Goal: Task Accomplishment & Management: Use online tool/utility

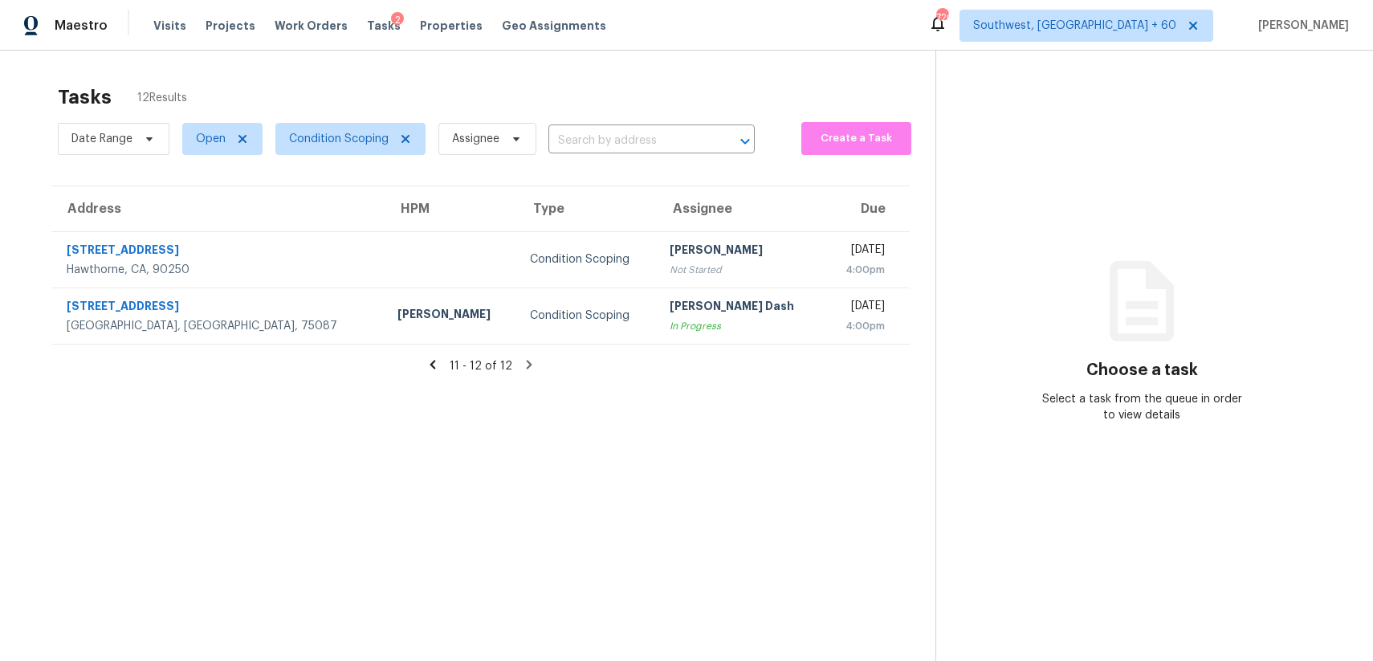
scroll to position [51, 0]
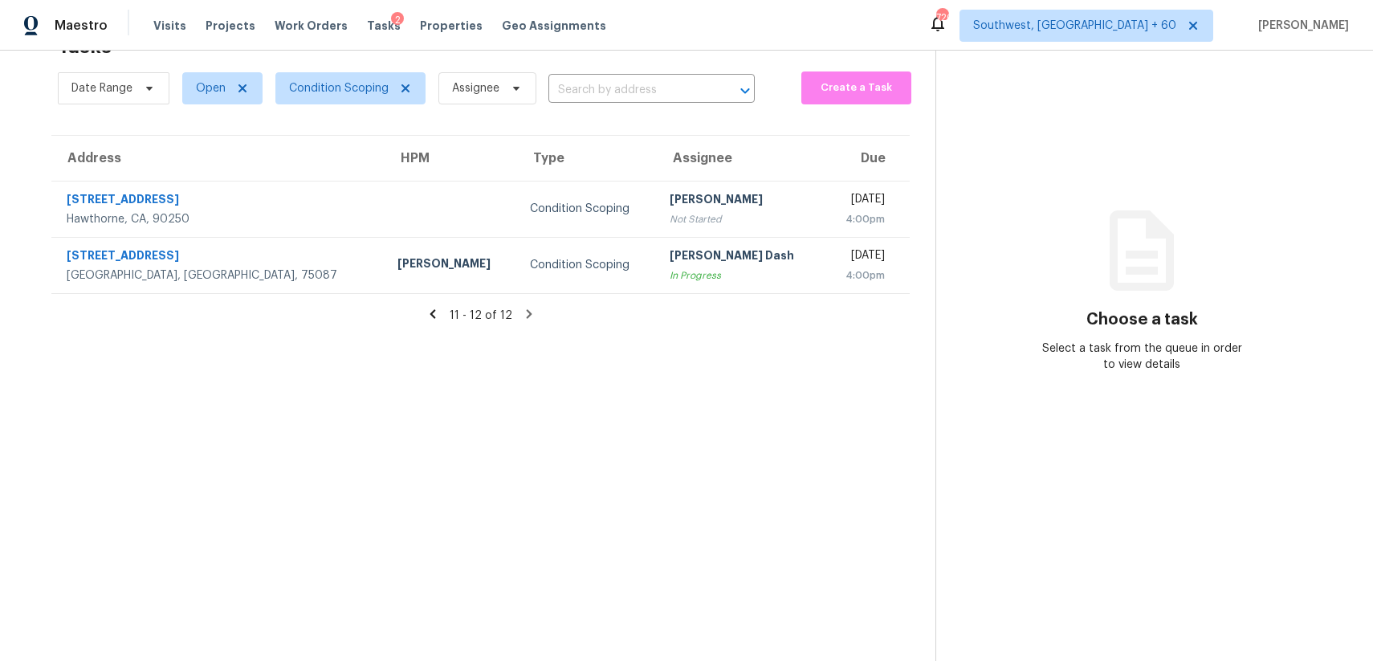
click at [580, 63] on div "Tasks 12 Results" at bounding box center [497, 47] width 878 height 42
click at [581, 96] on input "text" at bounding box center [628, 90] width 161 height 25
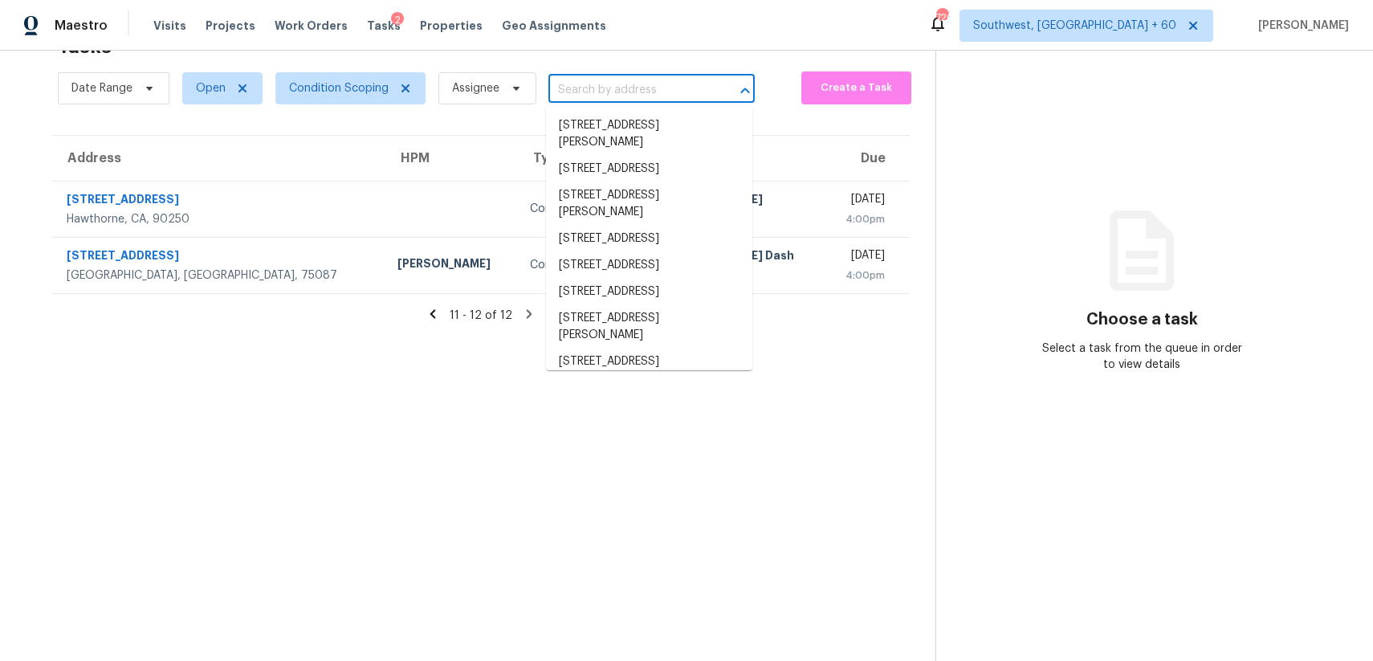
paste input "1040 E Oakmont Ave Orange, CA, 92867"
type input "1040 E Oakmont Ave Orange, CA, 92867"
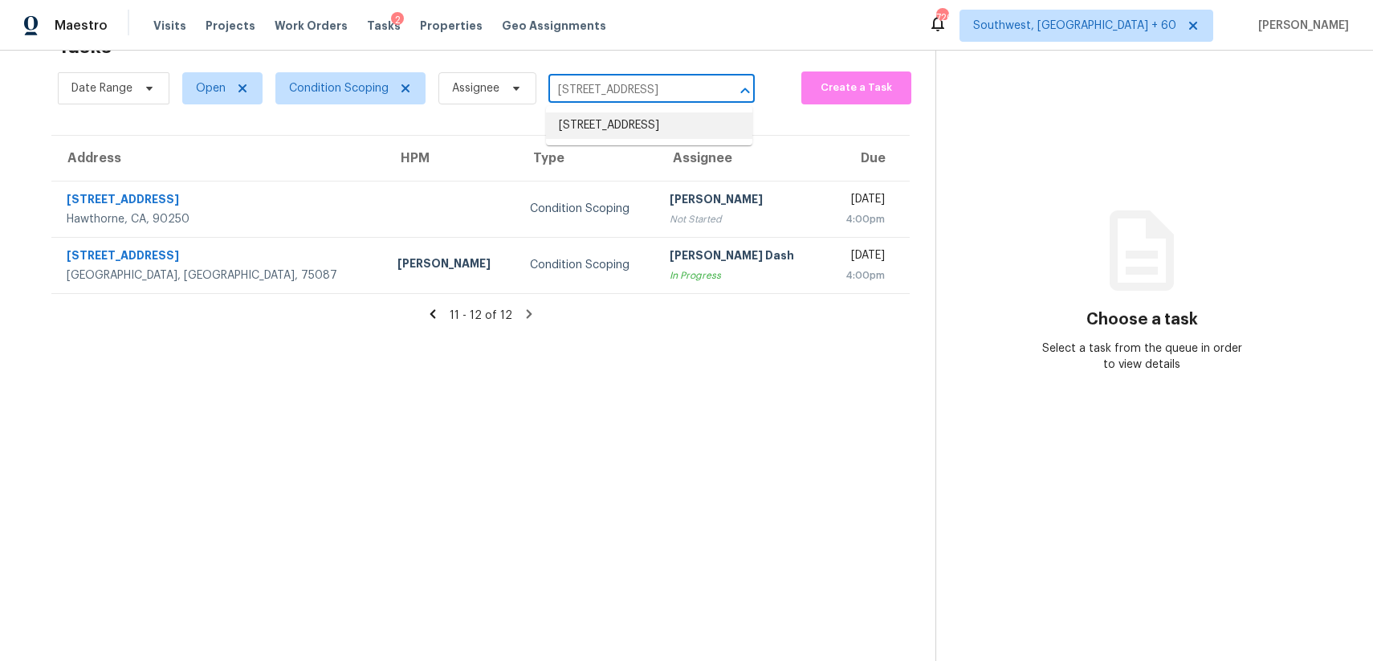
click at [702, 111] on ul "1040 E Oakmont Ave, Orange, CA 92867" at bounding box center [649, 125] width 206 height 39
click at [706, 134] on li "1040 E Oakmont Ave, Orange, CA 92867" at bounding box center [649, 125] width 206 height 26
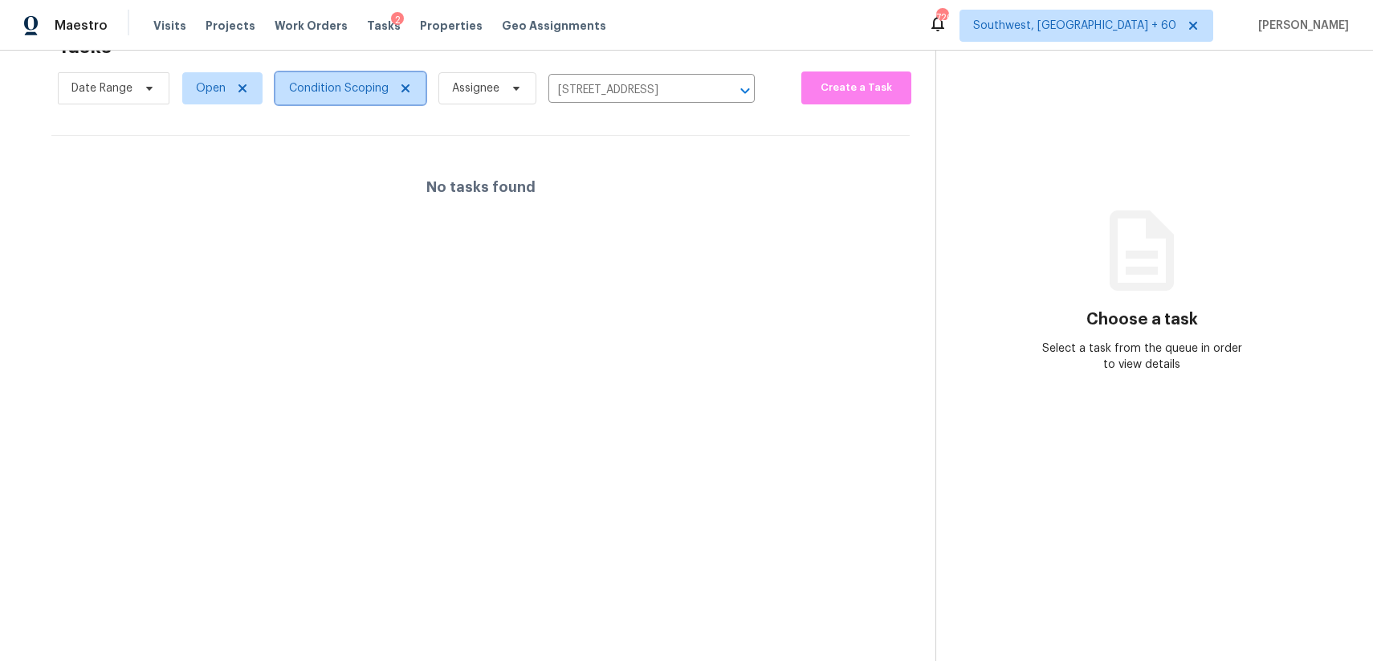
click at [345, 95] on span "Condition Scoping" at bounding box center [339, 88] width 100 height 16
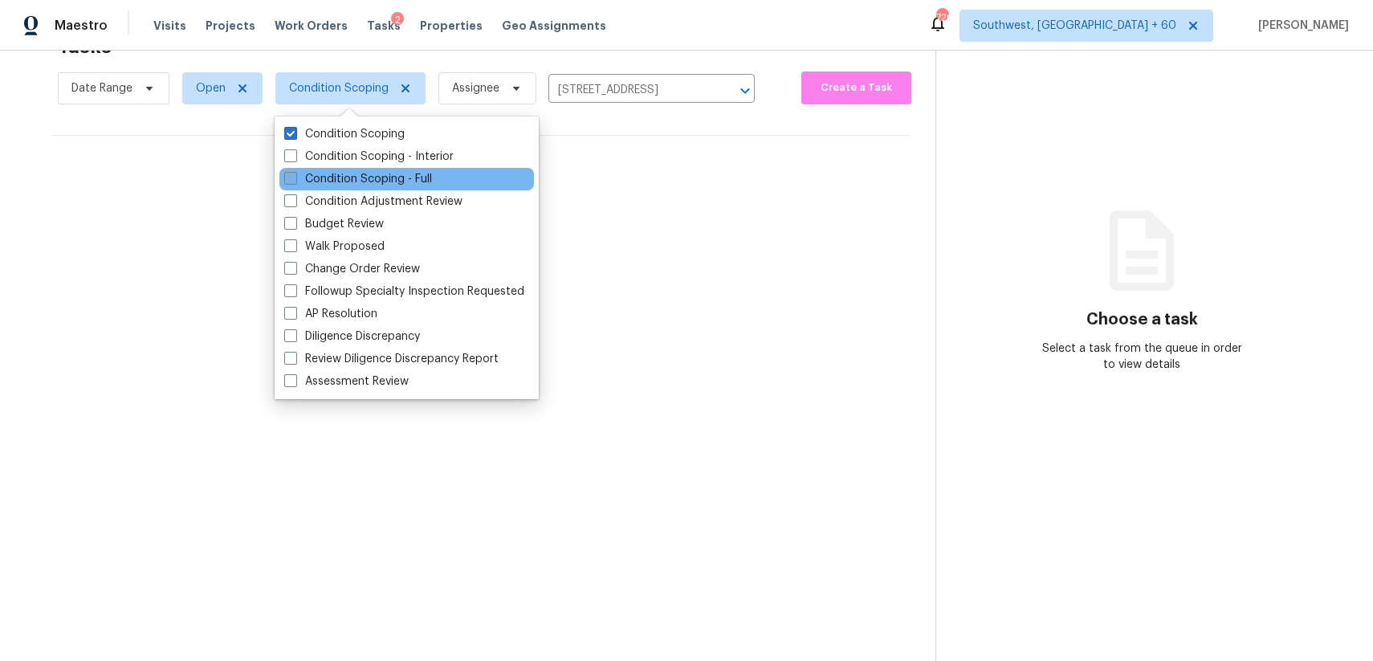
click at [396, 186] on label "Condition Scoping - Full" at bounding box center [358, 179] width 148 height 16
click at [295, 181] on input "Condition Scoping - Full" at bounding box center [289, 176] width 10 height 10
checkbox input "true"
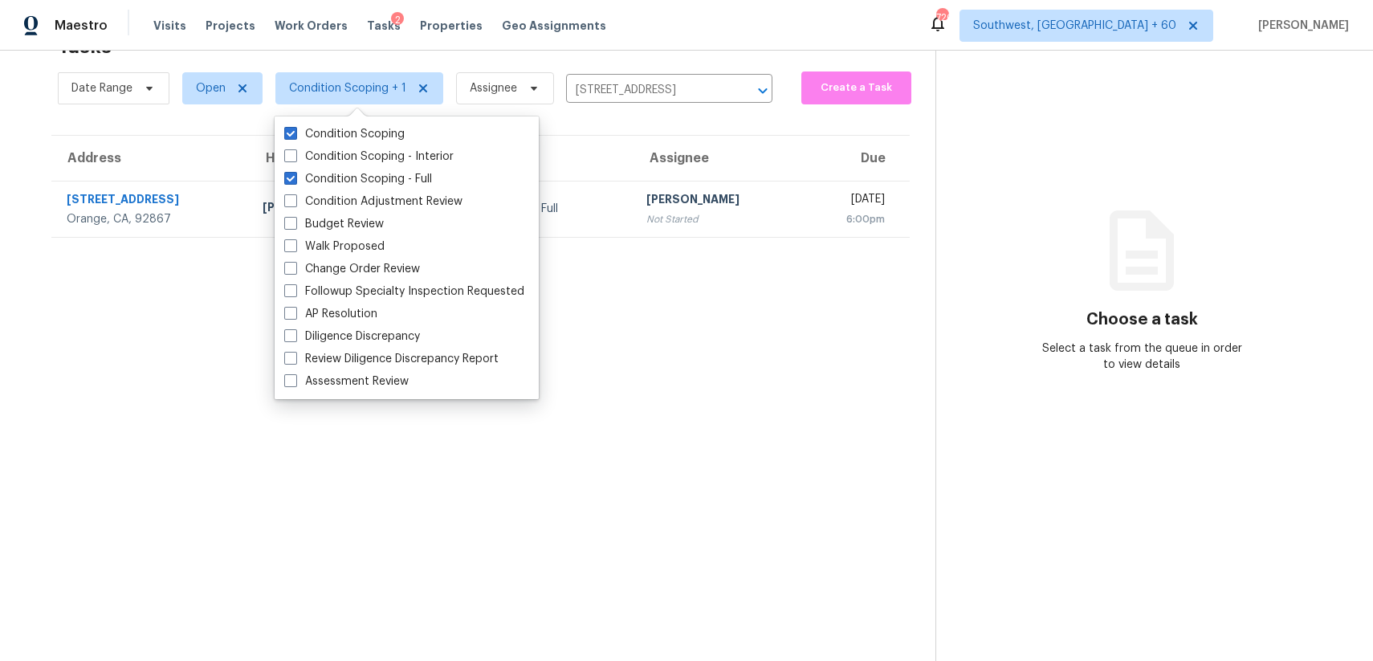
click at [714, 238] on section "Tasks 1 Results Date Range Open Condition Scoping + 1 Assignee 1040 E Oakmont A…" at bounding box center [481, 343] width 910 height 635
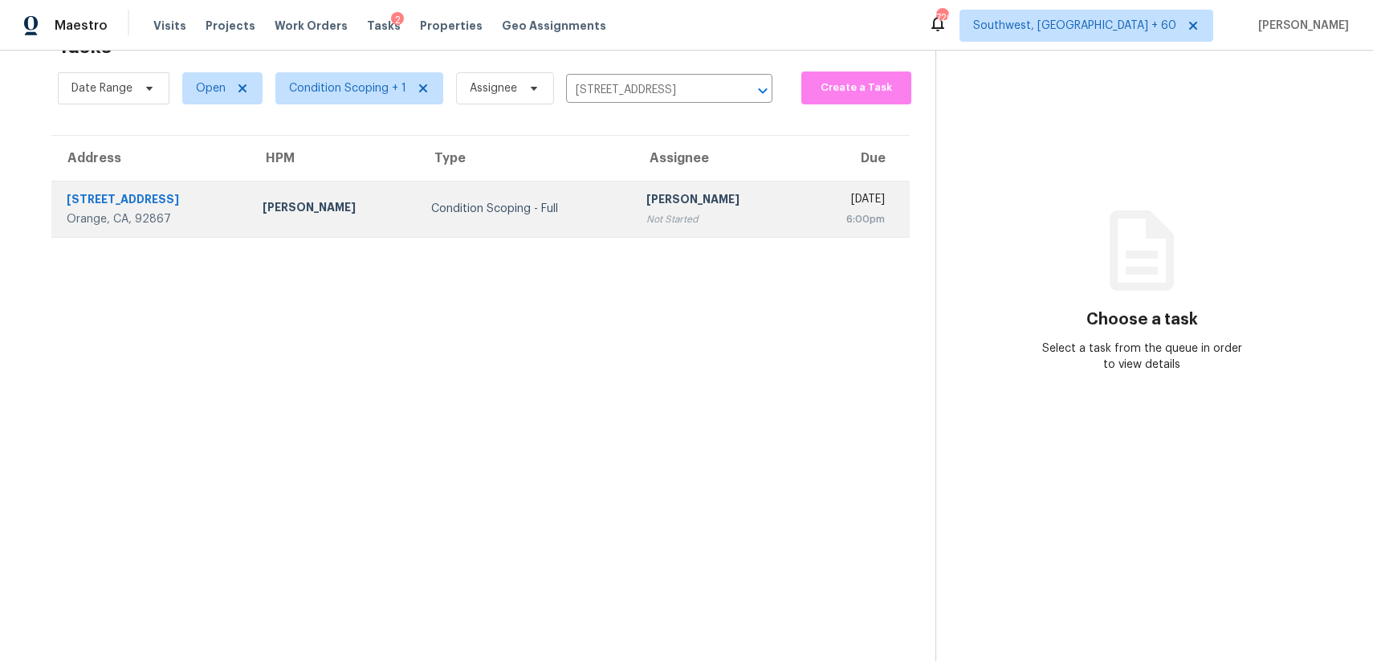
click at [815, 213] on div "6:00pm" at bounding box center [850, 219] width 70 height 16
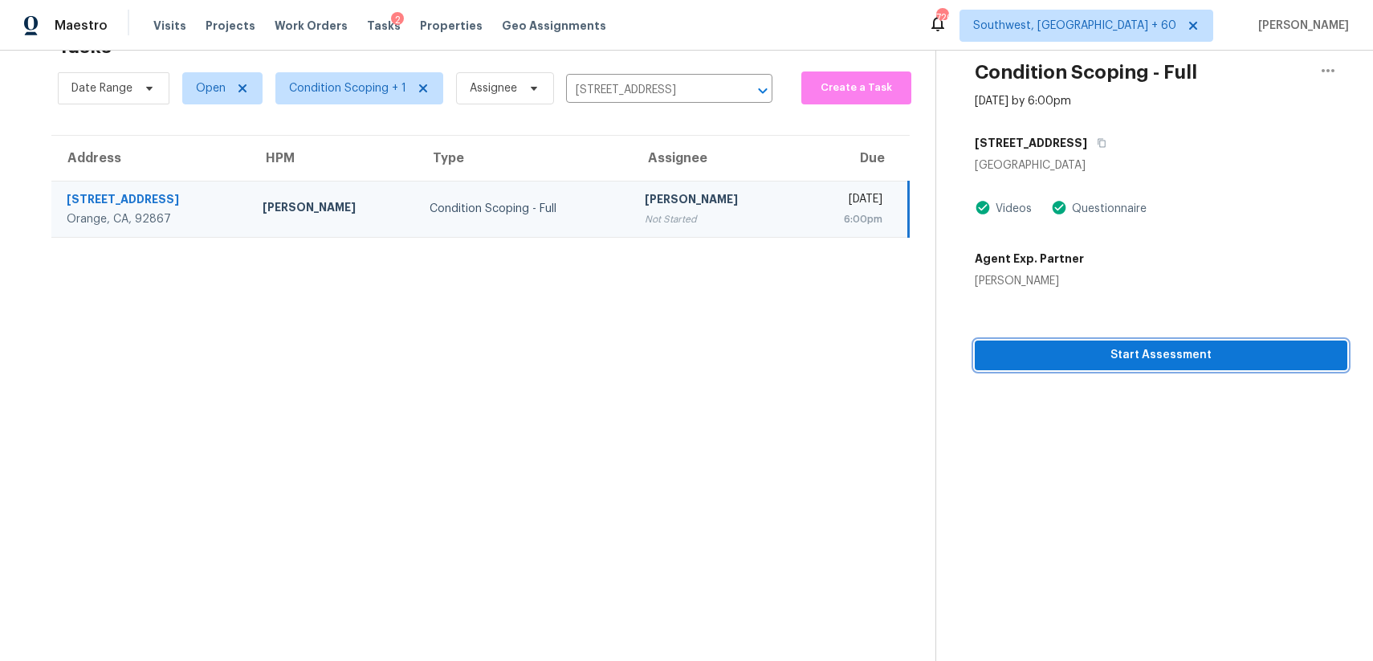
click at [1249, 346] on span "Start Assessment" at bounding box center [1161, 355] width 347 height 20
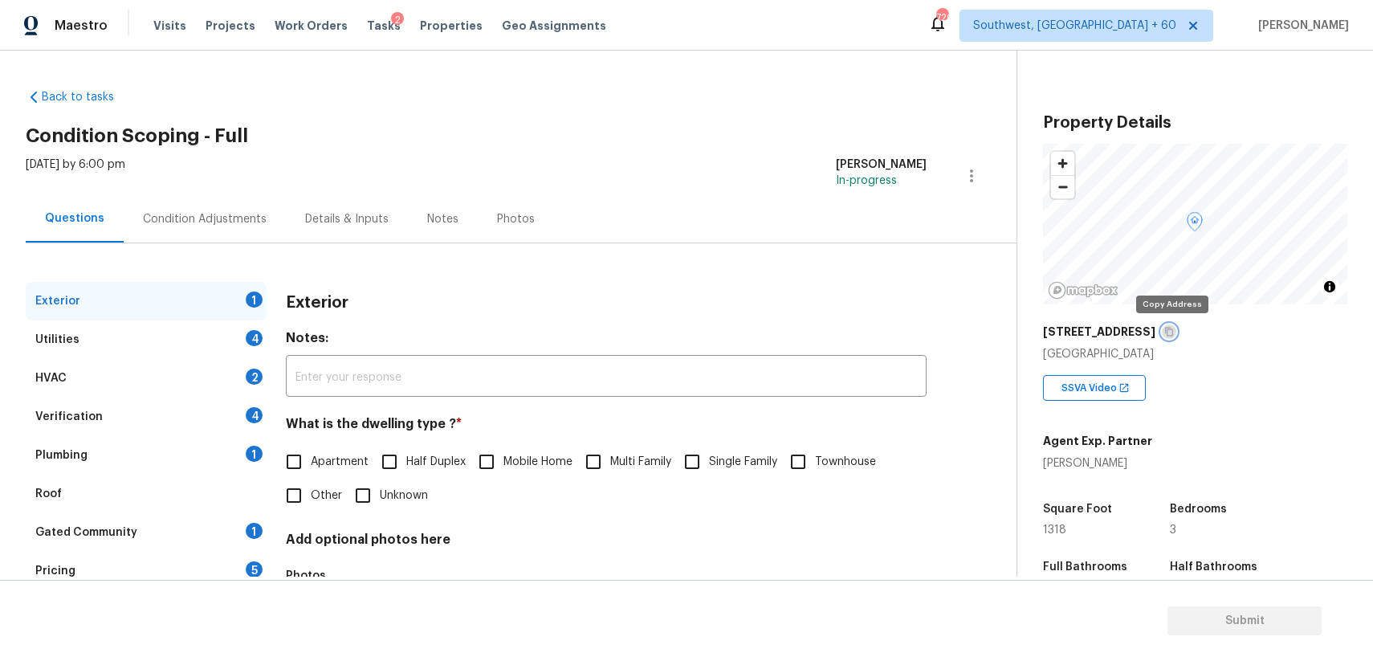
click at [1175, 328] on button "button" at bounding box center [1169, 331] width 14 height 14
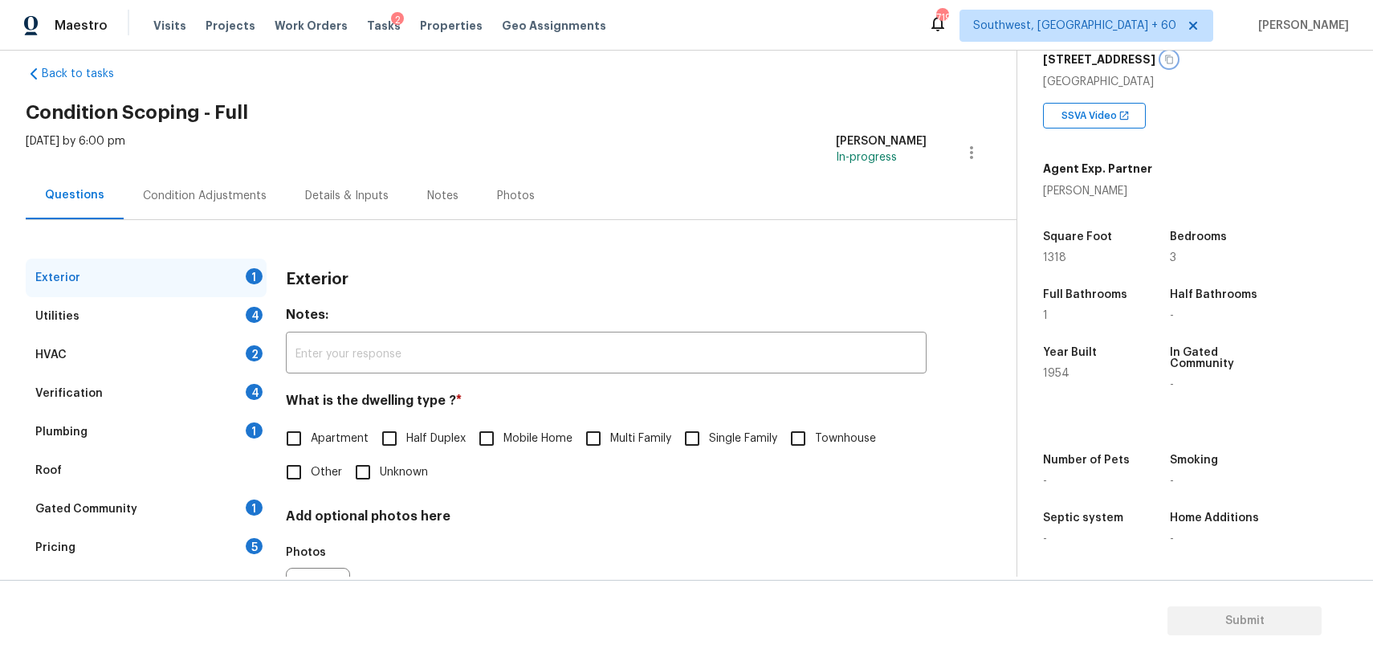
scroll to position [112, 0]
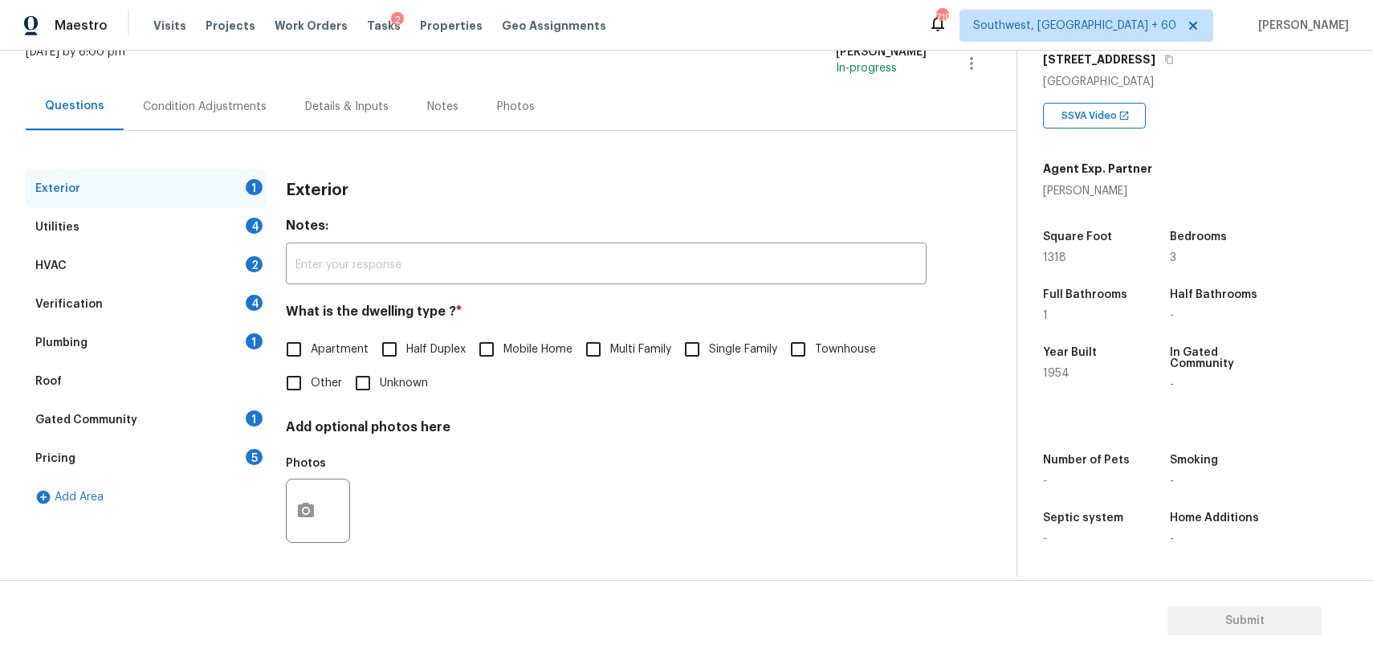
click at [202, 431] on div "Gated Community 1" at bounding box center [146, 420] width 241 height 39
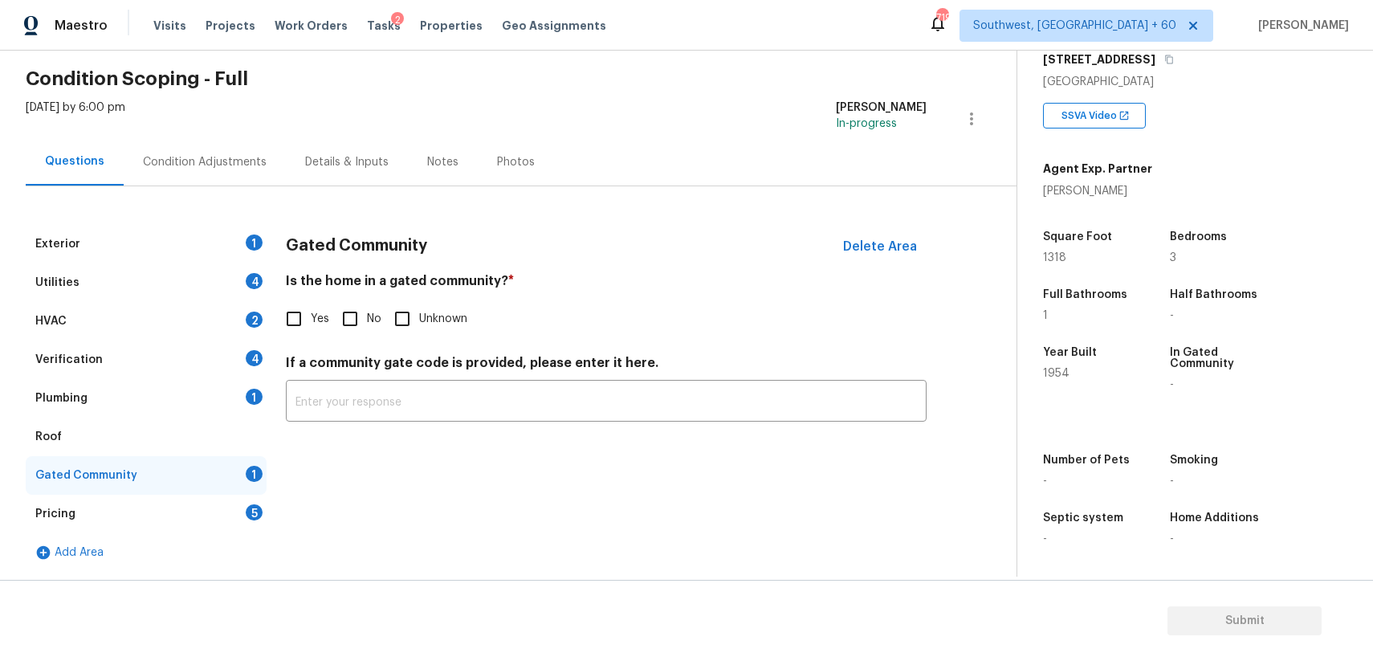
click at [239, 516] on div "Pricing 5" at bounding box center [146, 514] width 241 height 39
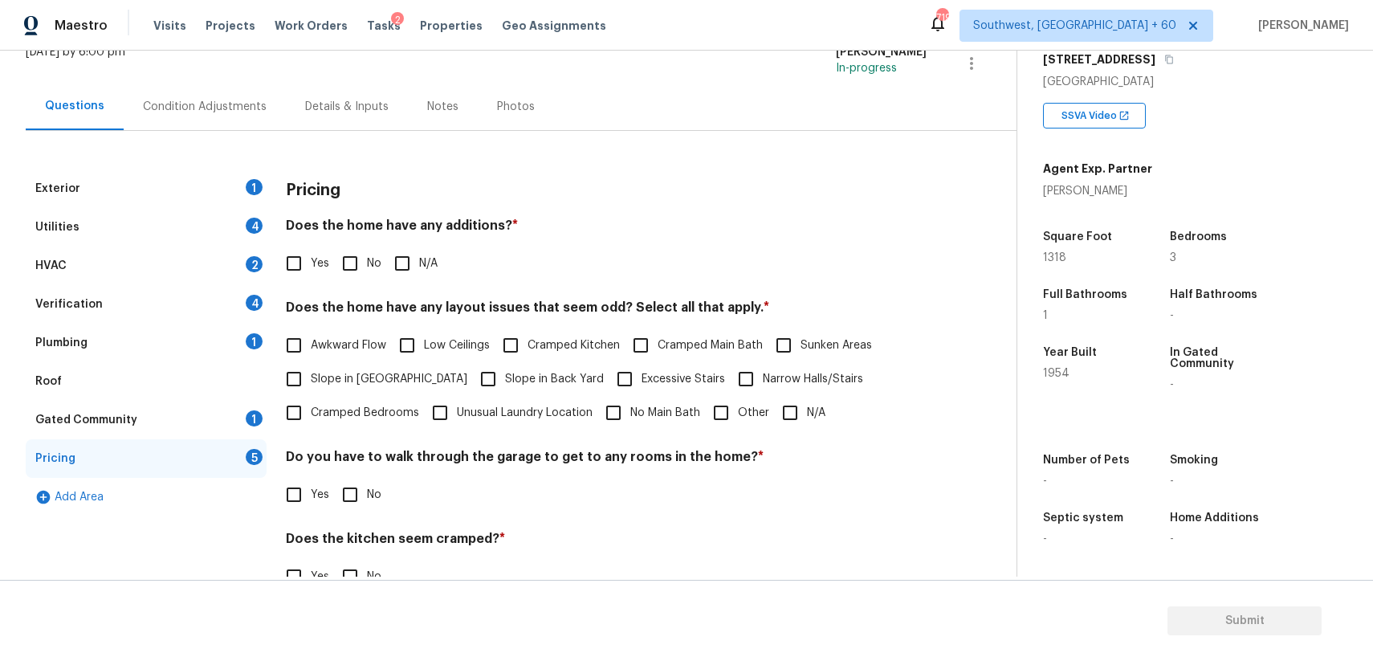
click at [715, 421] on input "Other" at bounding box center [721, 413] width 34 height 34
checkbox input "true"
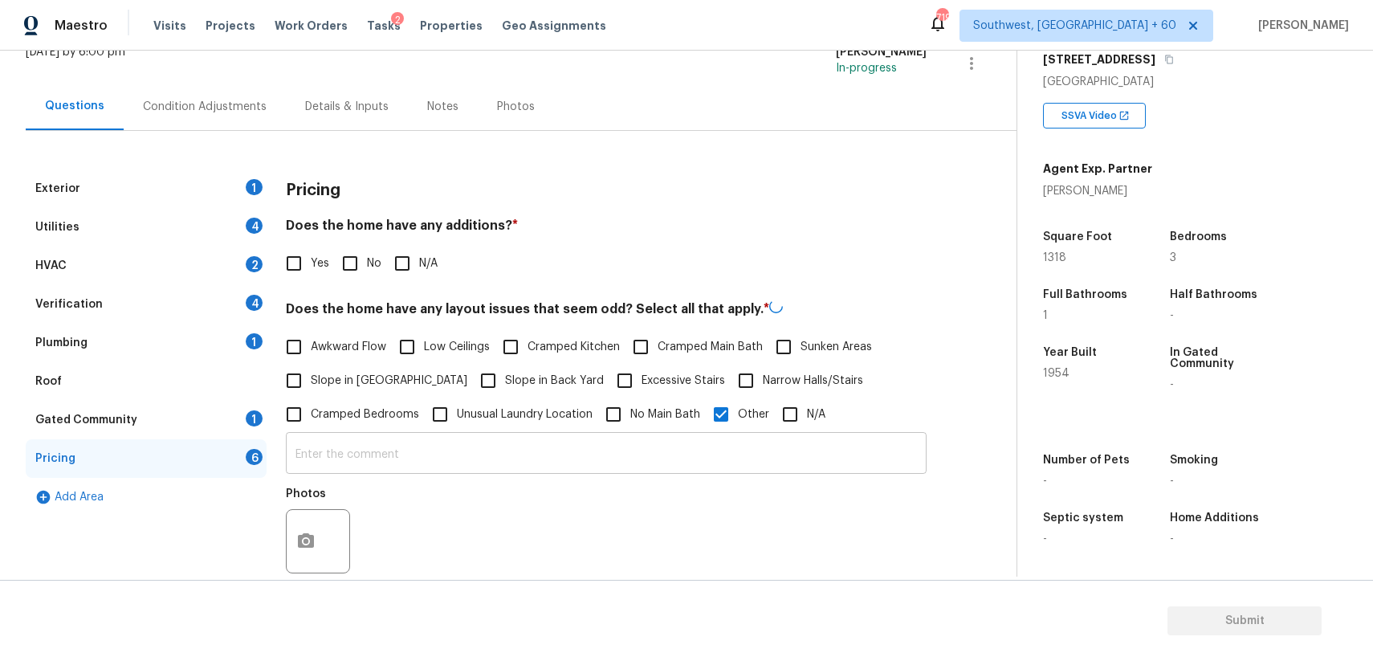
click at [715, 446] on input "text" at bounding box center [606, 455] width 641 height 38
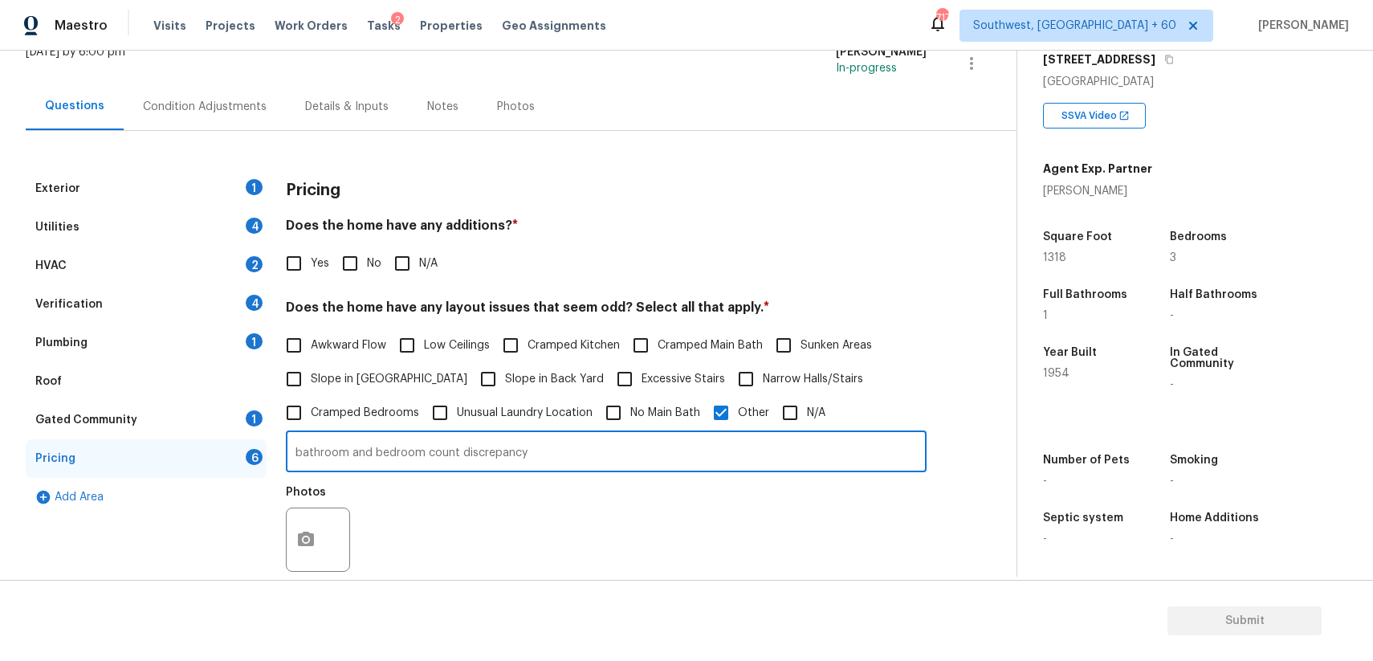
scroll to position [330, 0]
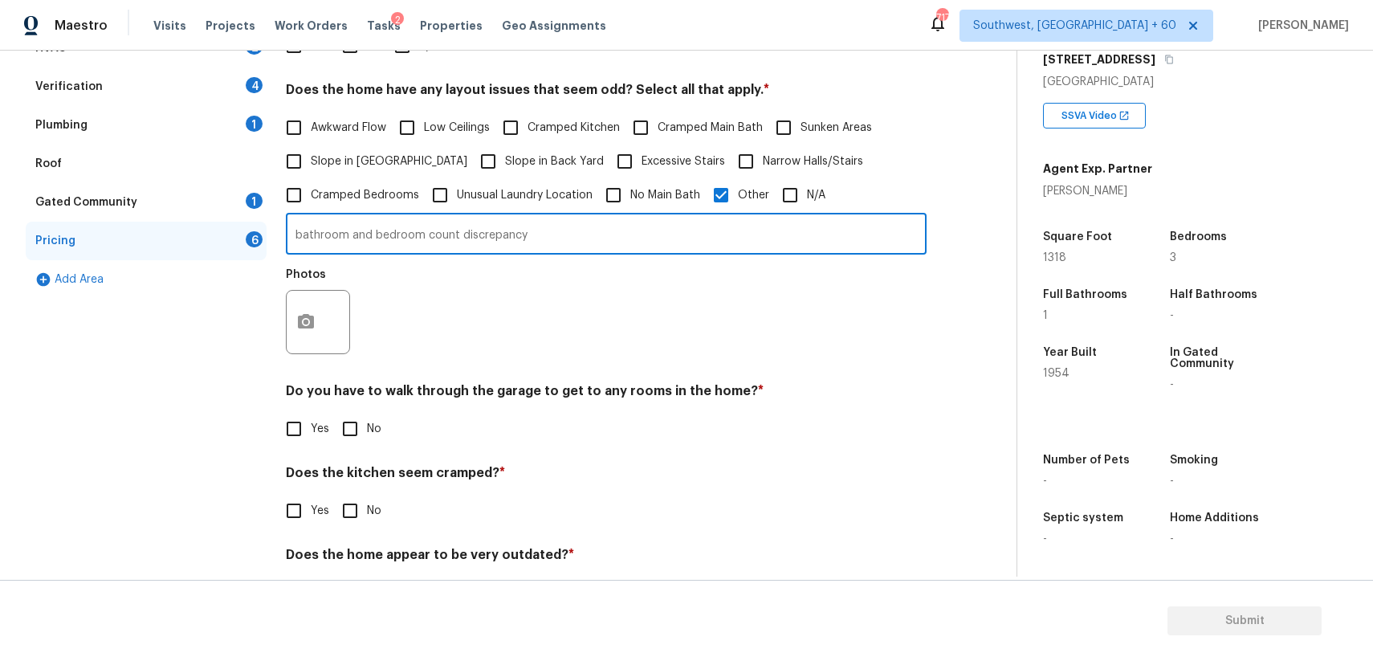
type input "bathroom and bedroom count discrepancy"
click at [301, 325] on icon "button" at bounding box center [306, 321] width 16 height 14
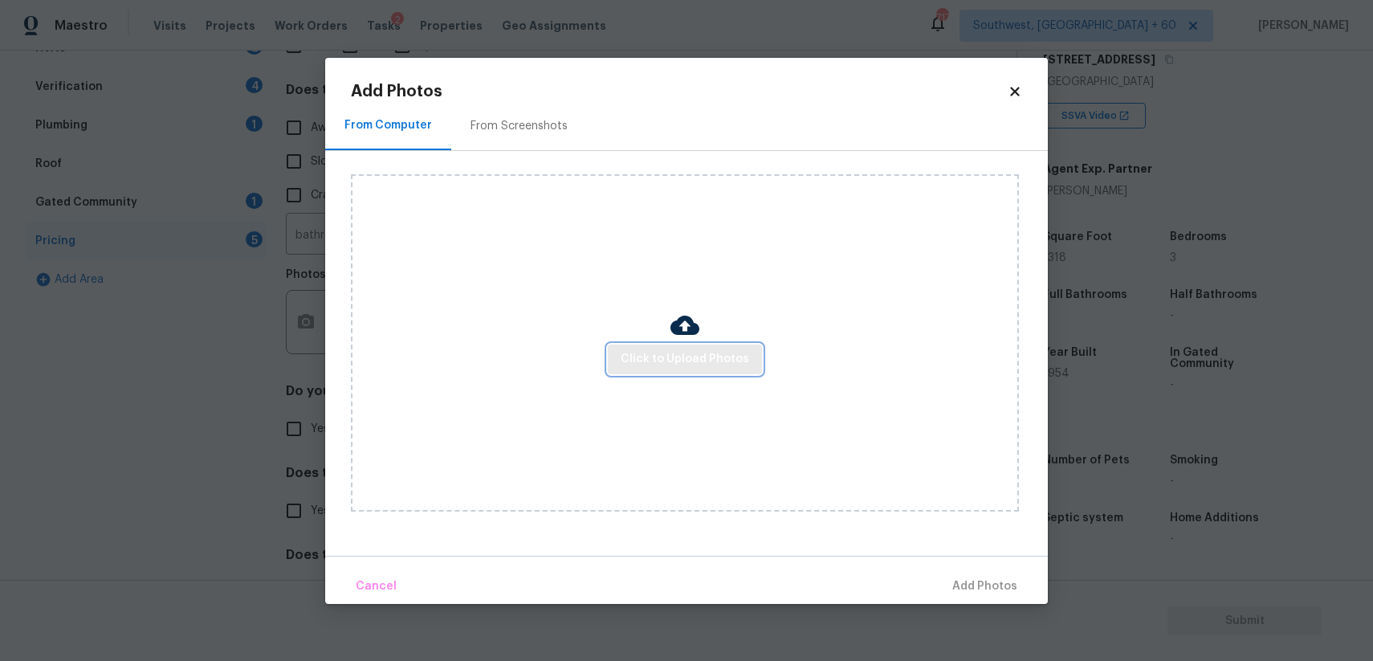
click at [701, 354] on span "Click to Upload Photos" at bounding box center [685, 359] width 128 height 20
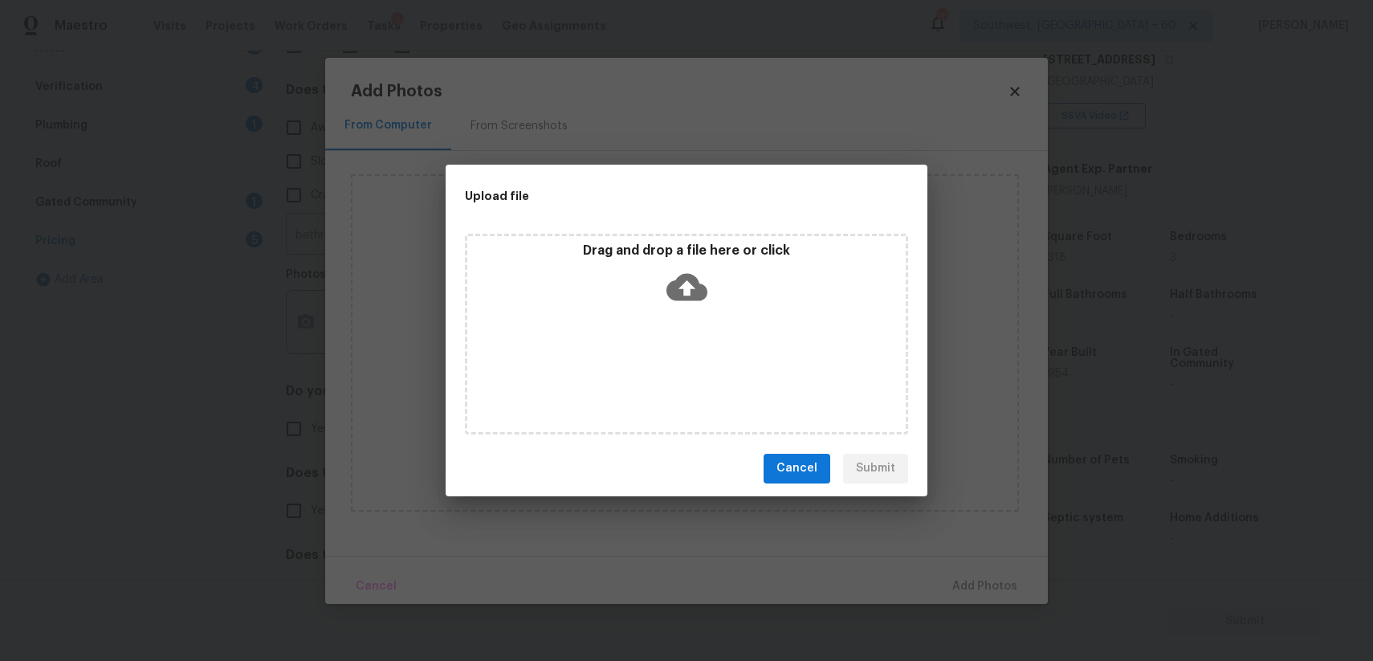
click at [701, 354] on div "Drag and drop a file here or click" at bounding box center [686, 334] width 443 height 201
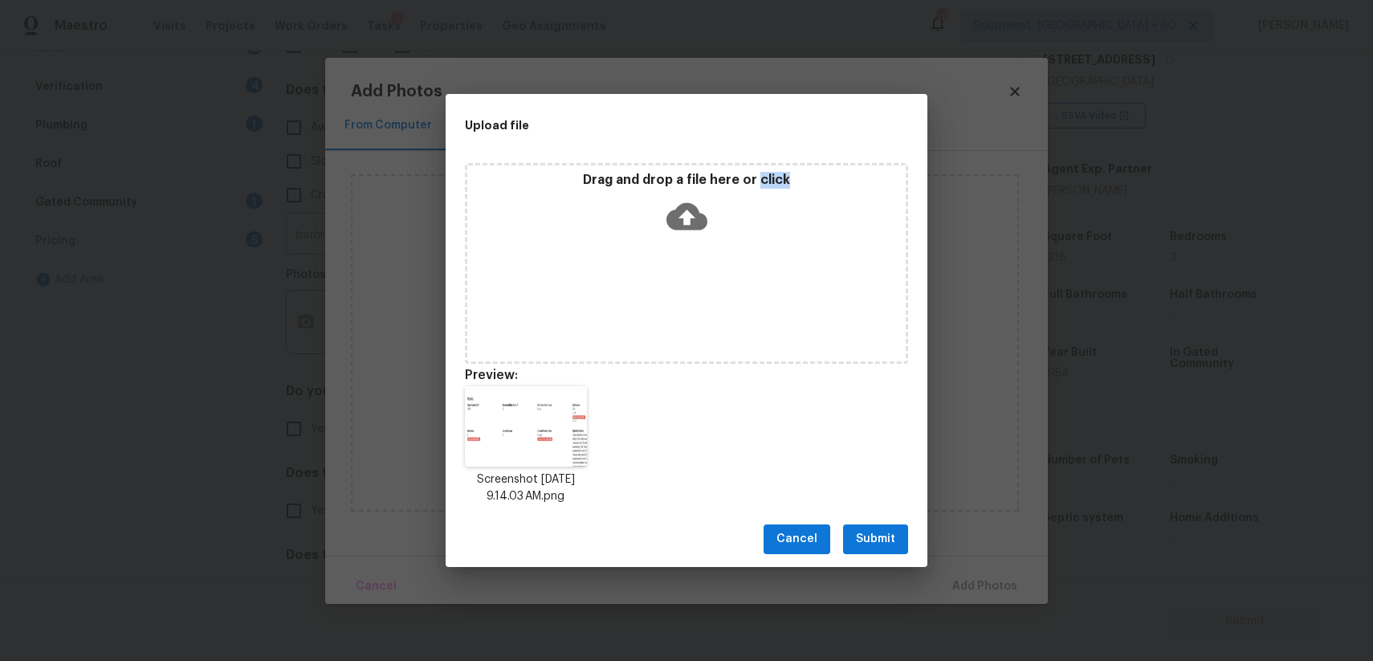
click at [854, 544] on button "Submit" at bounding box center [875, 539] width 65 height 30
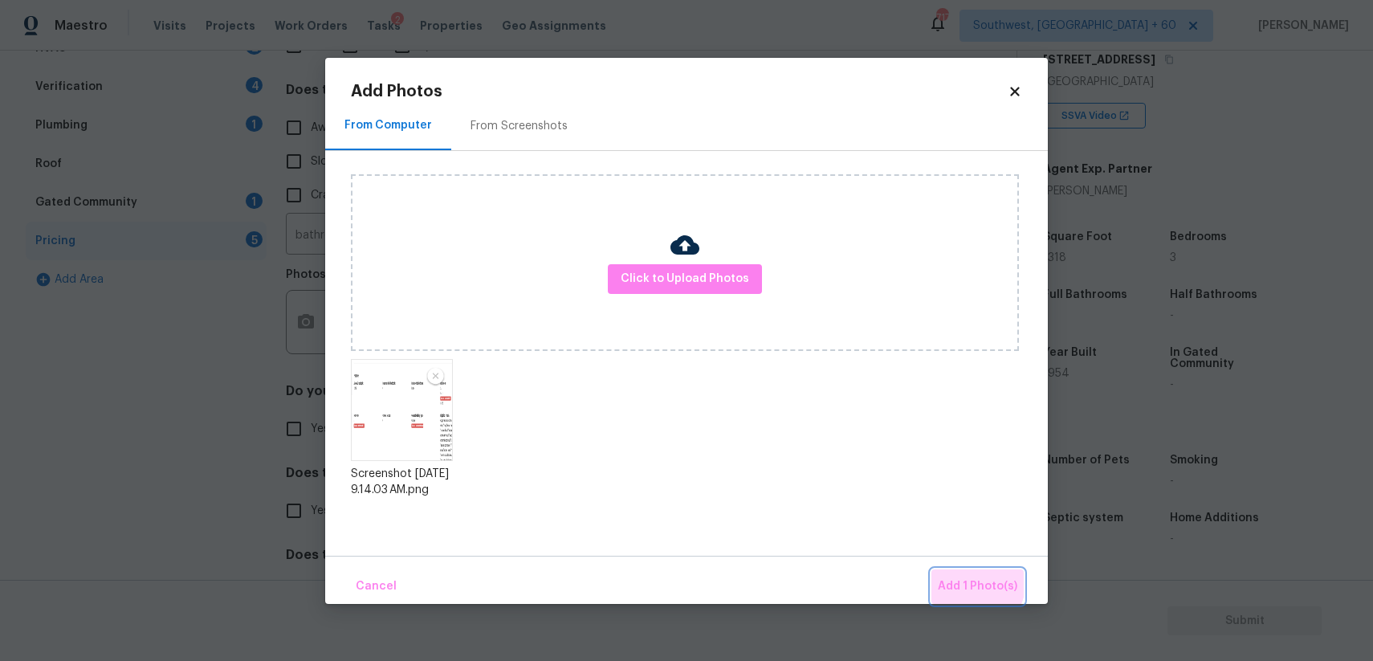
click at [975, 583] on span "Add 1 Photo(s)" at bounding box center [977, 586] width 79 height 20
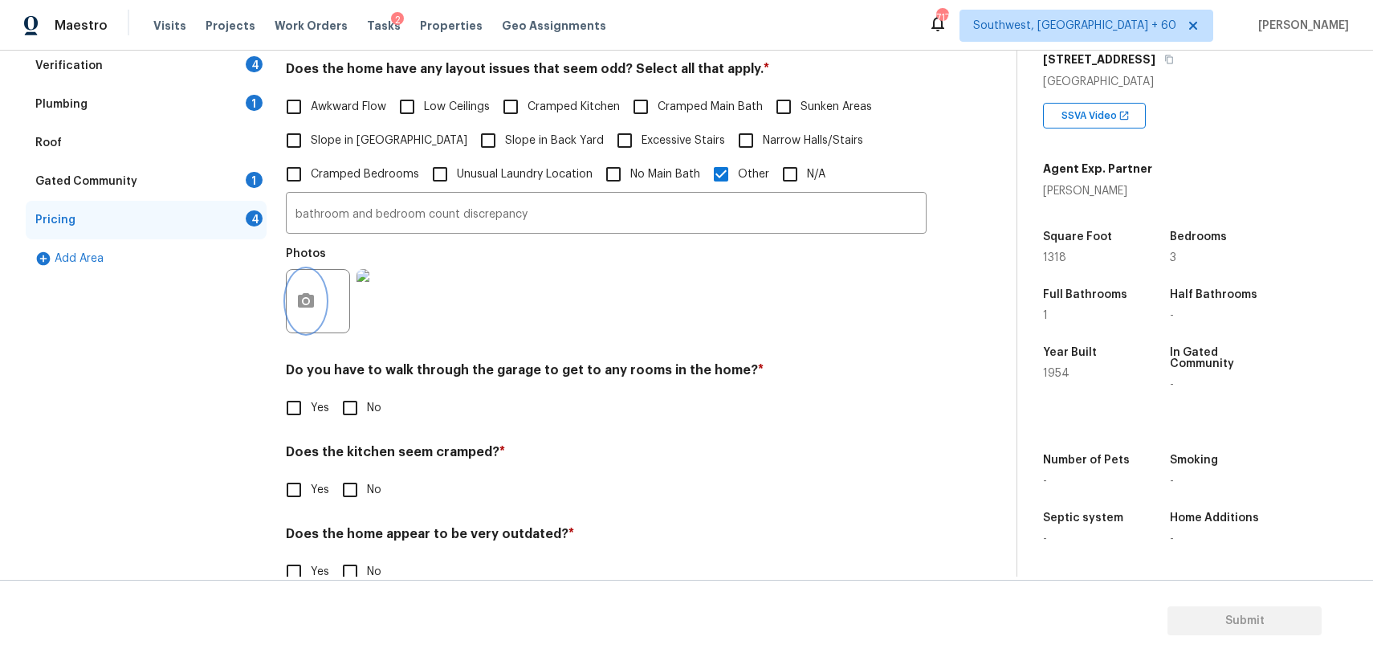
scroll to position [387, 0]
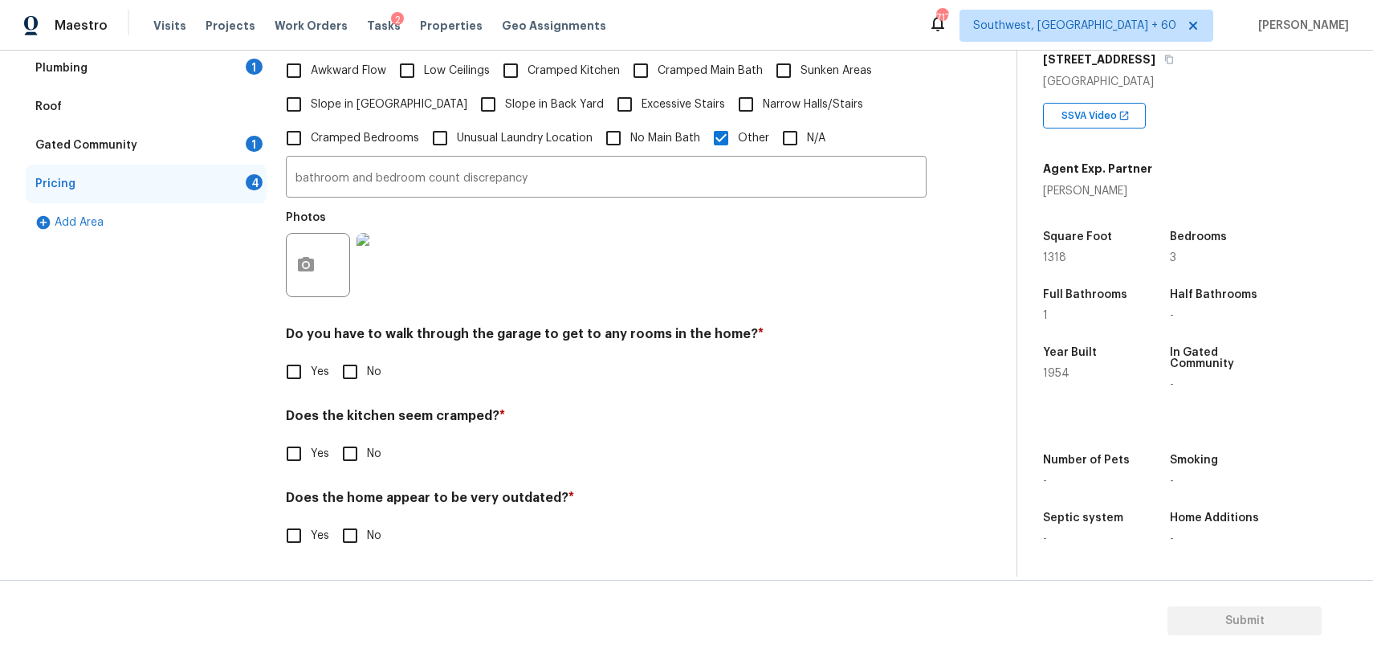
click at [341, 384] on input "No" at bounding box center [350, 372] width 34 height 34
checkbox input "true"
click at [346, 473] on div "Pricing Does the home have any additions? * Yes No N/A Does the home have any l…" at bounding box center [606, 234] width 641 height 678
click at [355, 448] on input "No" at bounding box center [350, 454] width 34 height 34
checkbox input "true"
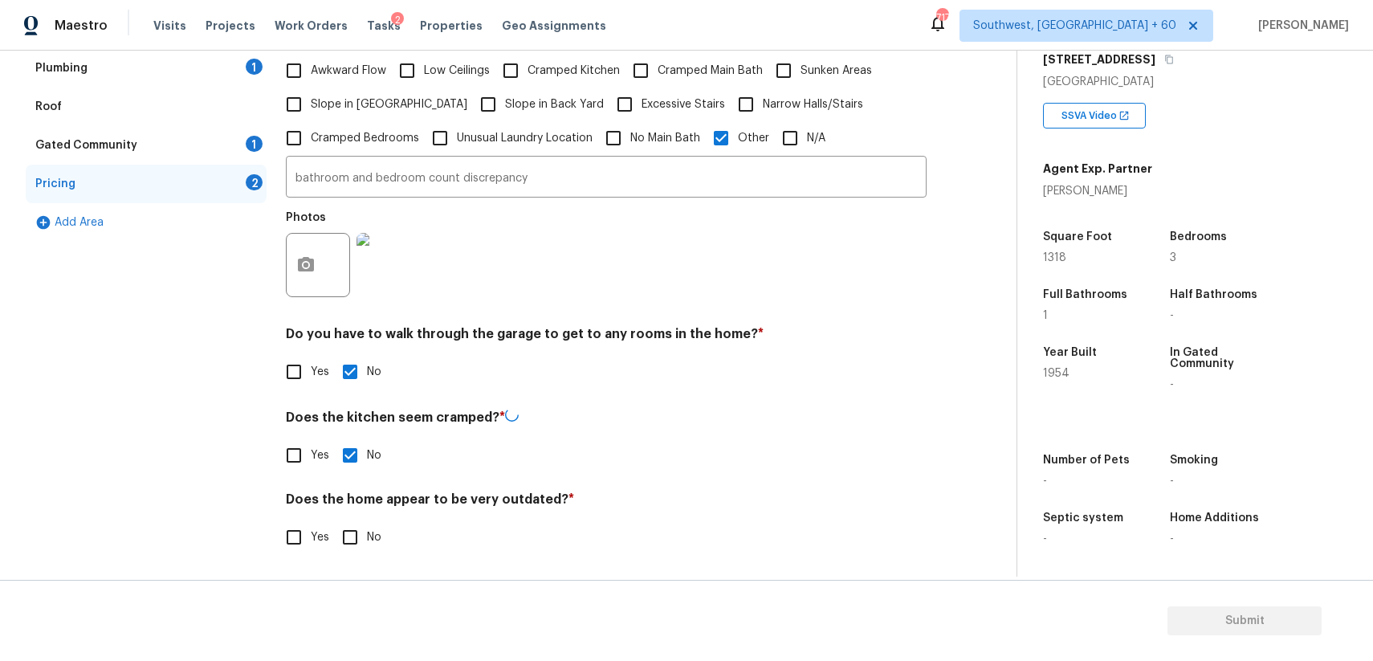
click at [335, 536] on input "No" at bounding box center [350, 537] width 34 height 34
checkbox input "true"
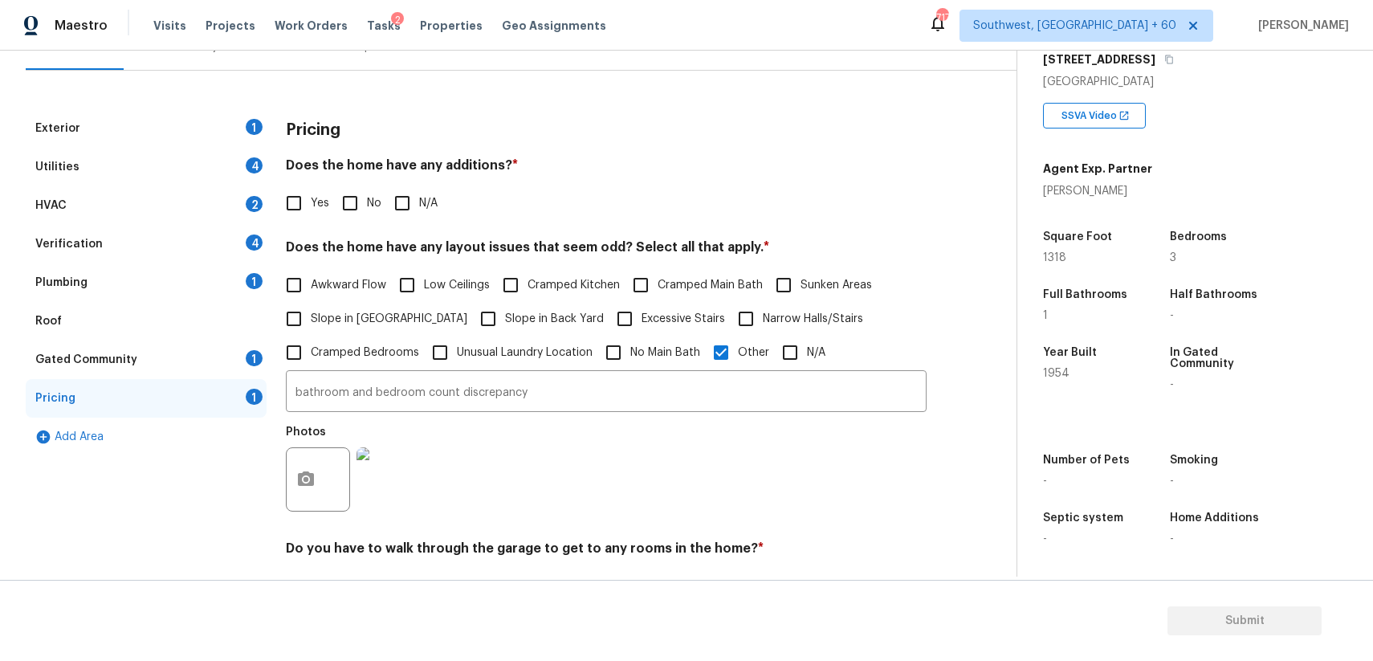
scroll to position [152, 0]
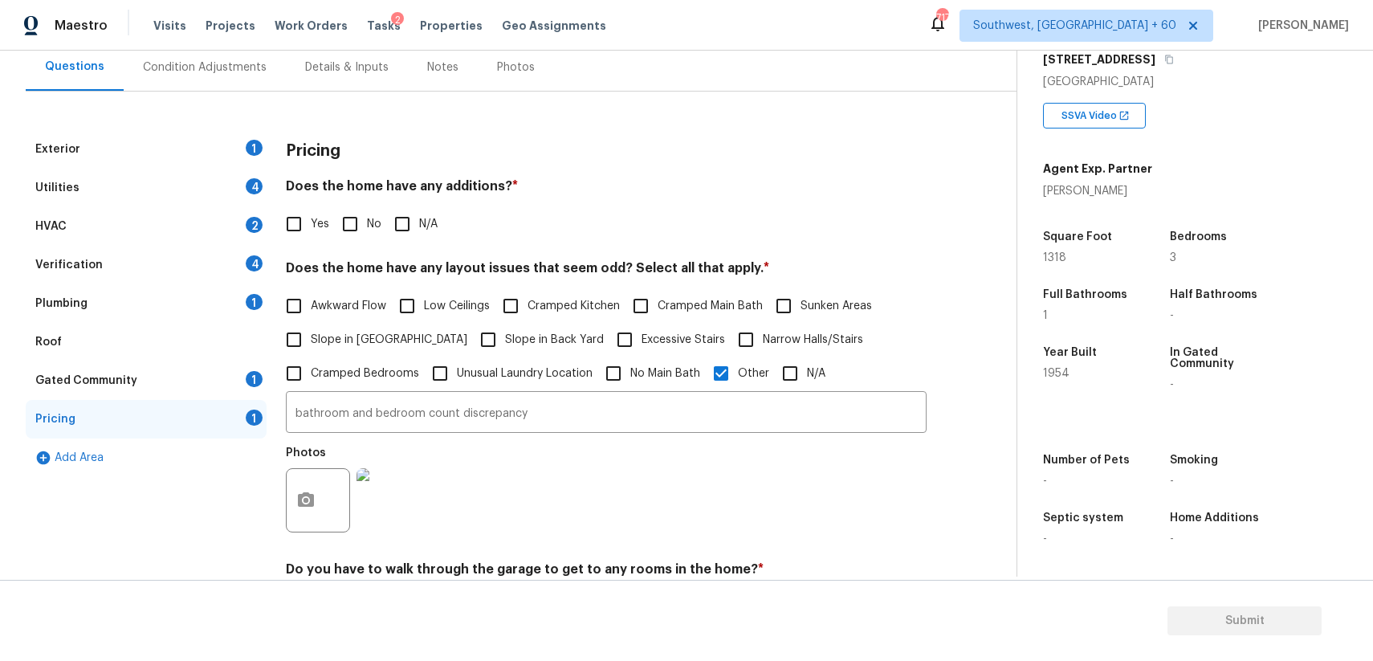
click at [469, 292] on label "Low Ceilings" at bounding box center [440, 306] width 100 height 34
click at [424, 292] on input "Low Ceilings" at bounding box center [407, 306] width 34 height 34
checkbox input "true"
click at [383, 207] on div "Yes No N/A" at bounding box center [606, 224] width 641 height 34
click at [385, 305] on span "Awkward Flow" at bounding box center [348, 306] width 75 height 17
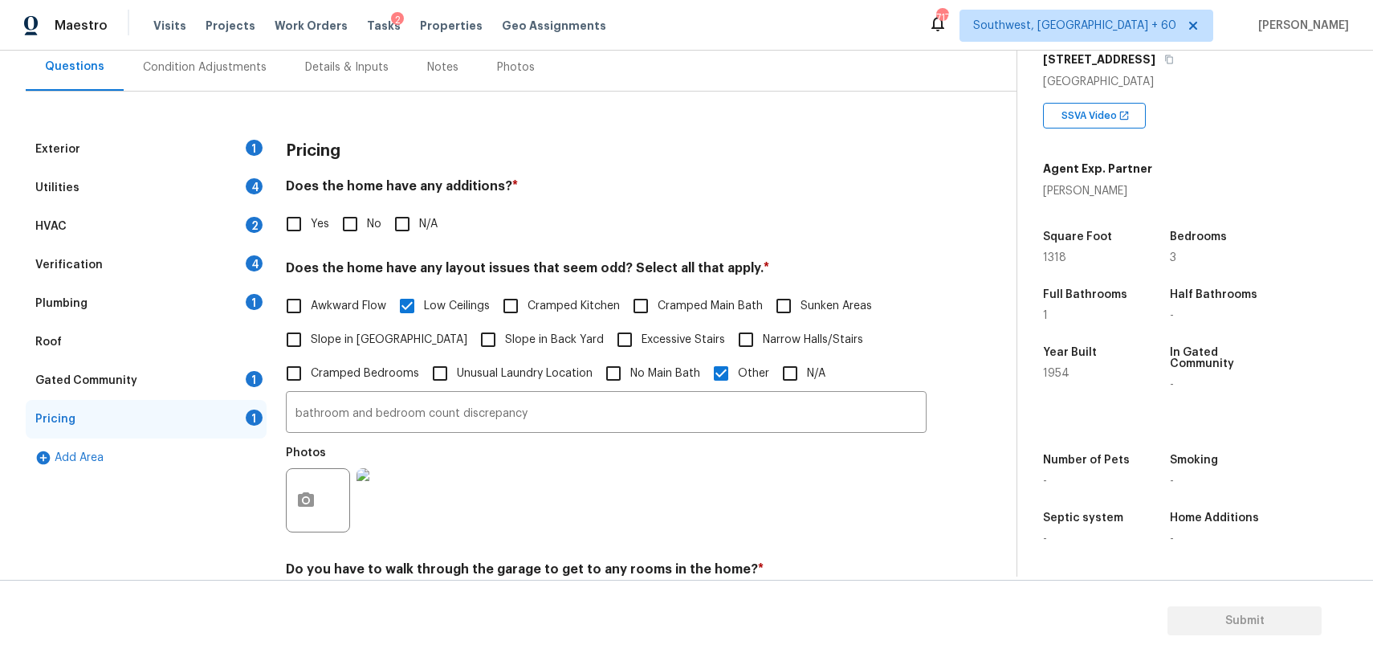
click at [311, 305] on input "Awkward Flow" at bounding box center [294, 306] width 34 height 34
checkbox input "true"
click at [408, 304] on input "Low Ceilings" at bounding box center [407, 306] width 34 height 34
checkbox input "false"
click at [370, 307] on span "Awkward Flow" at bounding box center [348, 307] width 75 height 17
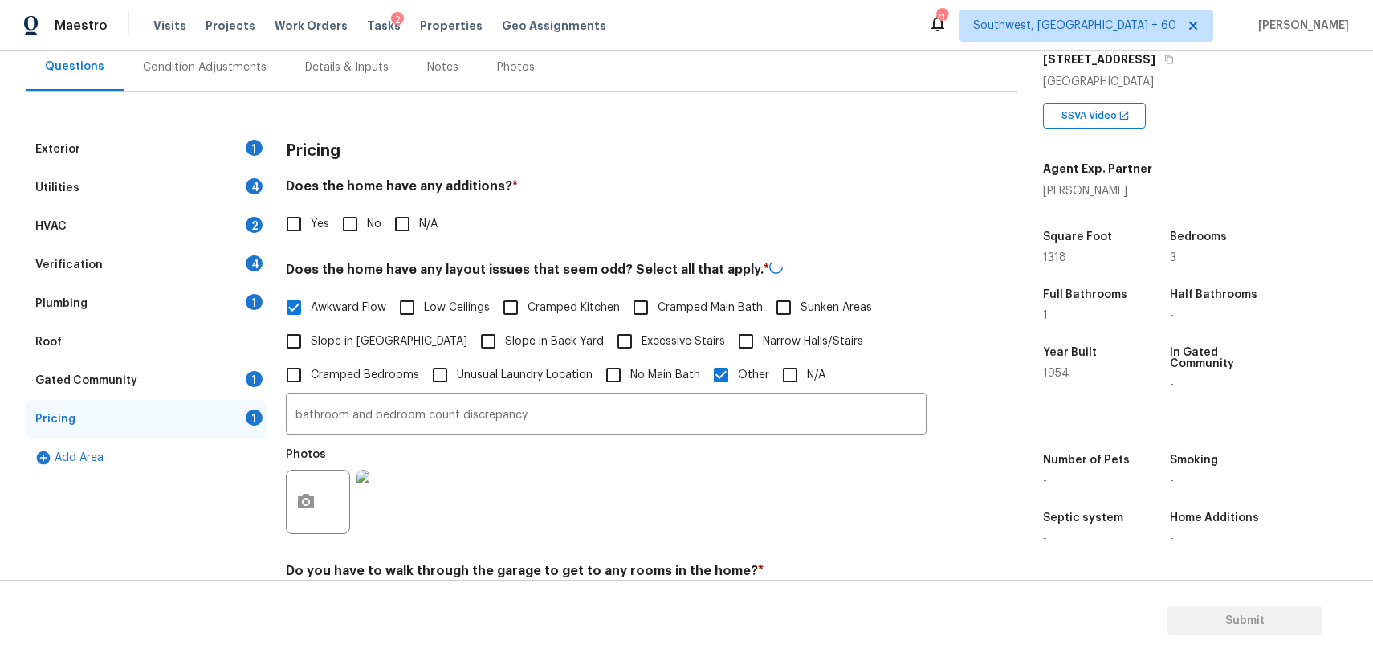
click at [311, 307] on input "Awkward Flow" at bounding box center [294, 308] width 34 height 34
checkbox input "false"
click at [412, 228] on input "N/A" at bounding box center [402, 224] width 34 height 34
checkbox input "true"
click at [253, 377] on div "1" at bounding box center [254, 379] width 17 height 16
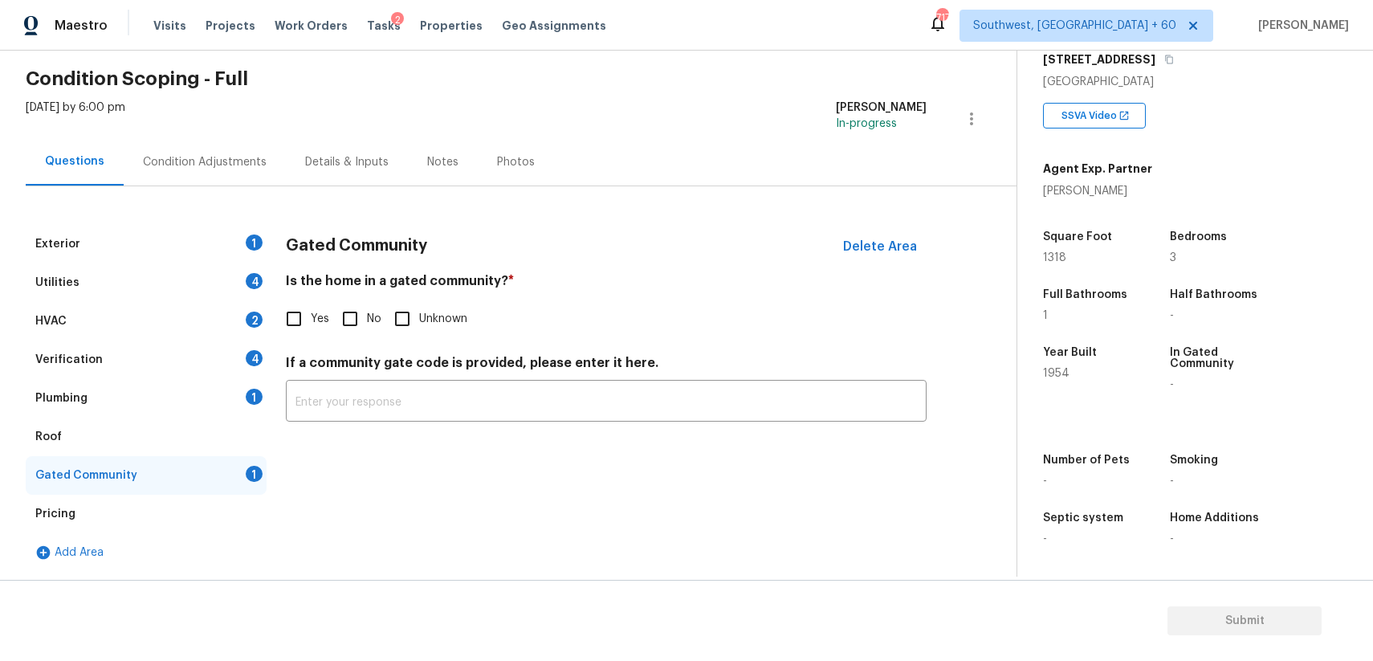
scroll to position [57, 0]
click at [355, 319] on input "No" at bounding box center [350, 319] width 34 height 34
checkbox input "true"
click at [239, 401] on div "Plumbing 1" at bounding box center [146, 398] width 241 height 39
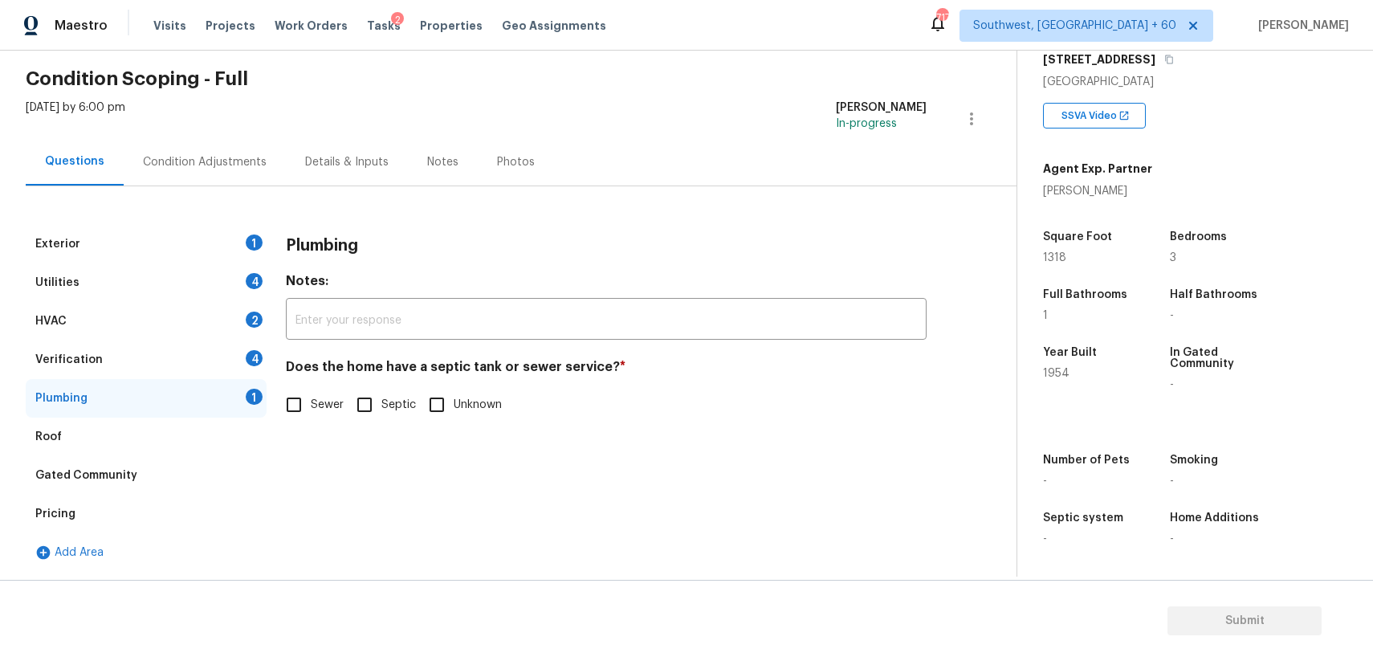
click at [340, 412] on span "Sewer" at bounding box center [327, 405] width 33 height 17
click at [311, 412] on input "Sewer" at bounding box center [294, 405] width 34 height 34
click at [340, 412] on span "Sewer" at bounding box center [327, 406] width 33 height 17
click at [311, 412] on input "Sewer" at bounding box center [294, 406] width 34 height 34
click at [305, 401] on input "Sewer" at bounding box center [294, 405] width 34 height 34
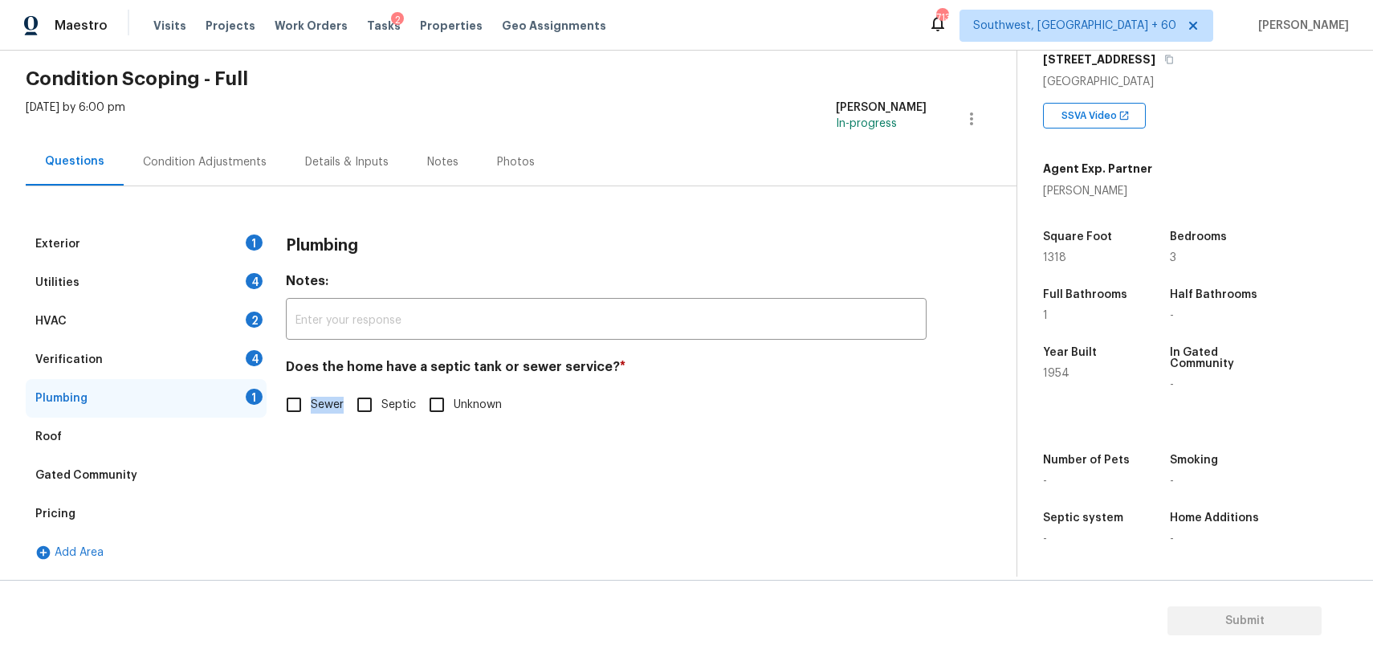
checkbox input "true"
click at [232, 242] on div "Exterior 1" at bounding box center [146, 244] width 241 height 39
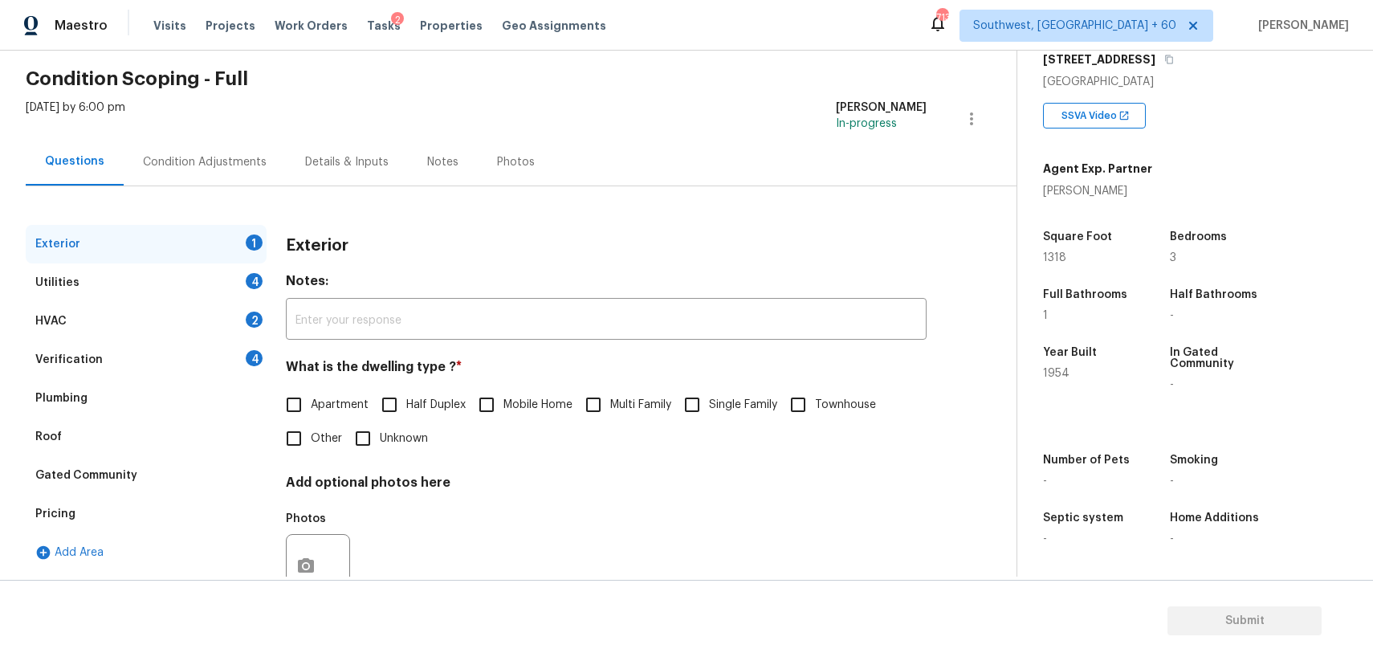
scroll to position [112, 0]
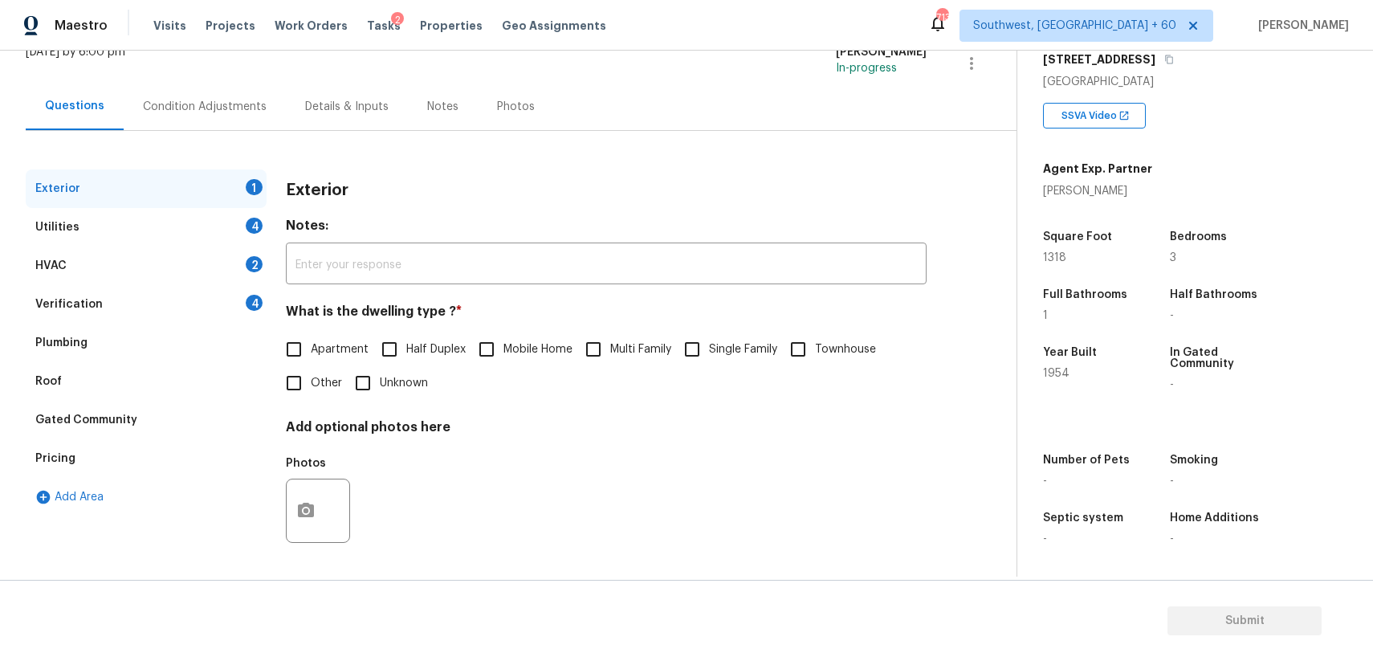
click at [709, 340] on input "Single Family" at bounding box center [692, 349] width 34 height 34
checkbox input "true"
click at [167, 226] on div "Utilities 4" at bounding box center [146, 227] width 241 height 39
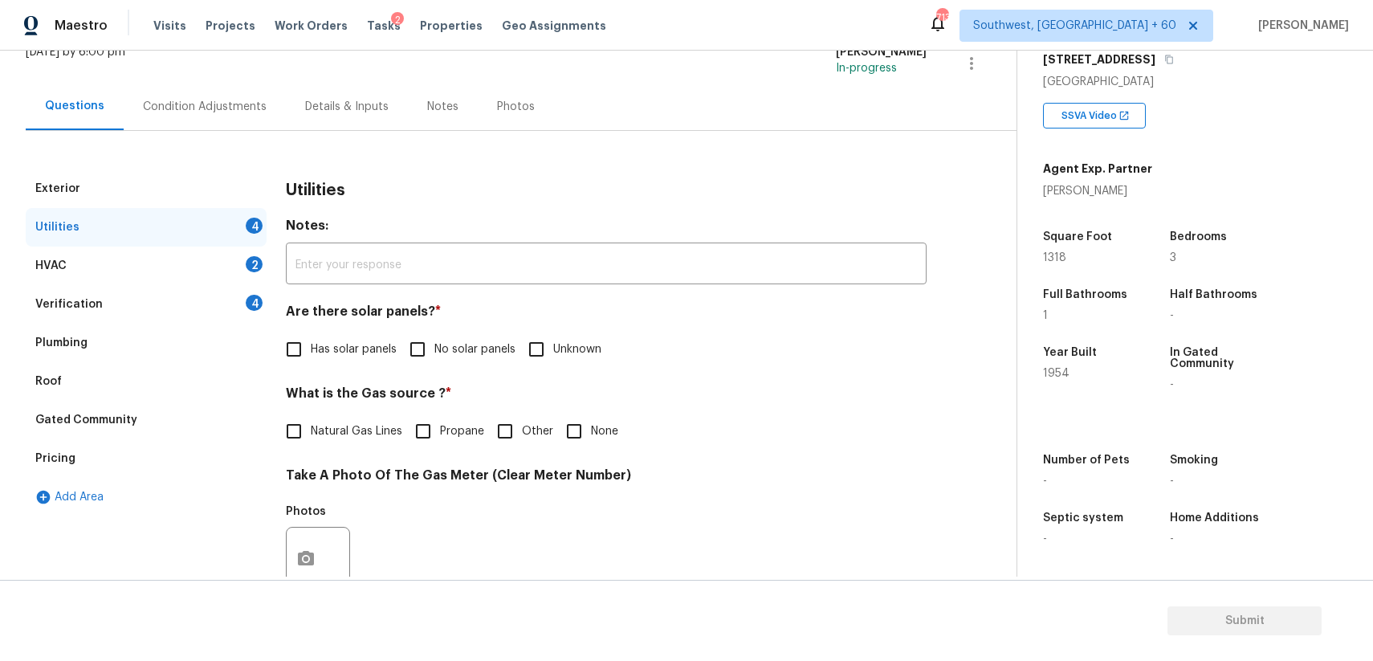
click at [405, 340] on input "No solar panels" at bounding box center [418, 349] width 34 height 34
checkbox input "true"
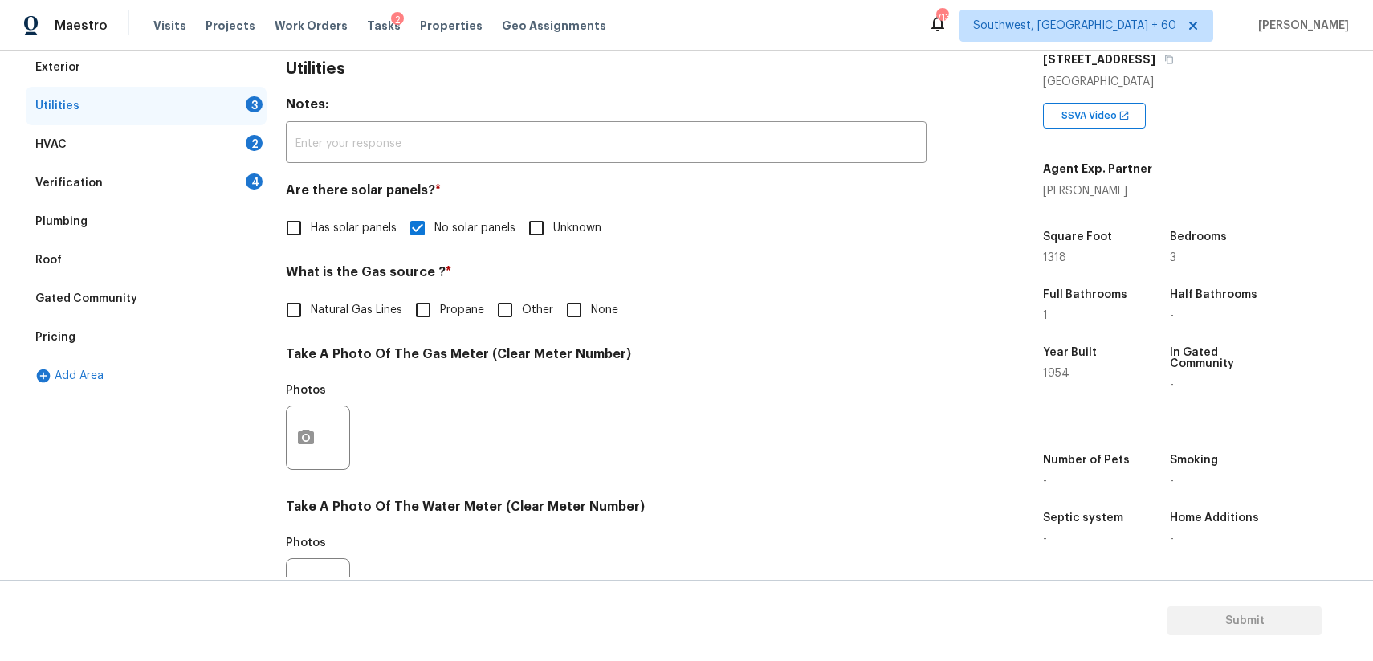
scroll to position [309, 0]
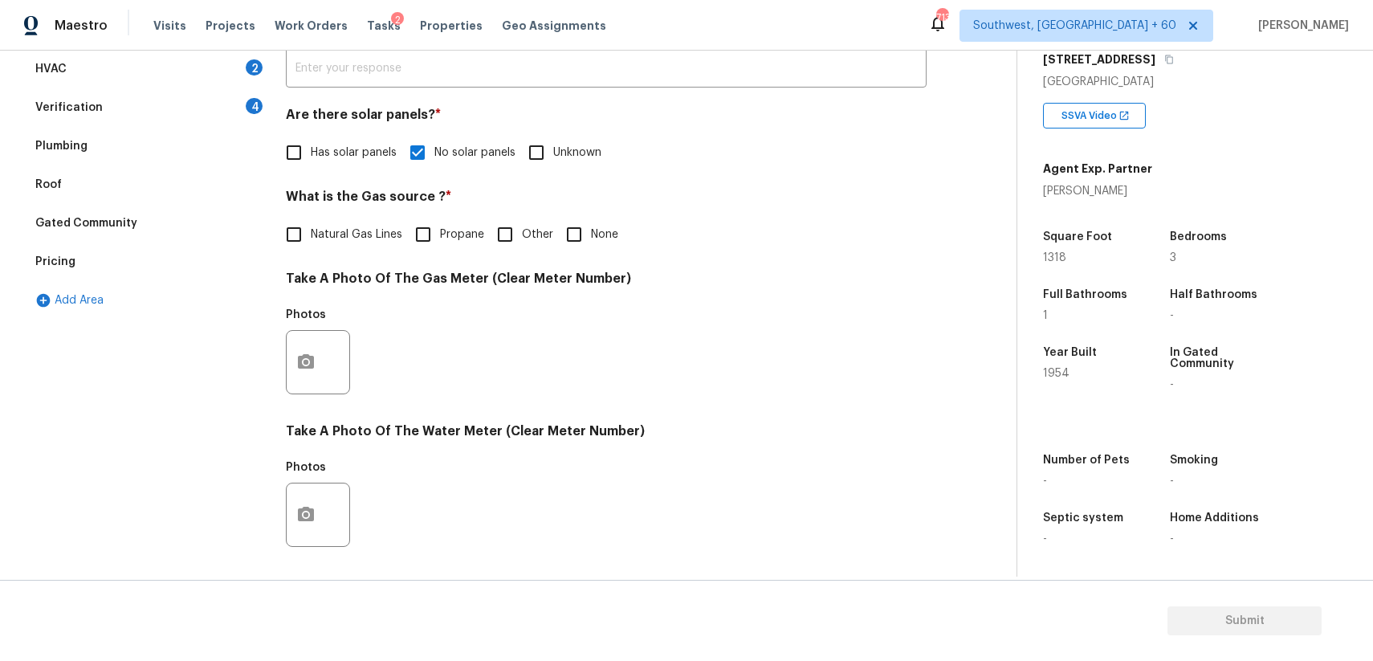
click at [287, 377] on div at bounding box center [318, 362] width 64 height 64
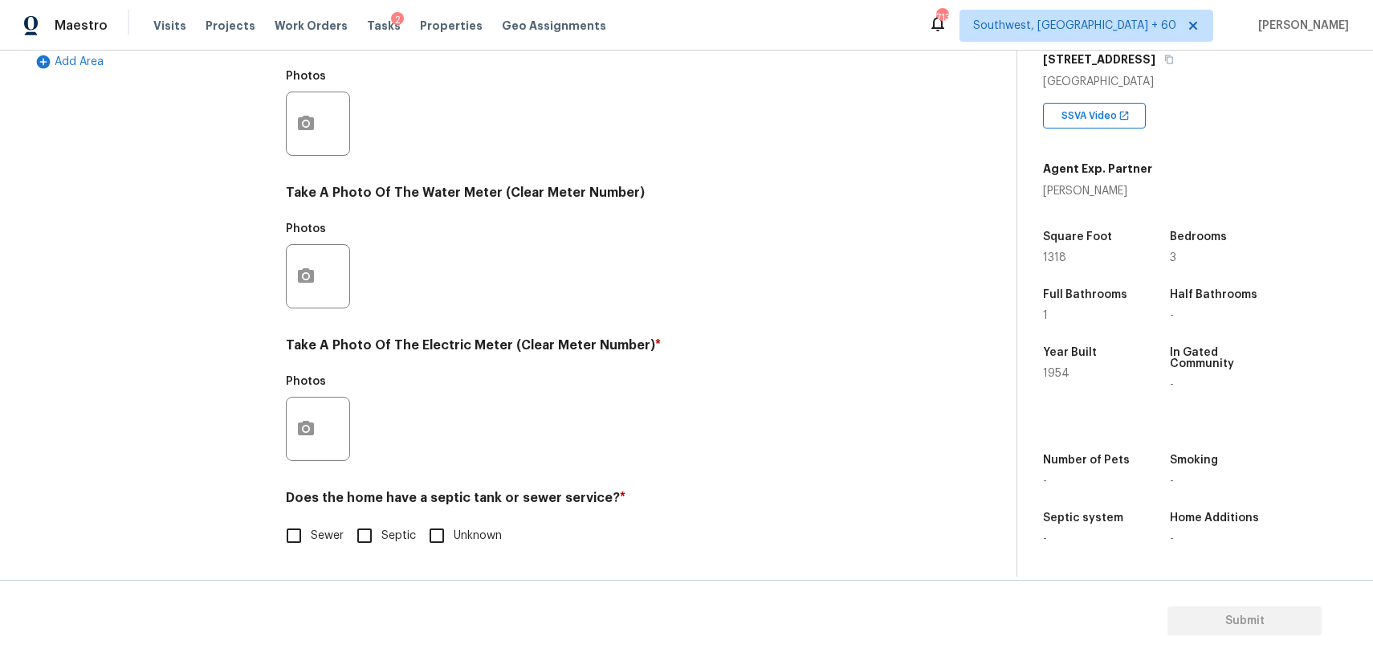
scroll to position [405, 0]
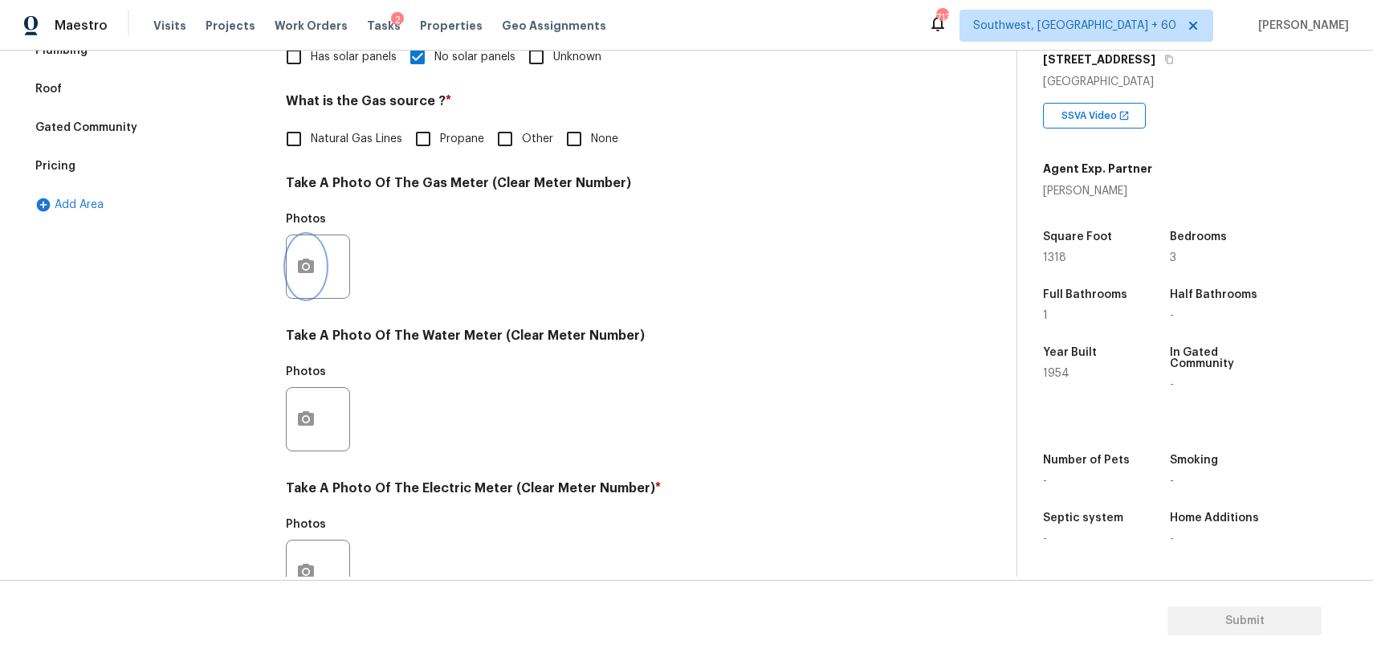
click at [307, 260] on icon "button" at bounding box center [306, 266] width 16 height 14
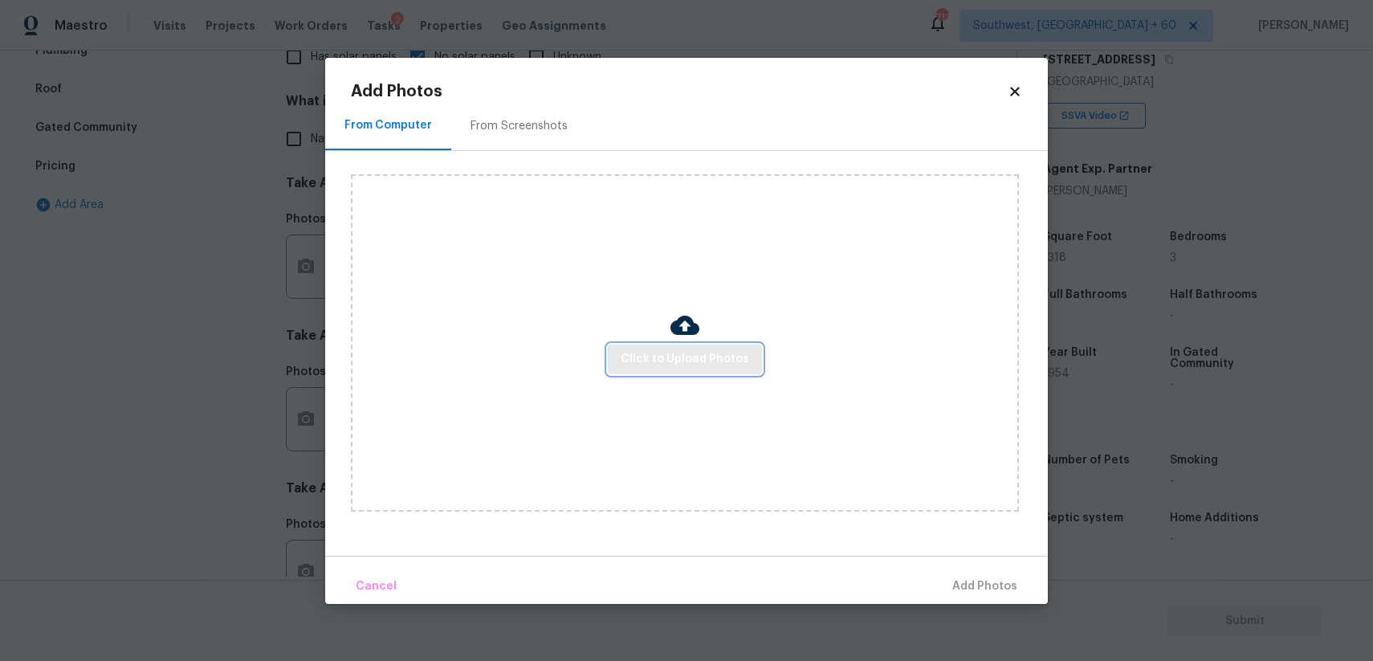
click at [705, 349] on span "Click to Upload Photos" at bounding box center [685, 359] width 128 height 20
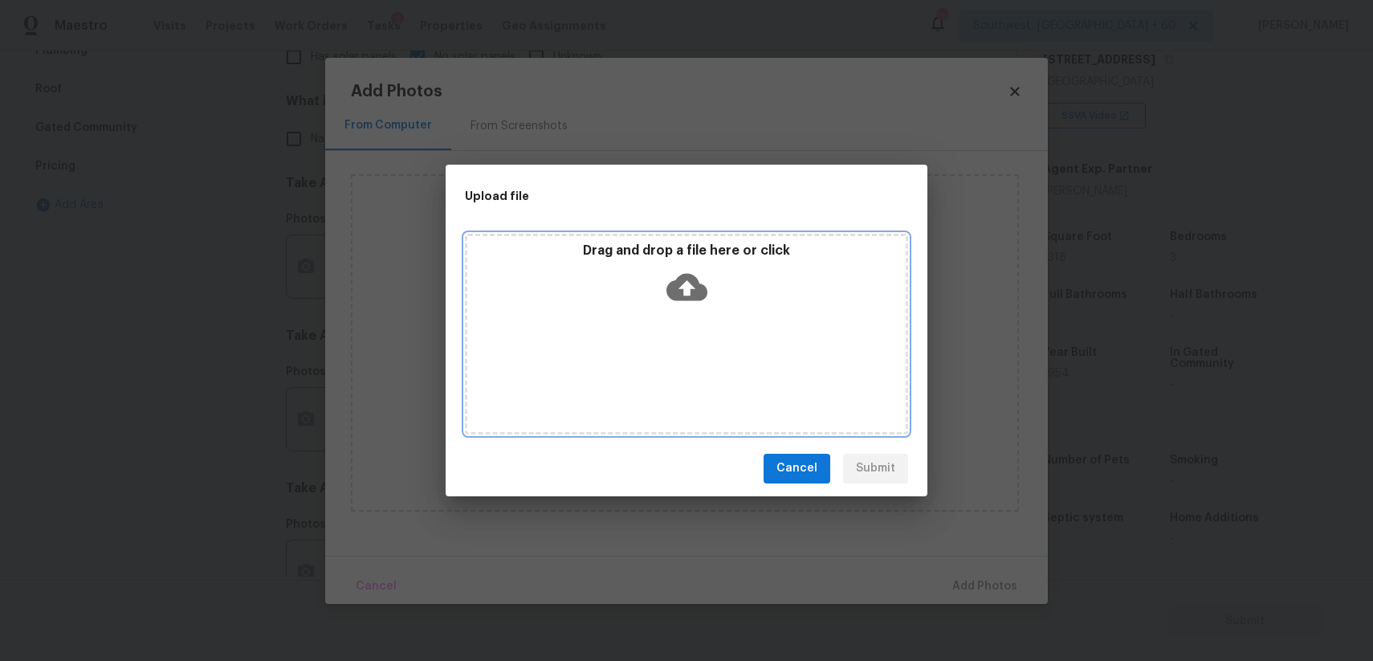
click at [705, 349] on div "Drag and drop a file here or click" at bounding box center [686, 334] width 443 height 201
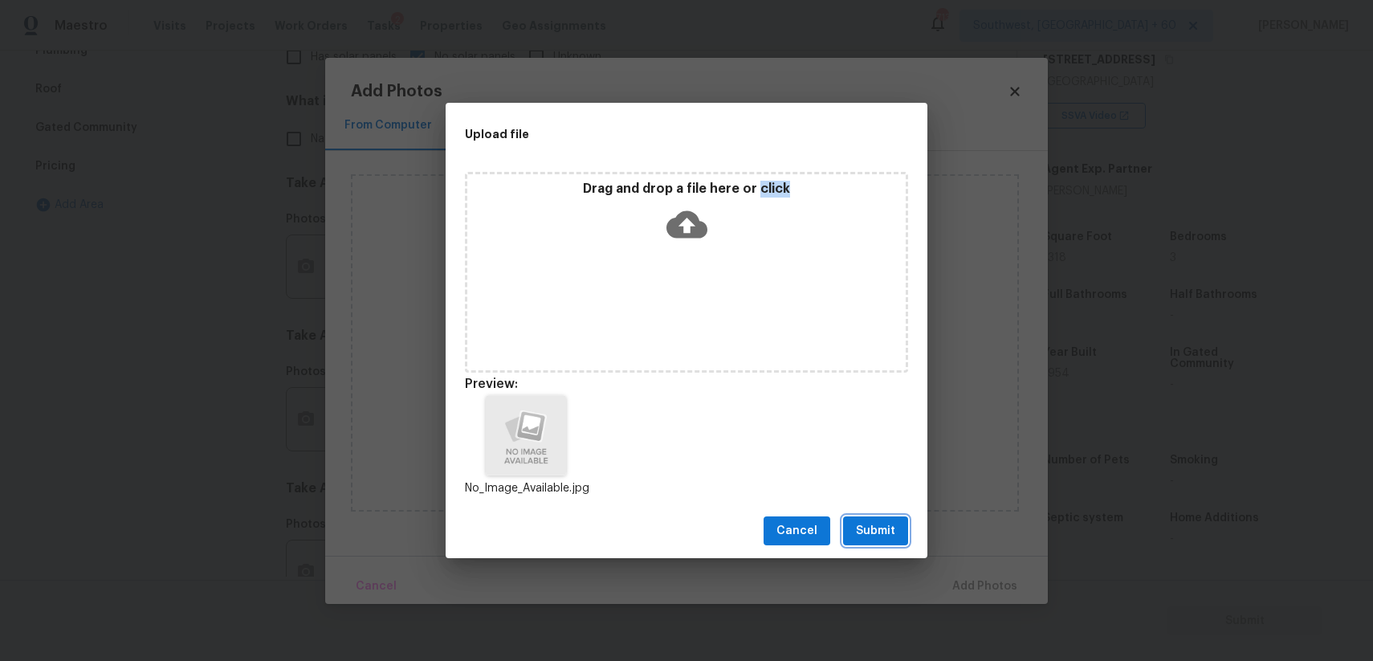
click at [896, 534] on button "Submit" at bounding box center [875, 531] width 65 height 30
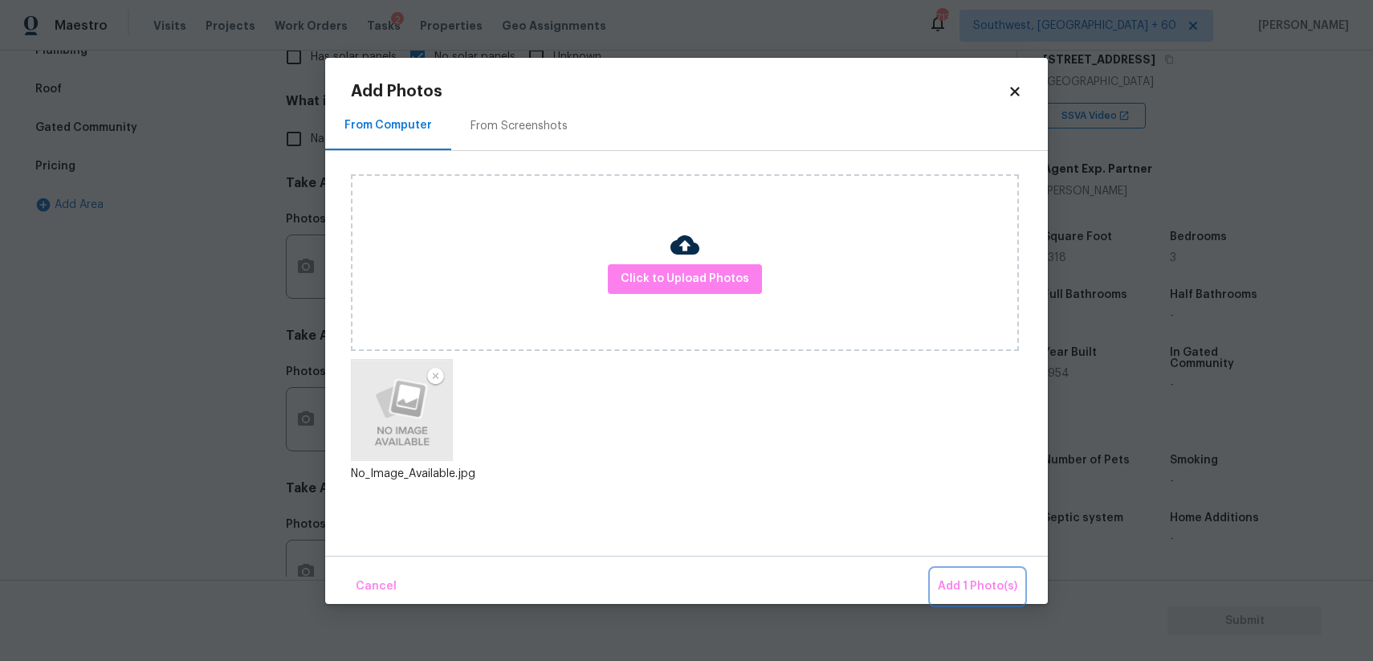
click at [943, 570] on button "Add 1 Photo(s)" at bounding box center [977, 586] width 92 height 35
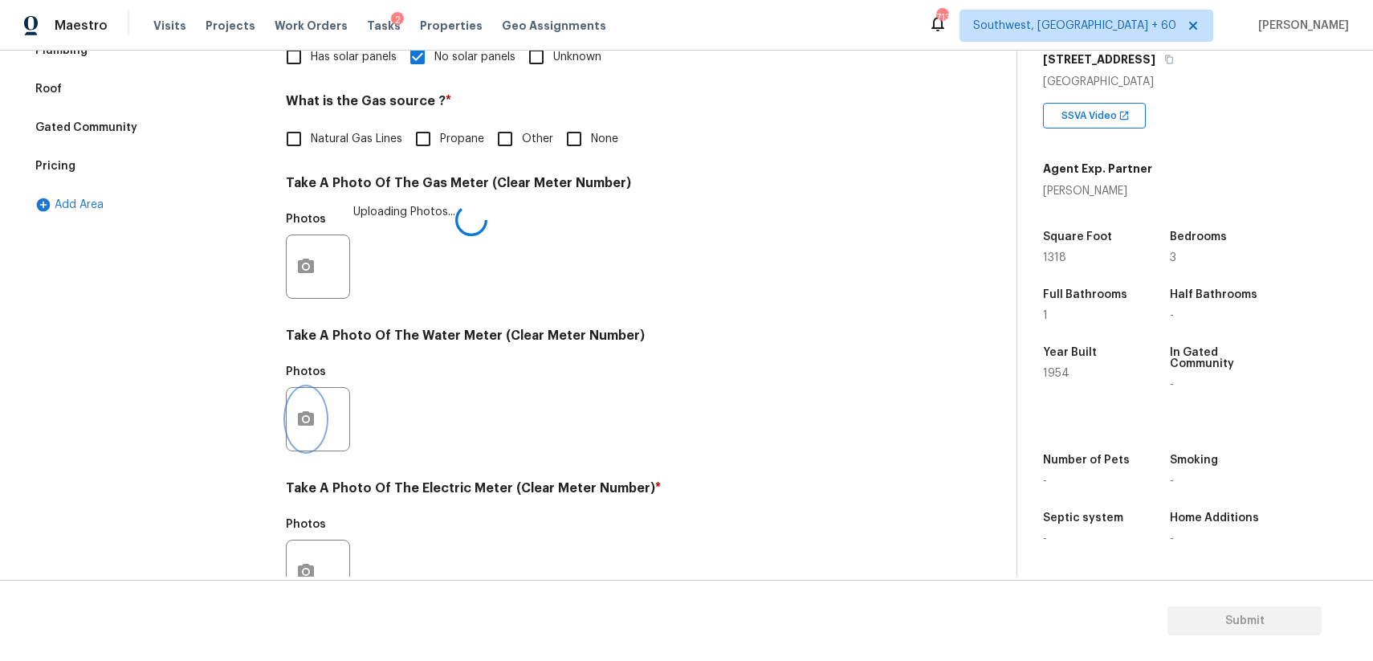
click at [310, 405] on button "button" at bounding box center [306, 419] width 39 height 63
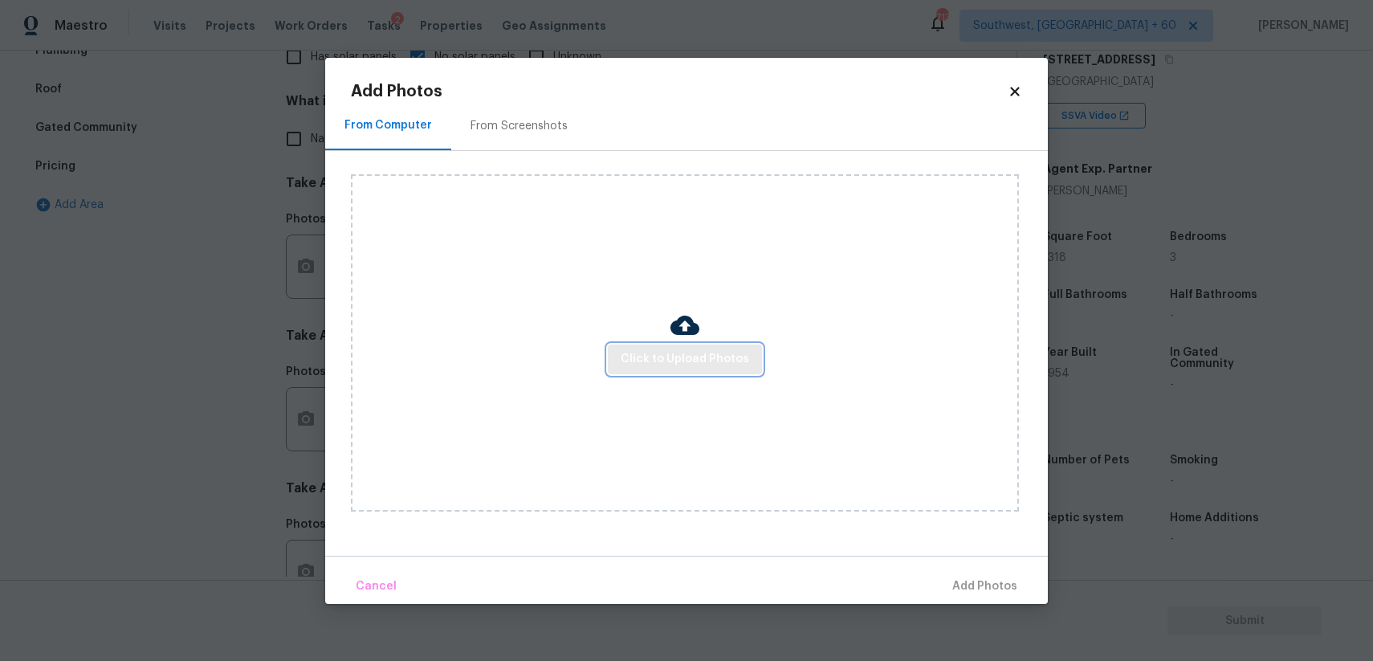
click at [718, 361] on span "Click to Upload Photos" at bounding box center [685, 359] width 128 height 20
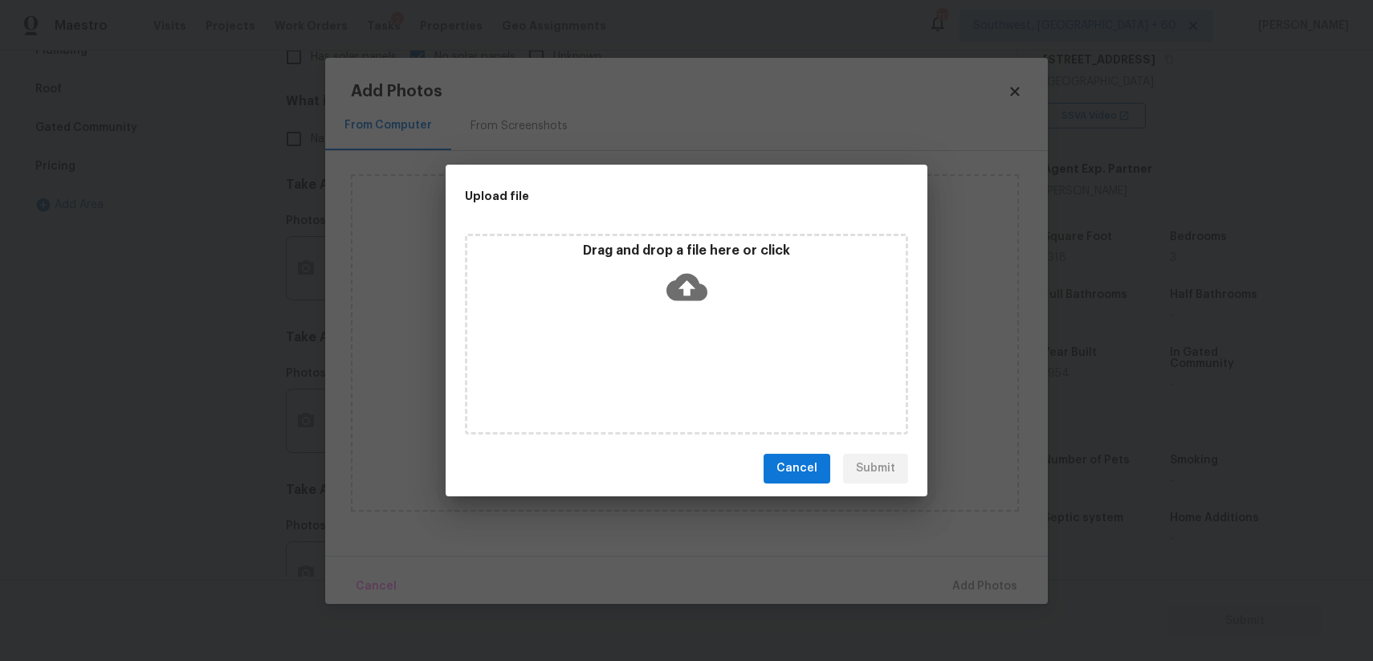
click at [718, 361] on div "Drag and drop a file here or click" at bounding box center [686, 334] width 443 height 201
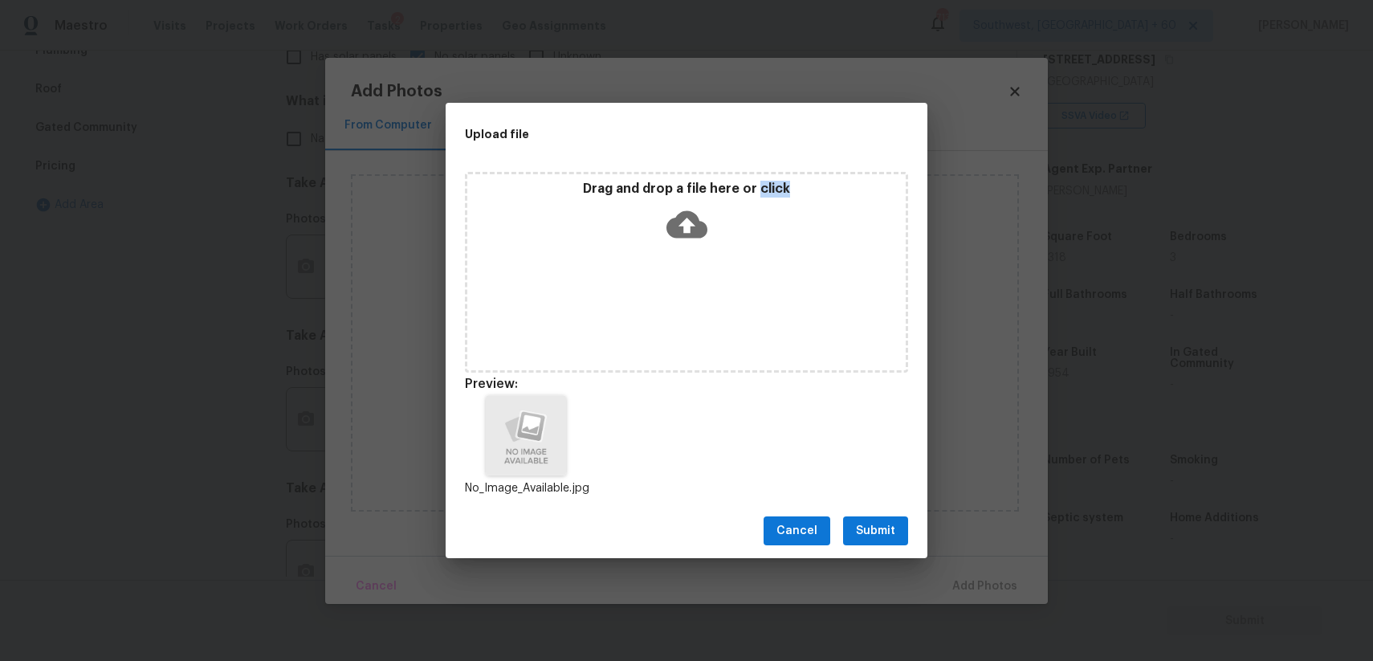
click at [882, 536] on span "Submit" at bounding box center [875, 531] width 39 height 20
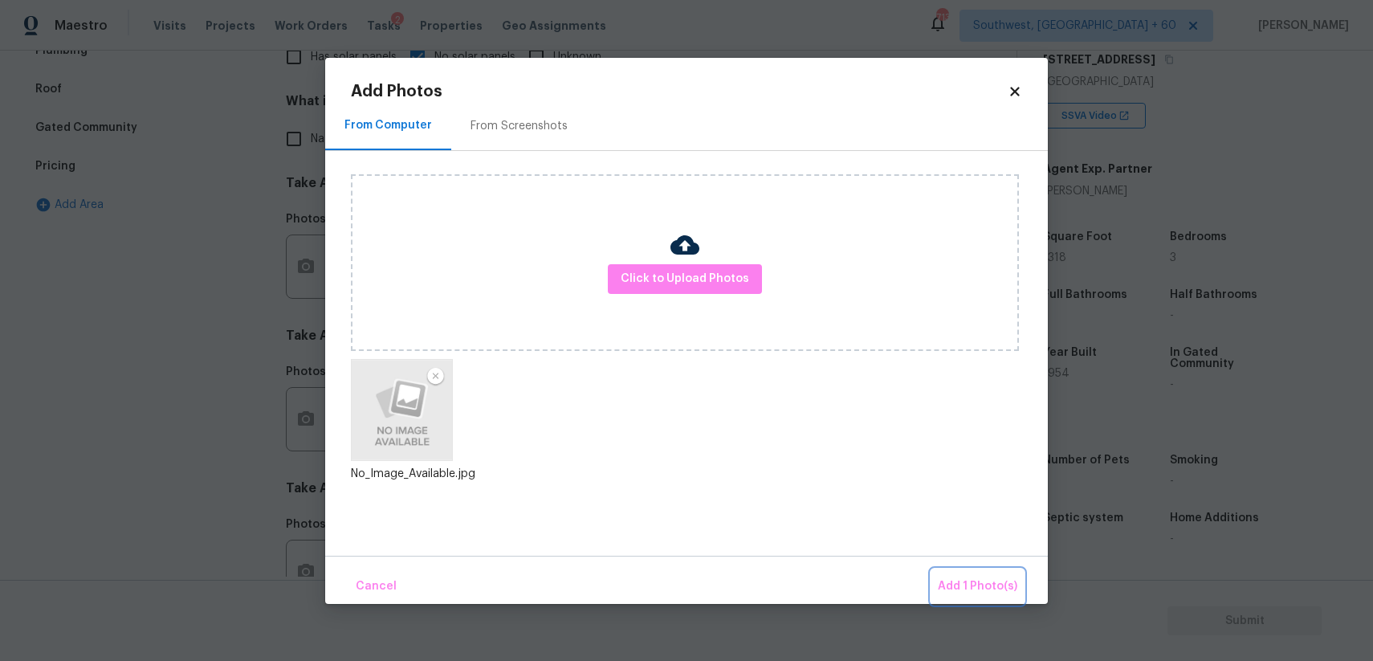
click at [955, 578] on span "Add 1 Photo(s)" at bounding box center [977, 586] width 79 height 20
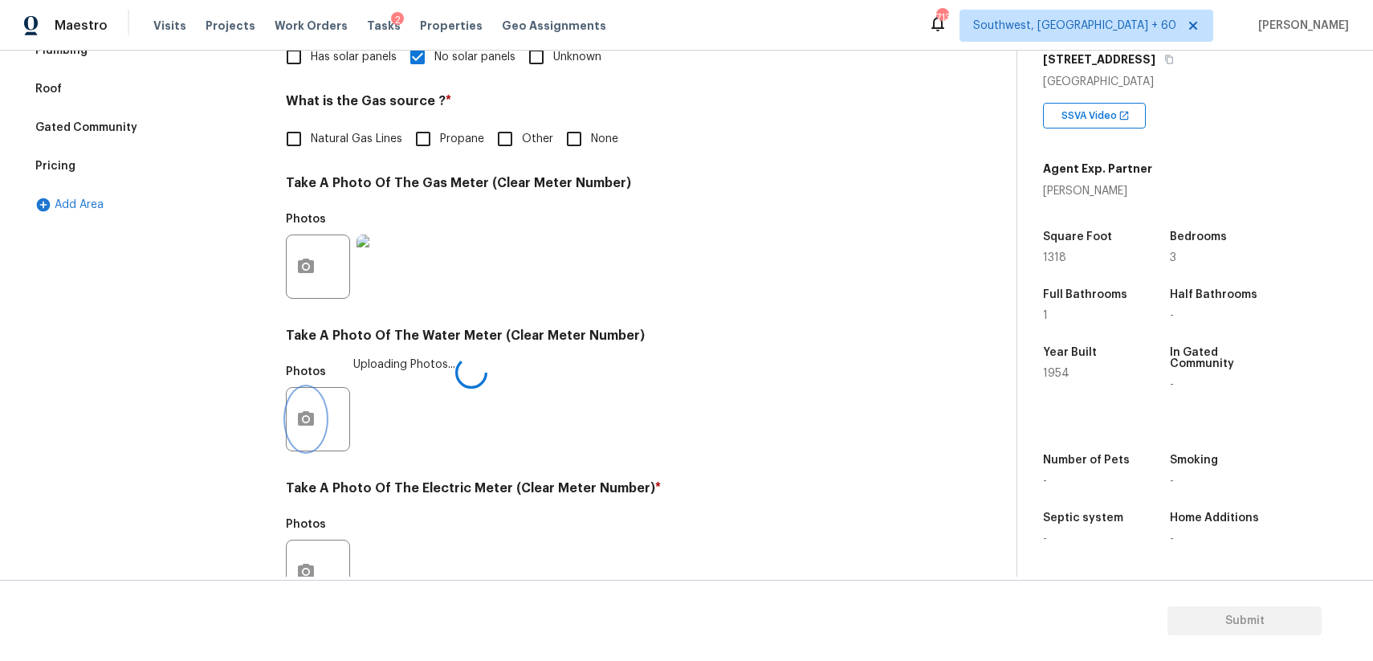
scroll to position [548, 0]
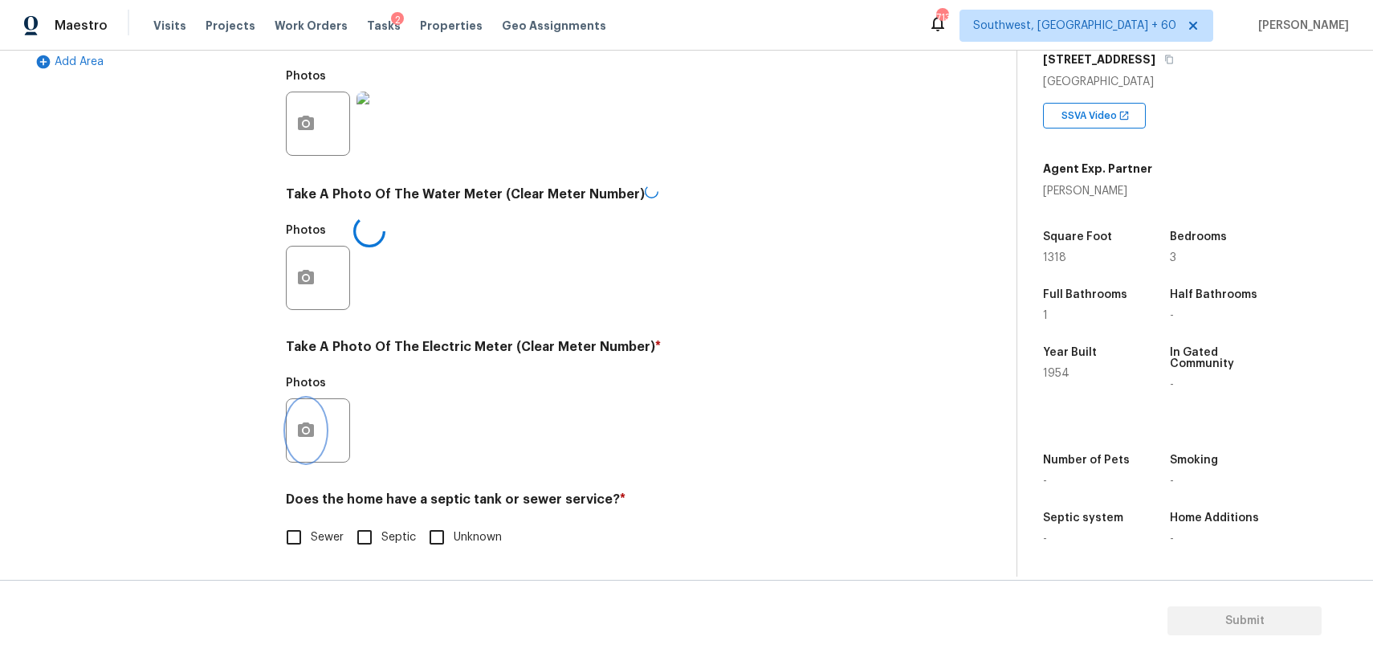
click at [302, 414] on button "button" at bounding box center [306, 430] width 39 height 63
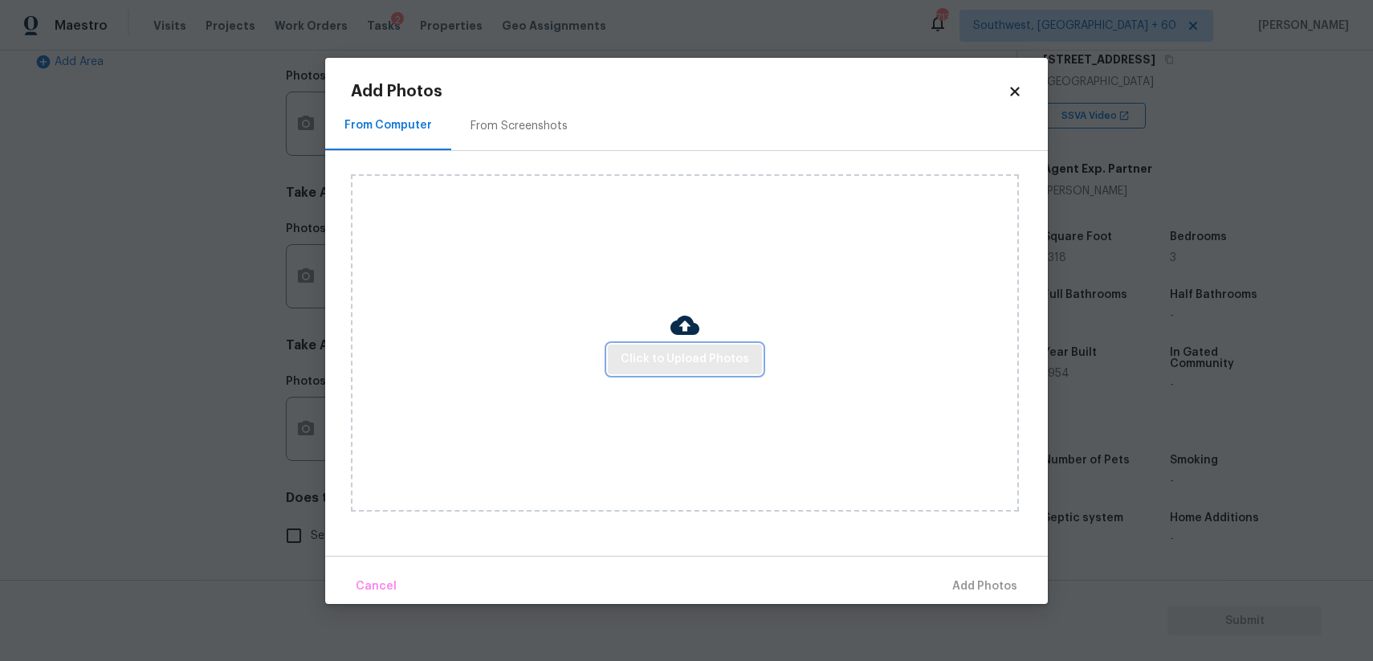
click at [702, 363] on span "Click to Upload Photos" at bounding box center [685, 359] width 128 height 20
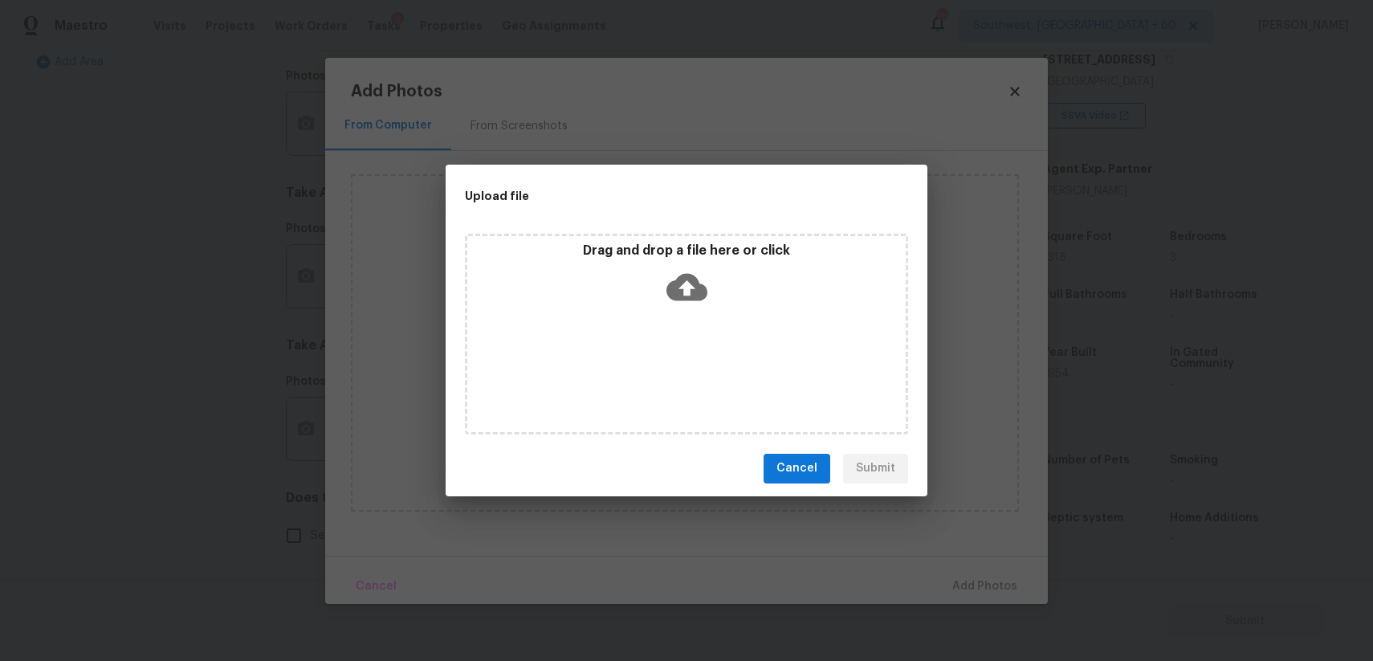
click at [702, 363] on div "Drag and drop a file here or click" at bounding box center [686, 334] width 443 height 201
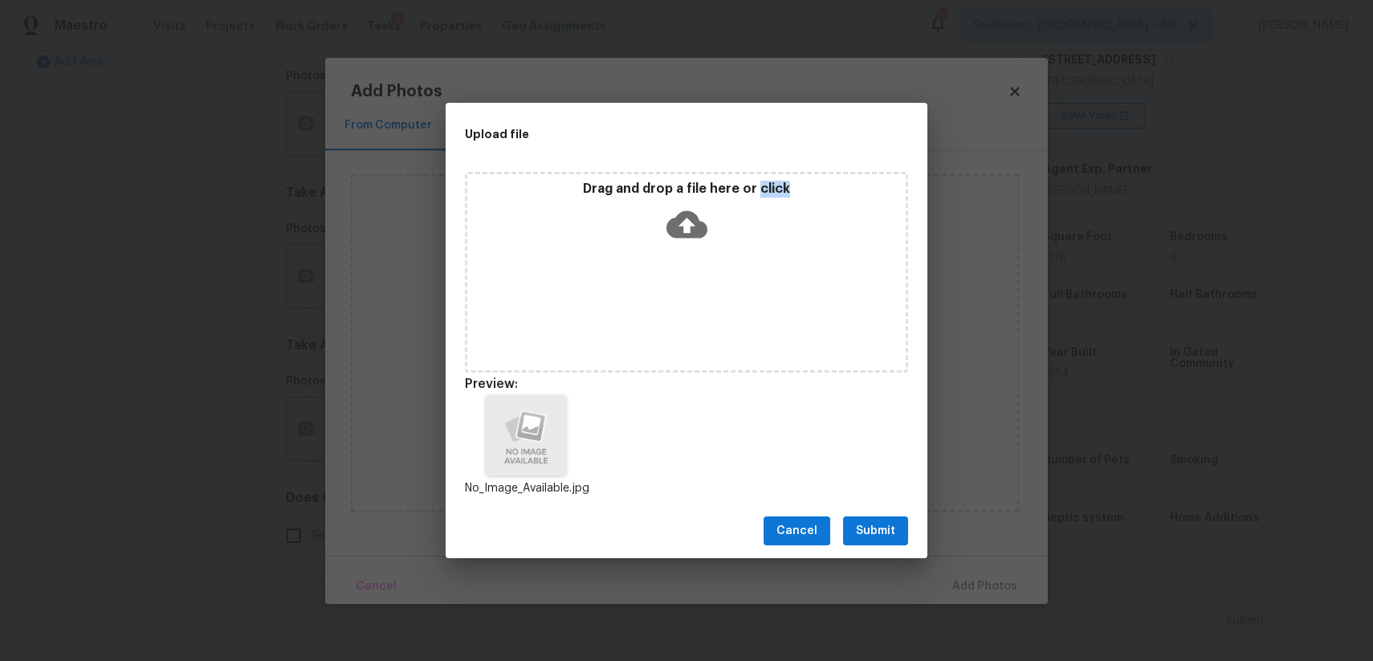
click at [882, 527] on span "Submit" at bounding box center [875, 531] width 39 height 20
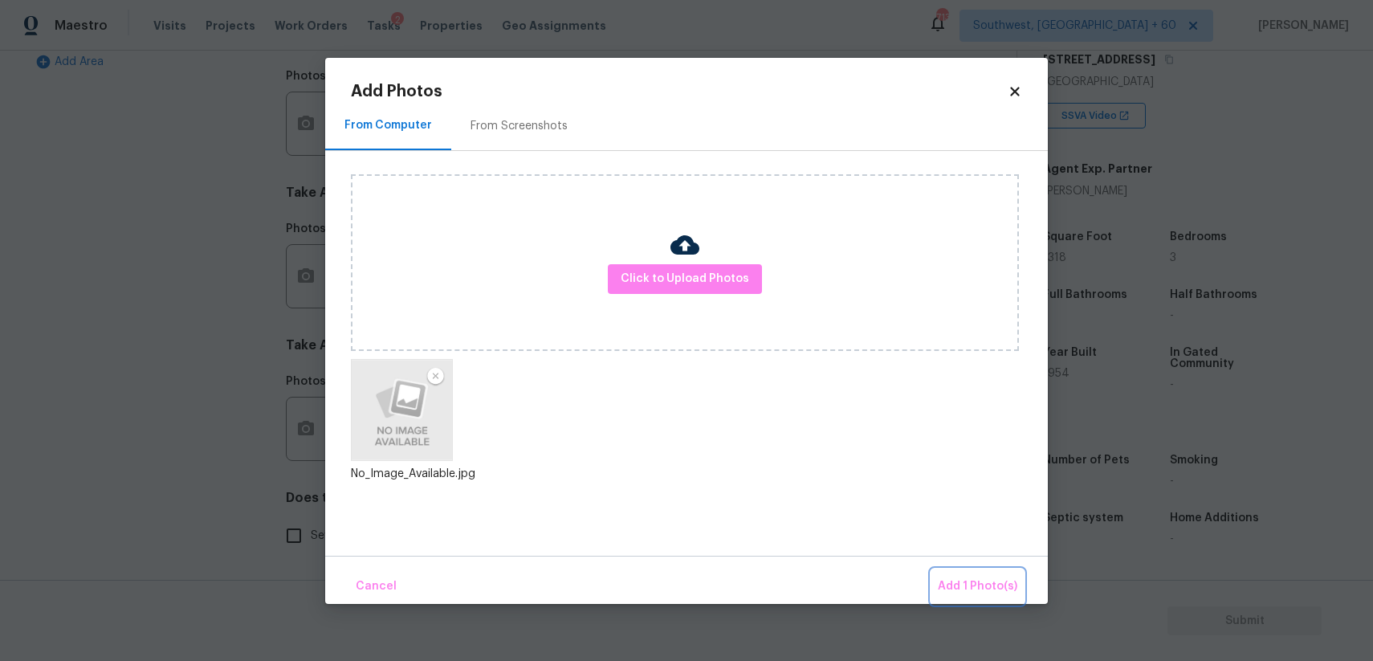
click at [965, 588] on span "Add 1 Photo(s)" at bounding box center [977, 586] width 79 height 20
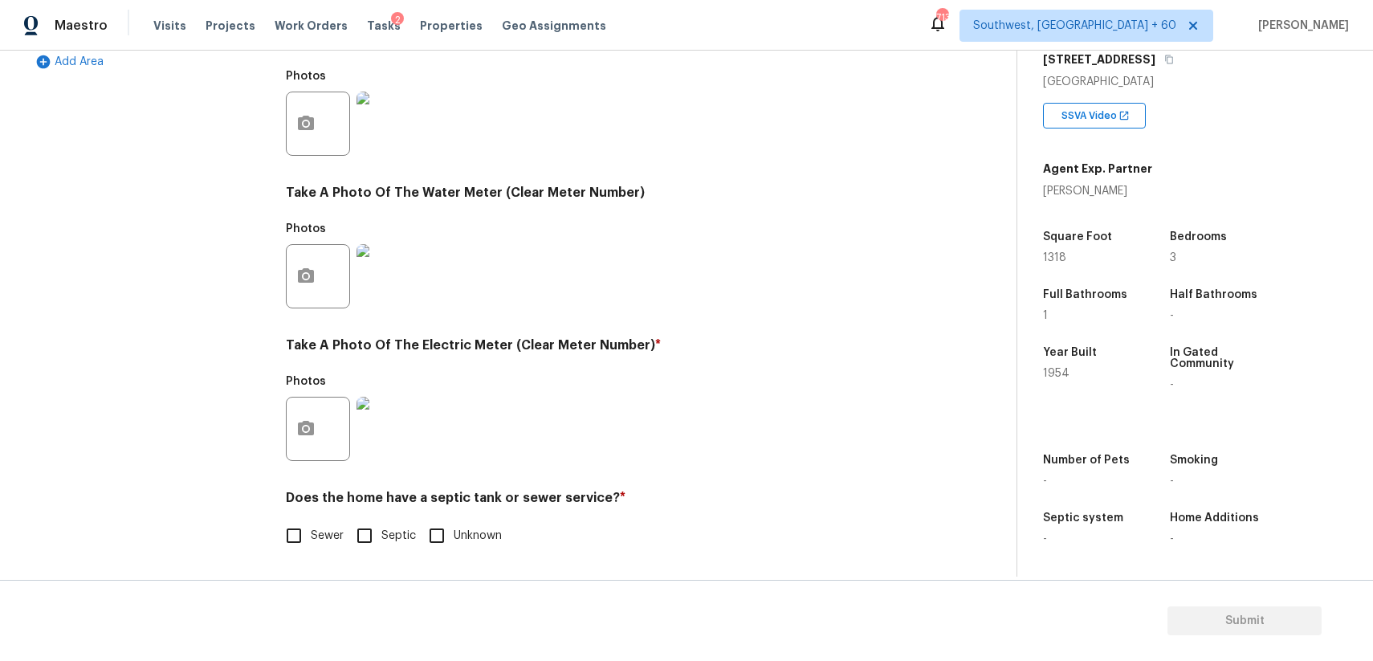
click at [318, 546] on label "Sewer" at bounding box center [310, 536] width 67 height 34
click at [311, 546] on input "Sewer" at bounding box center [294, 536] width 34 height 34
checkbox input "true"
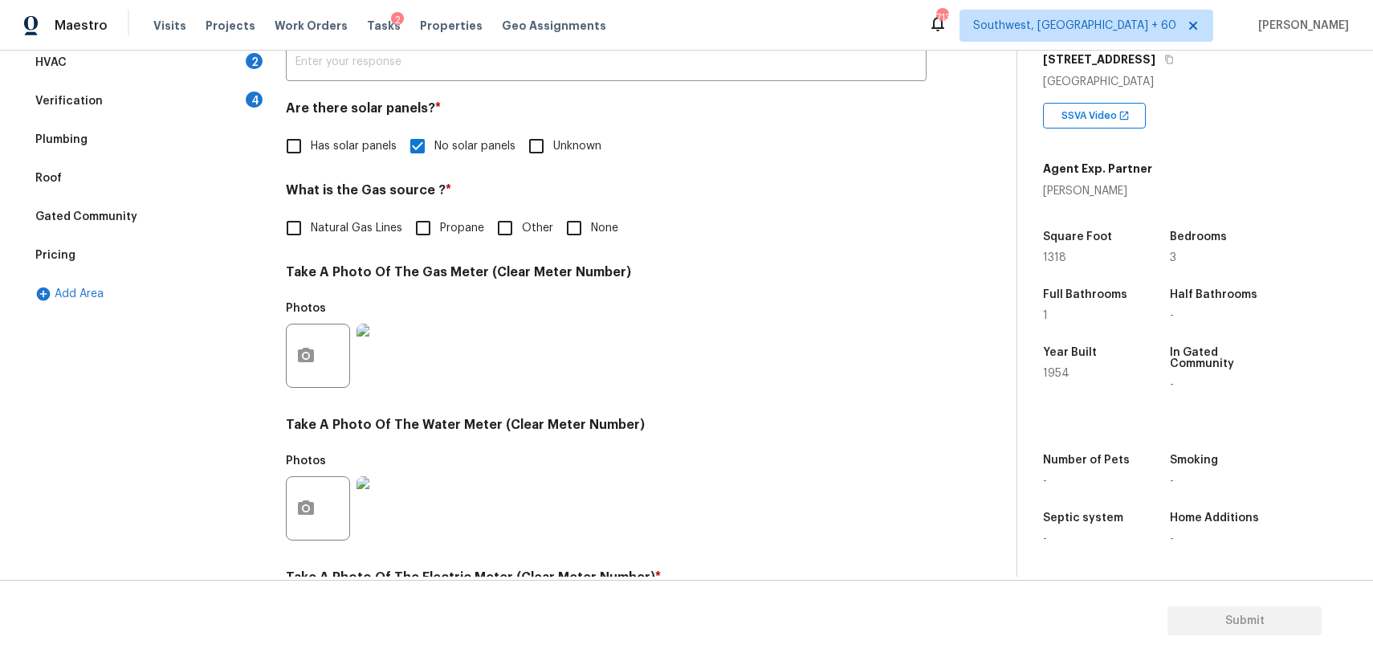
scroll to position [30, 0]
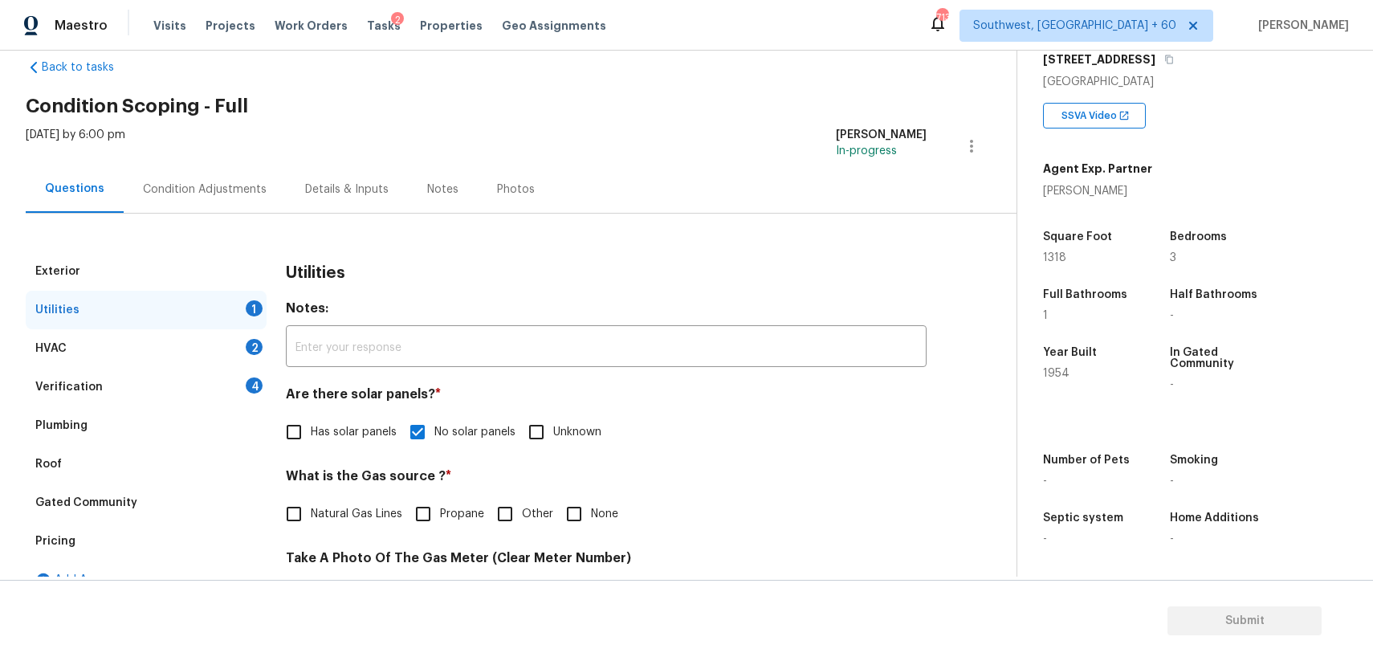
click at [230, 329] on div "HVAC 2" at bounding box center [146, 348] width 241 height 39
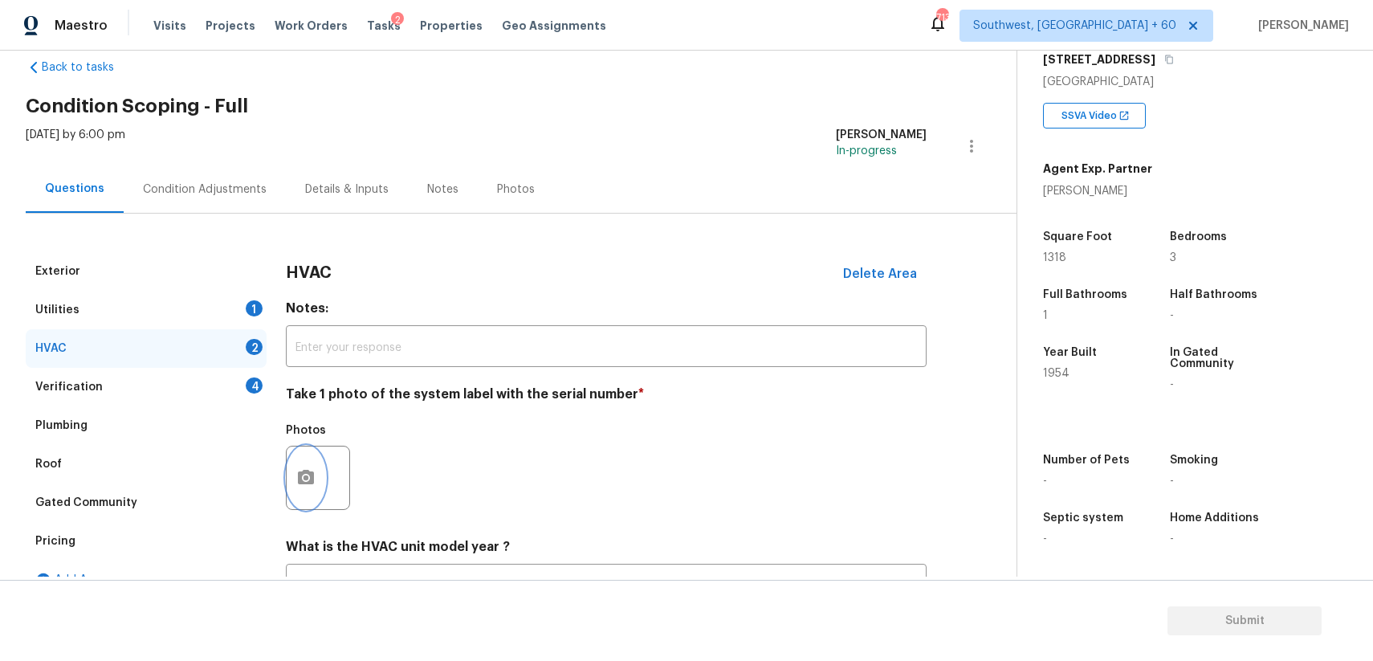
click at [313, 466] on button "button" at bounding box center [306, 477] width 39 height 63
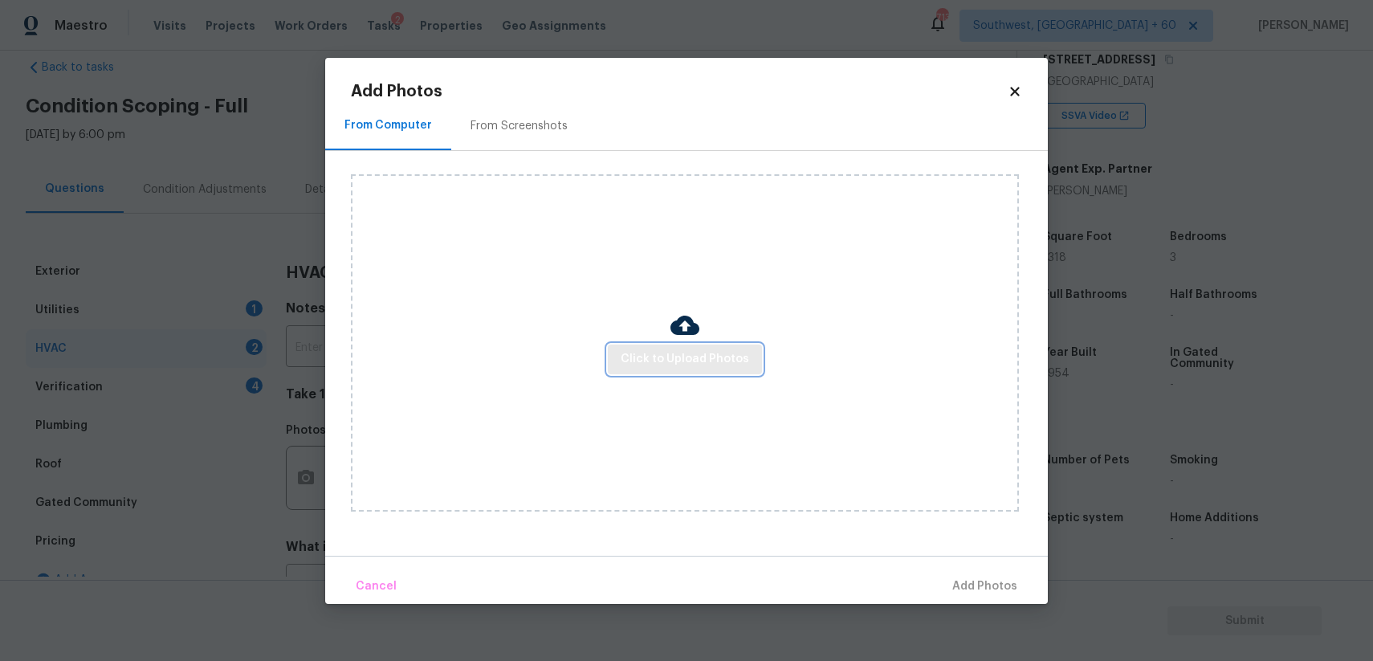
click at [686, 352] on span "Click to Upload Photos" at bounding box center [685, 359] width 128 height 20
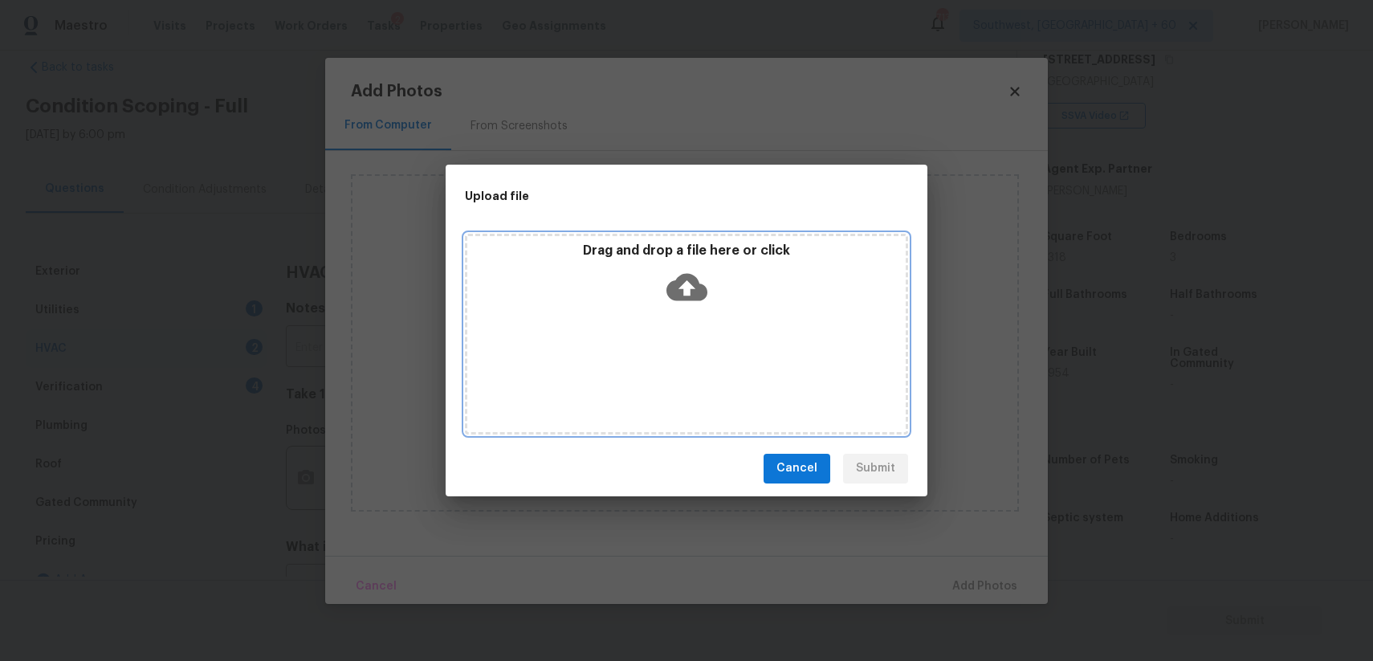
click at [686, 352] on div "Drag and drop a file here or click" at bounding box center [686, 334] width 443 height 201
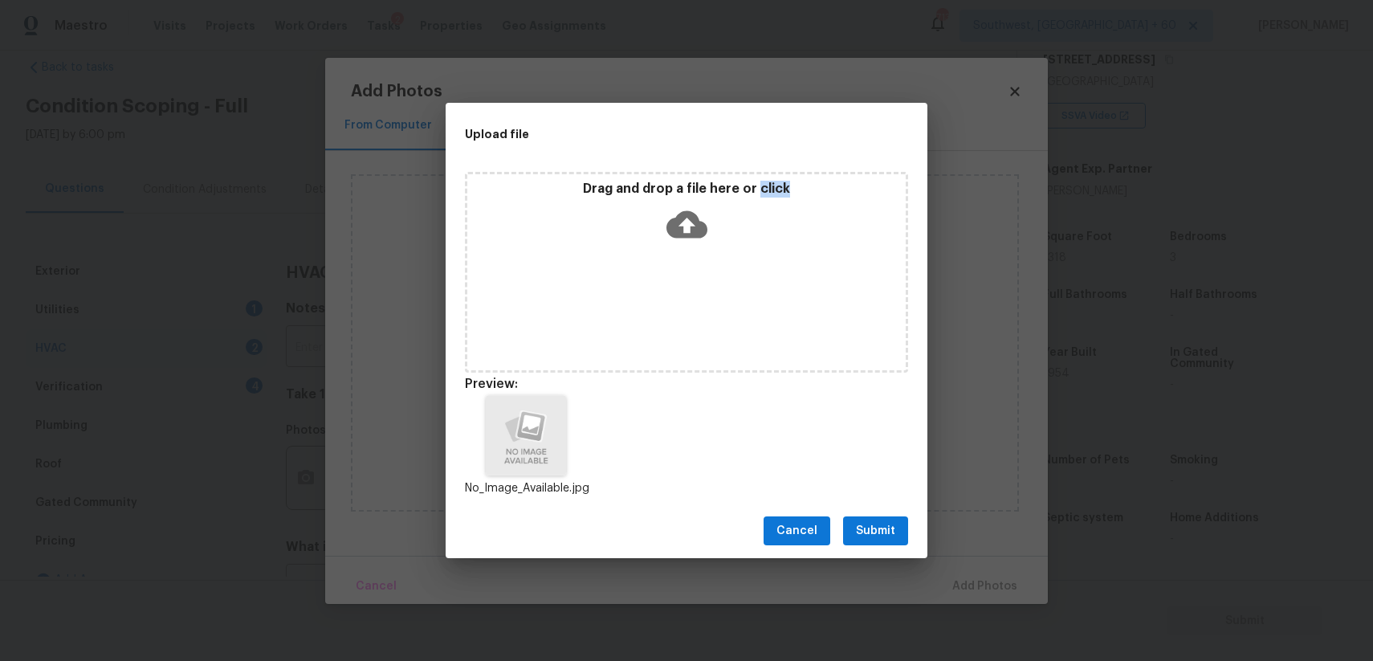
click at [871, 529] on span "Submit" at bounding box center [875, 531] width 39 height 20
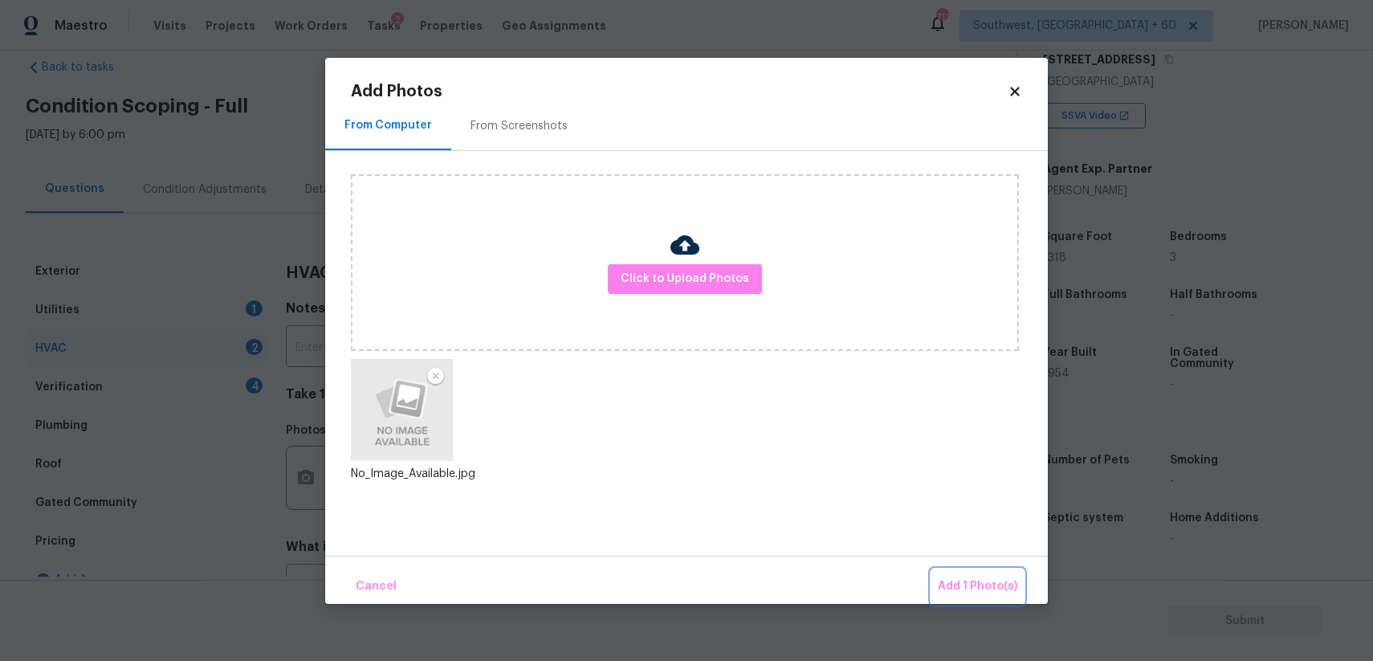
click at [981, 583] on span "Add 1 Photo(s)" at bounding box center [977, 586] width 79 height 20
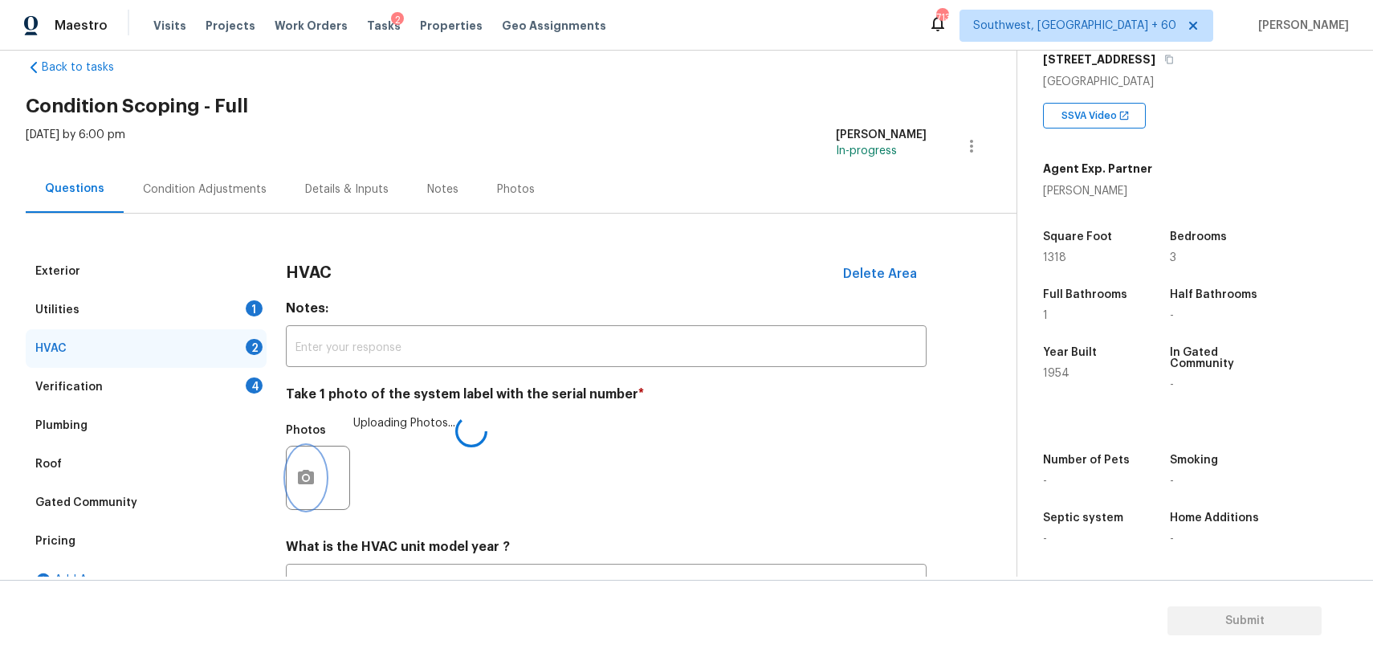
scroll to position [165, 0]
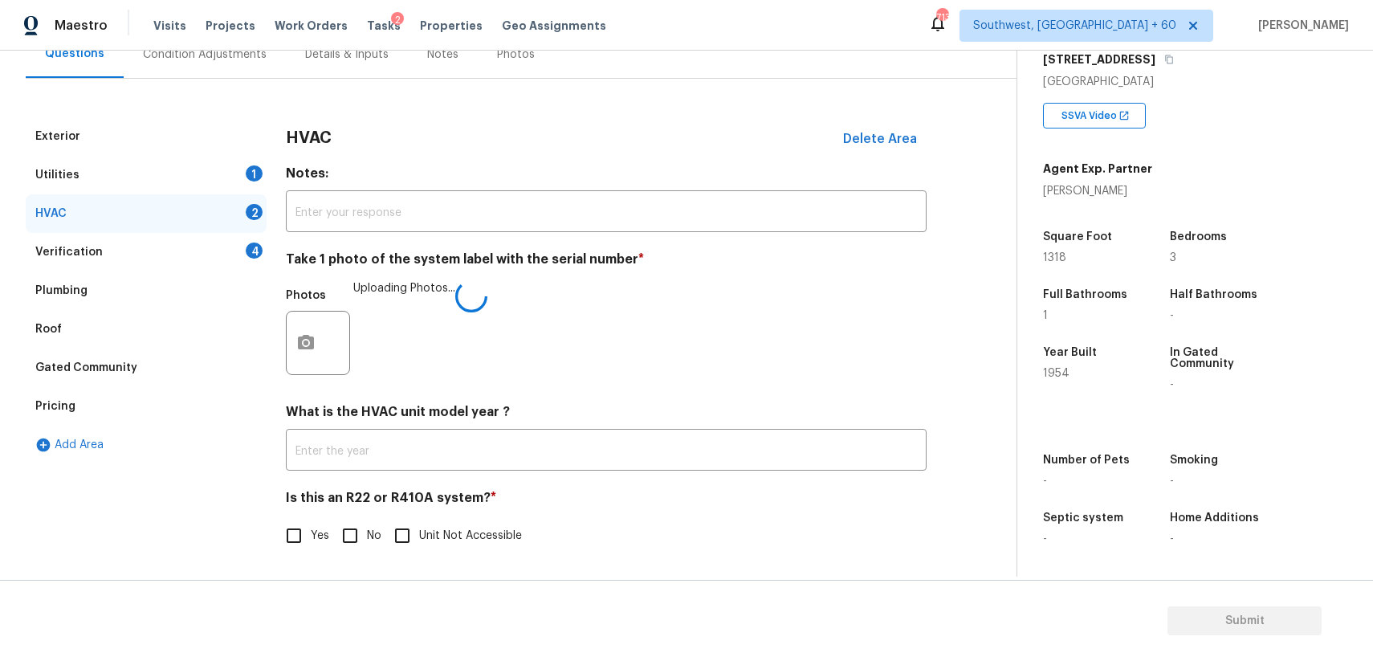
click at [352, 527] on input "No" at bounding box center [350, 536] width 34 height 34
checkbox input "true"
click at [212, 255] on div "Verification 4" at bounding box center [146, 252] width 241 height 39
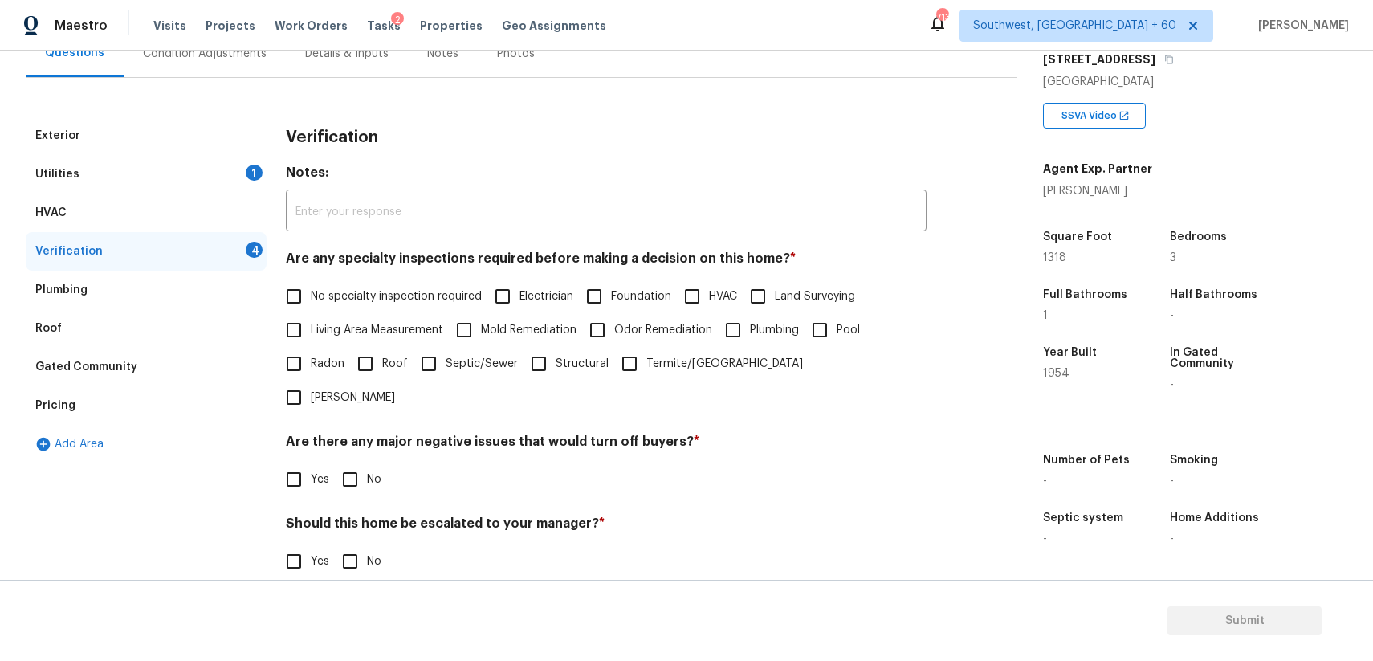
click at [364, 296] on span "No specialty inspection required" at bounding box center [396, 296] width 171 height 17
click at [311, 296] on input "No specialty inspection required" at bounding box center [294, 296] width 34 height 34
checkbox input "true"
click at [336, 434] on div "Are there any major negative issues that would turn off buyers? * Yes No" at bounding box center [606, 465] width 641 height 63
click at [346, 462] on input "No" at bounding box center [350, 479] width 34 height 34
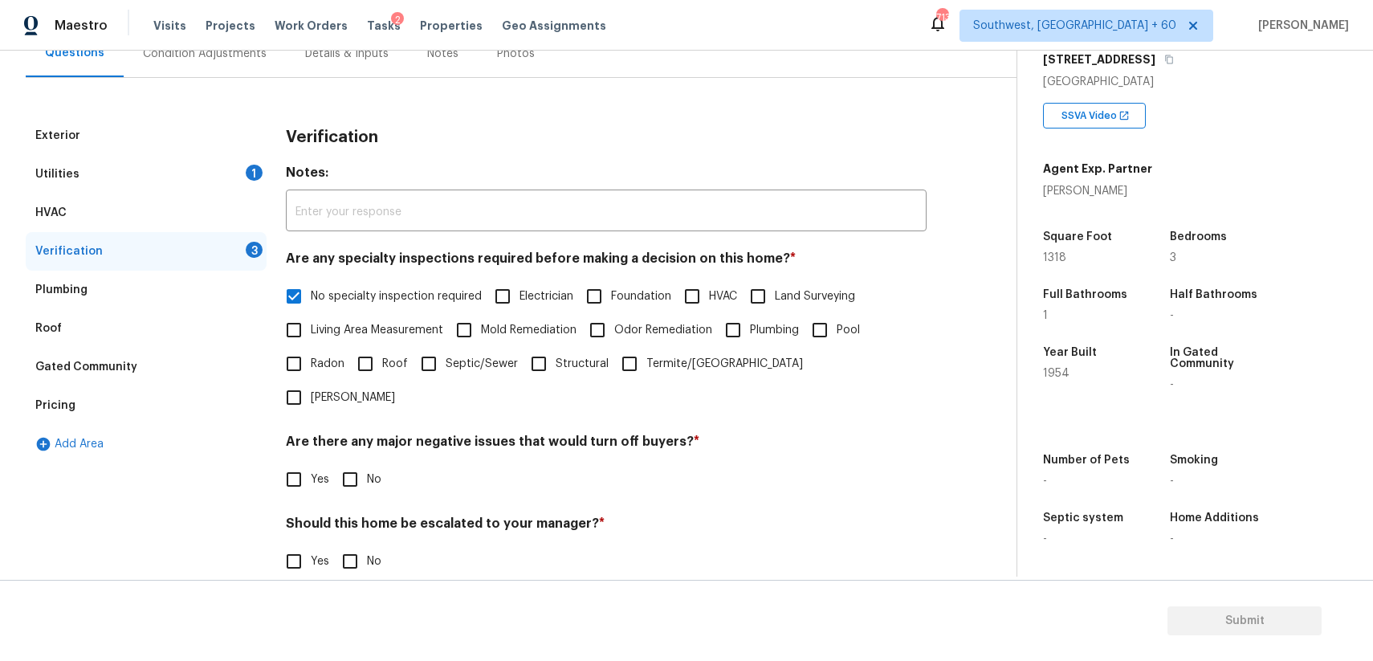
checkbox input "true"
click at [347, 544] on input "No" at bounding box center [350, 561] width 34 height 34
checkbox input "true"
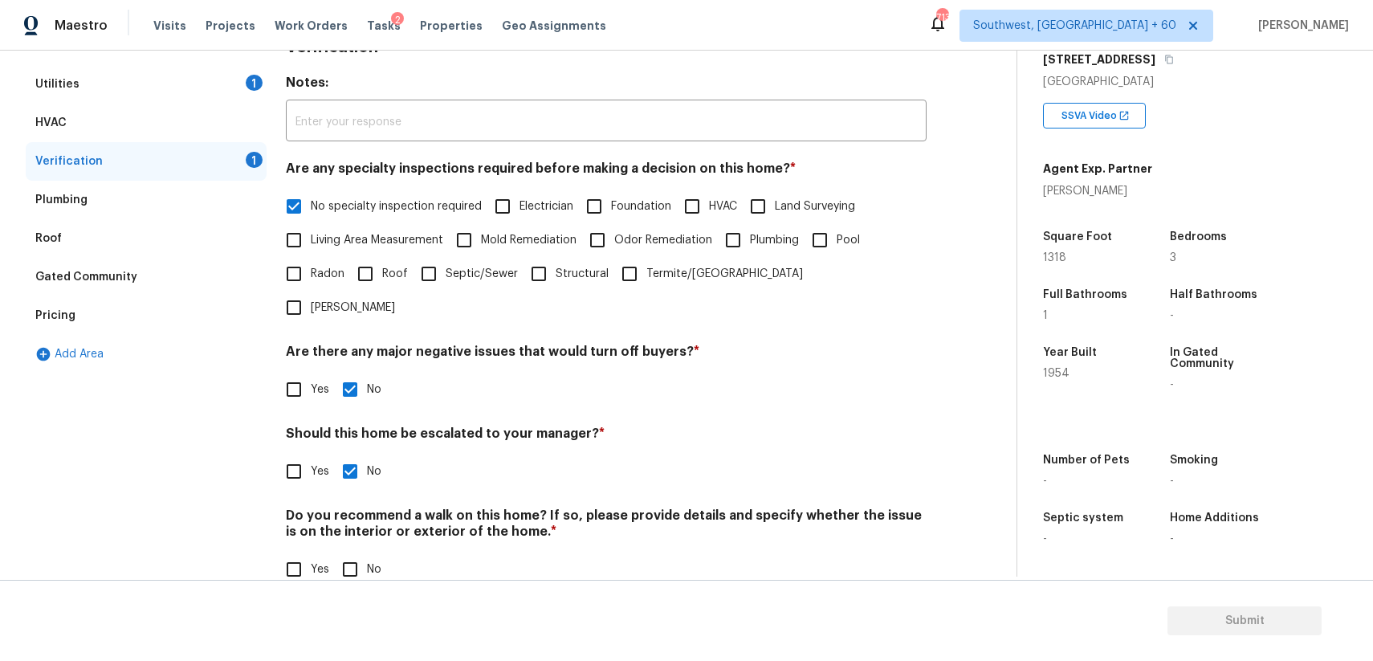
click at [344, 552] on input "No" at bounding box center [350, 569] width 34 height 34
checkbox input "true"
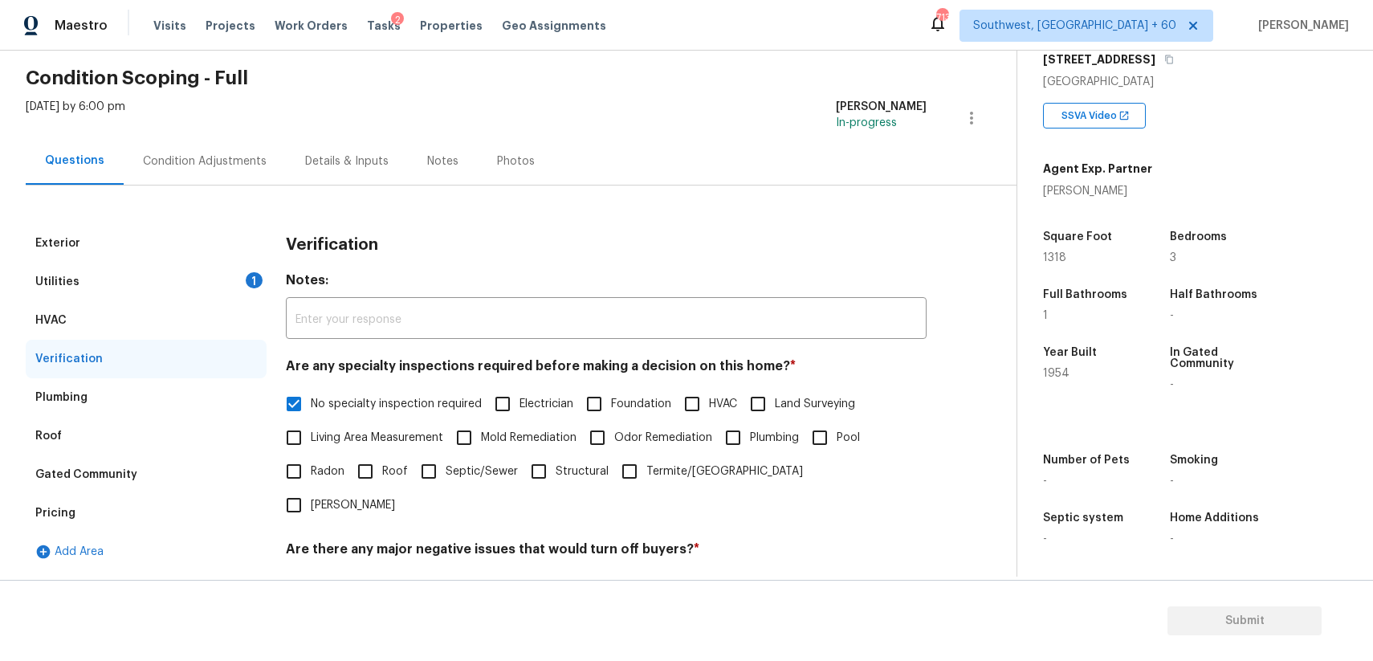
click at [238, 286] on div "Utilities 1" at bounding box center [146, 282] width 241 height 39
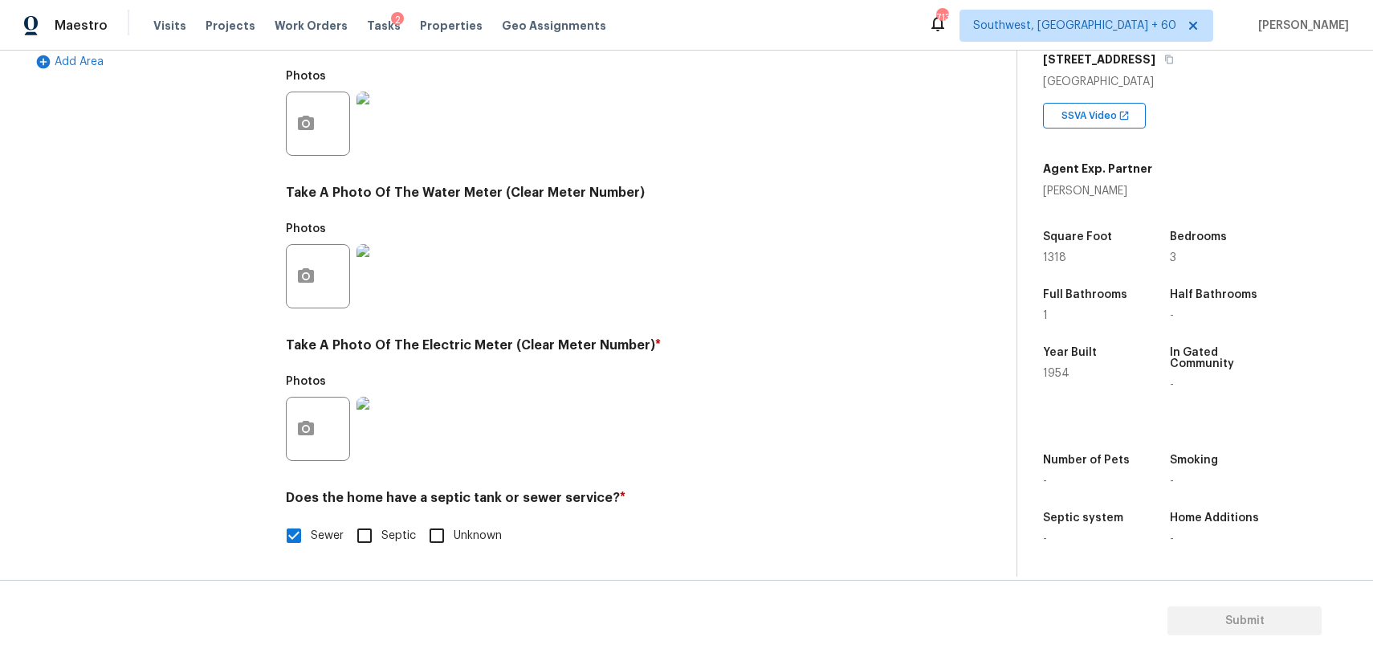
scroll to position [0, 0]
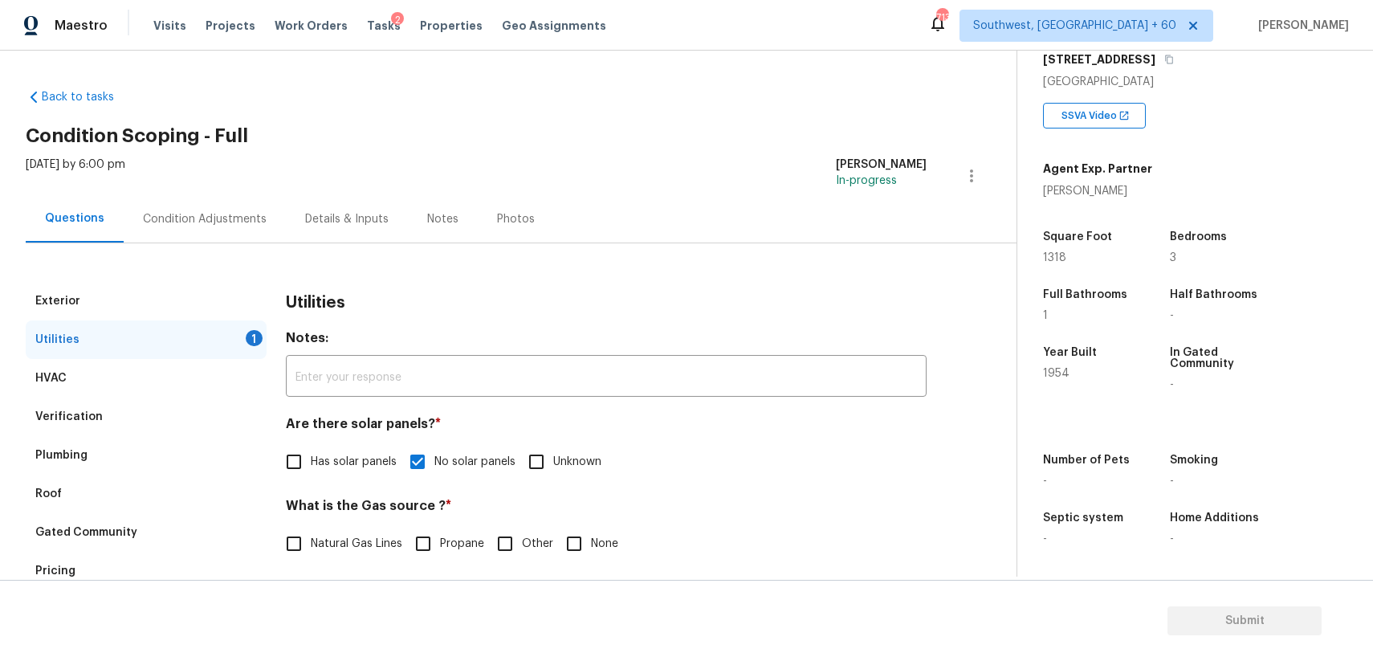
click at [230, 236] on div "Condition Adjustments" at bounding box center [205, 218] width 162 height 47
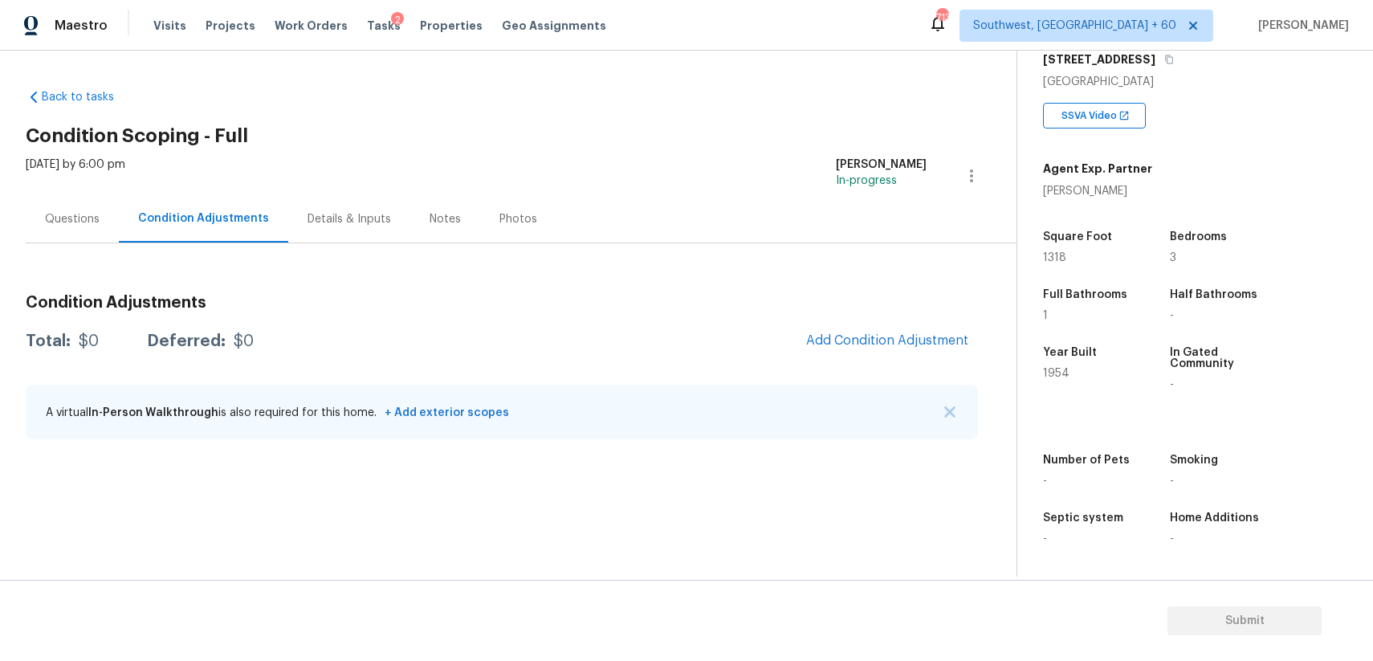
click at [945, 402] on div "A virtual In-Person Walkthrough is also required for this home. + Add exterior …" at bounding box center [502, 412] width 952 height 55
click at [950, 422] on div "A virtual In-Person Walkthrough is also required for this home. + Add exterior …" at bounding box center [502, 412] width 952 height 55
click at [950, 415] on img "button" at bounding box center [949, 411] width 11 height 11
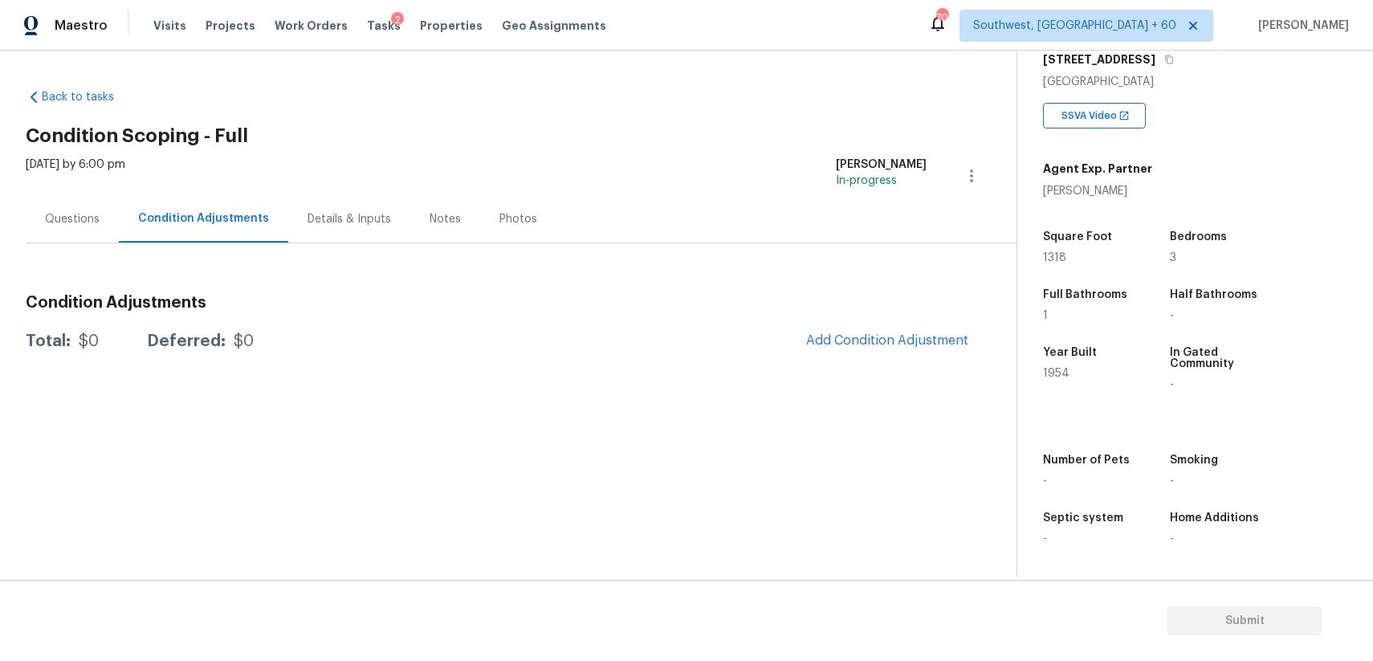
click at [101, 220] on div "Questions" at bounding box center [72, 218] width 93 height 47
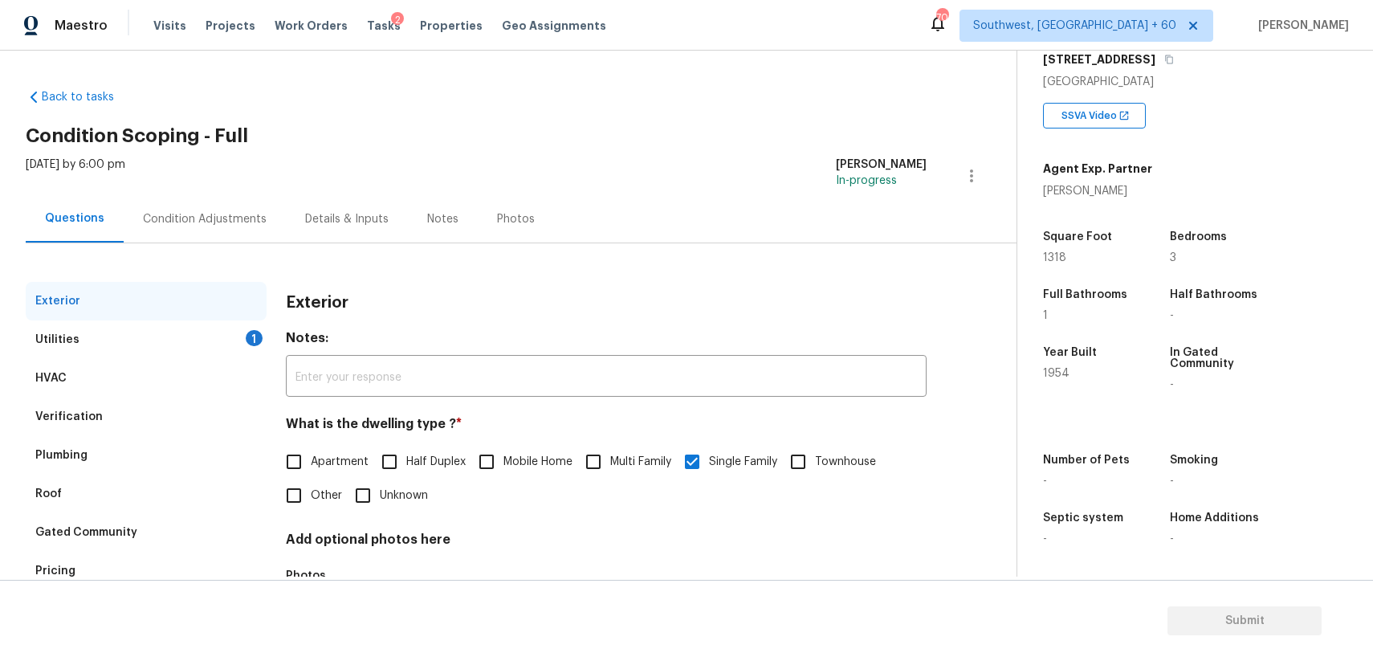
click at [93, 329] on div "Utilities 1" at bounding box center [146, 339] width 241 height 39
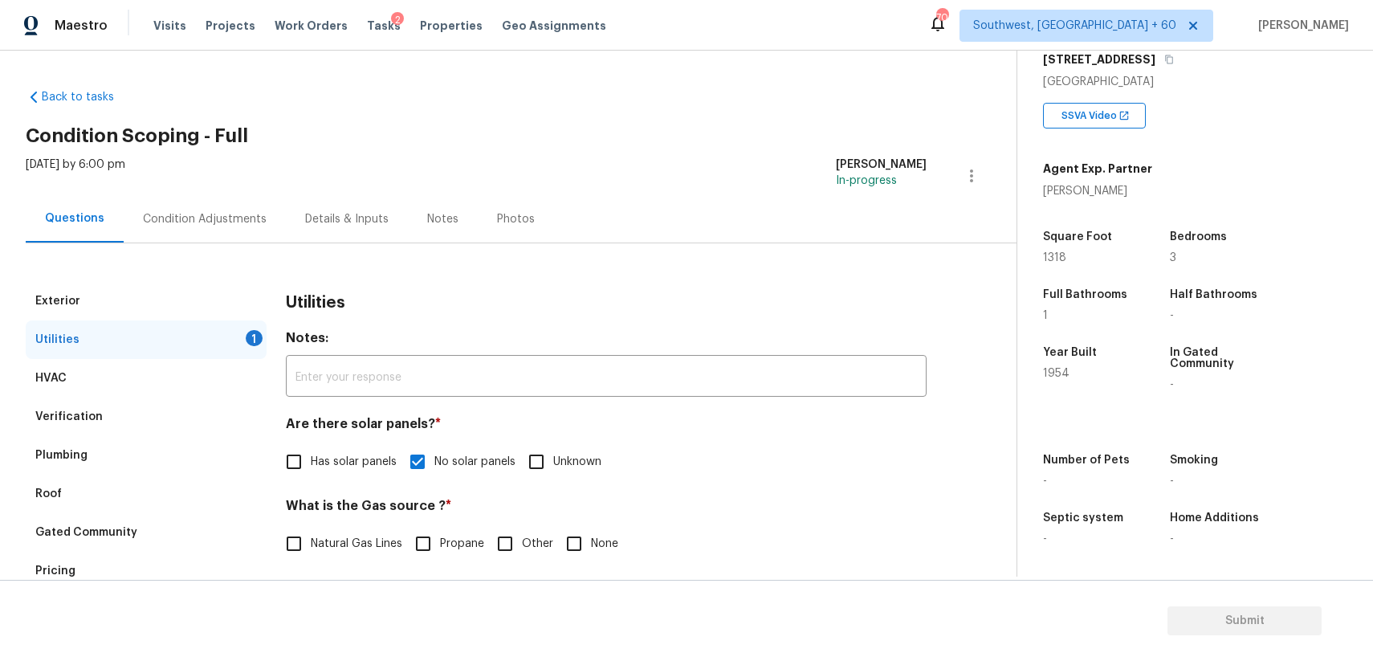
click at [104, 381] on div "HVAC" at bounding box center [146, 378] width 241 height 39
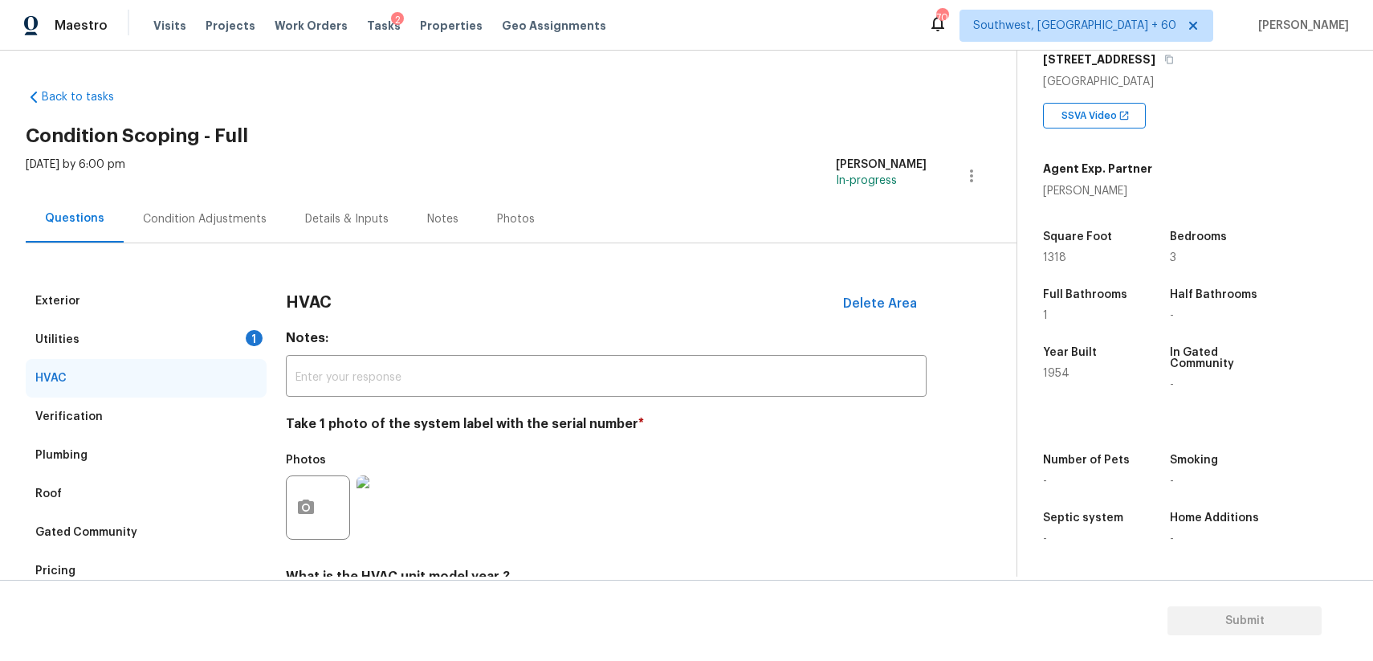
click at [110, 416] on div "Verification" at bounding box center [146, 416] width 241 height 39
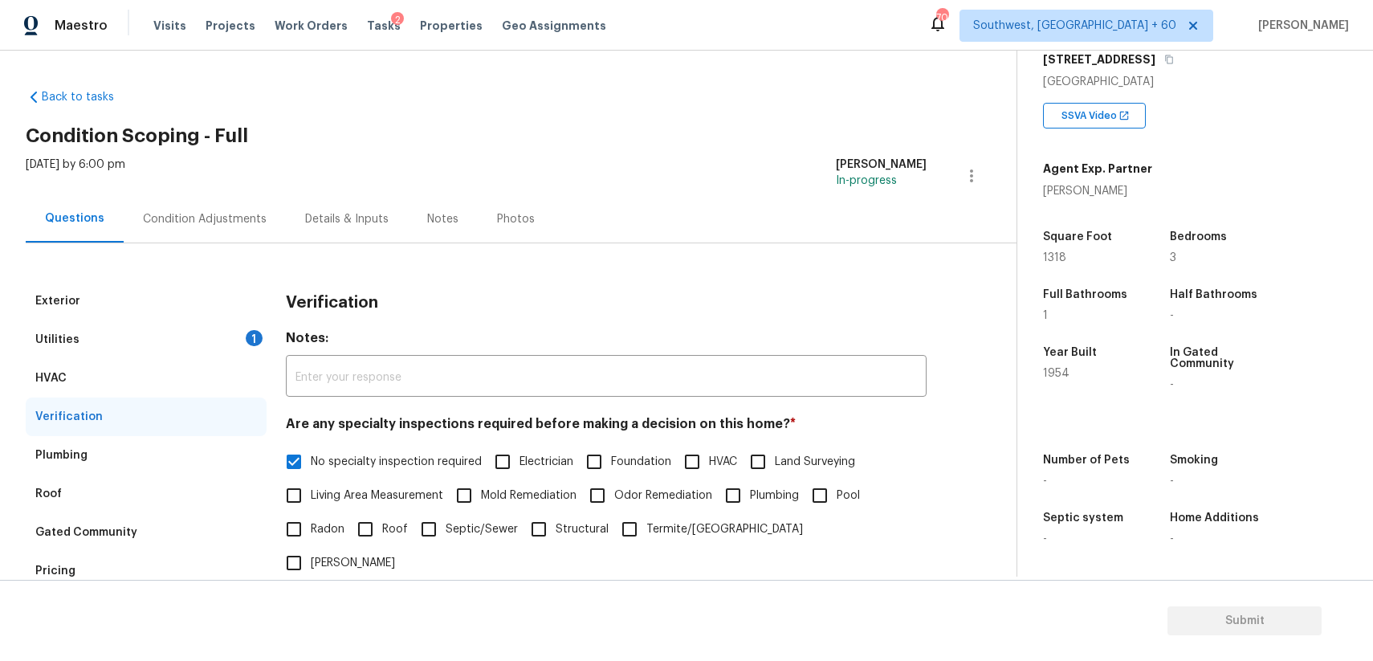
click at [114, 470] on div "Plumbing" at bounding box center [146, 455] width 241 height 39
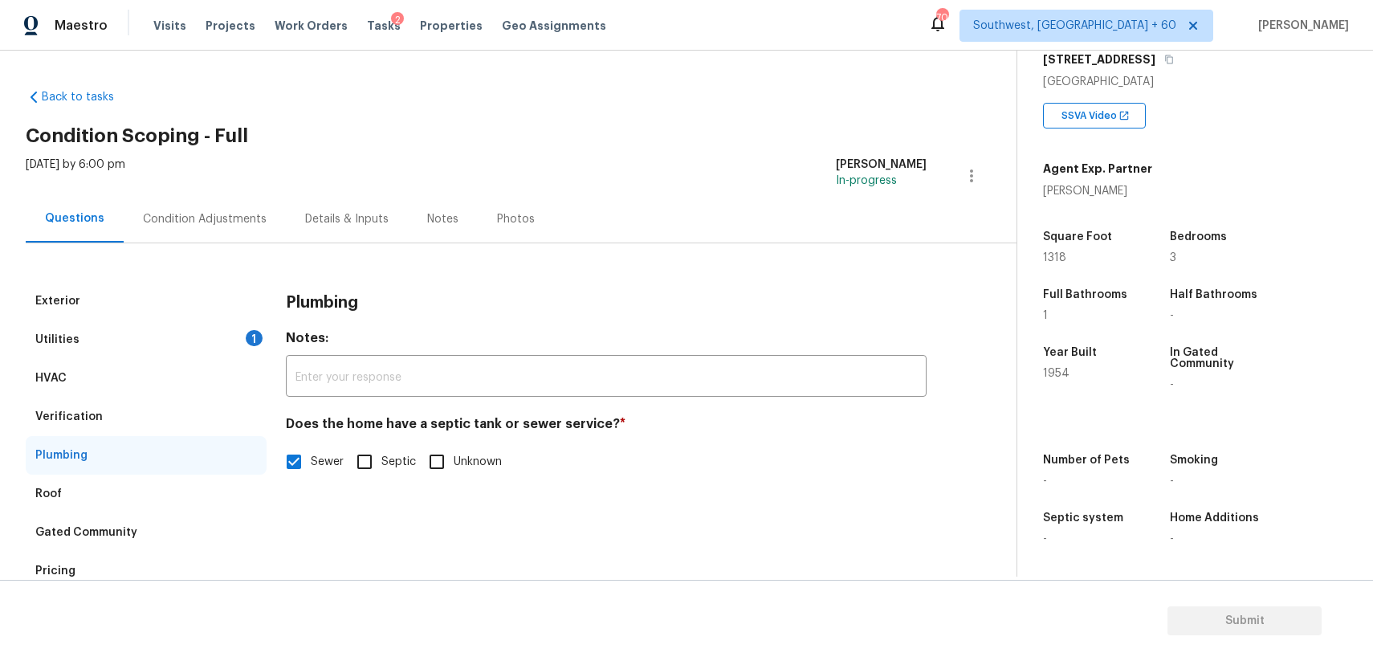
click at [147, 536] on div "Gated Community" at bounding box center [146, 532] width 241 height 39
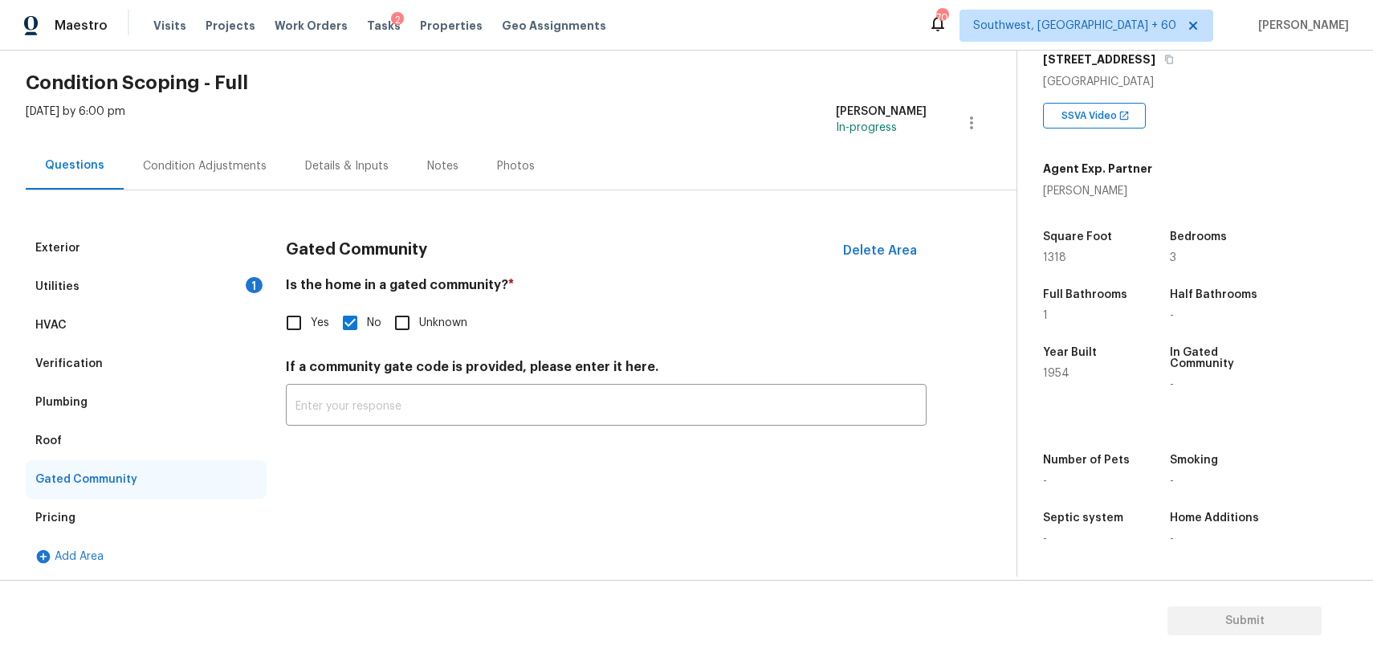
scroll to position [57, 0]
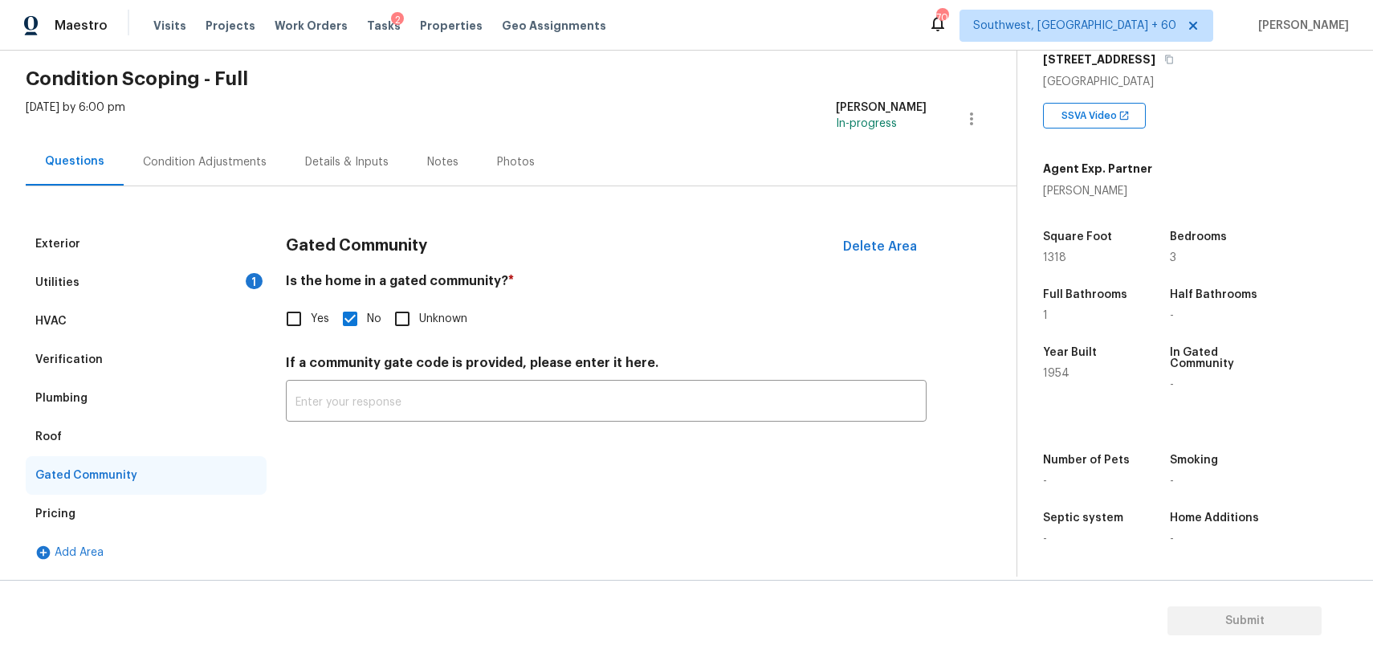
click at [116, 499] on div "Pricing" at bounding box center [146, 514] width 241 height 39
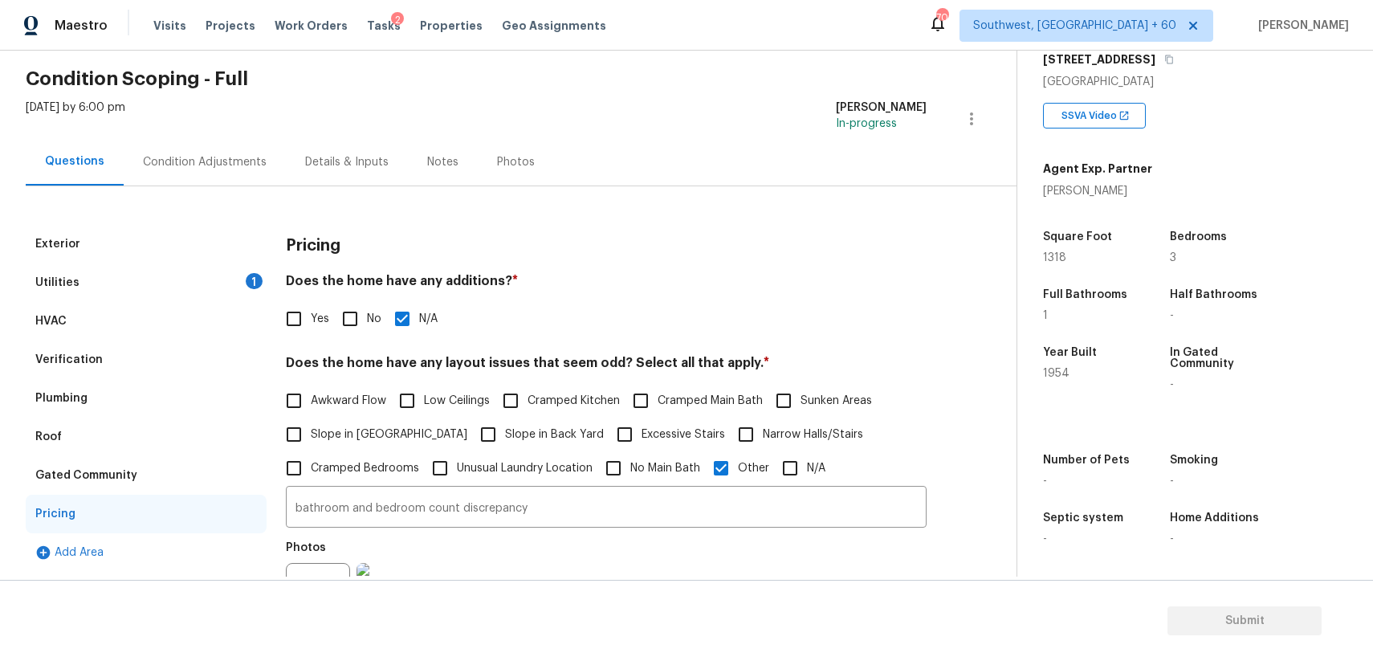
click at [299, 323] on input "Yes" at bounding box center [294, 319] width 34 height 34
checkbox input "true"
checkbox input "false"
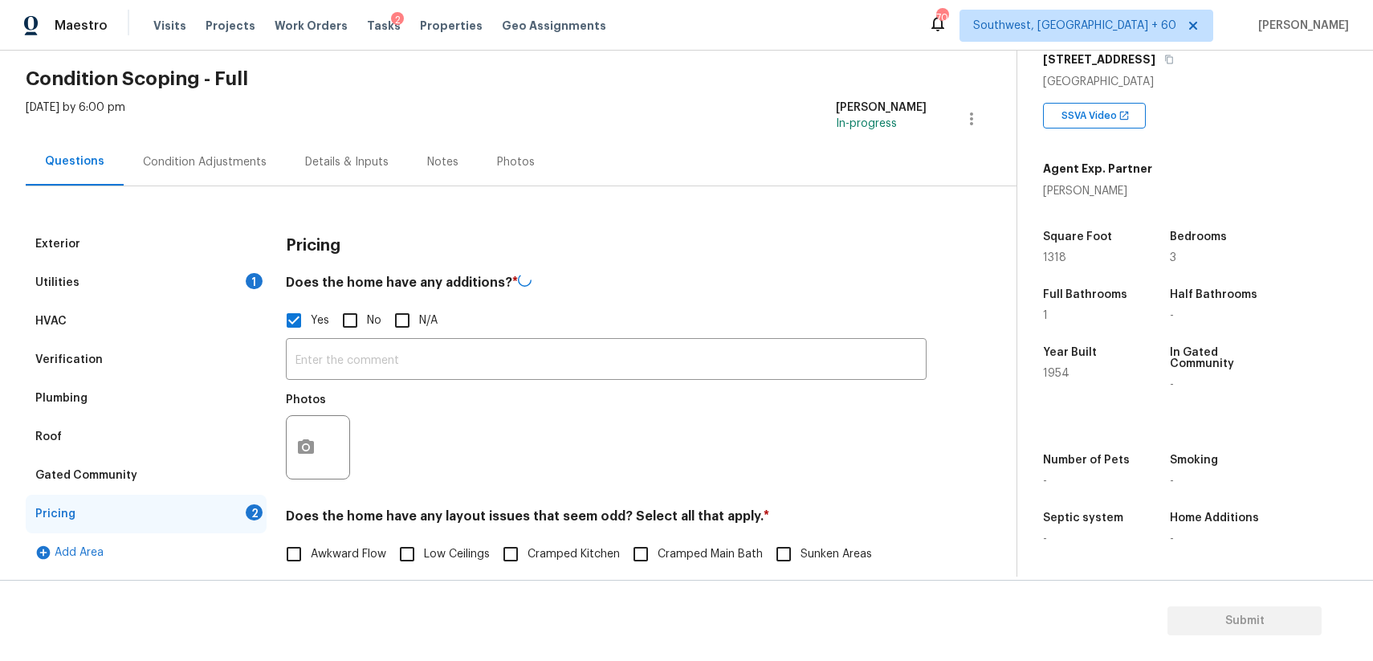
click at [356, 356] on input "text" at bounding box center [606, 361] width 641 height 38
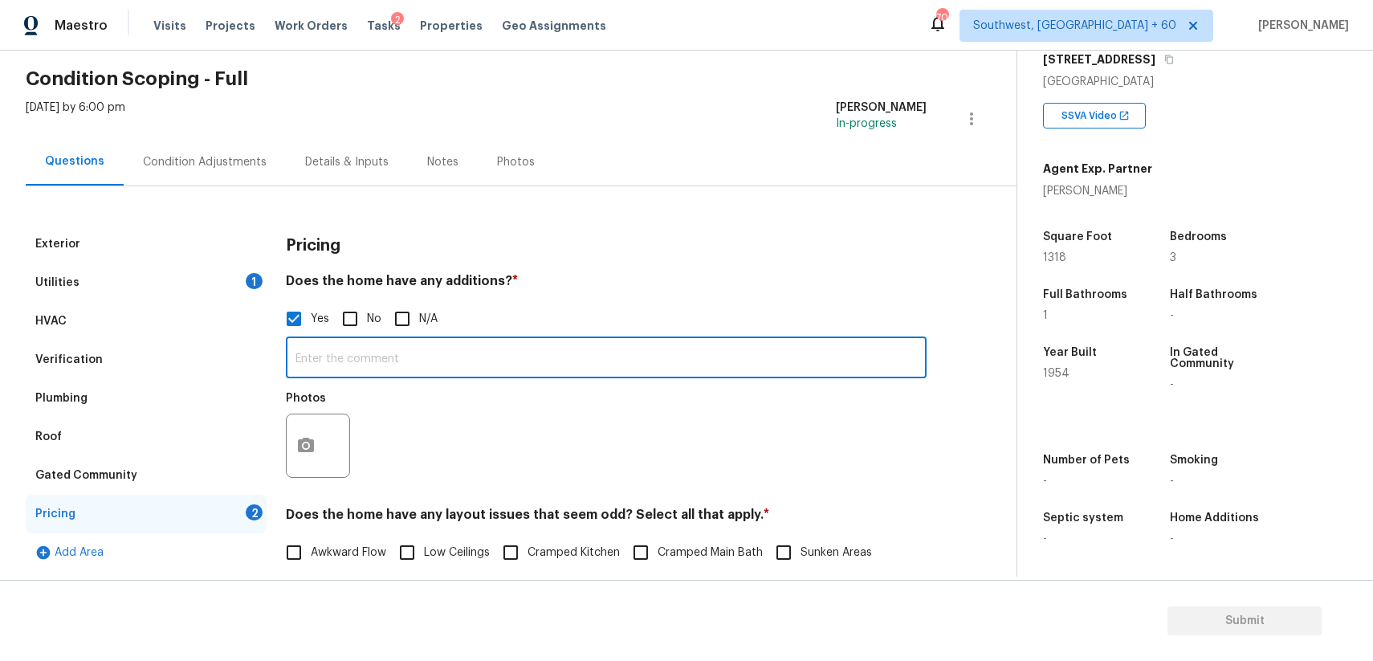
paste input "["Room addition", "Garage conversion""
type input "["Room addition", "Garage conversion""
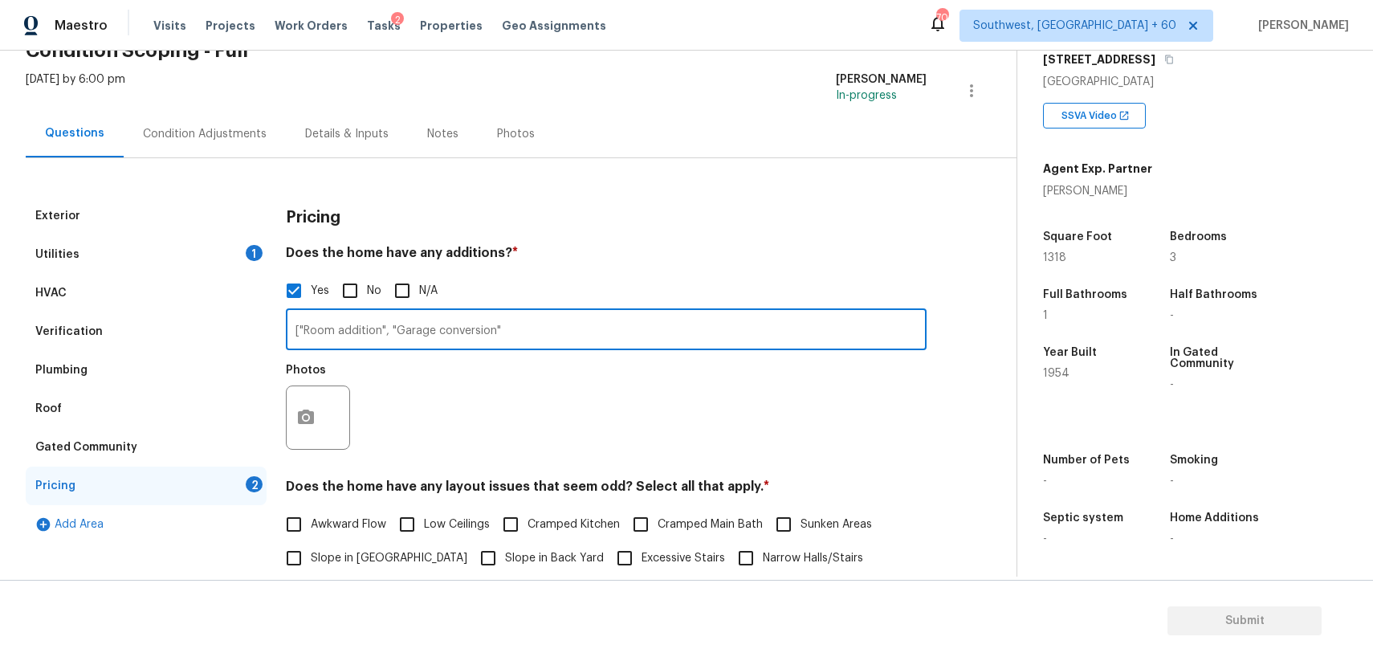
scroll to position [96, 0]
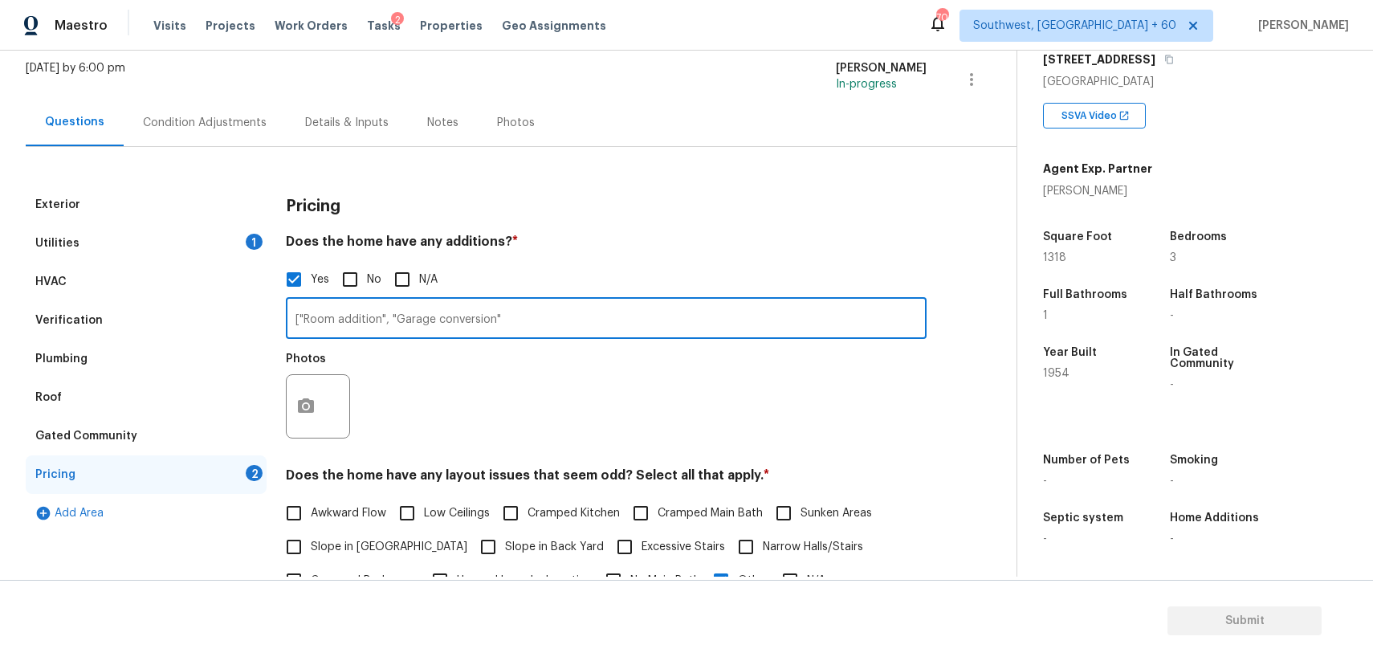
click at [189, 264] on div "HVAC" at bounding box center [146, 282] width 241 height 39
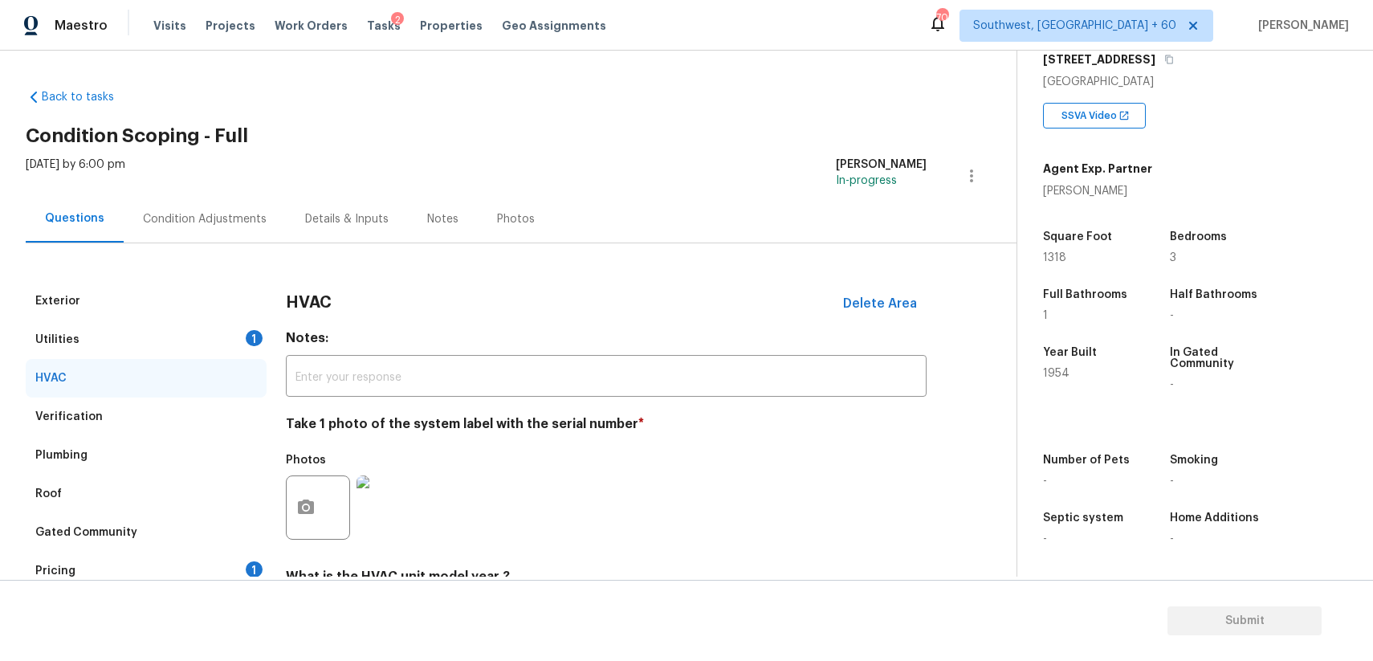
scroll to position [165, 0]
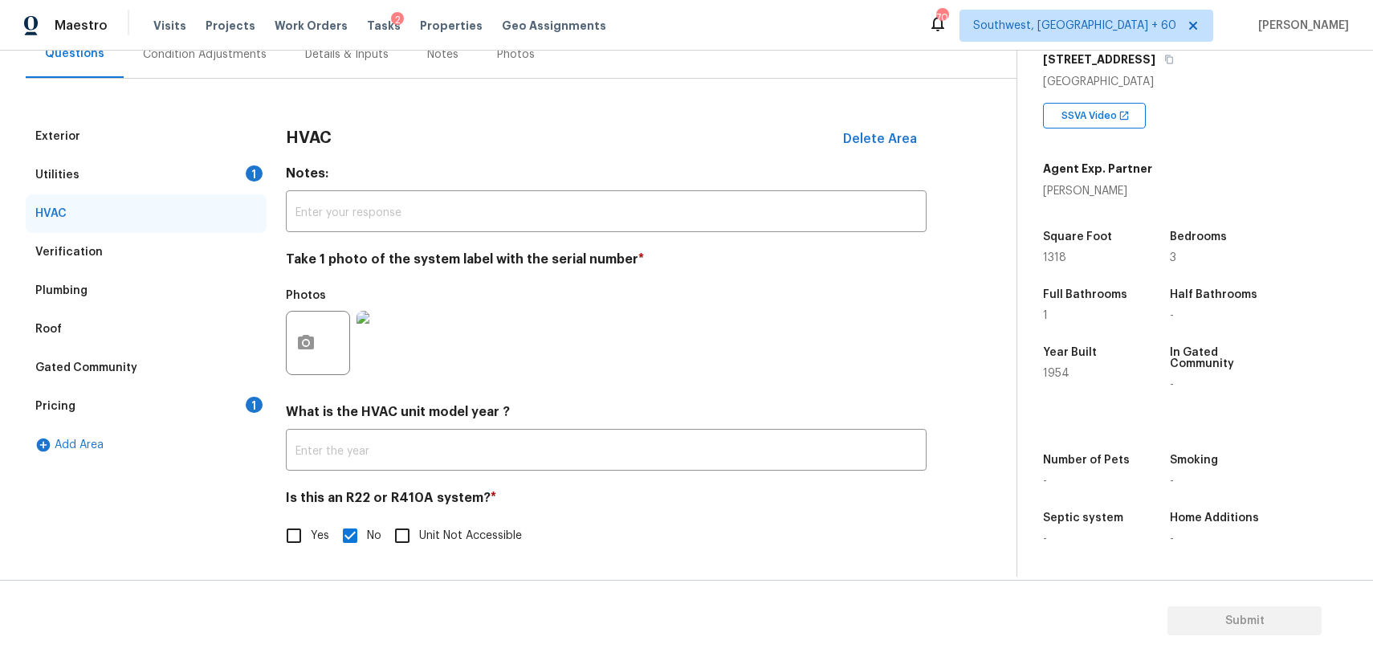
click at [188, 250] on div "Verification" at bounding box center [146, 252] width 241 height 39
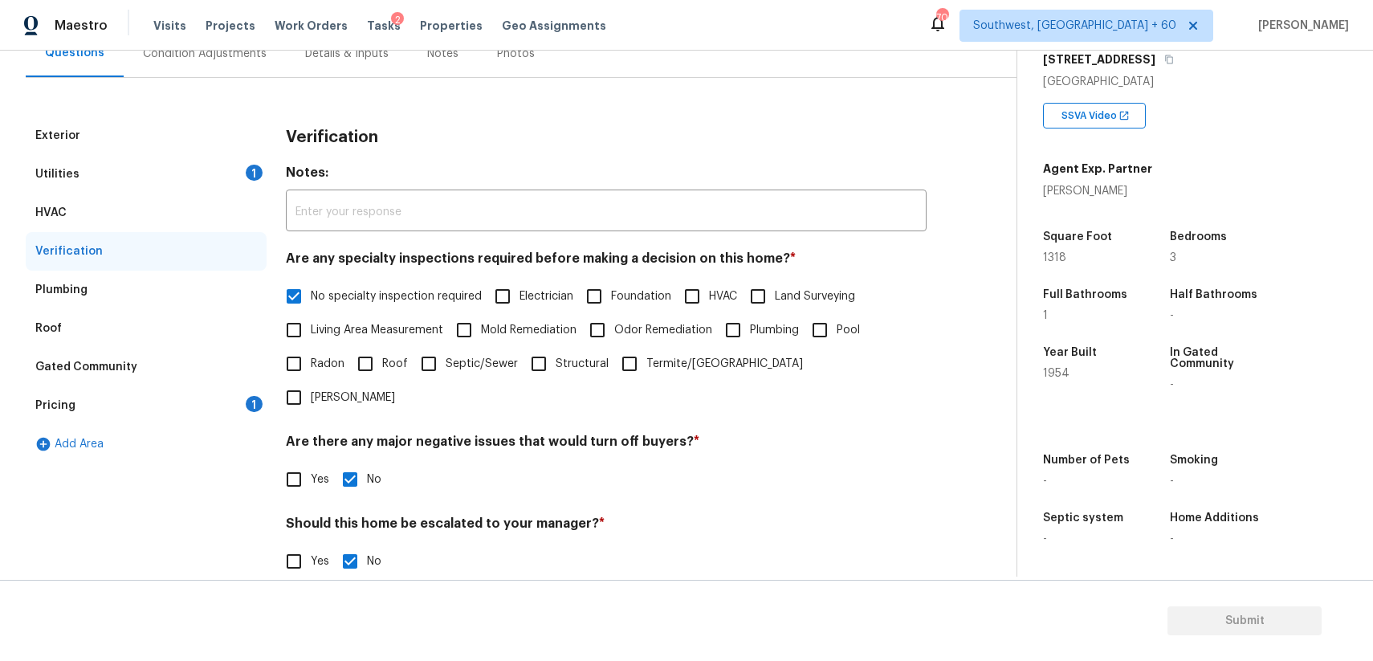
scroll to position [255, 0]
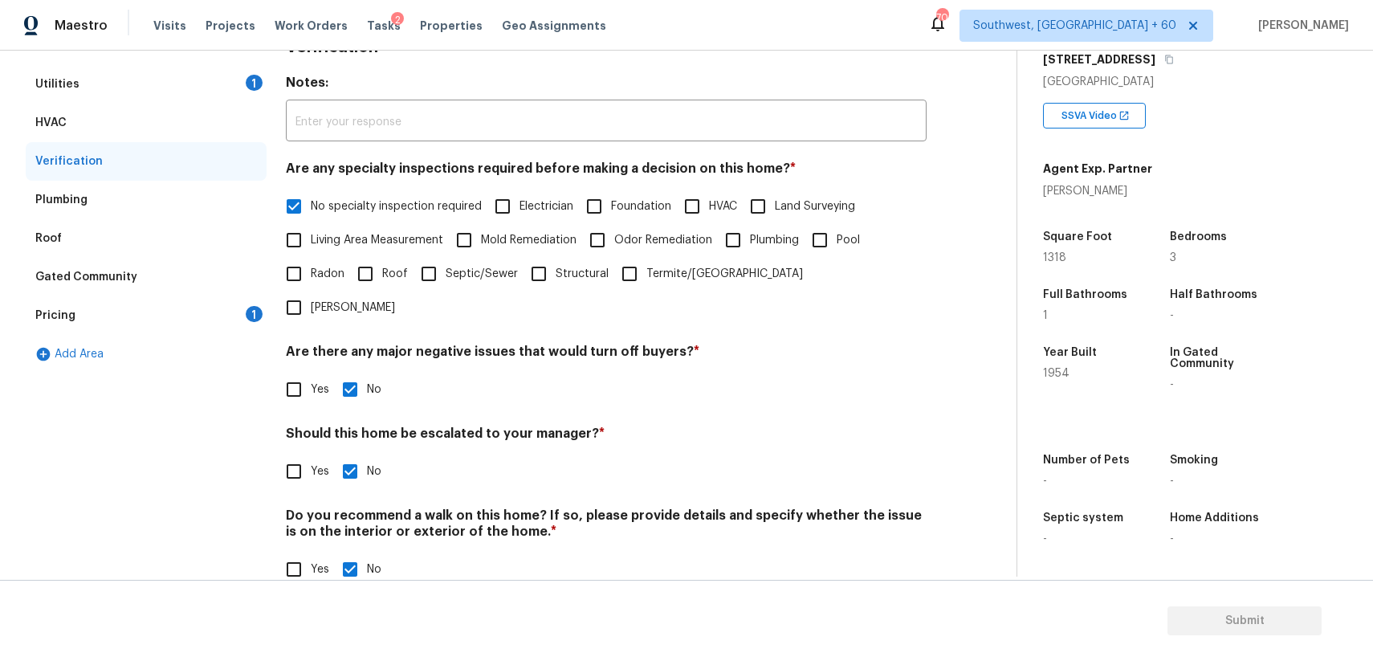
click at [269, 450] on div "Exterior Utilities 1 HVAC Verification Plumbing Roof Gated Community Pricing 1 …" at bounding box center [502, 315] width 952 height 579
click at [320, 463] on span "Yes" at bounding box center [320, 471] width 18 height 17
click at [311, 454] on input "Yes" at bounding box center [294, 471] width 34 height 34
checkbox input "true"
checkbox input "false"
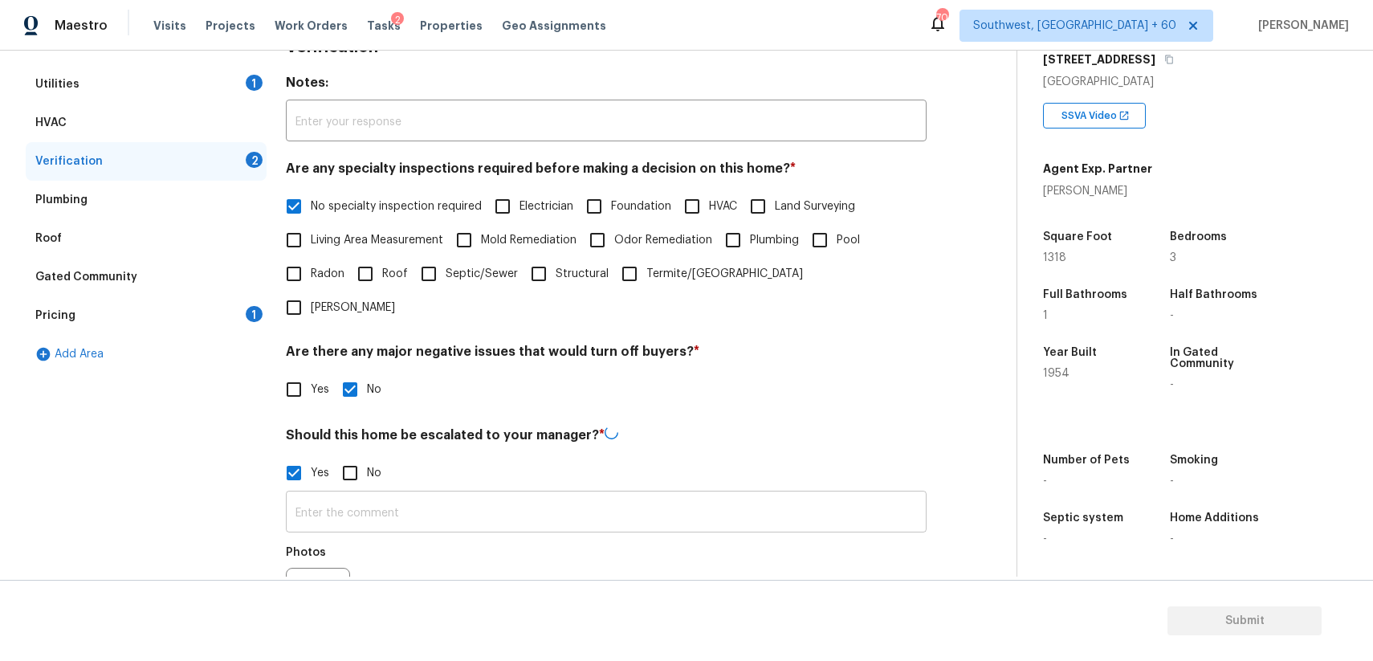
click at [378, 495] on input "text" at bounding box center [606, 514] width 641 height 38
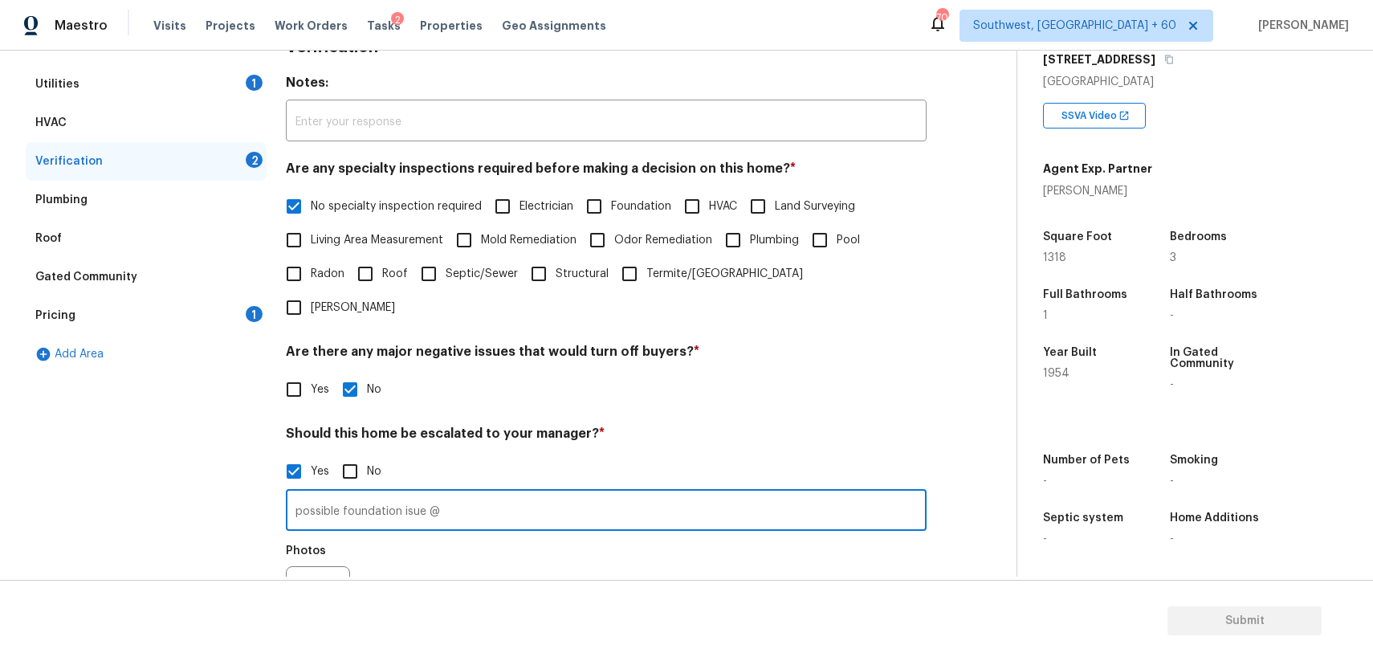
click at [406, 493] on input "possible foundation isue @" at bounding box center [606, 512] width 641 height 38
click at [487, 493] on input "possible foundation issue @" at bounding box center [606, 512] width 641 height 38
click at [506, 493] on input "possible foundation issue @" at bounding box center [606, 512] width 641 height 38
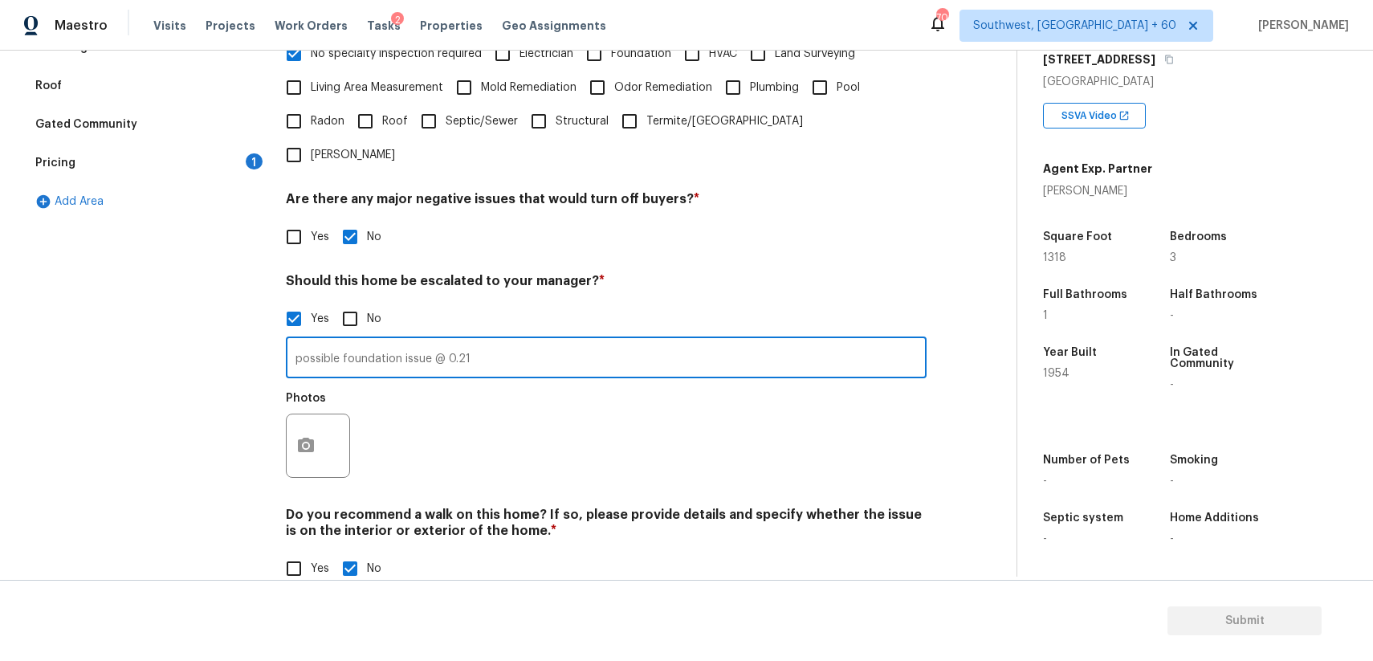
type input "possible foundation issue @ 0.21"
click at [294, 414] on button "button" at bounding box center [306, 445] width 39 height 63
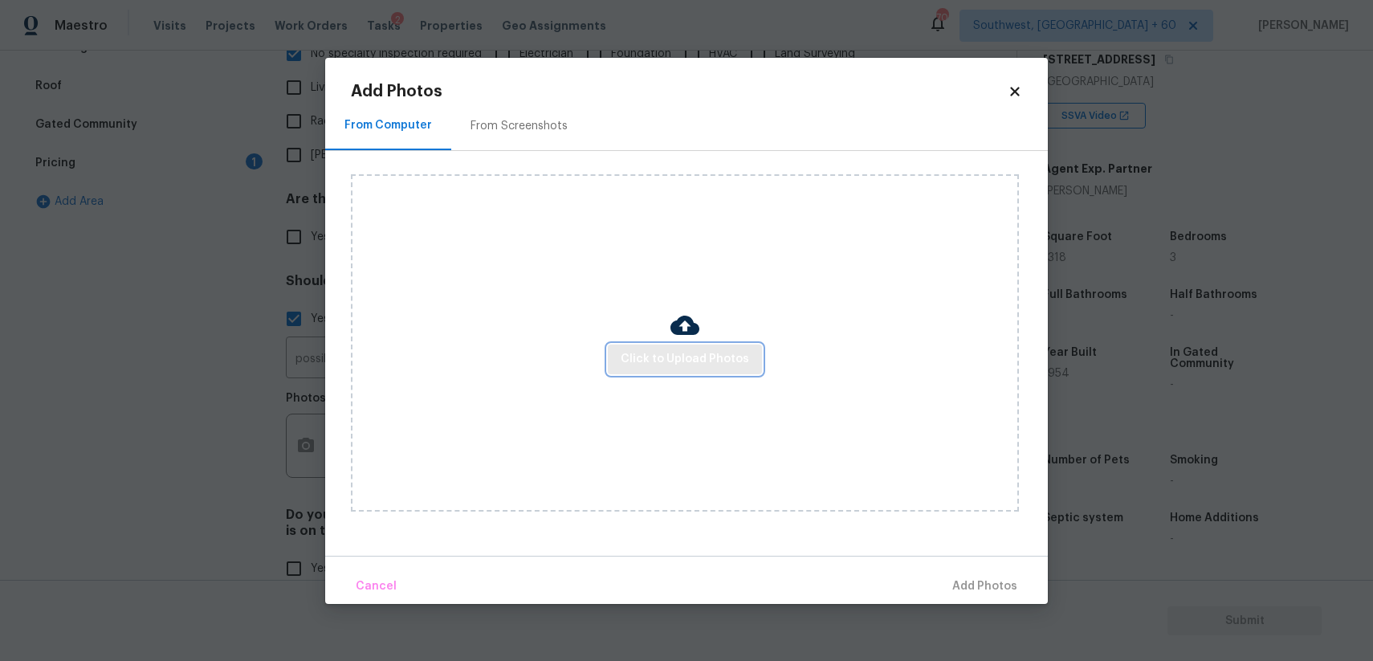
click at [696, 349] on span "Click to Upload Photos" at bounding box center [685, 359] width 128 height 20
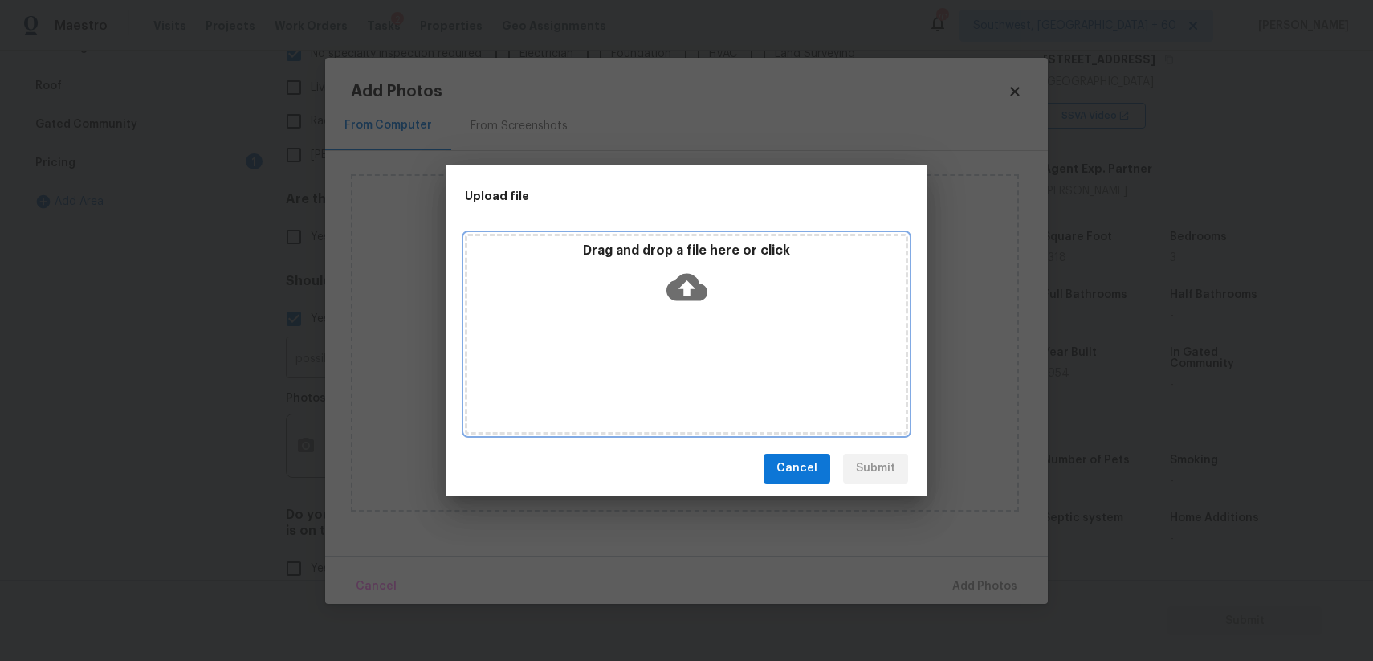
click at [696, 348] on div "Drag and drop a file here or click" at bounding box center [686, 334] width 443 height 201
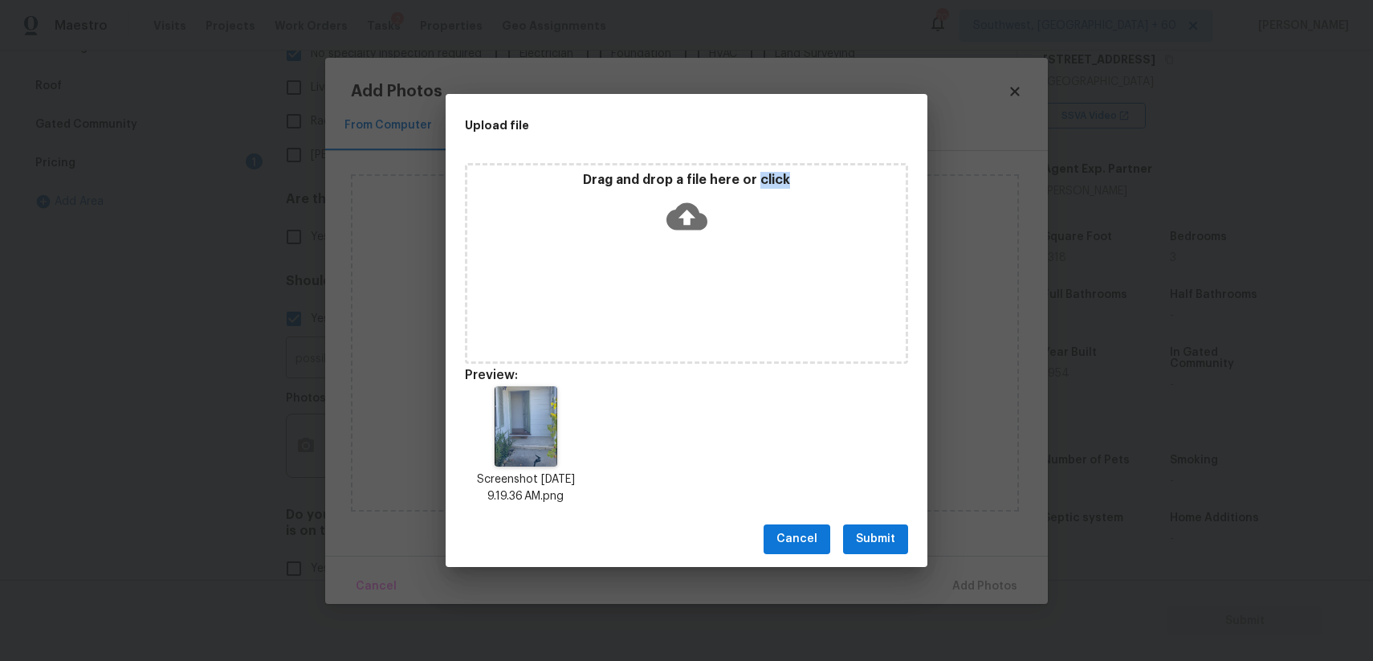
click at [888, 531] on span "Submit" at bounding box center [875, 539] width 39 height 20
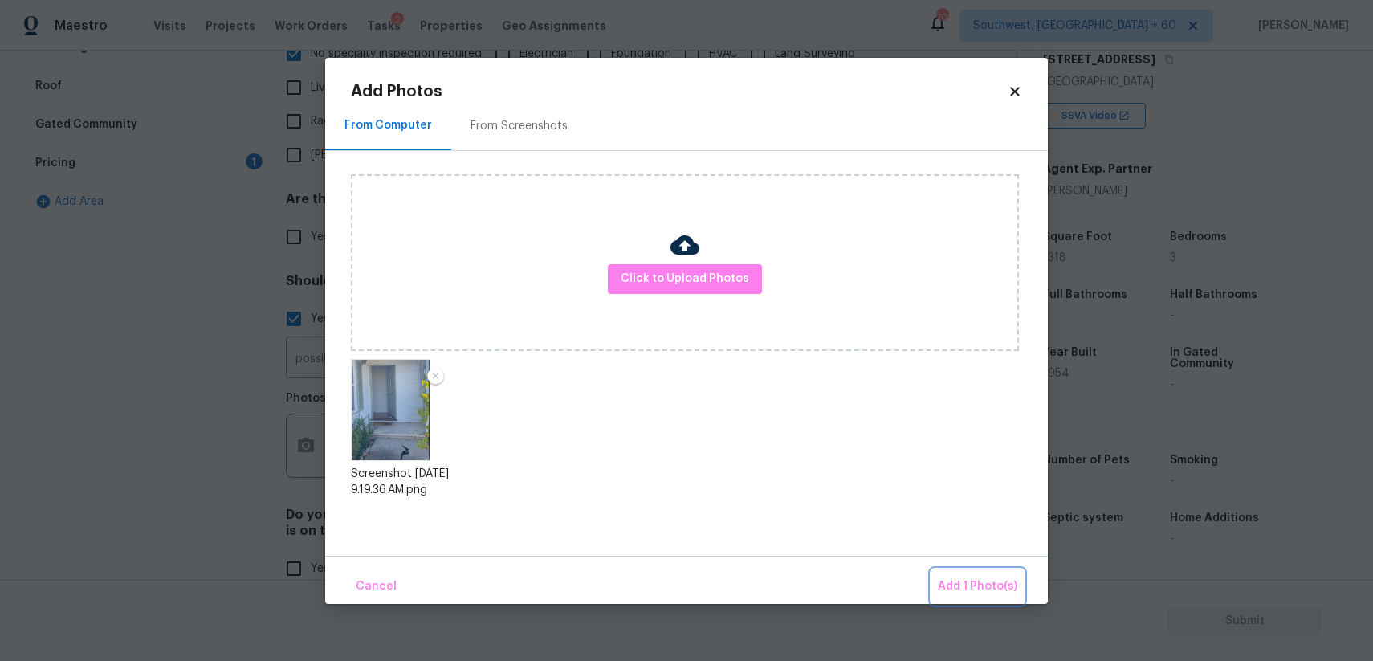
click at [1008, 585] on span "Add 1 Photo(s)" at bounding box center [977, 586] width 79 height 20
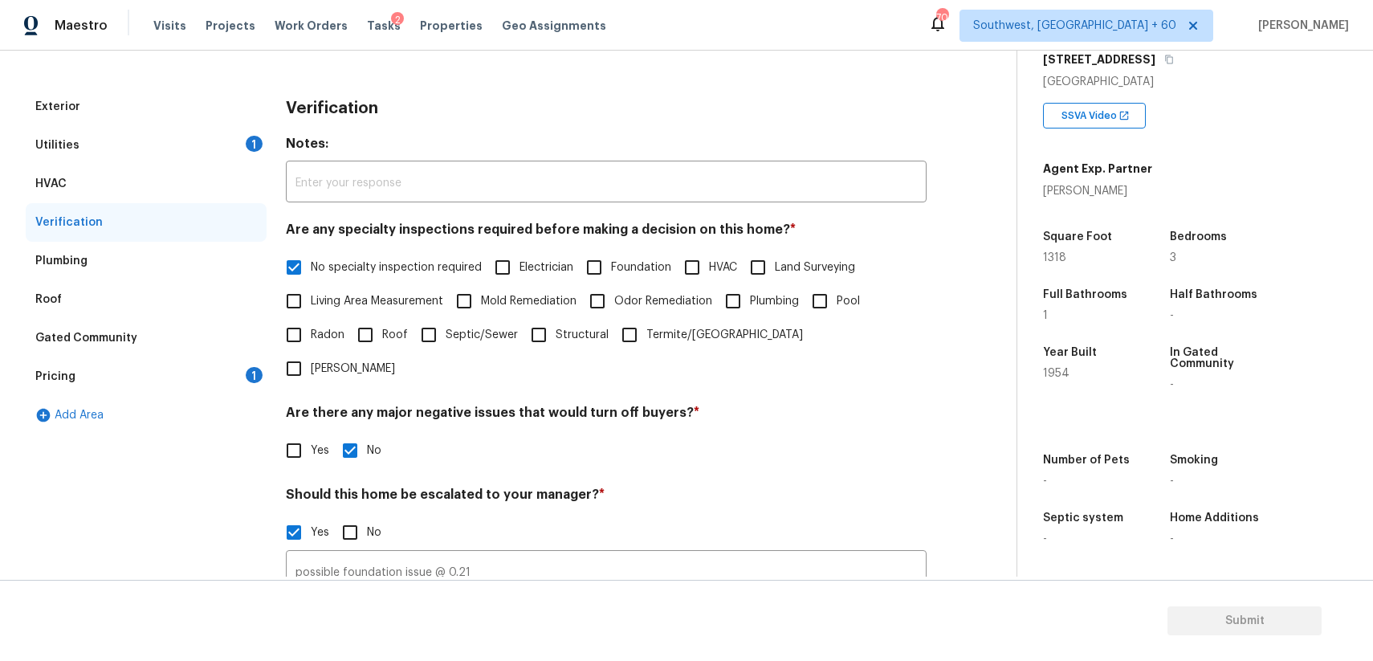
scroll to position [0, 0]
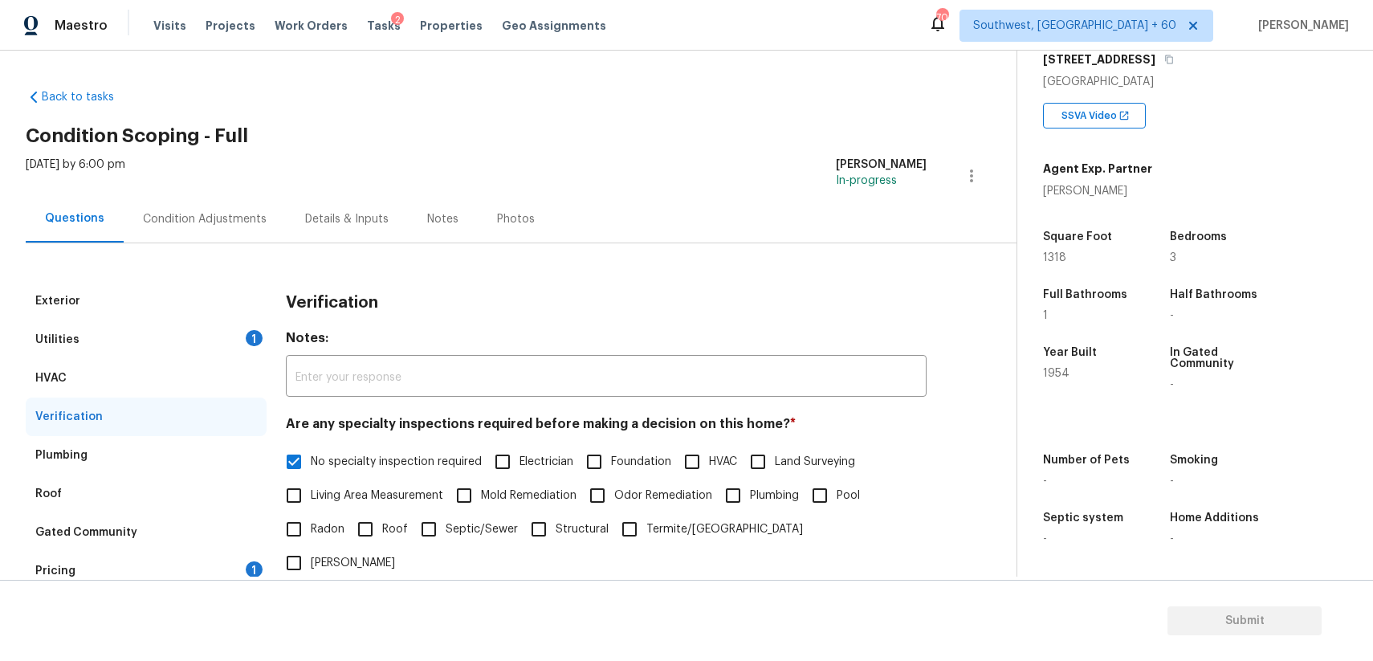
click at [218, 246] on div "Exterior Utilities 1 HVAC Verification Plumbing Roof Gated Community Pricing 1 …" at bounding box center [502, 627] width 952 height 769
click at [266, 228] on div "Condition Adjustments" at bounding box center [205, 218] width 162 height 47
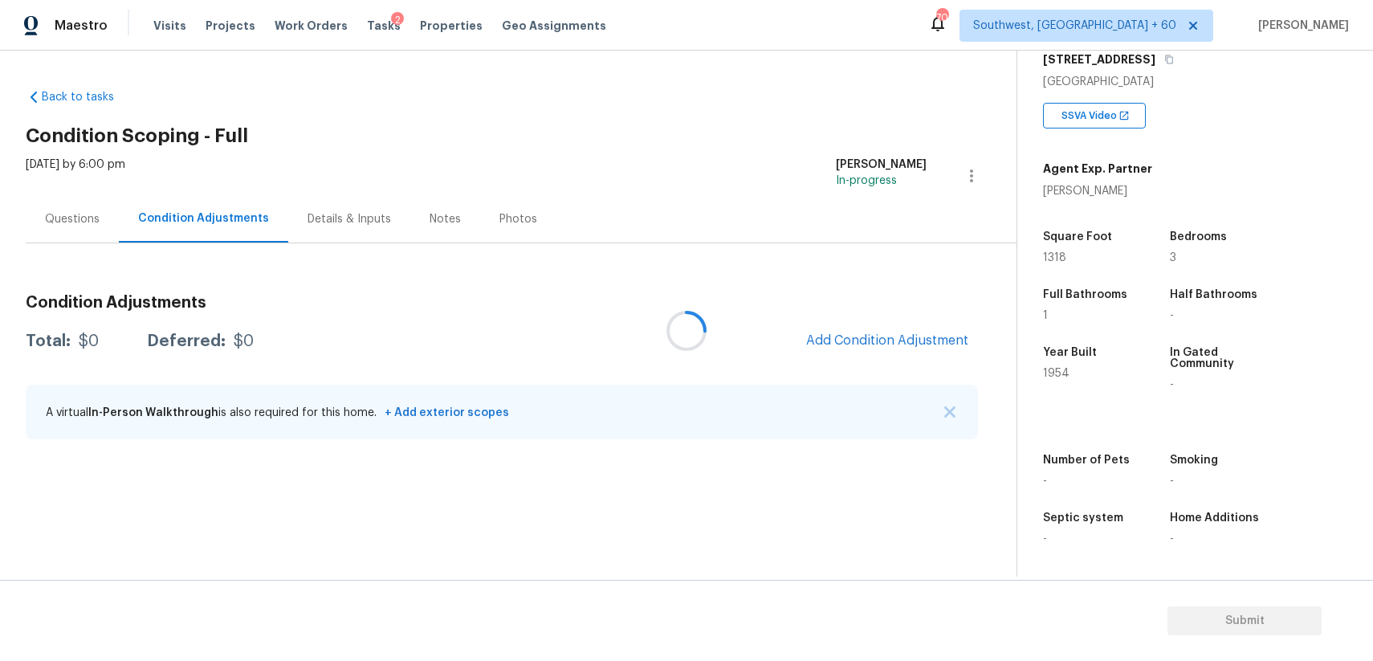
click at [266, 228] on div at bounding box center [686, 330] width 1373 height 661
click at [950, 410] on img "button" at bounding box center [949, 411] width 11 height 11
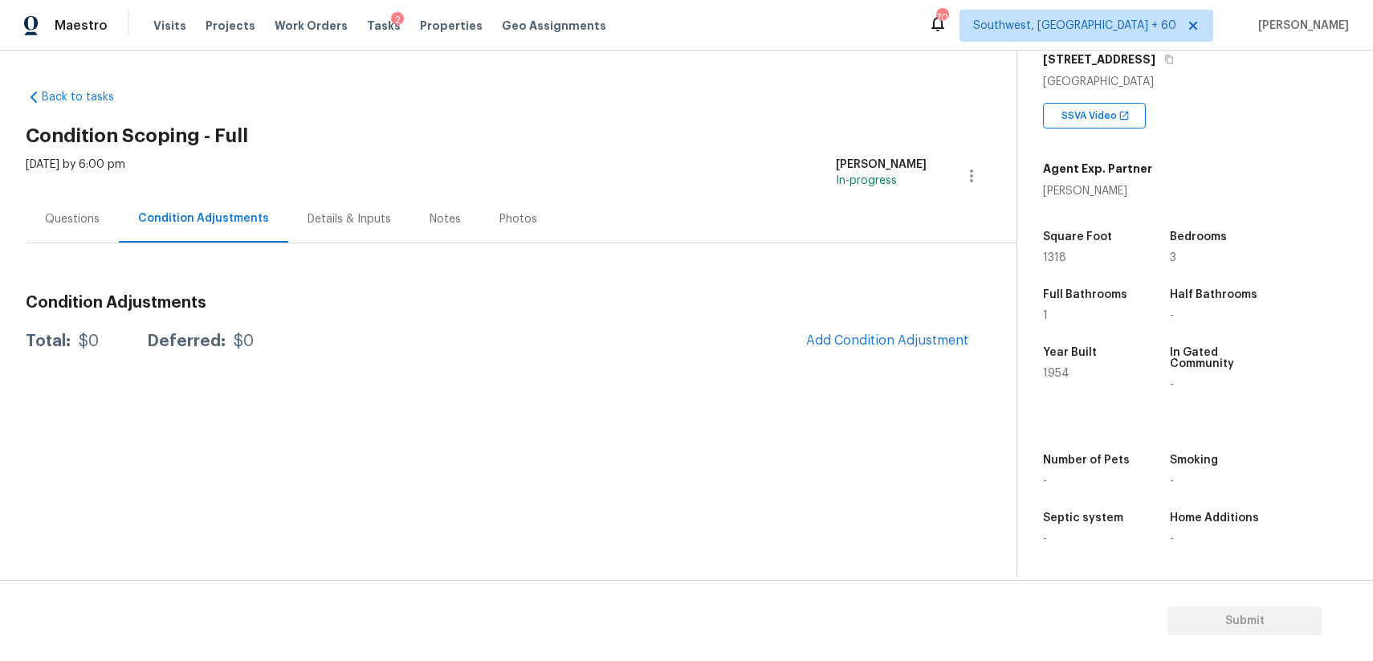
click at [890, 307] on h3 "Condition Adjustments" at bounding box center [502, 303] width 952 height 16
click at [914, 340] on span "Add Condition Adjustment" at bounding box center [887, 340] width 162 height 14
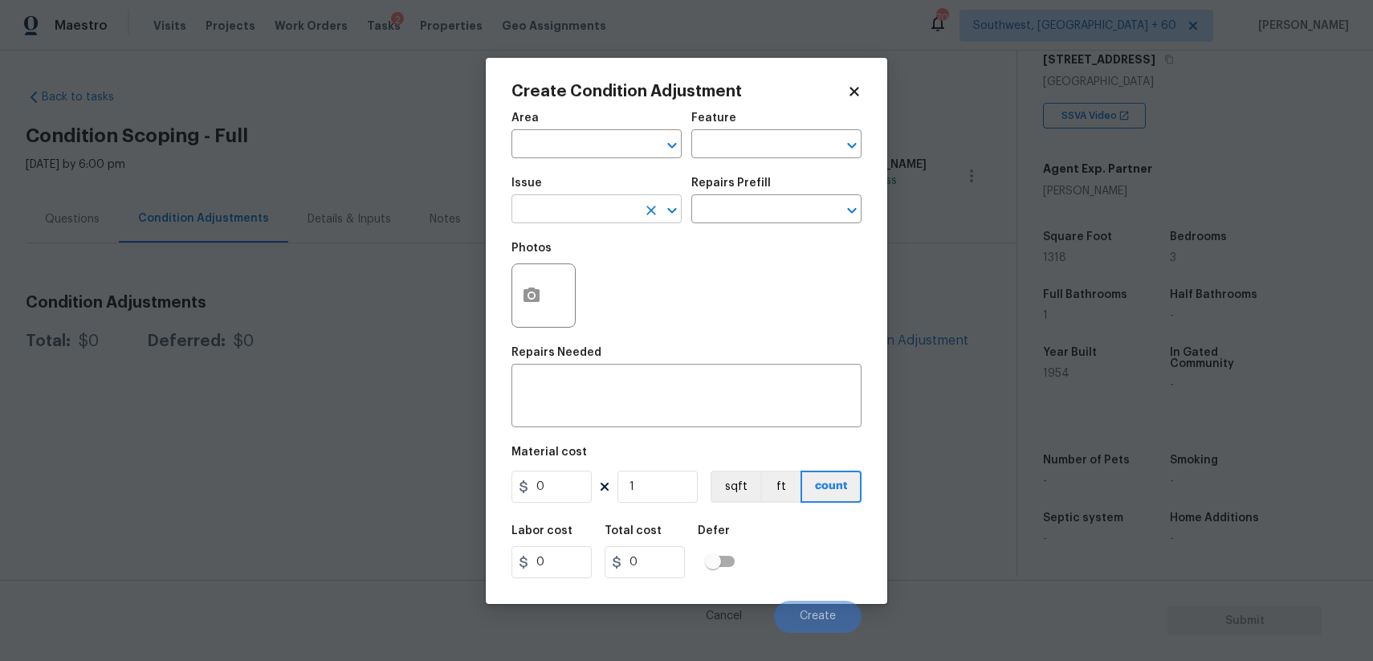
click at [583, 202] on input "text" at bounding box center [573, 210] width 125 height 25
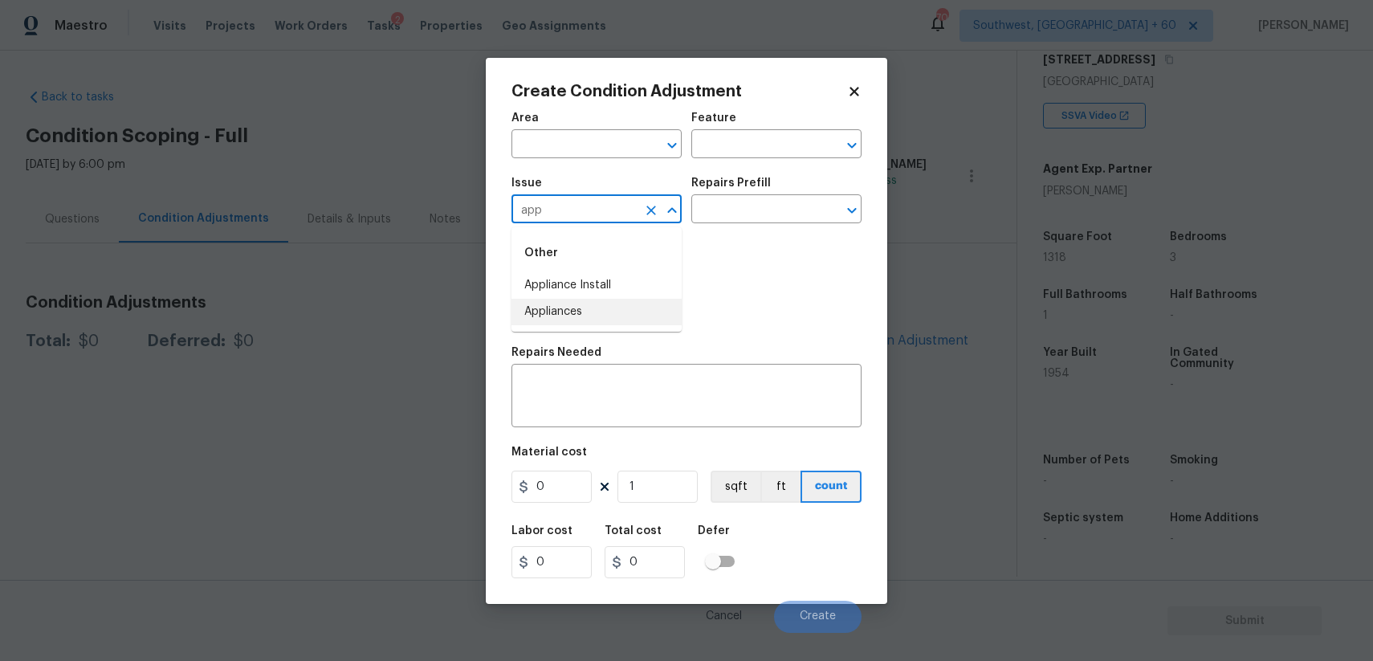
click at [629, 309] on li "Appliances" at bounding box center [596, 312] width 170 height 26
type input "Appliances"
click at [731, 223] on input "text" at bounding box center [753, 210] width 125 height 25
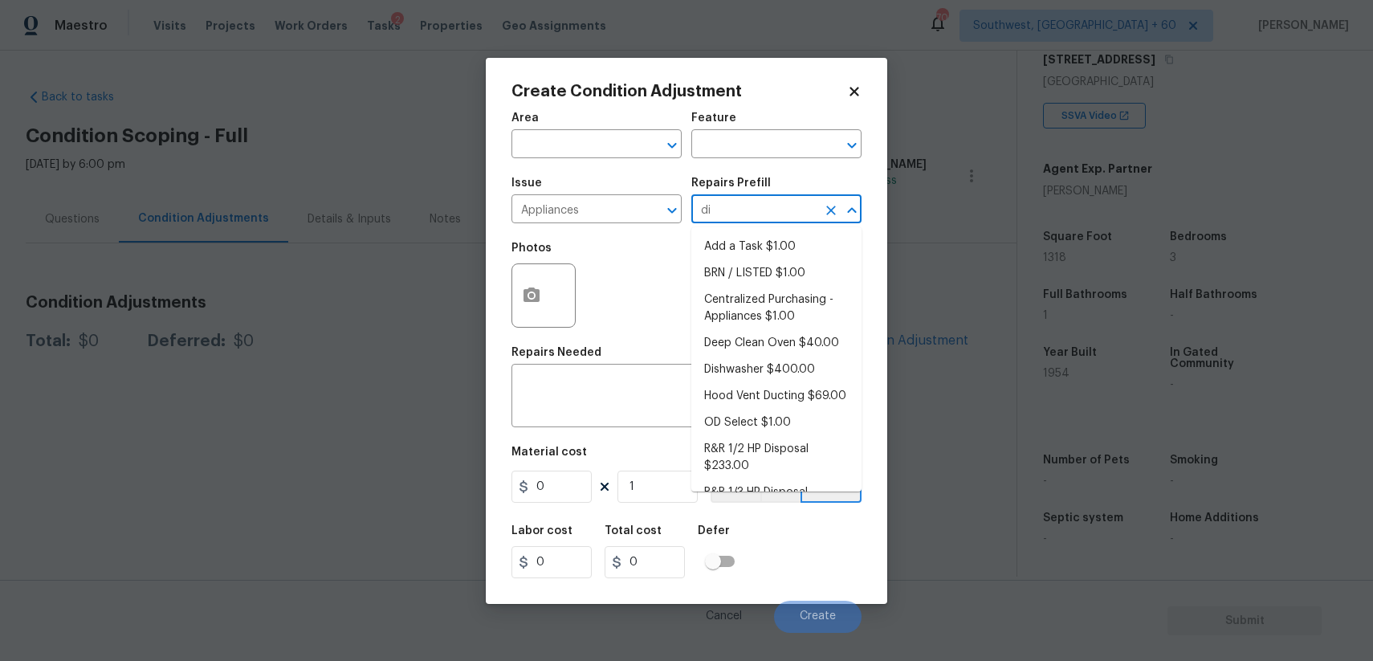
type input "dis"
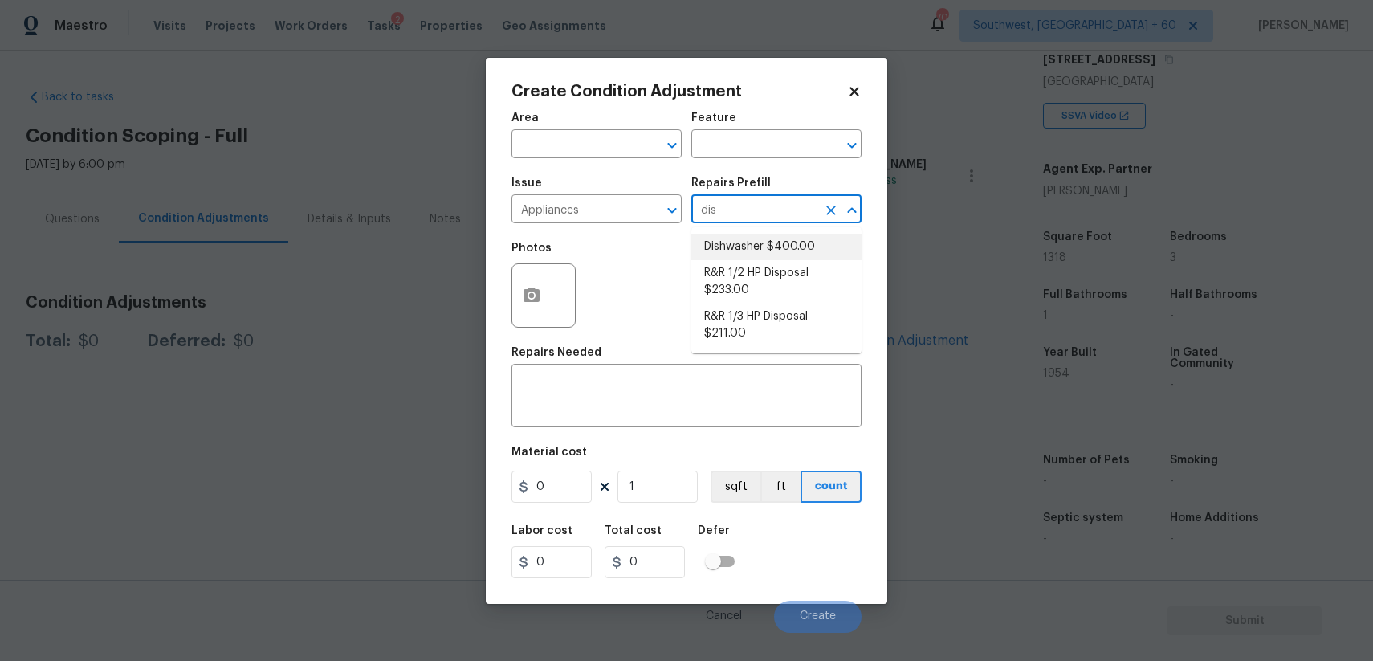
click at [825, 256] on li "Dishwasher $400.00" at bounding box center [776, 247] width 170 height 26
type input "Appliances"
type textarea "Remove the existing dishwasher and prep the area for a new unit. Install a new …"
type input "400"
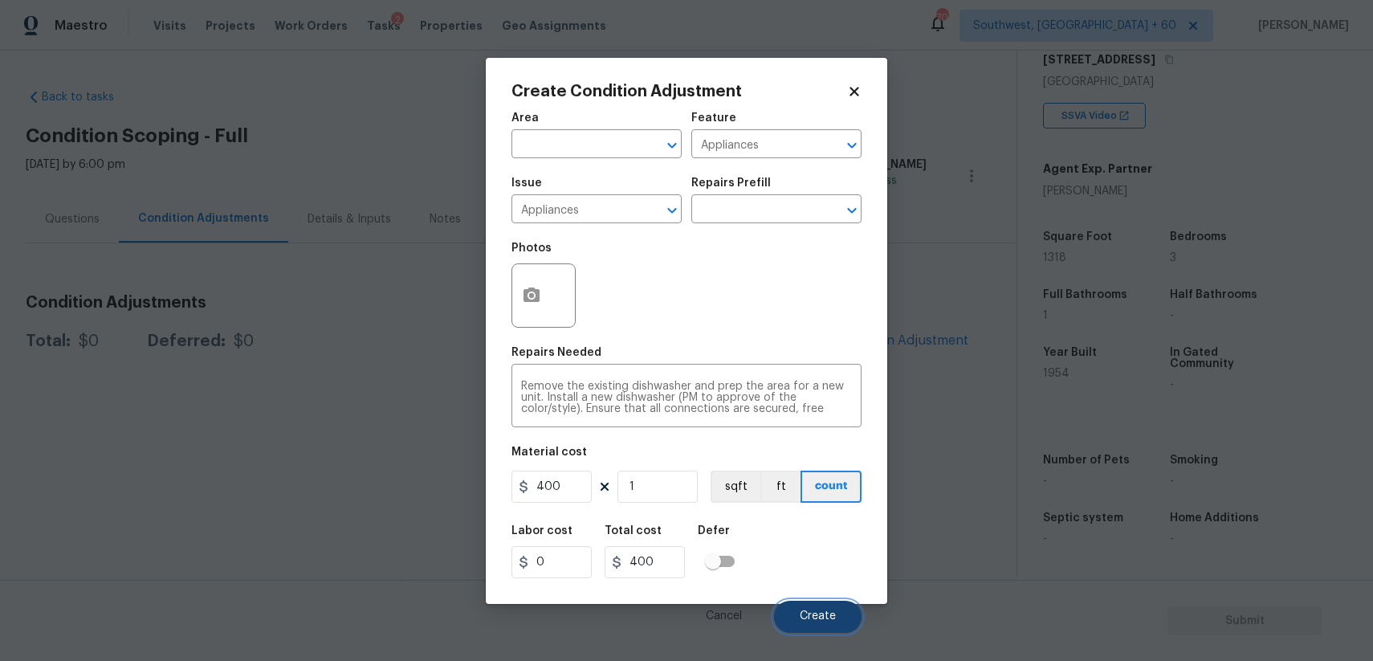
click at [821, 608] on button "Create" at bounding box center [818, 617] width 88 height 32
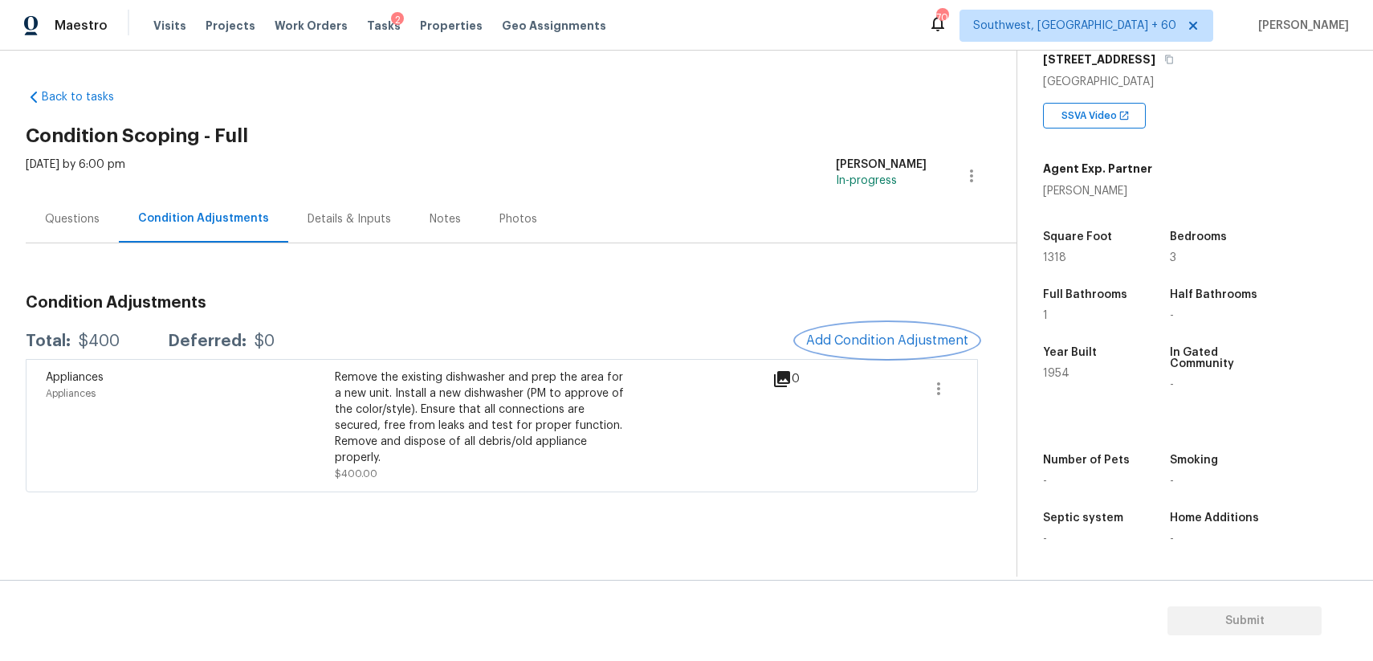
click at [946, 331] on button "Add Condition Adjustment" at bounding box center [886, 341] width 181 height 34
click at [946, 331] on body "Maestro Visits Projects Work Orders Tasks 2 Properties Geo Assignments 704 Sout…" at bounding box center [686, 330] width 1373 height 661
click at [918, 334] on span "Add Condition Adjustment" at bounding box center [887, 340] width 162 height 14
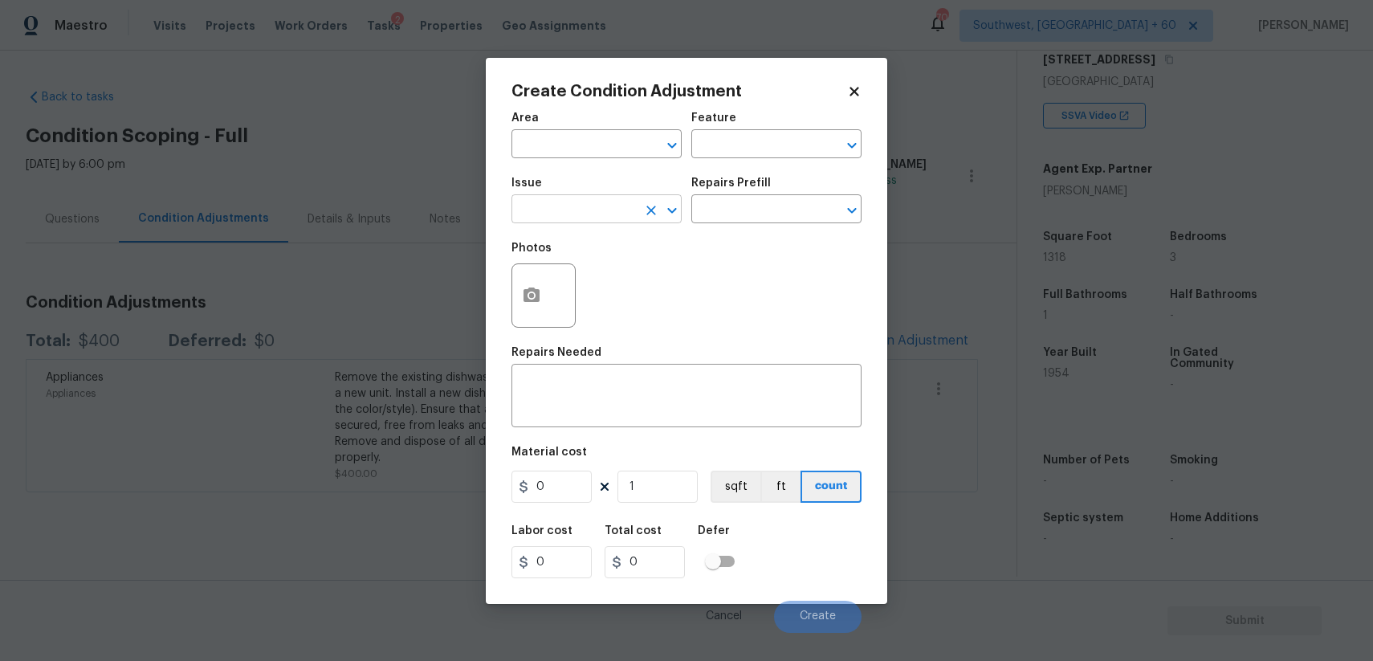
click at [577, 205] on input "text" at bounding box center [573, 210] width 125 height 25
click at [633, 278] on li "Landscape Package" at bounding box center [596, 285] width 170 height 26
type input "Landscape Package"
click at [701, 229] on div "Issue Landscape Package ​ Repairs Prefill ​" at bounding box center [686, 200] width 350 height 65
click at [750, 200] on input "text" at bounding box center [753, 210] width 125 height 25
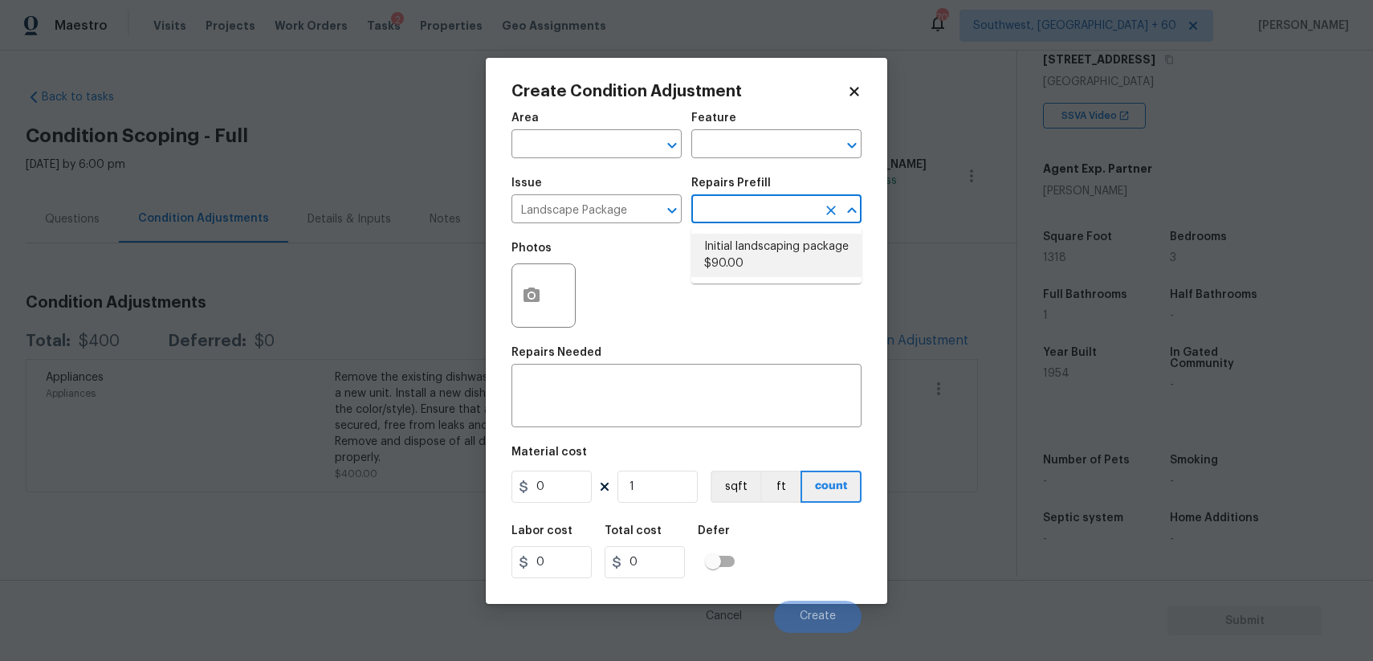
click at [813, 240] on li "Initial landscaping package $90.00" at bounding box center [776, 255] width 170 height 43
type input "Home Readiness Packages"
type textarea "Mowing of grass up to 6" in height. Mow, edge along driveways & sidewalks, trim…"
type input "90"
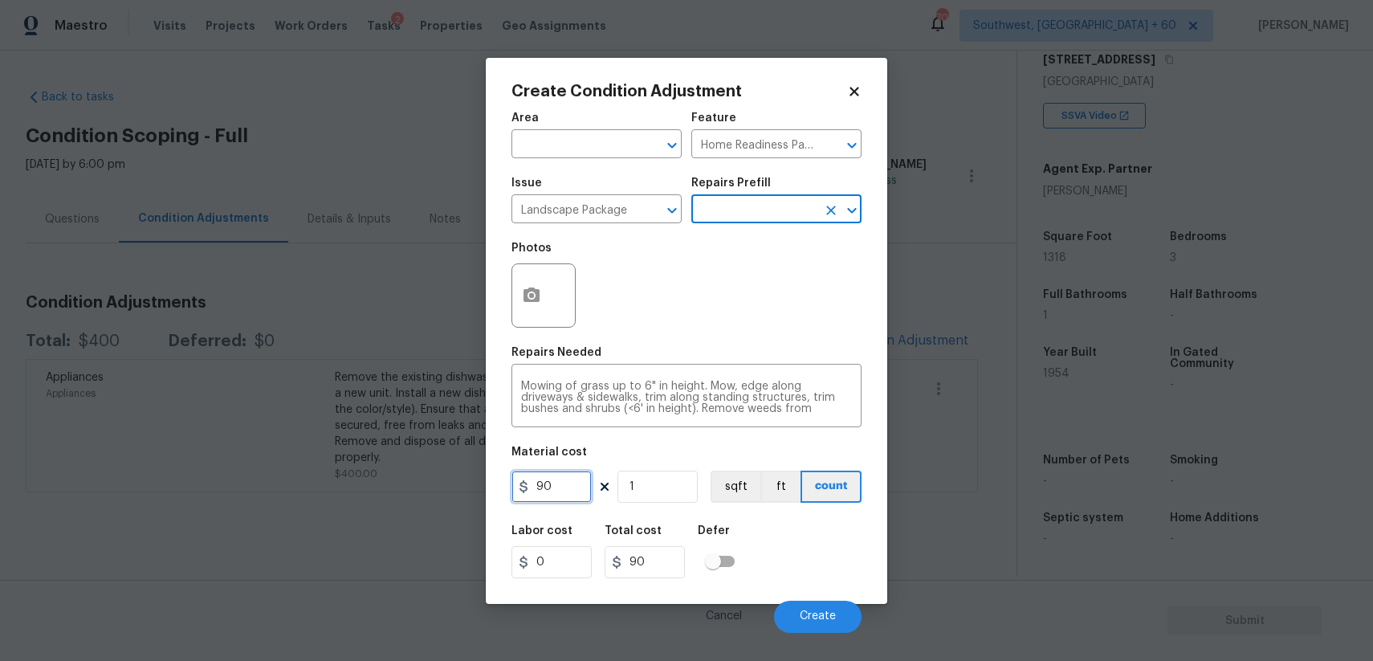
click at [564, 491] on input "90" at bounding box center [551, 486] width 80 height 32
type input "750"
click at [536, 295] on icon "button" at bounding box center [531, 294] width 16 height 14
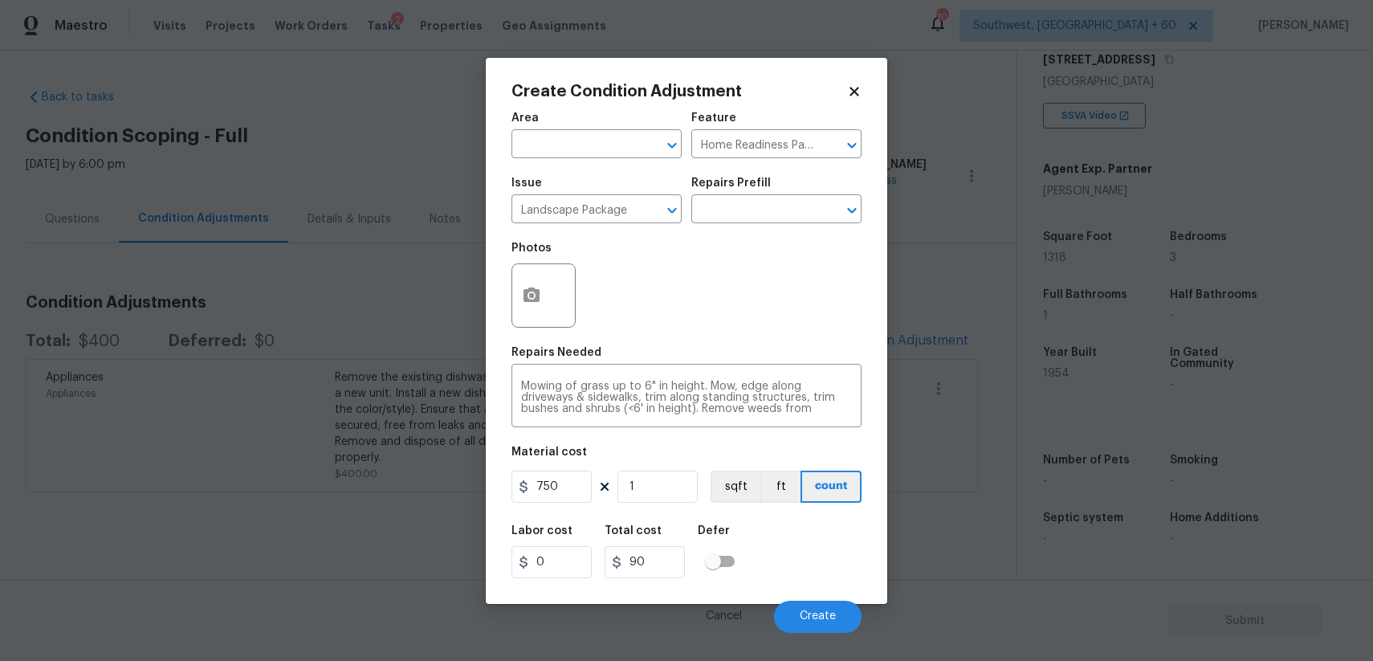
type input "750"
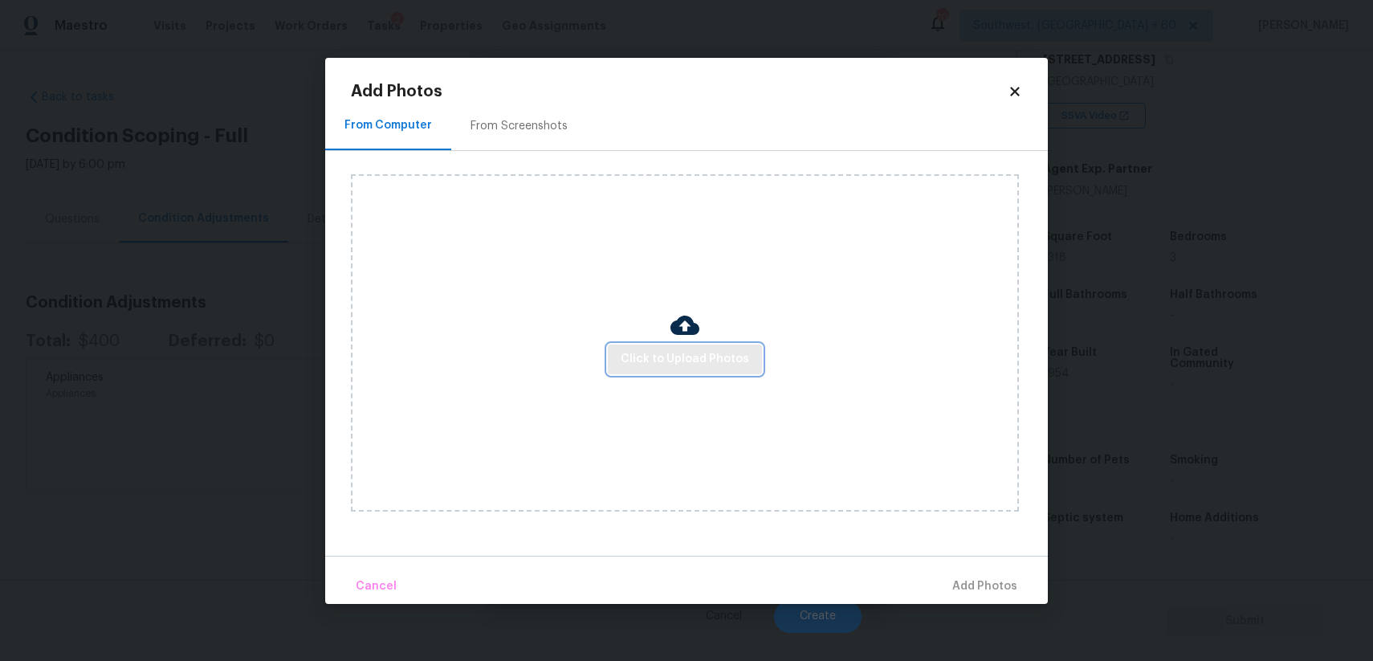
click at [674, 348] on button "Click to Upload Photos" at bounding box center [685, 359] width 154 height 30
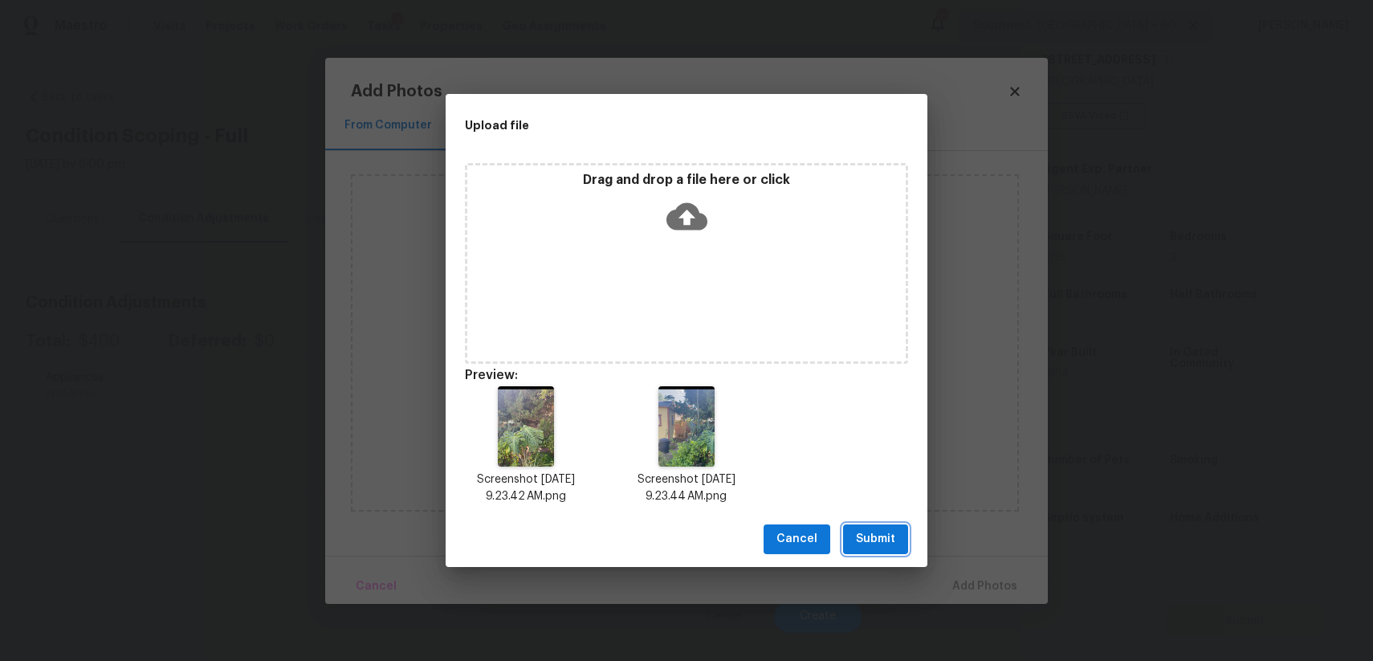
click at [874, 526] on button "Submit" at bounding box center [875, 539] width 65 height 30
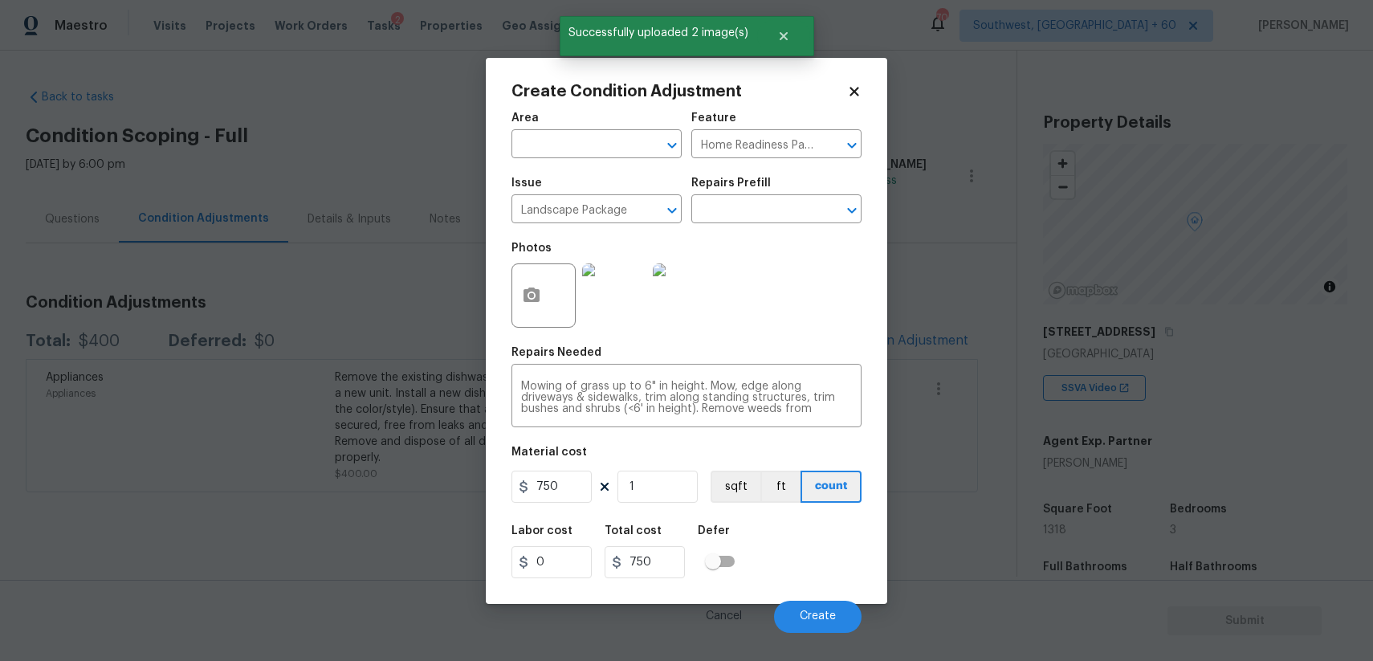
scroll to position [272, 0]
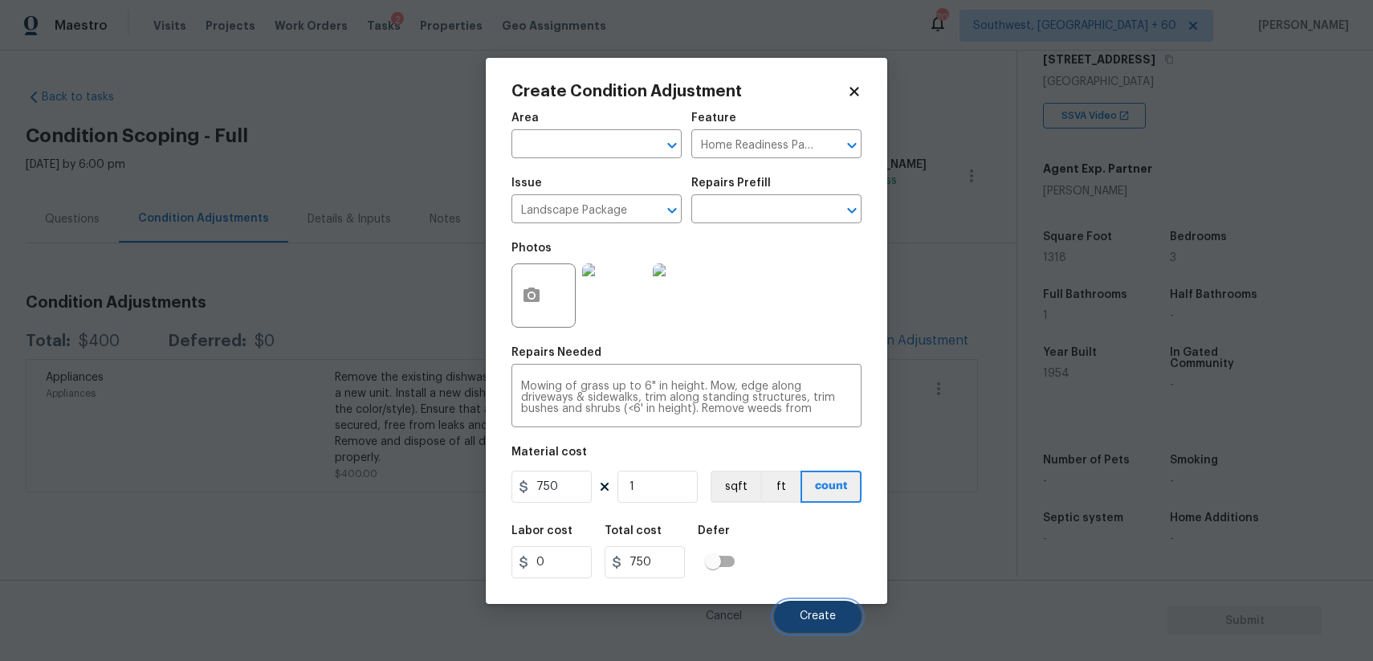
click at [822, 617] on span "Create" at bounding box center [818, 616] width 36 height 12
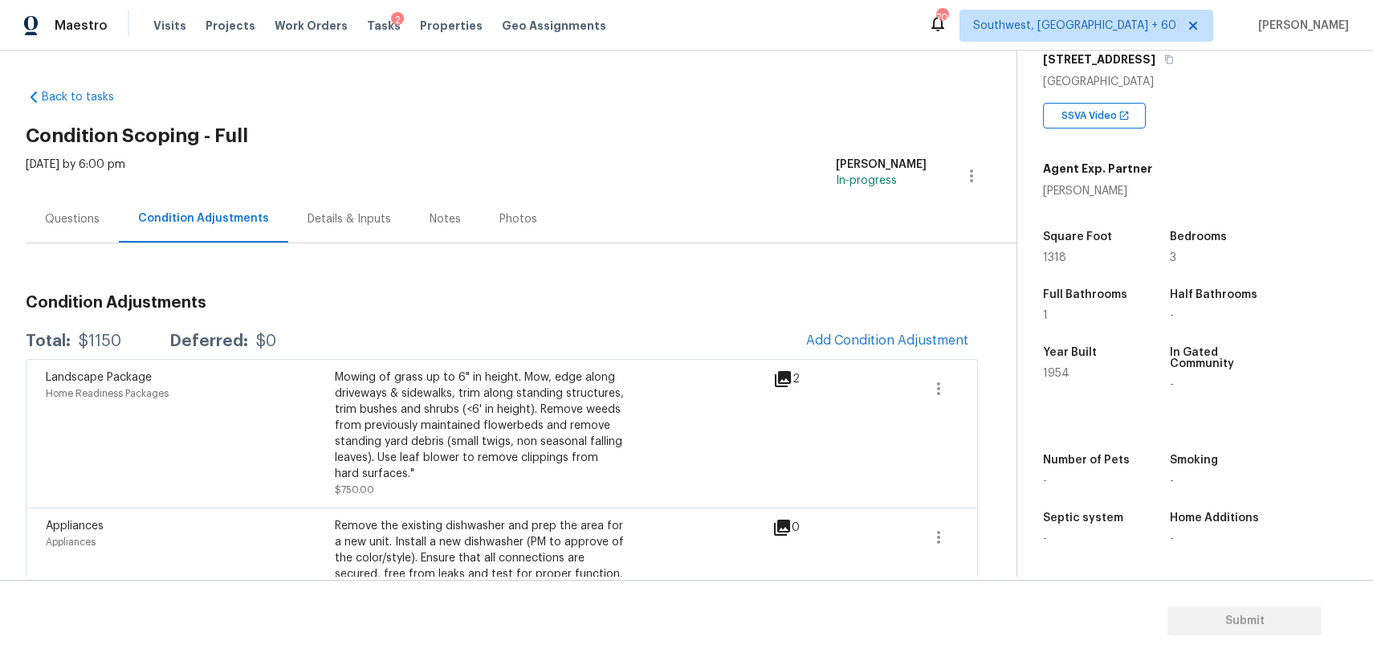
scroll to position [70, 0]
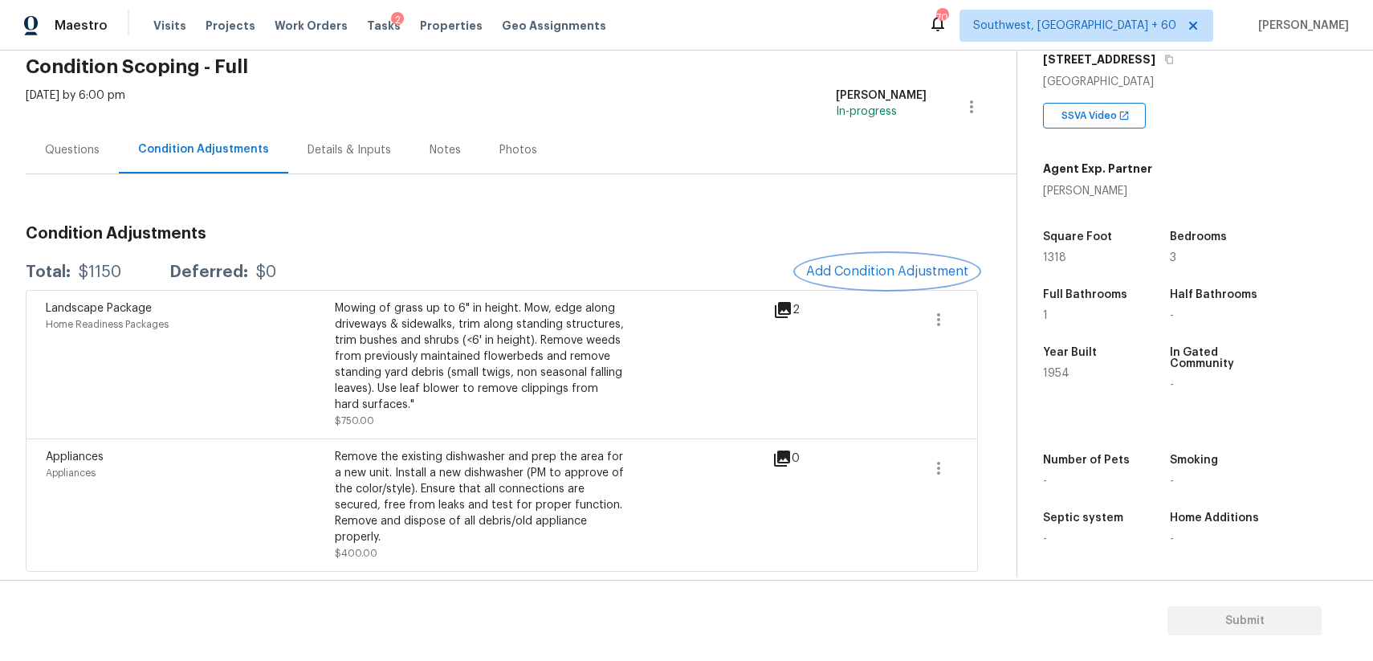
click at [886, 268] on span "Add Condition Adjustment" at bounding box center [887, 271] width 162 height 14
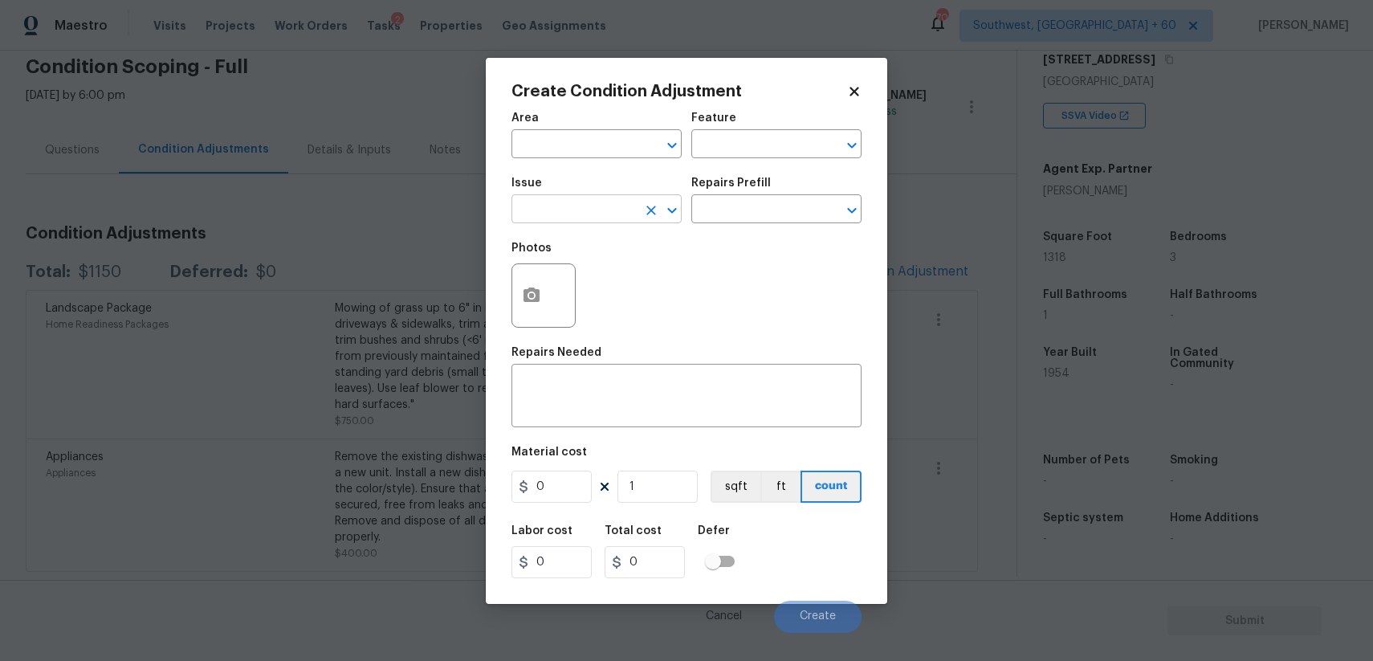
click at [575, 201] on input "text" at bounding box center [573, 210] width 125 height 25
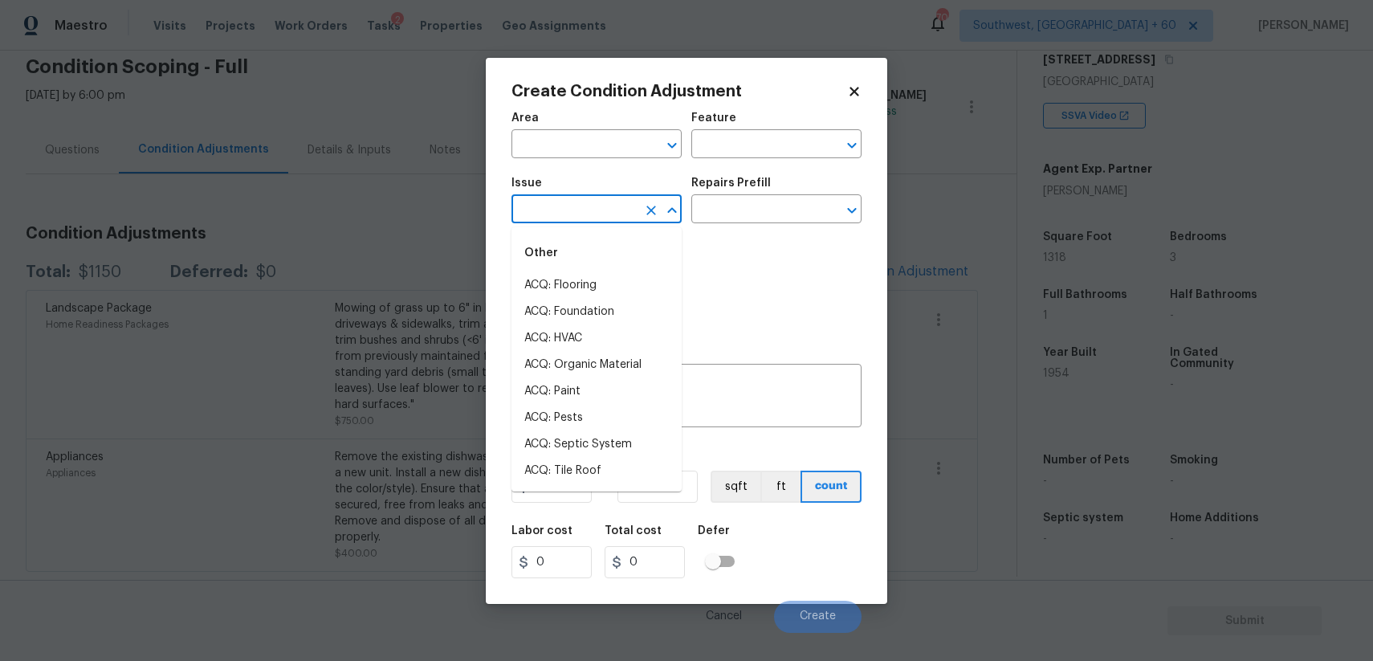
click at [575, 201] on input "text" at bounding box center [573, 210] width 125 height 25
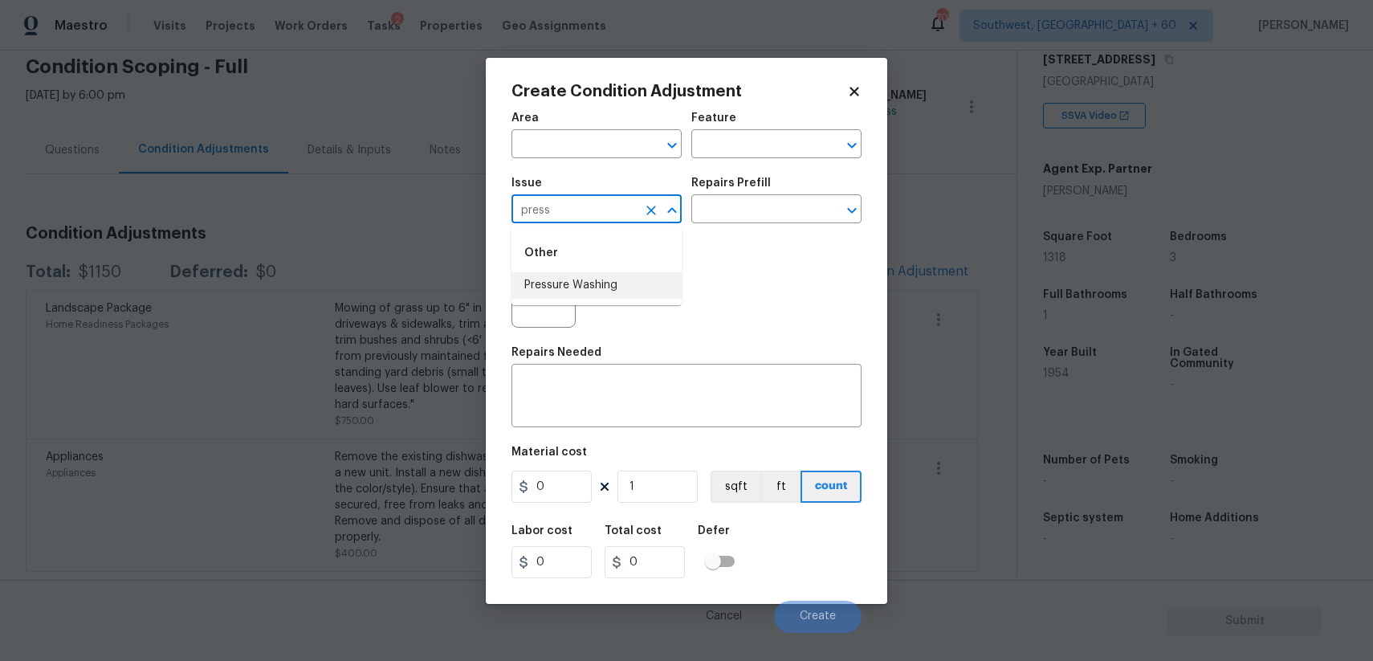
click at [594, 280] on li "Pressure Washing" at bounding box center [596, 285] width 170 height 26
type input "Pressure Washing"
click at [739, 210] on input "text" at bounding box center [753, 210] width 125 height 25
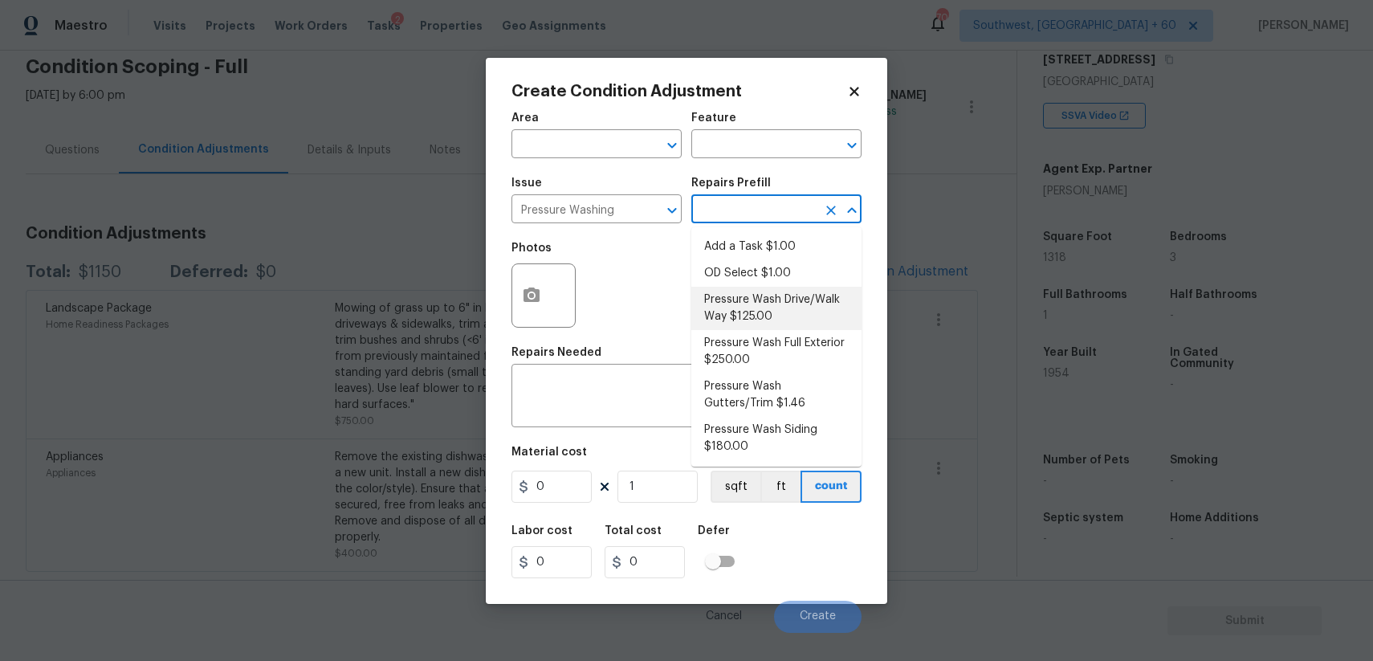
click at [762, 321] on li "Pressure Wash Drive/Walk Way $125.00" at bounding box center [776, 308] width 170 height 43
type input "Siding"
type textarea "Pressure wash the driveways/walkways as directed by the PM. Ensure that all deb…"
type input "125"
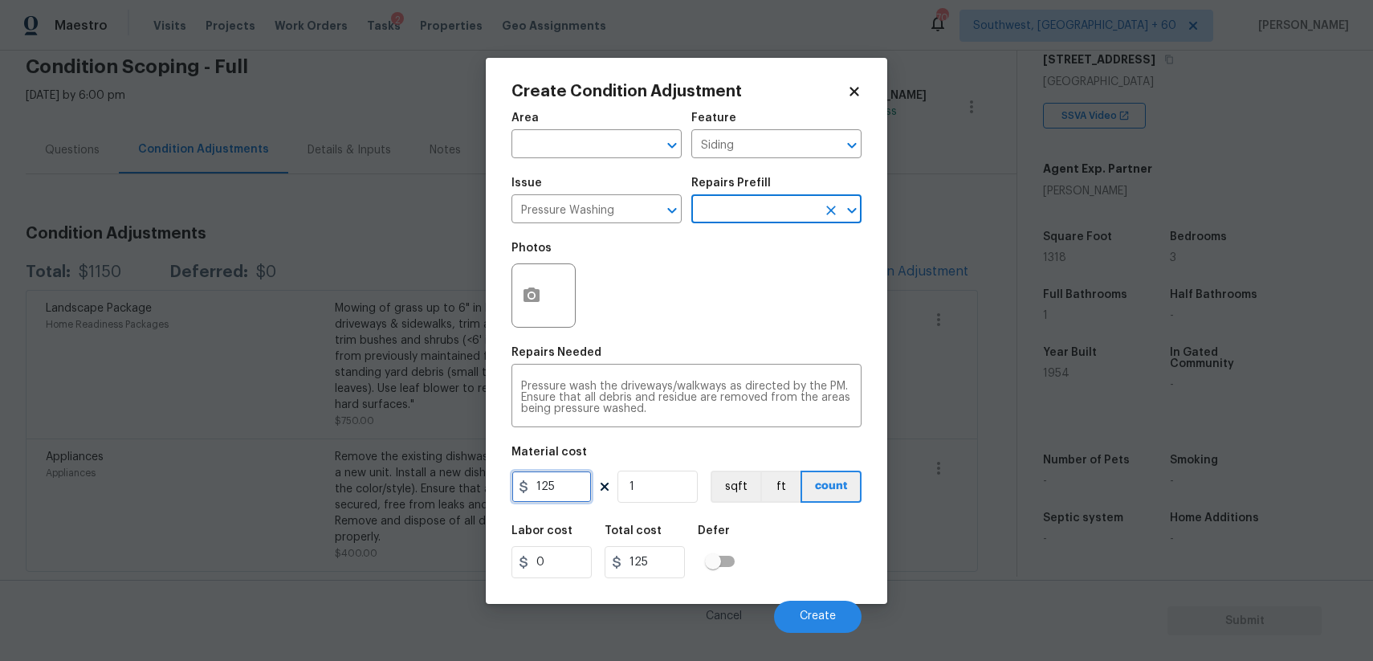
click at [562, 483] on input "125" at bounding box center [551, 486] width 80 height 32
type input "300"
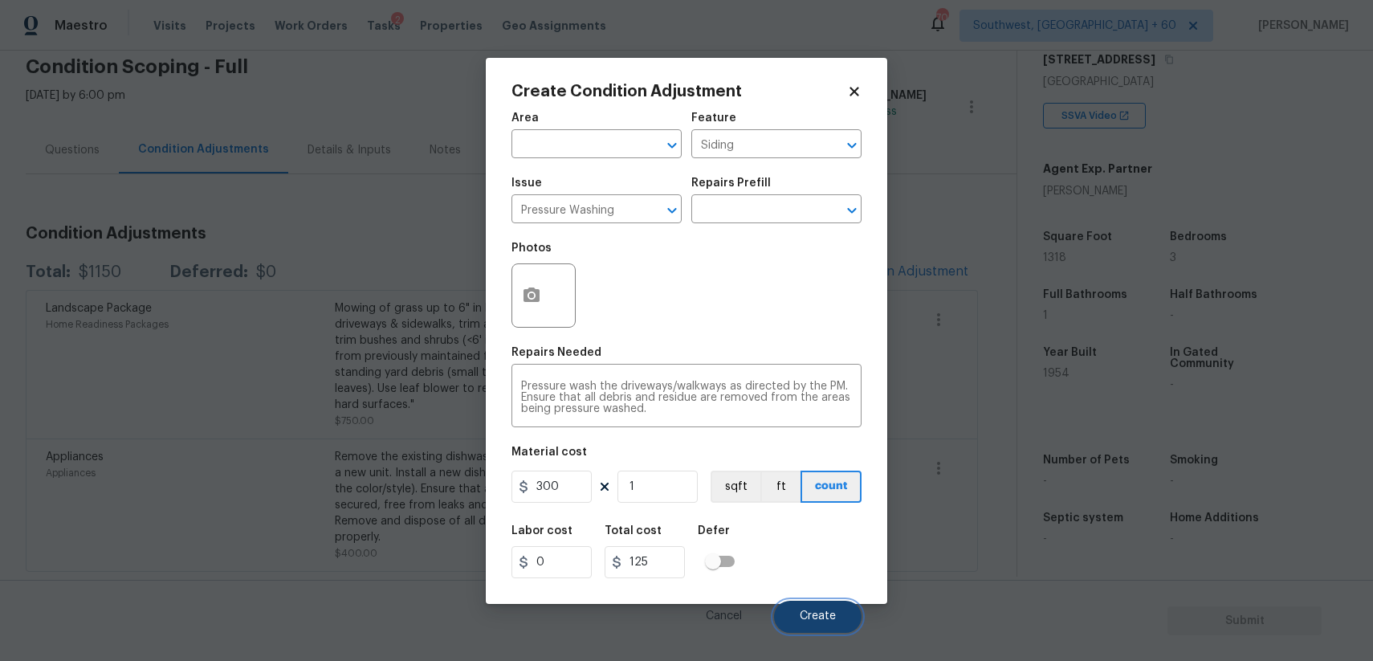
click at [833, 621] on span "Create" at bounding box center [818, 616] width 36 height 12
type input "300"
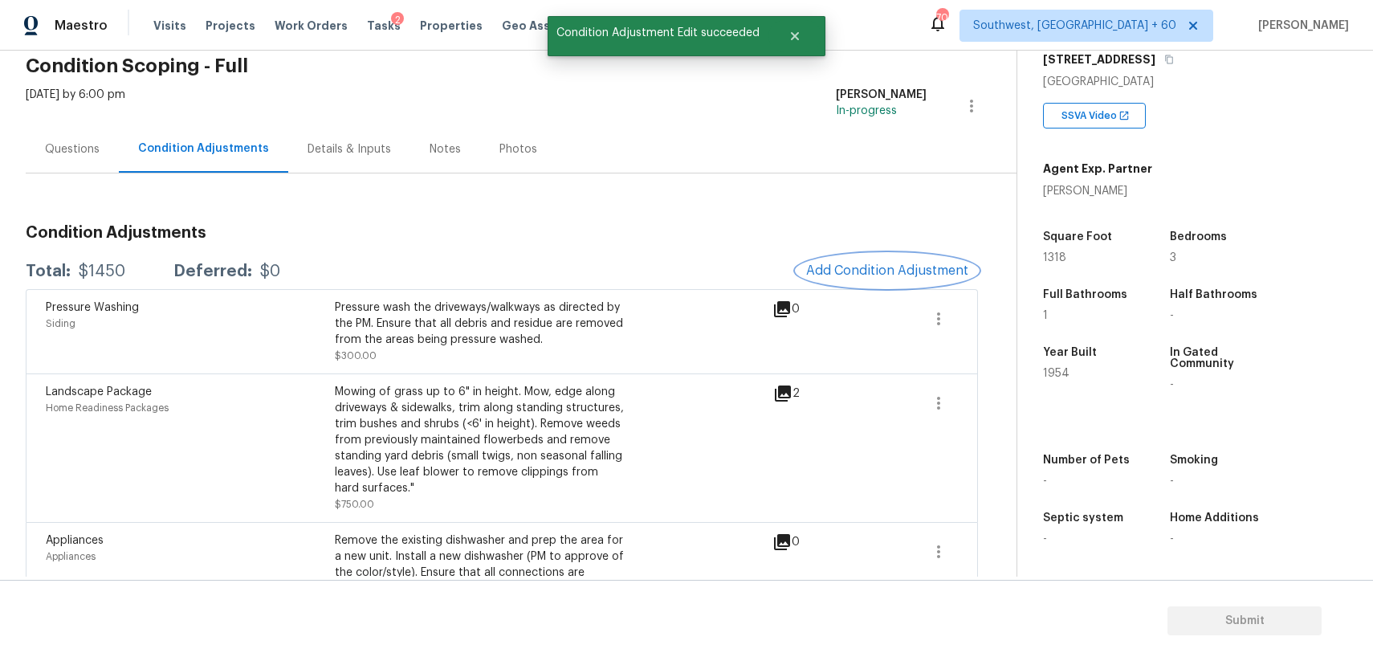
click at [894, 267] on span "Add Condition Adjustment" at bounding box center [887, 270] width 162 height 14
click at [337, 294] on body "Maestro Visits Projects Work Orders Tasks 2 Properties Geo Assignments 703 Sout…" at bounding box center [686, 330] width 1373 height 661
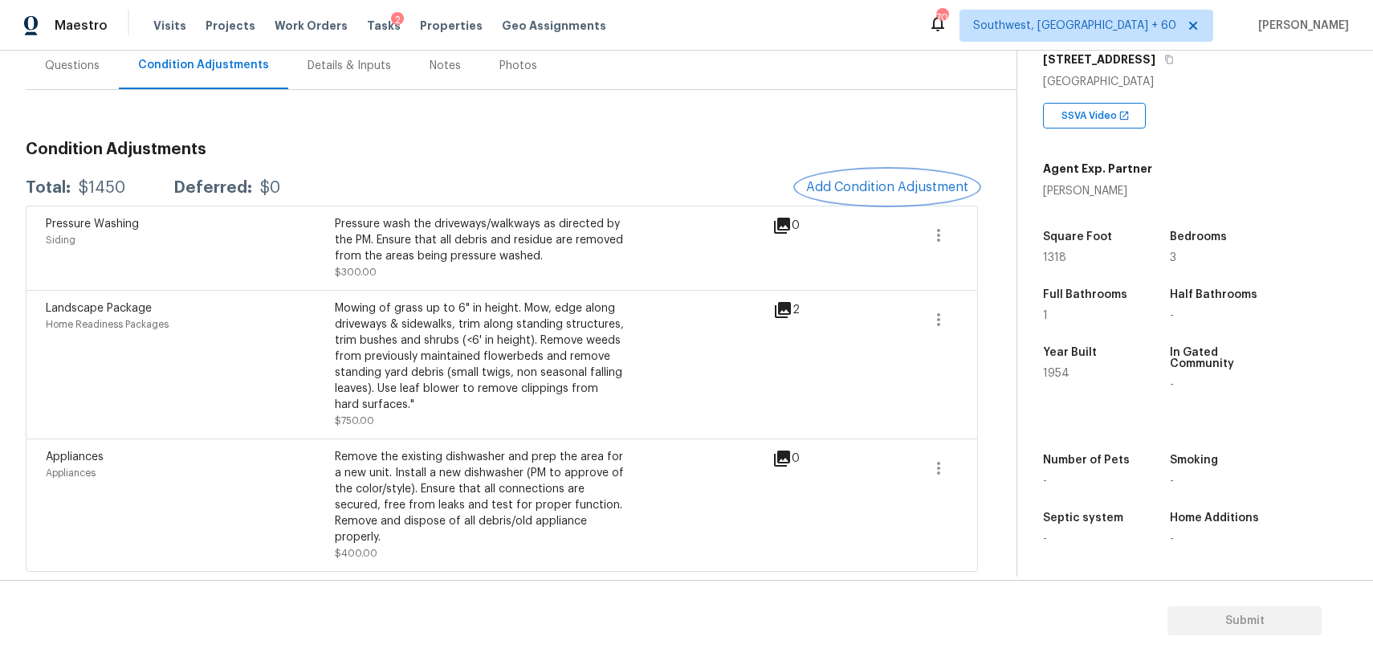
scroll to position [0, 0]
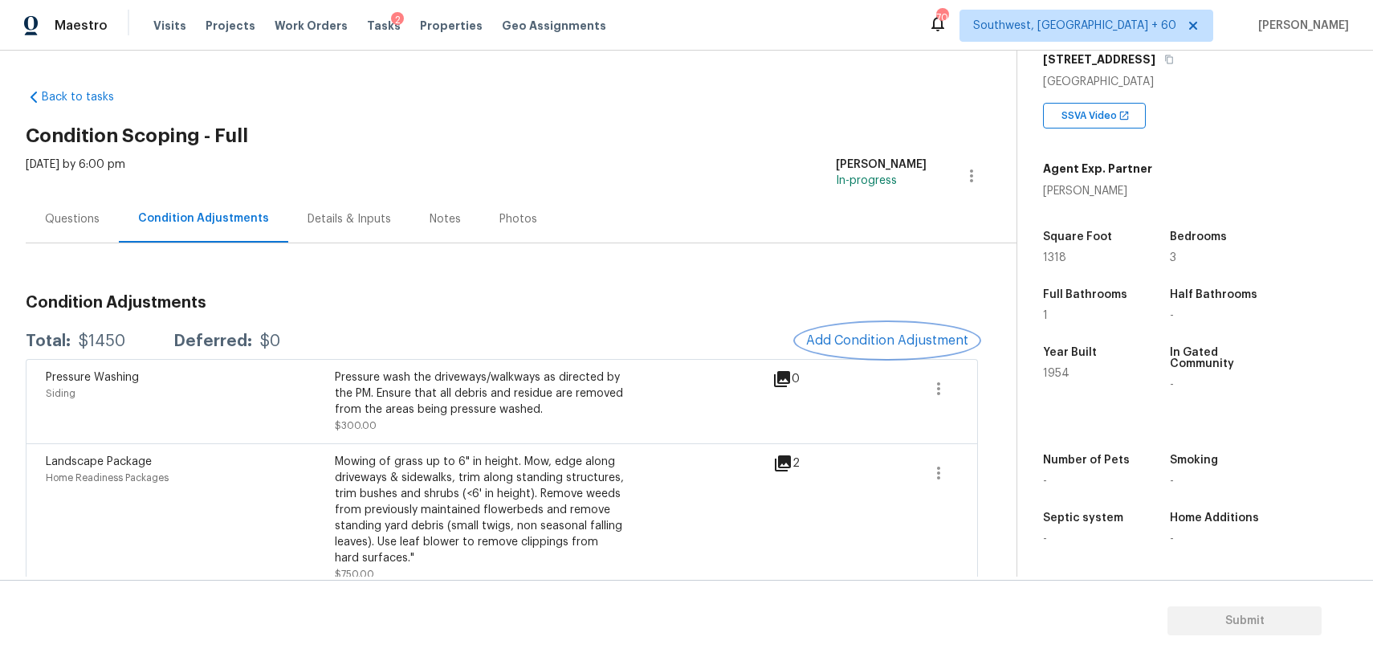
click at [931, 339] on span "Add Condition Adjustment" at bounding box center [887, 340] width 162 height 14
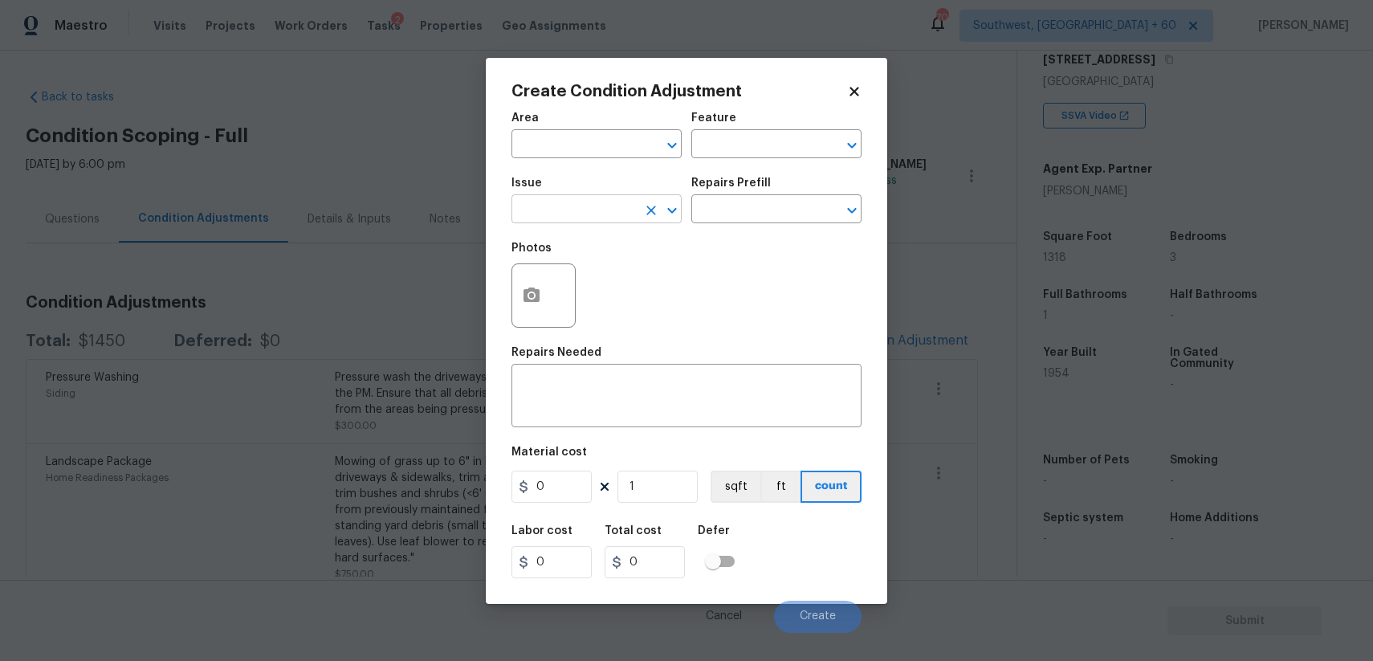
click at [612, 218] on input "text" at bounding box center [573, 210] width 125 height 25
click at [608, 284] on li "Debris/garbage on site" at bounding box center [596, 285] width 170 height 26
type input "Debris/garbage on site"
click at [593, 385] on textarea at bounding box center [686, 398] width 331 height 34
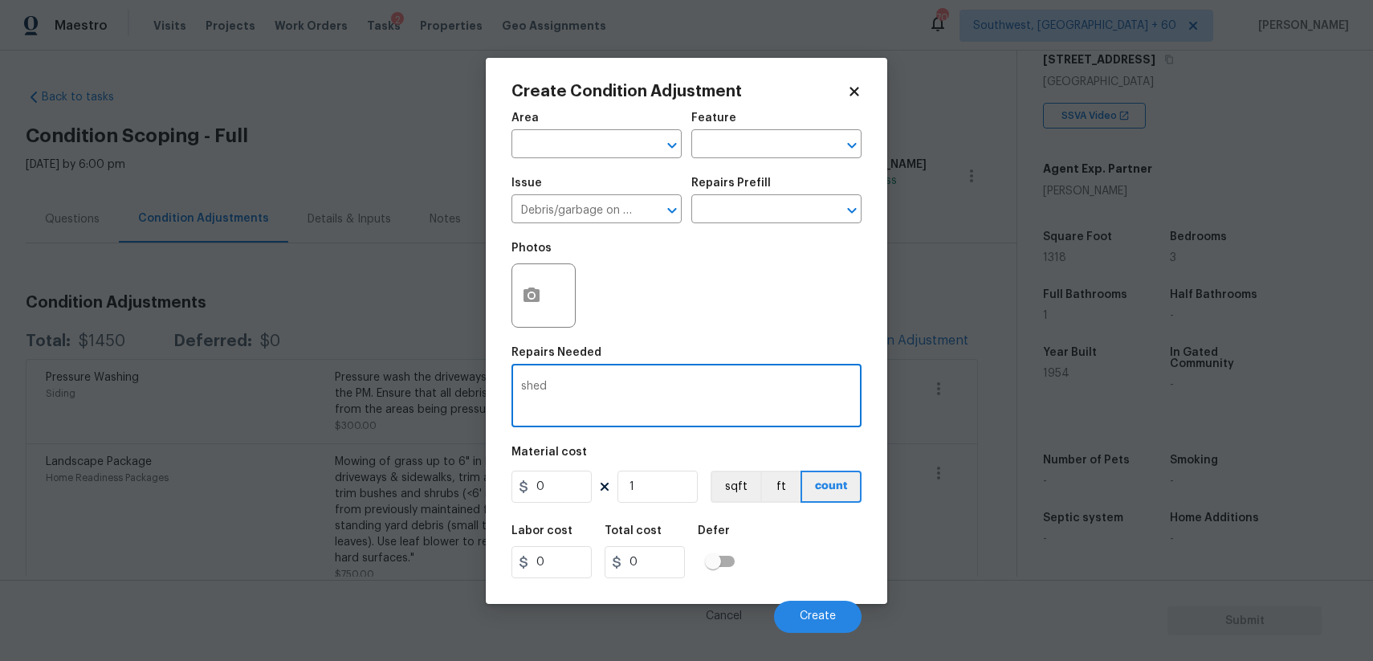
click at [650, 359] on div "Repairs Needed" at bounding box center [686, 357] width 350 height 21
click at [609, 388] on textarea "shed" at bounding box center [686, 398] width 331 height 34
type textarea "shed removal"
click at [553, 478] on input "0" at bounding box center [551, 486] width 80 height 32
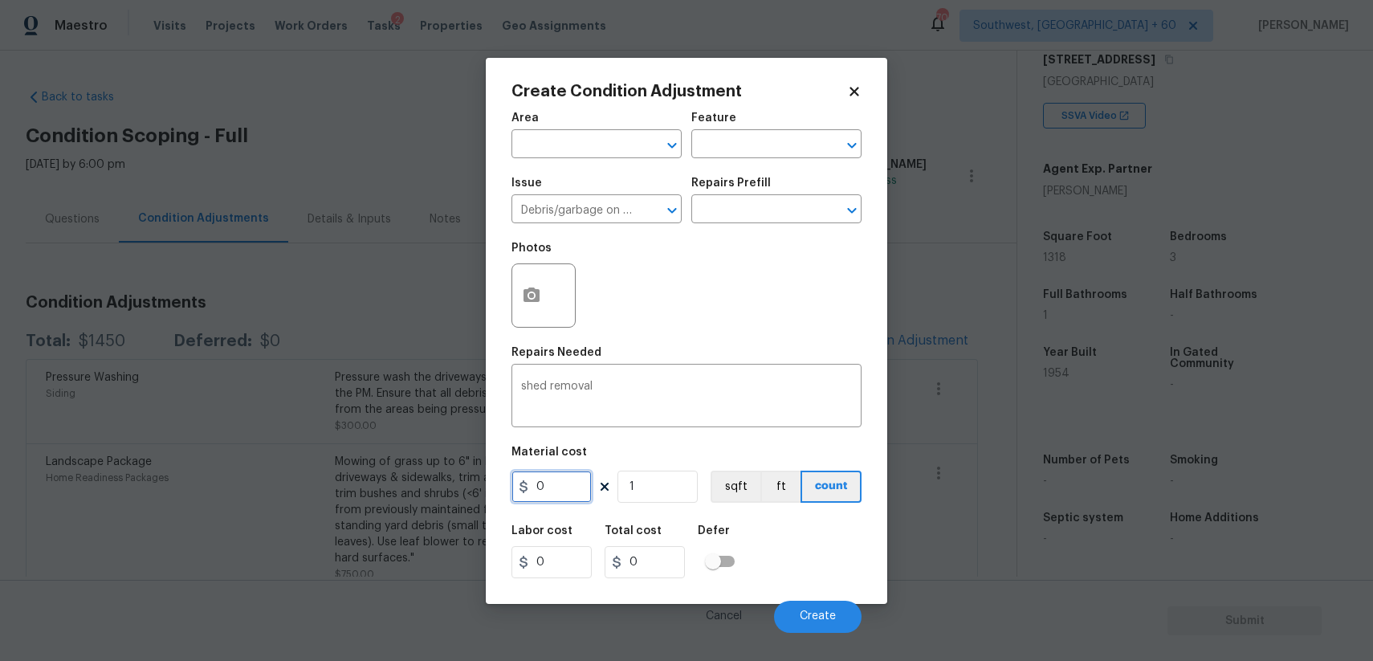
click at [553, 478] on input "0" at bounding box center [551, 486] width 80 height 32
type input "1000"
click at [835, 616] on span "Create" at bounding box center [818, 616] width 36 height 12
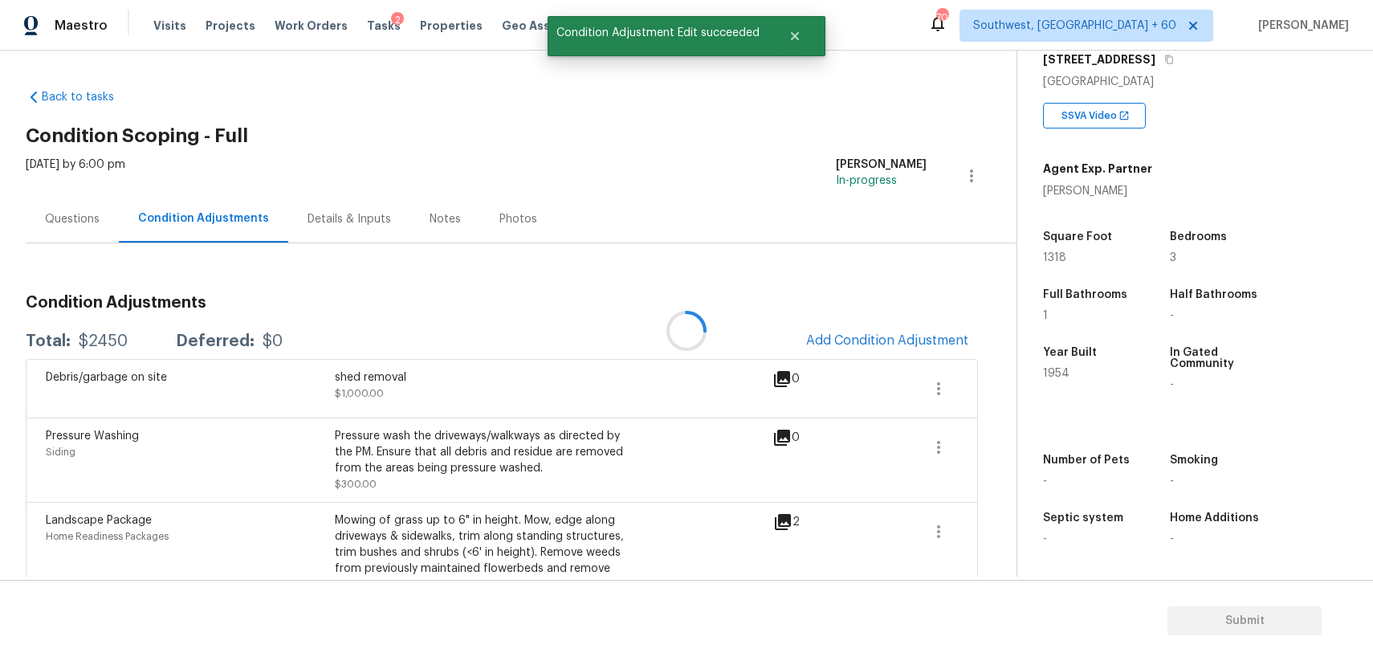
click at [867, 335] on div at bounding box center [686, 330] width 1373 height 661
click at [910, 352] on button "Add Condition Adjustment" at bounding box center [886, 341] width 181 height 34
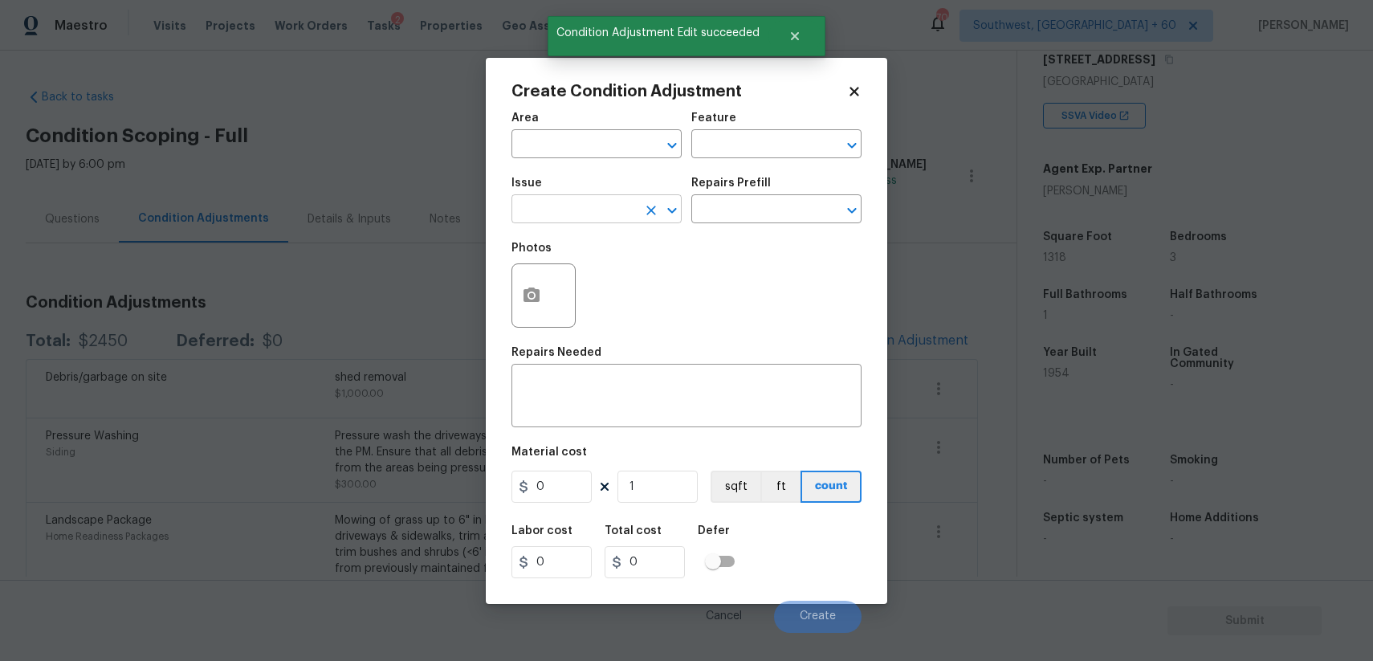
click at [564, 211] on input "text" at bounding box center [573, 210] width 125 height 25
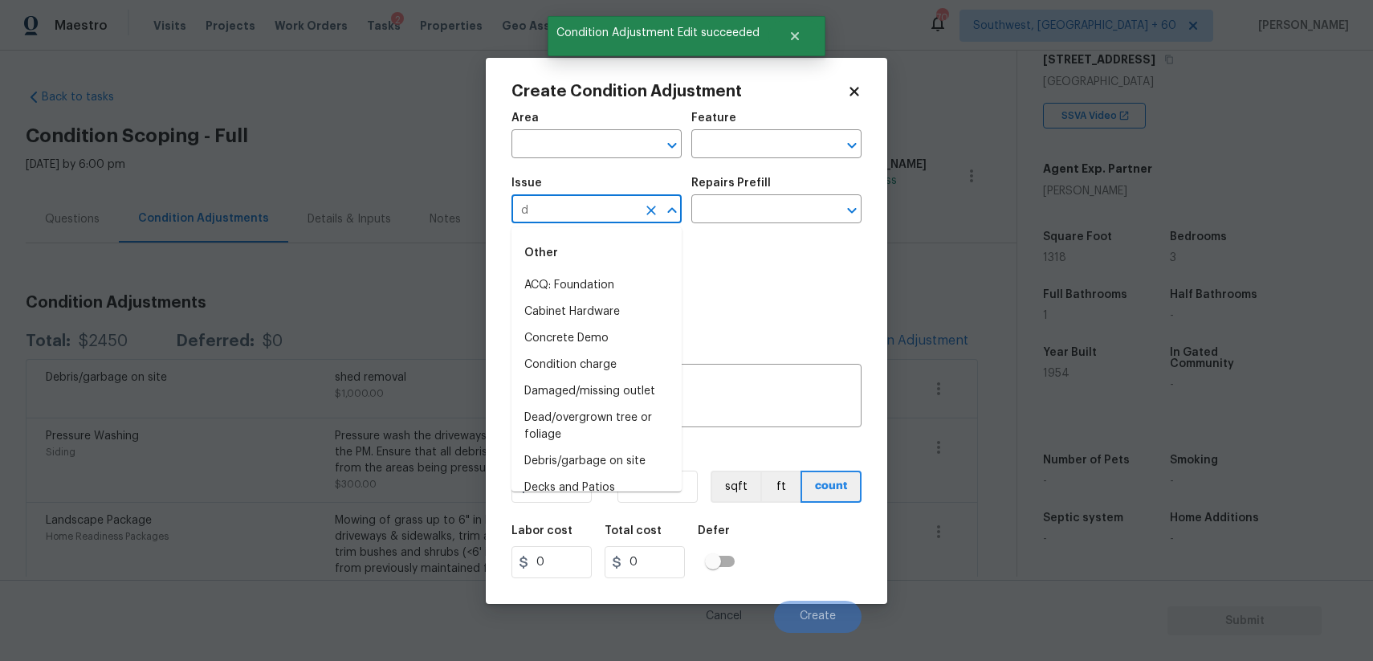
click at [564, 235] on div "Other" at bounding box center [596, 253] width 170 height 39
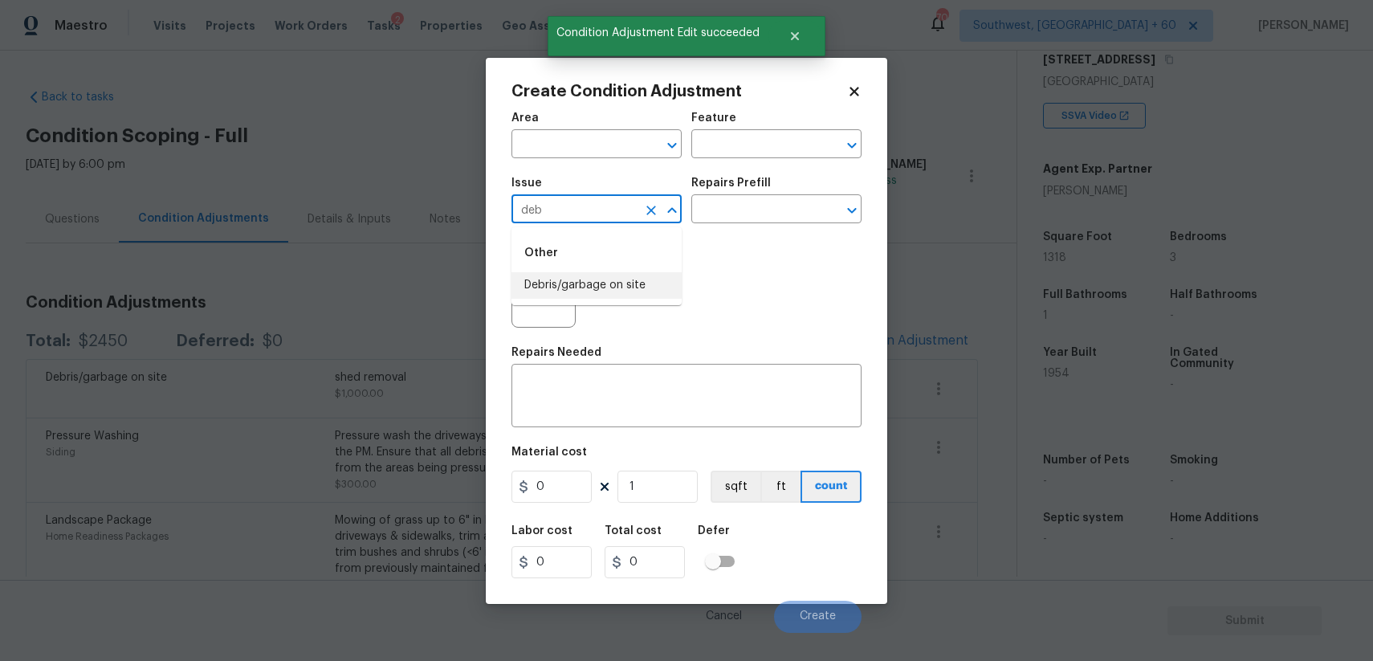
click at [562, 280] on li "Debris/garbage on site" at bounding box center [596, 285] width 170 height 26
type input "Debris/garbage on site"
click at [773, 185] on div "Repairs Prefill" at bounding box center [776, 187] width 170 height 21
click at [790, 204] on input "text" at bounding box center [753, 210] width 125 height 25
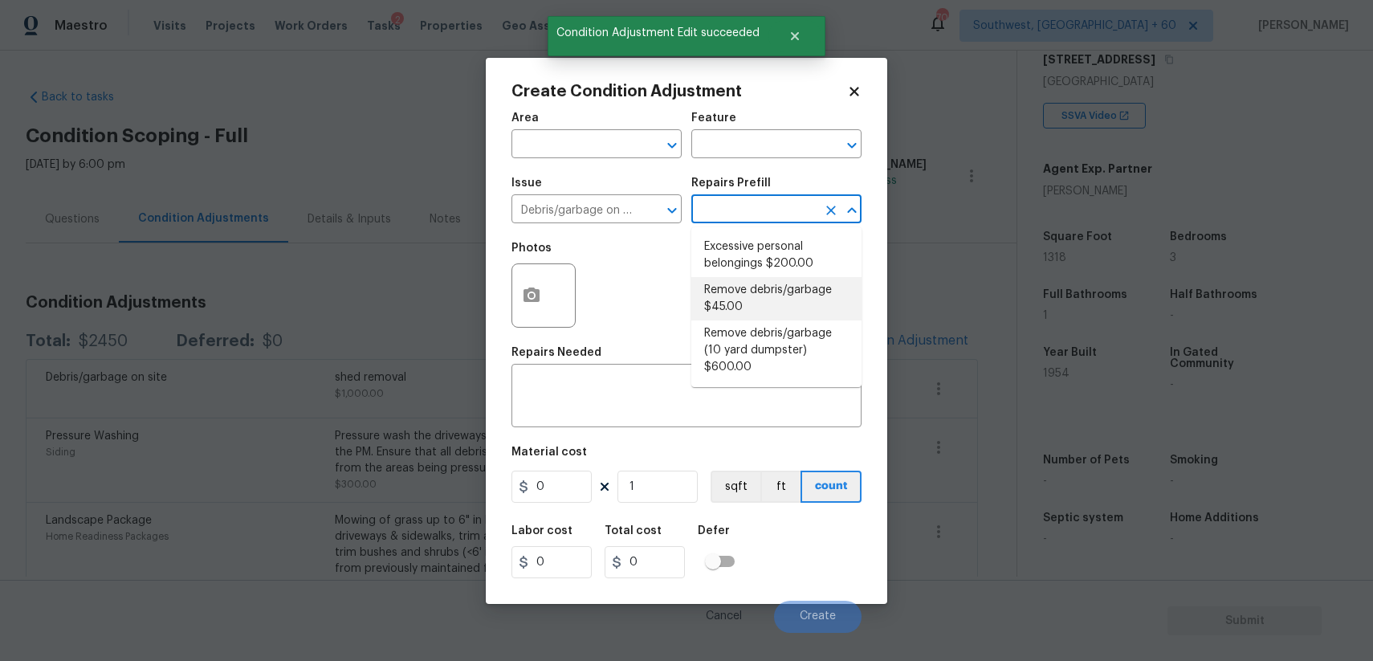
click at [772, 303] on li "Remove debris/garbage $45.00" at bounding box center [776, 298] width 170 height 43
type textarea "Remove, haul off, and properly dispose of any debris left by seller to offsite …"
type input "45"
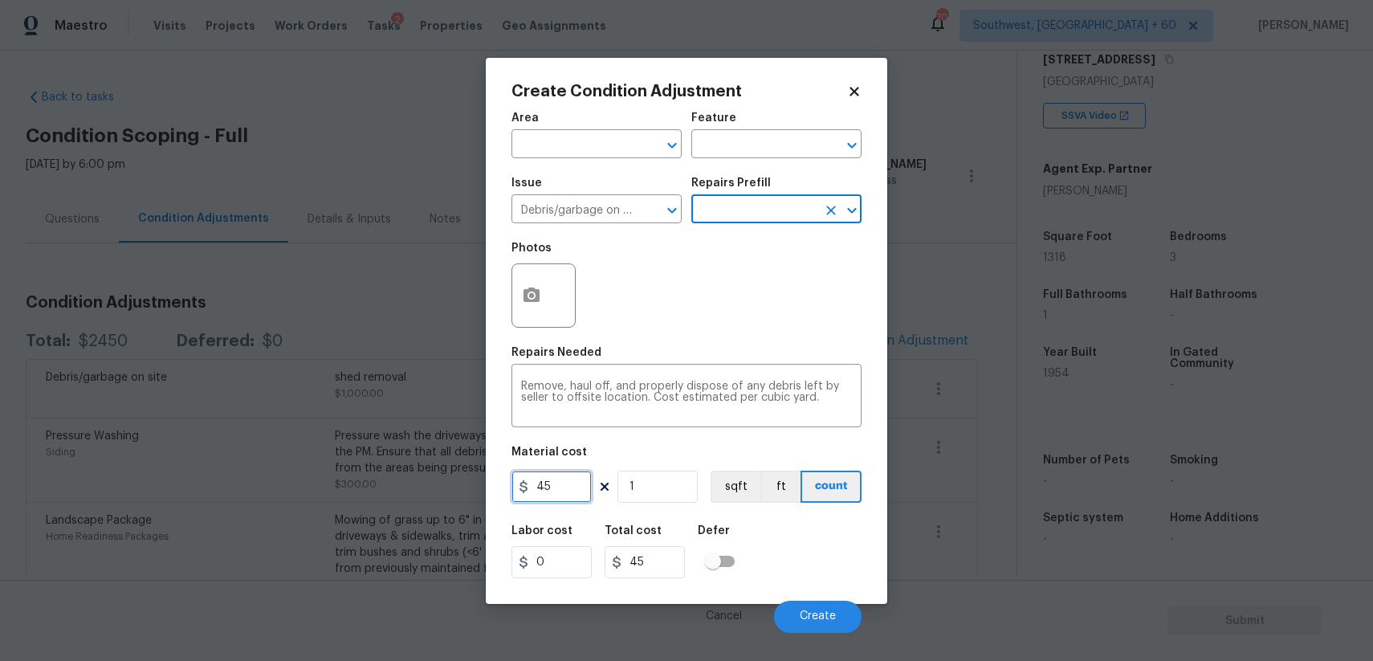
click at [577, 485] on input "45" at bounding box center [551, 486] width 80 height 32
type input "500"
click at [538, 294] on icon "button" at bounding box center [531, 294] width 16 height 14
type input "500"
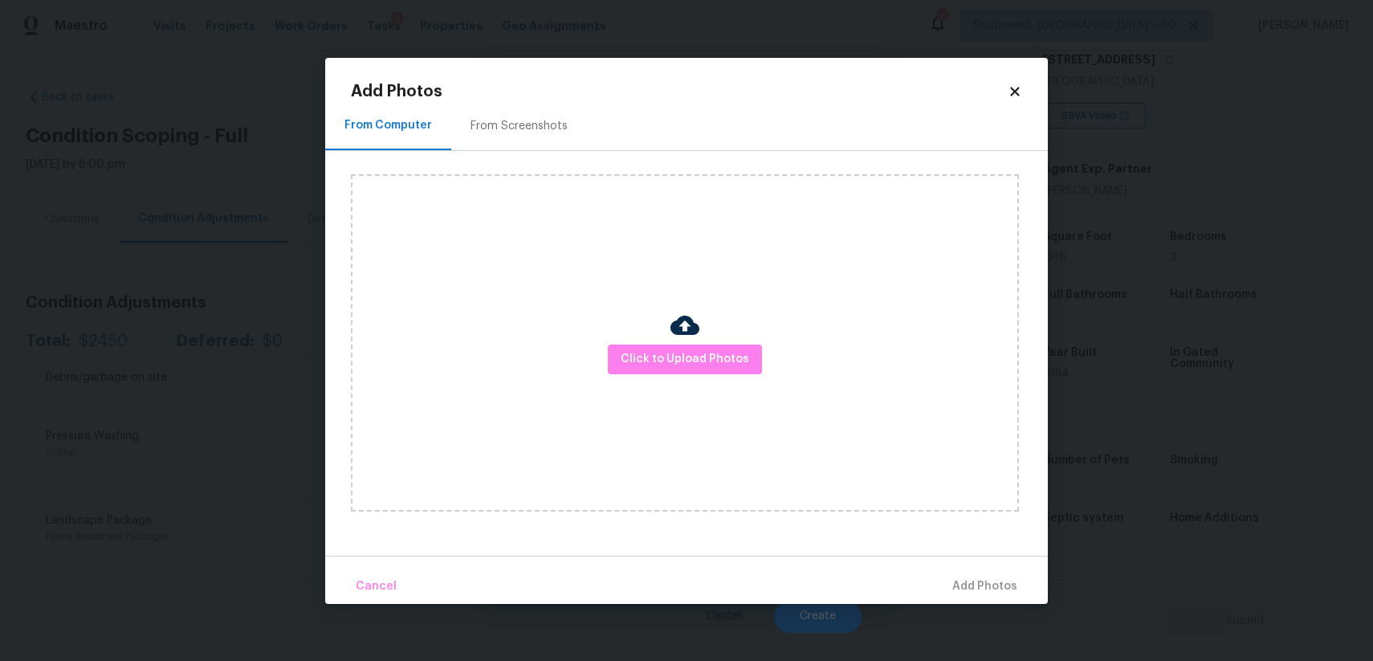
click at [694, 381] on div "Click to Upload Photos" at bounding box center [685, 342] width 668 height 337
click at [706, 348] on button "Click to Upload Photos" at bounding box center [685, 359] width 154 height 30
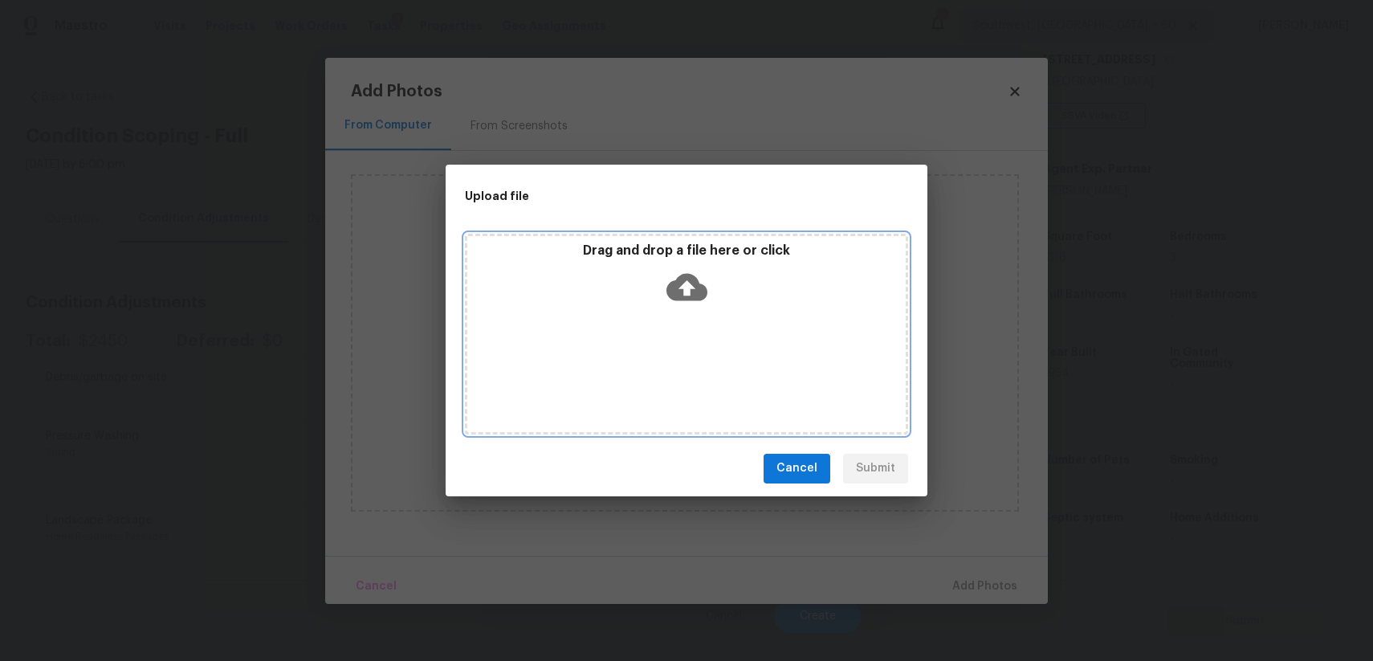
click at [706, 348] on div "Drag and drop a file here or click" at bounding box center [686, 334] width 443 height 201
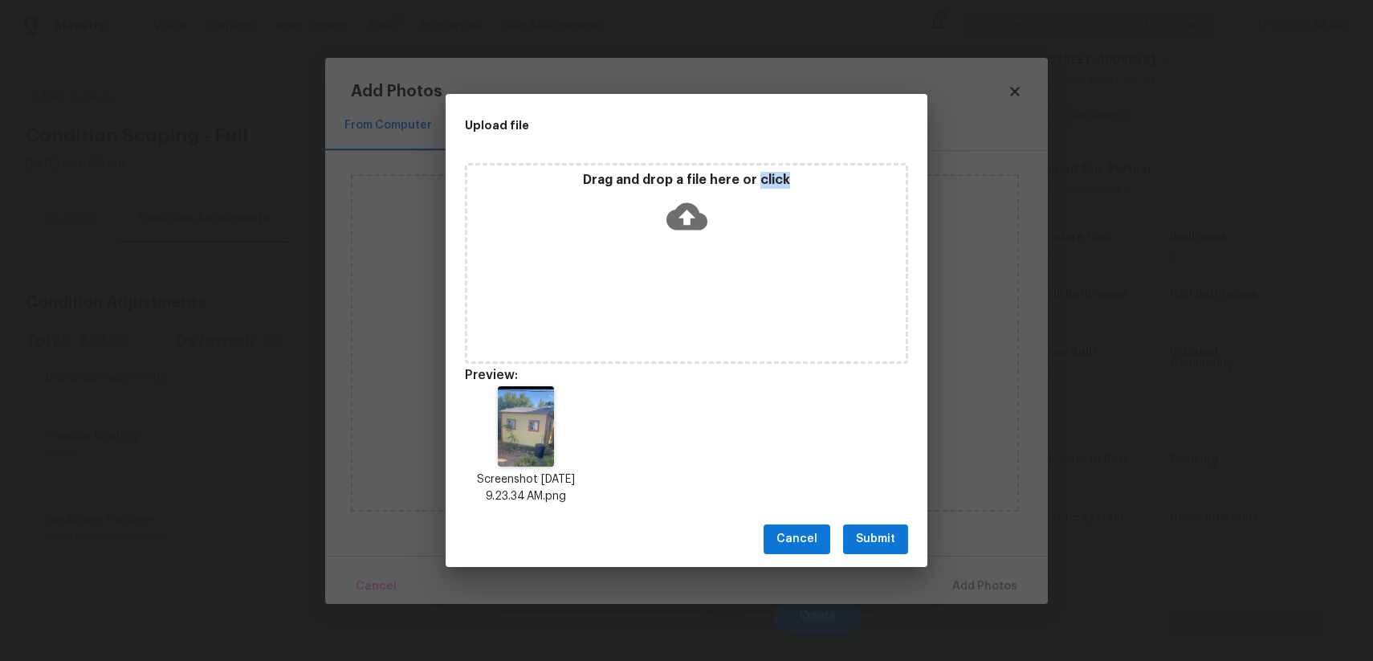
click at [877, 542] on span "Submit" at bounding box center [875, 539] width 39 height 20
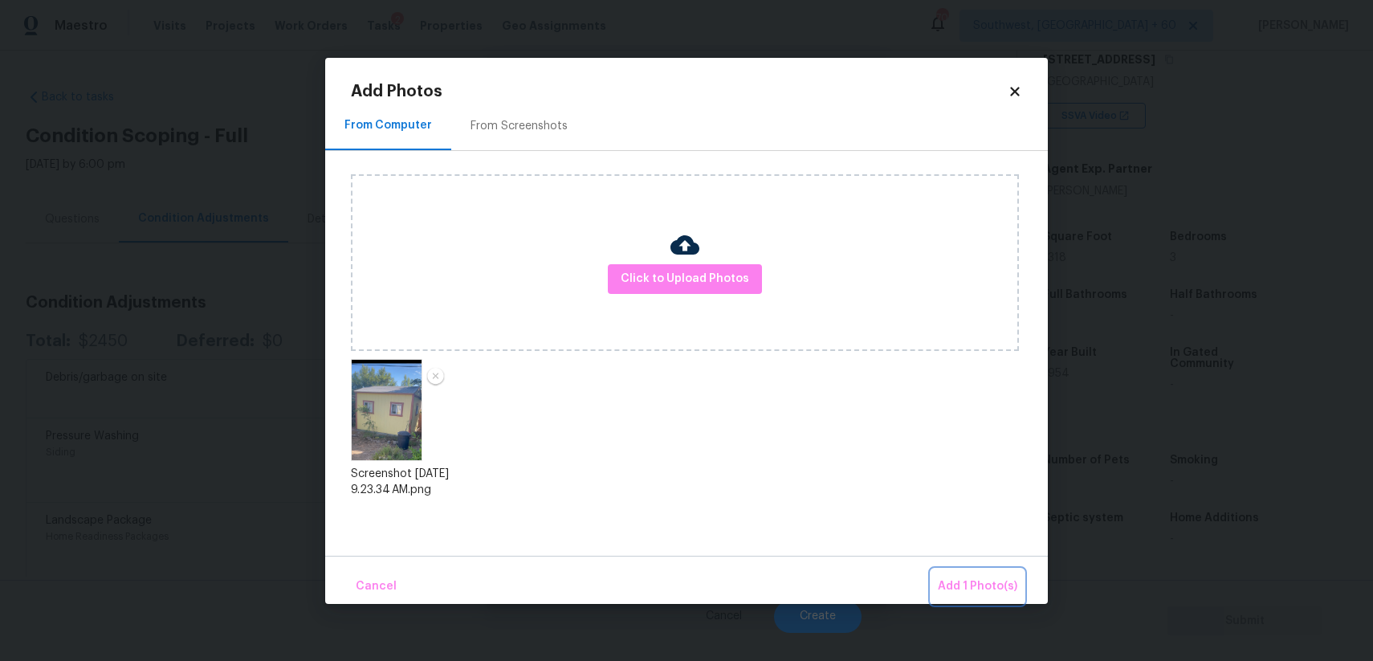
click at [971, 577] on span "Add 1 Photo(s)" at bounding box center [977, 586] width 79 height 20
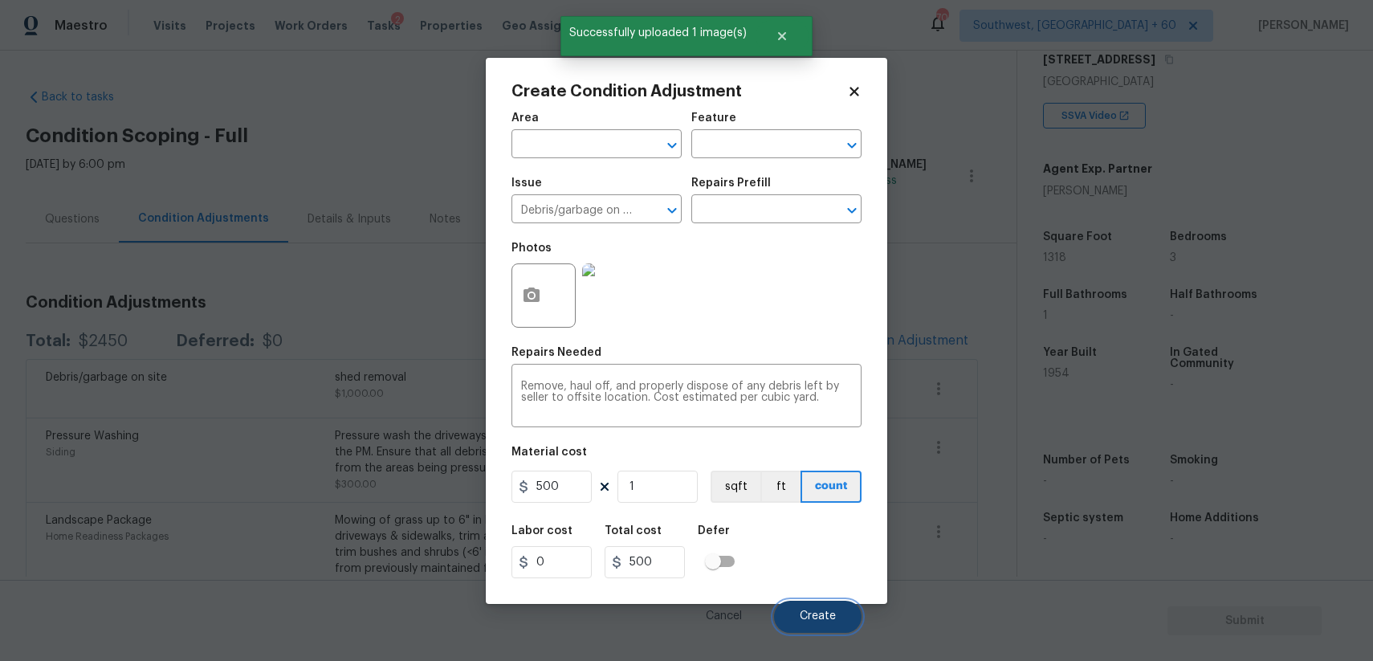
click at [820, 621] on span "Create" at bounding box center [818, 616] width 36 height 12
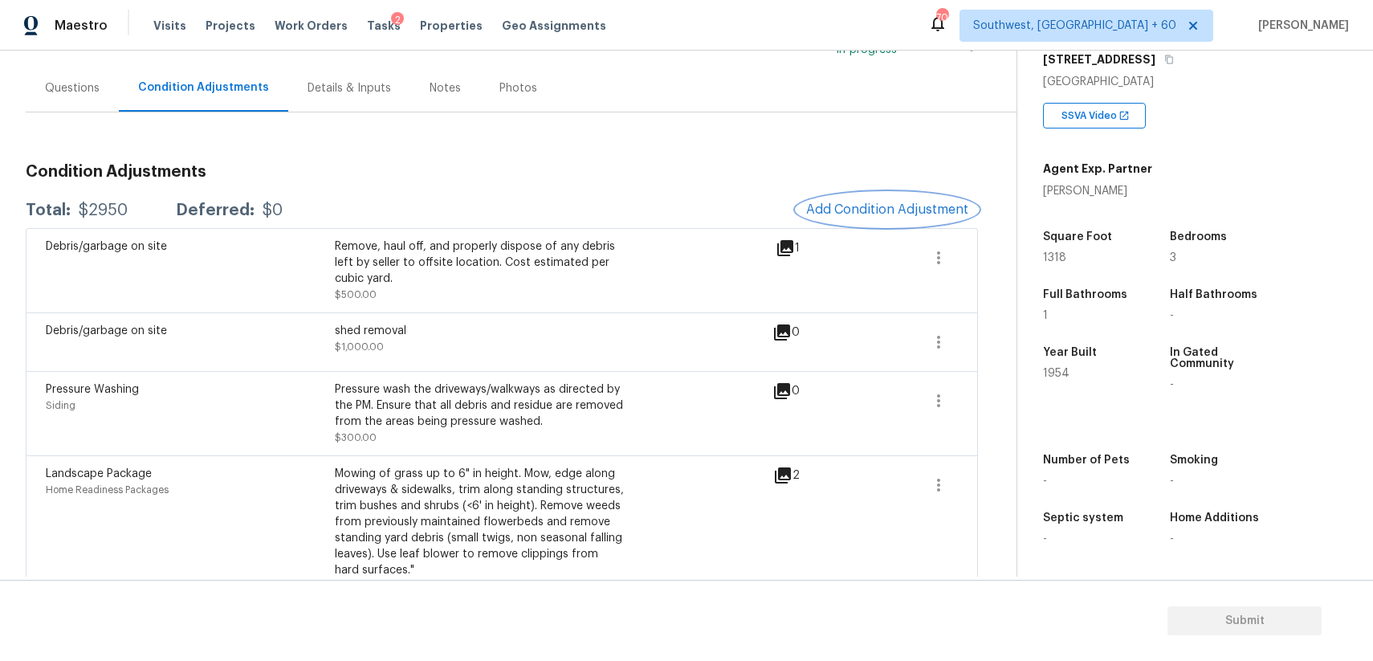
scroll to position [145, 0]
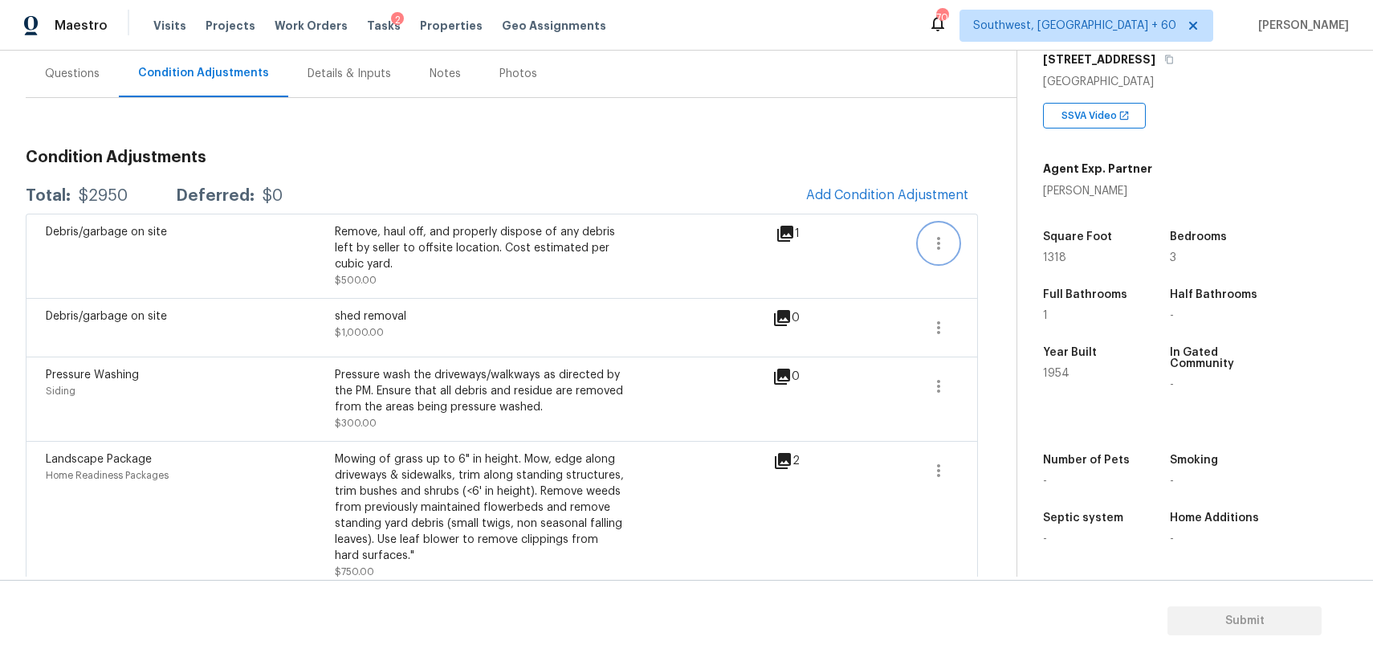
click at [950, 250] on button "button" at bounding box center [938, 243] width 39 height 39
click at [1013, 255] on div "Back to tasks Condition Scoping - Full Mon, Oct 06 2025 by 6:00 pm Ranjith Kuma…" at bounding box center [521, 329] width 991 height 796
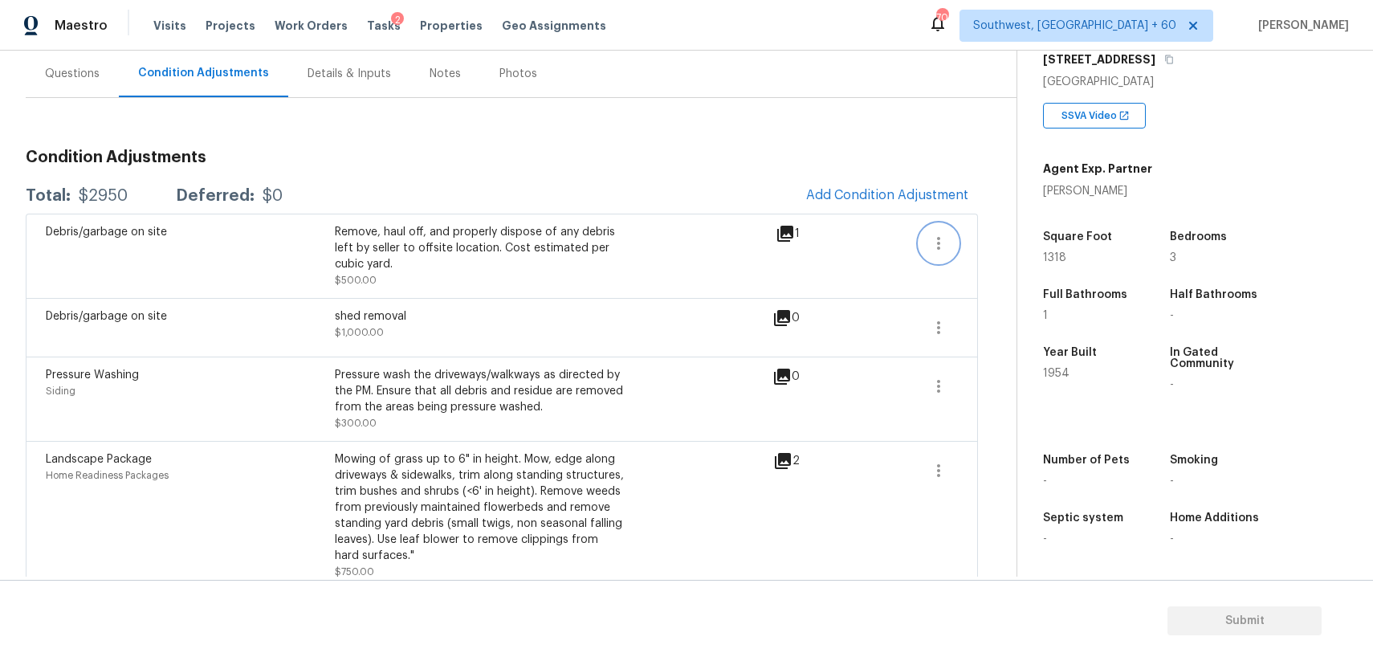
click at [943, 249] on icon "button" at bounding box center [938, 243] width 19 height 19
click at [987, 250] on link "Edit" at bounding box center [1030, 240] width 136 height 24
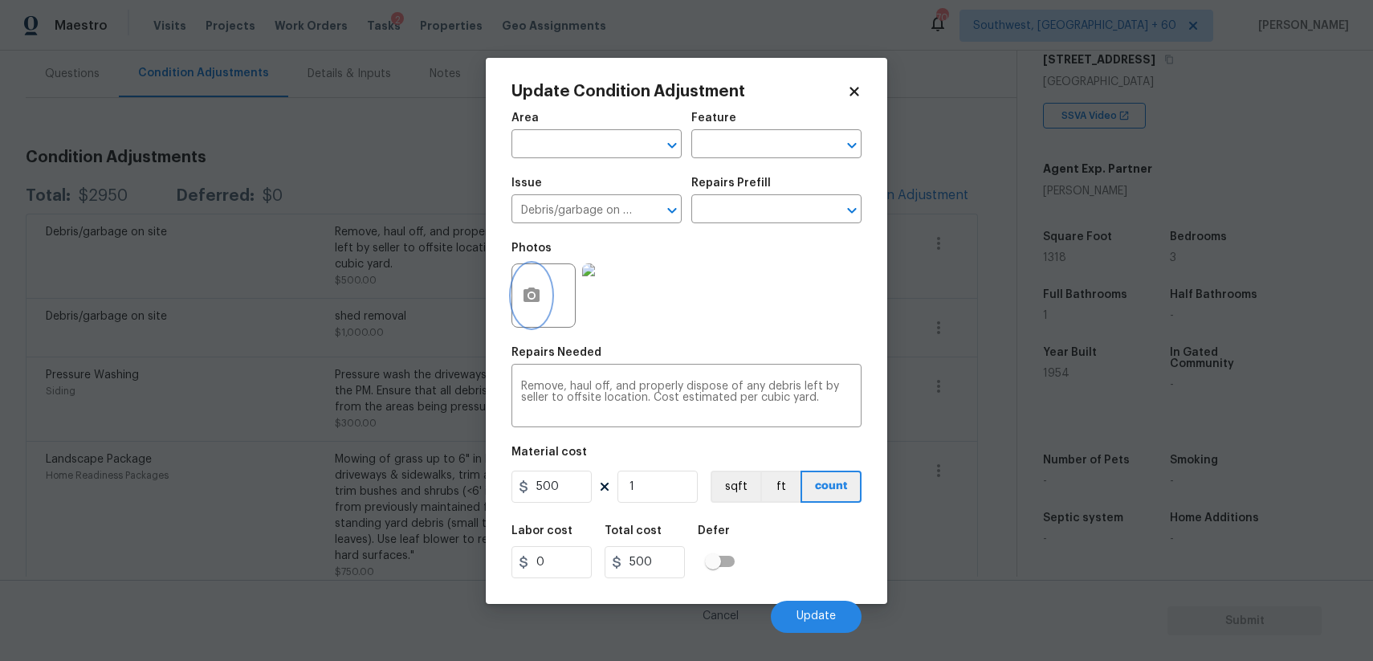
click at [513, 293] on button "button" at bounding box center [531, 295] width 39 height 63
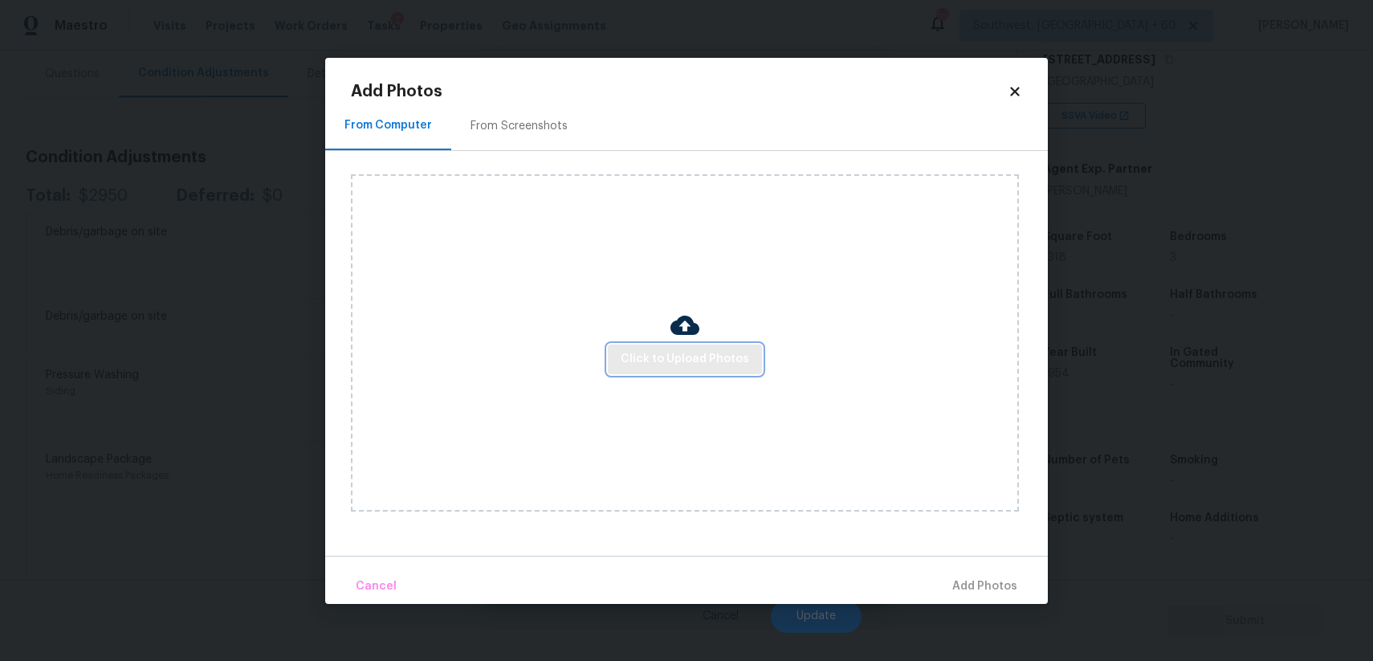
click at [691, 352] on span "Click to Upload Photos" at bounding box center [685, 359] width 128 height 20
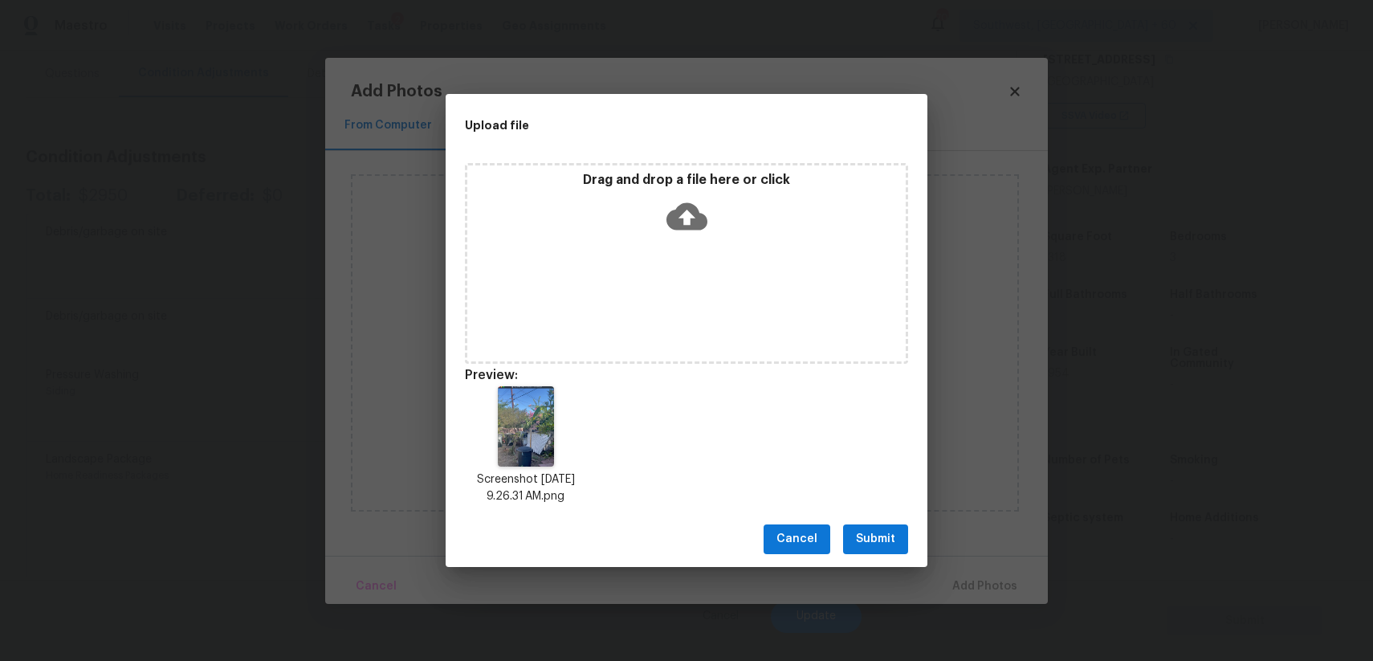
click at [878, 537] on span "Submit" at bounding box center [875, 539] width 39 height 20
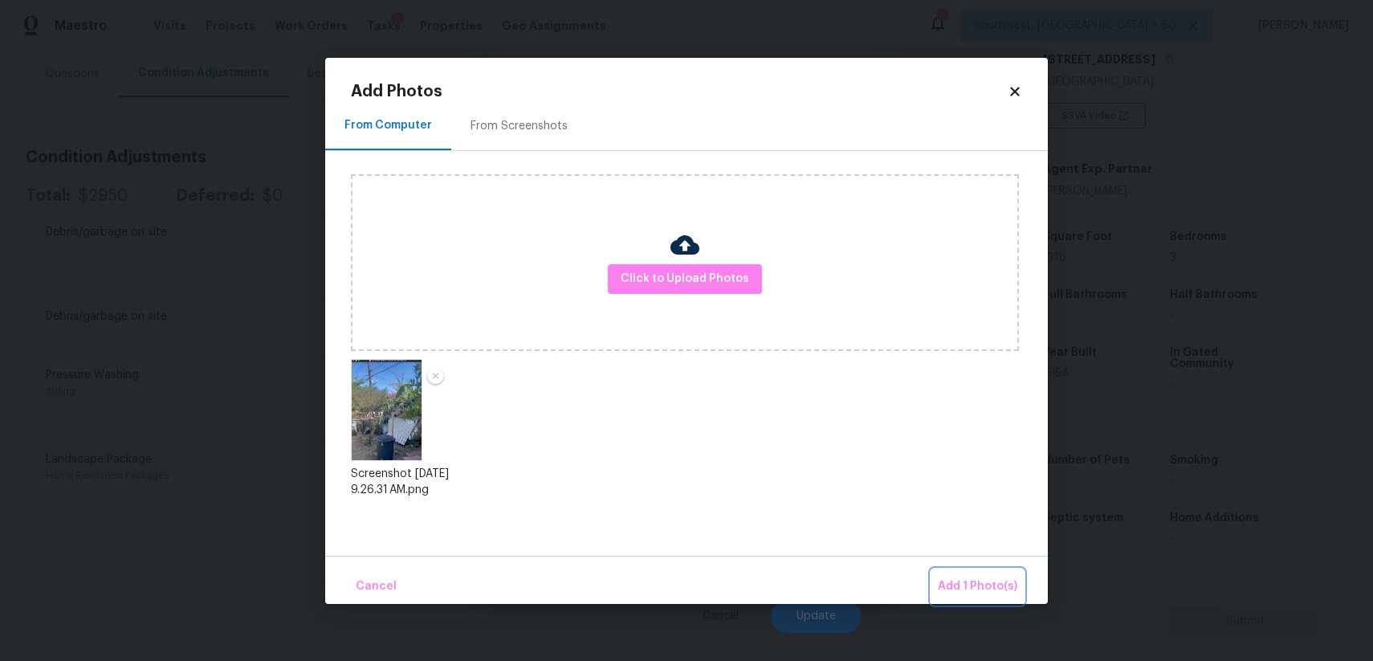
click at [1003, 593] on span "Add 1 Photo(s)" at bounding box center [977, 586] width 79 height 20
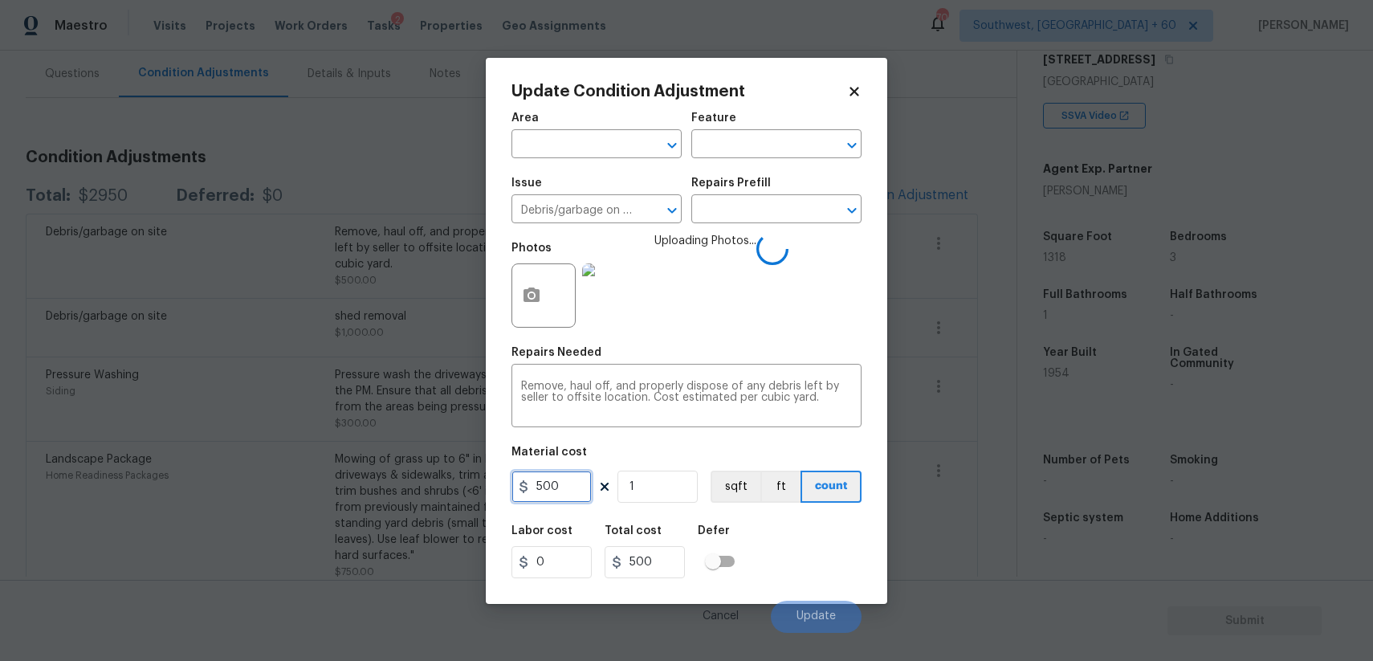
click at [564, 481] on input "500" at bounding box center [551, 486] width 80 height 32
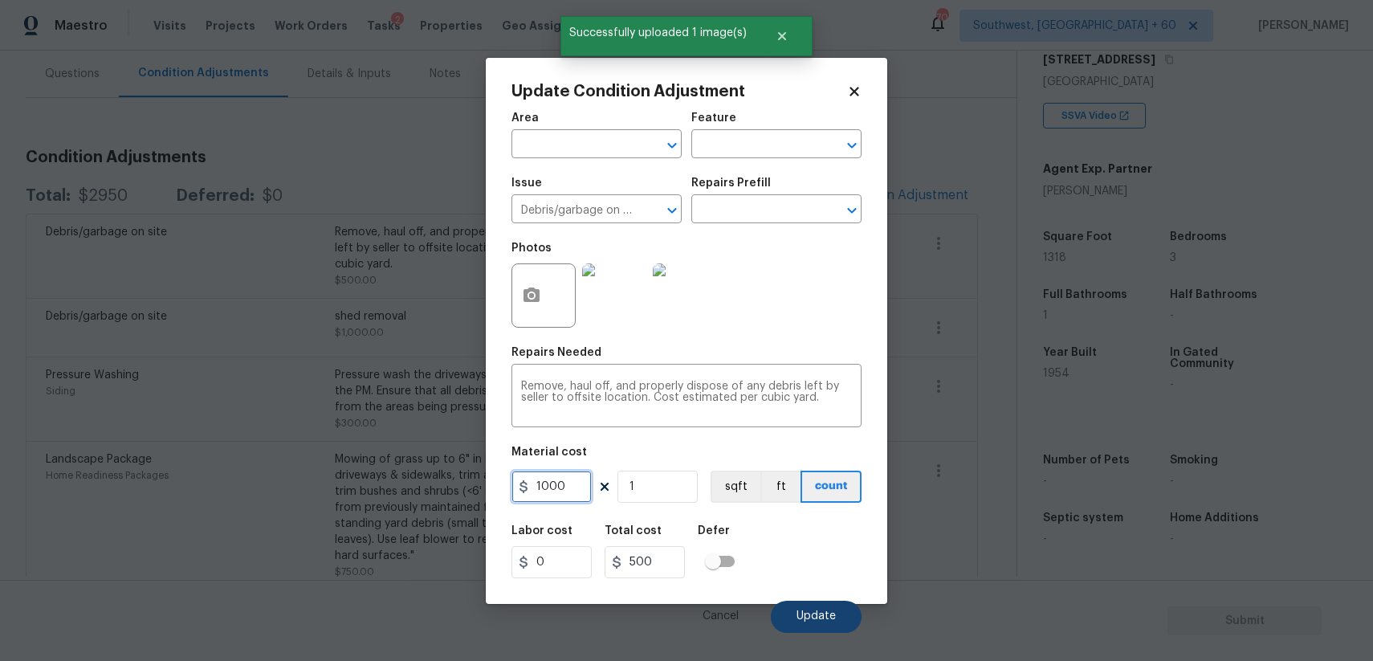
type input "1000"
click at [810, 621] on span "Update" at bounding box center [815, 616] width 39 height 12
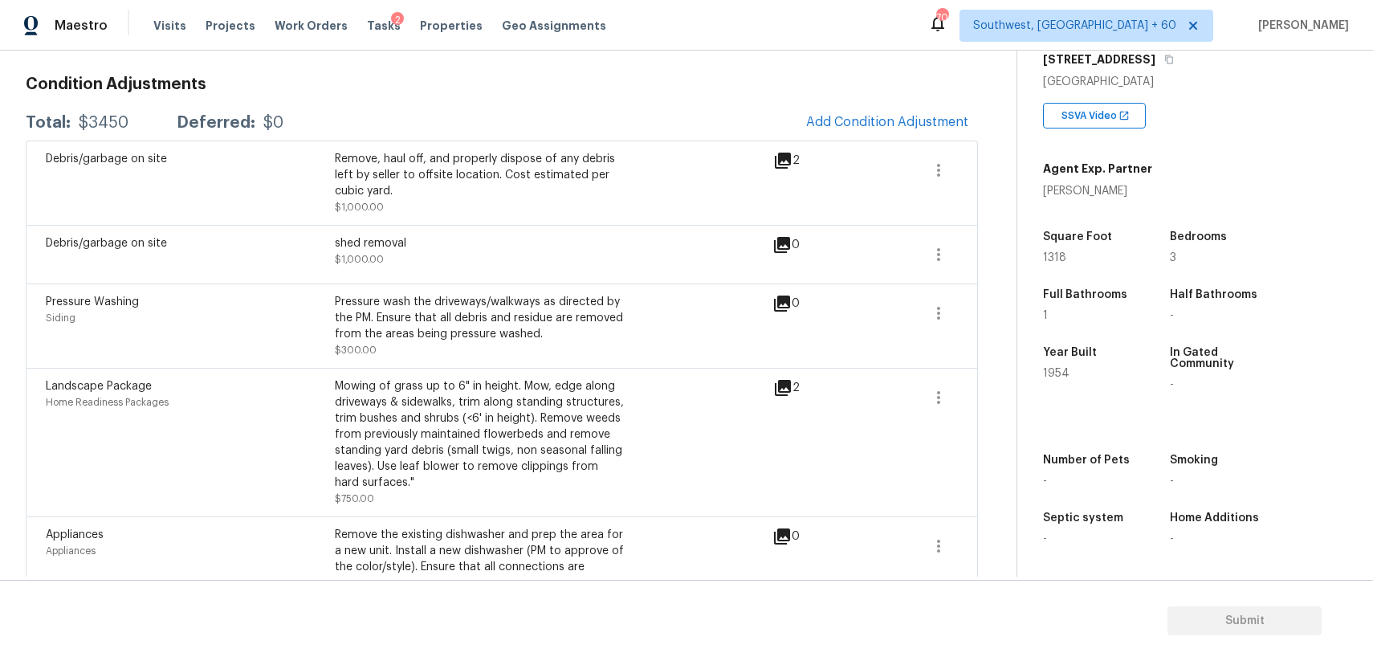
scroll to position [298, 0]
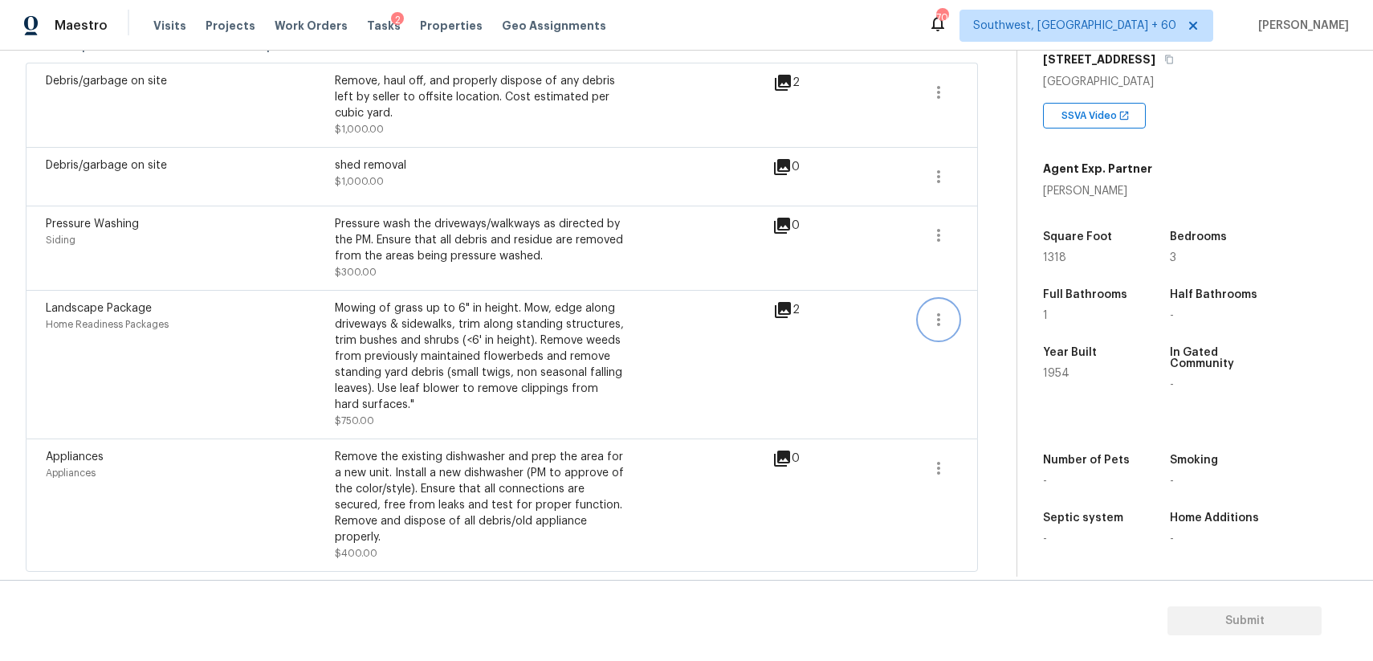
click at [945, 319] on icon "button" at bounding box center [938, 319] width 19 height 19
click at [977, 317] on div "Edit" at bounding box center [1029, 315] width 125 height 16
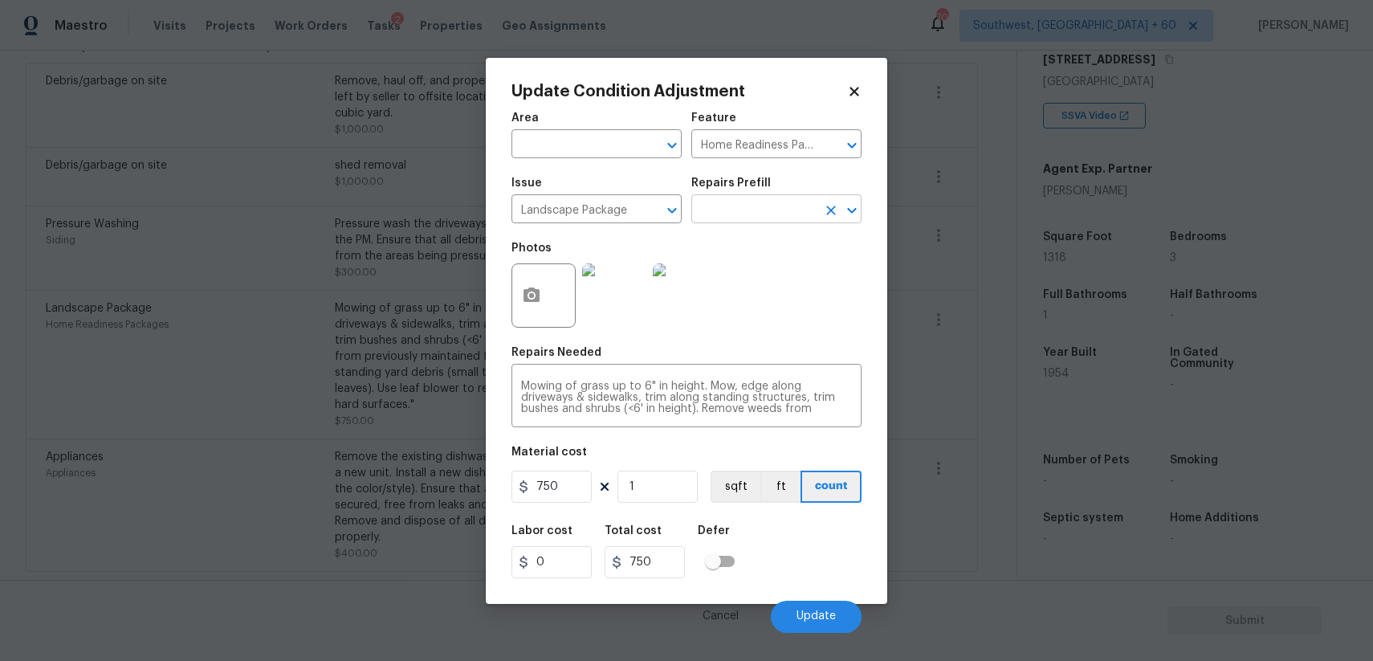
click at [751, 222] on input "text" at bounding box center [753, 210] width 125 height 25
click at [771, 252] on li "Initial landscaping package $90.00" at bounding box center [776, 255] width 170 height 43
type input "90"
click at [562, 503] on figure "Material cost 90 1 sqft ft count" at bounding box center [686, 475] width 350 height 59
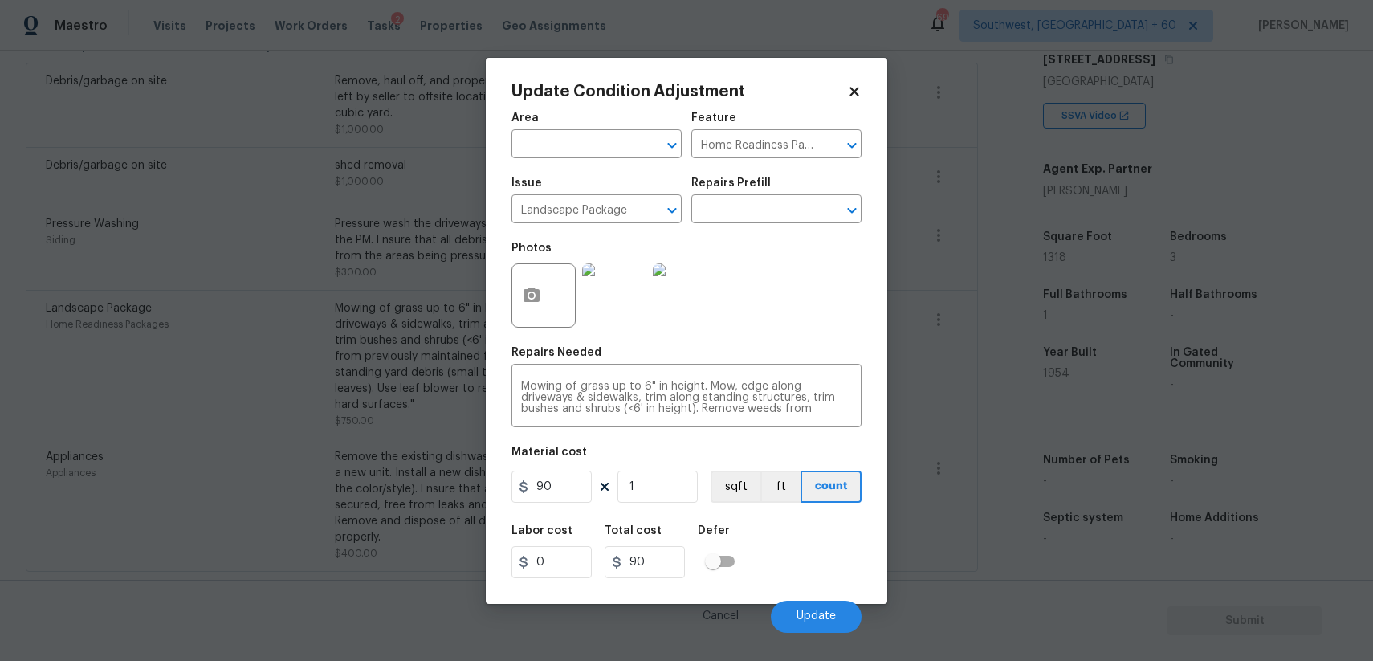
click at [562, 503] on figure "Material cost 90 1 sqft ft count" at bounding box center [686, 475] width 350 height 59
click at [583, 489] on input "90" at bounding box center [551, 486] width 80 height 32
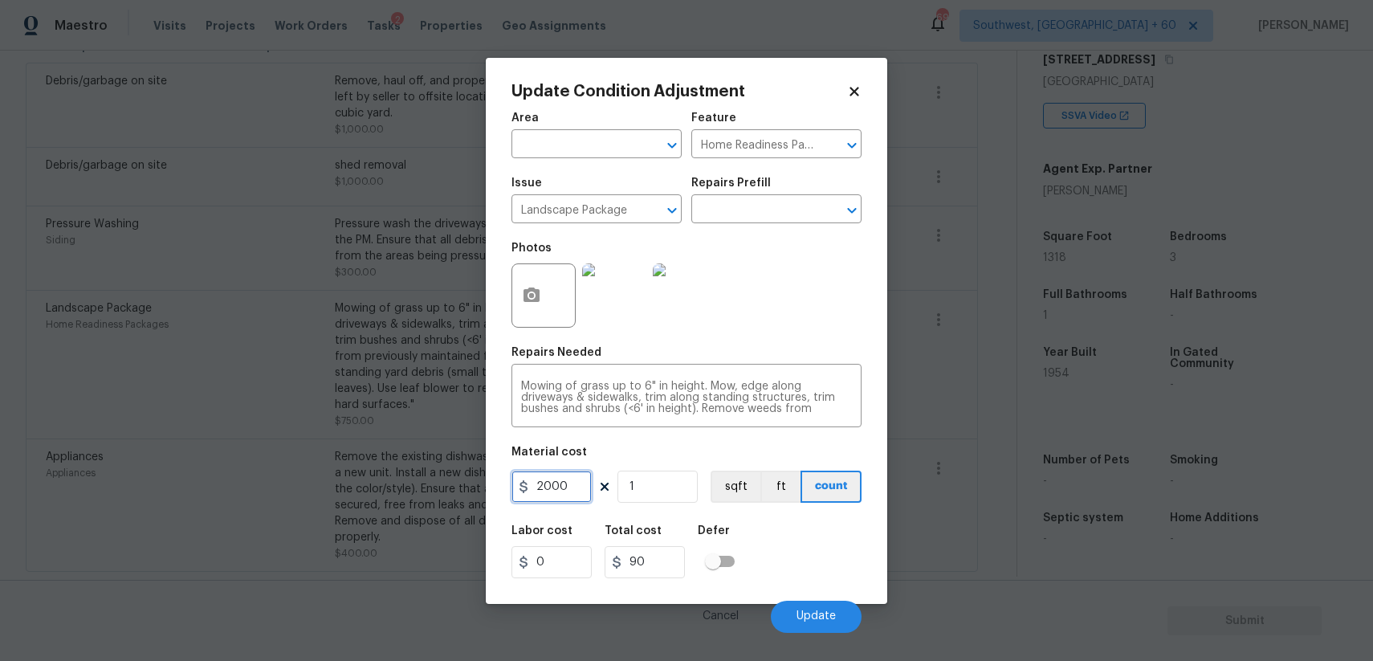
type input "2000"
click at [530, 286] on icon "button" at bounding box center [531, 295] width 19 height 19
type input "2000"
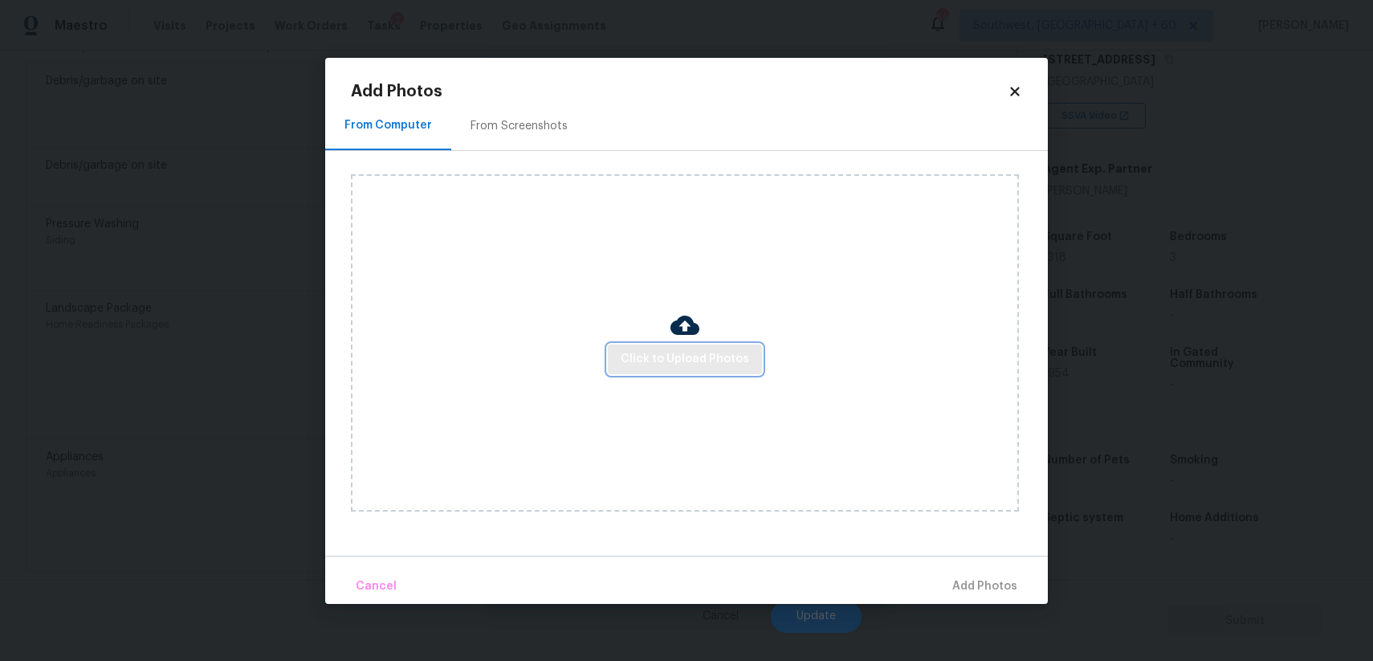
click at [667, 348] on button "Click to Upload Photos" at bounding box center [685, 359] width 154 height 30
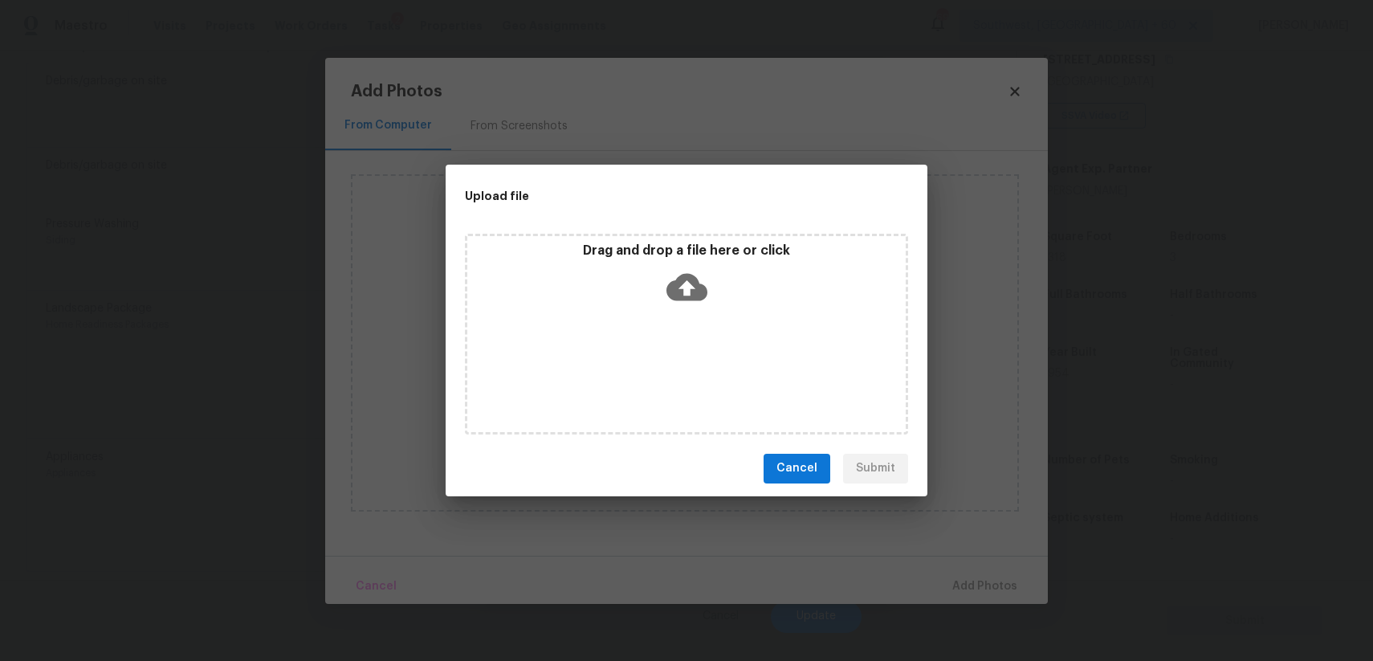
click at [667, 348] on div "Drag and drop a file here or click" at bounding box center [686, 334] width 443 height 201
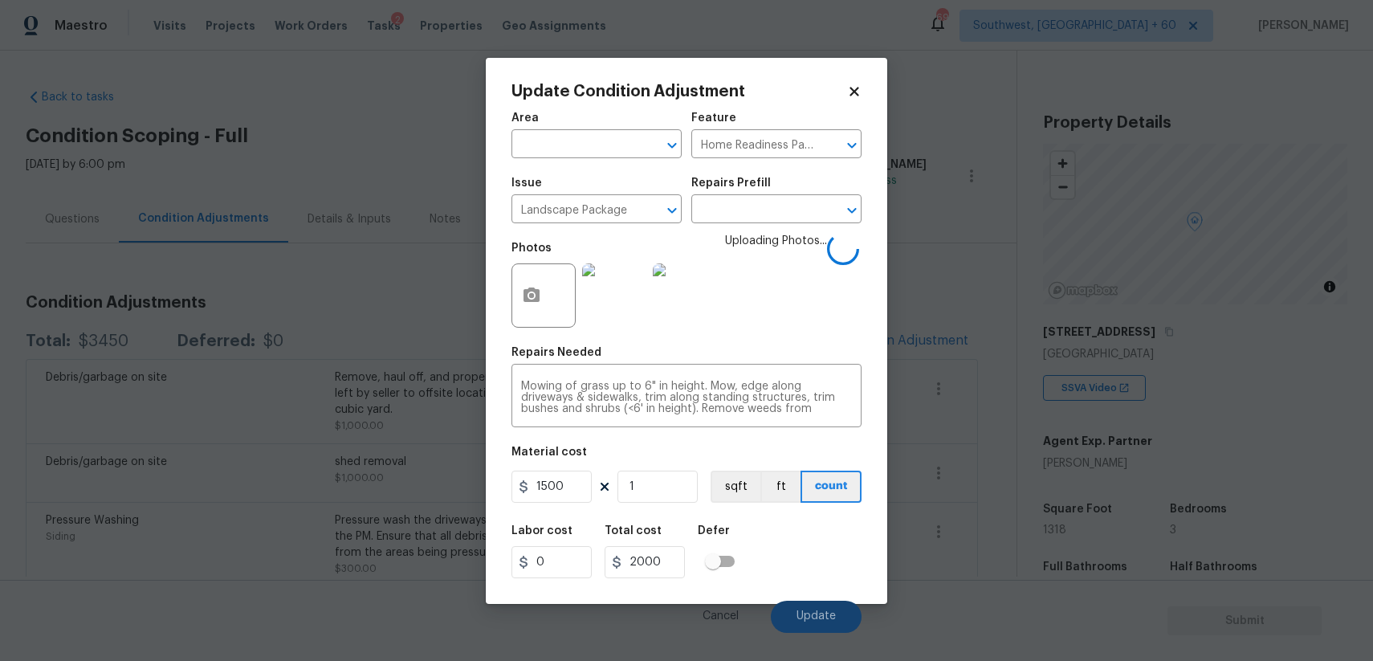
scroll to position [272, 0]
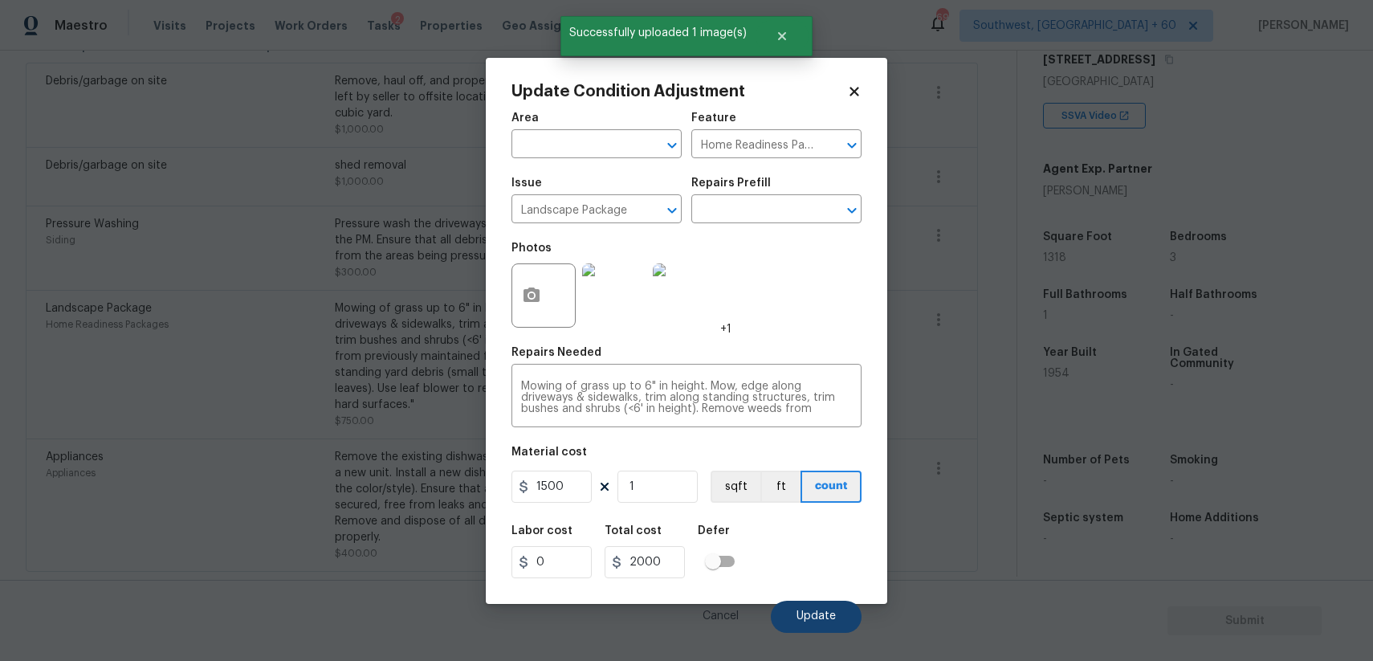
type input "1500"
click at [819, 614] on span "Update" at bounding box center [815, 616] width 39 height 12
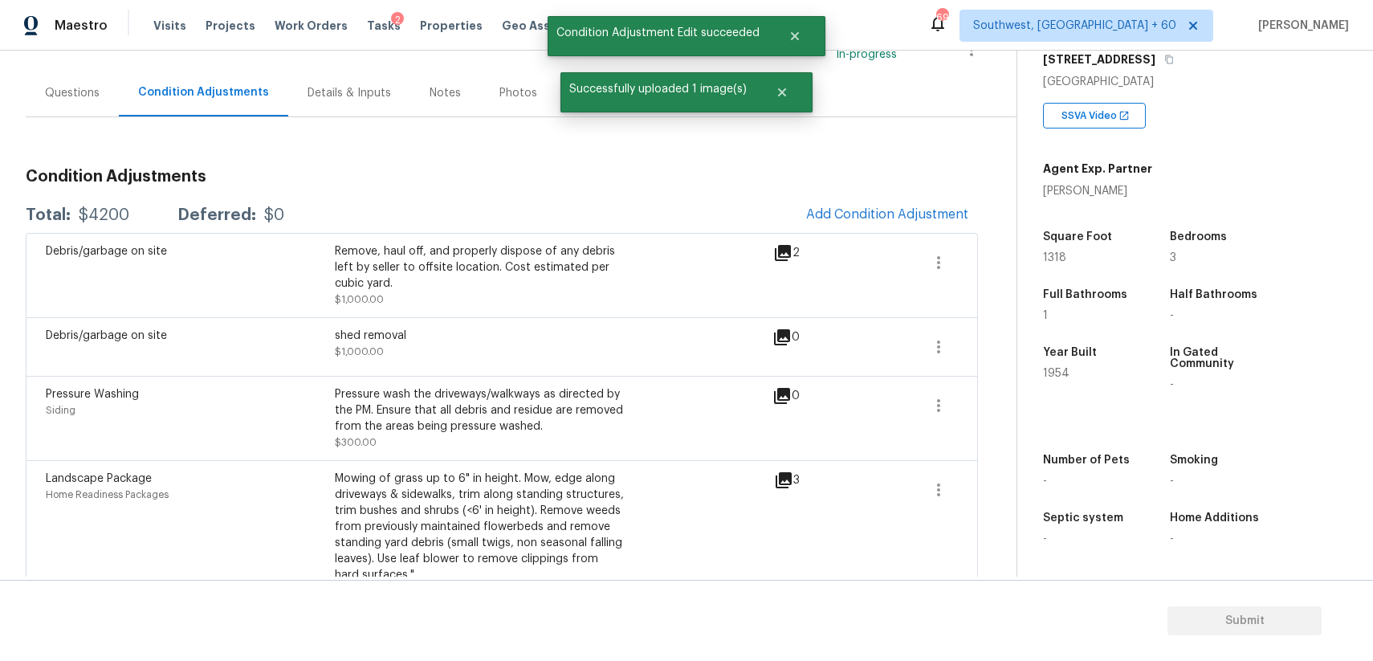
scroll to position [59, 0]
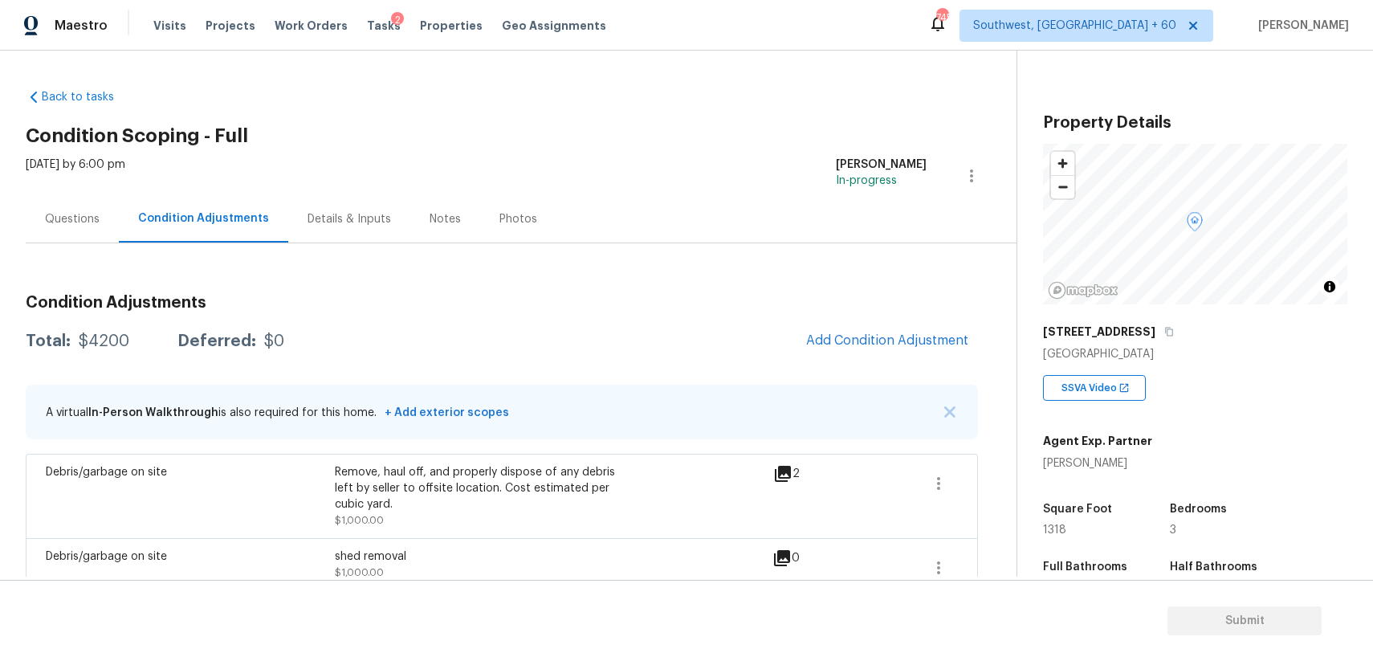
click at [96, 226] on div "Questions" at bounding box center [72, 218] width 93 height 47
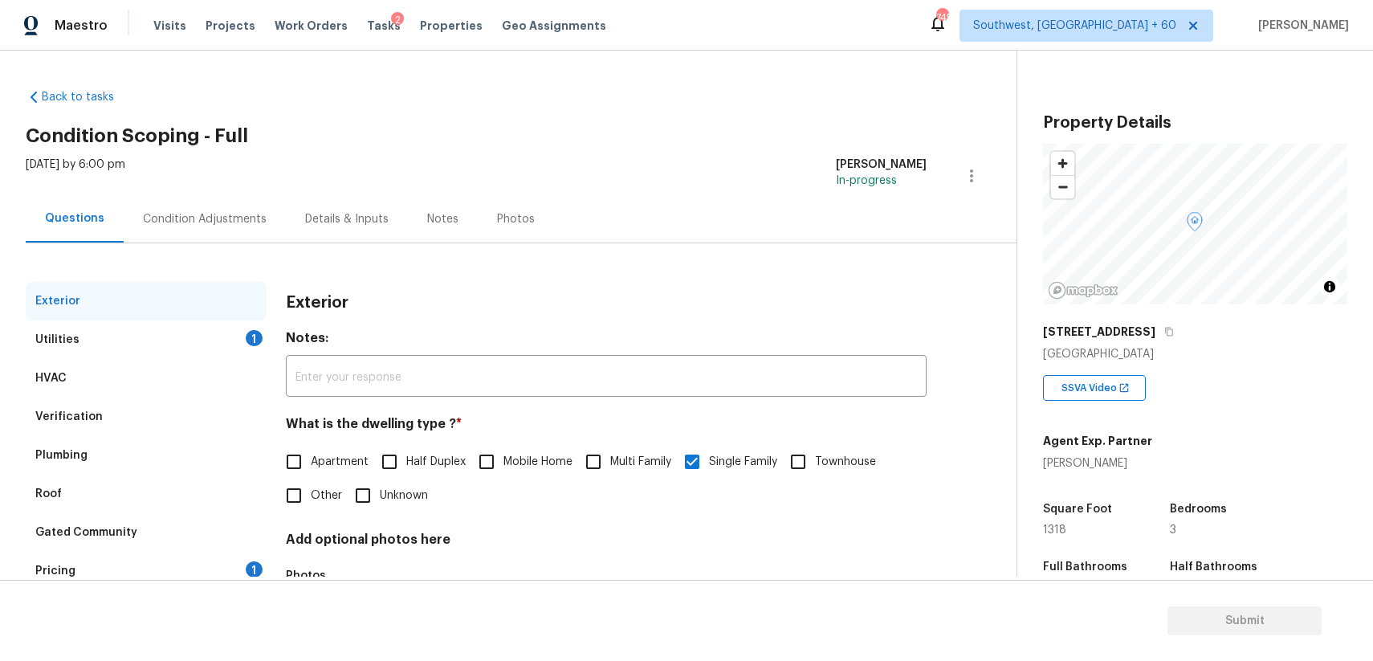
click at [228, 373] on div "HVAC" at bounding box center [146, 378] width 241 height 39
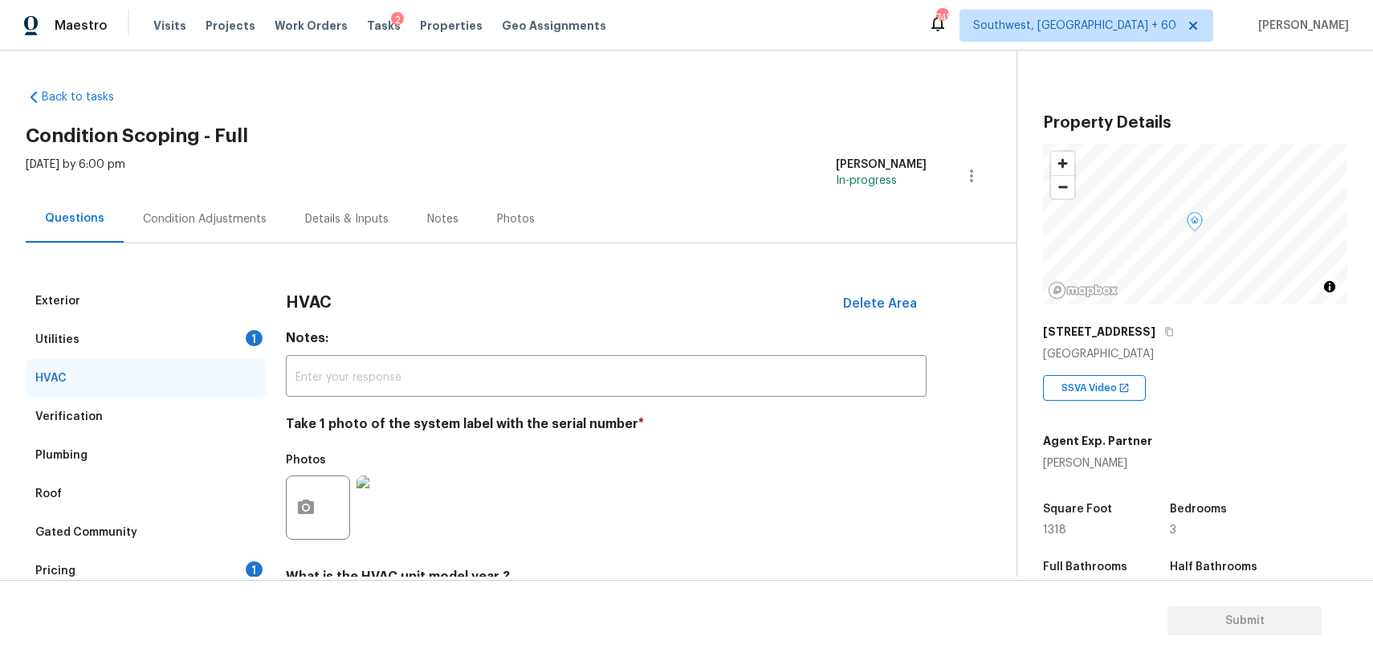
click at [185, 419] on div "Verification" at bounding box center [146, 416] width 241 height 39
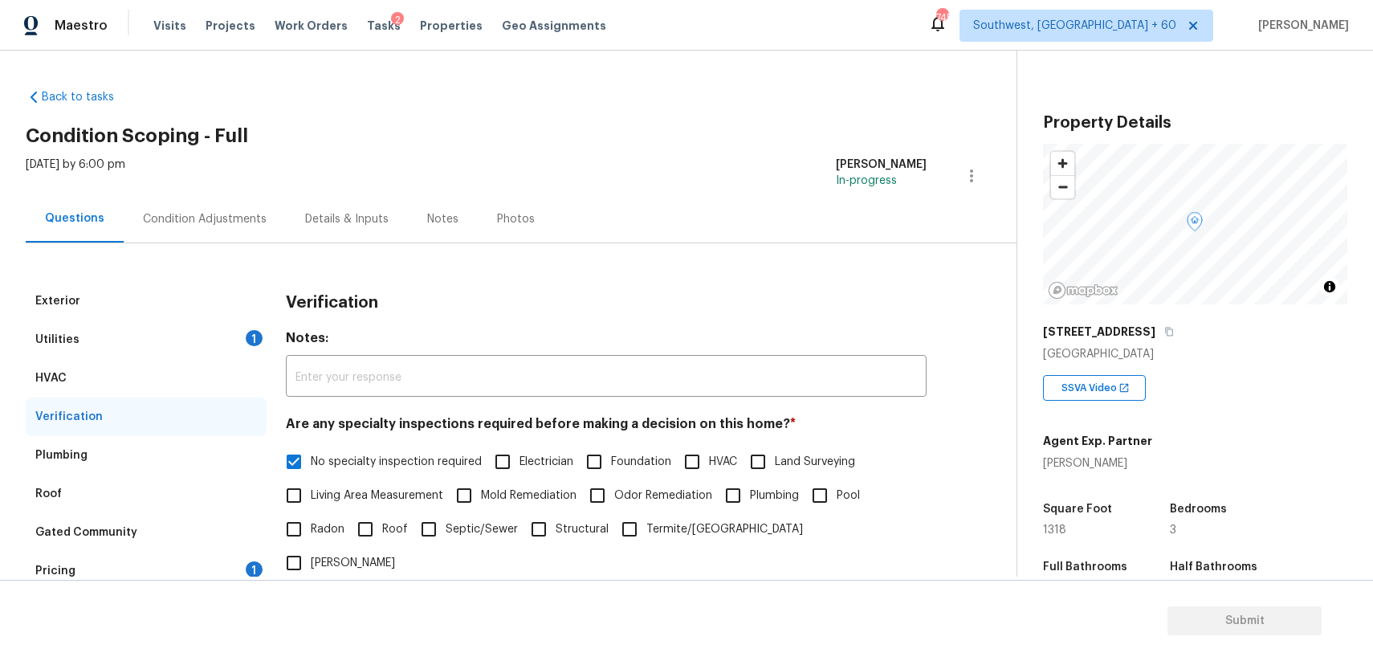
click at [120, 562] on div "Pricing 1" at bounding box center [146, 571] width 241 height 39
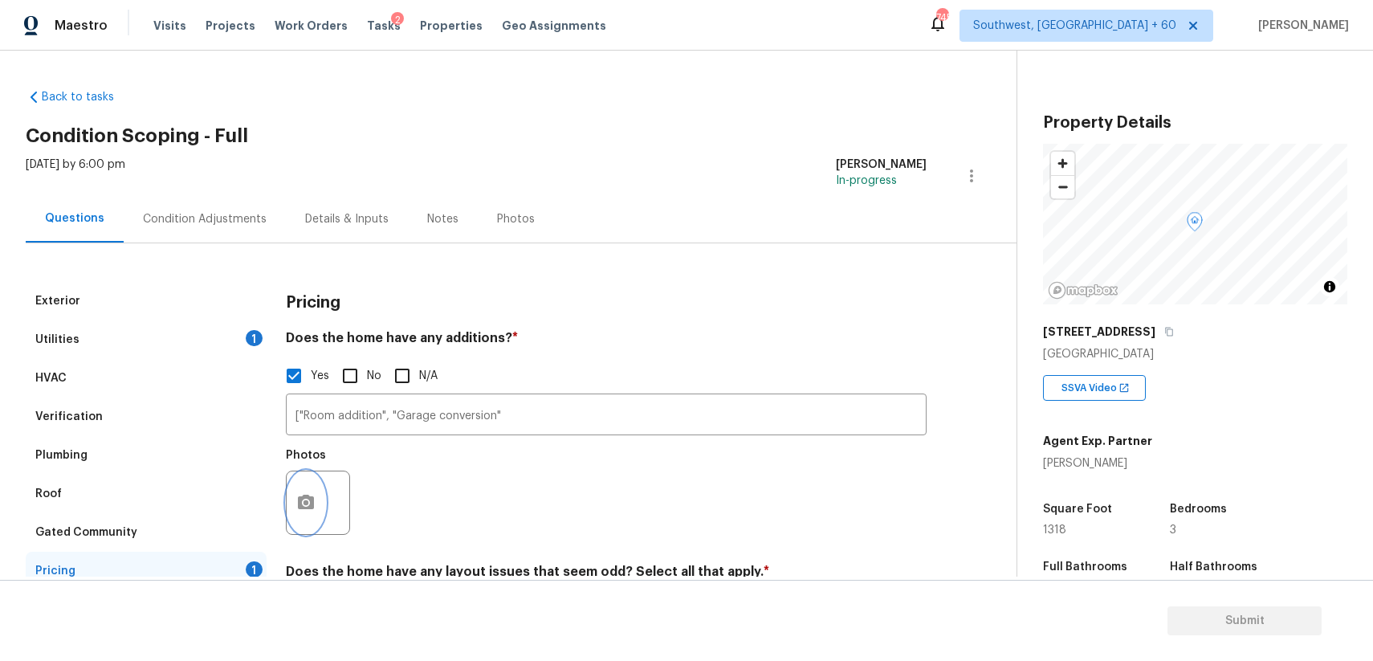
click at [316, 503] on button "button" at bounding box center [306, 502] width 39 height 63
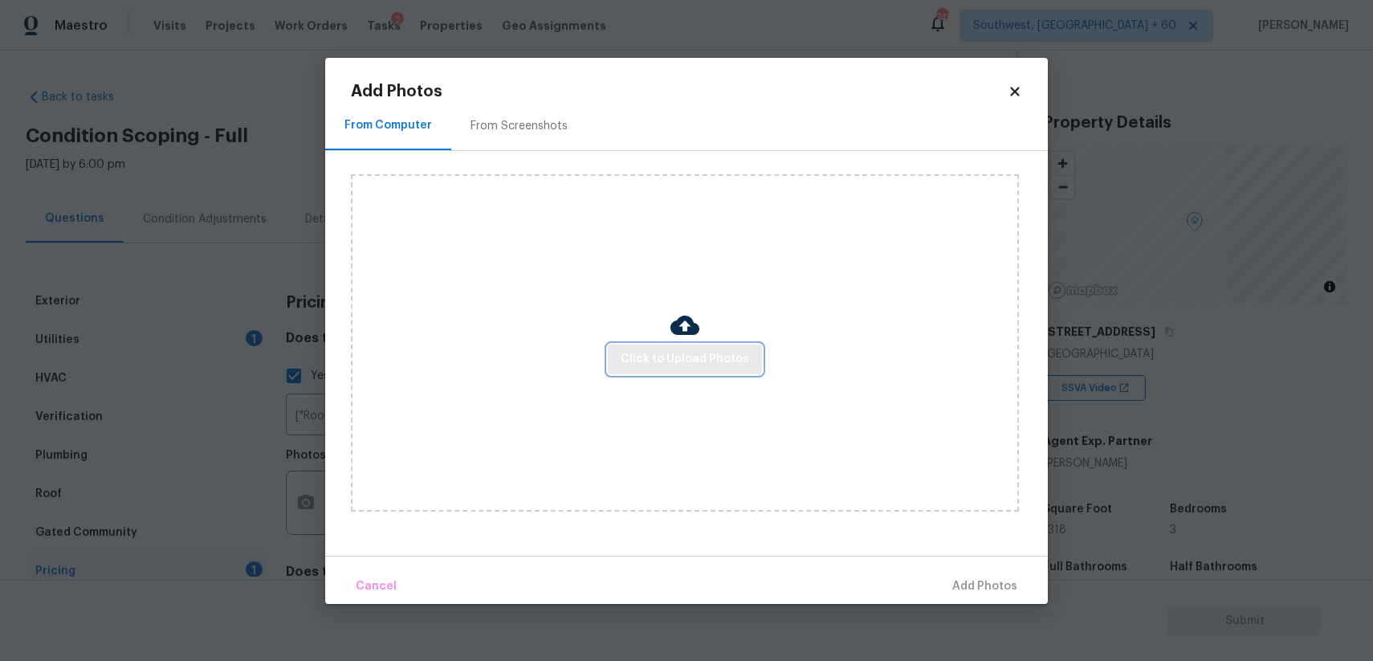
click at [735, 368] on span "Click to Upload Photos" at bounding box center [685, 359] width 128 height 20
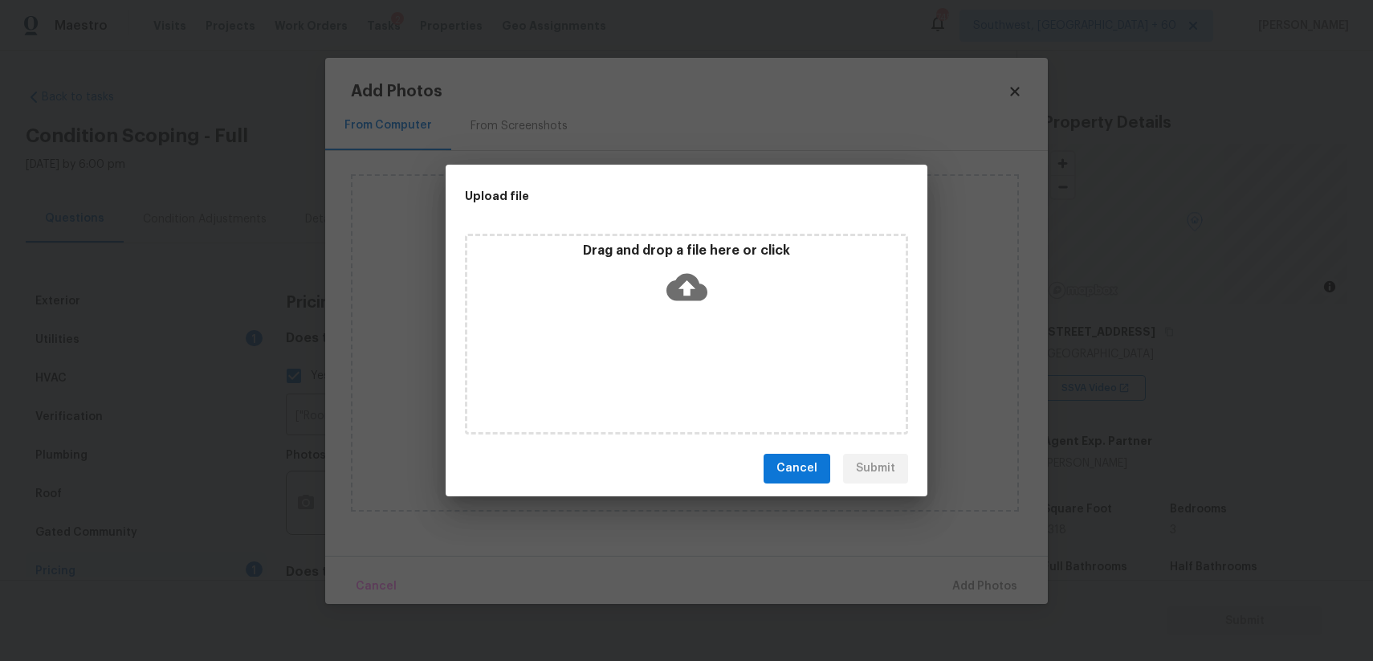
click at [708, 351] on div "Drag and drop a file here or click" at bounding box center [686, 334] width 443 height 201
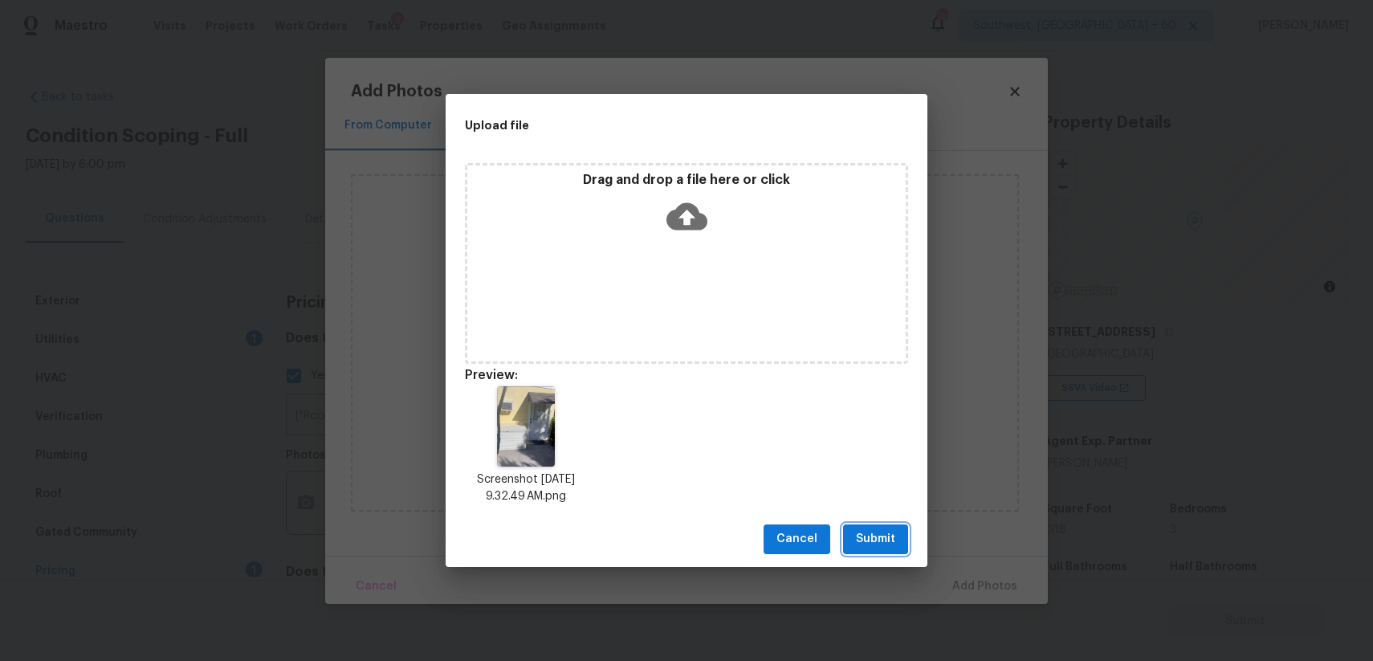
click at [880, 541] on span "Submit" at bounding box center [875, 539] width 39 height 20
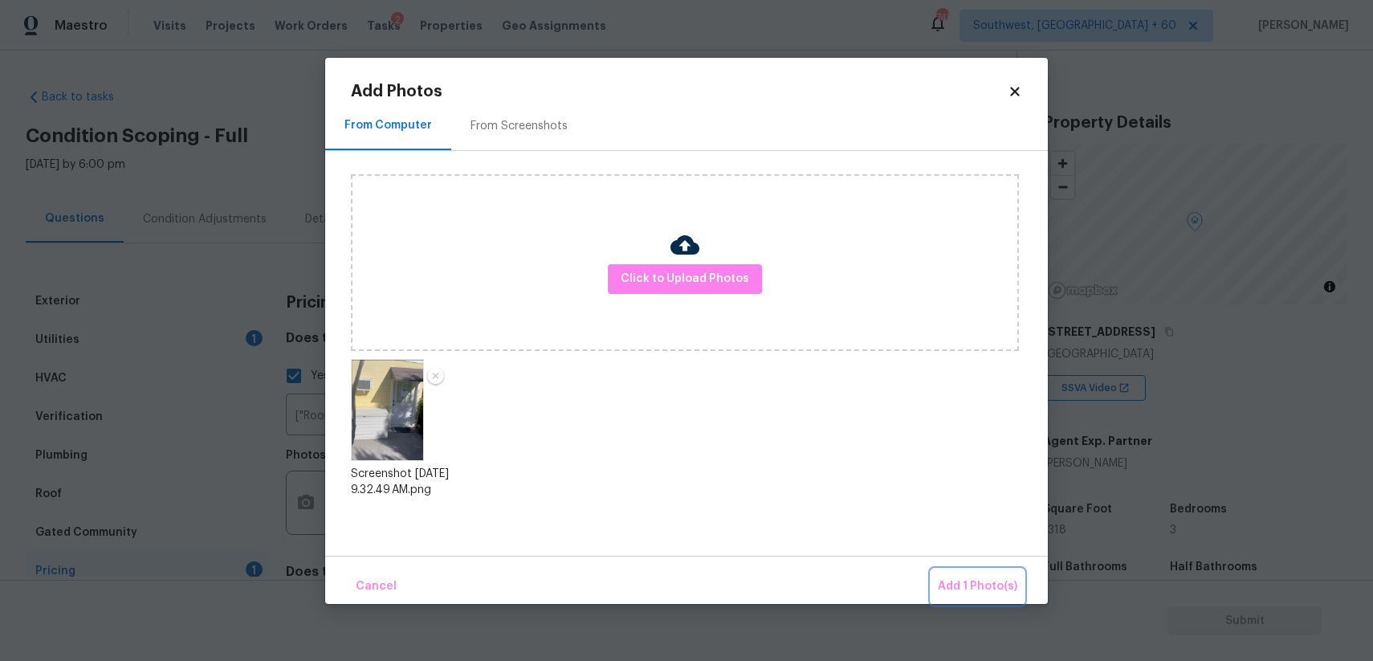
click at [993, 573] on button "Add 1 Photo(s)" at bounding box center [977, 586] width 92 height 35
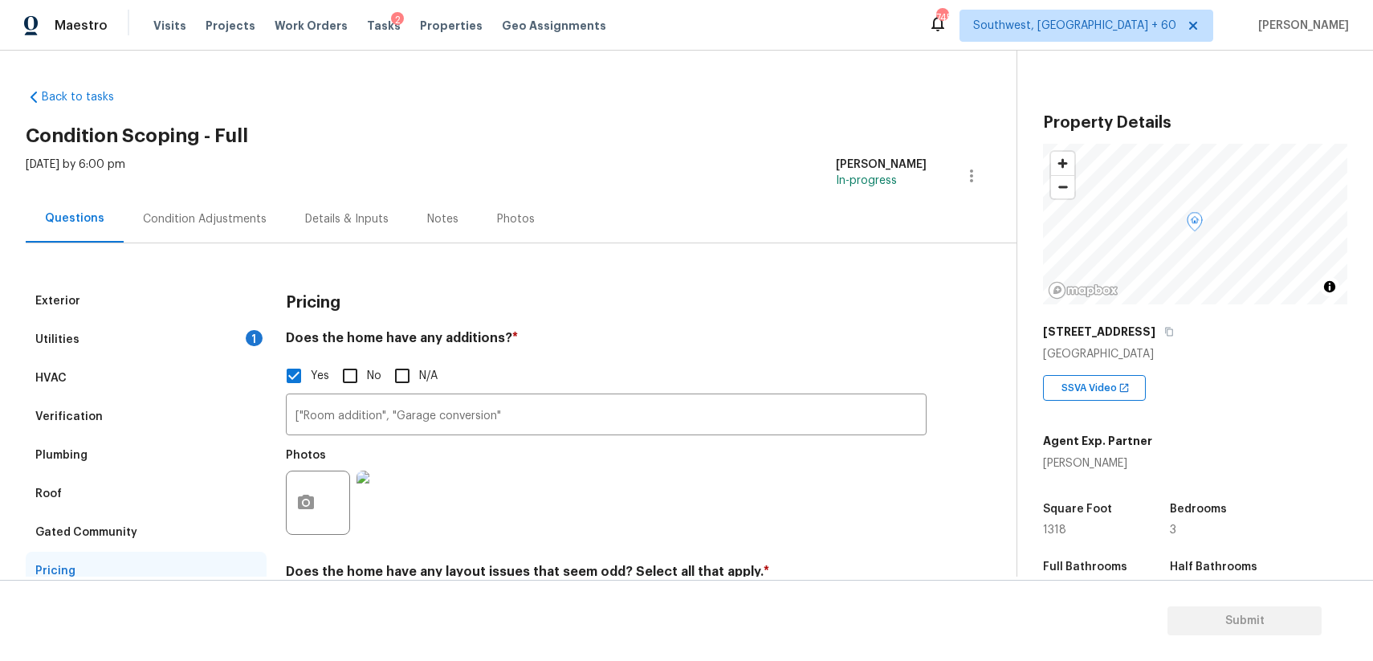
click at [198, 348] on div "Utilities 1" at bounding box center [146, 339] width 241 height 39
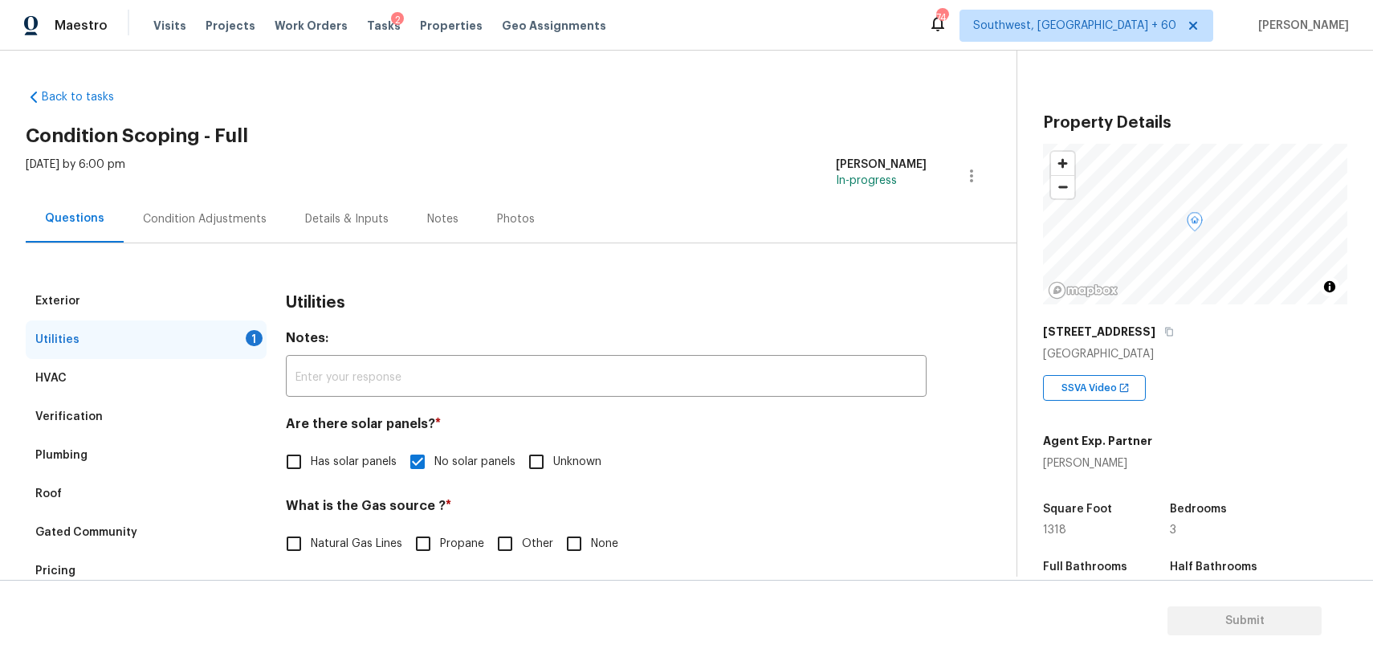
click at [125, 184] on div "[DATE] by 6:00 pm" at bounding box center [76, 176] width 100 height 39
click at [179, 198] on div "Condition Adjustments" at bounding box center [205, 218] width 162 height 47
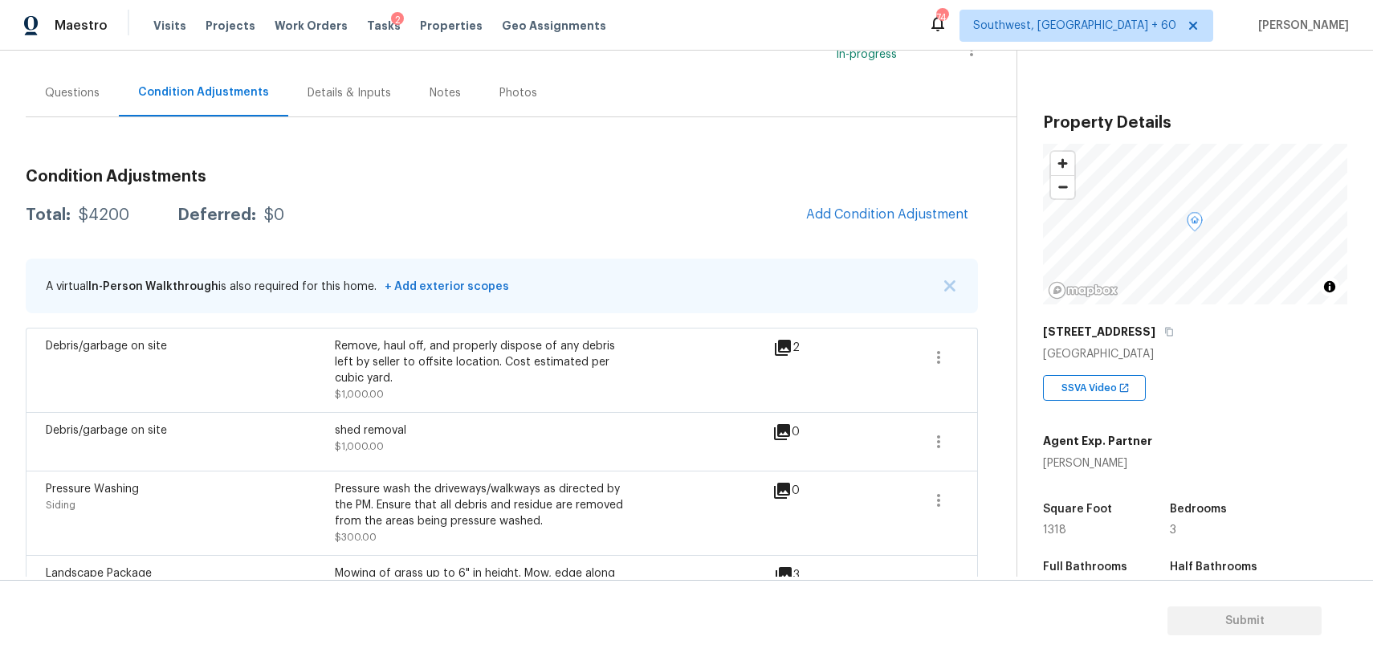
scroll to position [220, 0]
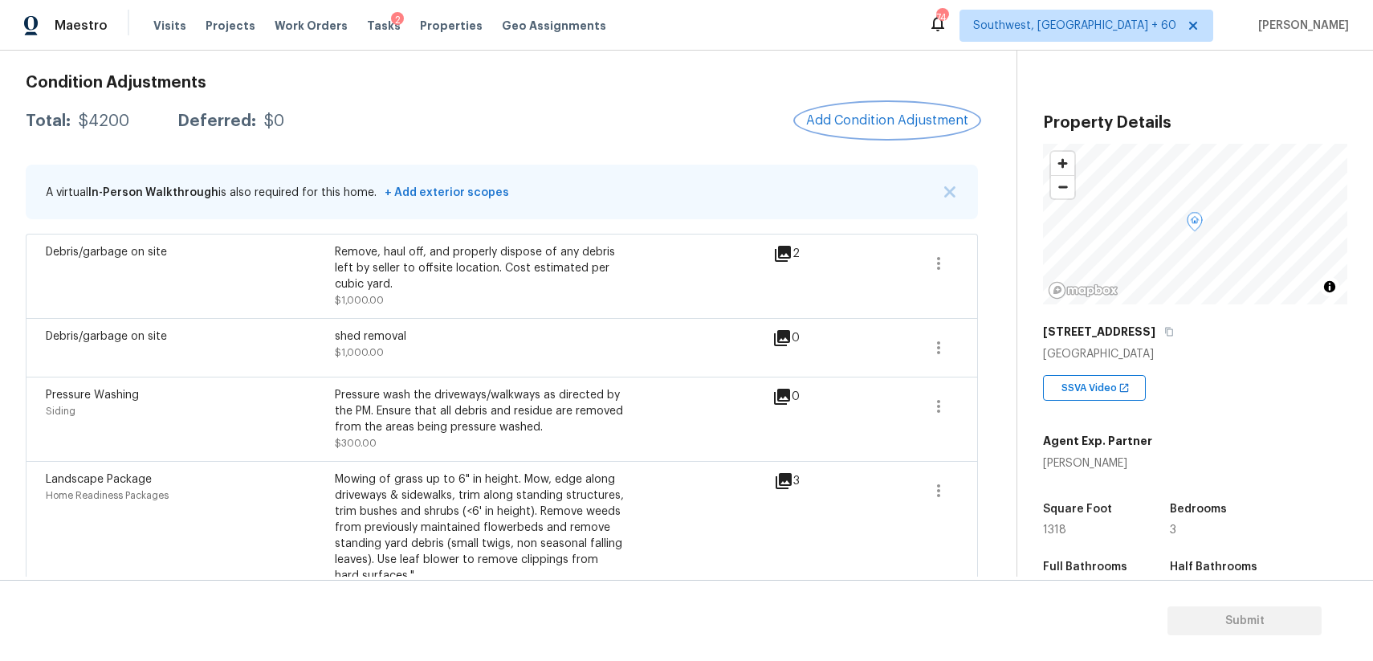
click at [894, 132] on button "Add Condition Adjustment" at bounding box center [886, 121] width 181 height 34
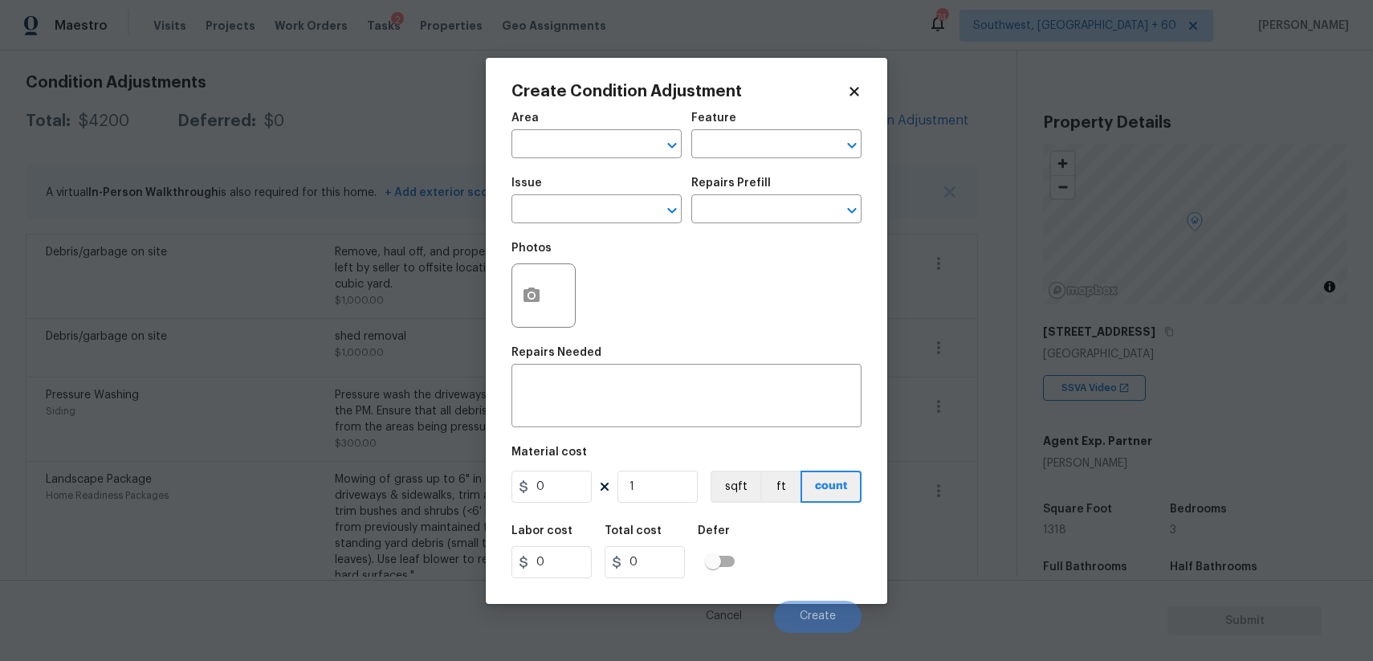
click at [894, 132] on body "Maestro Visits Projects Work Orders Tasks 2 Properties Geo Assignments 744 Sout…" at bounding box center [686, 330] width 1373 height 661
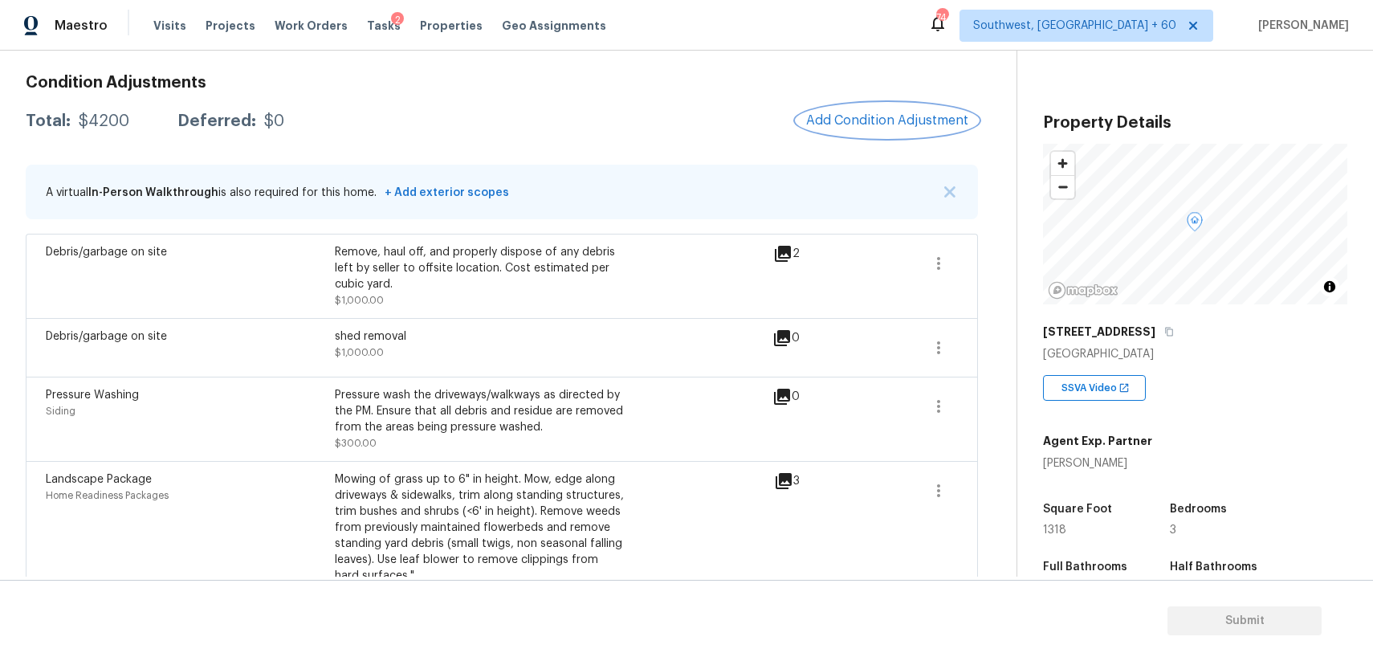
click at [841, 131] on button "Add Condition Adjustment" at bounding box center [886, 121] width 181 height 34
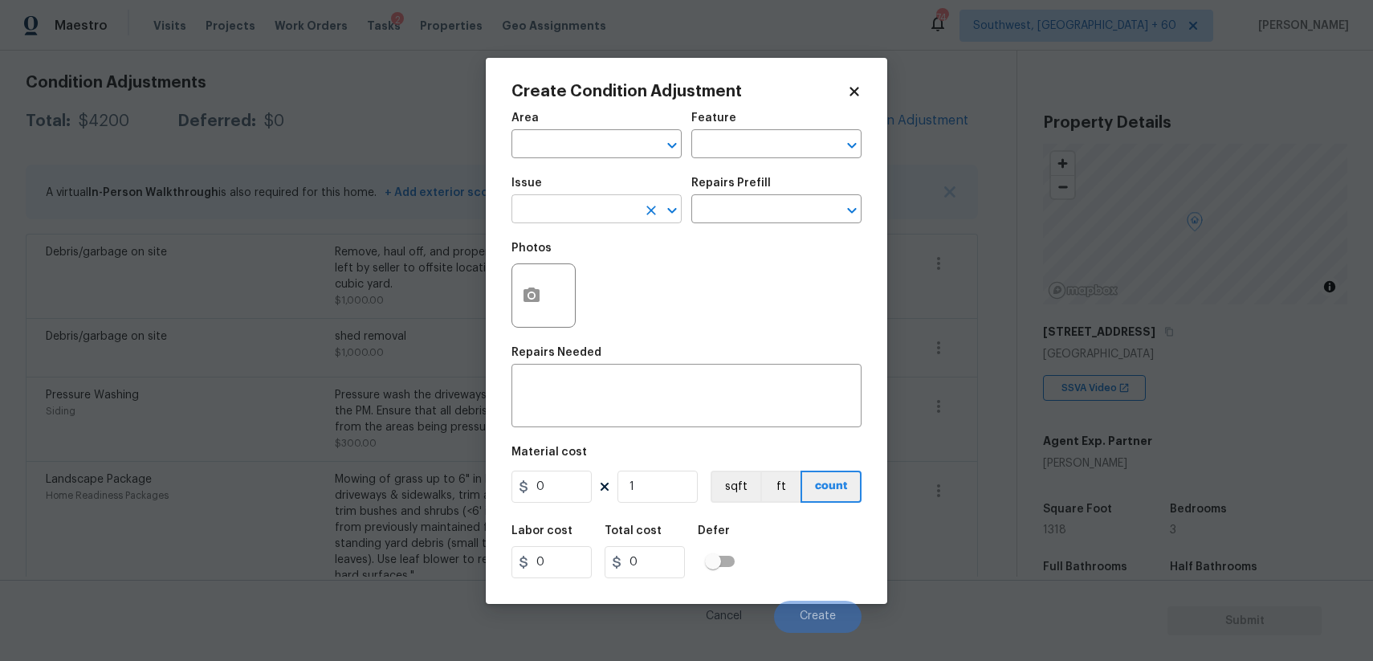
click at [548, 216] on input "text" at bounding box center [573, 210] width 125 height 25
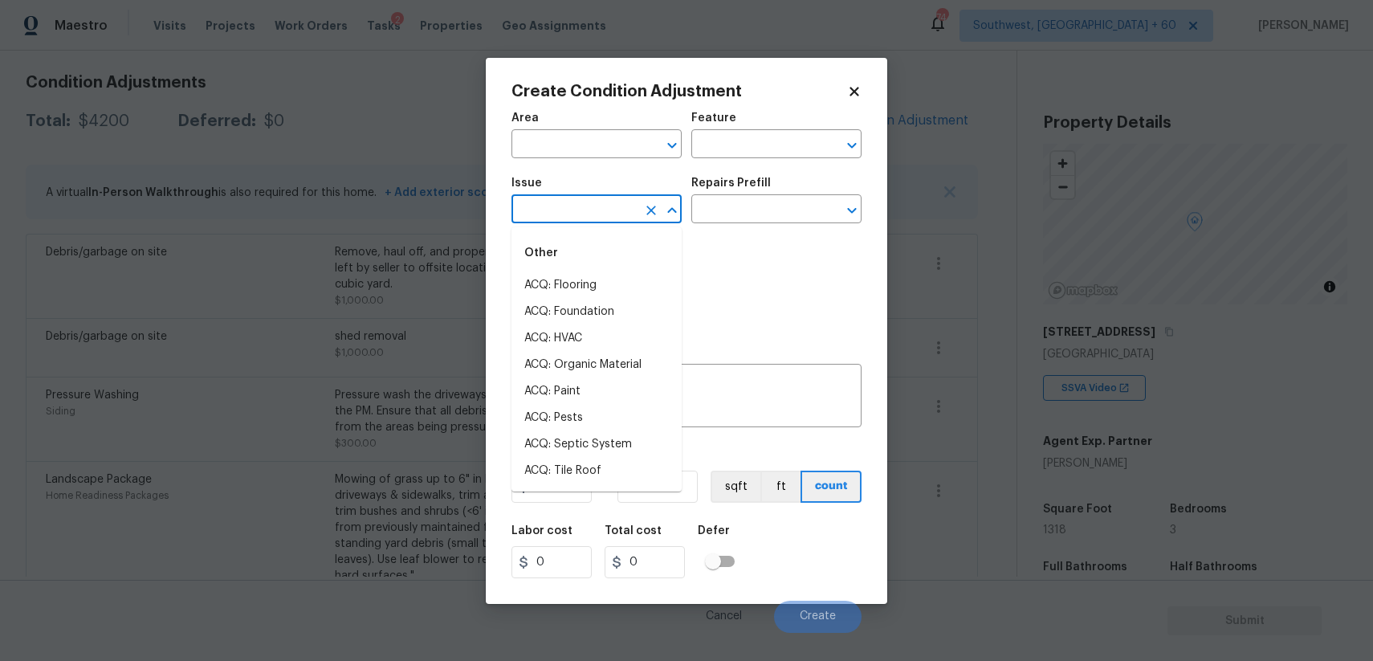
click at [548, 216] on input "text" at bounding box center [573, 210] width 125 height 25
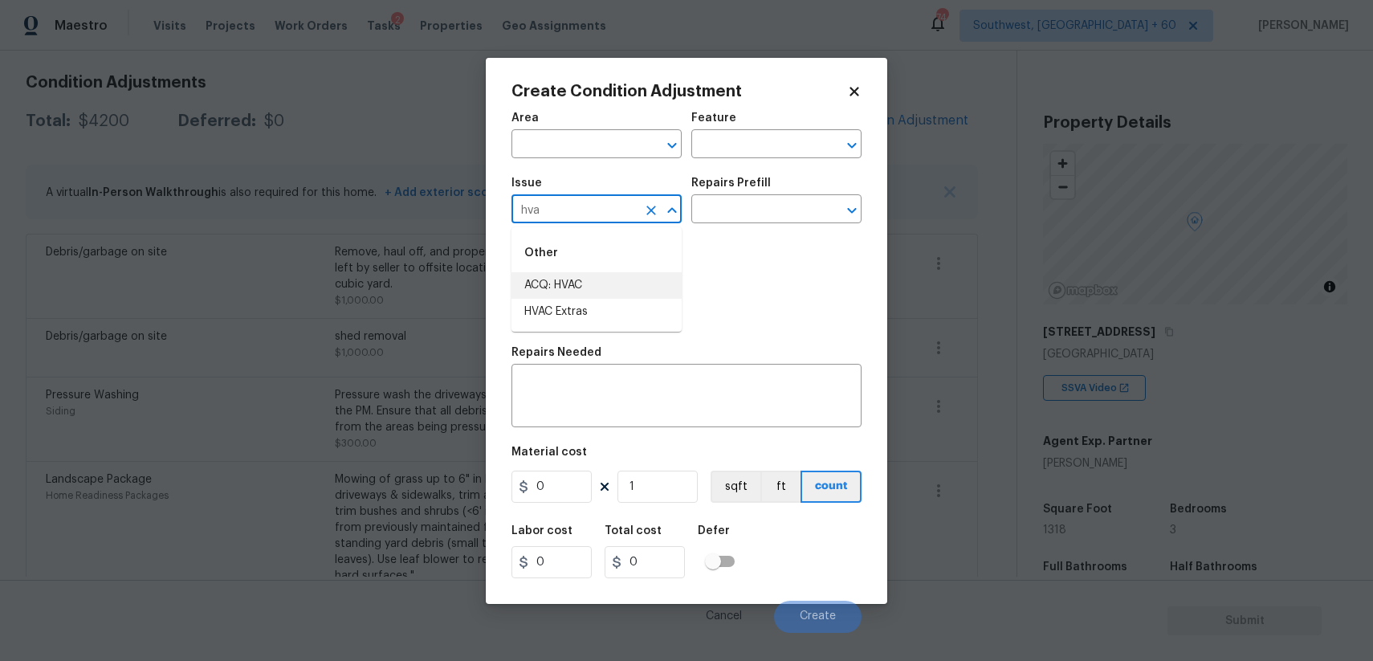
click at [589, 295] on li "ACQ: HVAC" at bounding box center [596, 285] width 170 height 26
type input "ACQ: HVAC"
click at [812, 239] on div "Photos" at bounding box center [686, 285] width 350 height 104
click at [796, 210] on input "text" at bounding box center [753, 210] width 125 height 25
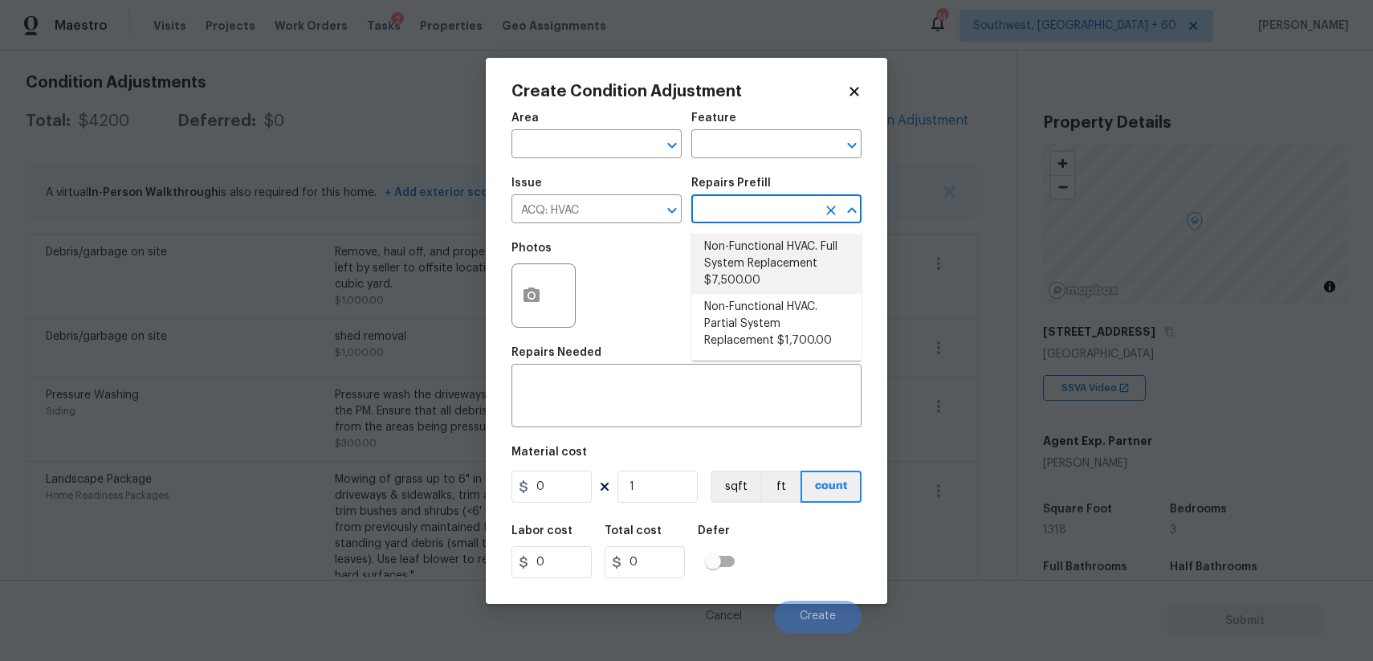
click at [804, 261] on li "Non-Functional HVAC. Full System Replacement $7,500.00" at bounding box center [776, 264] width 170 height 60
type input "Acquisition"
type textarea "Acquisition Scope: Full System Replacement"
type input "7500"
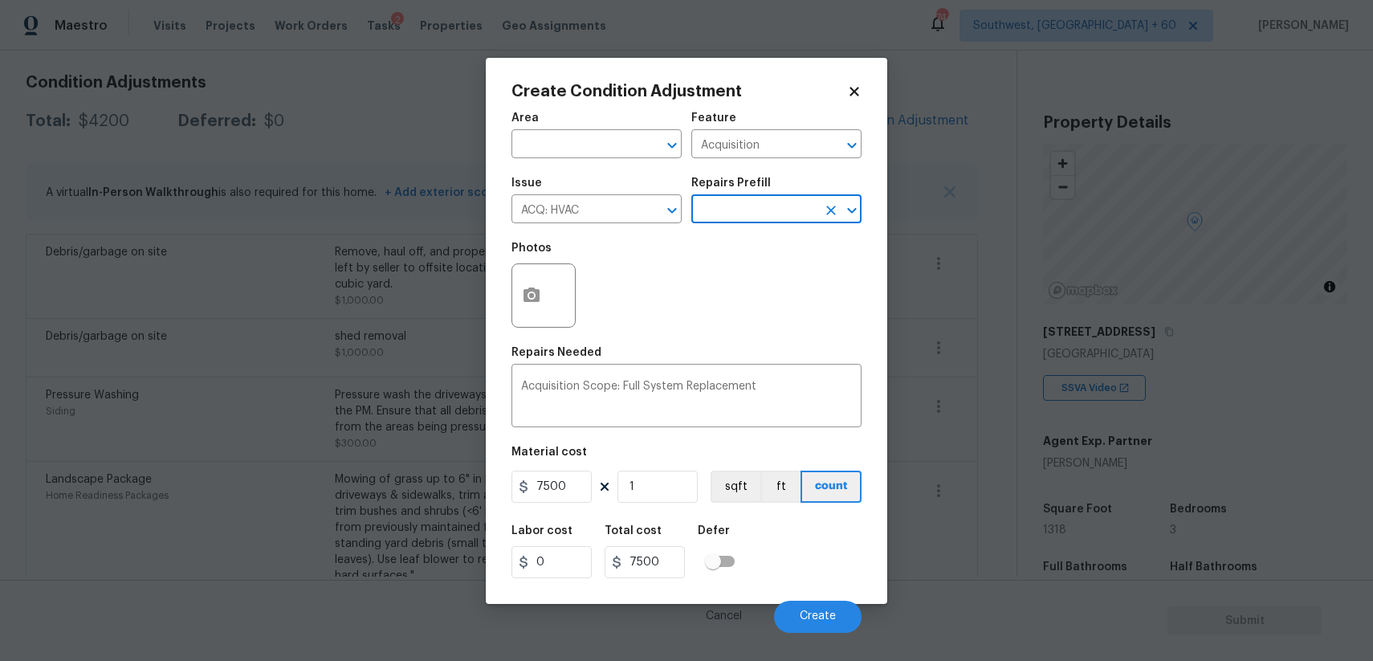
click at [593, 481] on div "7500 1 sqft ft count" at bounding box center [686, 486] width 350 height 32
click at [566, 483] on input "7500" at bounding box center [551, 486] width 80 height 32
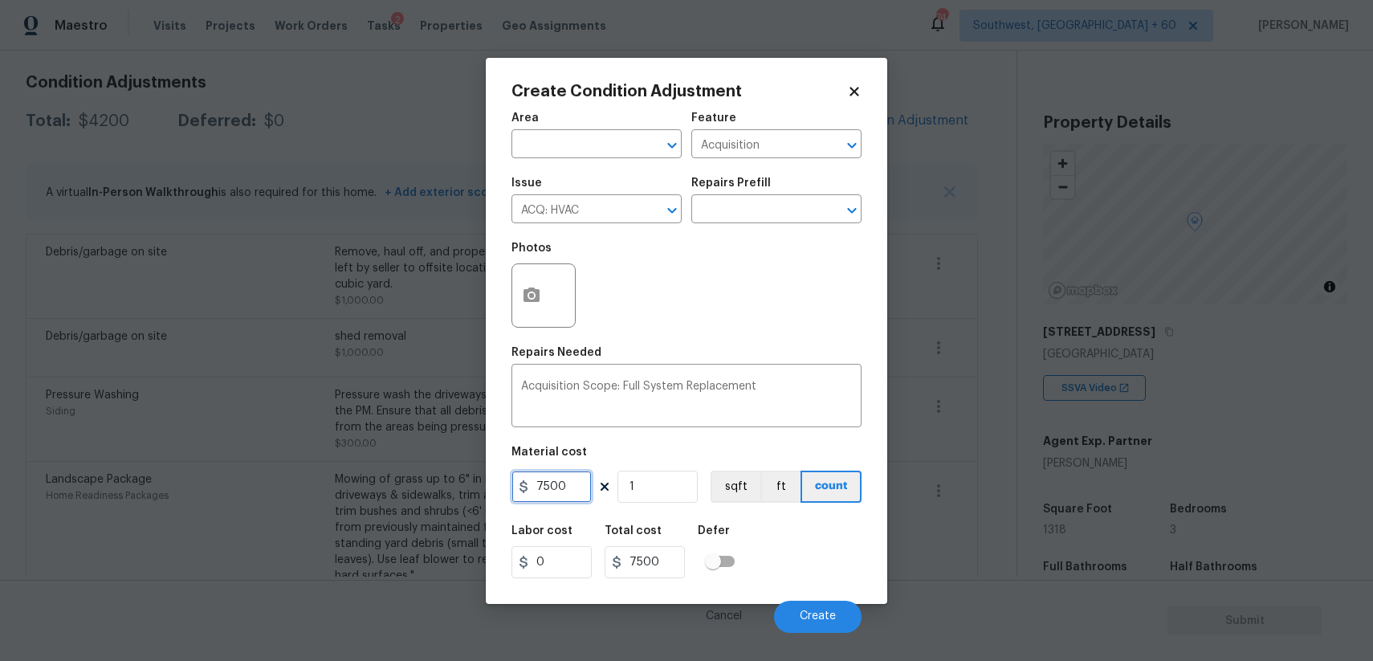
click at [566, 483] on input "7500" at bounding box center [551, 486] width 80 height 32
type input "1"
click at [784, 618] on button "Create" at bounding box center [818, 617] width 88 height 32
type input "1"
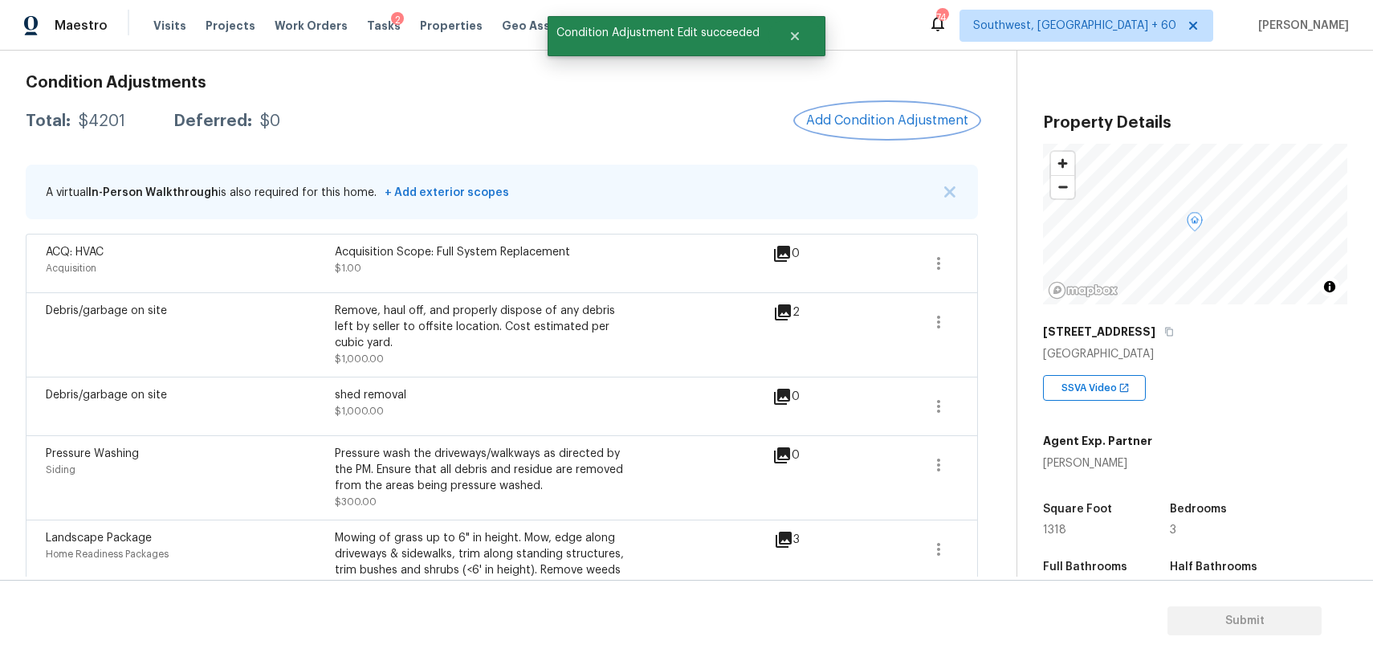
scroll to position [0, 0]
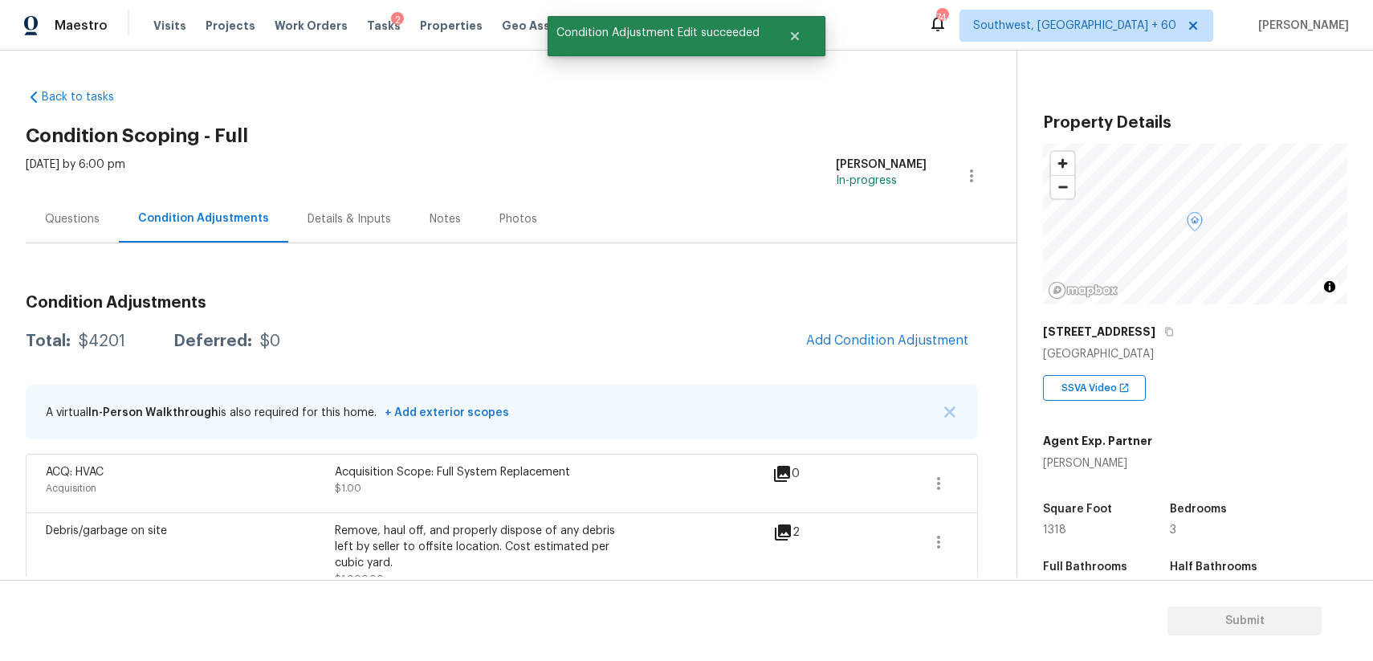
click at [88, 238] on div "Questions" at bounding box center [72, 218] width 93 height 47
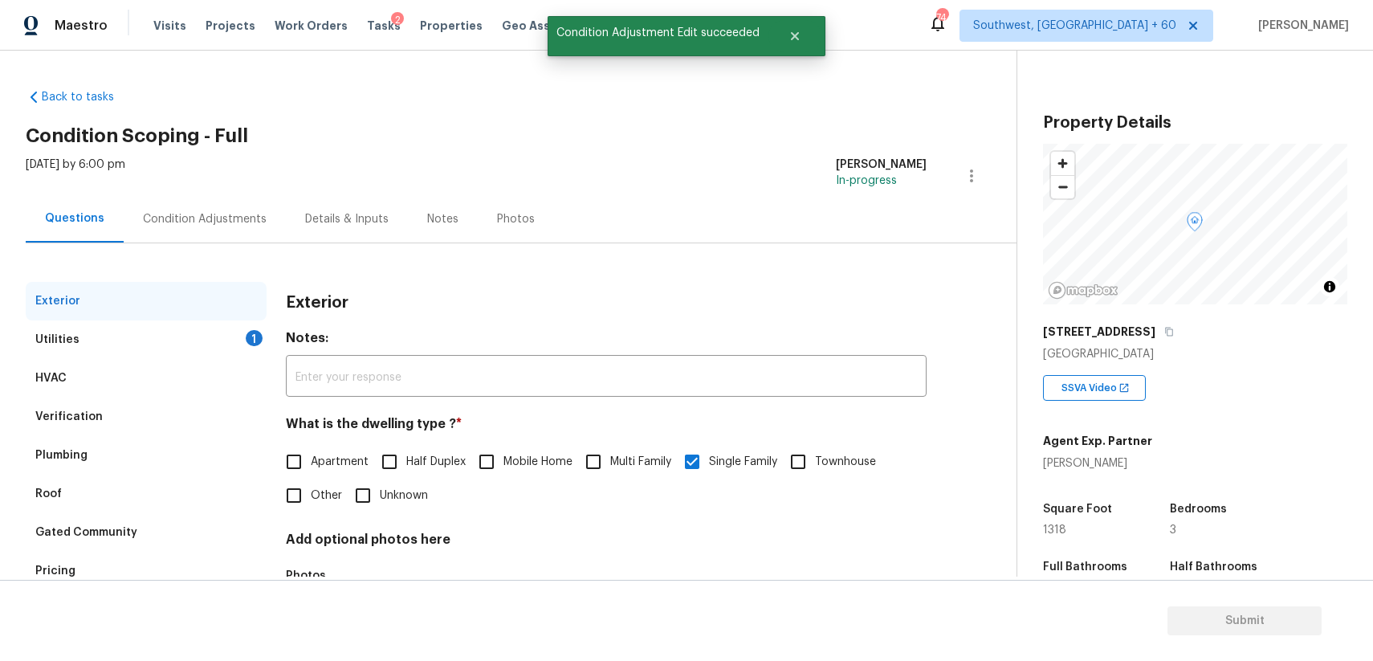
scroll to position [112, 0]
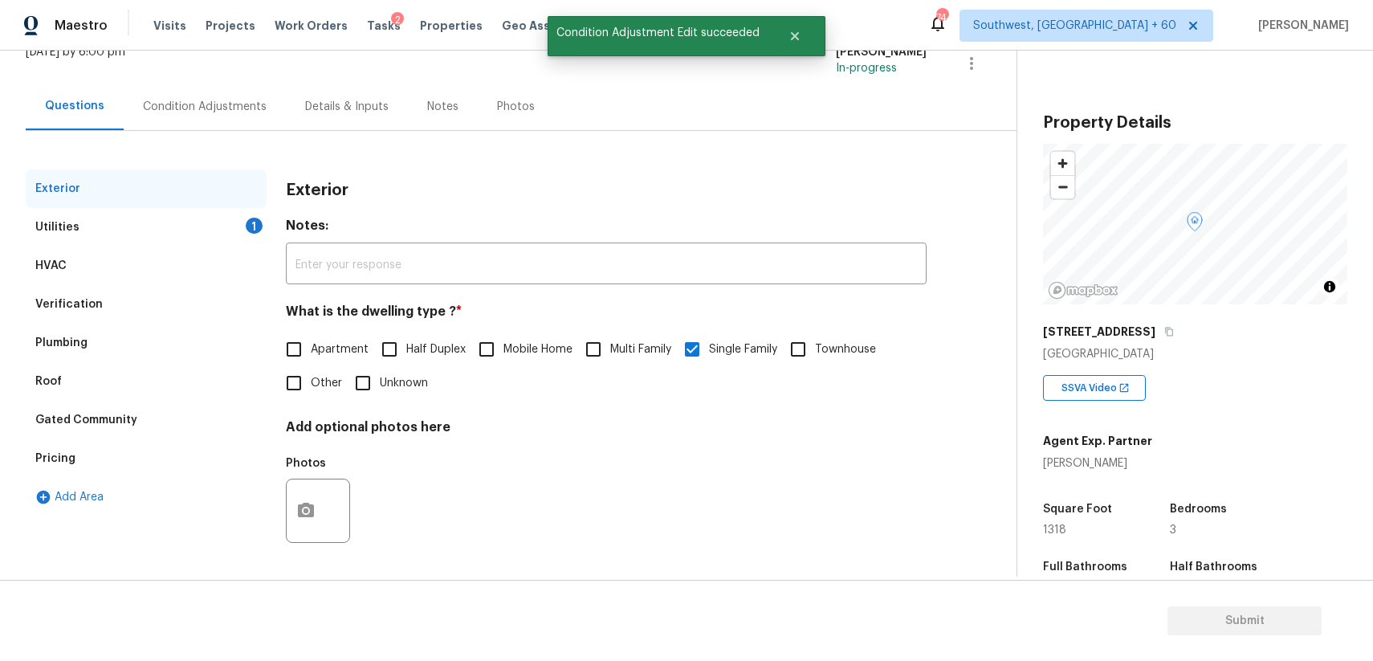
click at [61, 311] on div "Verification" at bounding box center [68, 304] width 67 height 16
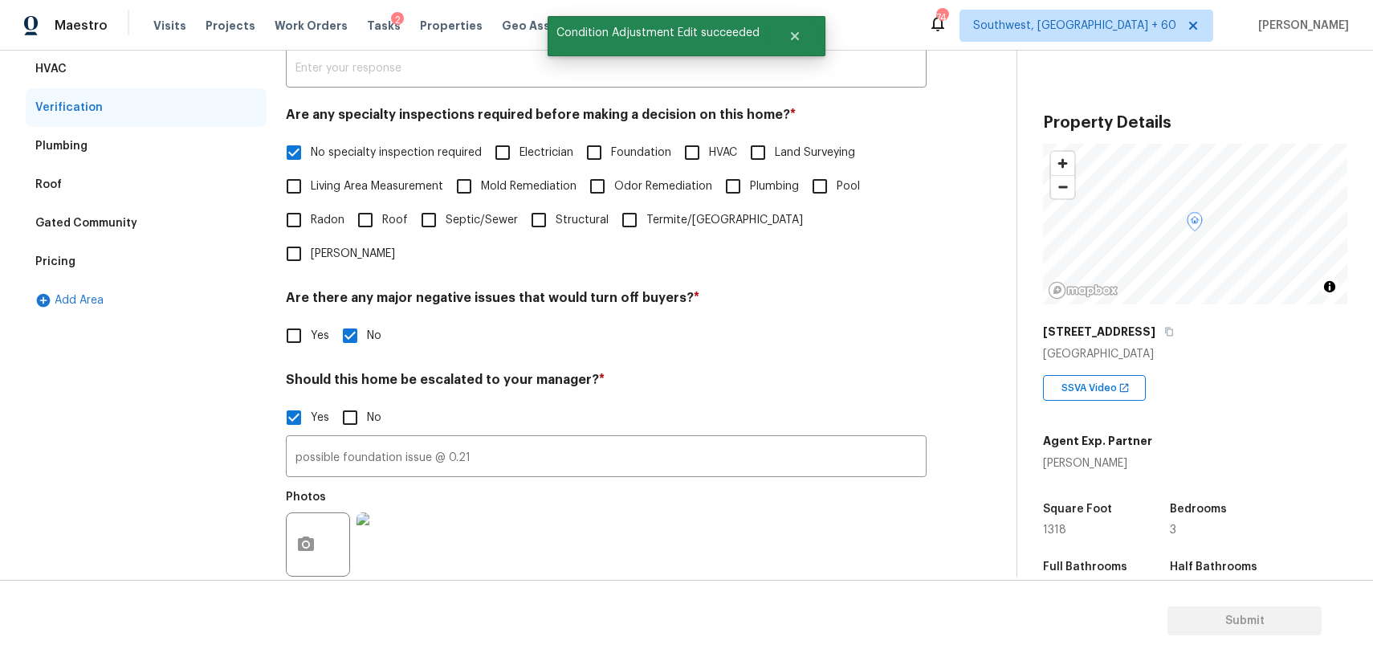
scroll to position [408, 0]
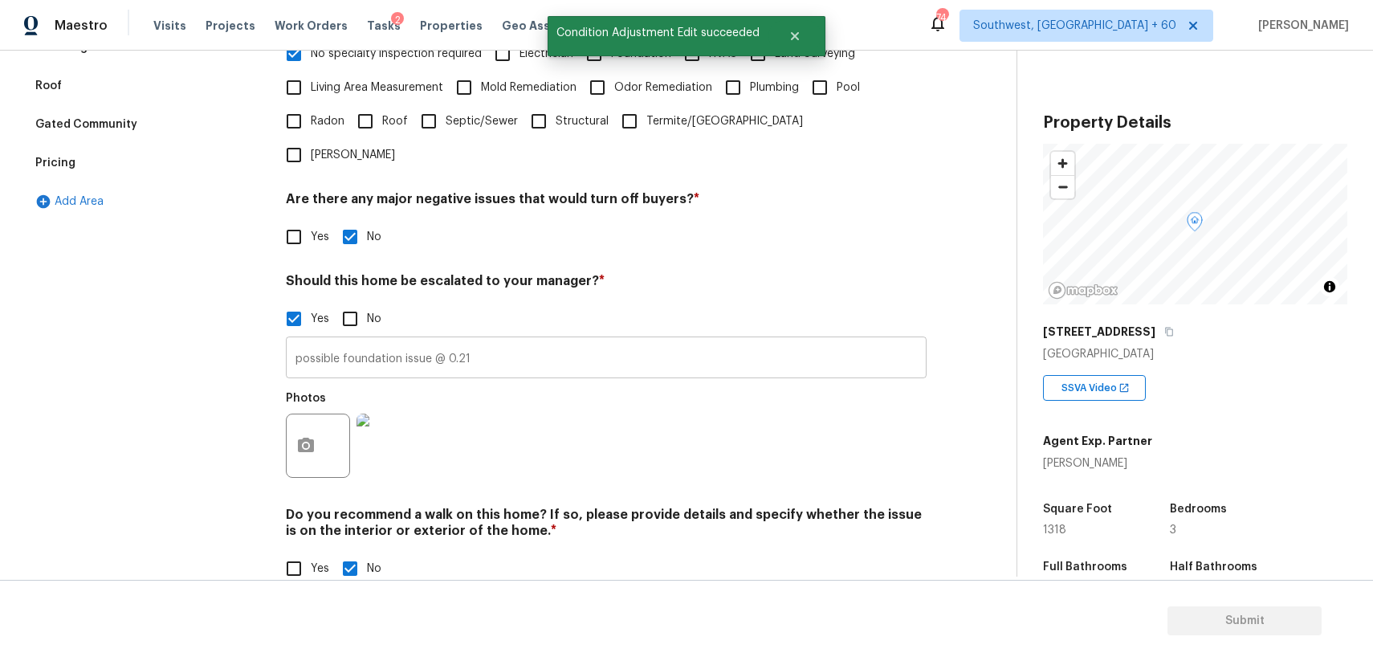
click at [501, 340] on input "possible foundation issue @ 0.21" at bounding box center [606, 359] width 641 height 38
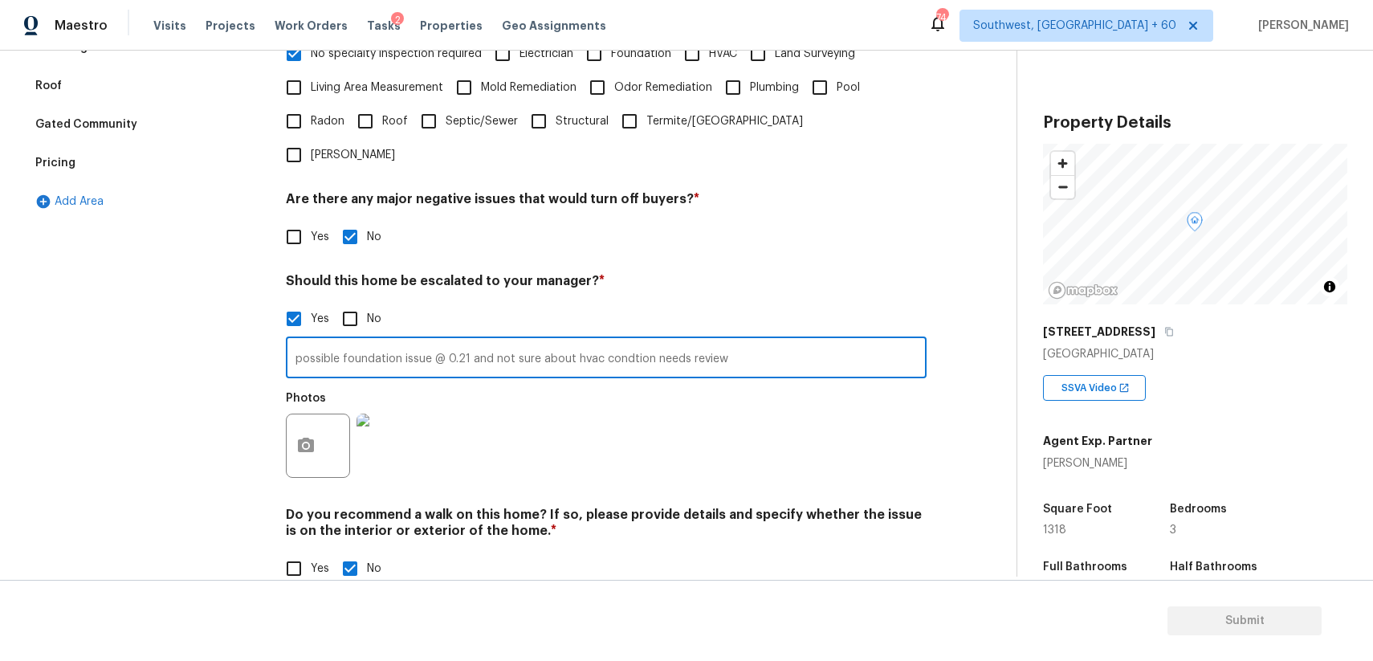
click at [617, 340] on input "possible foundation issue @ 0.21 and not sure about hvac condtion needs review" at bounding box center [606, 359] width 641 height 38
type input "possible foundation issue @ 0.21 and not sure about hvac condition needs review"
click at [308, 427] on button "button" at bounding box center [306, 445] width 39 height 63
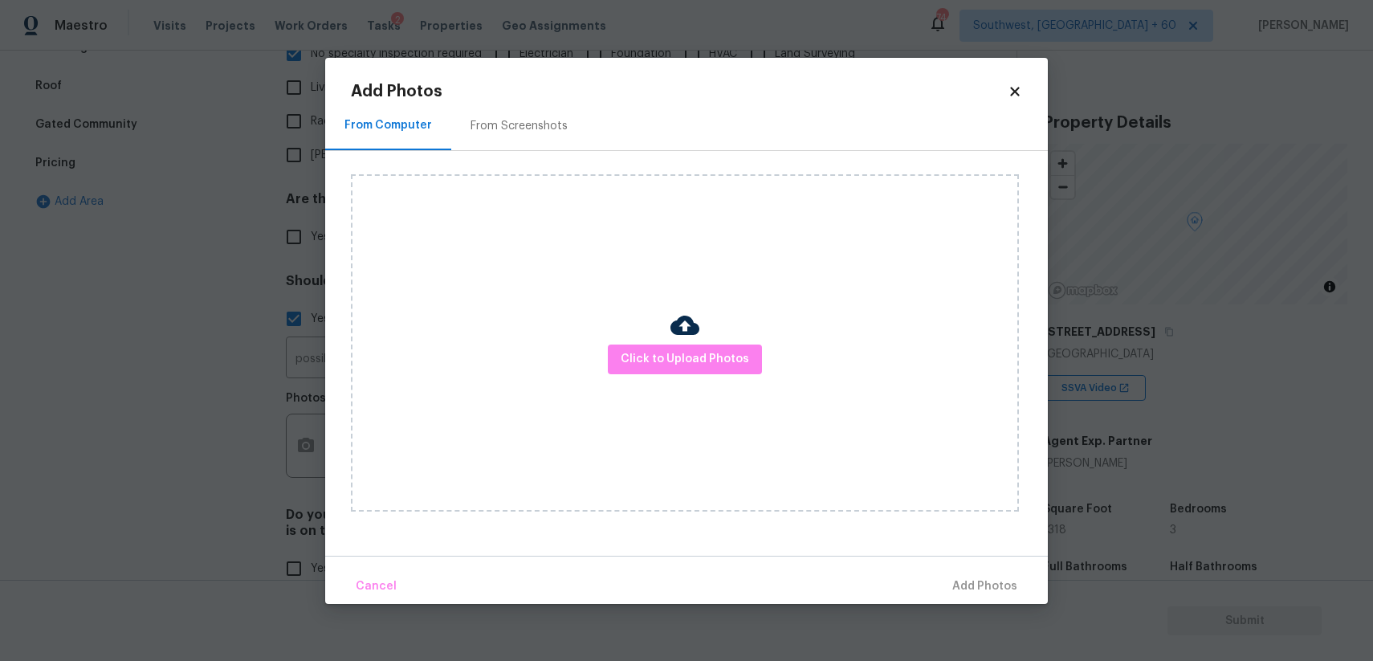
click at [1008, 305] on div "Click to Upload Photos" at bounding box center [685, 342] width 668 height 337
click at [1178, 373] on body "Maestro Visits Projects Work Orders Tasks 2 Properties Geo Assignments 744 Sout…" at bounding box center [686, 330] width 1373 height 661
click at [1178, 373] on div "SSVA Video" at bounding box center [1195, 381] width 304 height 39
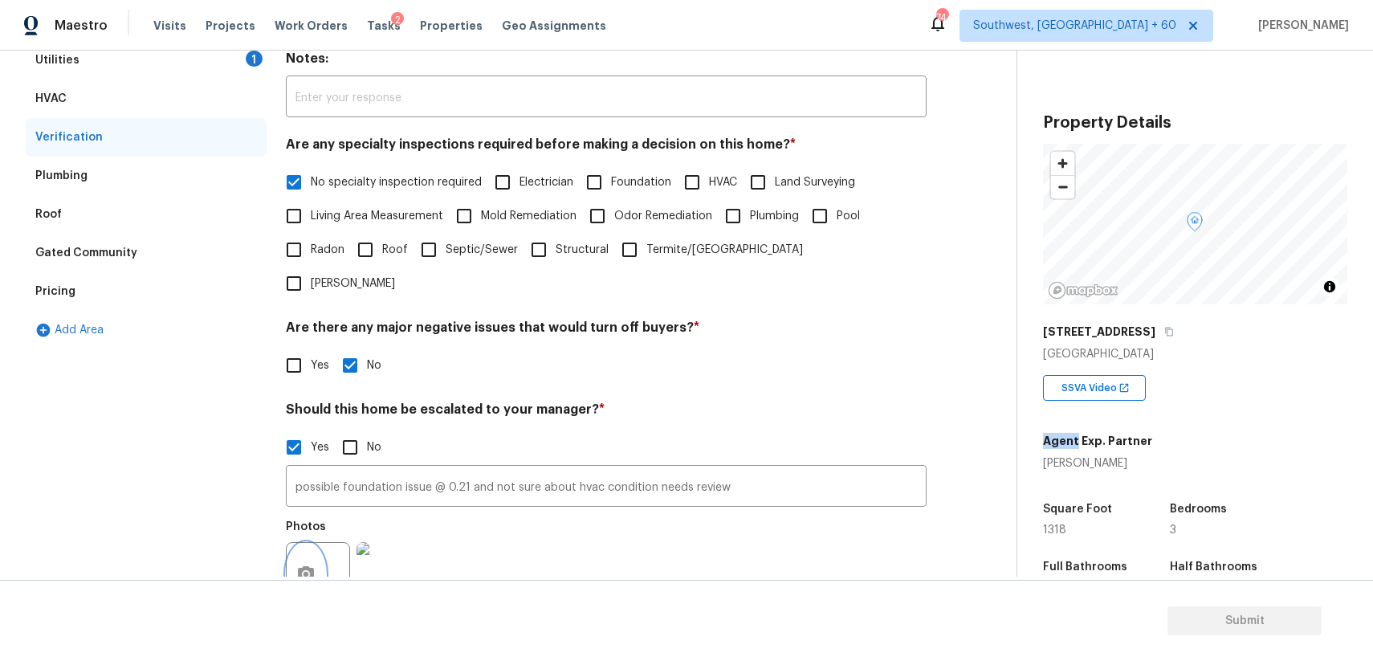
scroll to position [54, 0]
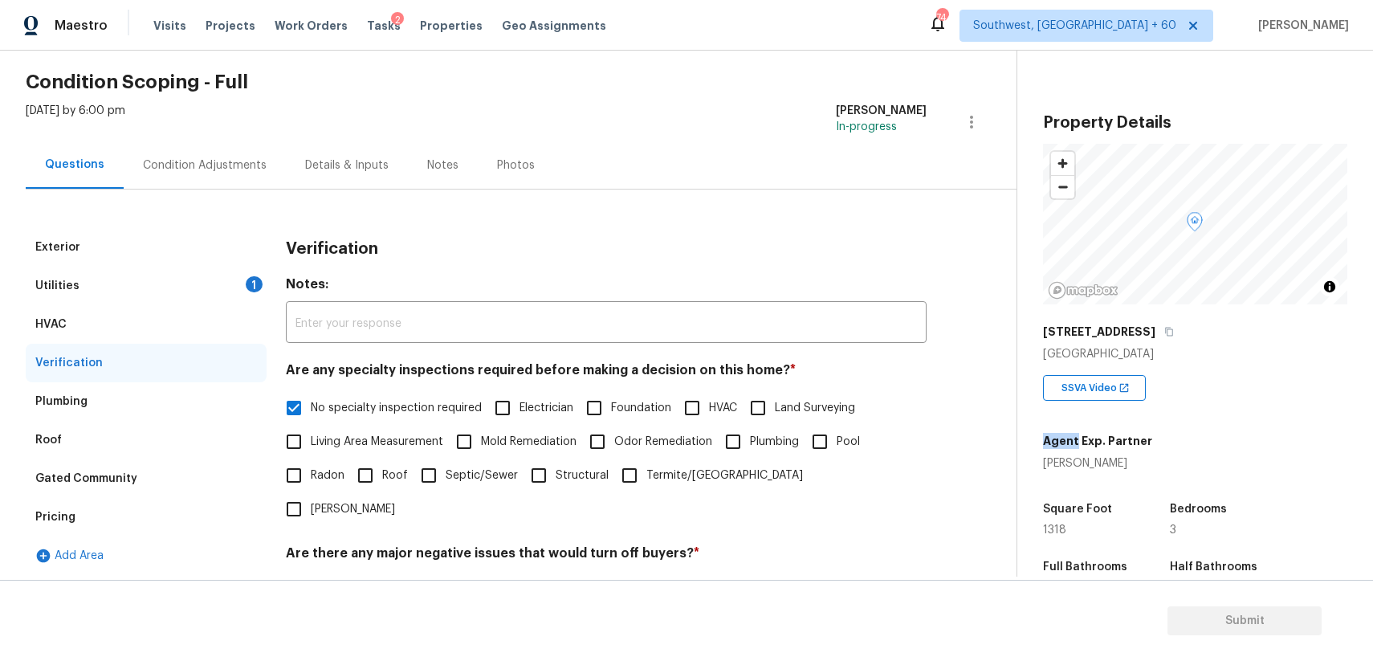
click at [235, 165] on div "Condition Adjustments" at bounding box center [205, 165] width 124 height 16
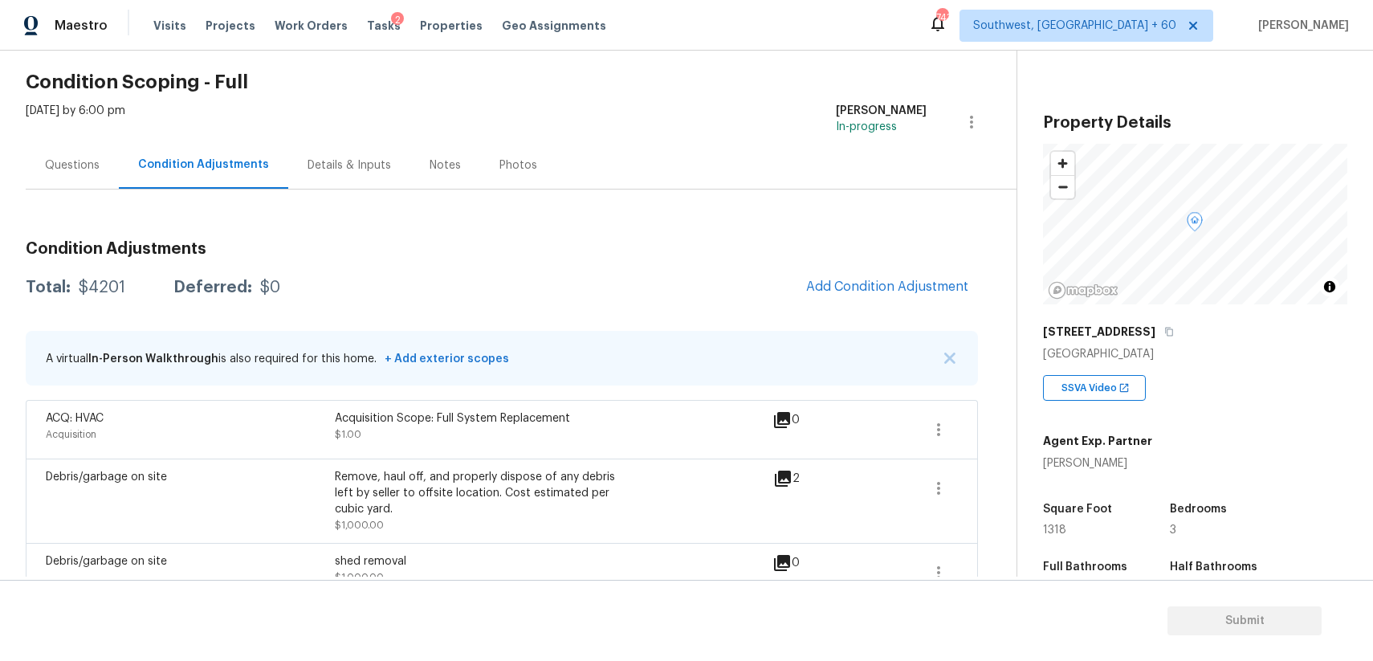
click at [91, 161] on div "Questions" at bounding box center [72, 165] width 55 height 16
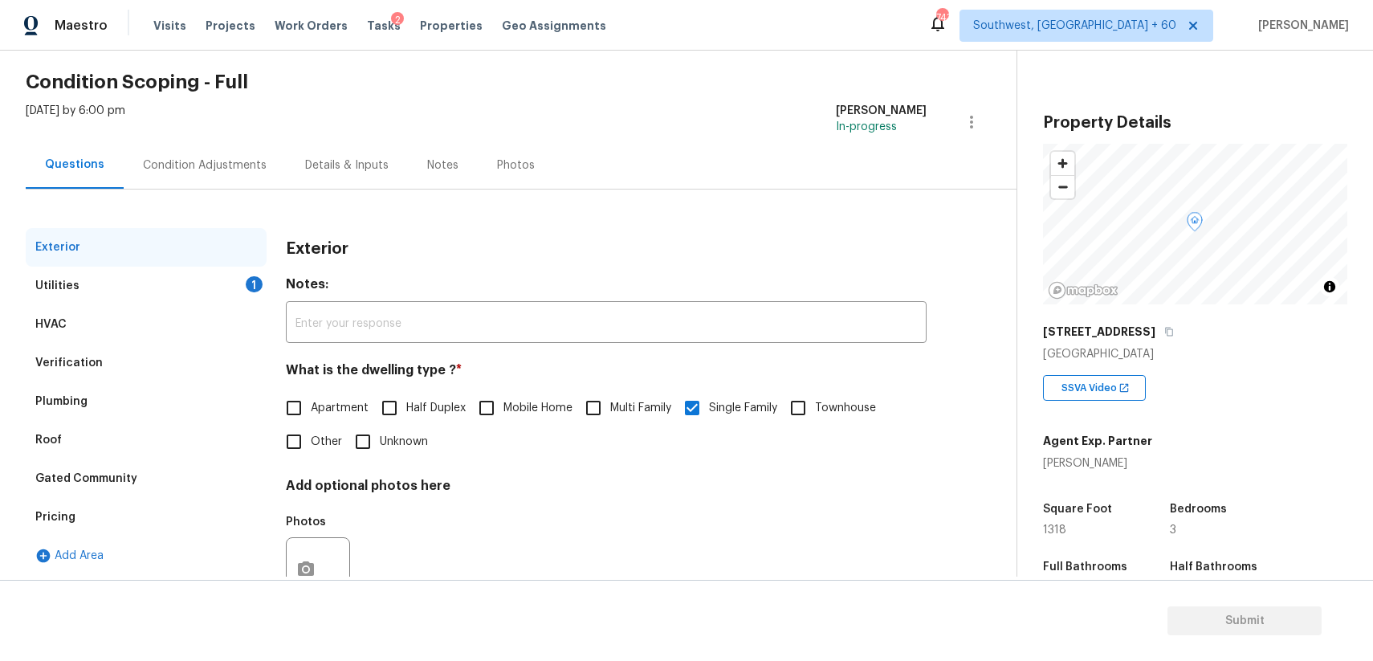
click at [249, 295] on div "Utilities 1" at bounding box center [146, 286] width 241 height 39
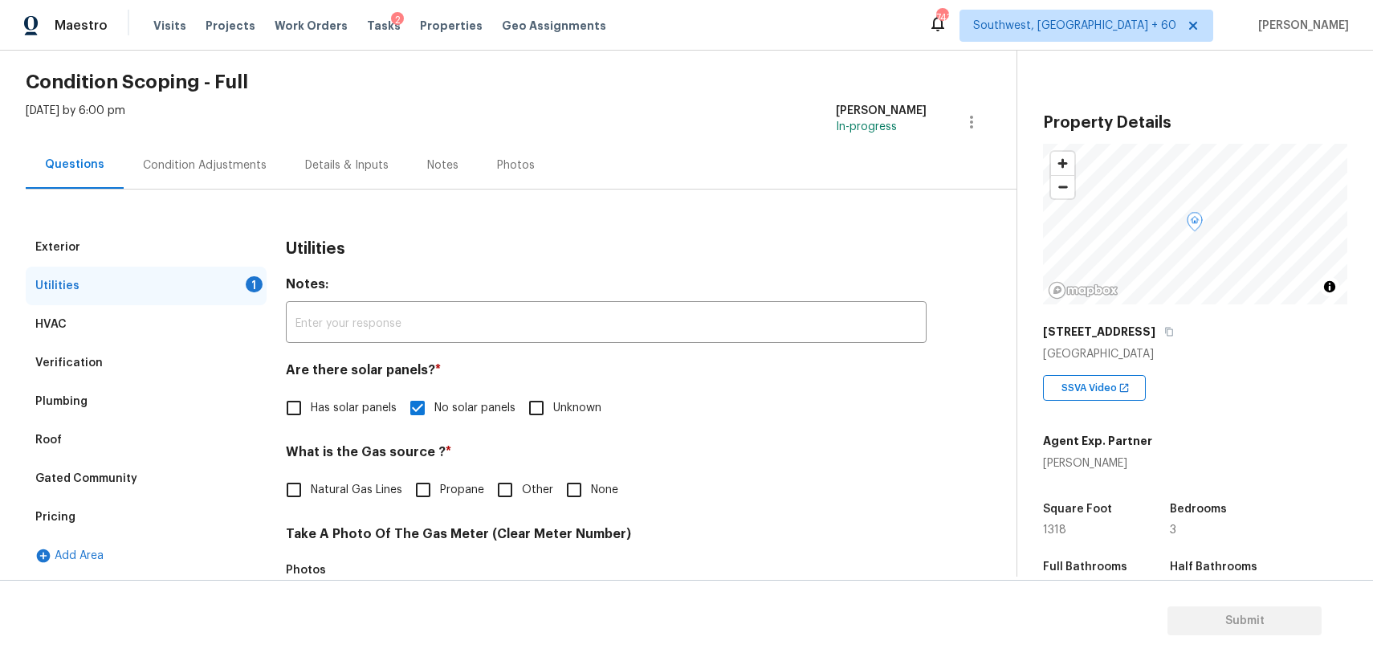
click at [584, 498] on input "None" at bounding box center [574, 490] width 34 height 34
checkbox input "true"
click at [234, 185] on div "Condition Adjustments" at bounding box center [205, 164] width 162 height 47
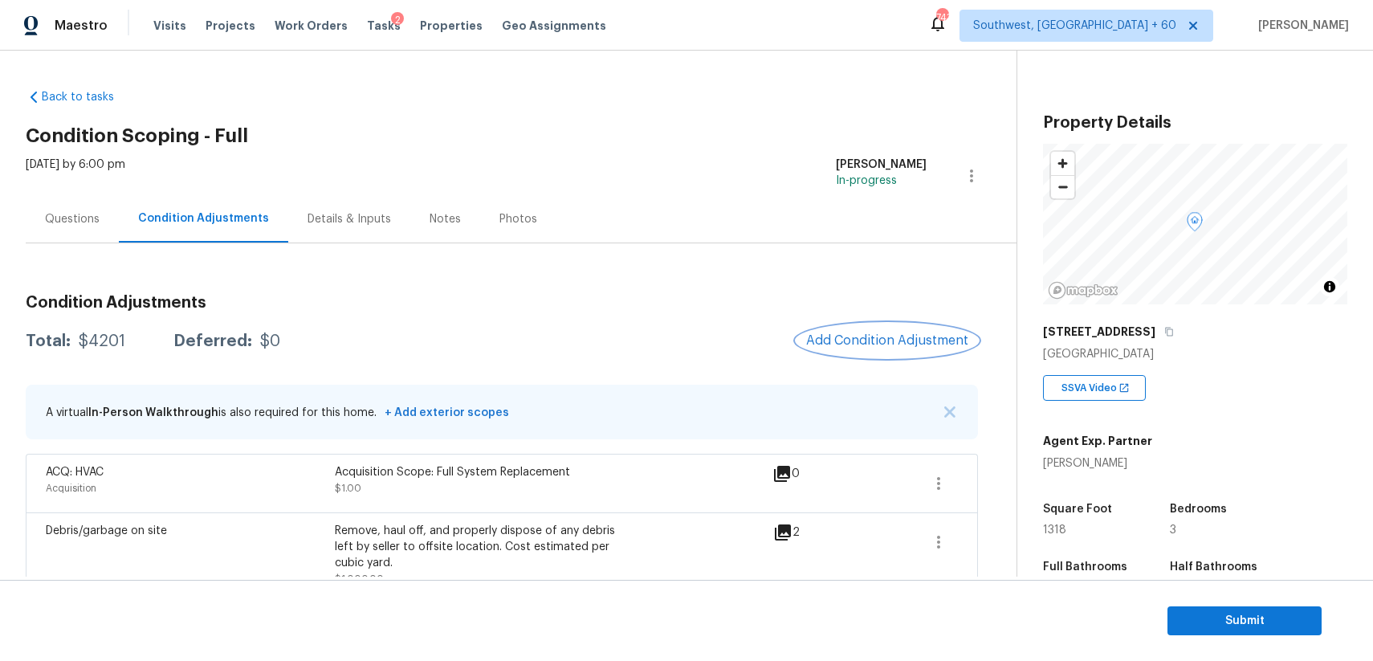
click at [893, 354] on button "Add Condition Adjustment" at bounding box center [886, 341] width 181 height 34
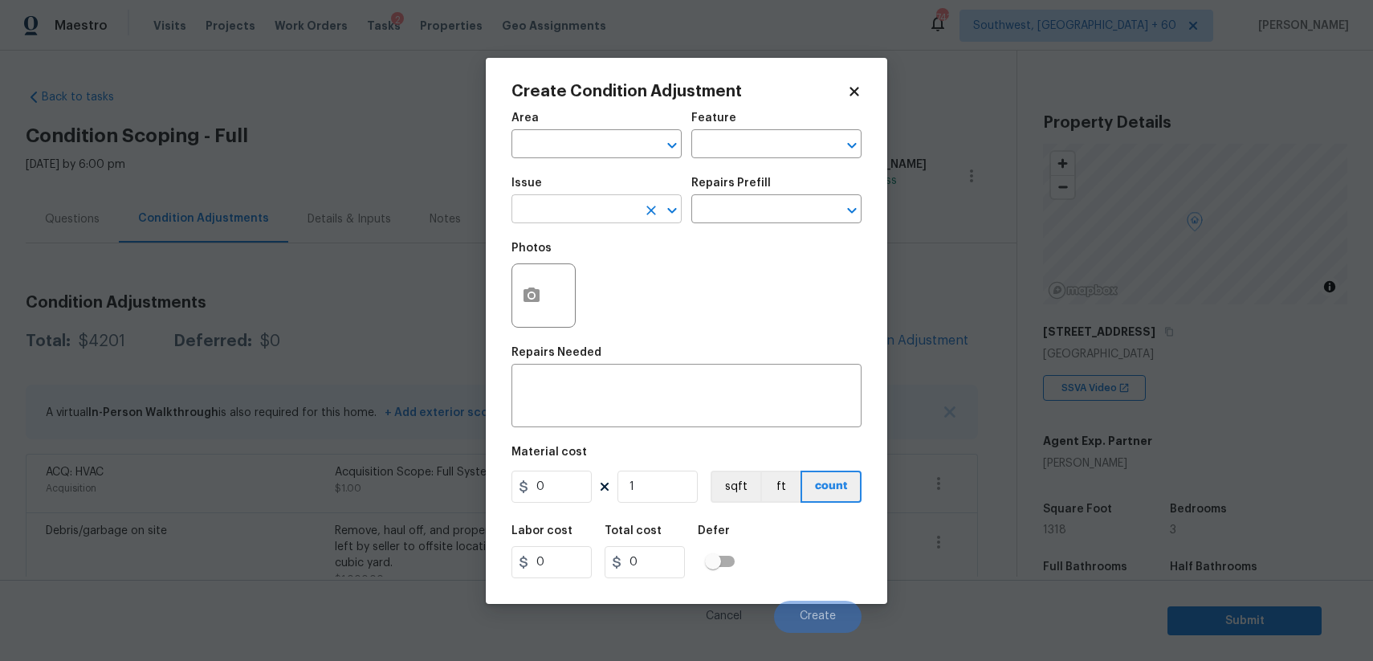
click at [636, 209] on input "text" at bounding box center [573, 210] width 125 height 25
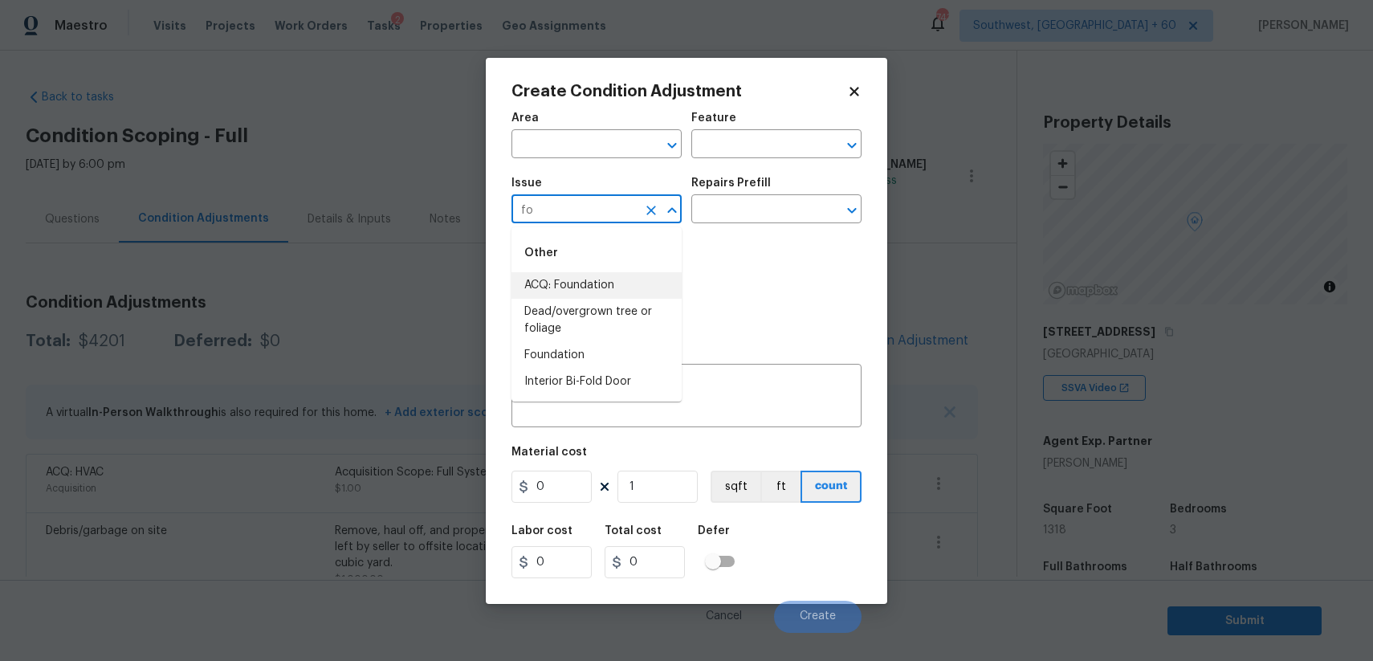
click at [639, 291] on li "ACQ: Foundation" at bounding box center [596, 285] width 170 height 26
type input "ACQ: Foundation"
click at [731, 235] on div "Photos" at bounding box center [686, 285] width 350 height 104
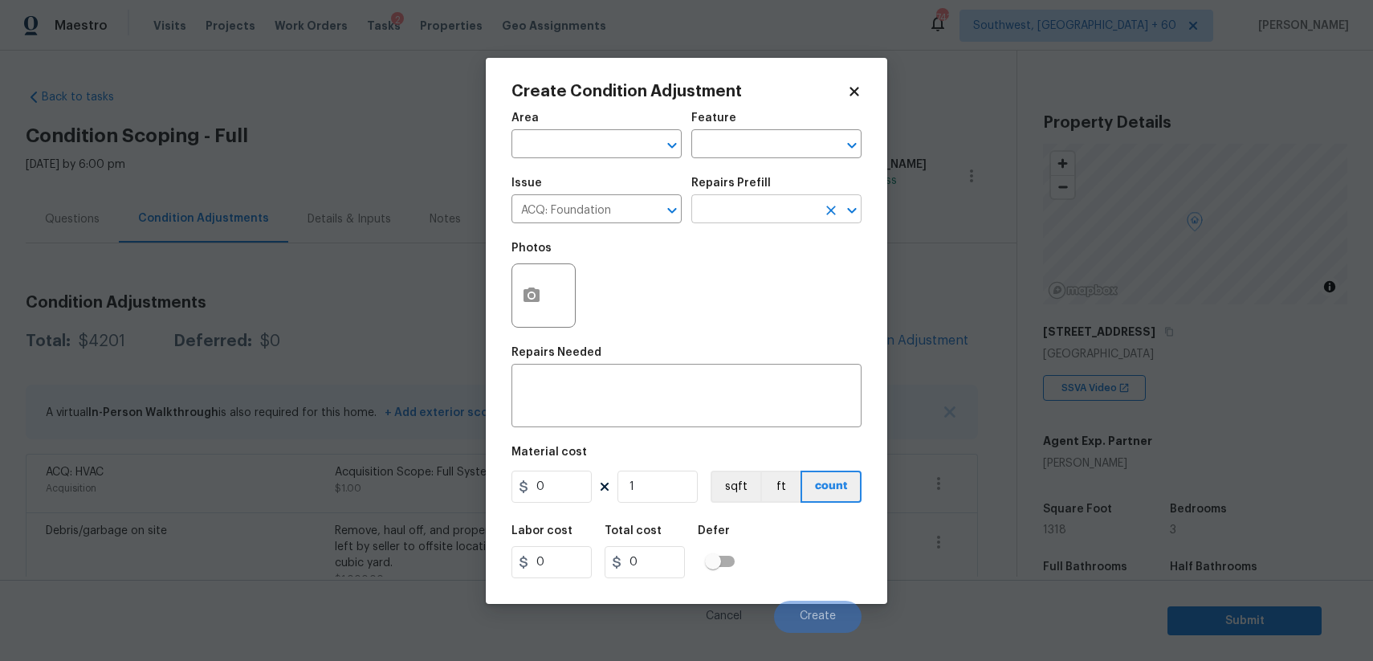
click at [749, 208] on input "text" at bounding box center [753, 210] width 125 height 25
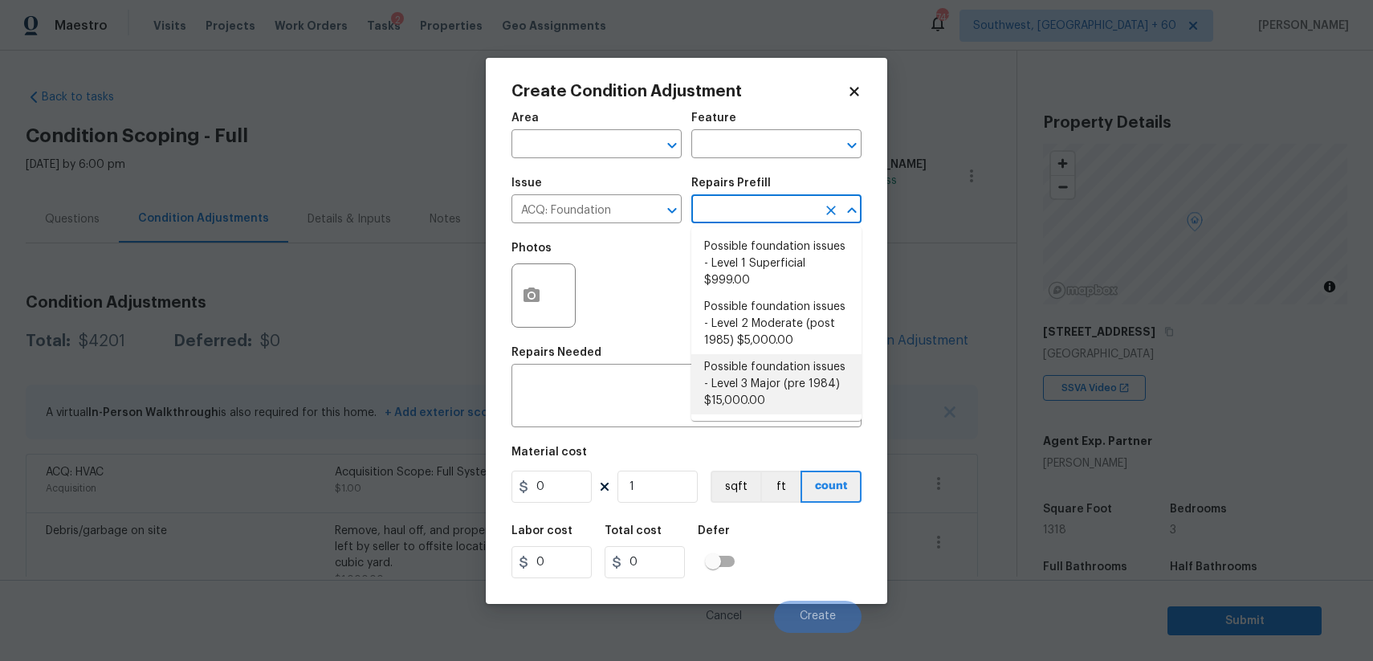
click at [780, 408] on li "Possible foundation issues - Level 3 Major (pre 1984) $15,000.00" at bounding box center [776, 384] width 170 height 60
type input "Acquisition"
type textarea "Possible foundation issues - Level 3 Major: Disclaimer: This is NOT a technical…"
type input "15000"
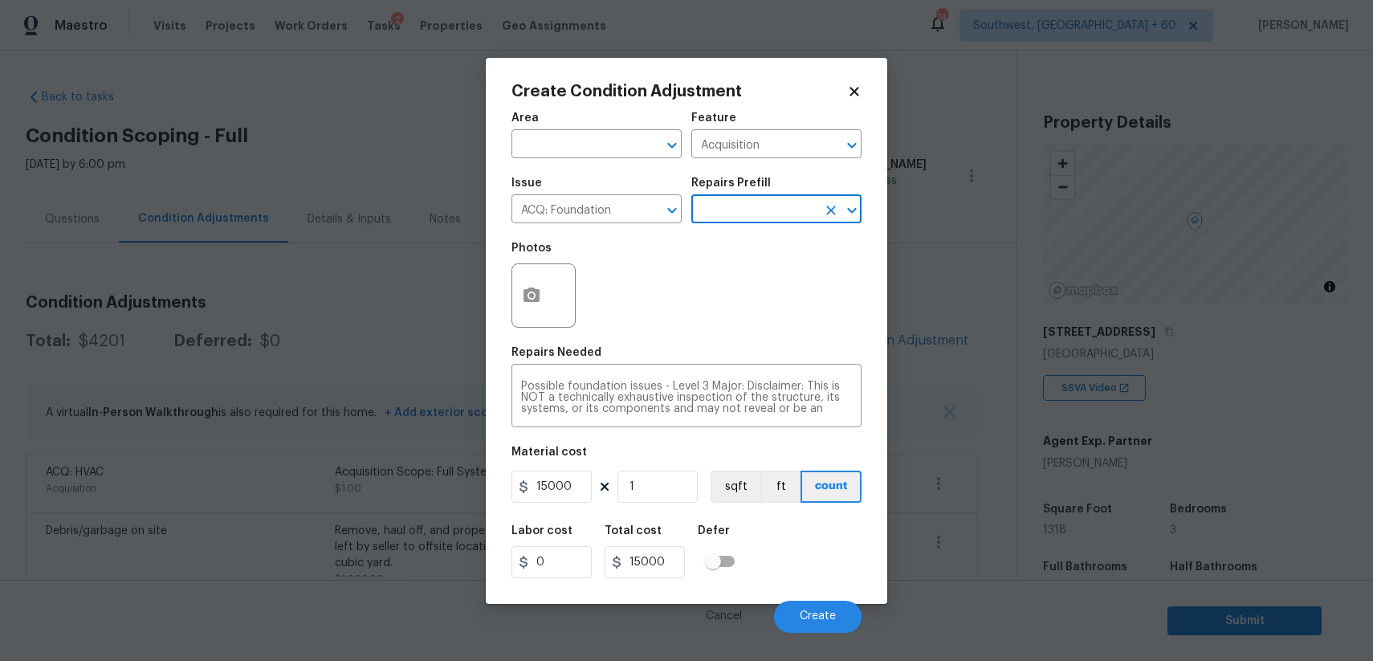
click at [511, 290] on div at bounding box center [543, 295] width 64 height 64
click at [540, 288] on icon "button" at bounding box center [531, 295] width 19 height 19
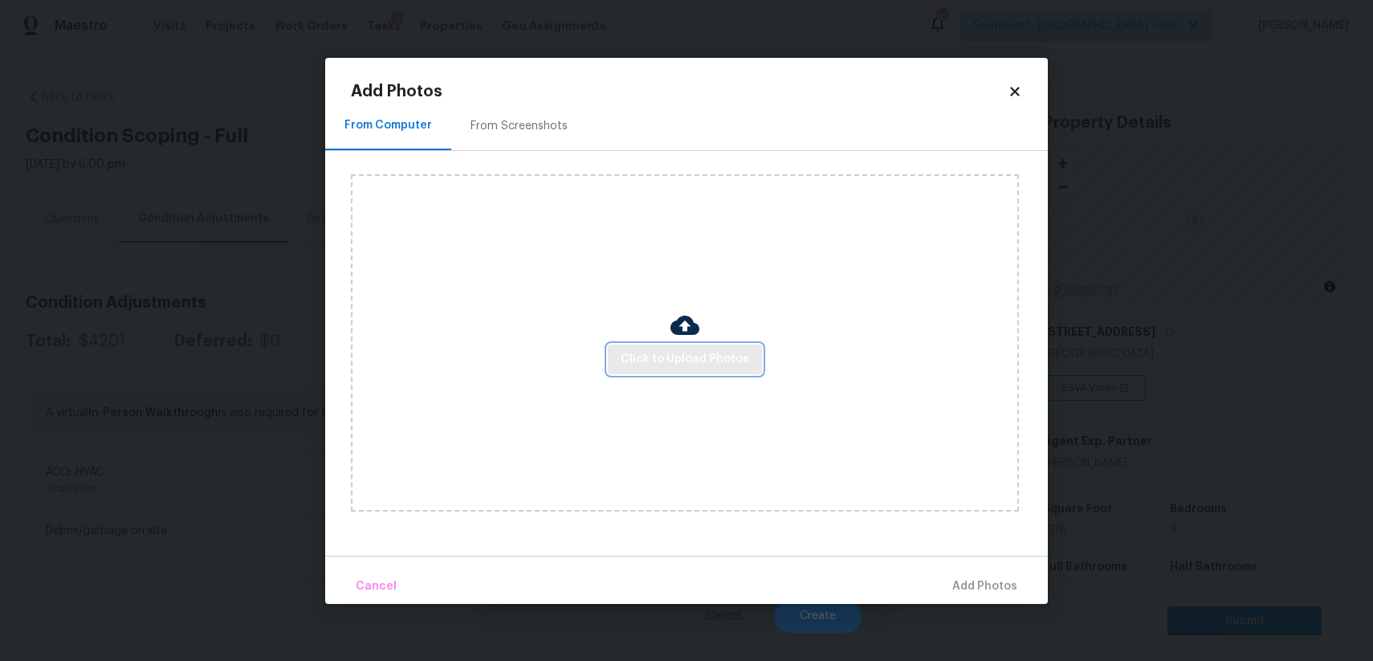
click at [658, 345] on button "Click to Upload Photos" at bounding box center [685, 359] width 154 height 30
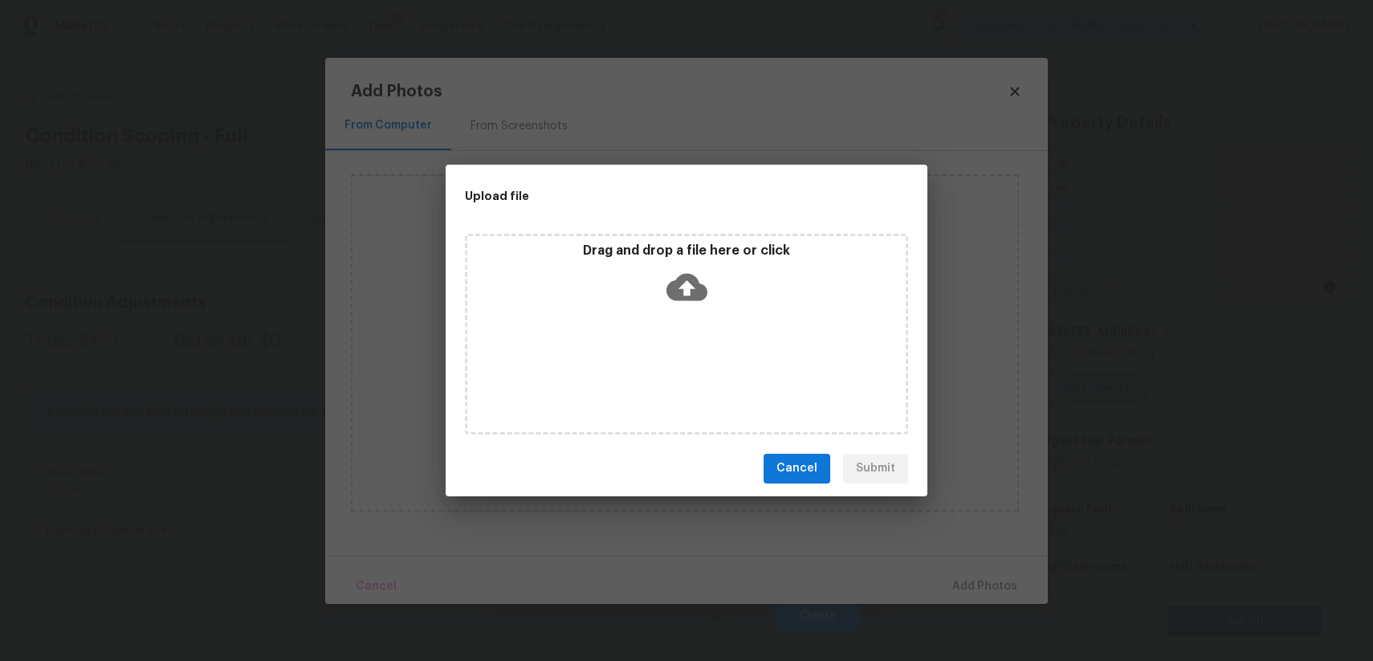
click at [658, 345] on div "Drag and drop a file here or click" at bounding box center [686, 334] width 443 height 201
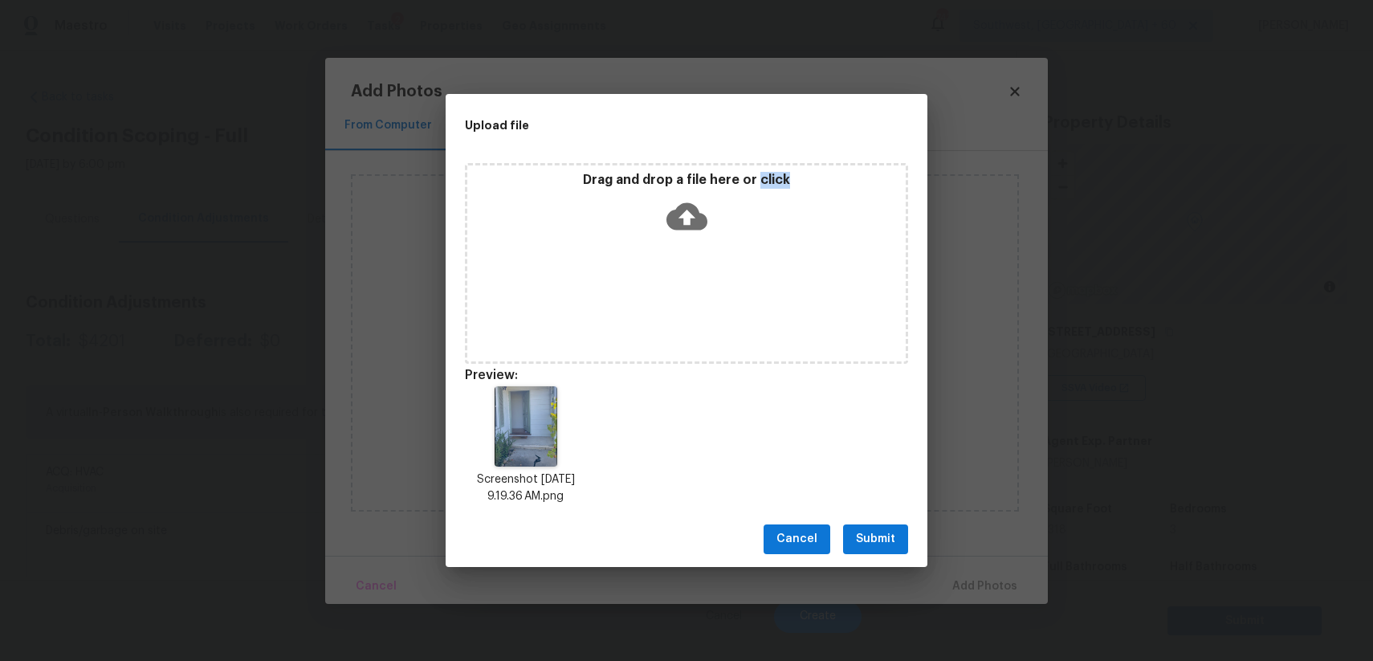
click at [852, 527] on button "Submit" at bounding box center [875, 539] width 65 height 30
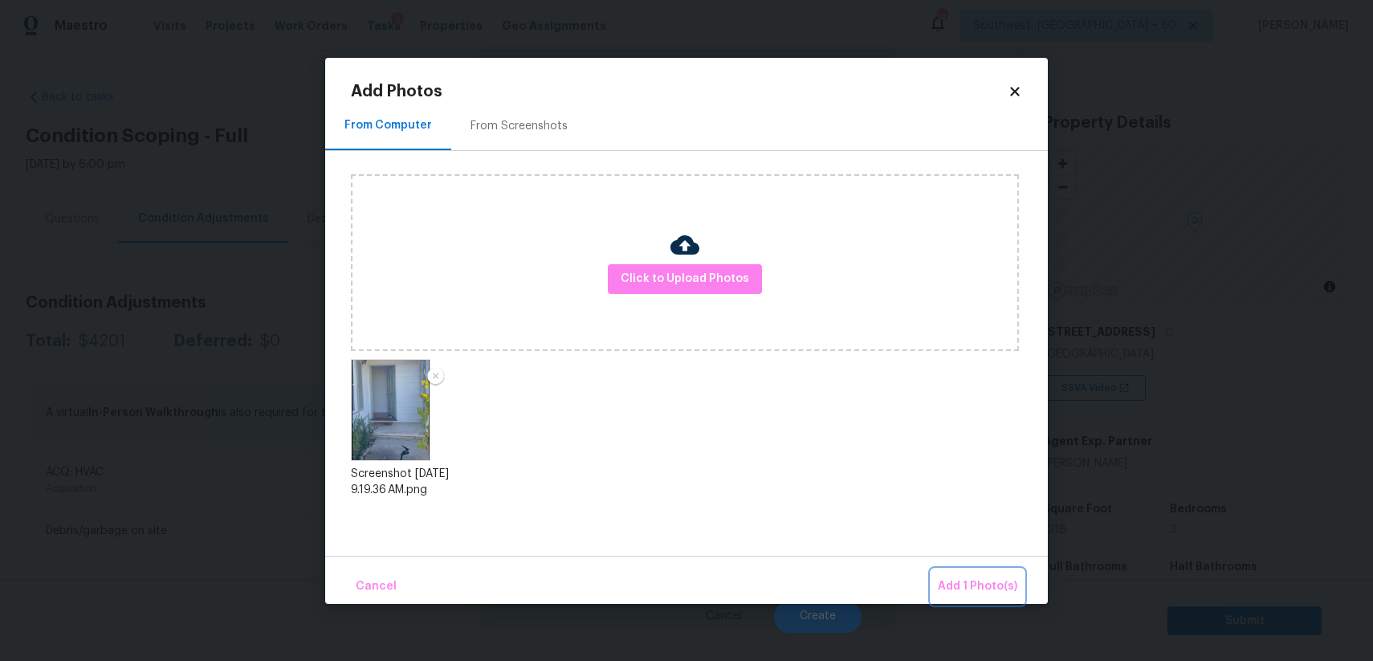
click at [963, 578] on span "Add 1 Photo(s)" at bounding box center [977, 586] width 79 height 20
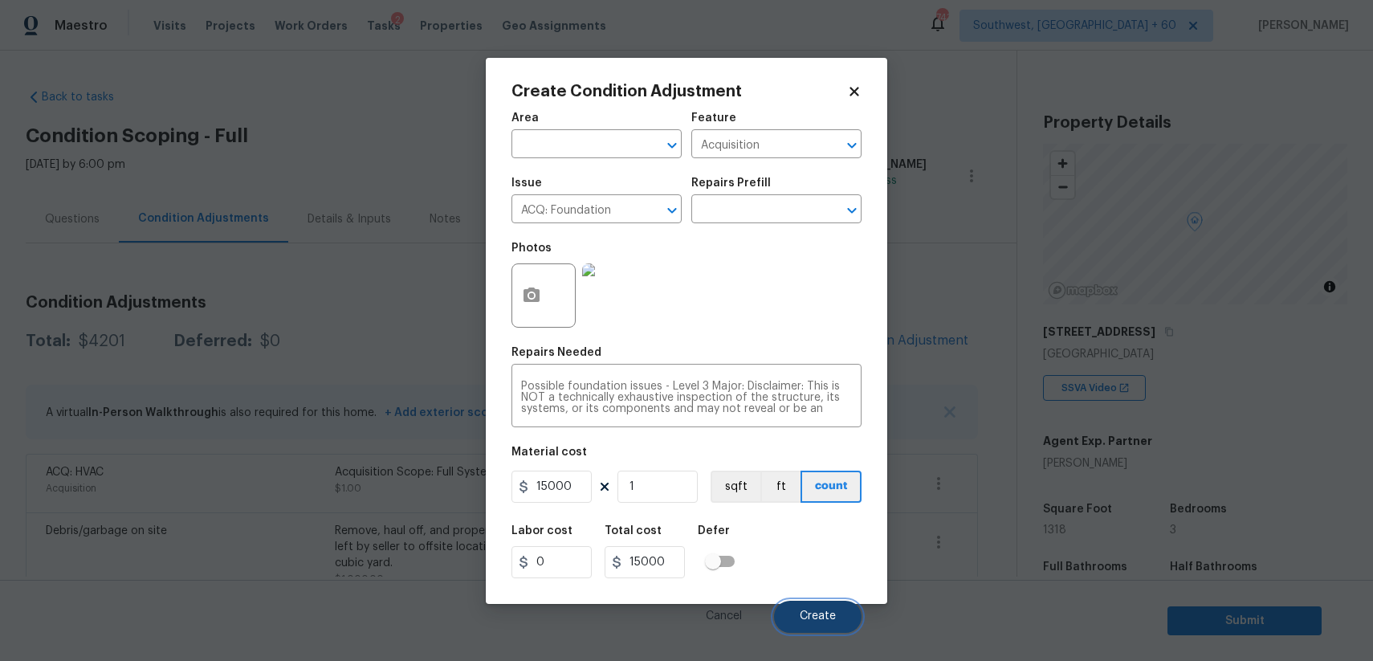
click at [815, 619] on span "Create" at bounding box center [818, 616] width 36 height 12
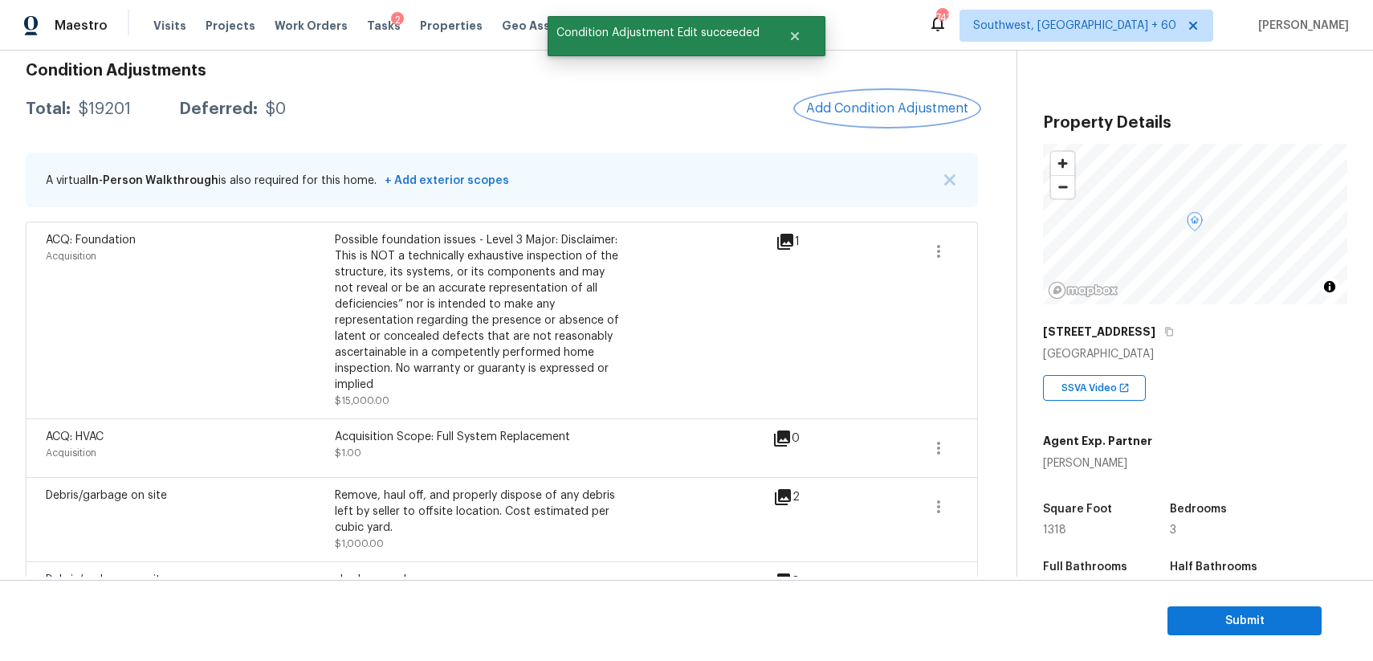
scroll to position [168, 0]
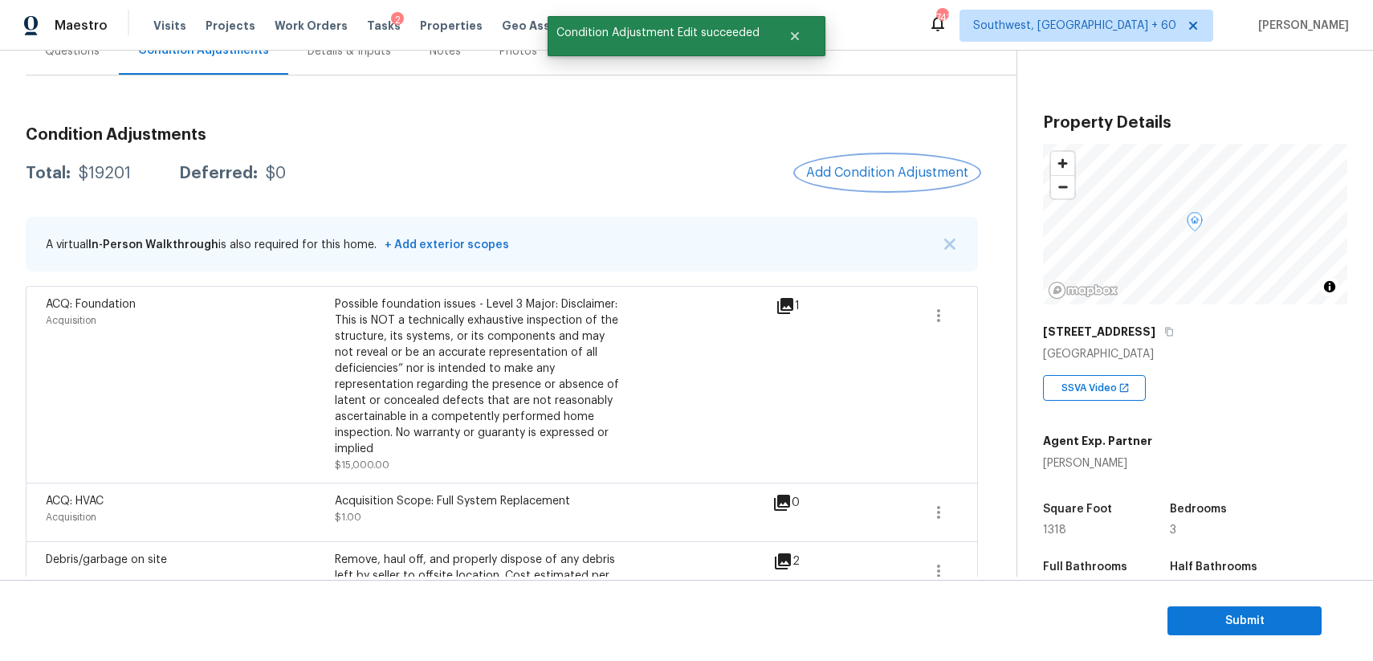
click at [855, 177] on span "Add Condition Adjustment" at bounding box center [887, 172] width 162 height 14
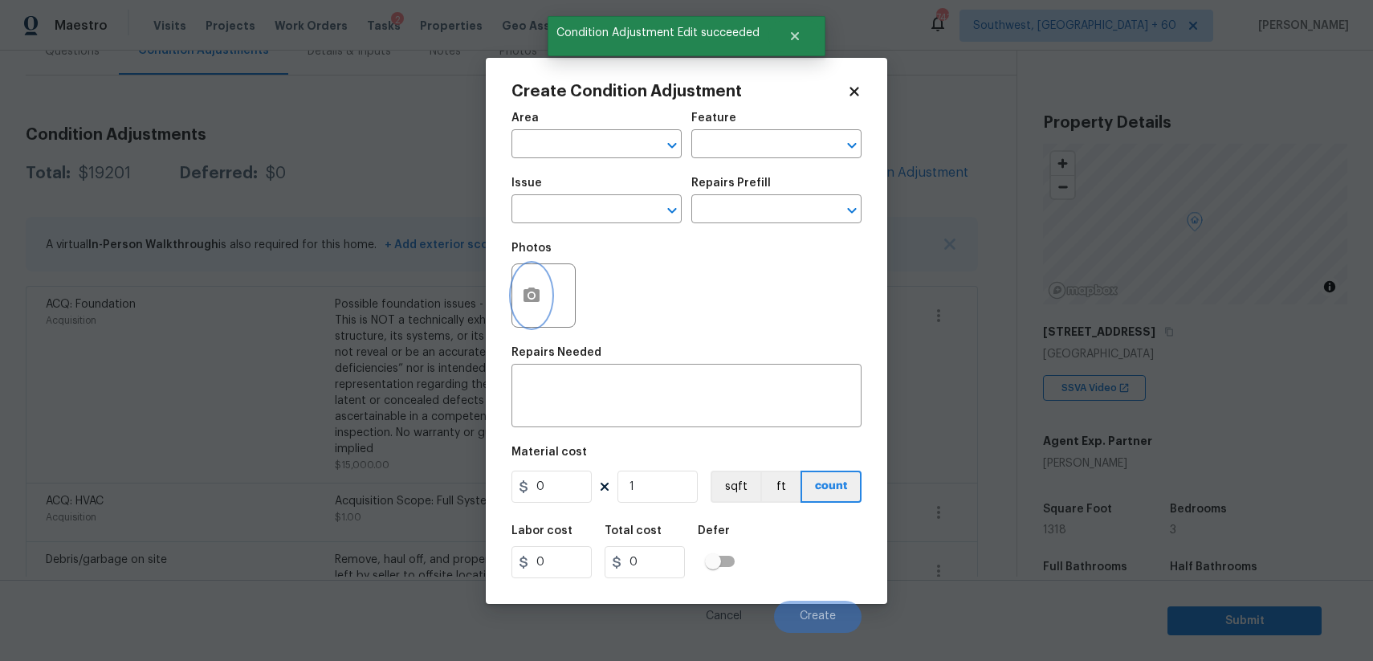
click at [549, 302] on button "button" at bounding box center [531, 295] width 39 height 63
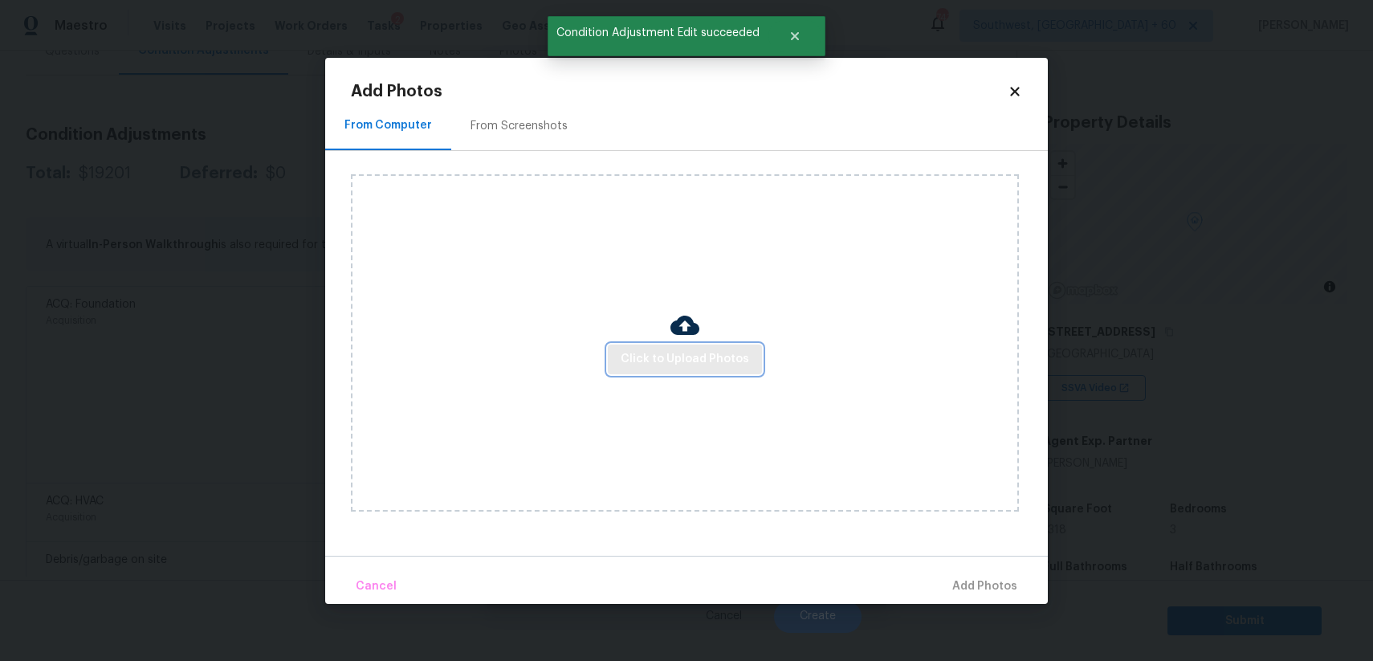
click at [658, 369] on button "Click to Upload Photos" at bounding box center [685, 359] width 154 height 30
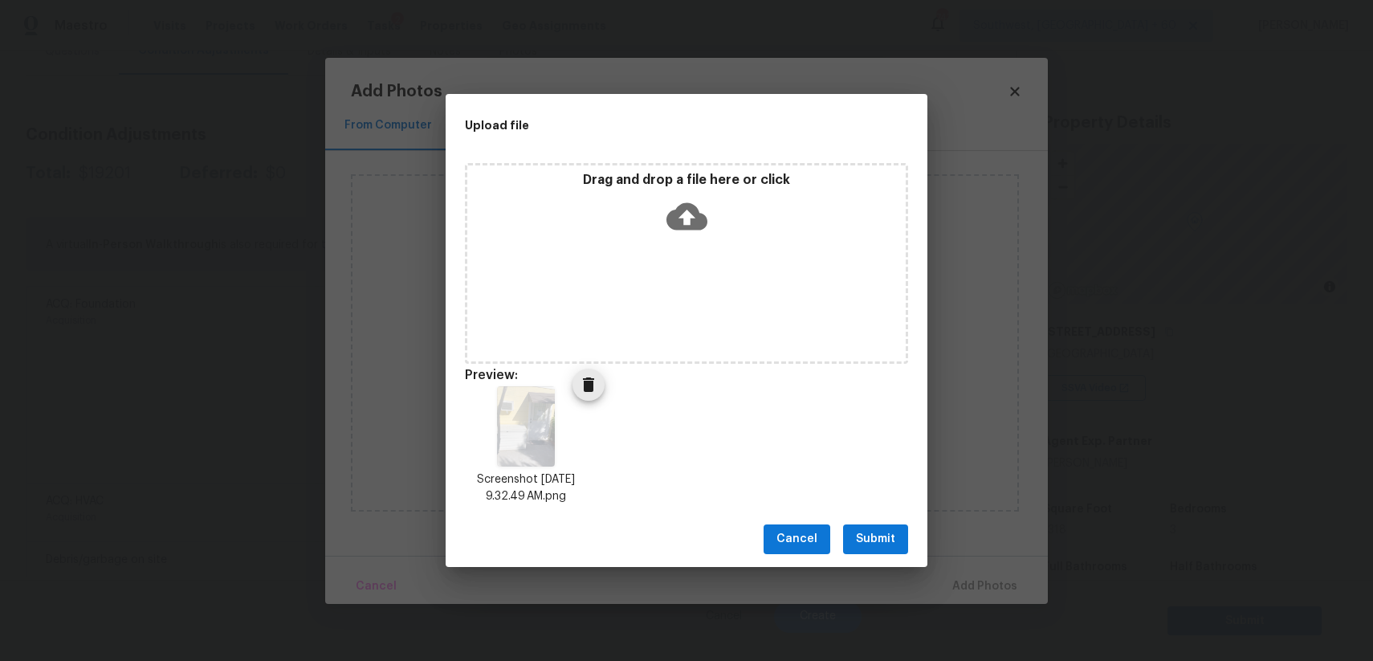
click at [586, 388] on icon "Delete" at bounding box center [588, 384] width 11 height 14
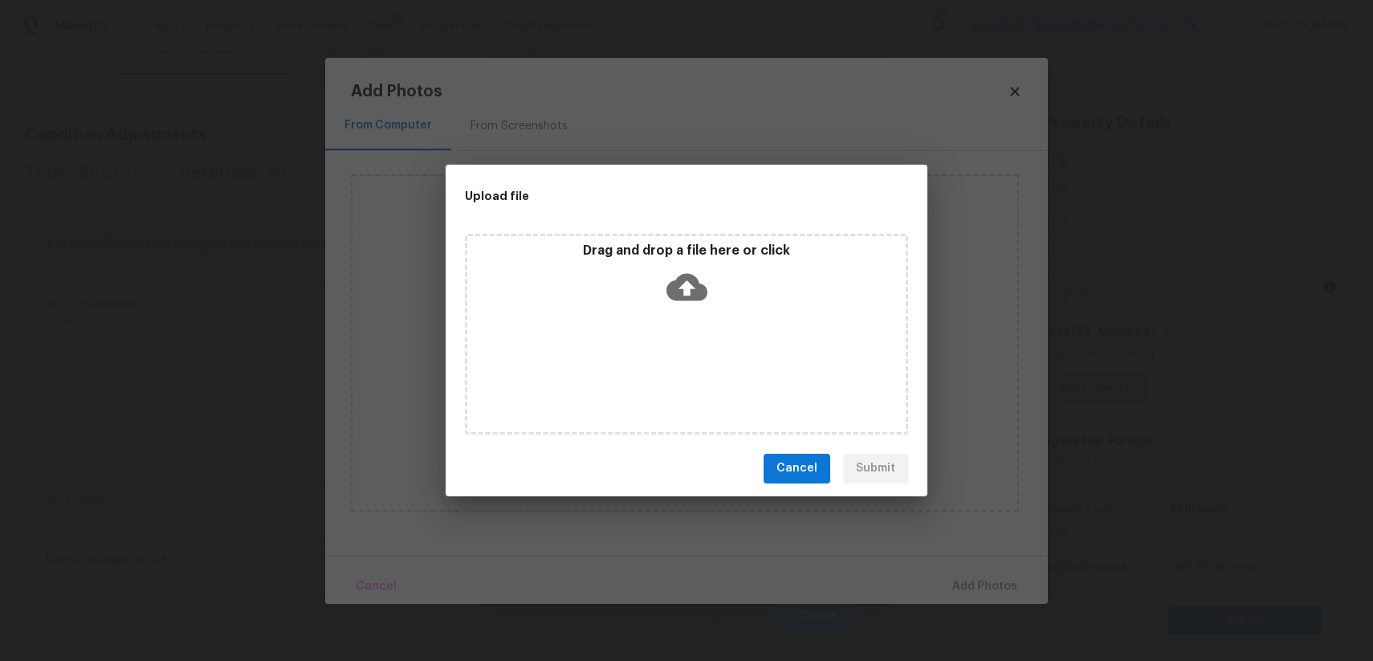
click at [637, 342] on div "Drag and drop a file here or click" at bounding box center [686, 334] width 443 height 201
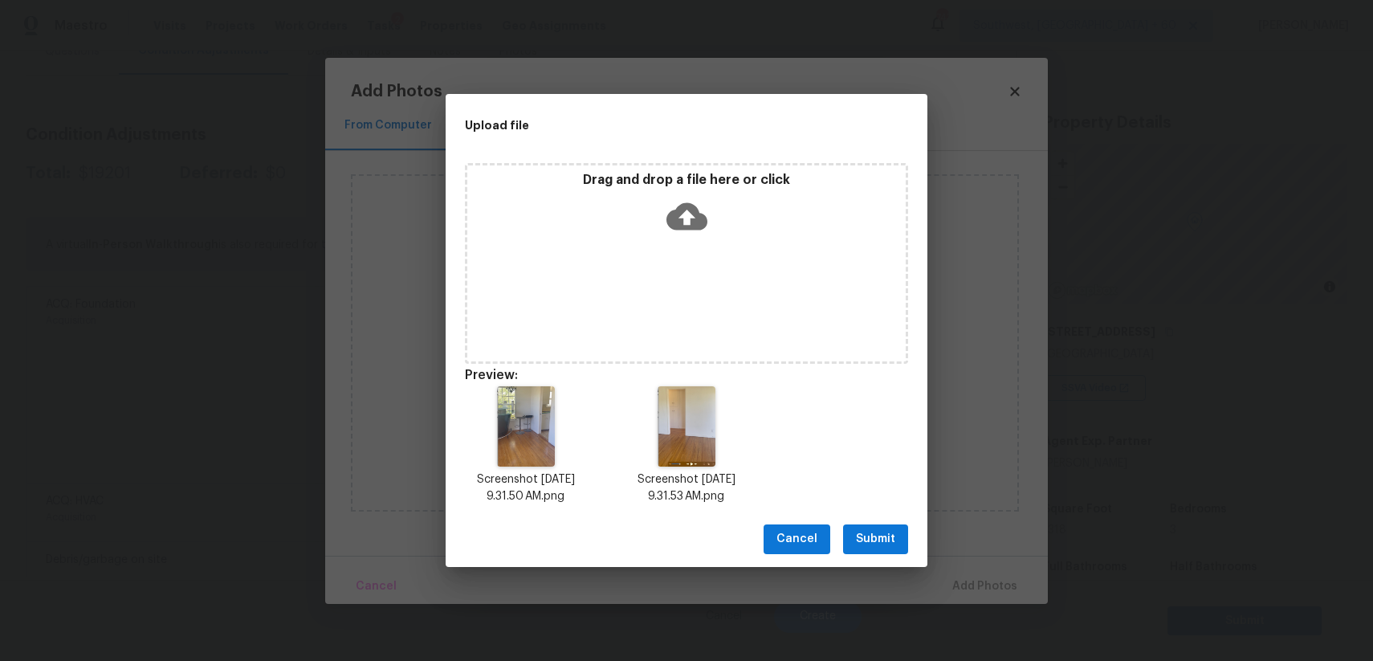
click at [874, 549] on button "Submit" at bounding box center [875, 539] width 65 height 30
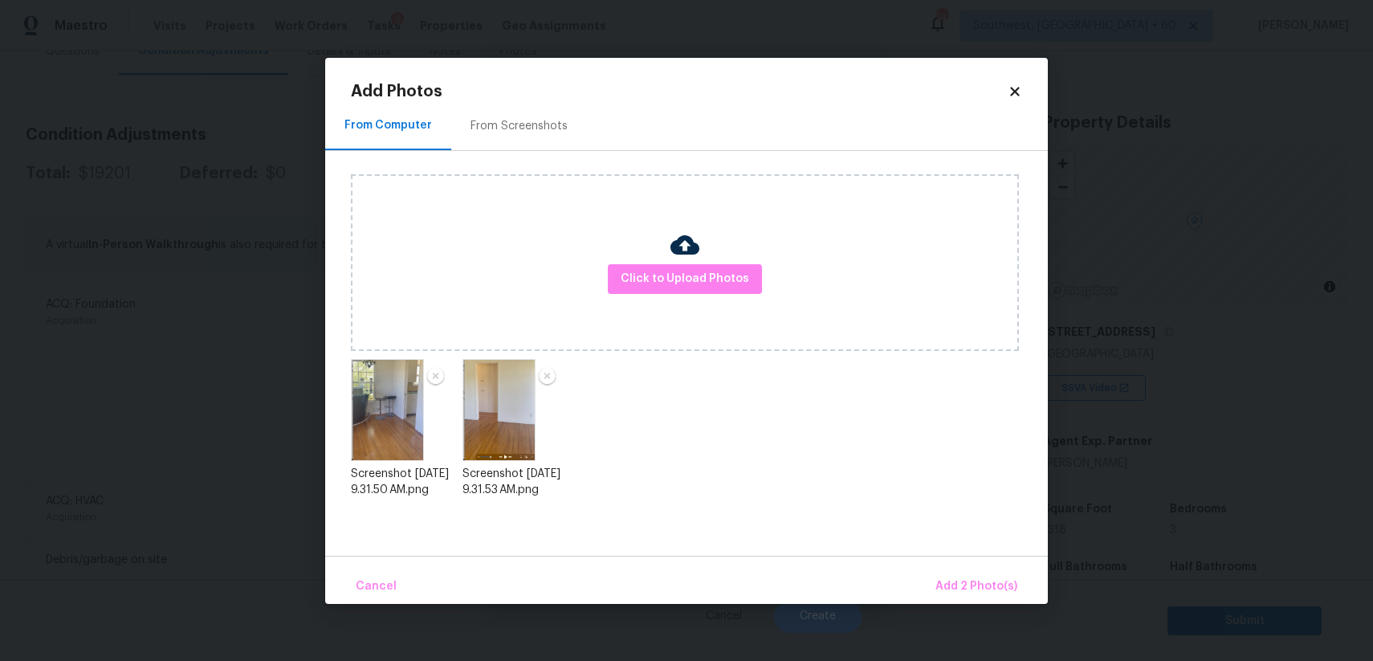
click at [978, 559] on div "Cancel Add 2 Photo(s)" at bounding box center [686, 580] width 723 height 48
click at [975, 585] on span "Add 2 Photo(s)" at bounding box center [976, 586] width 82 height 20
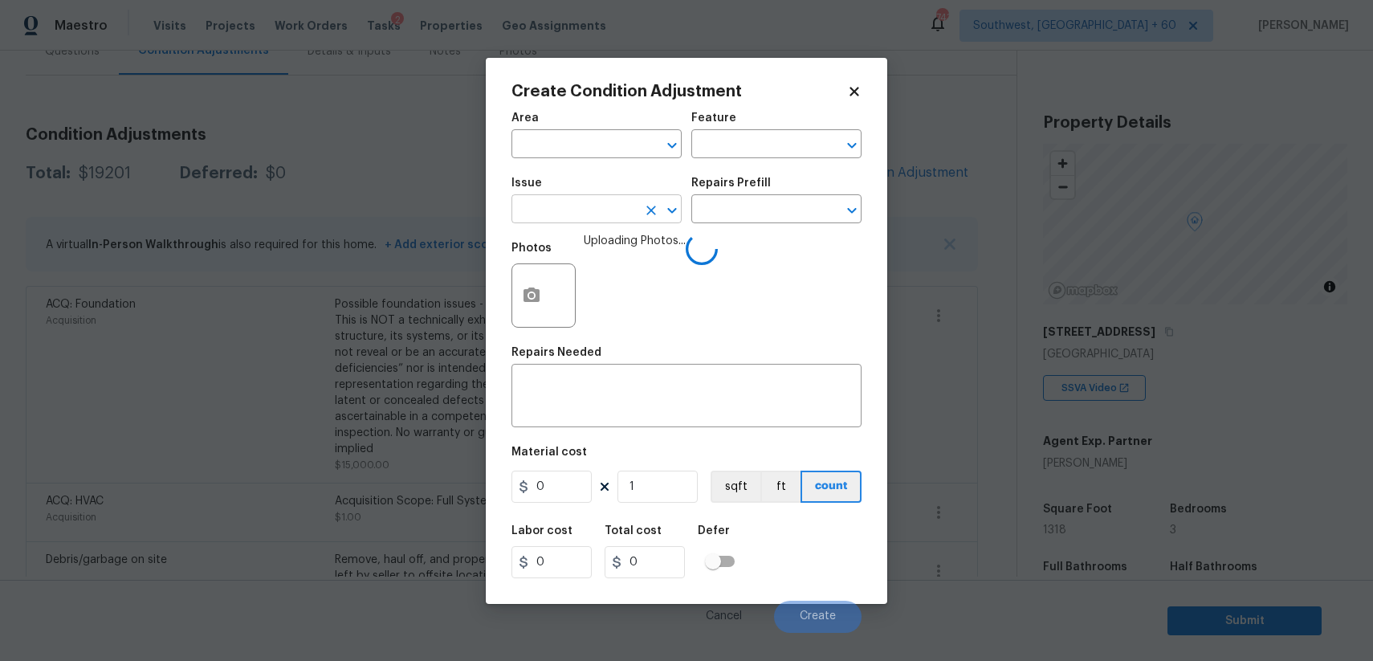
click at [599, 218] on input "text" at bounding box center [573, 210] width 125 height 25
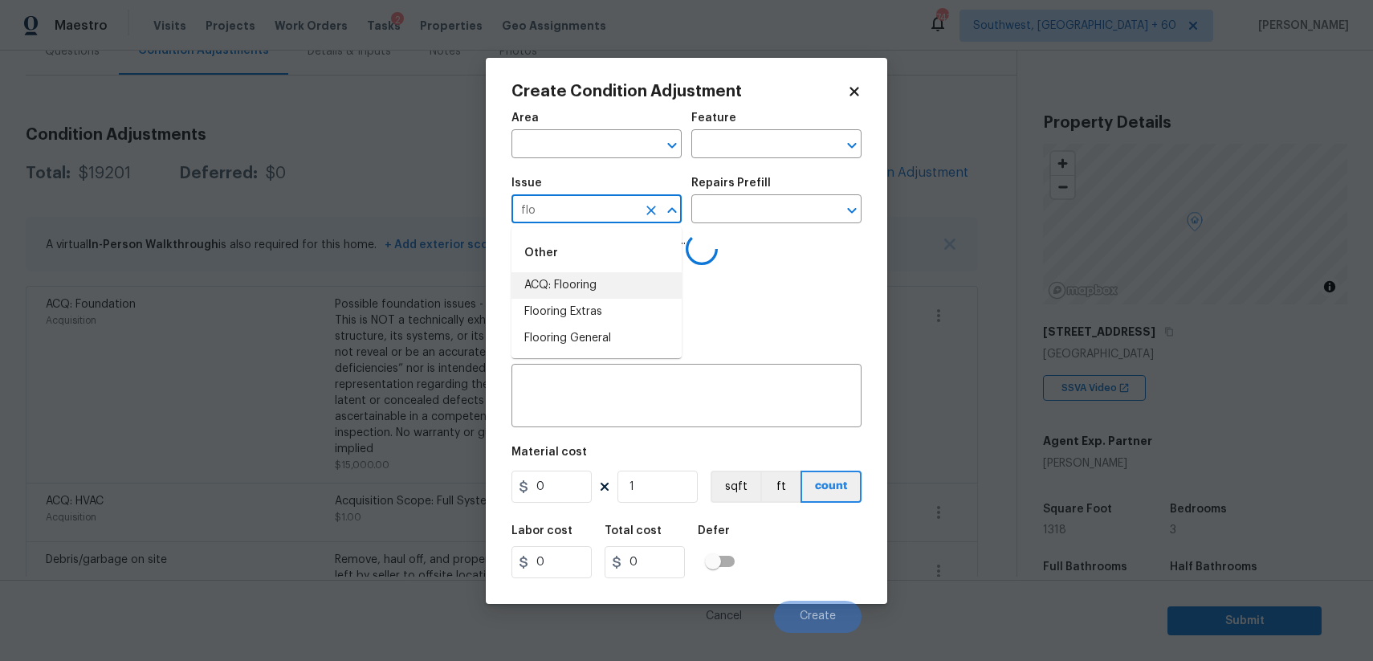
click at [624, 285] on li "ACQ: Flooring" at bounding box center [596, 285] width 170 height 26
type input "ACQ: Flooring"
click at [707, 237] on circle at bounding box center [701, 248] width 35 height 35
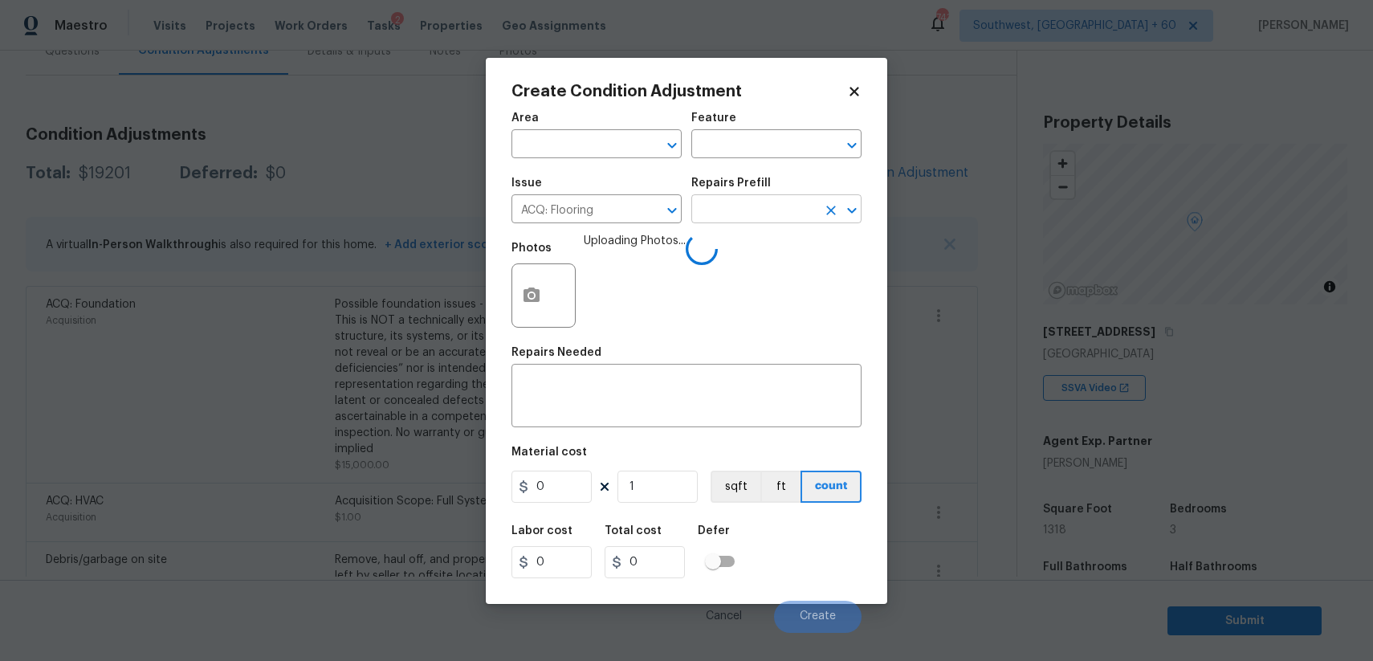
click at [743, 223] on input "text" at bounding box center [753, 210] width 125 height 25
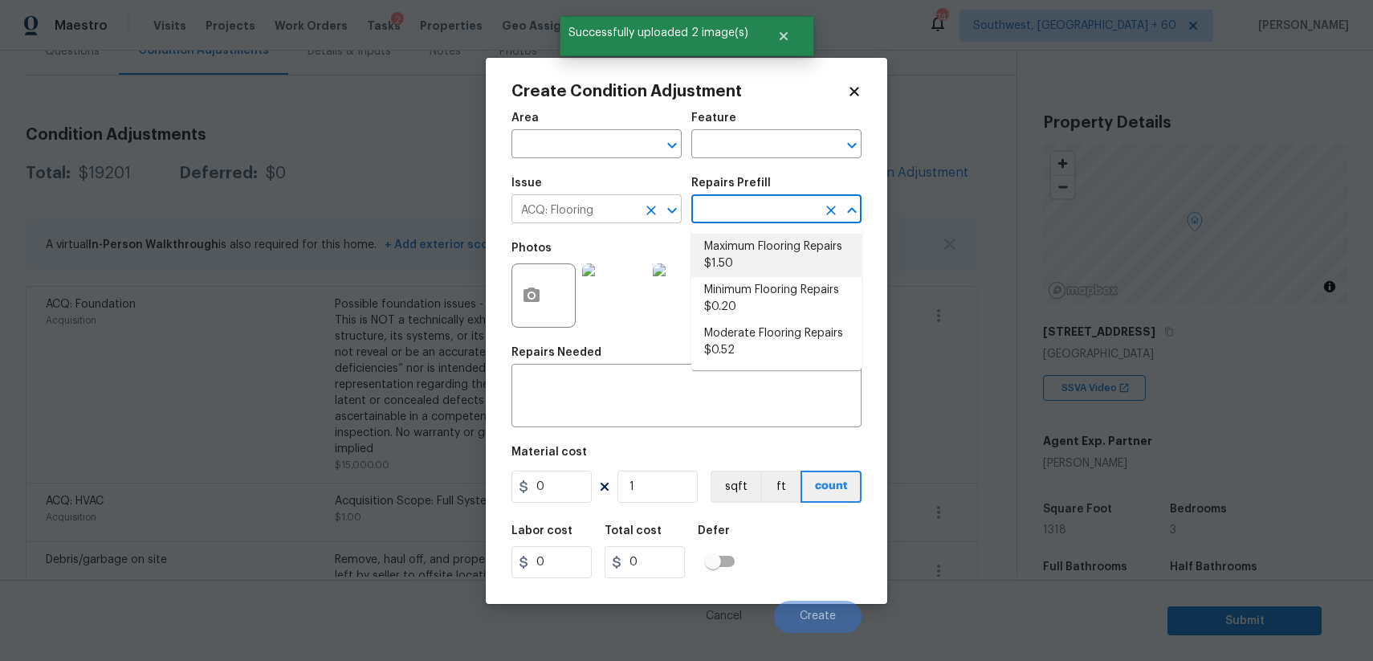
click at [654, 208] on icon "Clear" at bounding box center [651, 211] width 10 height 10
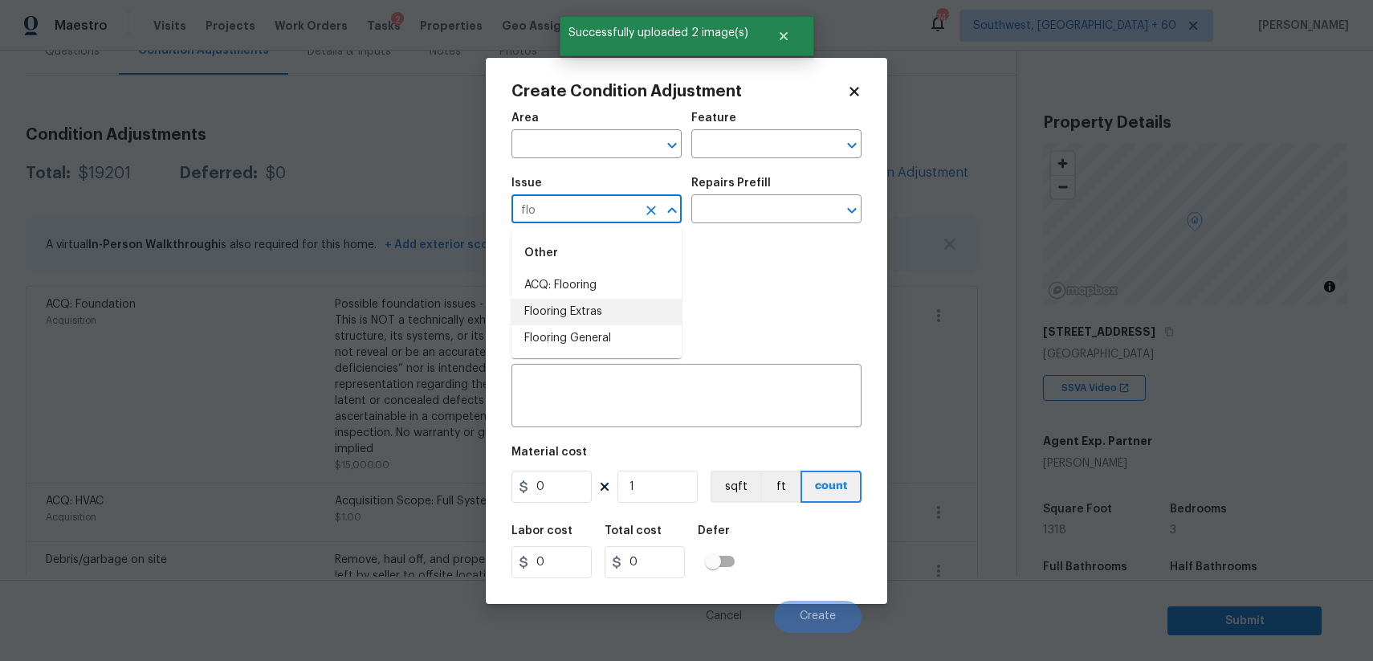
click at [601, 319] on li "Flooring Extras" at bounding box center [596, 312] width 170 height 26
type input "Flooring Extras"
click at [776, 176] on div "Issue Flooring Extras ​ Repairs Prefill ​" at bounding box center [686, 200] width 350 height 65
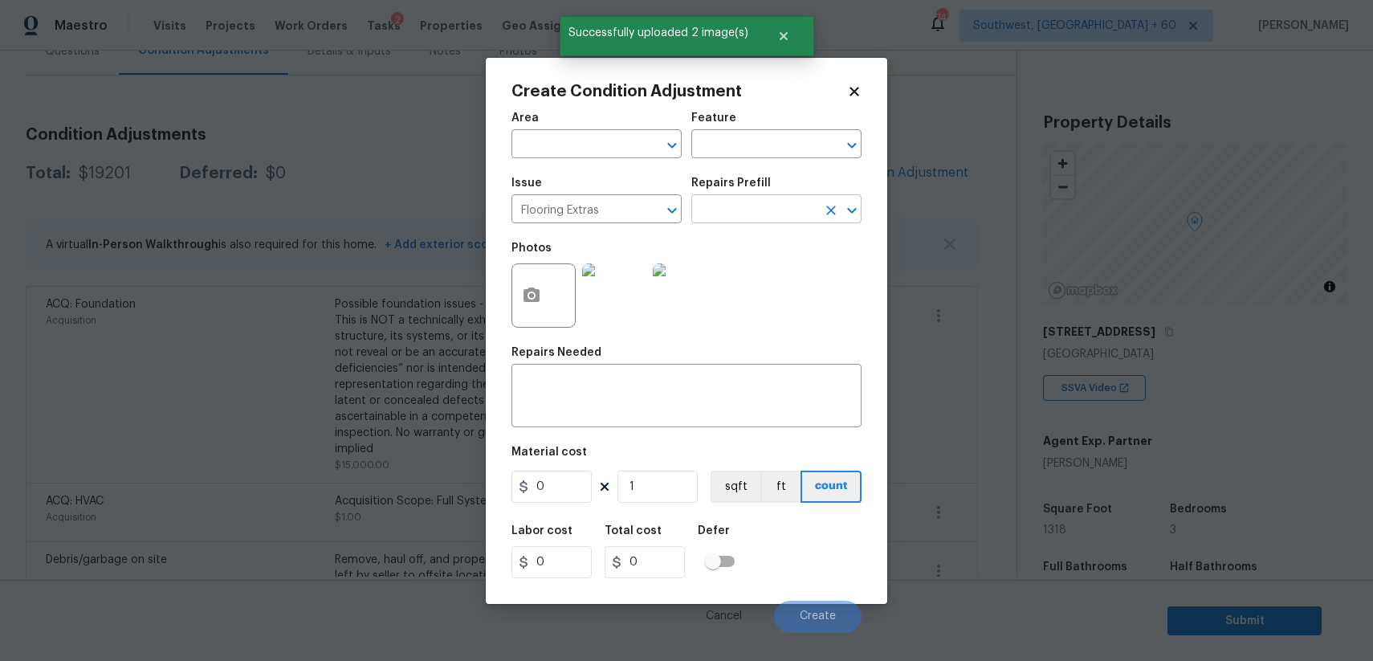
click at [770, 218] on input "text" at bounding box center [753, 210] width 125 height 25
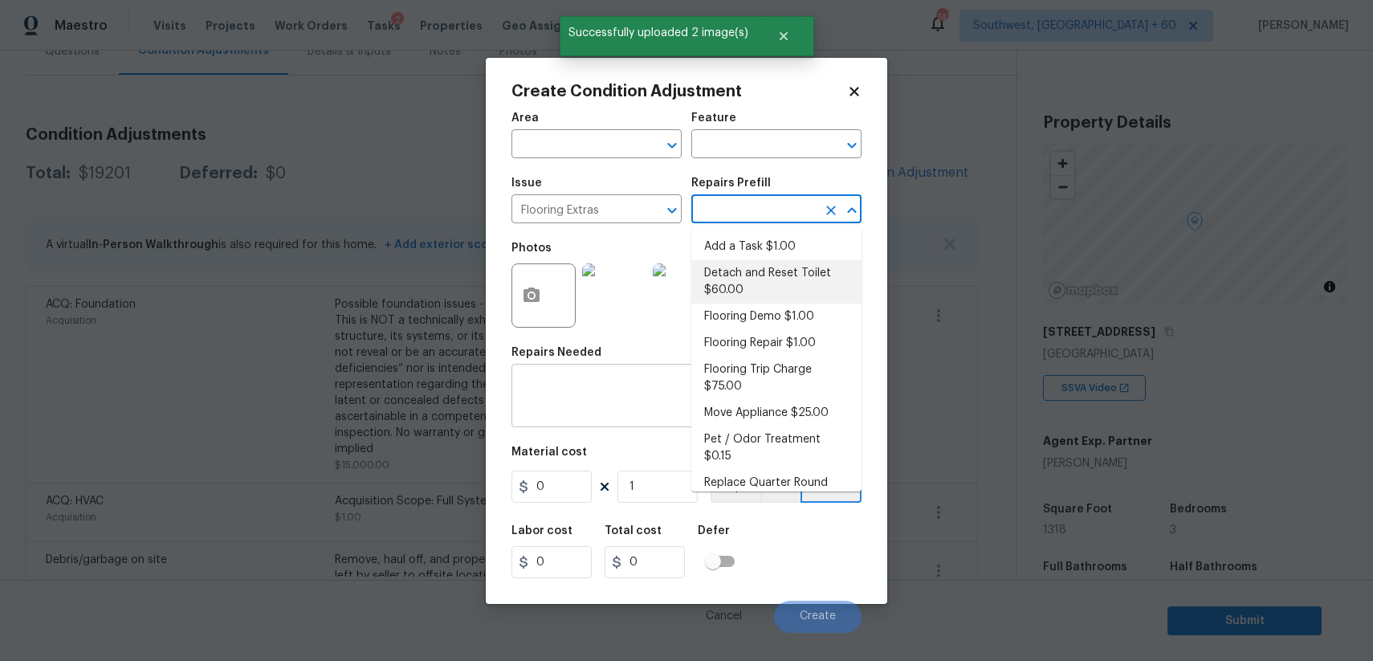
click at [523, 385] on textarea at bounding box center [686, 398] width 331 height 34
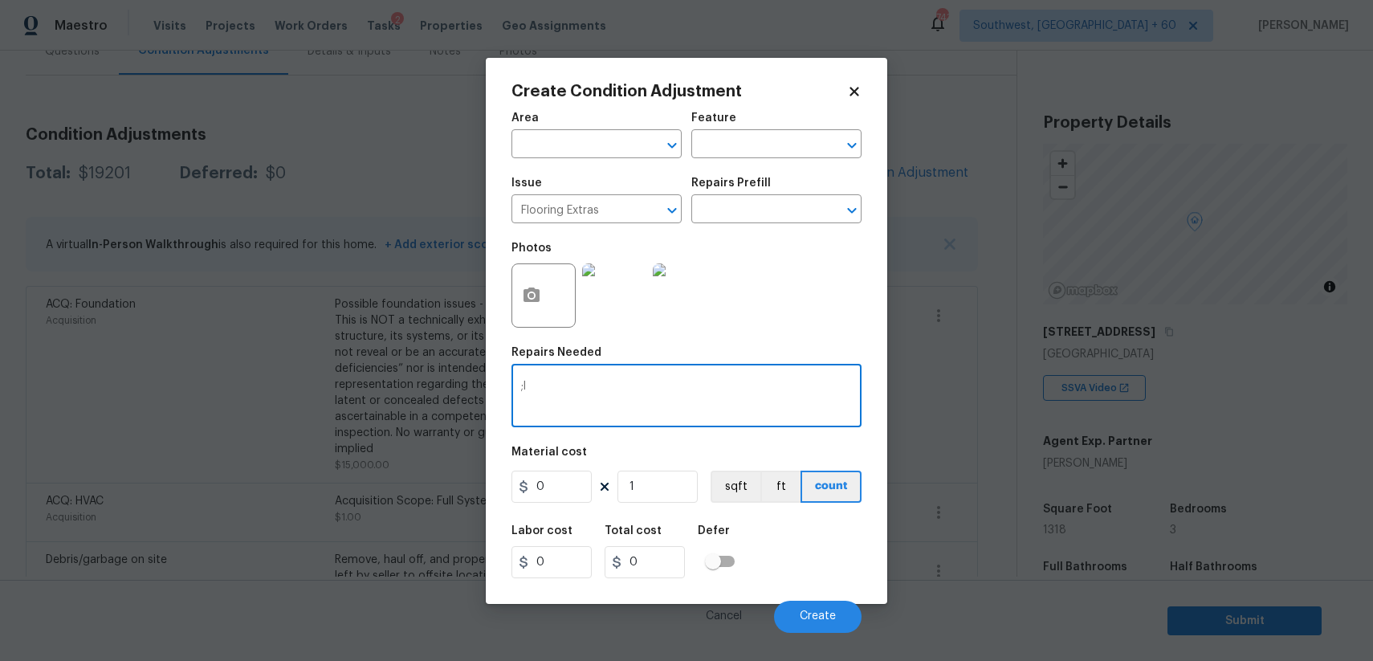
type textarea ";"
type textarea "lvp replacement"
click at [575, 496] on input "0" at bounding box center [551, 486] width 80 height 32
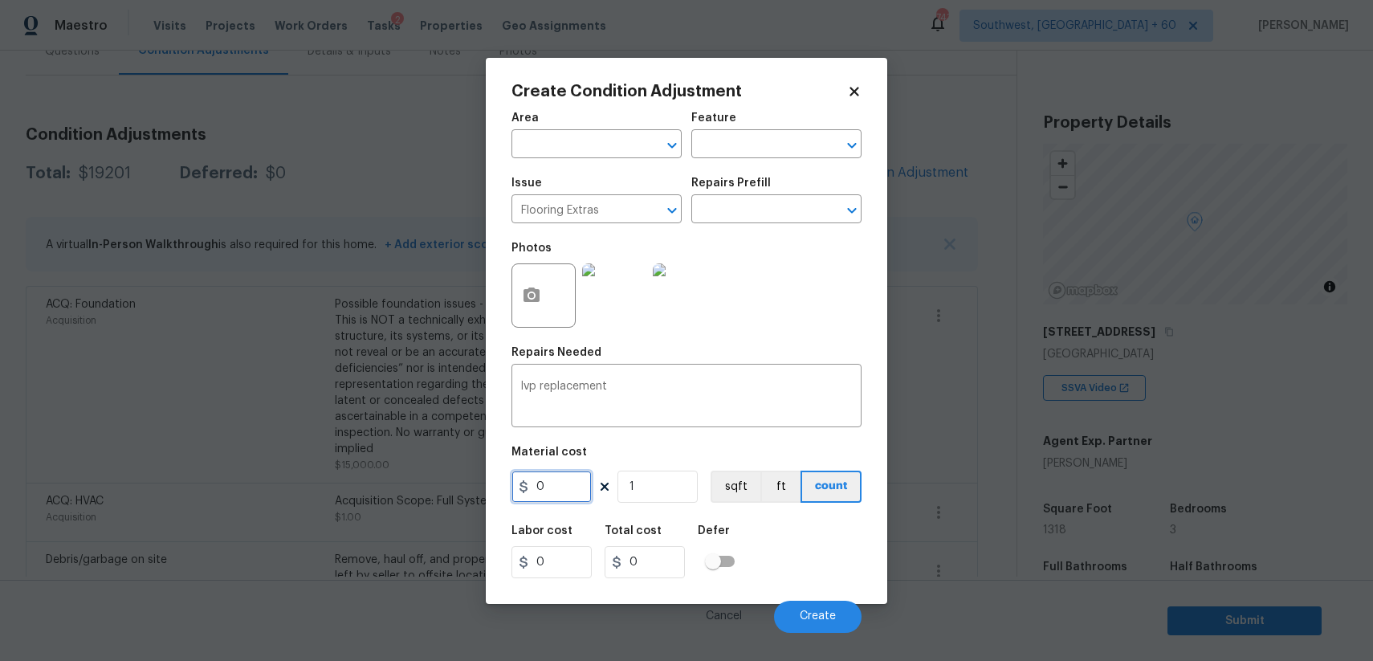
click at [575, 496] on input "0" at bounding box center [551, 486] width 80 height 32
type input "4.5"
click at [661, 487] on input "1" at bounding box center [657, 486] width 80 height 32
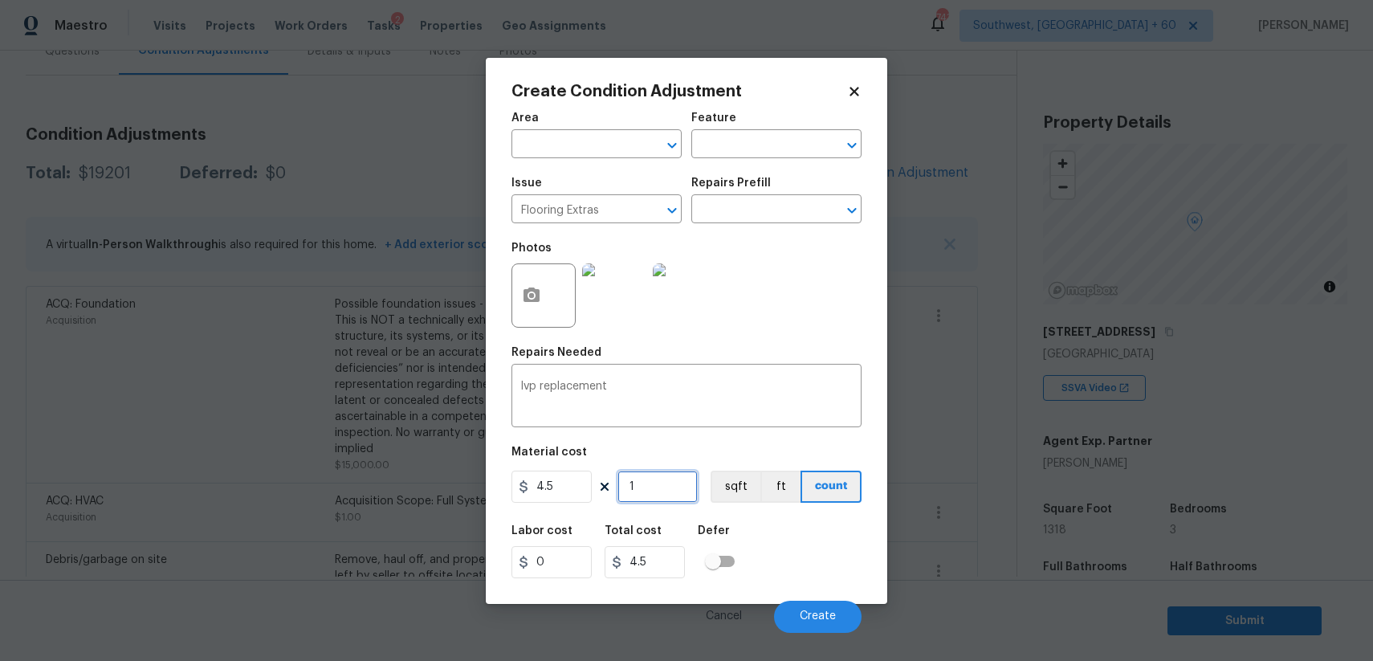
click at [661, 487] on input "1" at bounding box center [657, 486] width 80 height 32
type input "5"
type input "22.5"
type input "50"
type input "225"
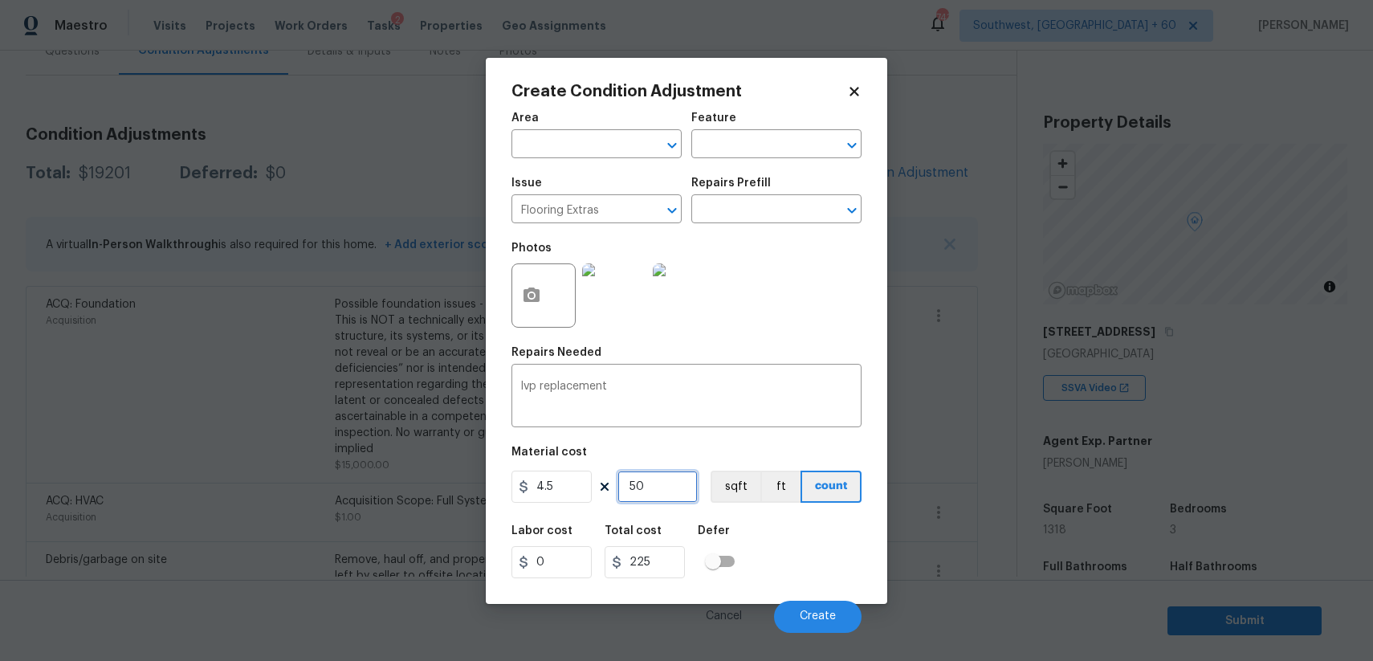
type input "500"
type input "2250"
click at [669, 483] on input "500" at bounding box center [657, 486] width 80 height 32
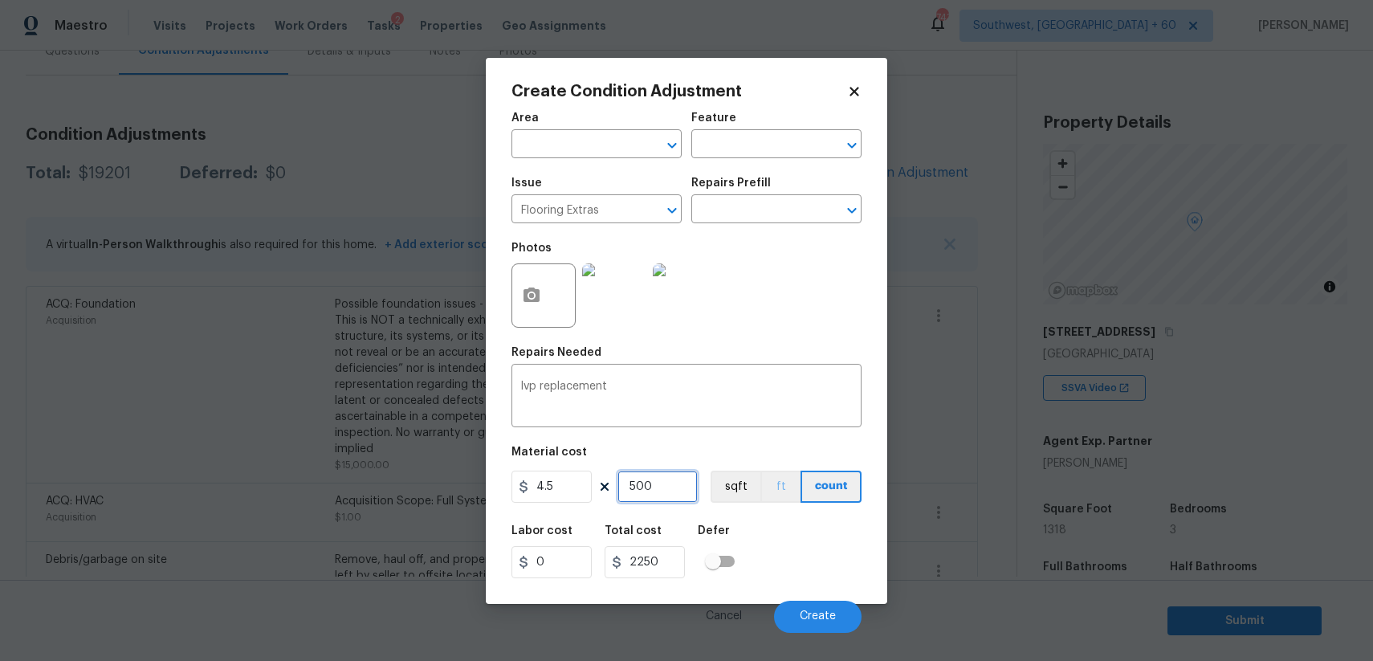
type input "6"
type input "27"
type input "60"
type input "270"
type input "600"
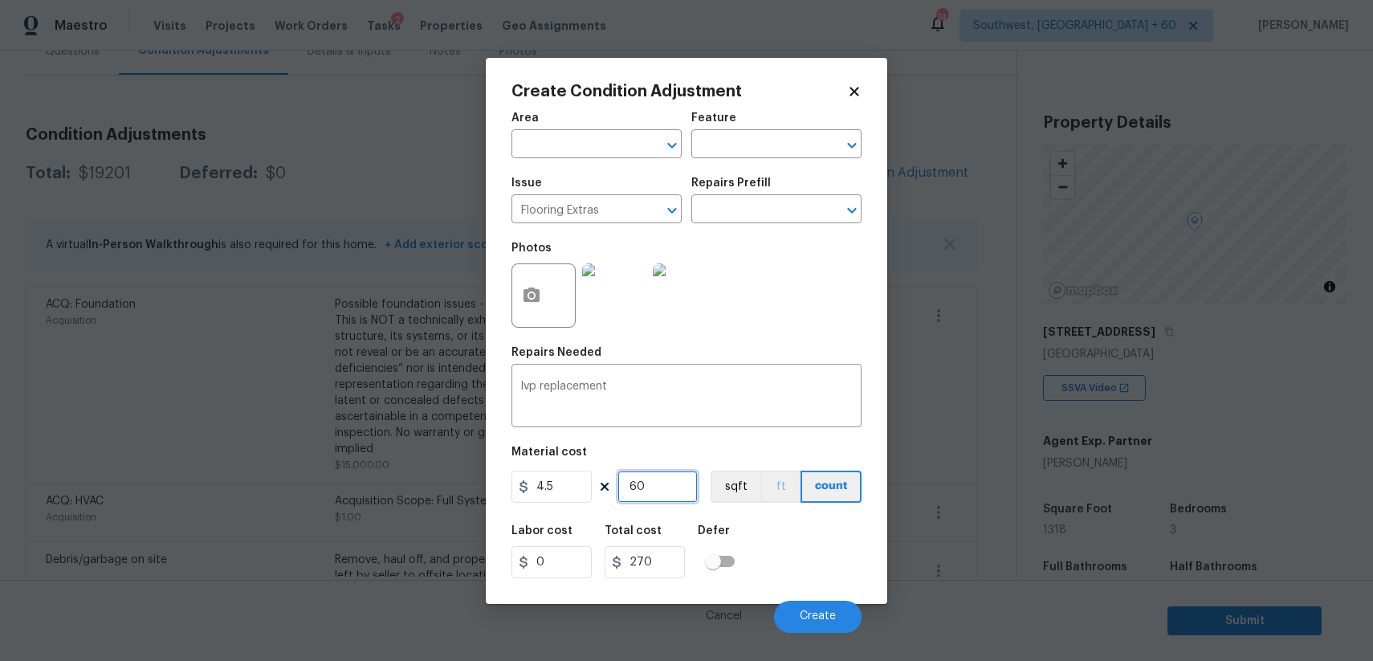
type input "2700"
type input "600"
click at [815, 605] on button "Create" at bounding box center [818, 617] width 88 height 32
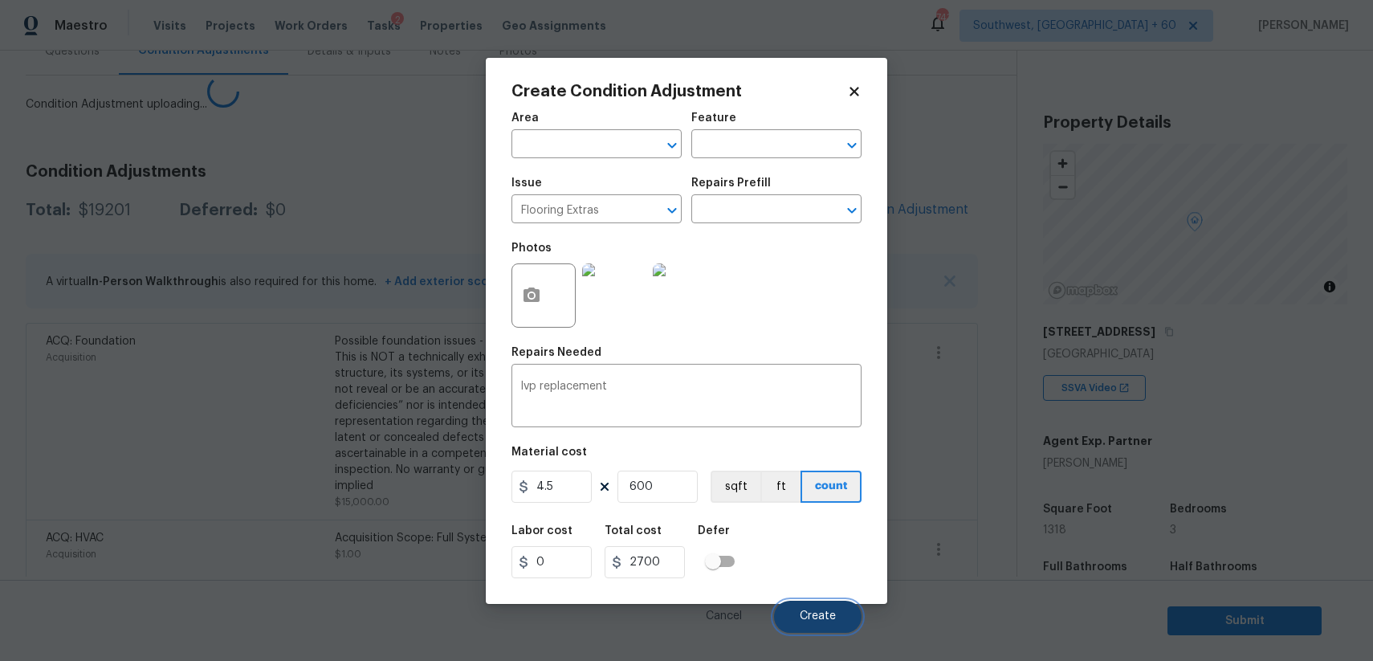
click at [815, 605] on button "Create" at bounding box center [818, 617] width 88 height 32
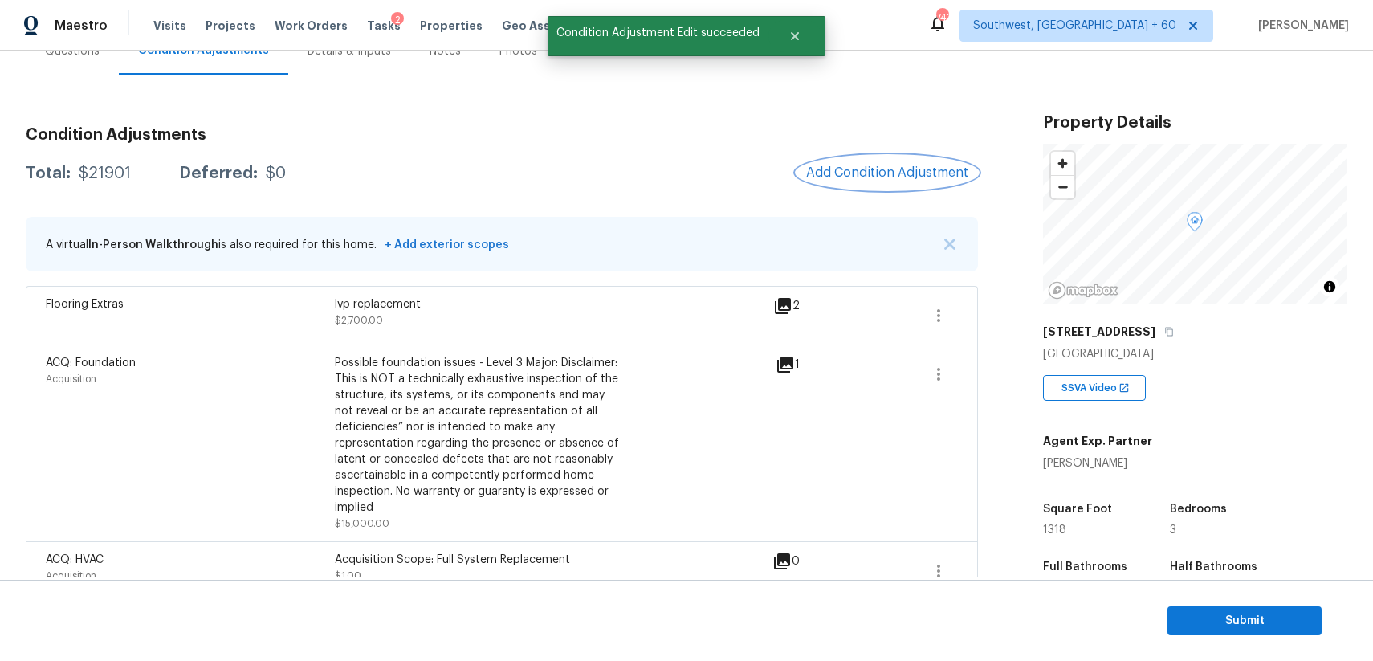
click at [901, 169] on span "Add Condition Adjustment" at bounding box center [887, 172] width 162 height 14
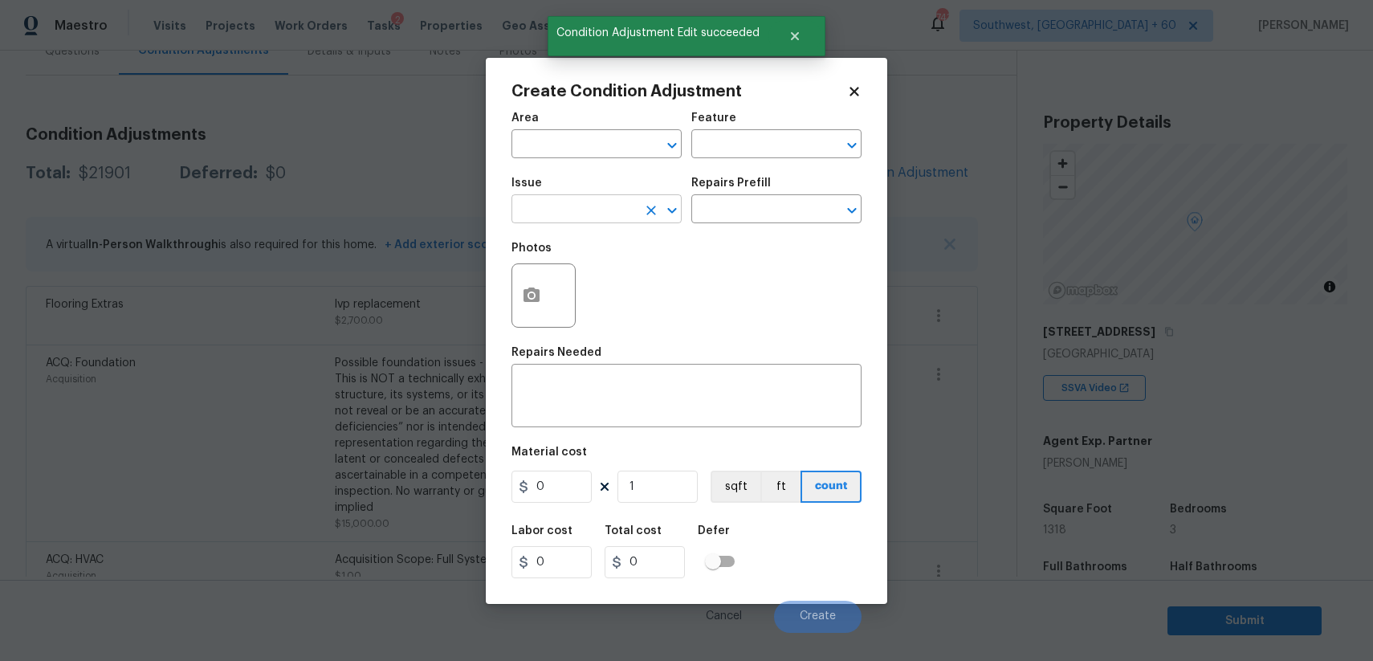
click at [625, 211] on input "text" at bounding box center [573, 210] width 125 height 25
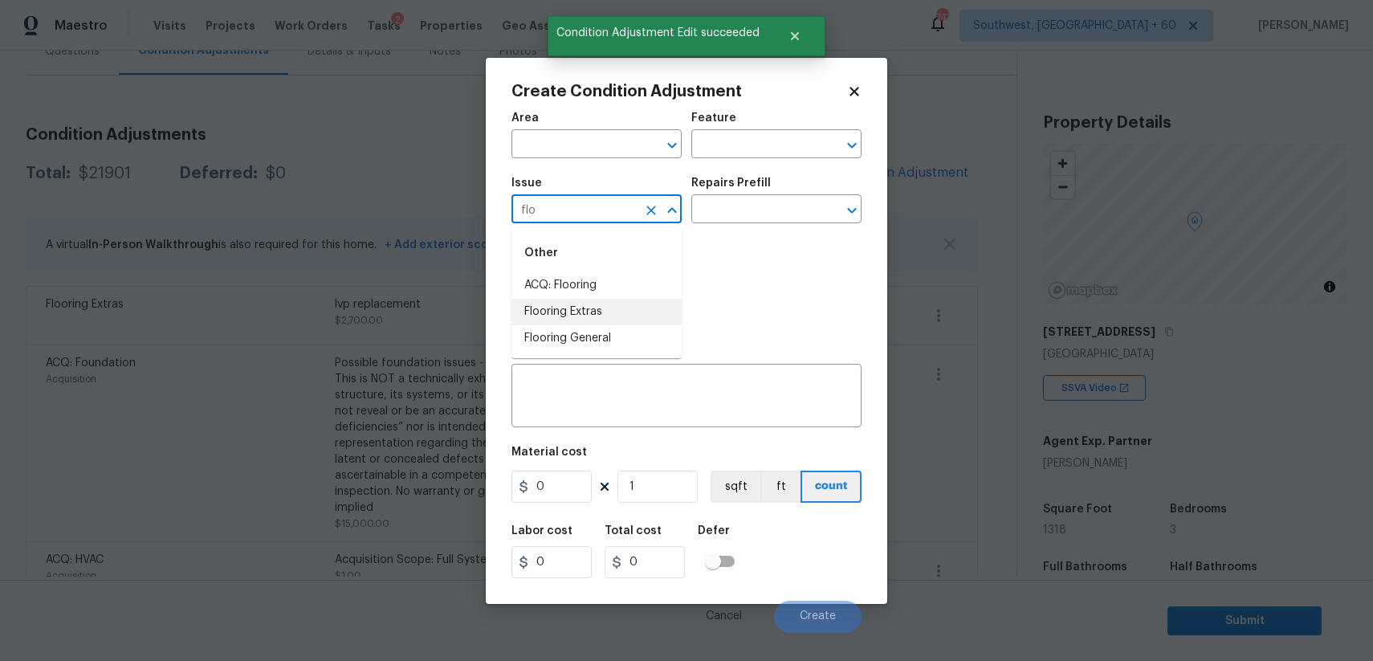
click at [612, 309] on li "Flooring Extras" at bounding box center [596, 312] width 170 height 26
type input "Flooring Extras"
click at [756, 202] on input "text" at bounding box center [753, 210] width 125 height 25
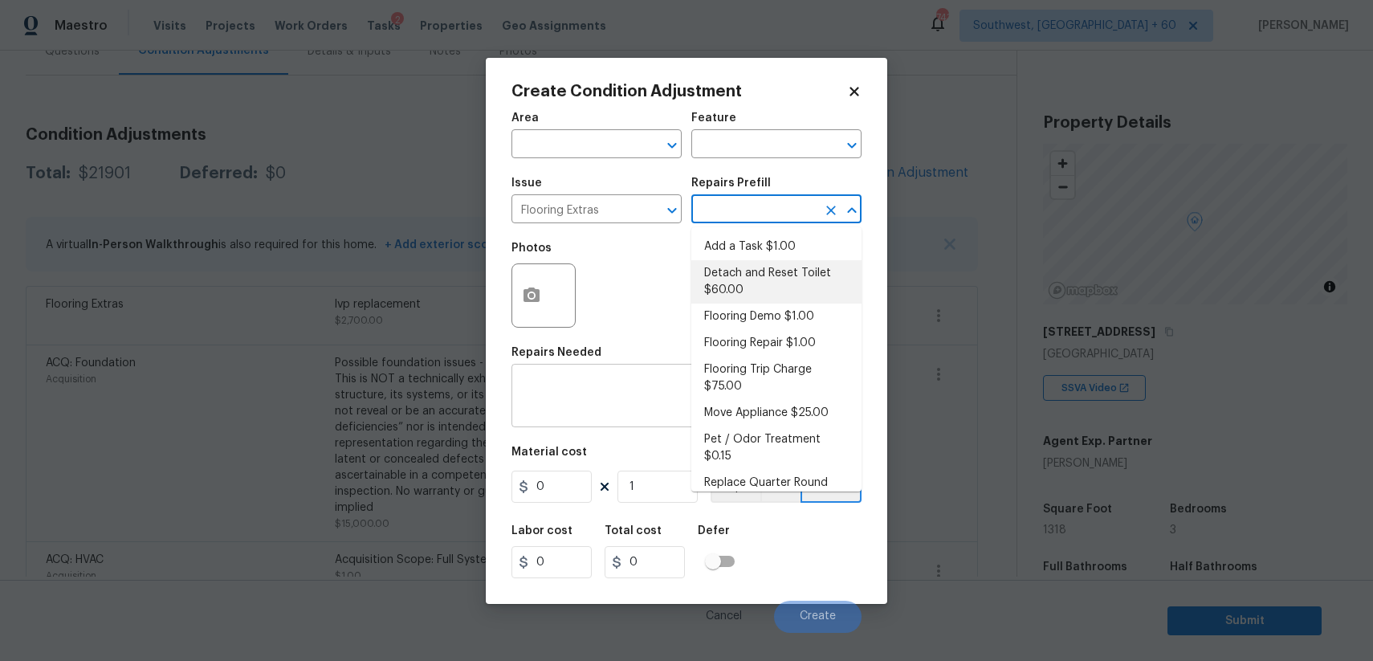
click at [623, 393] on textarea at bounding box center [686, 398] width 331 height 34
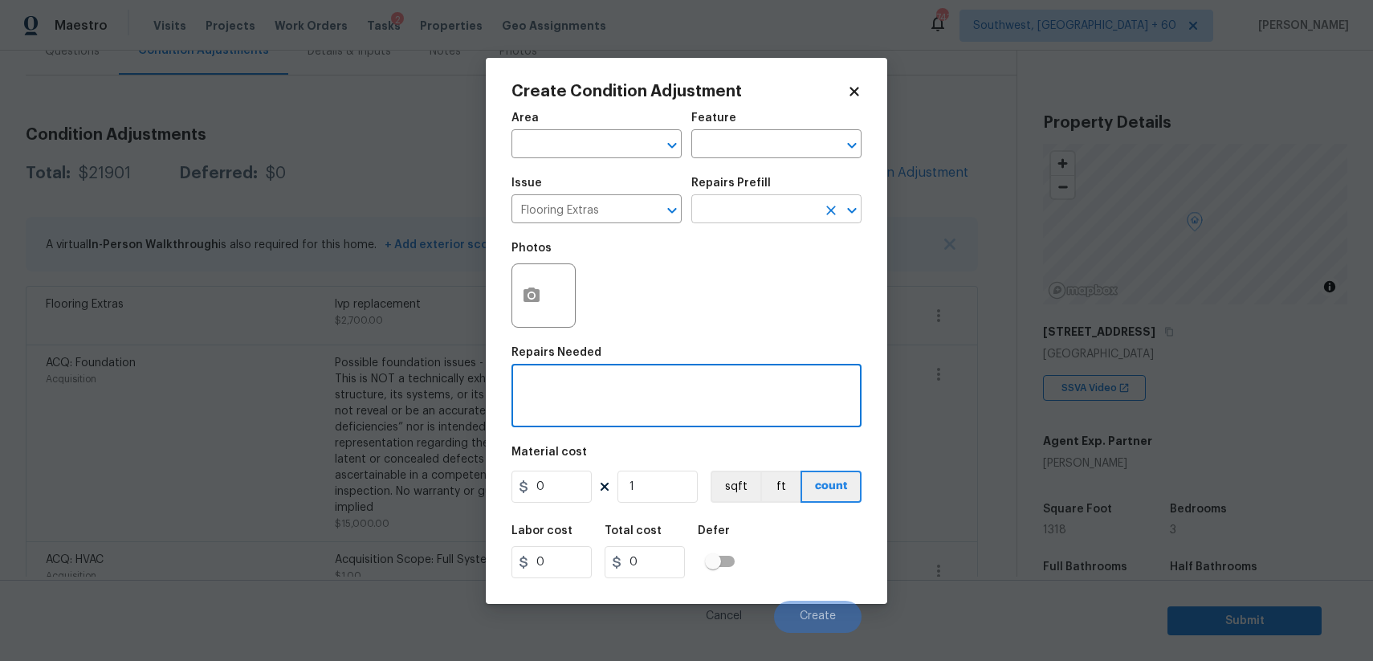
click at [744, 198] on input "text" at bounding box center [753, 210] width 125 height 25
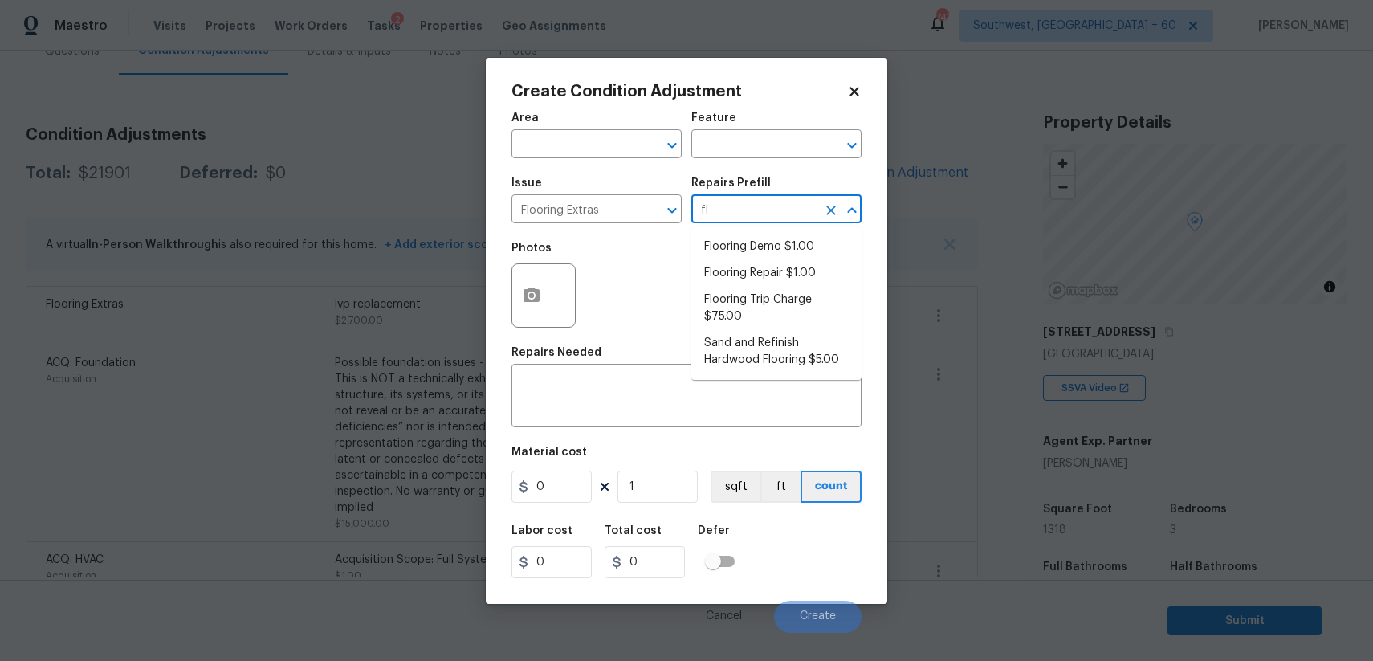
type input "flo"
click at [788, 231] on ul "Flooring Demo $1.00 Flooring Repair $1.00 Flooring Trip Charge $75.00 Sand and …" at bounding box center [776, 303] width 170 height 153
click at [807, 242] on li "Flooring Demo $1.00" at bounding box center [776, 247] width 170 height 26
type input "Overall Flooring"
type textarea "Demo existing flooring."
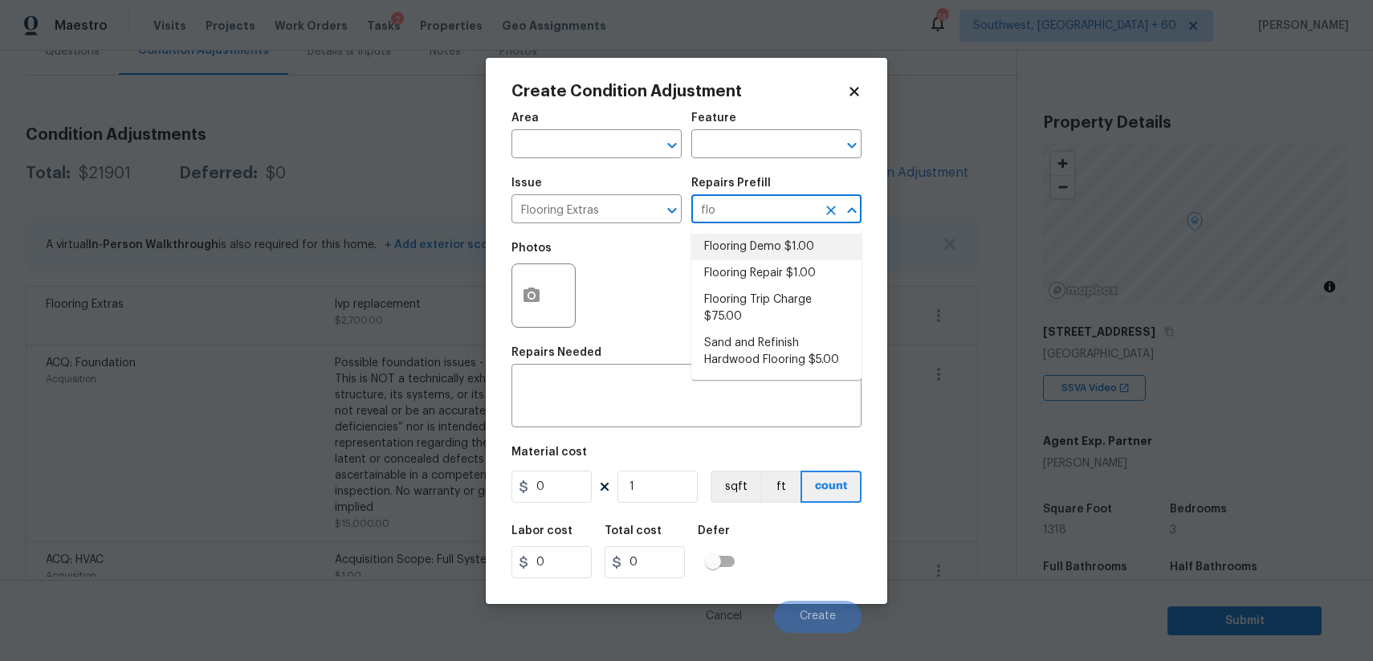
type input "1"
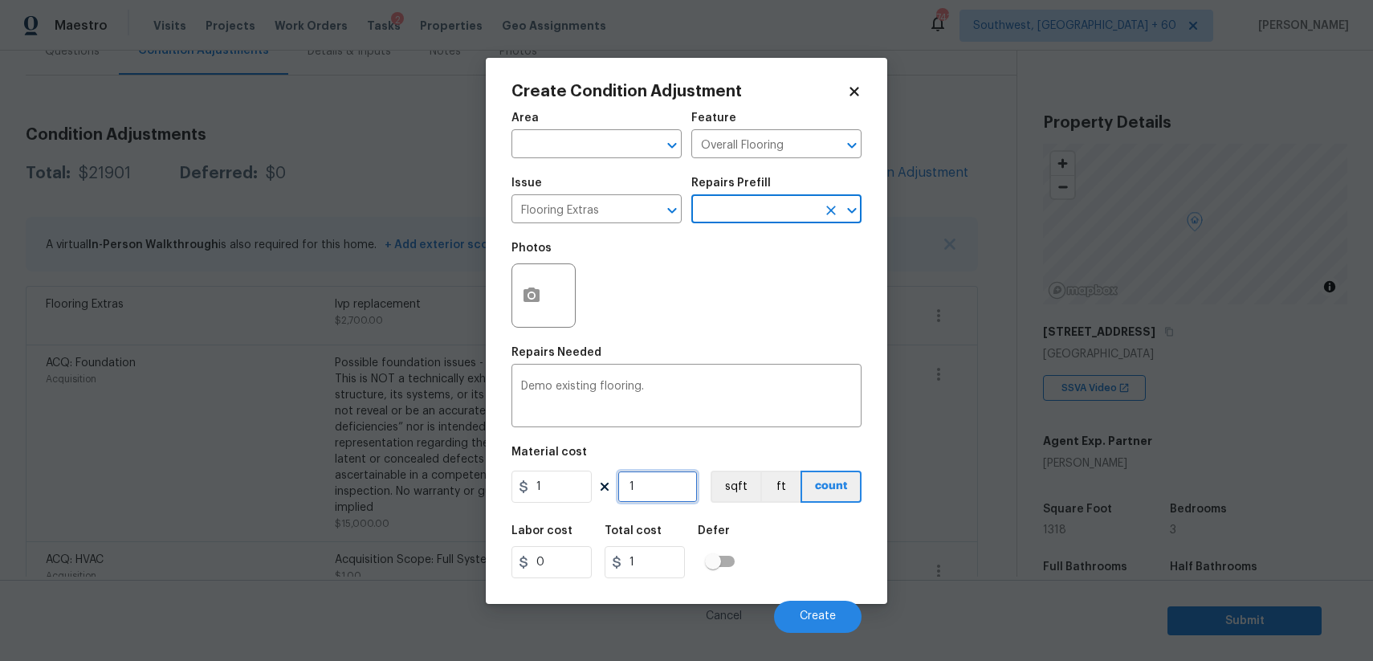
click at [641, 480] on input "1" at bounding box center [657, 486] width 80 height 32
type input "6"
type input "60"
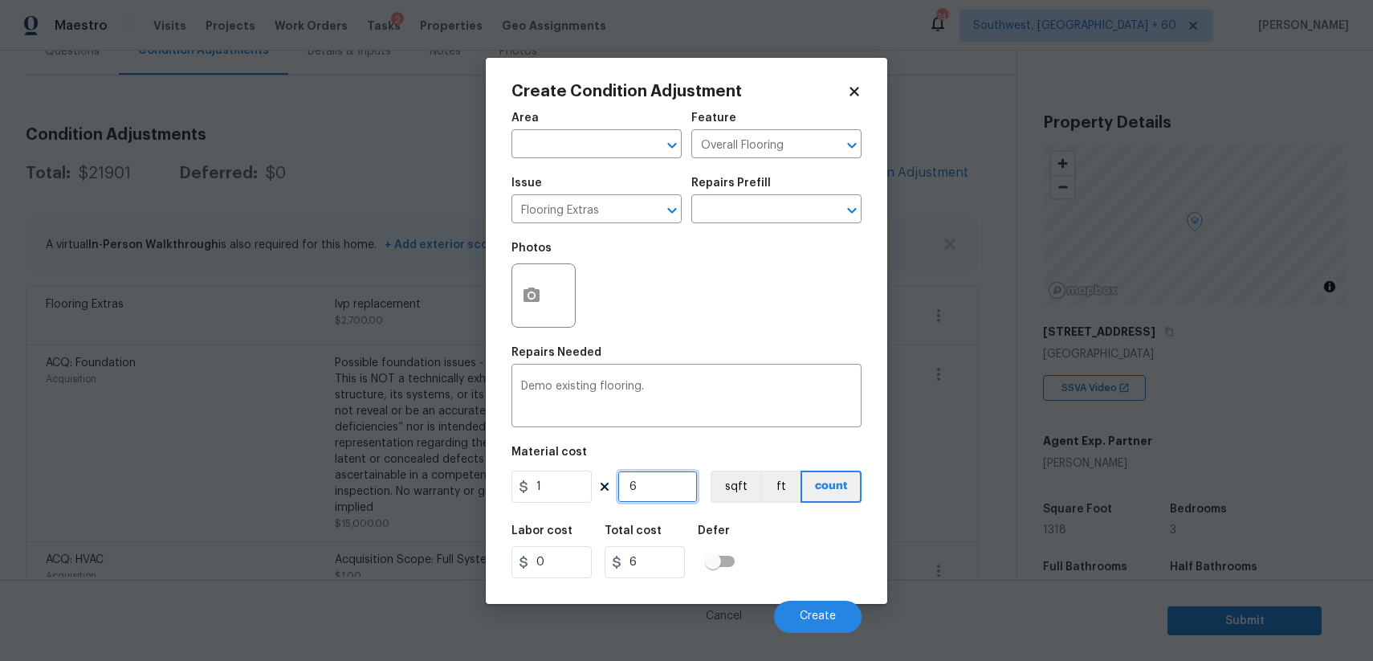
type input "60"
type input "600"
click at [812, 591] on div "Cancel Create" at bounding box center [686, 610] width 350 height 45
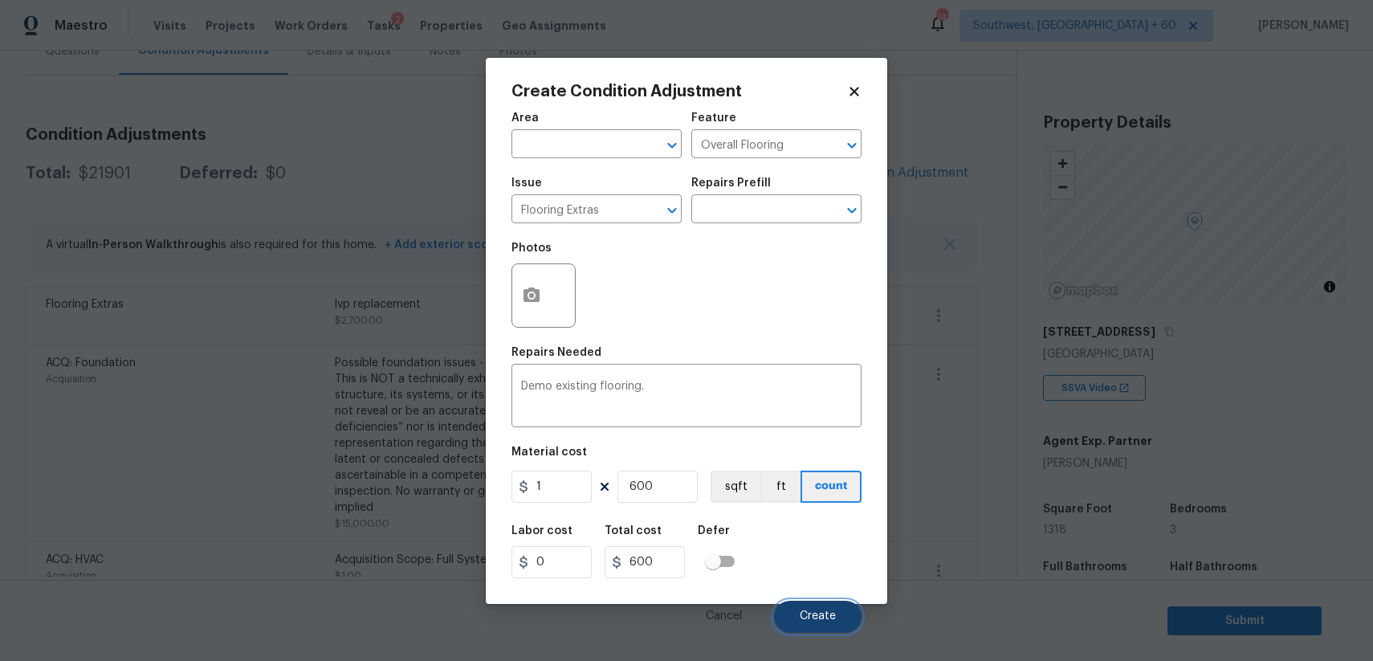
click at [820, 613] on span "Create" at bounding box center [818, 616] width 36 height 12
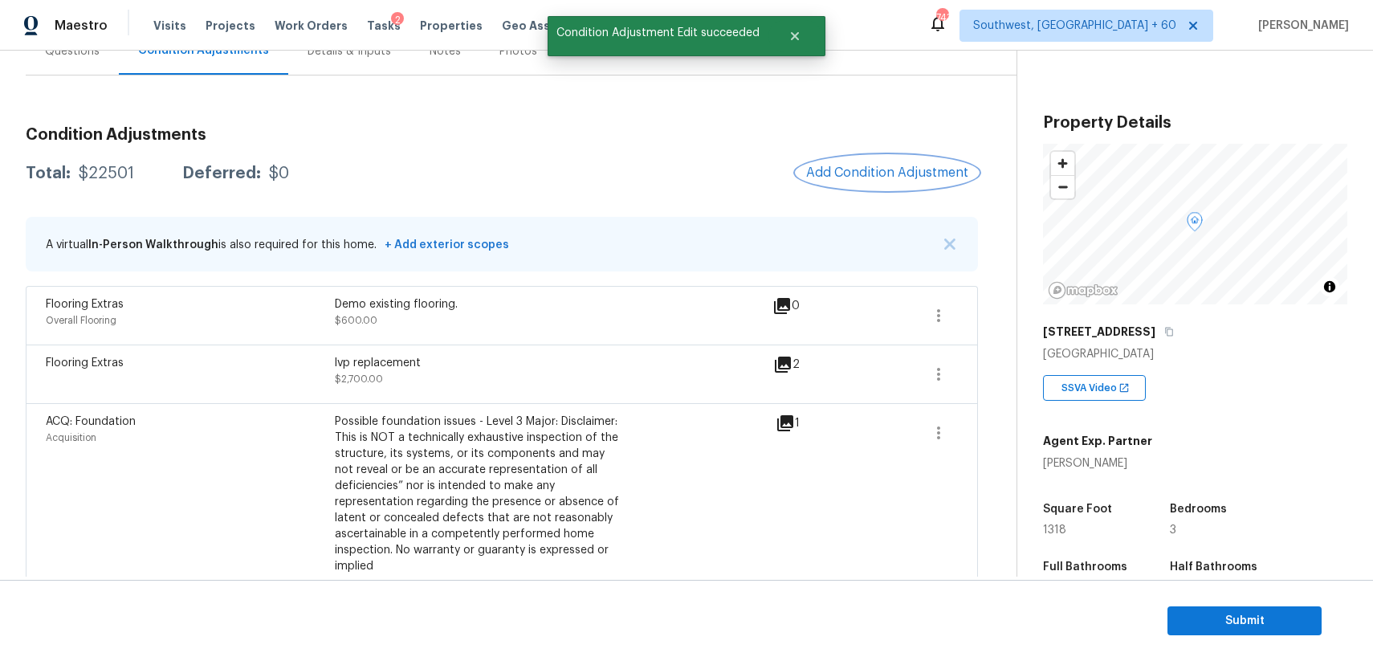
click at [895, 181] on button "Add Condition Adjustment" at bounding box center [886, 173] width 181 height 34
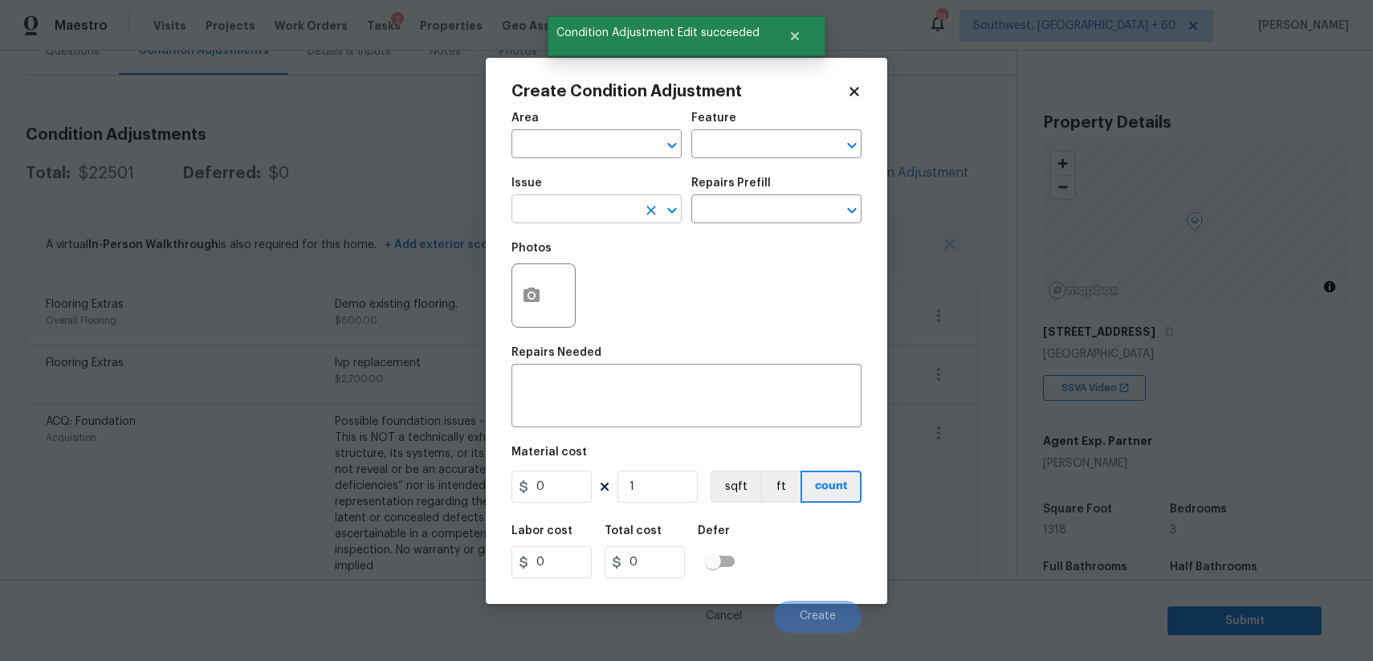
click at [597, 210] on input "text" at bounding box center [573, 210] width 125 height 25
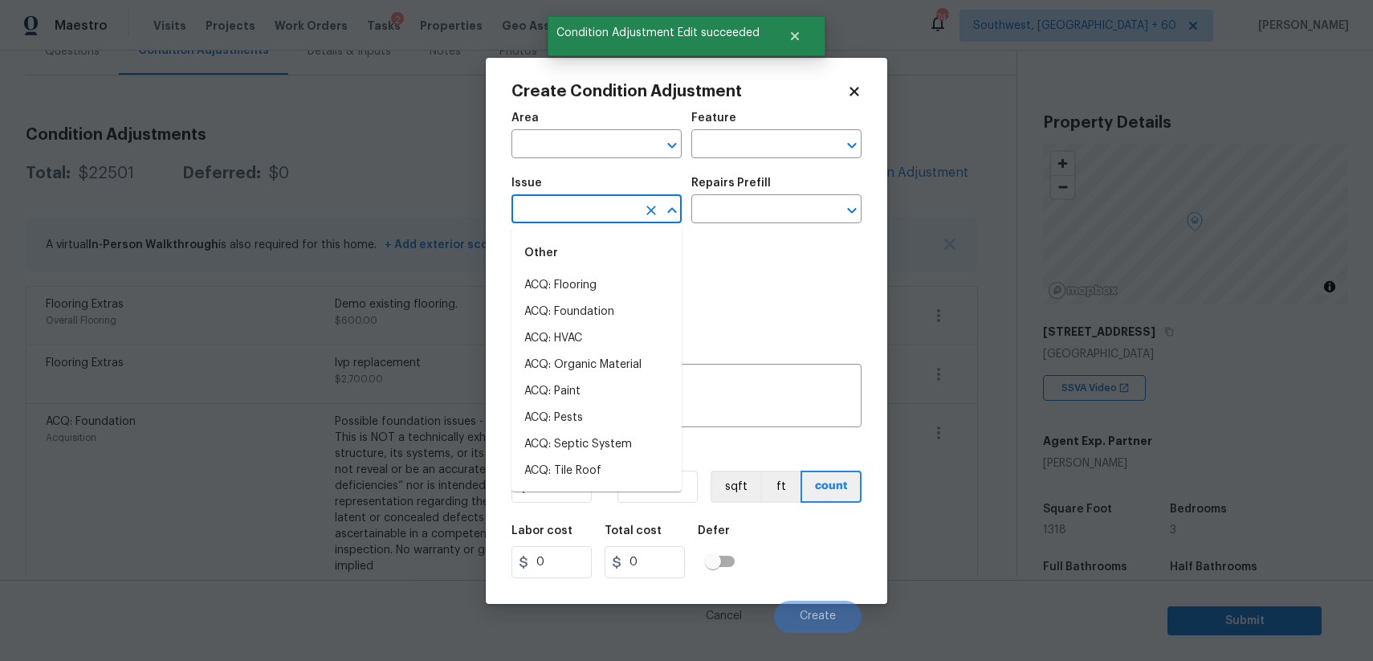
click at [597, 210] on input "text" at bounding box center [573, 210] width 125 height 25
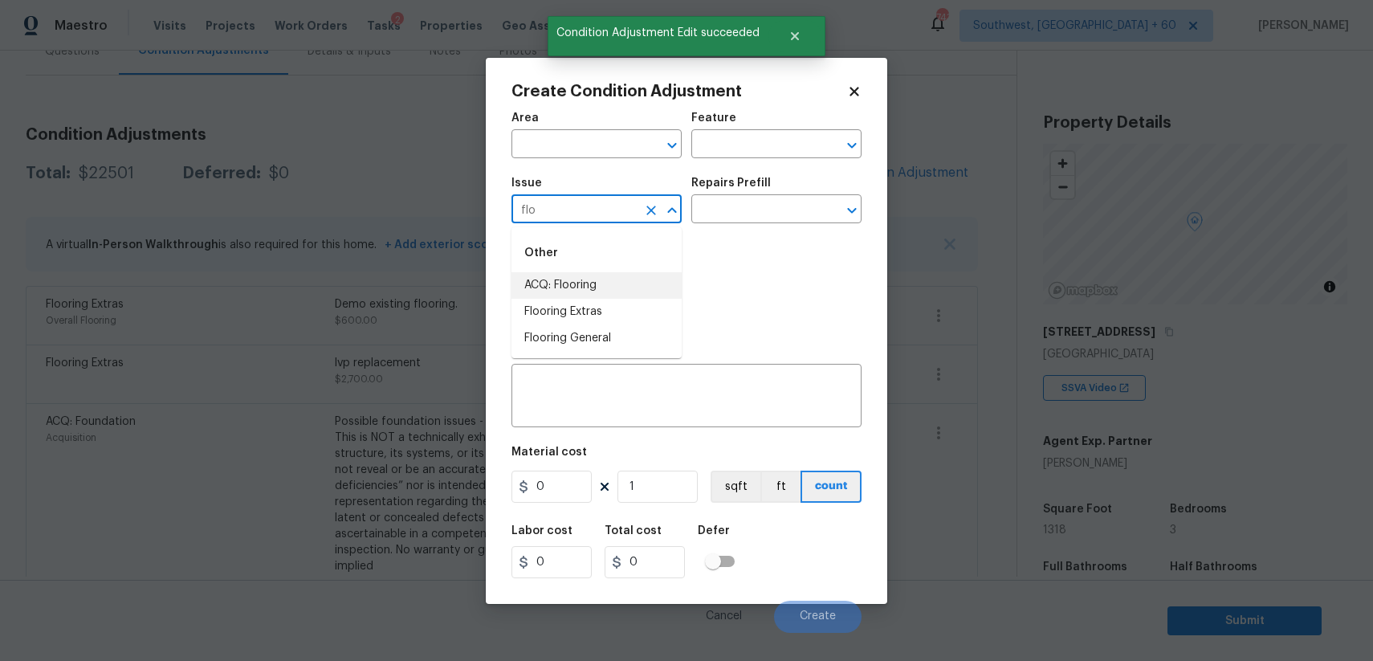
click at [613, 284] on li "ACQ: Flooring" at bounding box center [596, 285] width 170 height 26
type input "ACQ: Flooring"
click at [719, 226] on div "Issue ACQ: Flooring ​ Repairs Prefill ​" at bounding box center [686, 200] width 350 height 65
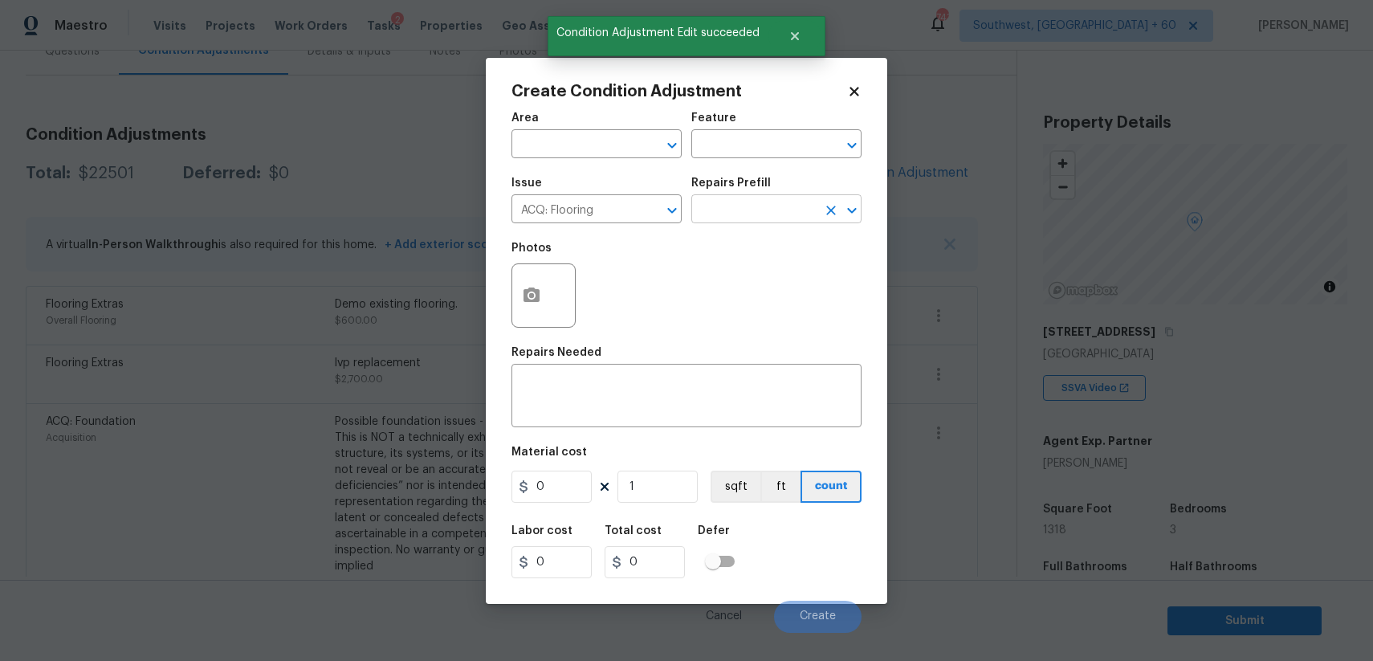
click at [735, 214] on input "text" at bounding box center [753, 210] width 125 height 25
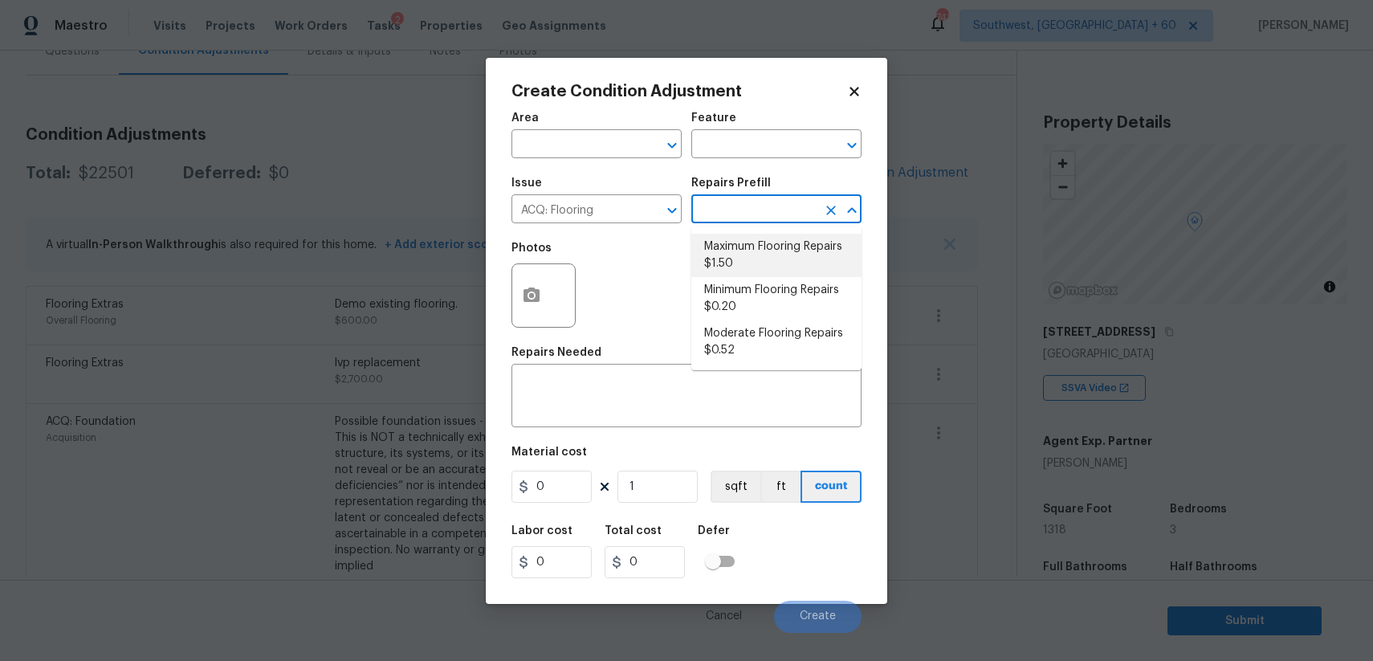
click at [825, 253] on li "Maximum Flooring Repairs $1.50" at bounding box center [776, 255] width 170 height 43
type input "Acquisition"
type textarea "Acquisition Scope: Maximum flooring repairs"
type input "1.5"
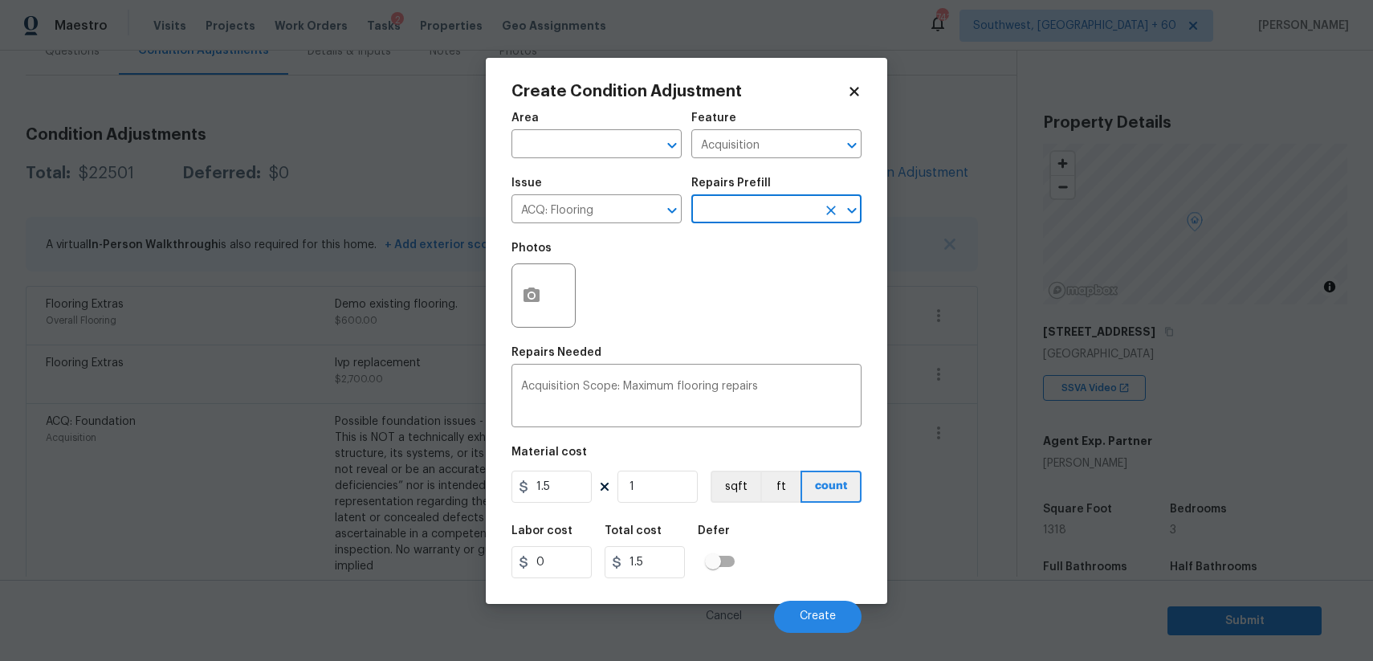
click at [699, 478] on div "1.5 1 sqft ft count" at bounding box center [686, 486] width 350 height 32
click at [671, 510] on div "Area ​ Feature Acquisition ​ Issue ACQ: Flooring ​ Repairs Prefill ​ Photos Rep…" at bounding box center [686, 368] width 350 height 530
click at [739, 225] on div "Issue ACQ: Flooring ​ Repairs Prefill ​" at bounding box center [686, 200] width 350 height 65
click at [739, 184] on h5 "Repairs Prefill" at bounding box center [730, 182] width 79 height 11
click at [756, 202] on input "text" at bounding box center [753, 210] width 125 height 25
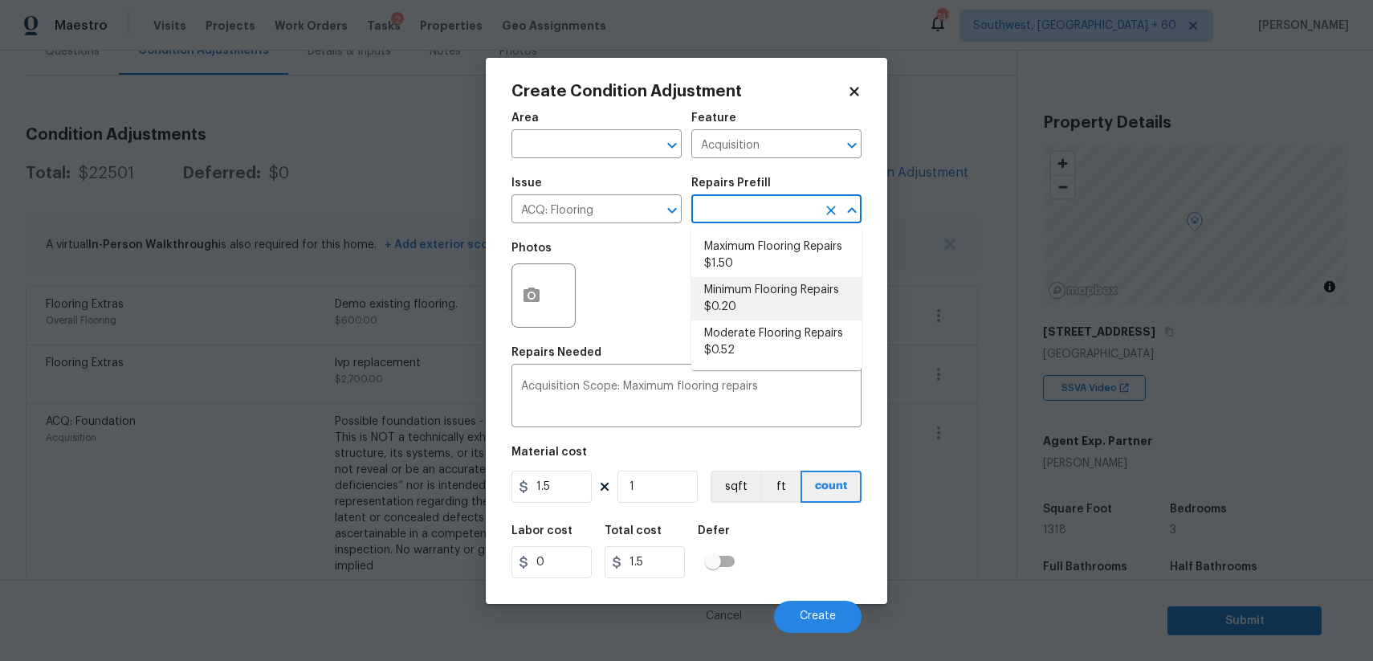
click at [776, 299] on li "Minimum Flooring Repairs $0.20" at bounding box center [776, 298] width 170 height 43
type textarea "Acquisition Scope: Minimum flooring repairs"
type input "0.2"
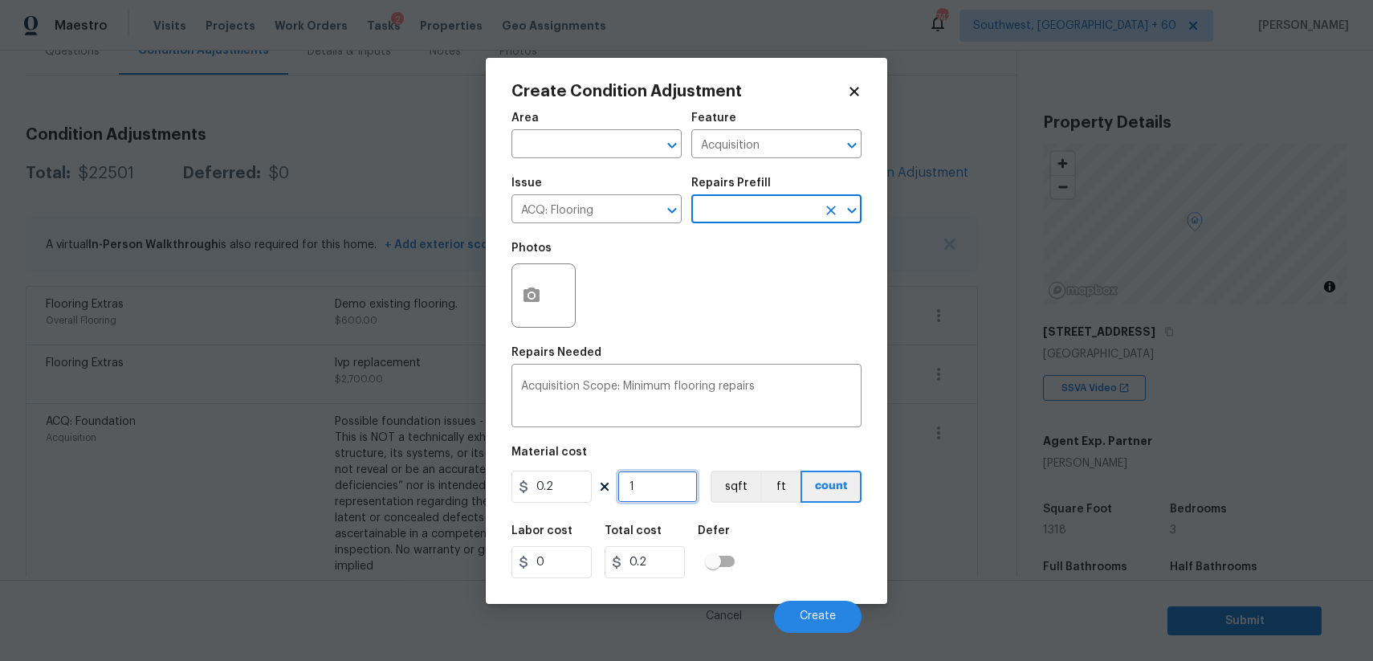
click at [665, 477] on input "1" at bounding box center [657, 486] width 80 height 32
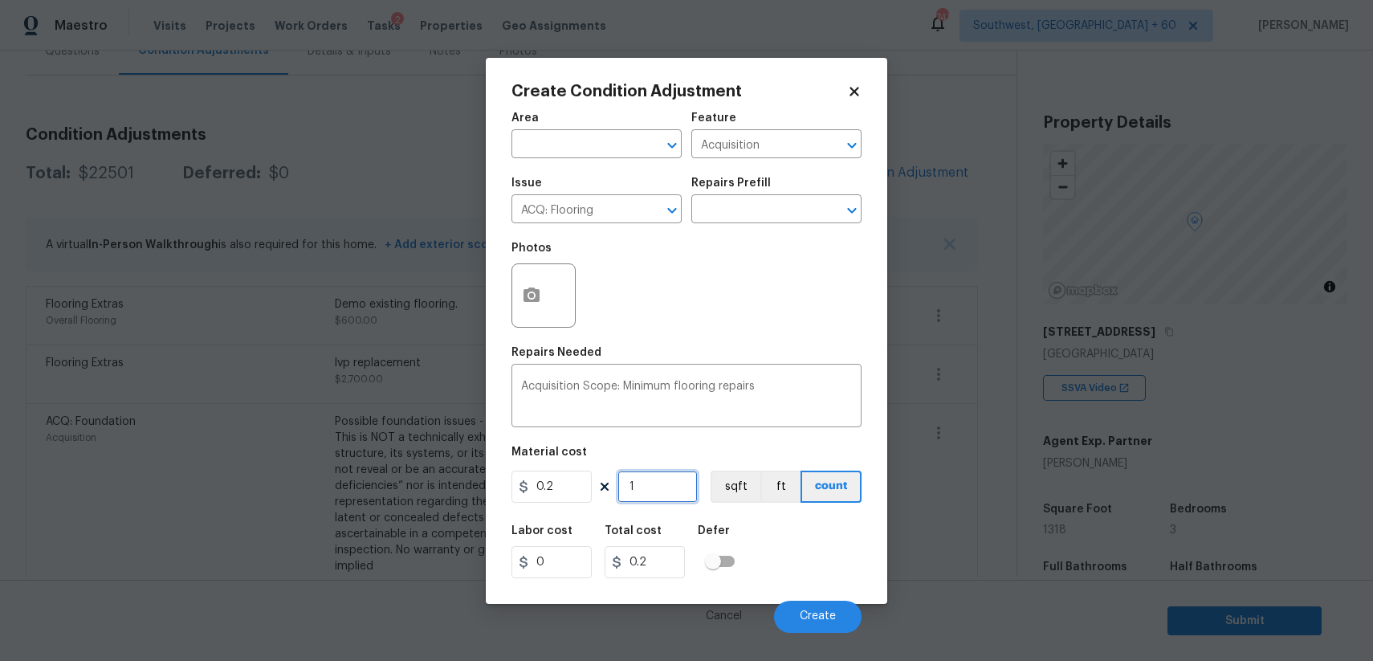
click at [666, 488] on input "1" at bounding box center [657, 486] width 80 height 32
type input "17"
type input "3.4"
type input "173"
type input "34.6"
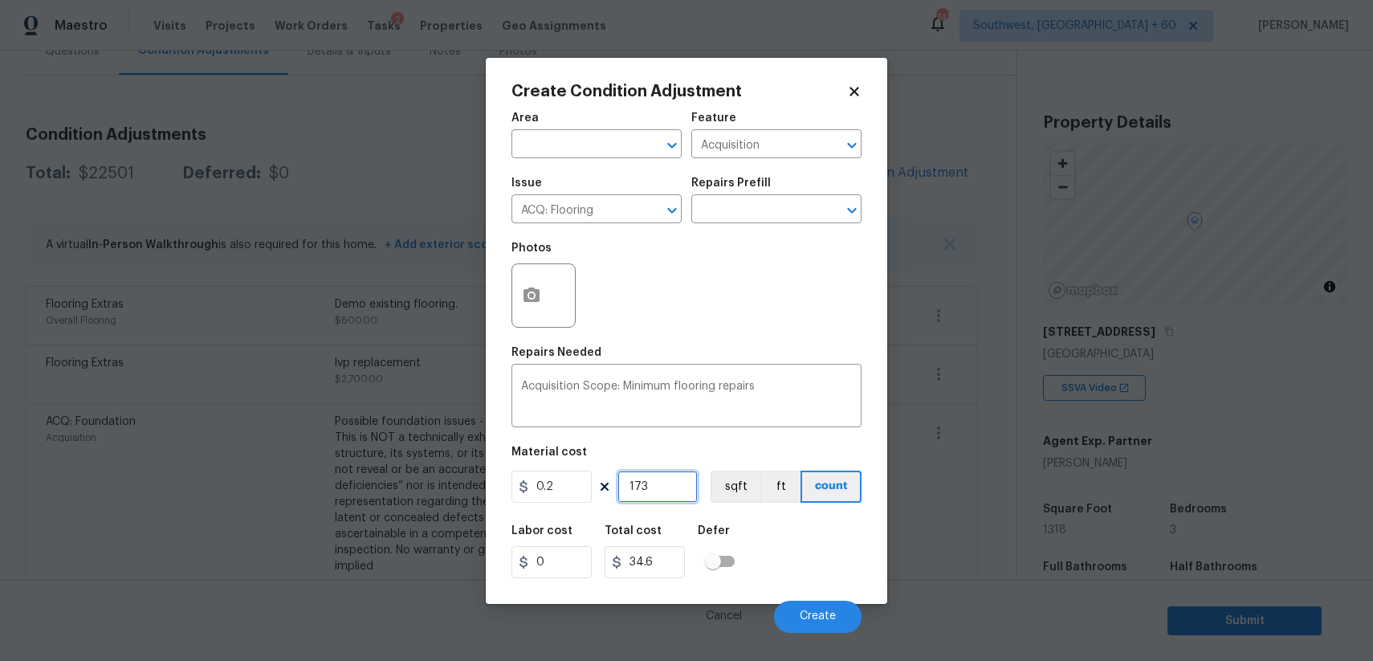
type input "1738"
type input "347.6"
type input "173"
type input "34.6"
type input "17"
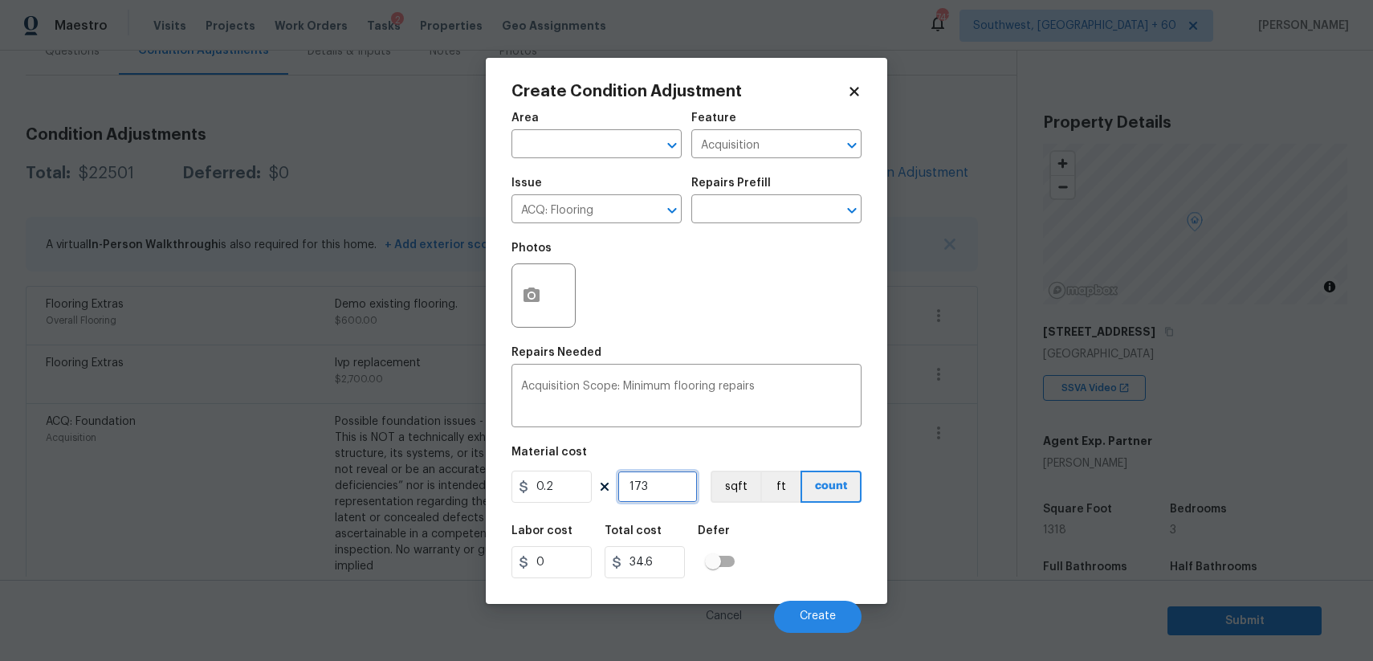
type input "3.4"
type input "1"
type input "0.2"
type input "0"
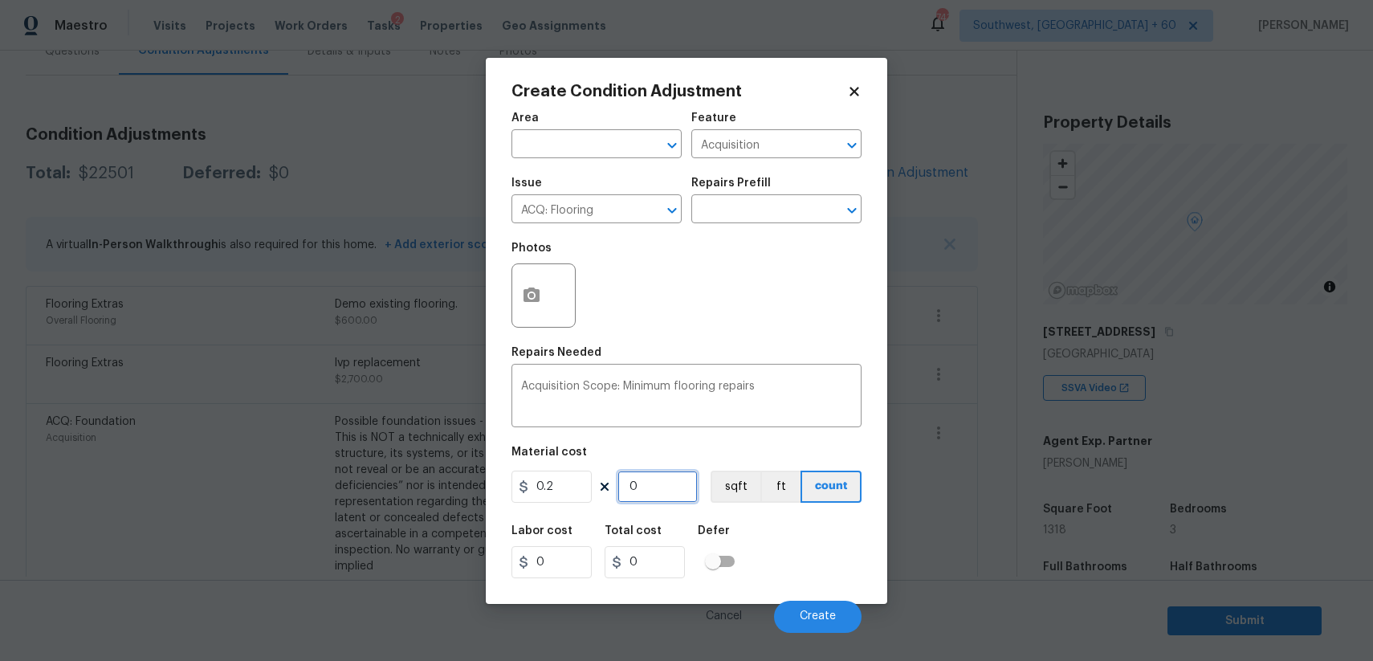
type input "7"
type input "1.4"
type input "73"
type input "14.6"
type input "738"
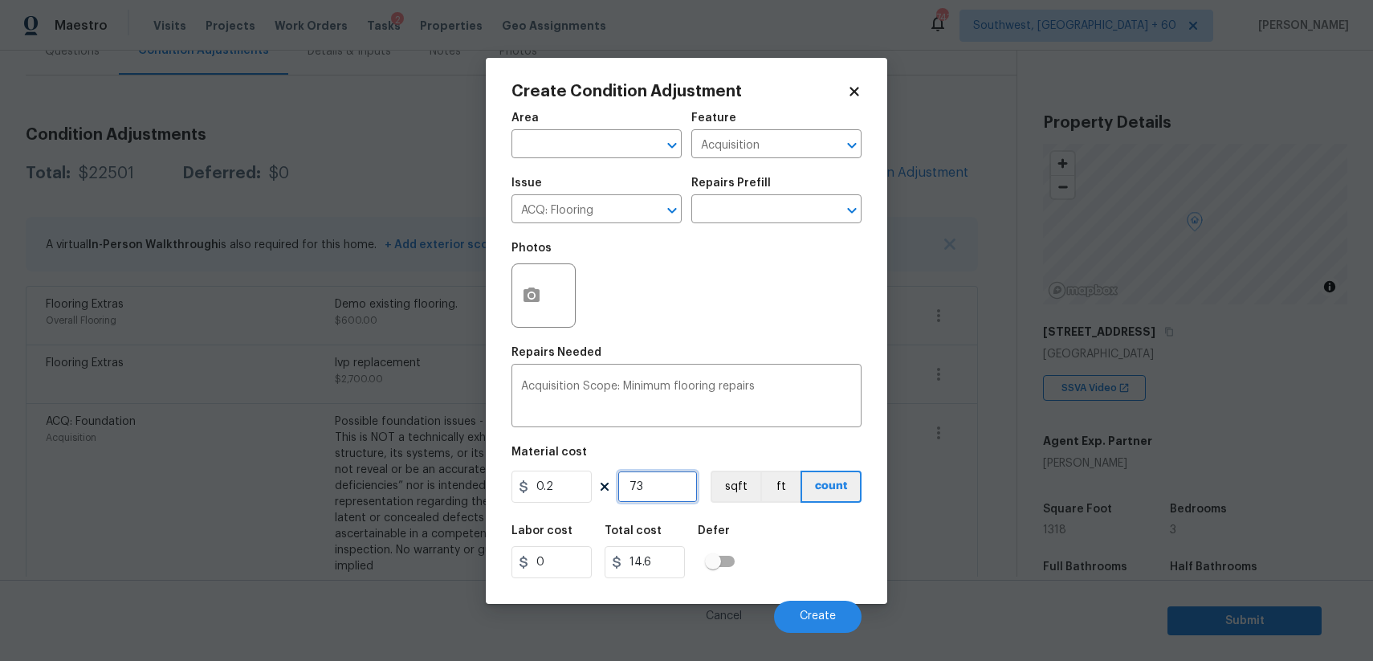
type input "147.6"
type input "738"
click at [835, 609] on button "Create" at bounding box center [818, 617] width 88 height 32
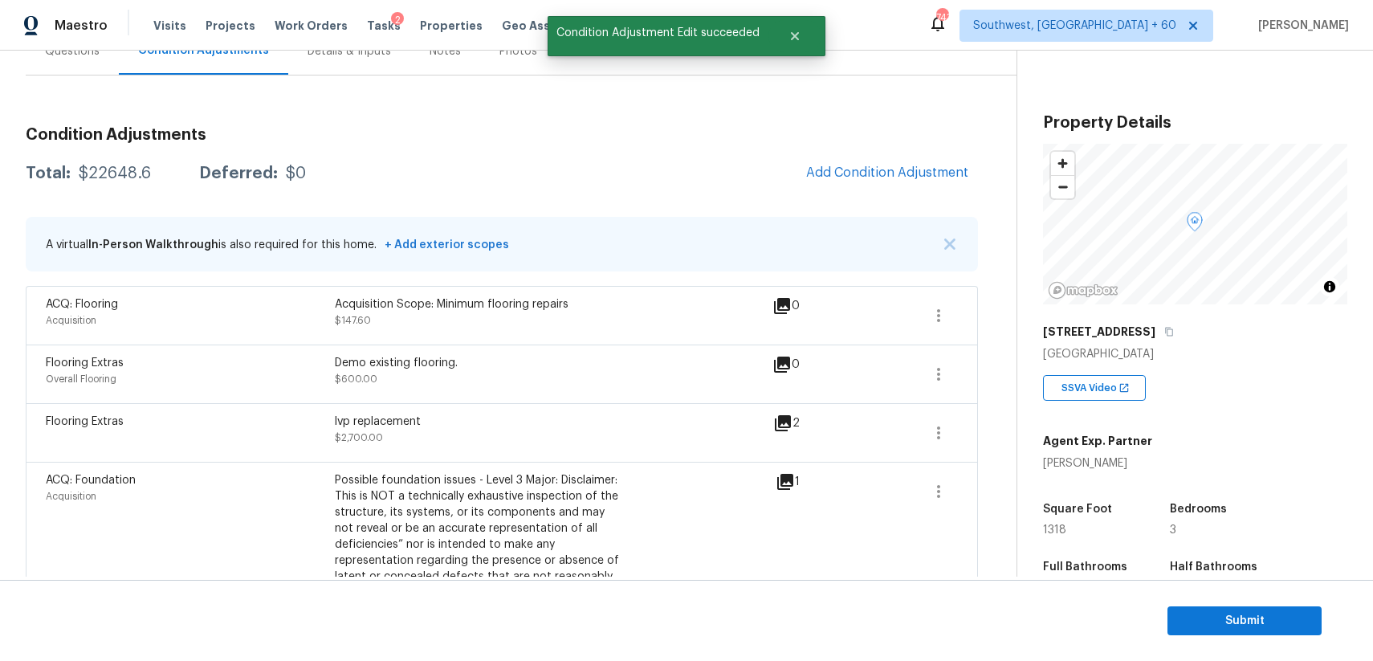
click at [960, 189] on span "Add Condition Adjustment" at bounding box center [886, 173] width 181 height 35
click at [914, 172] on span "Add Condition Adjustment" at bounding box center [887, 172] width 162 height 14
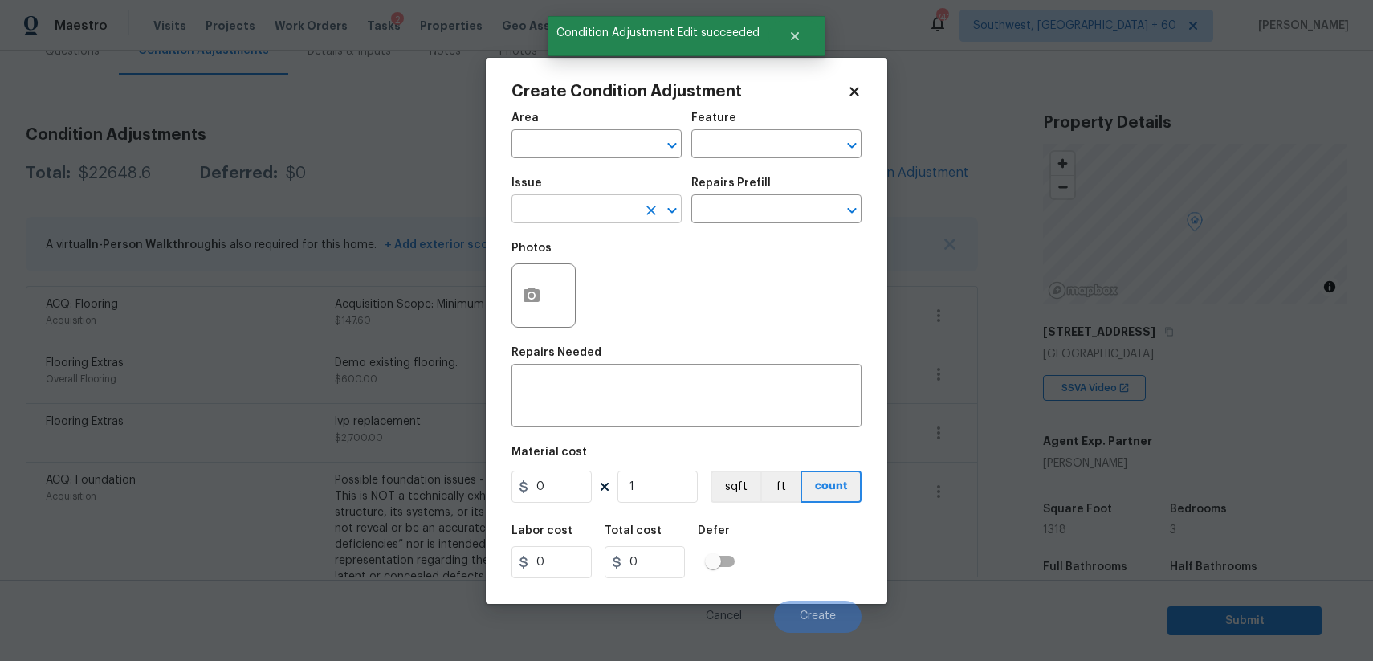
click at [611, 218] on input "text" at bounding box center [573, 210] width 125 height 25
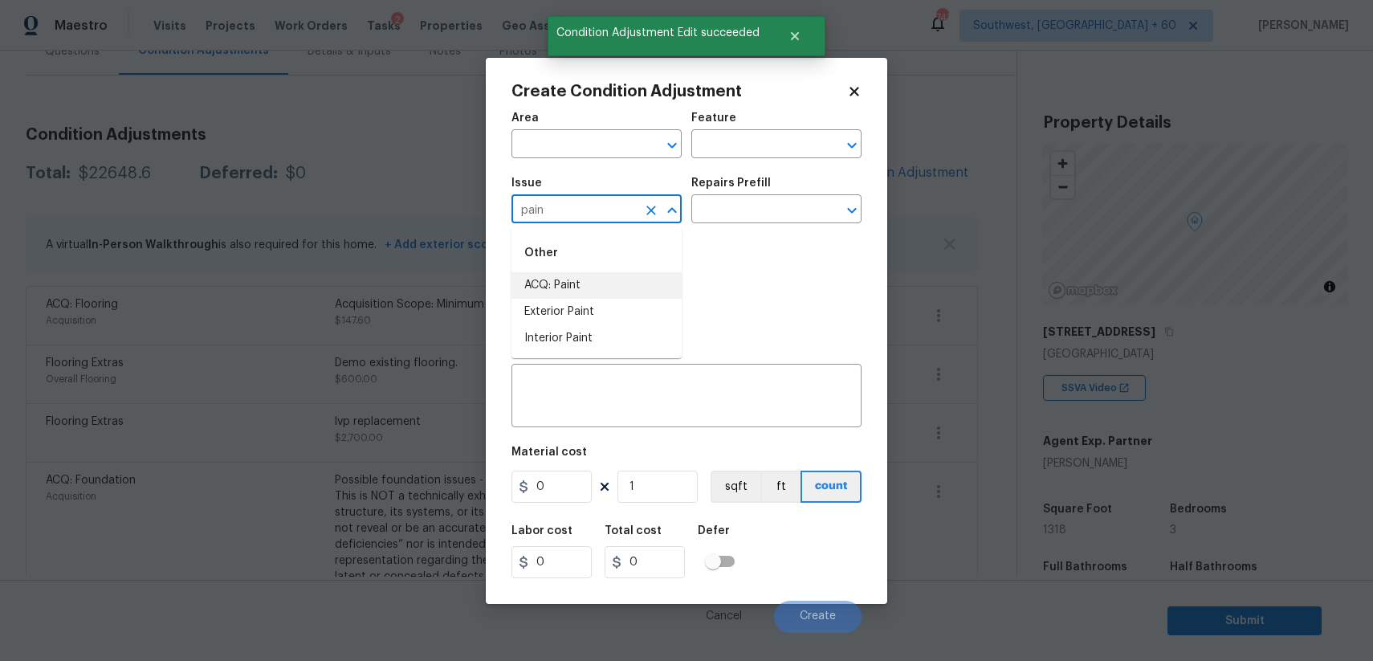
click at [604, 281] on li "ACQ: Paint" at bounding box center [596, 285] width 170 height 26
type input "ACQ: Paint"
click at [738, 198] on div "Repairs Prefill" at bounding box center [776, 187] width 170 height 21
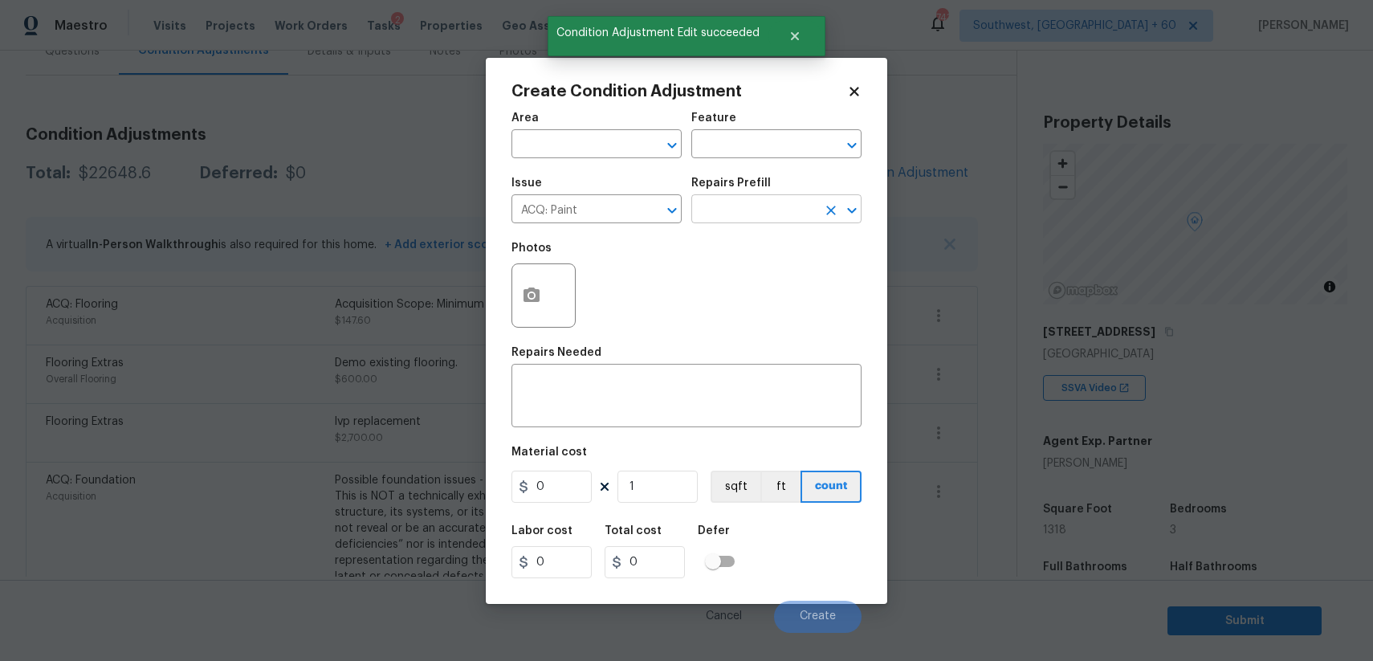
click at [763, 201] on input "text" at bounding box center [753, 210] width 125 height 25
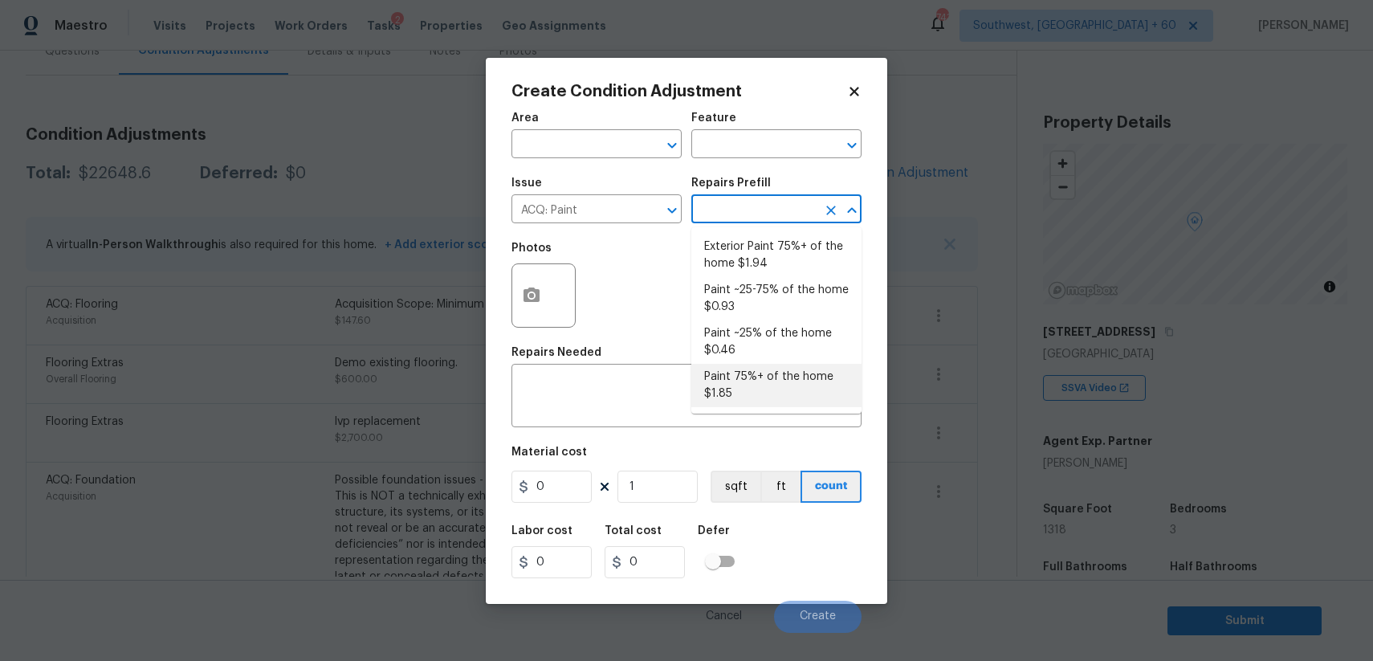
click at [741, 364] on li "Paint 75%+ of the home $1.85" at bounding box center [776, 385] width 170 height 43
type input "Acquisition"
type textarea "Acquisition Scope: 75%+ of the home will likely require interior paint"
type input "1.85"
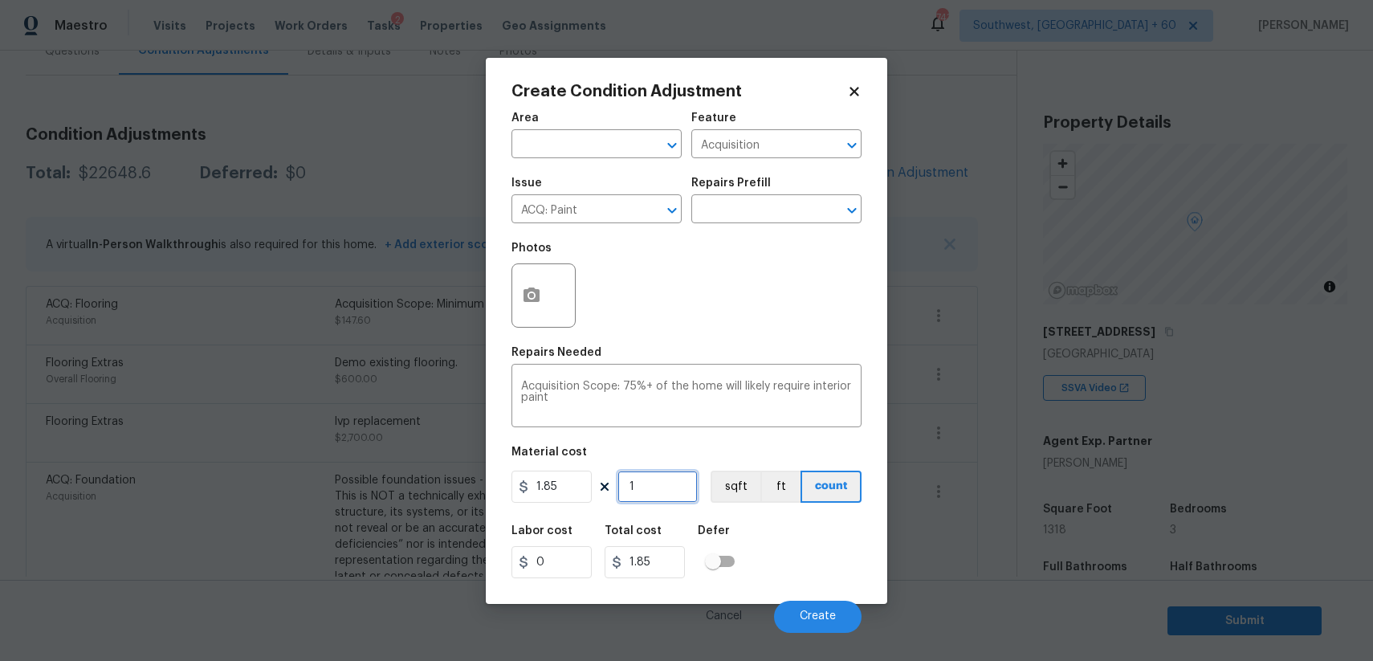
click at [641, 500] on input "1" at bounding box center [657, 486] width 80 height 32
type input "0"
type input "1"
type input "1.85"
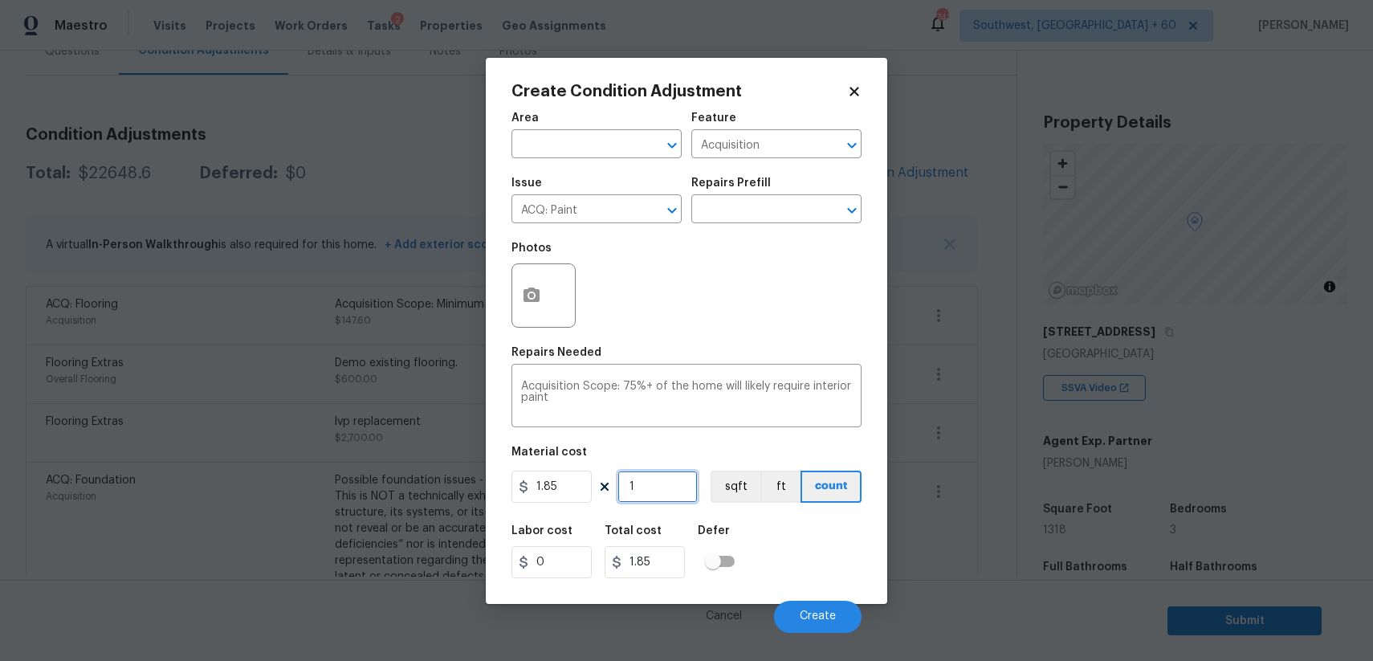
type input "13"
type input "24.05"
type input "131"
type input "242.35"
type input "1318"
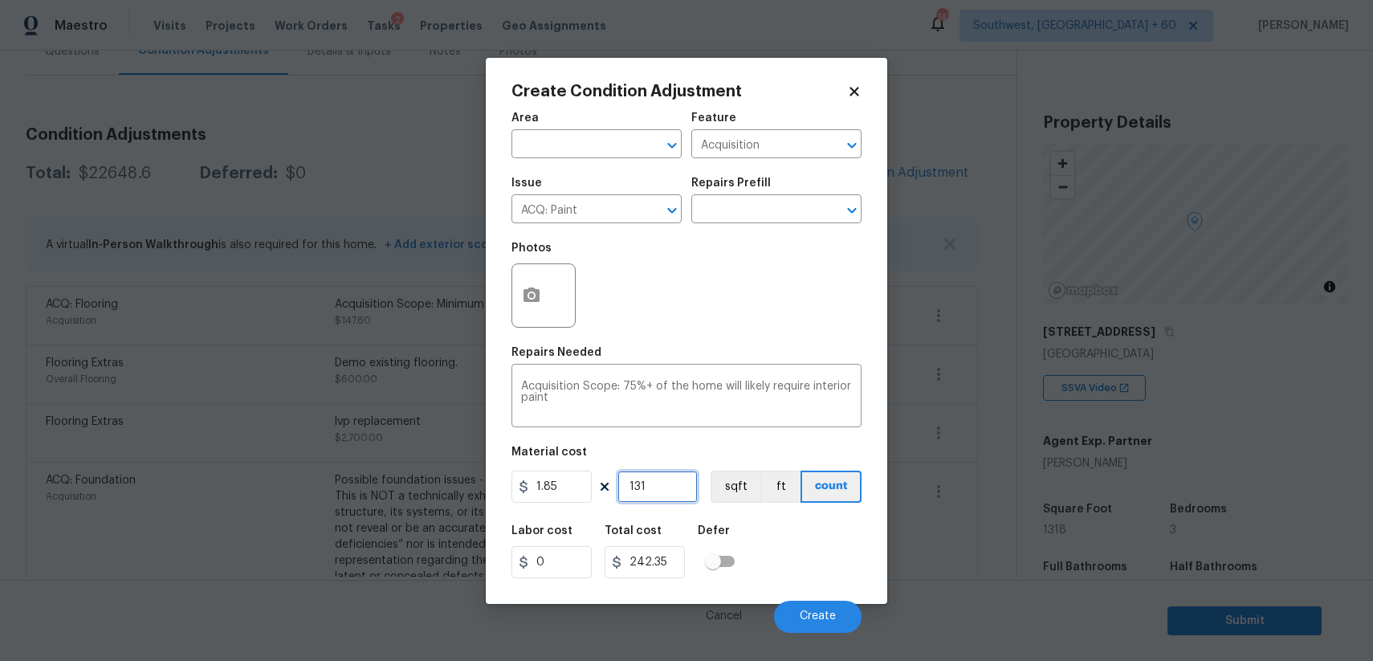
type input "2438.3"
type input "1318"
click at [531, 282] on button "button" at bounding box center [531, 295] width 39 height 63
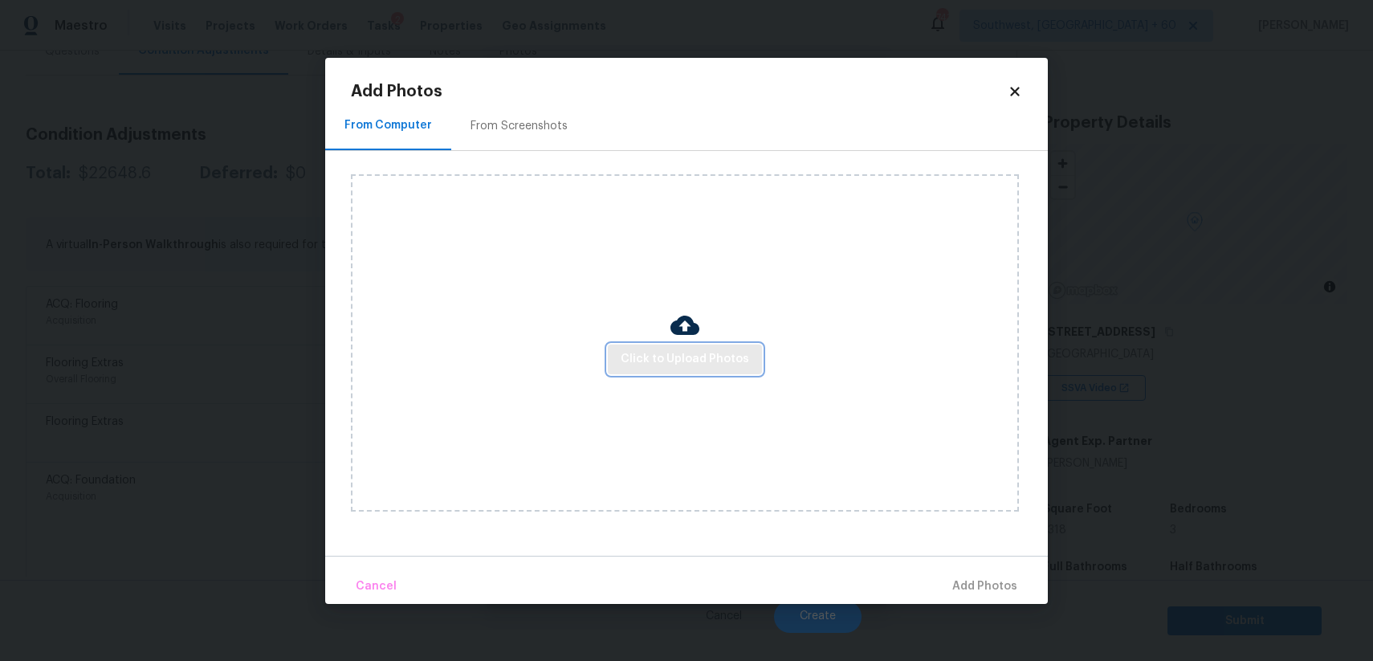
click at [640, 348] on button "Click to Upload Photos" at bounding box center [685, 359] width 154 height 30
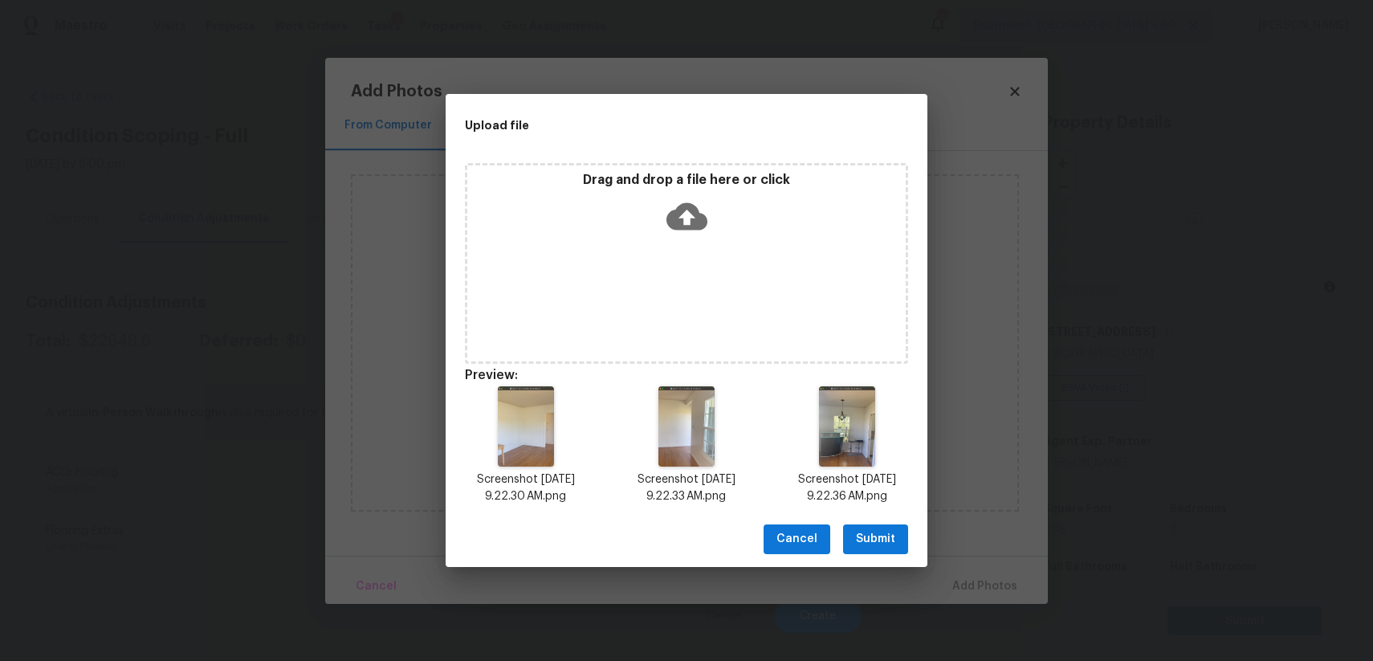
scroll to position [168, 0]
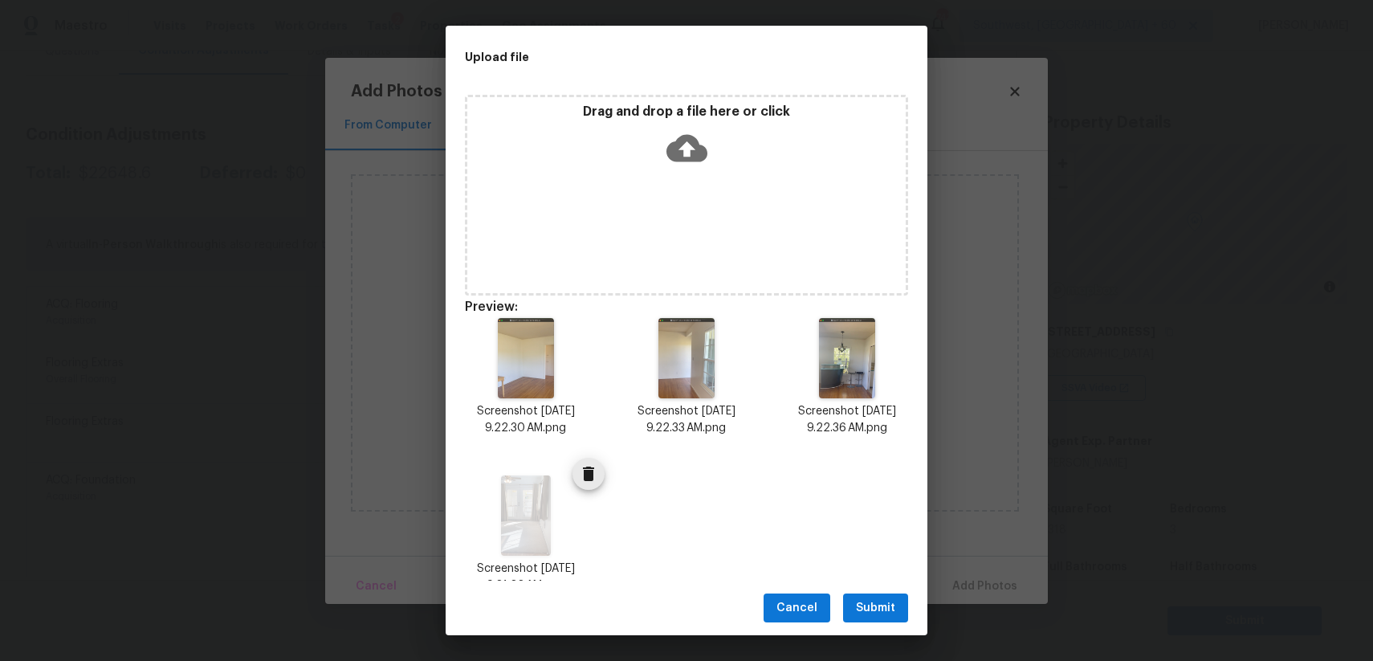
click at [556, 458] on div "Screenshot [DATE] 9.21.22 AM.png" at bounding box center [526, 534] width 161 height 157
click at [568, 478] on div "Screenshot [DATE] 9.21.22 AM.png" at bounding box center [526, 534] width 161 height 157
click at [594, 460] on button "Delete" at bounding box center [588, 474] width 32 height 32
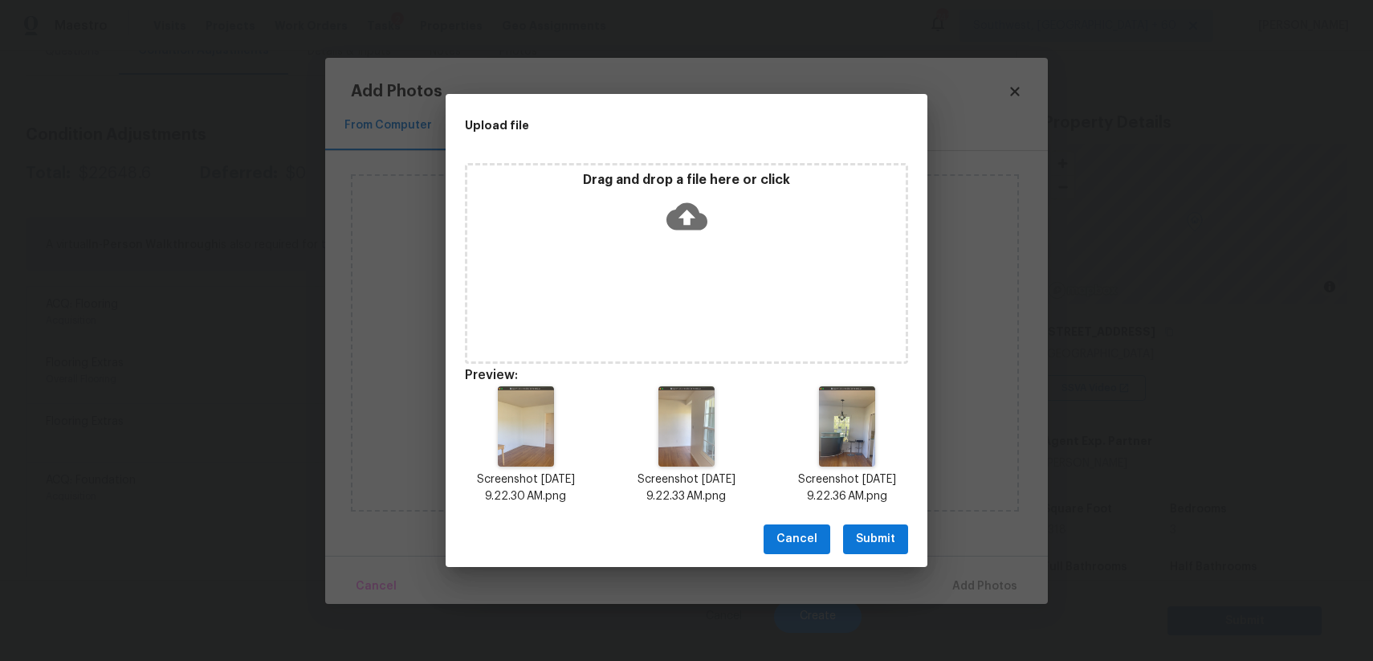
click at [637, 283] on div "Drag and drop a file here or click" at bounding box center [686, 263] width 443 height 201
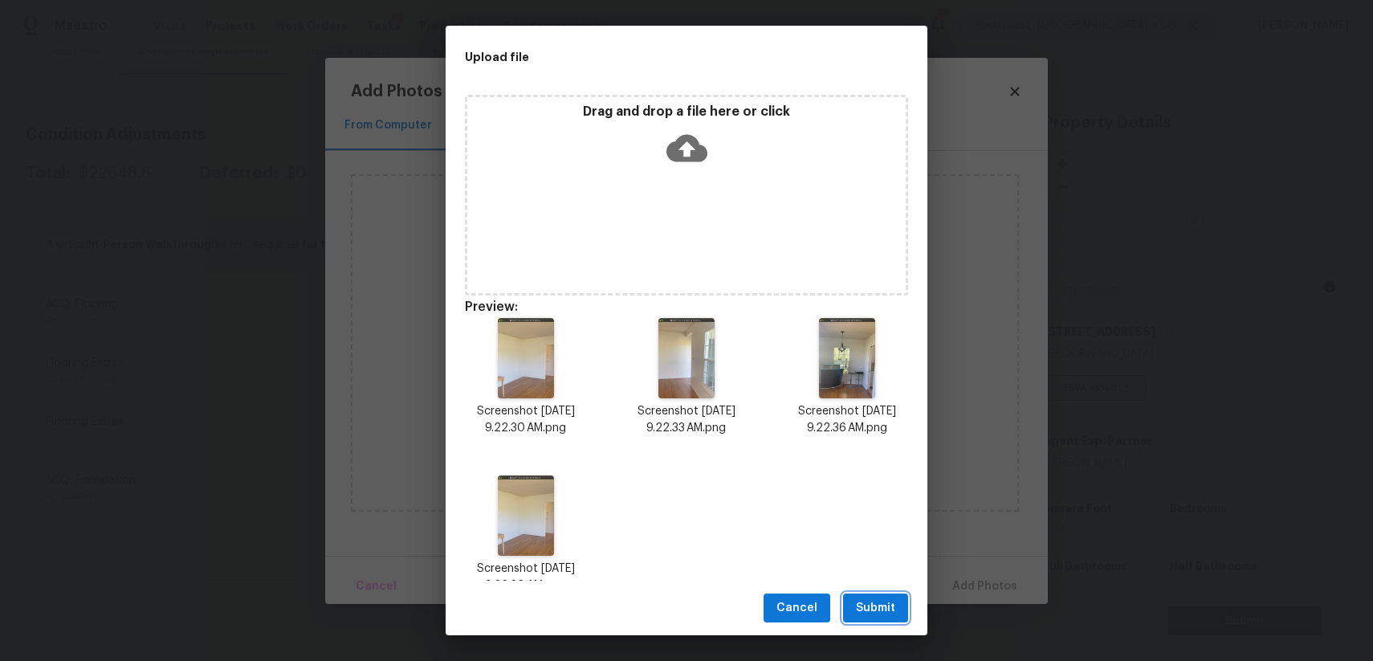
click at [882, 617] on button "Submit" at bounding box center [875, 608] width 65 height 30
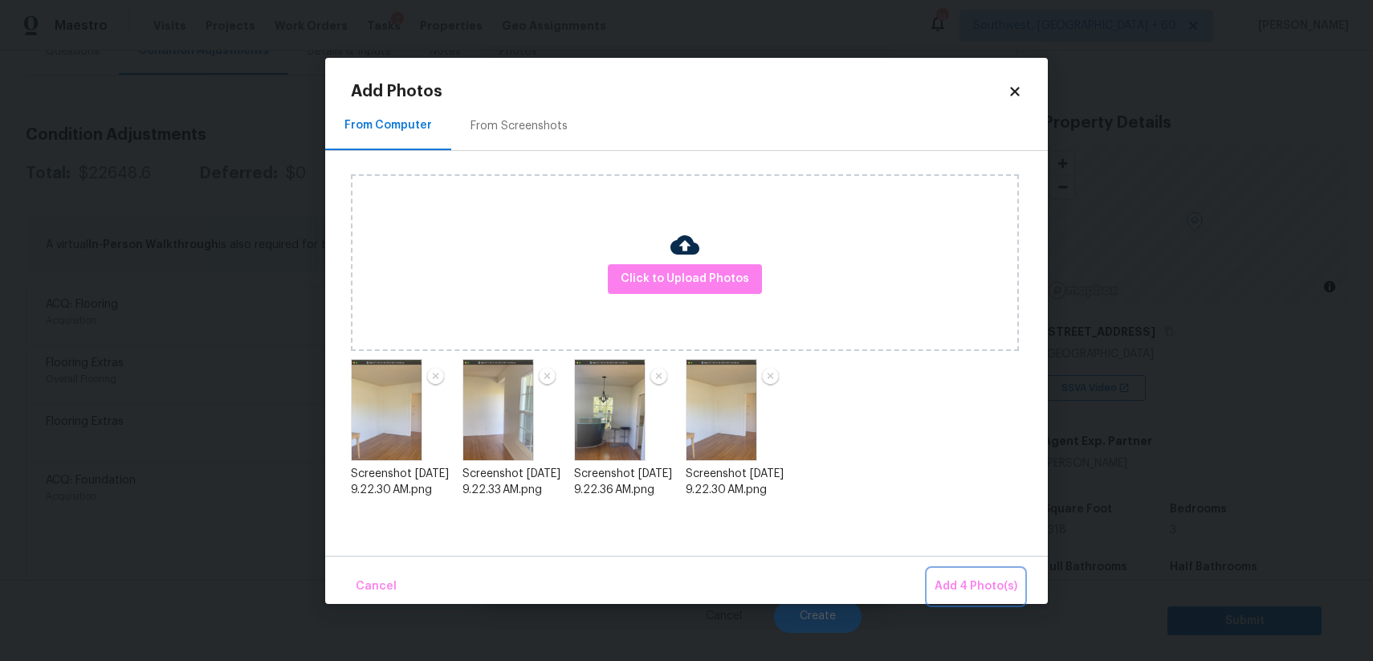
click at [968, 587] on span "Add 4 Photo(s)" at bounding box center [976, 586] width 83 height 20
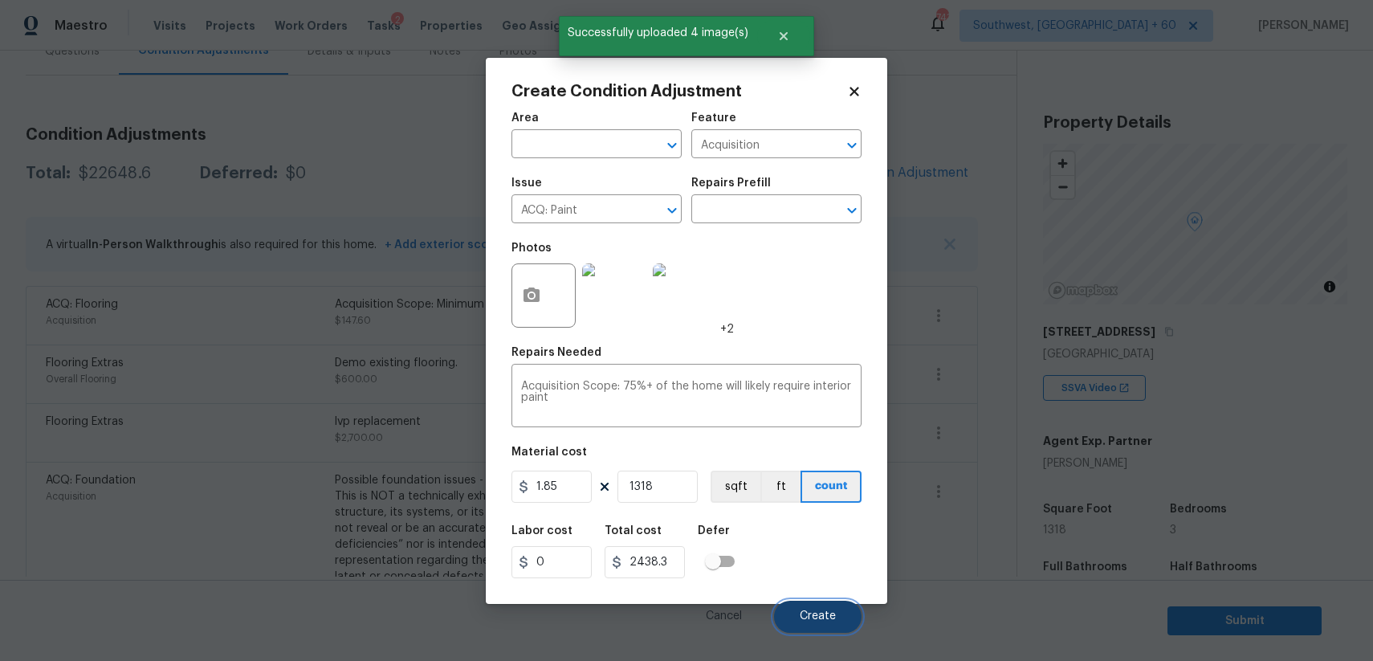
click at [828, 617] on span "Create" at bounding box center [818, 616] width 36 height 12
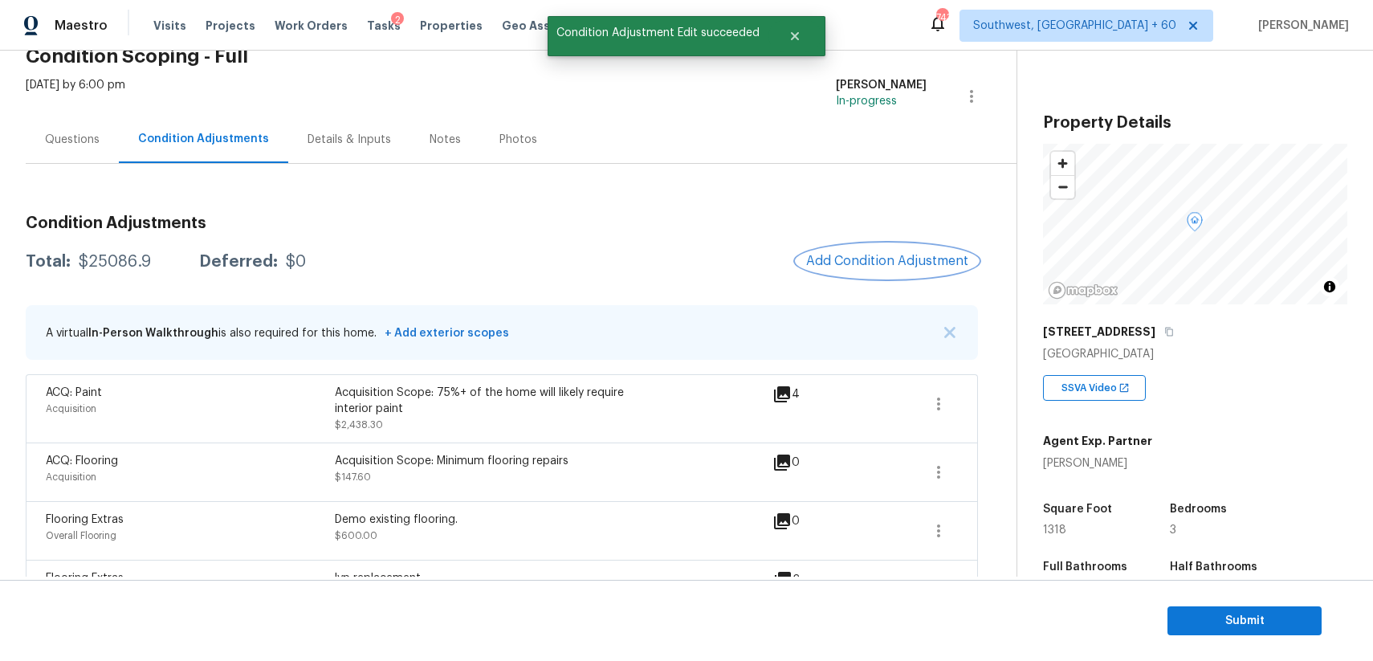
scroll to position [0, 0]
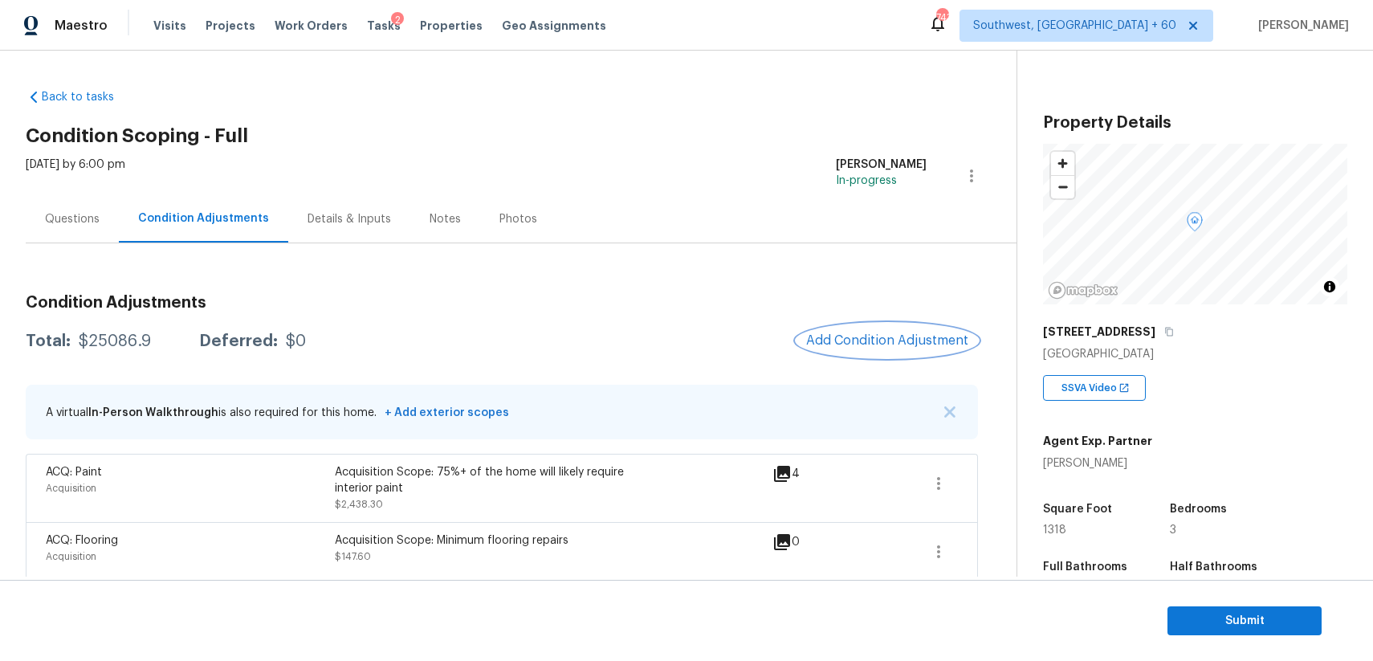
click at [882, 341] on span "Add Condition Adjustment" at bounding box center [887, 340] width 162 height 14
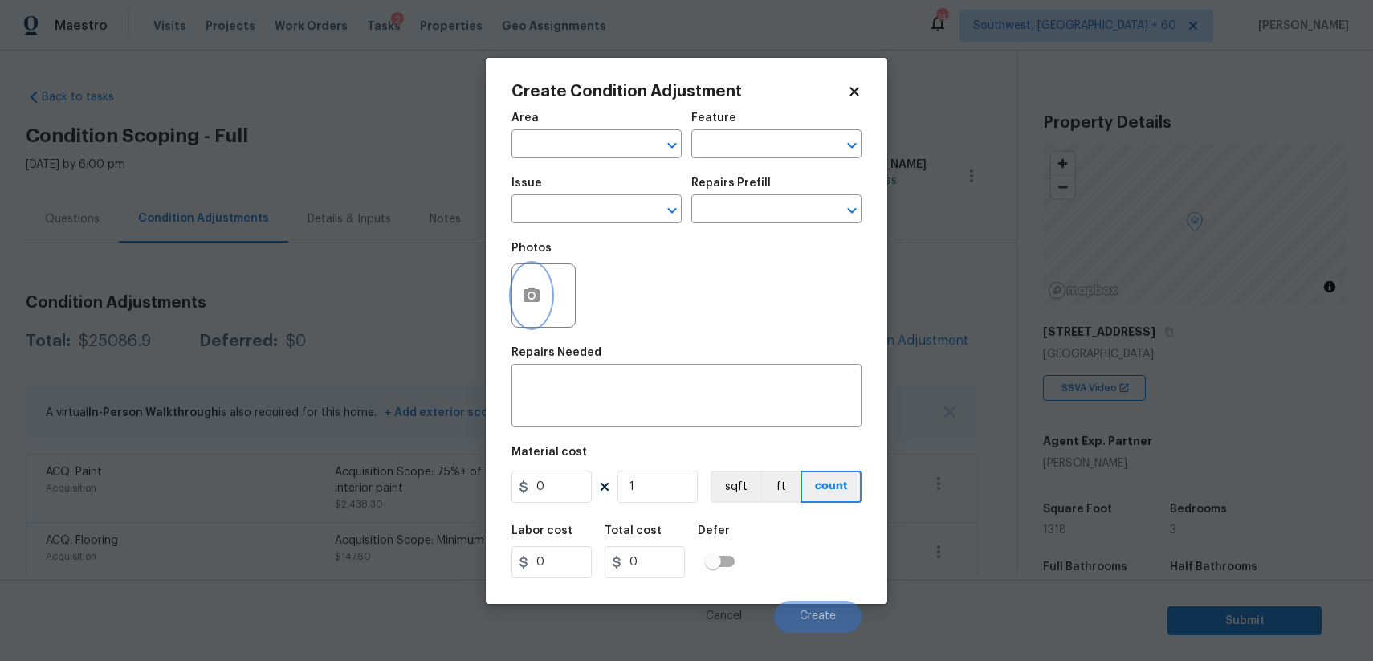
click at [522, 295] on icon "button" at bounding box center [531, 295] width 19 height 19
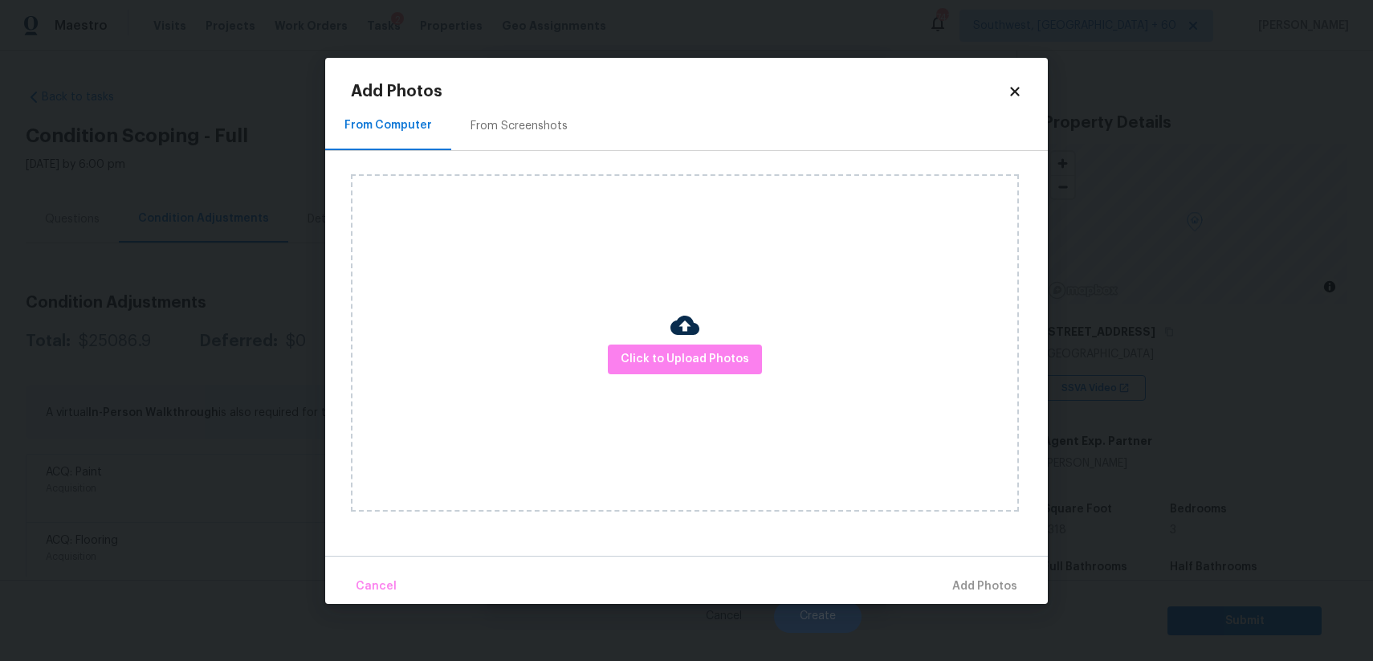
click at [727, 405] on div "Click to Upload Photos" at bounding box center [685, 342] width 668 height 337
click at [720, 350] on span "Click to Upload Photos" at bounding box center [685, 359] width 128 height 20
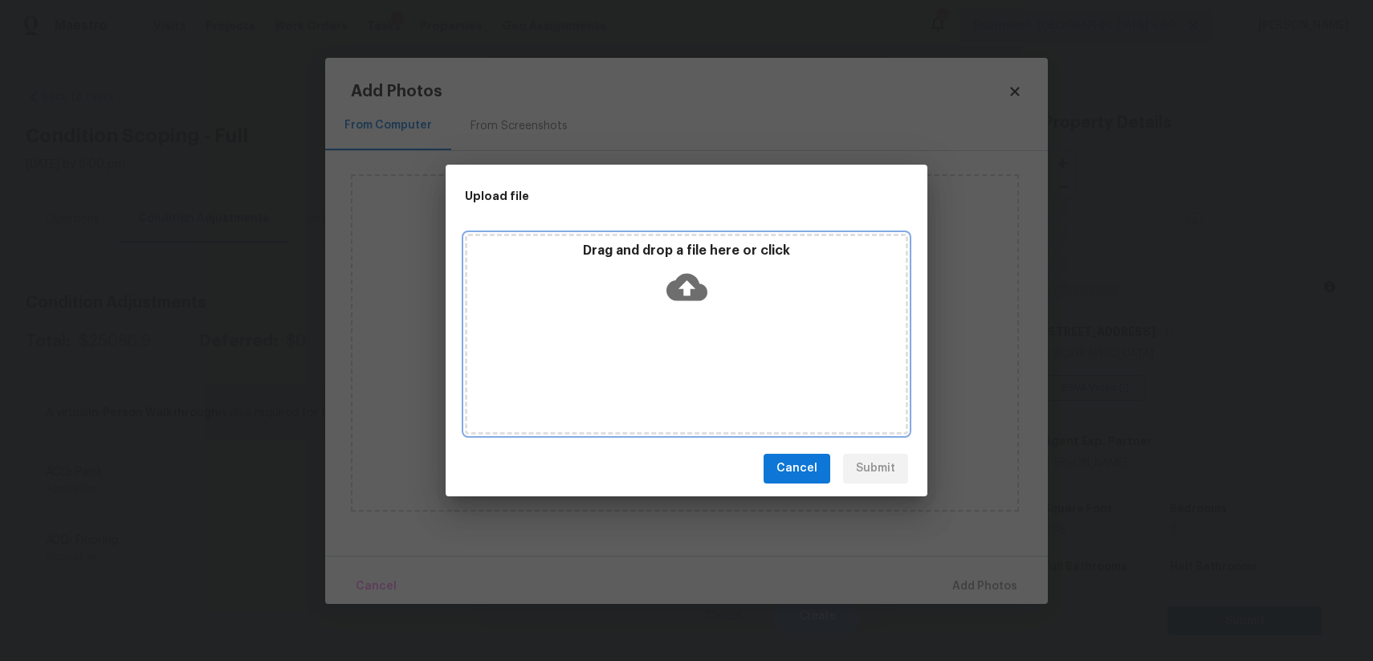
click at [720, 350] on div "Drag and drop a file here or click" at bounding box center [686, 334] width 443 height 201
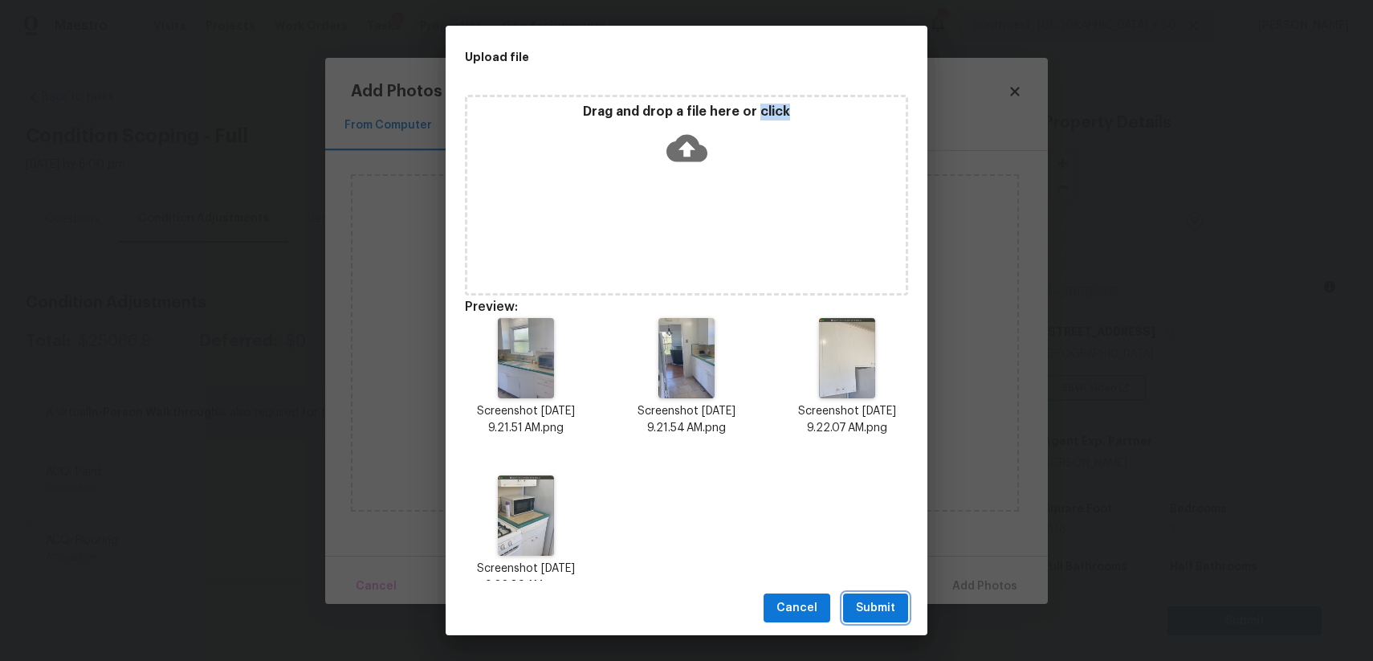
click at [884, 595] on button "Submit" at bounding box center [875, 608] width 65 height 30
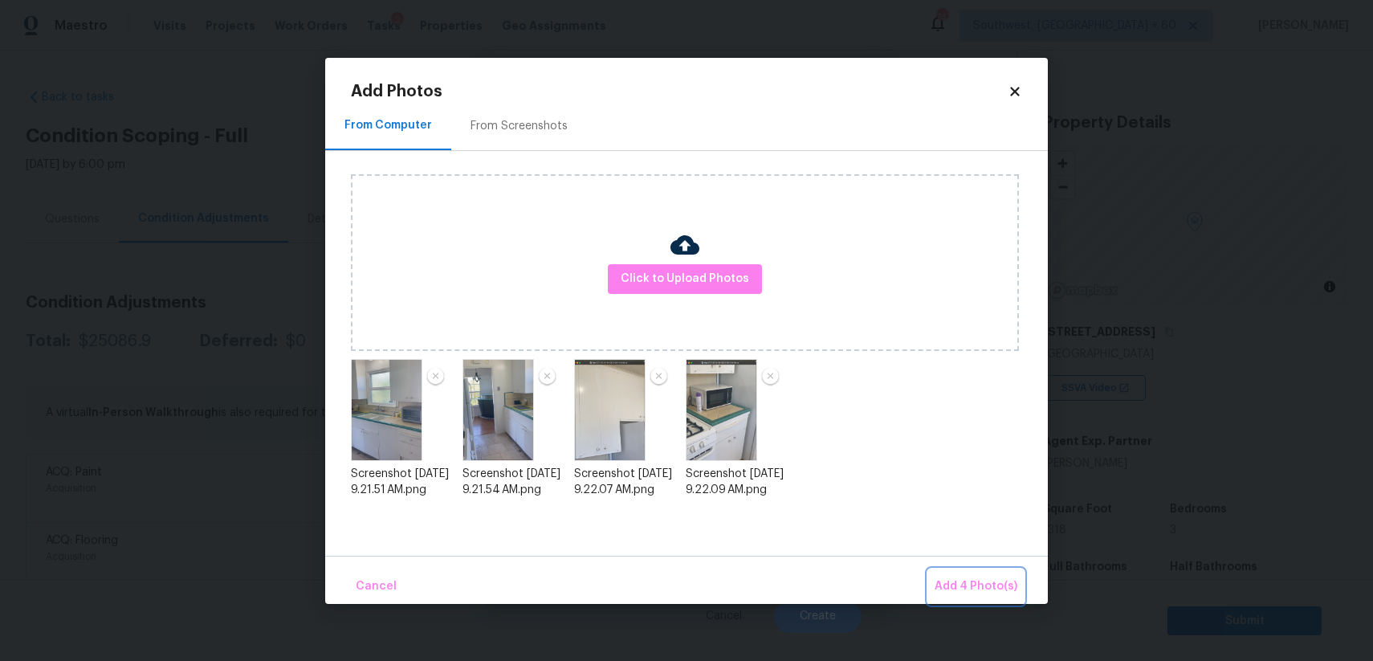
click at [993, 580] on span "Add 4 Photo(s)" at bounding box center [976, 586] width 83 height 20
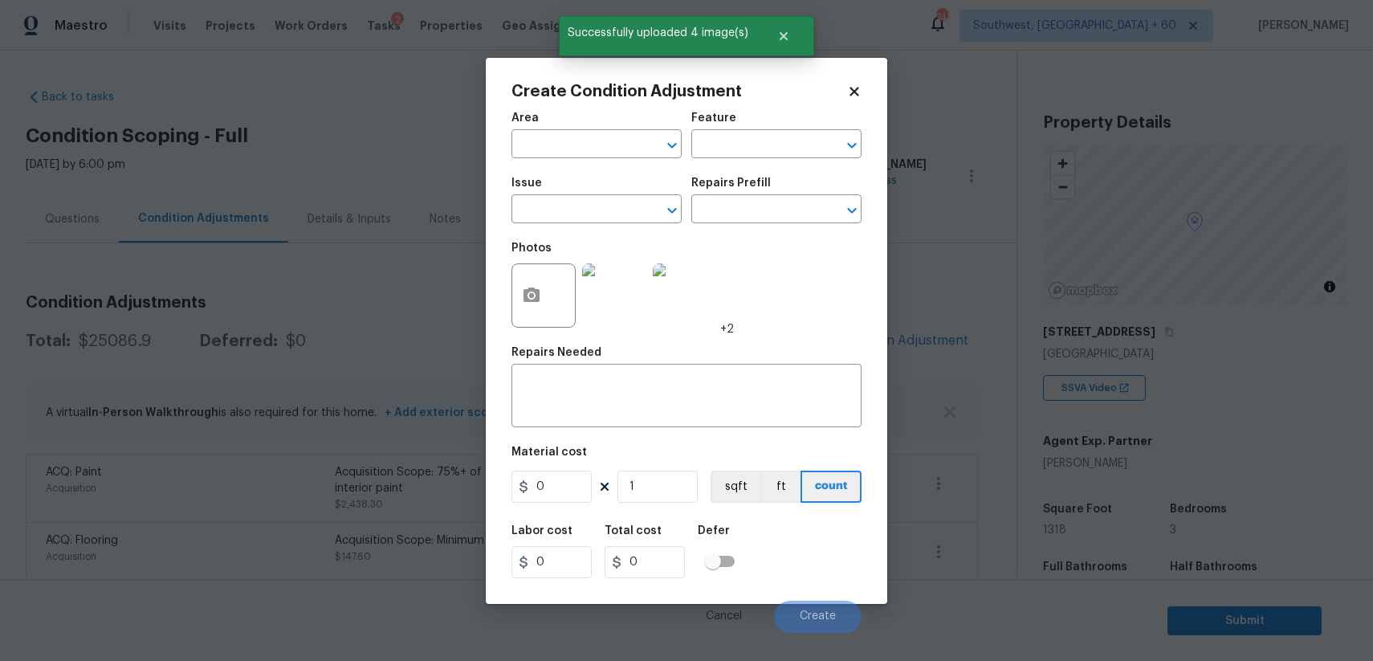
click at [582, 189] on div "Issue" at bounding box center [596, 187] width 170 height 21
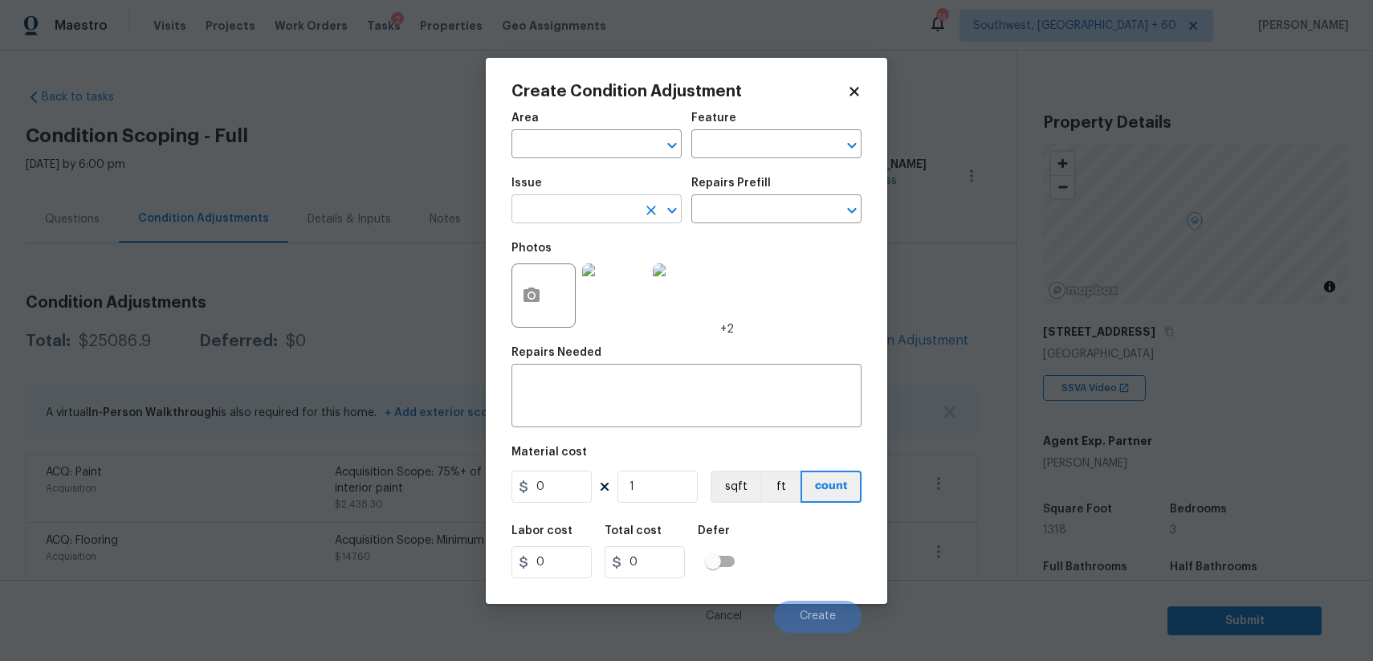
click at [605, 206] on input "text" at bounding box center [573, 210] width 125 height 25
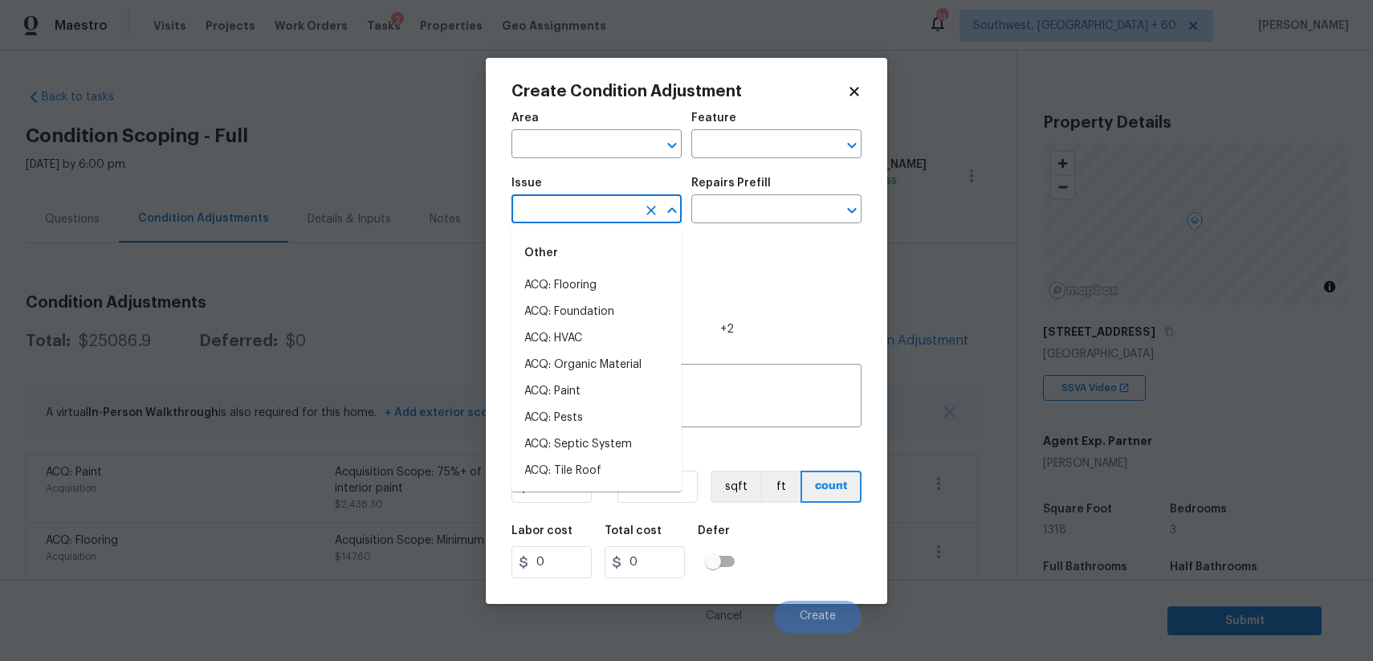
click at [605, 206] on input "text" at bounding box center [573, 210] width 125 height 25
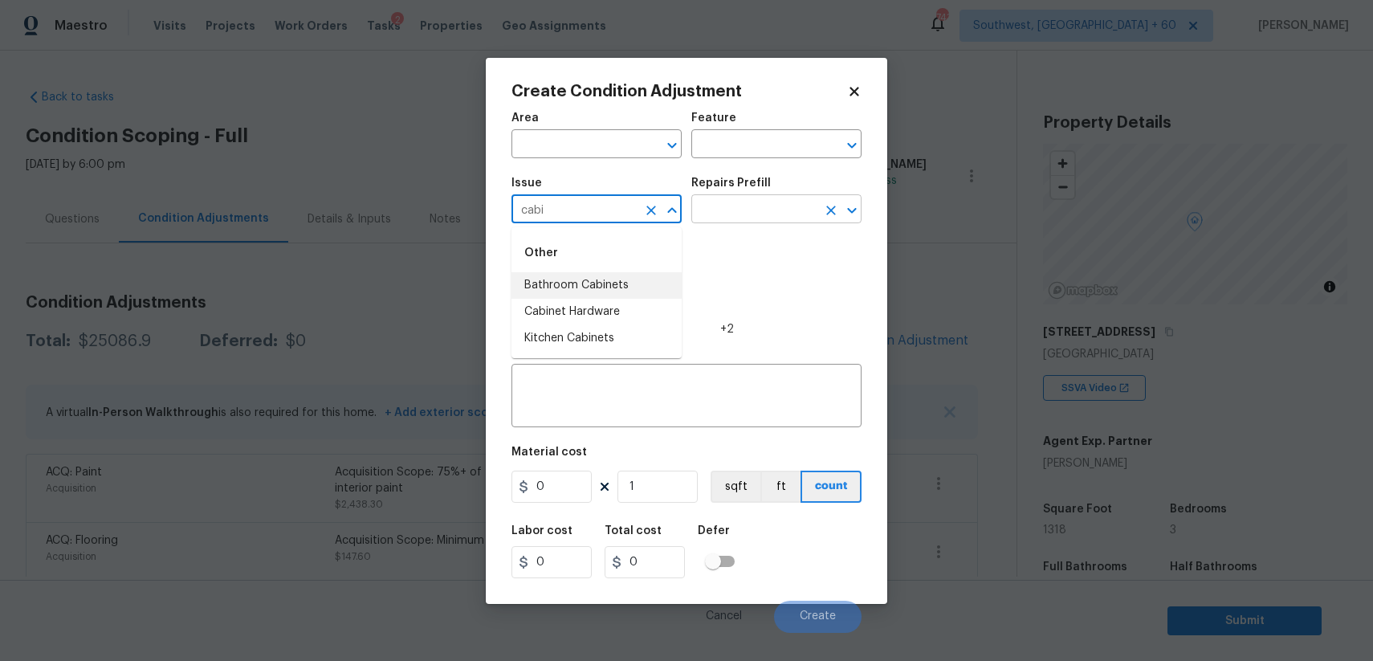
type input "cabi"
click at [759, 202] on input "text" at bounding box center [753, 210] width 125 height 25
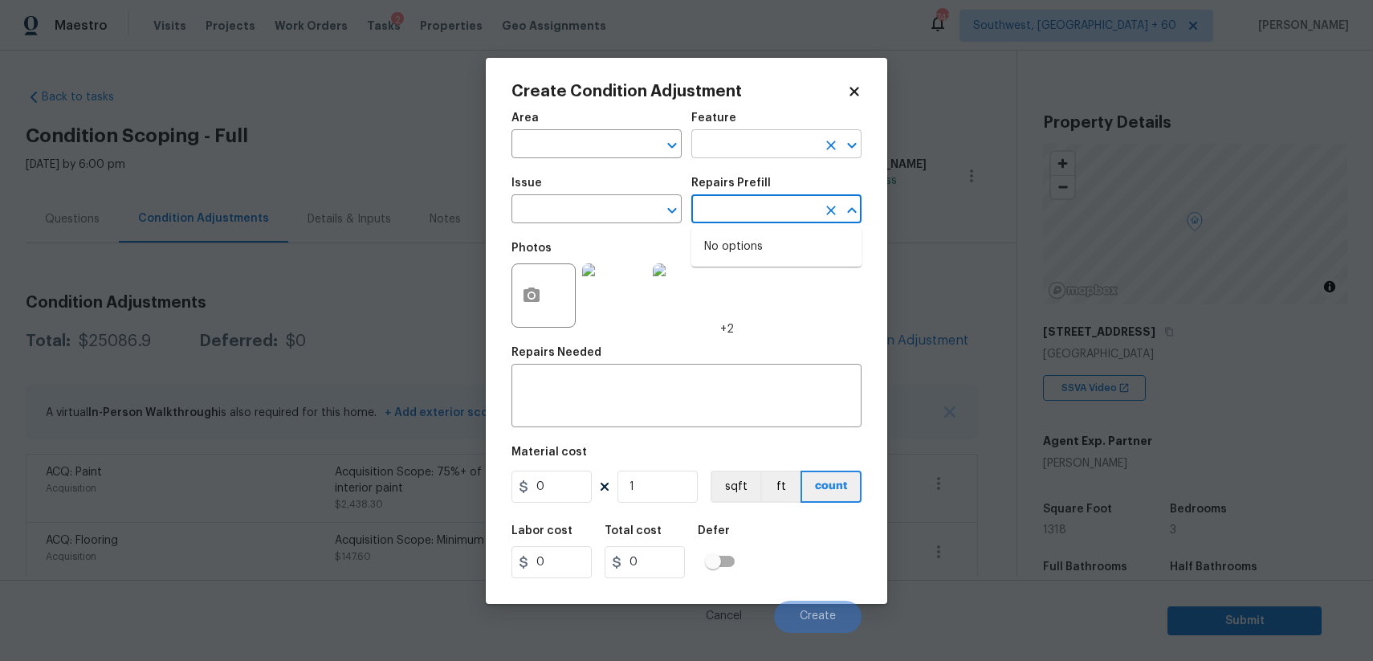
click at [755, 153] on input "text" at bounding box center [753, 145] width 125 height 25
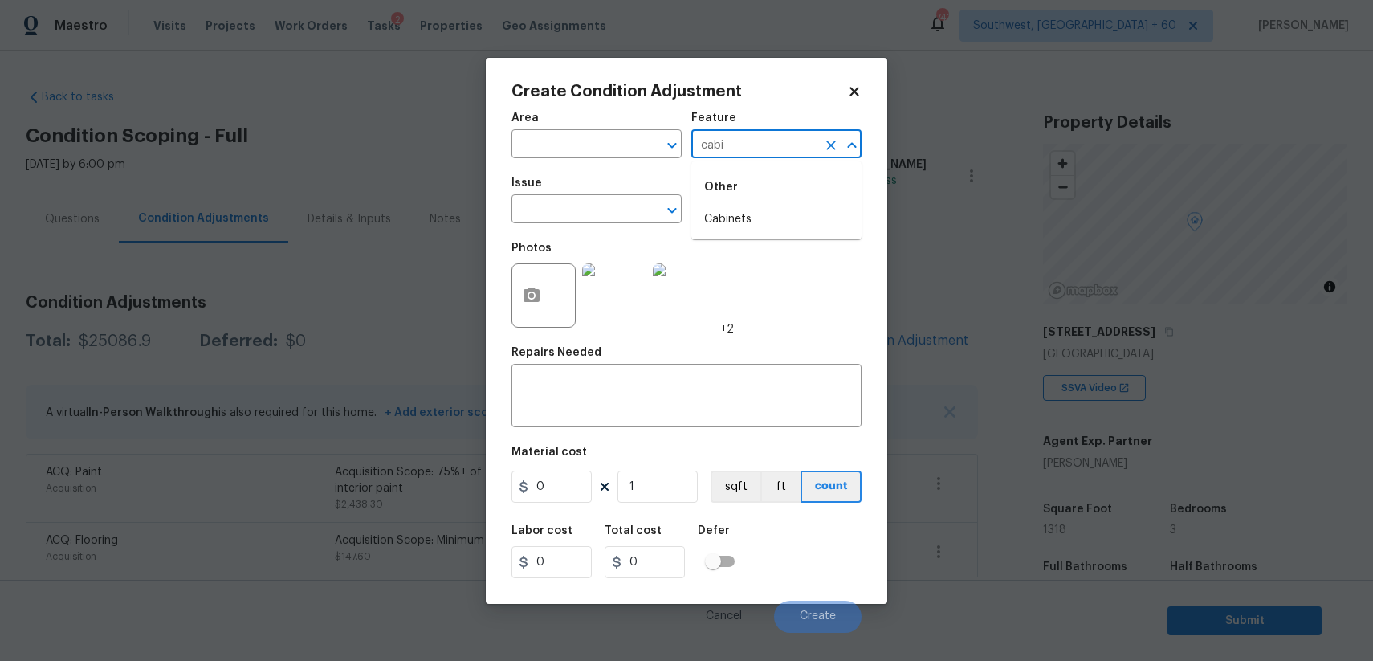
click at [759, 223] on li "Cabinets" at bounding box center [776, 219] width 170 height 26
type input "Cabinets"
click at [661, 376] on div "x ​" at bounding box center [686, 397] width 350 height 59
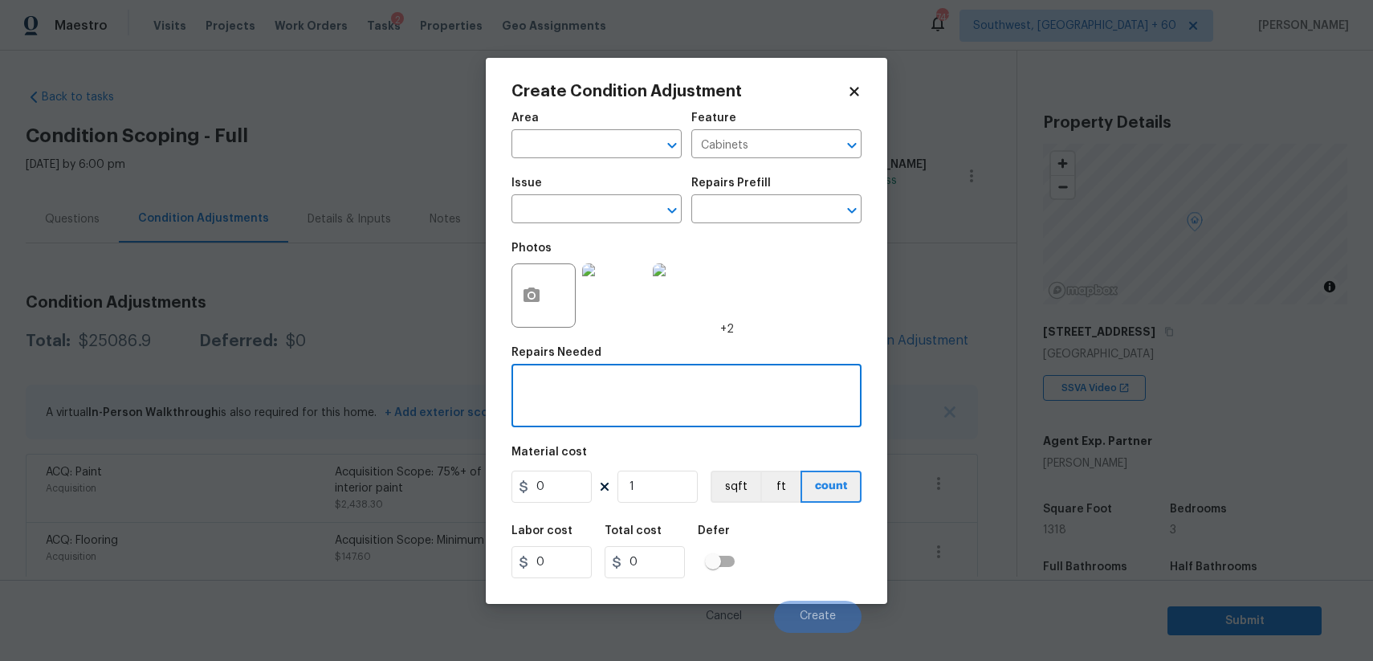
click at [661, 418] on div "x ​" at bounding box center [686, 397] width 350 height 59
type textarea "b"
click at [700, 385] on textarea "bathroom and kitchen cabinet" at bounding box center [686, 398] width 331 height 34
type textarea "bathroom and kitchen cabinet repaint nd repair"
click at [735, 380] on div "bathroom and kitchen cabinet repaint nd repair x ​" at bounding box center [686, 397] width 350 height 59
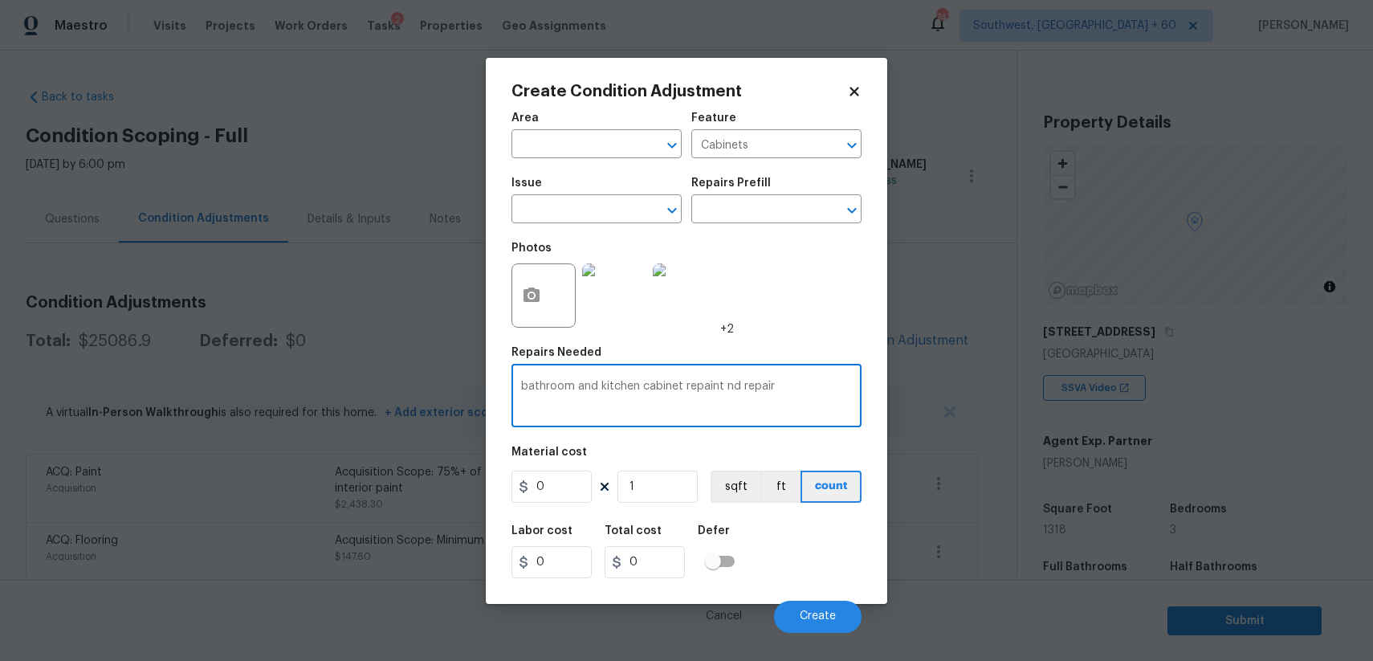
click at [735, 380] on div "bathroom and kitchen cabinet repaint nd repair x ​" at bounding box center [686, 397] width 350 height 59
click at [728, 389] on textarea "bathroom and kitchen cabinet repaint nd repair" at bounding box center [686, 398] width 331 height 34
type textarea "bathroom and kitchen cabinet repaint and repair"
click at [564, 476] on input "0" at bounding box center [551, 486] width 80 height 32
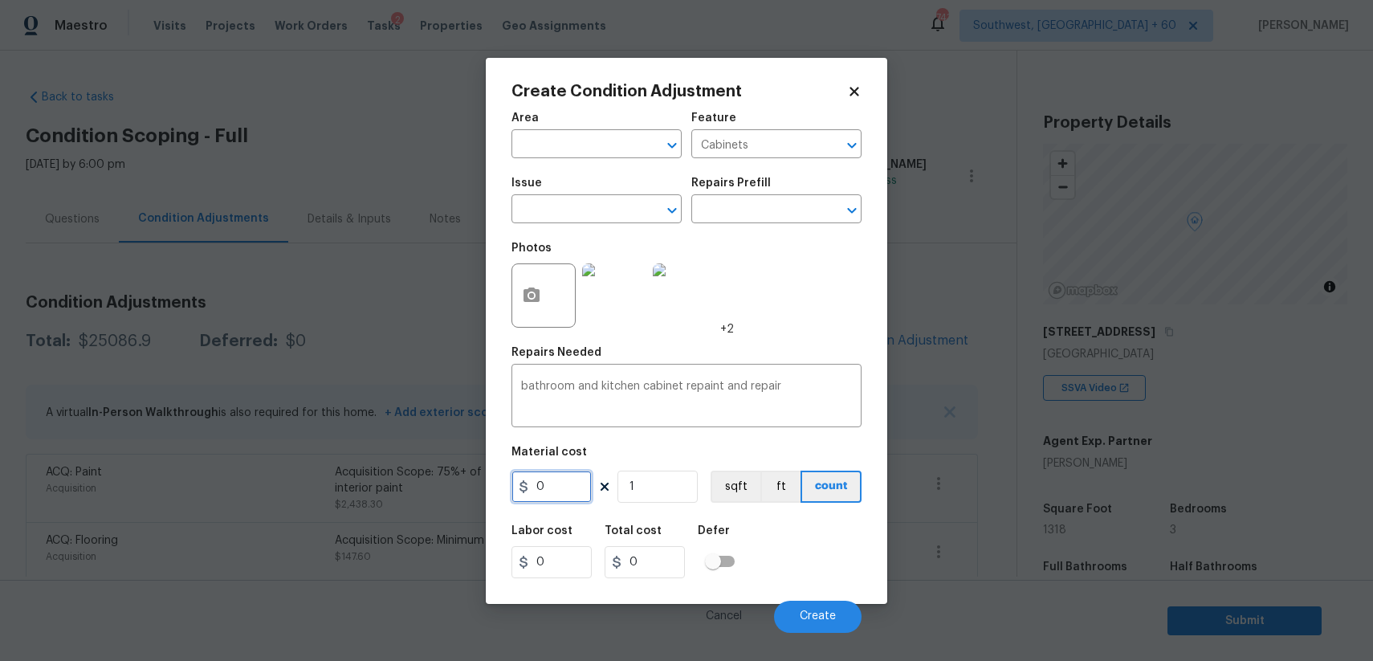
click at [564, 476] on input "0" at bounding box center [551, 486] width 80 height 32
type input "2500"
click at [836, 620] on button "Create" at bounding box center [818, 617] width 88 height 32
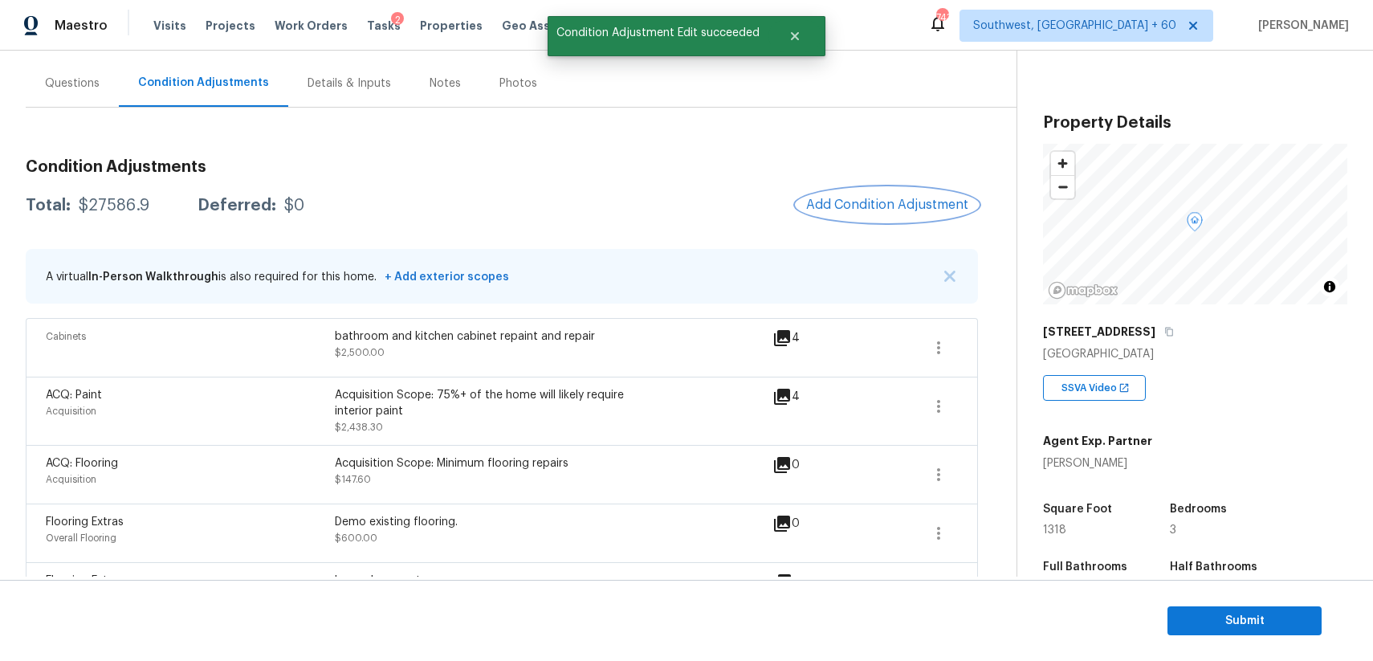
scroll to position [193, 0]
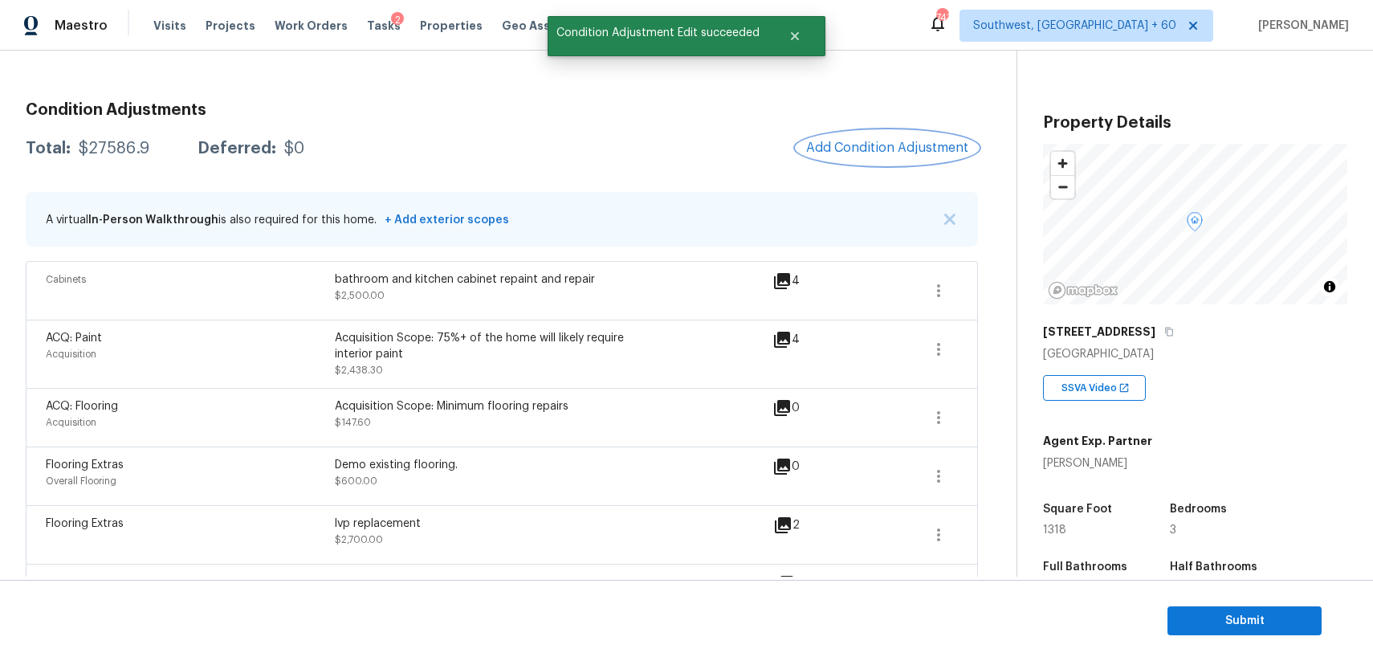
click at [867, 136] on button "Add Condition Adjustment" at bounding box center [886, 148] width 181 height 34
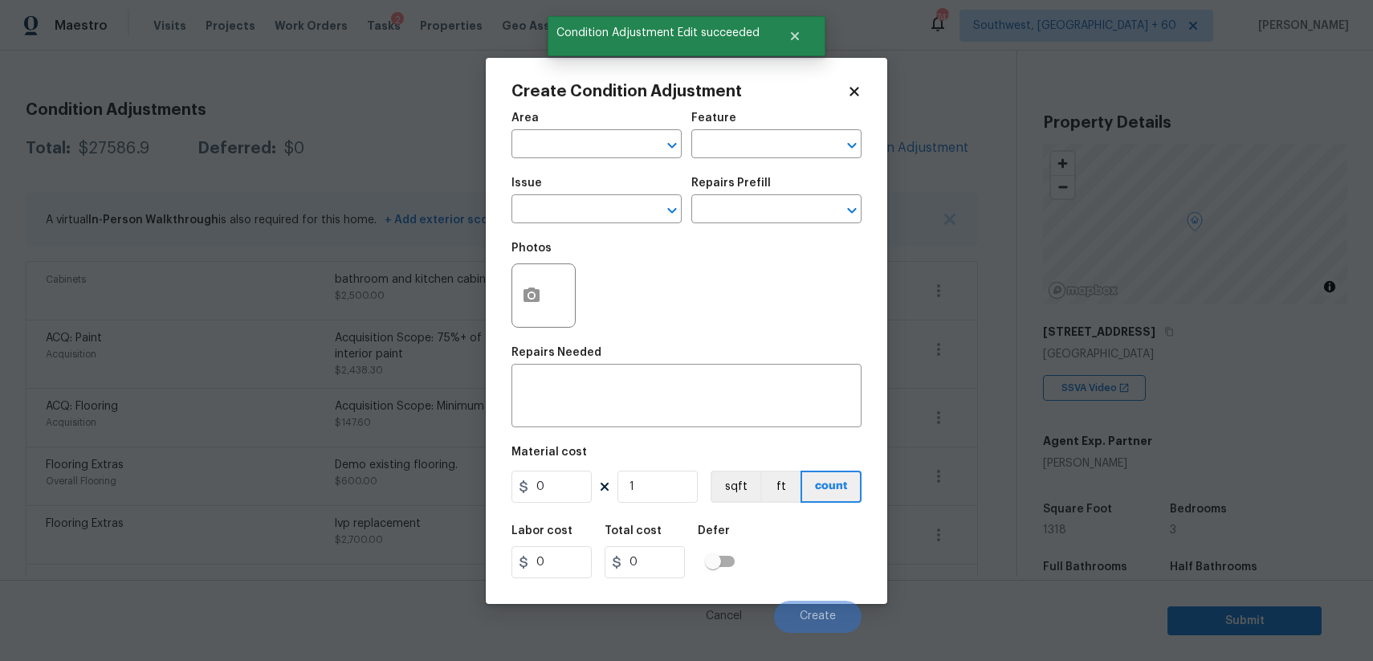
click at [367, 252] on body "Maestro Visits Projects Work Orders Tasks 2 Properties Geo Assignments 743 Sout…" at bounding box center [686, 330] width 1373 height 661
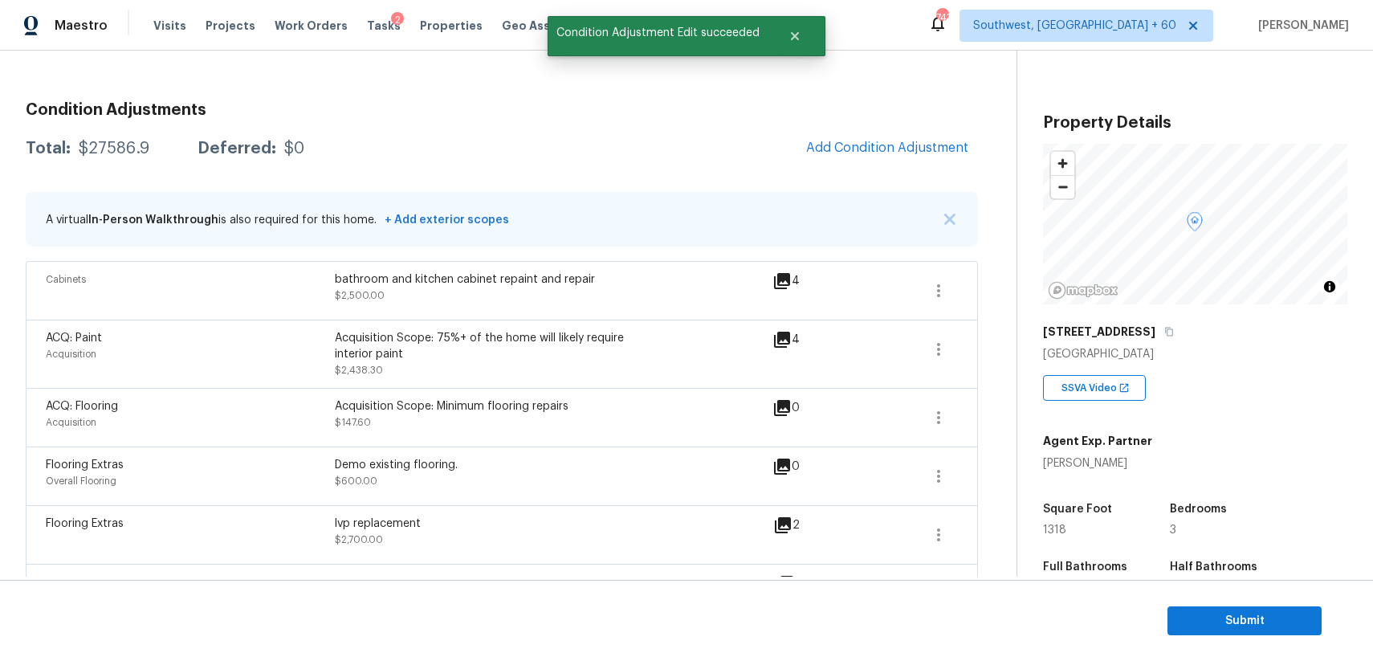
click at [912, 291] on span at bounding box center [882, 290] width 62 height 39
click at [951, 289] on button "button" at bounding box center [938, 290] width 39 height 39
click at [1024, 295] on div "Edit" at bounding box center [1029, 287] width 125 height 16
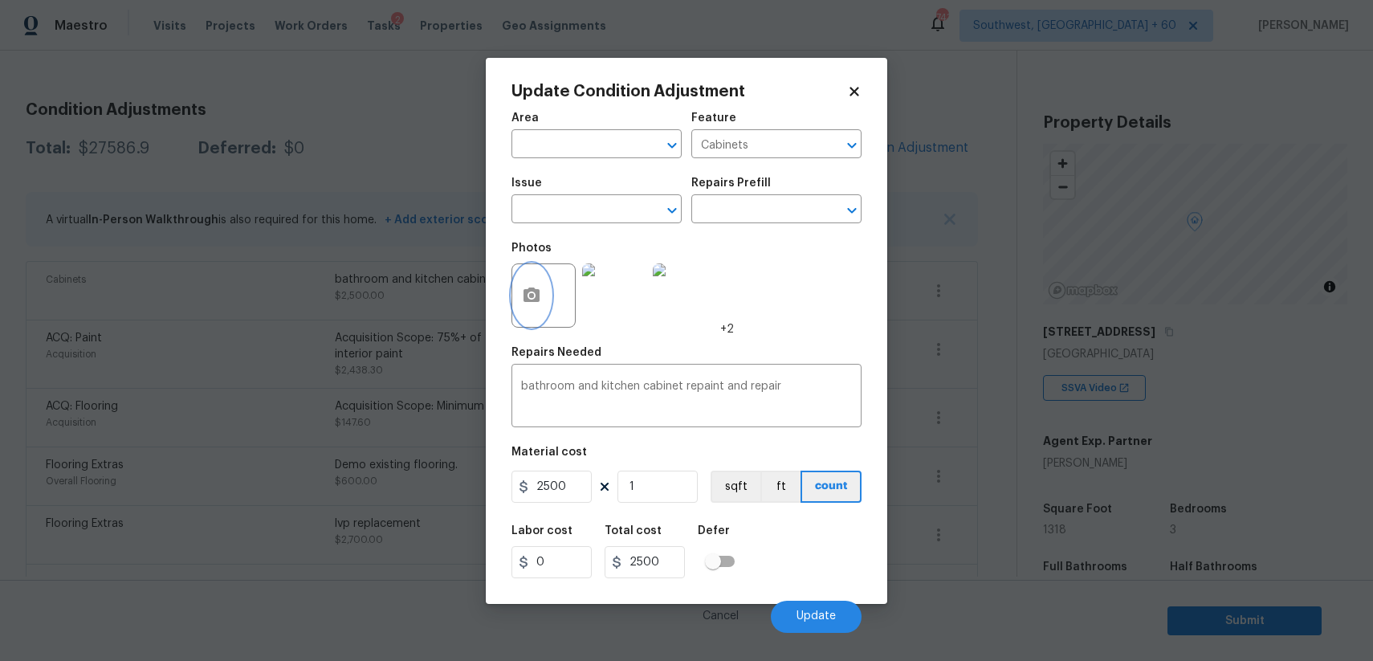
click at [542, 299] on button "button" at bounding box center [531, 295] width 39 height 63
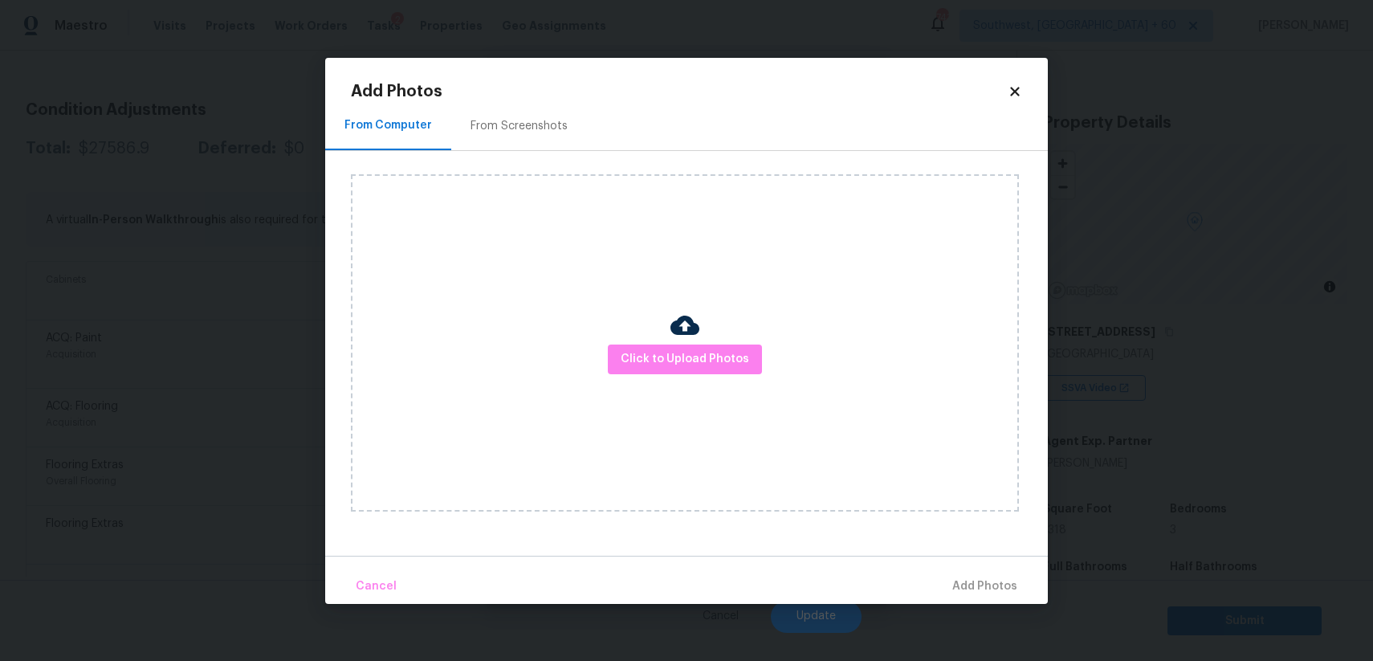
click at [633, 381] on div "Click to Upload Photos" at bounding box center [685, 342] width 668 height 337
click at [653, 356] on span "Click to Upload Photos" at bounding box center [685, 359] width 128 height 20
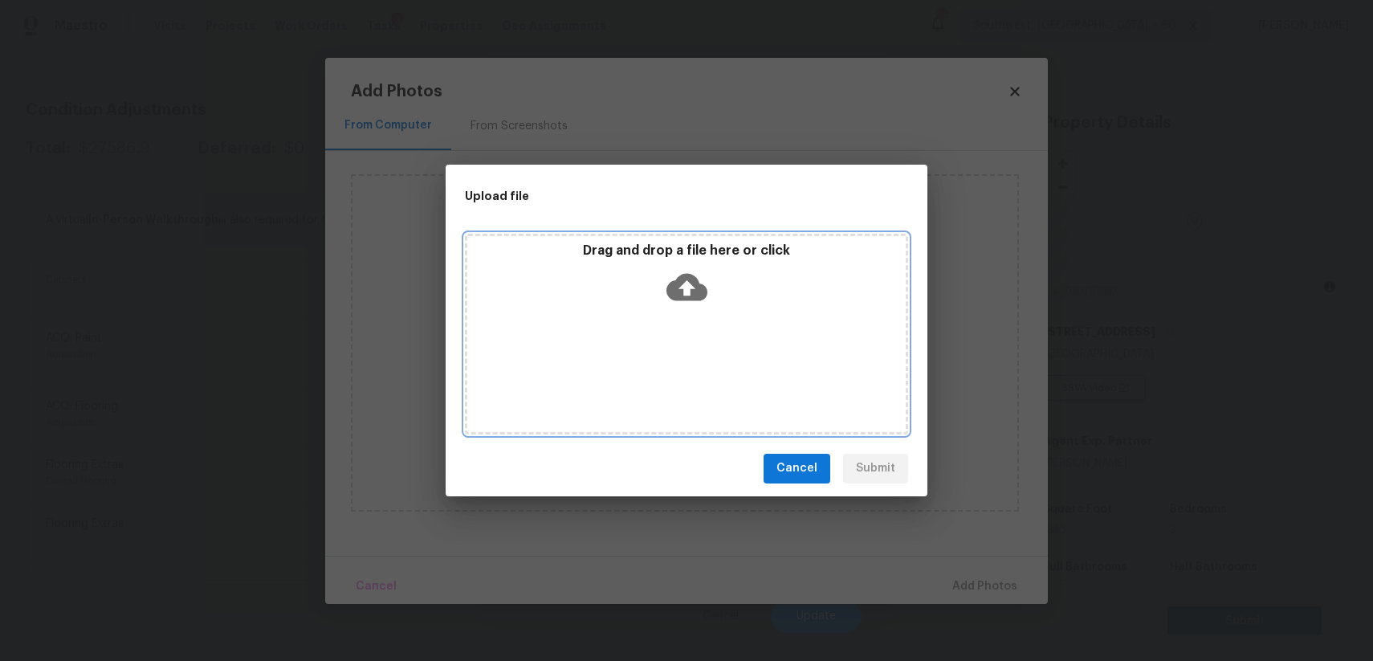
click at [665, 318] on div "Drag and drop a file here or click" at bounding box center [686, 334] width 443 height 201
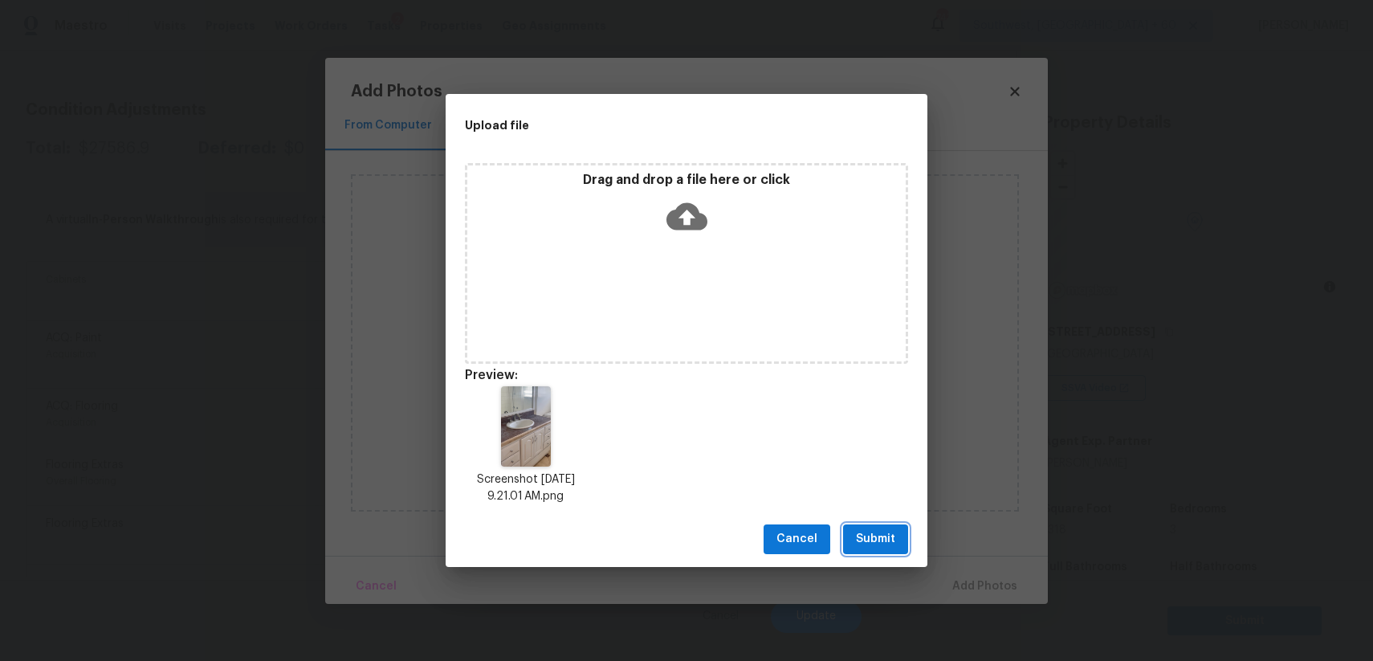
click at [902, 551] on button "Submit" at bounding box center [875, 539] width 65 height 30
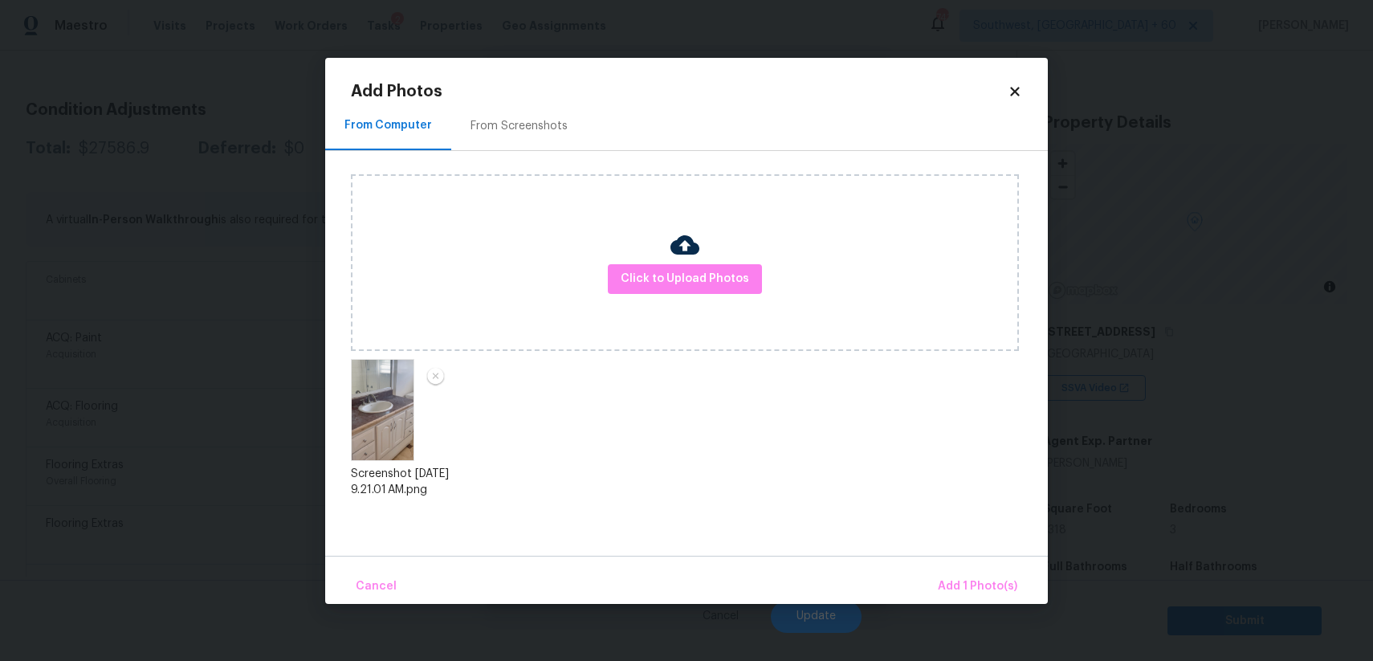
click at [929, 571] on div "Cancel Add 1 Photo(s)" at bounding box center [686, 580] width 723 height 48
click at [975, 581] on span "Add 1 Photo(s)" at bounding box center [977, 586] width 79 height 20
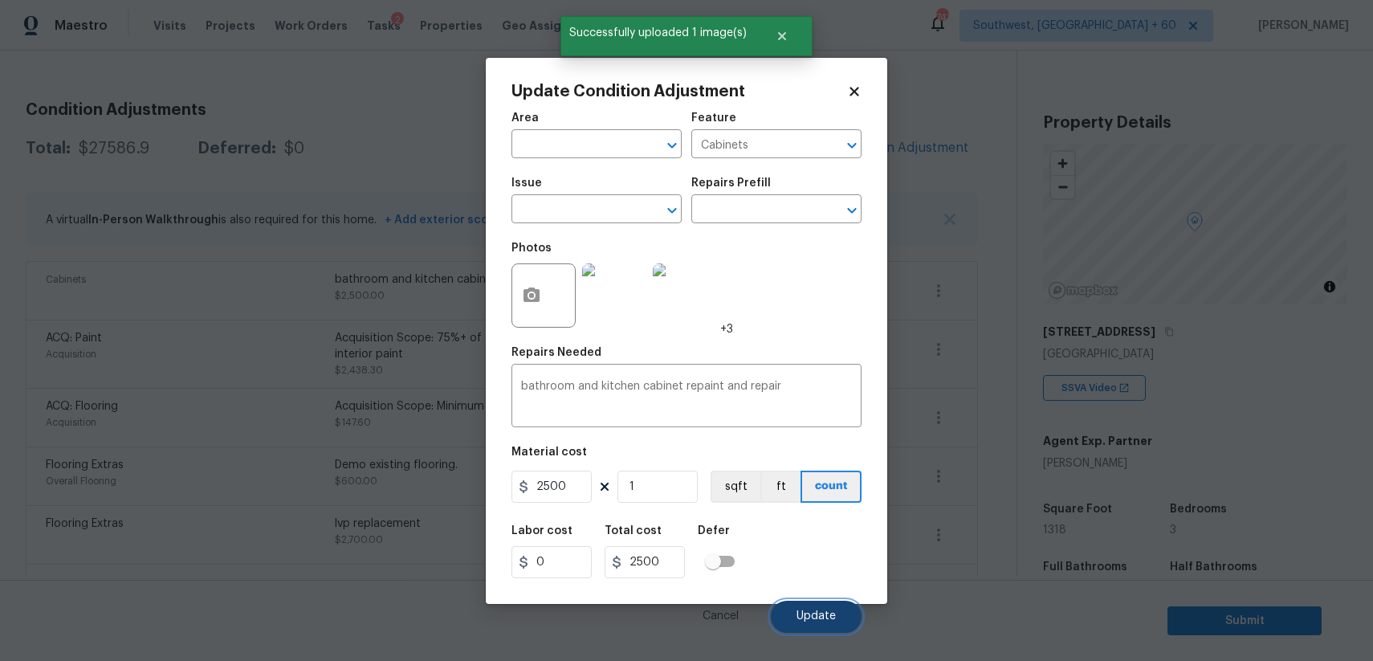
click at [796, 626] on button "Update" at bounding box center [816, 617] width 91 height 32
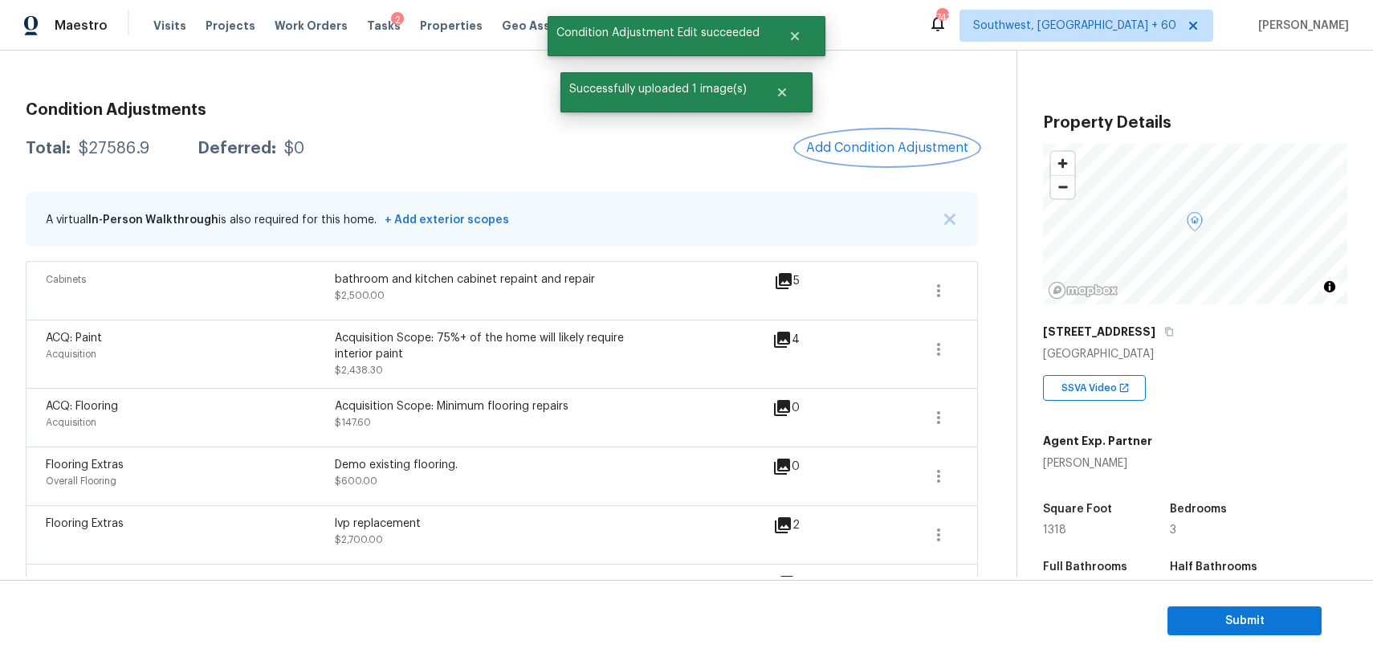
click at [886, 139] on button "Add Condition Adjustment" at bounding box center [886, 148] width 181 height 34
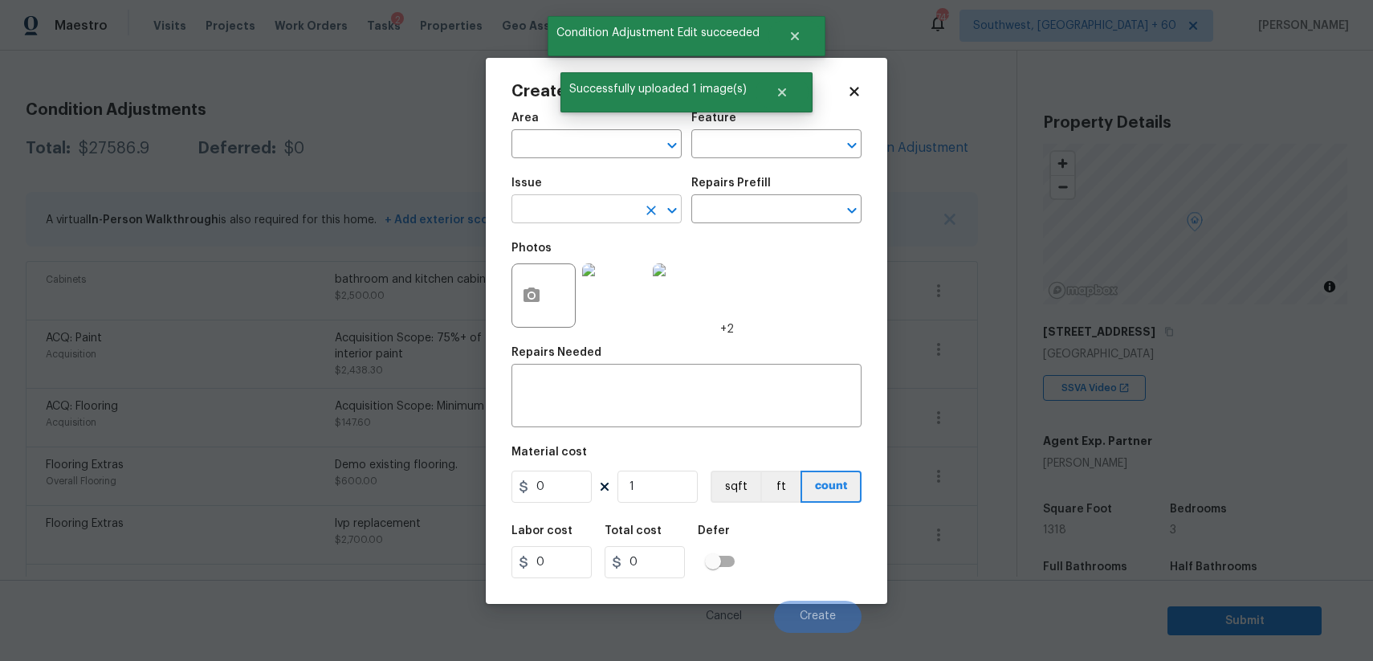
click at [635, 208] on input "text" at bounding box center [573, 210] width 125 height 25
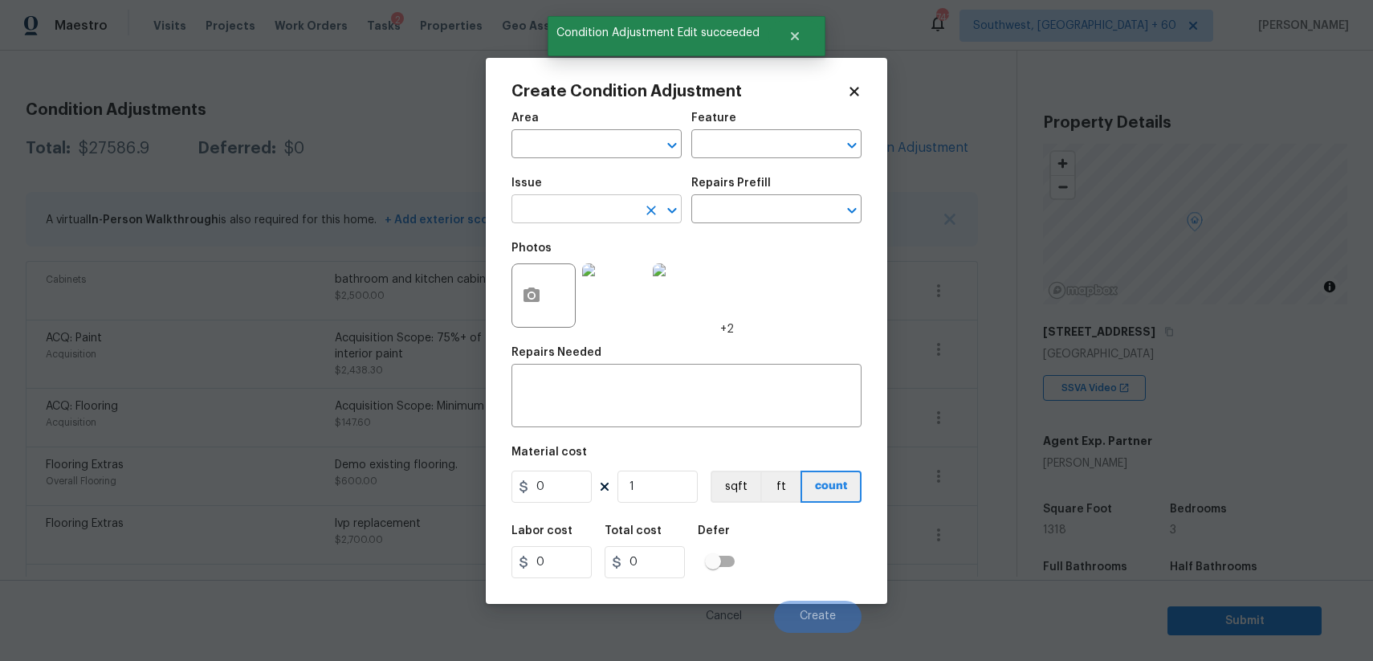
click at [592, 210] on input "text" at bounding box center [573, 210] width 125 height 25
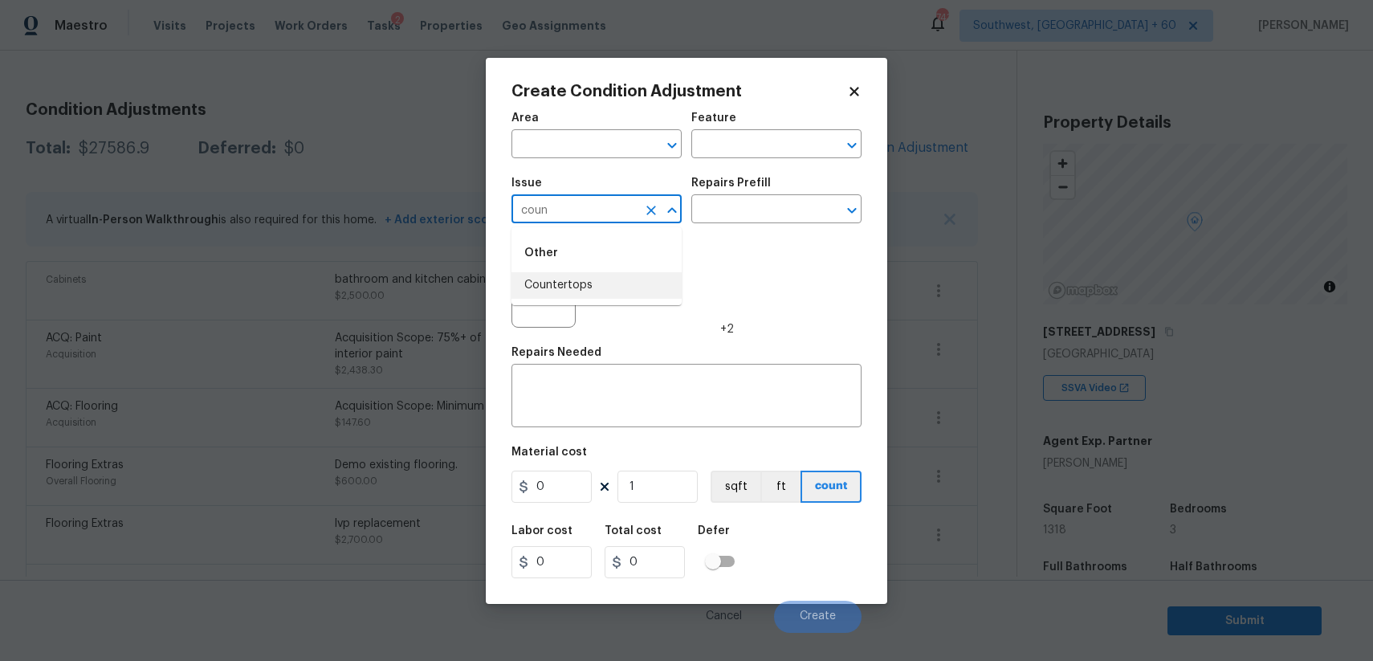
click at [601, 291] on li "Countertops" at bounding box center [596, 285] width 170 height 26
type input "Countertops"
click at [622, 438] on div "Area ​ Feature ​ Issue Countertops ​ Repairs Prefill ​ Photos +2 Repairs Needed…" at bounding box center [686, 368] width 350 height 530
click at [666, 413] on textarea at bounding box center [686, 398] width 331 height 34
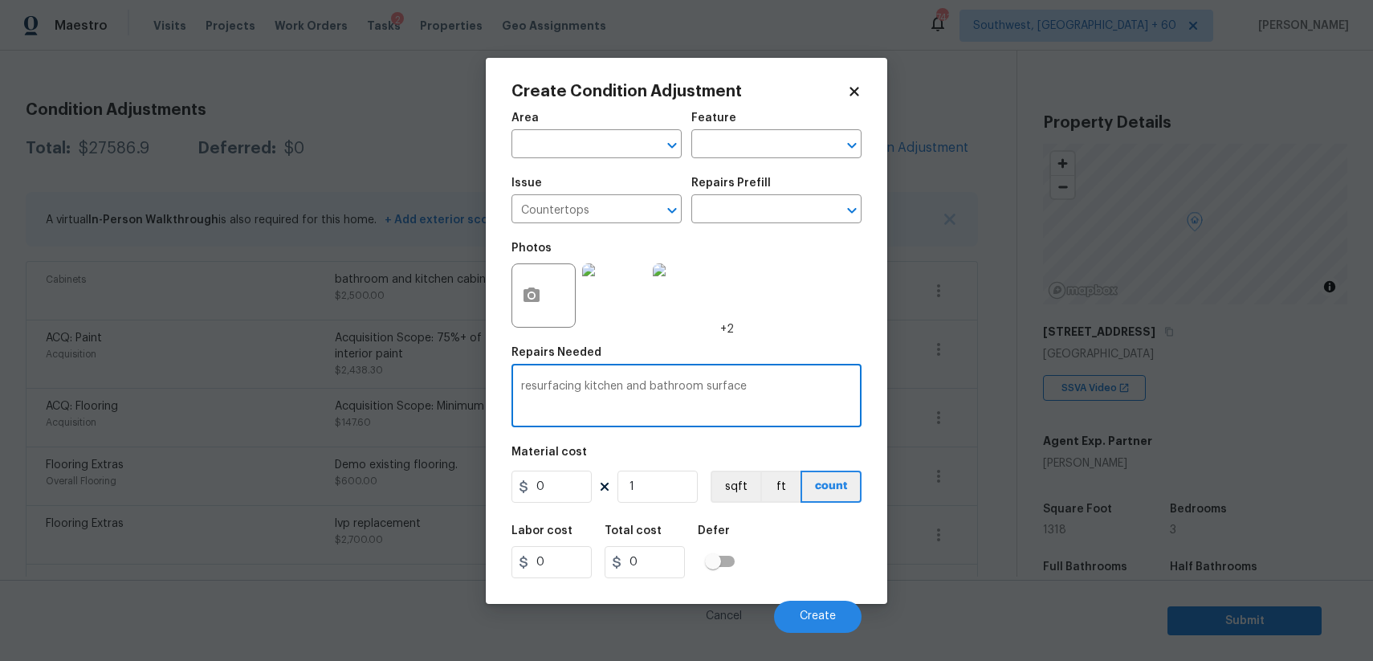
type textarea "resurfacing kitchen and bathroom surface"
click at [568, 496] on input "0" at bounding box center [551, 486] width 80 height 32
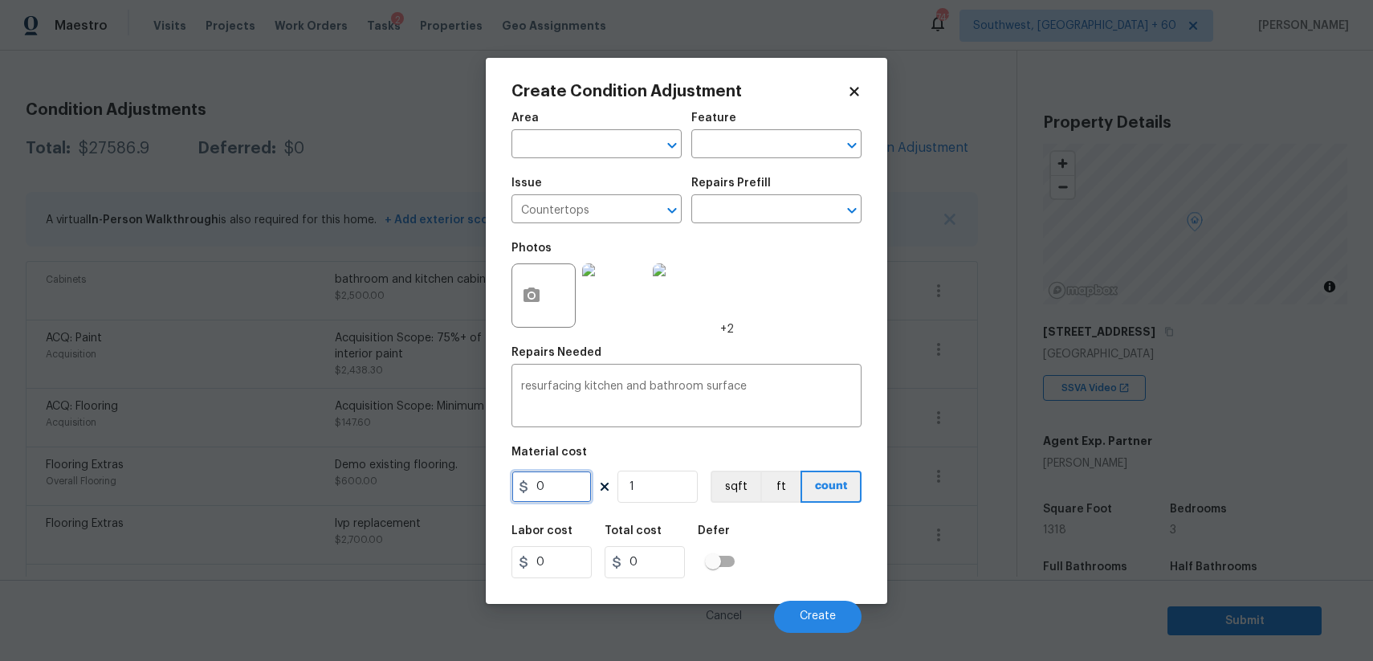
click at [568, 496] on input "0" at bounding box center [551, 486] width 80 height 32
type input "1500"
click at [521, 300] on button "button" at bounding box center [531, 295] width 39 height 63
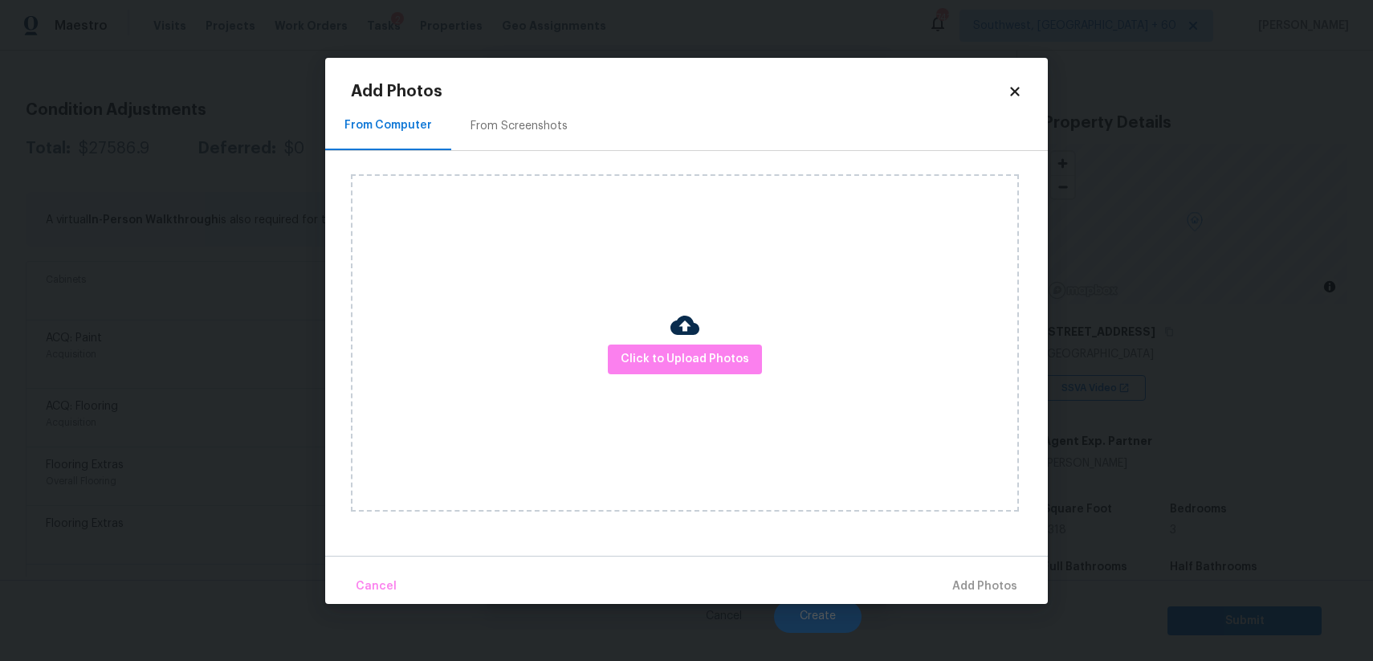
click at [596, 342] on div "Click to Upload Photos" at bounding box center [685, 342] width 668 height 337
click at [621, 354] on button "Click to Upload Photos" at bounding box center [685, 359] width 154 height 30
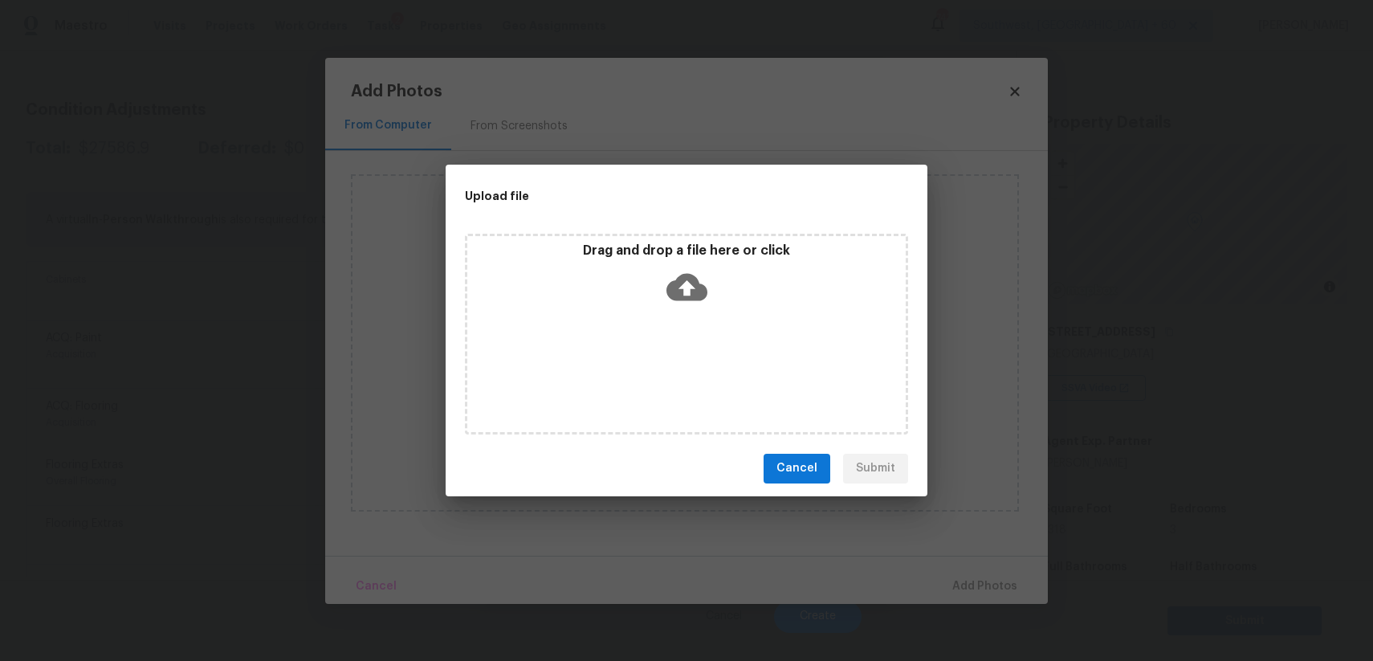
click at [621, 354] on div "Drag and drop a file here or click" at bounding box center [686, 334] width 443 height 201
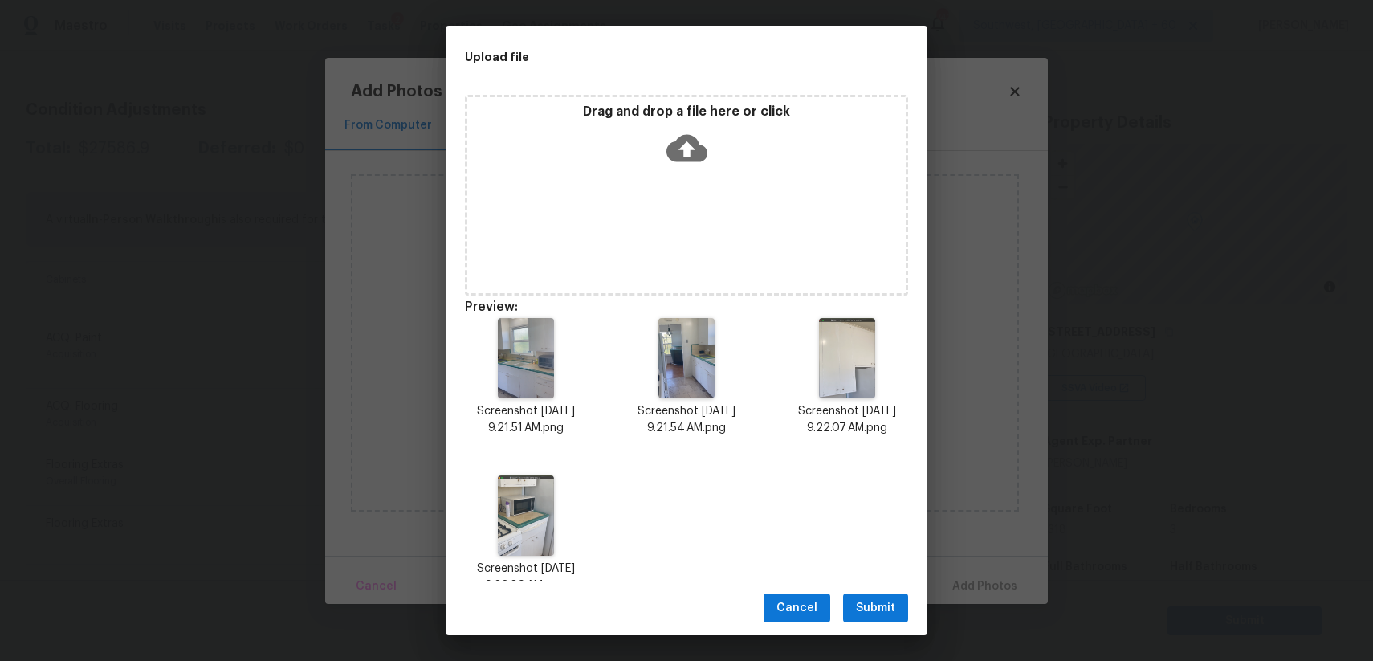
click at [860, 618] on button "Submit" at bounding box center [875, 608] width 65 height 30
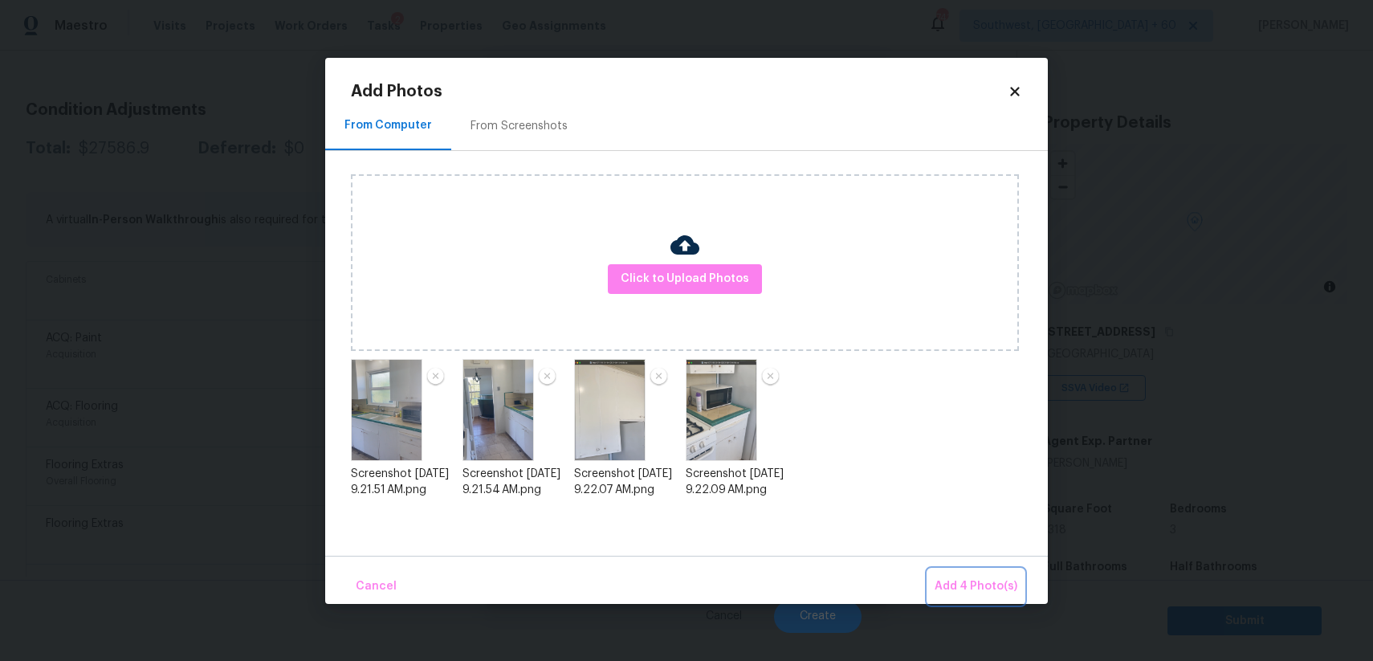
click at [960, 579] on span "Add 4 Photo(s)" at bounding box center [976, 586] width 83 height 20
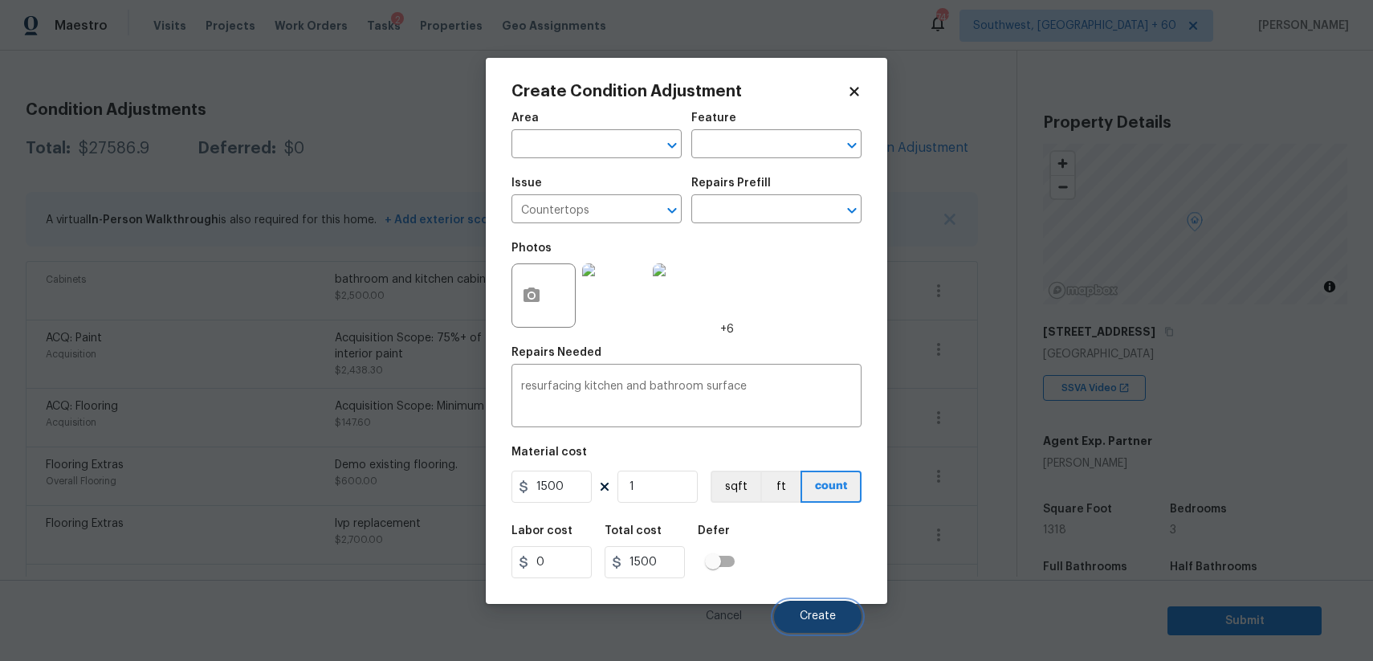
click at [801, 613] on span "Create" at bounding box center [818, 616] width 36 height 12
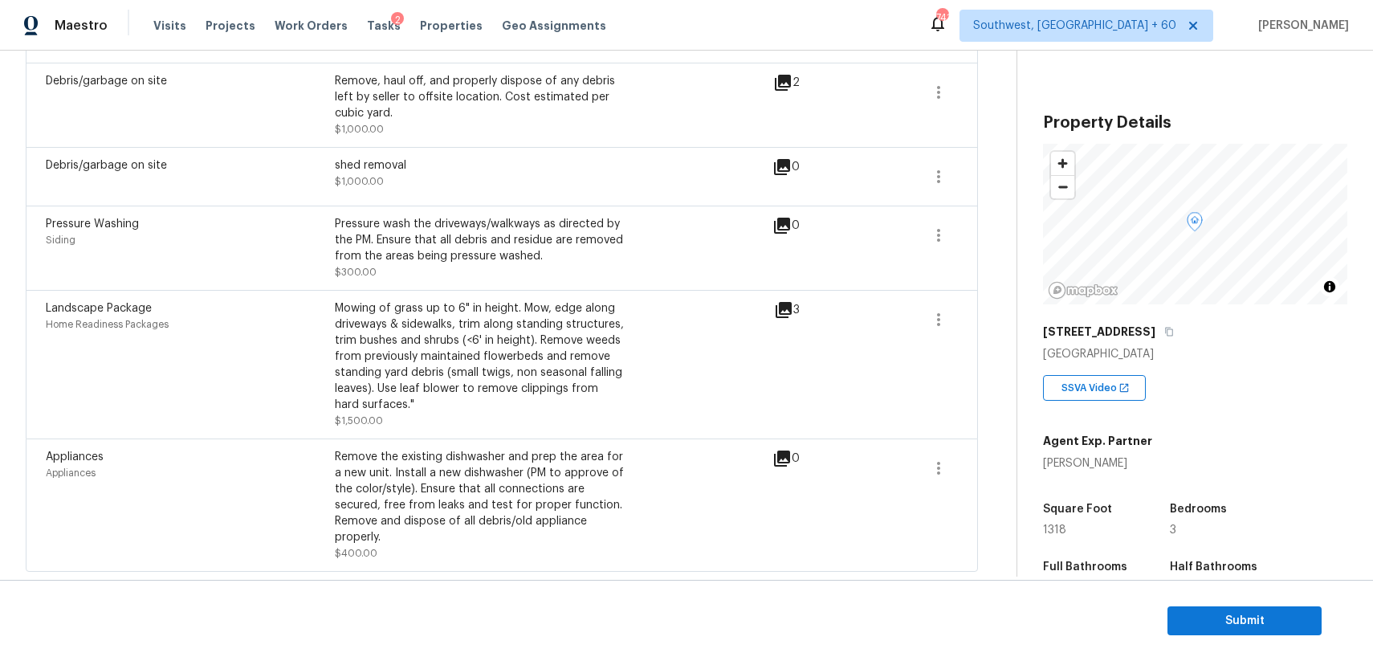
scroll to position [0, 0]
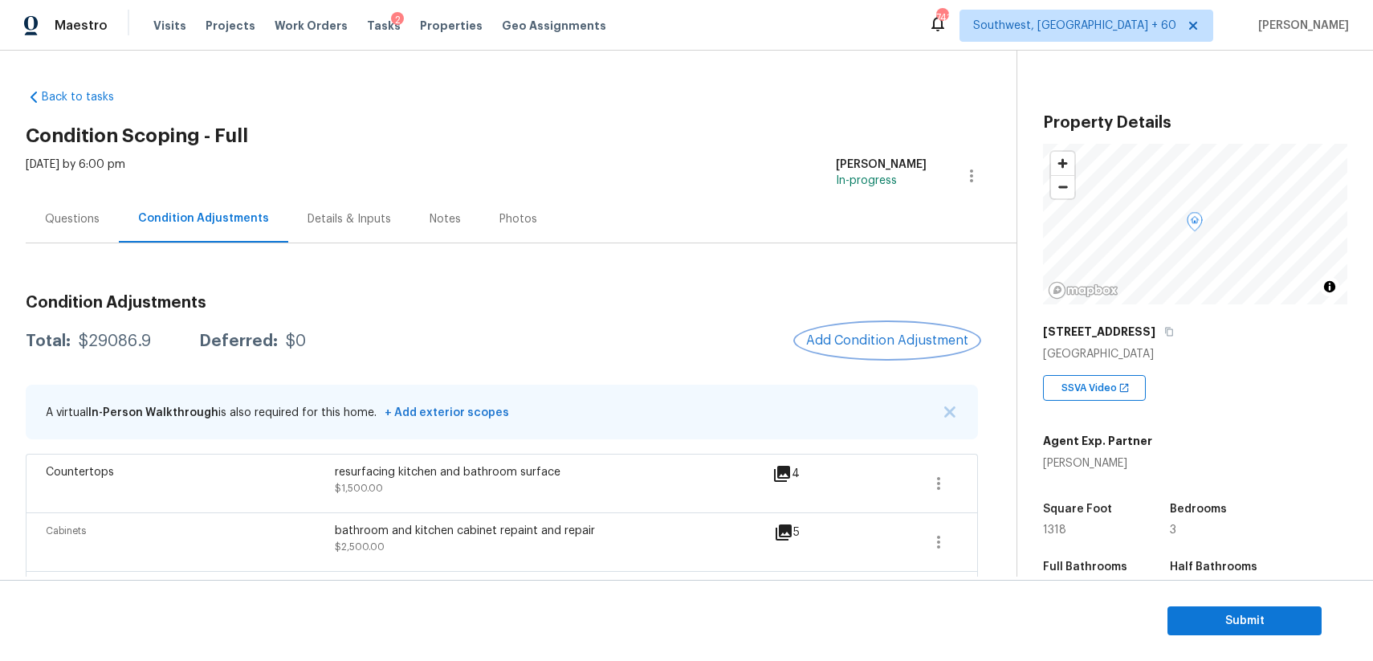
click at [878, 347] on span "Add Condition Adjustment" at bounding box center [887, 340] width 162 height 14
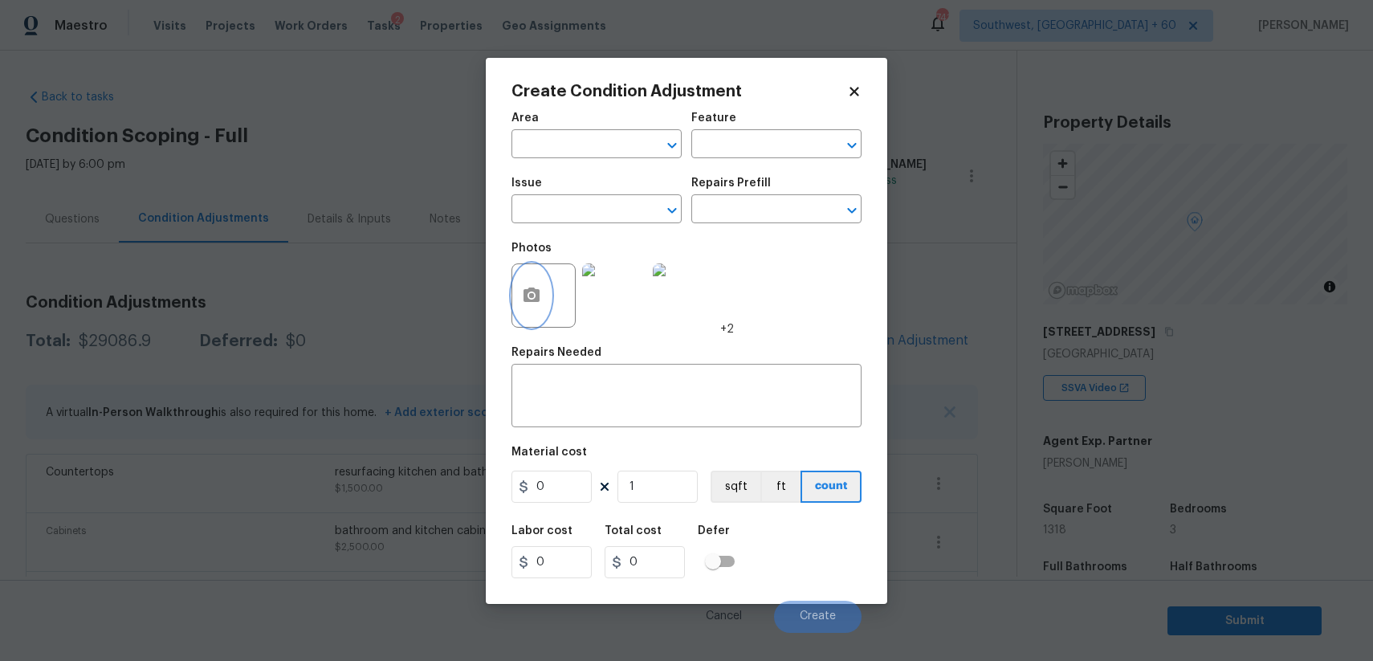
click at [531, 283] on button "button" at bounding box center [531, 295] width 39 height 63
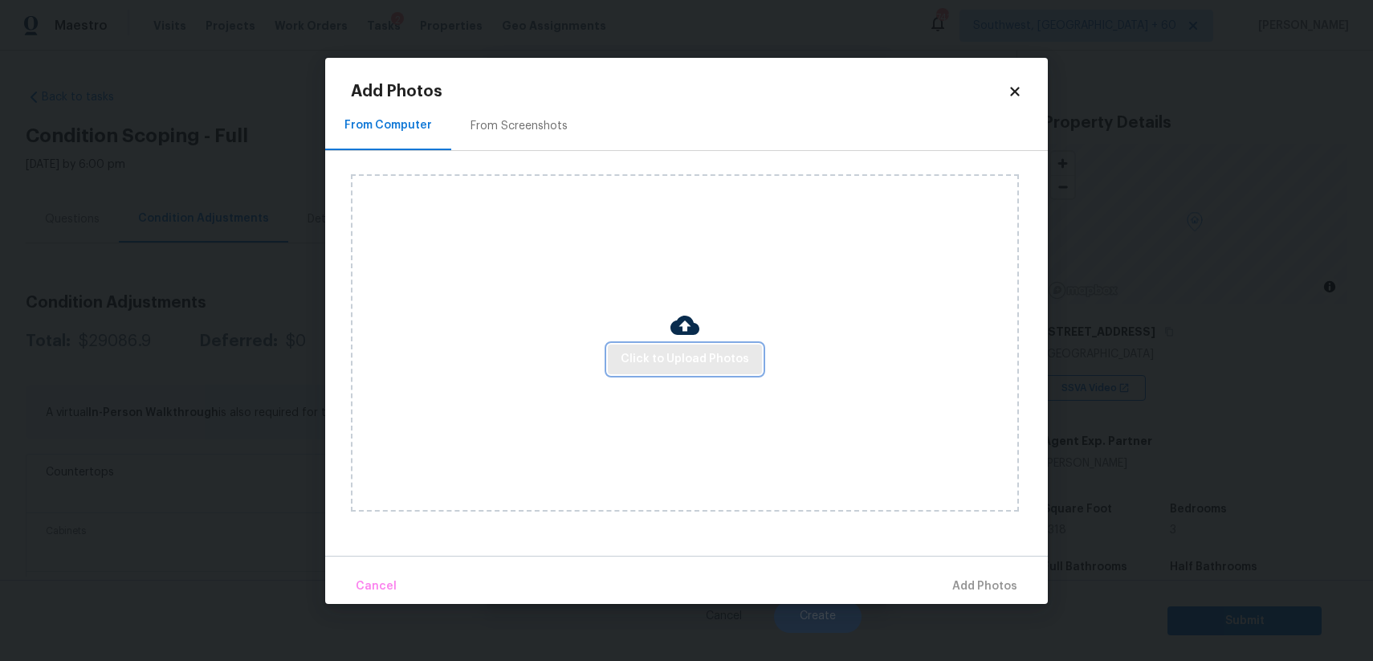
click at [681, 364] on span "Click to Upload Photos" at bounding box center [685, 359] width 128 height 20
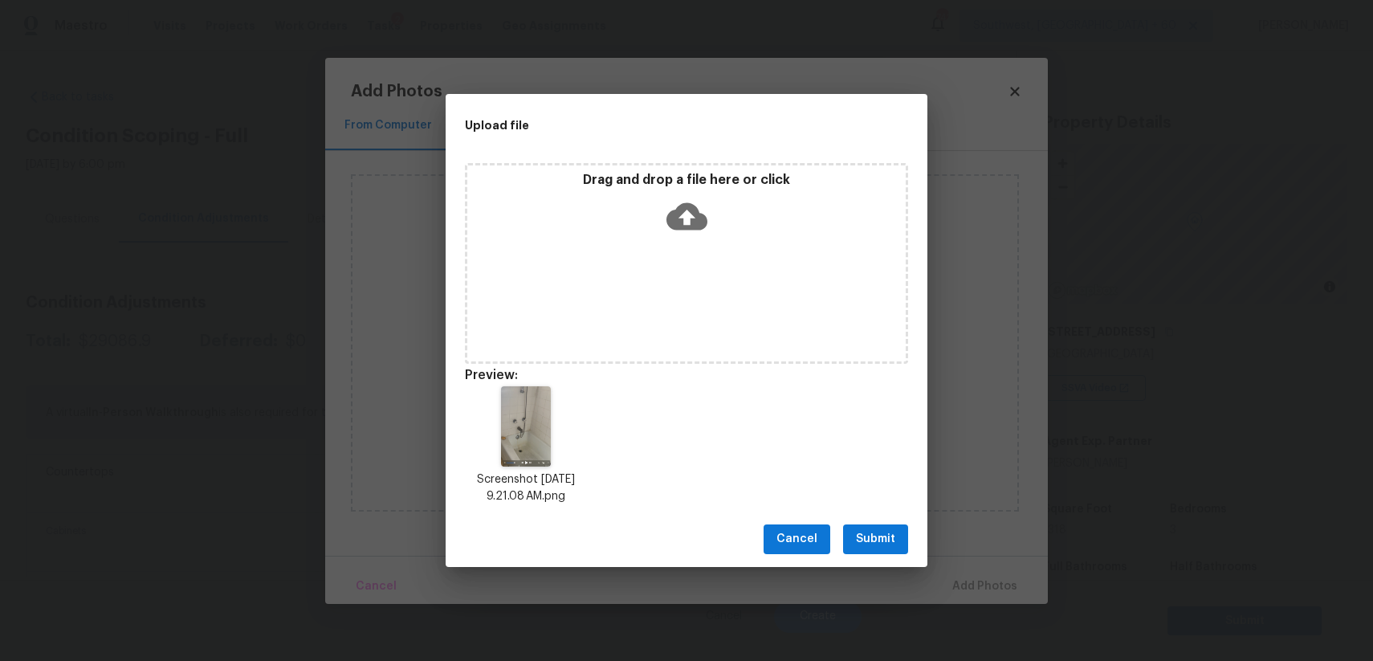
click at [884, 528] on button "Submit" at bounding box center [875, 539] width 65 height 30
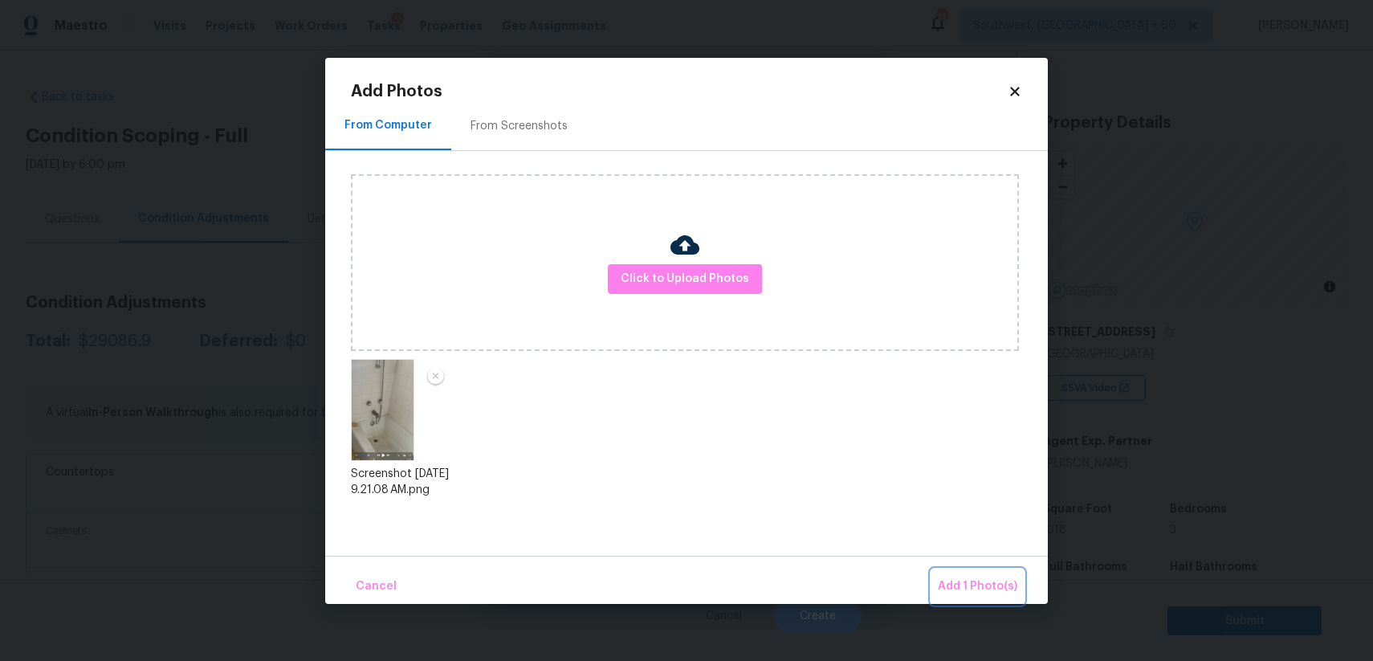
click at [983, 576] on button "Add 1 Photo(s)" at bounding box center [977, 586] width 92 height 35
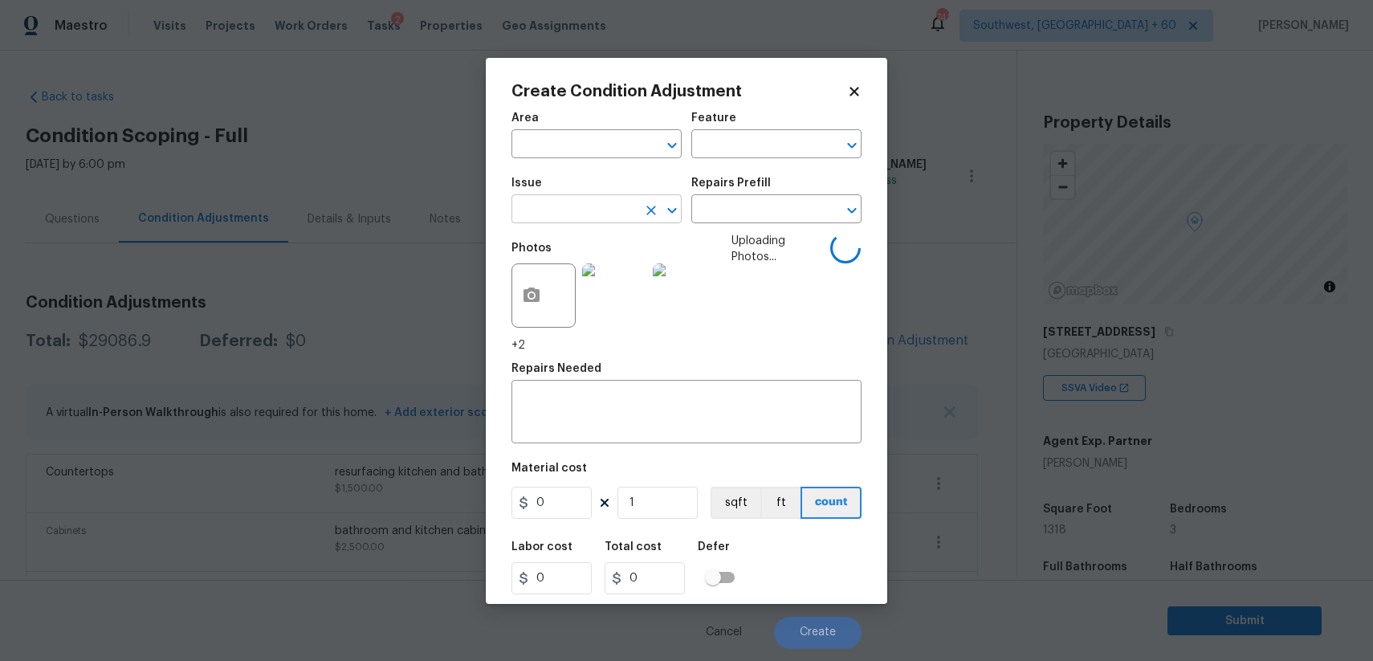
click at [555, 217] on input "text" at bounding box center [573, 210] width 125 height 25
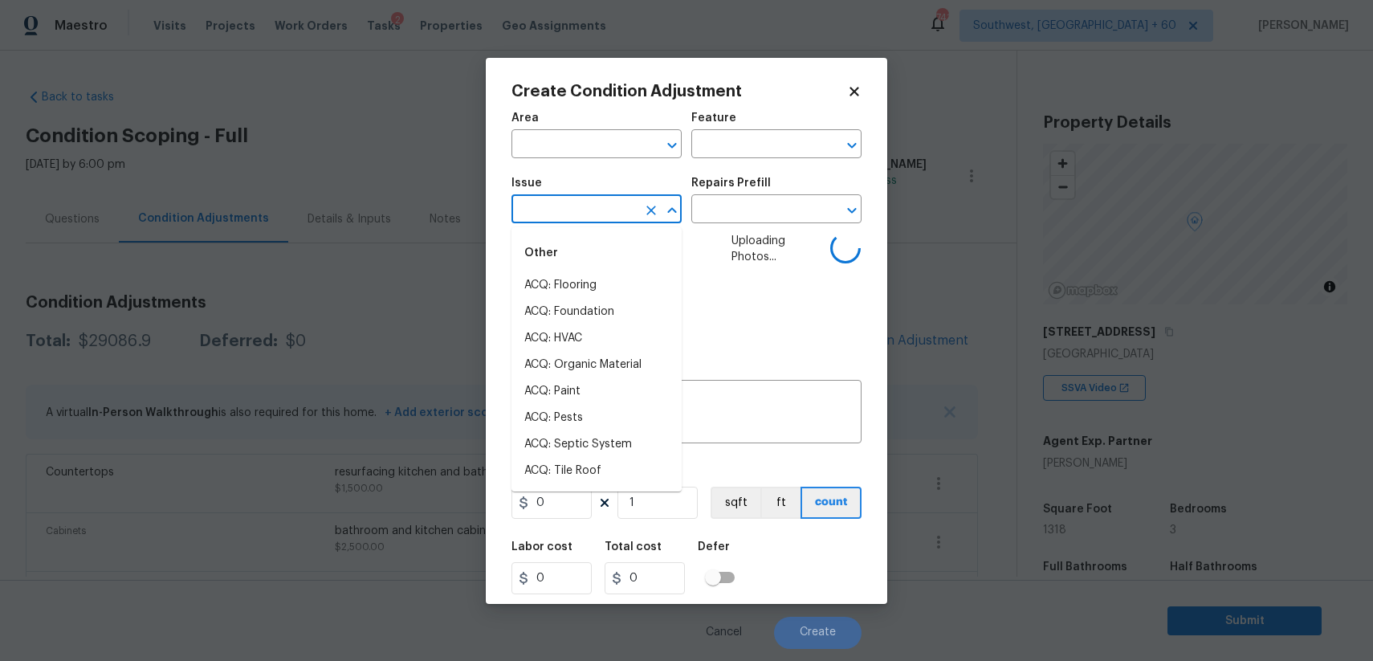
click at [555, 217] on input "text" at bounding box center [573, 210] width 125 height 25
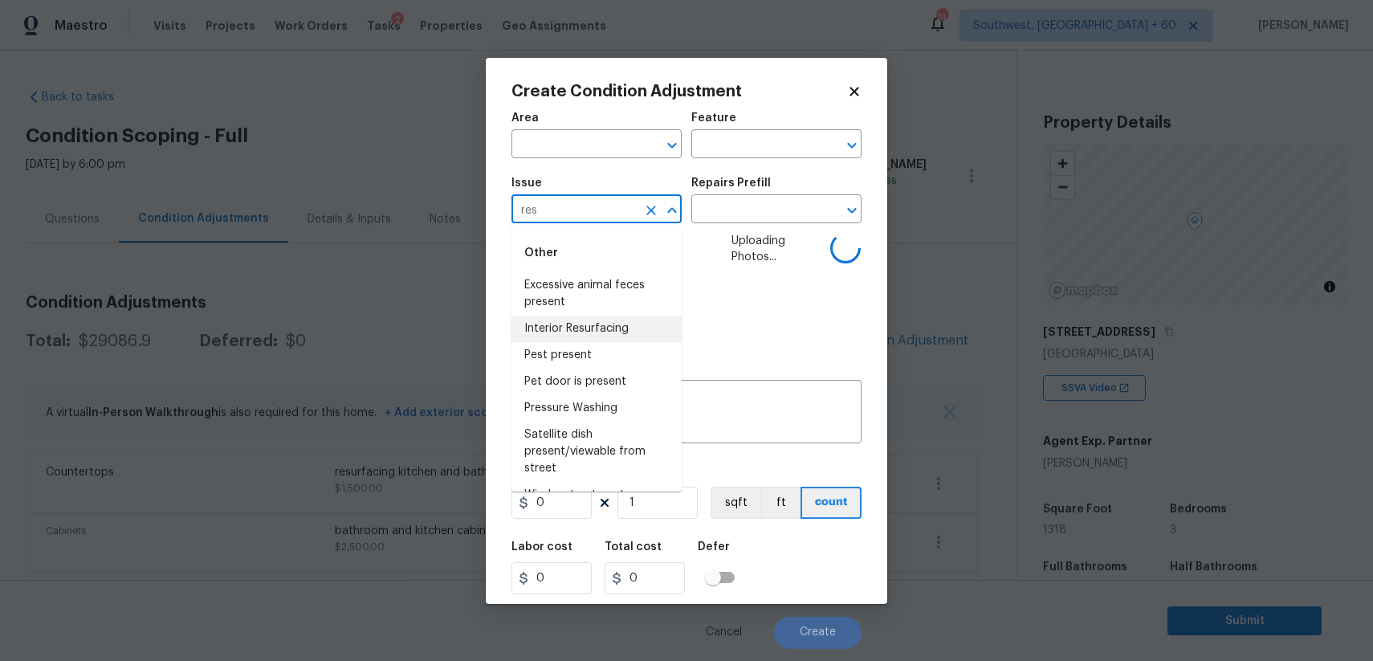
click at [608, 328] on li "Interior Resurfacing" at bounding box center [596, 329] width 170 height 26
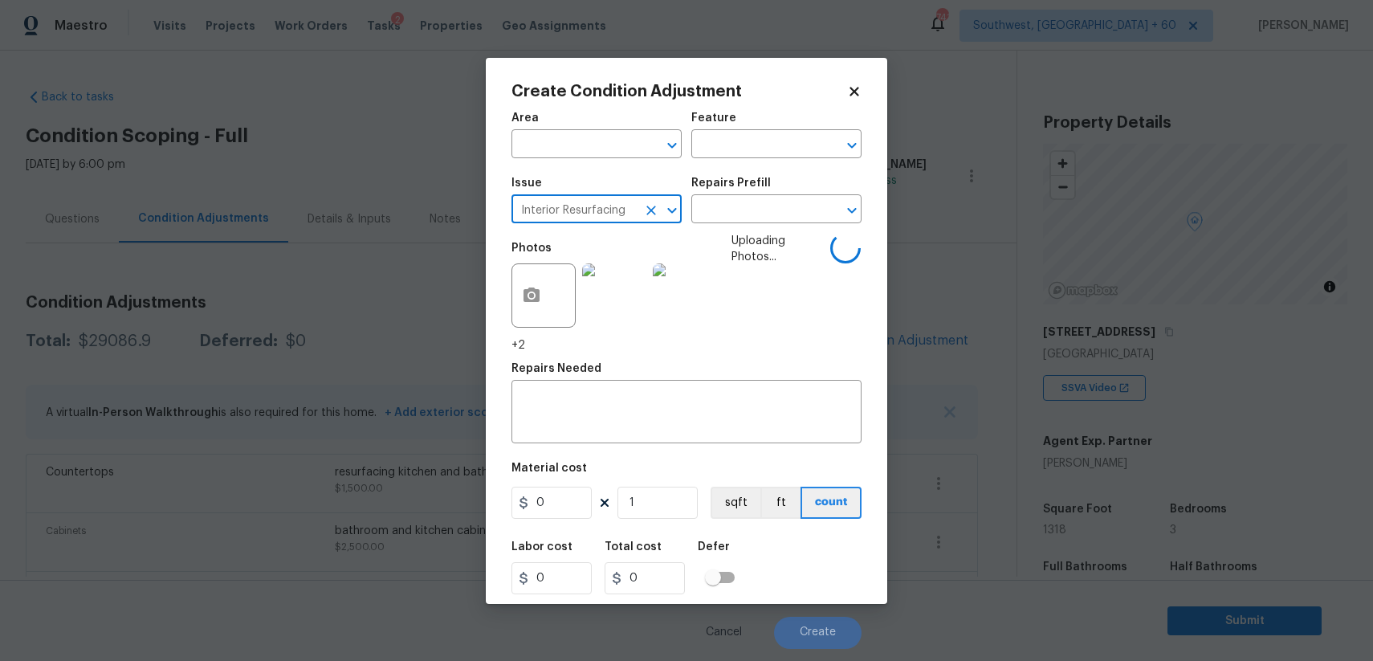
type input "Interior Resurfacing"
click at [738, 191] on div "Repairs Prefill" at bounding box center [776, 187] width 170 height 21
click at [749, 201] on input "text" at bounding box center [753, 210] width 125 height 25
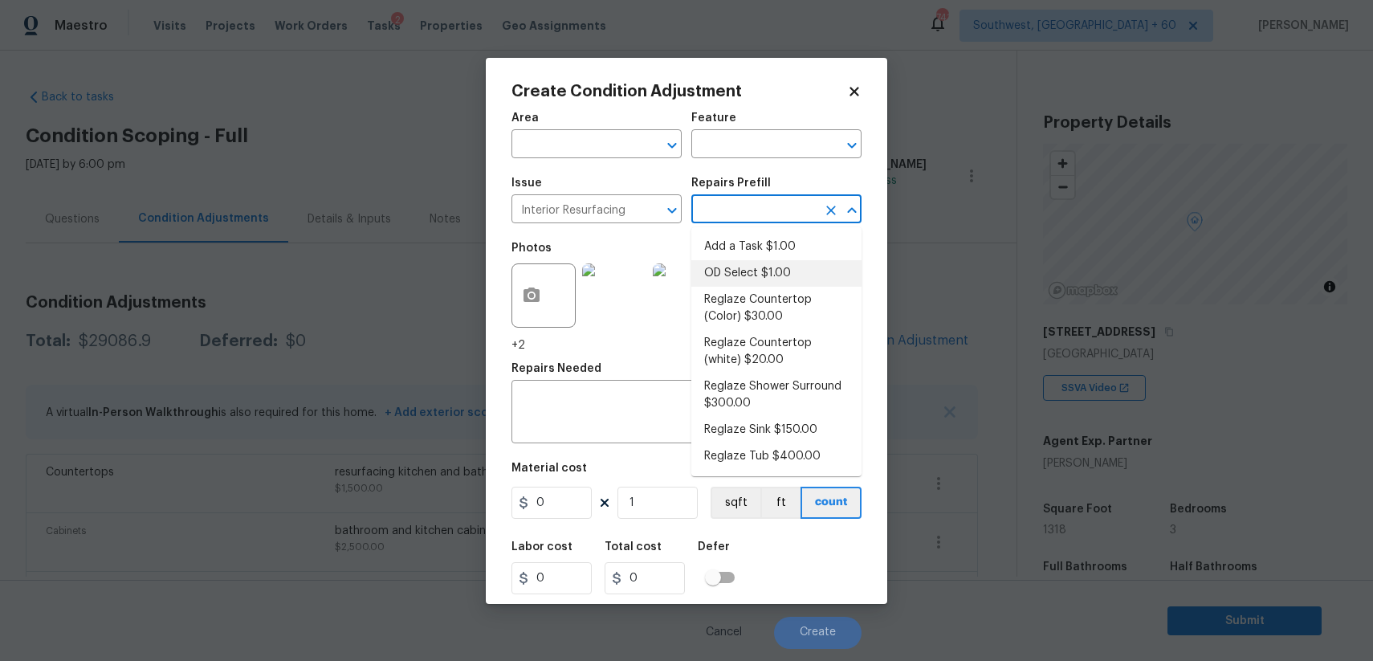
click at [783, 210] on input "text" at bounding box center [753, 210] width 125 height 25
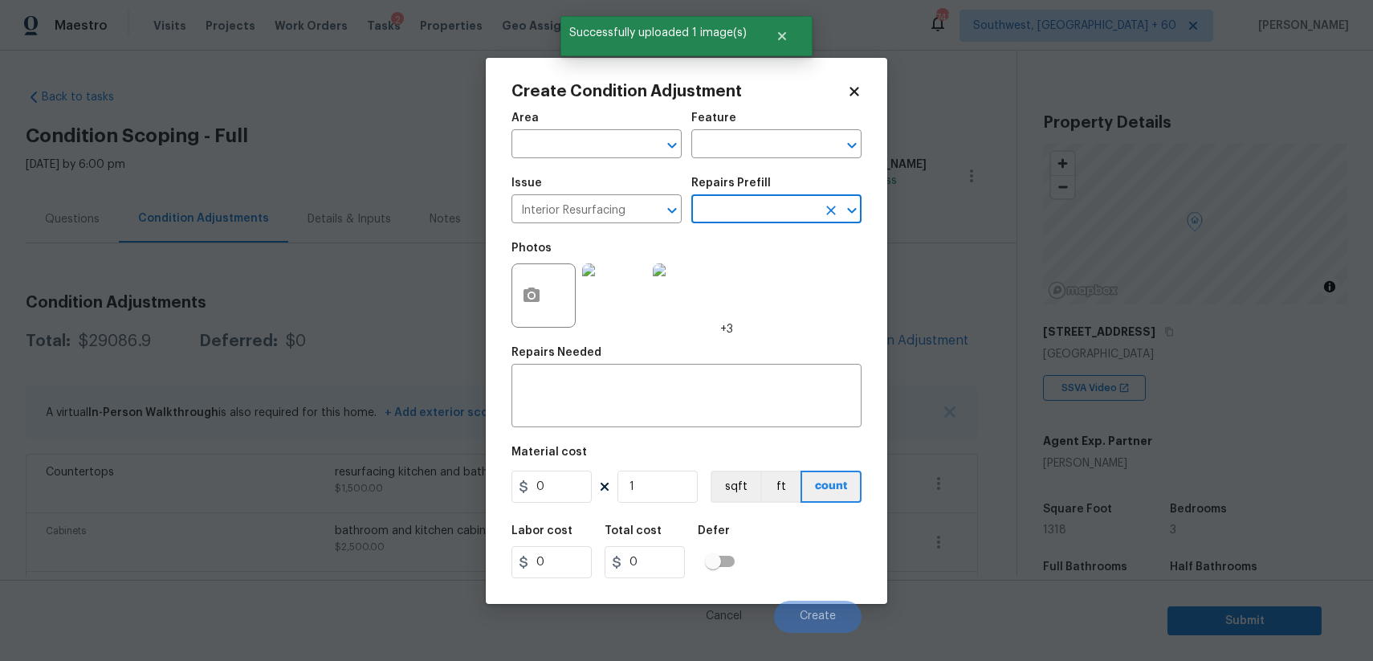
click at [783, 210] on input "text" at bounding box center [753, 210] width 125 height 25
type input "ba"
type input "b"
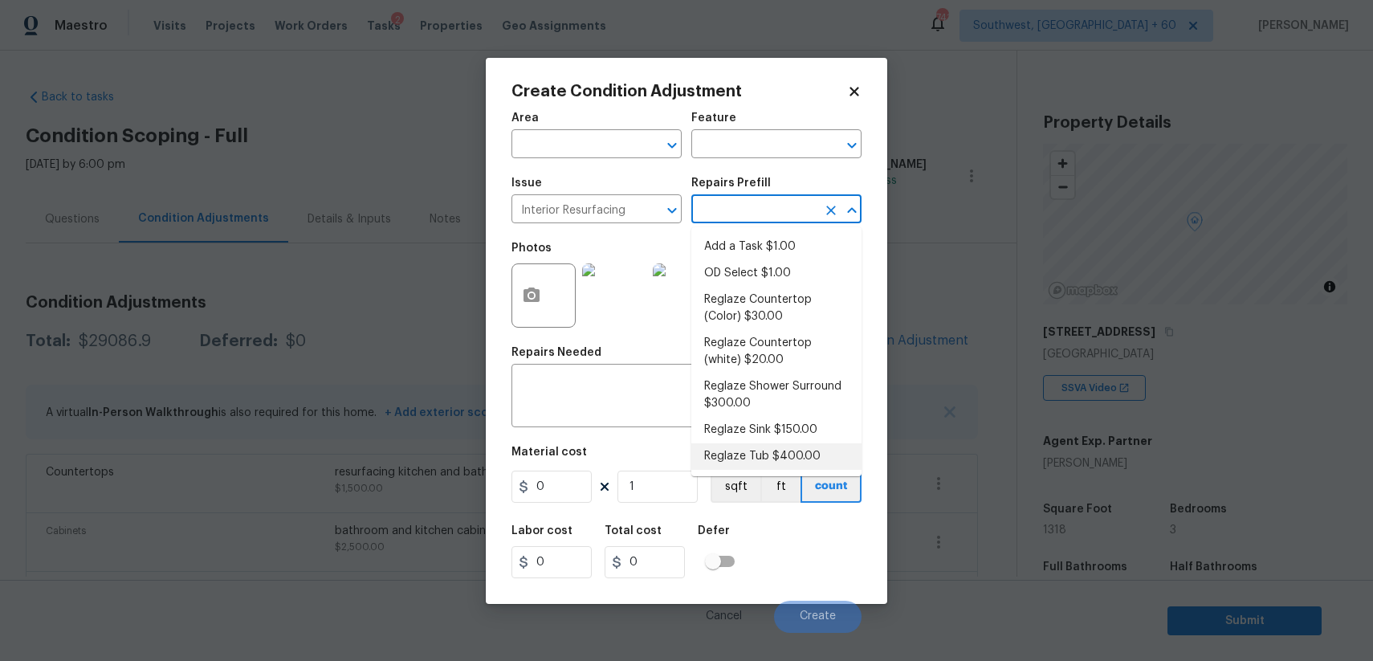
click at [776, 469] on li "Reglaze Tub $400.00" at bounding box center [776, 456] width 170 height 26
type textarea "Prep, mask, clean and reglaze the tub (white) both on the in and outer sides. H…"
type input "400"
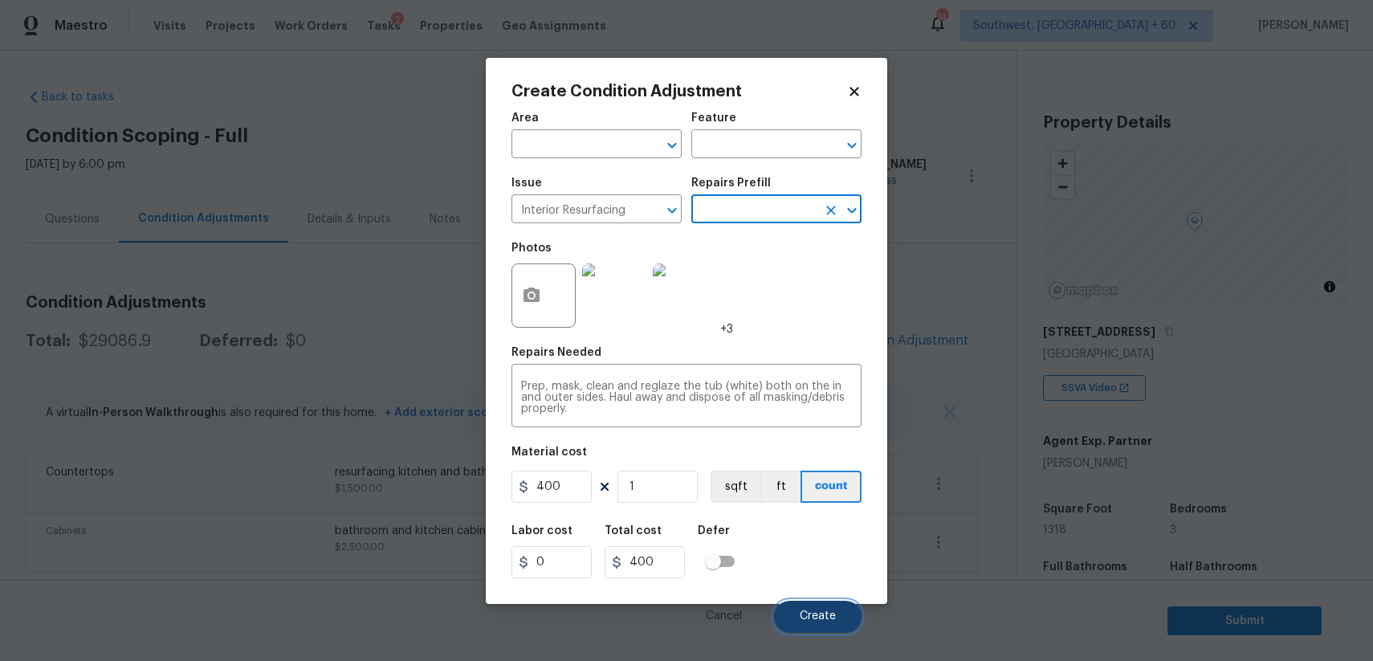
click at [815, 606] on button "Create" at bounding box center [818, 617] width 88 height 32
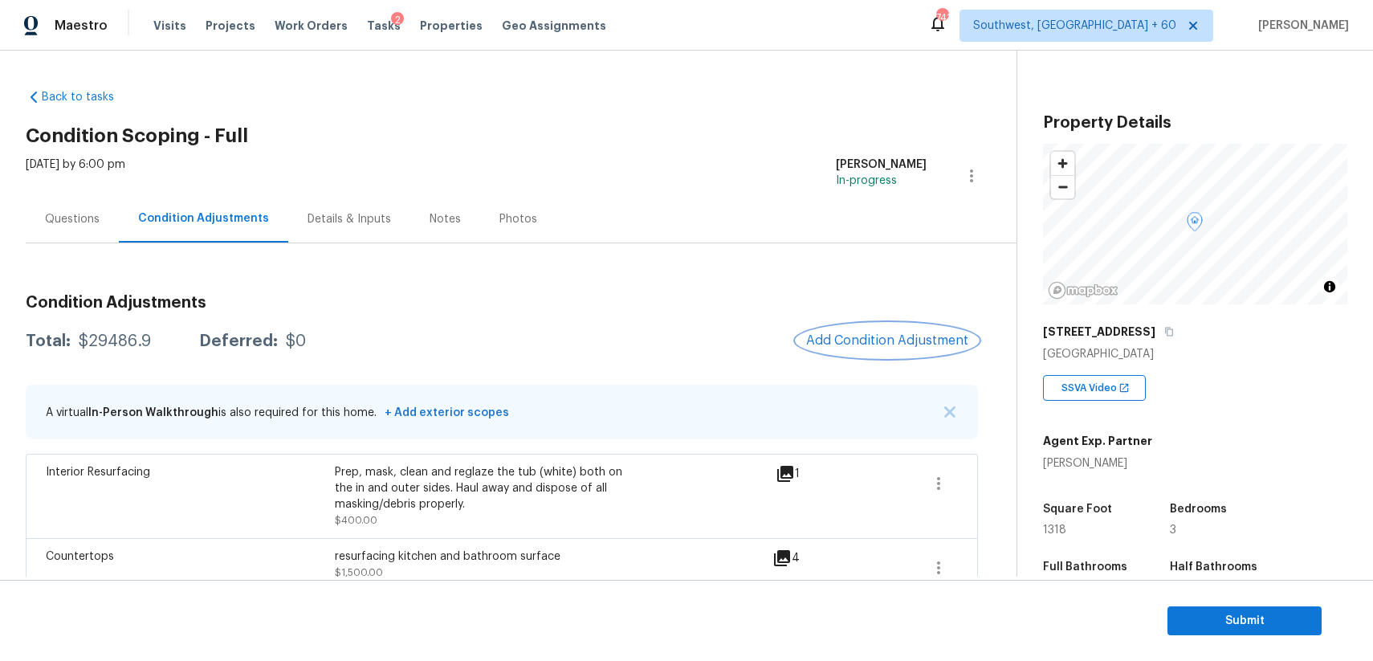
click at [914, 340] on span "Add Condition Adjustment" at bounding box center [887, 340] width 162 height 14
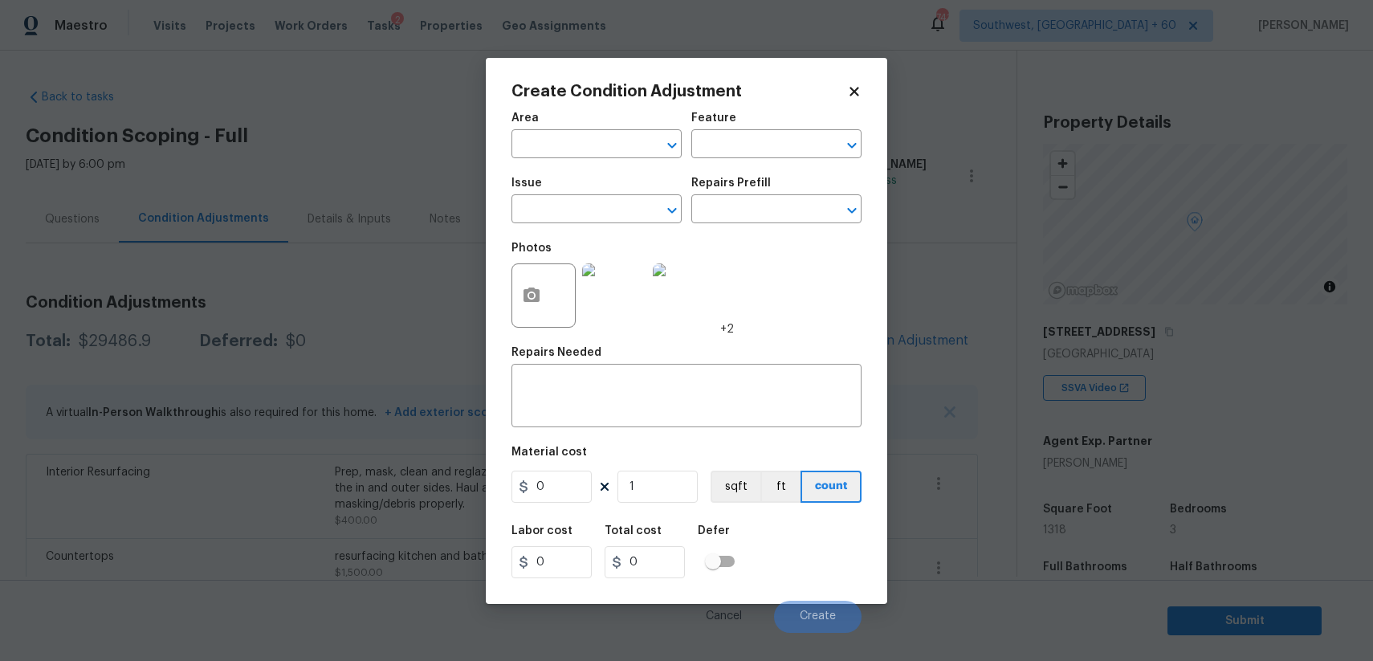
click at [499, 293] on div "Create Condition Adjustment Area ​ Feature ​ Issue ​ Repairs Prefill ​ Photos +…" at bounding box center [686, 331] width 401 height 546
click at [528, 290] on icon "button" at bounding box center [531, 294] width 16 height 14
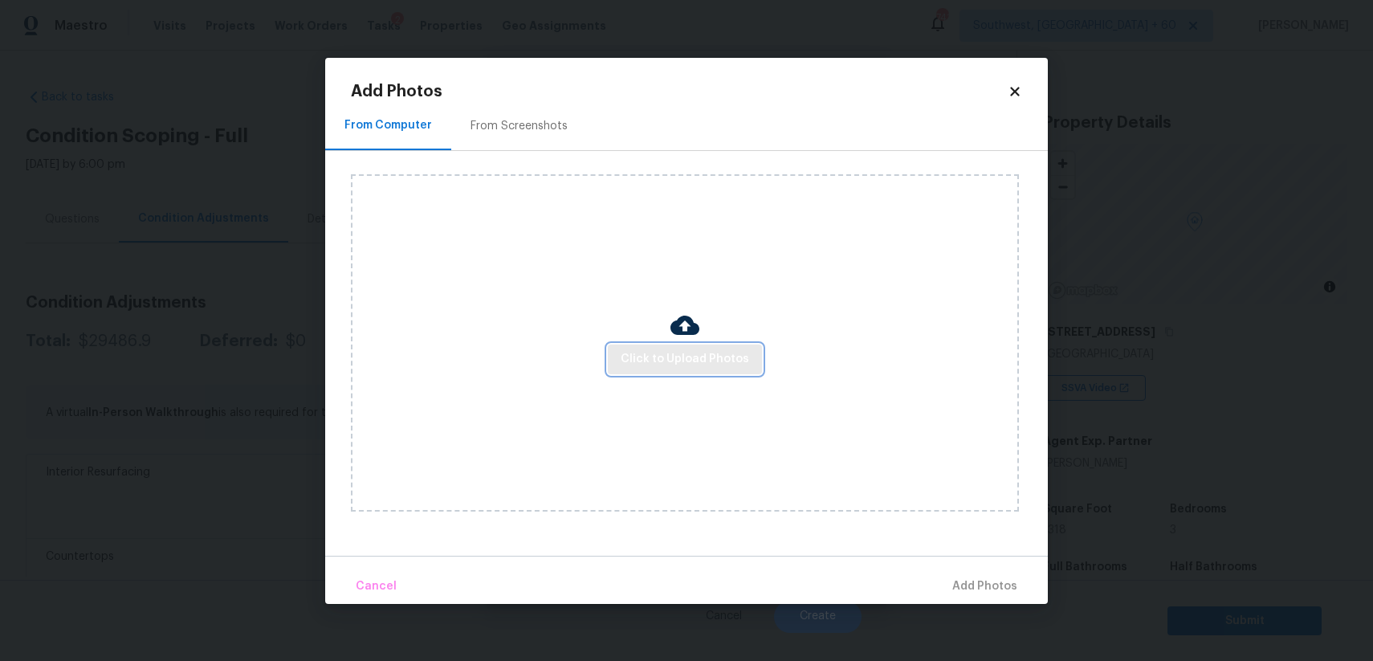
click at [651, 359] on span "Click to Upload Photos" at bounding box center [685, 359] width 128 height 20
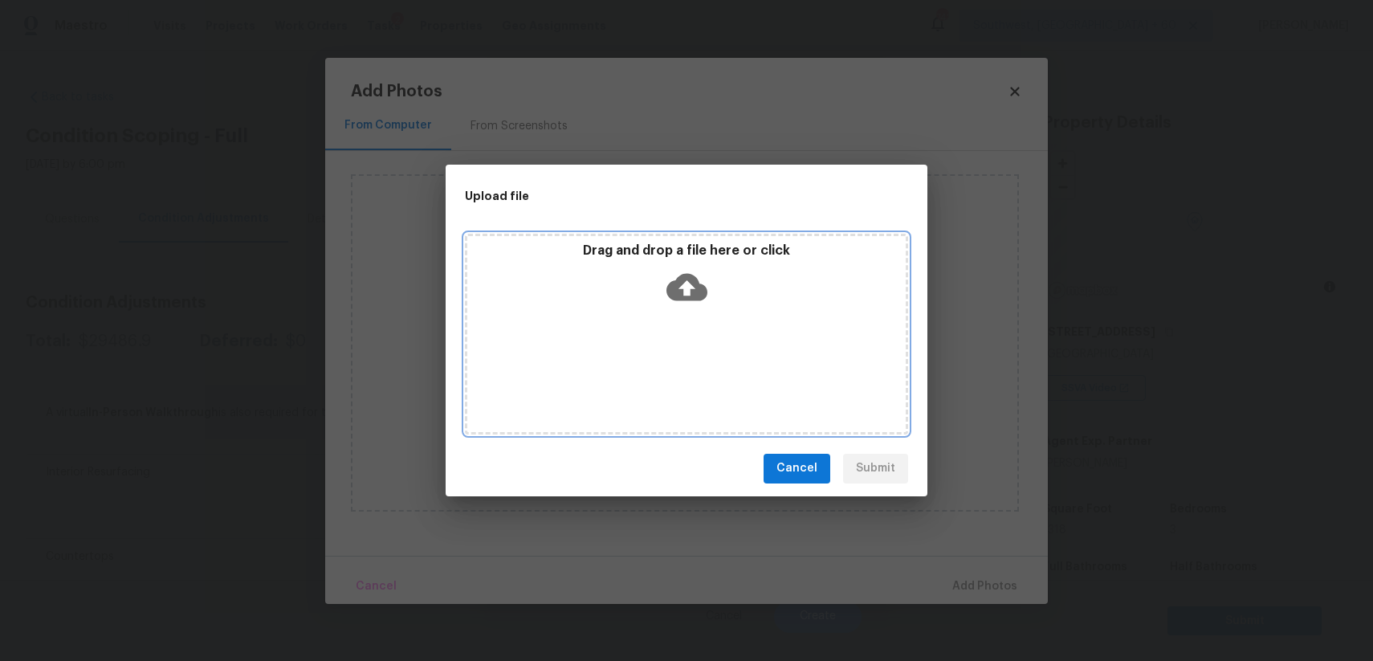
click at [651, 359] on div "Drag and drop a file here or click" at bounding box center [686, 334] width 443 height 201
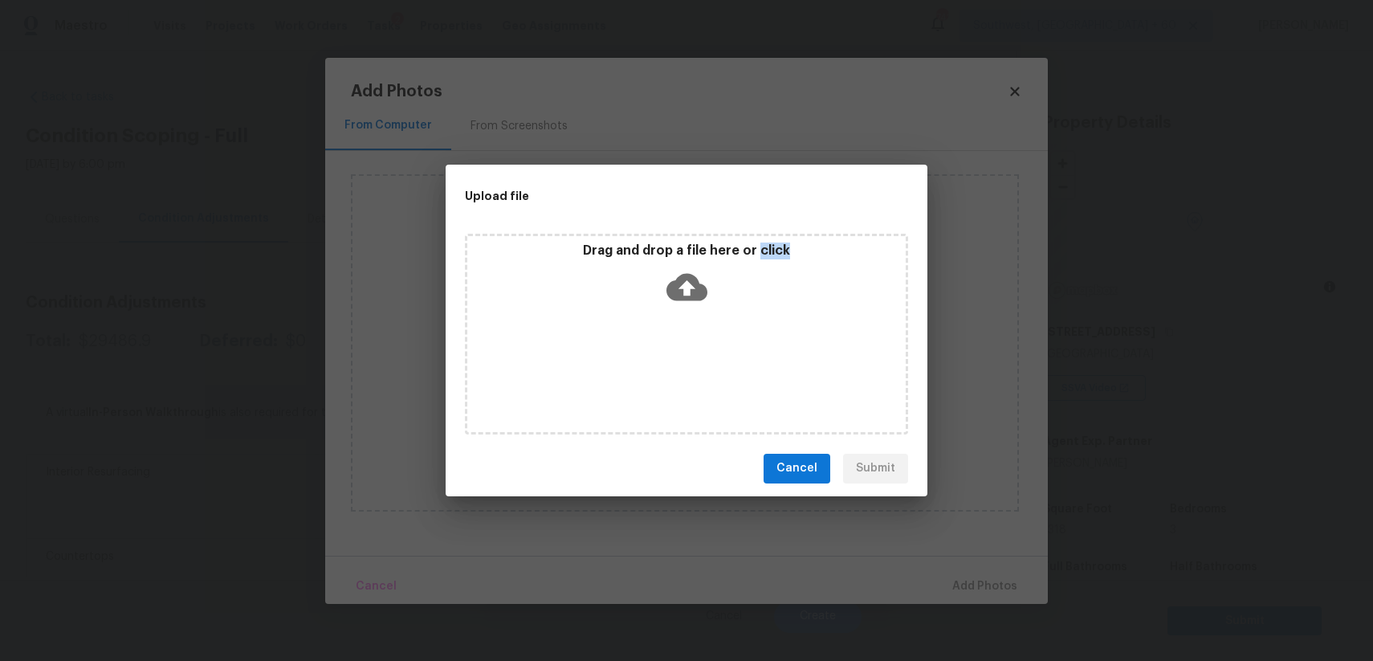
click at [1097, 521] on div "Upload file Drag and drop a file here or click Cancel Submit" at bounding box center [686, 330] width 1373 height 661
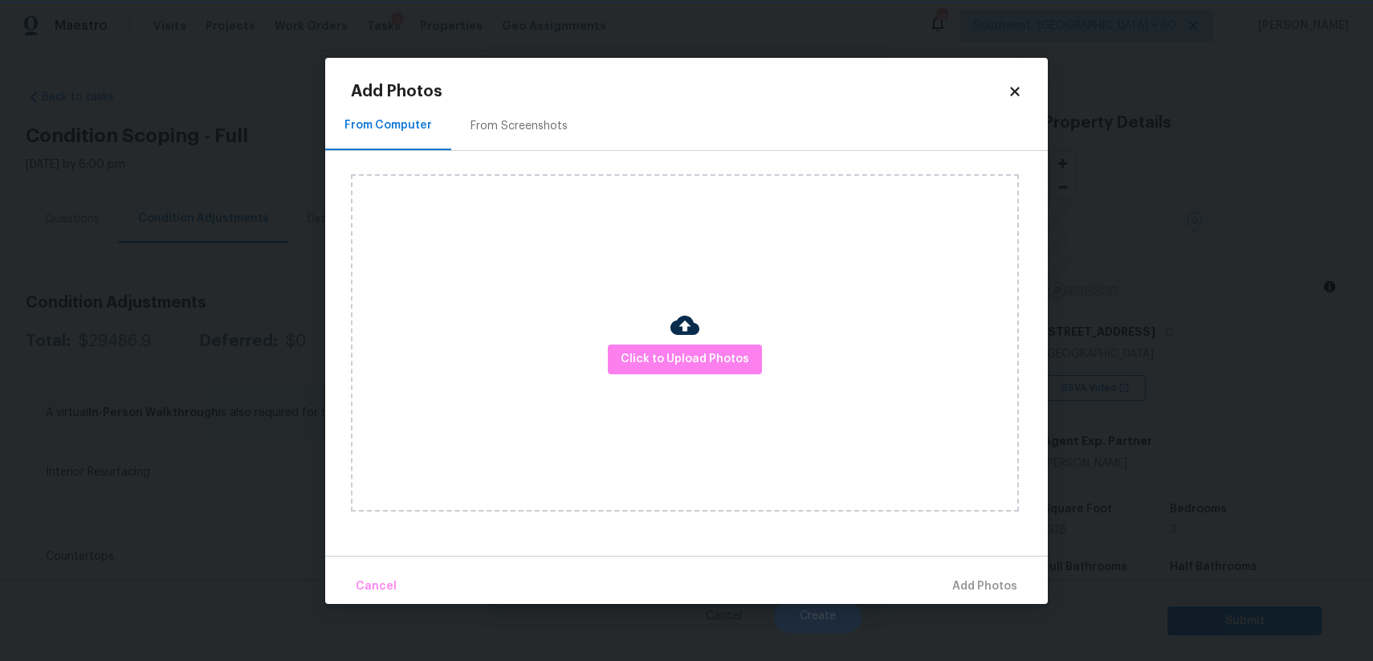
click at [1097, 521] on div "Upload file Drag and drop a file here or click Cancel Submit" at bounding box center [686, 330] width 1373 height 661
click at [1097, 521] on body "Maestro Visits Projects Work Orders Tasks 2 Properties Geo Assignments 741 Sout…" at bounding box center [686, 330] width 1373 height 661
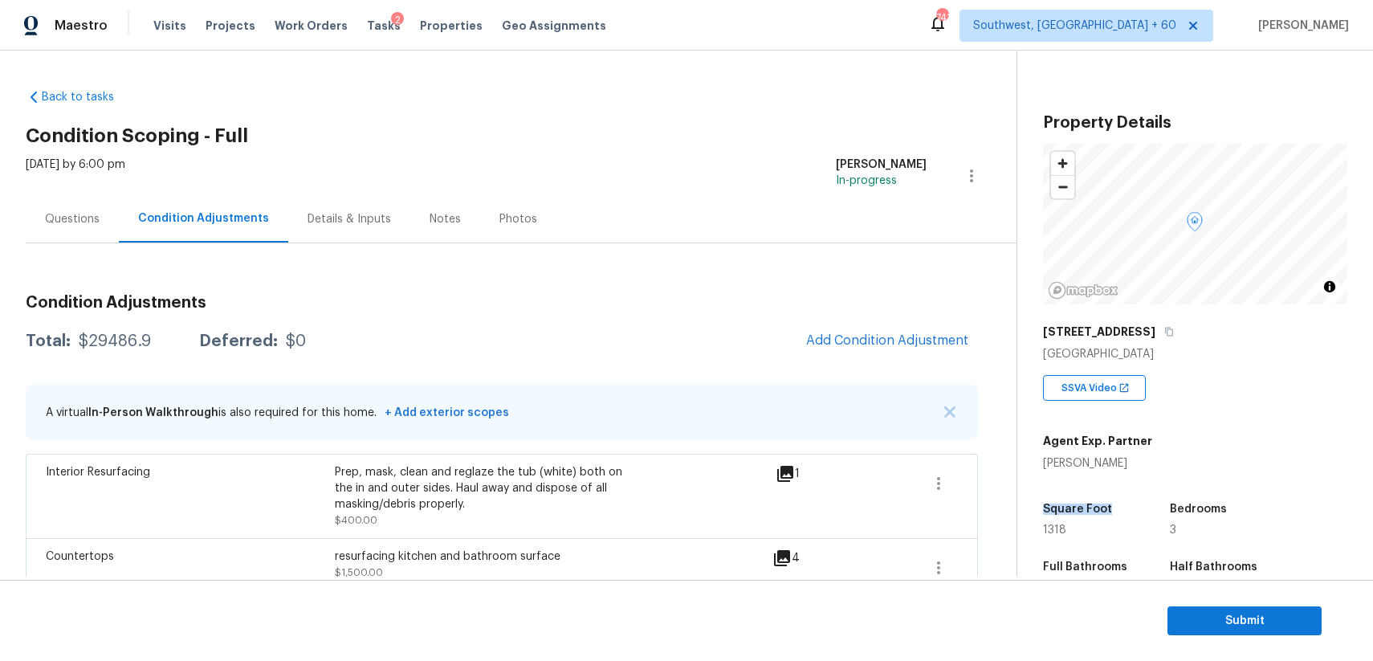
click at [1097, 521] on div "Square Foot" at bounding box center [1091, 513] width 96 height 21
click at [50, 203] on div "Questions" at bounding box center [72, 218] width 93 height 47
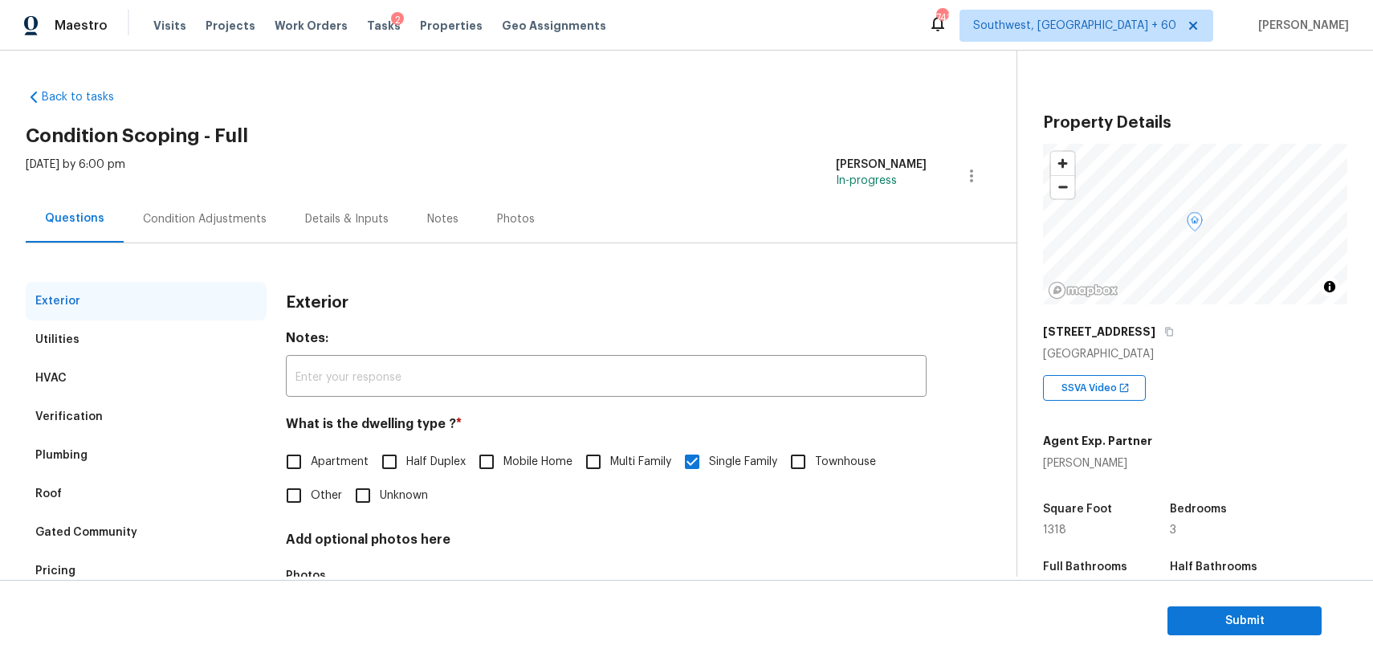
scroll to position [112, 0]
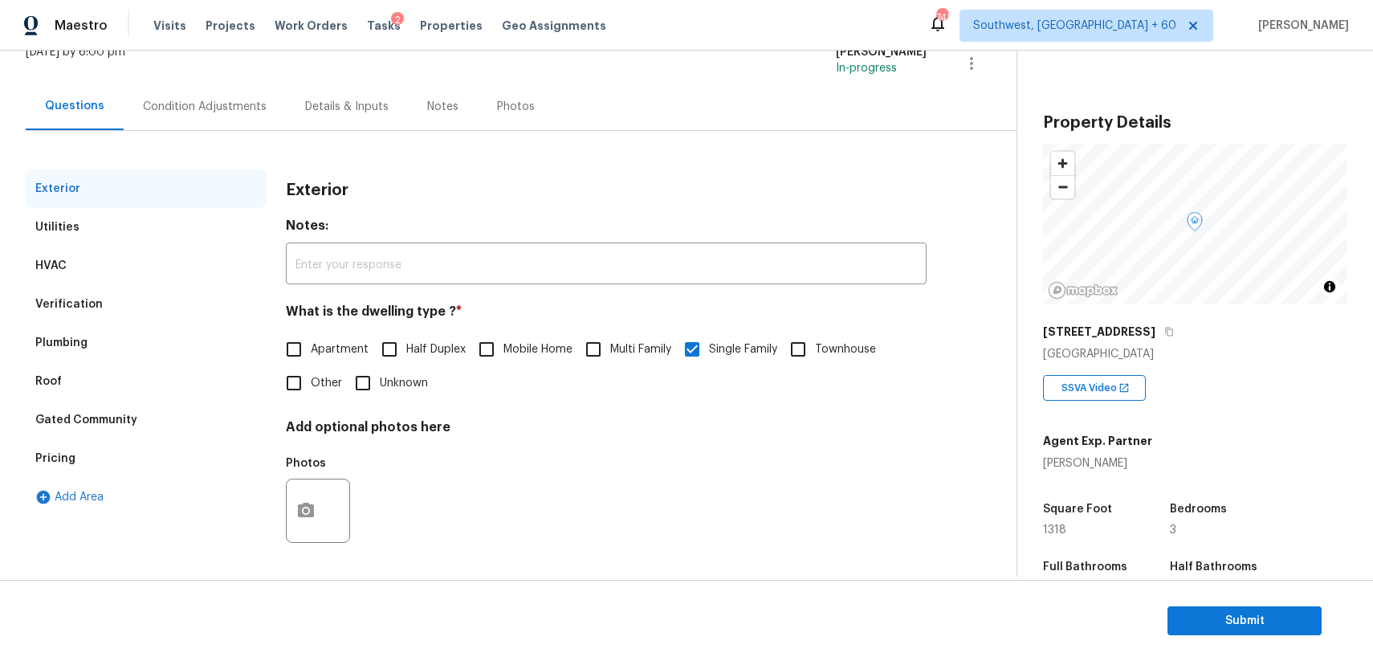
click at [137, 318] on div "Verification" at bounding box center [146, 304] width 241 height 39
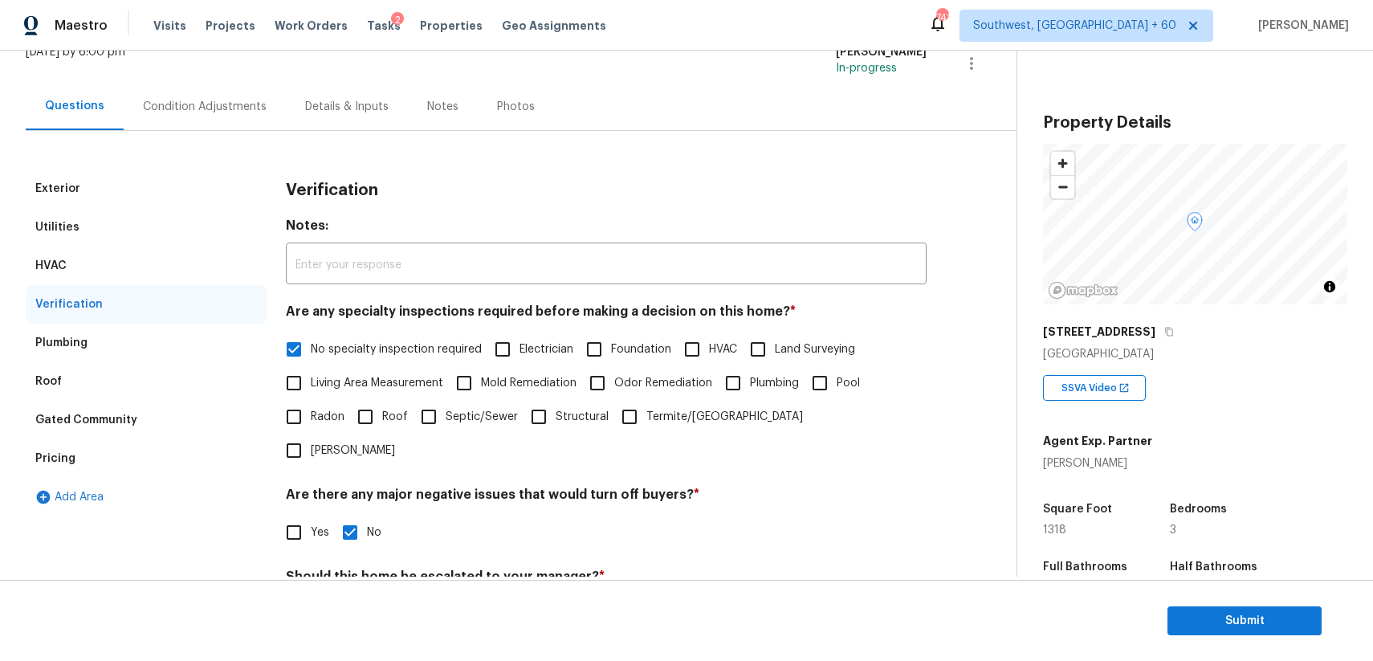
click at [113, 481] on div "Add Area" at bounding box center [146, 497] width 241 height 39
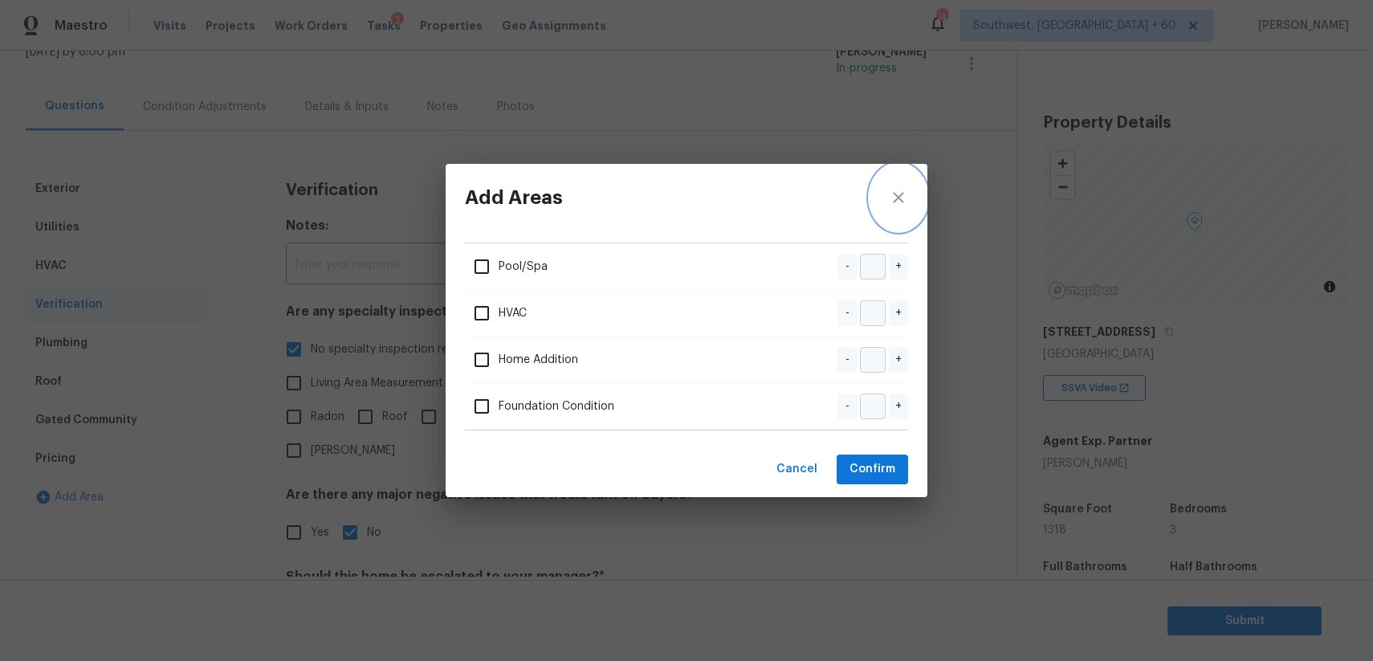
click at [898, 182] on button "close" at bounding box center [898, 197] width 58 height 67
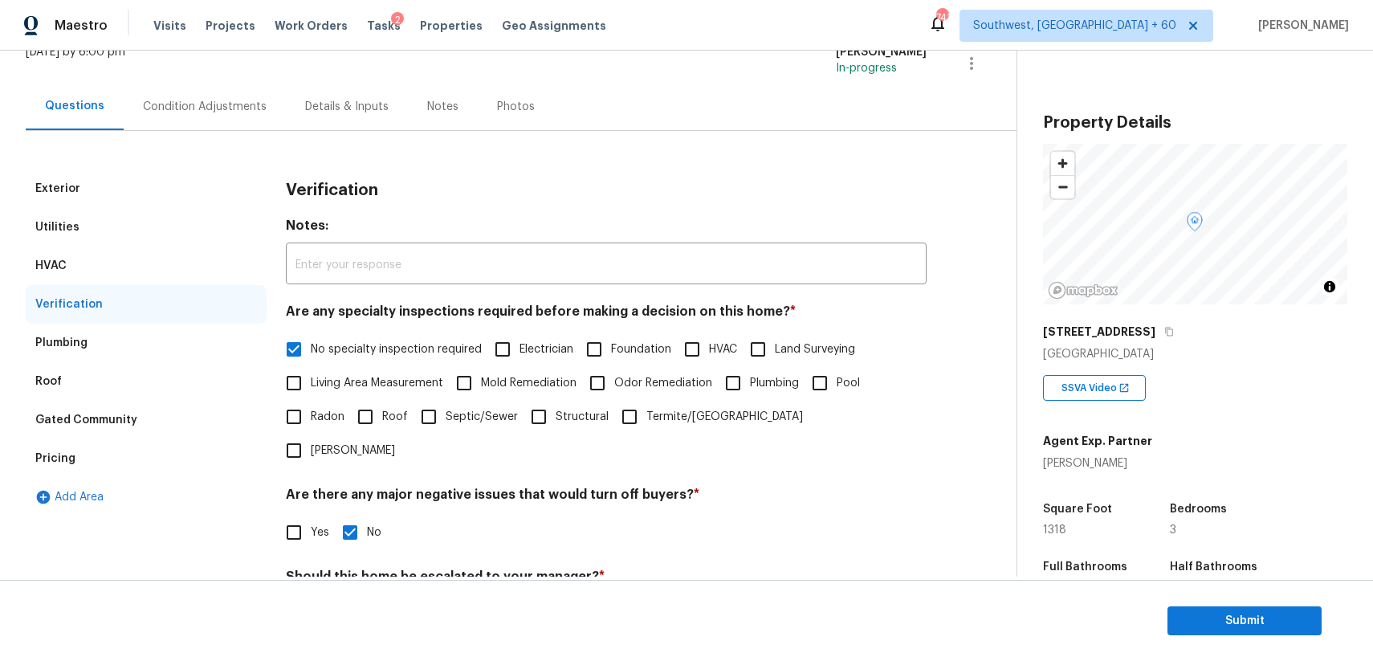
click at [79, 454] on div "Pricing" at bounding box center [146, 458] width 241 height 39
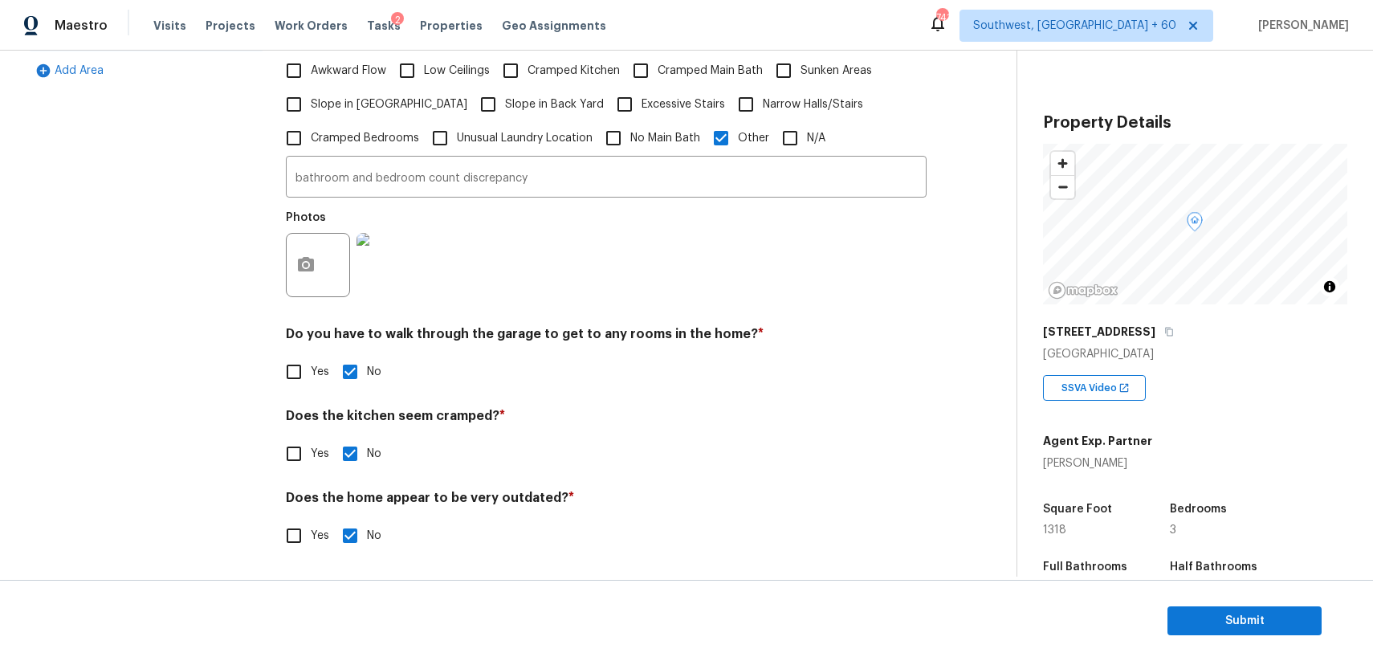
scroll to position [0, 0]
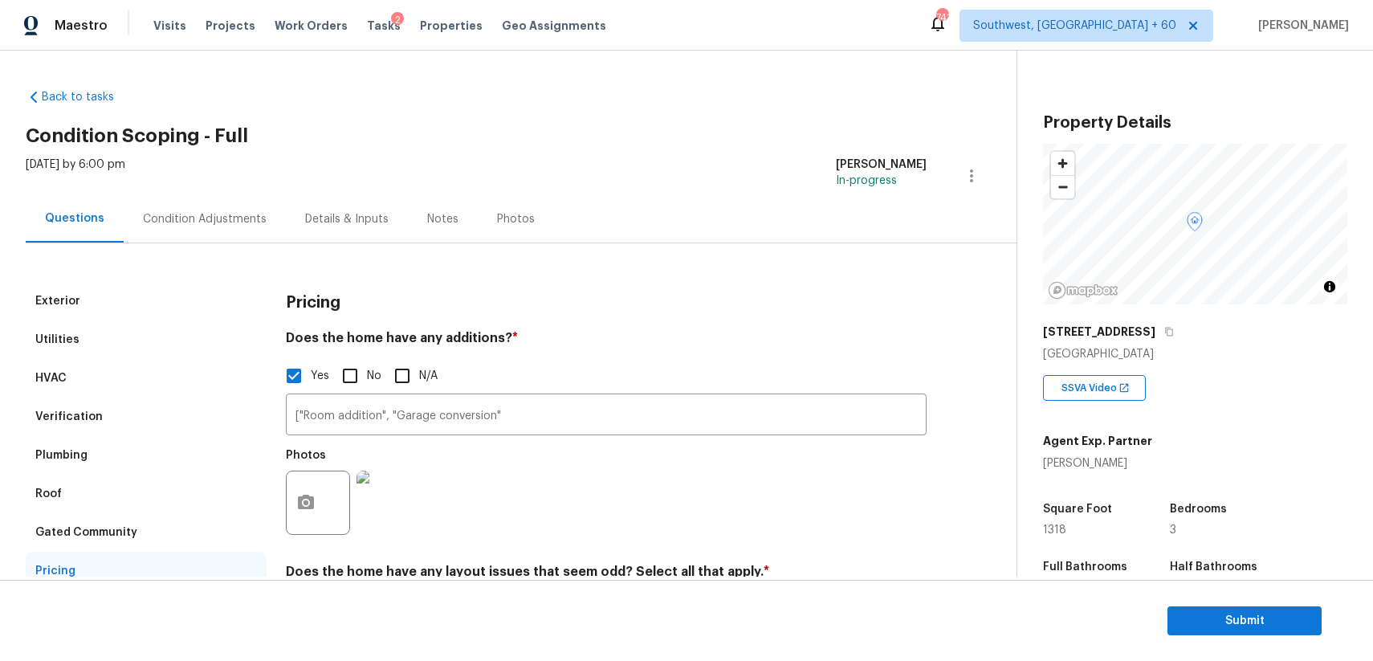
click at [135, 231] on div "Condition Adjustments" at bounding box center [205, 218] width 162 height 47
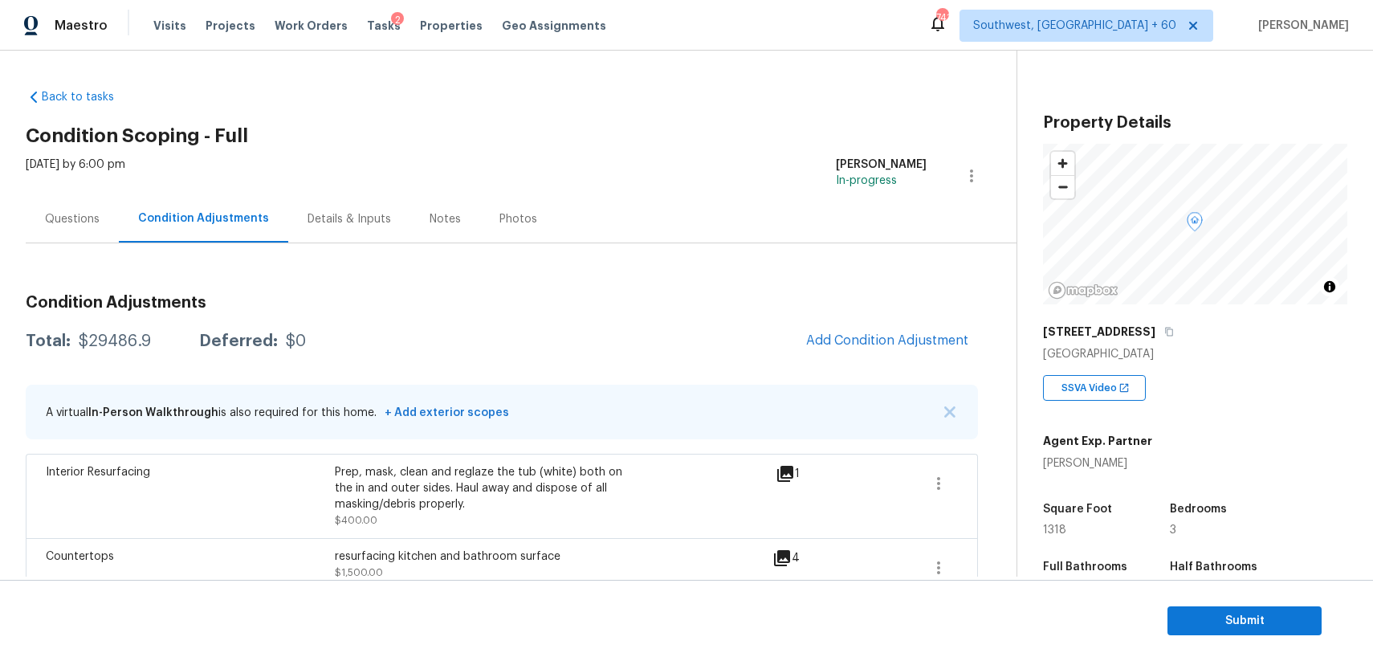
click at [84, 332] on div "Total: $29486.9 Deferred: $0 Add Condition Adjustment" at bounding box center [502, 341] width 952 height 35
copy div "$29486.9"
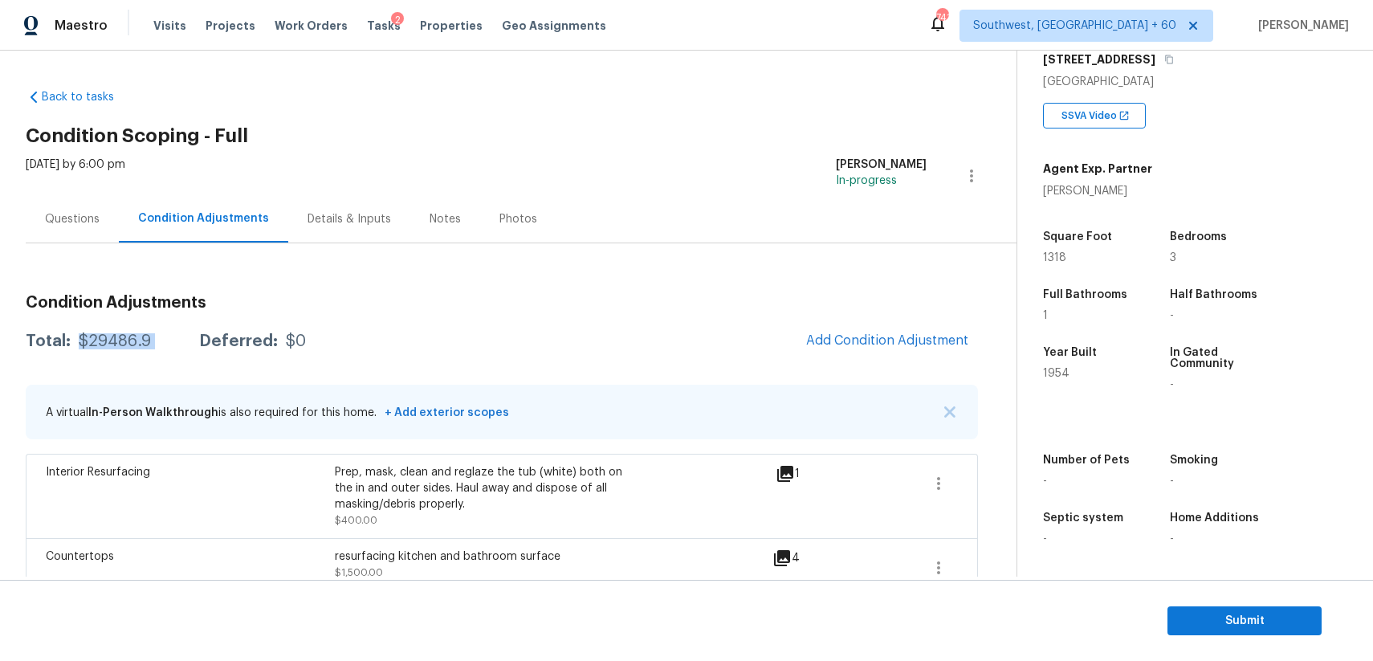
click at [439, 303] on h3 "Condition Adjustments" at bounding box center [502, 303] width 952 height 16
click at [84, 216] on div "Questions" at bounding box center [72, 219] width 55 height 16
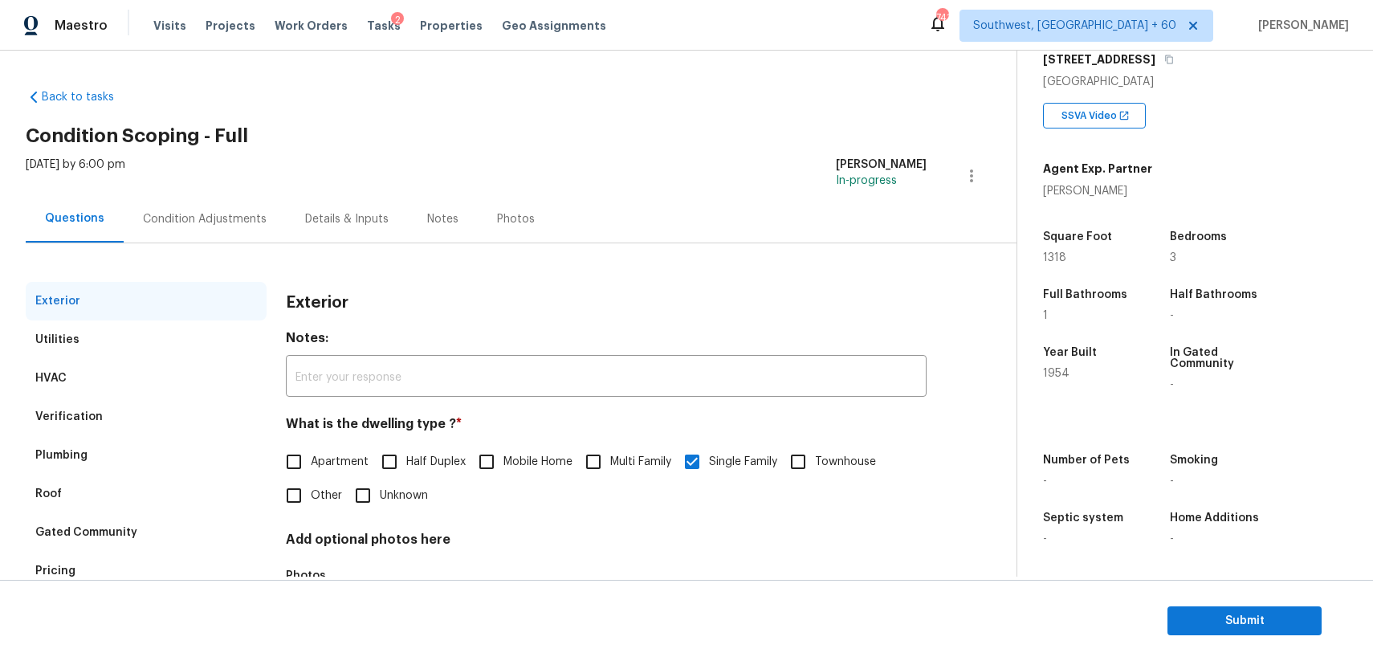
click at [180, 226] on div "Condition Adjustments" at bounding box center [205, 219] width 124 height 16
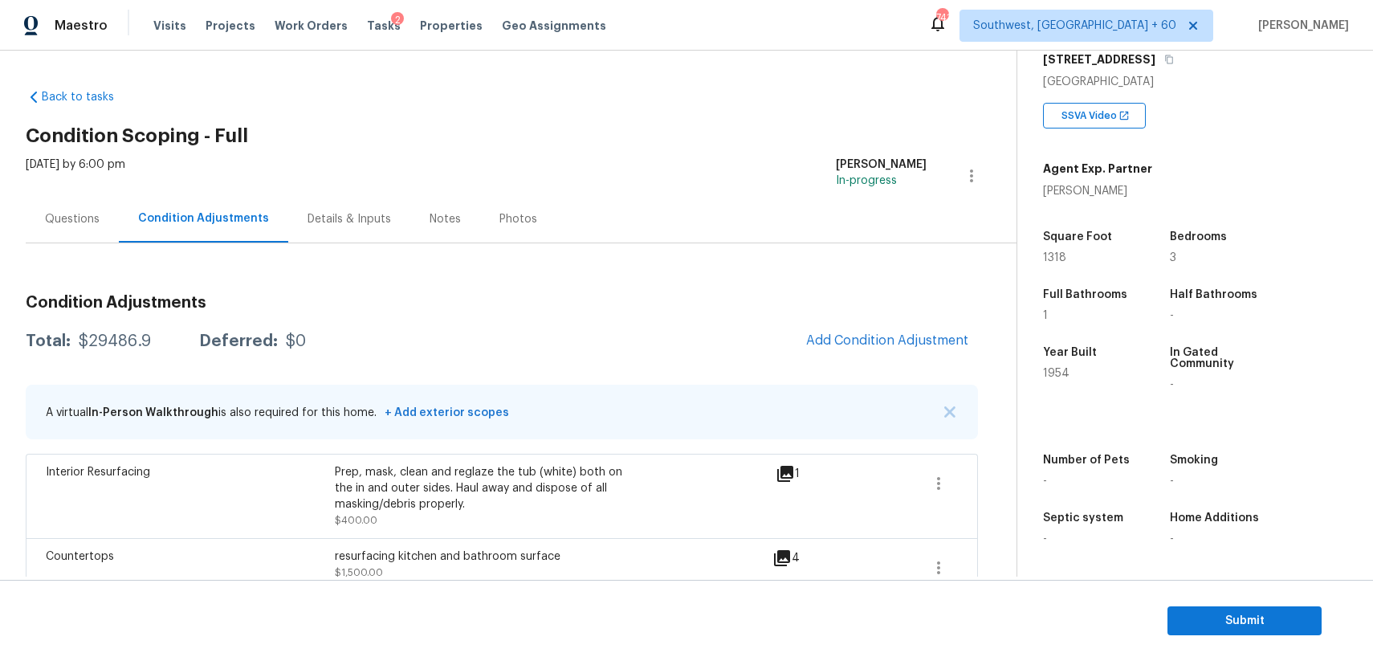
click at [114, 328] on div "Total: $29486.9 Deferred: $0 Add Condition Adjustment" at bounding box center [502, 341] width 952 height 35
copy div "$29486.9"
click at [102, 205] on div "Questions" at bounding box center [72, 218] width 93 height 47
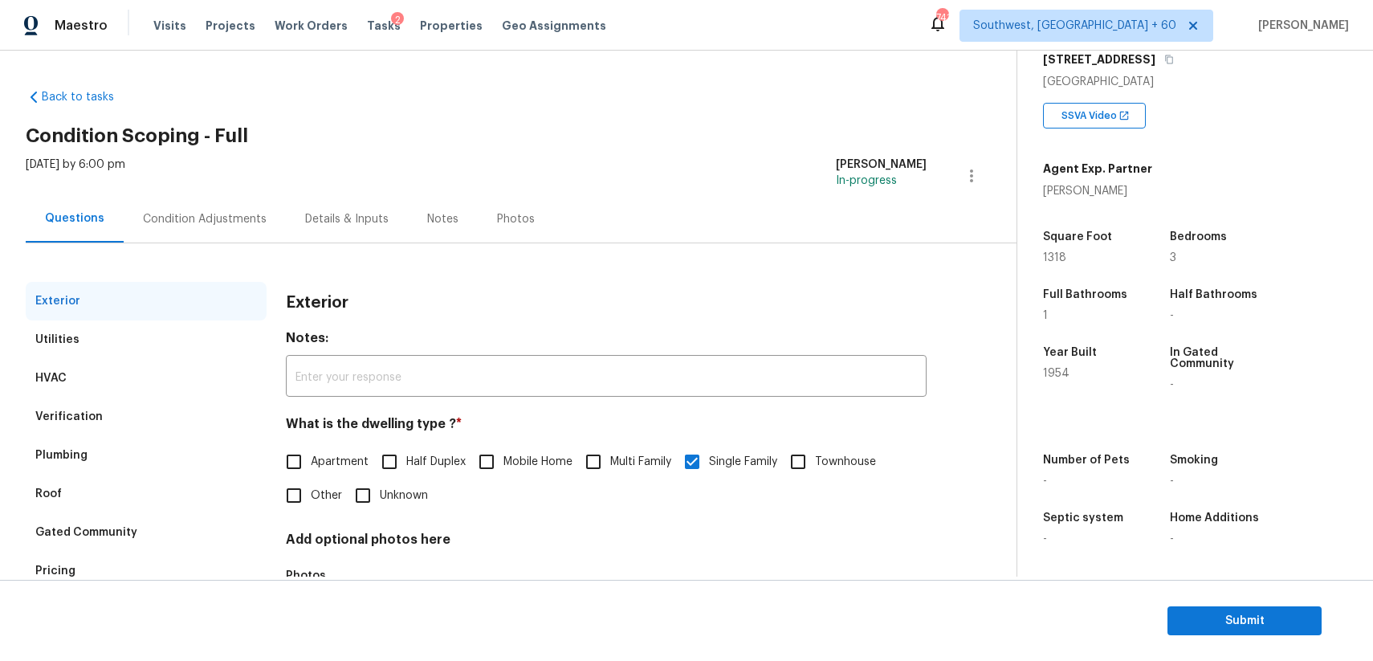
click at [254, 173] on div "Mon, Oct 06 2025 by 6:00 pm Ranjith Kumar P In-progress" at bounding box center [521, 176] width 991 height 39
click at [261, 215] on div "Condition Adjustments" at bounding box center [205, 218] width 162 height 47
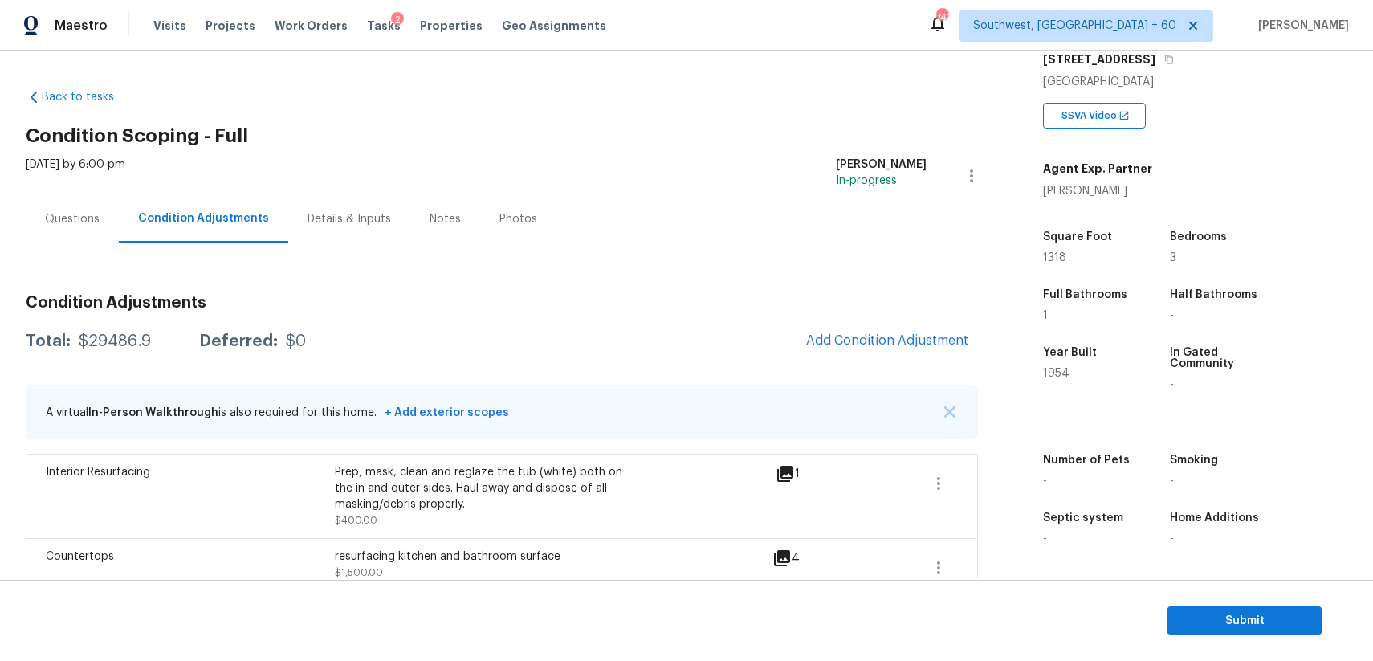
click at [75, 230] on div "Questions" at bounding box center [72, 218] width 93 height 47
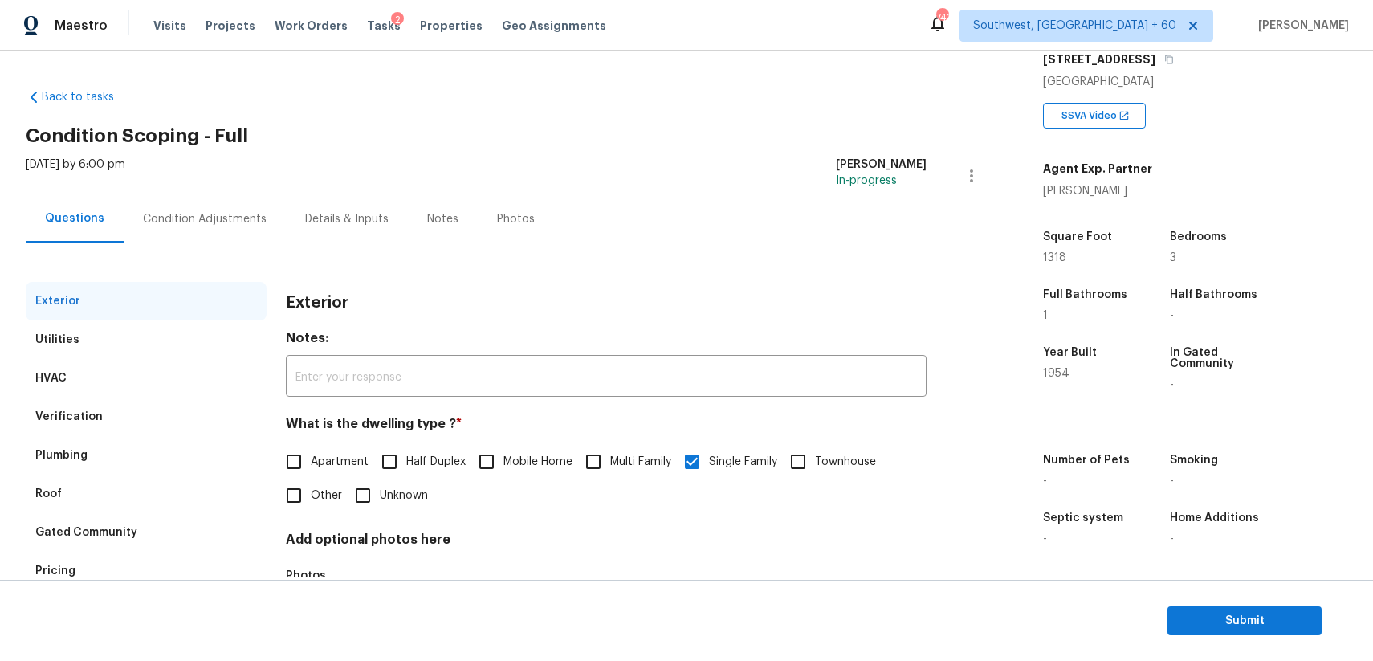
scroll to position [112, 0]
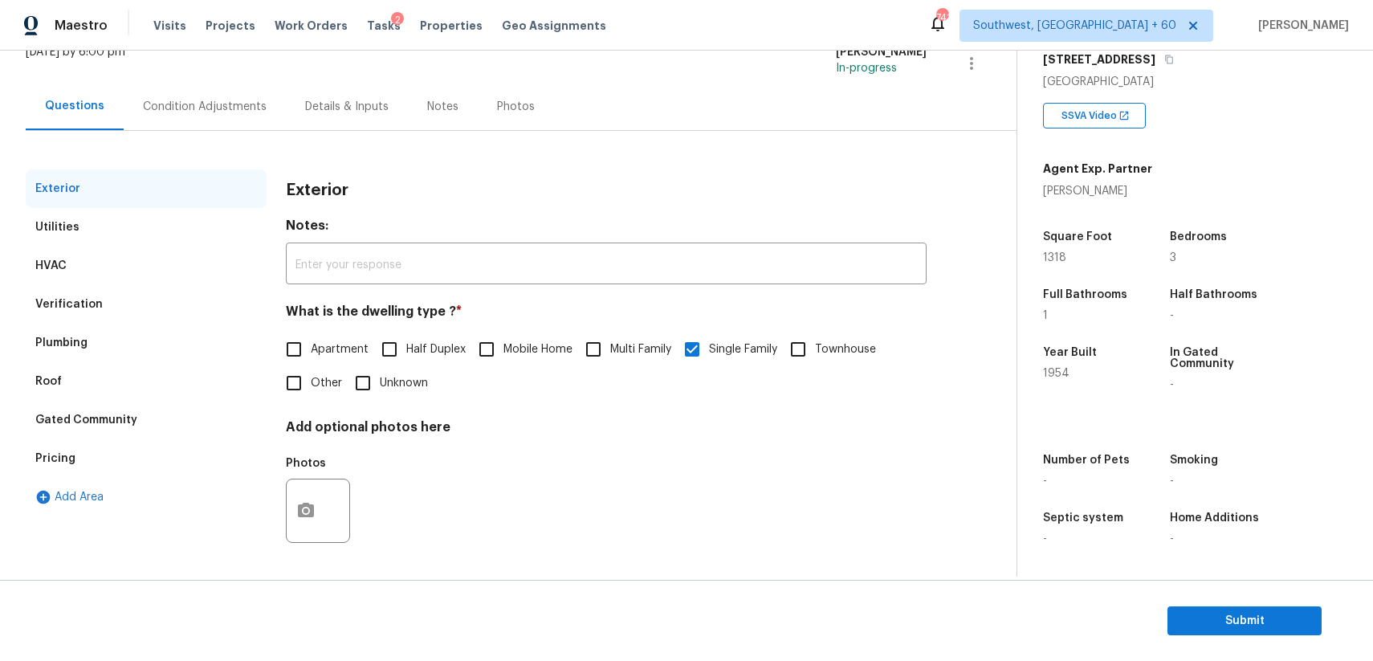
click at [125, 305] on div "Verification" at bounding box center [146, 304] width 241 height 39
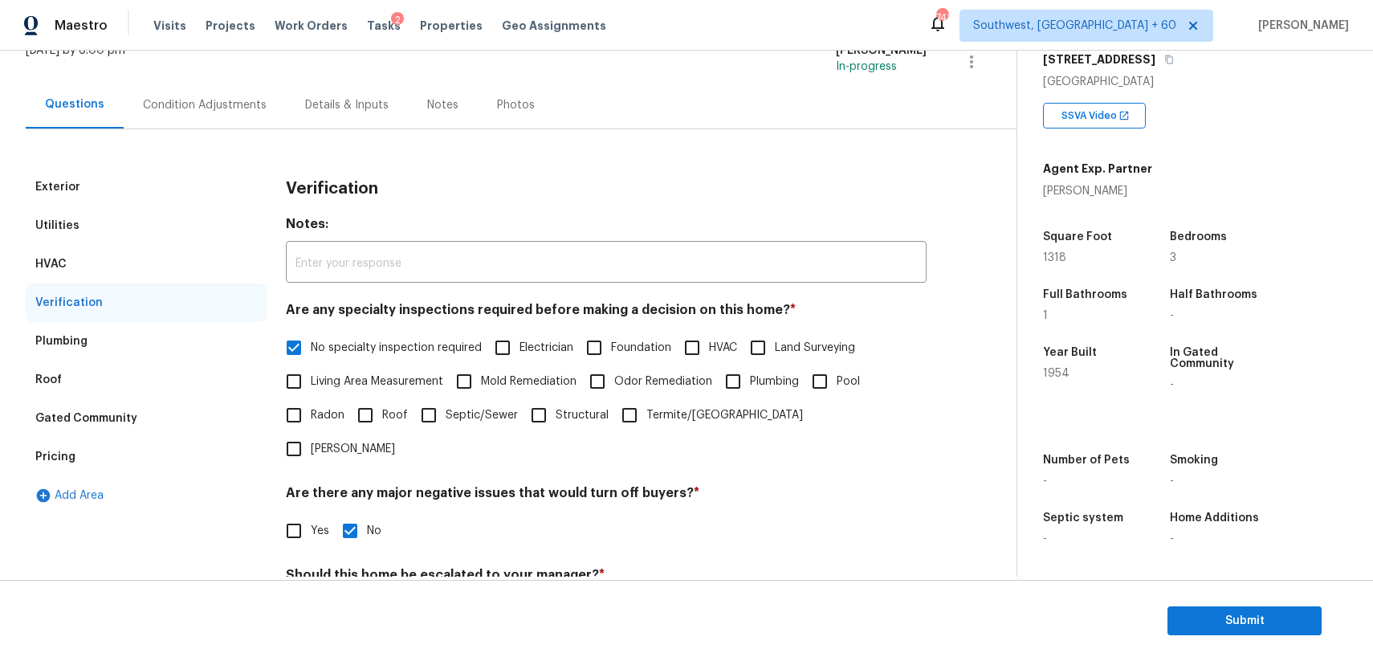
scroll to position [408, 0]
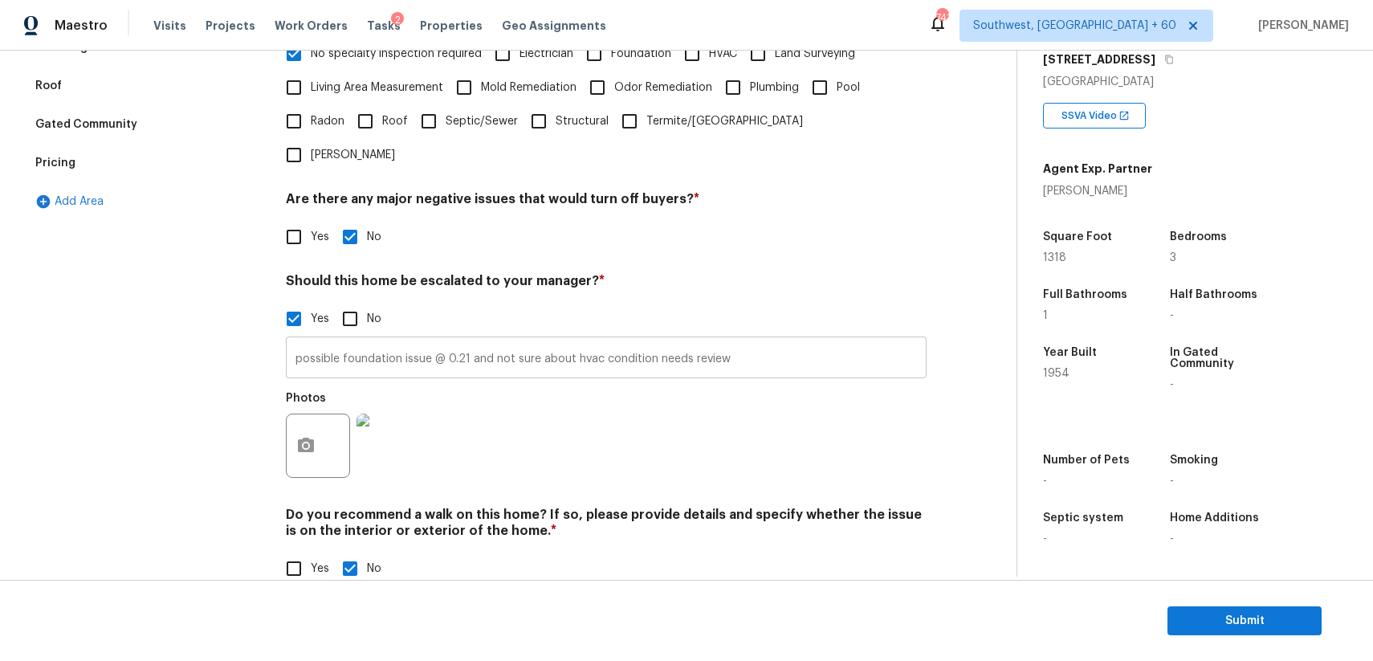
click at [462, 340] on input "possible foundation issue @ 0.21 and not sure about hvac condition needs review" at bounding box center [606, 359] width 641 height 38
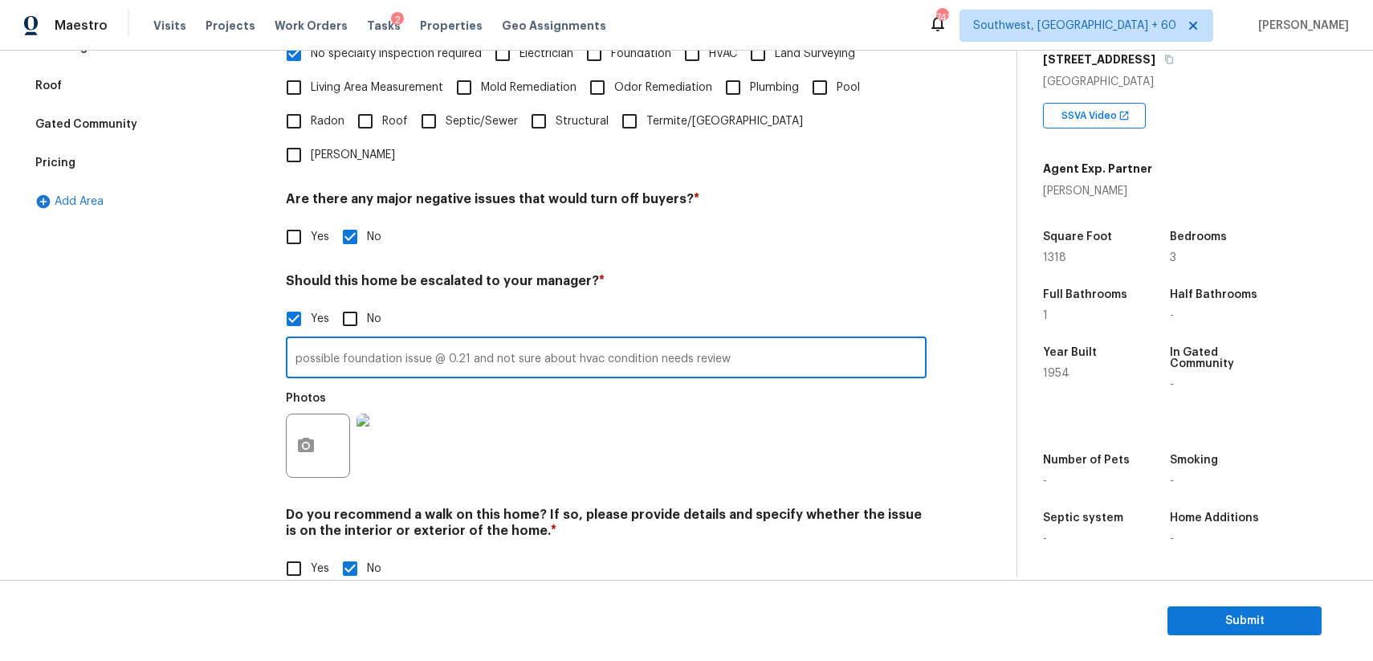
click at [462, 340] on input "possible foundation issue @ 0.21 and not sure about hvac condition needs review" at bounding box center [606, 359] width 641 height 38
click at [776, 302] on div "Yes No" at bounding box center [606, 319] width 641 height 34
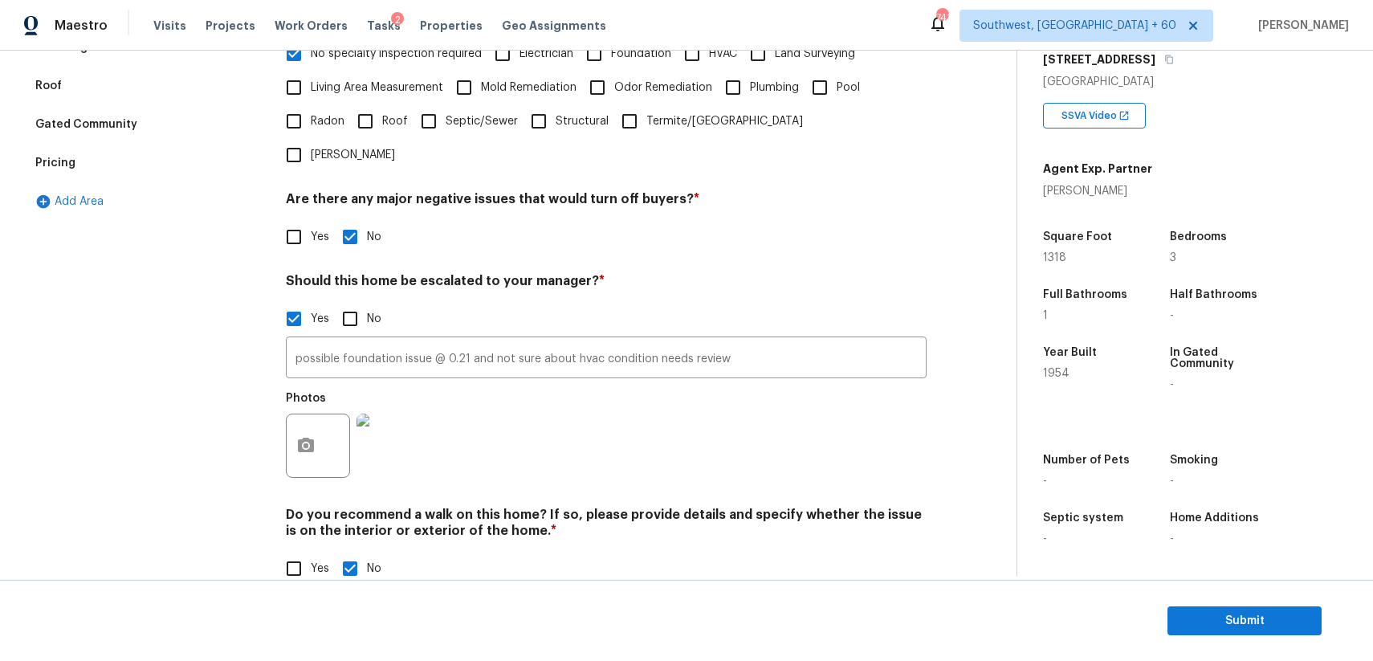
scroll to position [0, 0]
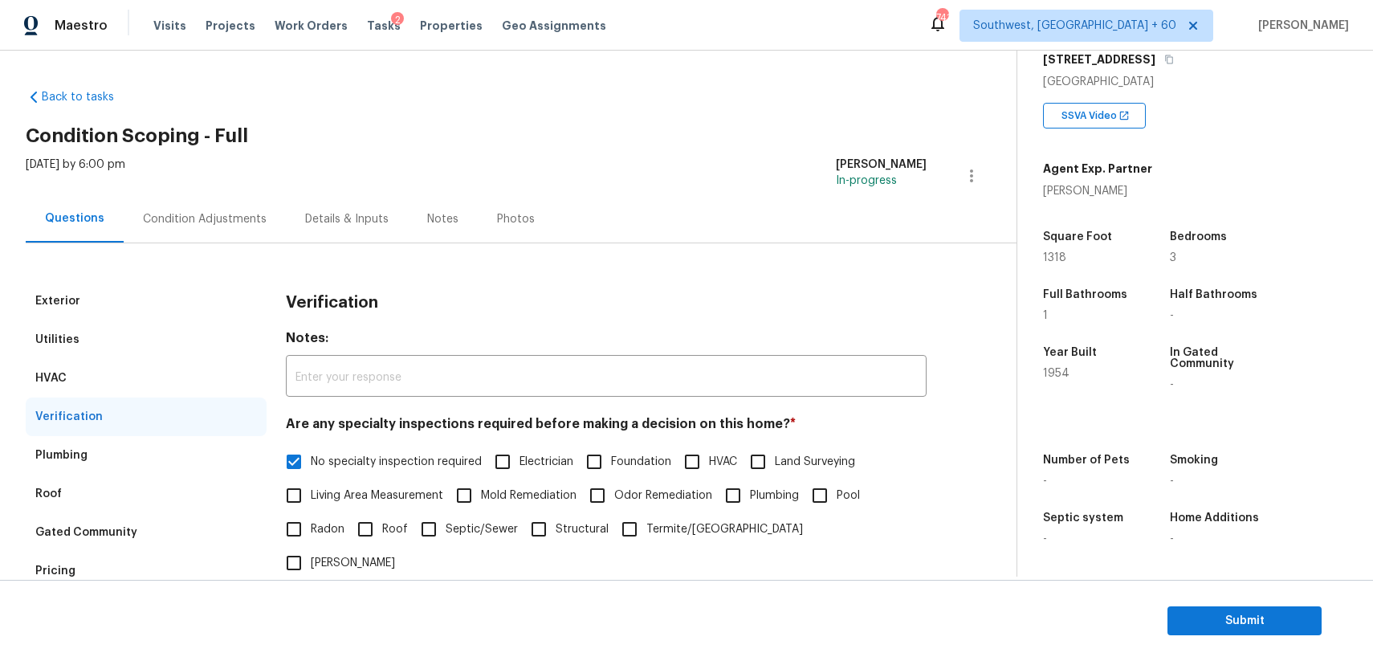
click at [218, 227] on div "Condition Adjustments" at bounding box center [205, 218] width 162 height 47
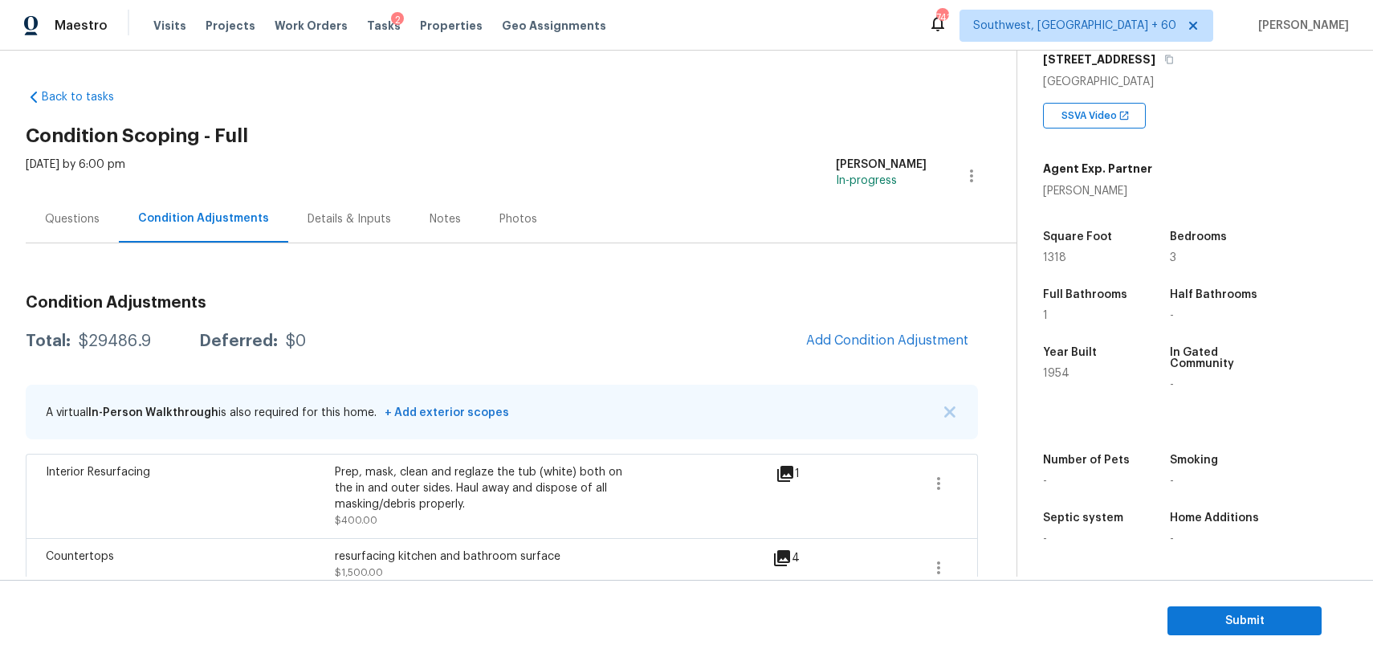
click at [99, 327] on div "Total: $29486.9 Deferred: $0 Add Condition Adjustment" at bounding box center [502, 341] width 952 height 35
copy div "$29486.9"
click at [75, 215] on div "Questions" at bounding box center [72, 219] width 55 height 16
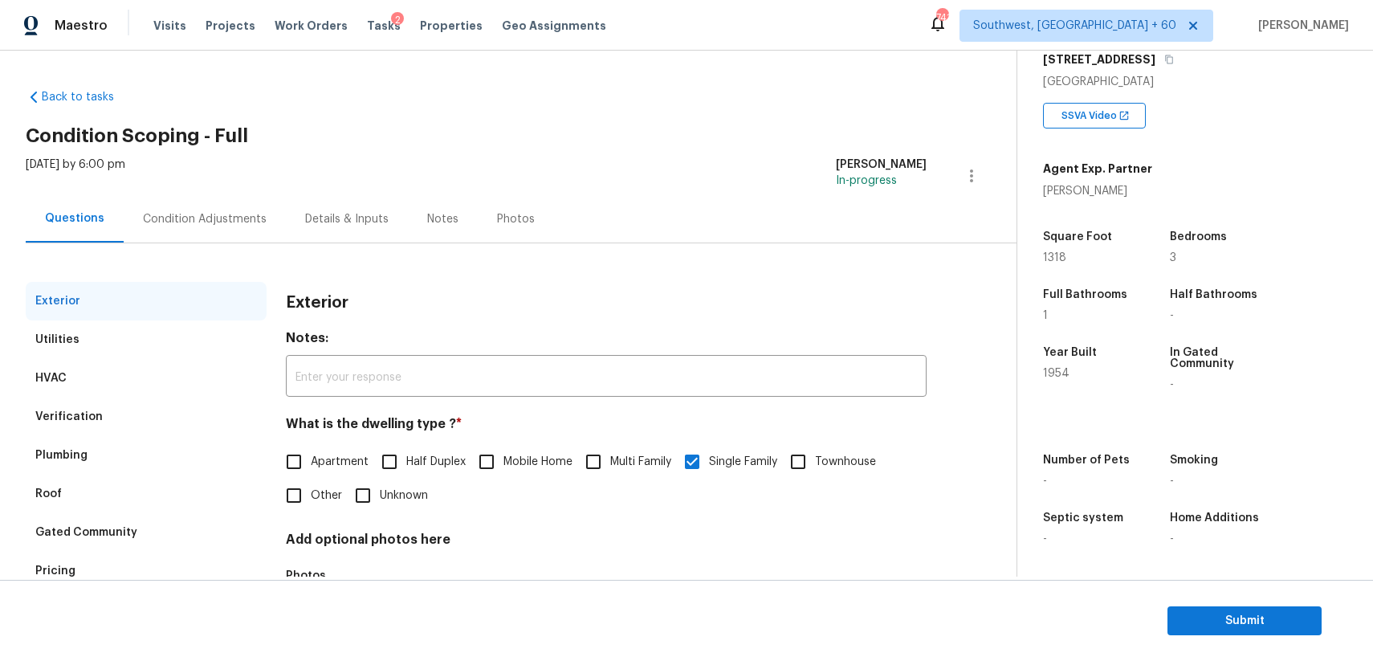
scroll to position [112, 0]
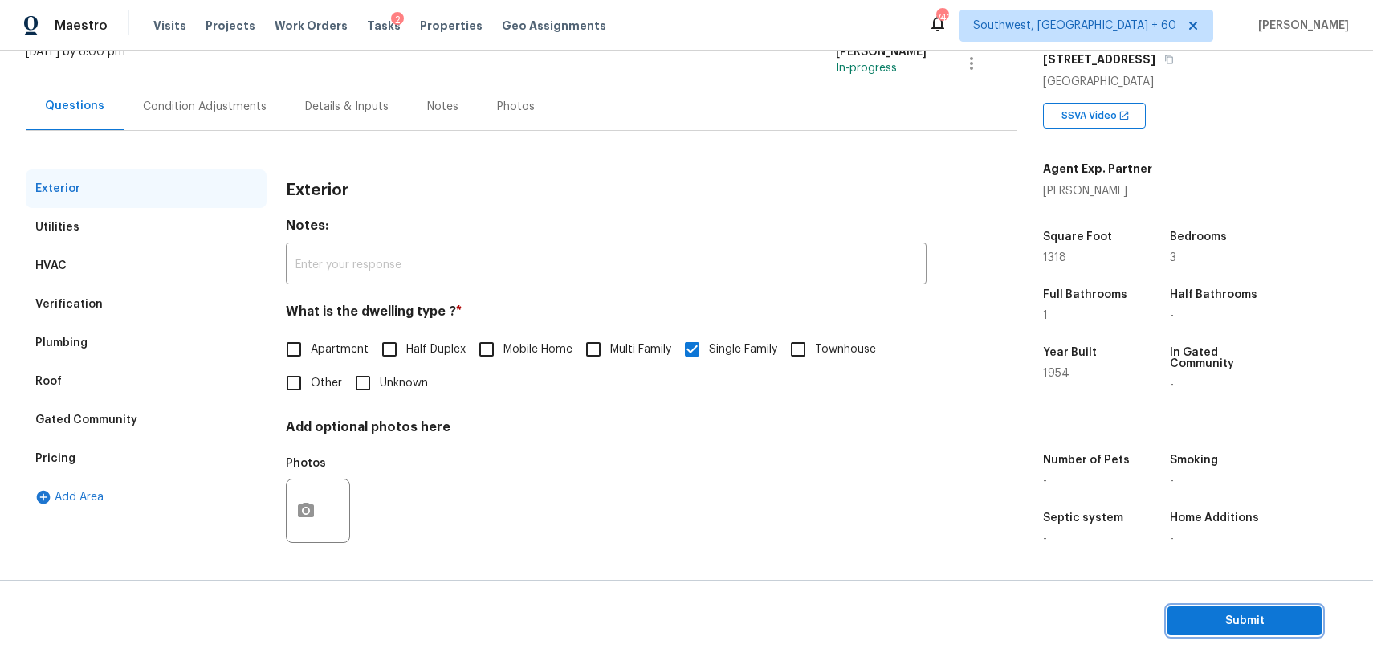
click at [1264, 617] on span "Submit" at bounding box center [1244, 621] width 128 height 20
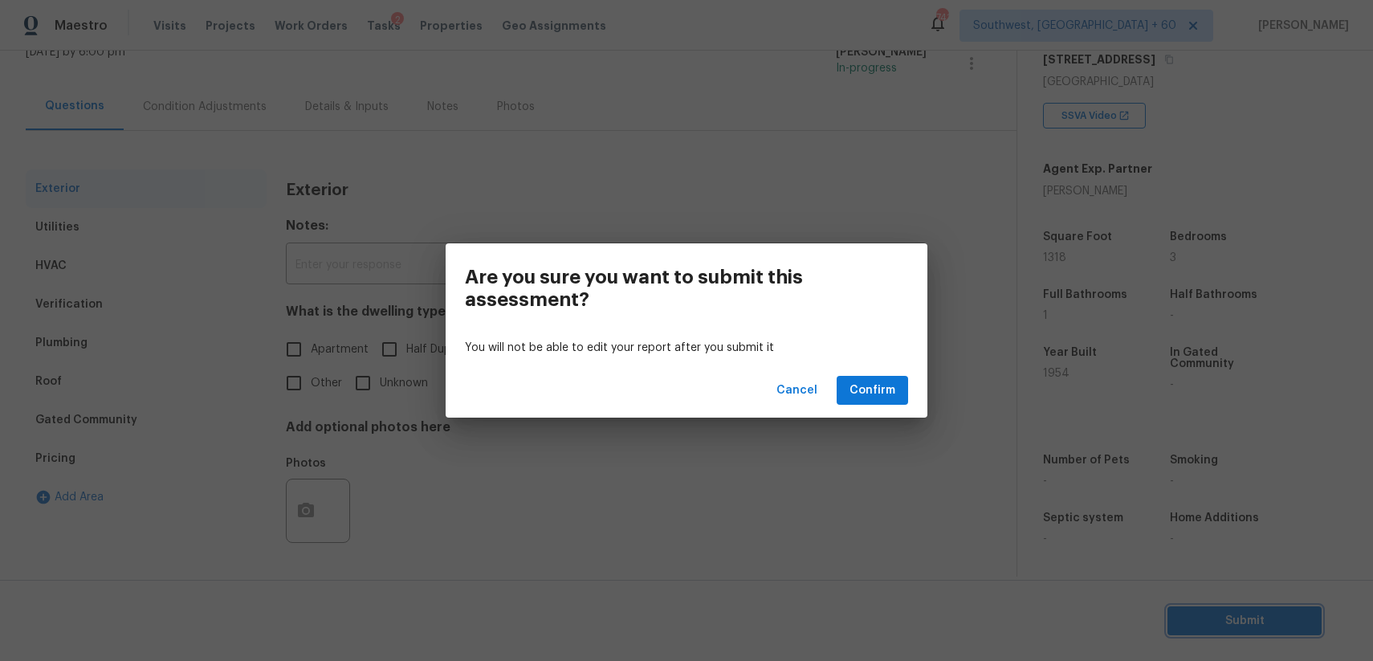
click at [828, 465] on div "Are you sure you want to submit this assessment? You will not be able to edit y…" at bounding box center [686, 330] width 1373 height 661
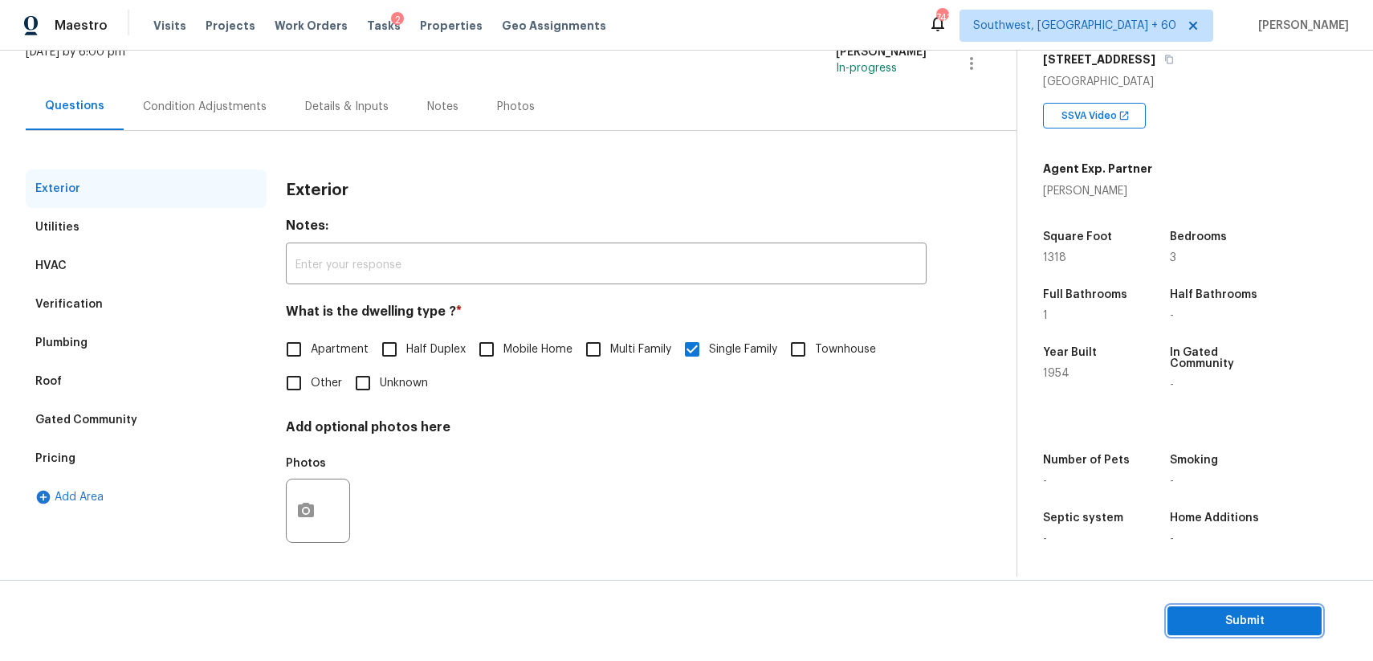
scroll to position [0, 0]
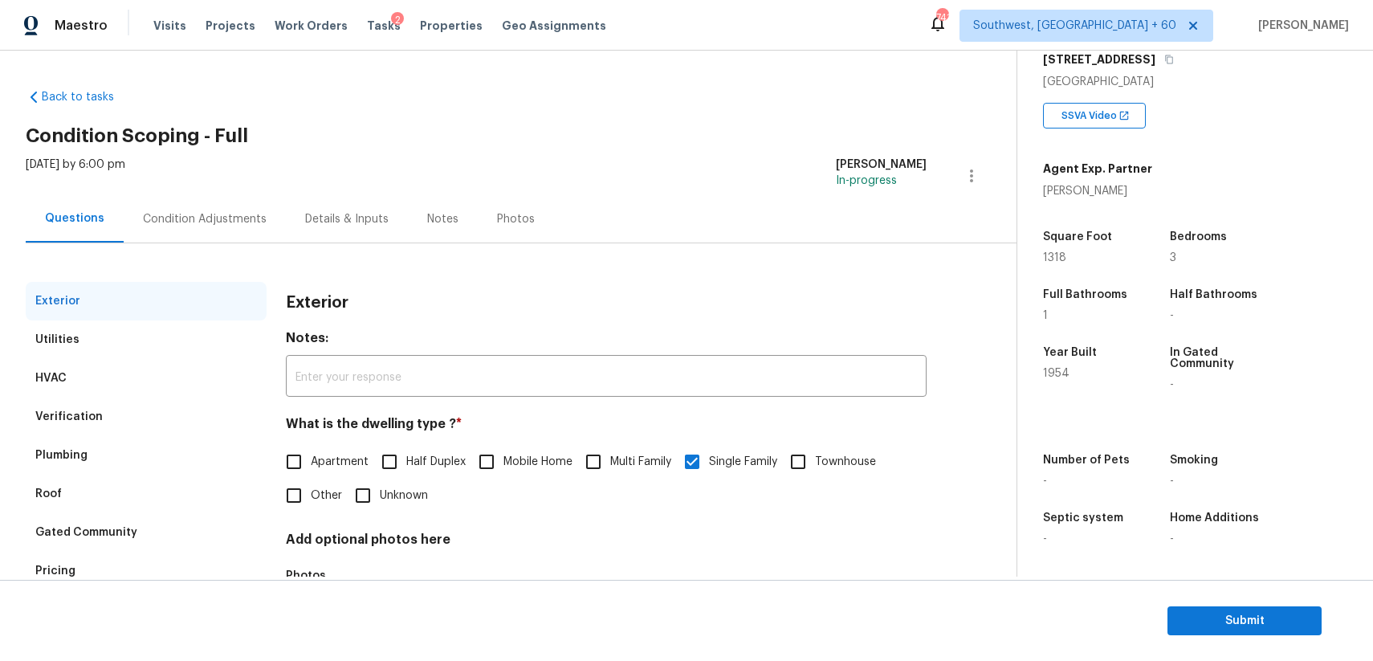
click at [268, 229] on div "Condition Adjustments" at bounding box center [205, 218] width 162 height 47
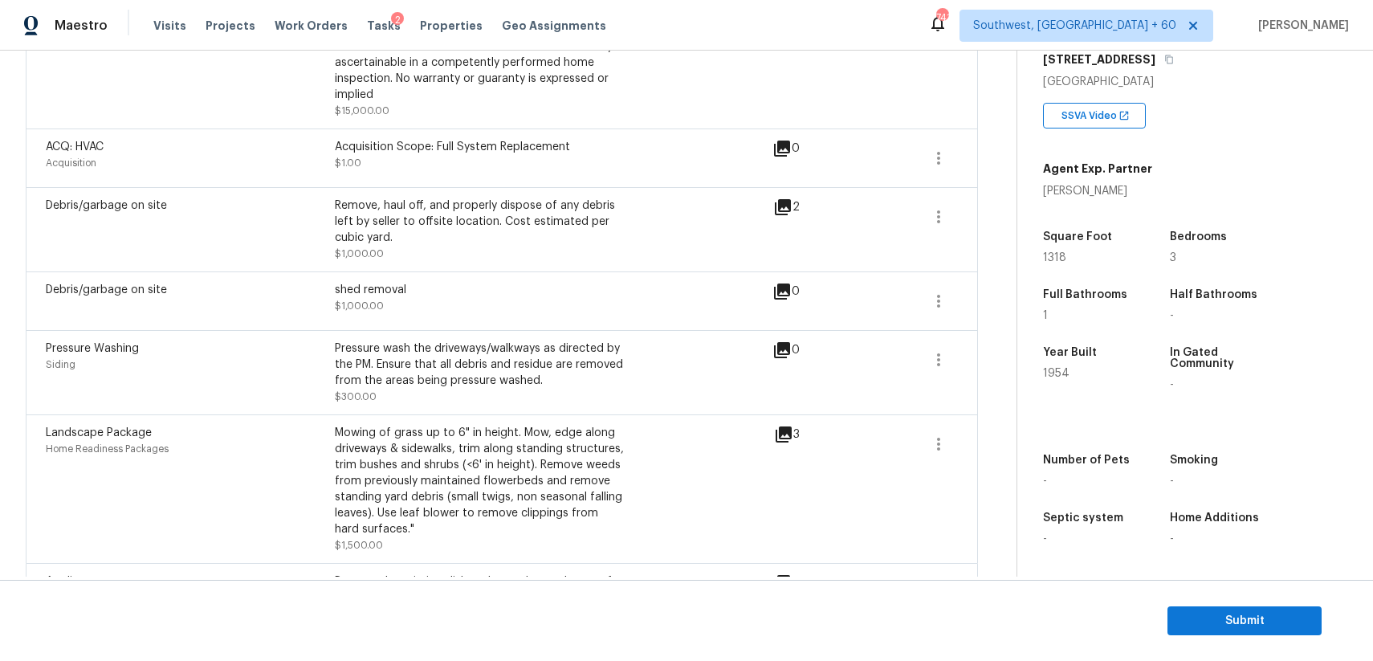
scroll to position [1094, 0]
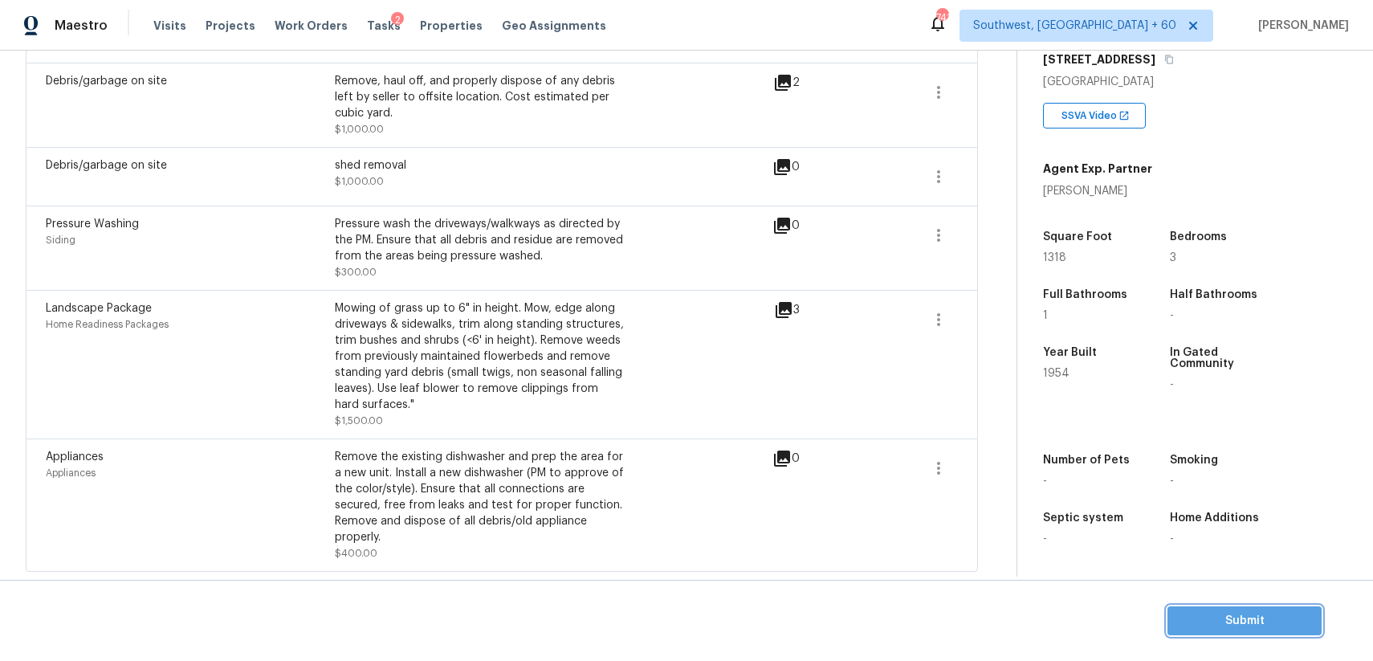
click at [1289, 626] on span "Submit" at bounding box center [1244, 621] width 128 height 20
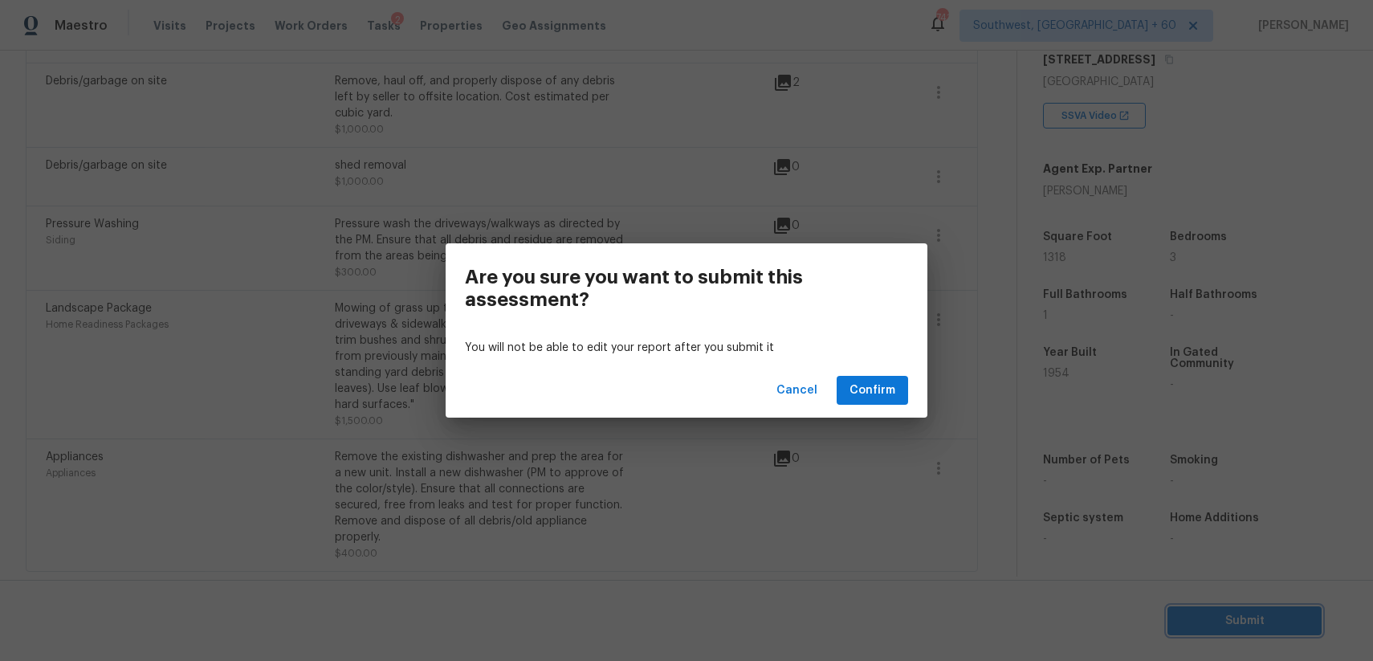
click at [857, 492] on div "Are you sure you want to submit this assessment? You will not be able to edit y…" at bounding box center [686, 330] width 1373 height 661
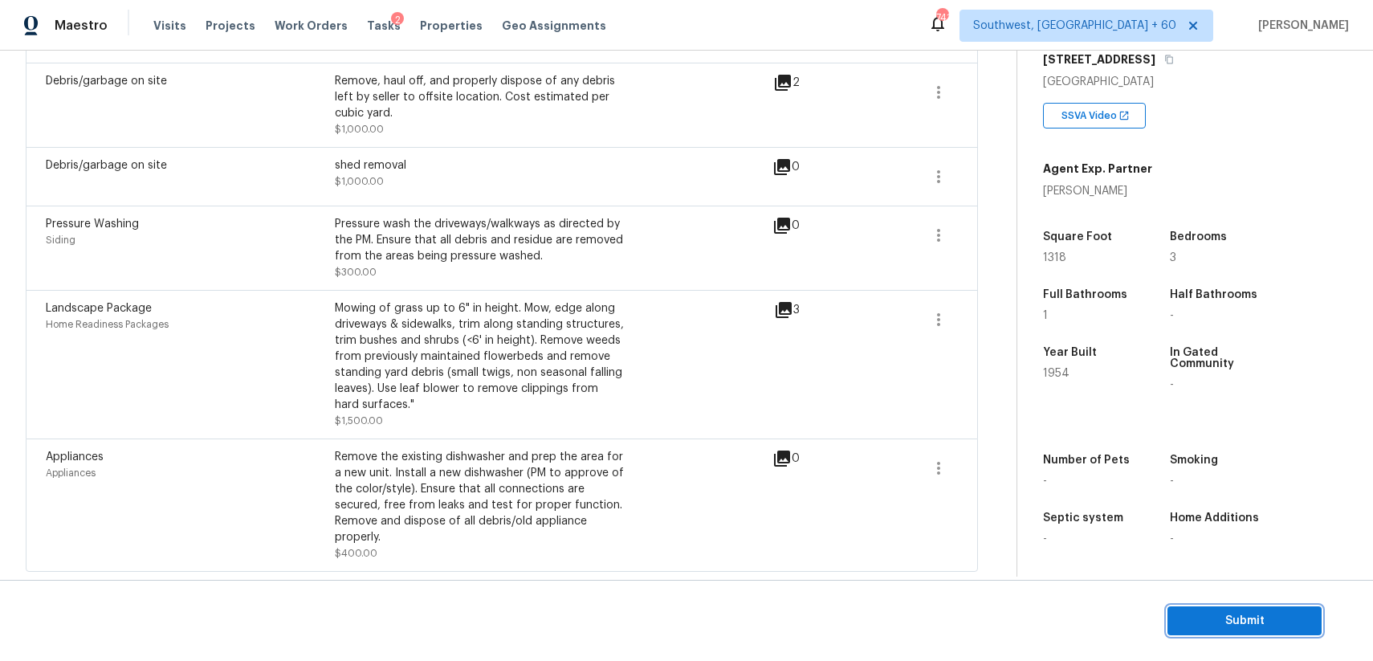
click at [1286, 613] on span "Submit" at bounding box center [1244, 621] width 128 height 20
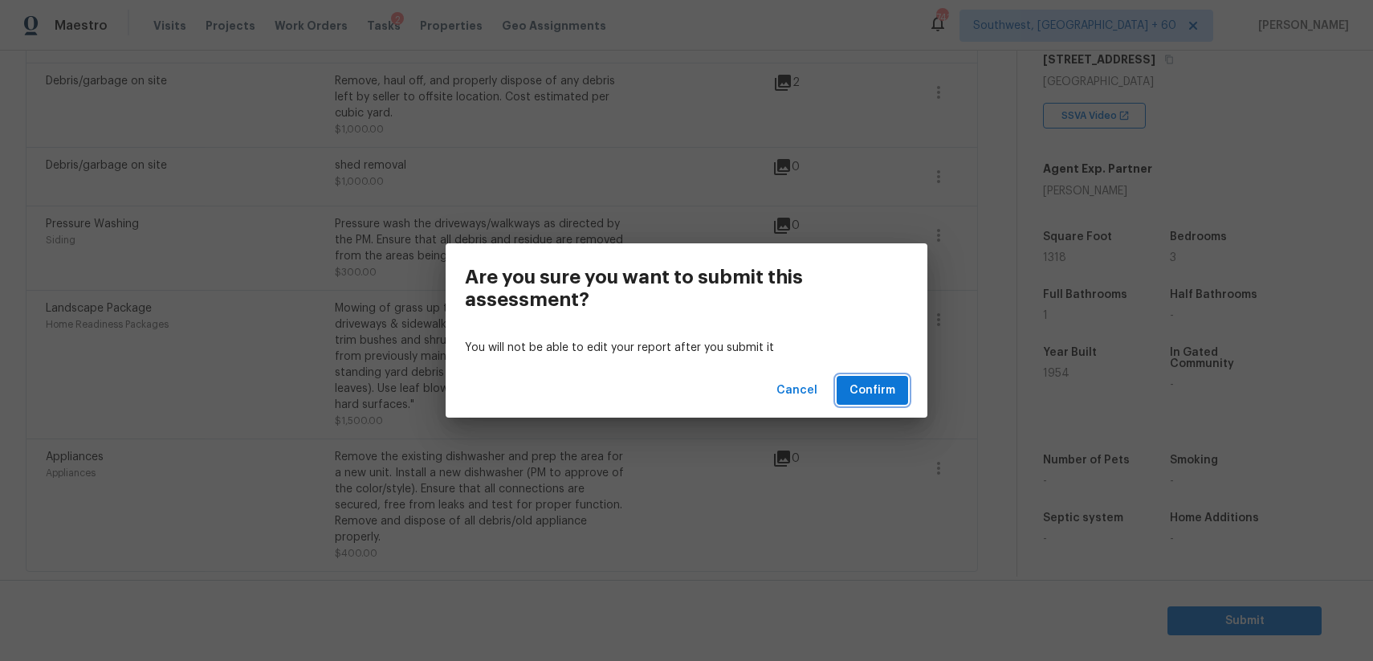
click at [881, 385] on span "Confirm" at bounding box center [872, 391] width 46 height 20
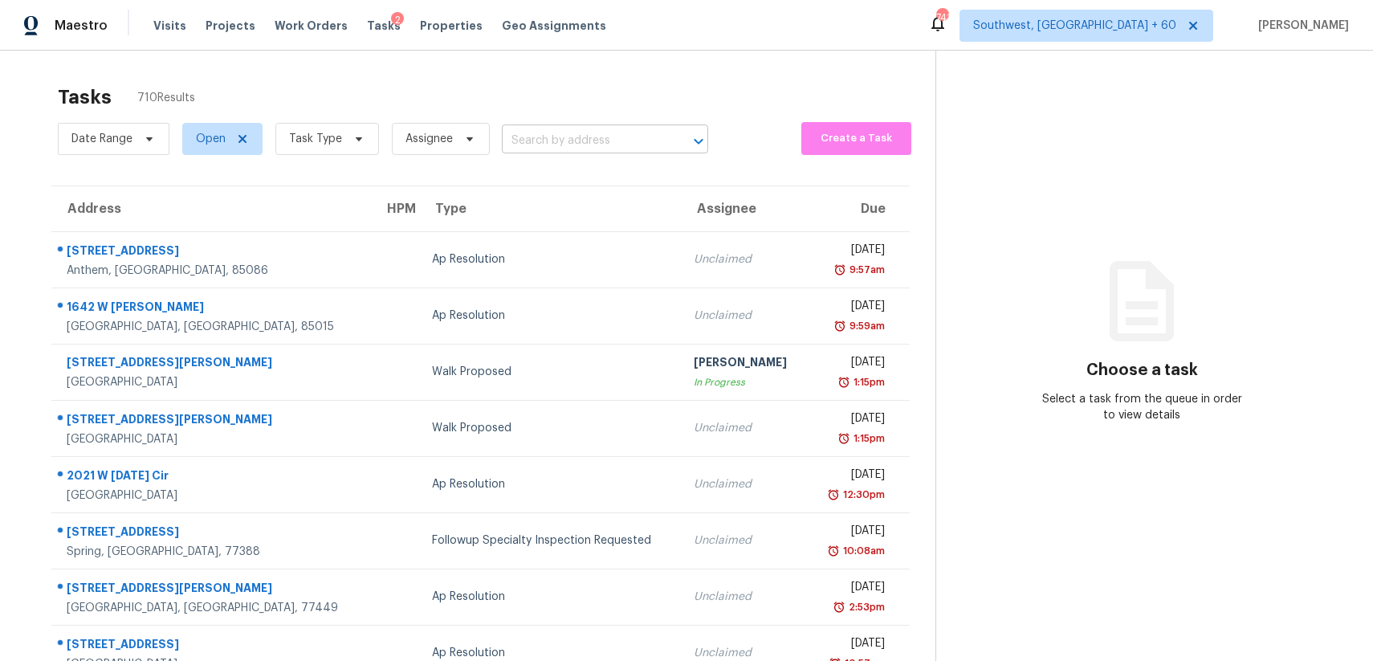
click at [592, 128] on input "text" at bounding box center [582, 140] width 161 height 25
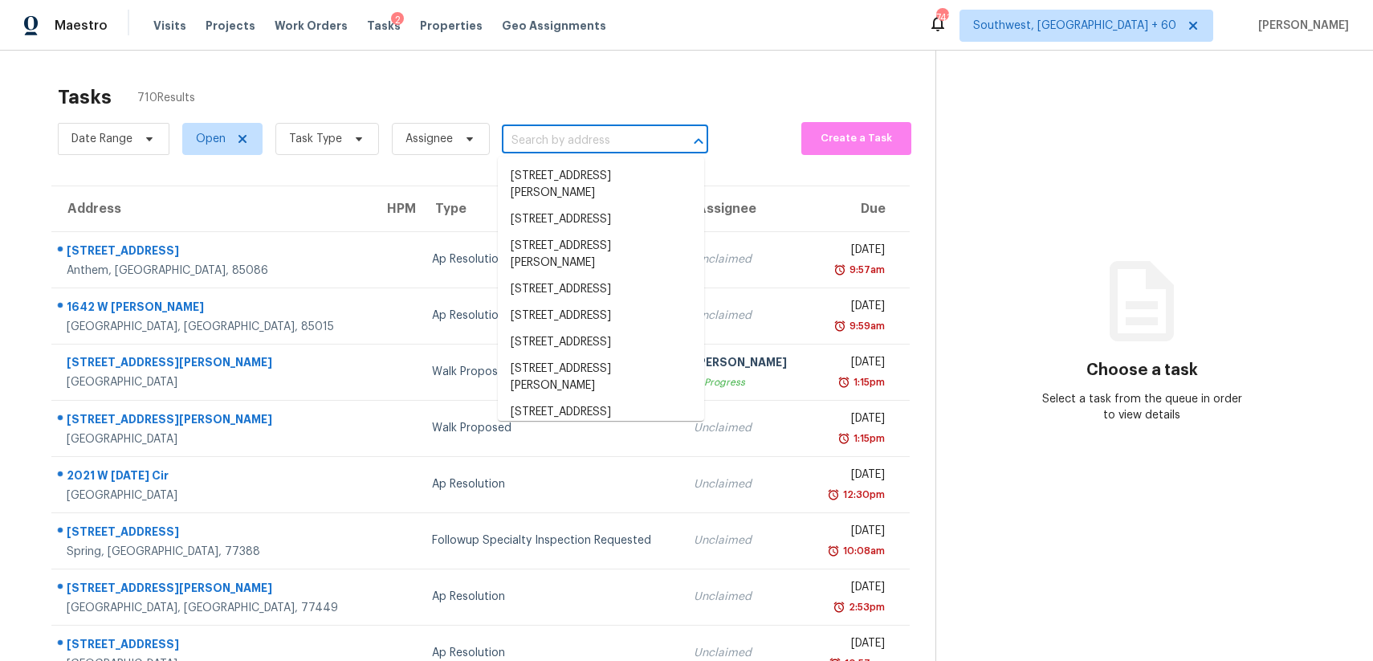
paste input "12509 Cedar Ave Hawthorne, CA, 90250"
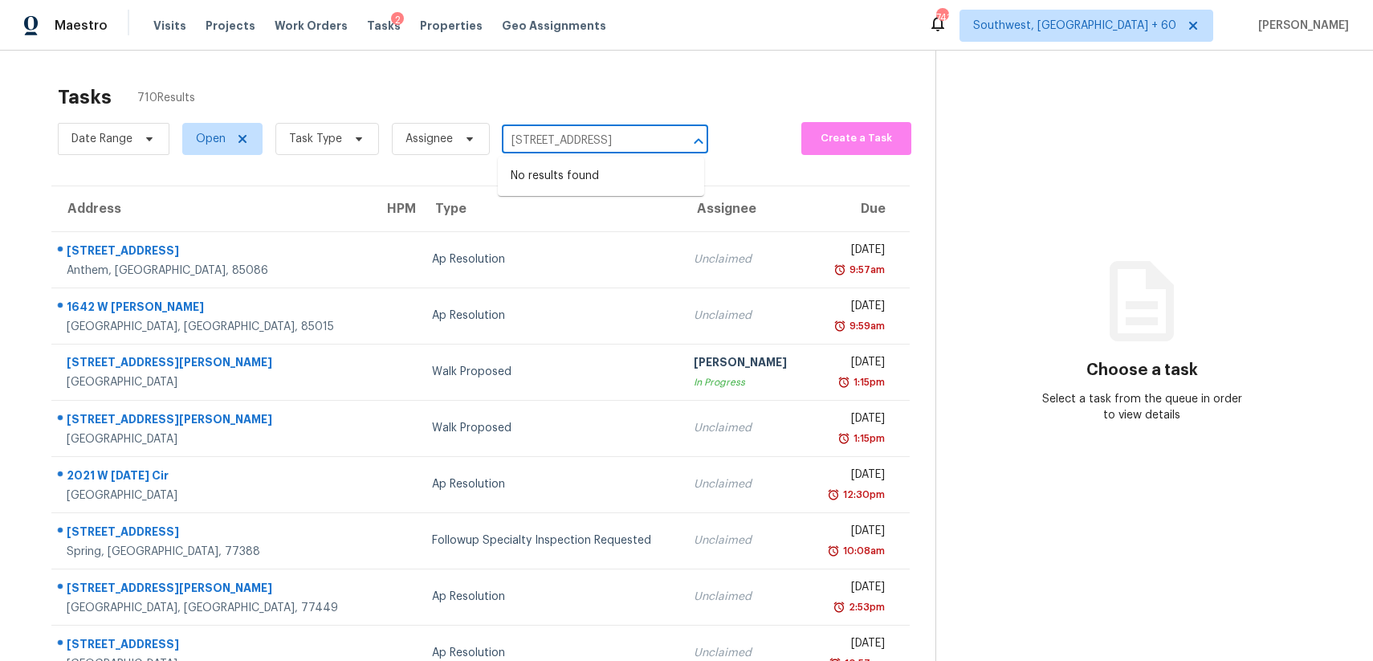
type input "12509 Cedar Ave Hawthorne, CA, 90250"
click at [590, 132] on input "text" at bounding box center [582, 140] width 161 height 25
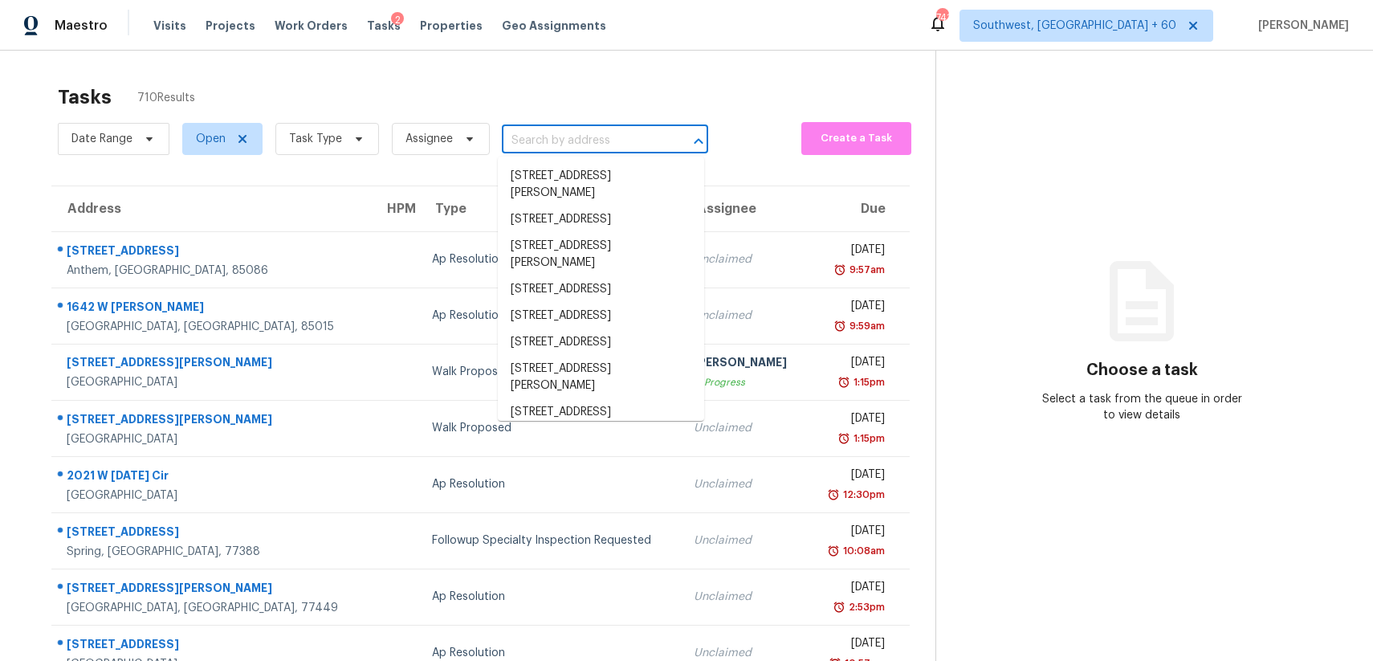
paste input "12509 Cedar Ave Hawthorne, CA, 90250"
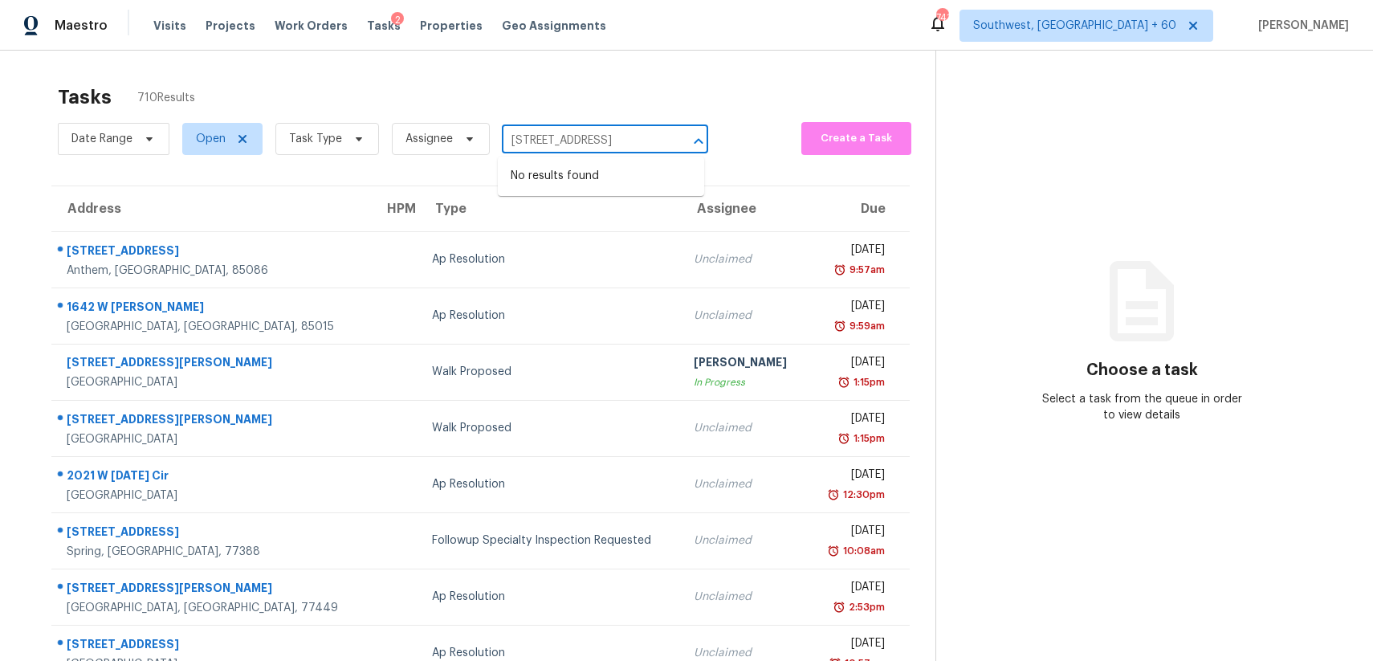
type input "12509 Cedar Ave Hawthorne, CA, 90250"
click at [314, 140] on span "Task Type" at bounding box center [315, 139] width 53 height 16
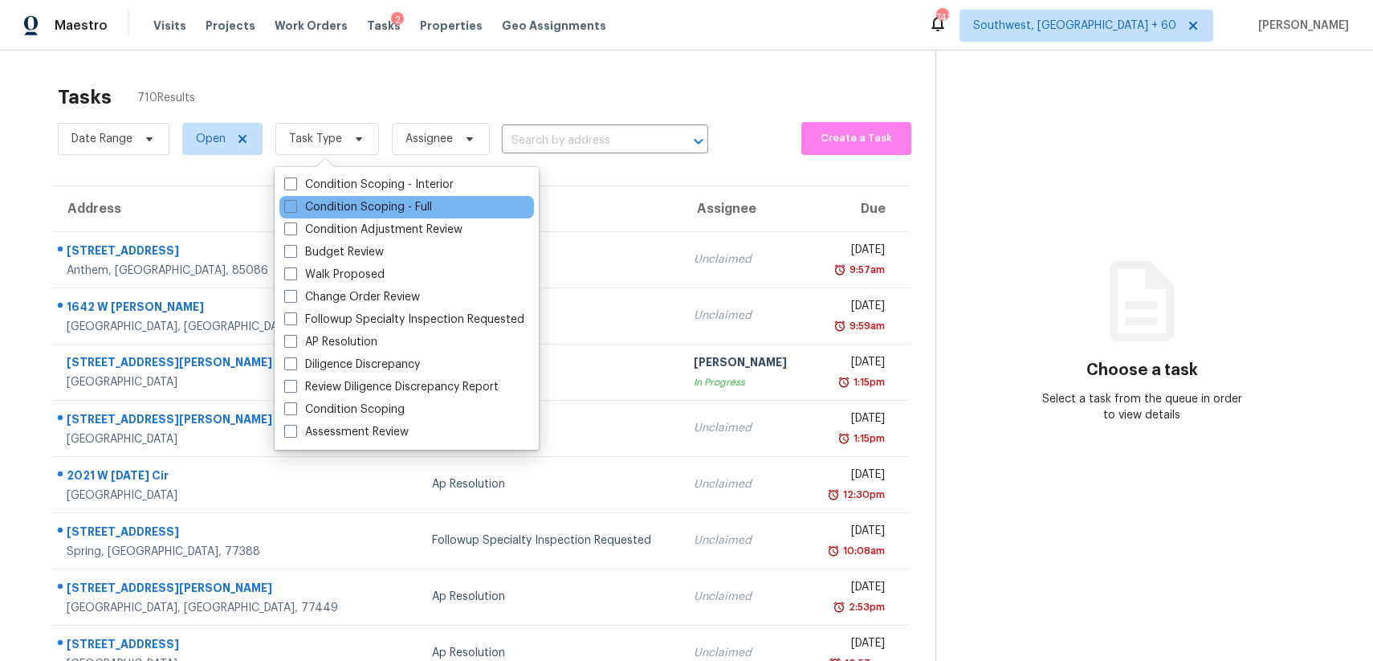
click at [413, 197] on div "Condition Scoping - Full" at bounding box center [406, 207] width 255 height 22
click at [397, 205] on label "Condition Scoping - Full" at bounding box center [358, 207] width 148 height 16
click at [295, 205] on input "Condition Scoping - Full" at bounding box center [289, 204] width 10 height 10
checkbox input "true"
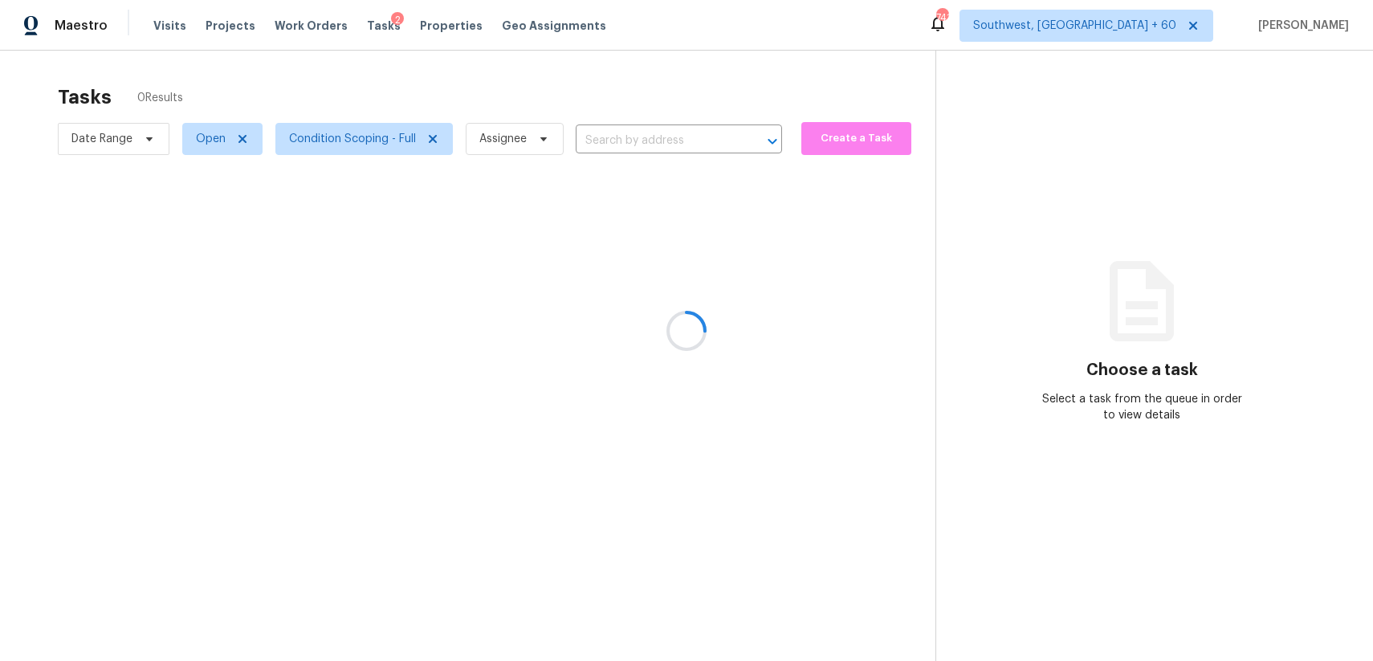
click at [660, 145] on div at bounding box center [686, 330] width 1373 height 661
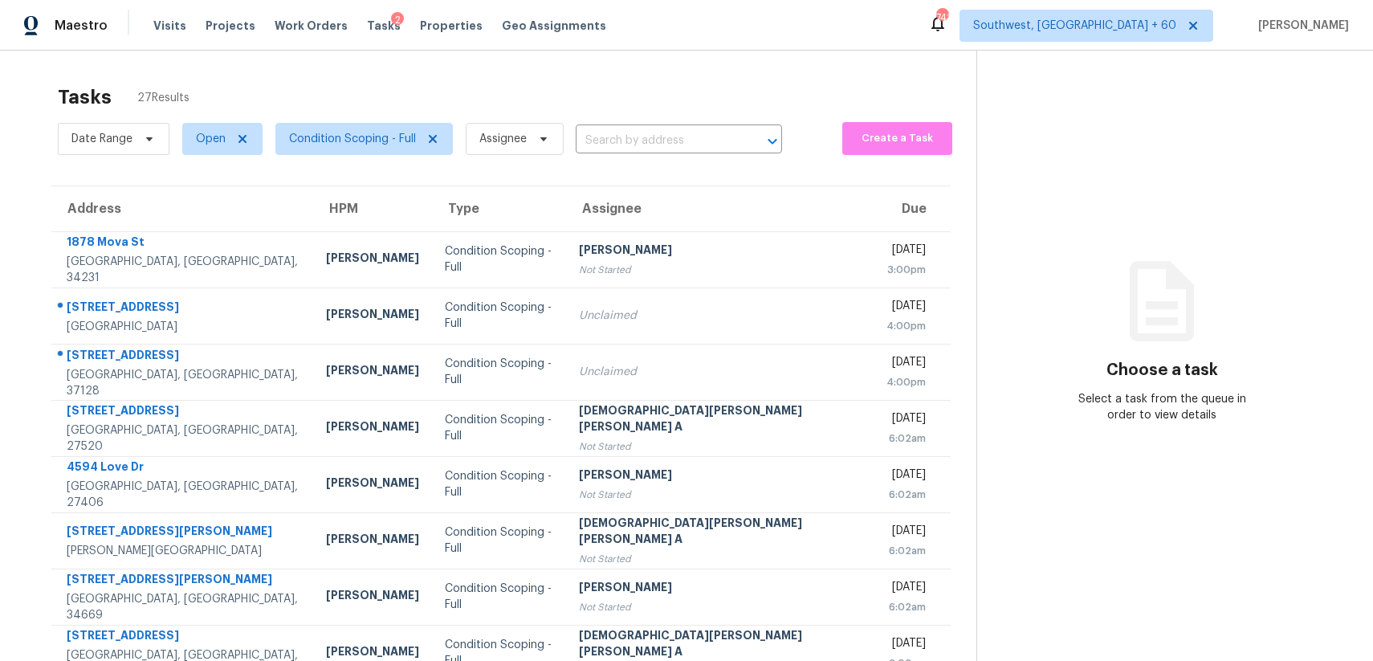
click at [660, 145] on input "text" at bounding box center [656, 140] width 161 height 25
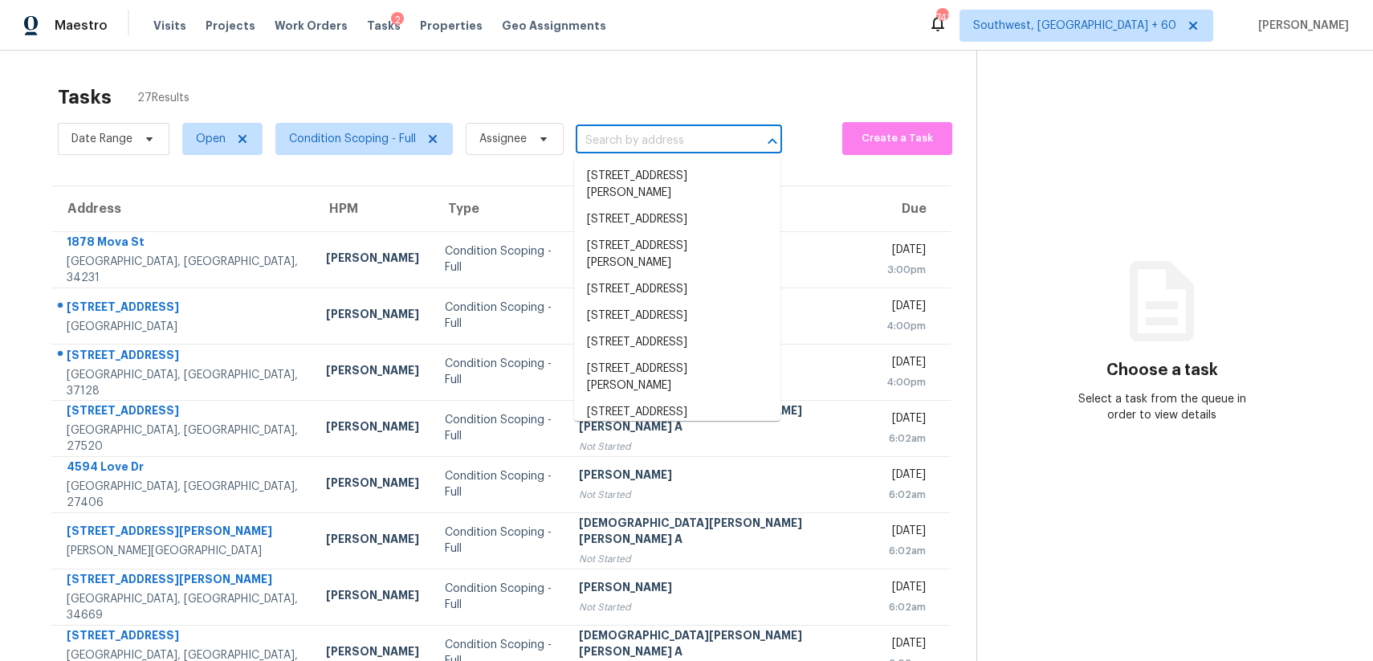
paste input "12509 Cedar Ave Hawthorne, CA, 90250"
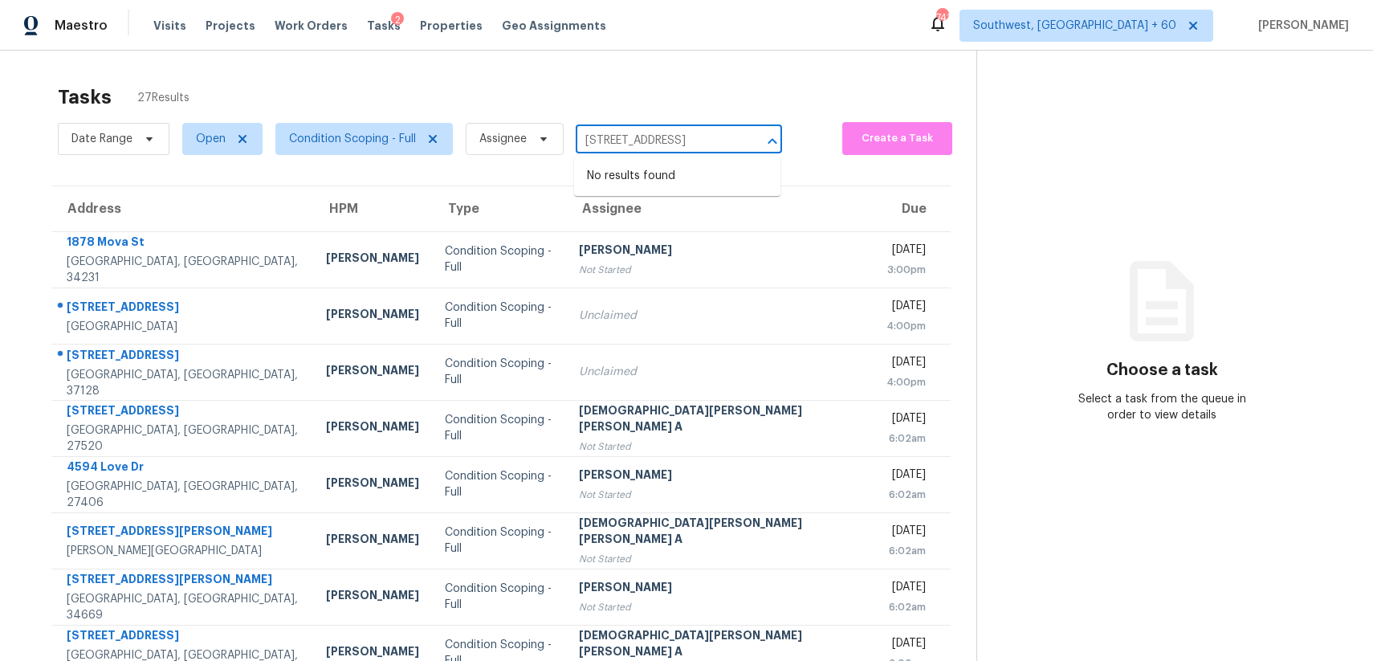
type input "12509 Cedar Ave Hawthorne, CA, 90250"
click at [481, 96] on div "Tasks 27 Results" at bounding box center [517, 97] width 918 height 42
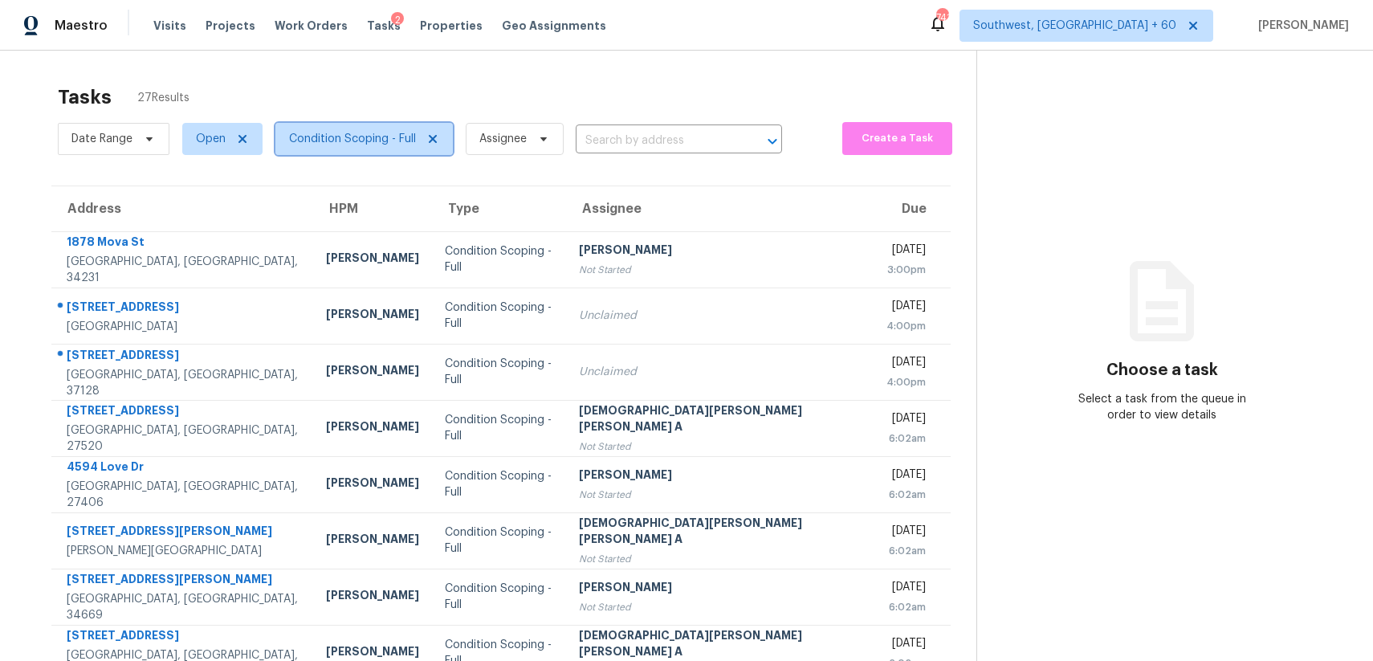
click at [375, 131] on span "Condition Scoping - Full" at bounding box center [352, 139] width 127 height 16
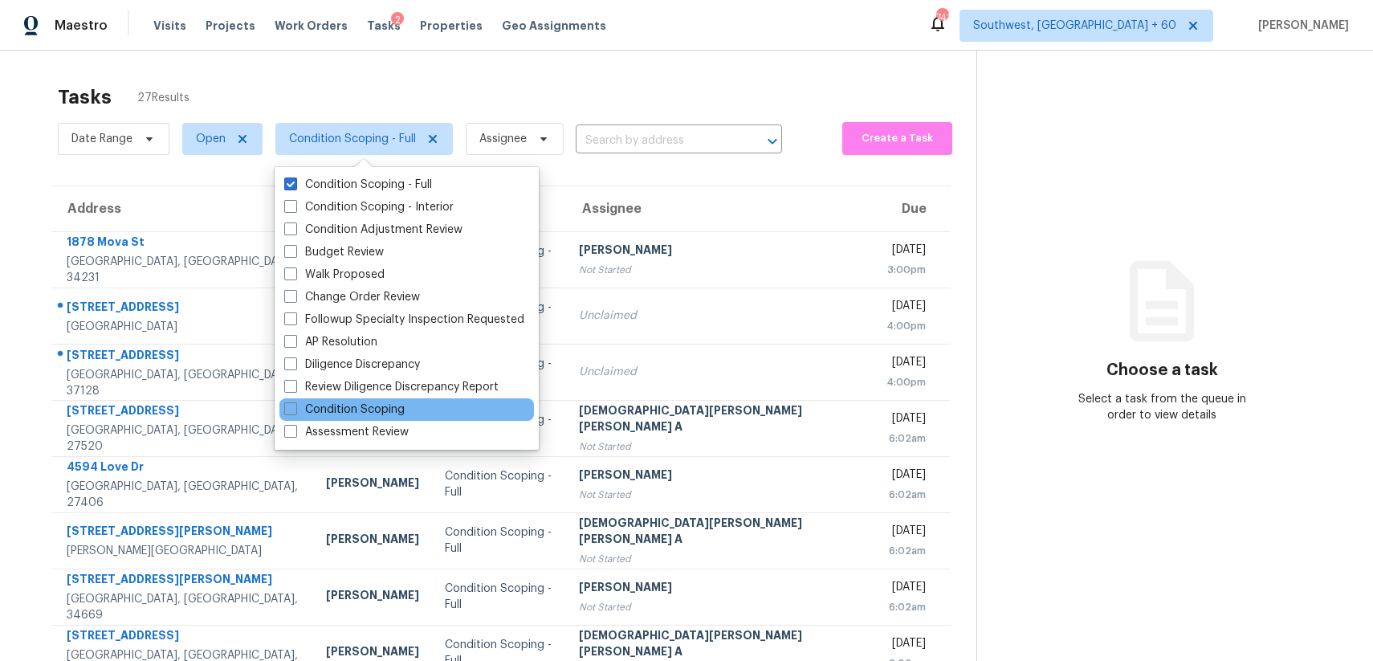
click at [418, 413] on div "Condition Scoping" at bounding box center [406, 409] width 255 height 22
click at [364, 399] on div "Condition Scoping" at bounding box center [406, 409] width 255 height 22
click at [359, 405] on label "Condition Scoping" at bounding box center [344, 409] width 120 height 16
click at [295, 405] on input "Condition Scoping" at bounding box center [289, 406] width 10 height 10
checkbox input "true"
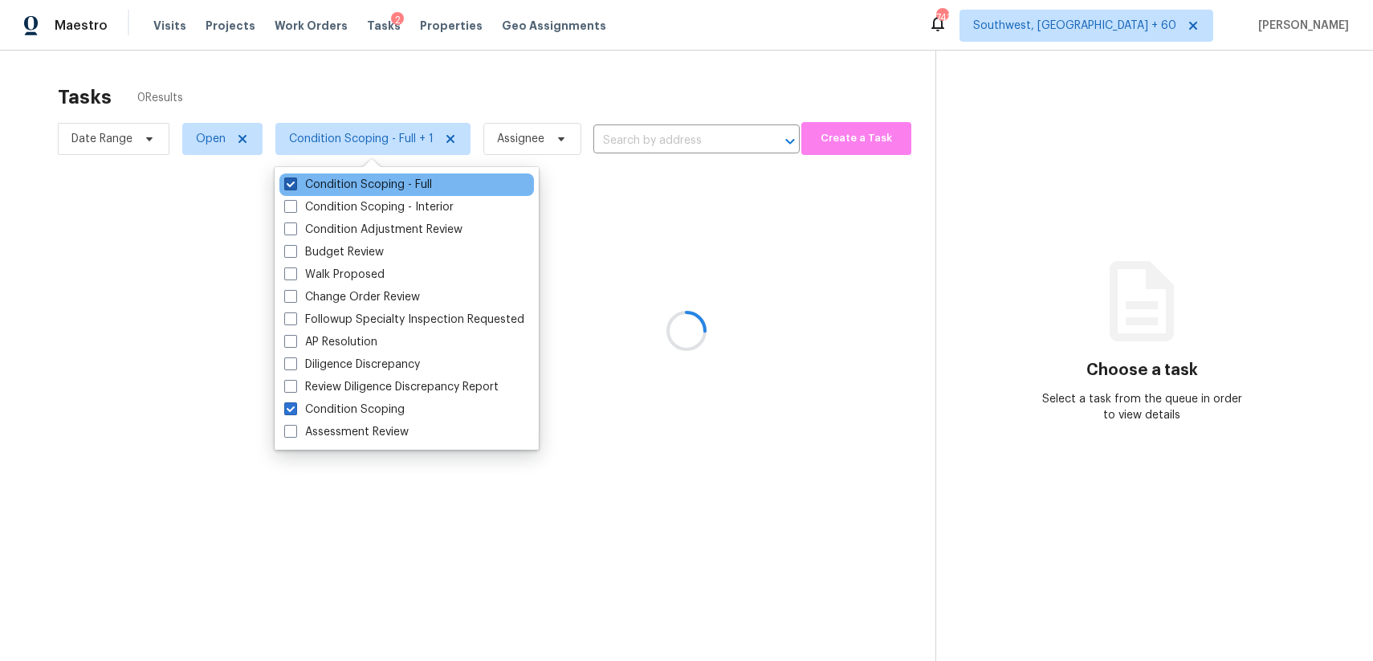
click at [292, 187] on span at bounding box center [290, 183] width 13 height 13
click at [292, 187] on input "Condition Scoping - Full" at bounding box center [289, 182] width 10 height 10
checkbox input "false"
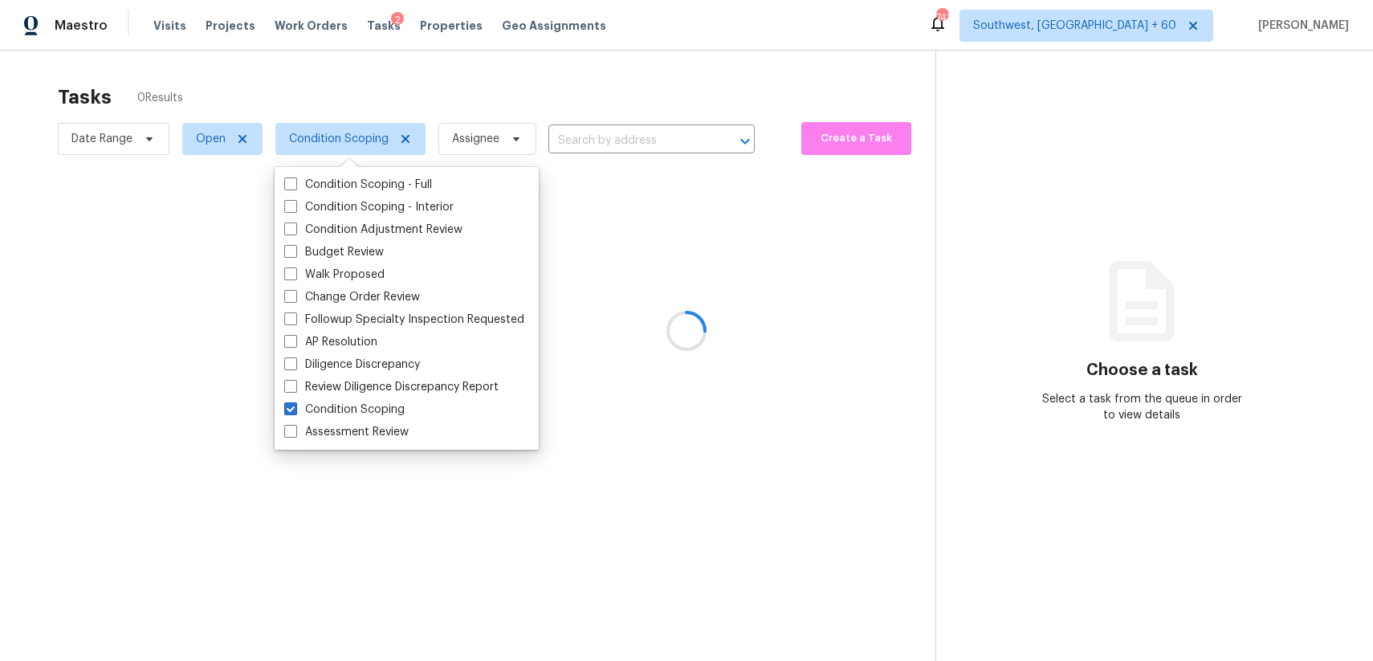
click at [454, 94] on div at bounding box center [686, 330] width 1373 height 661
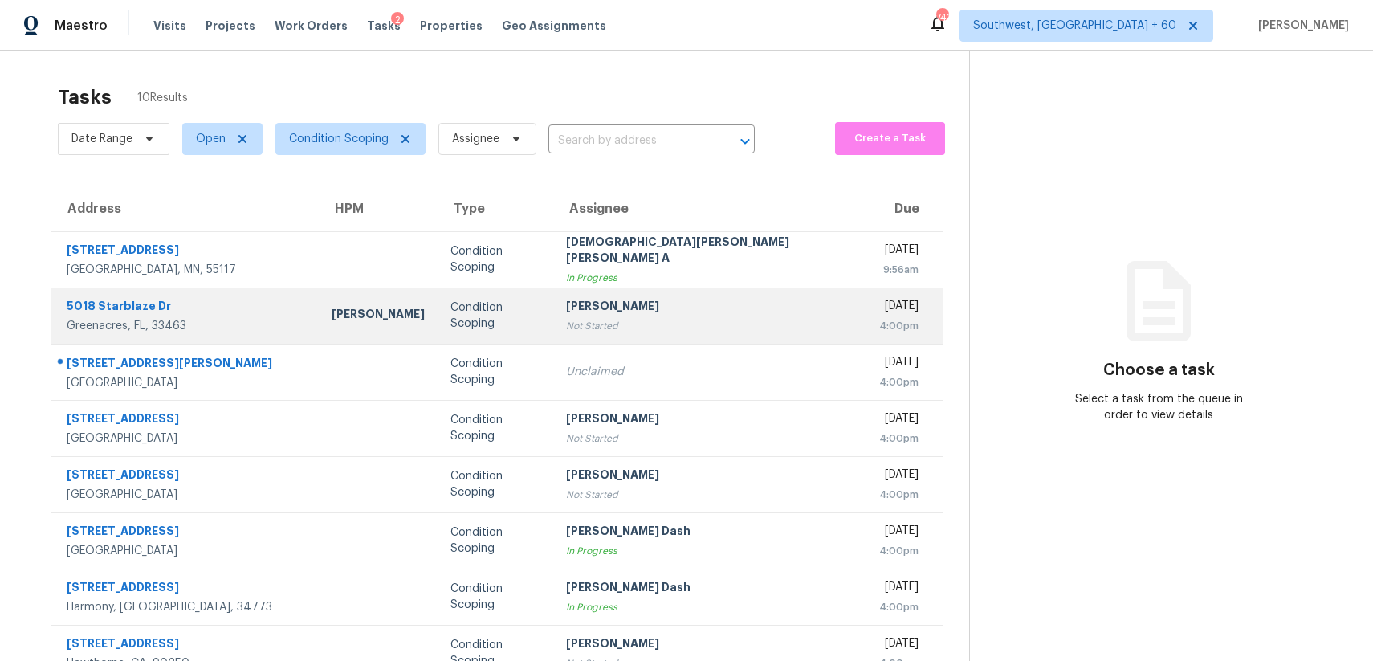
scroll to position [145, 0]
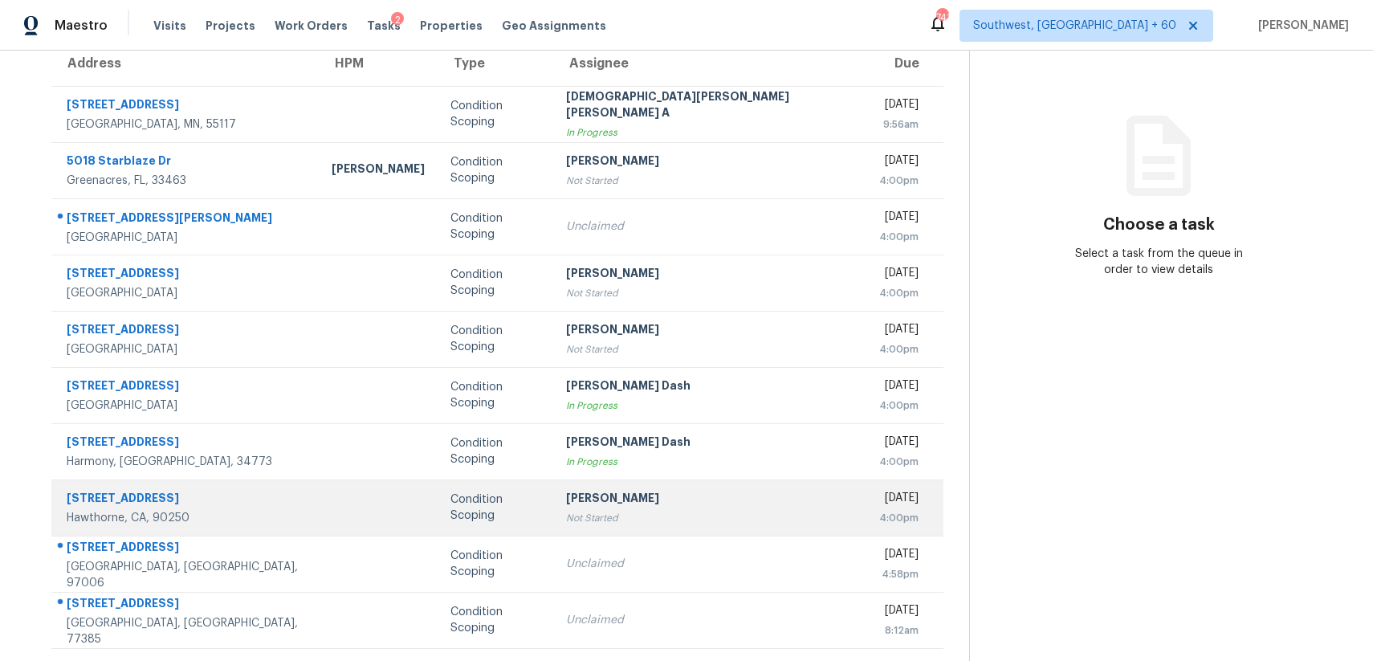
click at [638, 508] on div "[PERSON_NAME]" at bounding box center [709, 500] width 287 height 20
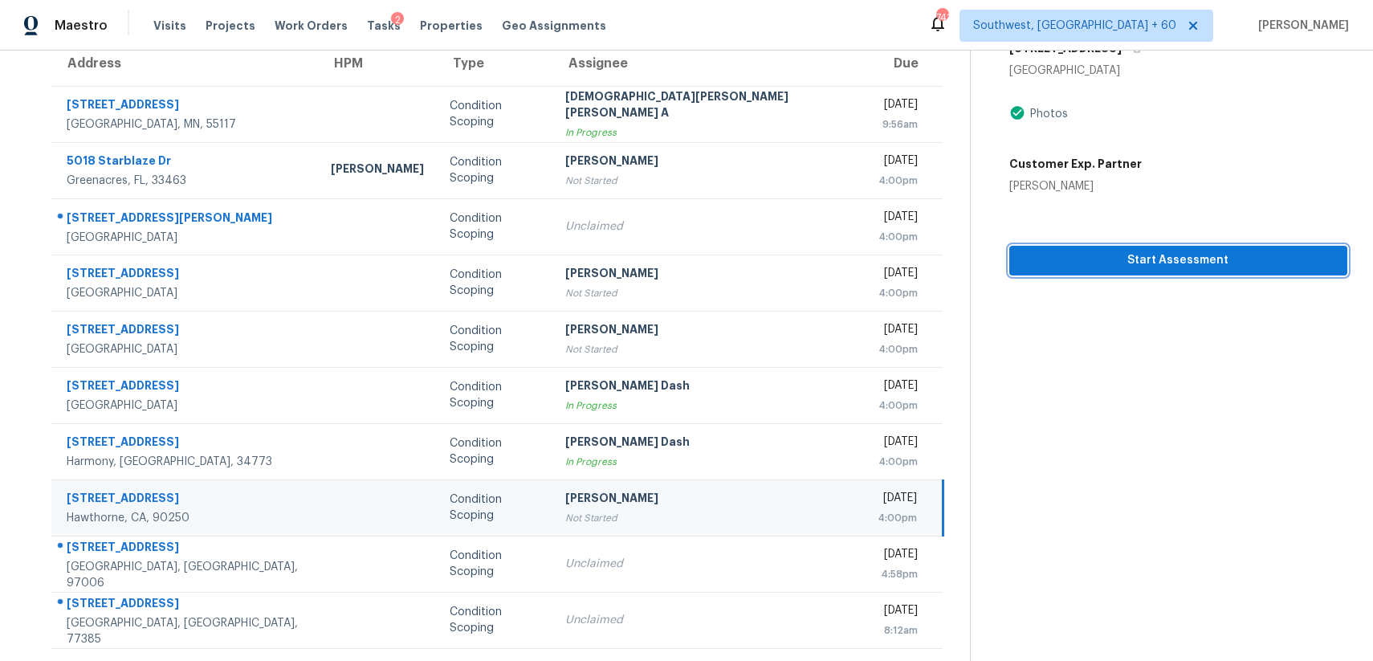
click at [1199, 253] on span "Start Assessment" at bounding box center [1178, 260] width 312 height 20
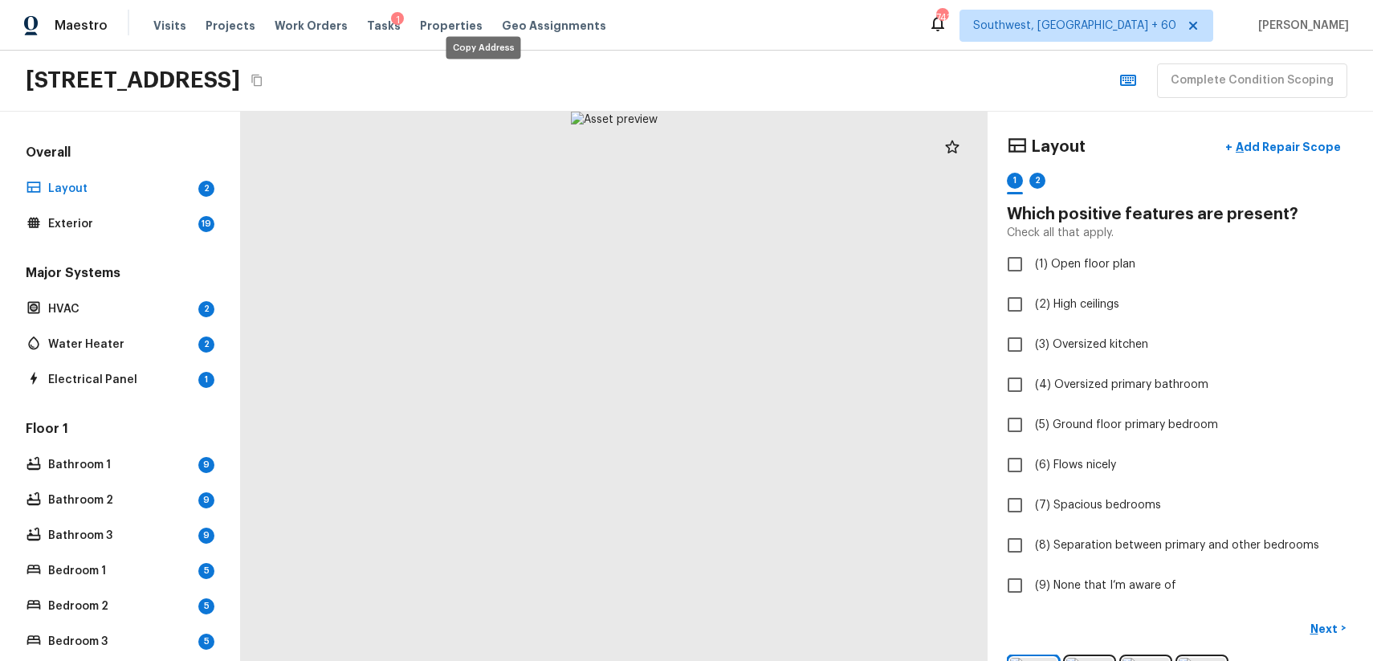
click at [267, 77] on button "Copy Address" at bounding box center [256, 80] width 21 height 21
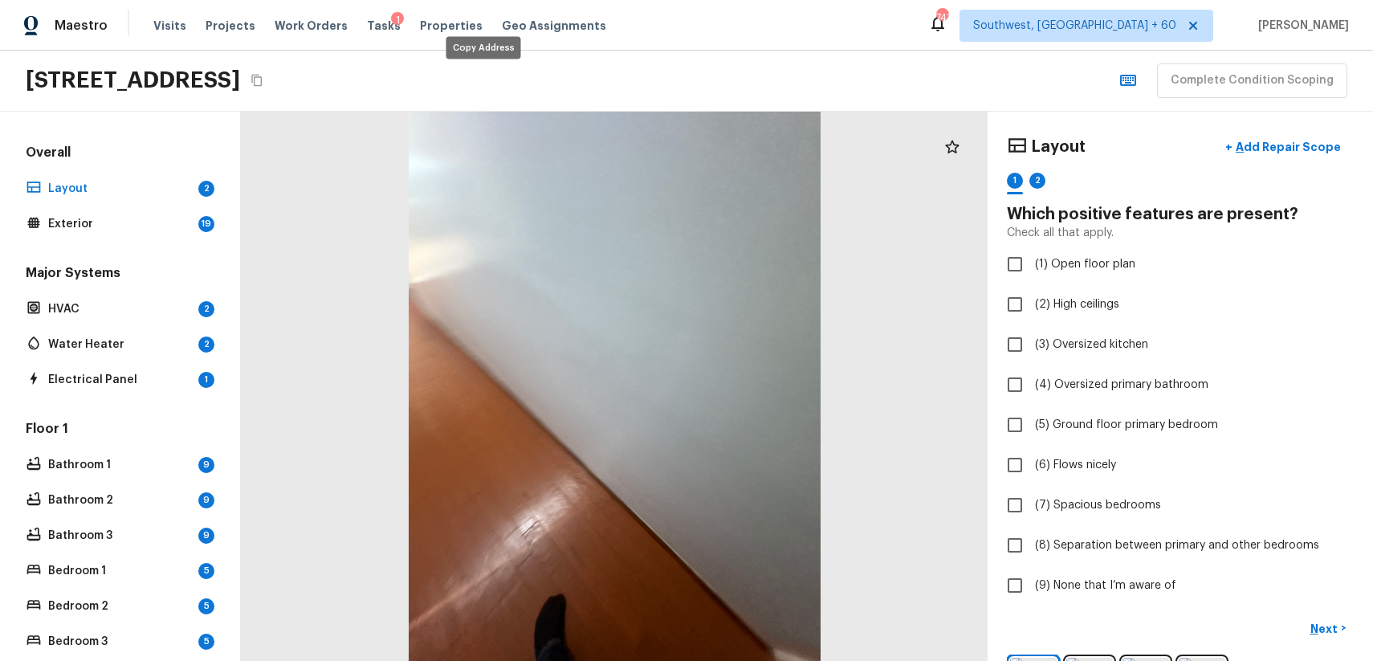
click at [267, 77] on button "Copy Address" at bounding box center [256, 80] width 21 height 21
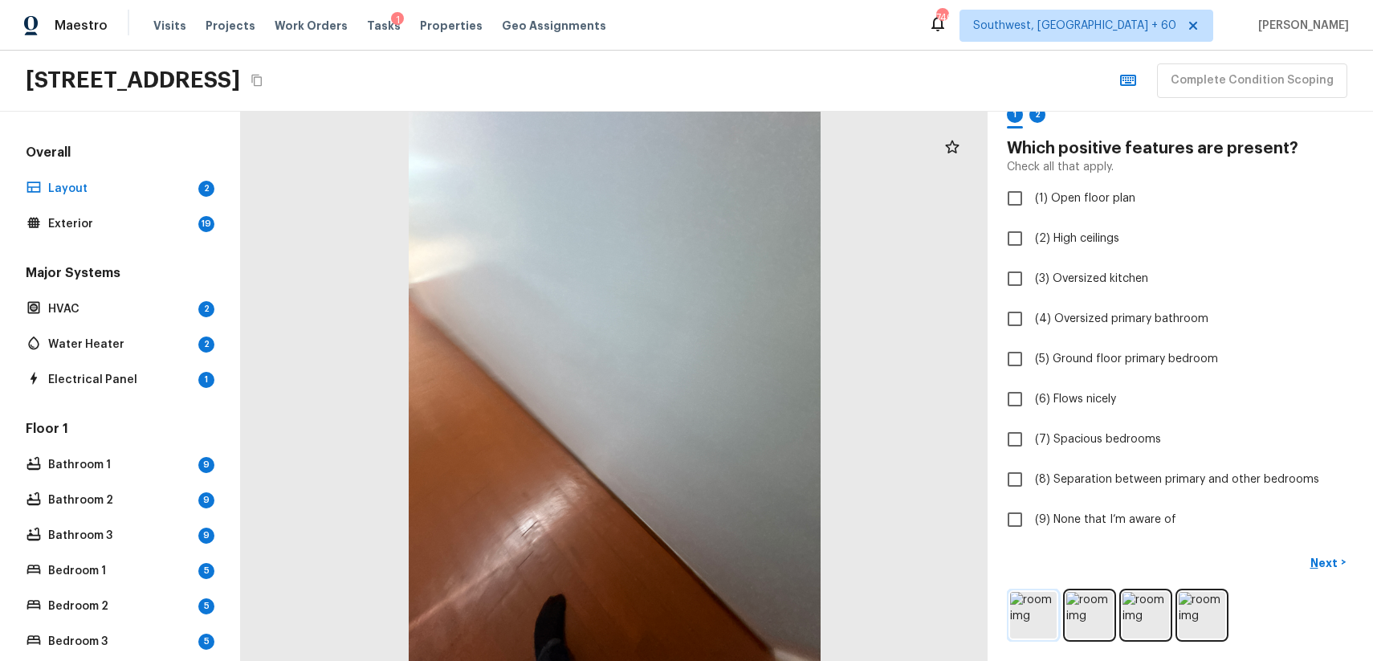
click at [1029, 611] on img at bounding box center [1033, 615] width 47 height 47
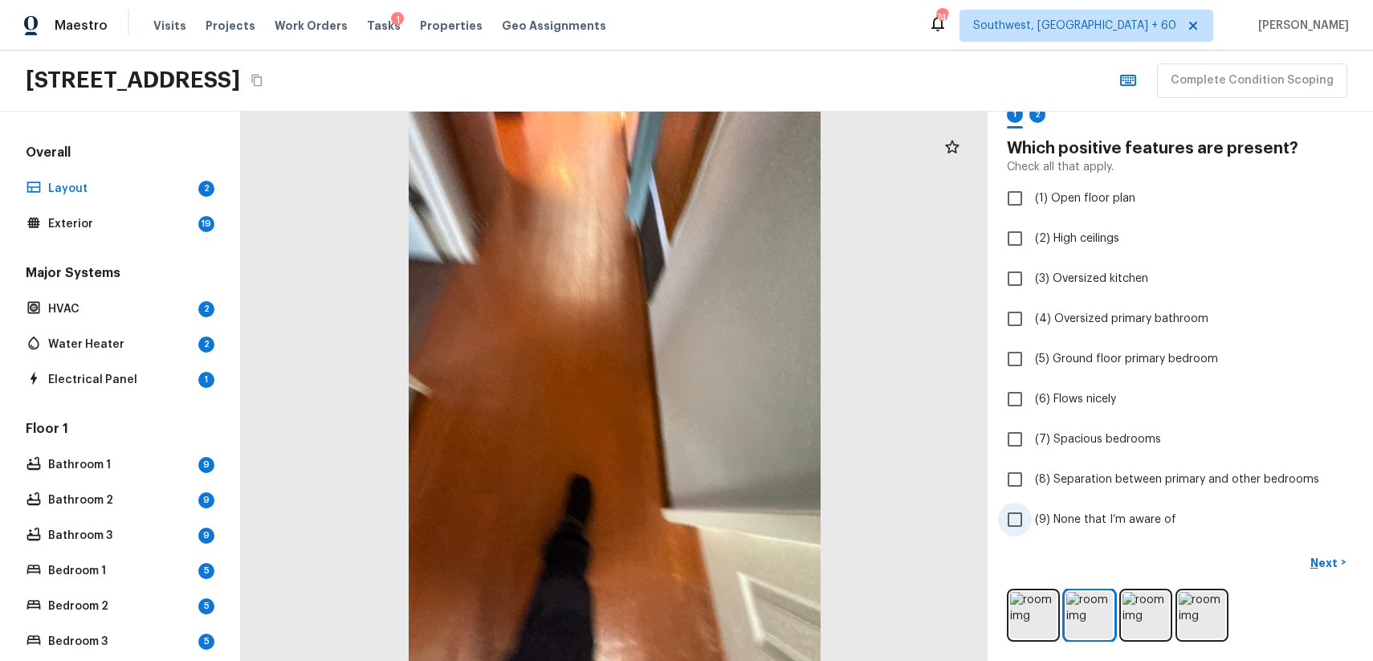
click at [1124, 525] on span "(9) None that I’m aware of" at bounding box center [1105, 519] width 141 height 16
click at [1032, 525] on input "(9) None that I’m aware of" at bounding box center [1015, 520] width 34 height 34
checkbox input "true"
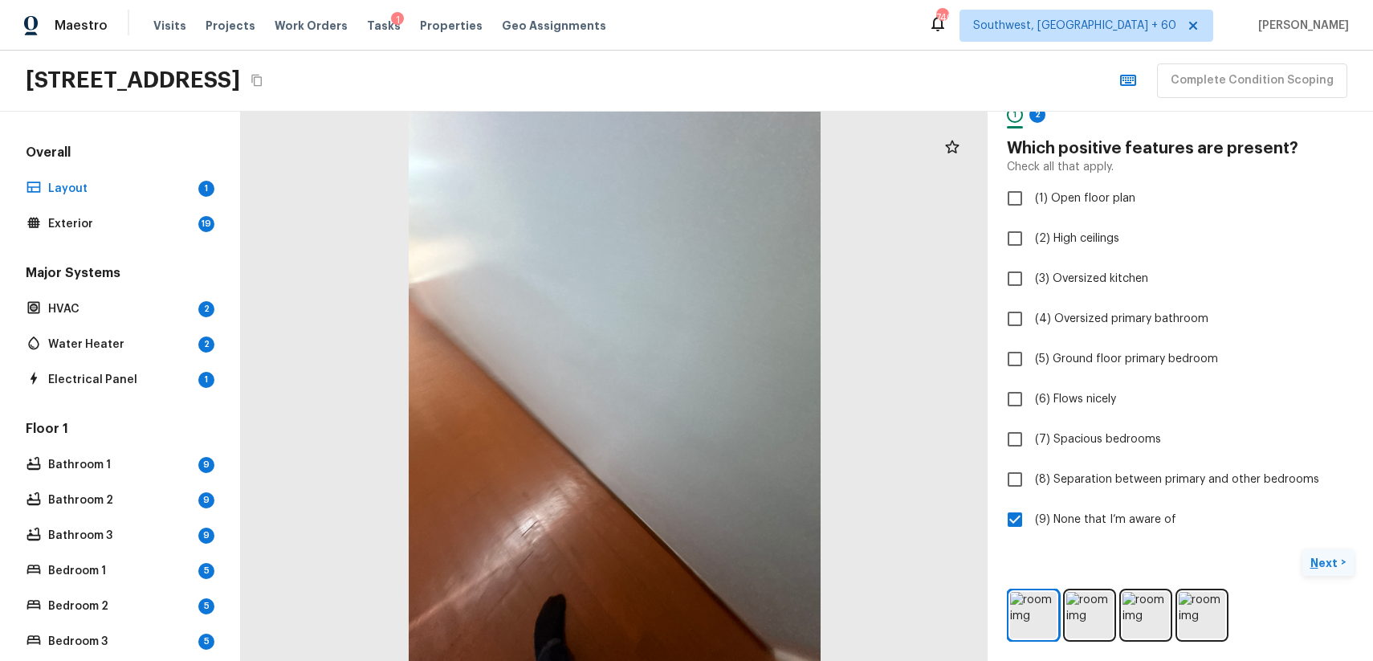
click at [1337, 562] on p "Next" at bounding box center [1325, 563] width 31 height 16
click at [1145, 503] on label "(9) None that I’m aware of" at bounding box center [1169, 520] width 343 height 34
click at [1032, 503] on input "(9) None that I’m aware of" at bounding box center [1015, 520] width 34 height 34
checkbox input "true"
click at [1039, 610] on img at bounding box center [1033, 615] width 47 height 47
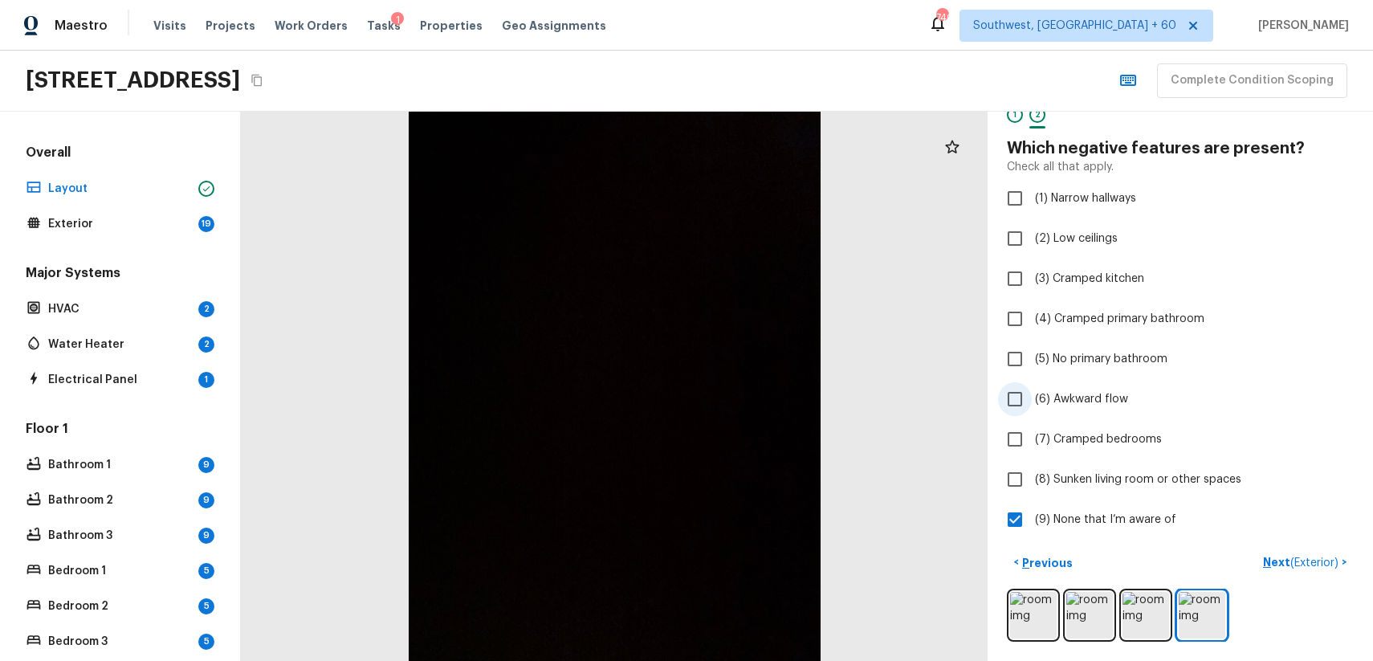
click at [1012, 397] on input "(6) Awkward flow" at bounding box center [1015, 399] width 34 height 34
checkbox input "true"
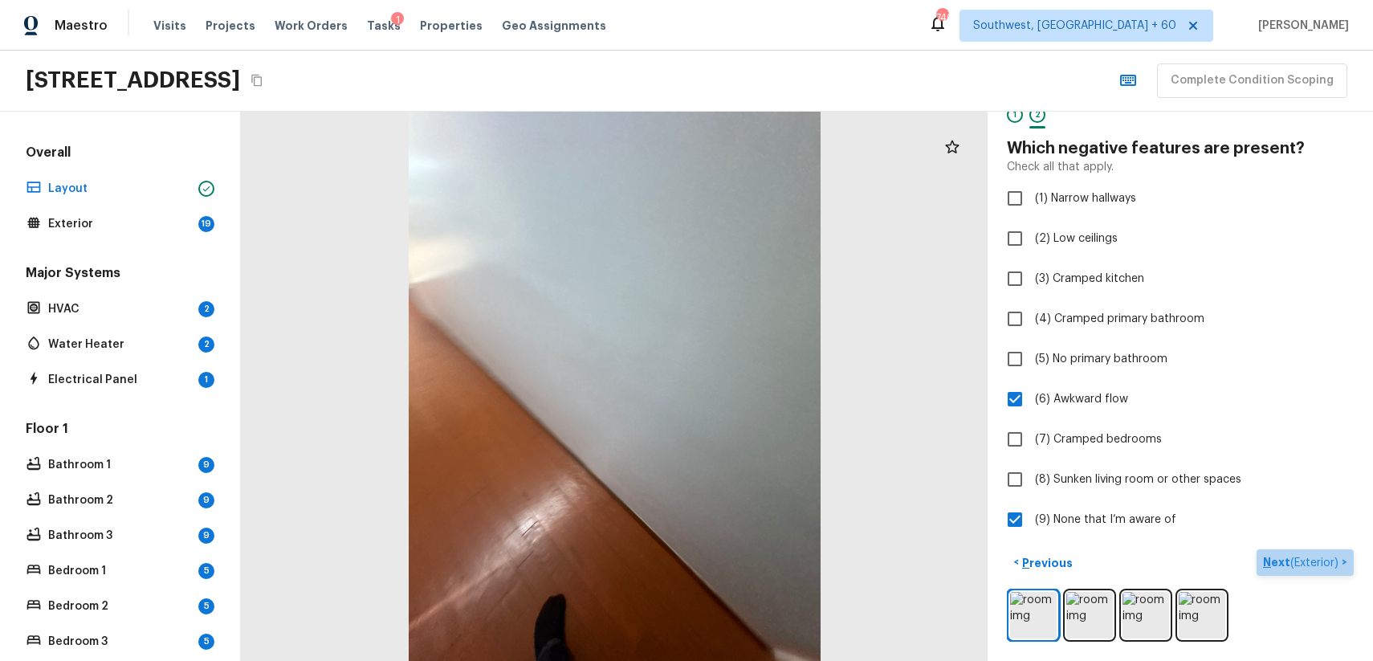
click at [1279, 551] on button "Next ( Exterior ) >" at bounding box center [1304, 562] width 97 height 26
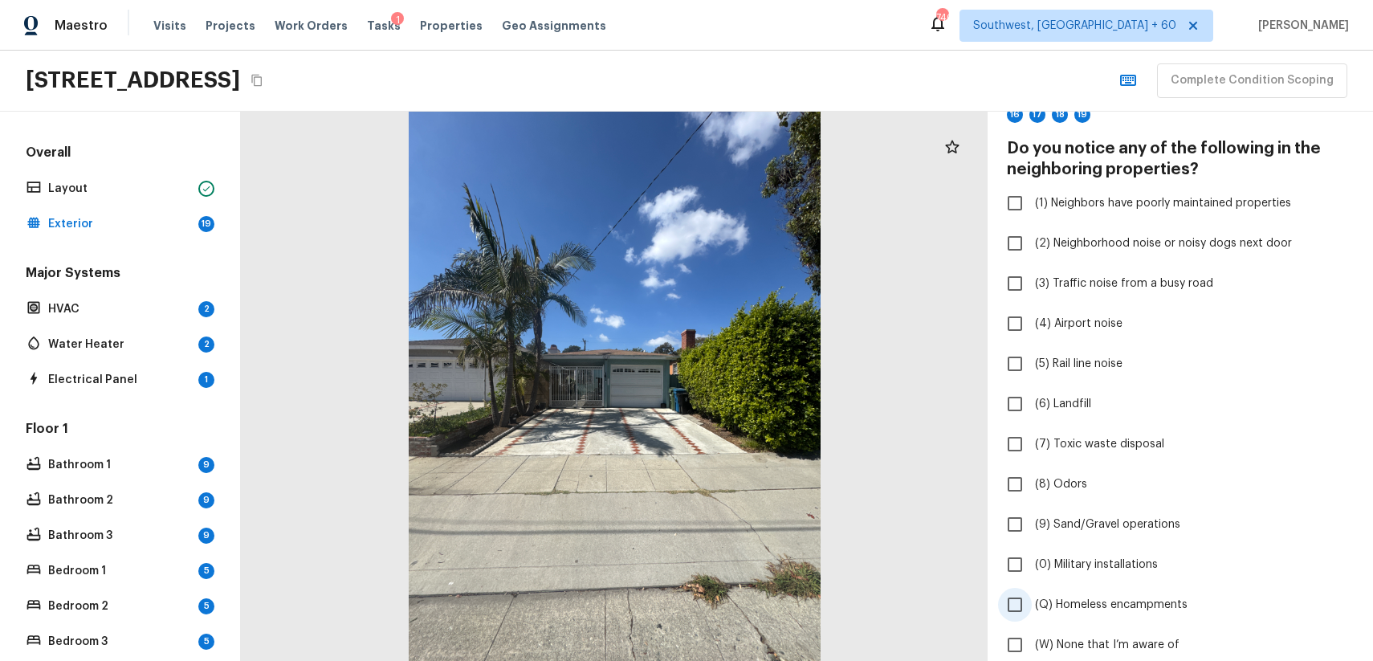
scroll to position [385, 0]
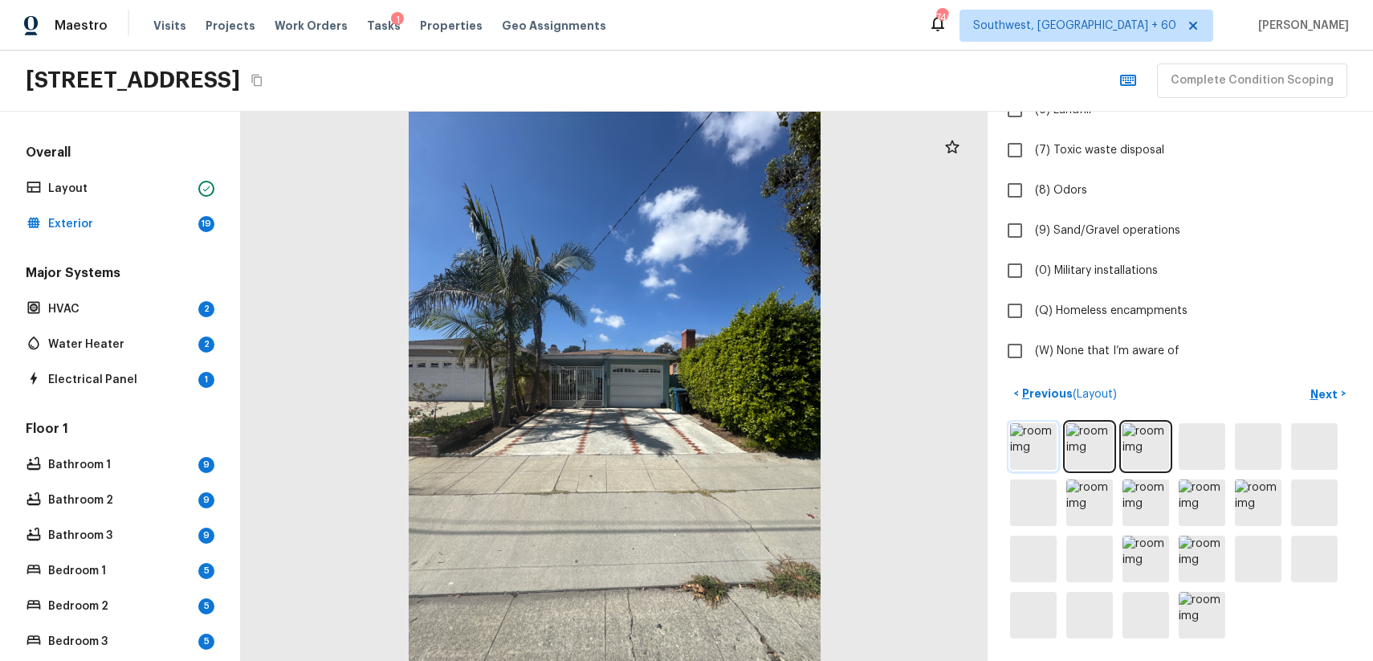
click at [1016, 461] on img at bounding box center [1033, 446] width 47 height 47
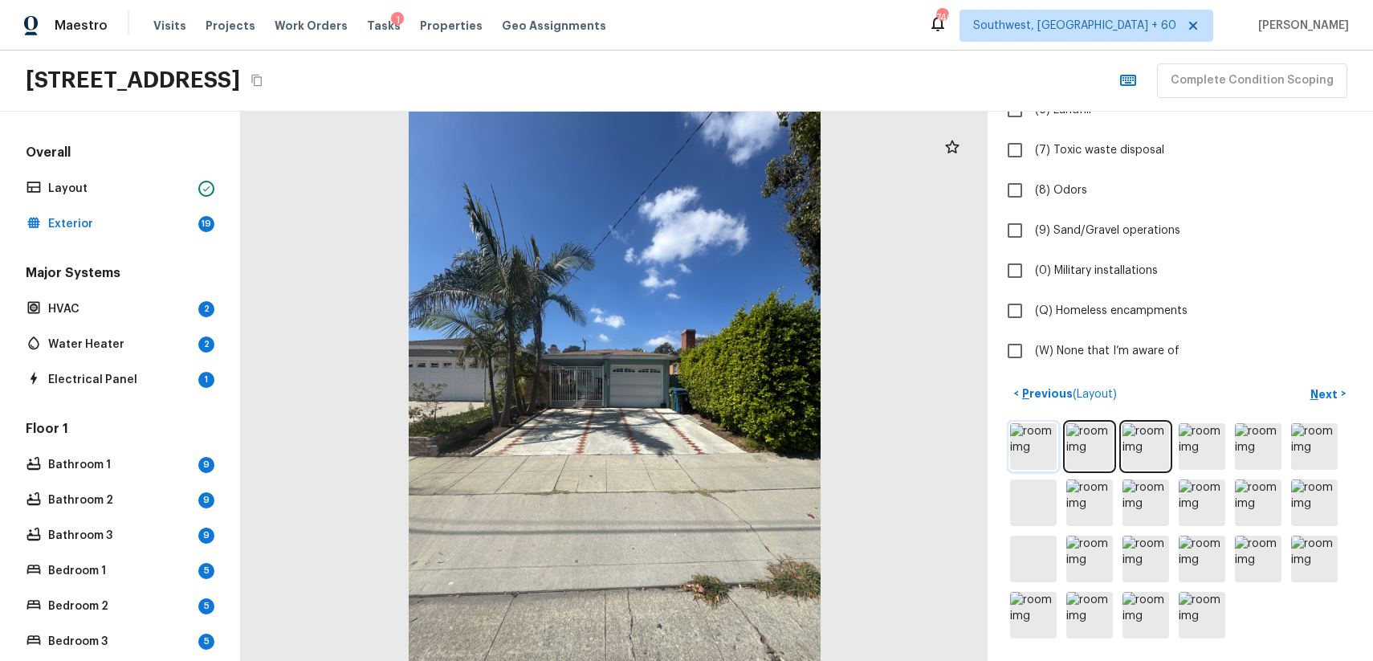
click at [1027, 442] on img at bounding box center [1033, 446] width 47 height 47
click at [1015, 449] on img at bounding box center [1033, 446] width 47 height 47
click at [1028, 460] on img at bounding box center [1033, 446] width 47 height 47
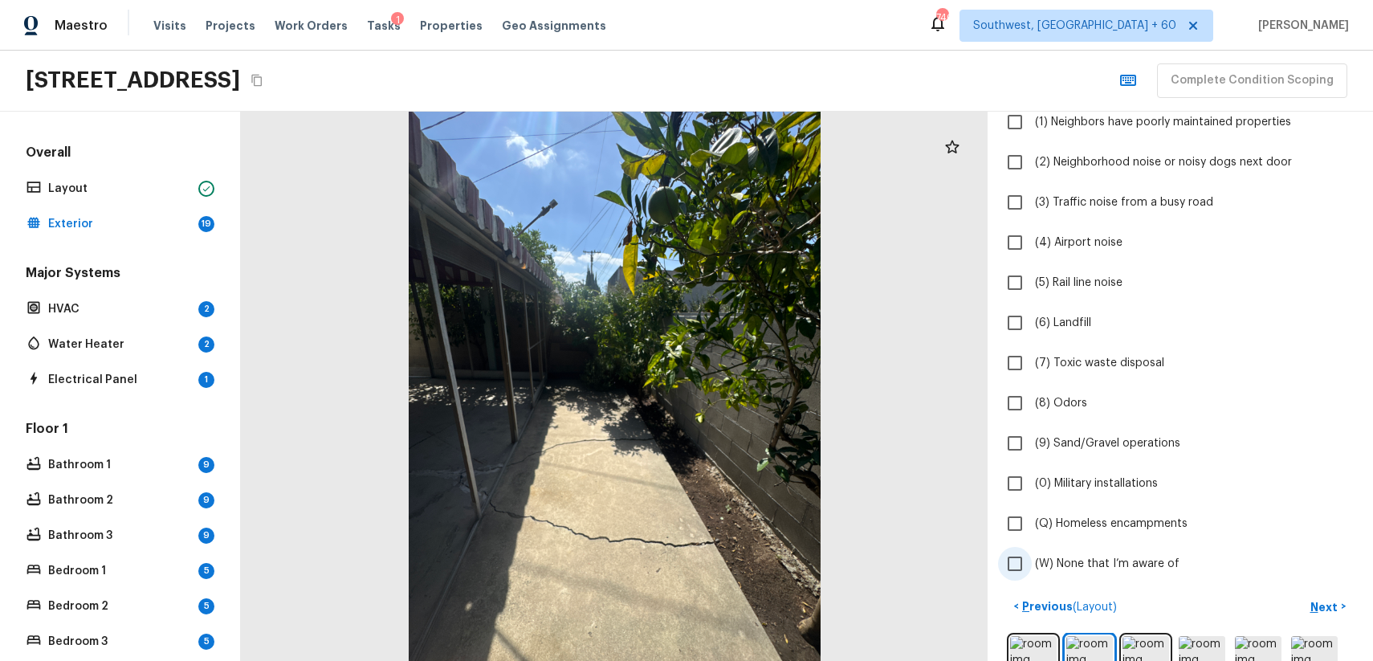
scroll to position [124, 0]
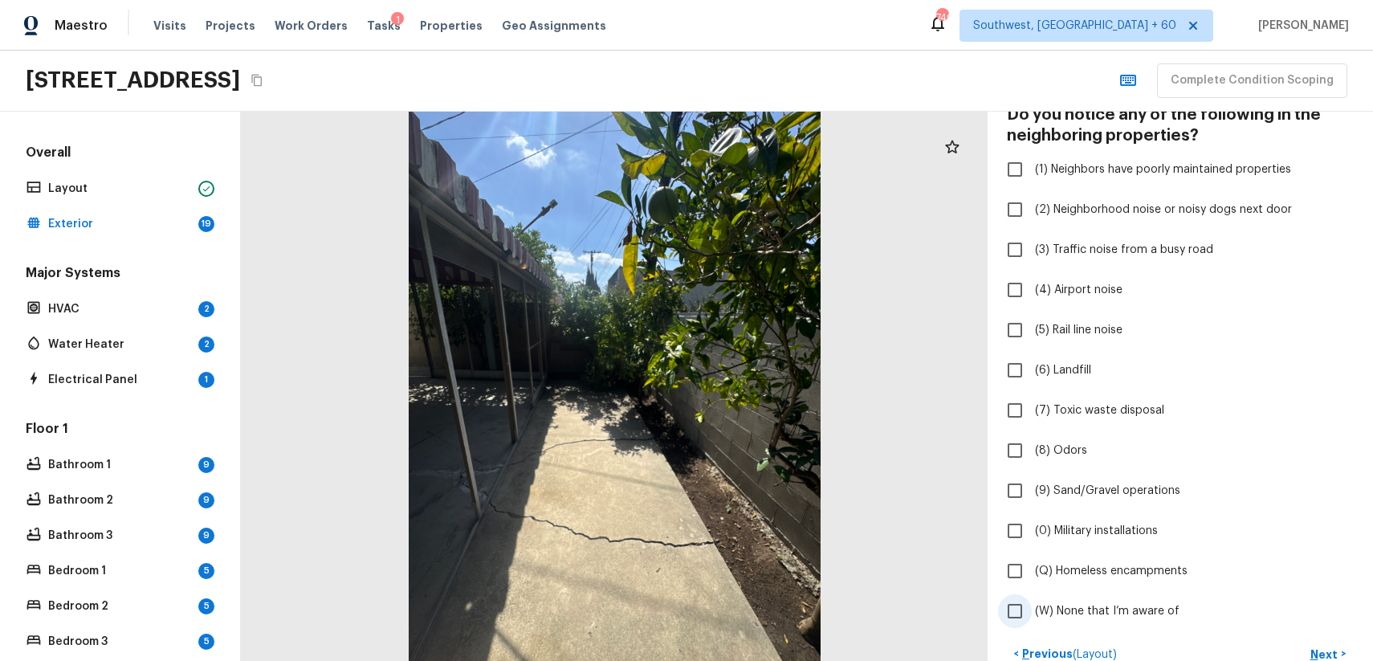
click at [1117, 617] on span "(W) None that I’m aware of" at bounding box center [1107, 611] width 145 height 16
click at [1032, 617] on input "(W) None that I’m aware of" at bounding box center [1015, 611] width 34 height 34
checkbox input "true"
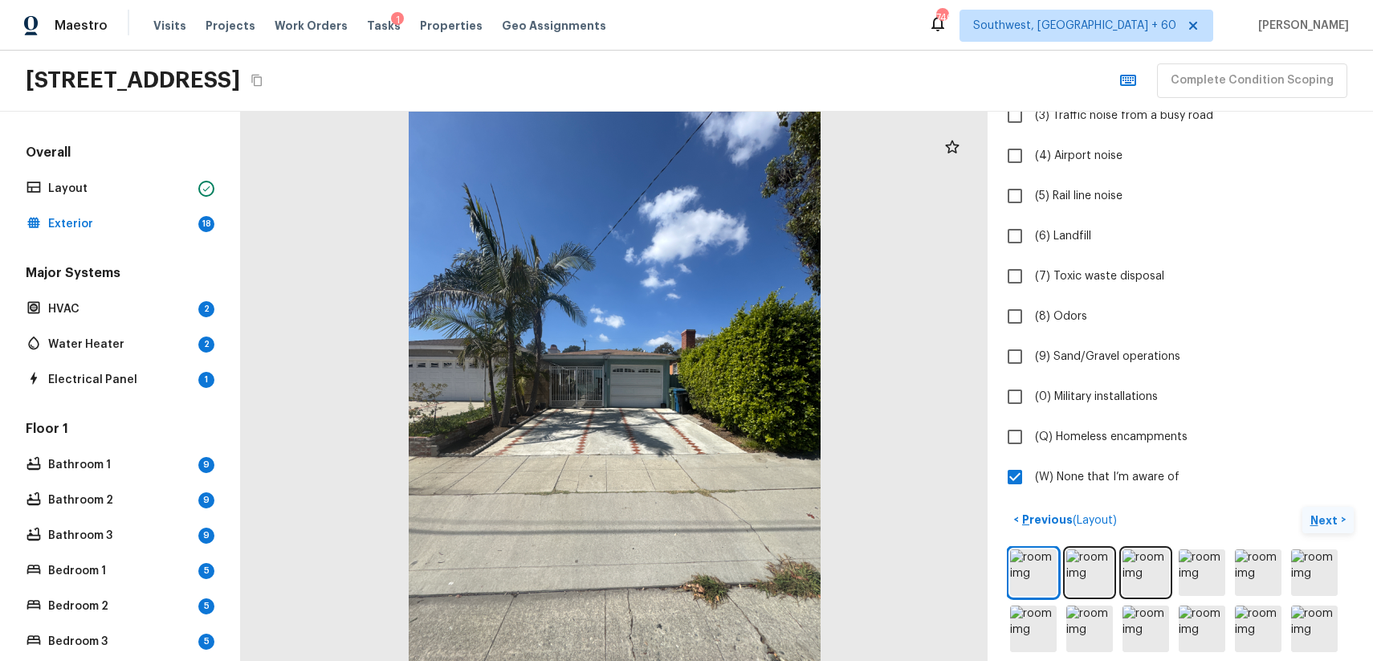
click at [1319, 518] on p "Next" at bounding box center [1325, 520] width 31 height 16
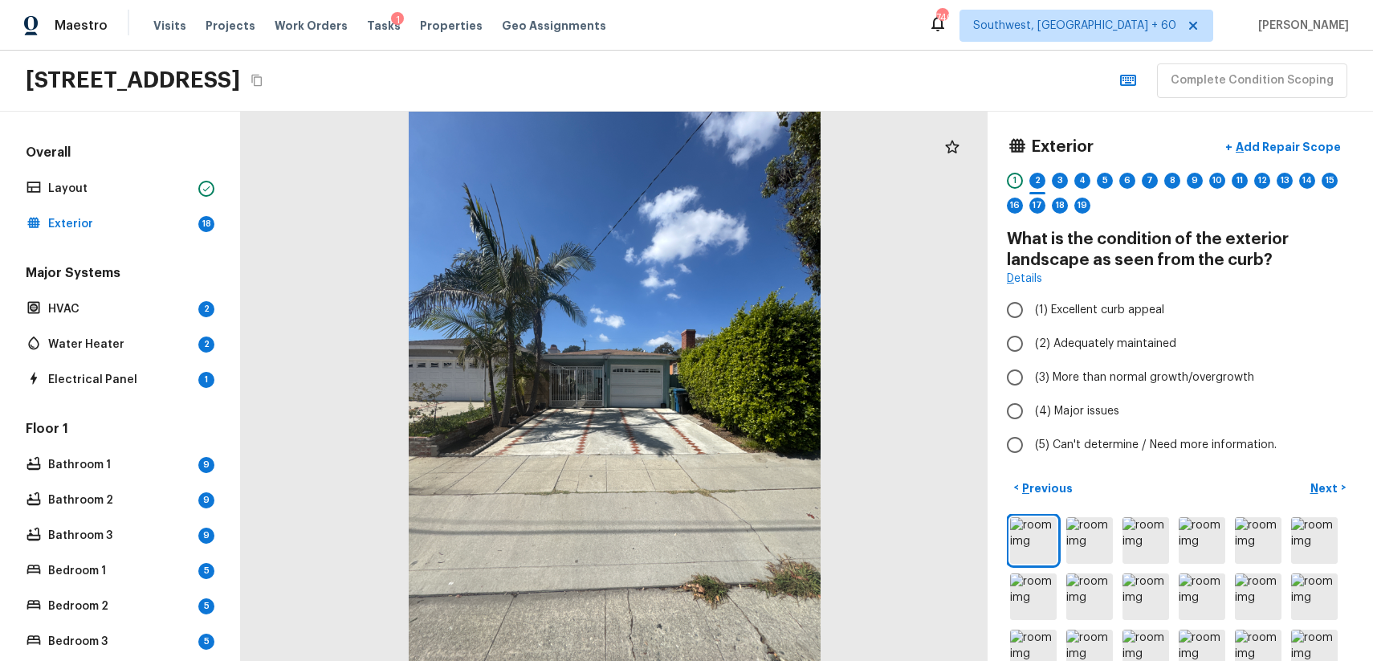
scroll to position [12, 0]
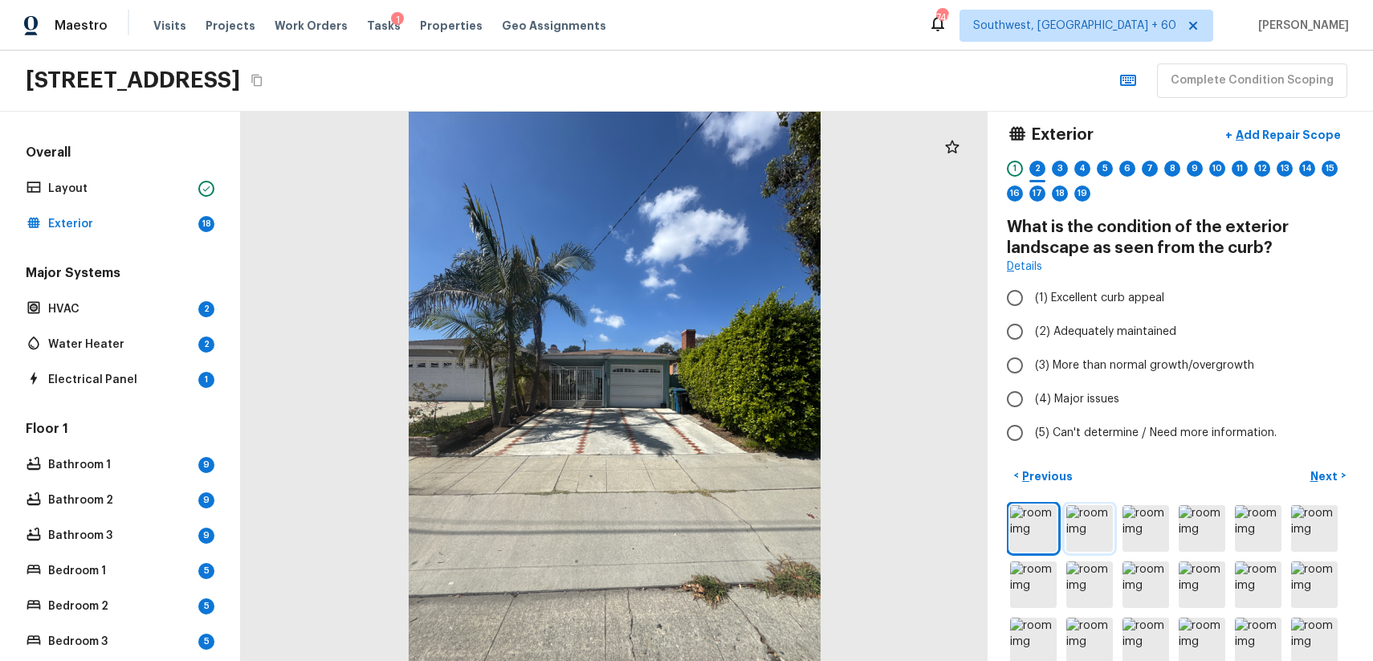
click at [1101, 540] on img at bounding box center [1089, 528] width 47 height 47
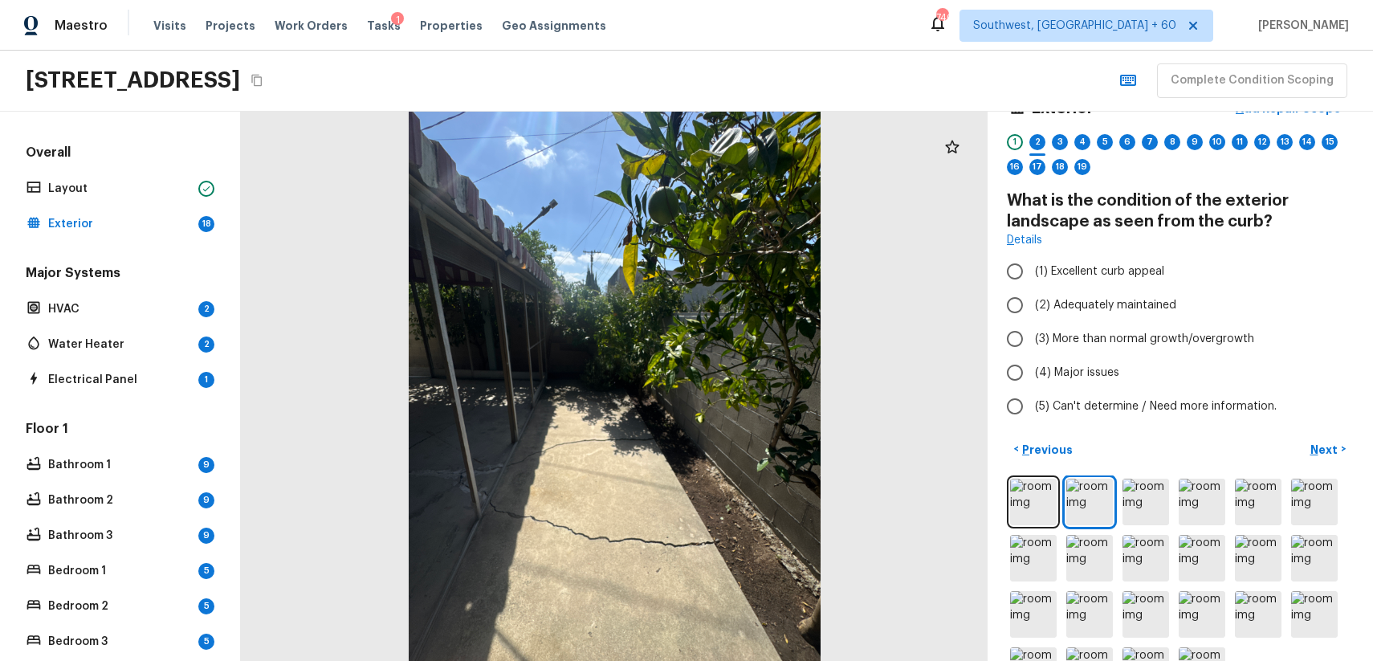
scroll to position [94, 0]
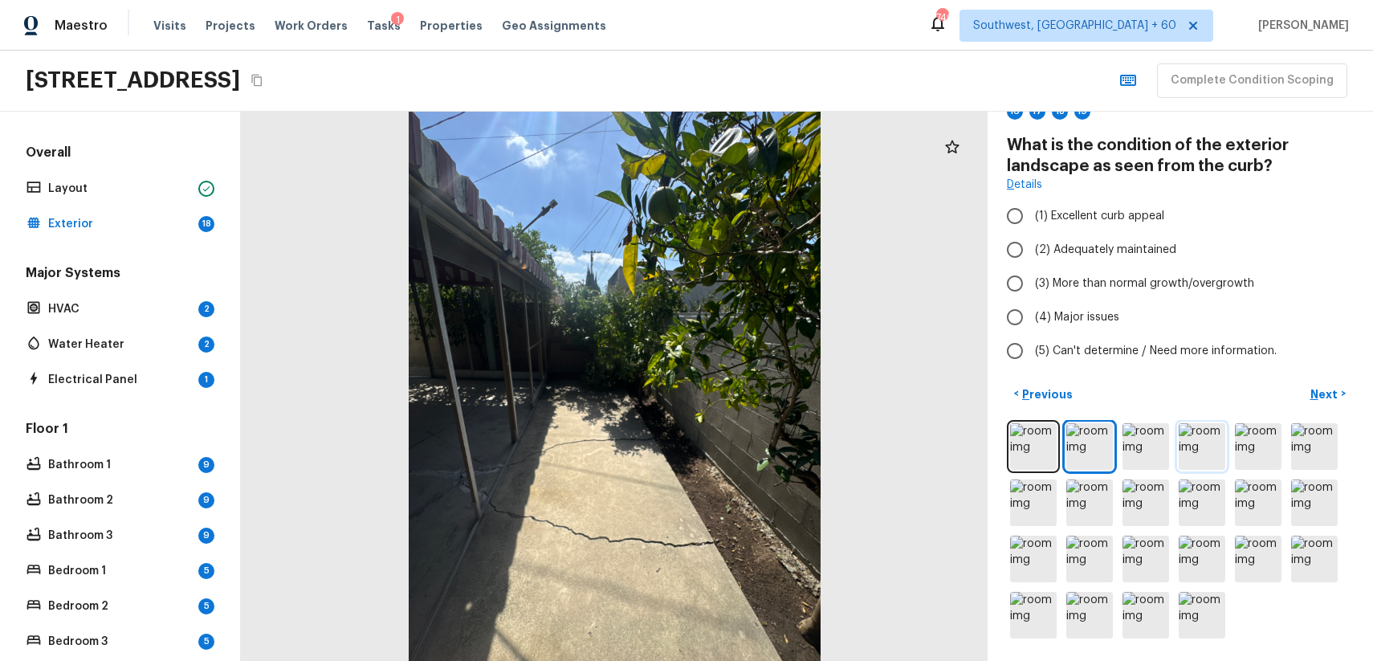
click at [1195, 447] on img at bounding box center [1202, 446] width 47 height 47
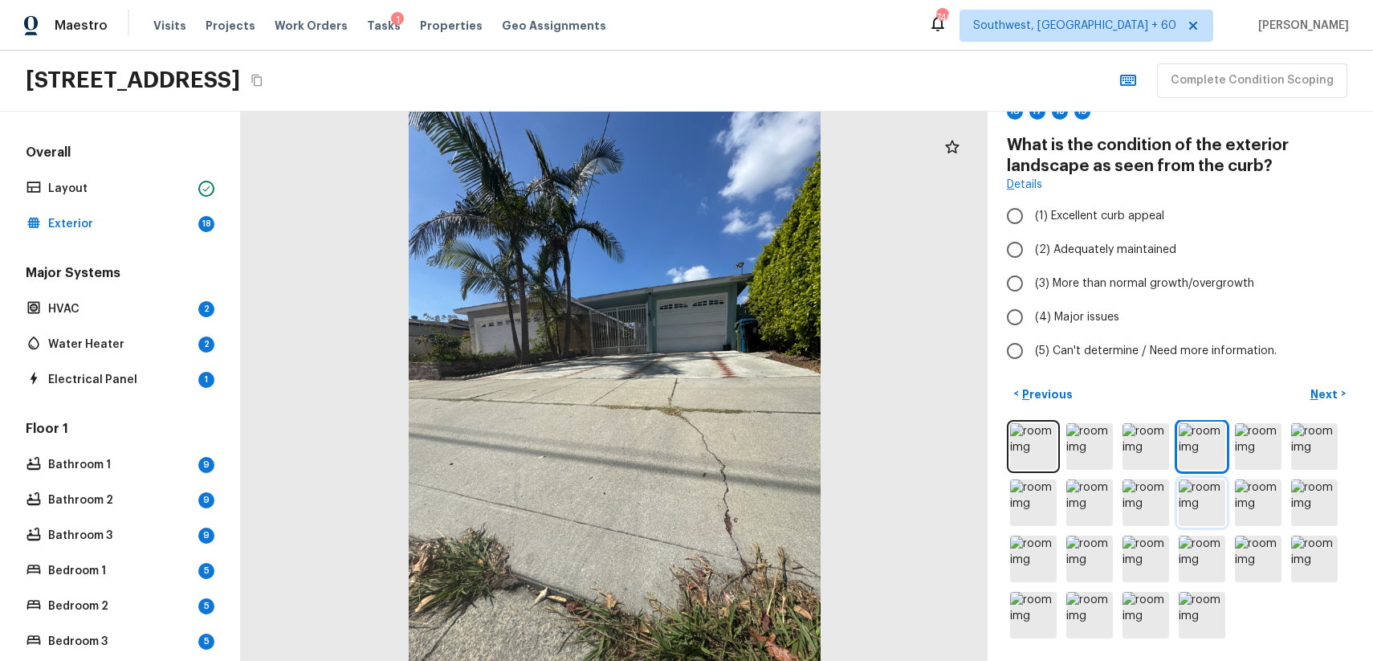
click at [1191, 483] on img at bounding box center [1202, 502] width 47 height 47
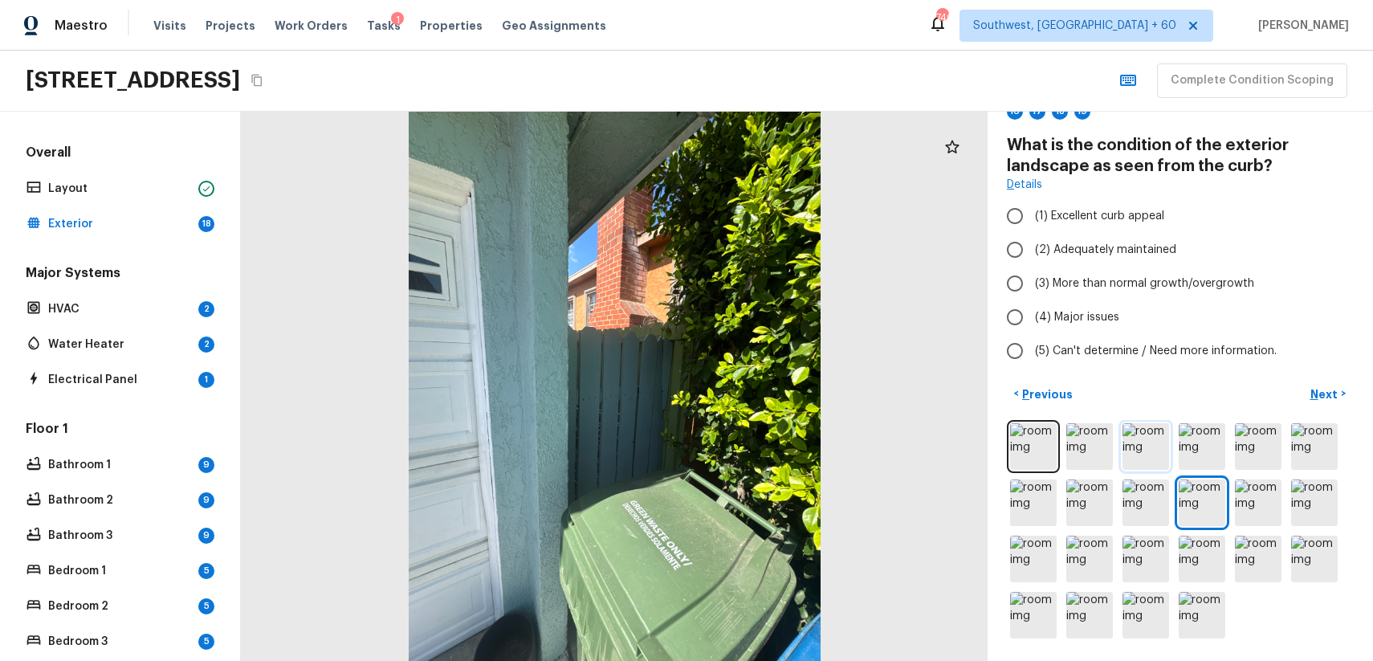
click at [1130, 441] on img at bounding box center [1145, 446] width 47 height 47
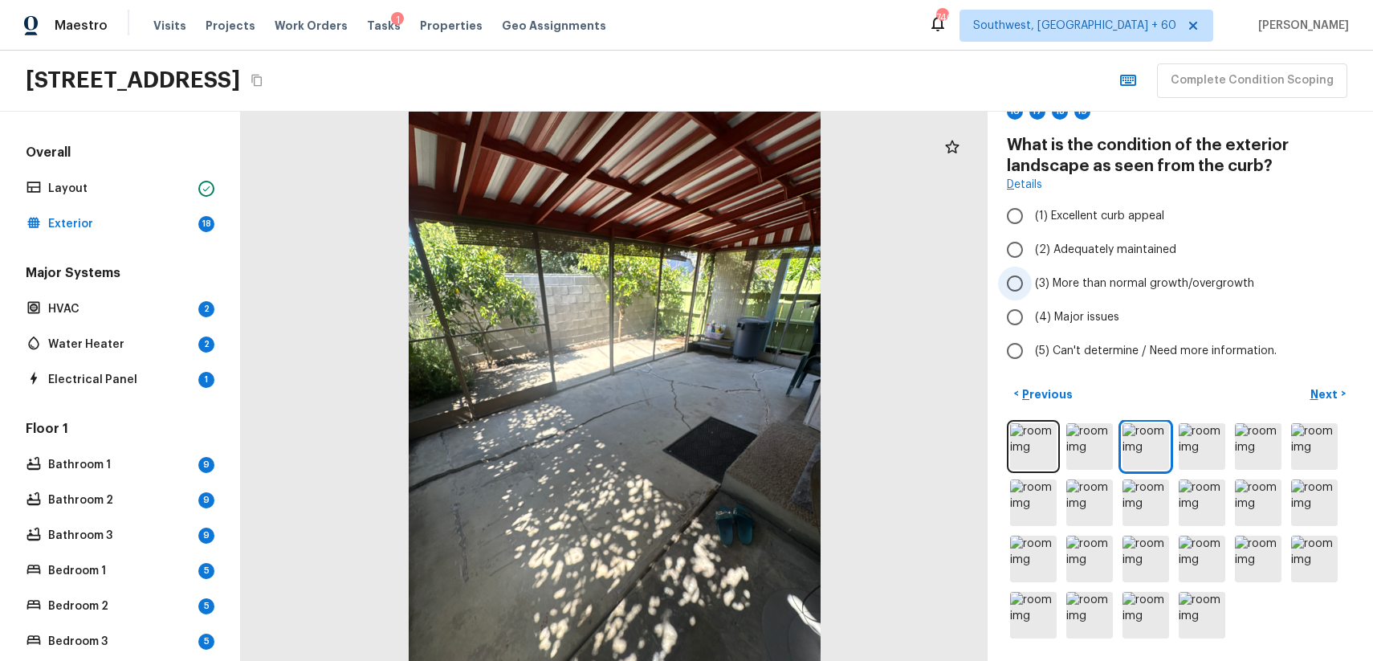
scroll to position [0, 0]
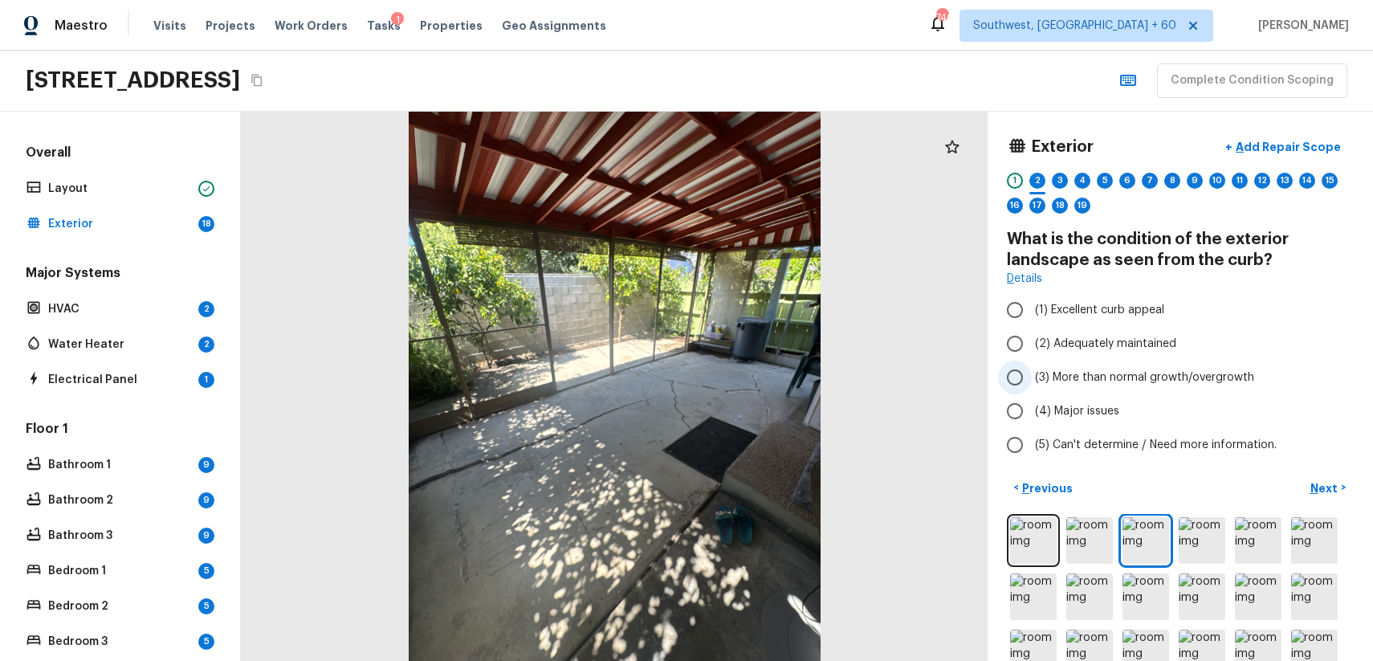
click at [1218, 378] on span "(3) More than normal growth/overgrowth" at bounding box center [1144, 377] width 219 height 16
click at [1032, 378] on input "(3) More than normal growth/overgrowth" at bounding box center [1015, 377] width 34 height 34
radio input "true"
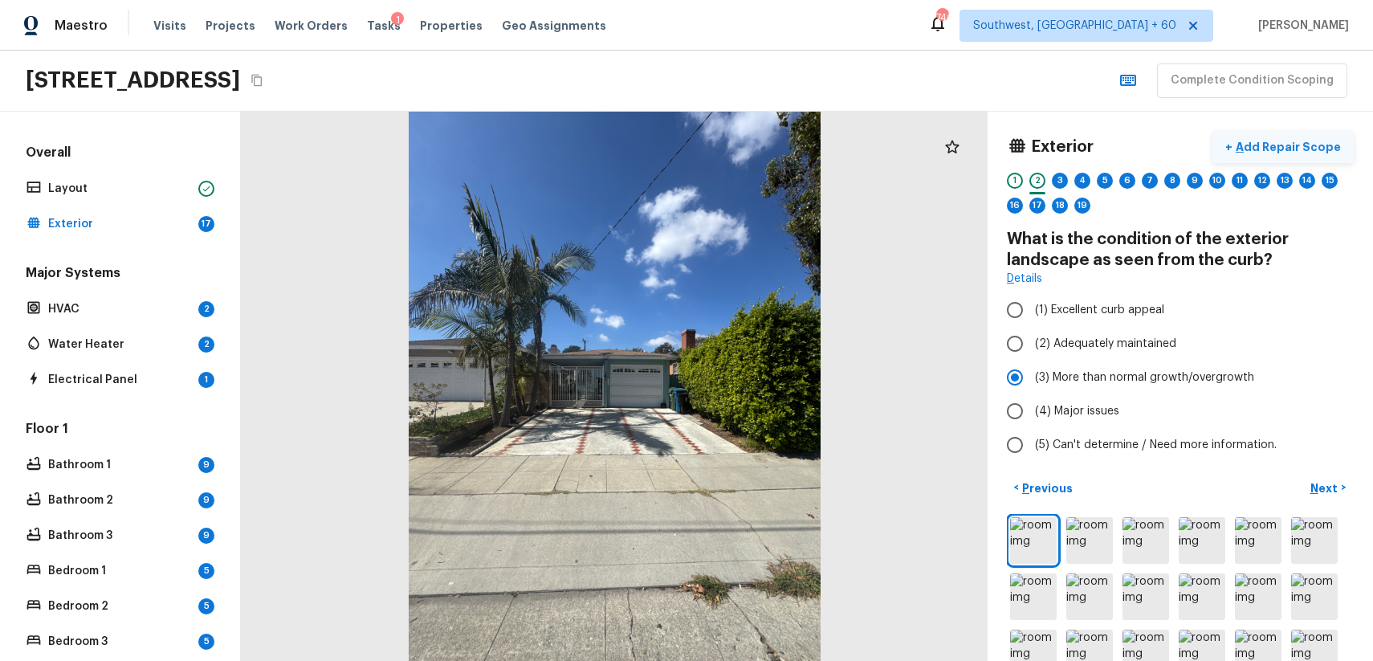
click at [1282, 140] on p "Add Repair Scope" at bounding box center [1286, 147] width 108 height 16
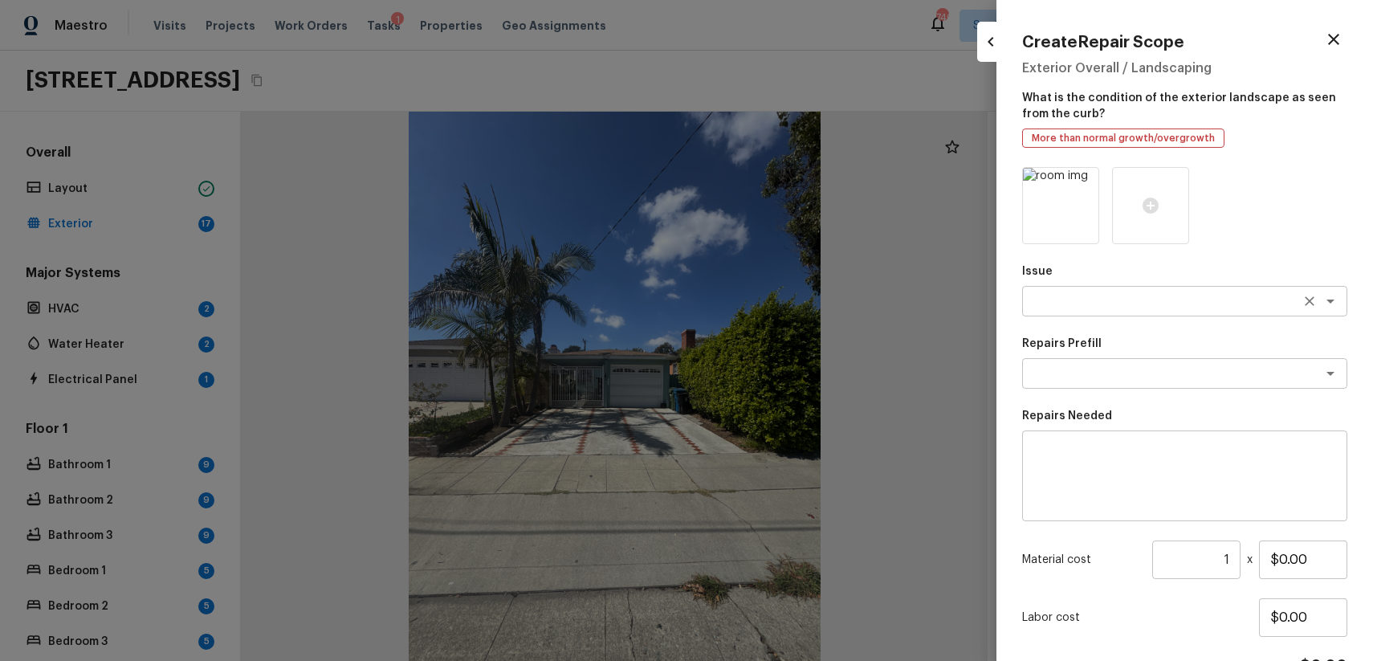
click at [1193, 297] on textarea at bounding box center [1162, 301] width 266 height 16
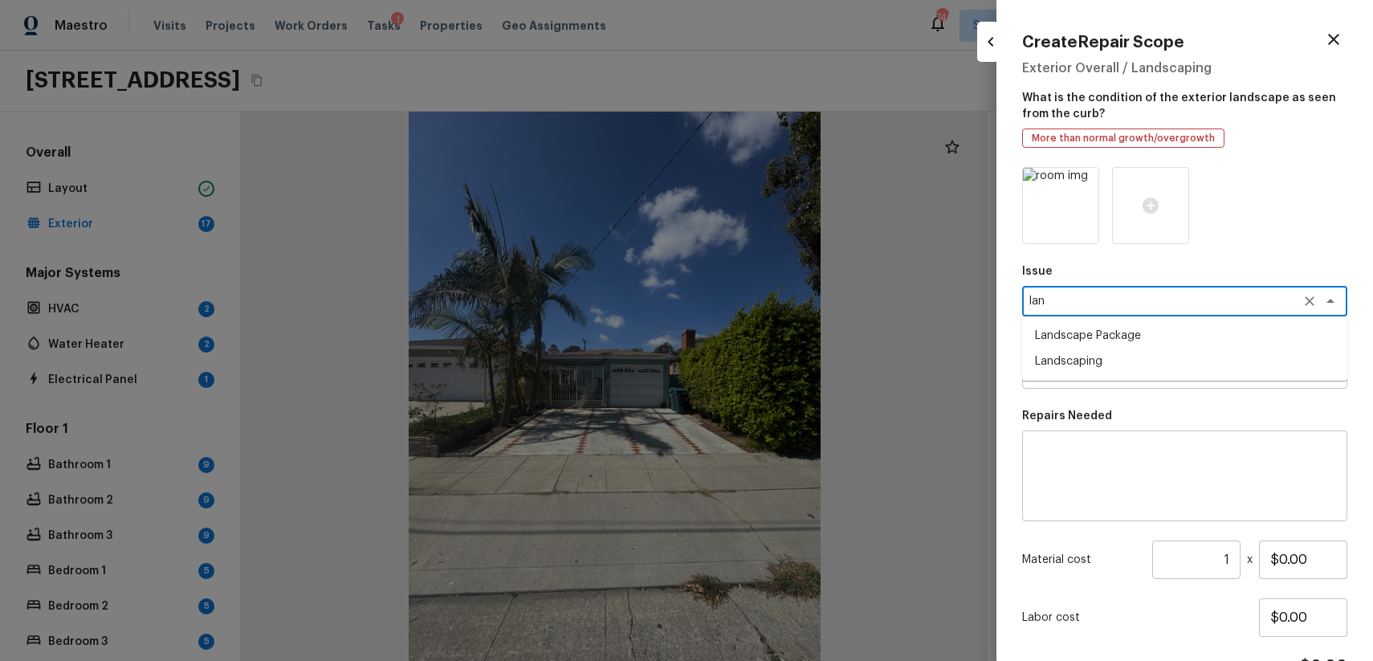
click at [1199, 340] on li "Landscape Package" at bounding box center [1184, 336] width 325 height 26
click at [1193, 362] on div "x ​" at bounding box center [1184, 373] width 325 height 31
type textarea "Landscape Package"
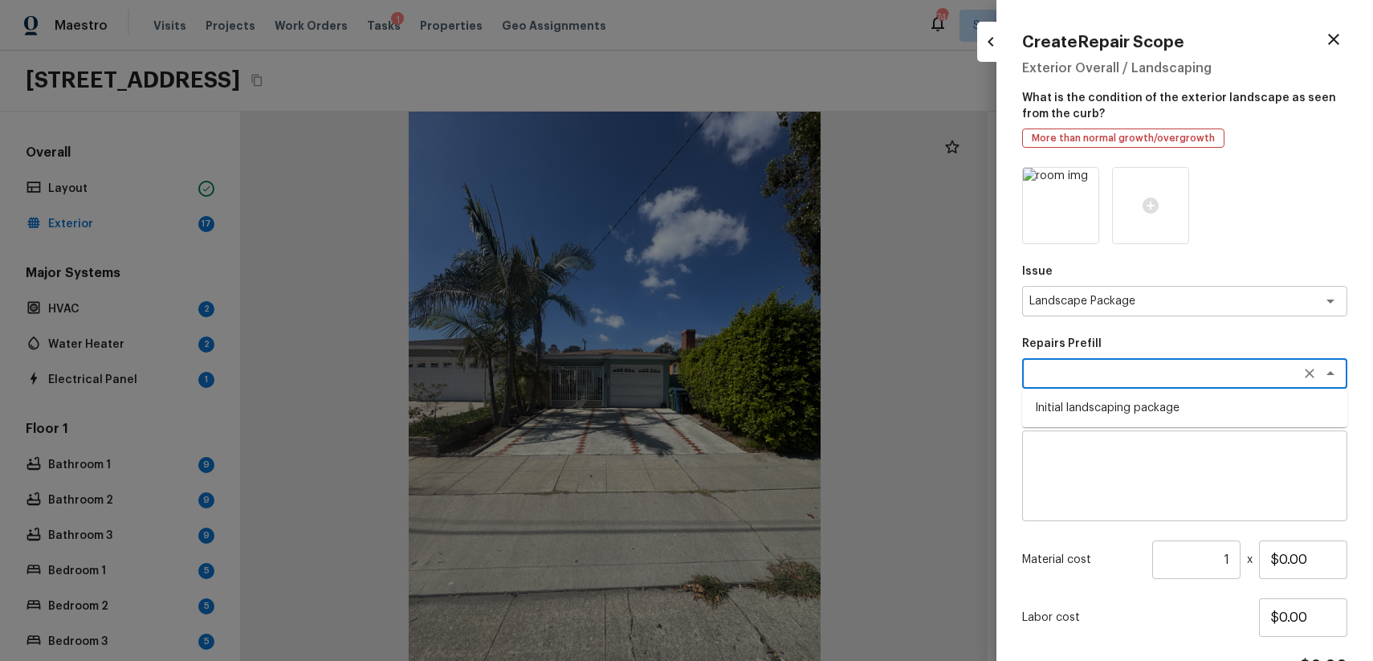
click at [1212, 402] on li "Initial landscaping package" at bounding box center [1184, 408] width 325 height 26
type textarea "Initial landscaping package"
type textarea "Mowing of grass up to 6" in height. Mow, edge along driveways & sidewalks, trim…"
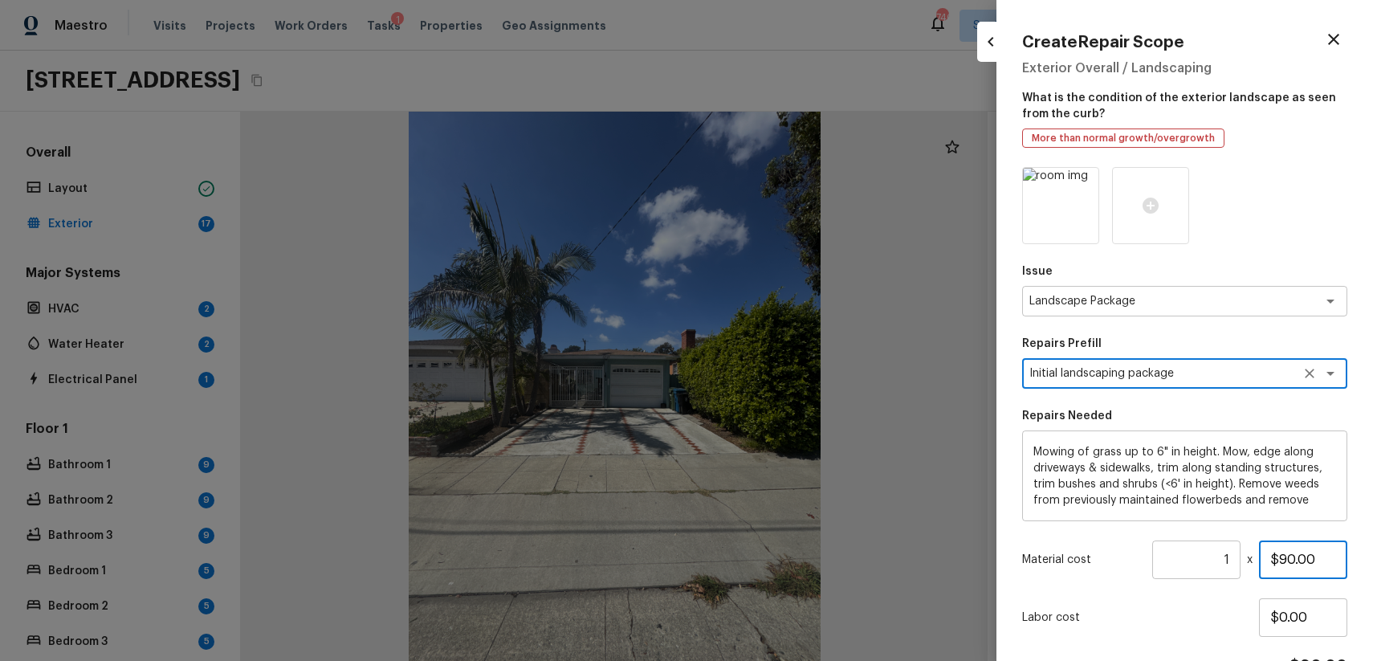
drag, startPoint x: 1281, startPoint y: 563, endPoint x: 1372, endPoint y: 565, distance: 91.6
click at [1372, 565] on div "Create Repair Scope Exterior Overall / Landscaping What is the condition of the…" at bounding box center [1184, 330] width 377 height 661
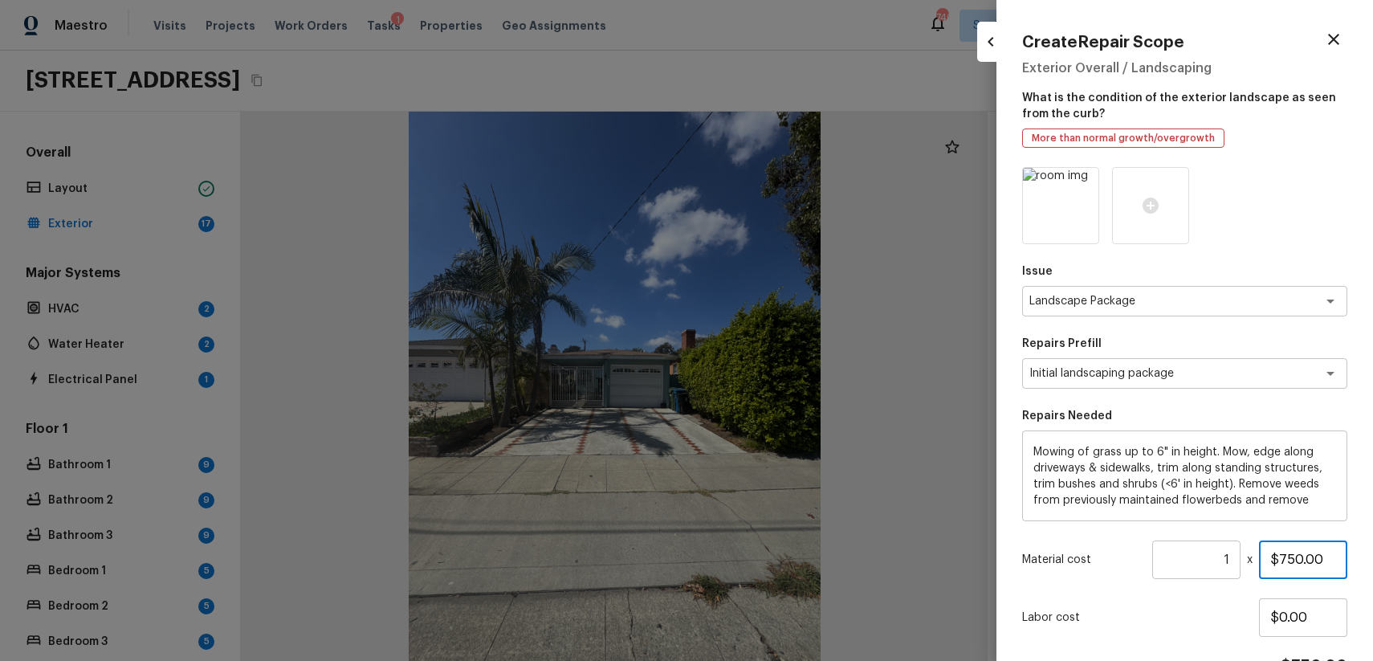
scroll to position [93, 0]
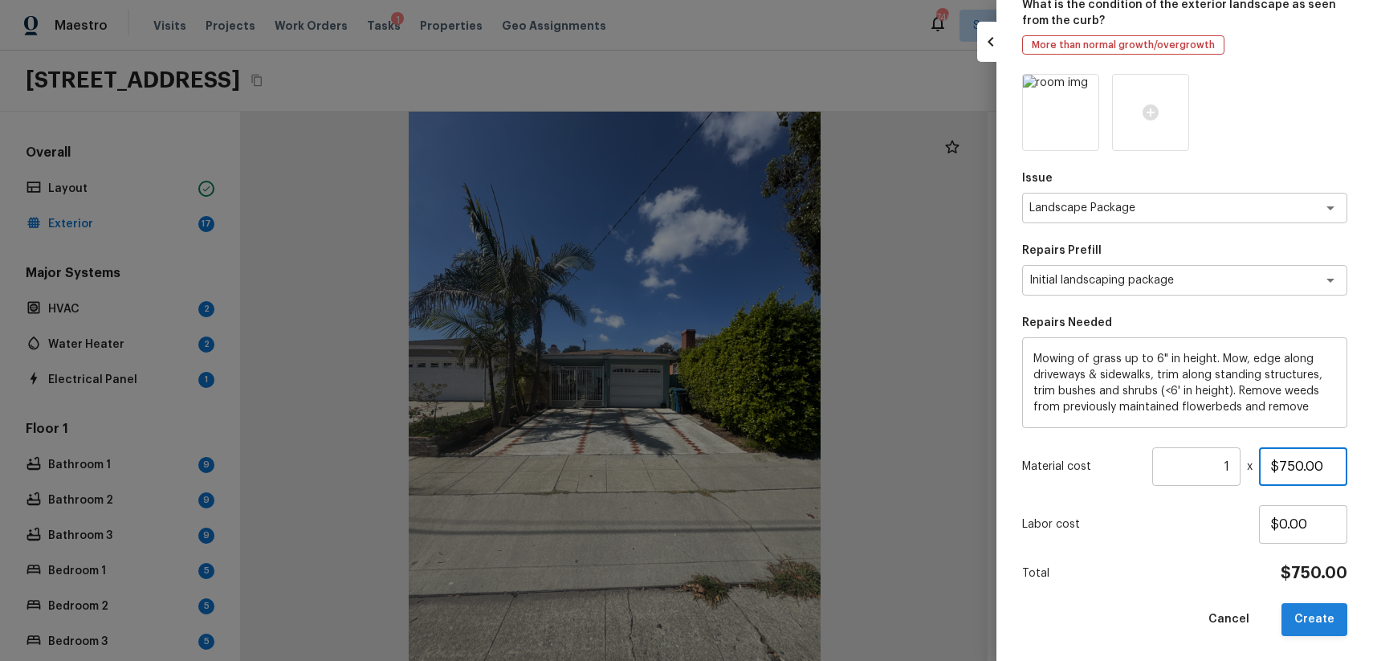
type input "$750.00"
click at [1295, 621] on button "Create" at bounding box center [1314, 619] width 66 height 33
type input "$0.00"
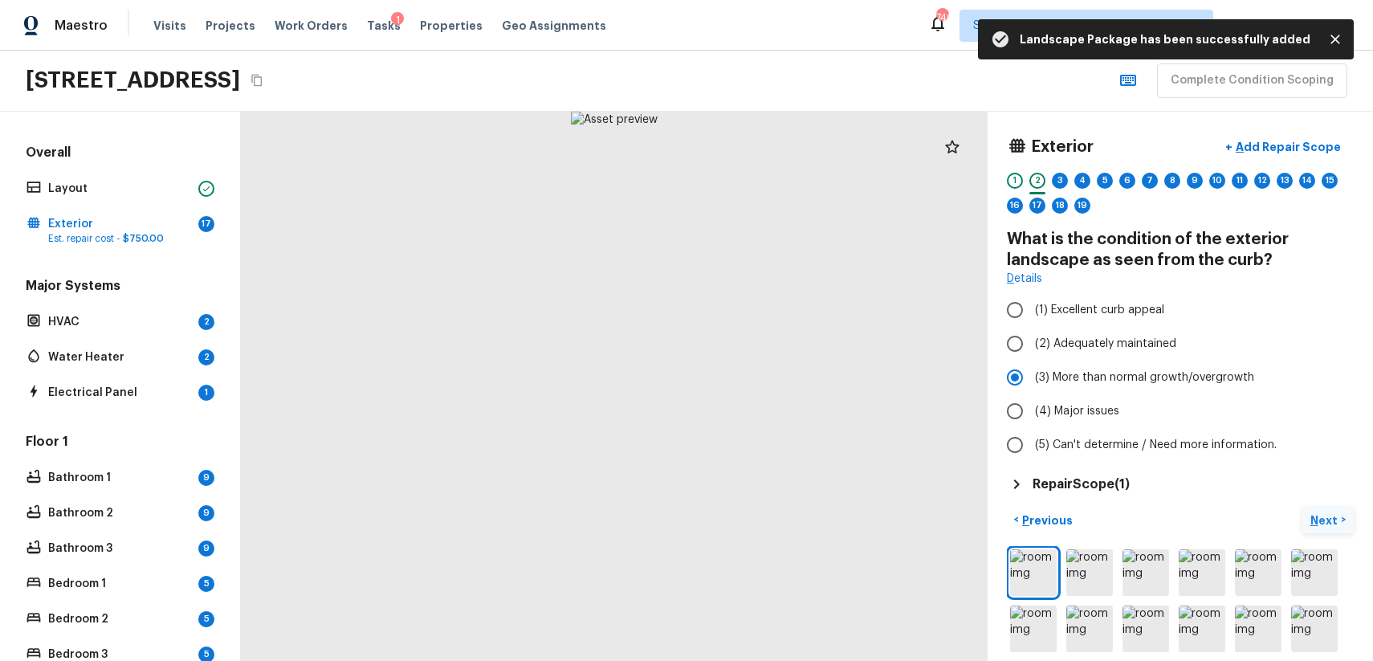
click at [1337, 518] on p "Next" at bounding box center [1325, 520] width 31 height 16
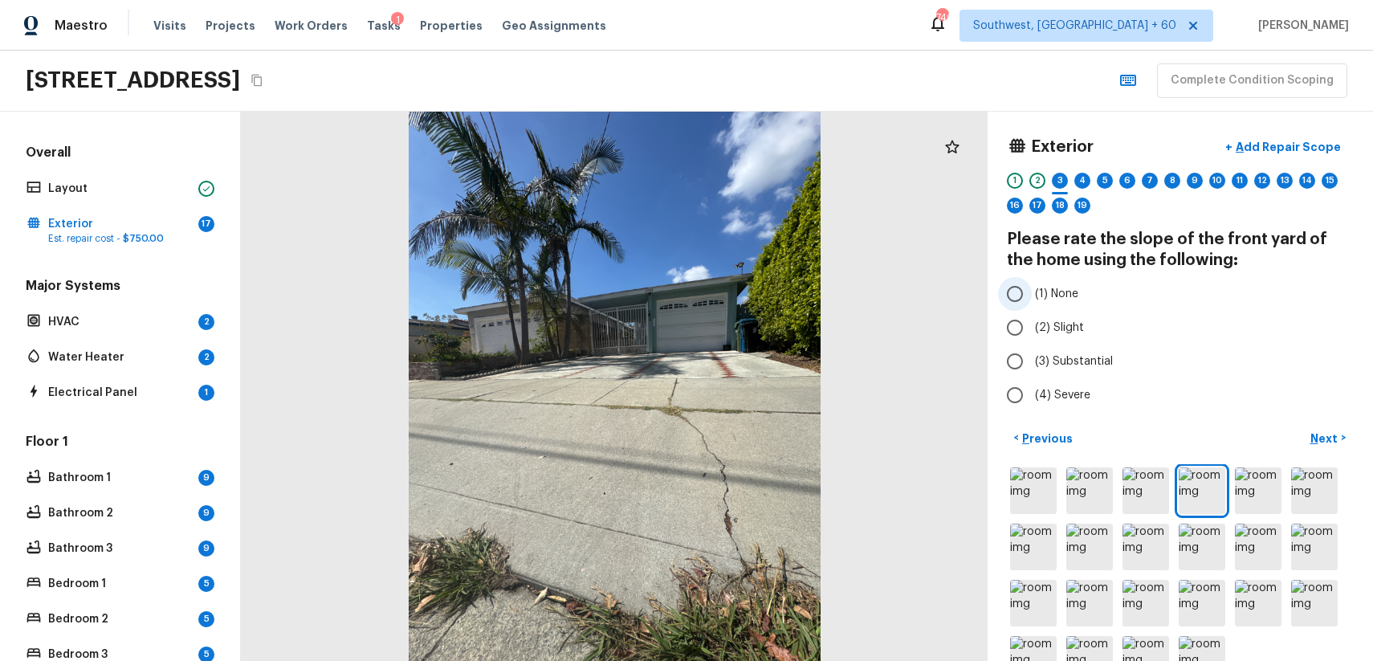
click at [1065, 295] on span "(1) None" at bounding box center [1056, 294] width 43 height 16
click at [1032, 295] on input "(1) None" at bounding box center [1015, 294] width 34 height 34
radio input "true"
click at [1346, 443] on button "Next >" at bounding box center [1327, 438] width 51 height 26
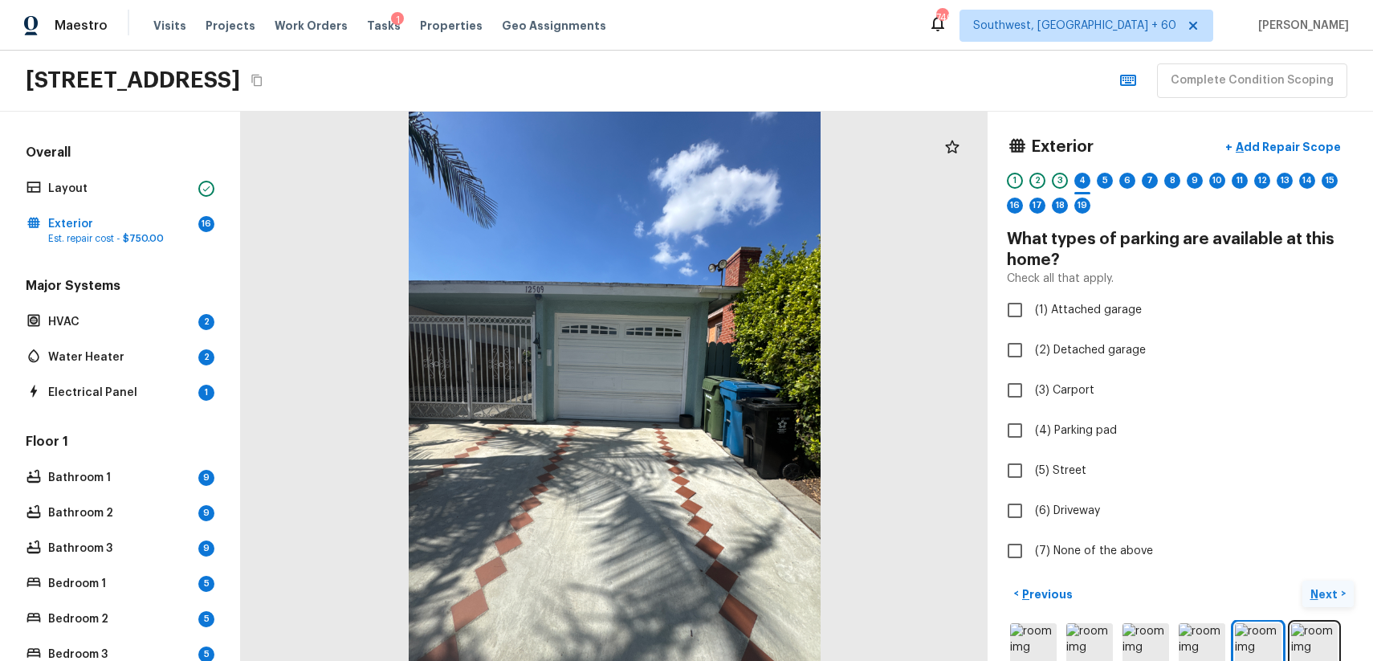
click at [1346, 443] on div "Exterior + Add Repair Scope 1 2 3 4 5 6 7 8 9 10 11 12 13 14 15 16 17 18 19 Wha…" at bounding box center [1180, 350] width 347 height 438
click at [1111, 297] on label "(1) Attached garage" at bounding box center [1169, 310] width 343 height 34
click at [1032, 297] on input "(1) Attached garage" at bounding box center [1015, 310] width 34 height 34
checkbox input "true"
click at [1066, 480] on label "(5) Street" at bounding box center [1169, 471] width 343 height 34
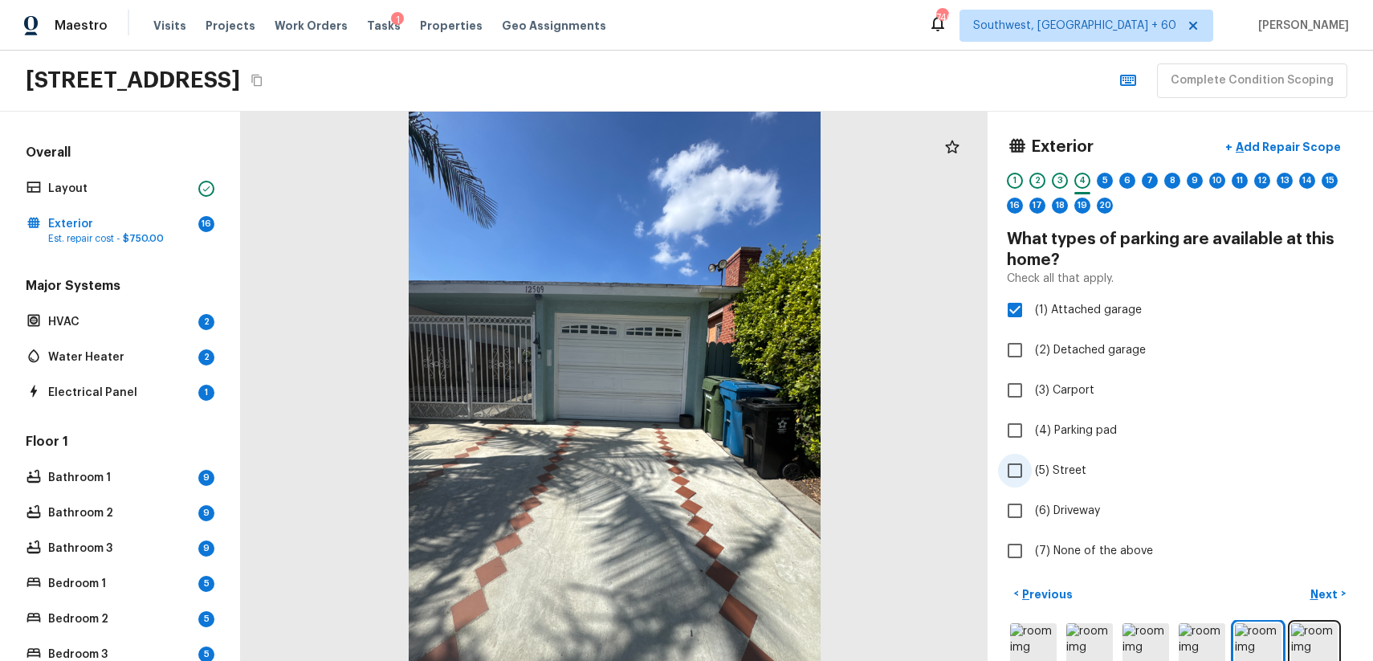
click at [1032, 480] on input "(5) Street" at bounding box center [1015, 471] width 34 height 34
checkbox input "true"
click at [1087, 494] on label "(6) Driveway" at bounding box center [1169, 511] width 343 height 34
click at [1032, 494] on input "(6) Driveway" at bounding box center [1015, 511] width 34 height 34
checkbox input "true"
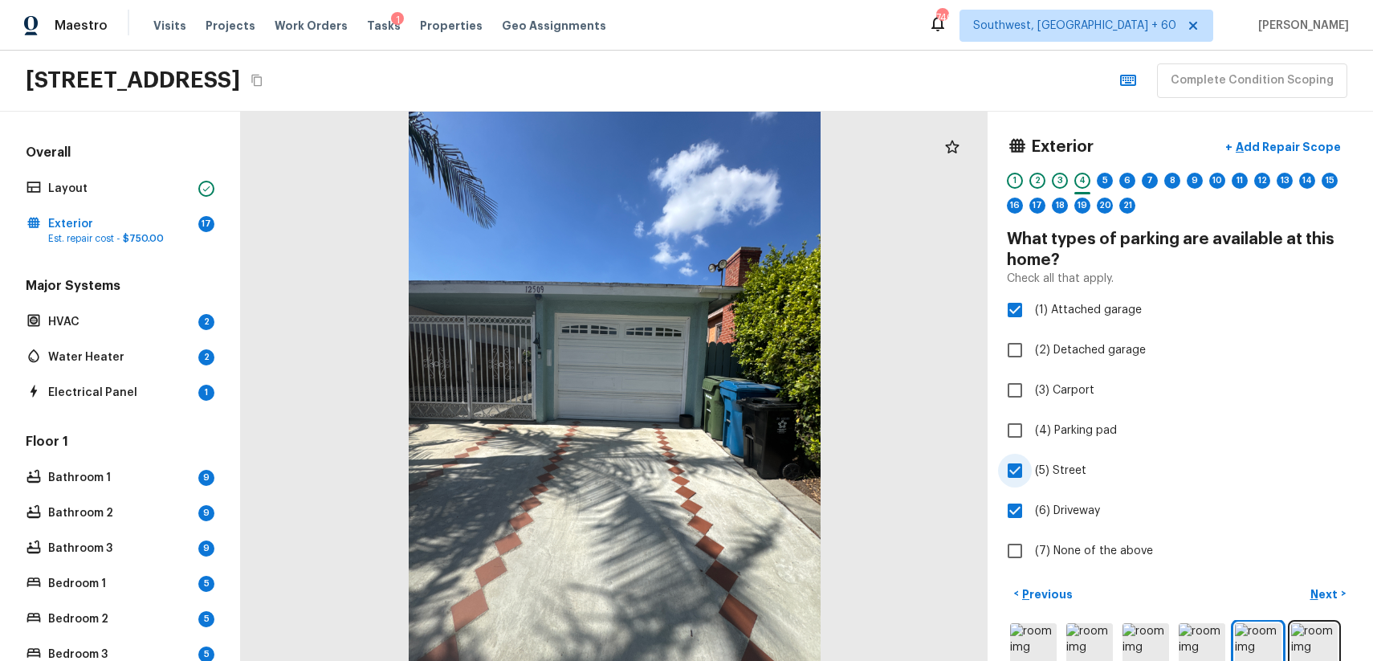
click at [1061, 474] on span "(5) Street" at bounding box center [1060, 470] width 51 height 16
click at [1032, 474] on input "(5) Street" at bounding box center [1015, 471] width 34 height 34
checkbox input "false"
click at [1323, 590] on p "Next" at bounding box center [1325, 594] width 31 height 16
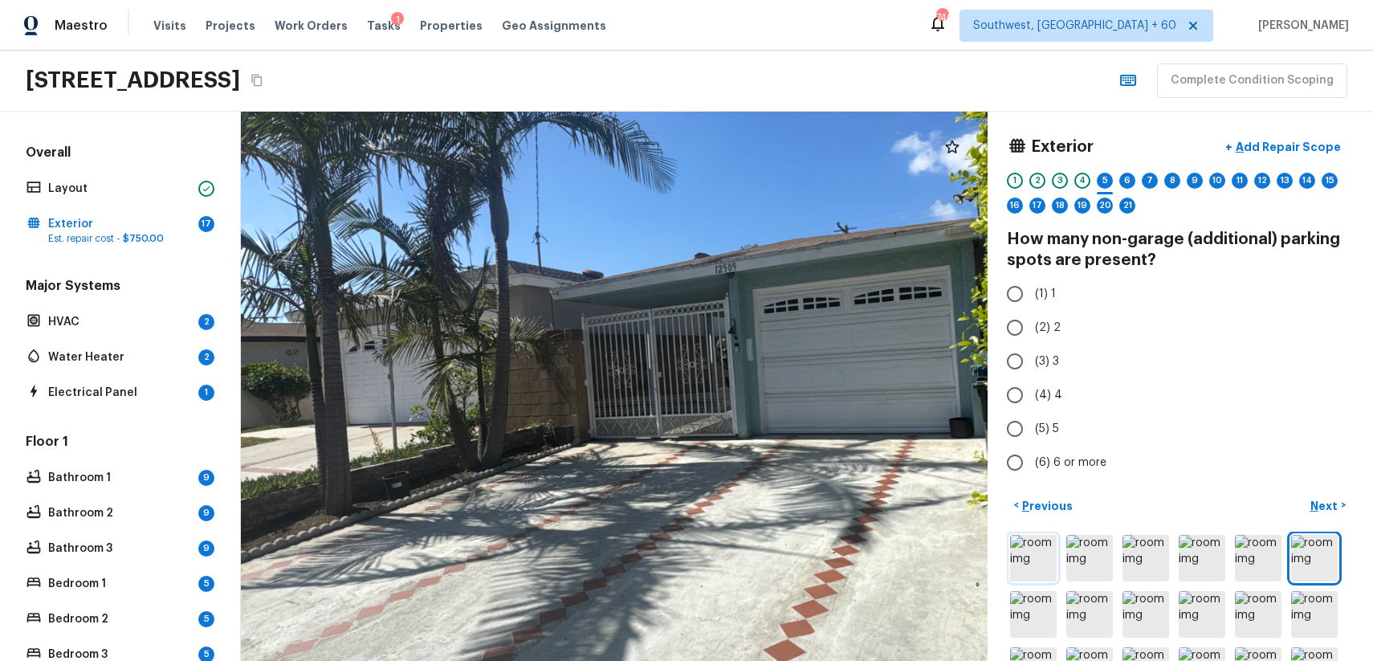
click at [1028, 555] on img at bounding box center [1033, 558] width 47 height 47
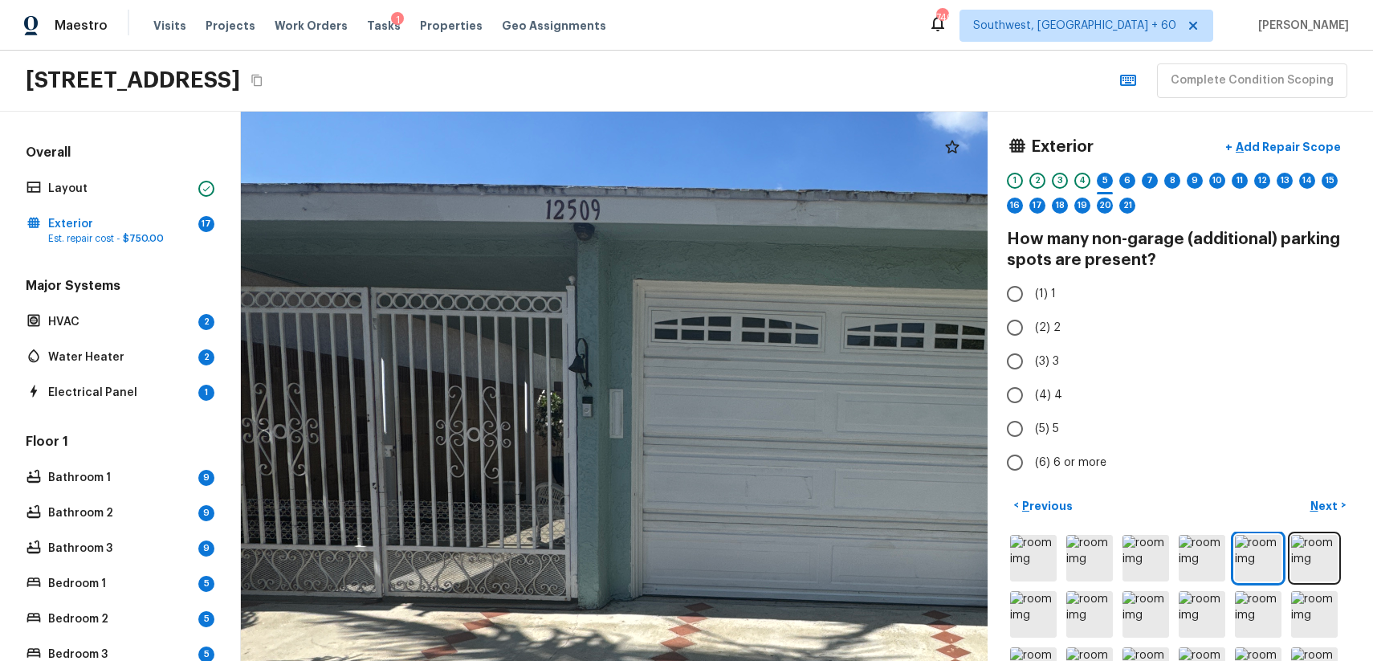
scroll to position [112, 0]
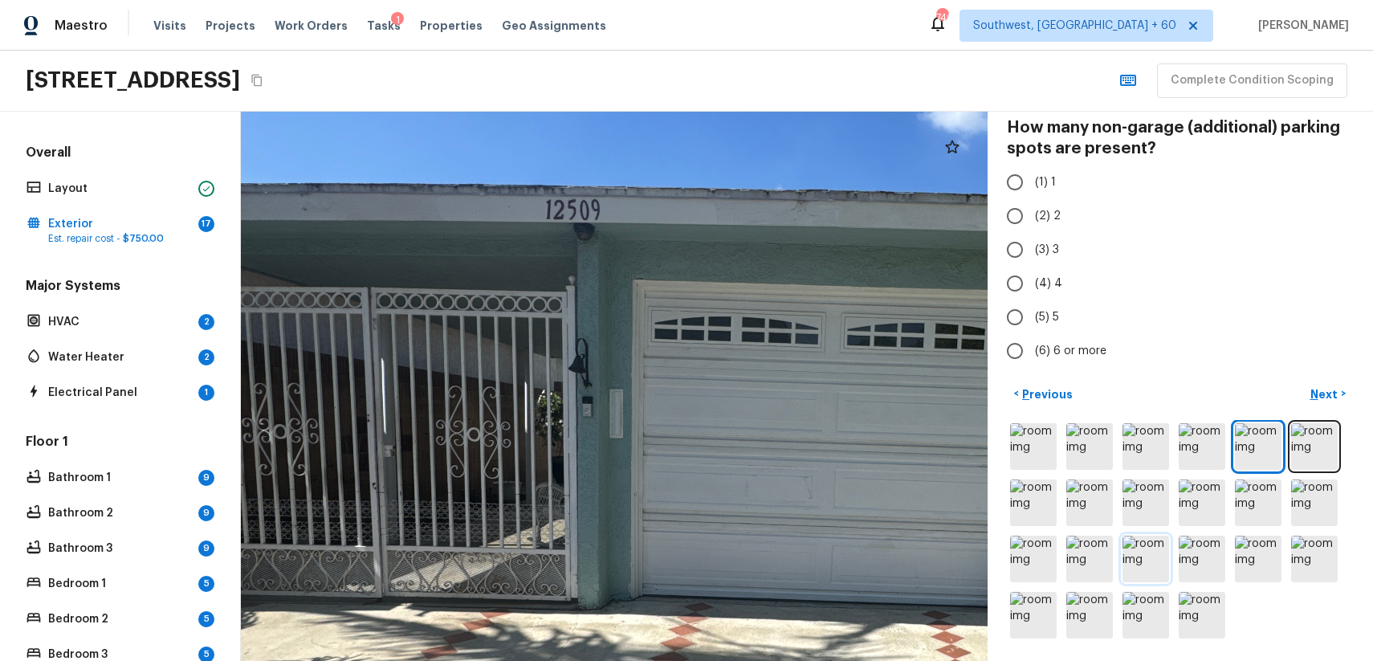
click at [1163, 555] on img at bounding box center [1145, 559] width 47 height 47
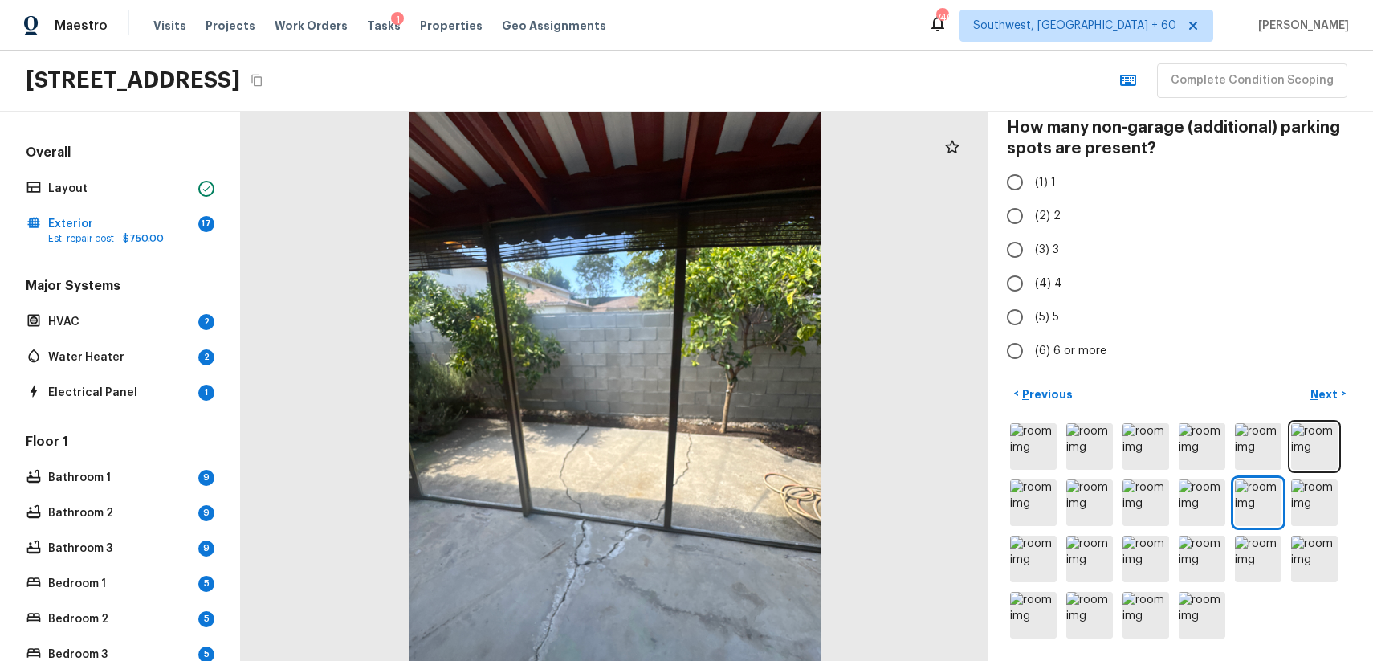
scroll to position [0, 0]
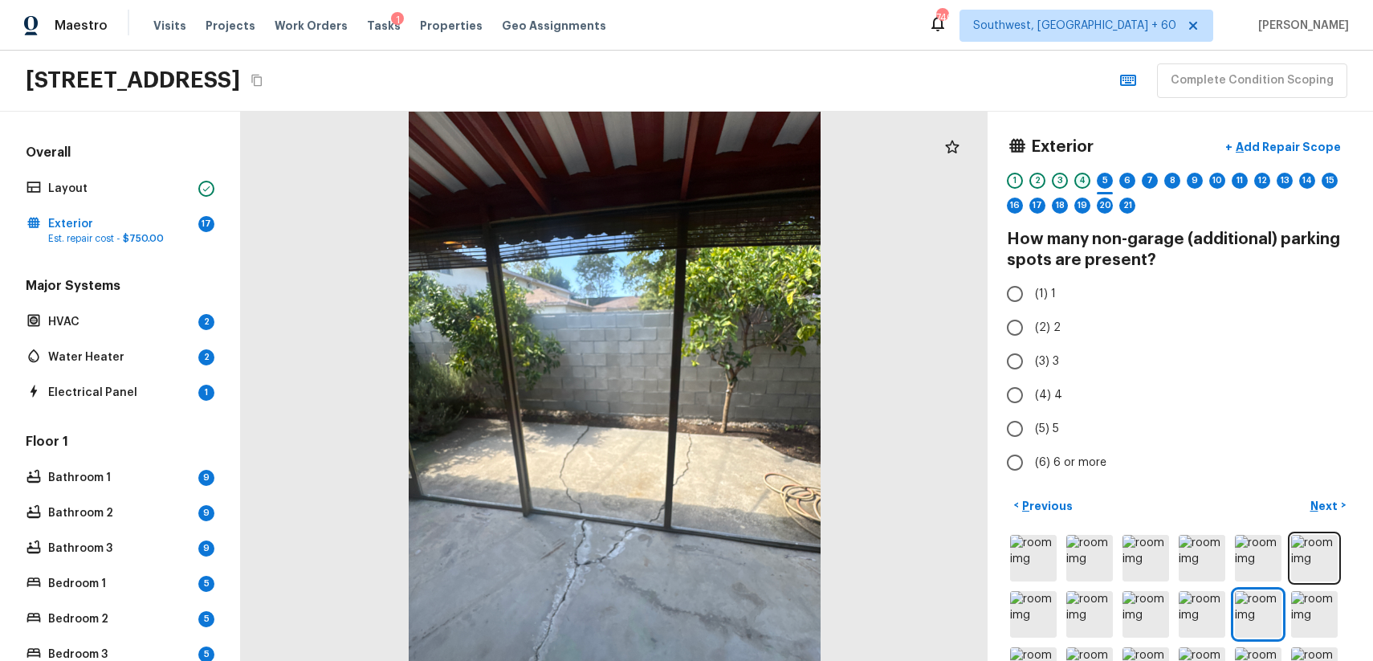
click at [1081, 179] on div "4" at bounding box center [1082, 181] width 16 height 16
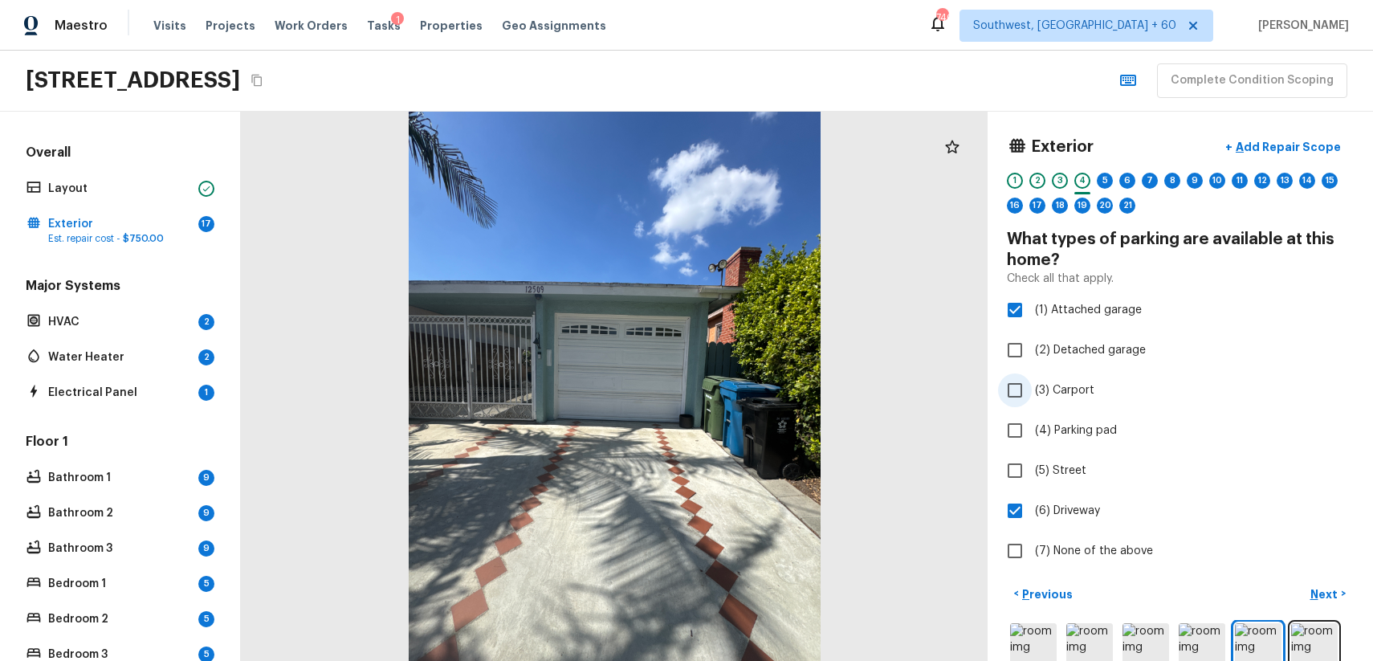
click at [1077, 394] on span "(3) Carport" at bounding box center [1064, 390] width 59 height 16
click at [1032, 394] on input "(3) Carport" at bounding box center [1015, 390] width 34 height 34
checkbox input "true"
click at [1096, 180] on div "1 2 3 4 5 6 7 8 9 10 11 12 13 14 15 16 17 18 19 20 21" at bounding box center [1180, 198] width 347 height 50
click at [1106, 188] on div "5" at bounding box center [1105, 181] width 16 height 16
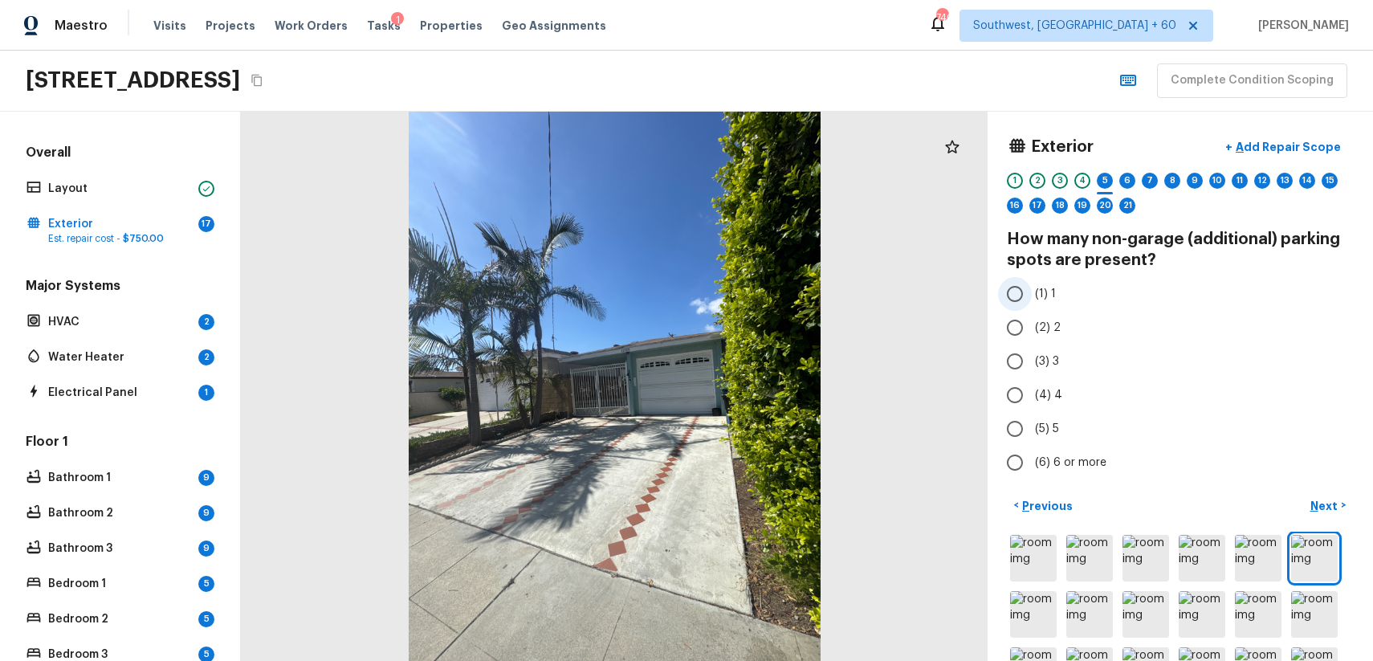
click at [1064, 297] on label "(1) 1" at bounding box center [1169, 294] width 343 height 34
click at [1032, 297] on input "(1) 1" at bounding box center [1015, 294] width 34 height 34
radio input "true"
click at [1330, 501] on p "Next" at bounding box center [1325, 506] width 31 height 16
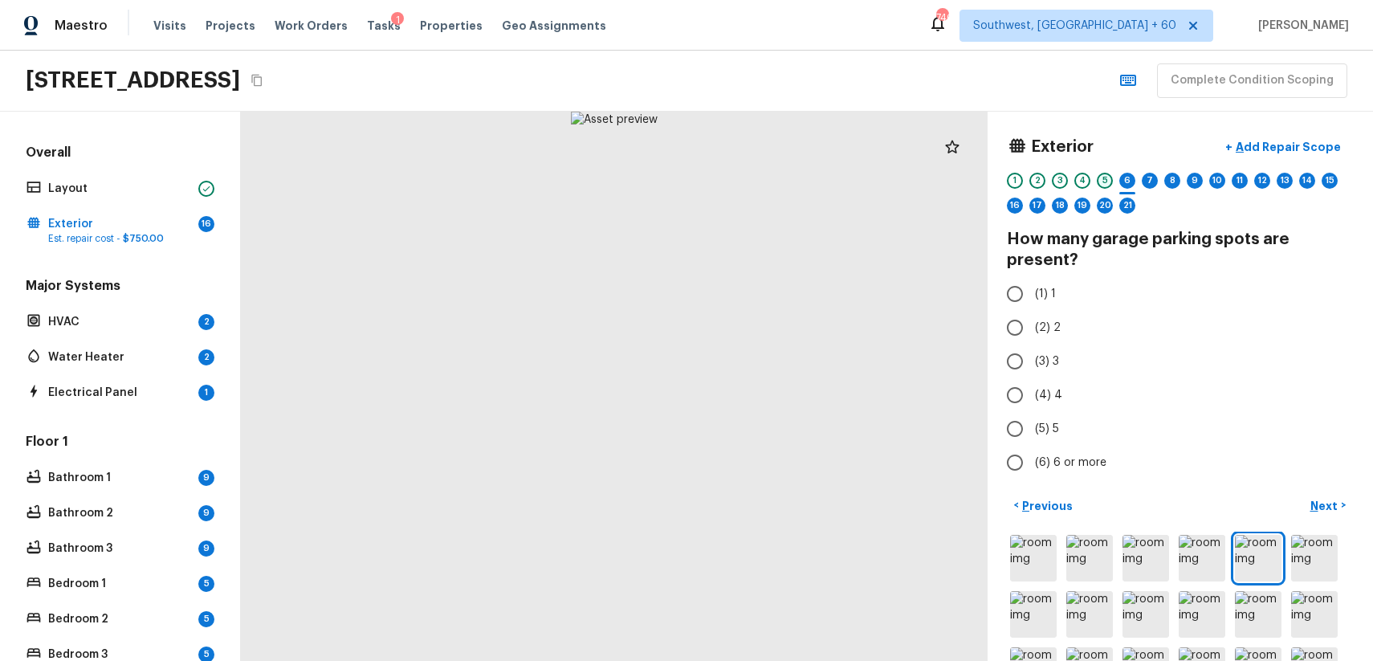
click at [1104, 183] on div "5" at bounding box center [1105, 181] width 16 height 16
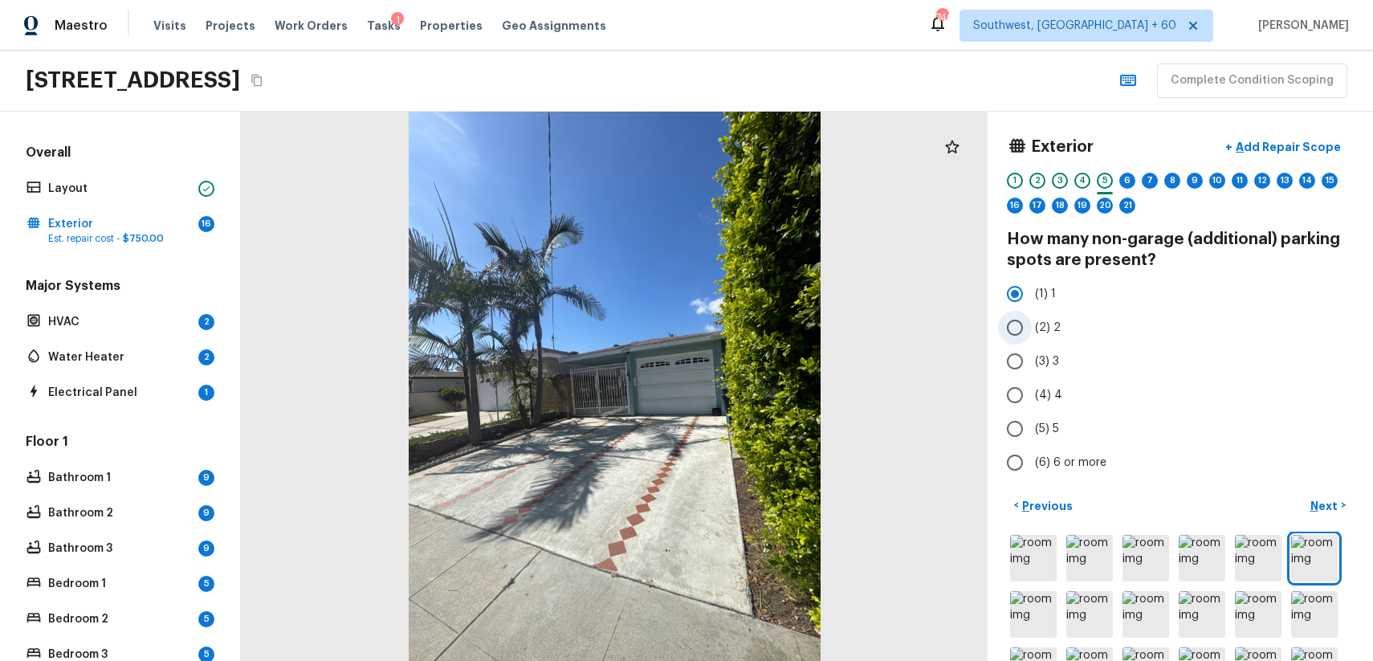
click at [1041, 327] on span "(2) 2" at bounding box center [1048, 328] width 26 height 16
click at [1032, 327] on input "(2) 2" at bounding box center [1015, 328] width 34 height 34
radio input "true"
click at [1121, 181] on div "6" at bounding box center [1127, 181] width 16 height 16
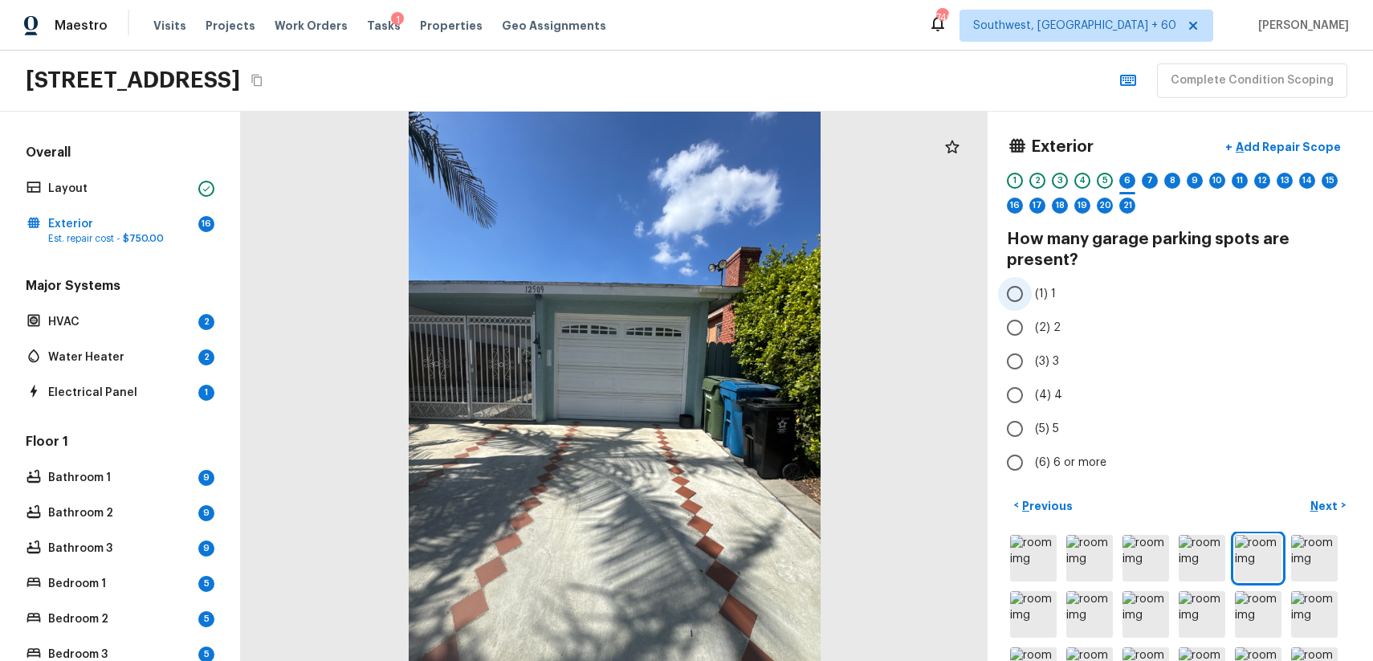
click at [1031, 298] on input "(1) 1" at bounding box center [1015, 294] width 34 height 34
radio input "true"
click at [1327, 509] on p "Next" at bounding box center [1325, 506] width 31 height 16
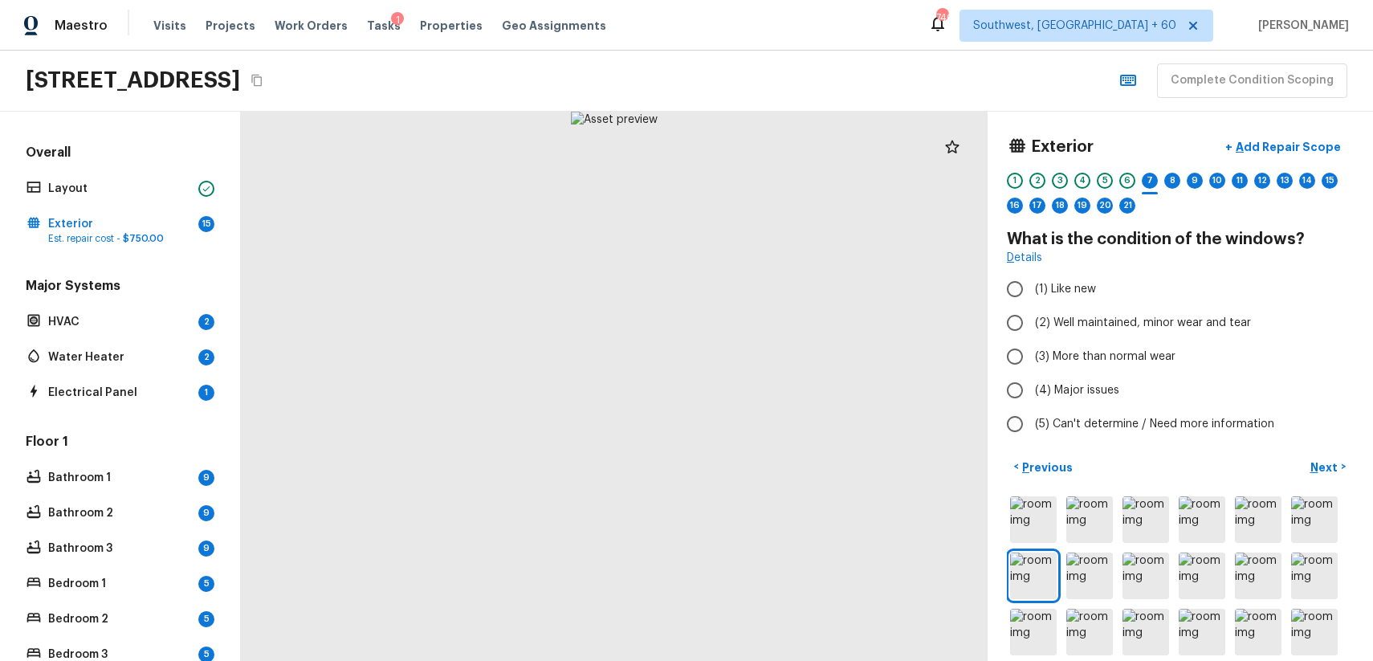
scroll to position [73, 0]
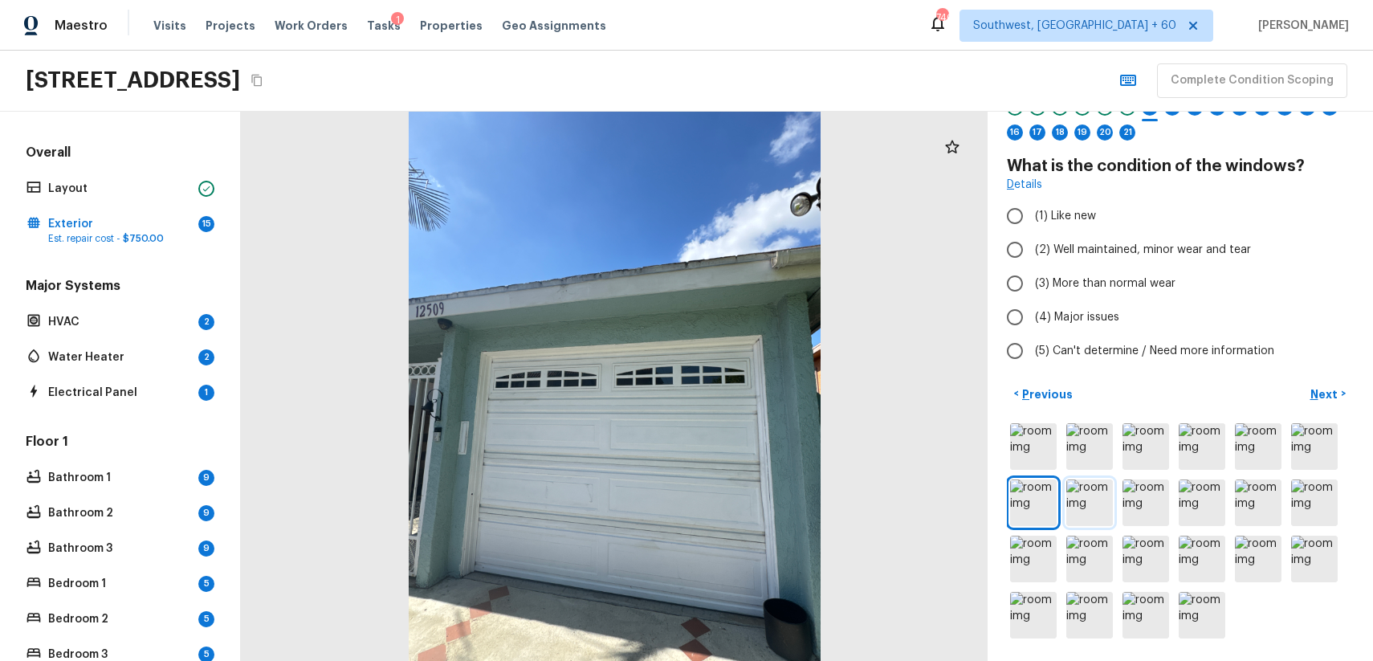
click at [1092, 498] on img at bounding box center [1089, 502] width 47 height 47
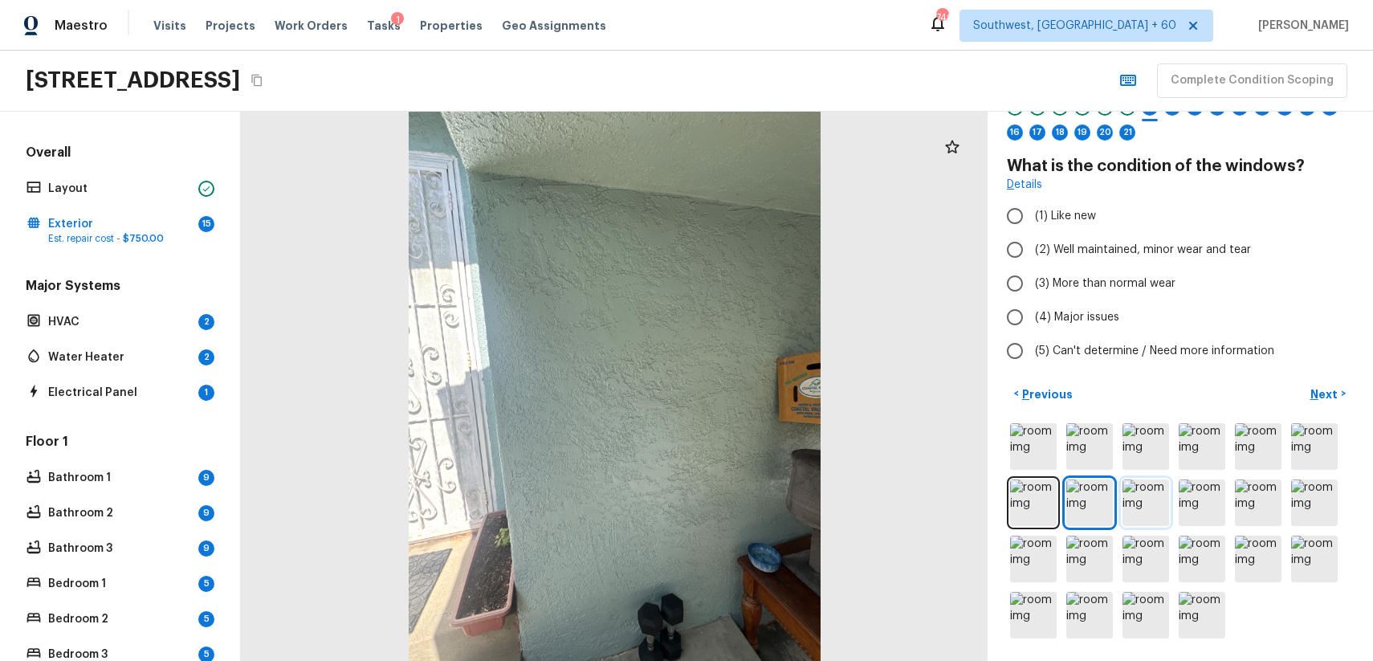
click at [1132, 498] on img at bounding box center [1145, 502] width 47 height 47
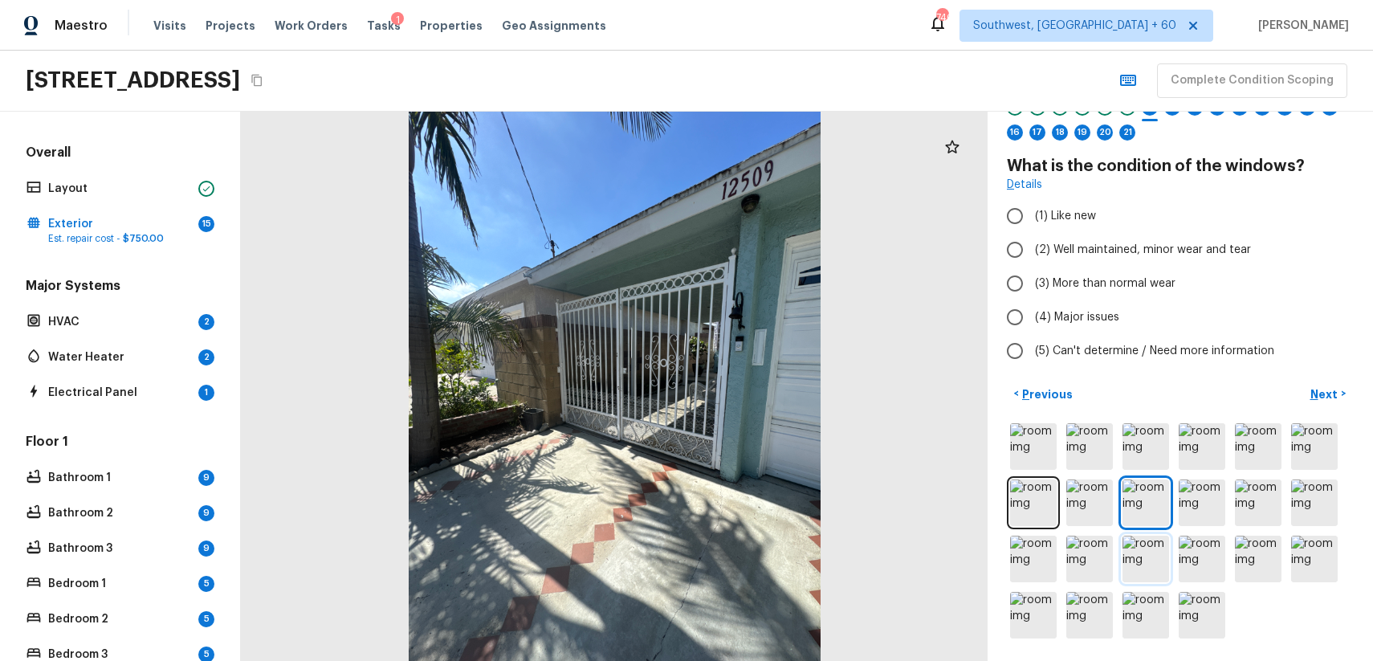
click at [1152, 576] on img at bounding box center [1145, 559] width 47 height 47
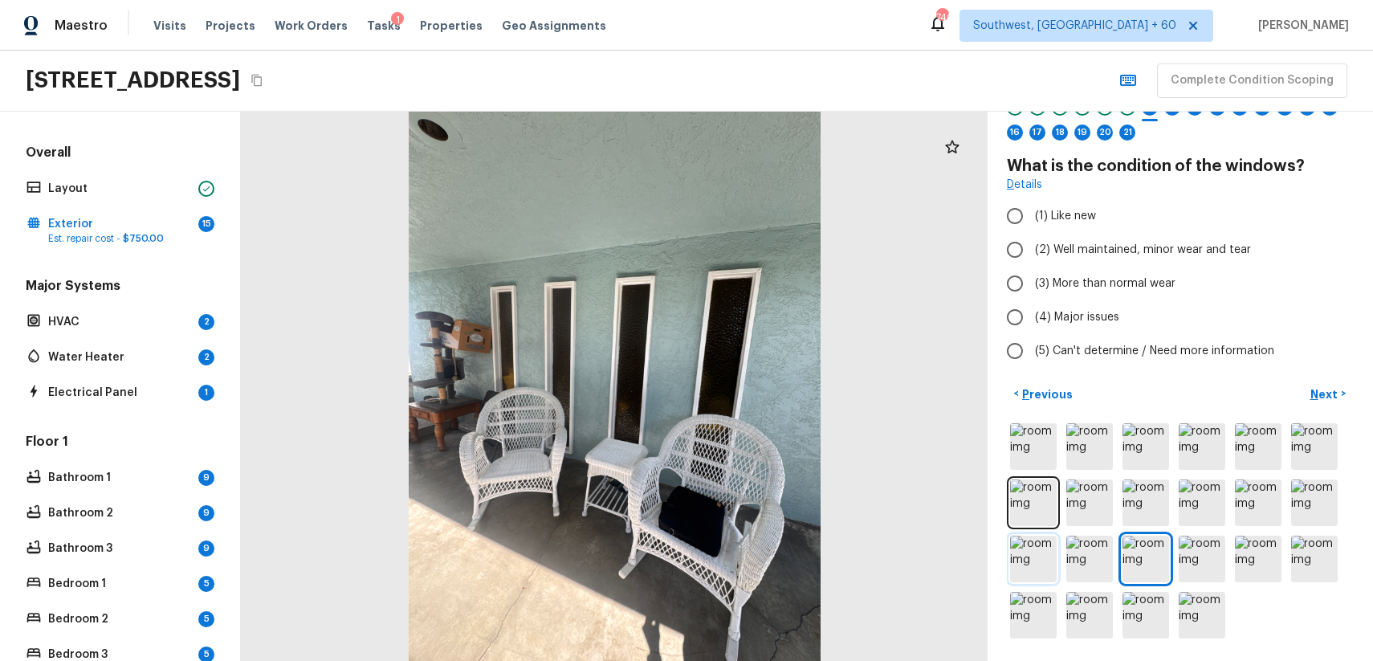
click at [1048, 556] on img at bounding box center [1033, 559] width 47 height 47
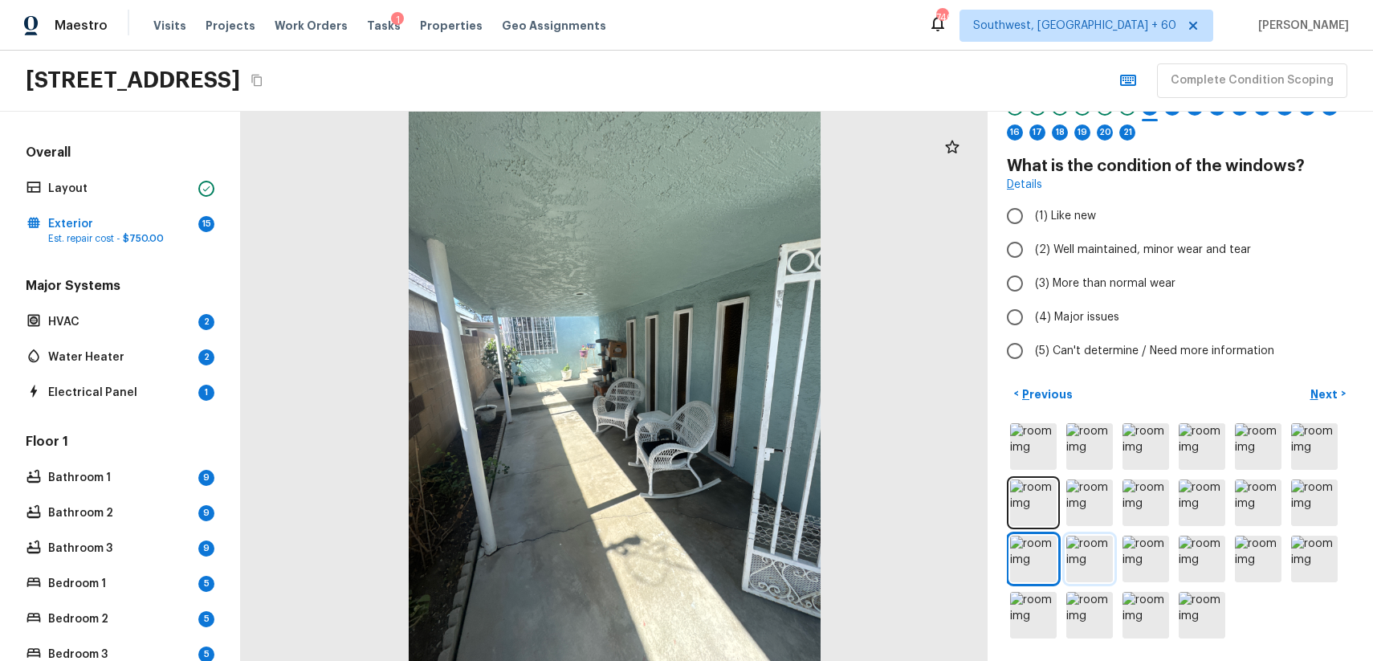
click at [1084, 547] on img at bounding box center [1089, 559] width 47 height 47
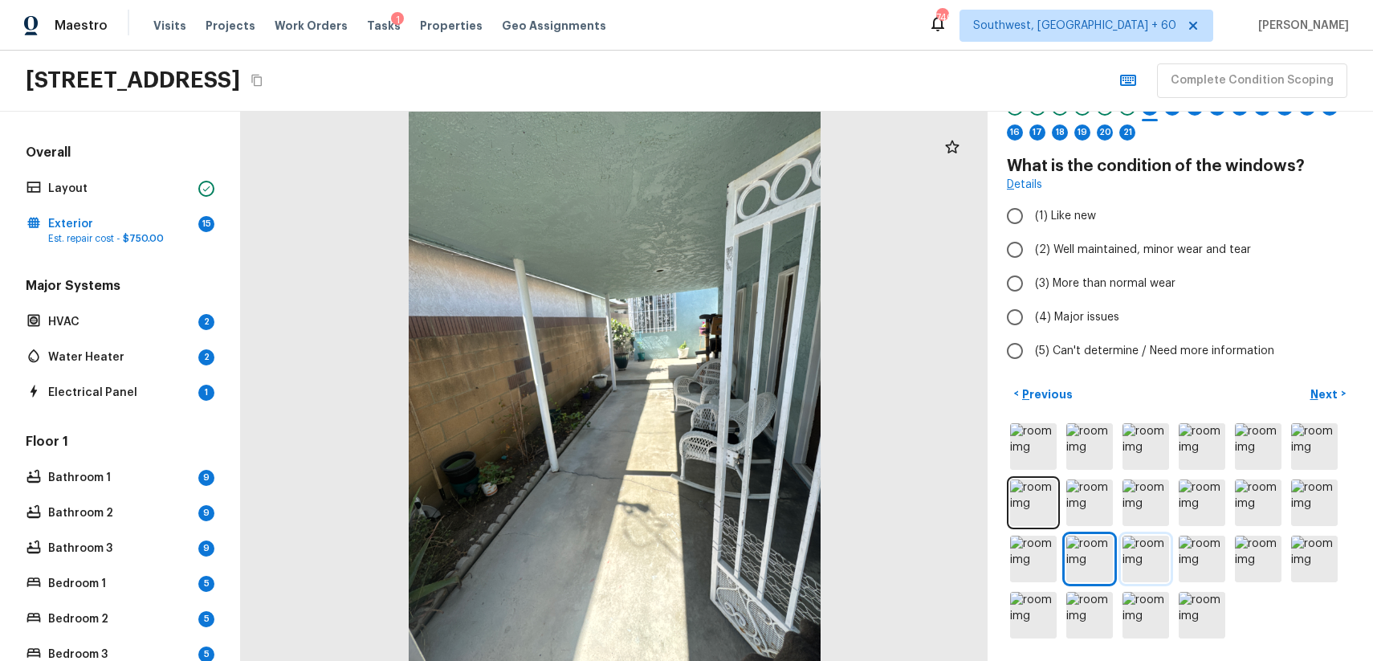
click at [1165, 550] on img at bounding box center [1145, 559] width 47 height 47
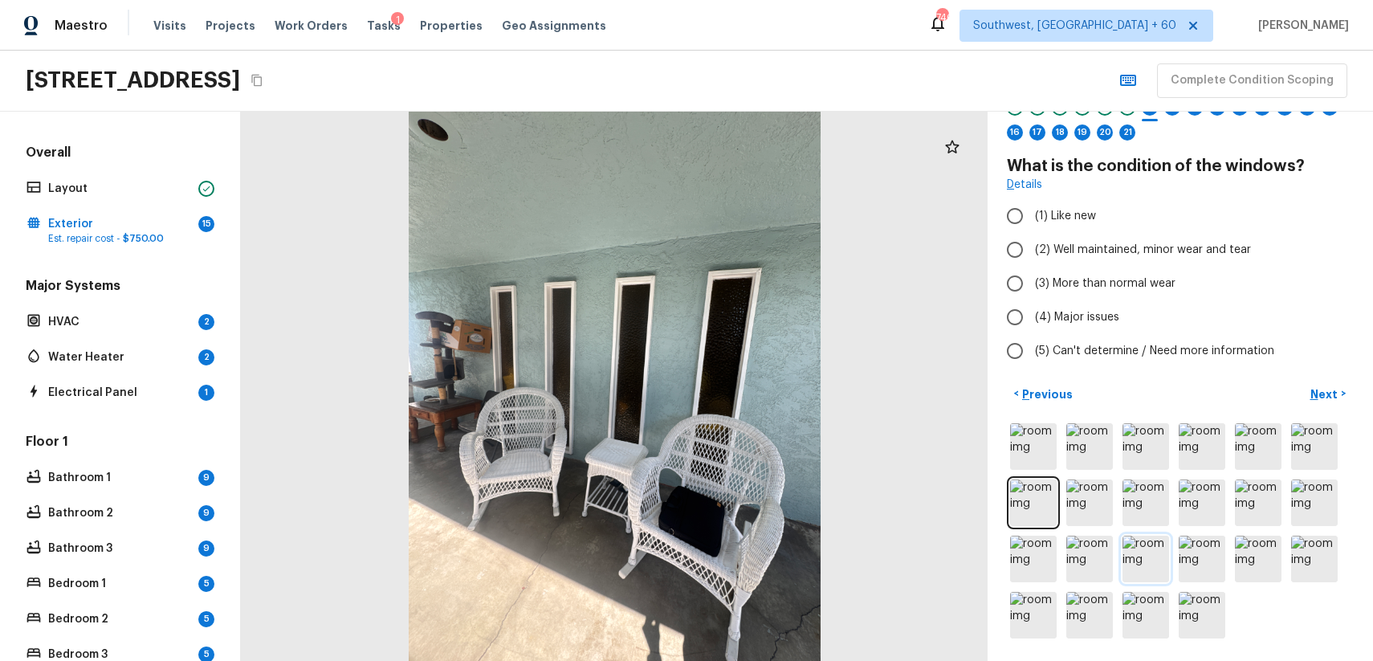
click at [1165, 550] on img at bounding box center [1145, 559] width 47 height 47
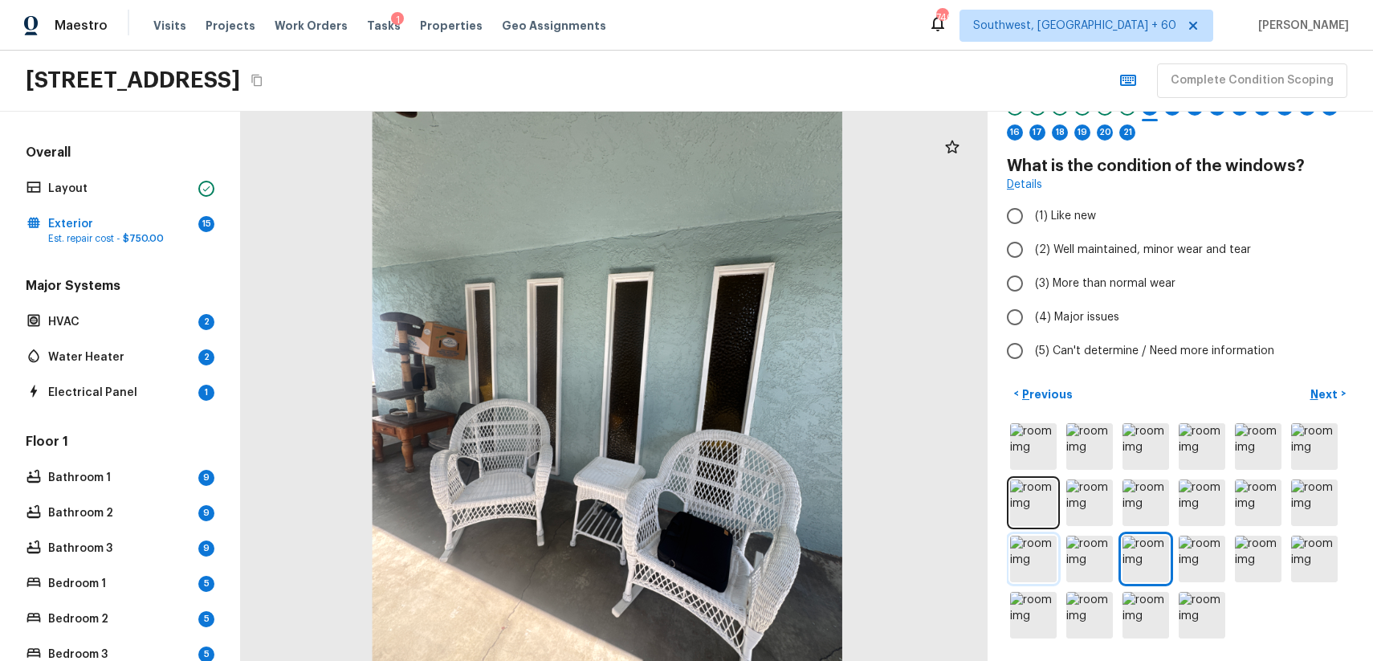
click at [1031, 550] on img at bounding box center [1033, 559] width 47 height 47
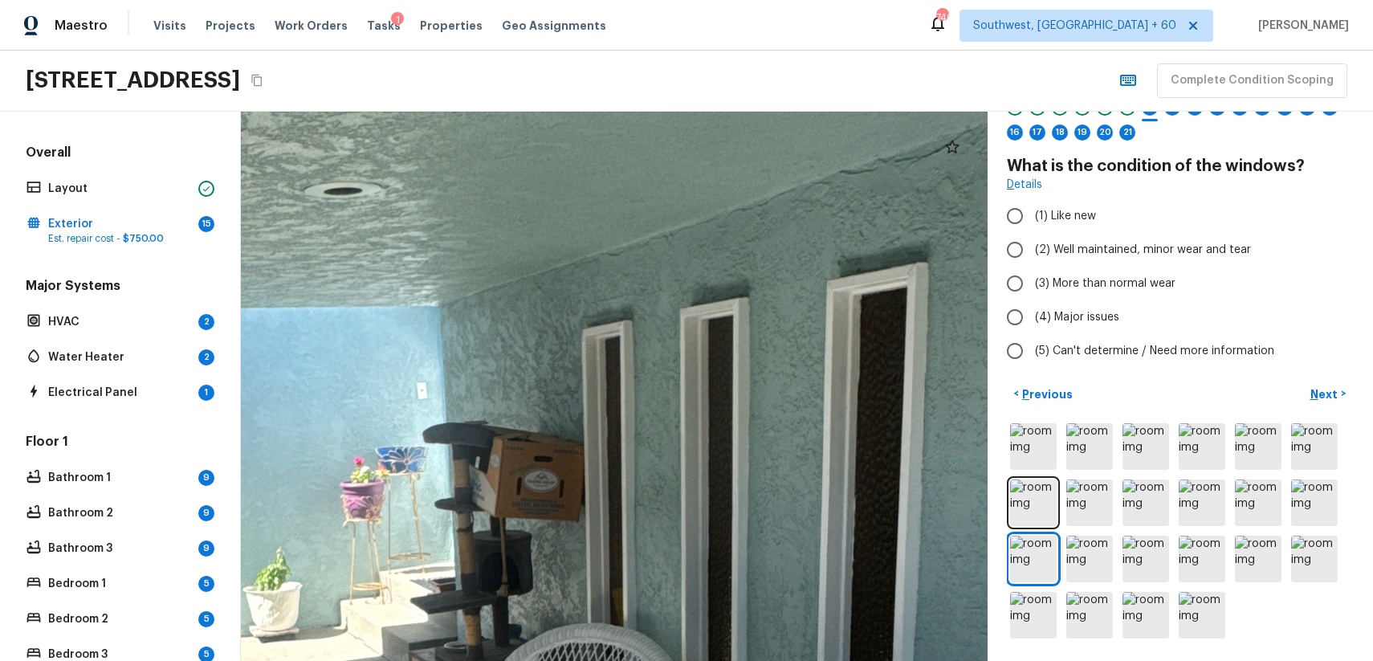
click at [1171, 548] on div at bounding box center [1180, 531] width 347 height 222
click at [1153, 544] on img at bounding box center [1145, 559] width 47 height 47
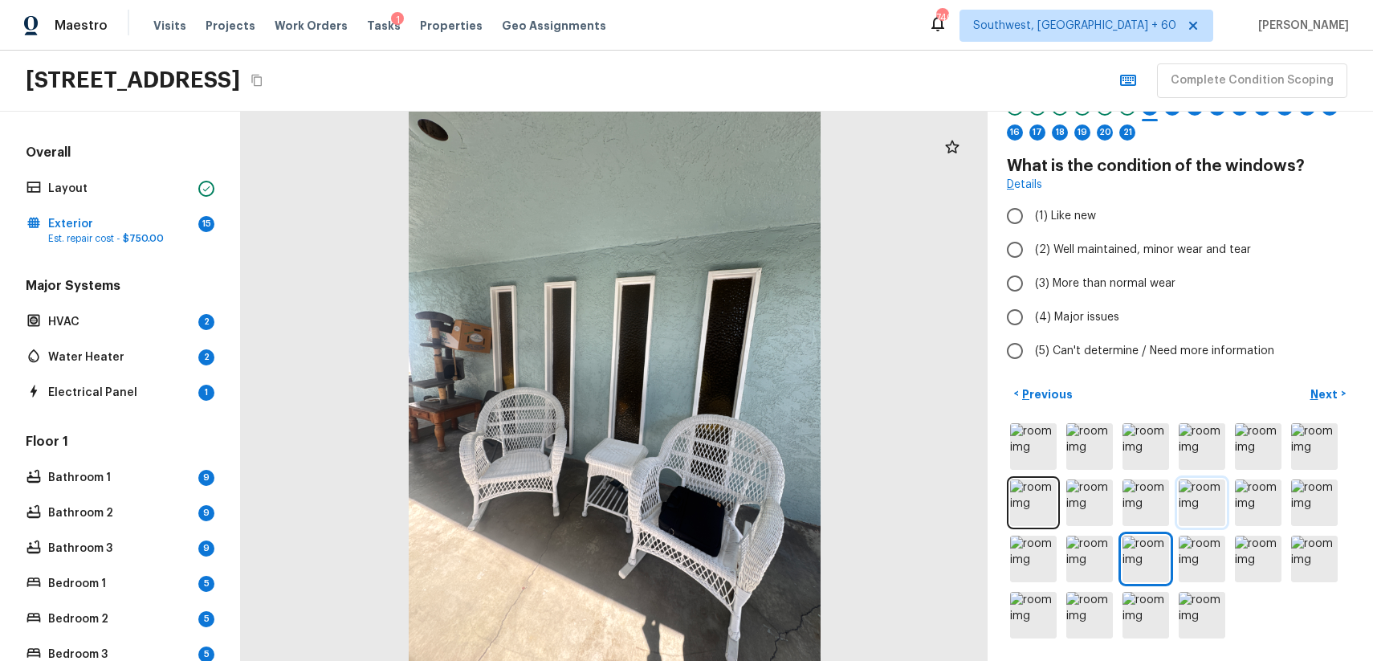
click at [1187, 515] on img at bounding box center [1202, 502] width 47 height 47
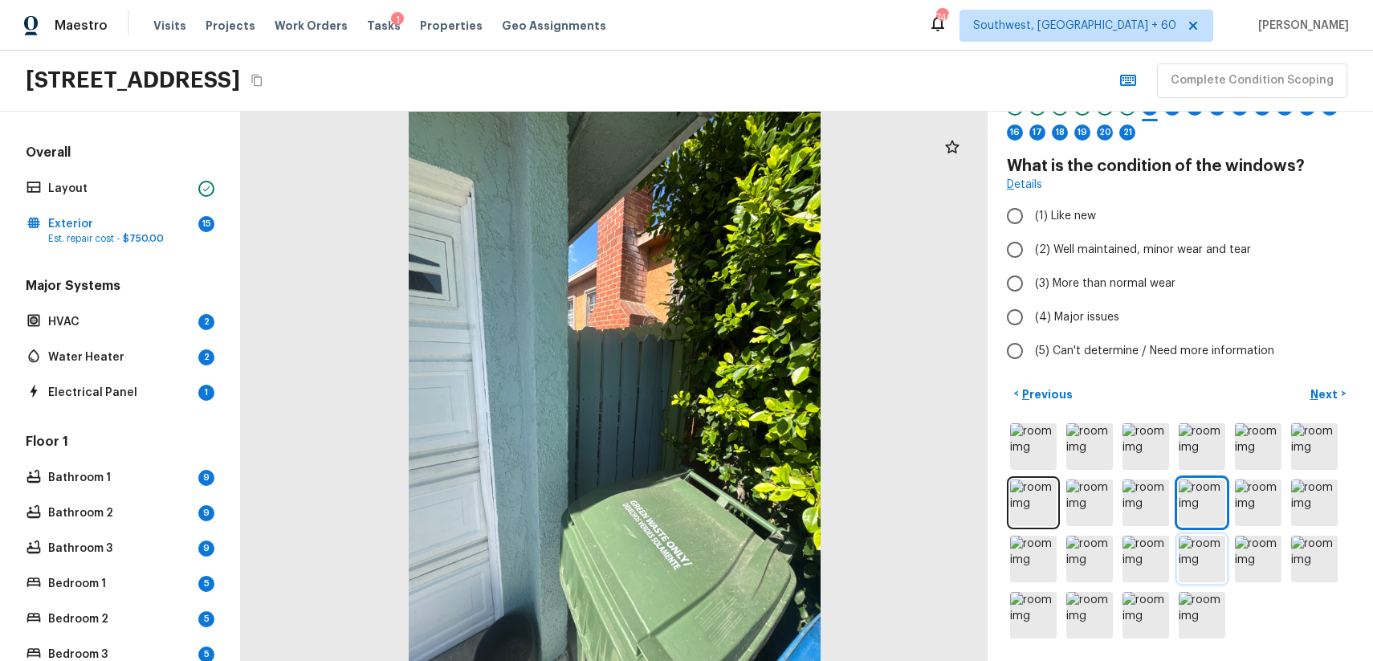
click at [1211, 548] on img at bounding box center [1202, 559] width 47 height 47
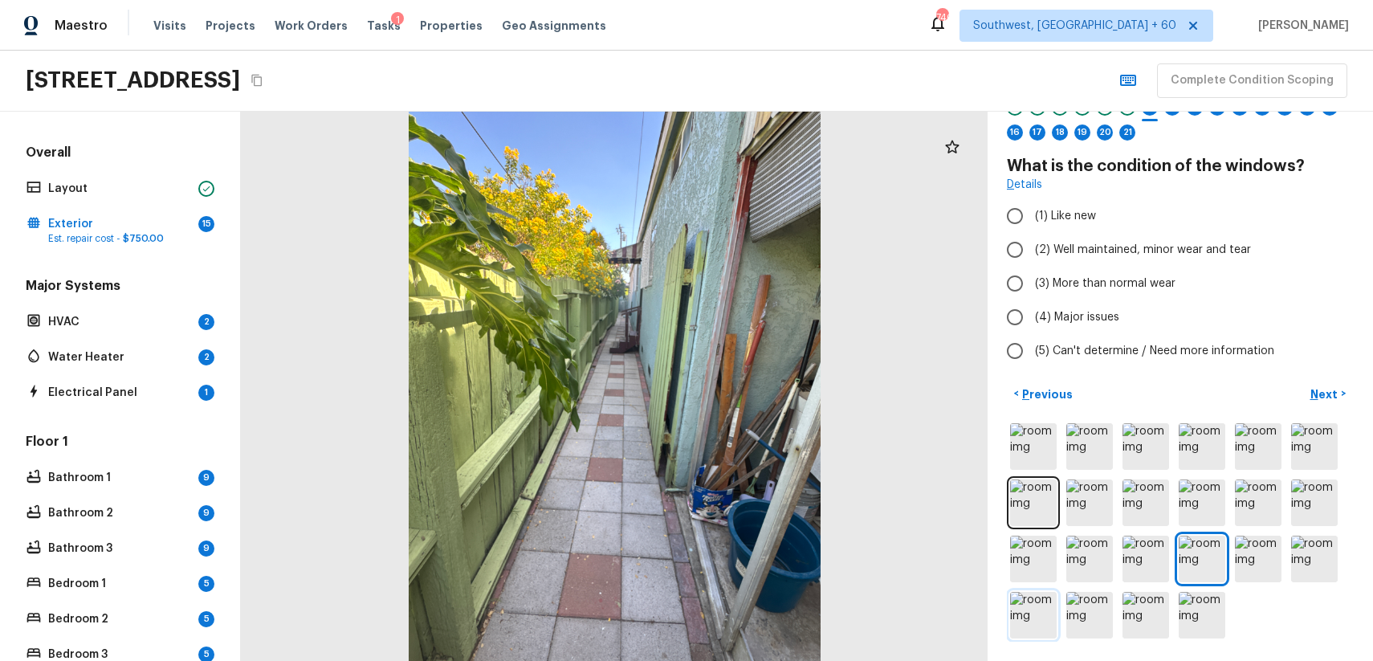
click at [1035, 605] on img at bounding box center [1033, 615] width 47 height 47
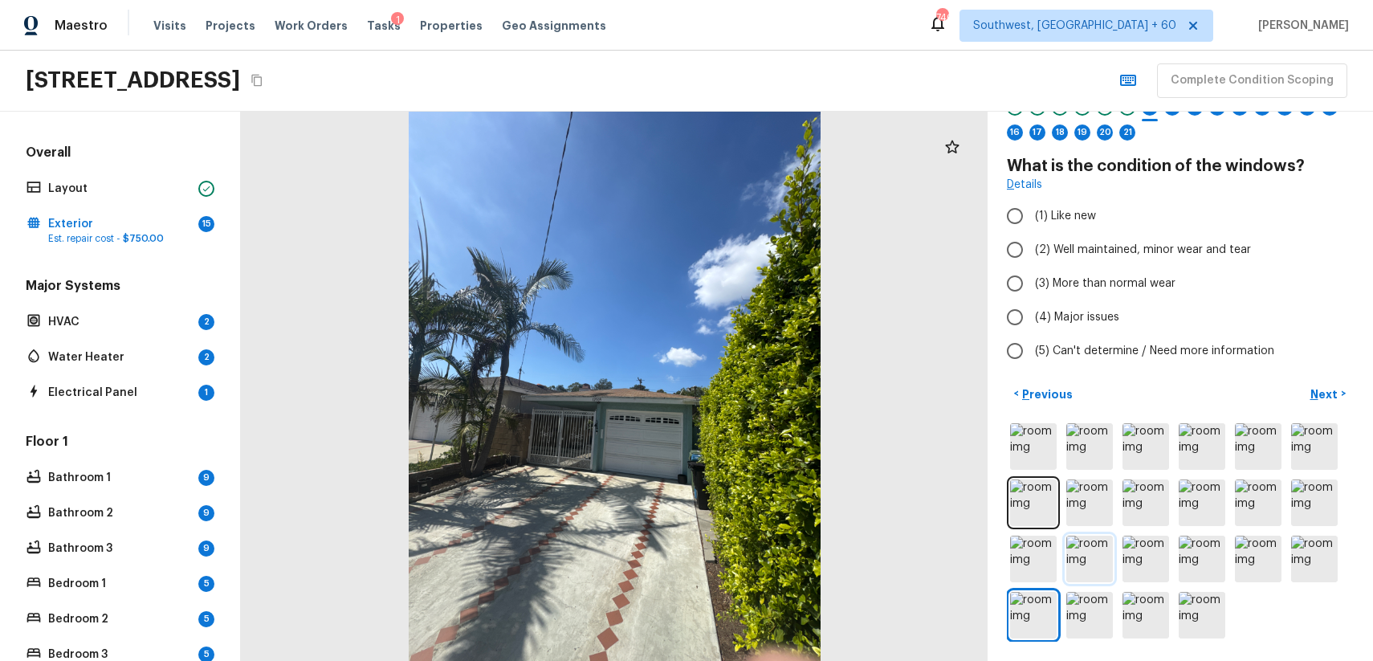
click at [1081, 546] on img at bounding box center [1089, 559] width 47 height 47
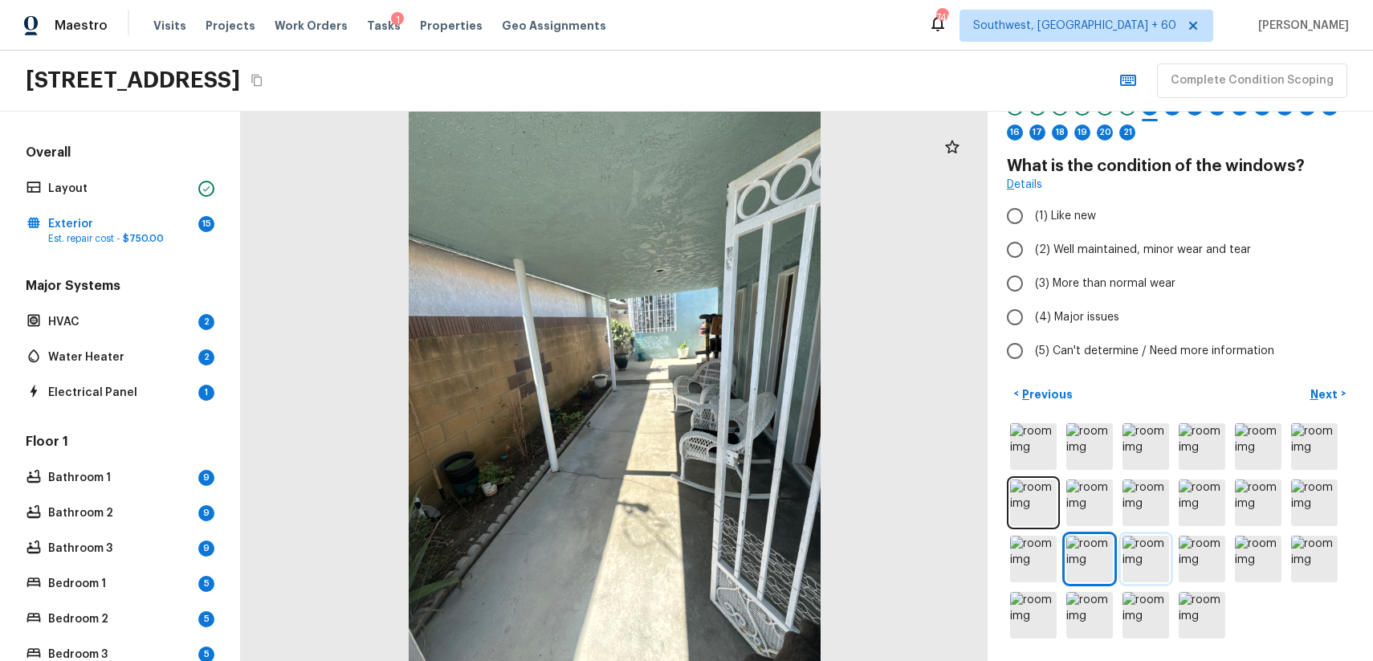
click at [1146, 552] on img at bounding box center [1145, 559] width 47 height 47
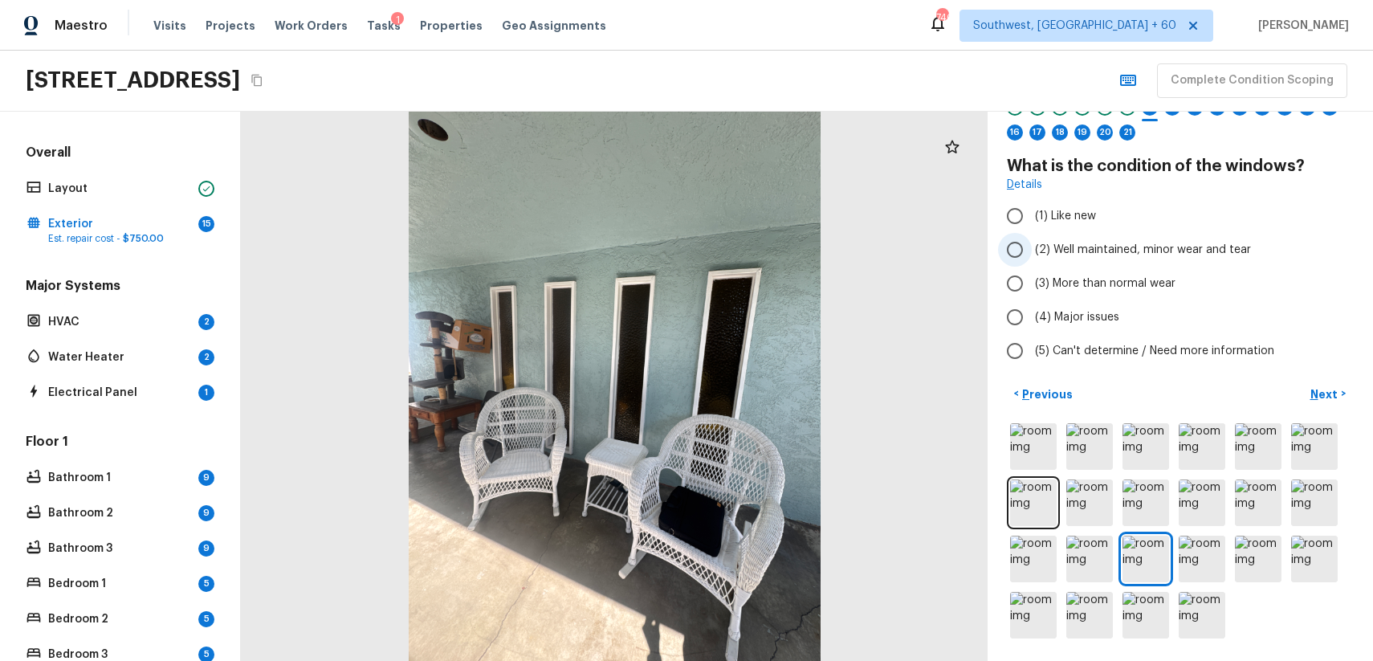
click at [1103, 239] on label "(2) Well maintained, minor wear and tear" at bounding box center [1169, 250] width 343 height 34
click at [1032, 239] on input "(2) Well maintained, minor wear and tear" at bounding box center [1015, 250] width 34 height 34
radio input "true"
click at [1317, 389] on p "Next" at bounding box center [1325, 394] width 31 height 16
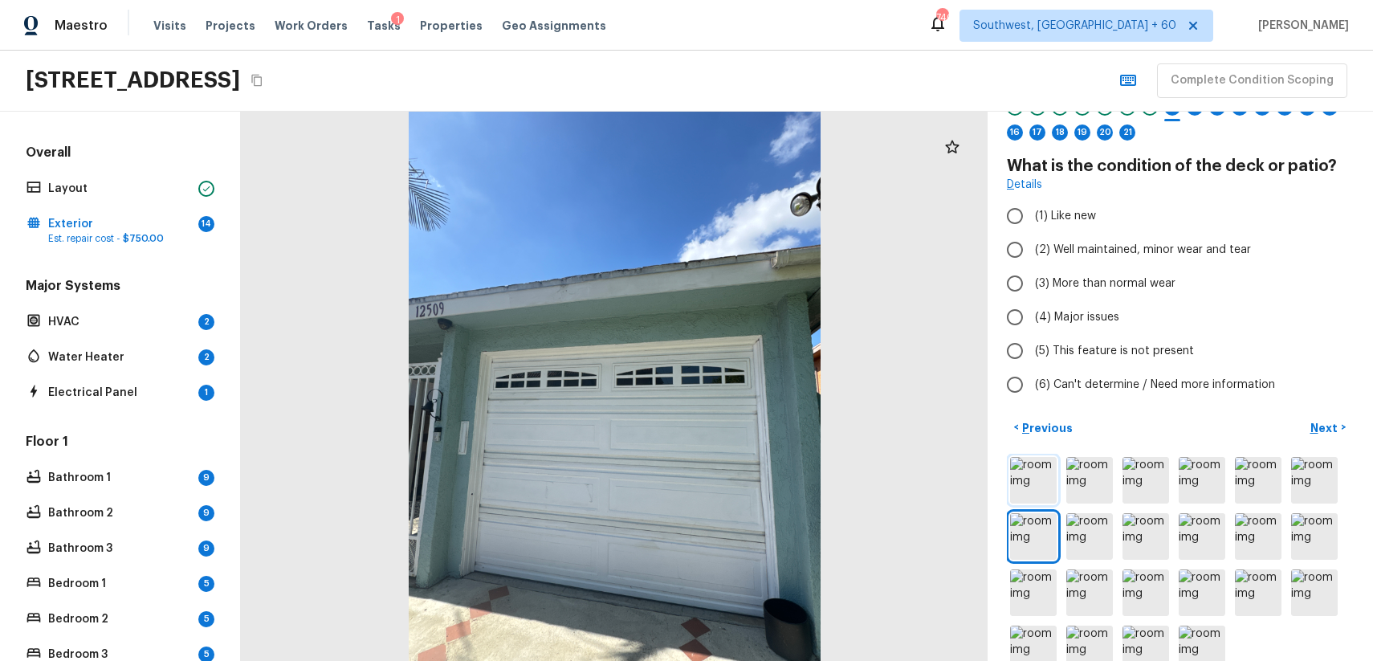
click at [1040, 491] on img at bounding box center [1033, 480] width 47 height 47
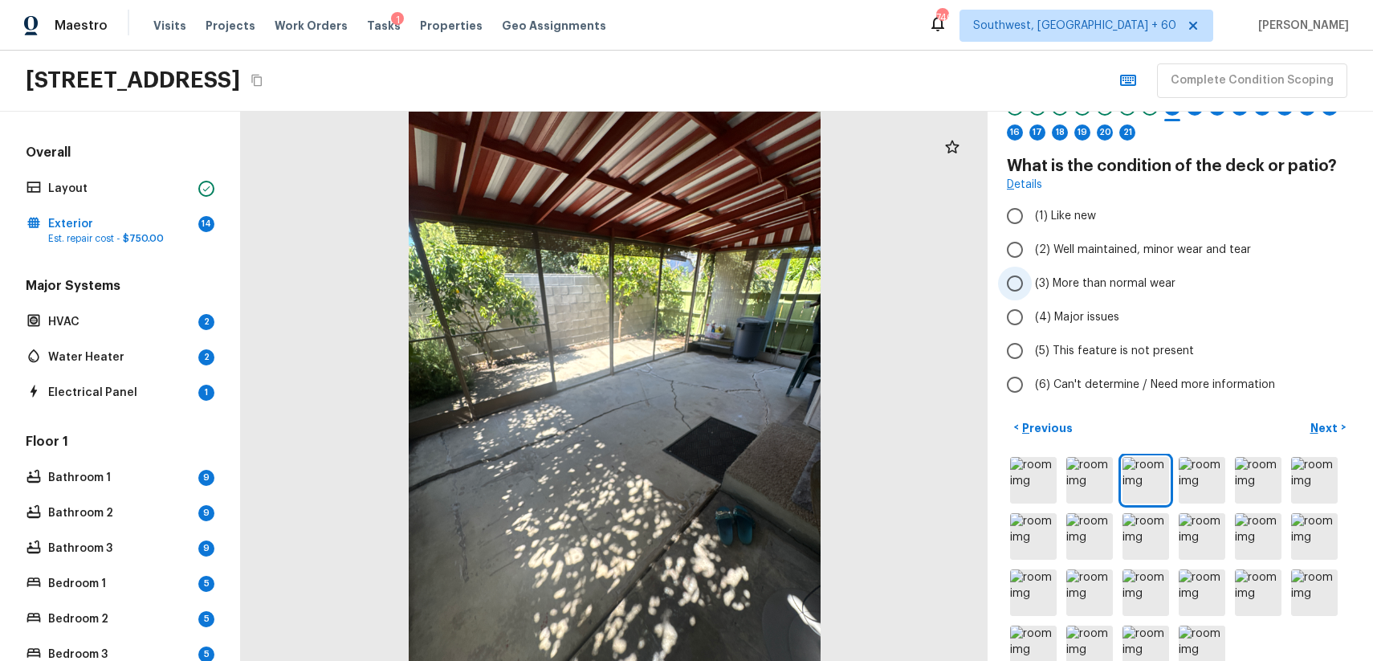
click at [1154, 279] on span "(3) More than normal wear" at bounding box center [1105, 283] width 140 height 16
click at [1032, 279] on input "(3) More than normal wear" at bounding box center [1015, 284] width 34 height 34
radio input "true"
click at [1187, 482] on img at bounding box center [1202, 480] width 47 height 47
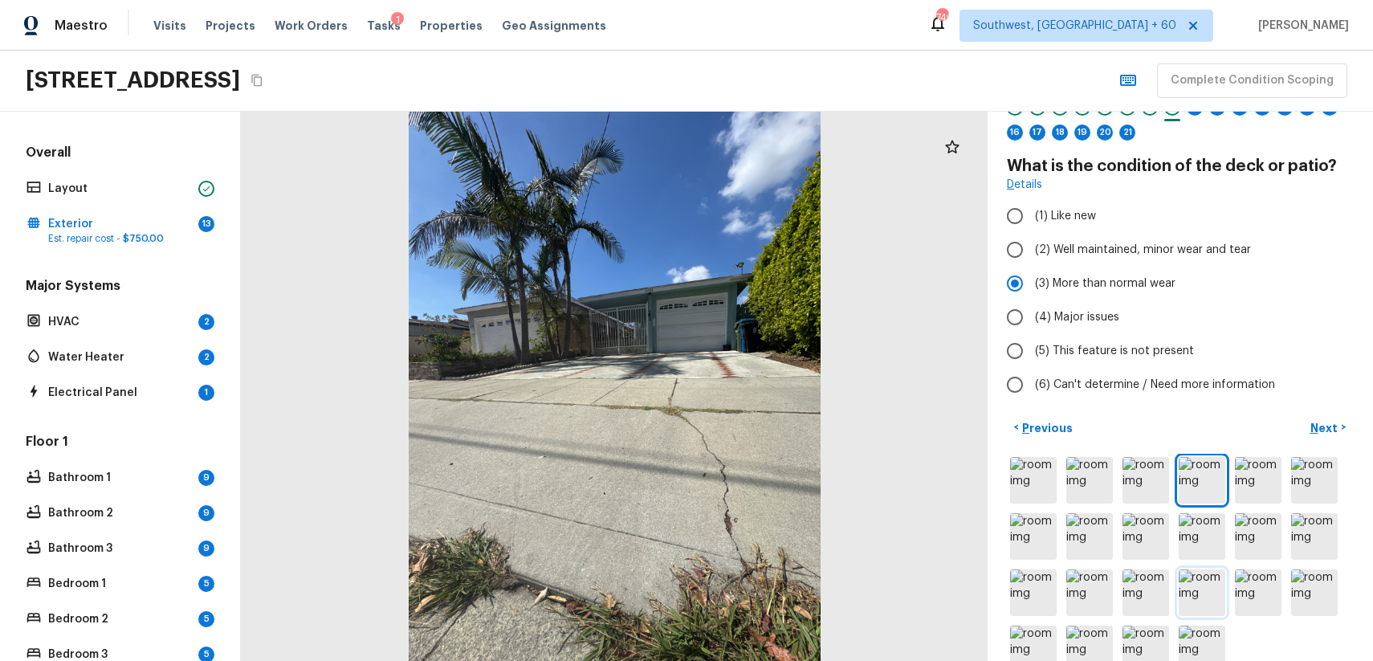
click at [1179, 575] on img at bounding box center [1202, 592] width 47 height 47
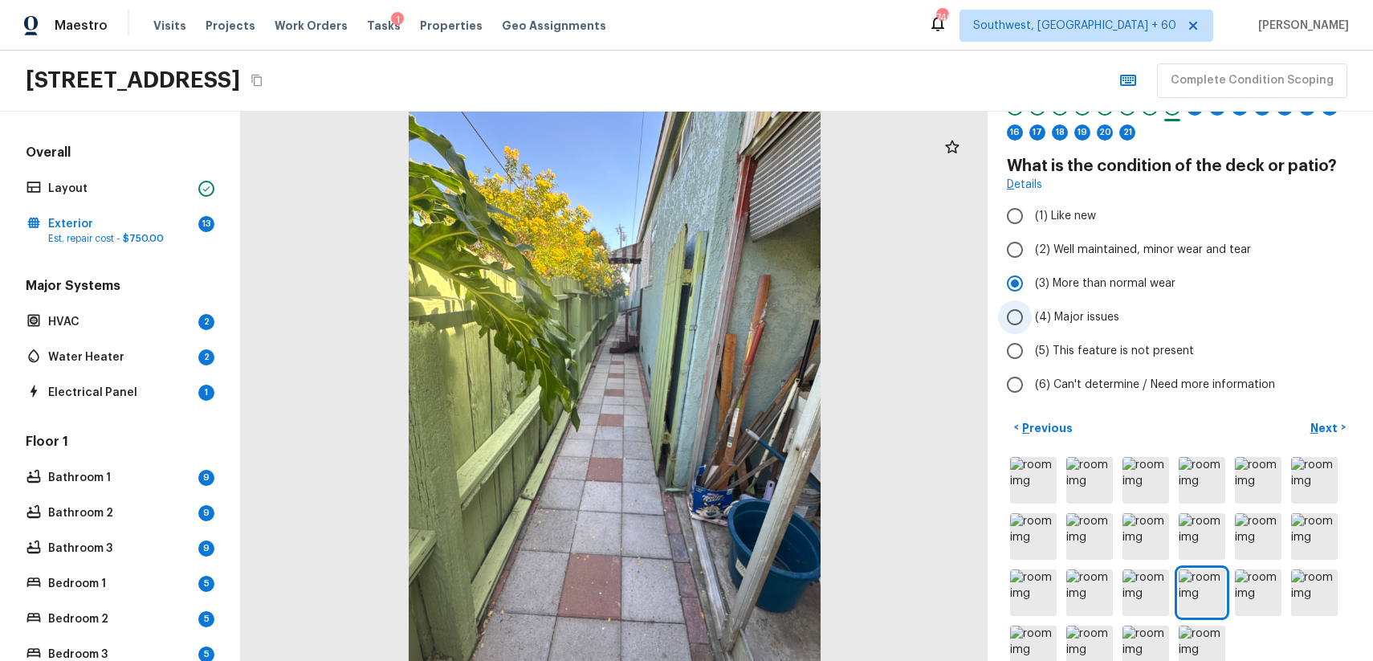
scroll to position [0, 0]
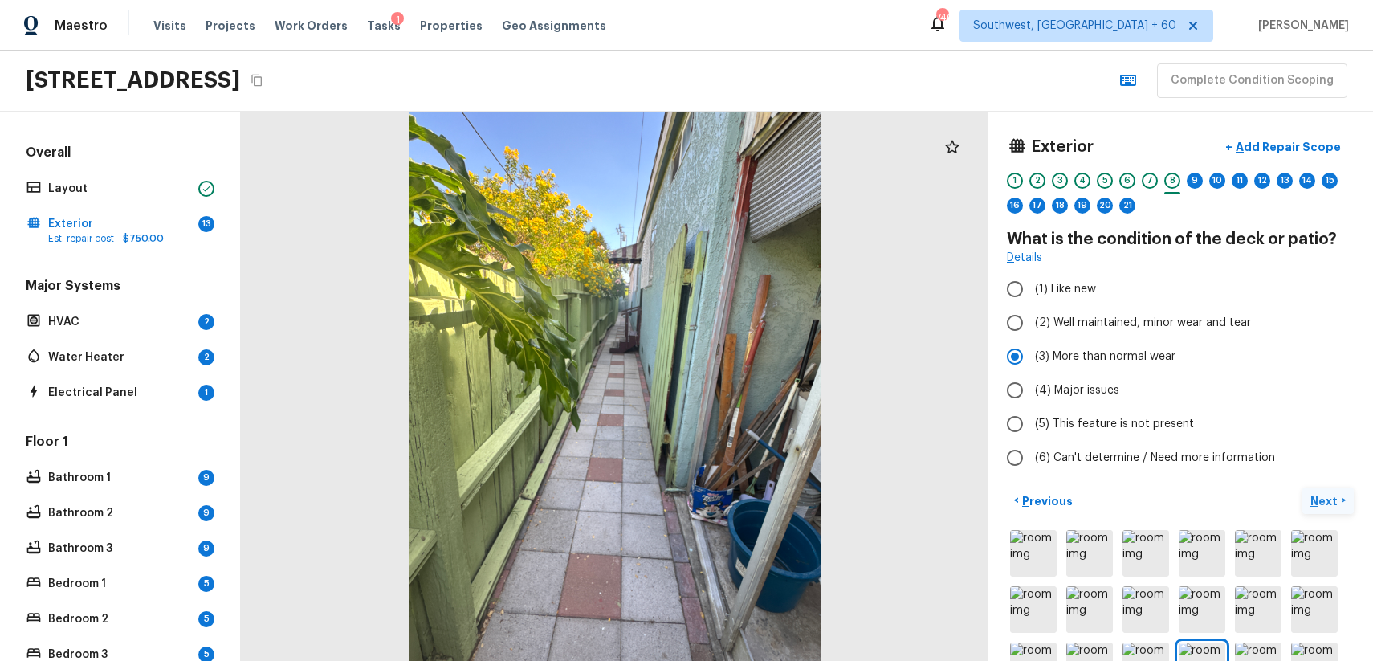
click at [1326, 502] on p "Next" at bounding box center [1325, 501] width 31 height 16
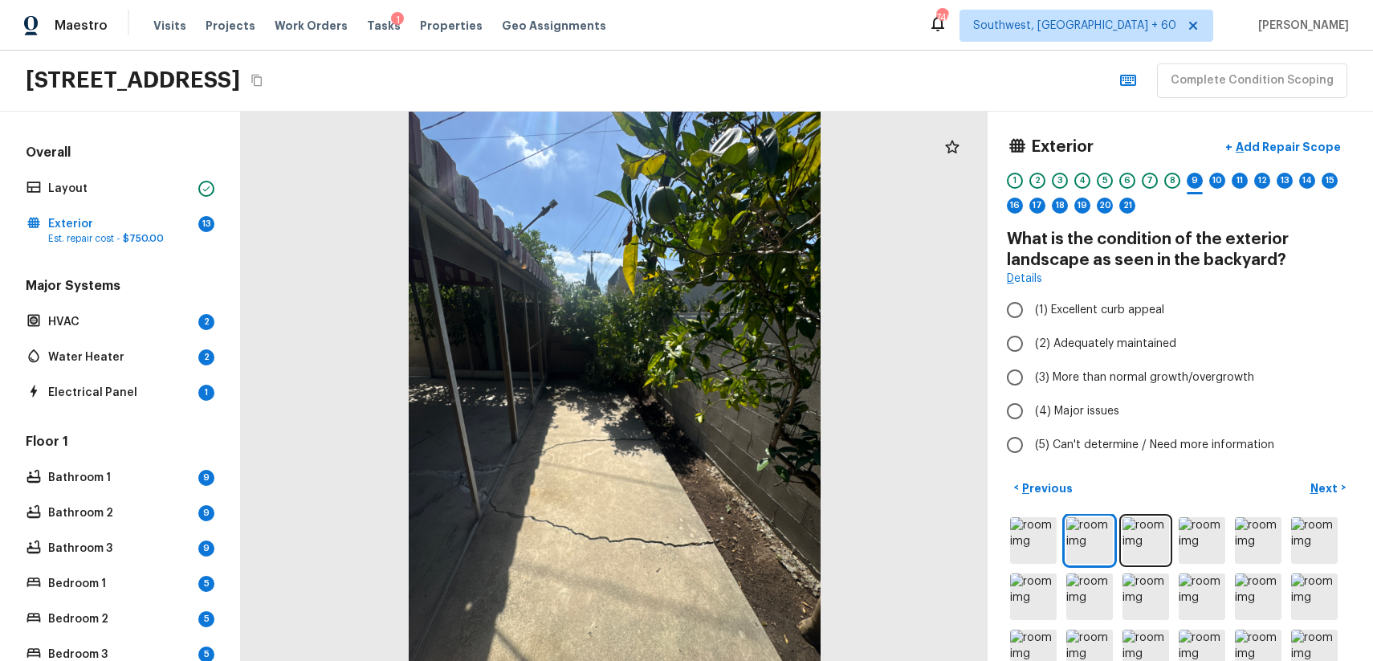
scroll to position [94, 0]
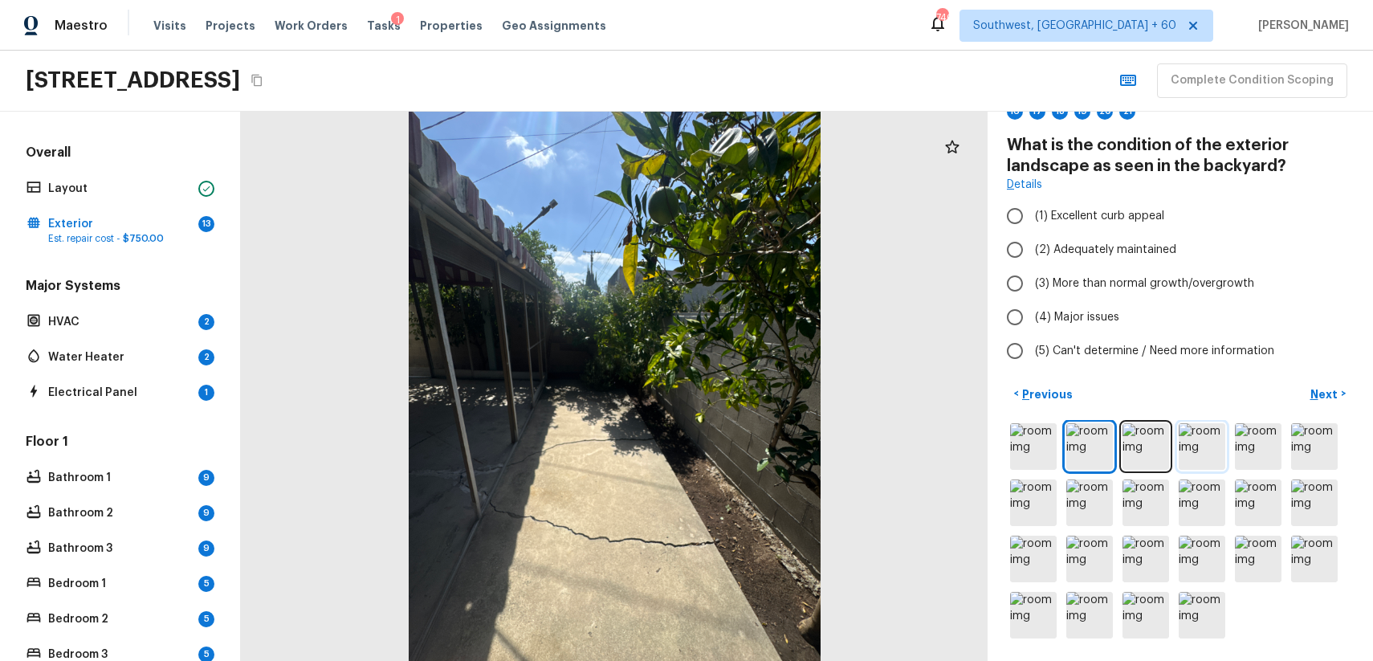
click at [1199, 452] on img at bounding box center [1202, 446] width 47 height 47
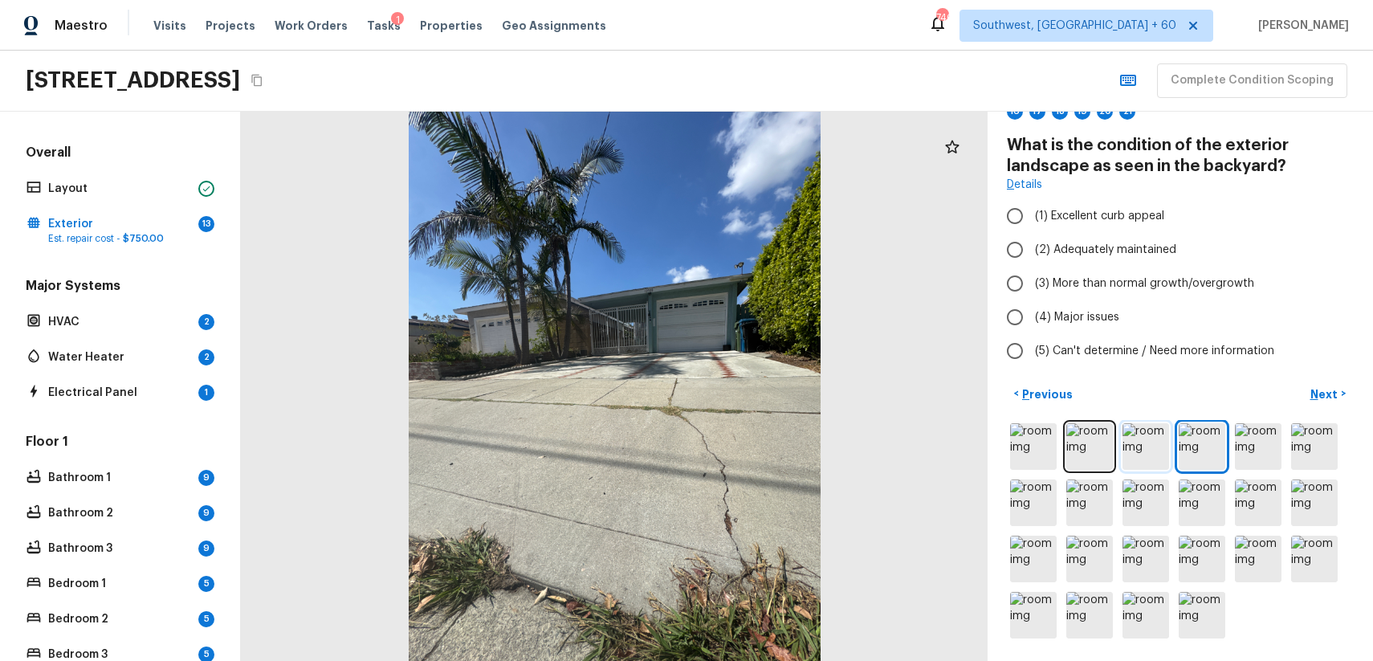
click at [1130, 448] on img at bounding box center [1145, 446] width 47 height 47
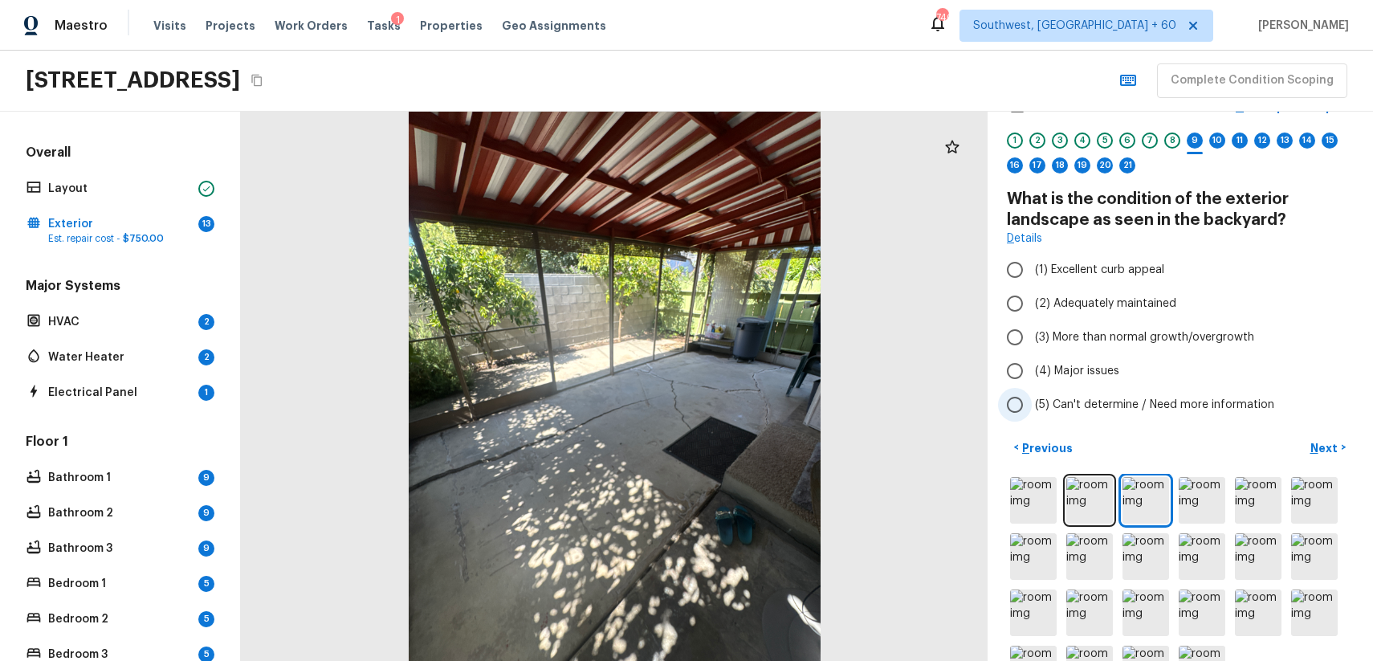
scroll to position [17, 0]
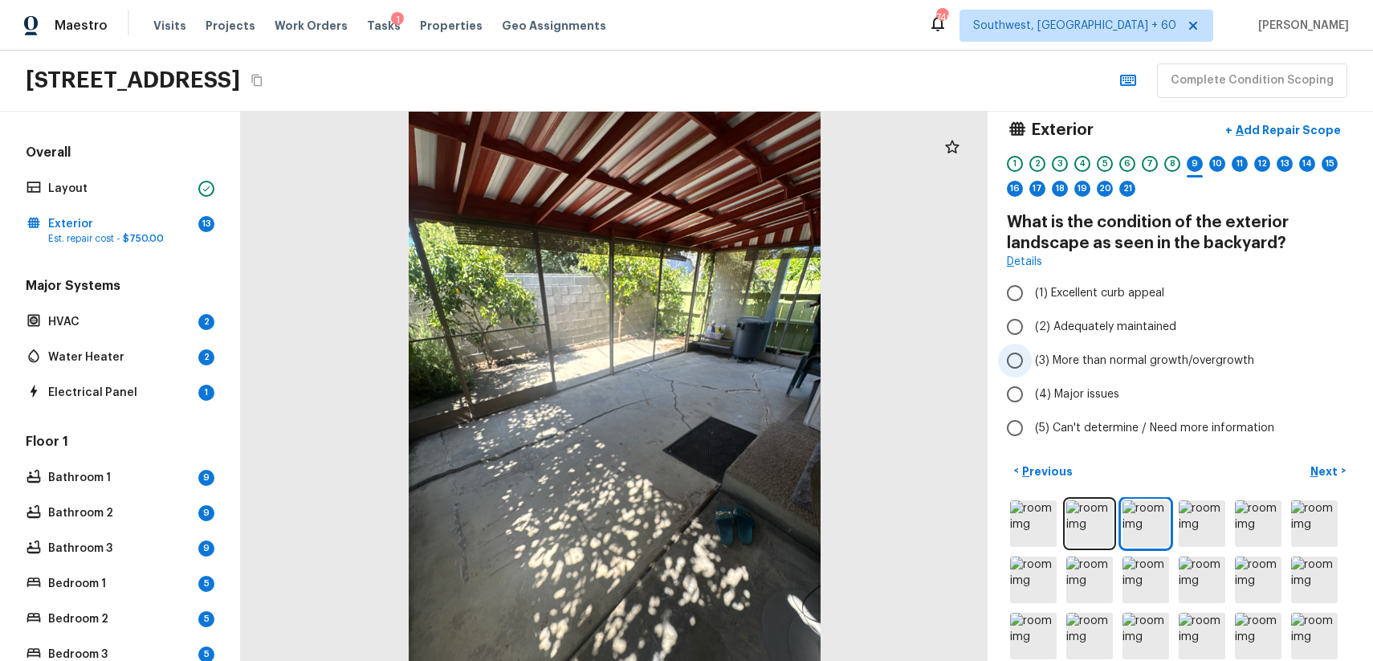
click at [1173, 363] on span "(3) More than normal growth/overgrowth" at bounding box center [1144, 360] width 219 height 16
click at [1032, 363] on input "(3) More than normal growth/overgrowth" at bounding box center [1015, 361] width 34 height 34
radio input "true"
click at [1324, 475] on p "Next" at bounding box center [1325, 471] width 31 height 16
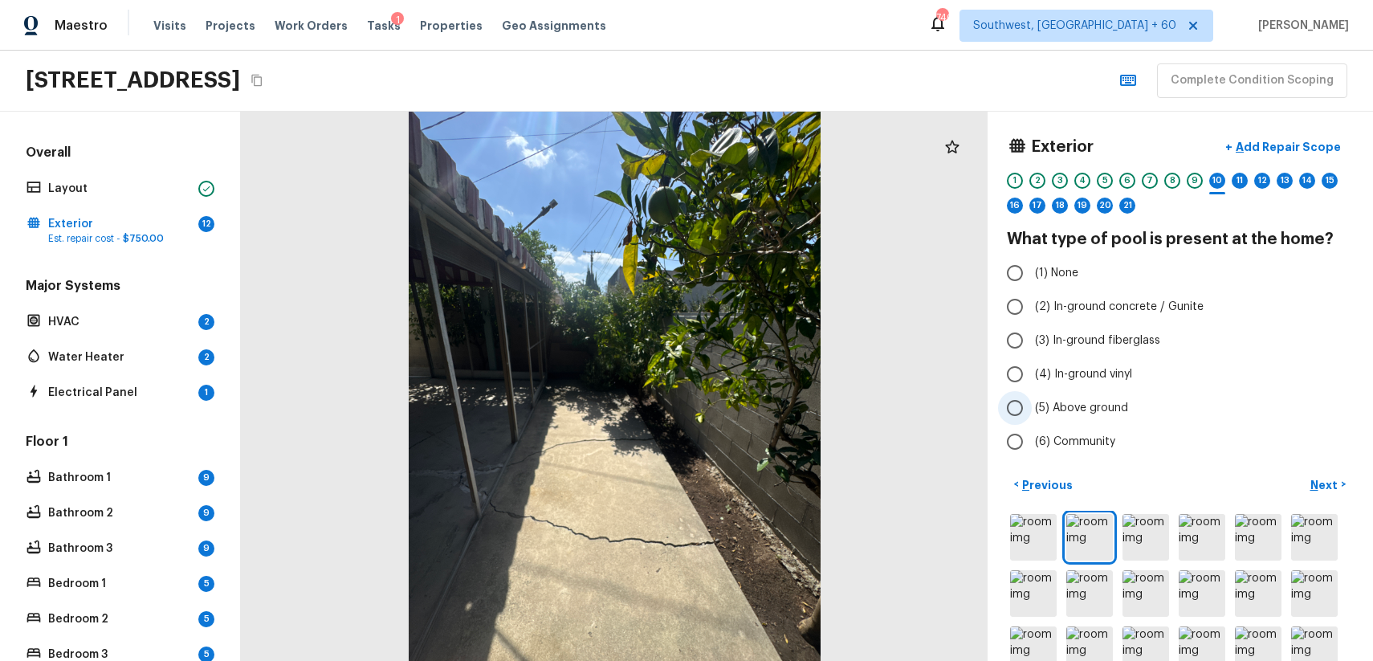
scroll to position [91, 0]
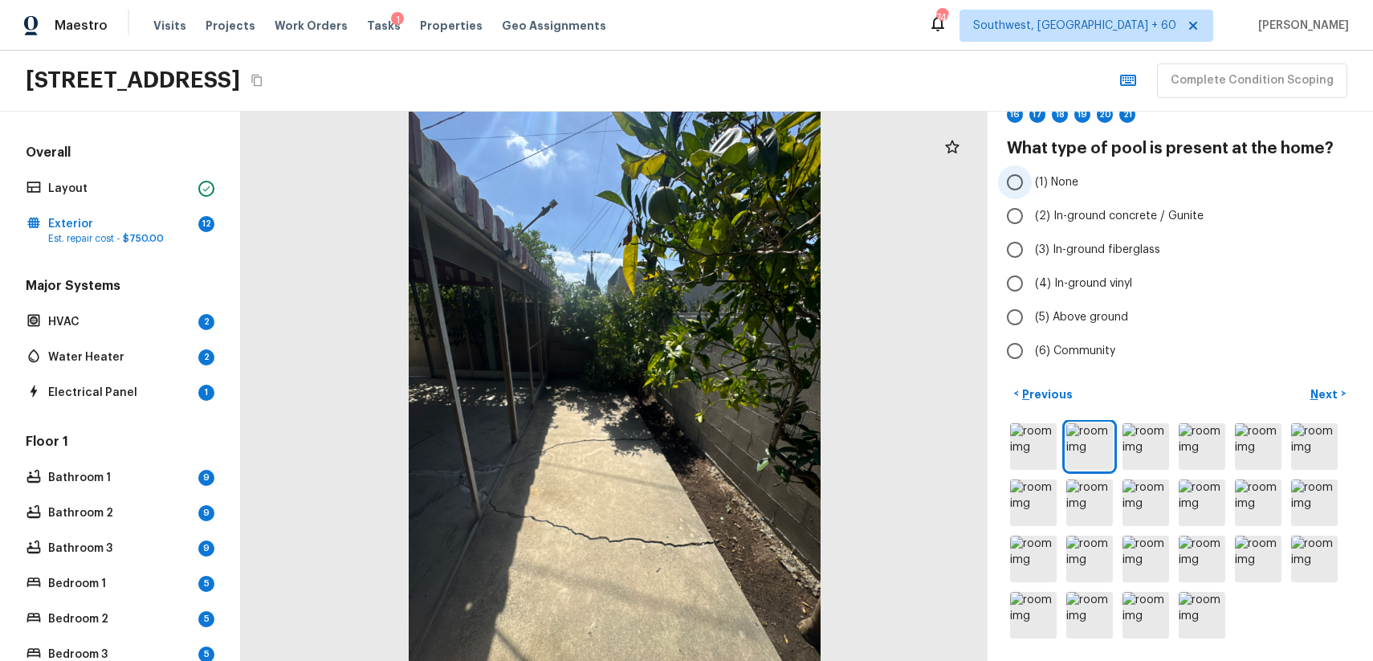
click at [1045, 188] on span "(1) None" at bounding box center [1056, 182] width 43 height 16
click at [1032, 188] on input "(1) None" at bounding box center [1015, 182] width 34 height 34
radio input "true"
click at [1321, 397] on p "Next" at bounding box center [1325, 394] width 31 height 16
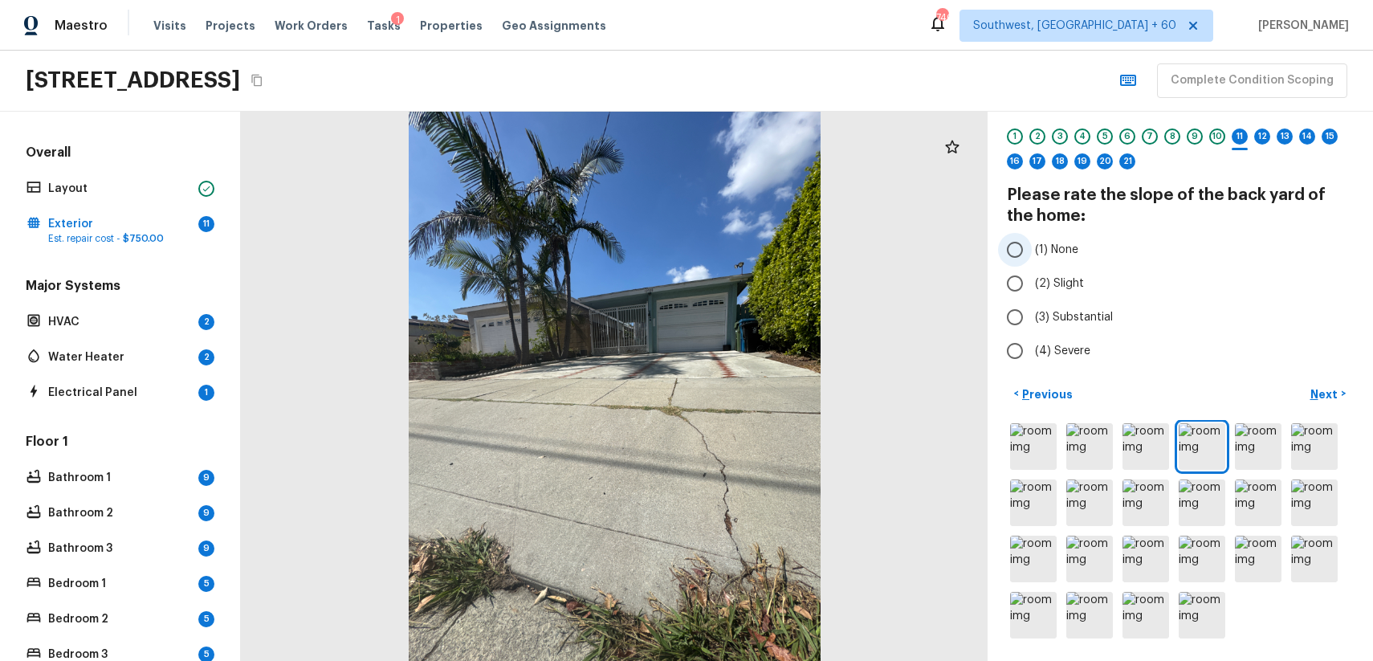
click at [1051, 243] on span "(1) None" at bounding box center [1056, 250] width 43 height 16
click at [1032, 243] on input "(1) None" at bounding box center [1015, 250] width 34 height 34
radio input "true"
click at [1326, 396] on p "Next" at bounding box center [1325, 394] width 31 height 16
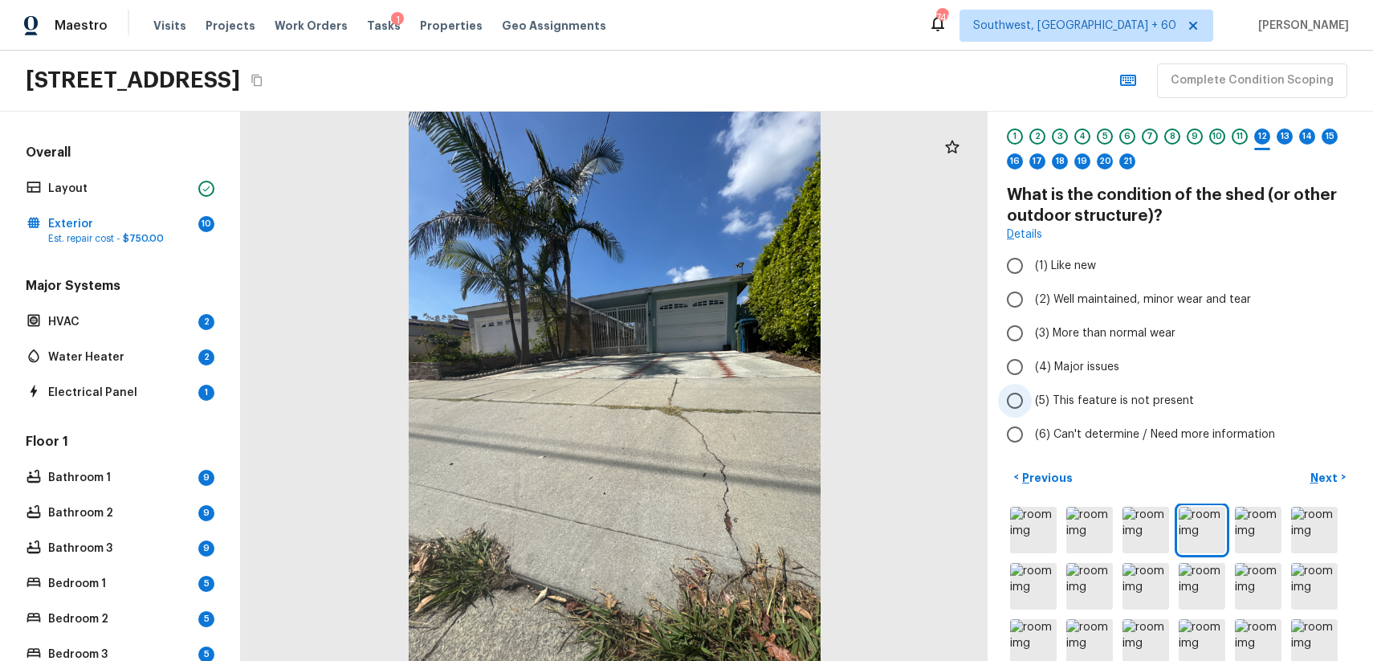
click at [1105, 389] on label "(5) This feature is not present" at bounding box center [1169, 401] width 343 height 34
click at [1032, 389] on input "(5) This feature is not present" at bounding box center [1015, 401] width 34 height 34
radio input "true"
click at [1327, 471] on p "Next" at bounding box center [1325, 478] width 31 height 16
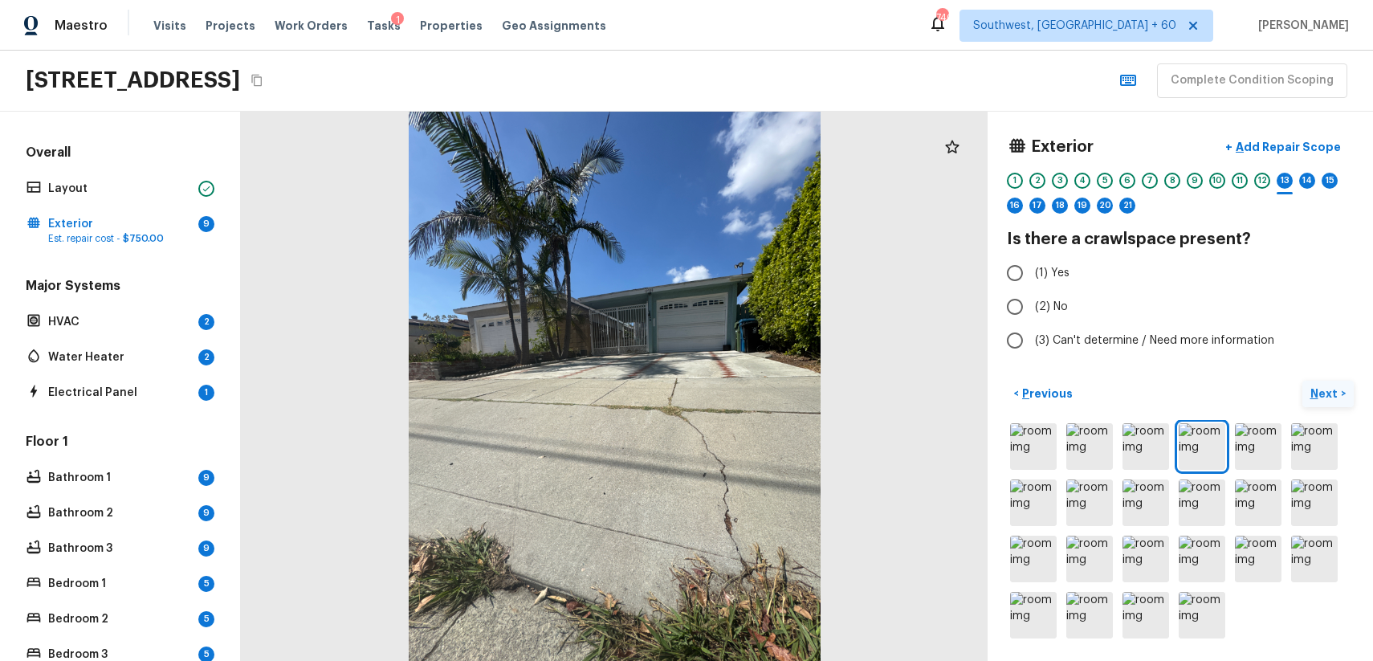
scroll to position [0, 0]
click at [1045, 442] on img at bounding box center [1033, 446] width 47 height 47
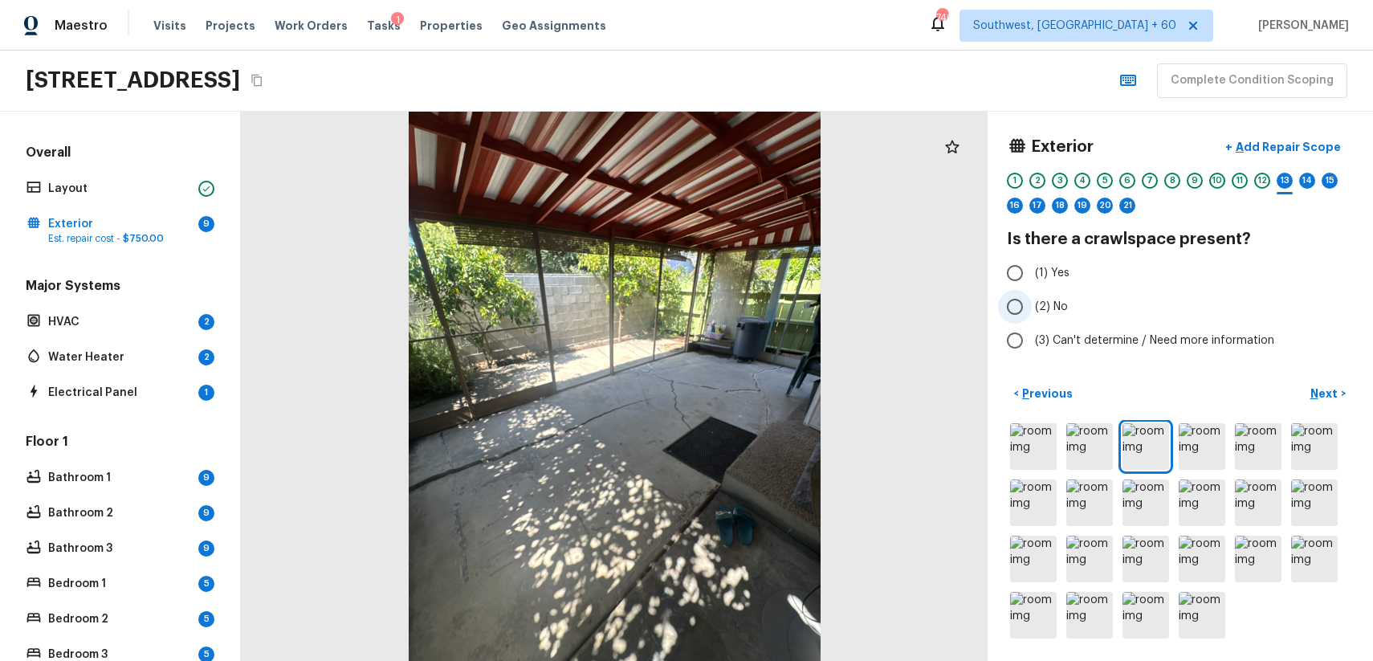
click at [1050, 294] on label "(2) No" at bounding box center [1169, 307] width 343 height 34
click at [1032, 294] on input "(2) No" at bounding box center [1015, 307] width 34 height 34
radio input "true"
click at [1306, 382] on button "Next >" at bounding box center [1327, 394] width 51 height 26
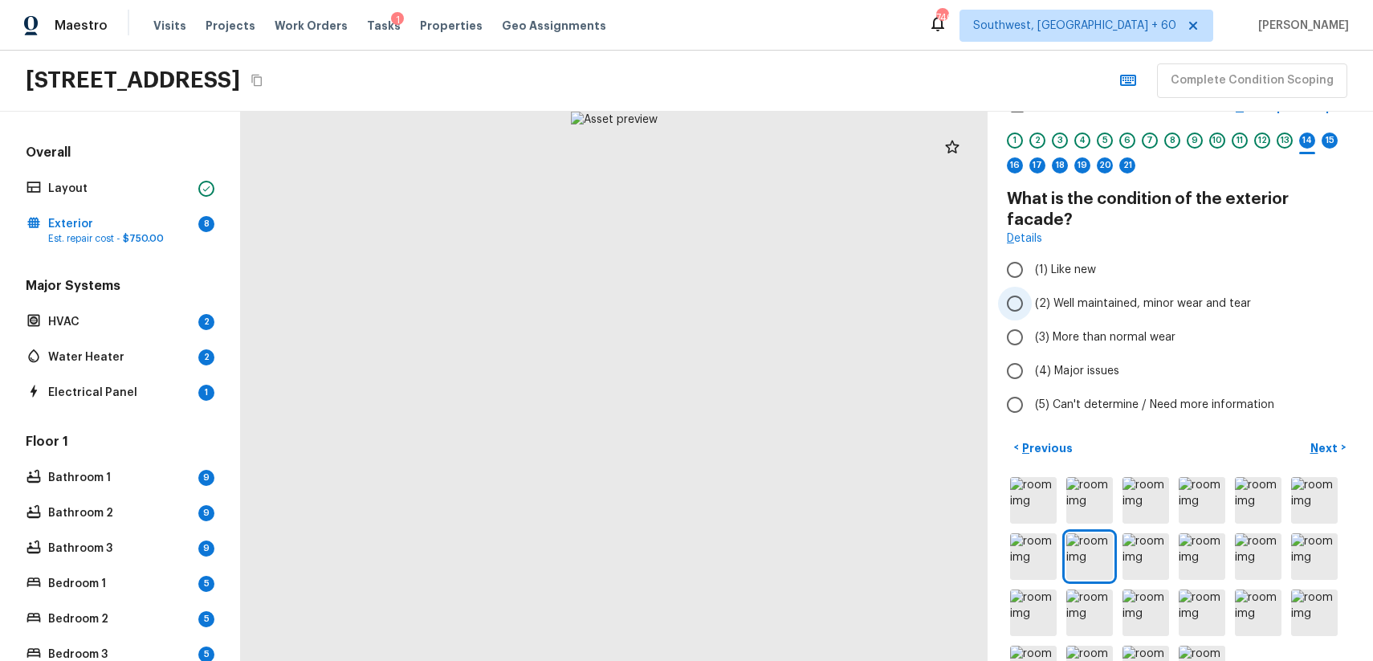
scroll to position [61, 0]
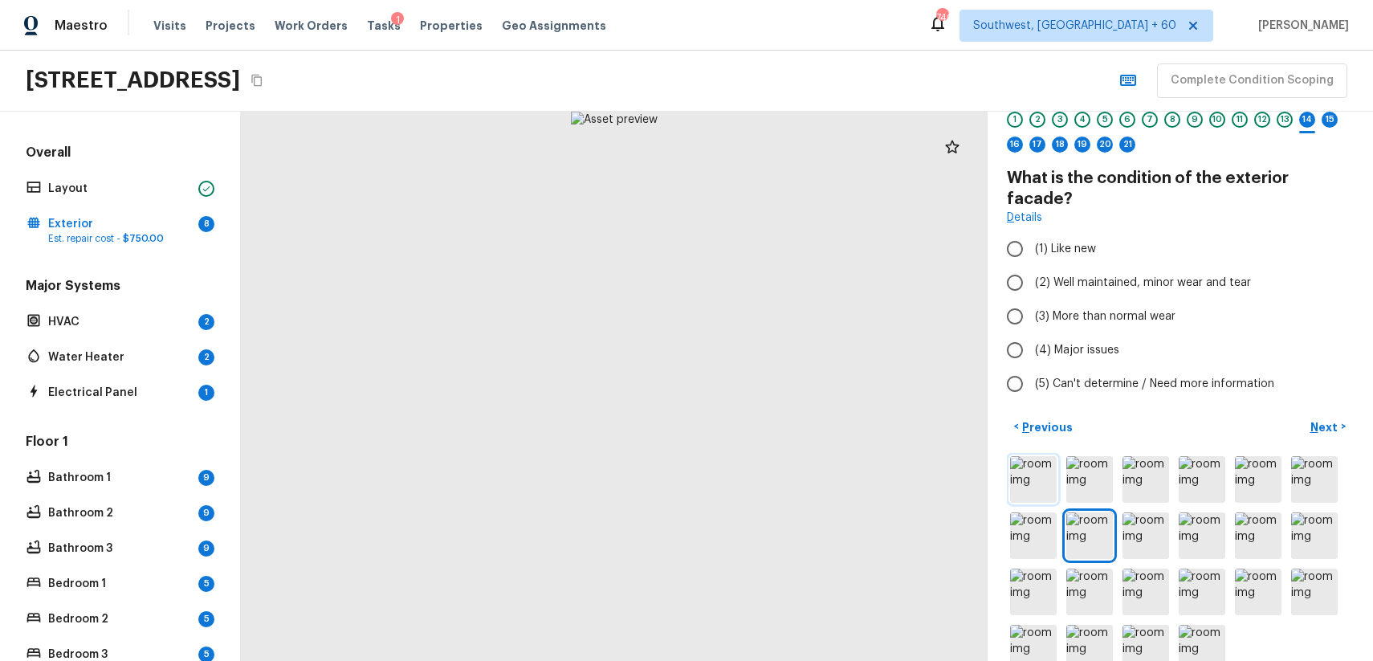
click at [1044, 458] on img at bounding box center [1033, 479] width 47 height 47
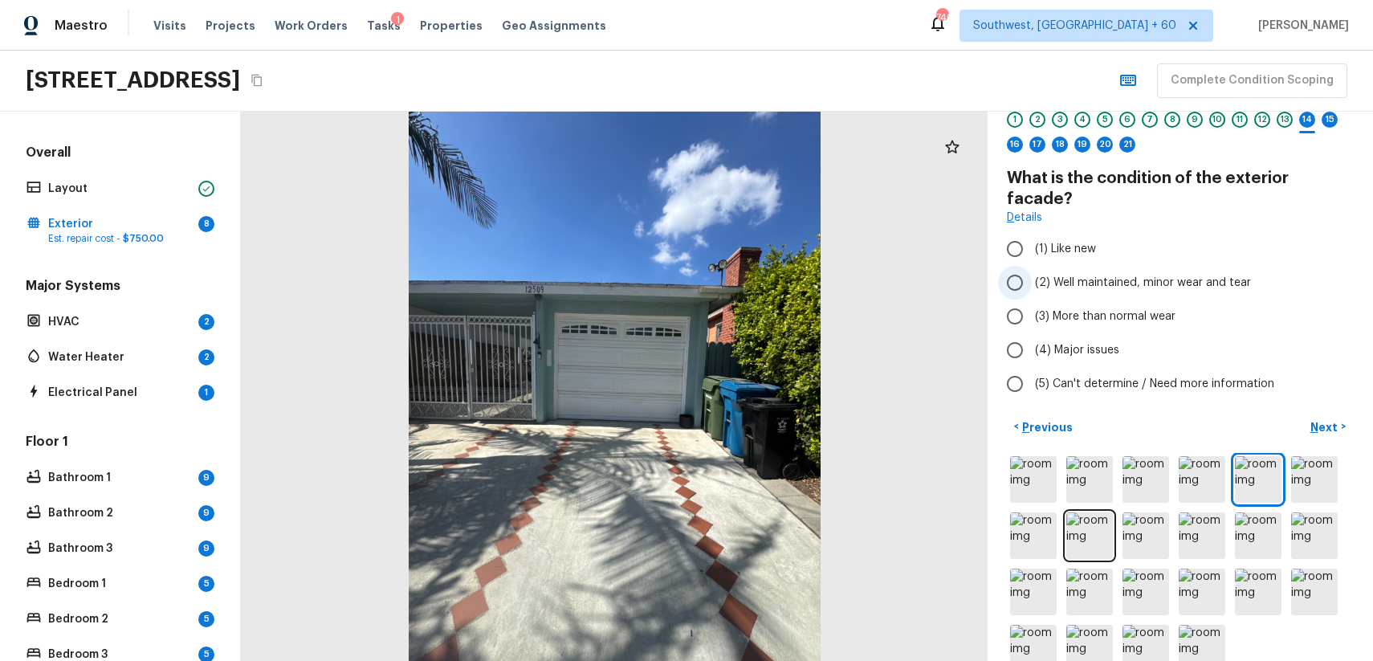
click at [1107, 275] on span "(2) Well maintained, minor wear and tear" at bounding box center [1143, 283] width 216 height 16
click at [1032, 266] on input "(2) Well maintained, minor wear and tear" at bounding box center [1015, 283] width 34 height 34
radio input "true"
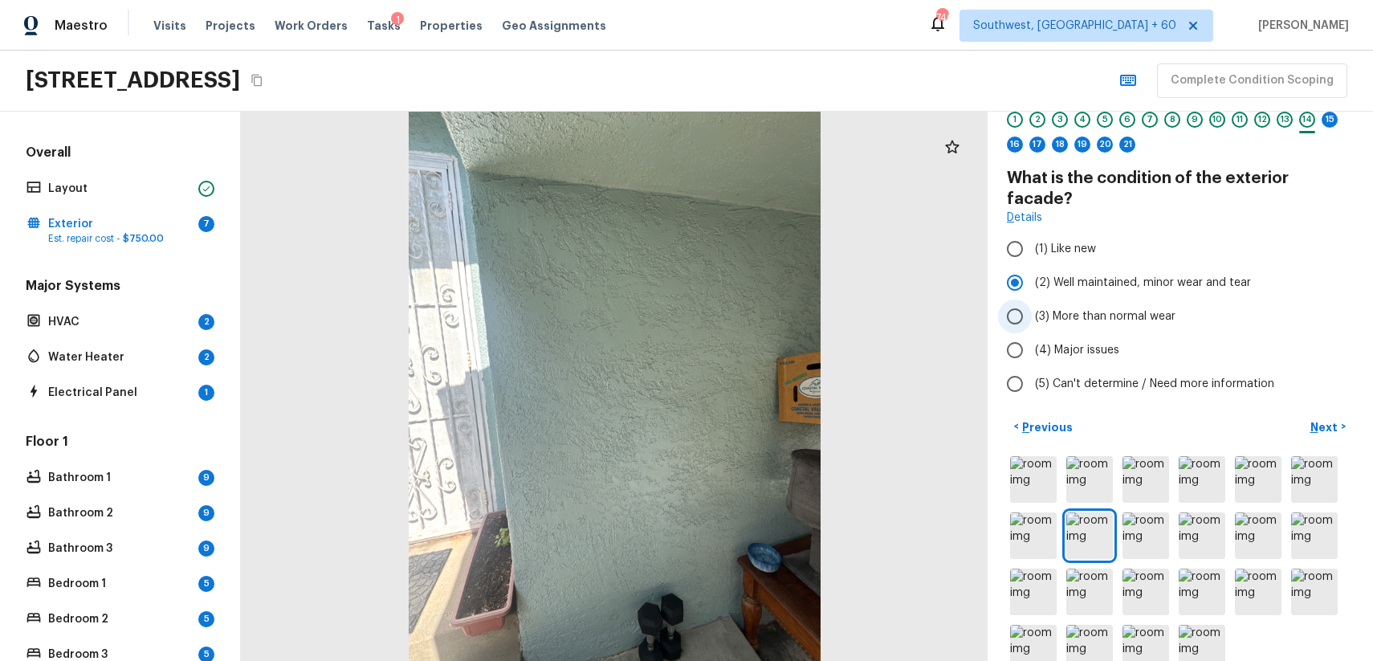
click at [1126, 308] on span "(3) More than normal wear" at bounding box center [1105, 316] width 140 height 16
click at [1032, 299] on input "(3) More than normal wear" at bounding box center [1015, 316] width 34 height 34
radio input "true"
click at [1329, 419] on p "Next" at bounding box center [1325, 427] width 31 height 16
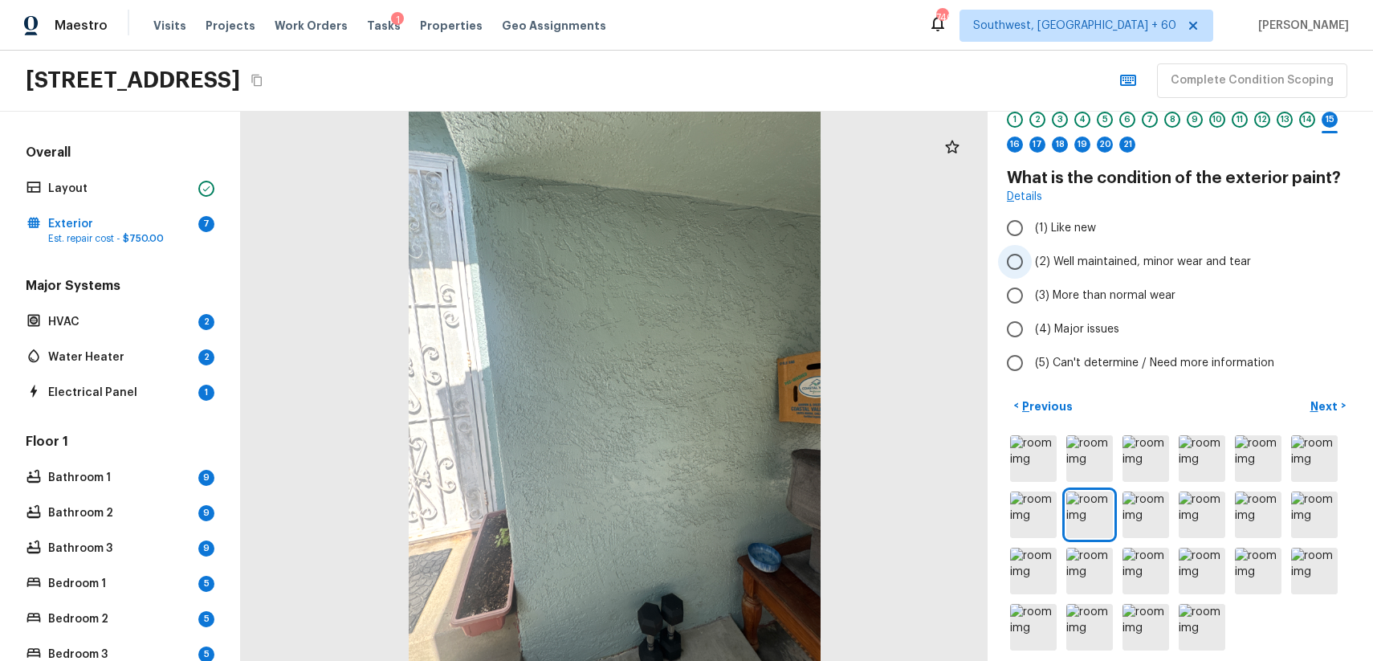
click at [1146, 259] on span "(2) Well maintained, minor wear and tear" at bounding box center [1143, 262] width 216 height 16
click at [1032, 259] on input "(2) Well maintained, minor wear and tear" at bounding box center [1015, 262] width 34 height 34
radio input "true"
click at [1309, 399] on button "Next >" at bounding box center [1327, 406] width 51 height 26
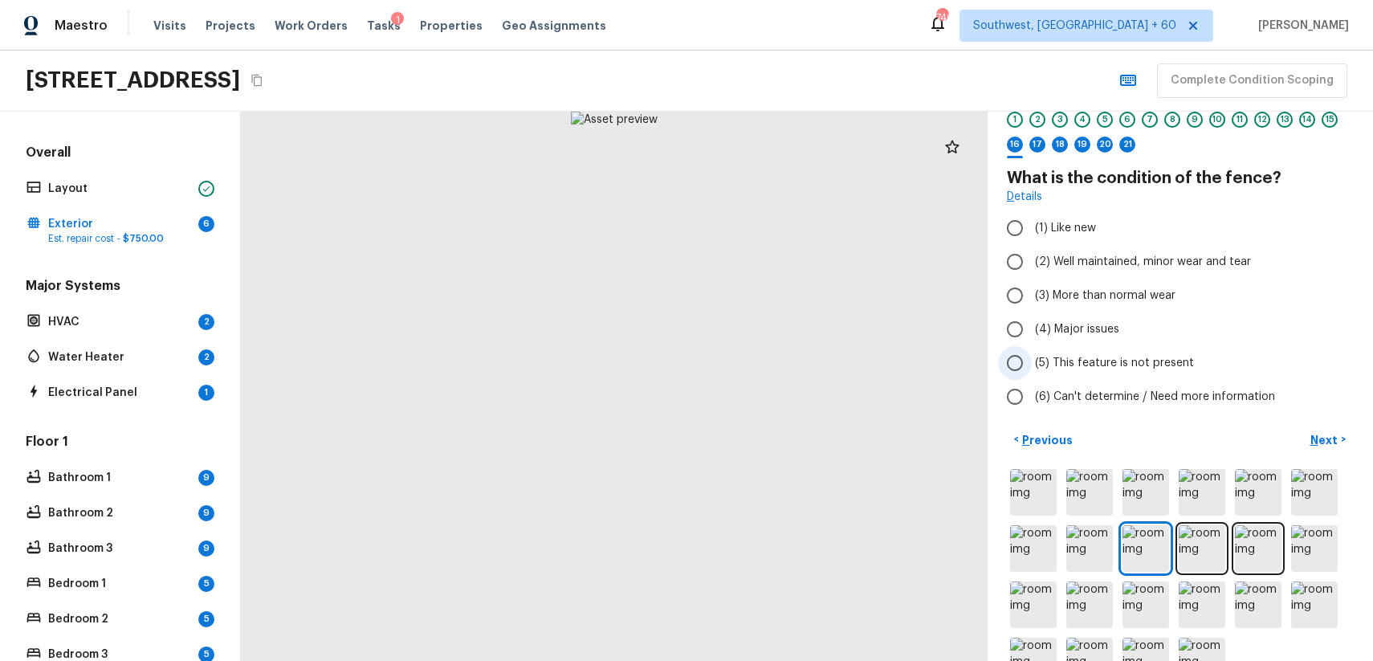
click at [1140, 365] on span "(5) This feature is not present" at bounding box center [1114, 363] width 159 height 16
click at [1032, 365] on input "(5) This feature is not present" at bounding box center [1015, 363] width 34 height 34
radio input "true"
click at [1328, 435] on p "Next" at bounding box center [1325, 440] width 31 height 16
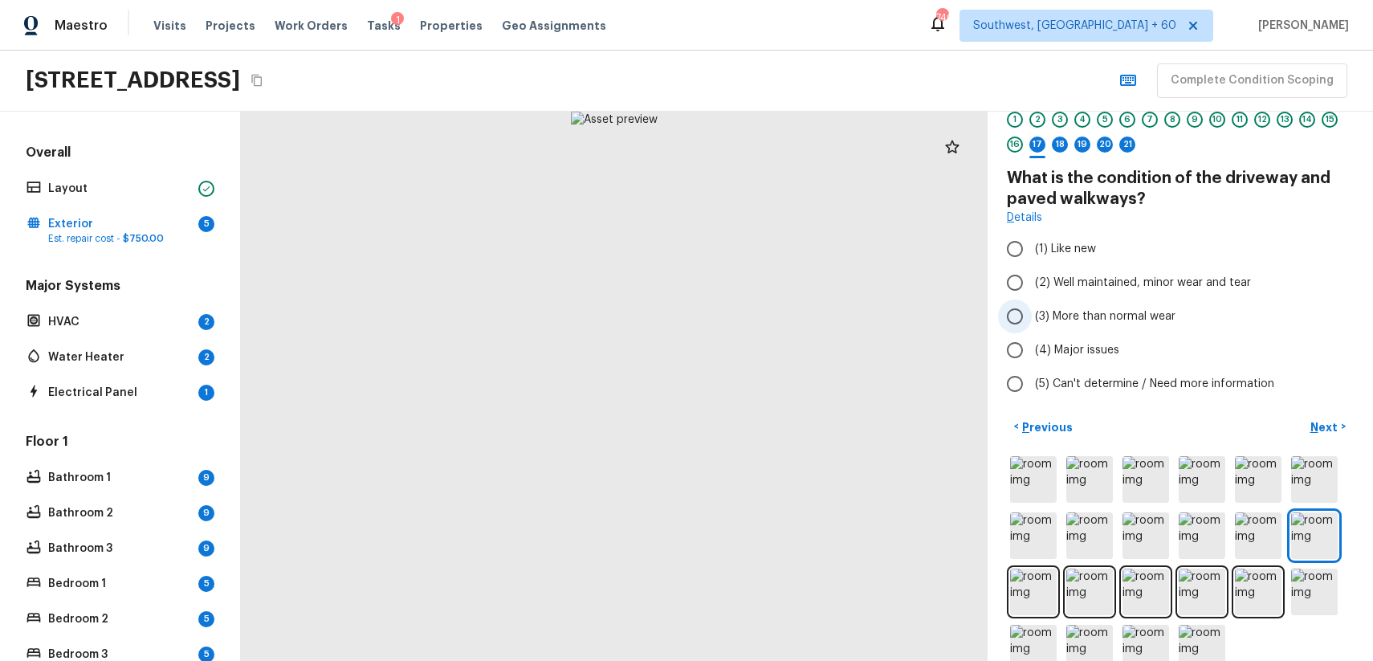
click at [1188, 317] on label "(3) More than normal wear" at bounding box center [1169, 316] width 343 height 34
click at [1032, 317] on input "(3) More than normal wear" at bounding box center [1015, 316] width 34 height 34
radio input "true"
click at [1086, 284] on span "(2) Well maintained, minor wear and tear" at bounding box center [1143, 283] width 216 height 16
click at [1032, 284] on input "(2) Well maintained, minor wear and tear" at bounding box center [1015, 283] width 34 height 34
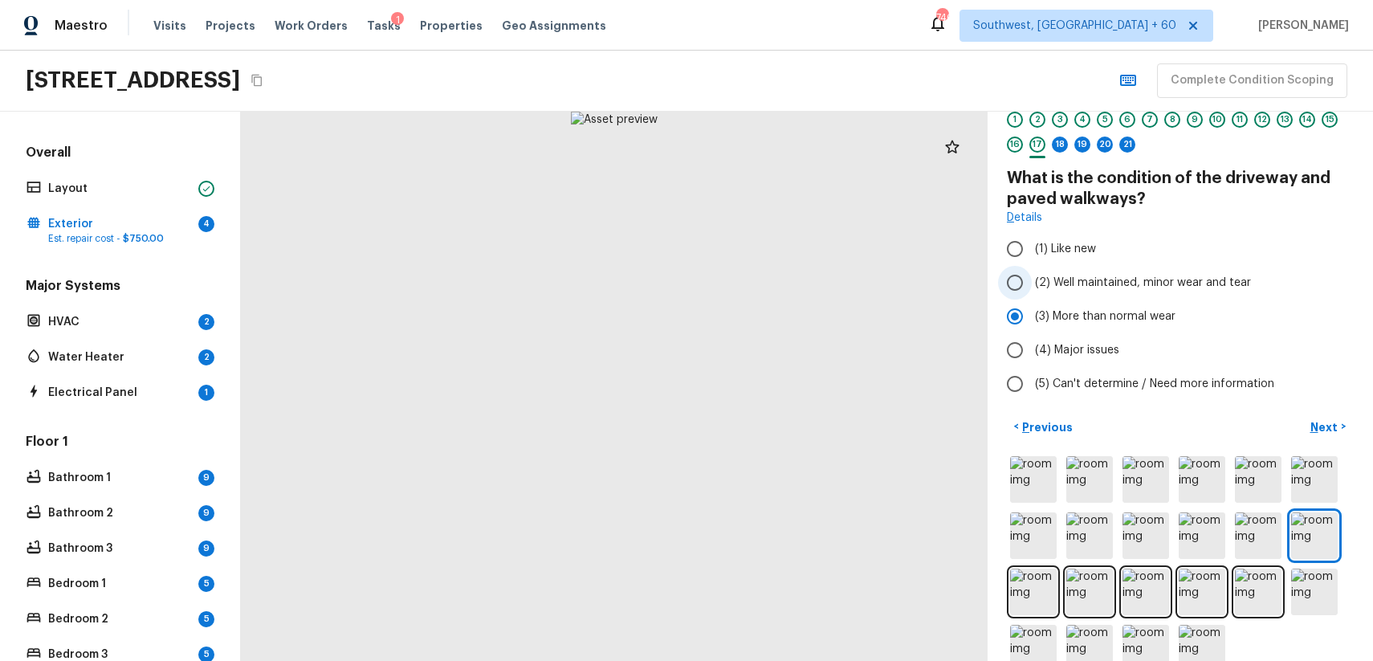
radio input "true"
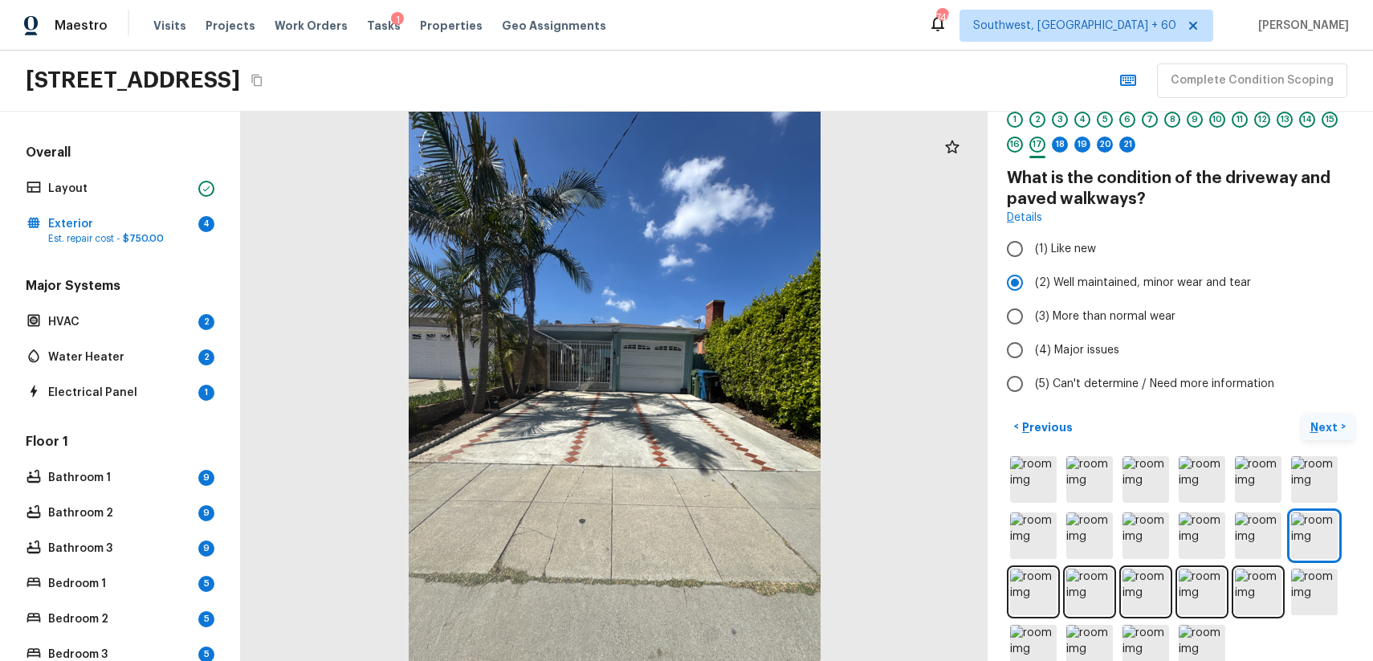
click at [1336, 420] on p "Next" at bounding box center [1325, 427] width 31 height 16
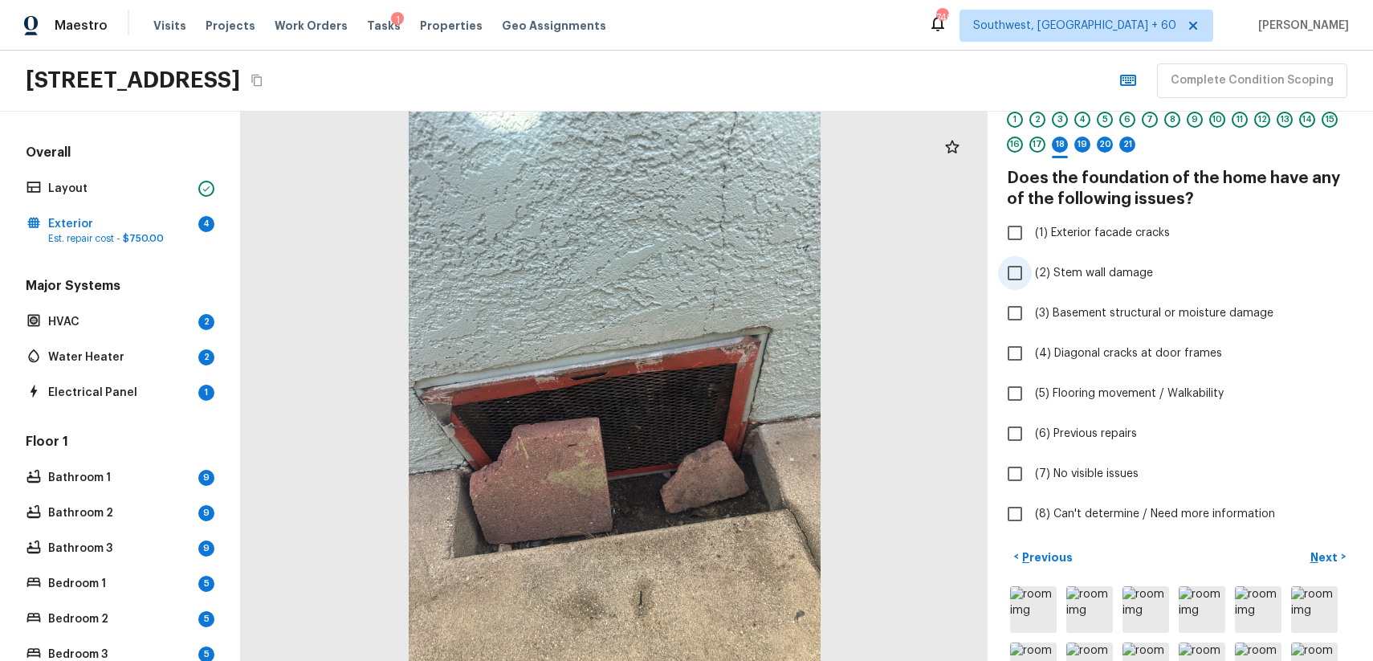
click at [1118, 260] on label "(2) Stem wall damage" at bounding box center [1169, 273] width 343 height 34
click at [1032, 260] on input "(2) Stem wall damage" at bounding box center [1015, 273] width 34 height 34
checkbox input "true"
click at [1193, 389] on span "(5) Flooring movement / Walkability" at bounding box center [1129, 393] width 189 height 16
click at [1032, 389] on input "(5) Flooring movement / Walkability" at bounding box center [1015, 394] width 34 height 34
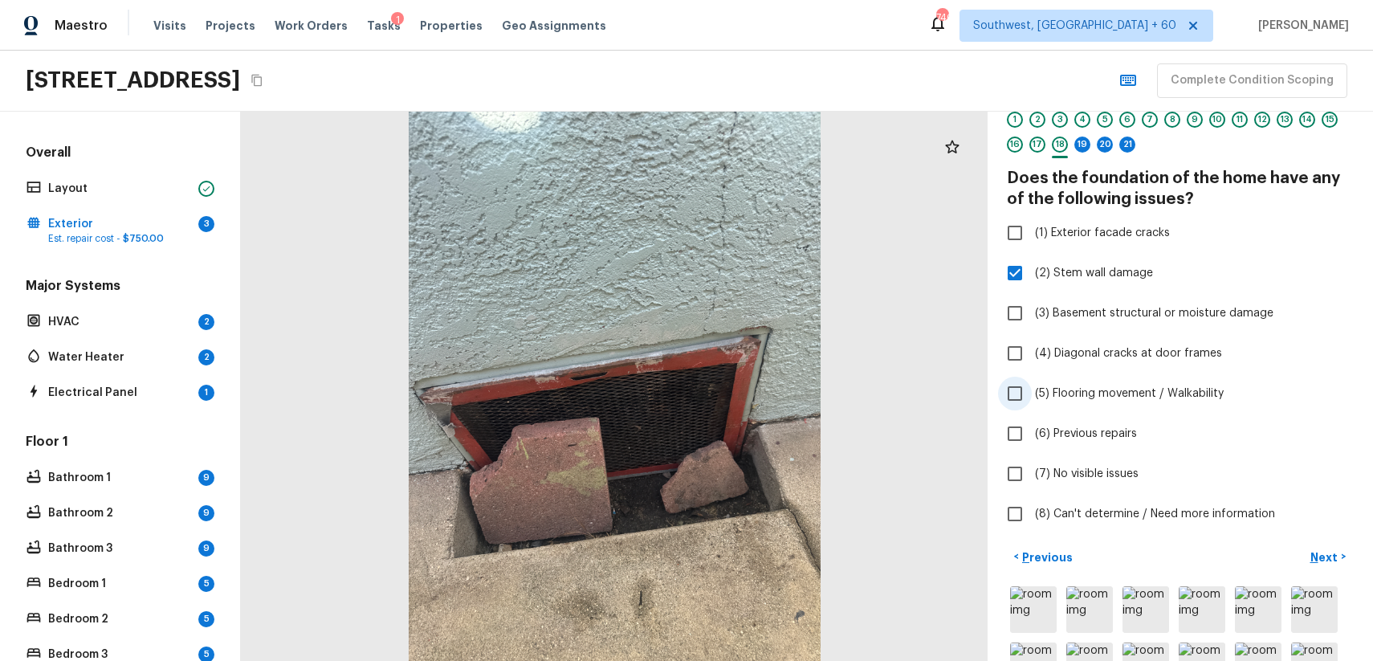
checkbox input "true"
click at [1046, 202] on h4 "Does the foundation of the home have any of the following issues?" at bounding box center [1180, 189] width 347 height 42
click at [1076, 238] on span "(1) Exterior facade cracks" at bounding box center [1102, 233] width 135 height 16
click at [1032, 238] on input "(1) Exterior facade cracks" at bounding box center [1015, 233] width 34 height 34
checkbox input "true"
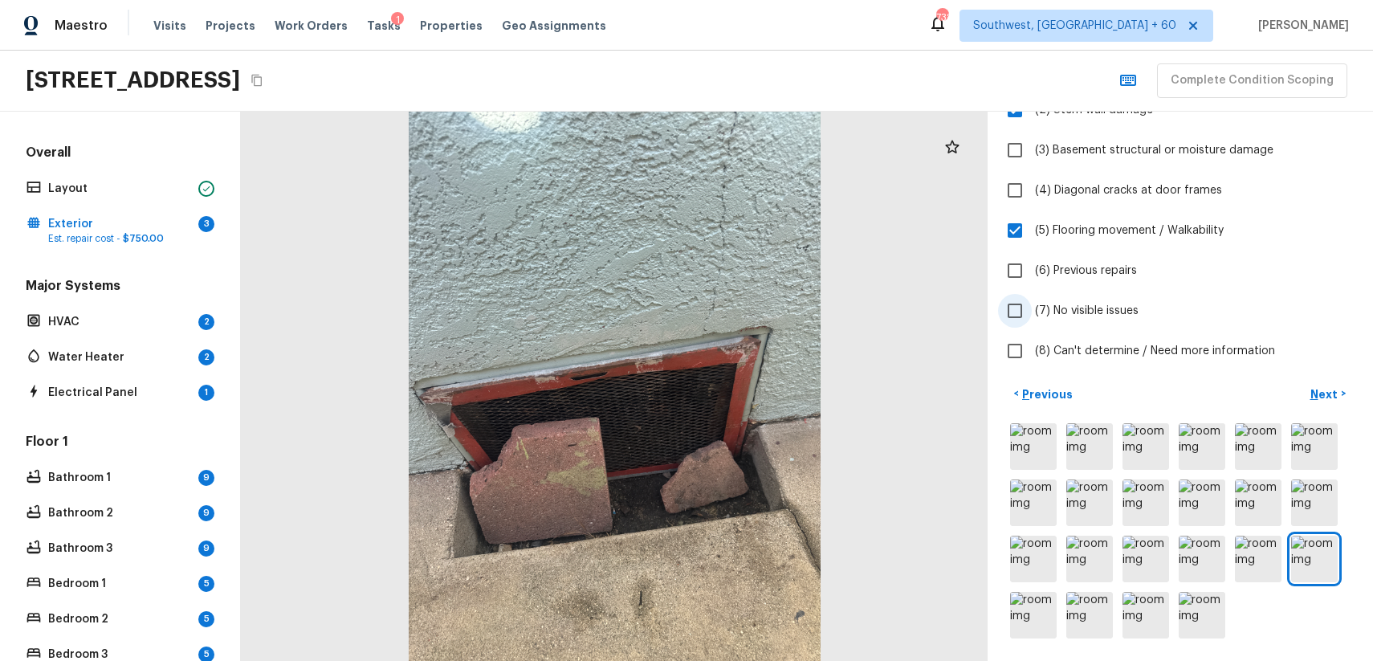
scroll to position [0, 0]
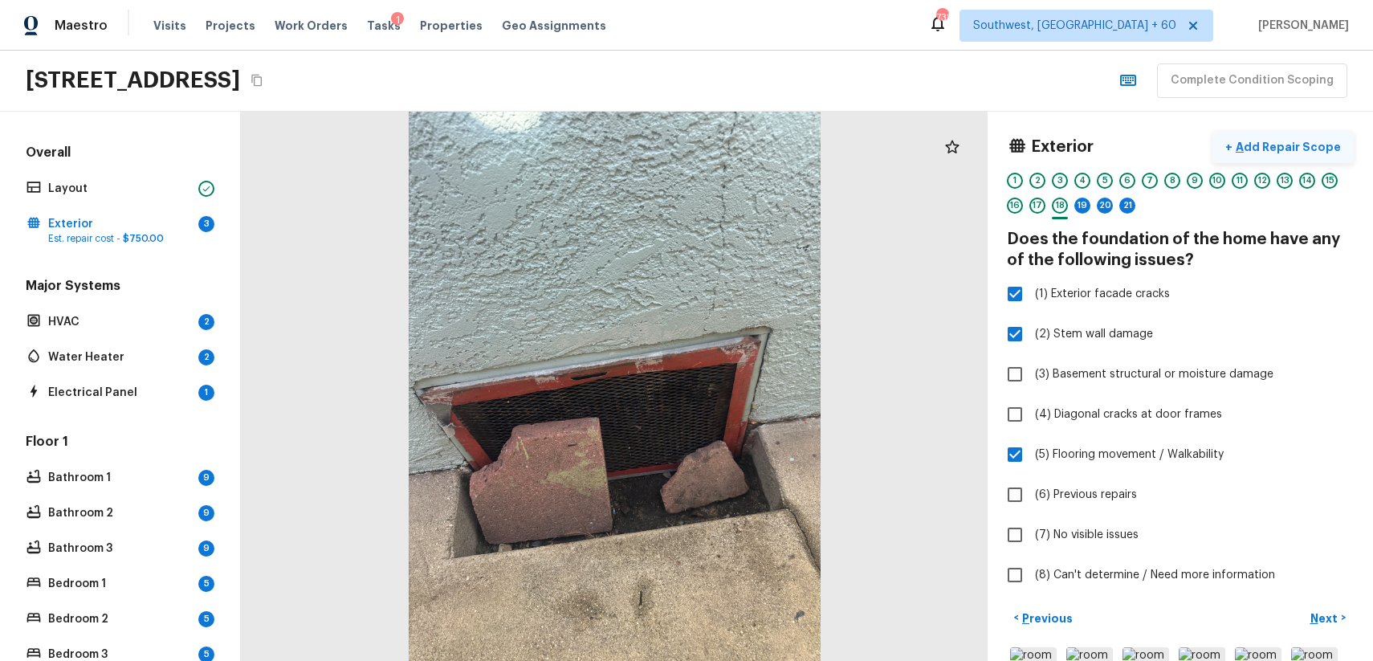
click at [1284, 151] on p "Add Repair Scope" at bounding box center [1286, 147] width 108 height 16
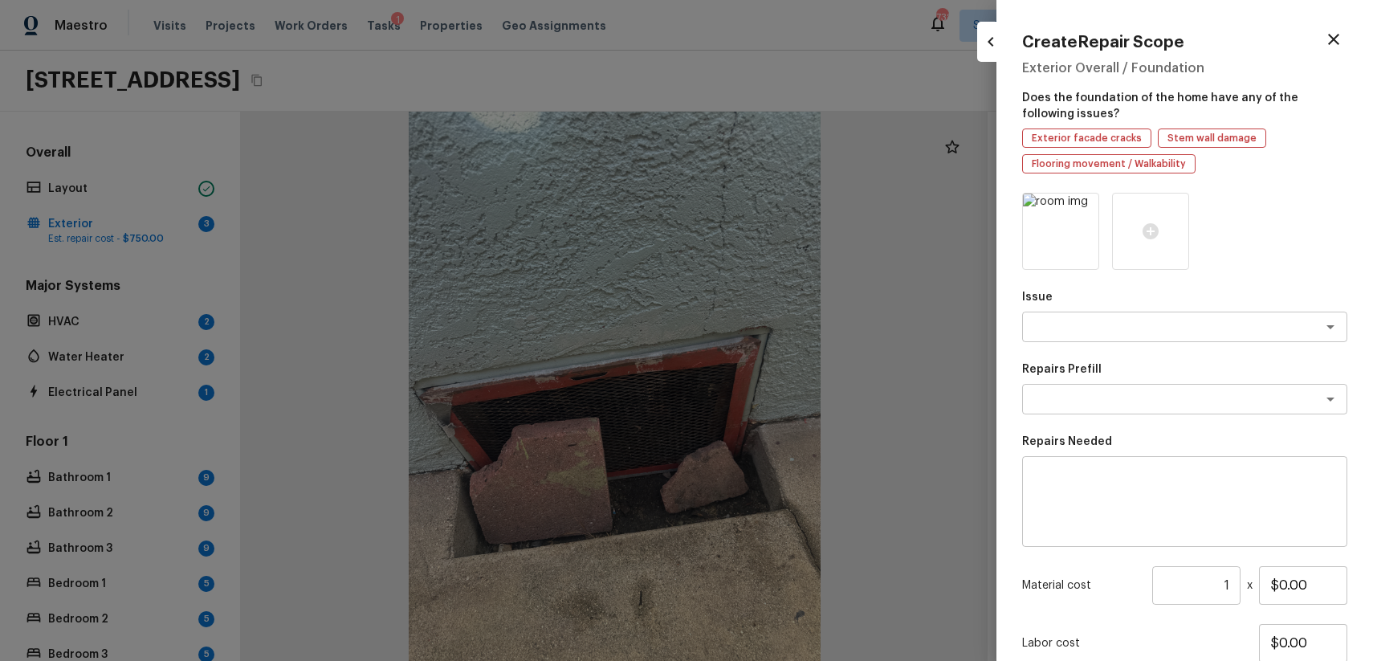
click at [1284, 151] on div "Exterior facade cracks Stem wall damage Flooring movement / Walkability" at bounding box center [1184, 150] width 325 height 45
click at [1140, 239] on div at bounding box center [1150, 231] width 77 height 77
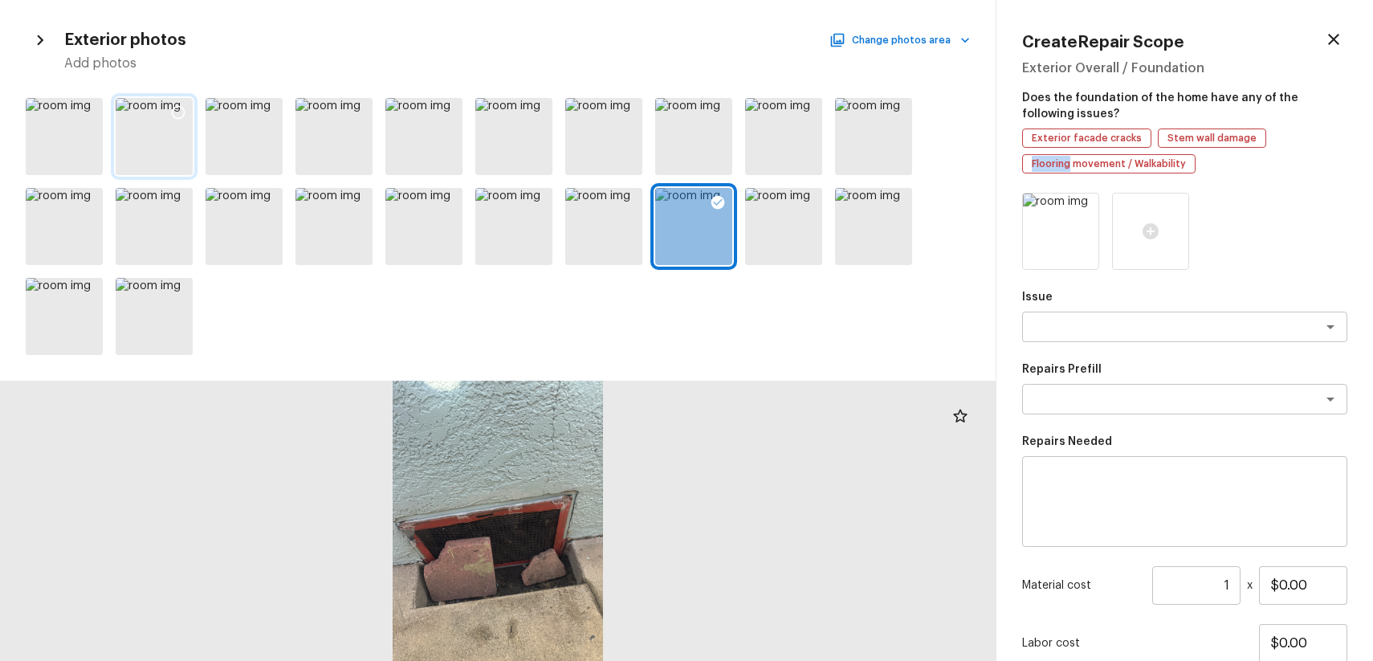
click at [174, 108] on icon at bounding box center [178, 112] width 16 height 16
click at [275, 112] on icon at bounding box center [268, 112] width 16 height 16
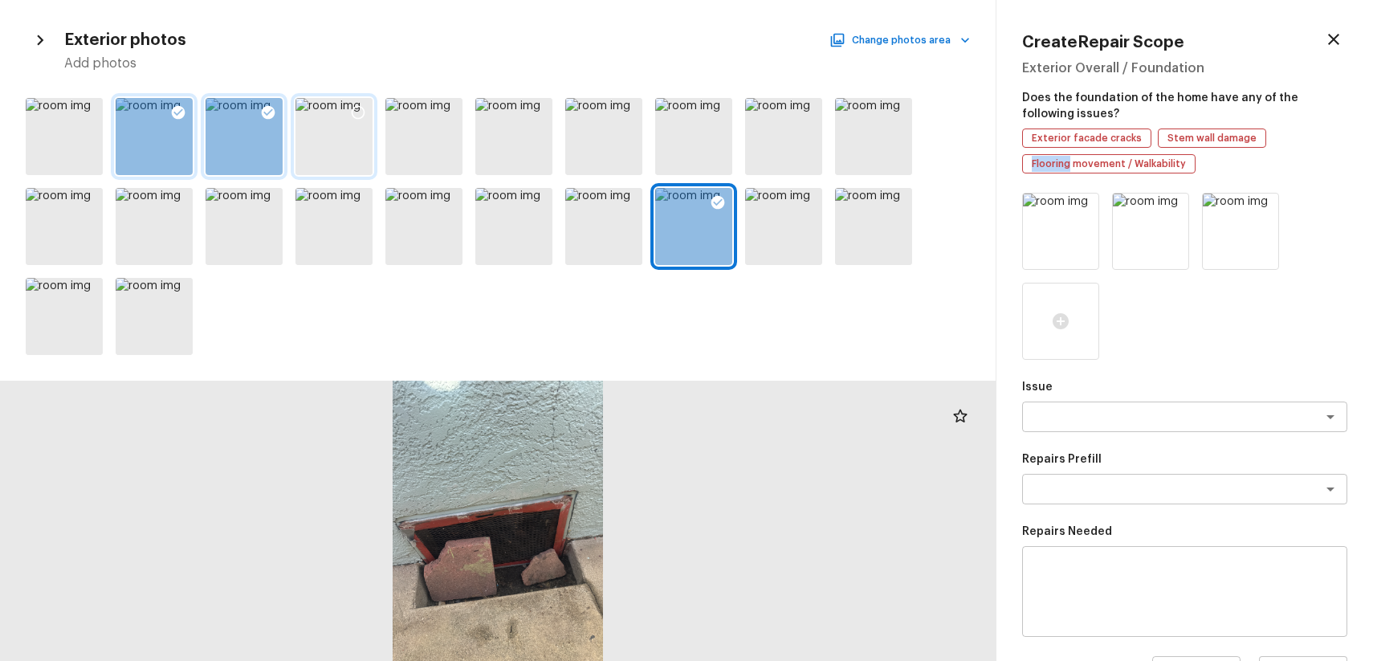
click at [361, 110] on icon at bounding box center [358, 112] width 16 height 16
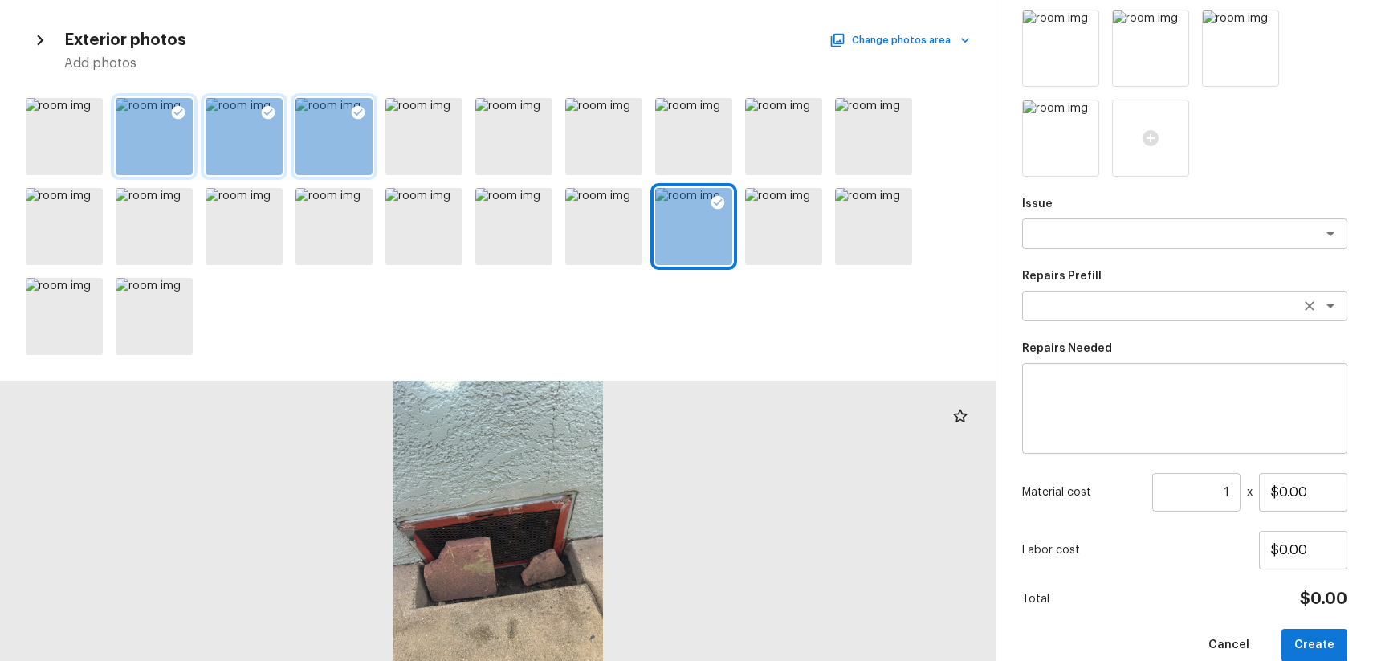
scroll to position [209, 0]
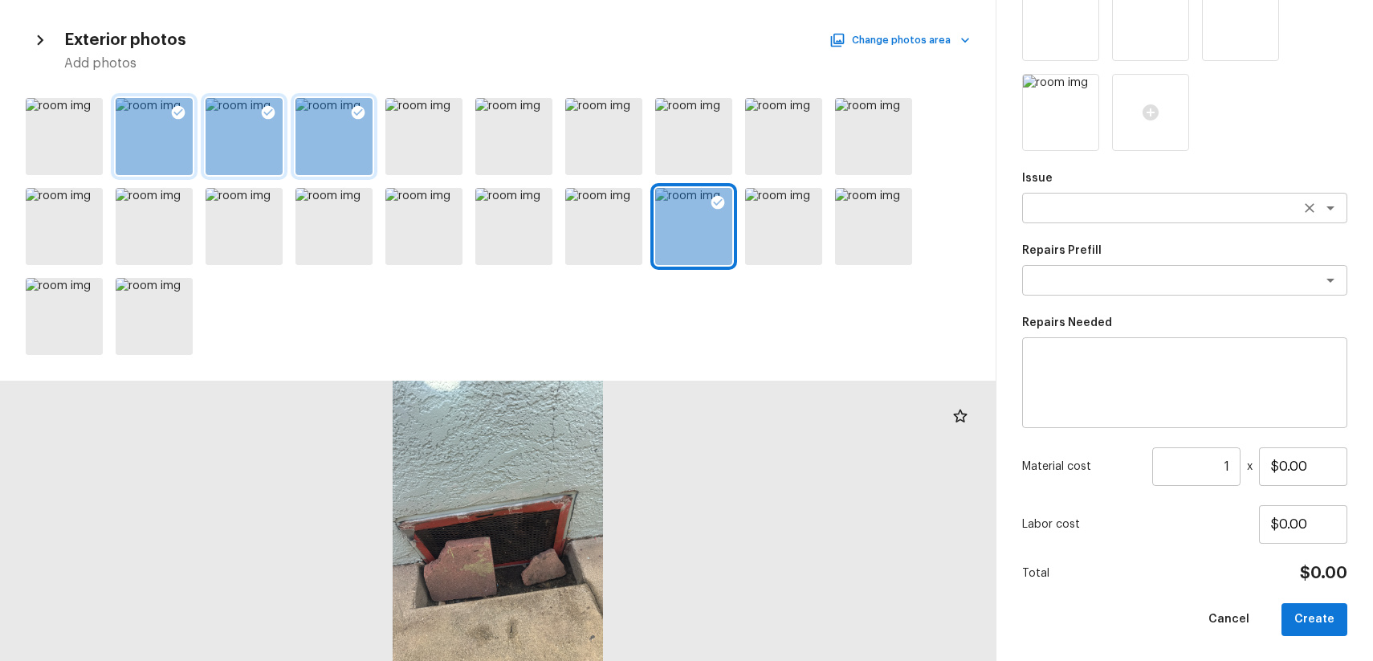
click at [1123, 218] on div "x ​" at bounding box center [1184, 208] width 325 height 31
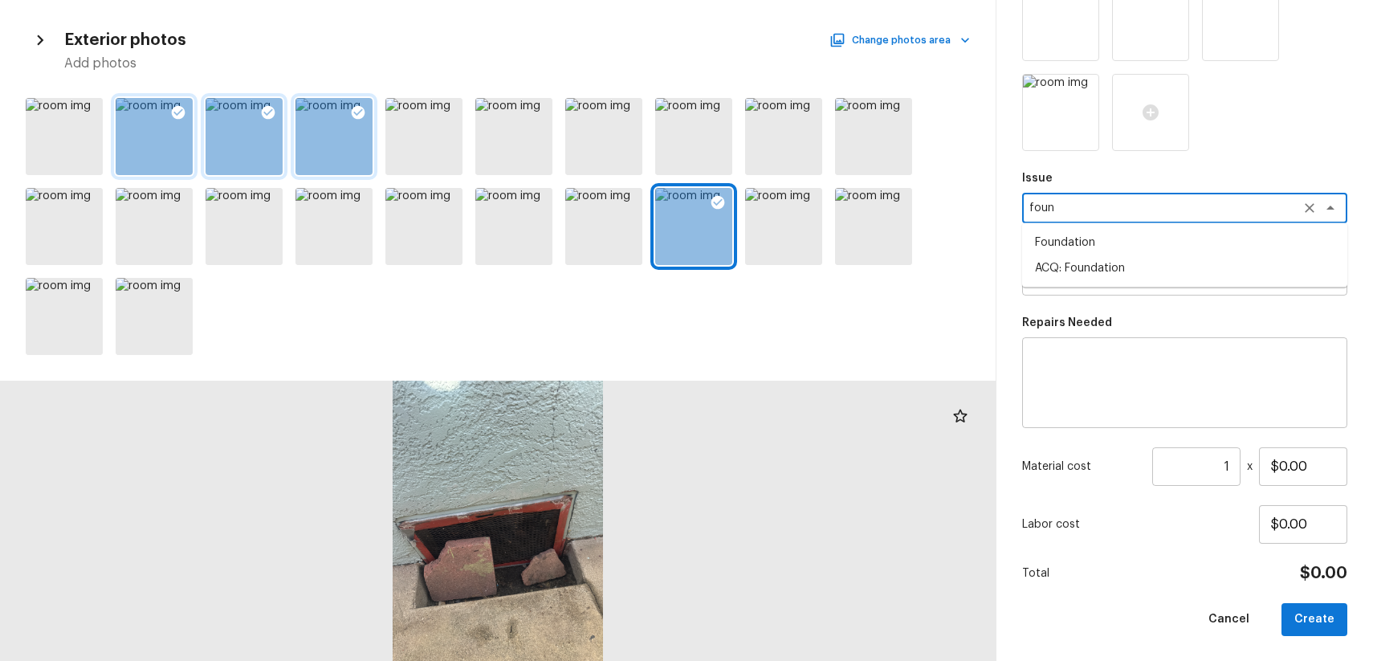
click at [1125, 270] on li "ACQ: Foundation" at bounding box center [1184, 268] width 325 height 26
type textarea "ACQ: Foundation"
click at [1146, 295] on div "Repairs Prefill x ​" at bounding box center [1184, 268] width 325 height 53
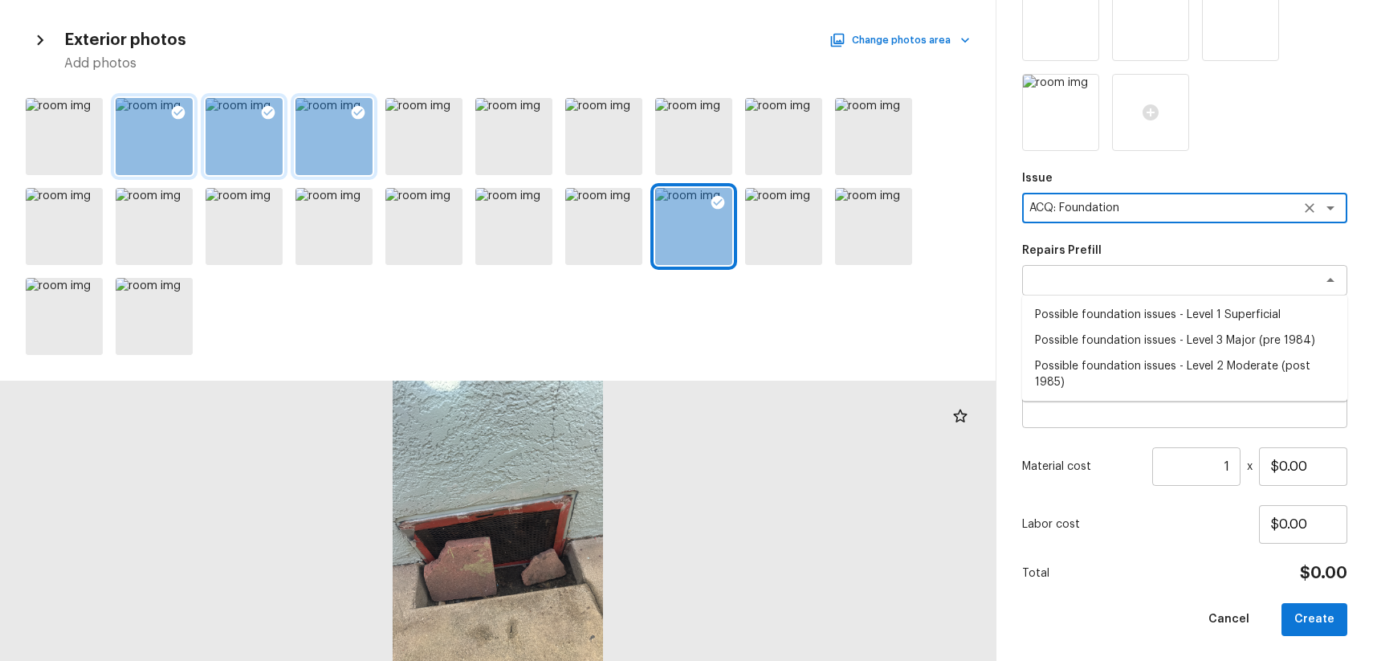
click at [1252, 346] on li "Possible foundation issues - Level 3 Major (pre 1984)" at bounding box center [1184, 341] width 325 height 26
type textarea "Possible foundation issues - Level 3 Major (pre 1984)"
type textarea "Possible foundation issues - Level 3 Major: Disclaimer: This is NOT a technical…"
type input "$15,000.00"
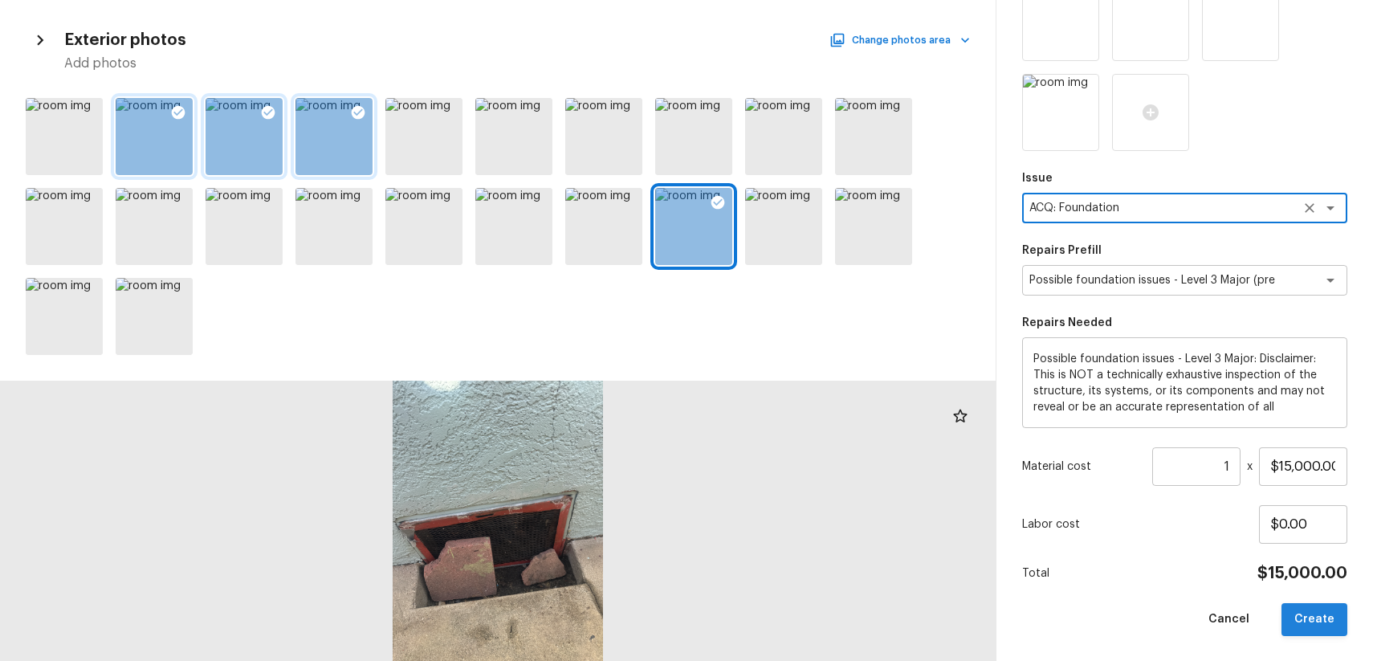
type textarea "ACQ: Foundation"
click at [1326, 625] on button "Create" at bounding box center [1314, 619] width 66 height 33
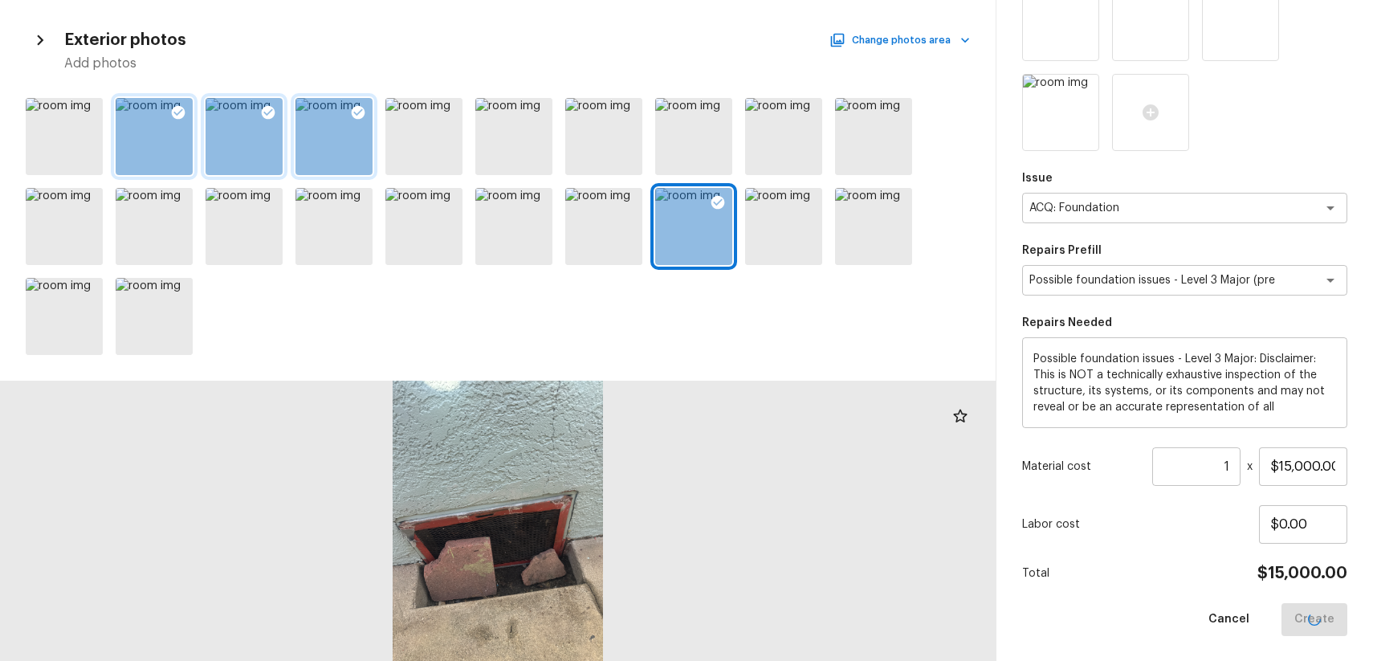
type input "$0.00"
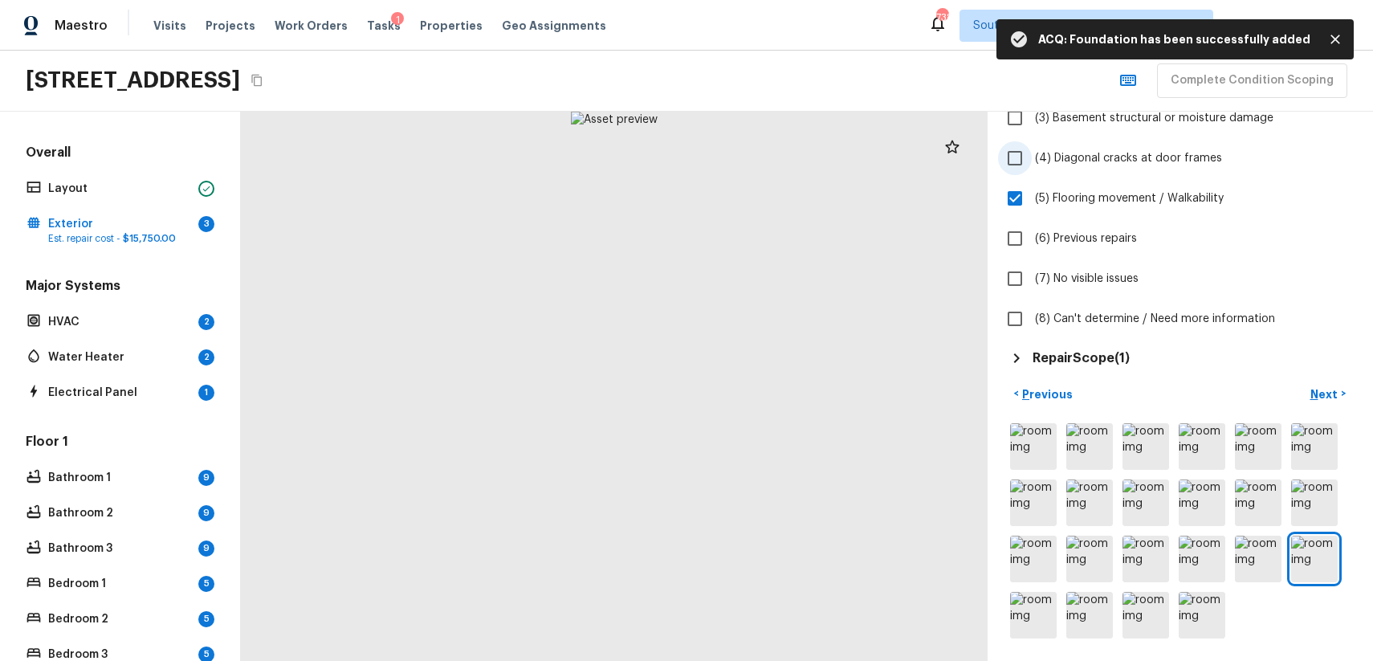
scroll to position [0, 0]
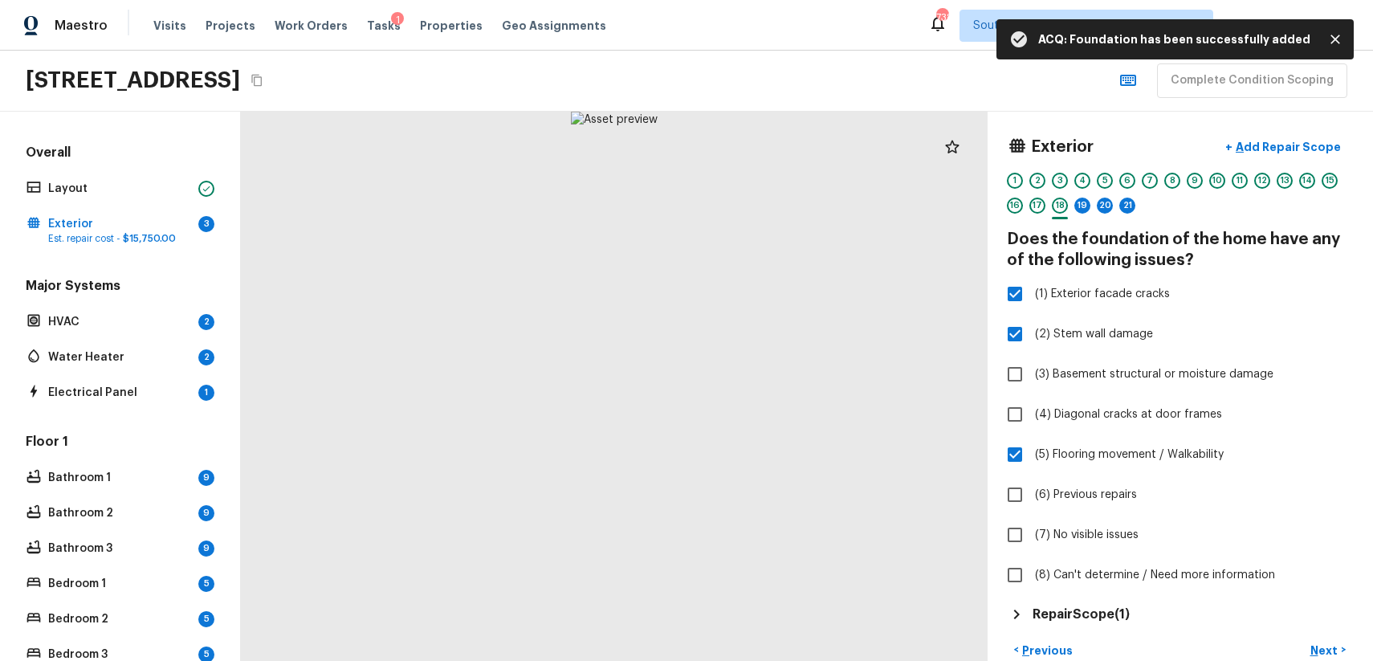
click at [1077, 192] on div at bounding box center [1082, 193] width 16 height 2
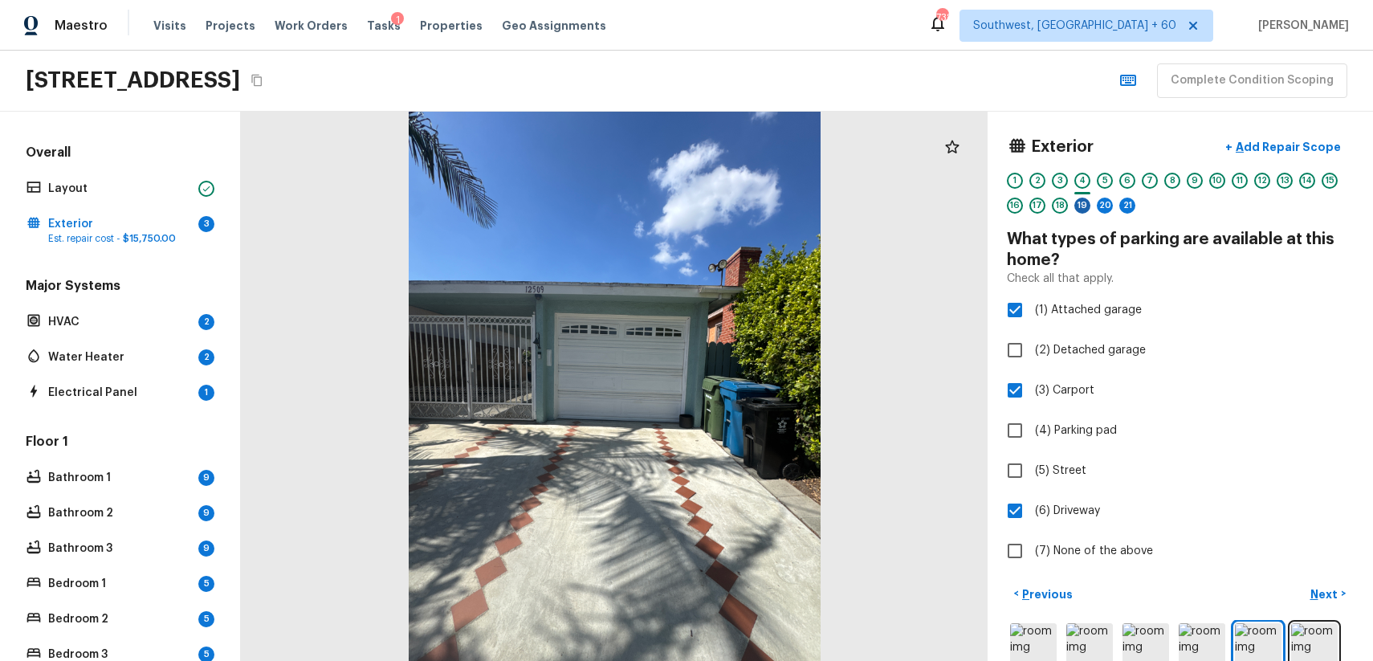
click at [1086, 202] on div "19" at bounding box center [1082, 206] width 16 height 16
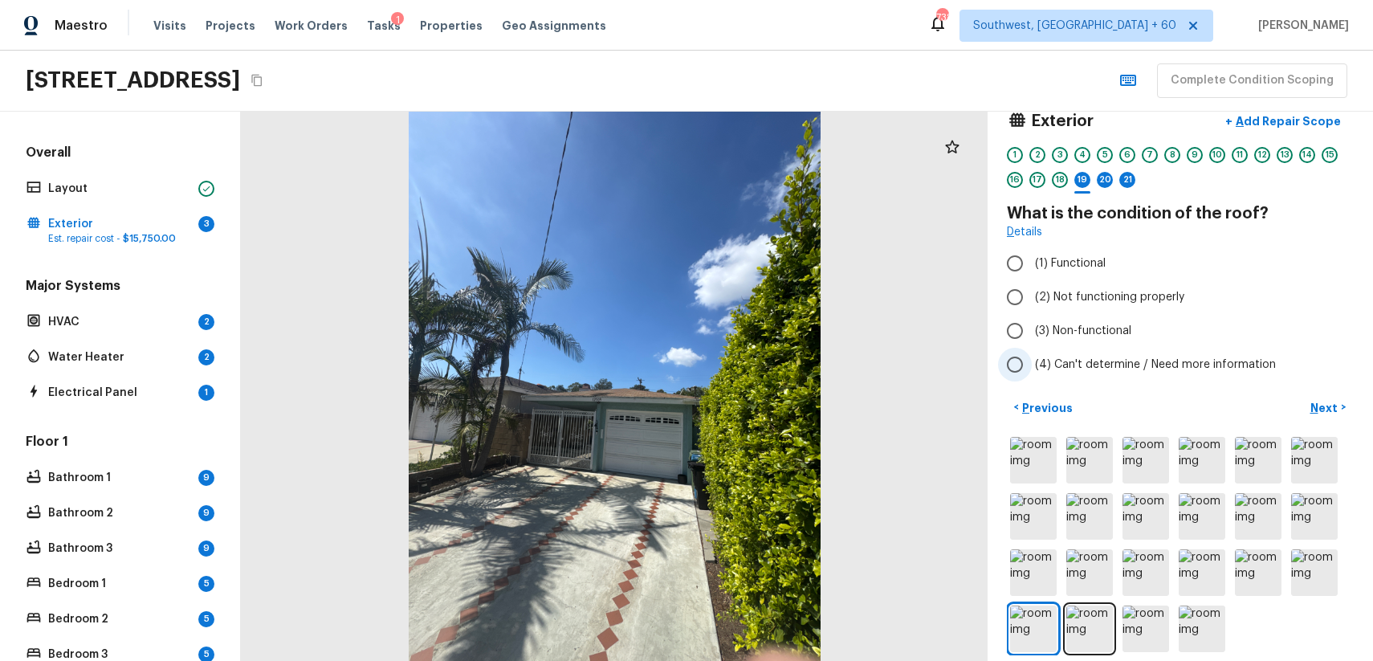
scroll to position [39, 0]
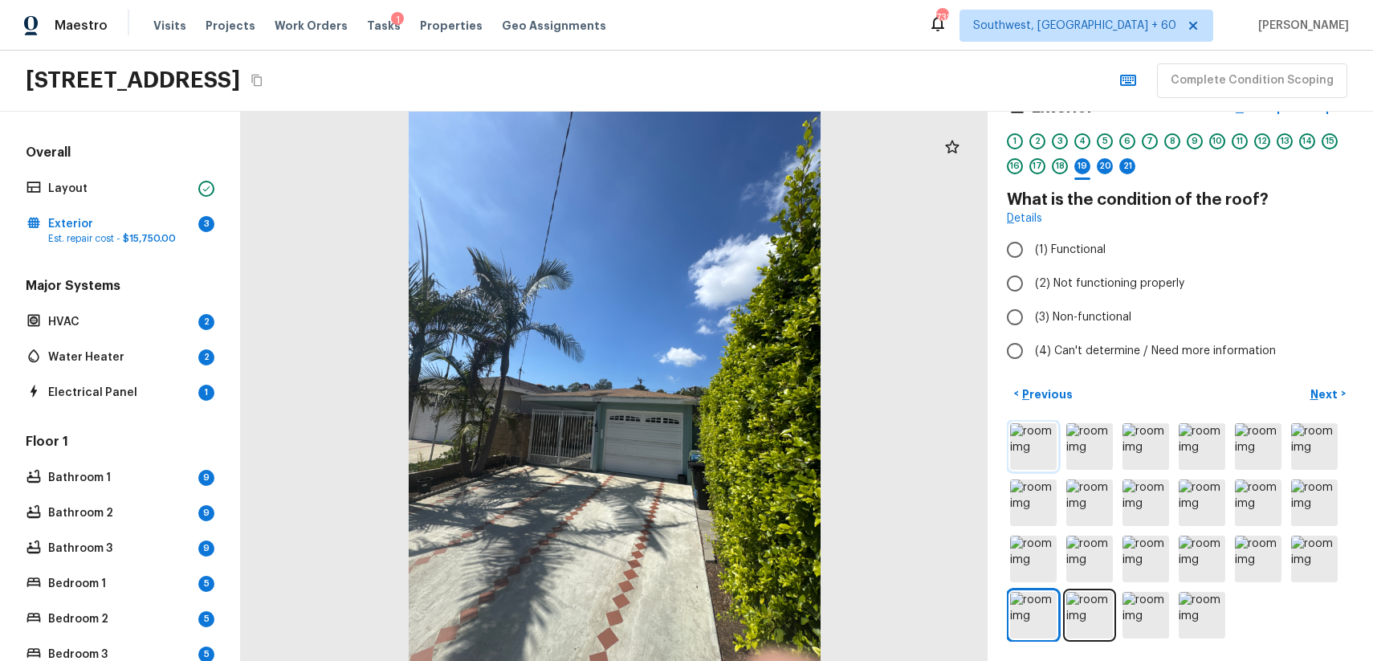
click at [1036, 434] on img at bounding box center [1033, 446] width 47 height 47
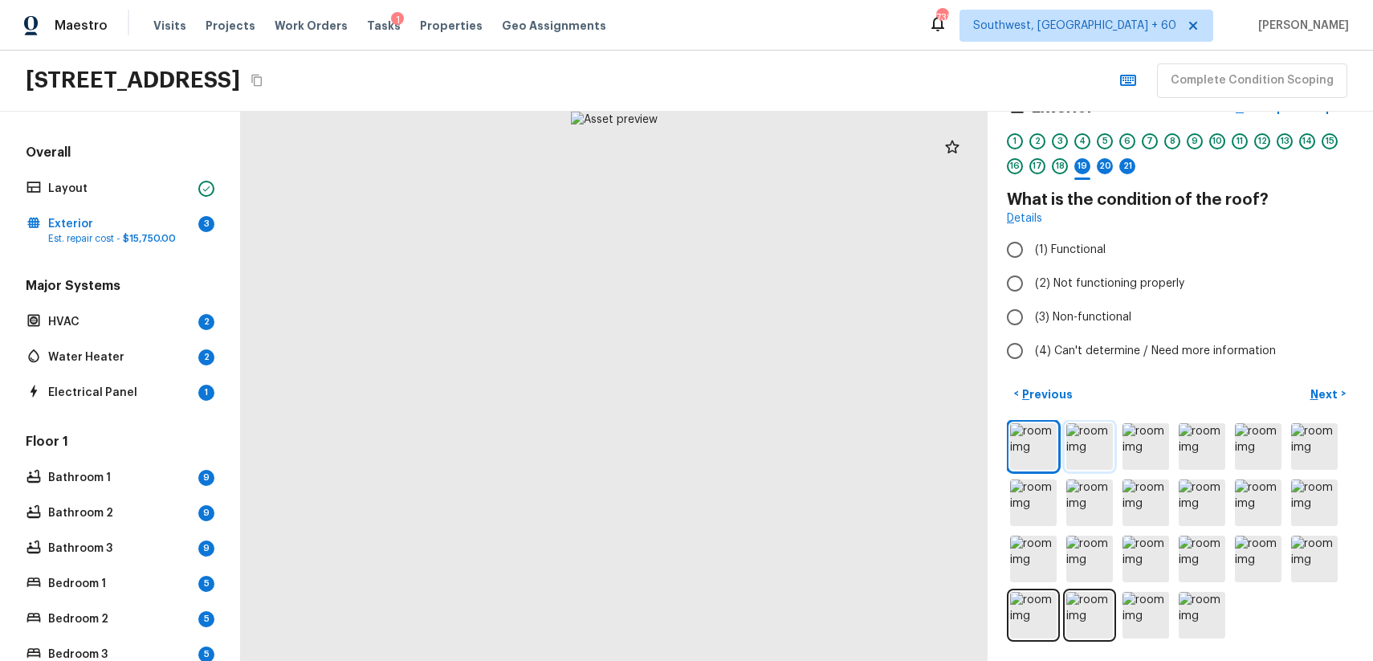
click at [1094, 449] on img at bounding box center [1089, 446] width 47 height 47
click at [1134, 468] on img at bounding box center [1145, 446] width 47 height 47
click at [1189, 448] on img at bounding box center [1202, 446] width 47 height 47
click at [1237, 438] on img at bounding box center [1258, 446] width 47 height 47
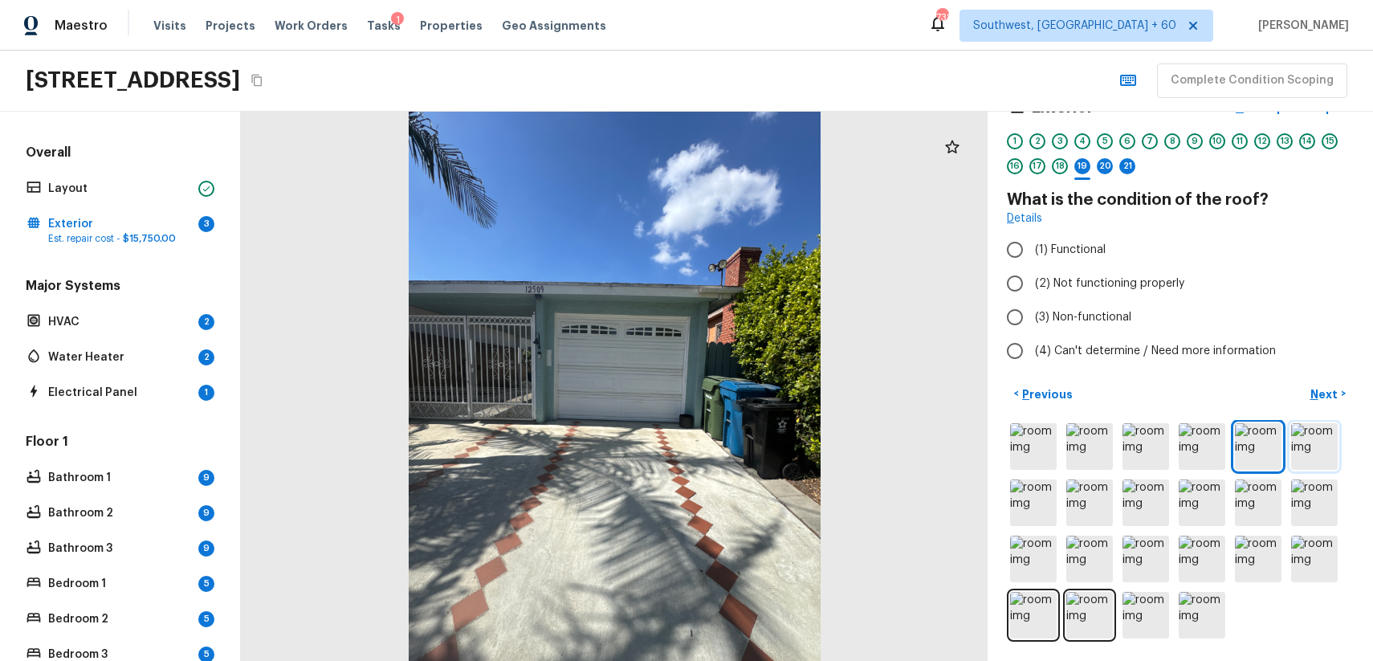
click at [1321, 444] on img at bounding box center [1314, 446] width 47 height 47
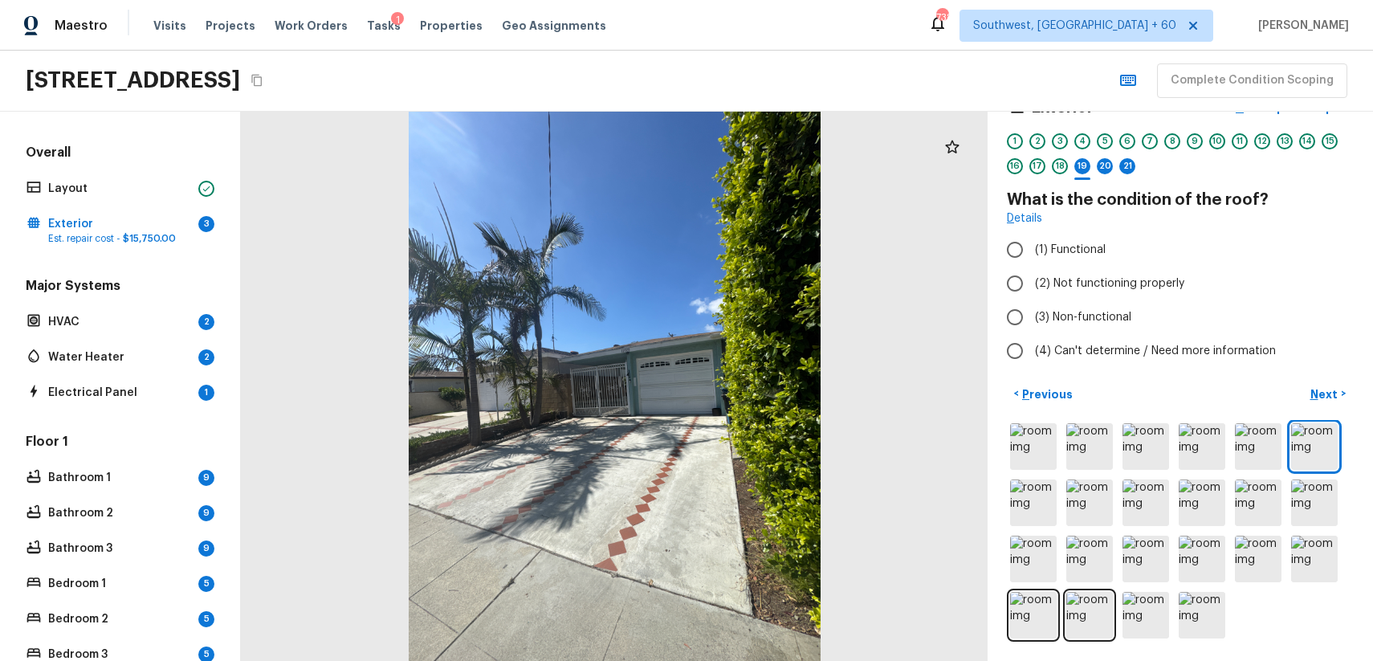
click at [1063, 525] on div at bounding box center [1180, 531] width 347 height 222
click at [1041, 510] on img at bounding box center [1033, 502] width 47 height 47
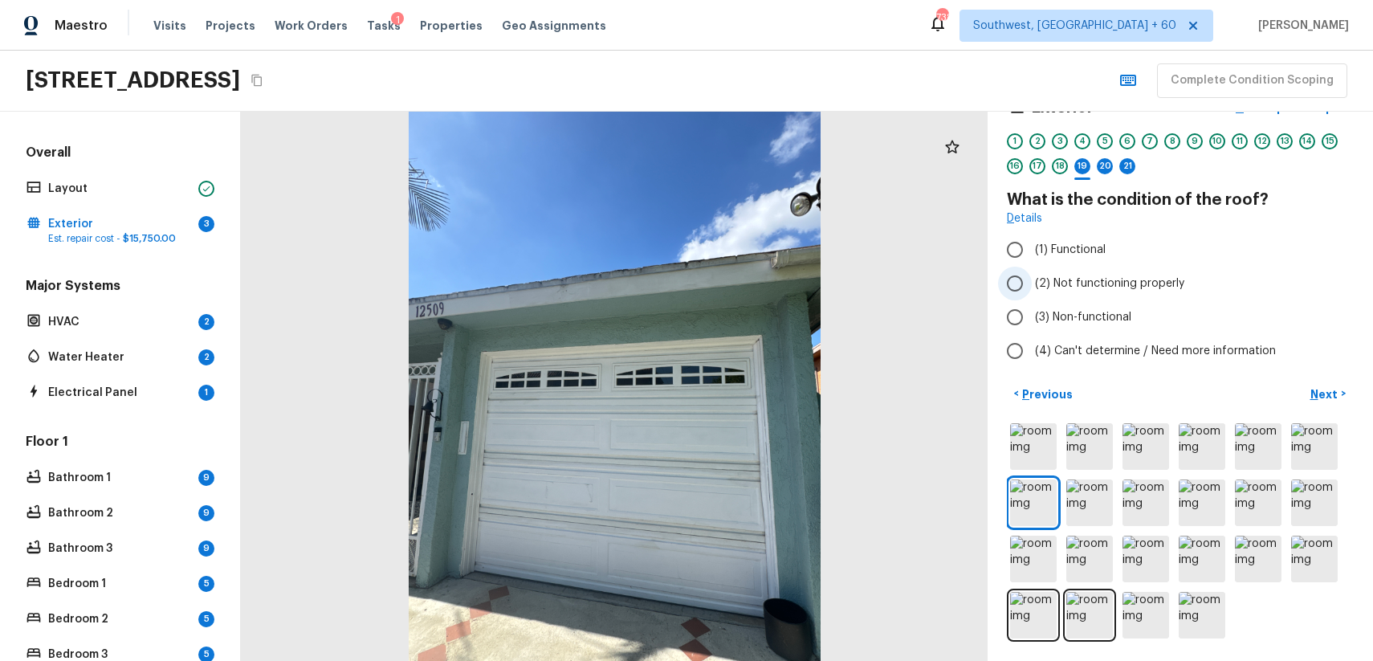
click at [1050, 283] on span "(2) Not functioning properly" at bounding box center [1109, 283] width 149 height 16
click at [1032, 283] on input "(2) Not functioning properly" at bounding box center [1015, 284] width 34 height 34
radio input "true"
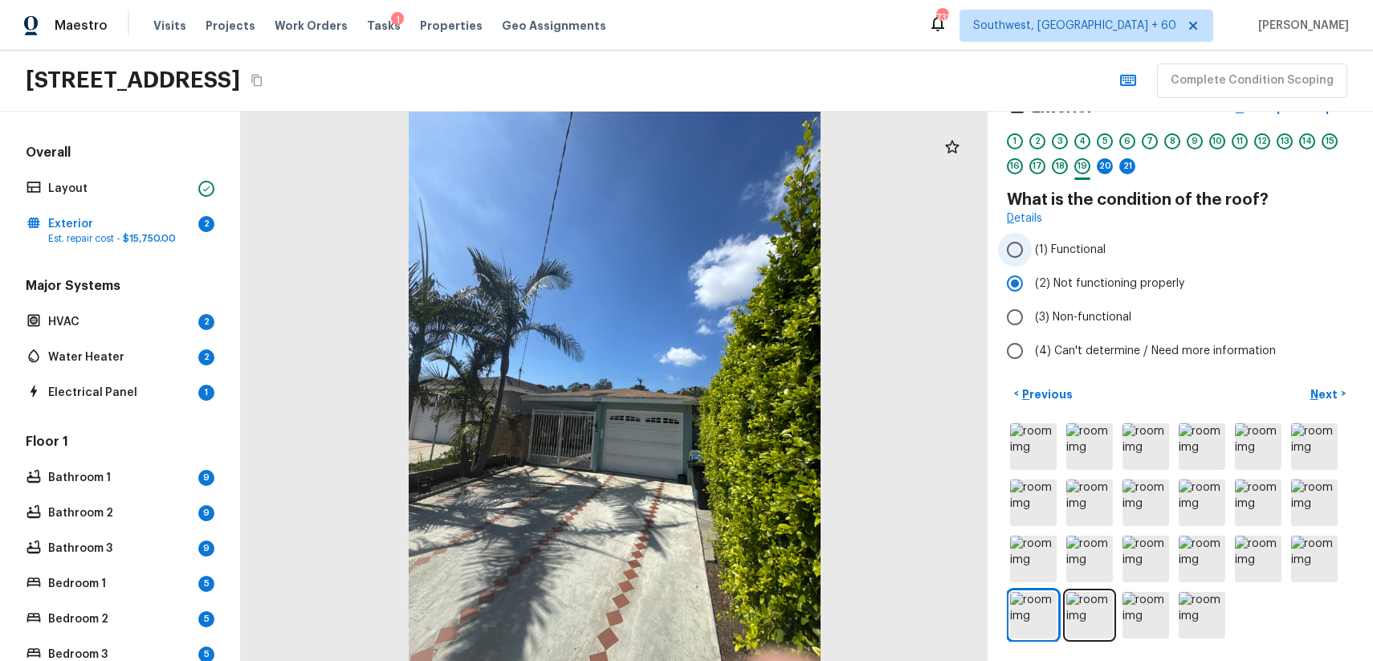
scroll to position [0, 0]
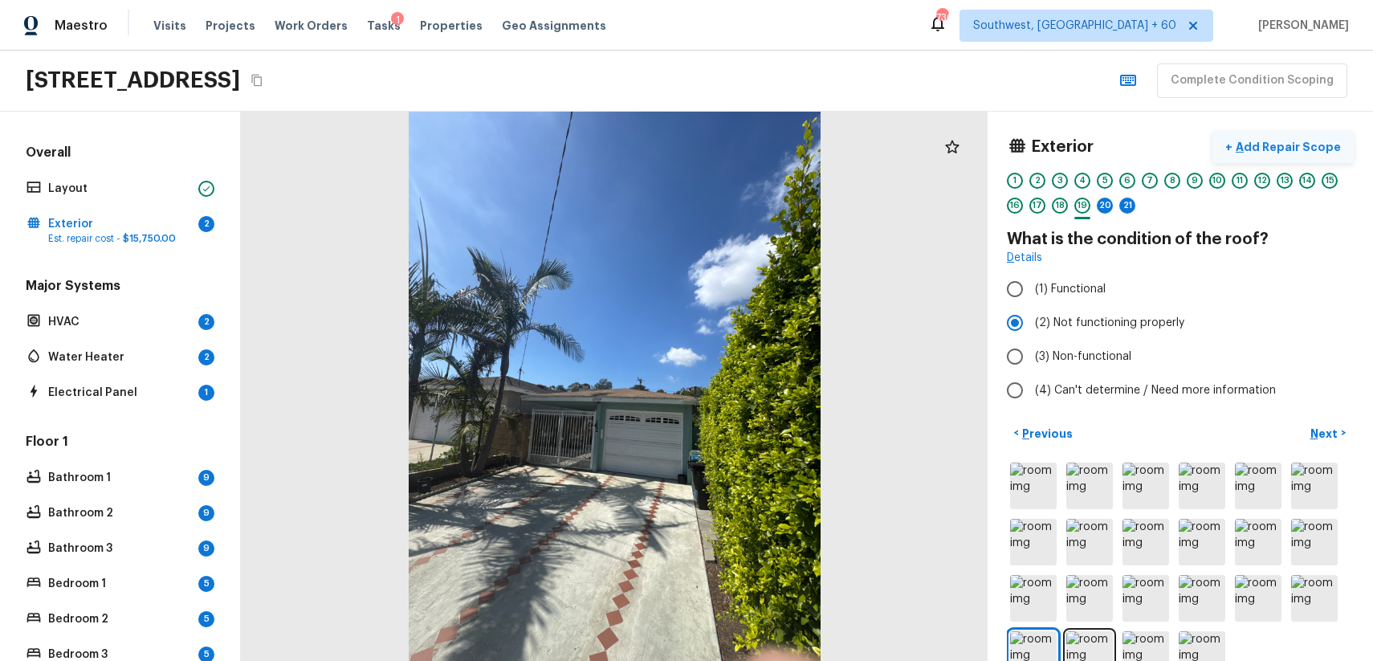
click at [1255, 155] on button "+ Add Repair Scope" at bounding box center [1282, 147] width 141 height 33
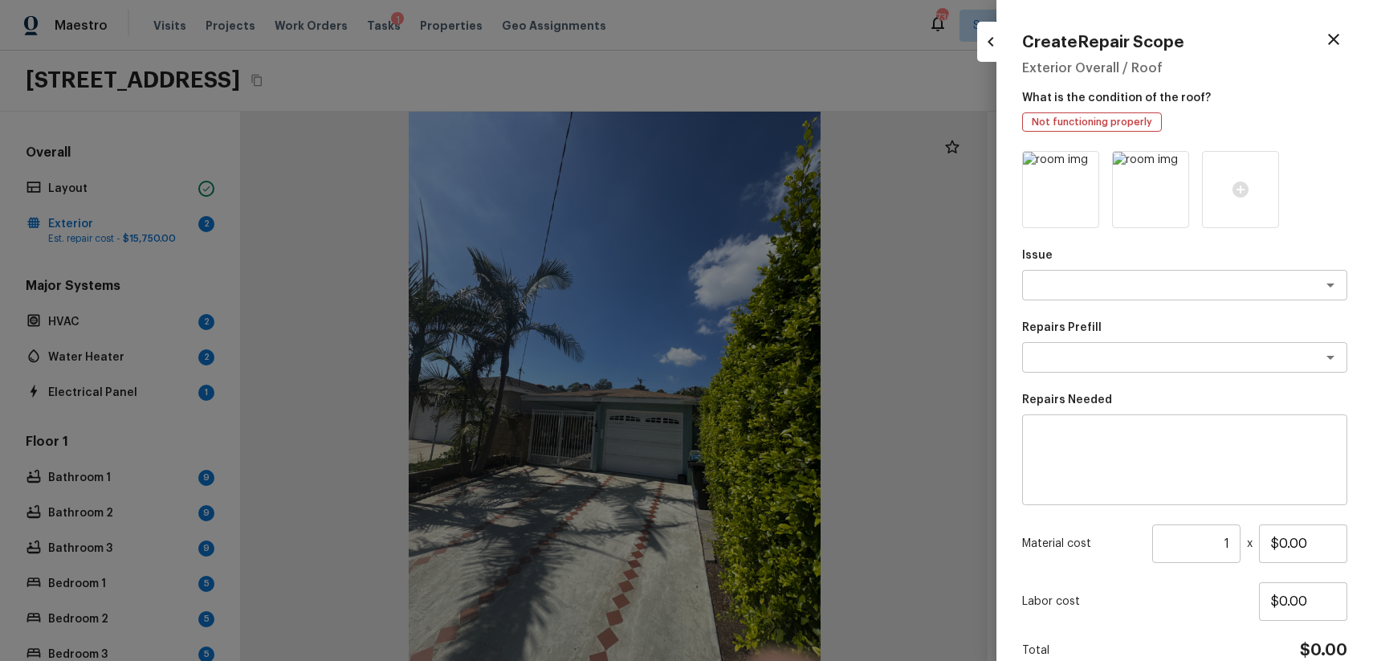
click at [1091, 248] on p "Issue" at bounding box center [1184, 255] width 325 height 16
click at [1095, 271] on div "x ​" at bounding box center [1184, 285] width 325 height 31
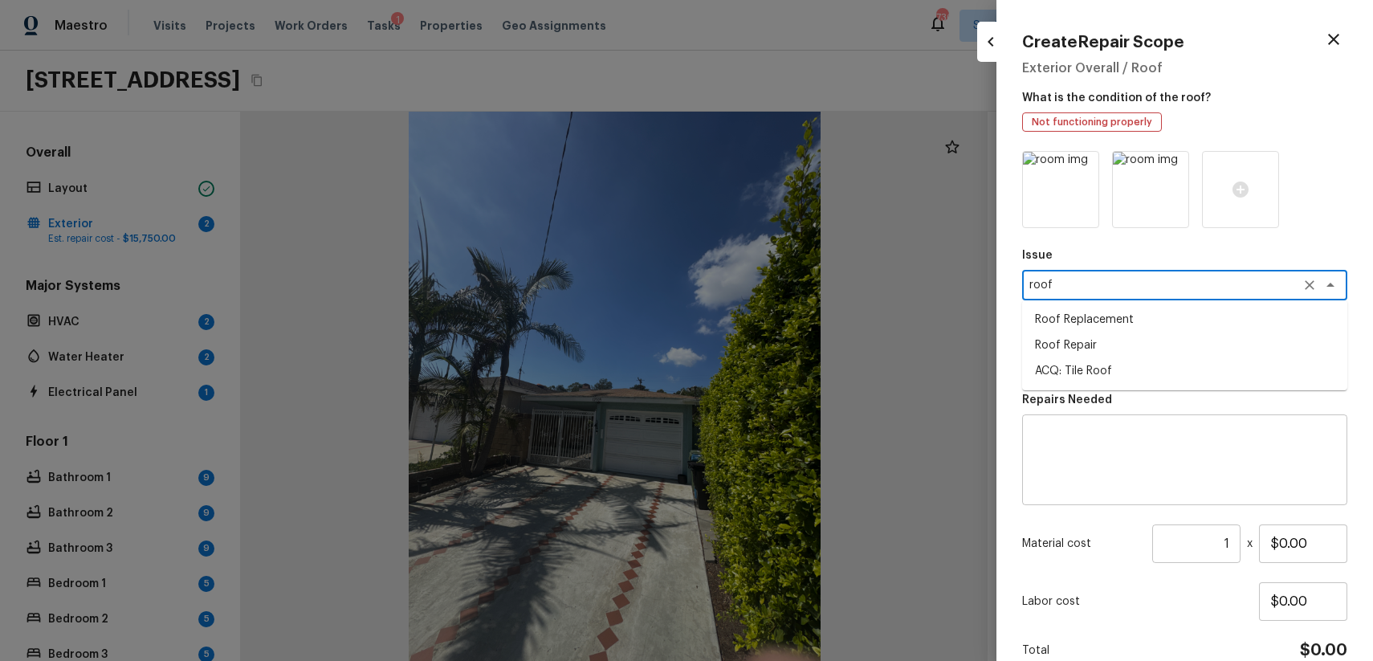
click at [1060, 323] on li "Roof Replacement" at bounding box center [1184, 320] width 325 height 26
click at [1126, 343] on div "x ​" at bounding box center [1184, 357] width 325 height 31
type textarea "Roof Replacement"
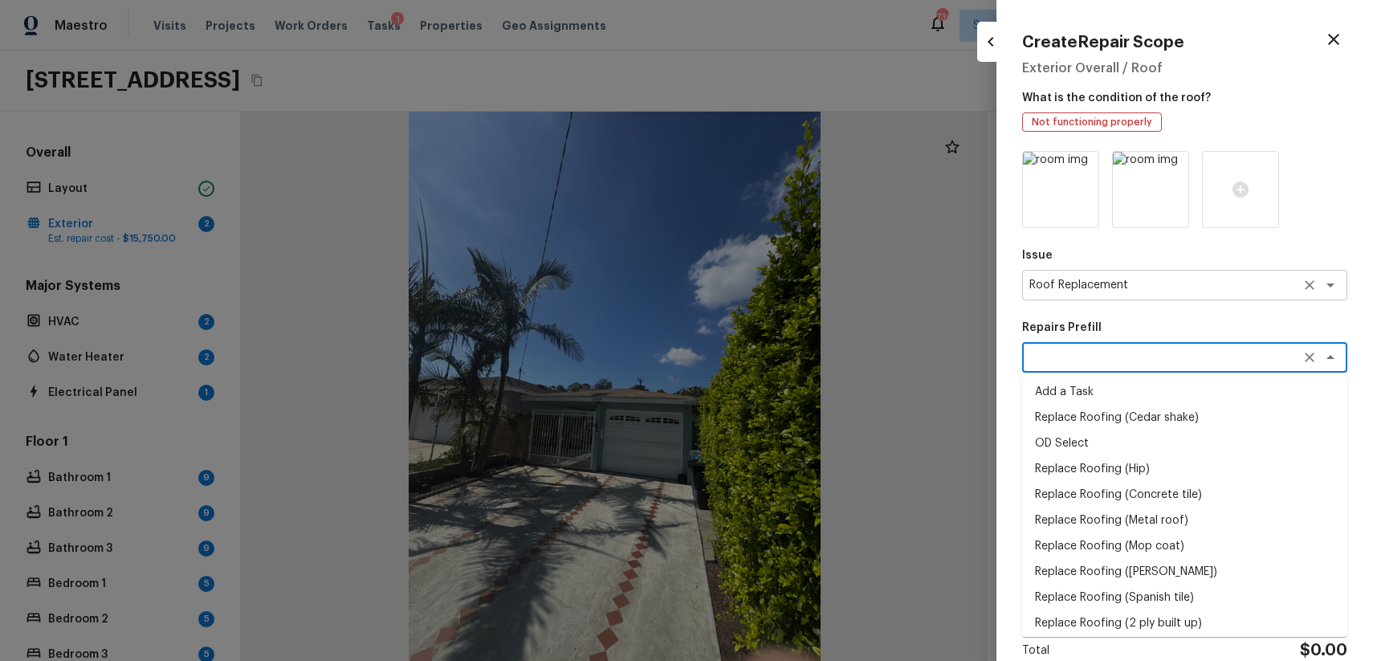
click at [1302, 282] on icon "Clear" at bounding box center [1309, 285] width 16 height 16
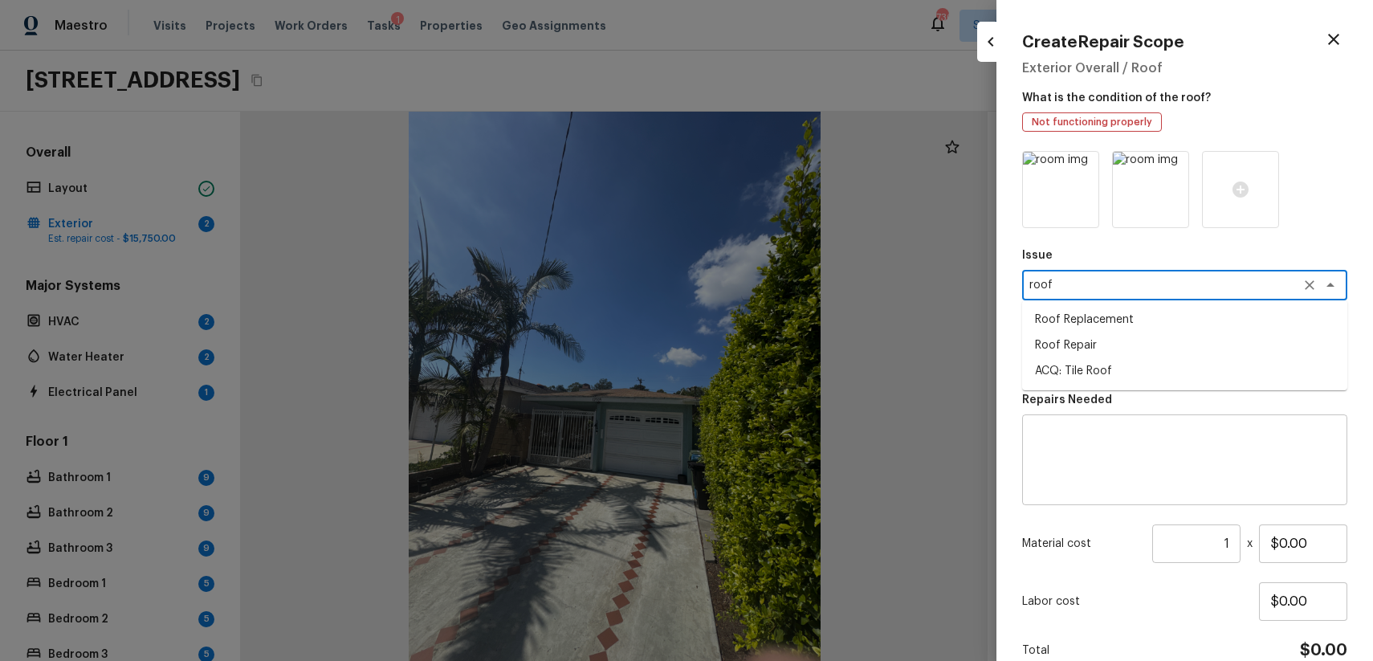
click at [1137, 340] on li "Roof Repair" at bounding box center [1184, 345] width 325 height 26
type textarea "Roof Repair"
click at [1171, 354] on textarea at bounding box center [1162, 357] width 266 height 16
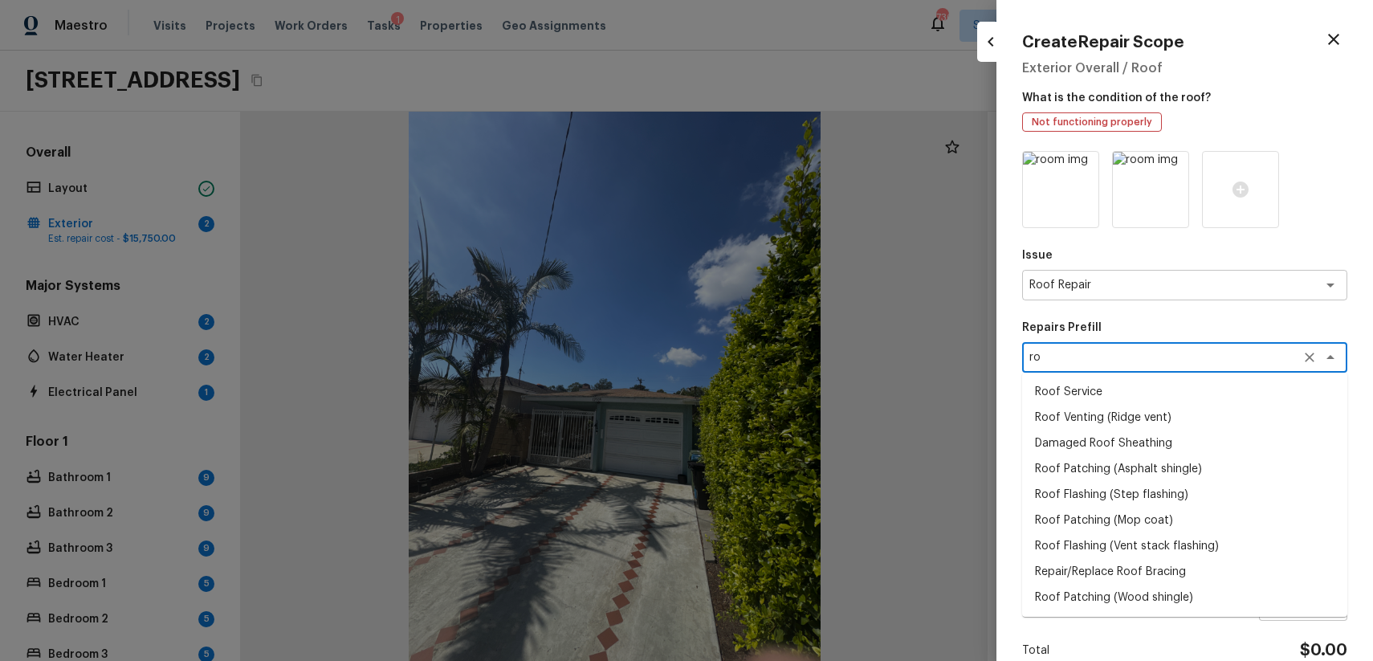
type textarea "r"
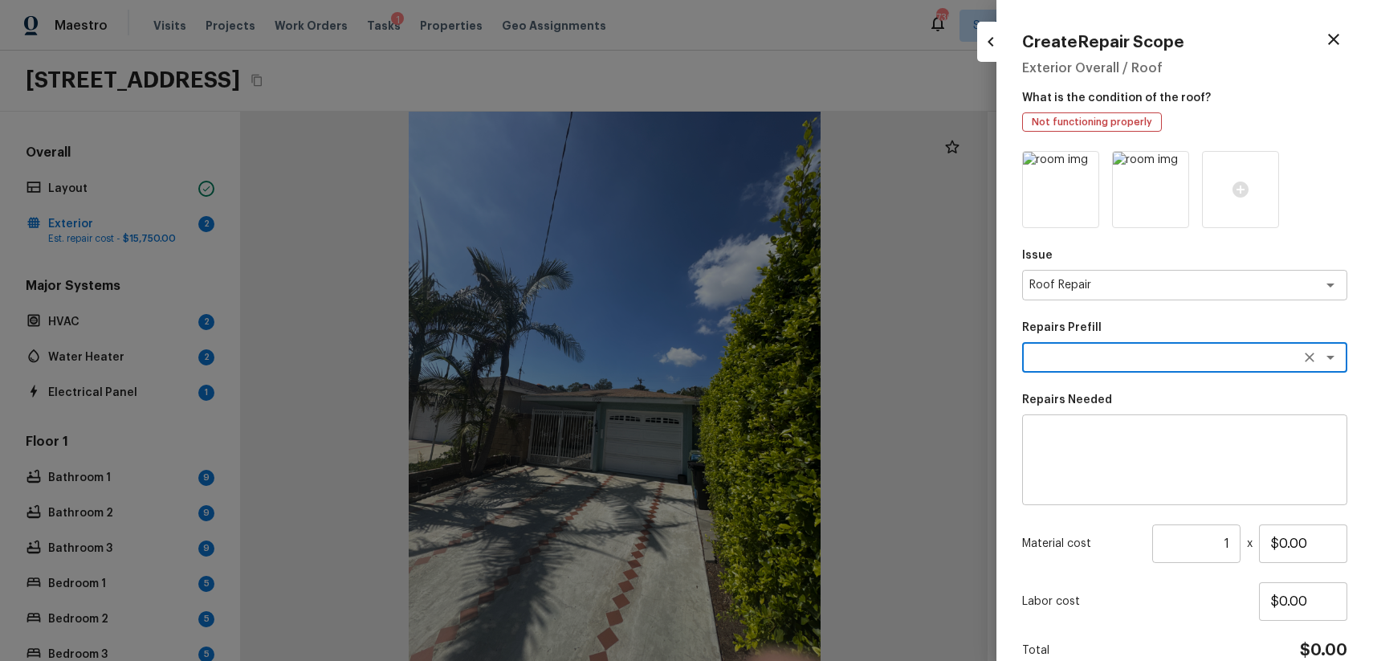
click at [1142, 352] on textarea at bounding box center [1162, 357] width 266 height 16
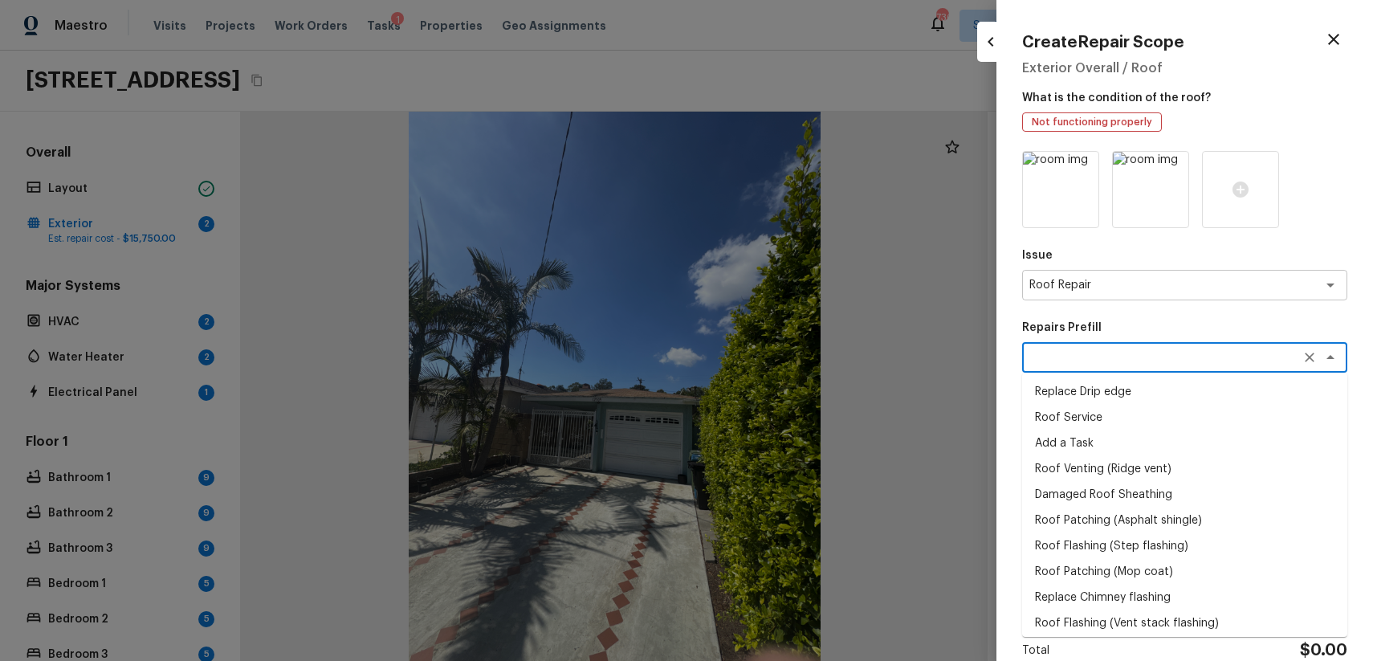
click at [1175, 331] on p "Repairs Prefill" at bounding box center [1184, 328] width 325 height 16
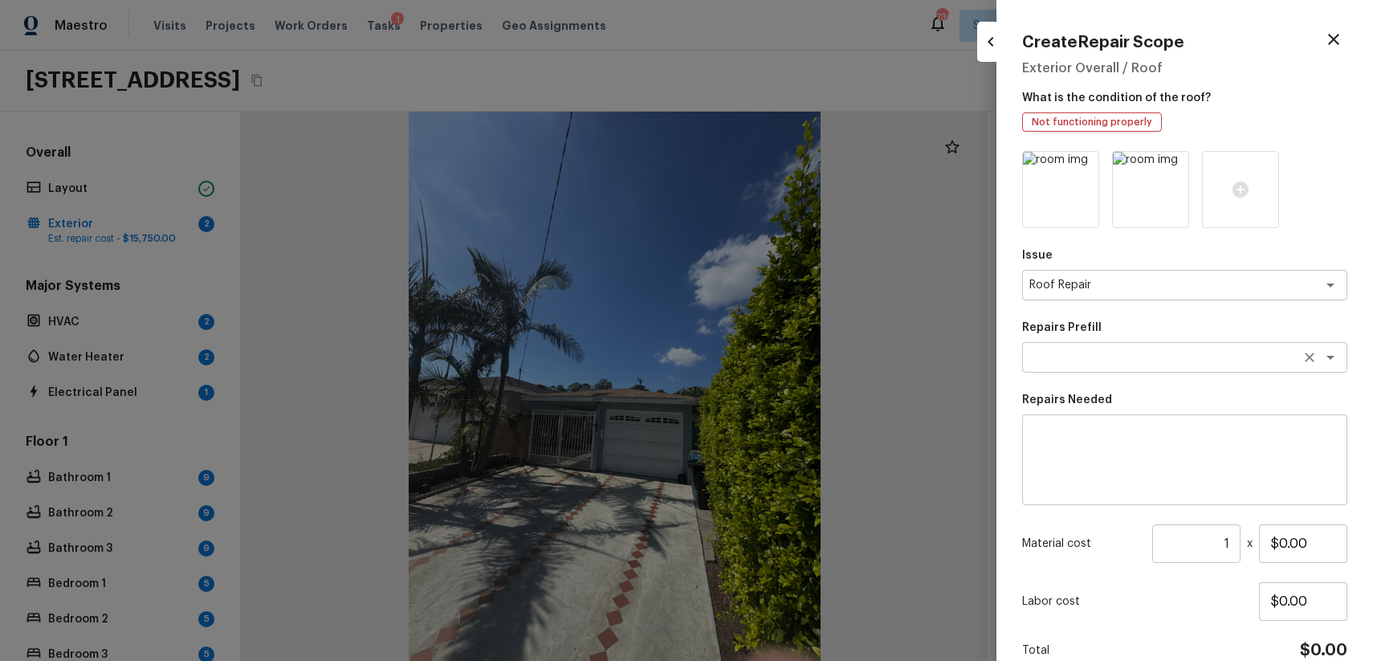
click at [1134, 352] on textarea at bounding box center [1162, 357] width 266 height 16
click at [1188, 338] on div "Repairs Prefill x ​" at bounding box center [1184, 346] width 325 height 53
click at [1218, 324] on p "Repairs Prefill" at bounding box center [1184, 328] width 325 height 16
click at [1131, 437] on textarea at bounding box center [1184, 460] width 303 height 64
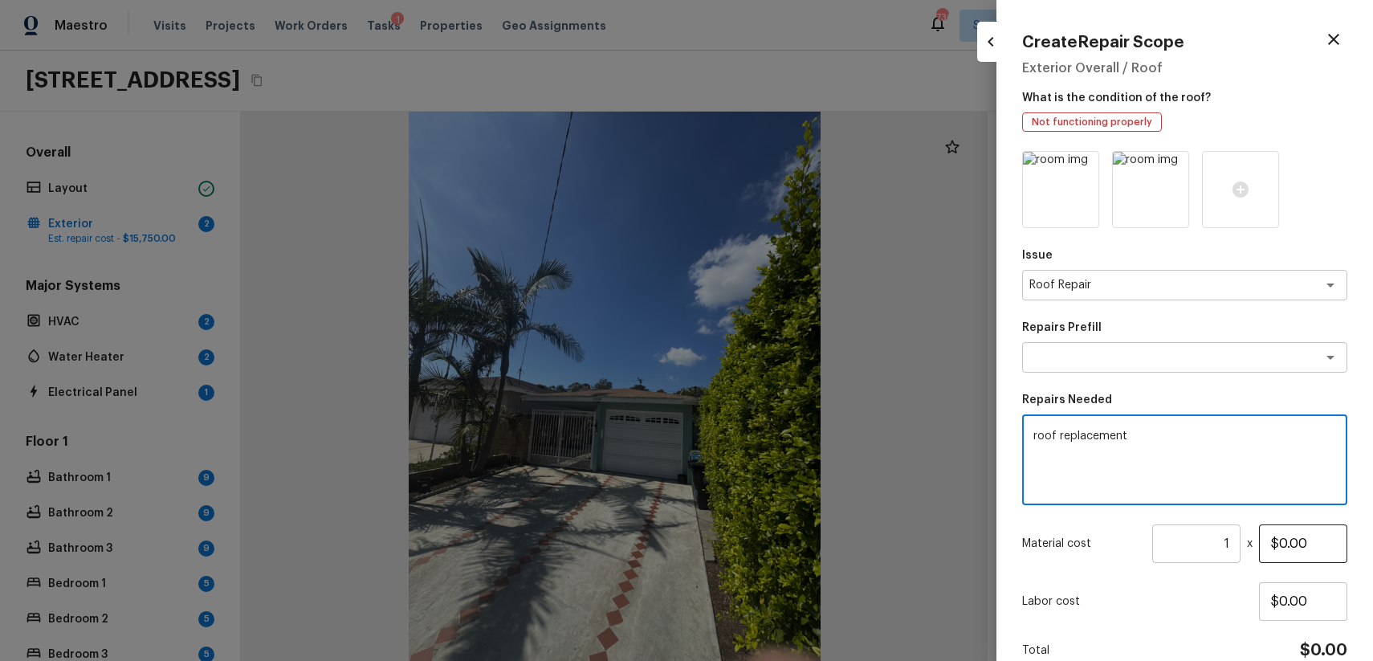
type textarea "roof replacement"
click at [1275, 542] on input "$0.00" at bounding box center [1303, 543] width 88 height 39
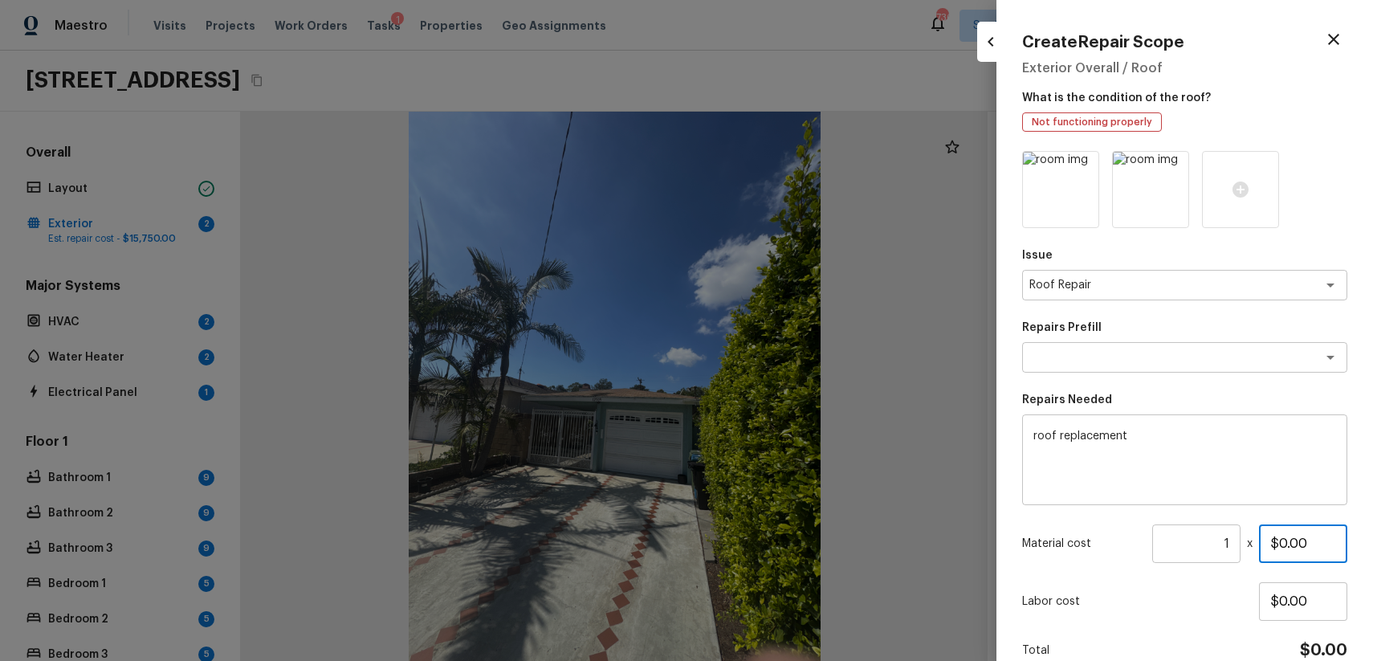
click at [1275, 542] on input "$0.00" at bounding box center [1303, 543] width 88 height 39
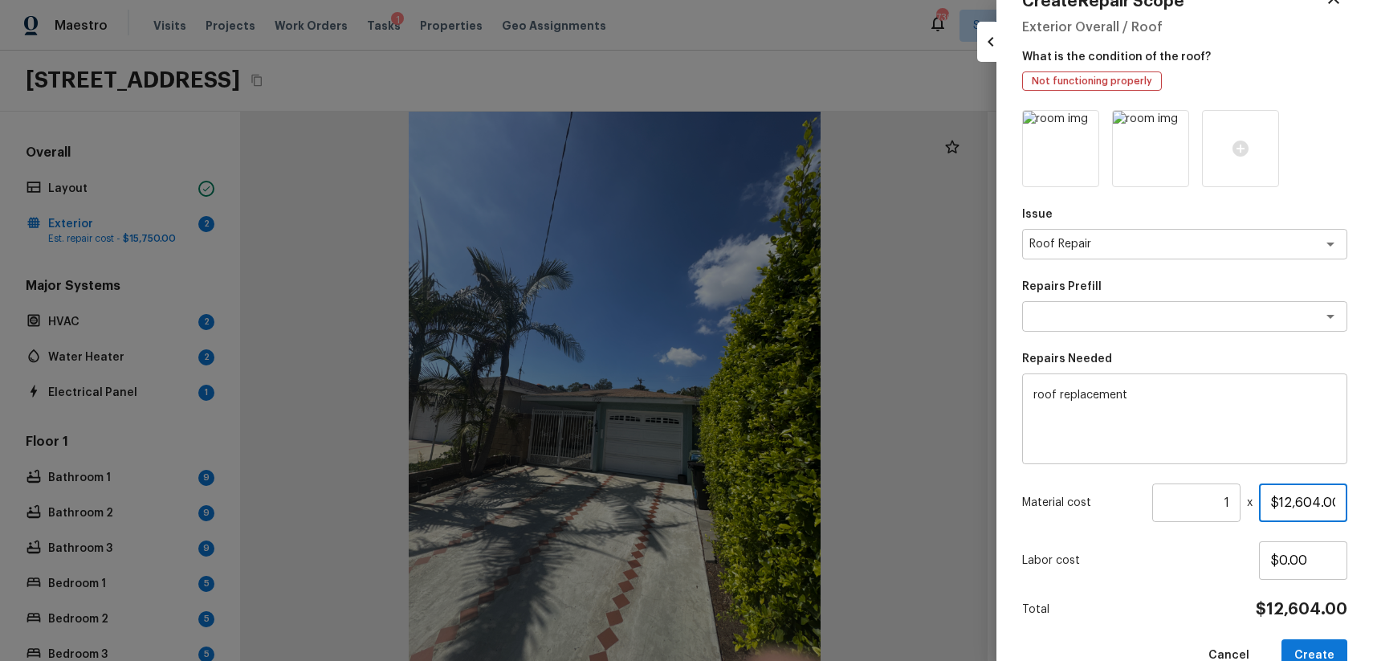
scroll to position [54, 0]
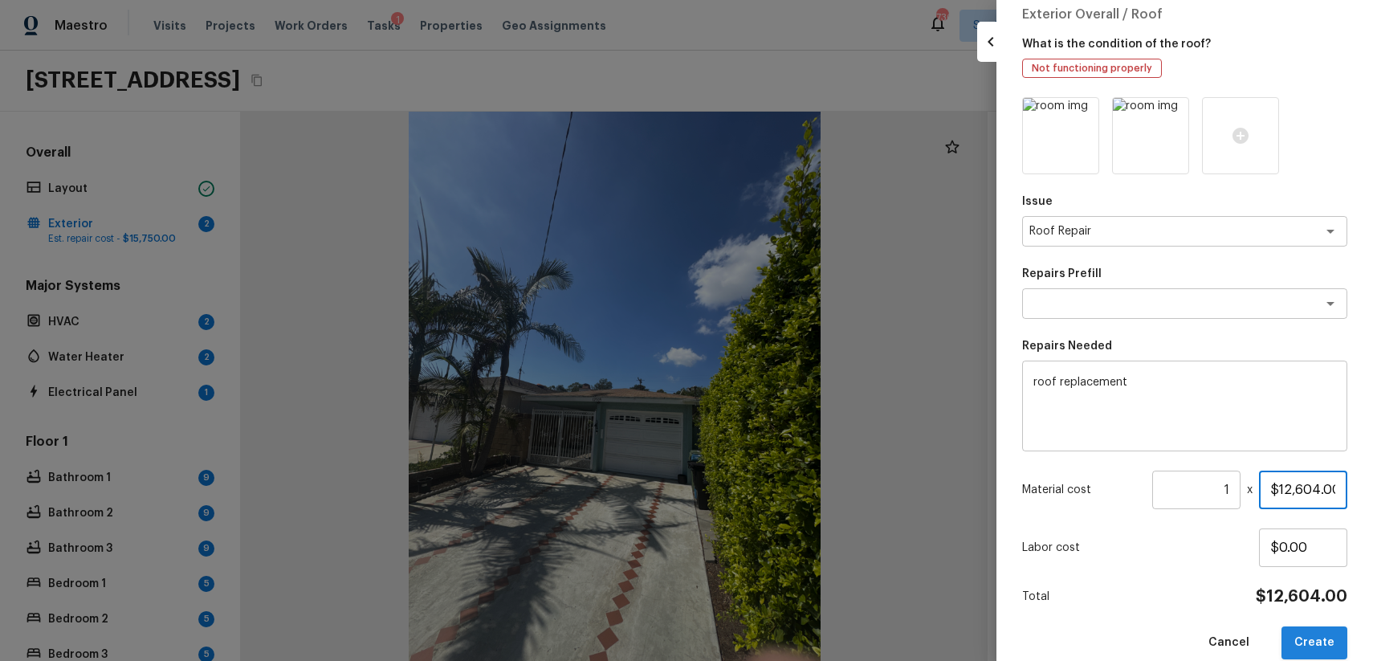
type input "$12,604.00"
click at [1313, 630] on button "Create" at bounding box center [1314, 642] width 66 height 33
type input "$0.00"
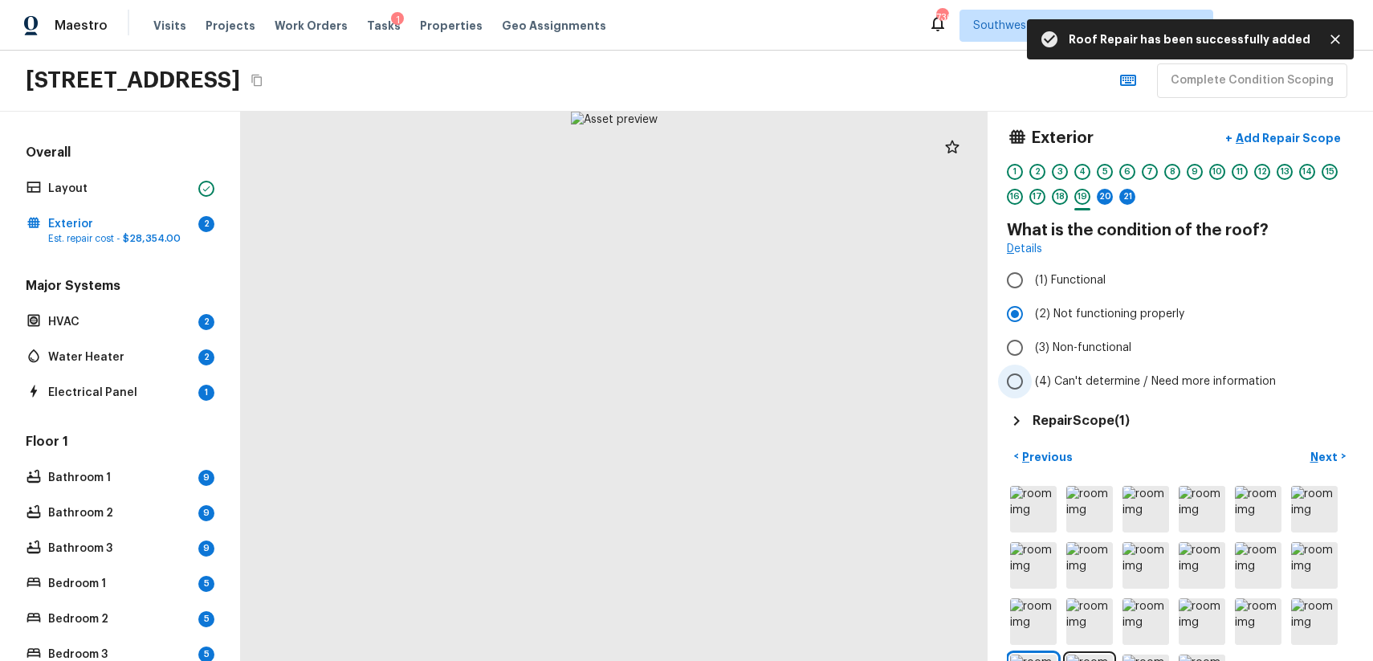
scroll to position [0, 0]
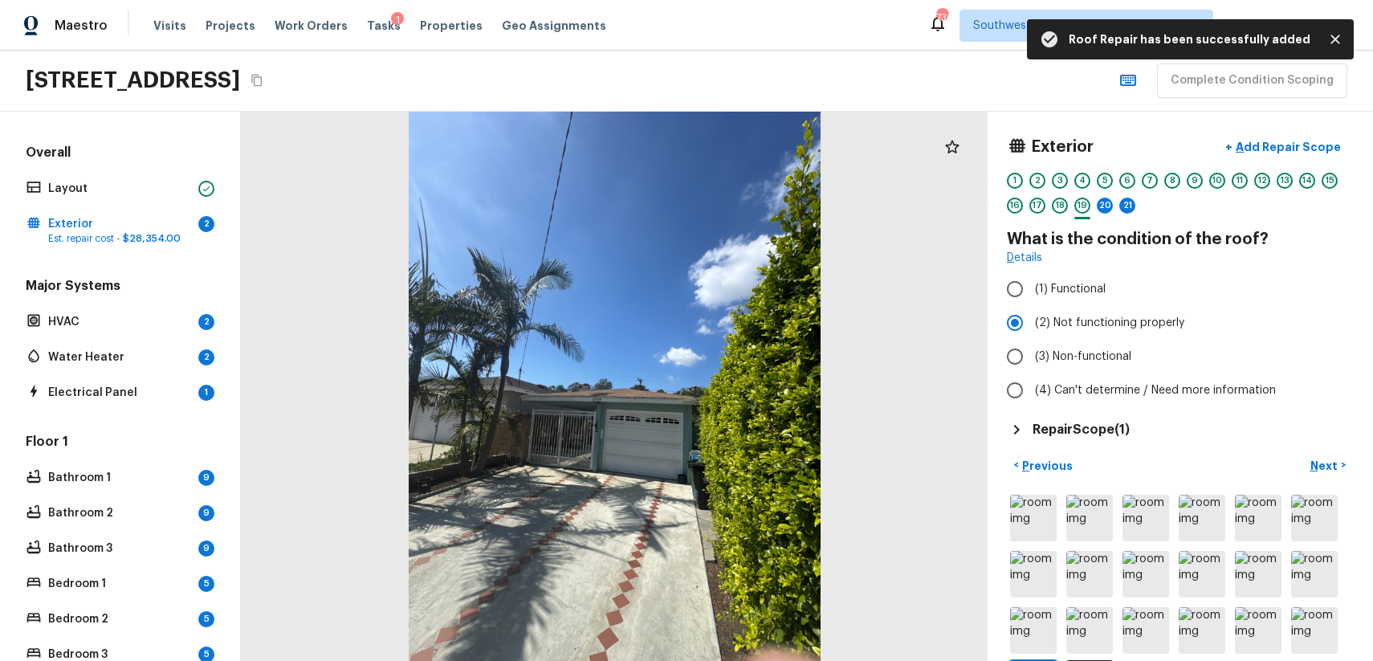
click at [1097, 200] on div "20" at bounding box center [1105, 210] width 16 height 25
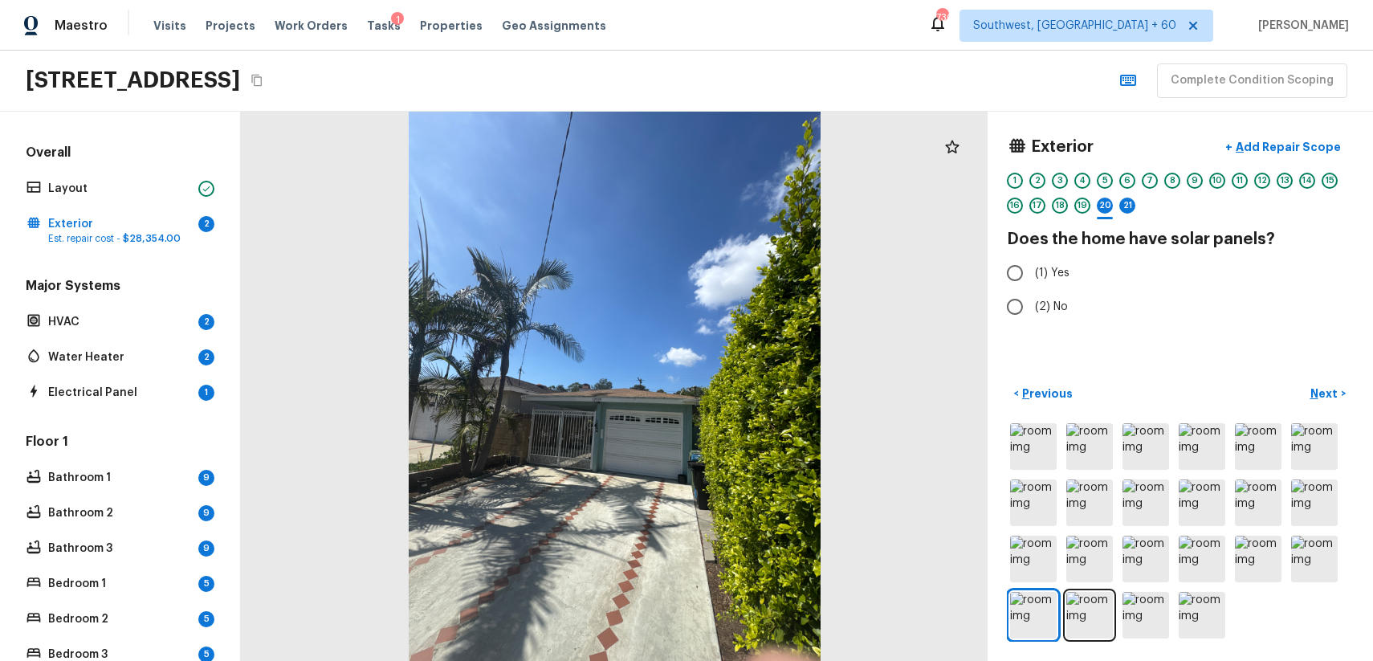
click at [1076, 196] on div "4" at bounding box center [1082, 185] width 16 height 25
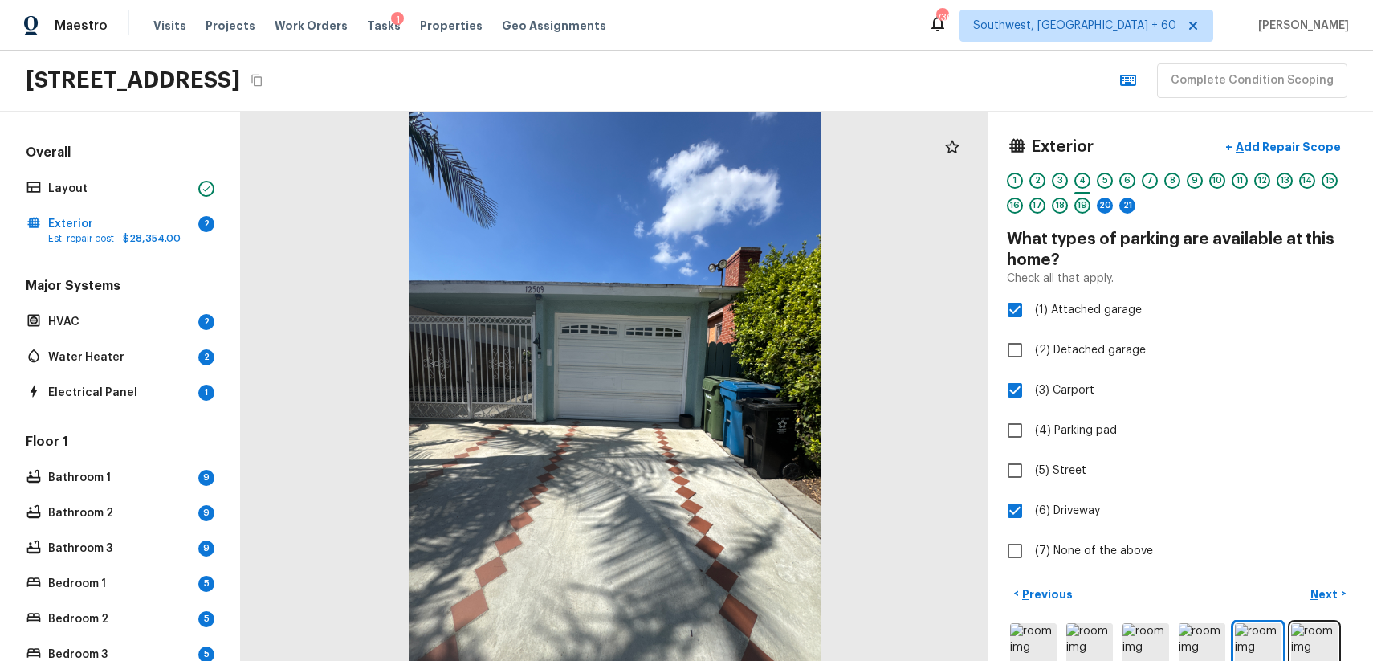
click at [1078, 208] on div "19" at bounding box center [1082, 206] width 16 height 16
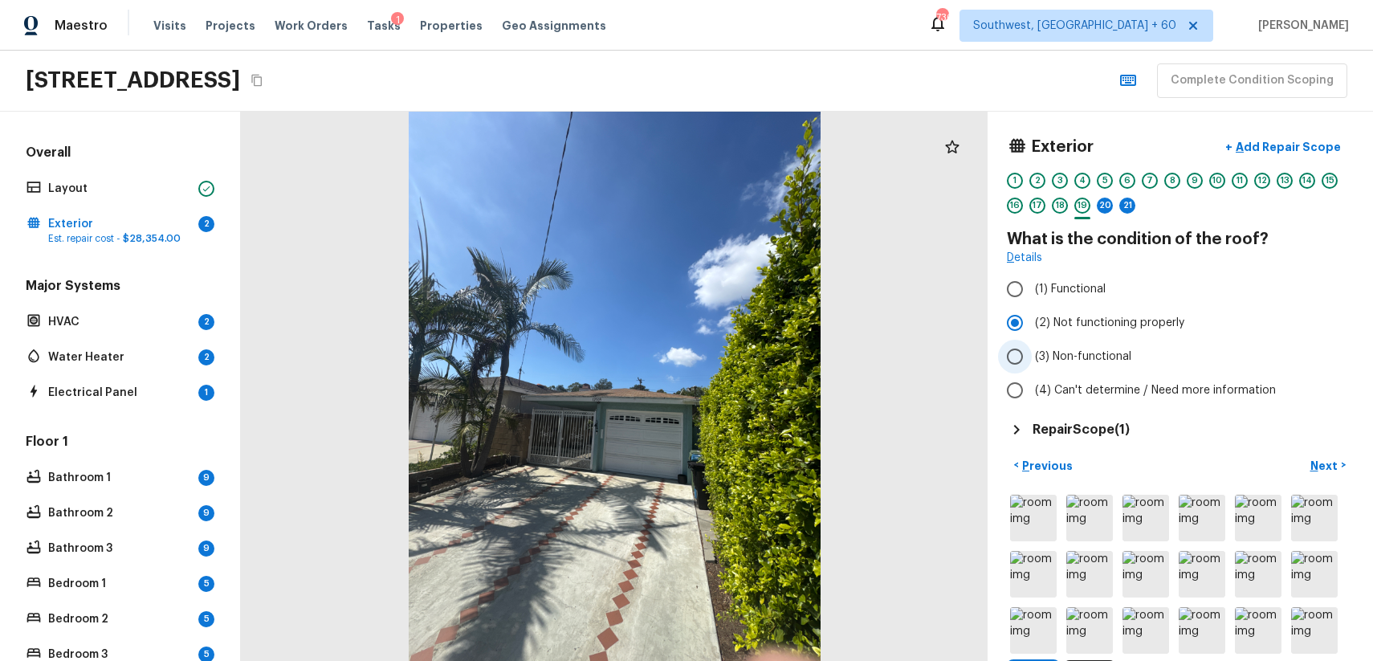
click at [1077, 360] on span "(3) Non-functional" at bounding box center [1083, 356] width 96 height 16
click at [1032, 360] on input "(3) Non-functional" at bounding box center [1015, 357] width 34 height 34
radio input "true"
click at [1105, 202] on div "20" at bounding box center [1105, 206] width 16 height 16
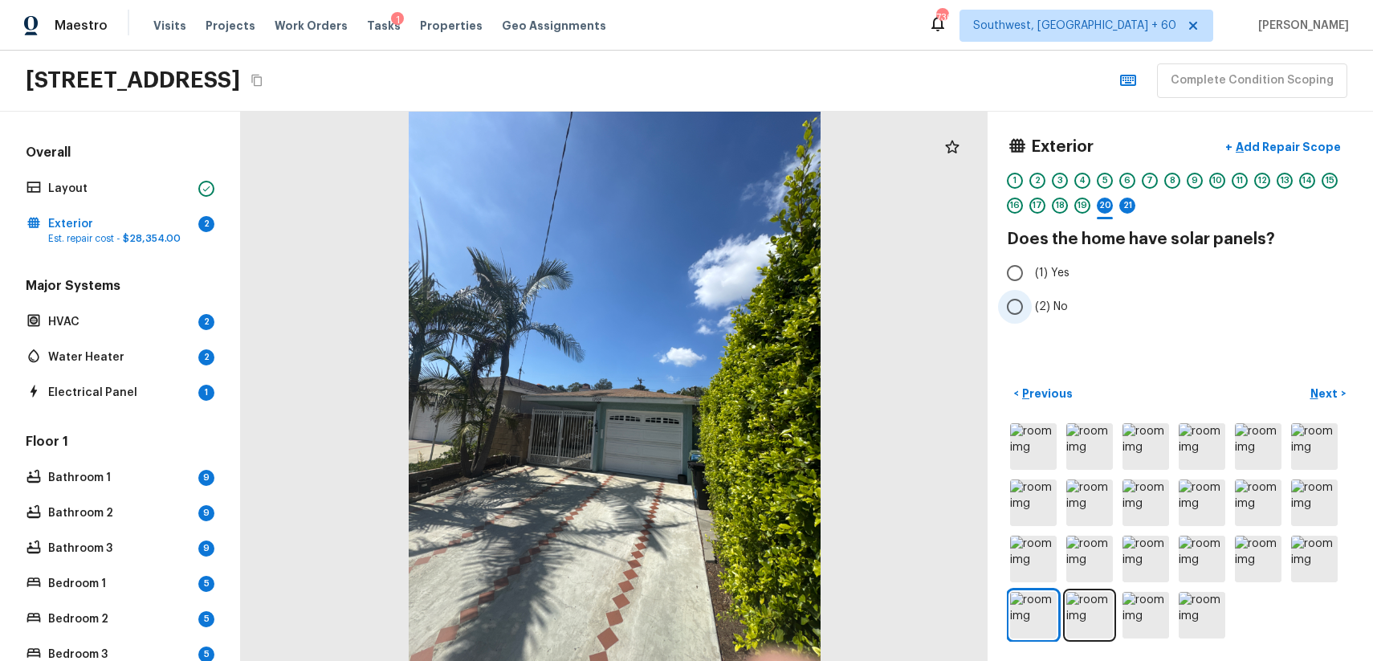
click at [1038, 303] on span "(2) No" at bounding box center [1051, 307] width 33 height 16
click at [1032, 303] on input "(2) No" at bounding box center [1015, 307] width 34 height 34
radio input "true"
click at [1122, 194] on div "6" at bounding box center [1127, 185] width 16 height 25
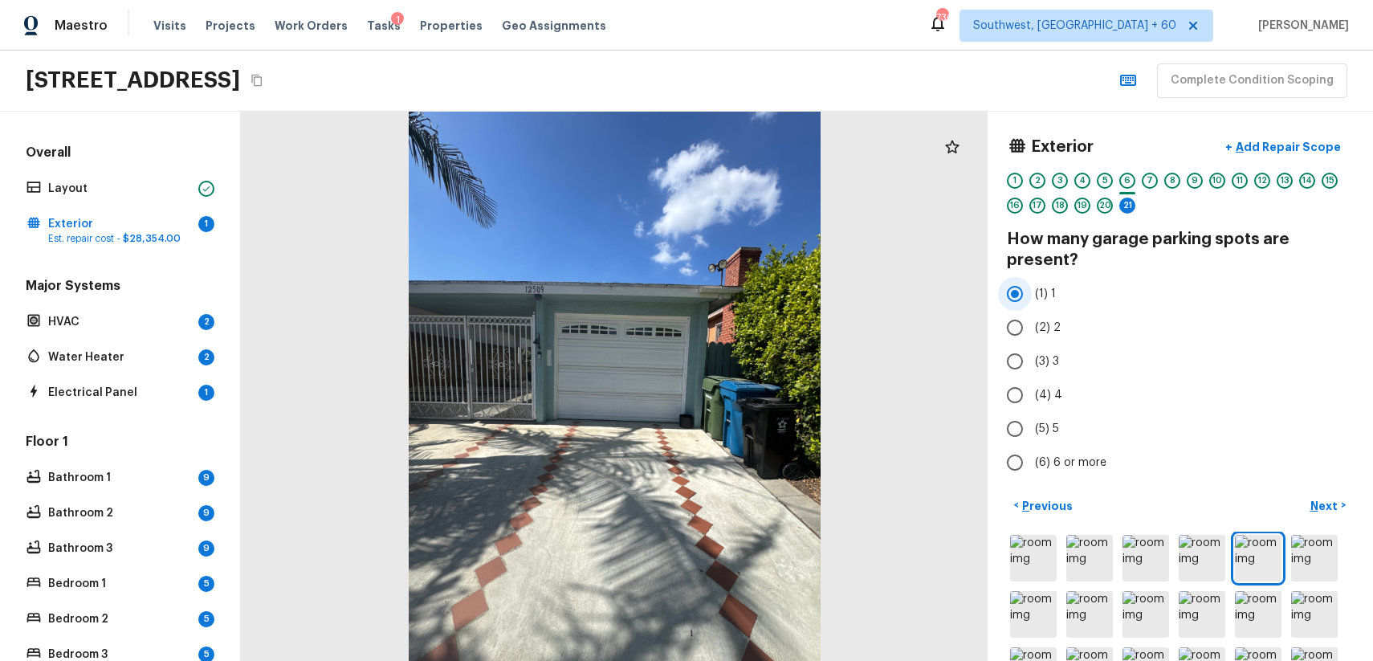
click at [1025, 302] on input "(1) 1" at bounding box center [1015, 294] width 34 height 34
click at [1130, 199] on div "21" at bounding box center [1127, 206] width 16 height 16
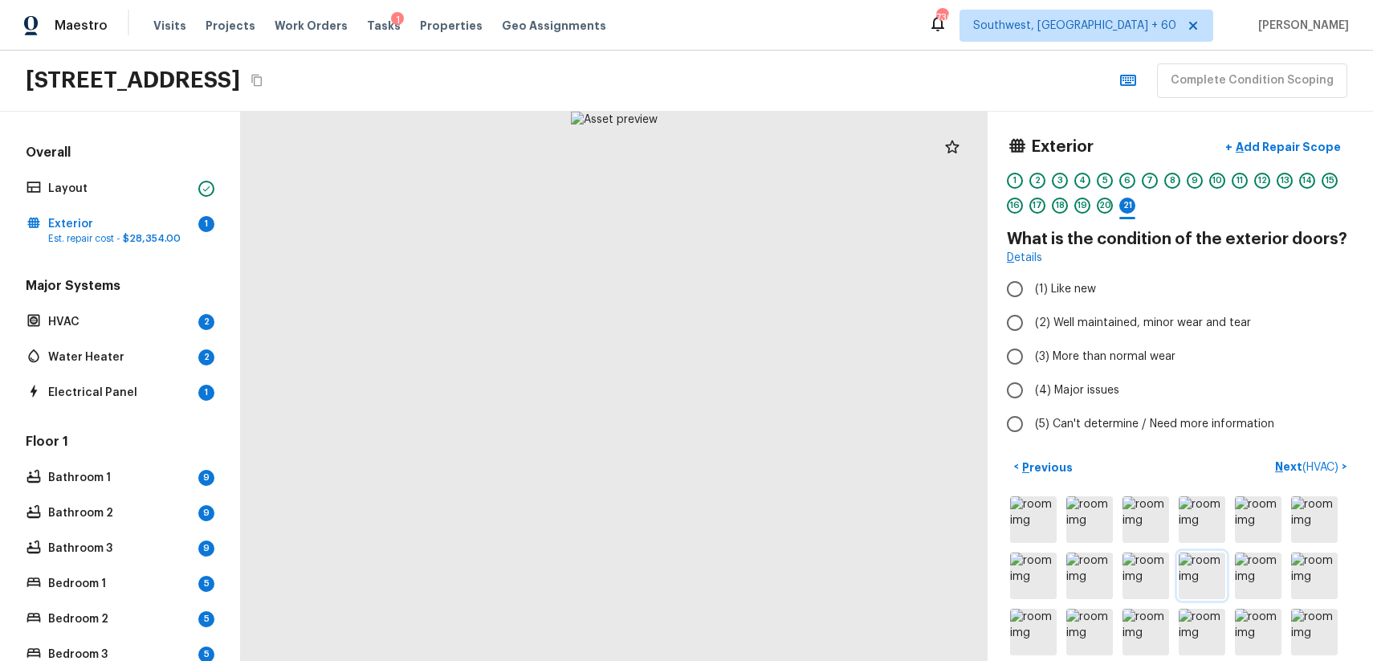
scroll to position [73, 0]
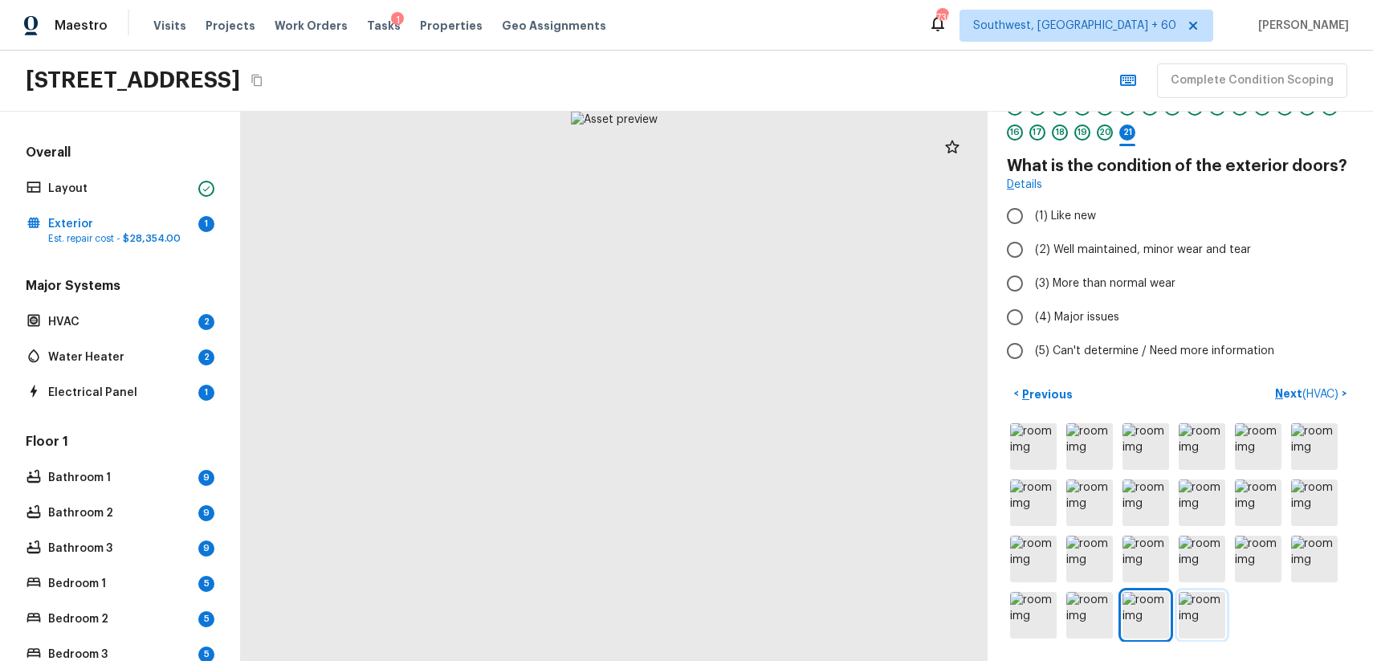
click at [1197, 596] on img at bounding box center [1202, 615] width 47 height 47
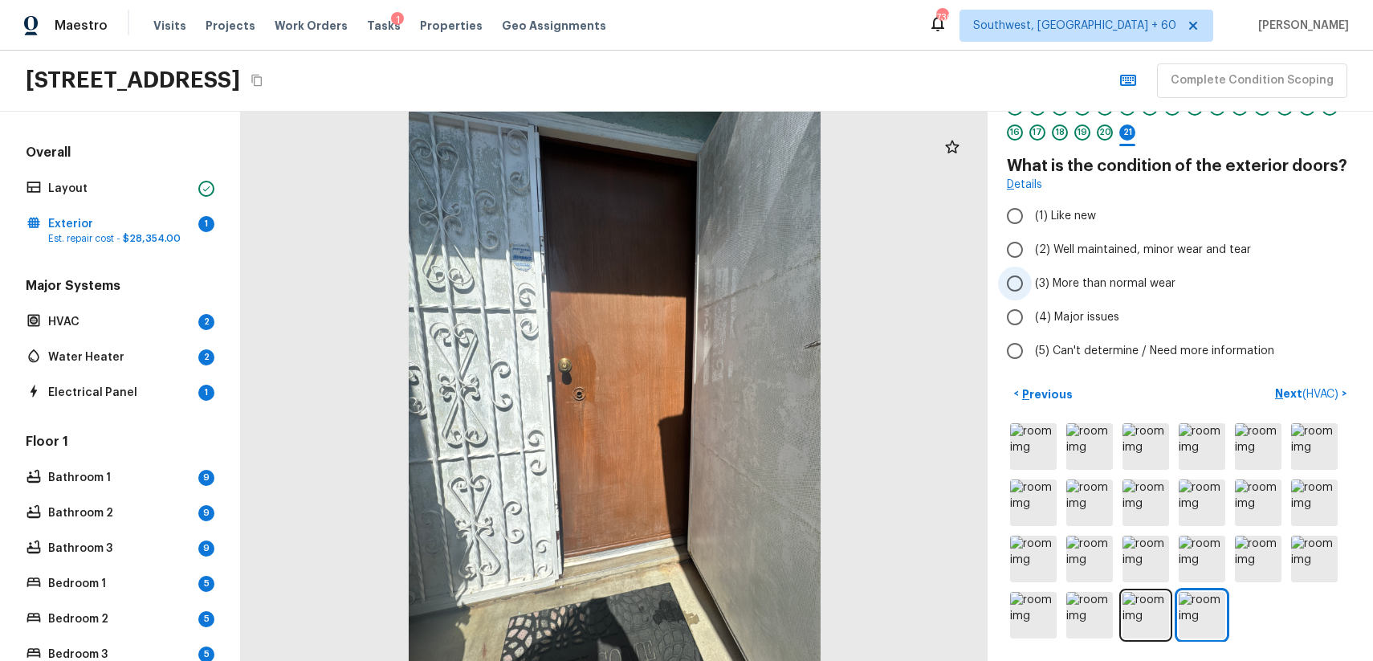
click at [1153, 286] on span "(3) More than normal wear" at bounding box center [1105, 283] width 140 height 16
click at [1032, 286] on input "(3) More than normal wear" at bounding box center [1015, 284] width 34 height 34
radio input "true"
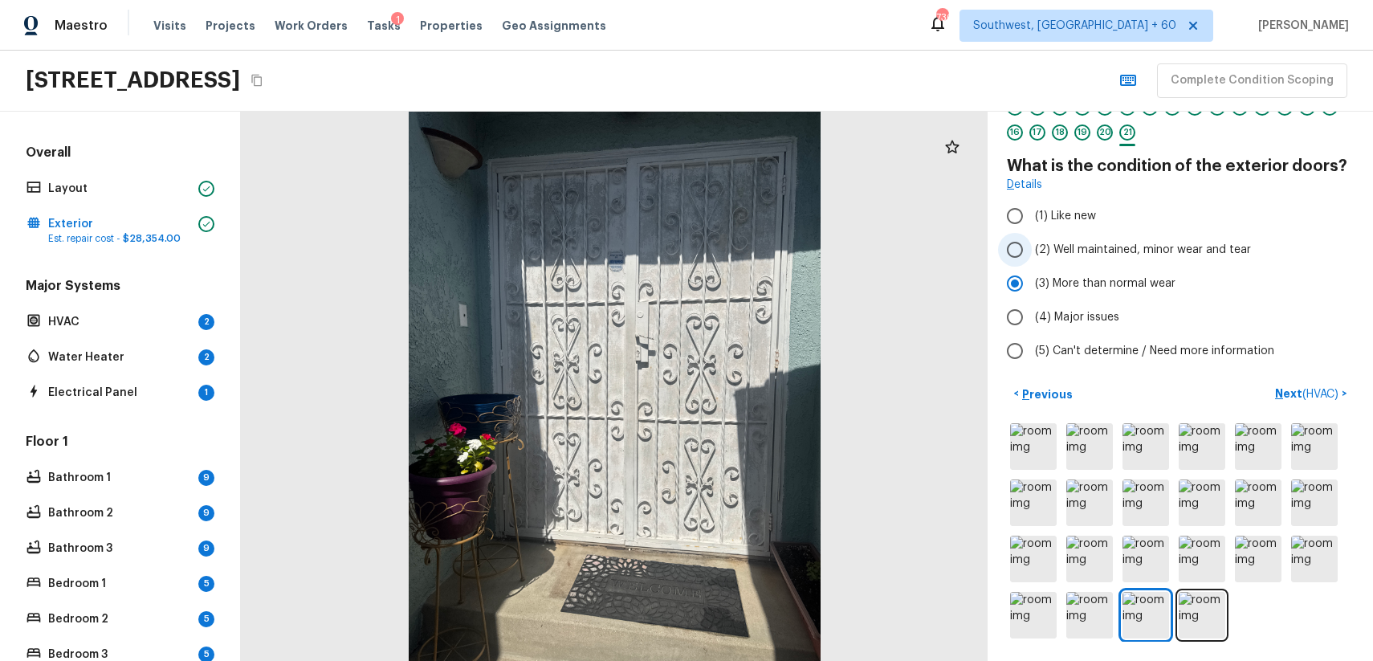
scroll to position [0, 0]
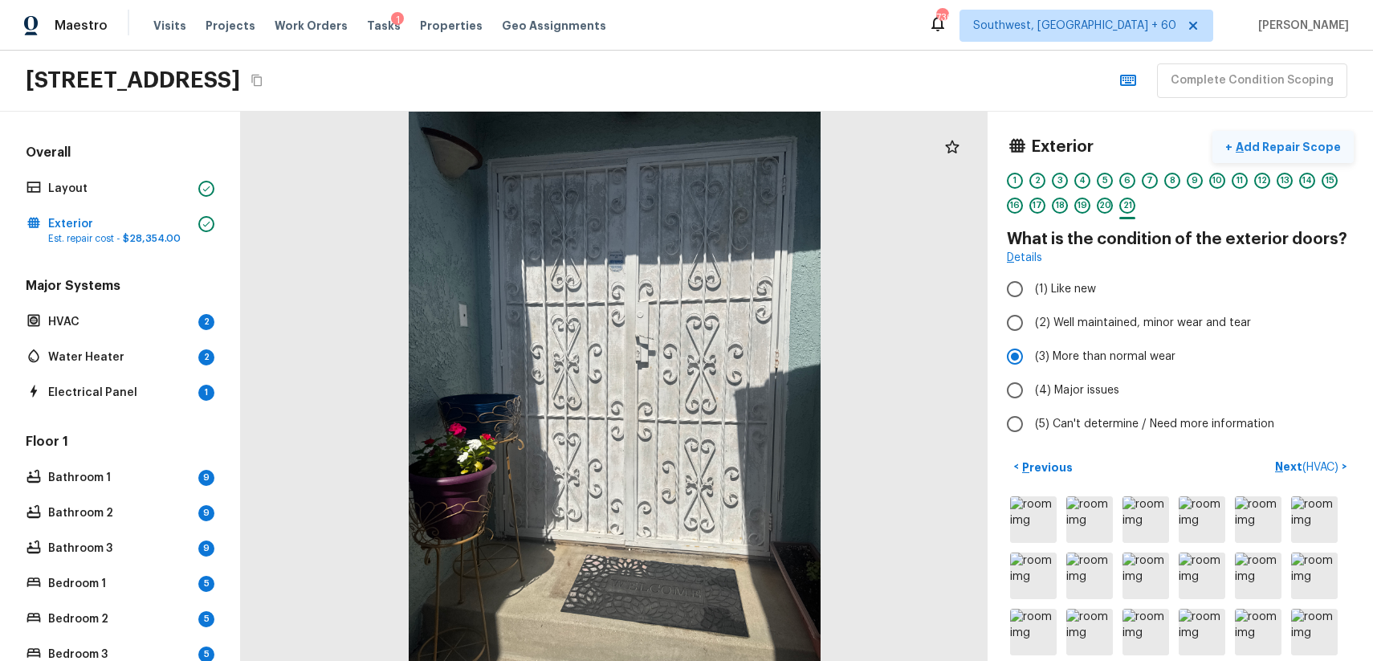
click at [1297, 147] on p "Add Repair Scope" at bounding box center [1286, 147] width 108 height 16
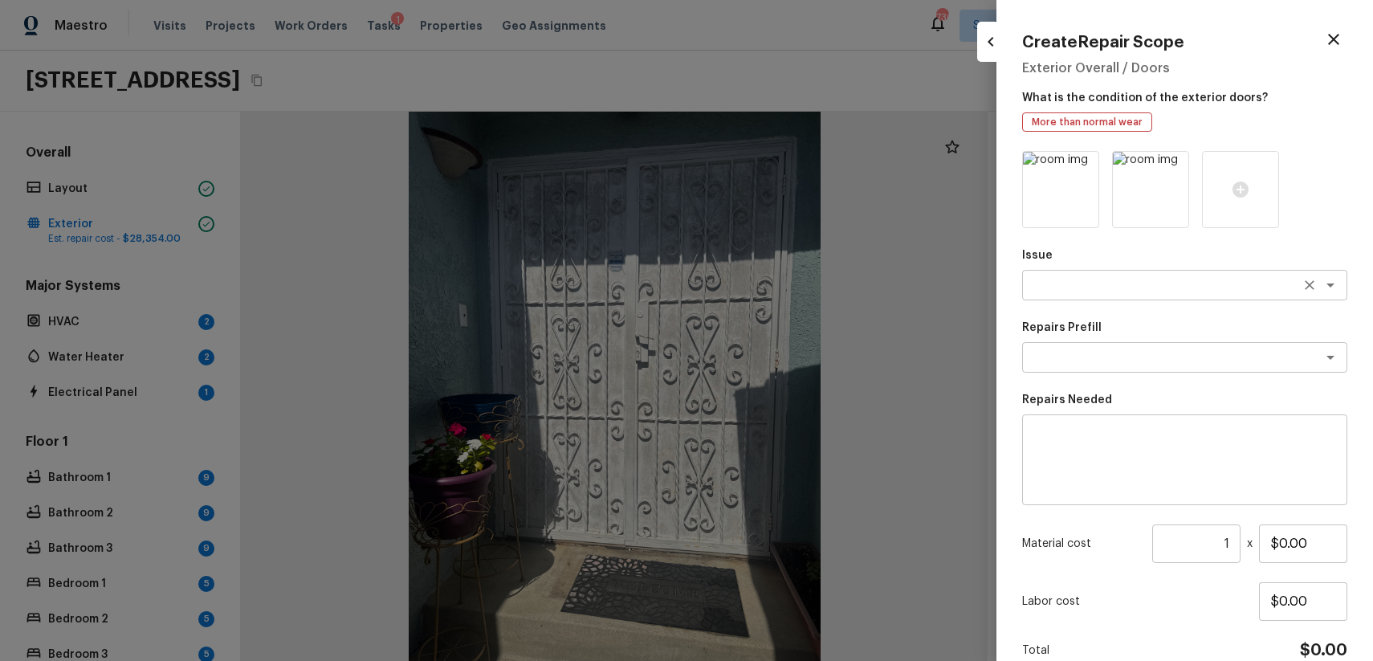
click at [1090, 279] on textarea at bounding box center [1162, 285] width 266 height 16
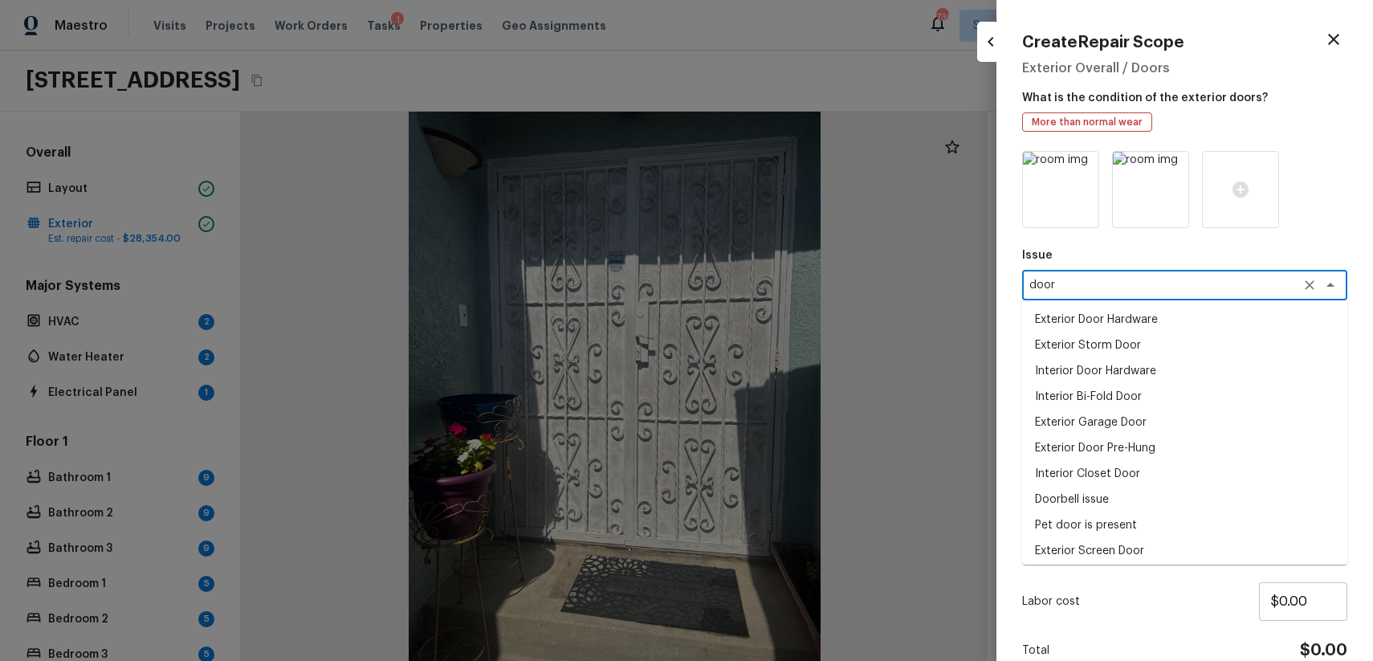
scroll to position [57, 0]
click at [1132, 540] on li "Interior Door" at bounding box center [1184, 545] width 325 height 26
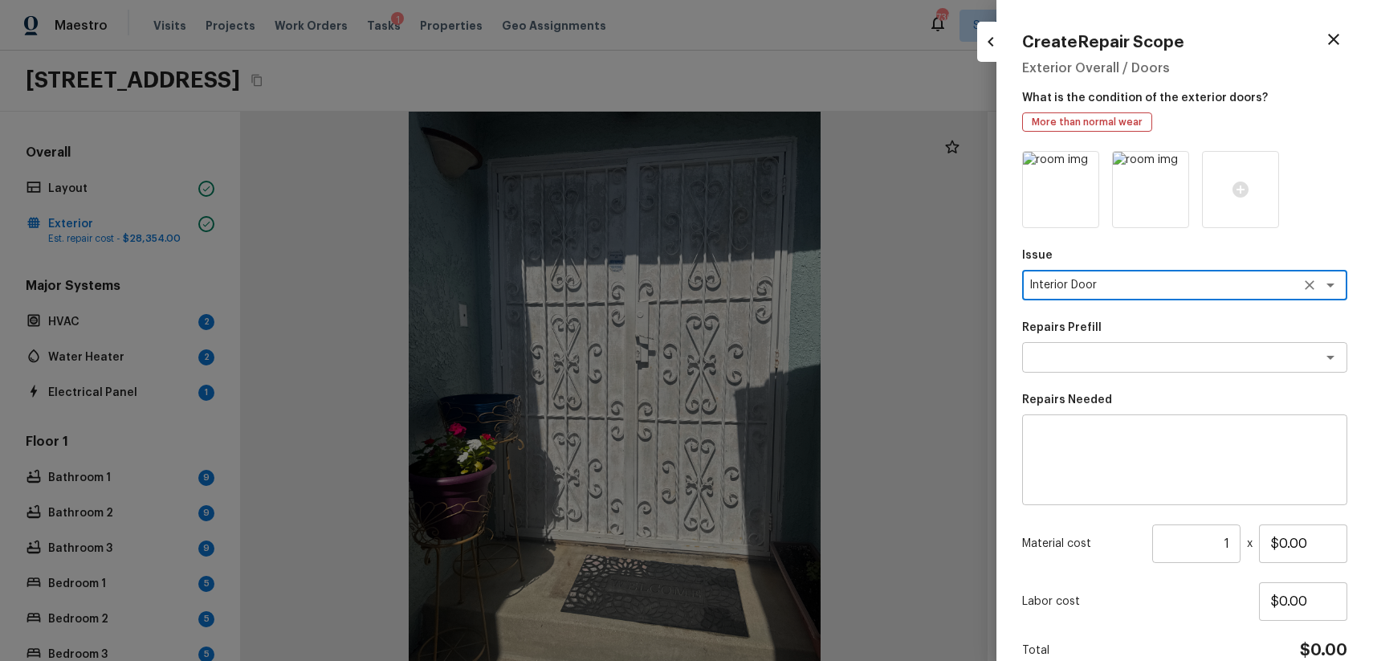
type textarea "Interior Door"
click at [1128, 497] on div "x ​" at bounding box center [1184, 459] width 325 height 91
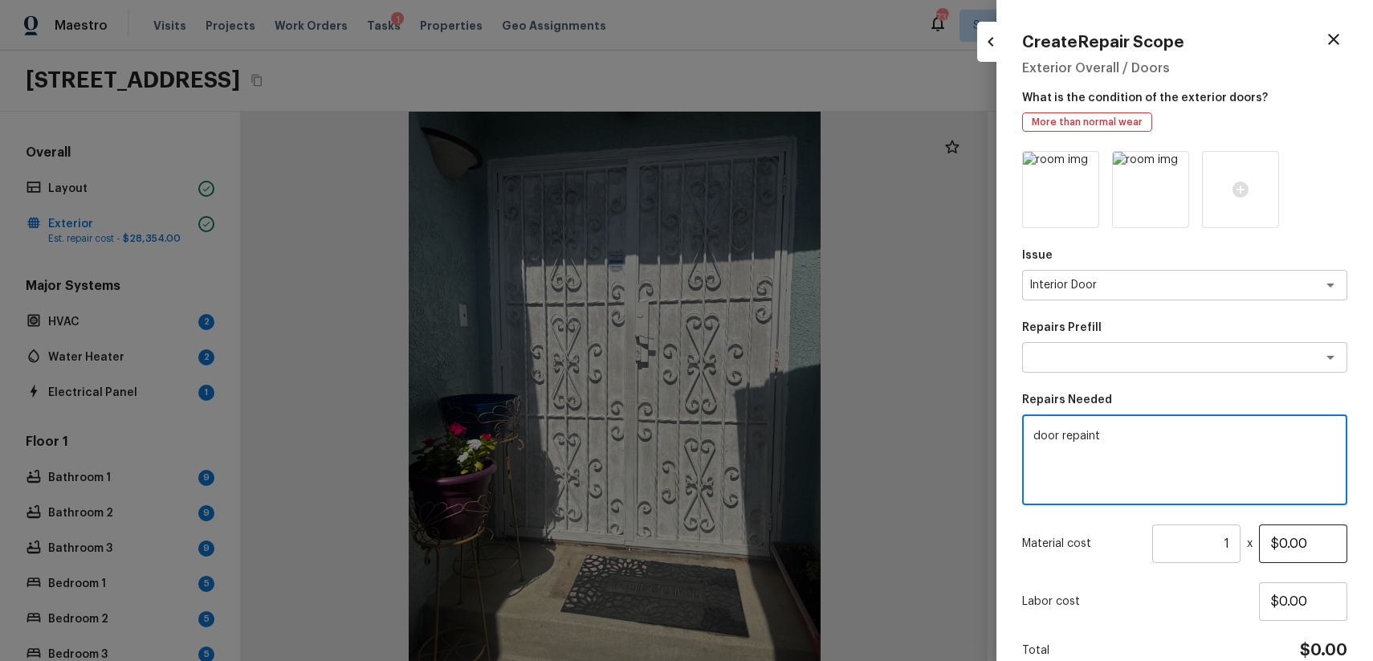
type textarea "door repaint"
click at [1277, 545] on input "$0.00" at bounding box center [1303, 543] width 88 height 39
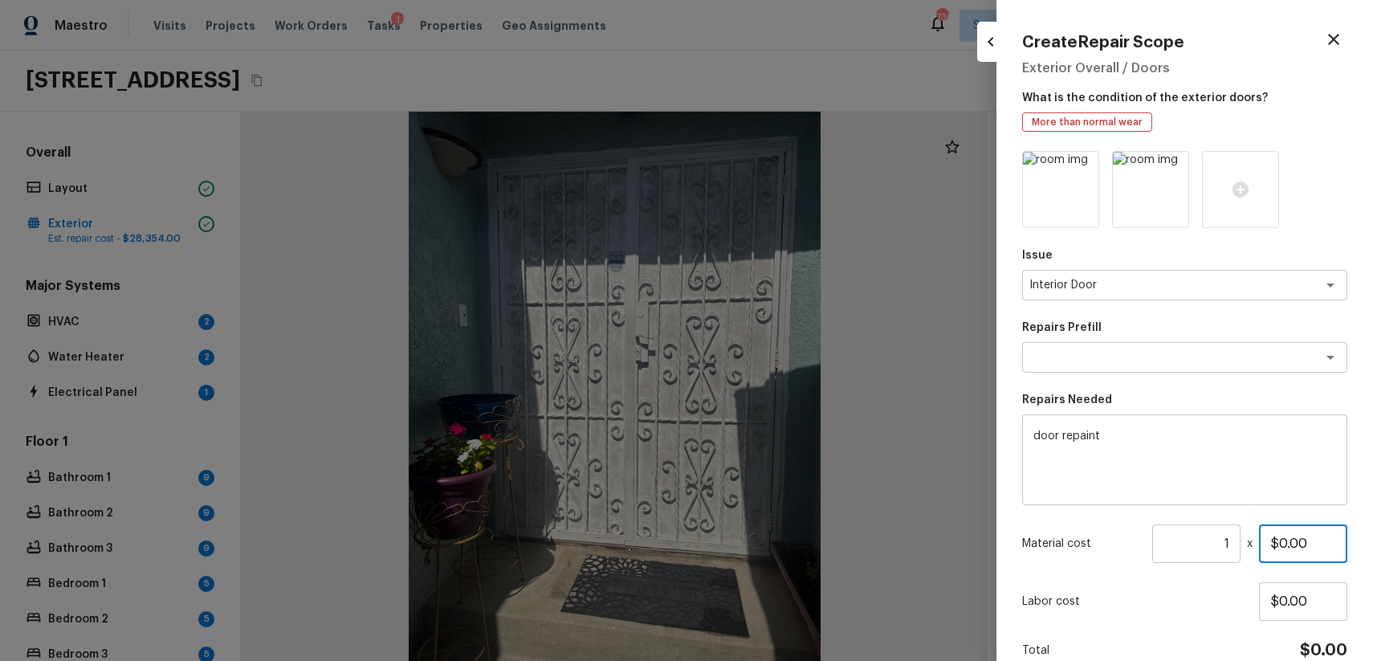
click at [1277, 545] on input "$0.00" at bounding box center [1303, 543] width 88 height 39
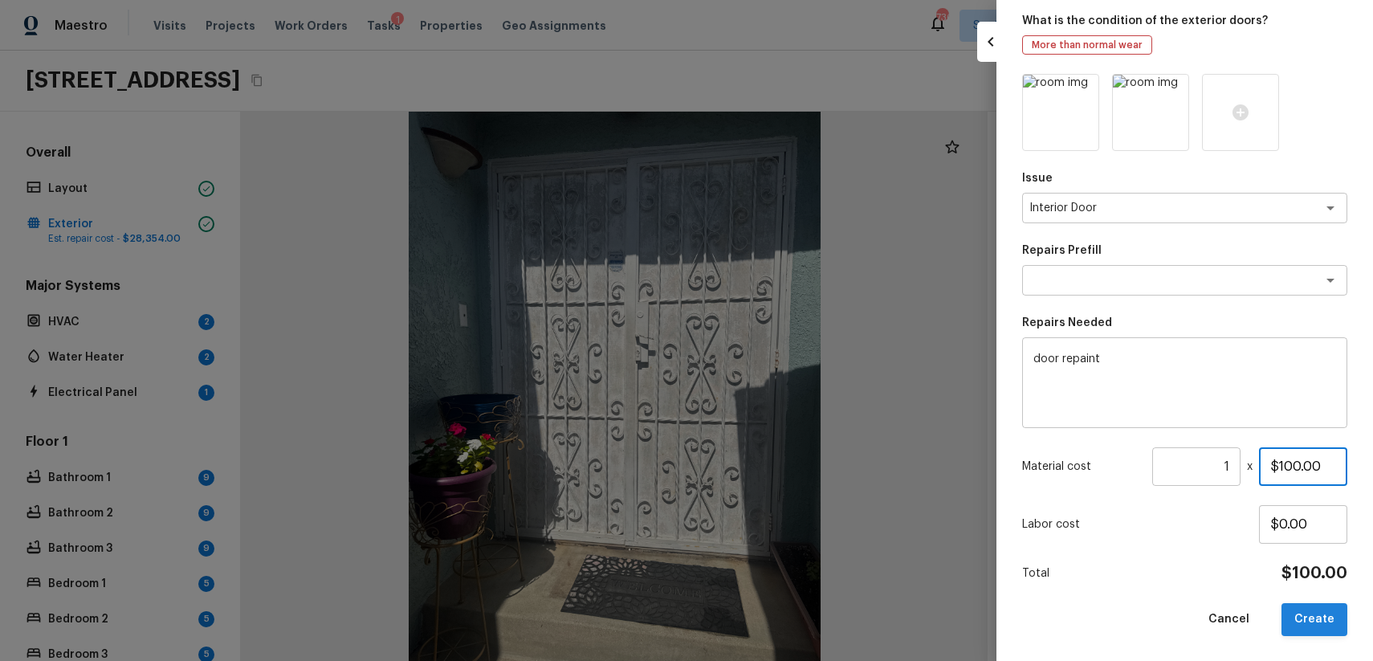
type input "$100.00"
click at [1313, 611] on button "Create" at bounding box center [1314, 619] width 66 height 33
type input "$0.00"
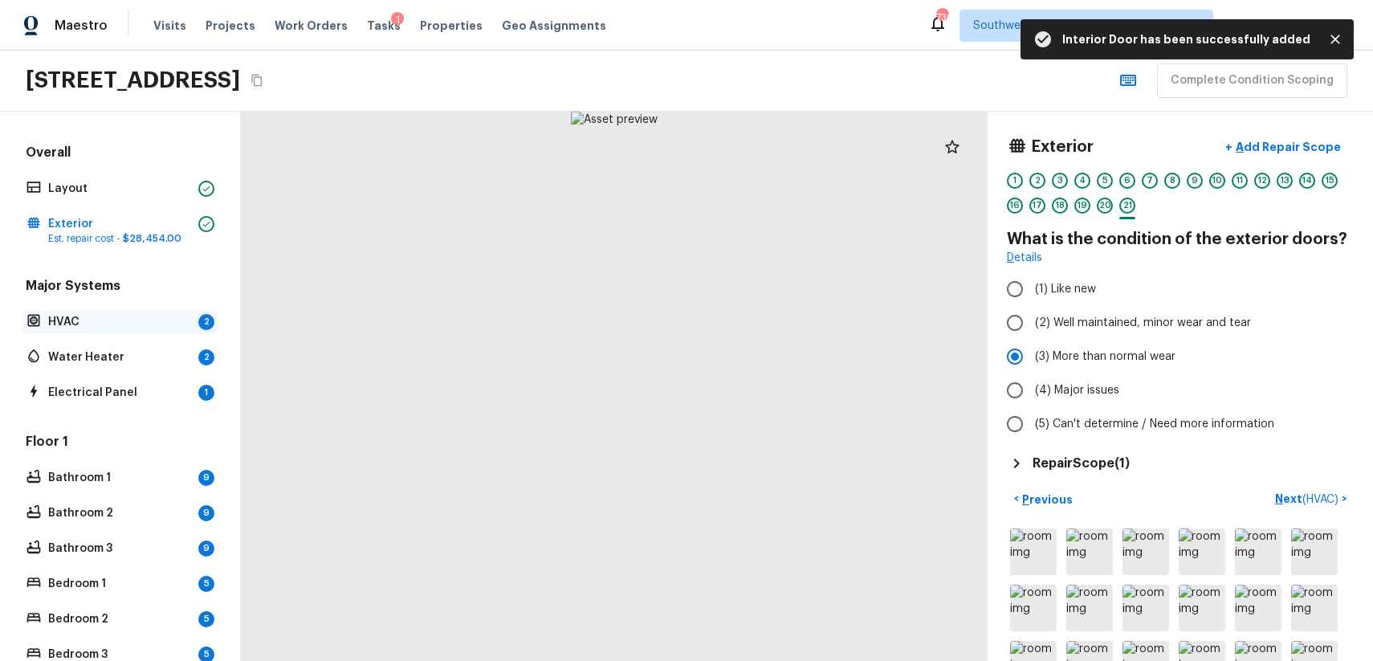
click at [206, 326] on div "2" at bounding box center [206, 322] width 16 height 16
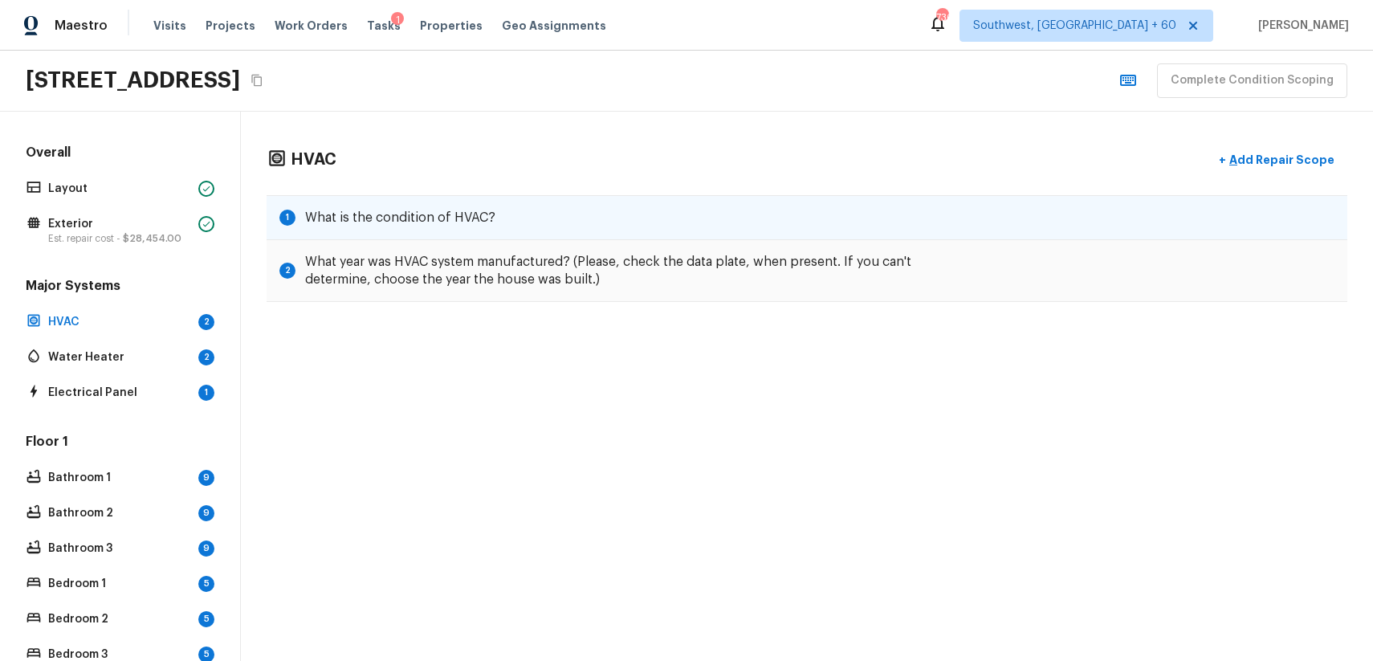
click at [580, 199] on div "1 What is the condition of HVAC?" at bounding box center [807, 217] width 1081 height 45
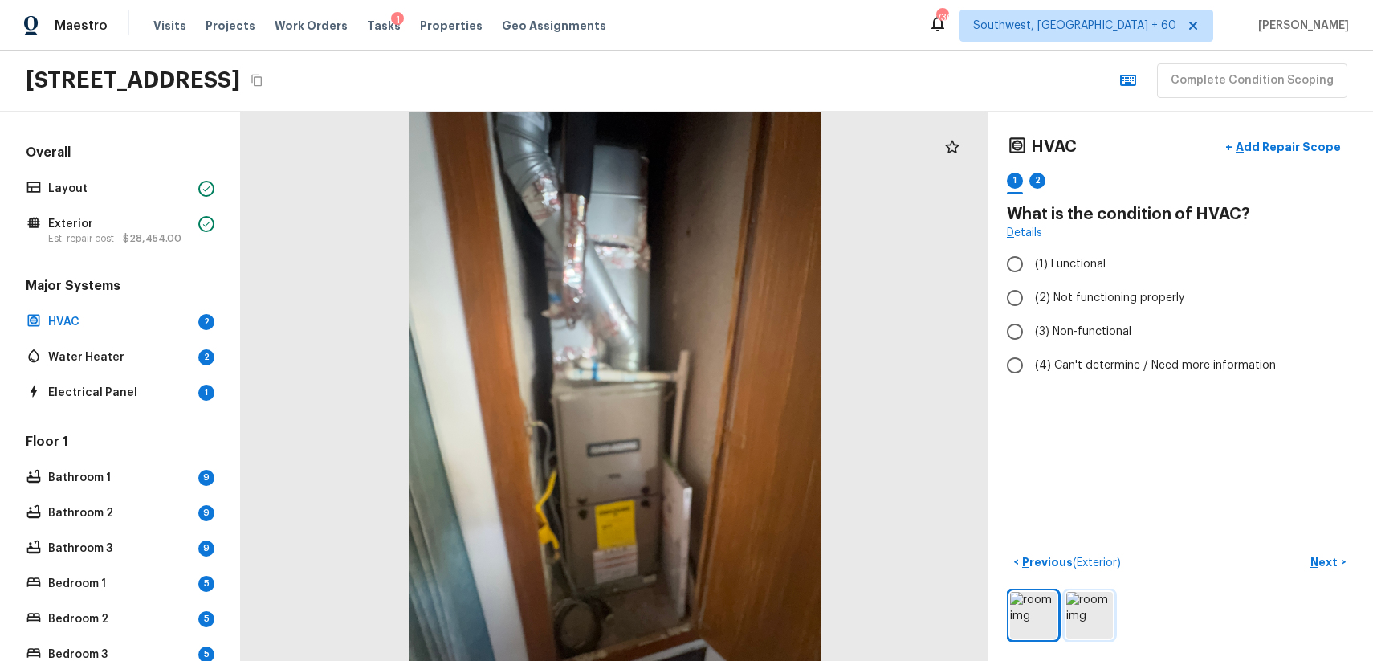
click at [1108, 600] on img at bounding box center [1089, 615] width 47 height 47
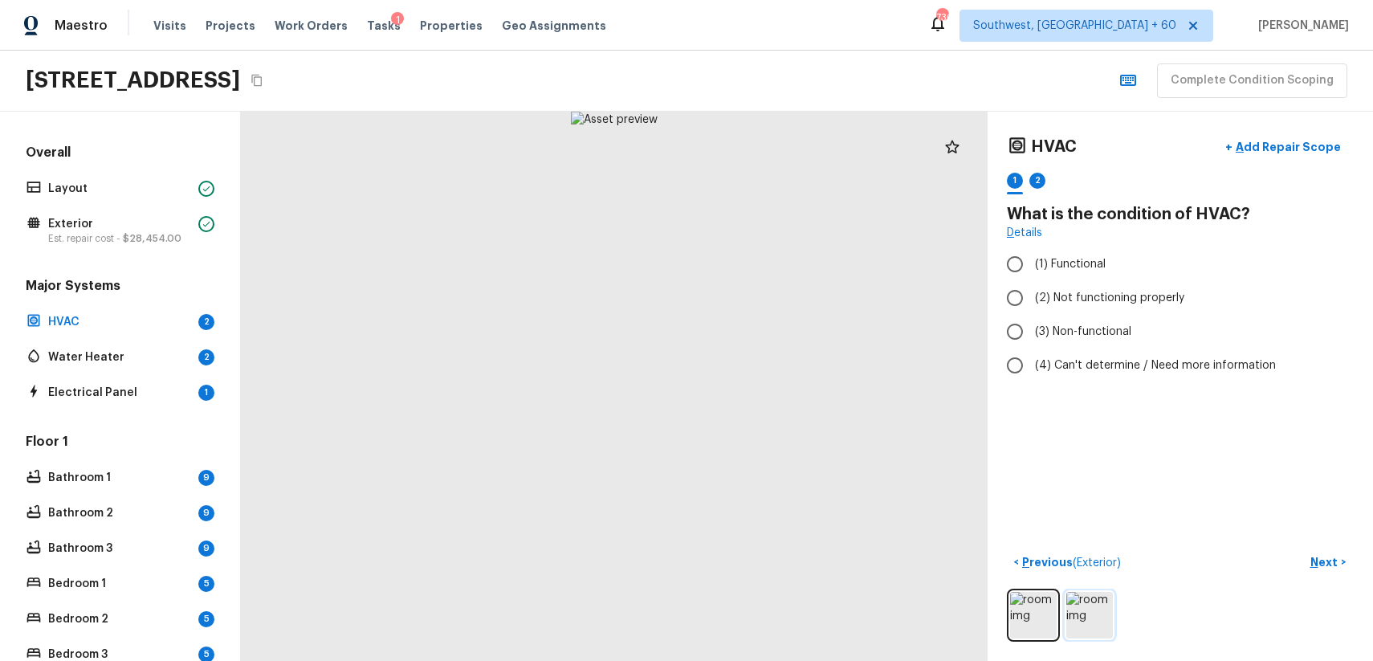
click at [1093, 603] on img at bounding box center [1089, 615] width 47 height 47
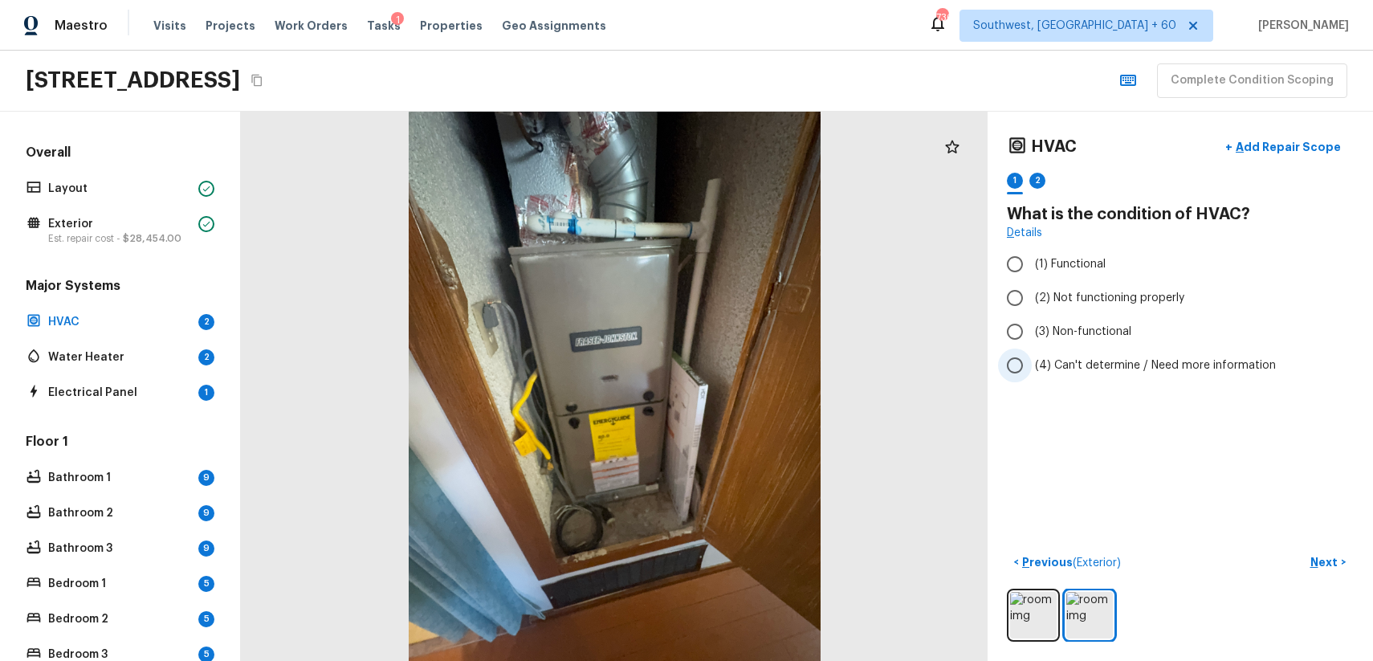
click at [1159, 352] on label "(4) Can't determine / Need more information" at bounding box center [1169, 365] width 343 height 34
click at [1032, 352] on input "(4) Can't determine / Need more information" at bounding box center [1015, 365] width 34 height 34
radio input "true"
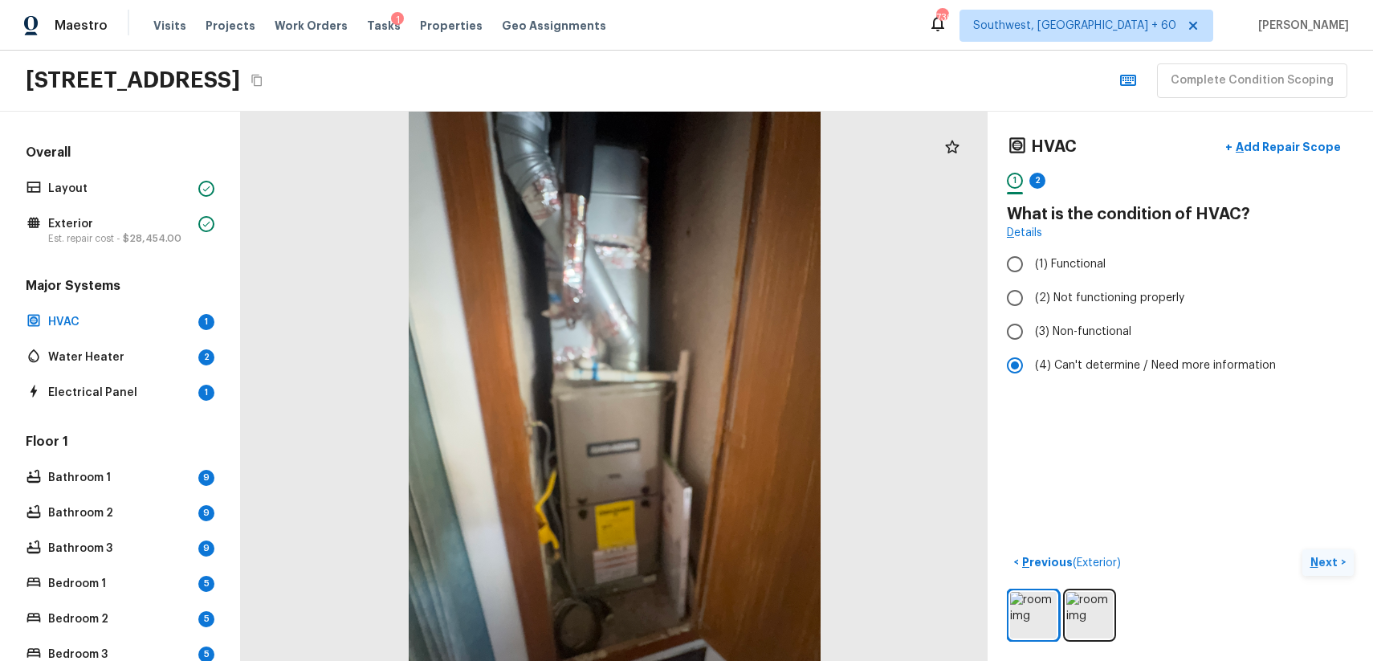
click at [1320, 558] on p "Next" at bounding box center [1325, 562] width 31 height 16
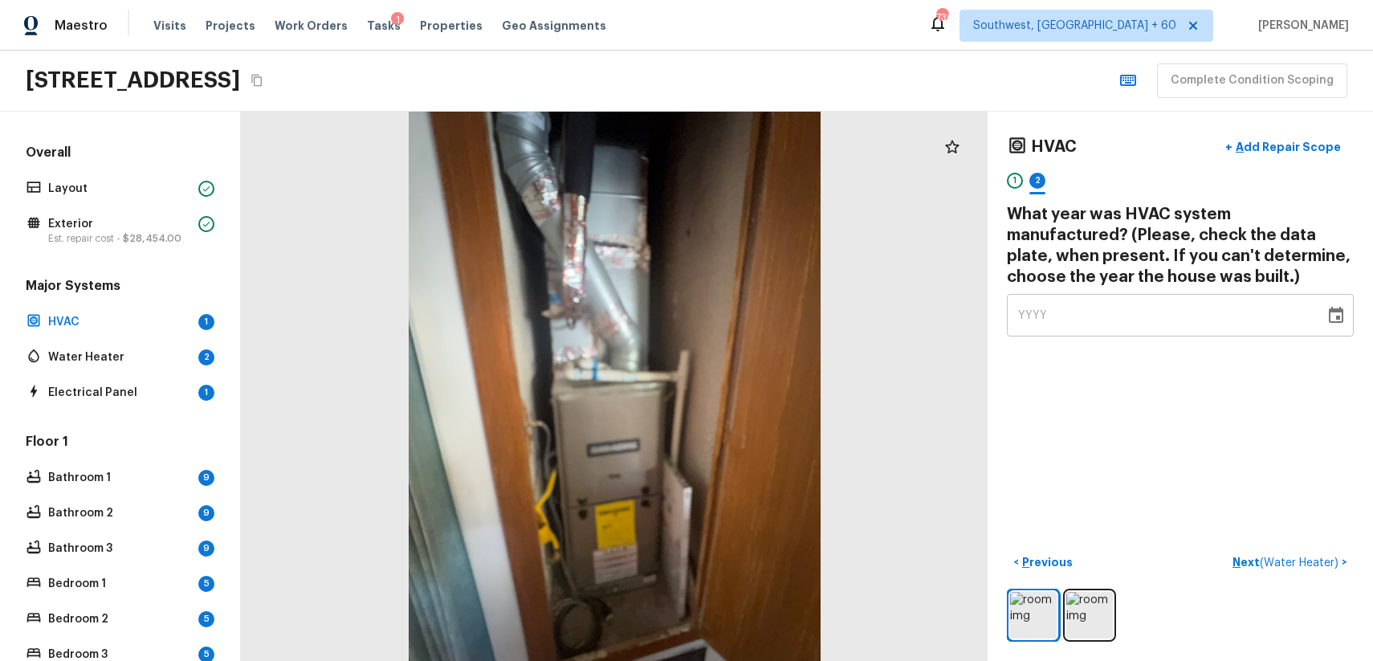
click at [1115, 303] on div "YYYY" at bounding box center [1165, 315] width 295 height 43
type input "1968"
click at [1092, 419] on div "HVAC + Add Repair Scope 1 2 What year was HVAC system manufactured? (Please, ch…" at bounding box center [1180, 386] width 385 height 549
click at [1309, 555] on p "Next ( Water Heater )" at bounding box center [1286, 562] width 109 height 17
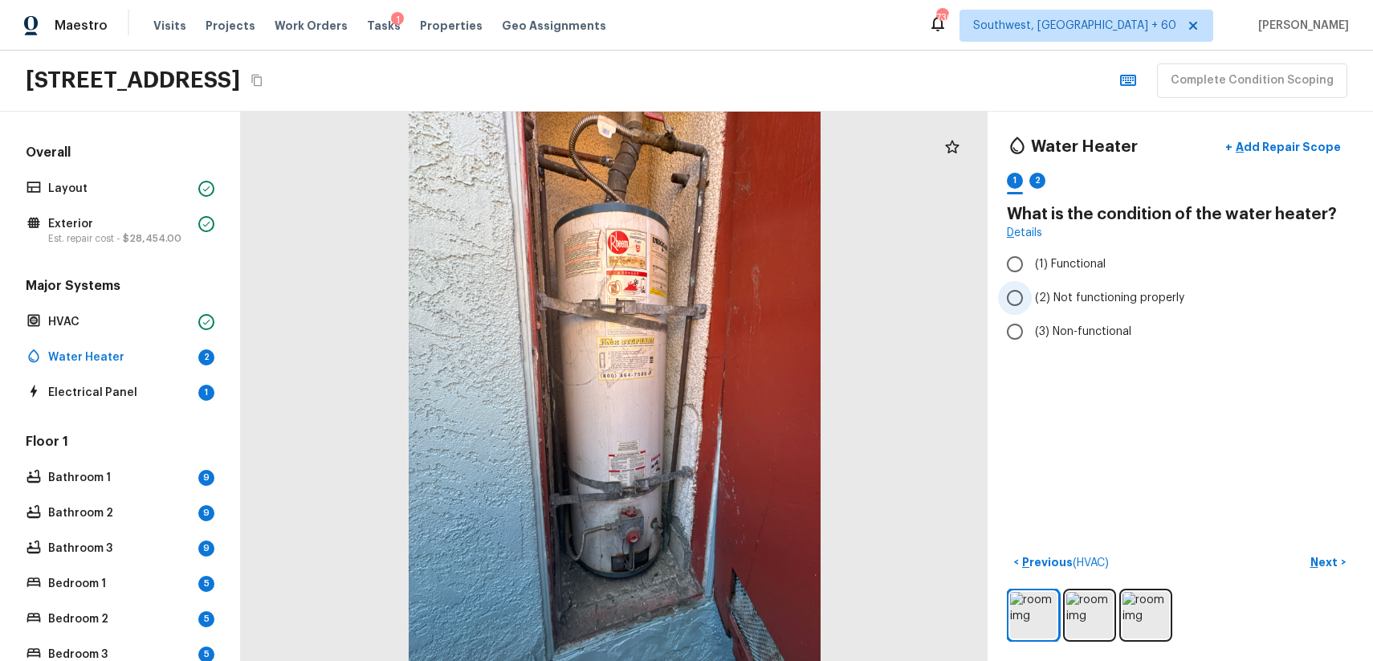
click at [1117, 293] on span "(2) Not functioning properly" at bounding box center [1109, 298] width 149 height 16
click at [1032, 293] on input "(2) Not functioning properly" at bounding box center [1015, 298] width 34 height 34
radio input "true"
click at [1049, 177] on div "1 2" at bounding box center [1180, 185] width 347 height 25
click at [1041, 179] on div "2" at bounding box center [1037, 181] width 16 height 16
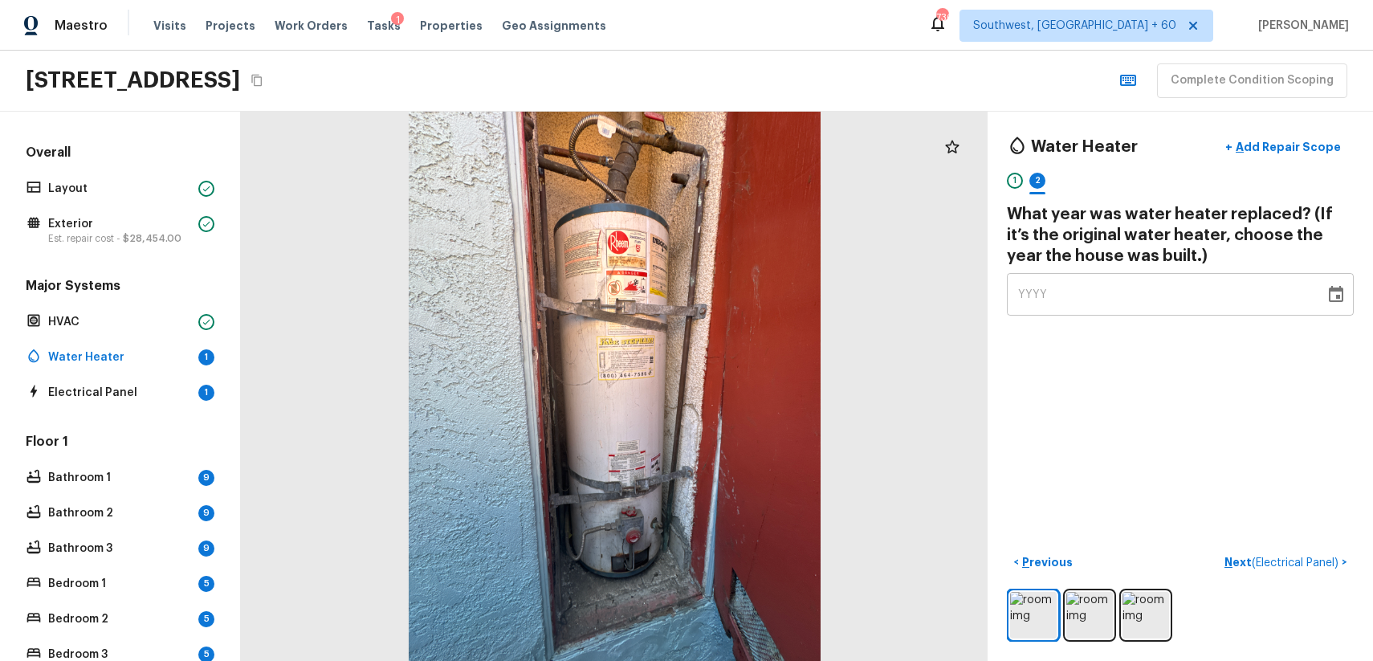
click at [1154, 264] on h4 "What year was water heater replaced? (If it’s the original water heater, choose…" at bounding box center [1180, 235] width 347 height 63
click at [1170, 291] on div "YYYY" at bounding box center [1165, 294] width 295 height 43
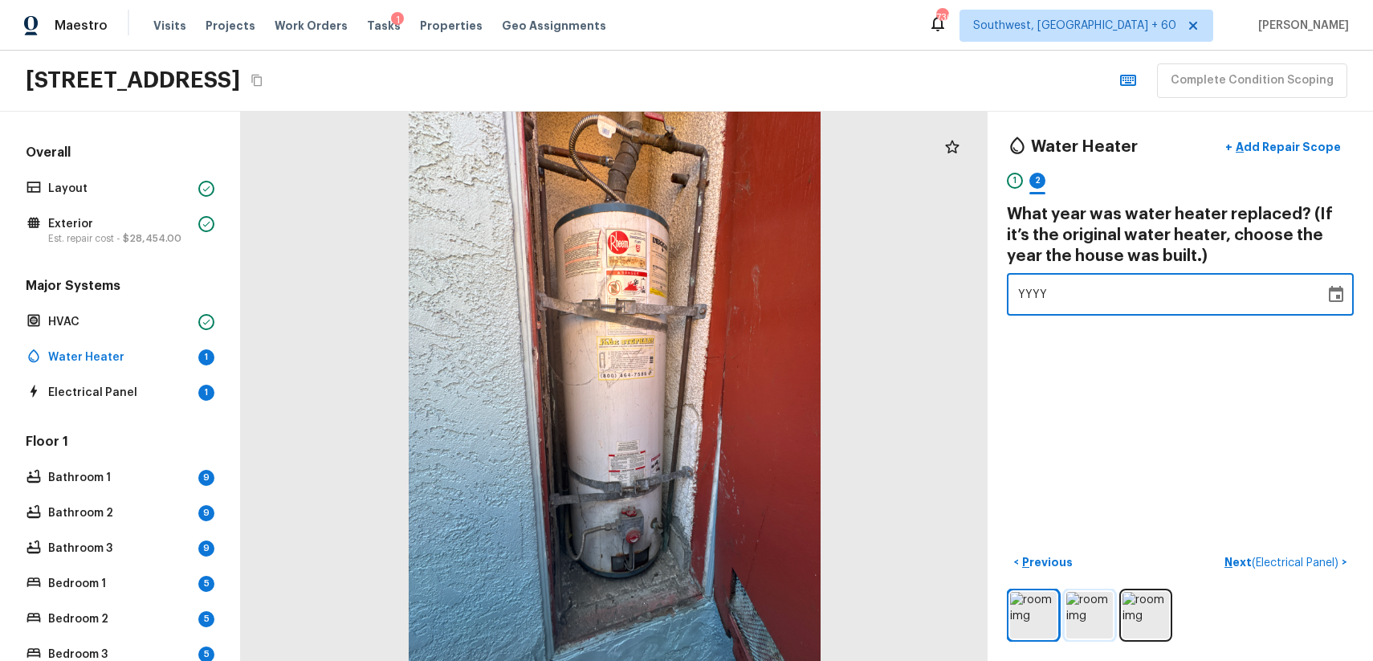
click at [1095, 612] on img at bounding box center [1089, 615] width 47 height 47
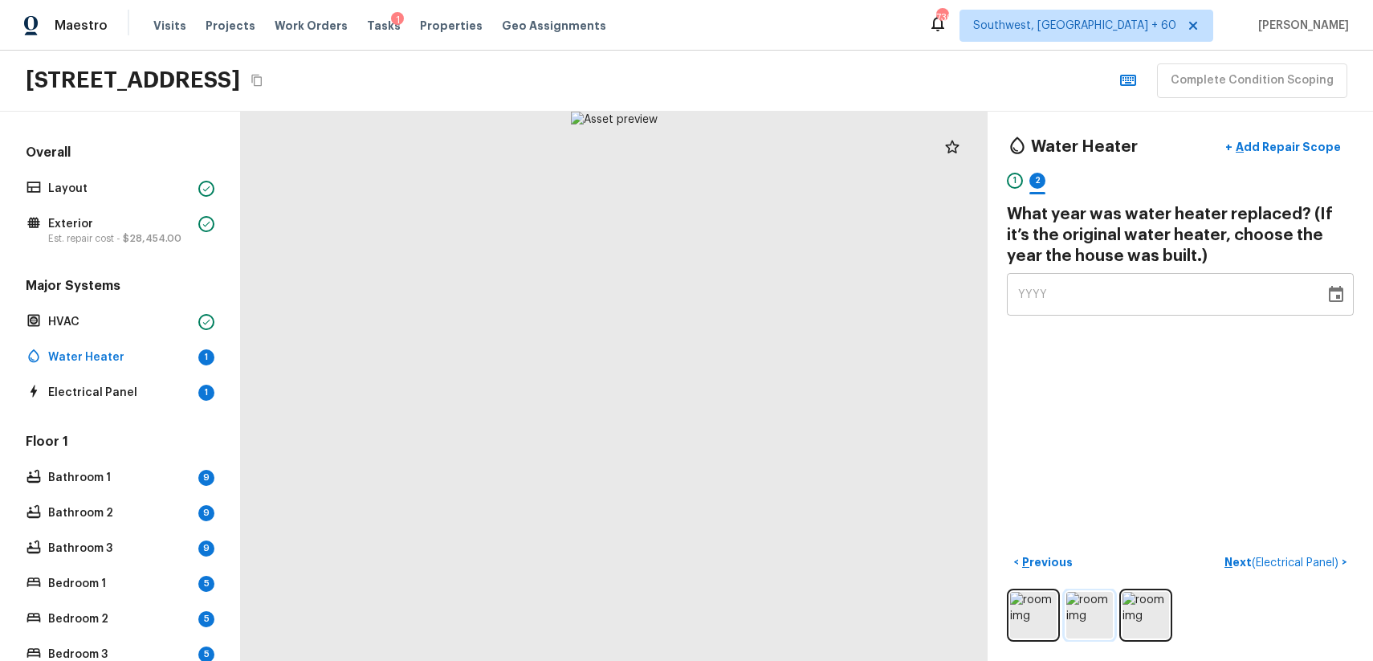
click at [1105, 609] on img at bounding box center [1089, 615] width 47 height 47
click at [1162, 610] on img at bounding box center [1145, 615] width 47 height 47
click at [1146, 616] on img at bounding box center [1145, 615] width 47 height 47
click at [1143, 613] on img at bounding box center [1145, 615] width 47 height 47
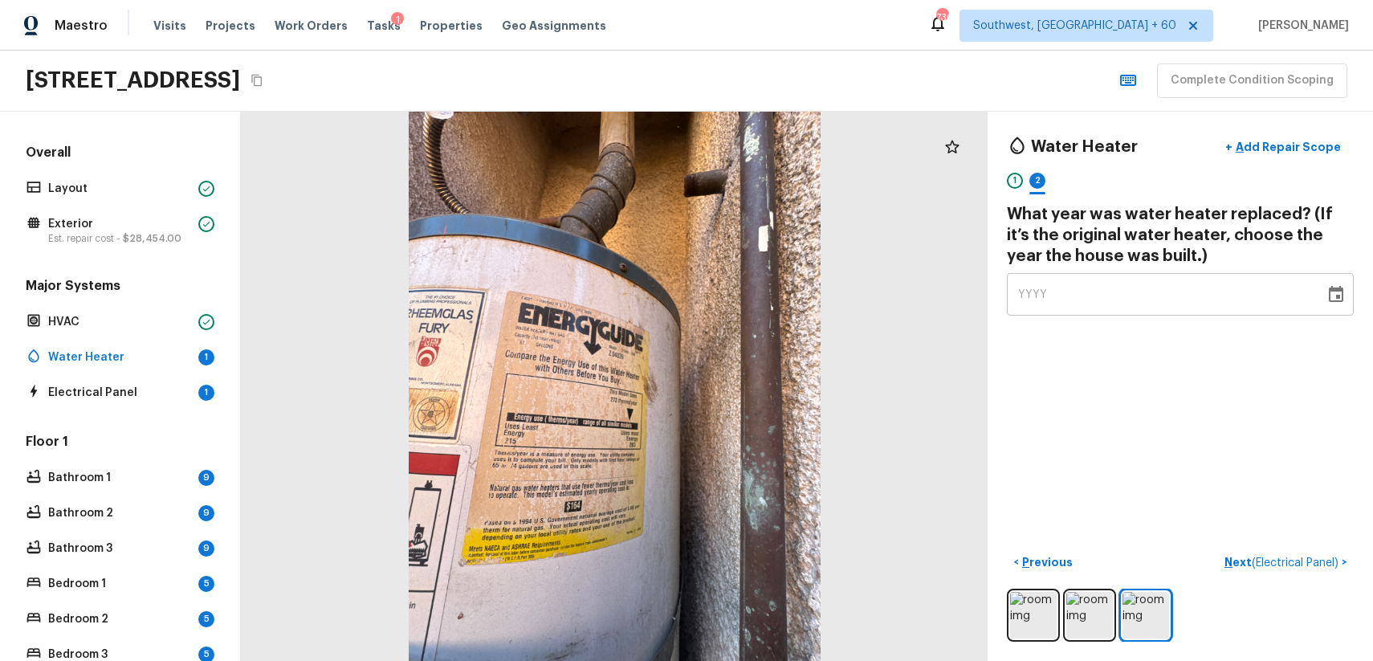
click at [1145, 294] on div "YYYY" at bounding box center [1165, 294] width 295 height 43
type input "1968"
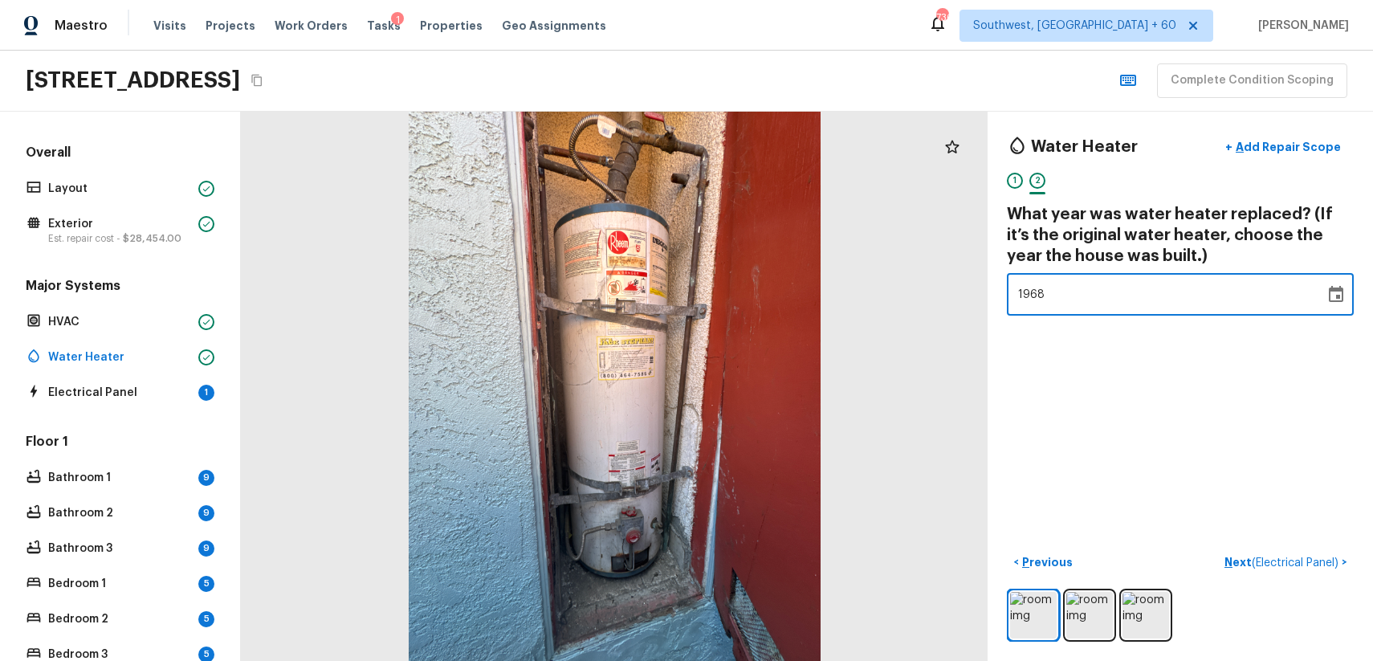
click at [1048, 348] on div "Water Heater + Add Repair Scope 1 2 What year was water heater replaced? (If it…" at bounding box center [1180, 386] width 385 height 549
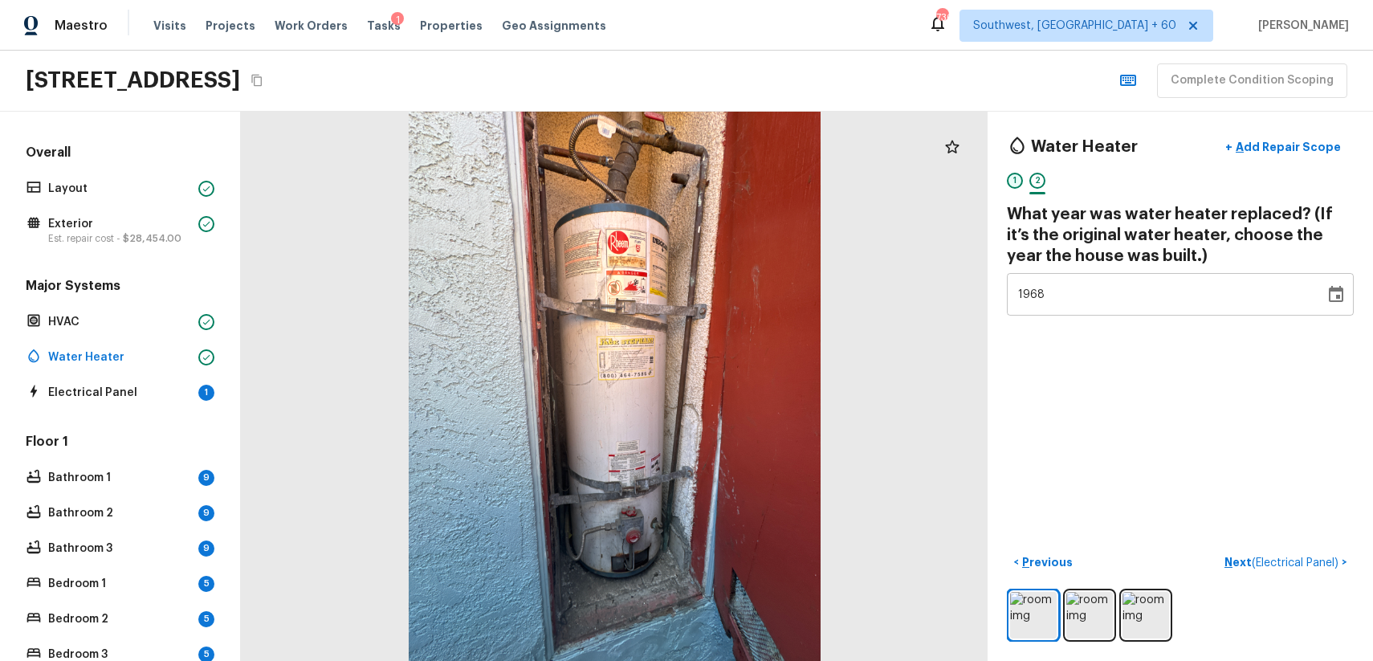
click at [1021, 180] on div "1" at bounding box center [1015, 181] width 16 height 16
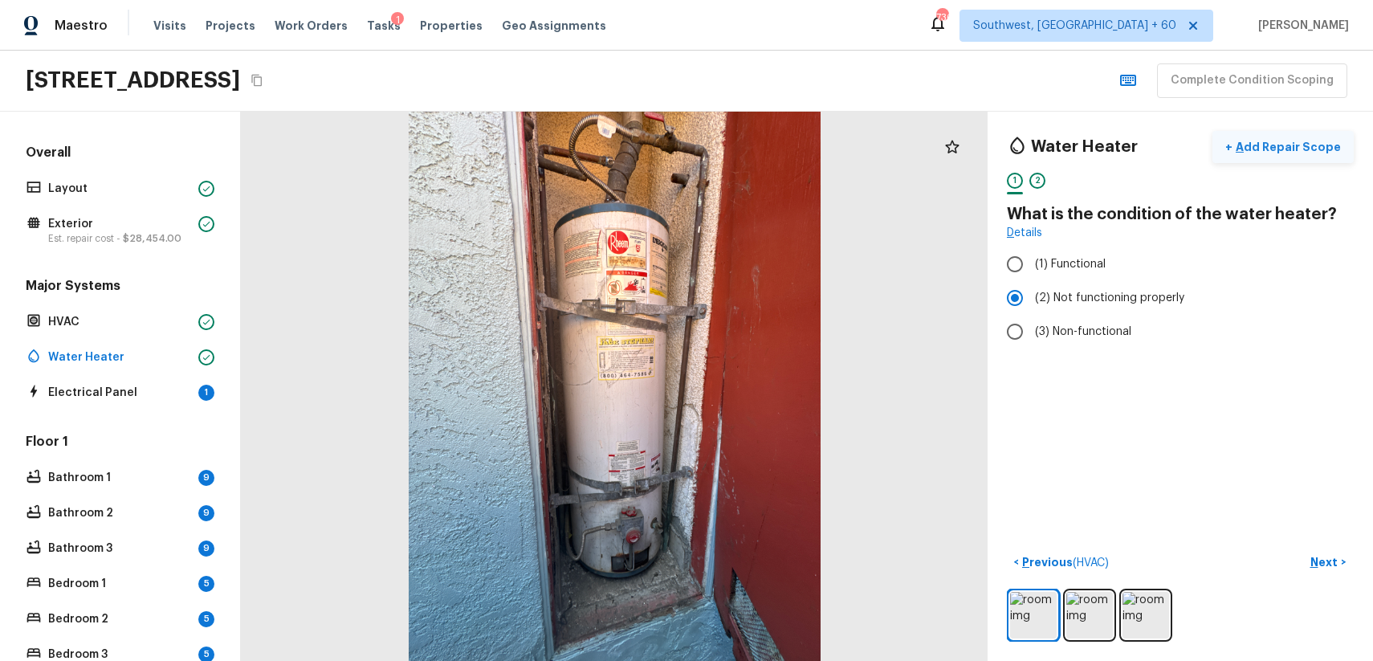
click at [1280, 144] on p "Add Repair Scope" at bounding box center [1286, 147] width 108 height 16
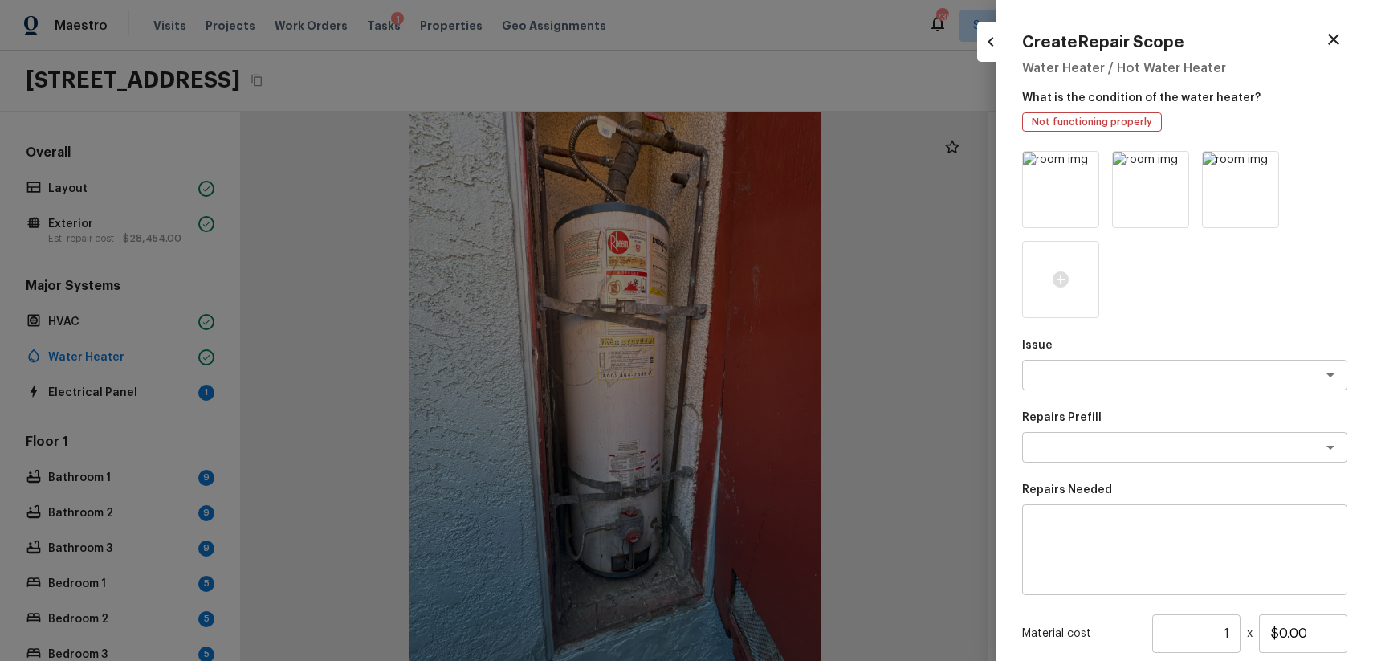
click at [1204, 307] on div at bounding box center [1184, 234] width 325 height 167
click at [1333, 42] on icon "button" at bounding box center [1333, 39] width 19 height 19
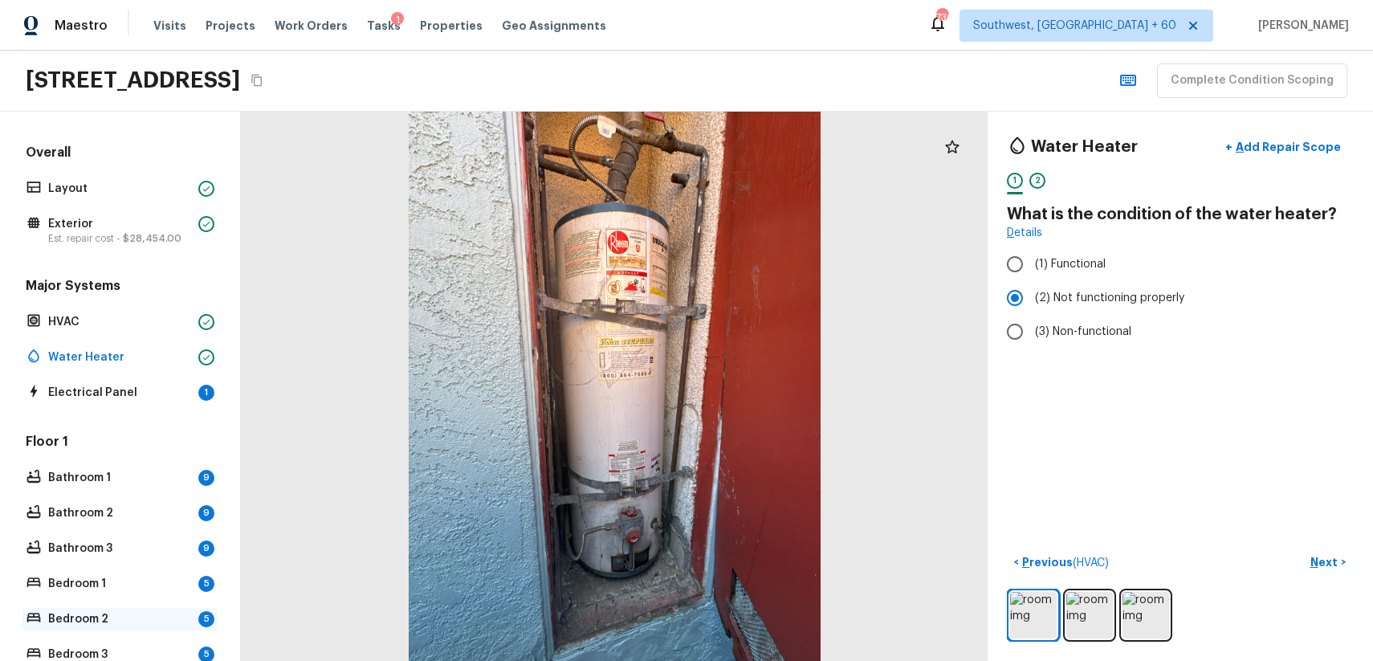
scroll to position [323, 0]
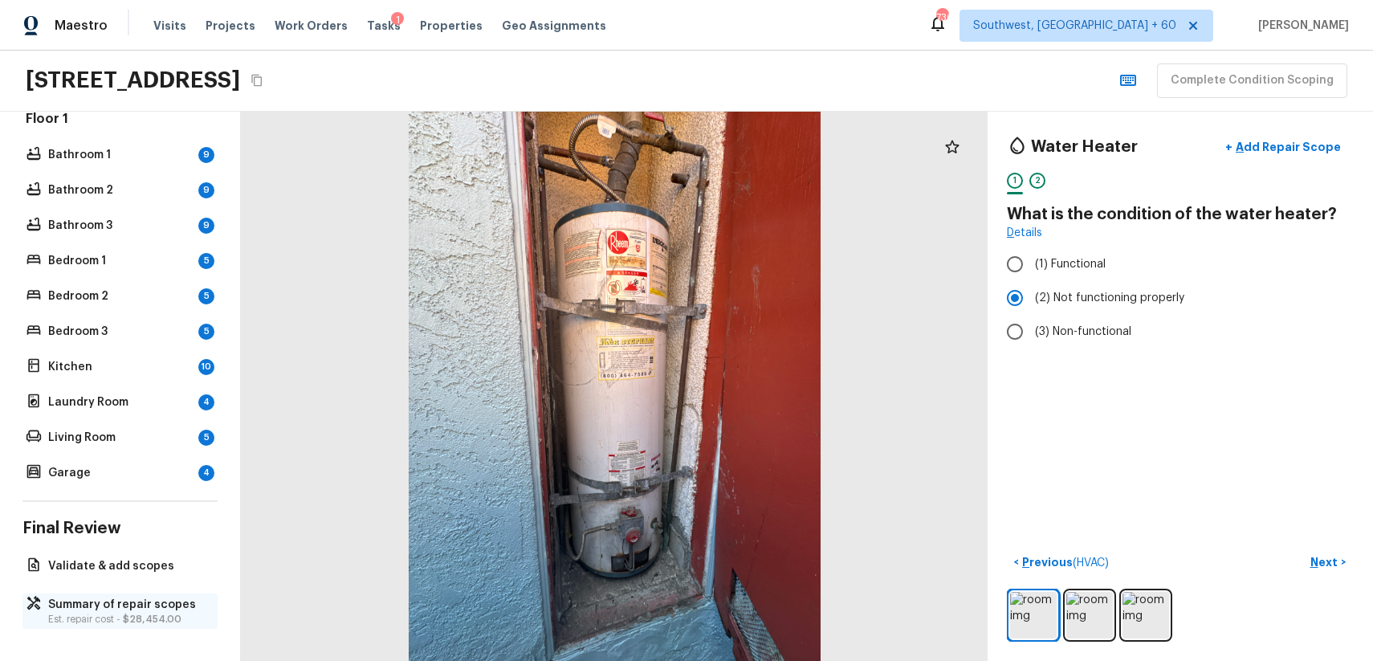
click at [136, 603] on p "Summary of repair scopes" at bounding box center [128, 605] width 160 height 16
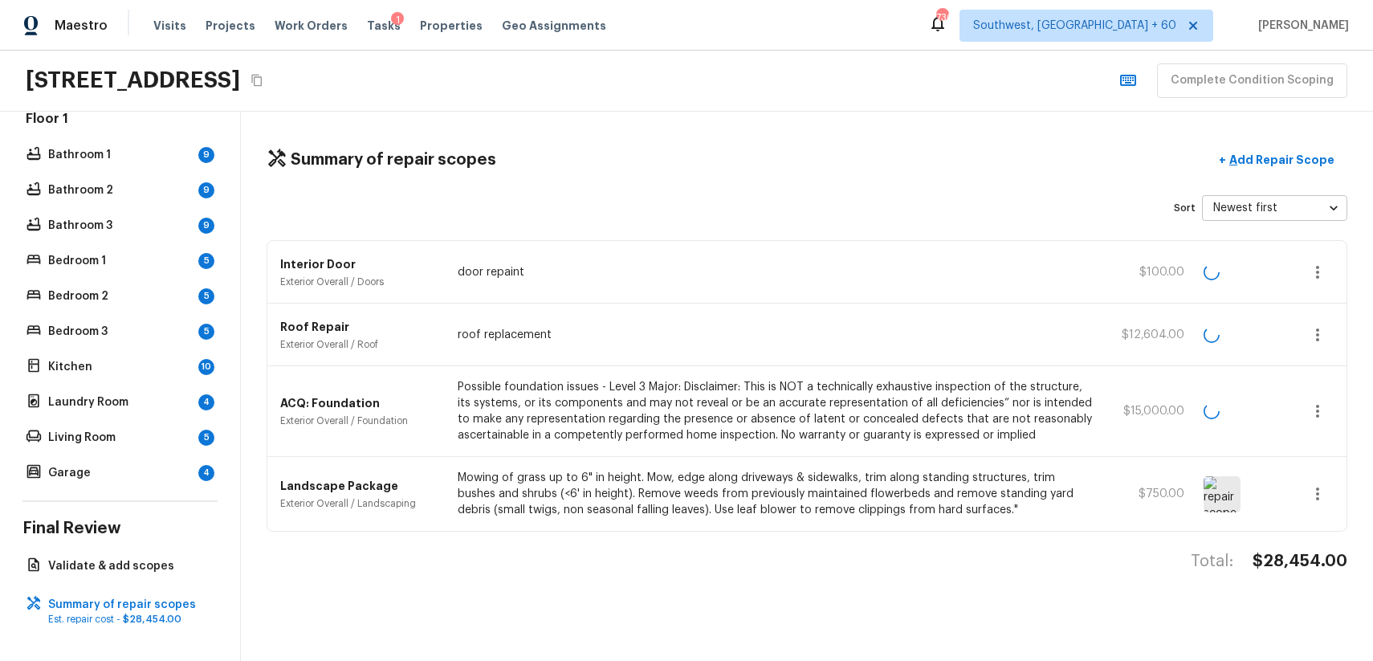
click at [136, 577] on div "Overall Layout Exterior Est. repair cost - $28,454.00 Major Systems HVAC Water …" at bounding box center [120, 386] width 241 height 549
click at [146, 576] on div "Validate & add scopes" at bounding box center [119, 566] width 195 height 22
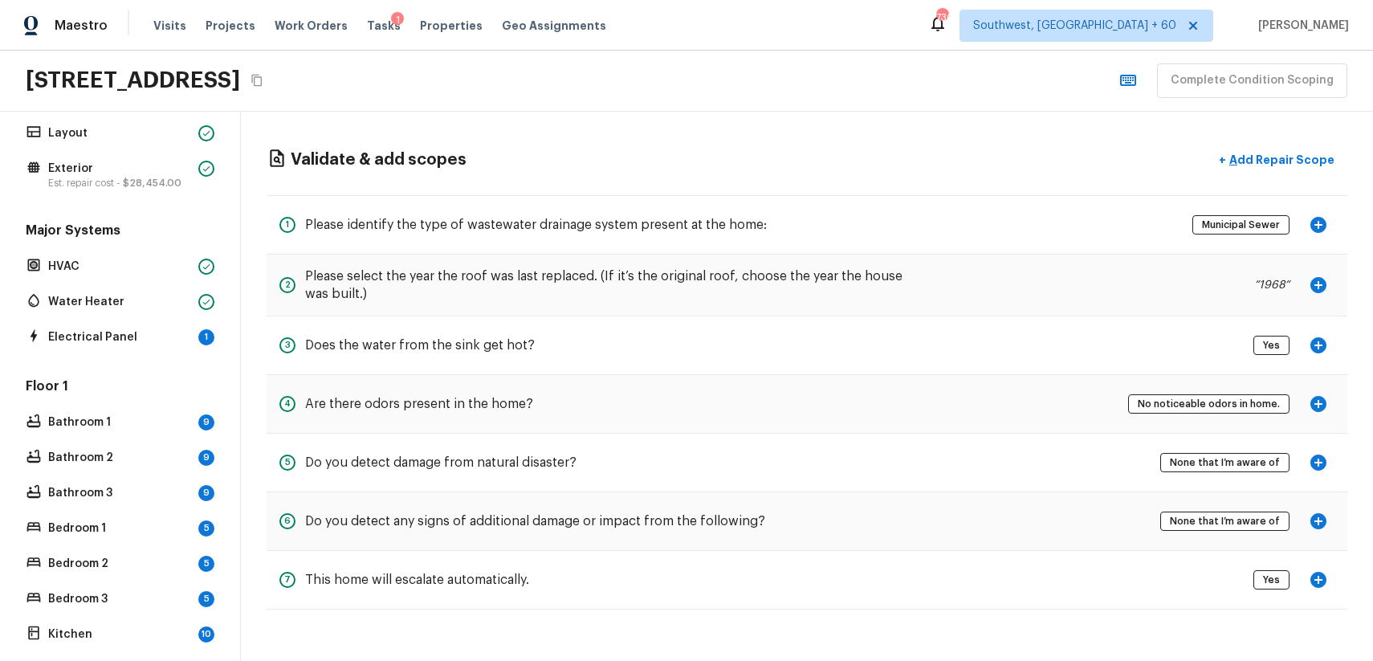
scroll to position [0, 0]
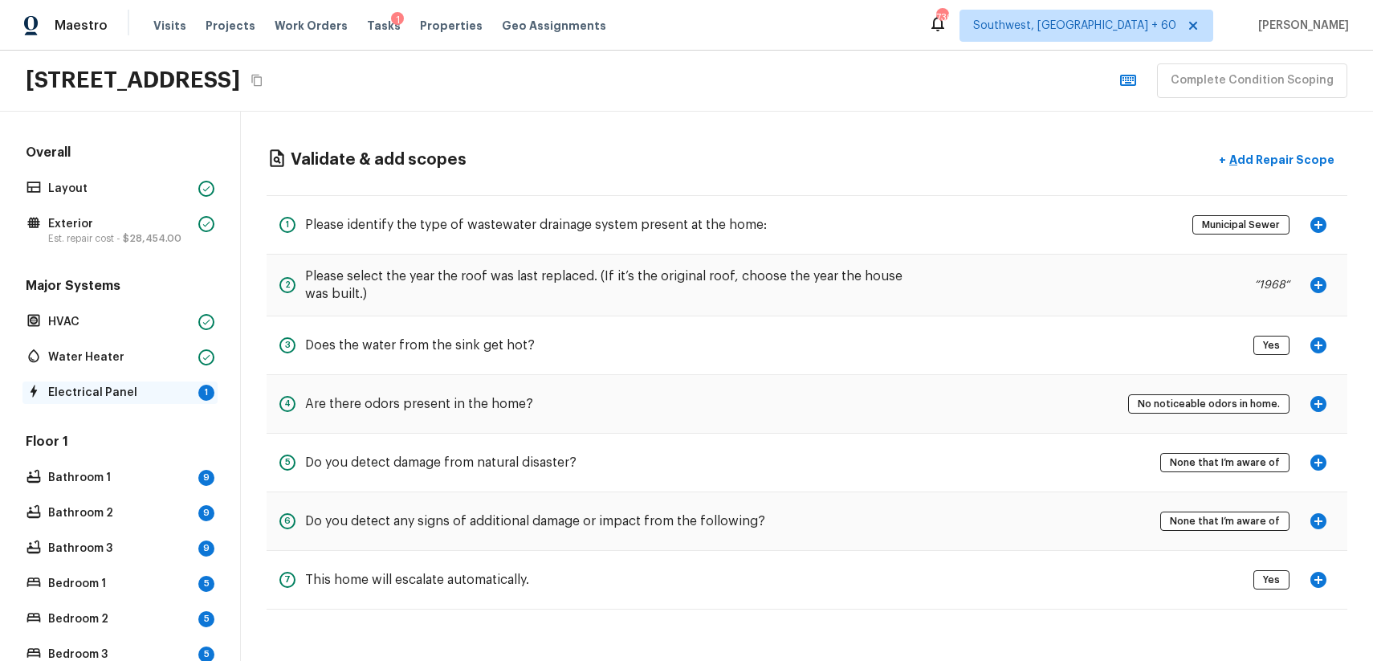
click at [183, 389] on p "Electrical Panel" at bounding box center [120, 393] width 144 height 16
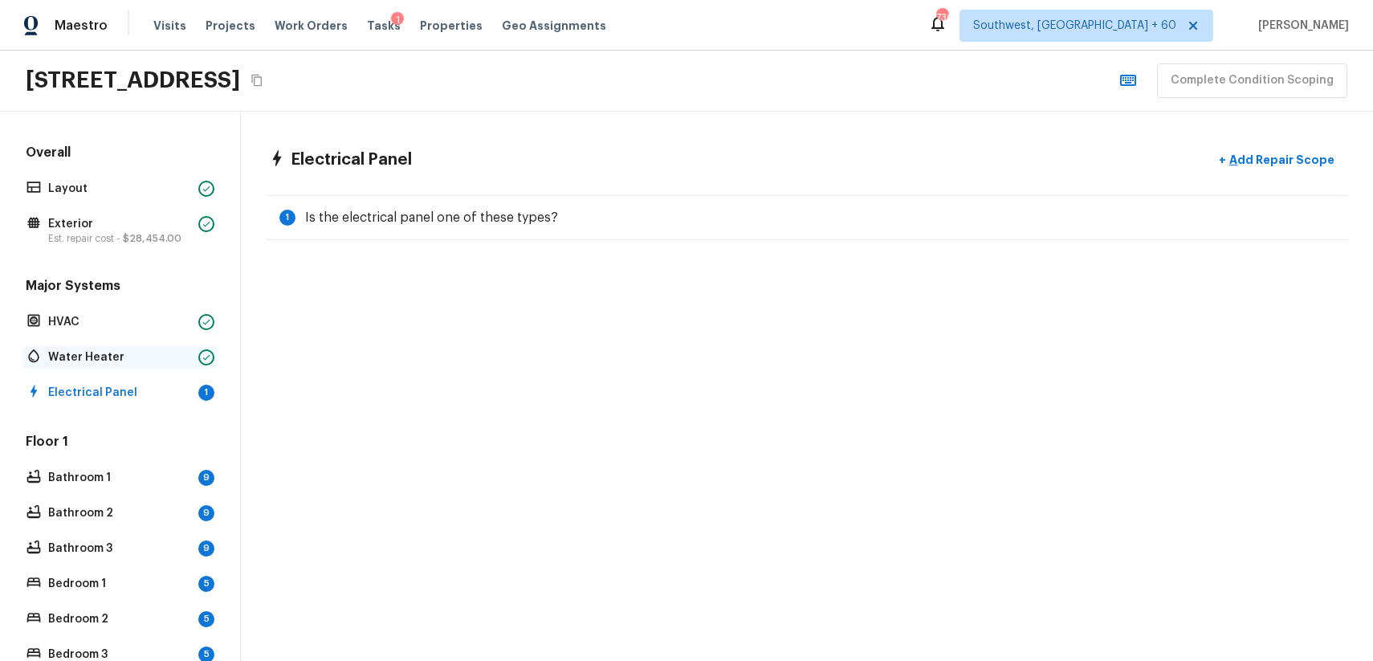
click at [149, 366] on div "Water Heater" at bounding box center [119, 357] width 195 height 22
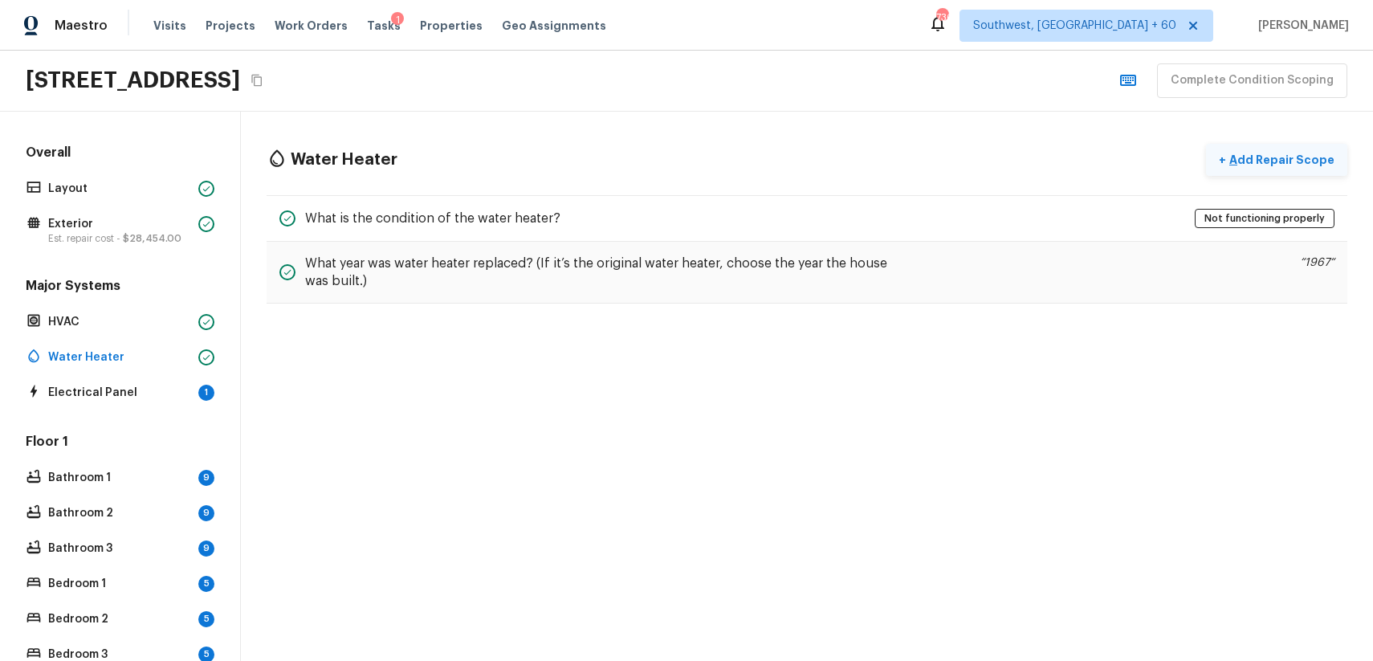
click at [1281, 157] on p "Add Repair Scope" at bounding box center [1280, 160] width 108 height 16
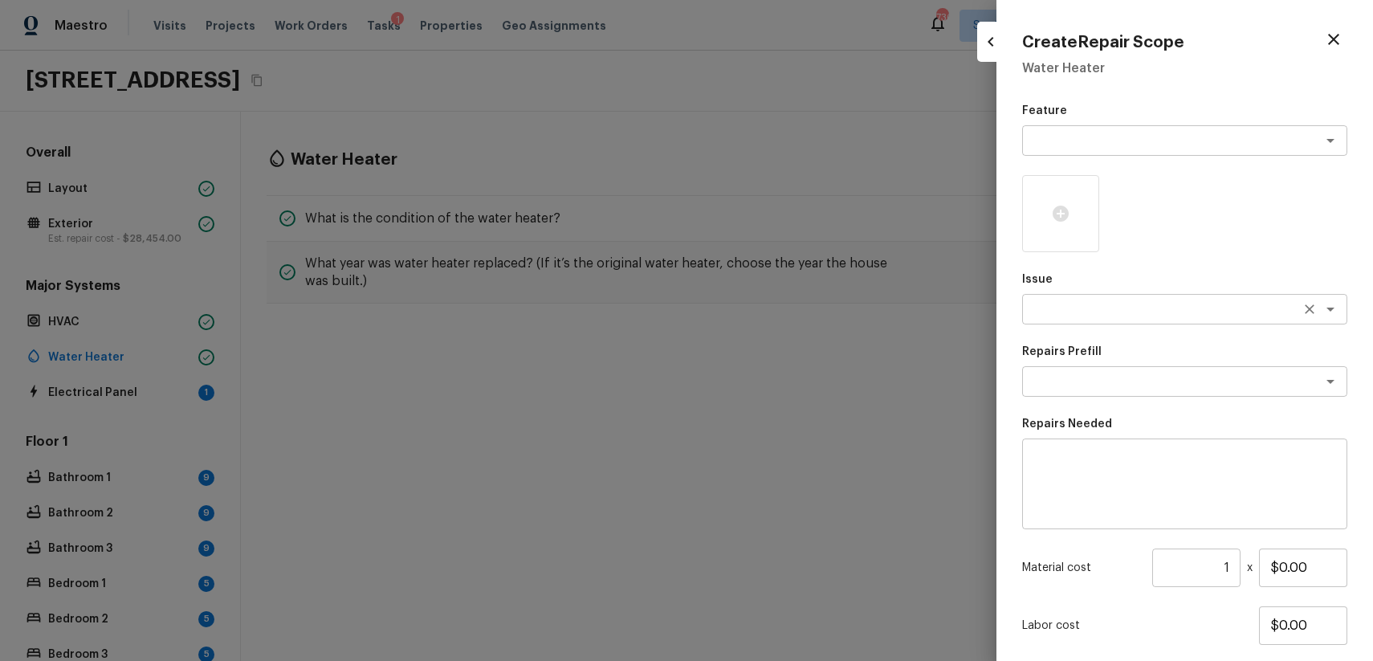
click at [1122, 304] on textarea at bounding box center [1162, 309] width 266 height 16
click at [890, 326] on div at bounding box center [686, 330] width 1373 height 661
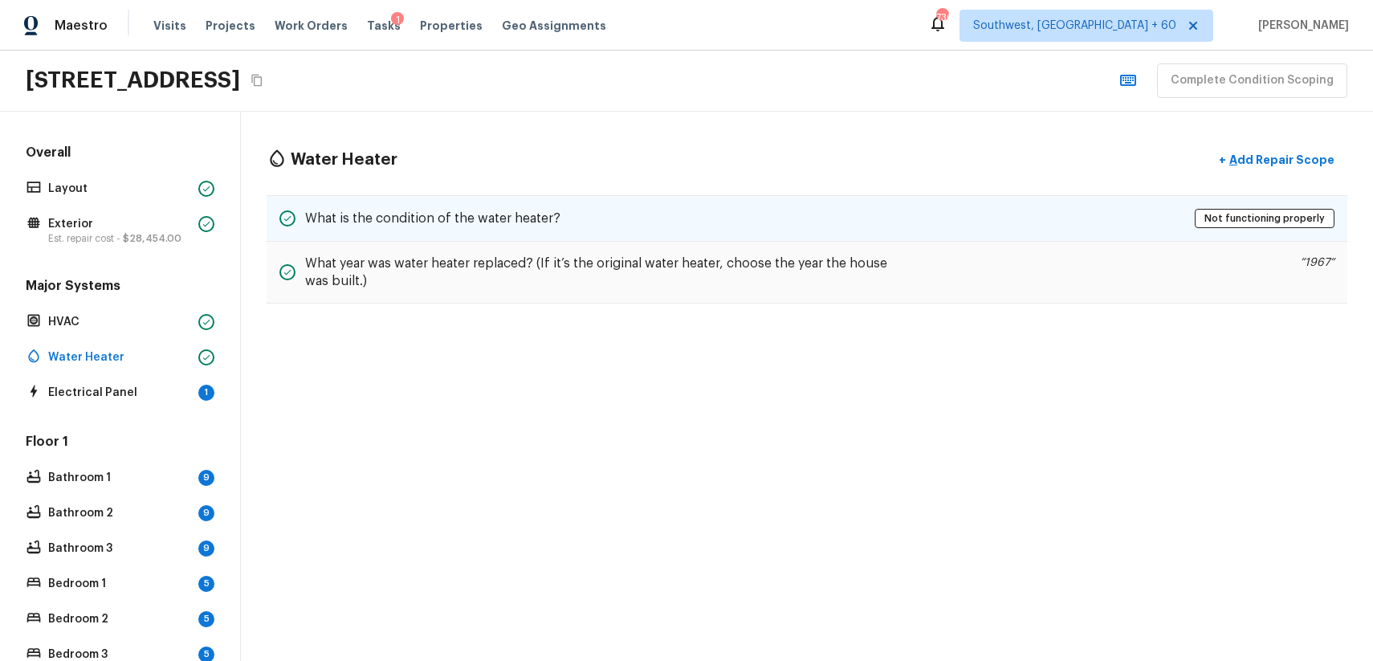
click at [1039, 216] on div "What is the condition of the water heater? Not functioning properly" at bounding box center [807, 218] width 1081 height 47
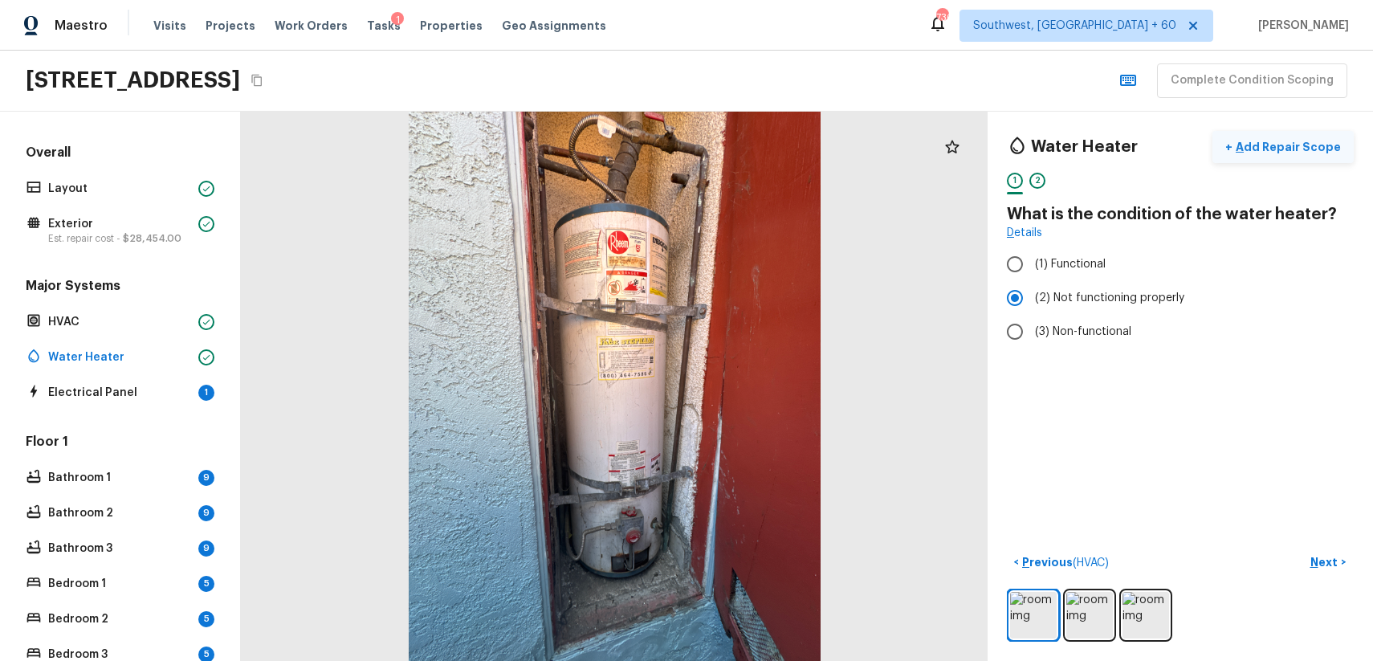
click at [1270, 145] on p "Add Repair Scope" at bounding box center [1286, 147] width 108 height 16
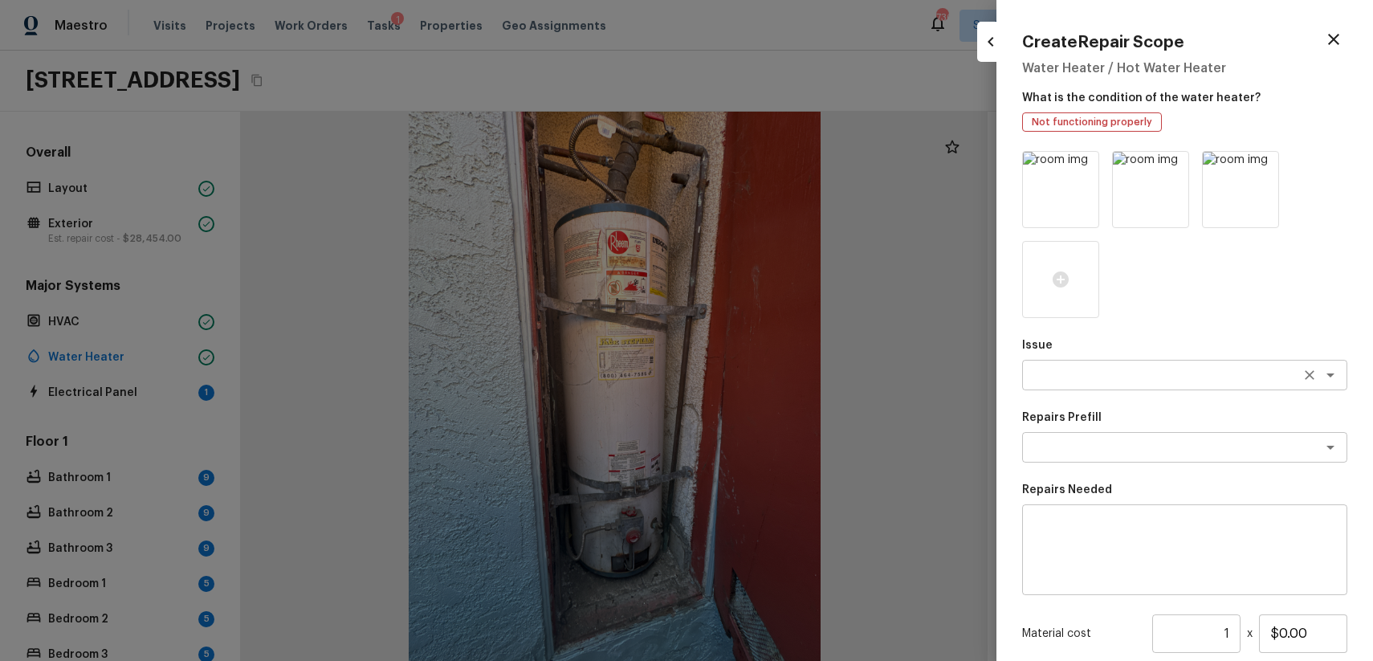
click at [1128, 379] on textarea at bounding box center [1162, 375] width 266 height 16
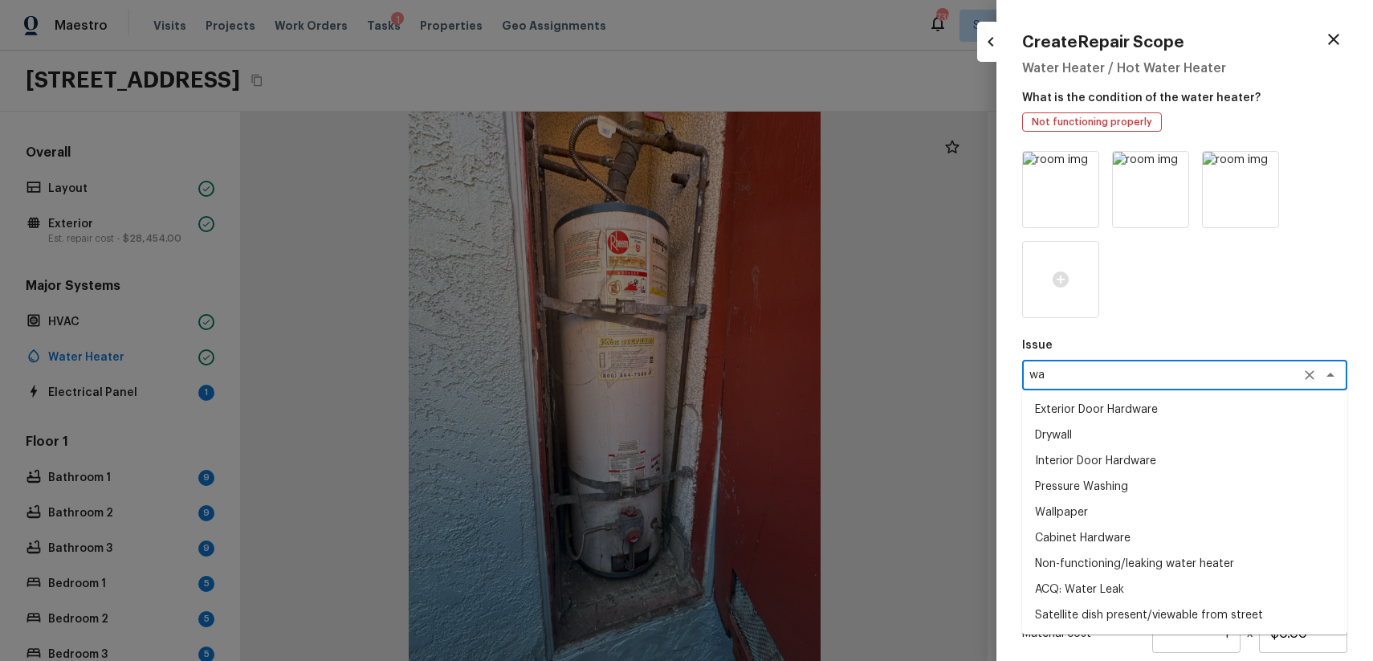
type textarea "w"
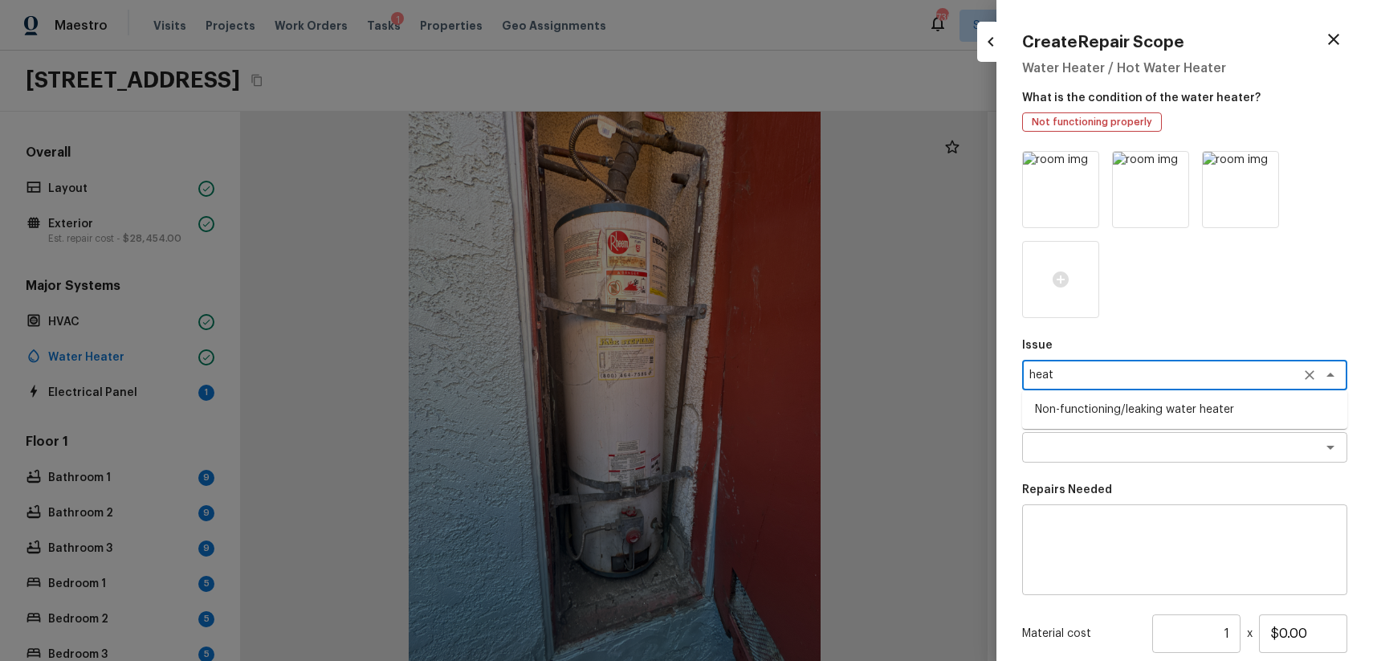
click at [1188, 407] on li "Non-functioning/leaking water heater" at bounding box center [1184, 410] width 325 height 26
type textarea "Non-functioning/leaking water heater"
click at [1199, 442] on textarea at bounding box center [1162, 447] width 266 height 16
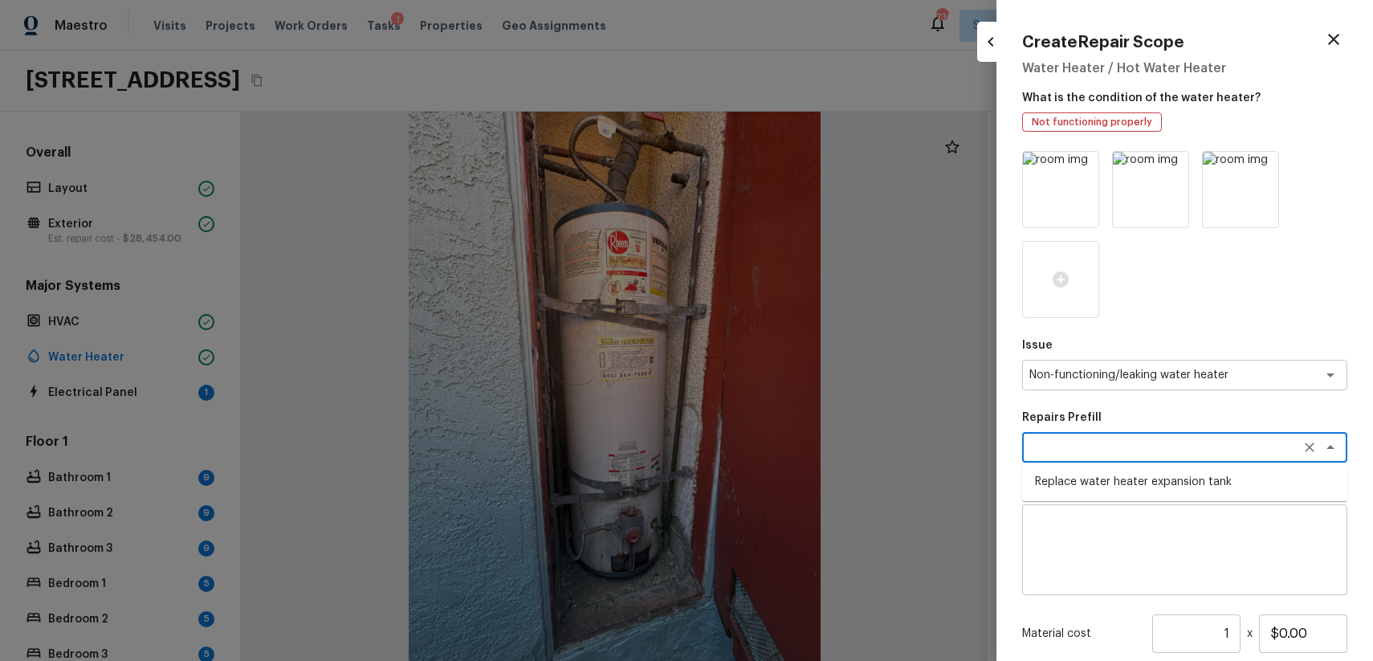
click at [1174, 470] on li "Replace water heater expansion tank" at bounding box center [1184, 482] width 325 height 26
type textarea "Replace water heater expansion tank"
type textarea "Replace Thermal Expansion Tank at water heater"
type input "$105.00"
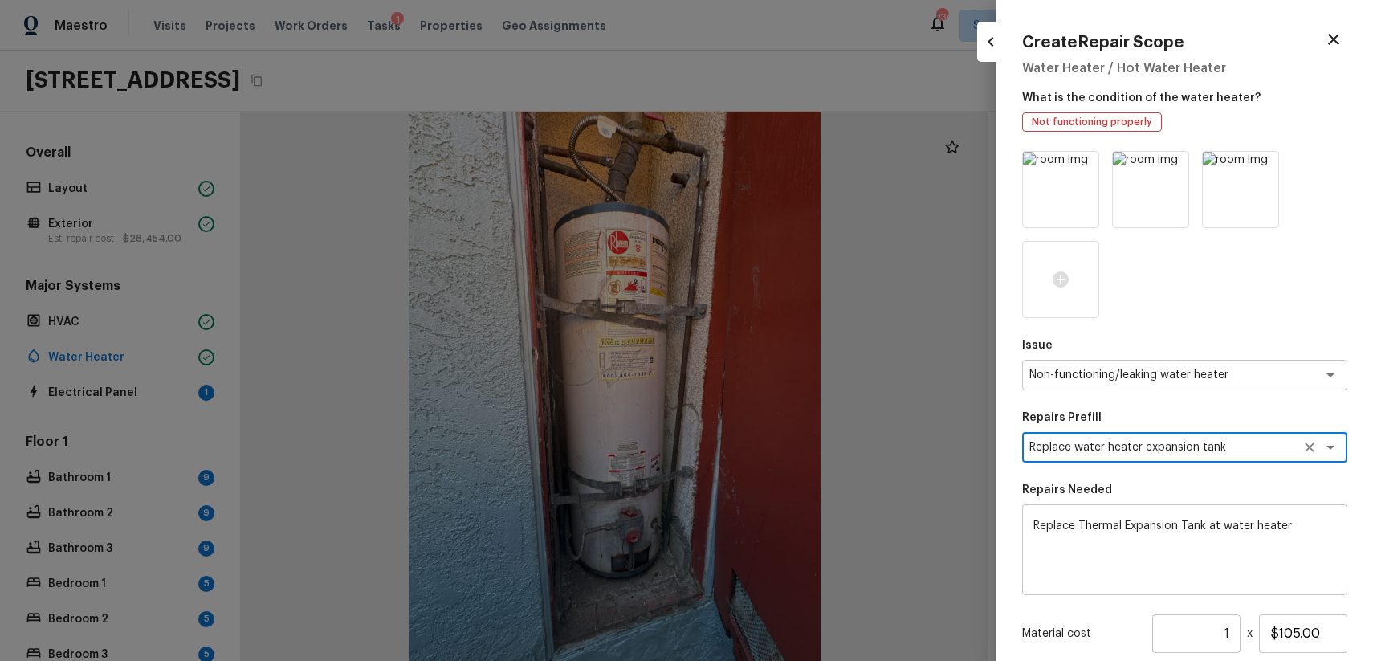
click at [1192, 510] on div "Replace Thermal Expansion Tank at water heater x ​" at bounding box center [1184, 549] width 325 height 91
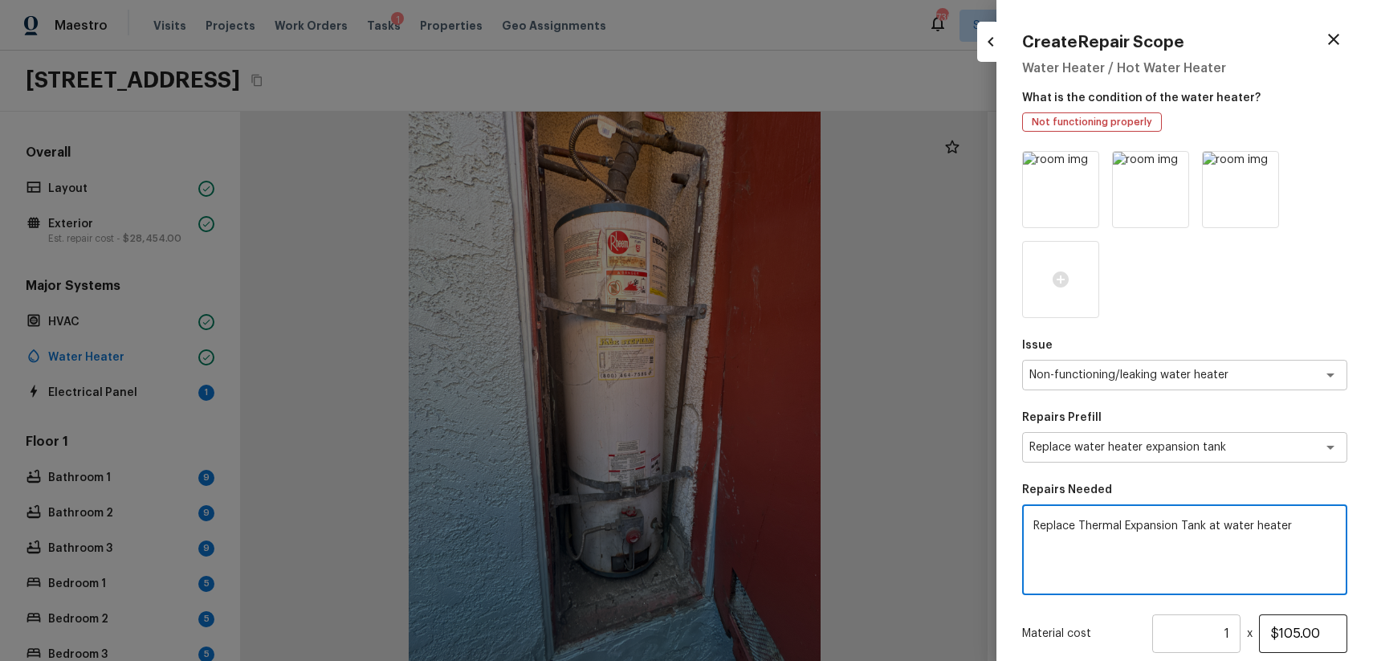
scroll to position [167, 0]
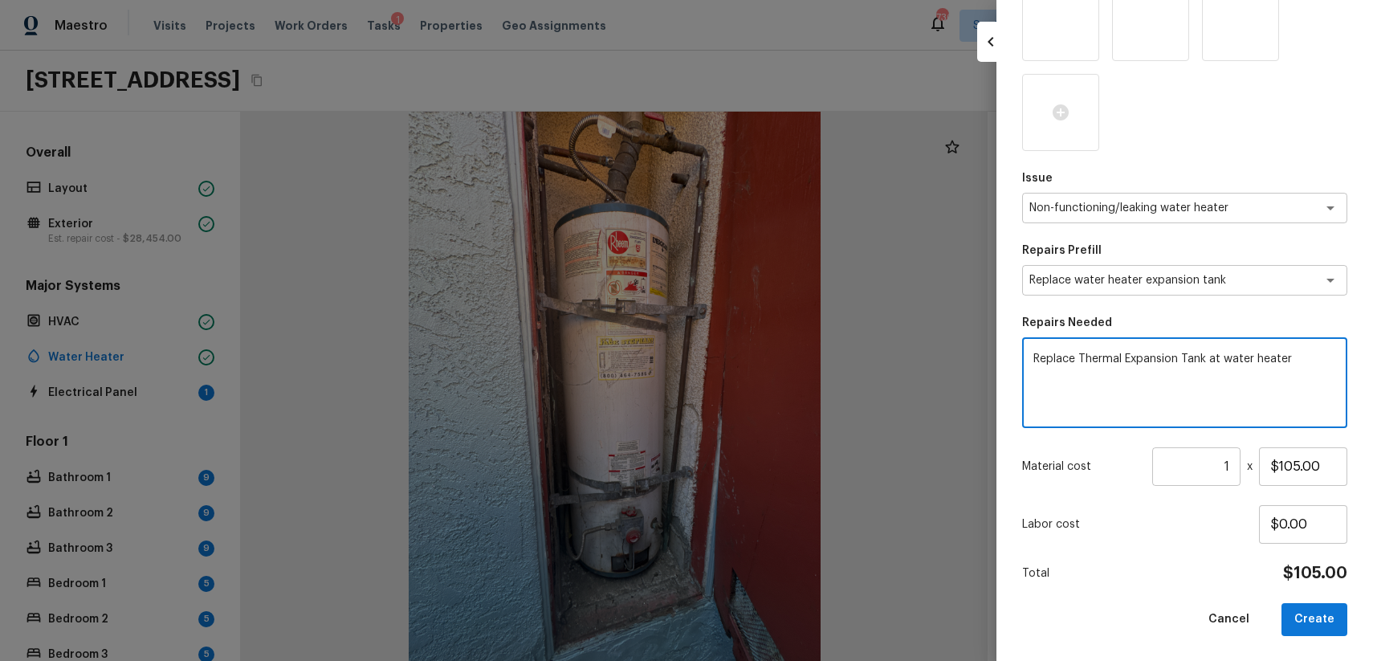
click at [1255, 357] on textarea "Replace Thermal Expansion Tank at water heater" at bounding box center [1184, 383] width 303 height 64
click at [1053, 364] on textarea "reapir the heater" at bounding box center [1184, 383] width 303 height 64
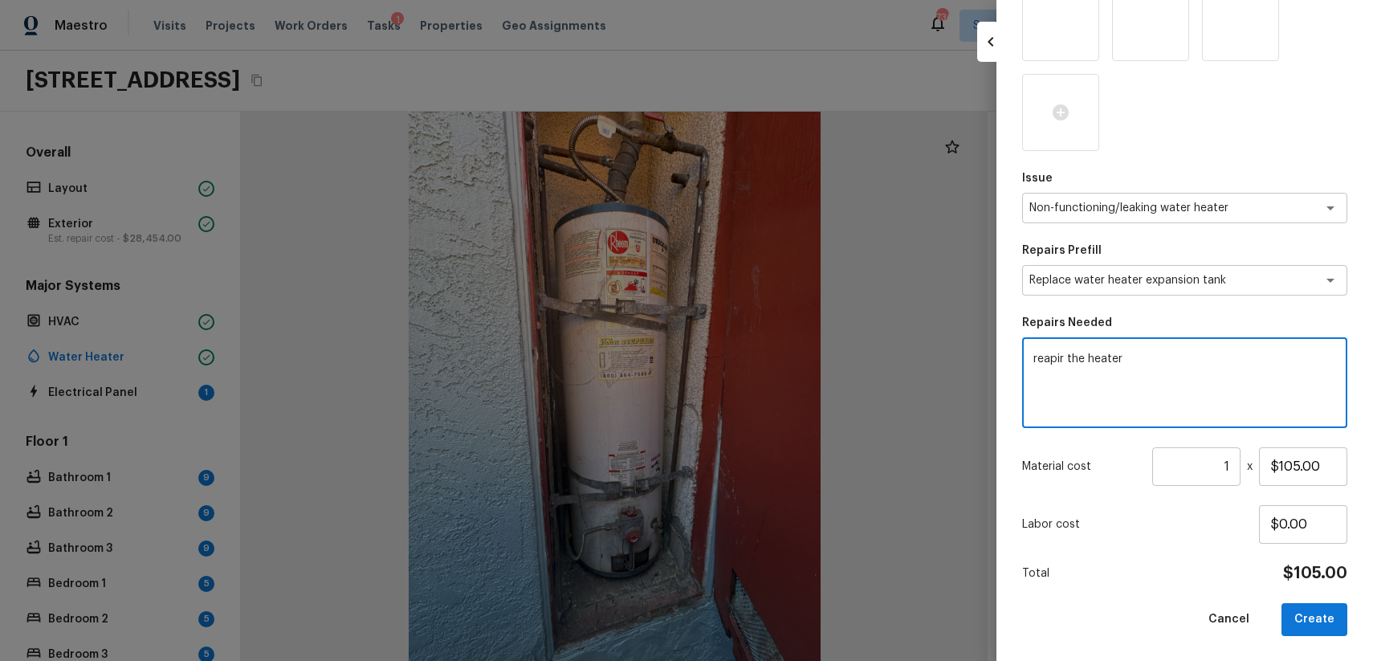
click at [1053, 364] on textarea "reapir the heater" at bounding box center [1184, 383] width 303 height 64
click at [1045, 356] on textarea "reapir the heater" at bounding box center [1184, 383] width 303 height 64
type textarea "repair the heater"
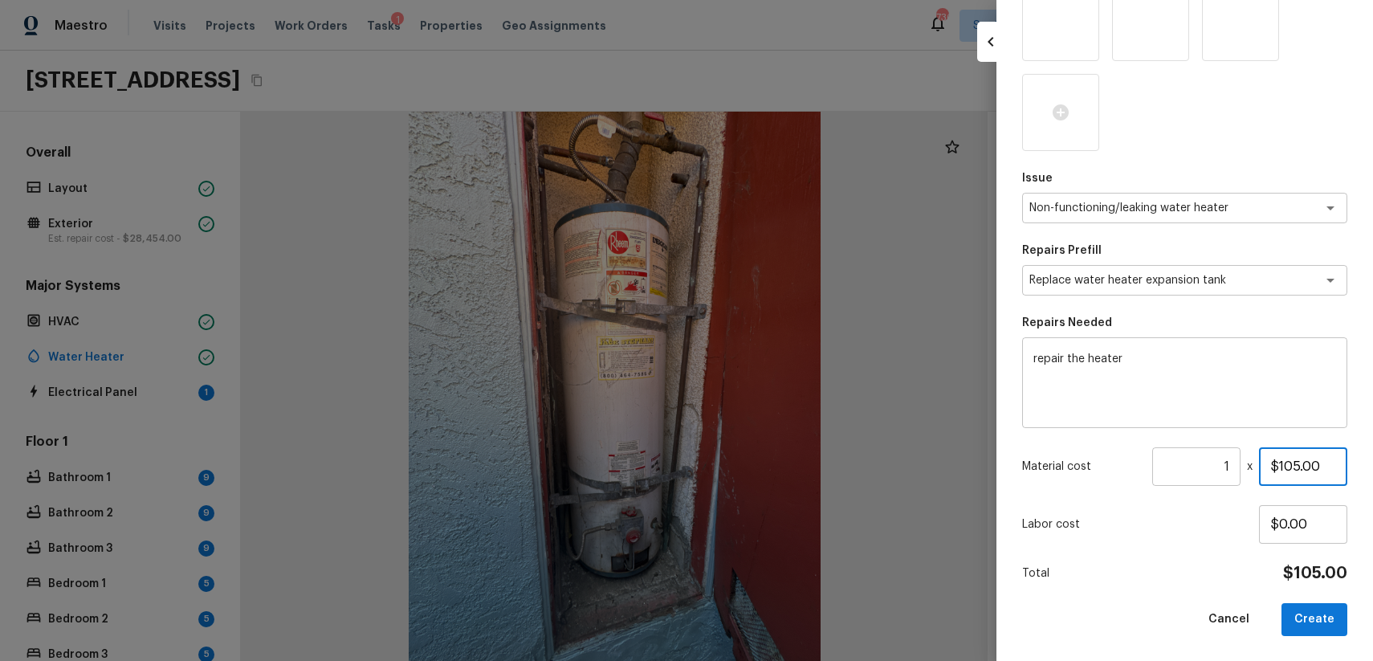
drag, startPoint x: 1281, startPoint y: 465, endPoint x: 1372, endPoint y: 494, distance: 96.0
click at [1372, 494] on div "Create Repair Scope Water Heater / Hot Water Heater What is the condition of th…" at bounding box center [1184, 330] width 377 height 661
type input "$750.00"
click at [1314, 620] on button "Create" at bounding box center [1314, 619] width 66 height 33
type input "$0.00"
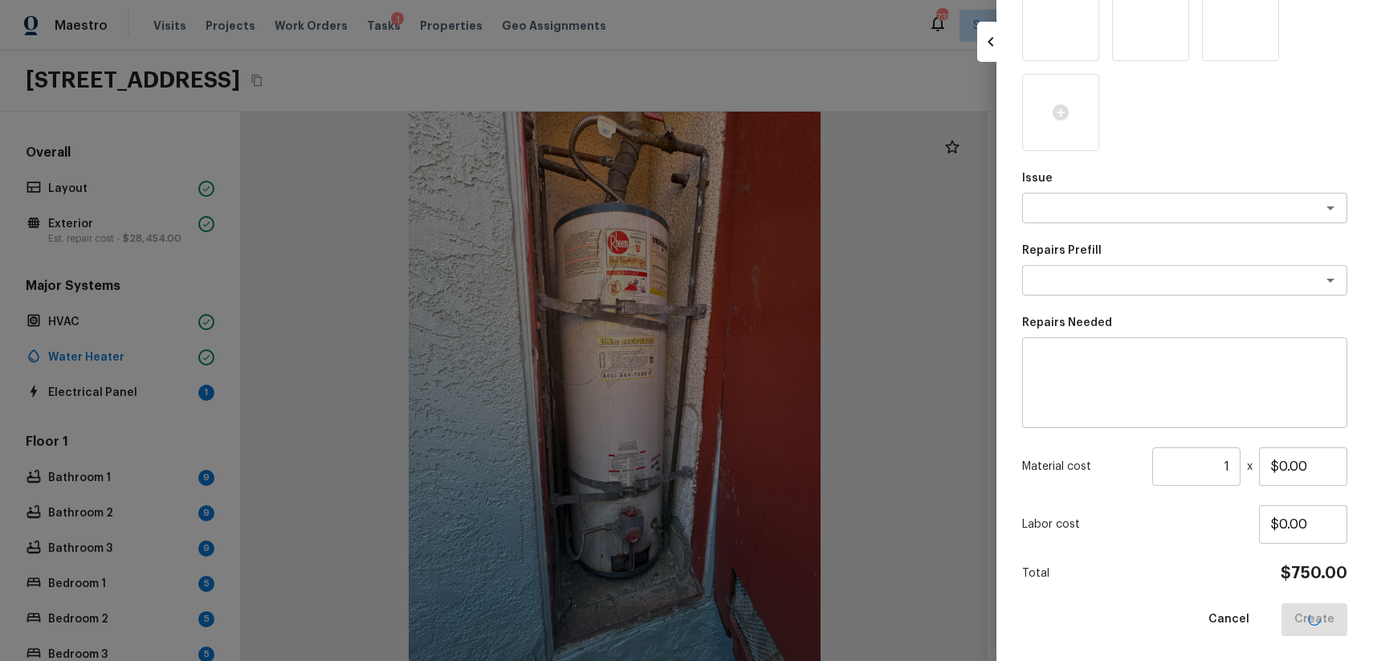
scroll to position [77, 0]
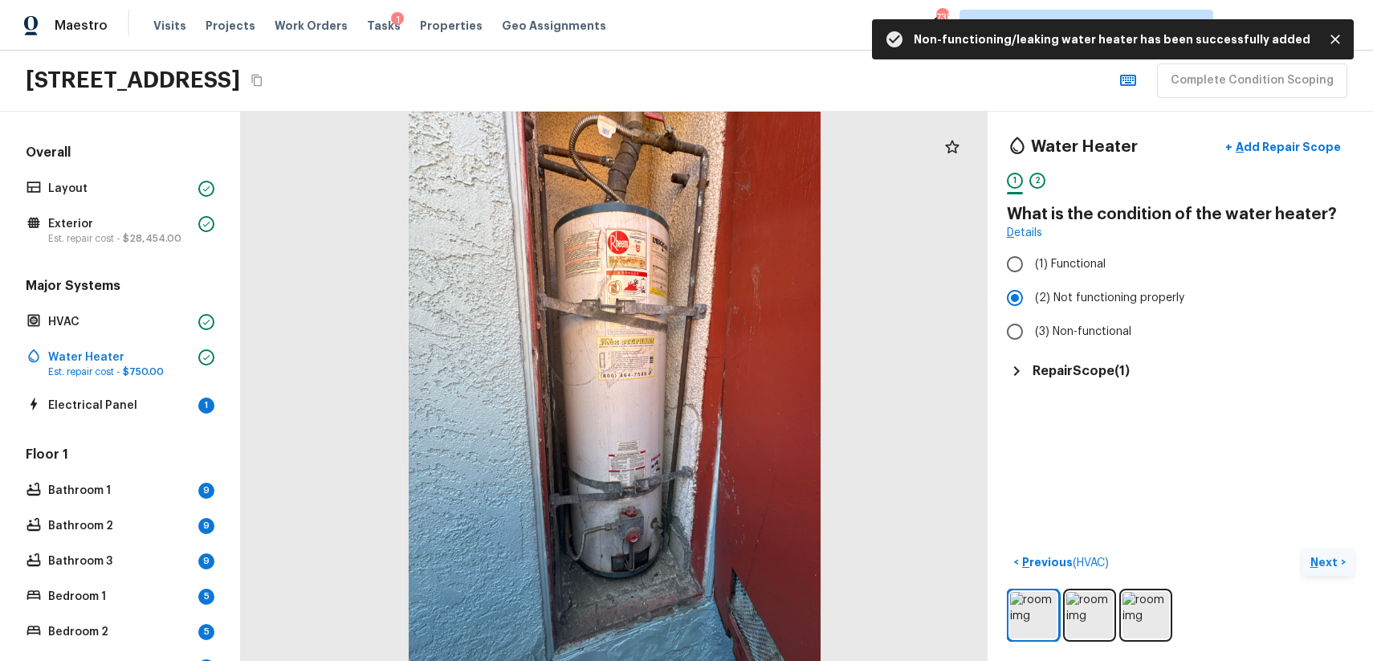
click at [1325, 563] on p "Next" at bounding box center [1325, 562] width 31 height 16
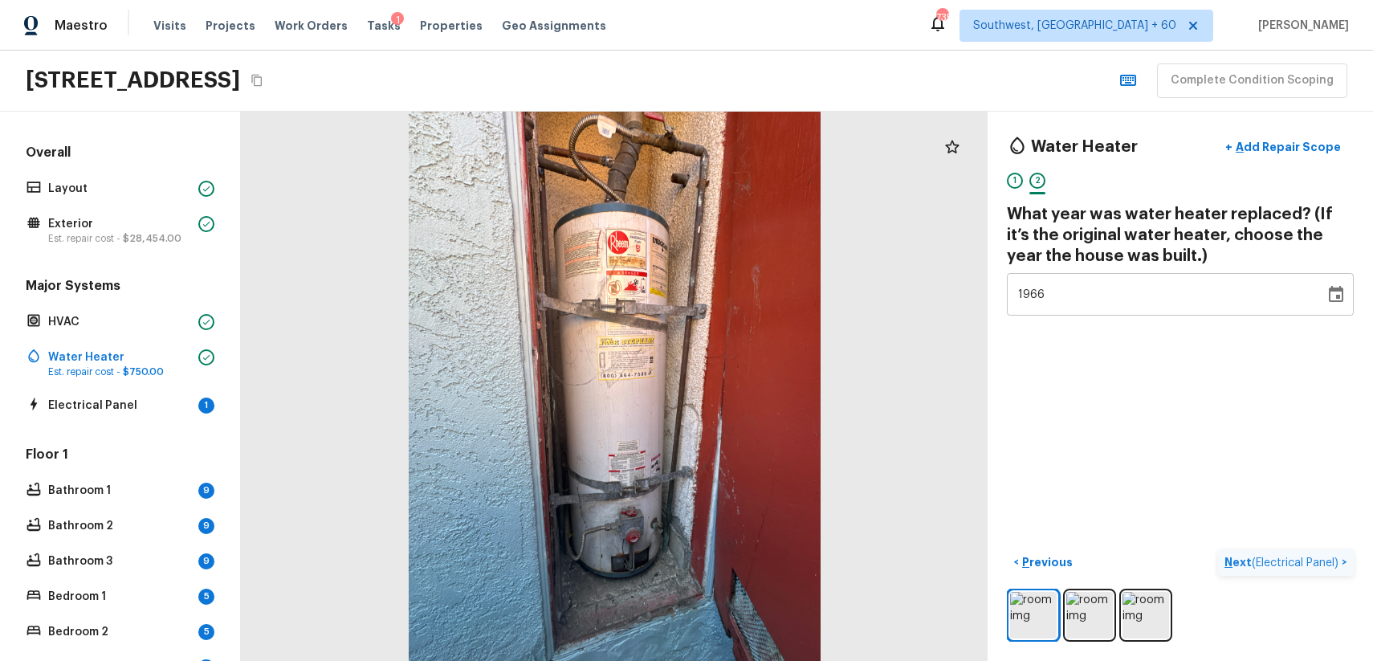
click at [1253, 555] on p "Next ( Electrical Panel )" at bounding box center [1282, 562] width 117 height 17
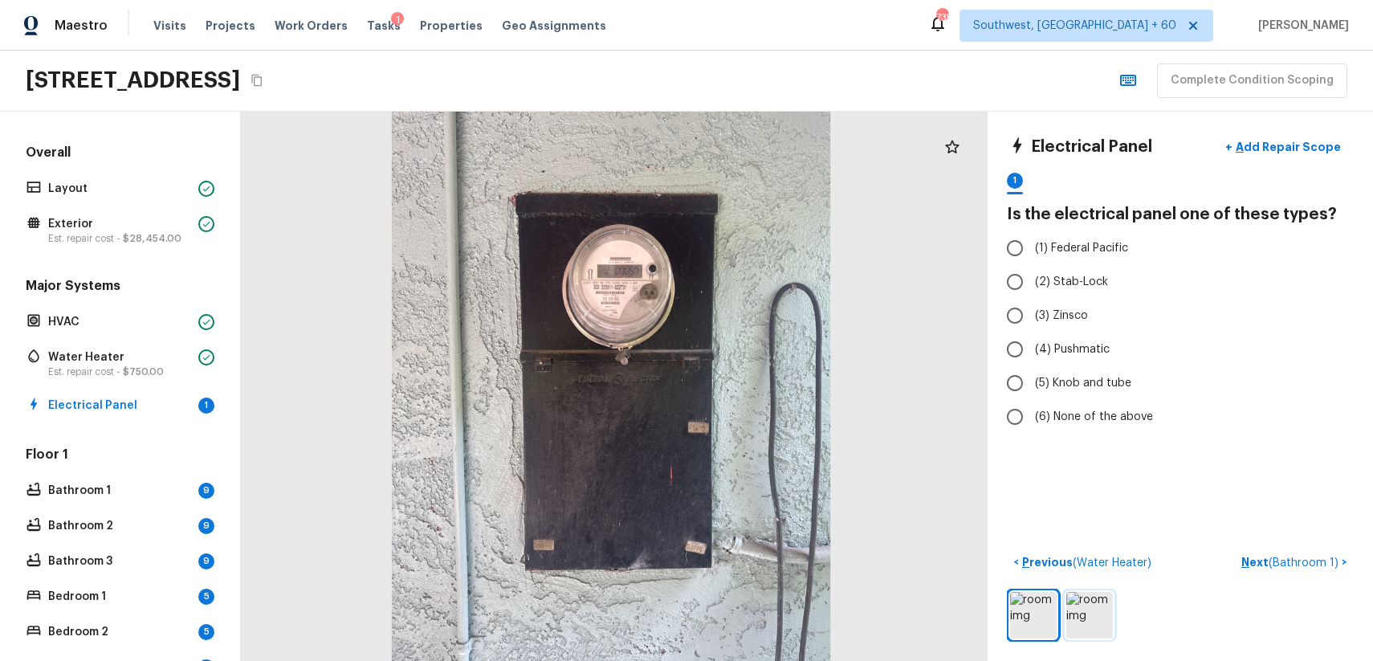
click at [1097, 605] on img at bounding box center [1089, 615] width 47 height 47
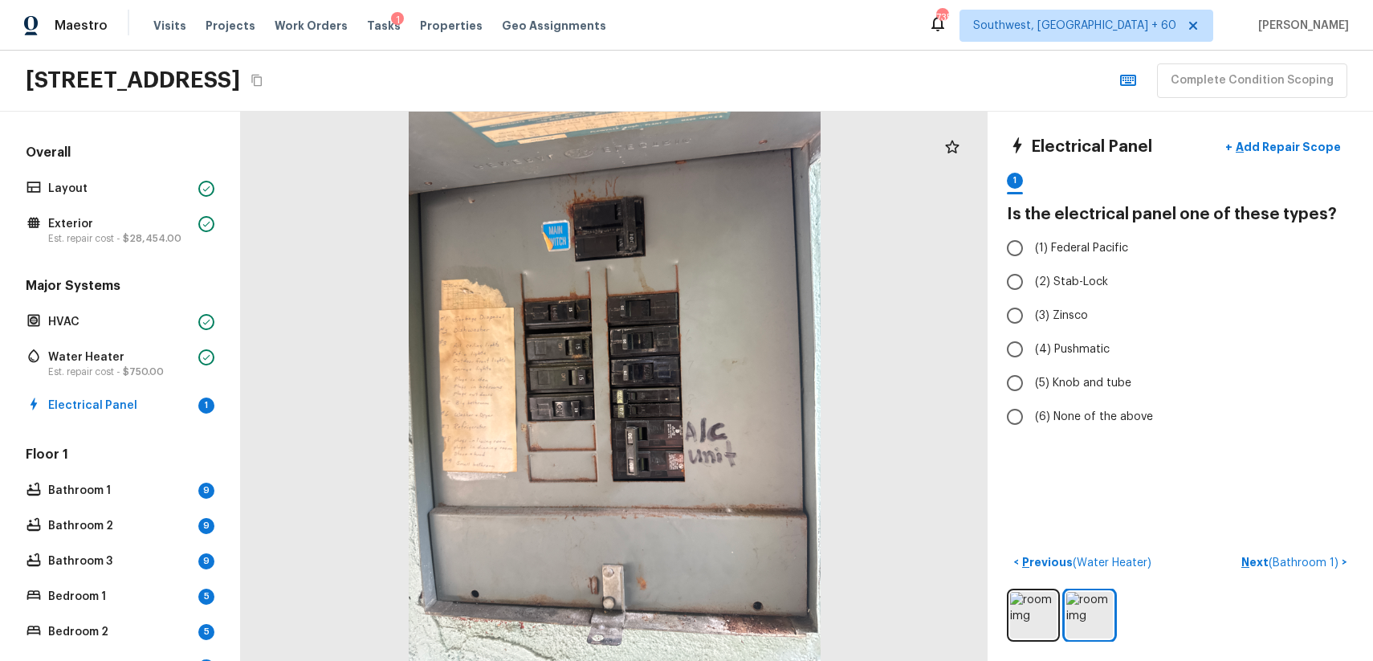
click at [1061, 596] on div at bounding box center [1180, 614] width 347 height 53
click at [1075, 601] on img at bounding box center [1089, 615] width 47 height 47
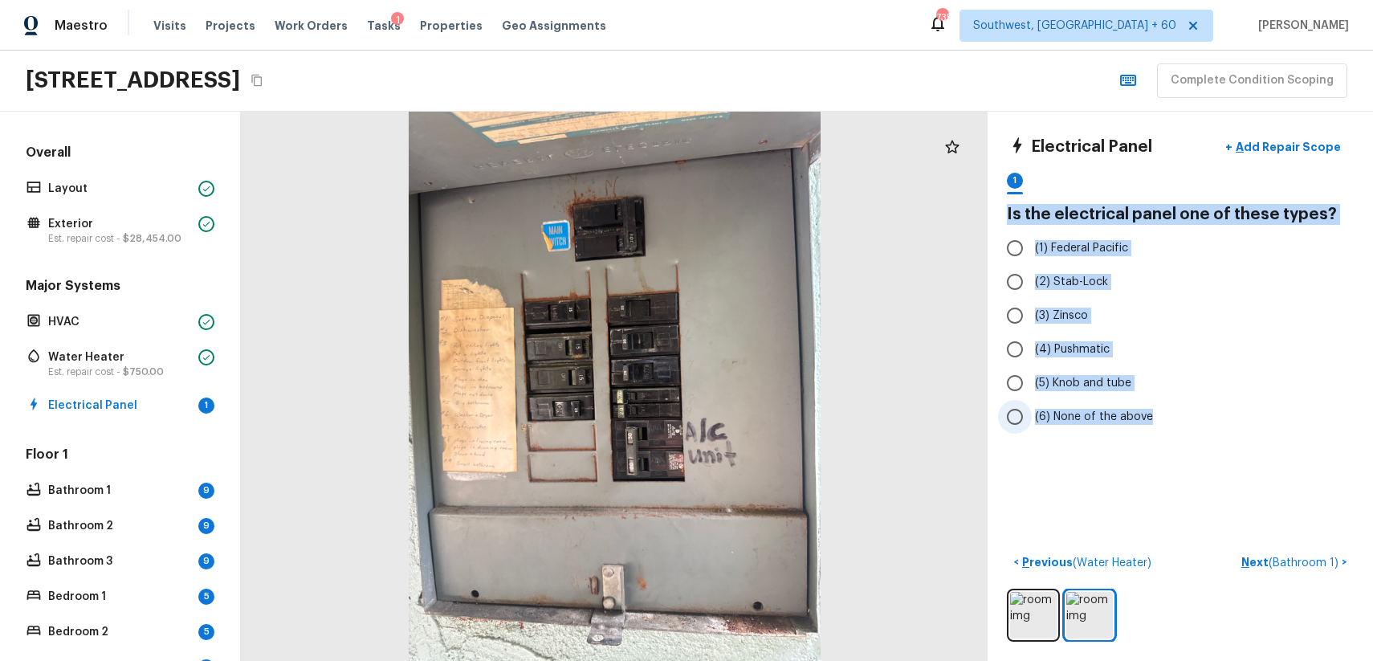
drag, startPoint x: 1000, startPoint y: 210, endPoint x: 1158, endPoint y: 428, distance: 269.0
click at [1158, 428] on div "Electrical Panel + Add Repair Scope 1 Is the electrical panel one of these type…" at bounding box center [1180, 386] width 385 height 549
copy div "Is the electrical panel one of these types? (1) Federal Pacific (2) Stab-Lock (…"
click at [71, 496] on p "Bathroom 1" at bounding box center [120, 491] width 144 height 16
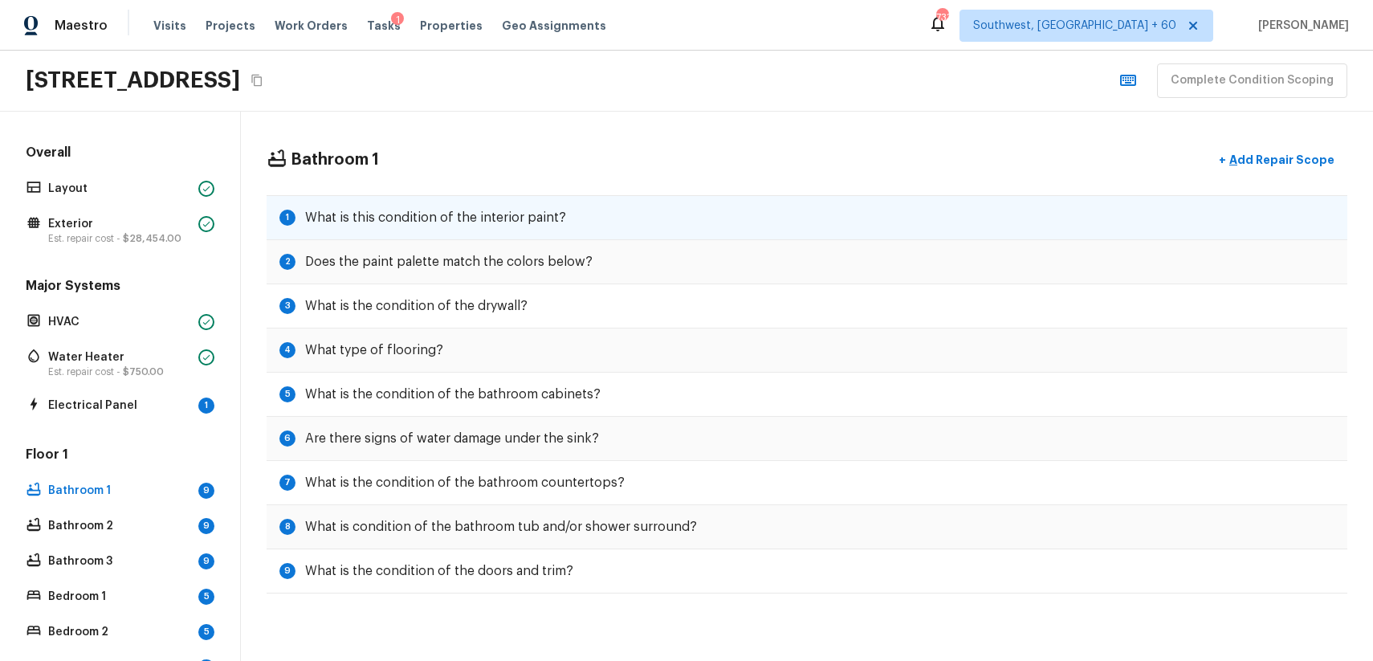
click at [649, 210] on div "1 What is this condition of the interior paint?" at bounding box center [807, 217] width 1081 height 45
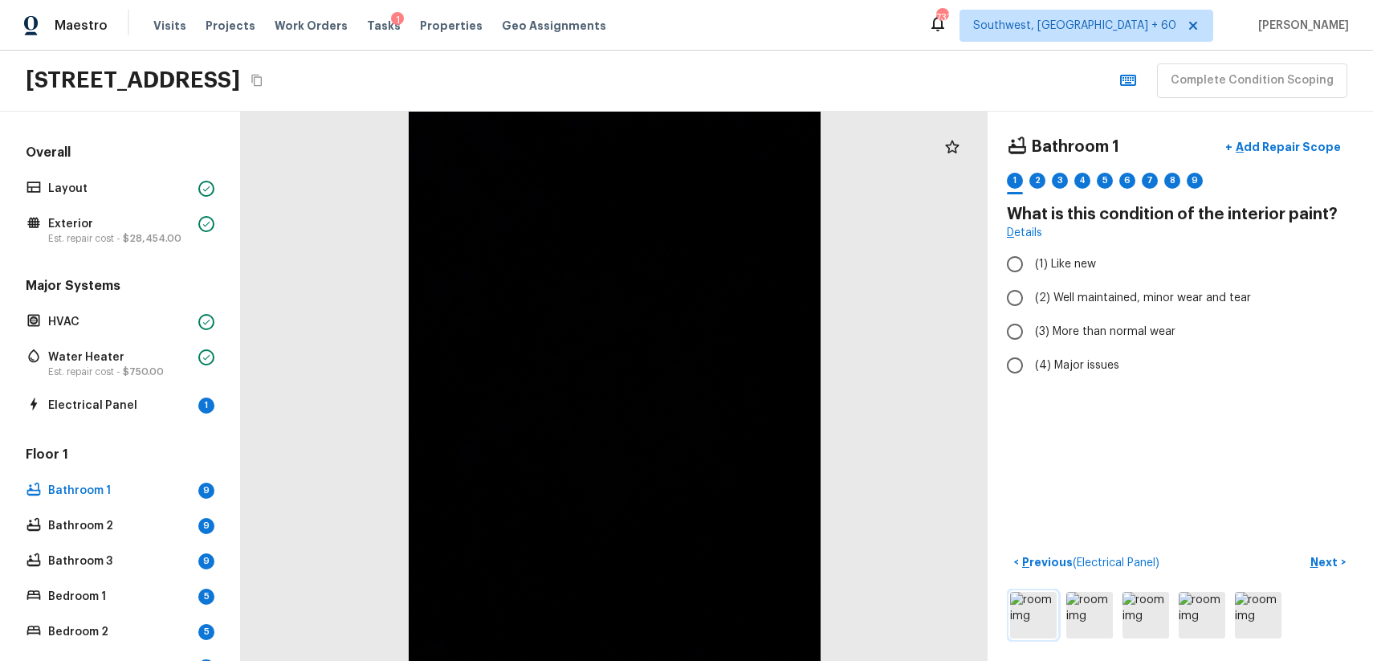
click at [1036, 609] on img at bounding box center [1033, 615] width 47 height 47
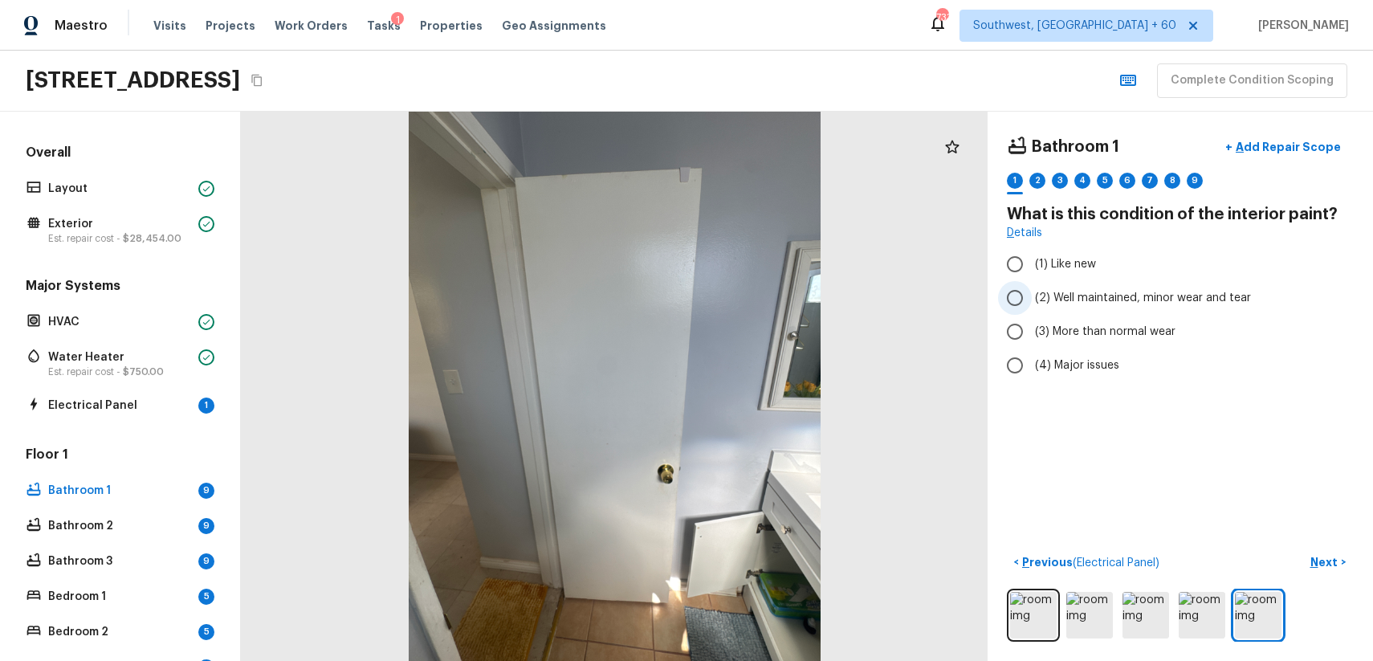
click at [1126, 296] on span "(2) Well maintained, minor wear and tear" at bounding box center [1143, 298] width 216 height 16
click at [1032, 296] on input "(2) Well maintained, minor wear and tear" at bounding box center [1015, 298] width 34 height 34
radio input "true"
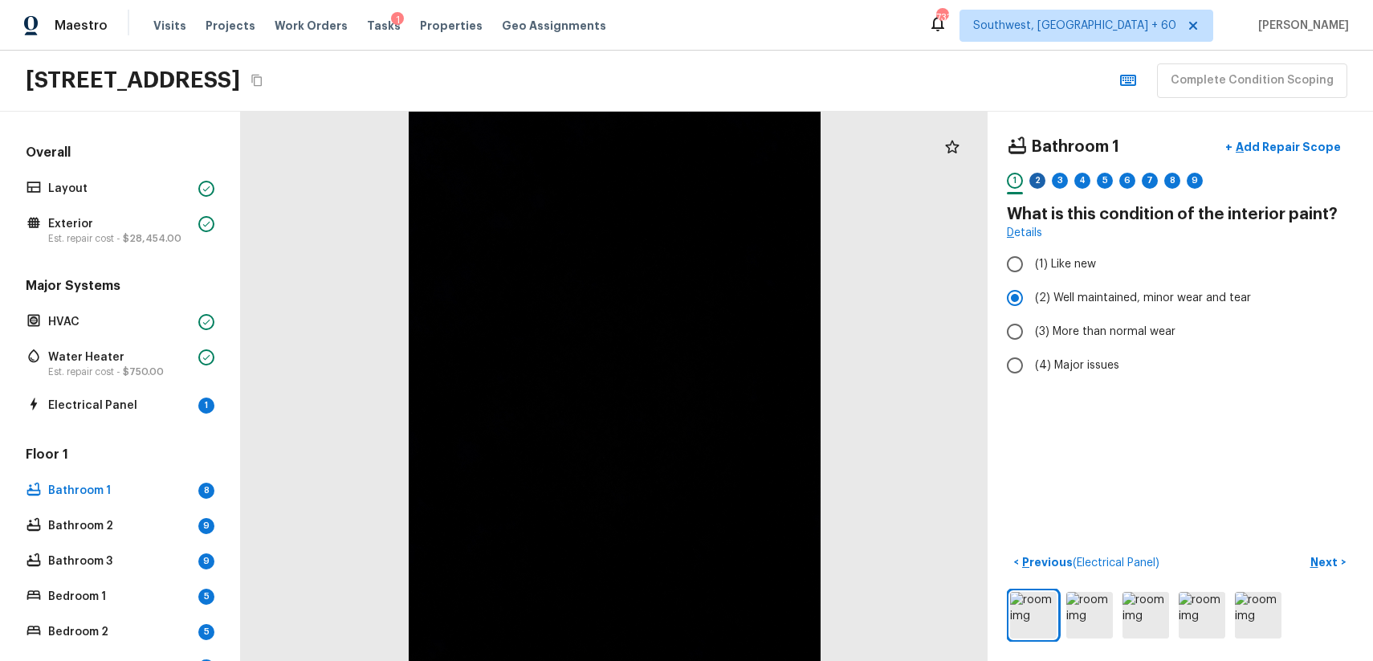
click at [1045, 178] on div "2" at bounding box center [1037, 181] width 16 height 16
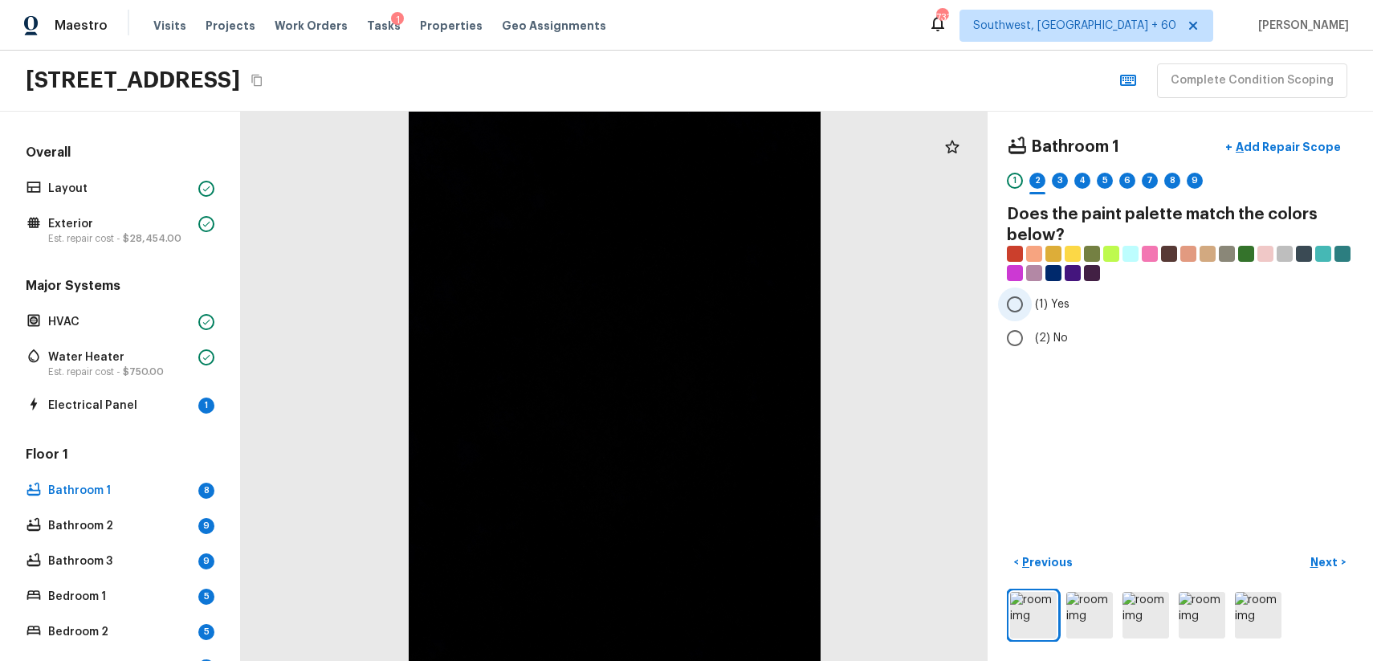
click at [1042, 301] on span "(1) Yes" at bounding box center [1052, 304] width 35 height 16
click at [1032, 301] on input "(1) Yes" at bounding box center [1015, 304] width 34 height 34
radio input "true"
click at [1061, 180] on div "3" at bounding box center [1060, 181] width 16 height 16
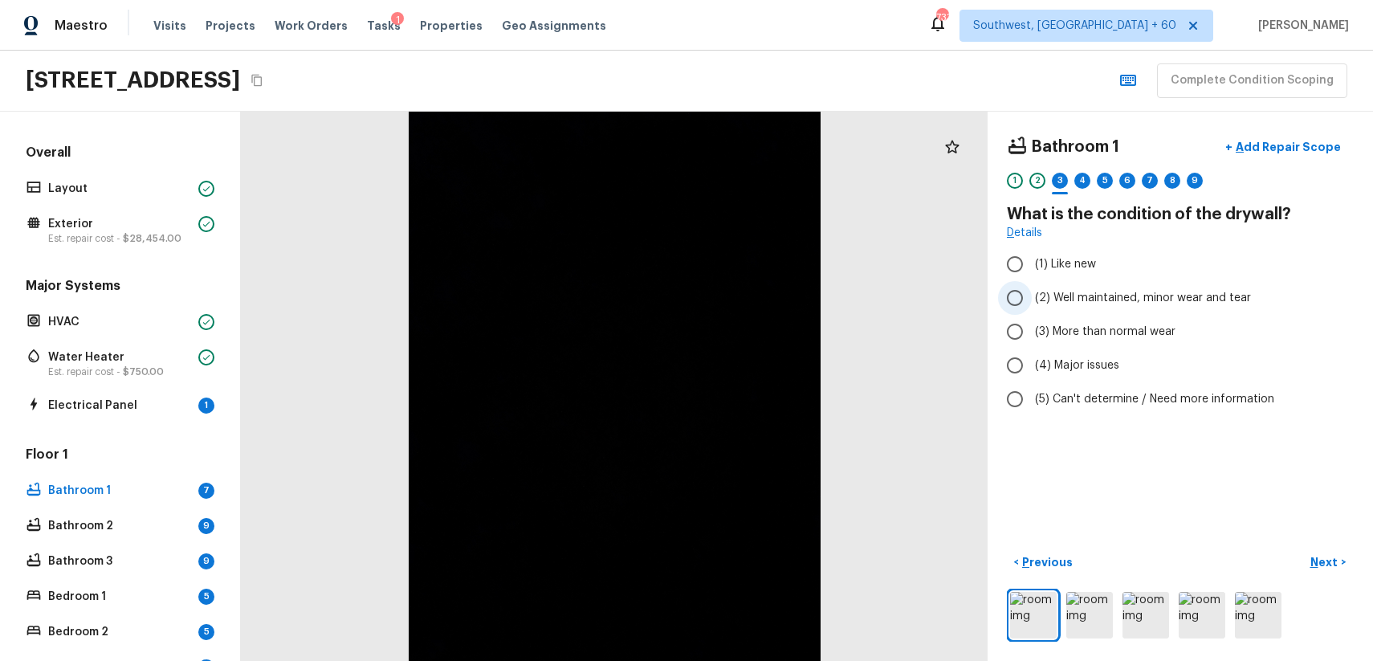
click at [1126, 293] on span "(2) Well maintained, minor wear and tear" at bounding box center [1143, 298] width 216 height 16
click at [1032, 293] on input "(2) Well maintained, minor wear and tear" at bounding box center [1015, 298] width 34 height 34
radio input "true"
click at [1079, 175] on div "4" at bounding box center [1082, 181] width 16 height 16
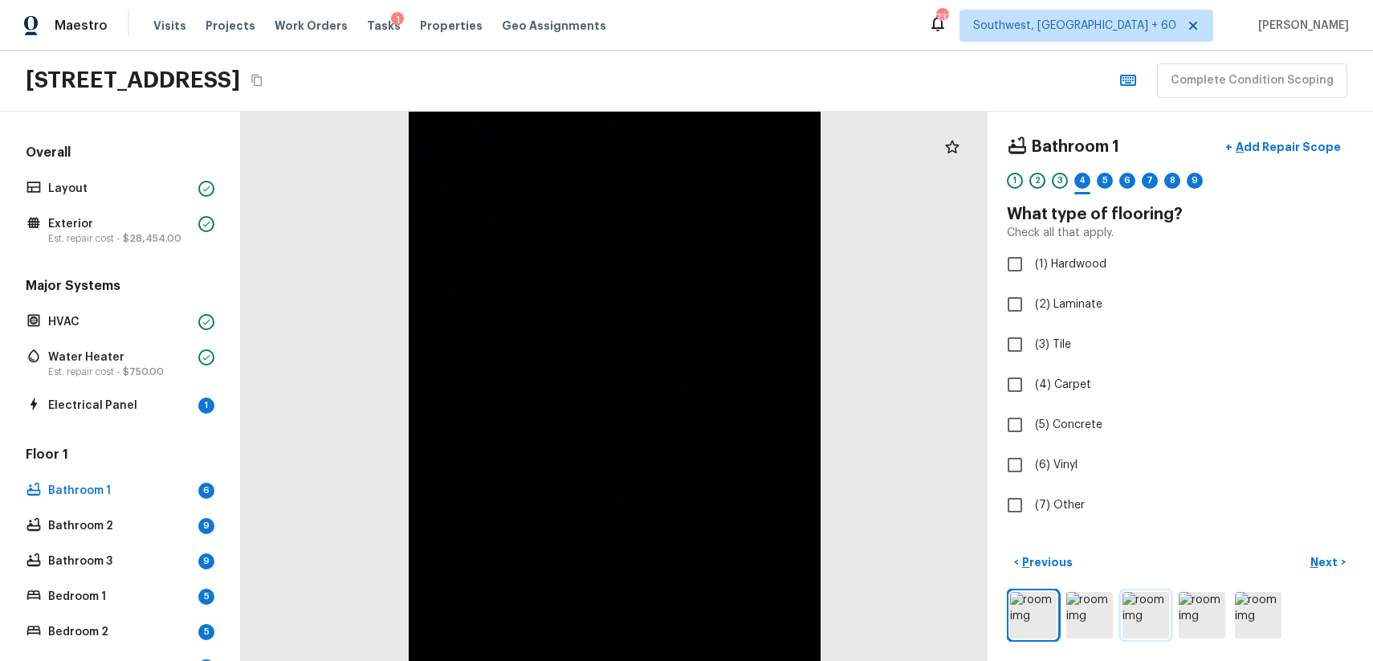
click at [1140, 616] on img at bounding box center [1145, 615] width 47 height 47
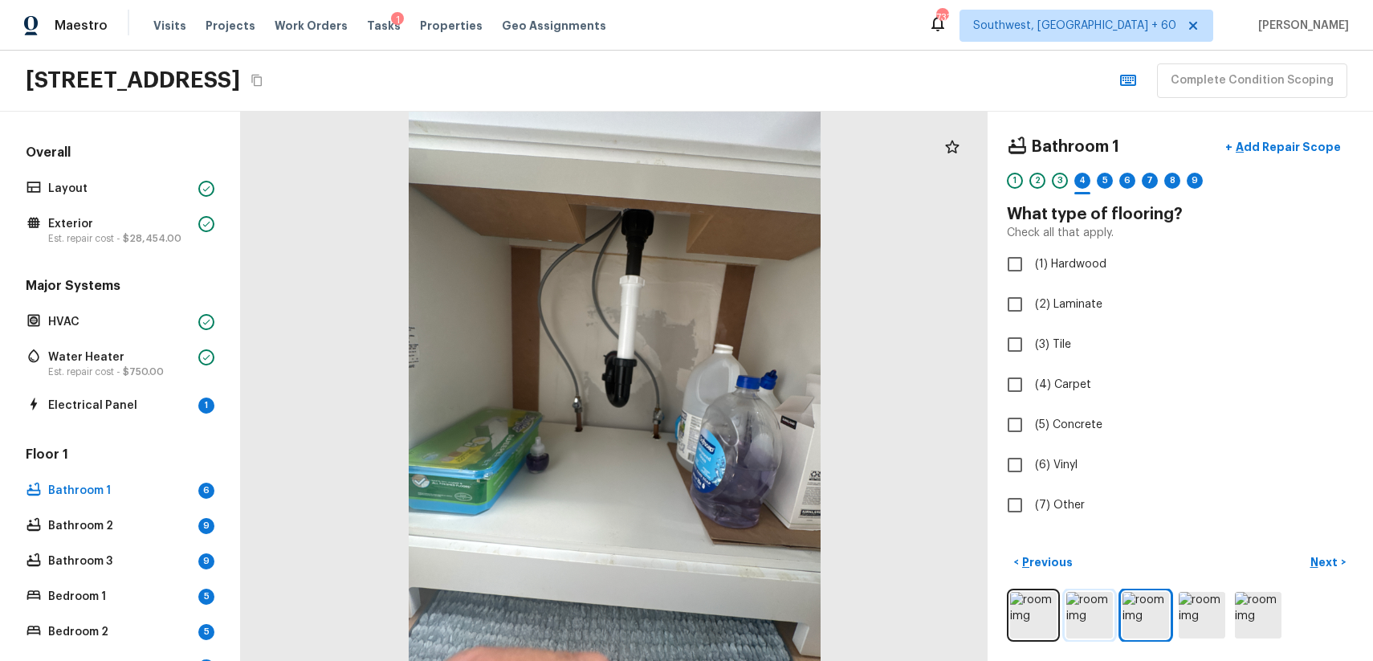
click at [1071, 612] on img at bounding box center [1089, 615] width 47 height 47
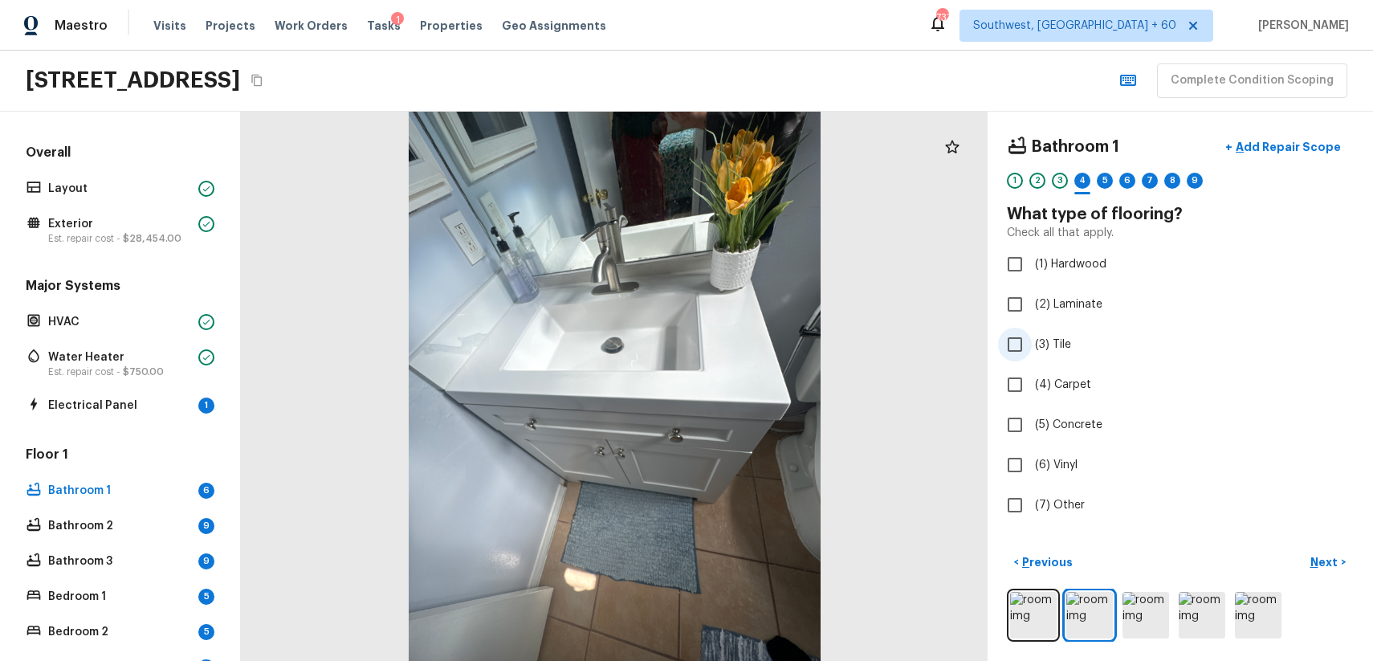
click at [1060, 346] on span "(3) Tile" at bounding box center [1053, 344] width 36 height 16
click at [1032, 346] on input "(3) Tile" at bounding box center [1015, 345] width 34 height 34
checkbox input "true"
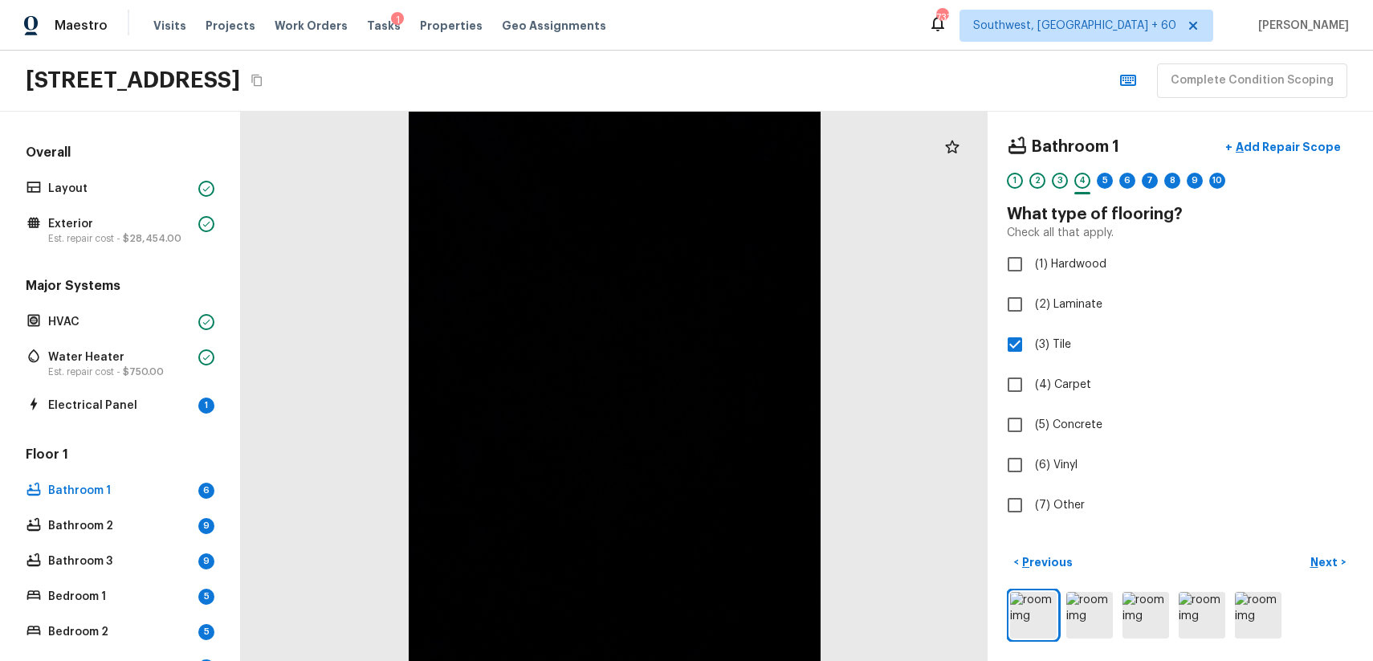
click at [1114, 175] on div "1 2 3 4 5 6 7 8 9 10" at bounding box center [1180, 185] width 347 height 25
click at [1108, 179] on div "5" at bounding box center [1105, 181] width 16 height 16
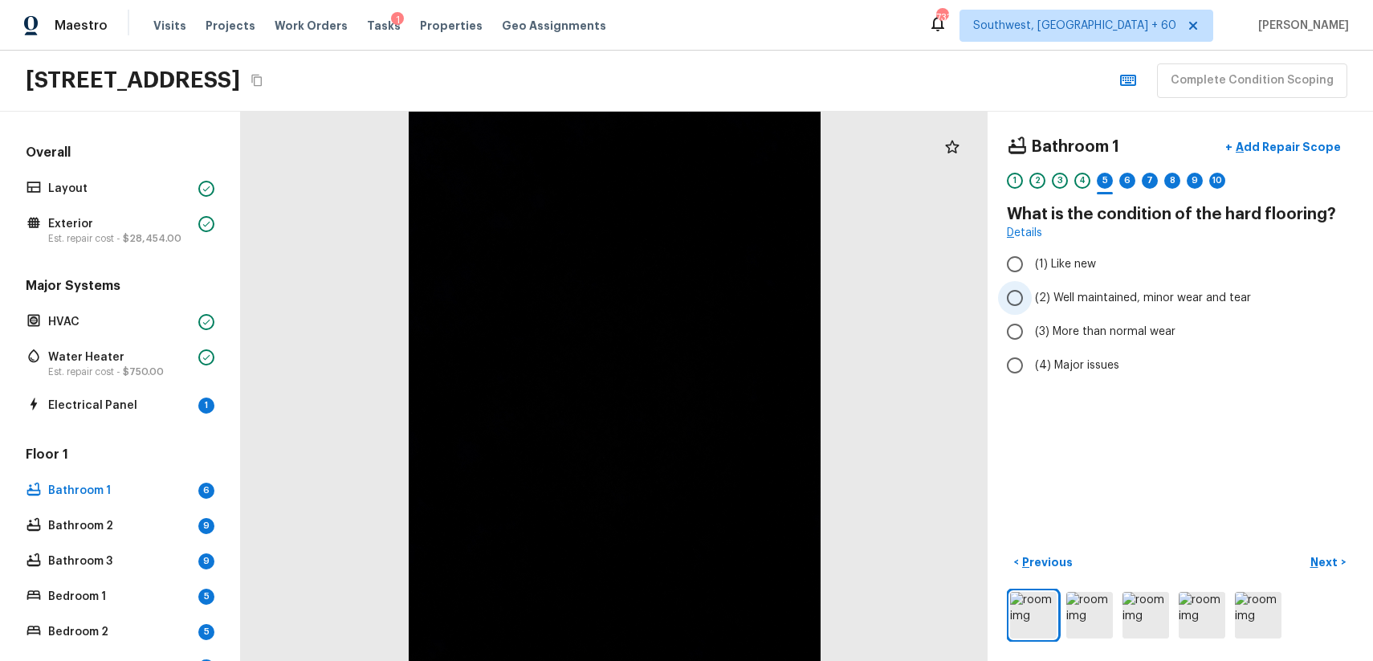
click at [1162, 288] on label "(2) Well maintained, minor wear and tear" at bounding box center [1169, 298] width 343 height 34
click at [1032, 288] on input "(2) Well maintained, minor wear and tear" at bounding box center [1015, 298] width 34 height 34
radio input "true"
click at [1121, 181] on div "6" at bounding box center [1127, 181] width 16 height 16
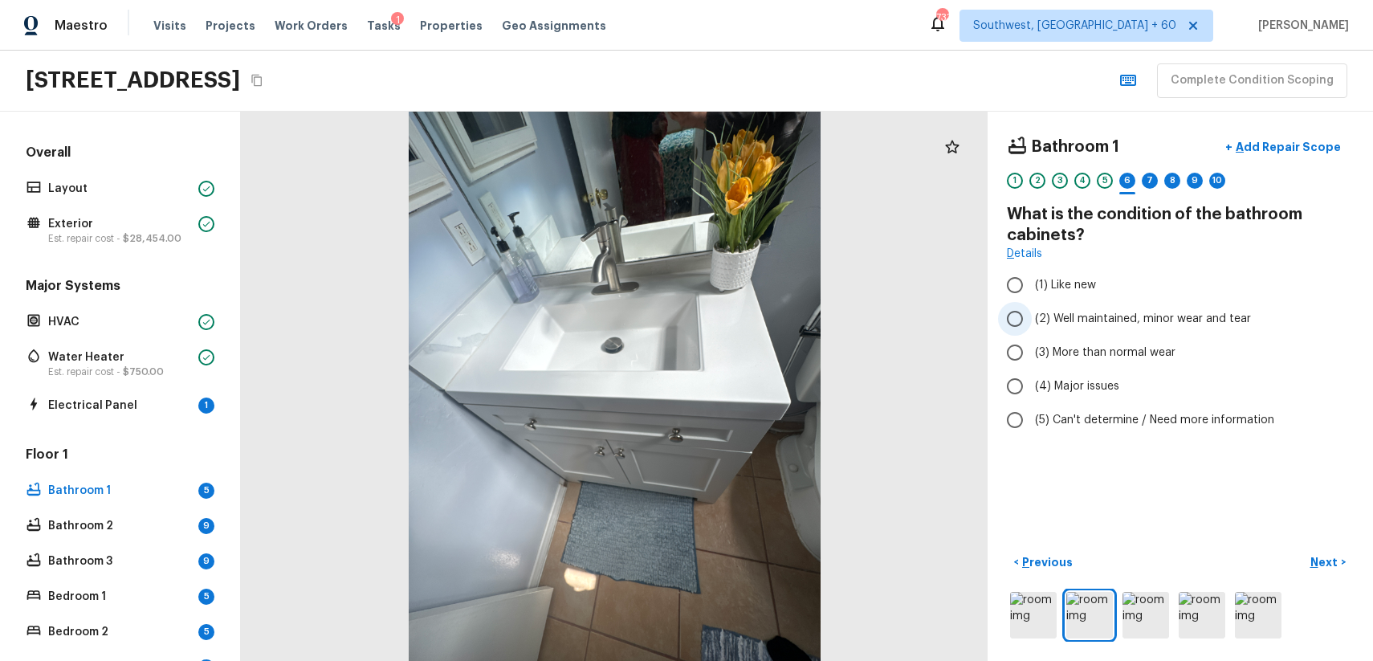
click at [1170, 304] on label "(2) Well maintained, minor wear and tear" at bounding box center [1169, 319] width 343 height 34
click at [1032, 304] on input "(2) Well maintained, minor wear and tear" at bounding box center [1015, 319] width 34 height 34
radio input "true"
click at [1146, 173] on div "7" at bounding box center [1150, 181] width 16 height 16
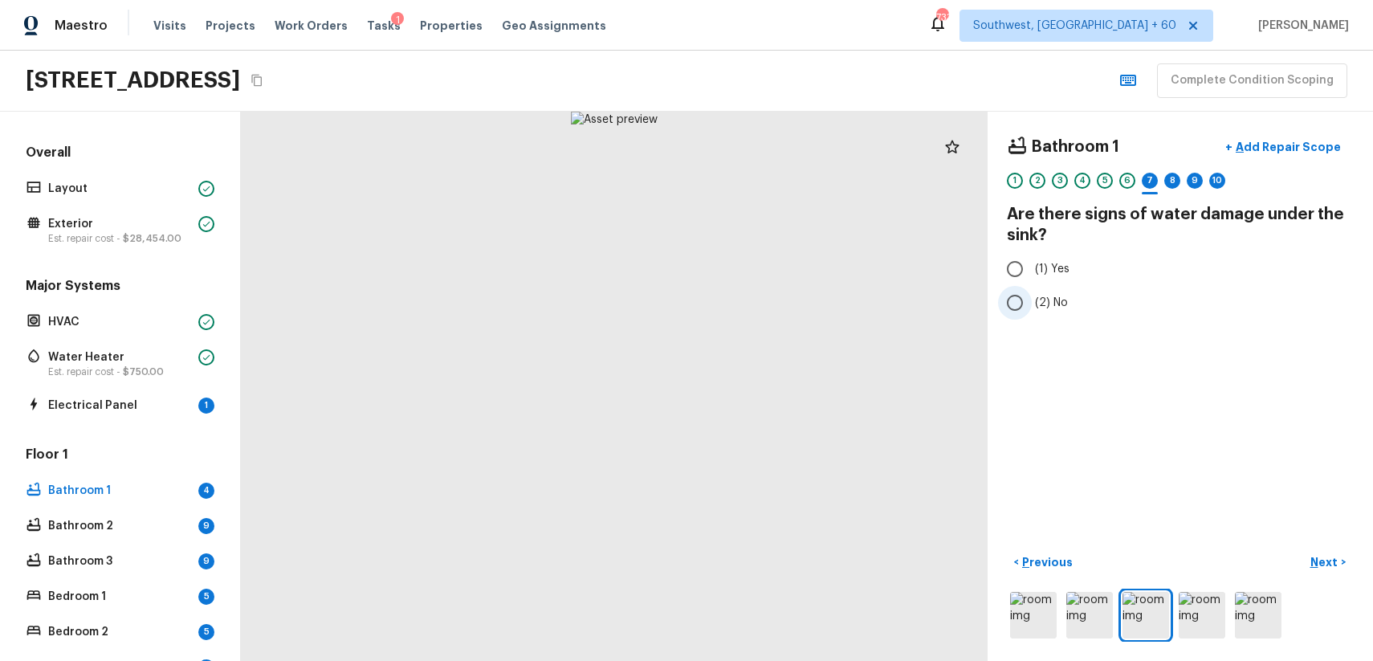
click at [1034, 291] on label "(2) No" at bounding box center [1169, 303] width 343 height 34
click at [1032, 291] on input "(2) No" at bounding box center [1015, 303] width 34 height 34
radio input "true"
click at [1081, 305] on label "(2) No" at bounding box center [1169, 303] width 343 height 34
click at [1032, 305] on input "(2) No" at bounding box center [1015, 303] width 34 height 34
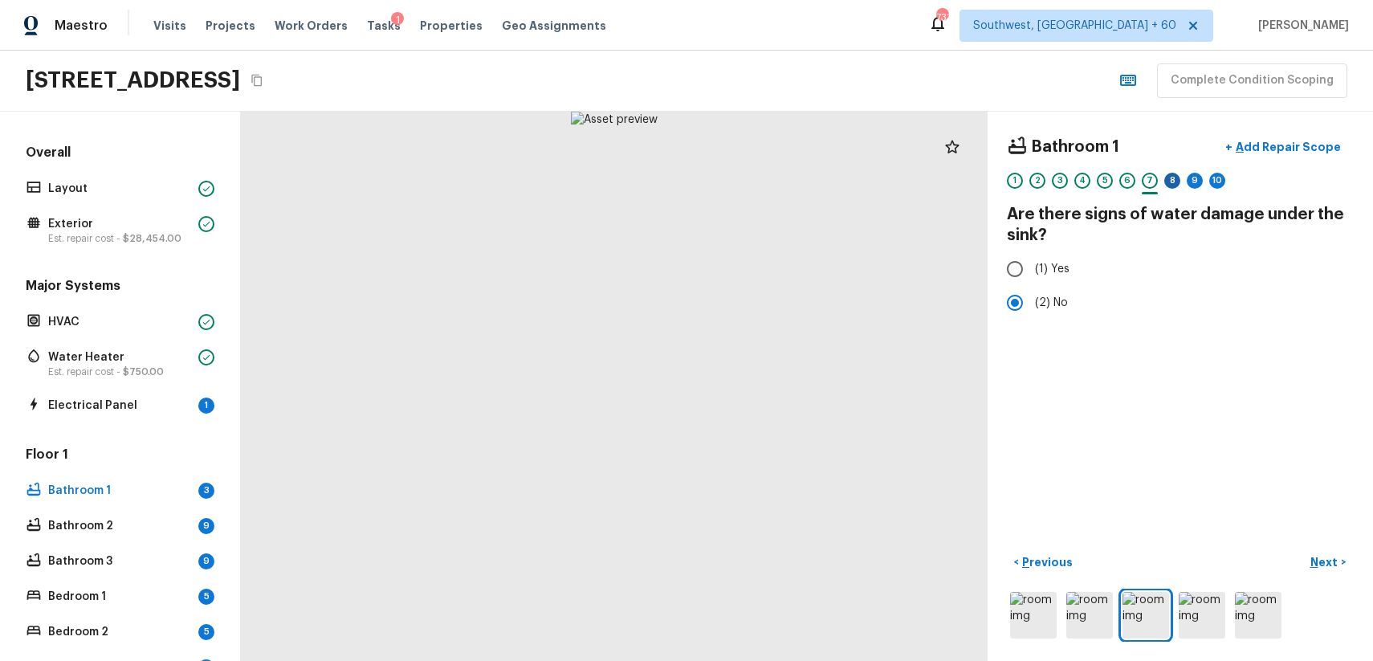
click at [1169, 183] on div "8" at bounding box center [1172, 181] width 16 height 16
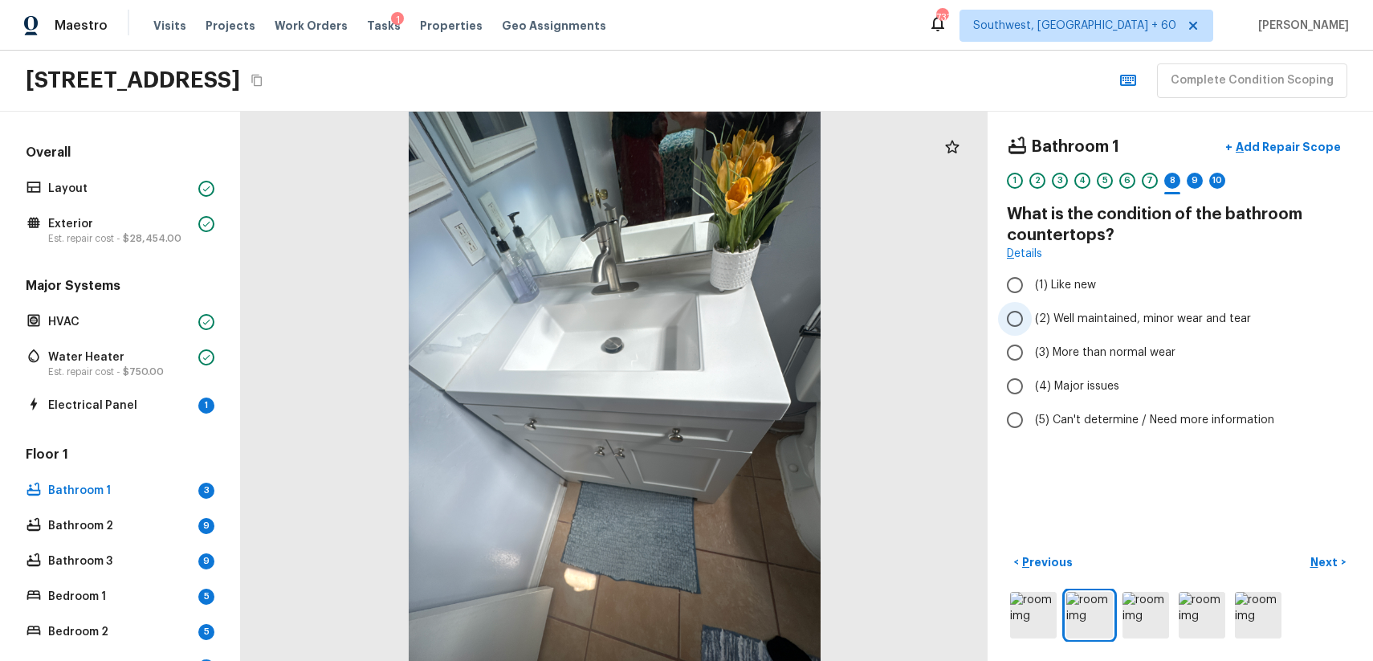
click at [1187, 318] on span "(2) Well maintained, minor wear and tear" at bounding box center [1143, 319] width 216 height 16
click at [1032, 318] on input "(2) Well maintained, minor wear and tear" at bounding box center [1015, 319] width 34 height 34
radio input "true"
click at [1205, 180] on div "1 2 3 4 5 6 7 8 9 10" at bounding box center [1180, 185] width 347 height 25
click at [1192, 182] on div "9" at bounding box center [1195, 181] width 16 height 16
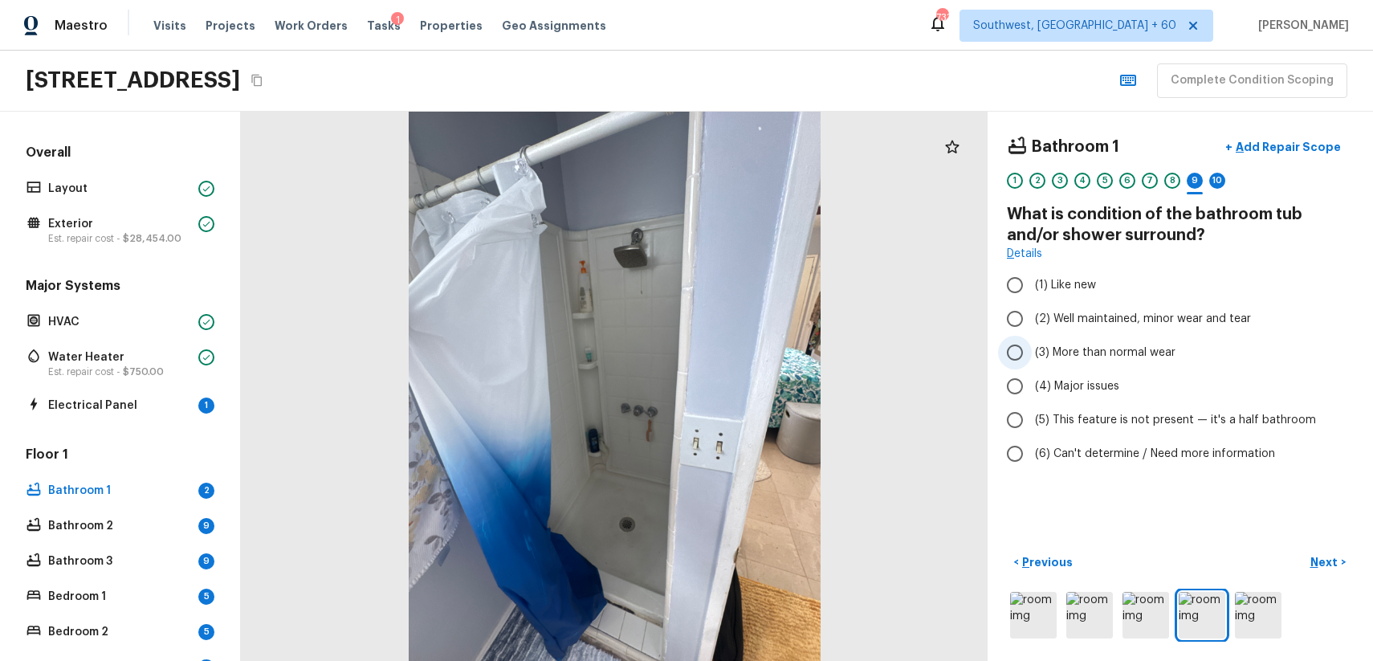
click at [1162, 357] on span "(3) More than normal wear" at bounding box center [1105, 352] width 140 height 16
click at [1032, 357] on input "(3) More than normal wear" at bounding box center [1015, 353] width 34 height 34
radio input "true"
click at [1286, 147] on p "Add Repair Scope" at bounding box center [1286, 147] width 108 height 16
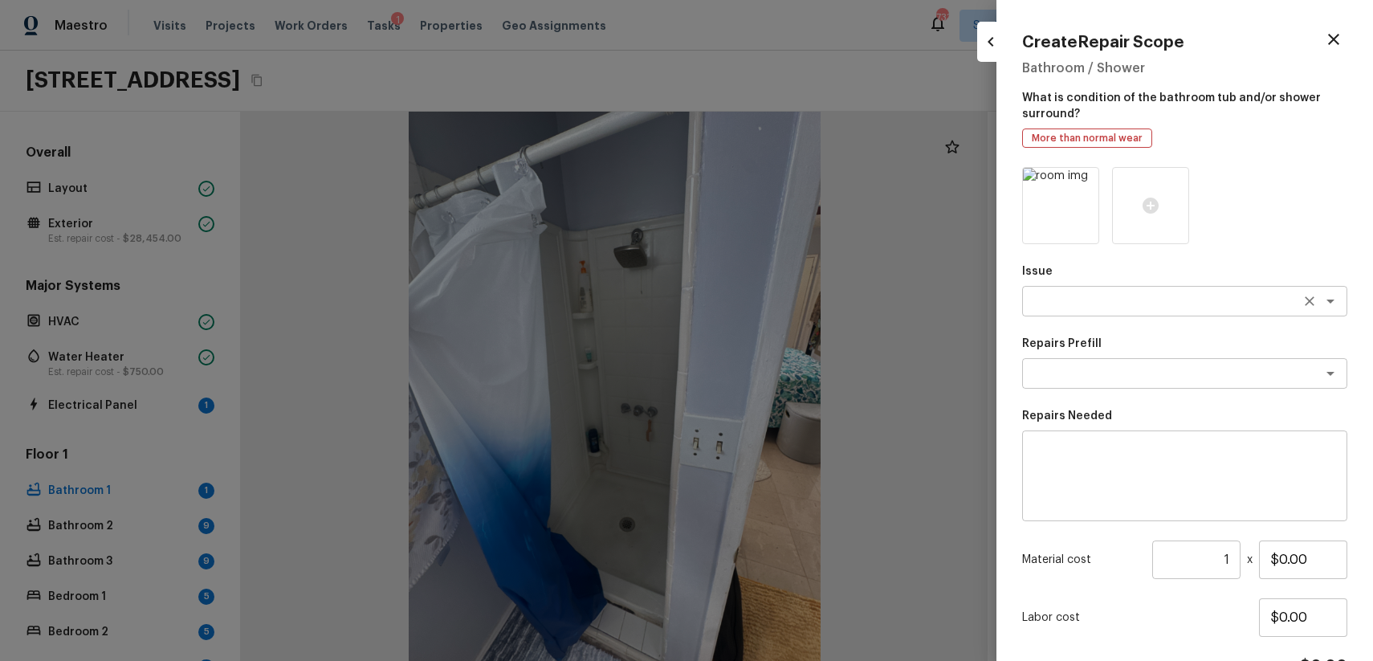
click at [1085, 295] on textarea at bounding box center [1162, 301] width 266 height 16
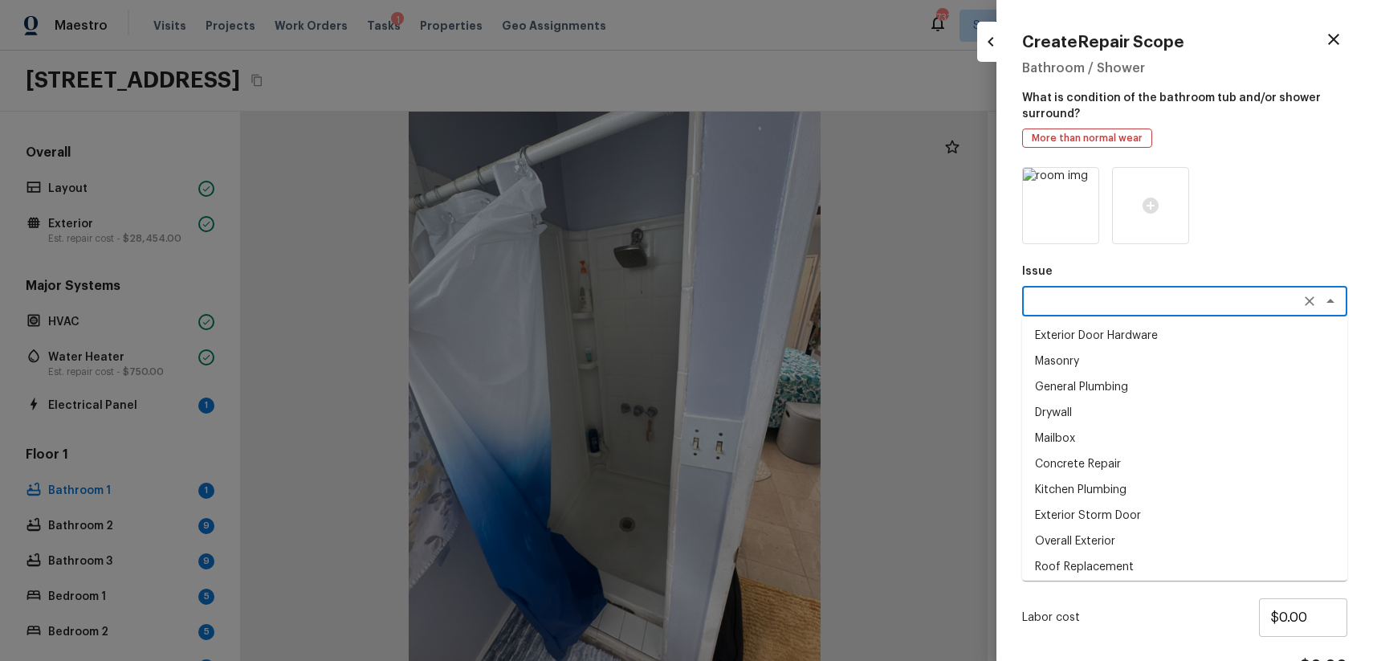
click at [1085, 295] on textarea at bounding box center [1162, 301] width 266 height 16
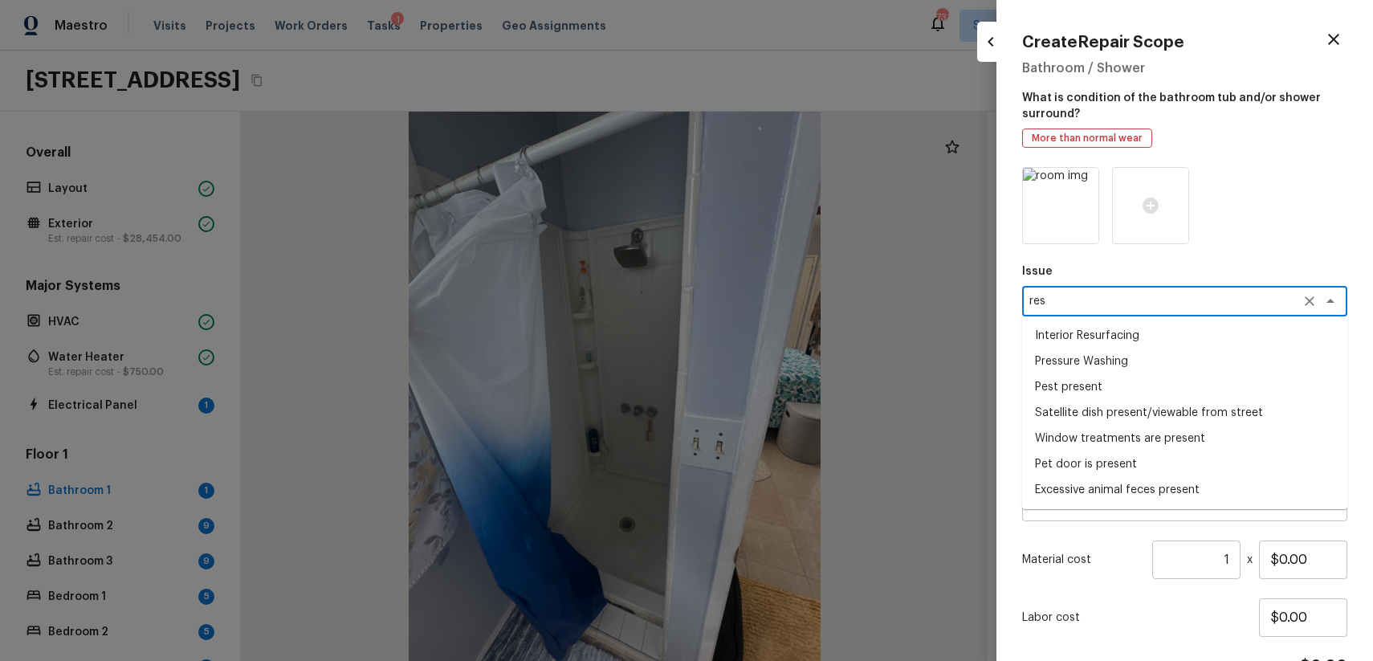
click at [1122, 333] on li "Interior Resurfacing" at bounding box center [1184, 336] width 325 height 26
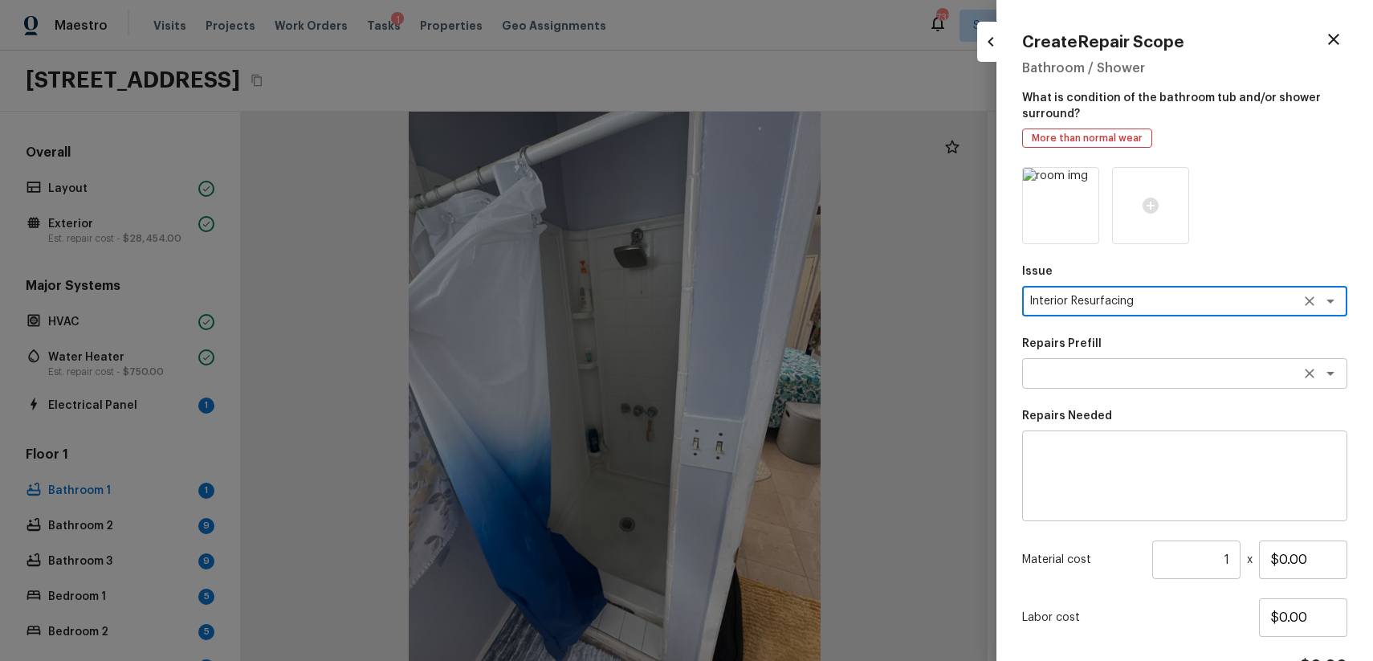
type textarea "Interior Resurfacing"
click at [1119, 377] on textarea at bounding box center [1162, 373] width 266 height 16
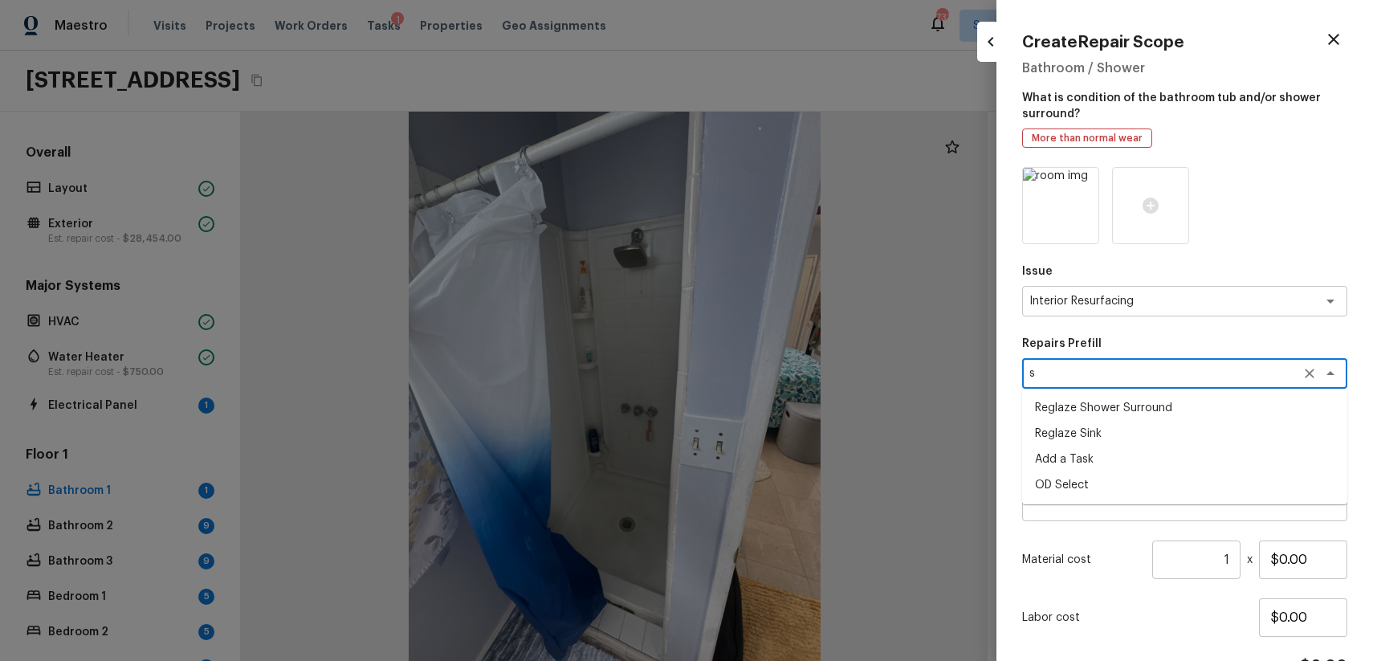
click at [1168, 402] on li "Reglaze Shower Surround" at bounding box center [1184, 408] width 325 height 26
type textarea "Reglaze Shower Surround"
type textarea "Prep, mask, clean and reglaze the fiberglass shower surround (white) both on th…"
type input "$300.00"
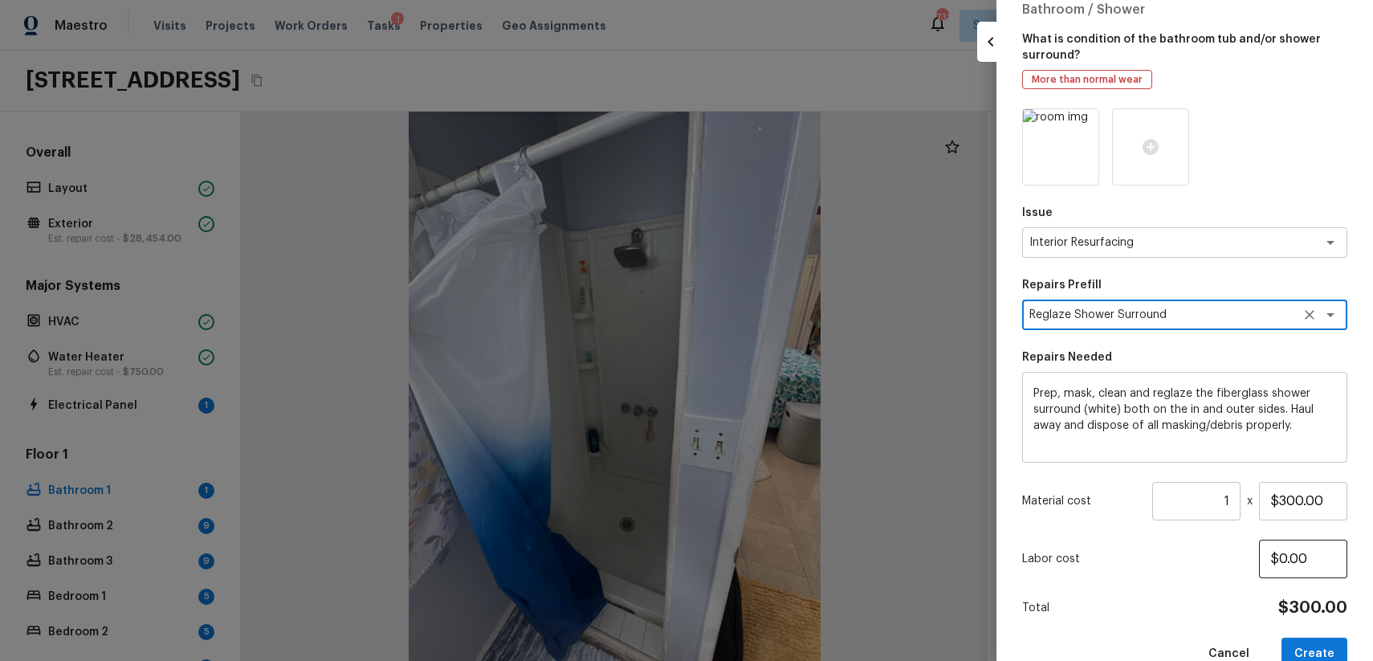
scroll to position [93, 0]
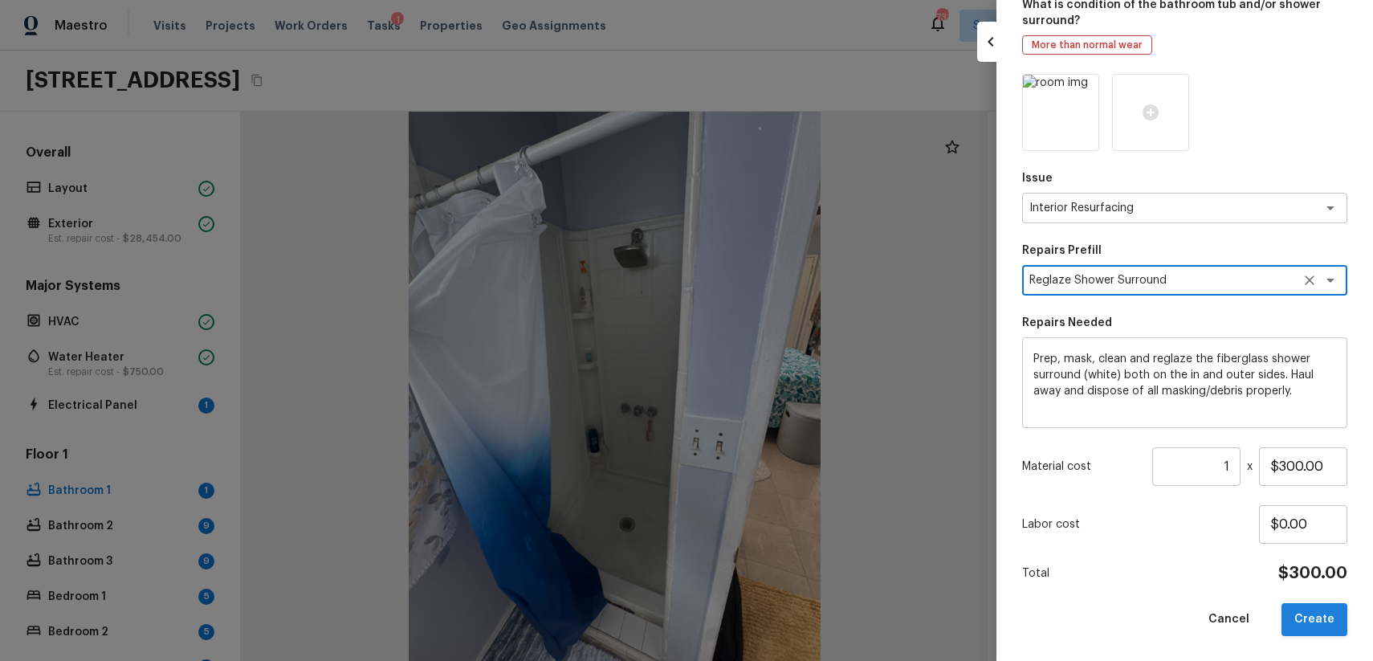
type textarea "Reglaze Shower Surround"
click at [1307, 616] on button "Create" at bounding box center [1314, 619] width 66 height 33
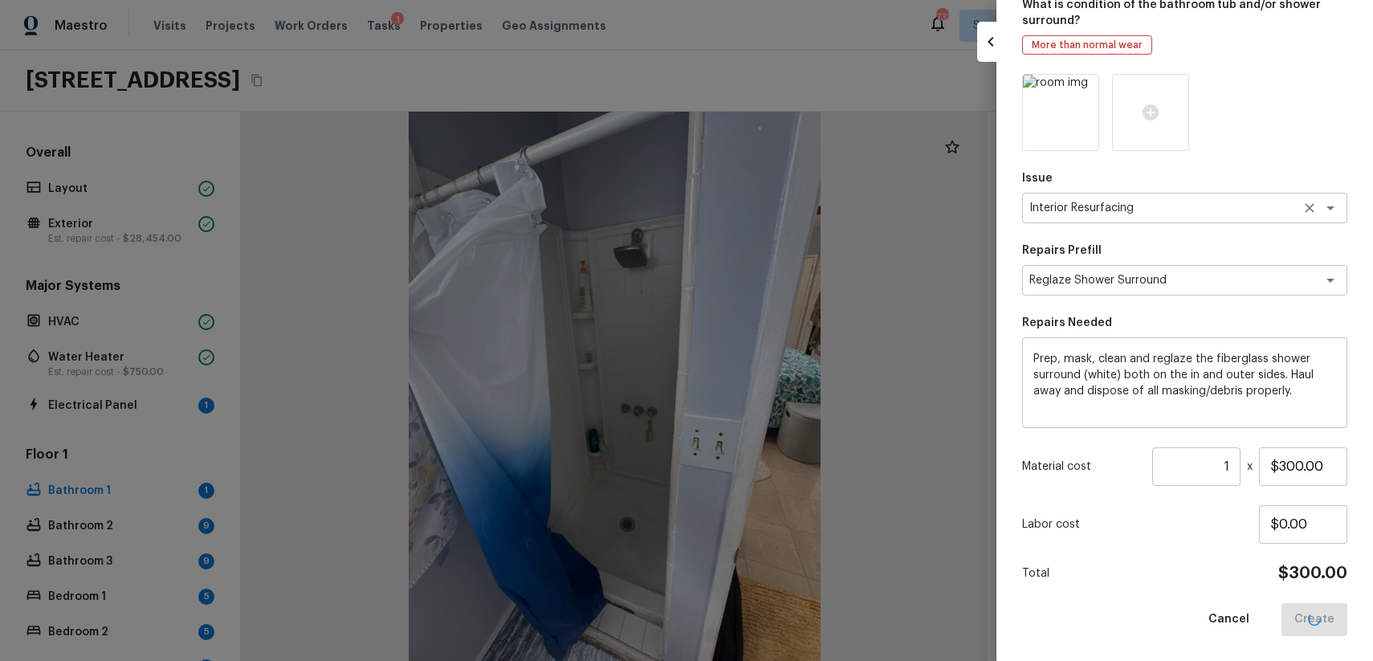
type input "$0.00"
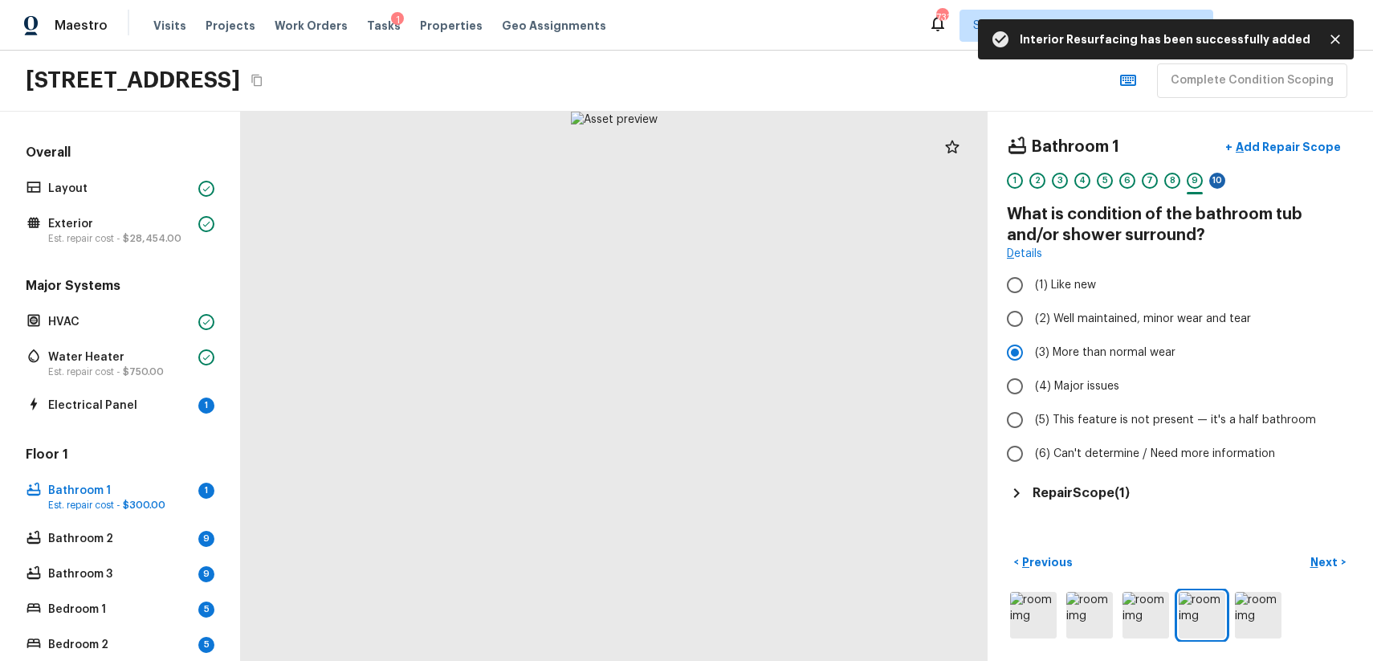
click at [1220, 177] on div "10" at bounding box center [1217, 181] width 16 height 16
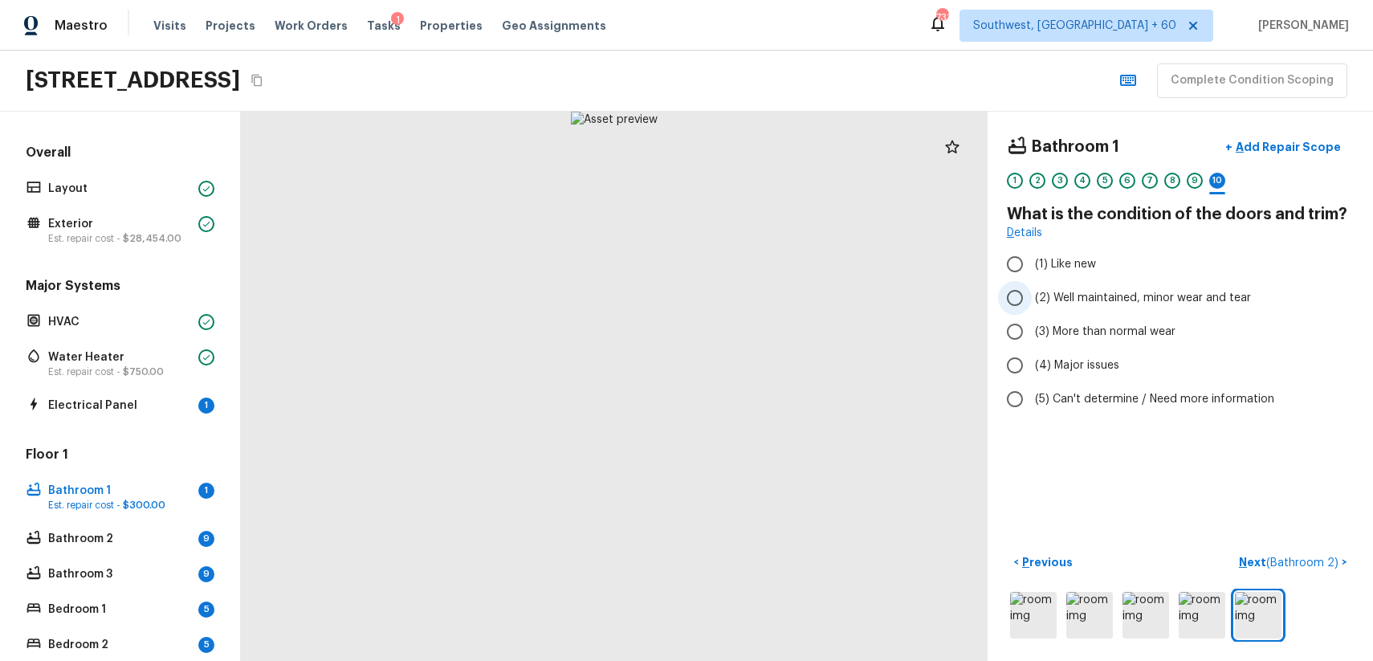
click at [1114, 295] on span "(2) Well maintained, minor wear and tear" at bounding box center [1143, 298] width 216 height 16
click at [1032, 295] on input "(2) Well maintained, minor wear and tear" at bounding box center [1015, 298] width 34 height 34
radio input "true"
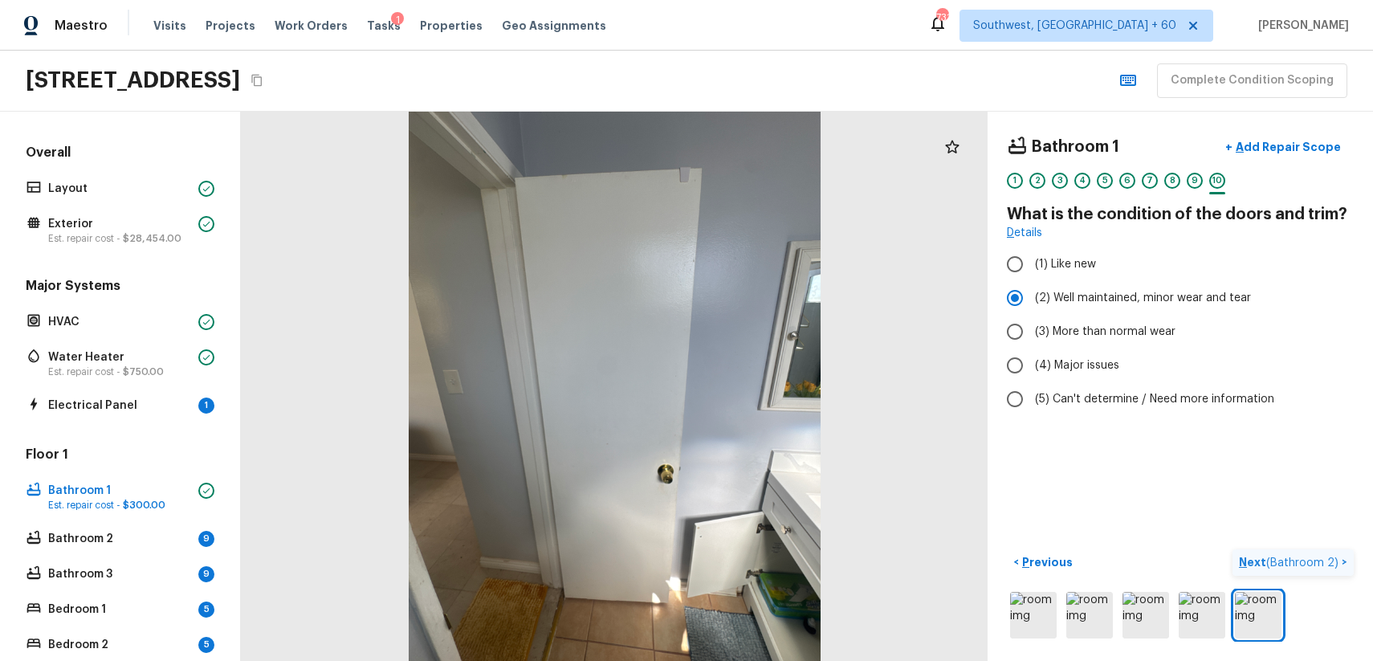
click at [1271, 561] on span "( Bathroom 2 )" at bounding box center [1302, 562] width 72 height 11
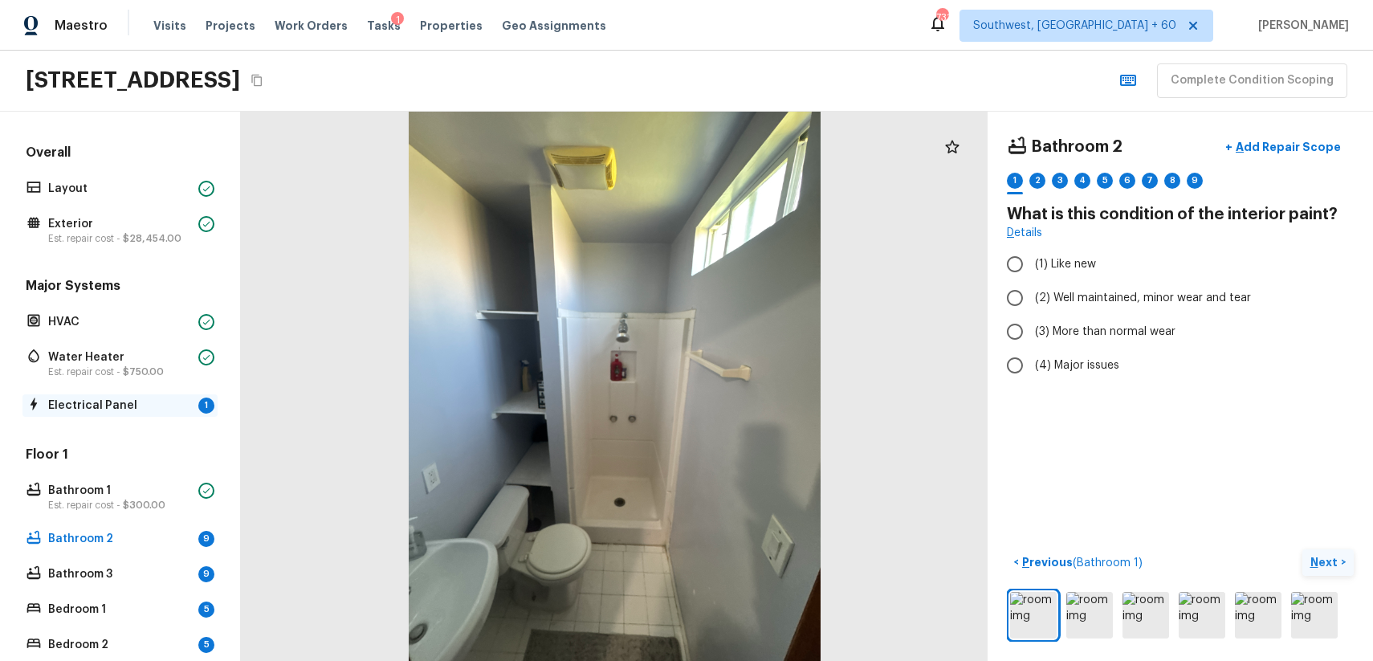
click at [142, 408] on p "Electrical Panel" at bounding box center [120, 405] width 144 height 16
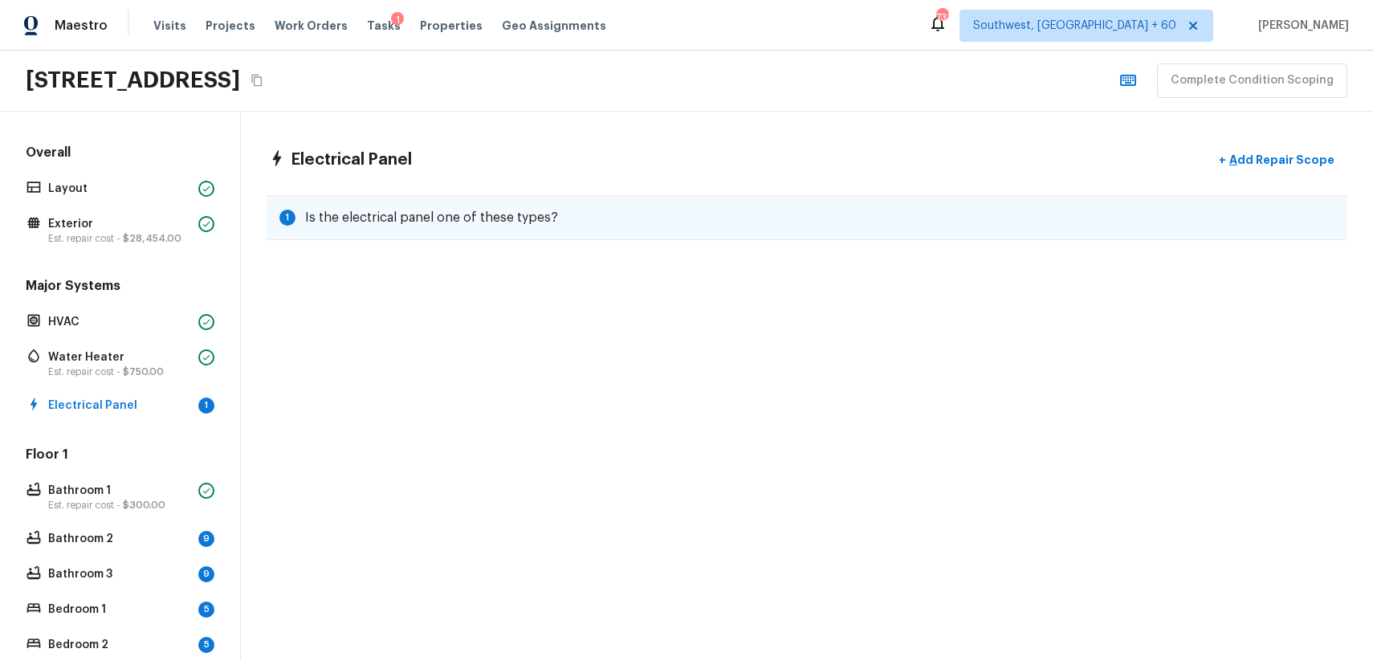
click at [643, 219] on div "1 Is the electrical panel one of these types?" at bounding box center [807, 217] width 1081 height 45
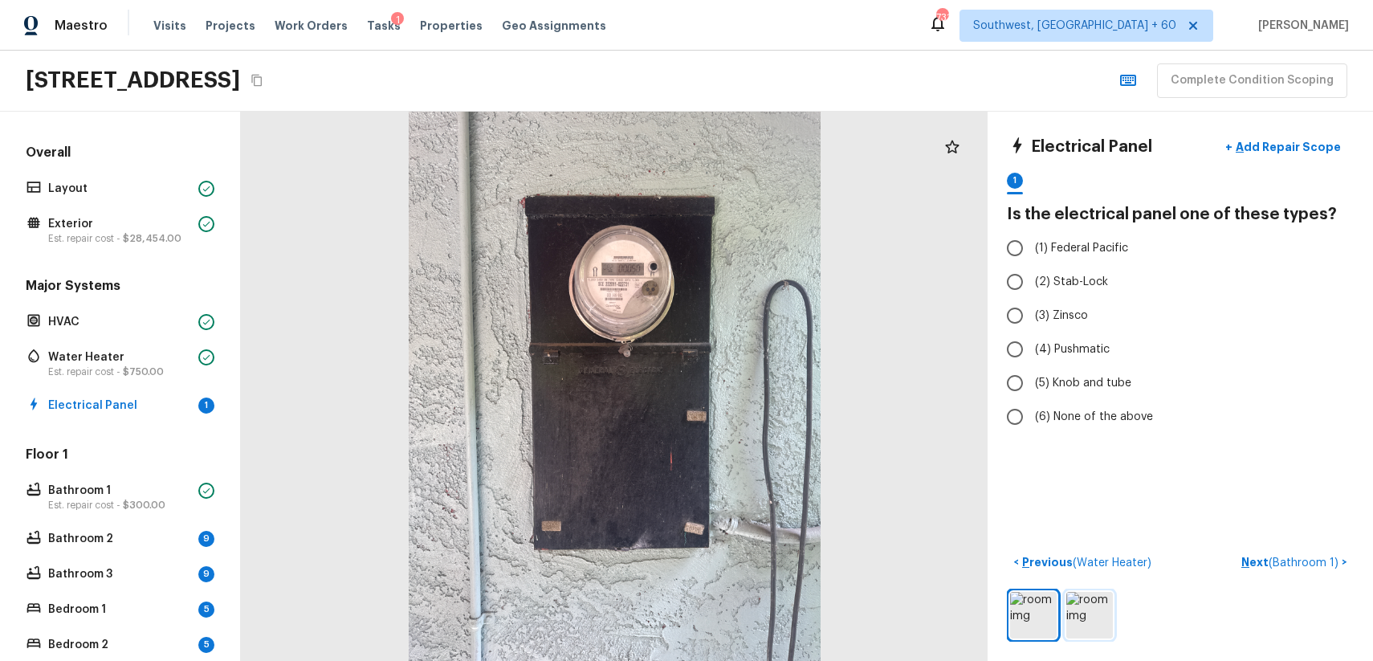
click at [1097, 617] on img at bounding box center [1089, 615] width 47 height 47
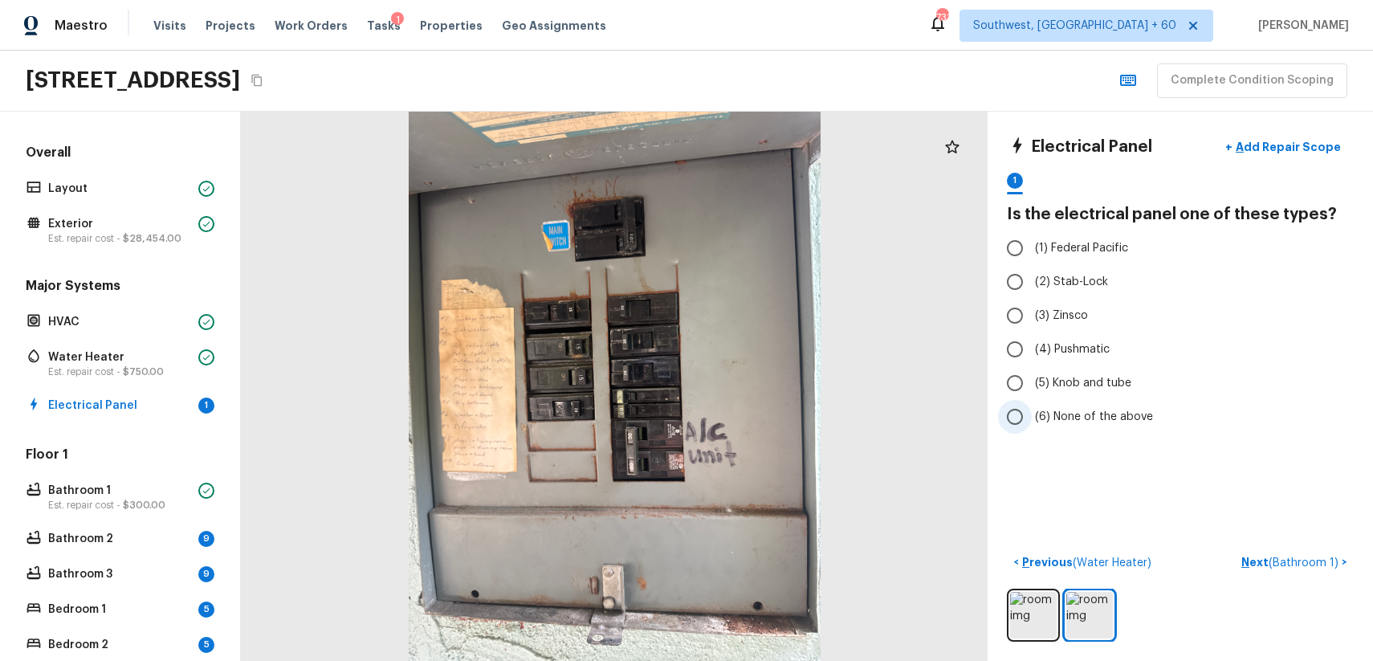
click at [1110, 401] on label "(6) None of the above" at bounding box center [1169, 417] width 343 height 34
click at [1032, 401] on input "(6) None of the above" at bounding box center [1015, 417] width 34 height 34
radio input "true"
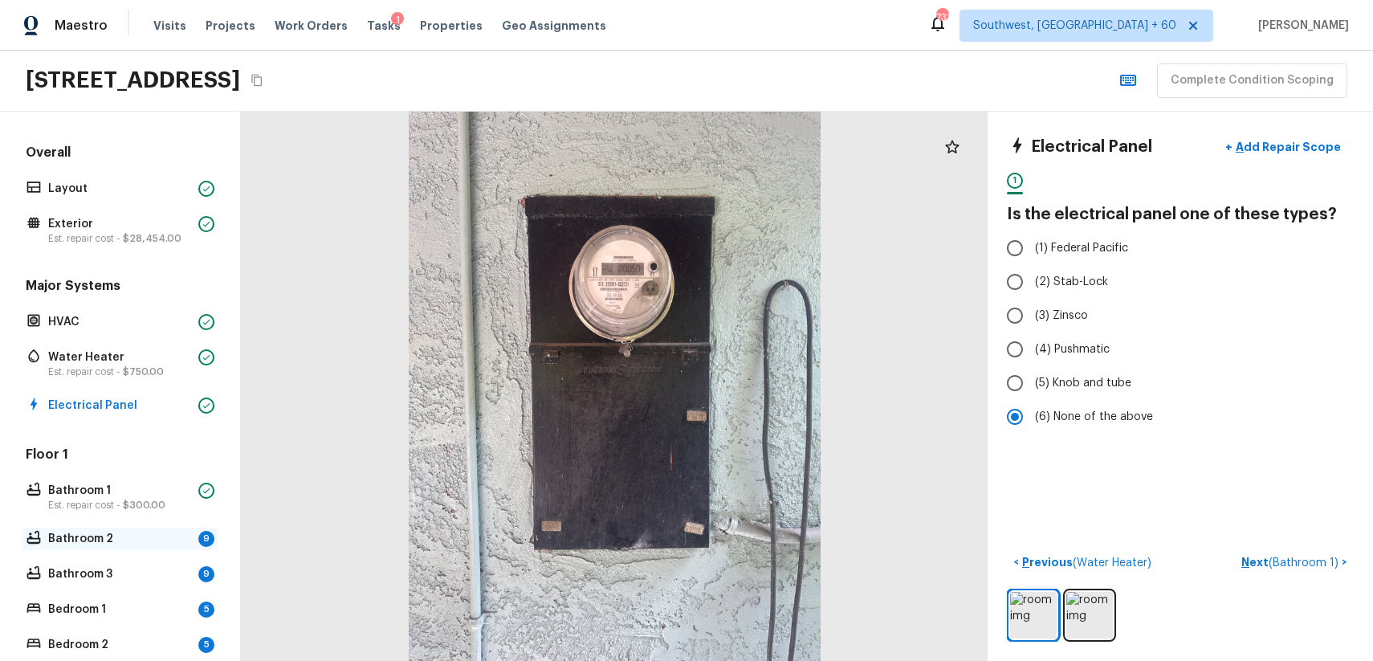
click at [135, 542] on p "Bathroom 2" at bounding box center [120, 539] width 144 height 16
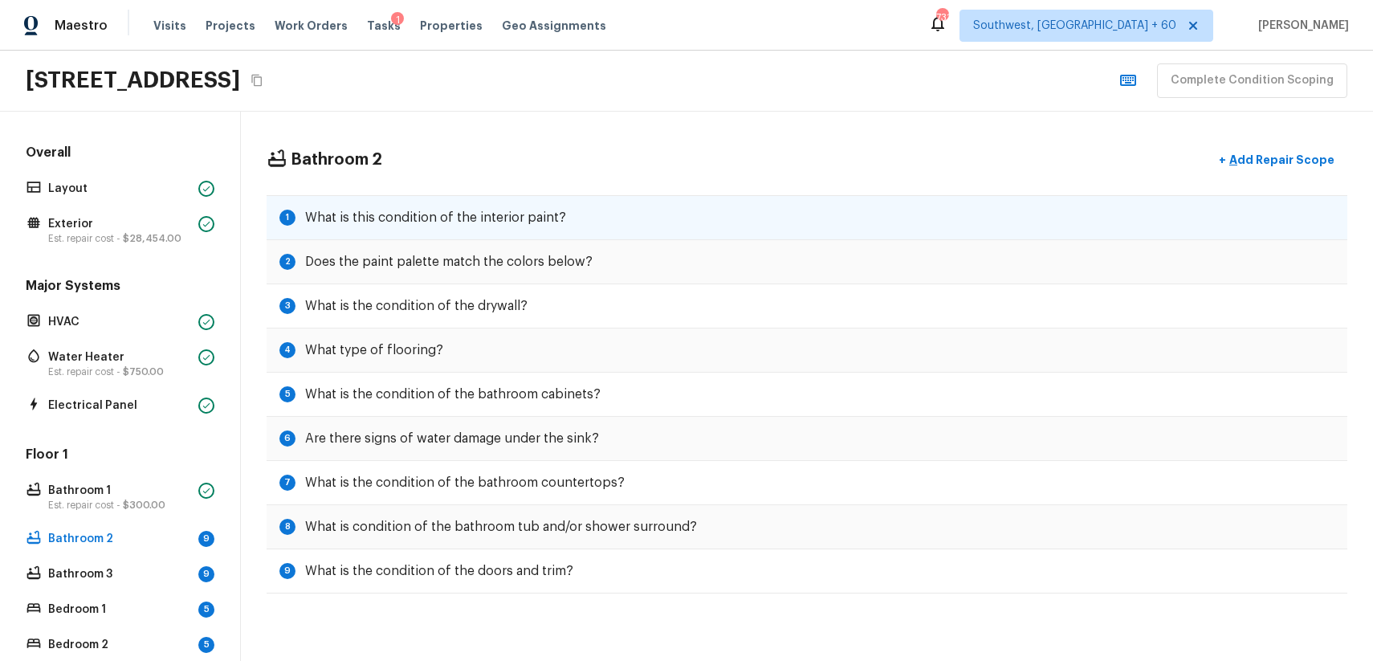
click at [519, 228] on div "1 What is this condition of the interior paint?" at bounding box center [807, 217] width 1081 height 45
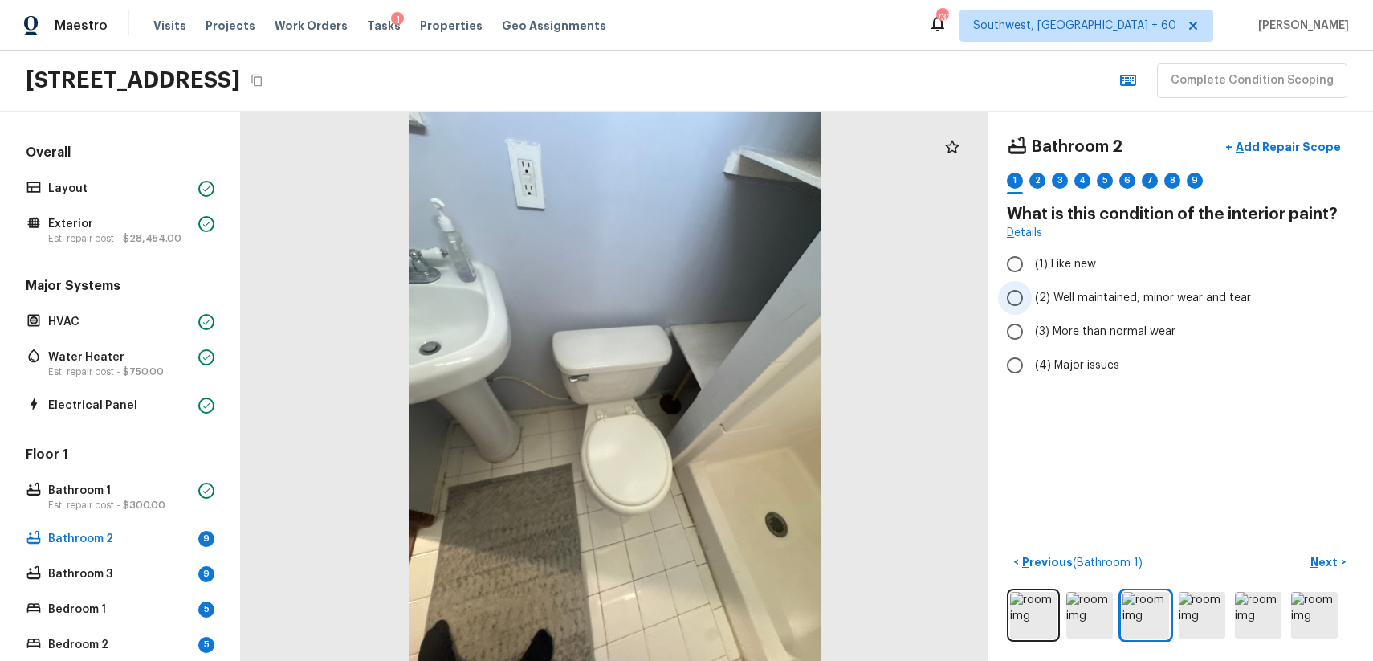
click at [1181, 304] on span "(2) Well maintained, minor wear and tear" at bounding box center [1143, 298] width 216 height 16
click at [1032, 304] on input "(2) Well maintained, minor wear and tear" at bounding box center [1015, 298] width 34 height 34
radio input "true"
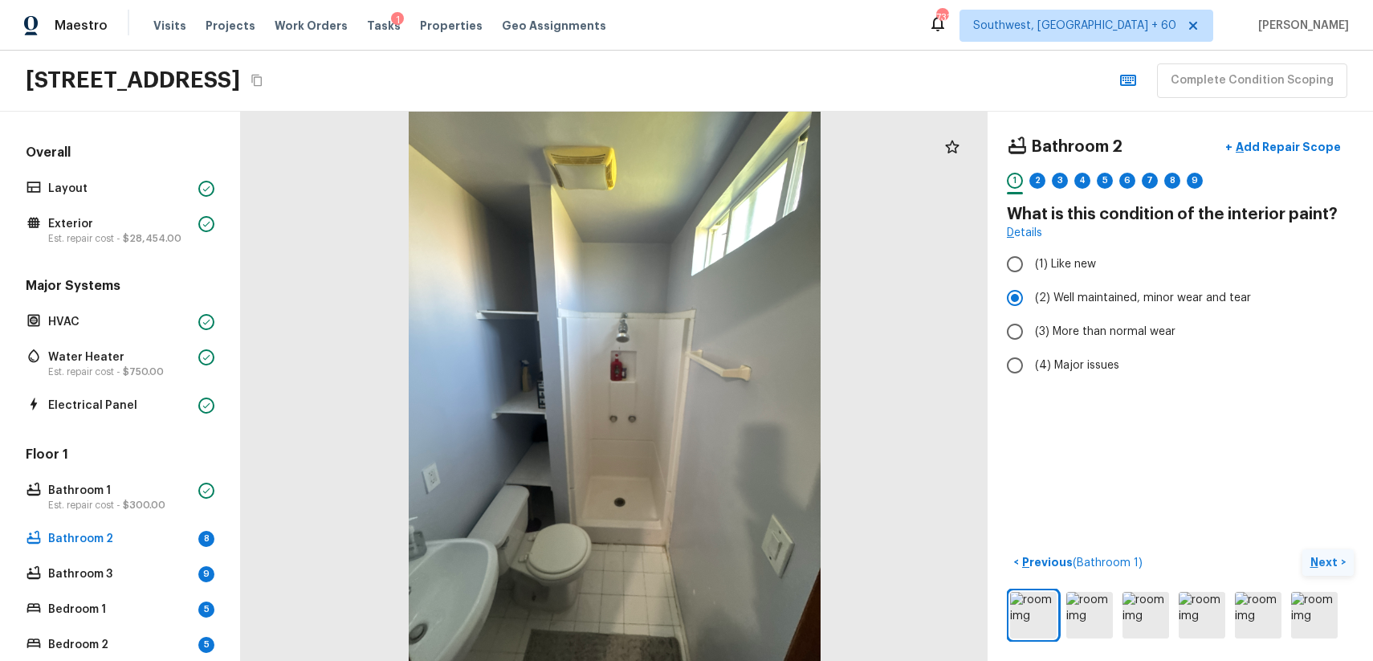
click at [1334, 560] on p "Next" at bounding box center [1325, 562] width 31 height 16
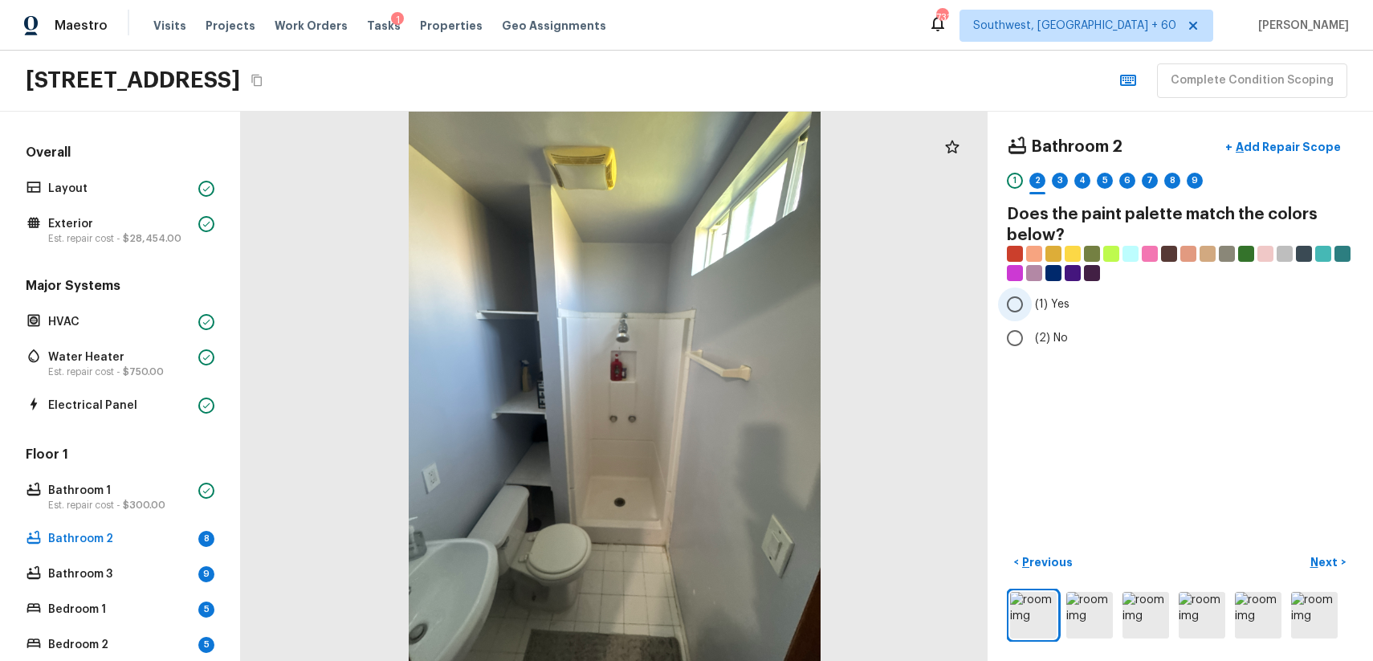
click at [1061, 297] on span "(1) Yes" at bounding box center [1052, 304] width 35 height 16
click at [1032, 297] on input "(1) Yes" at bounding box center [1015, 304] width 34 height 34
radio input "true"
click at [1330, 556] on p "Next" at bounding box center [1325, 562] width 31 height 16
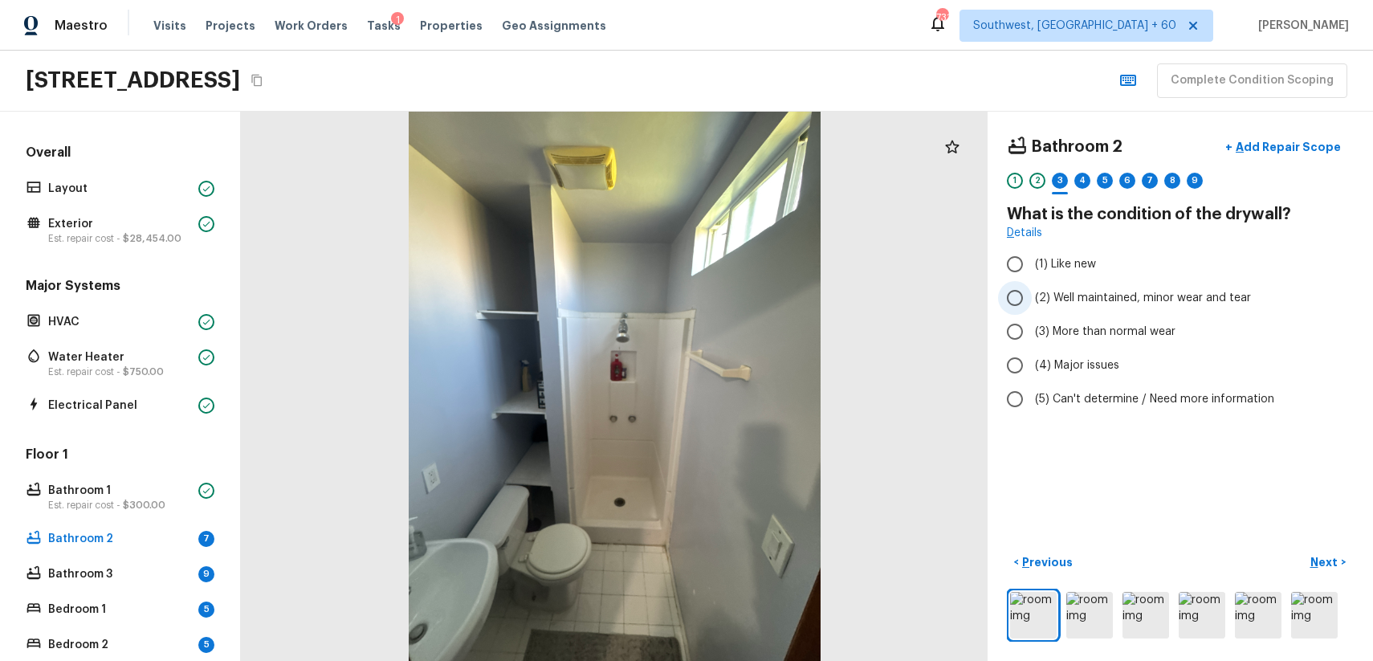
click at [1186, 299] on span "(2) Well maintained, minor wear and tear" at bounding box center [1143, 298] width 216 height 16
click at [1032, 299] on input "(2) Well maintained, minor wear and tear" at bounding box center [1015, 298] width 34 height 34
radio input "true"
click at [1328, 563] on p "Next" at bounding box center [1325, 562] width 31 height 16
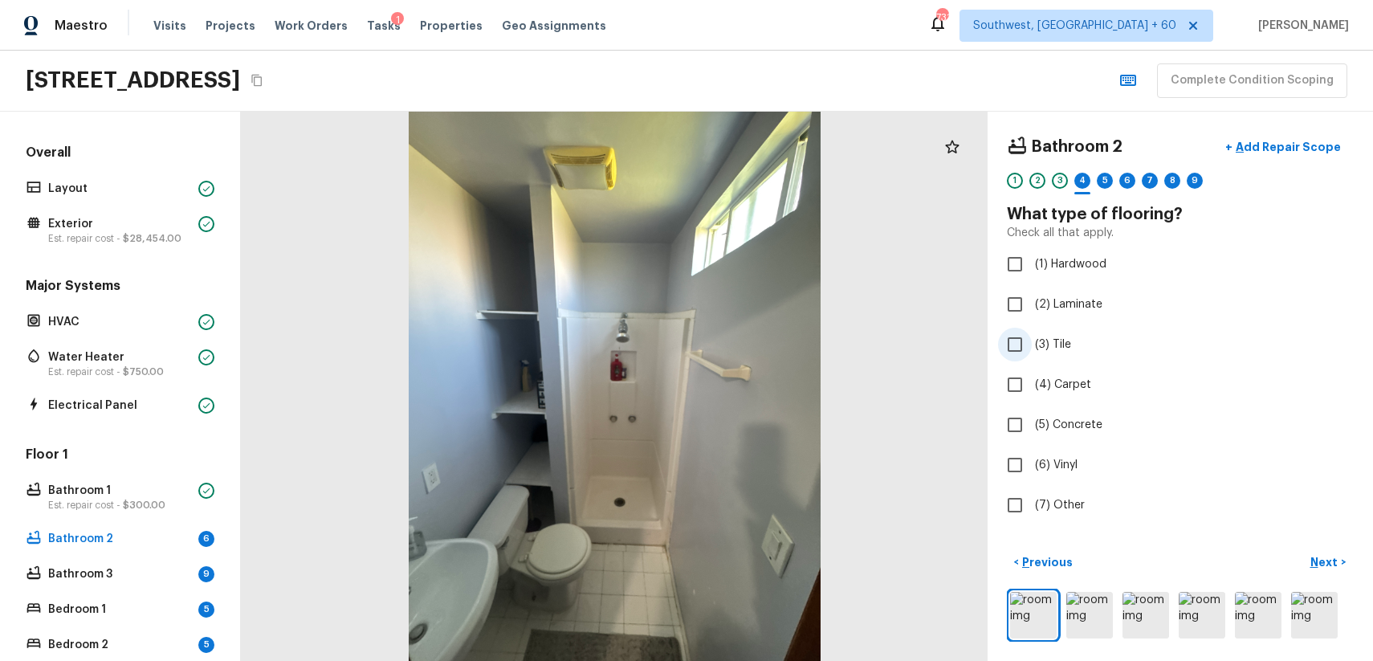
click at [1049, 344] on span "(3) Tile" at bounding box center [1053, 344] width 36 height 16
click at [1032, 344] on input "(3) Tile" at bounding box center [1015, 345] width 34 height 34
checkbox input "true"
click at [1335, 568] on p "Next" at bounding box center [1325, 562] width 31 height 16
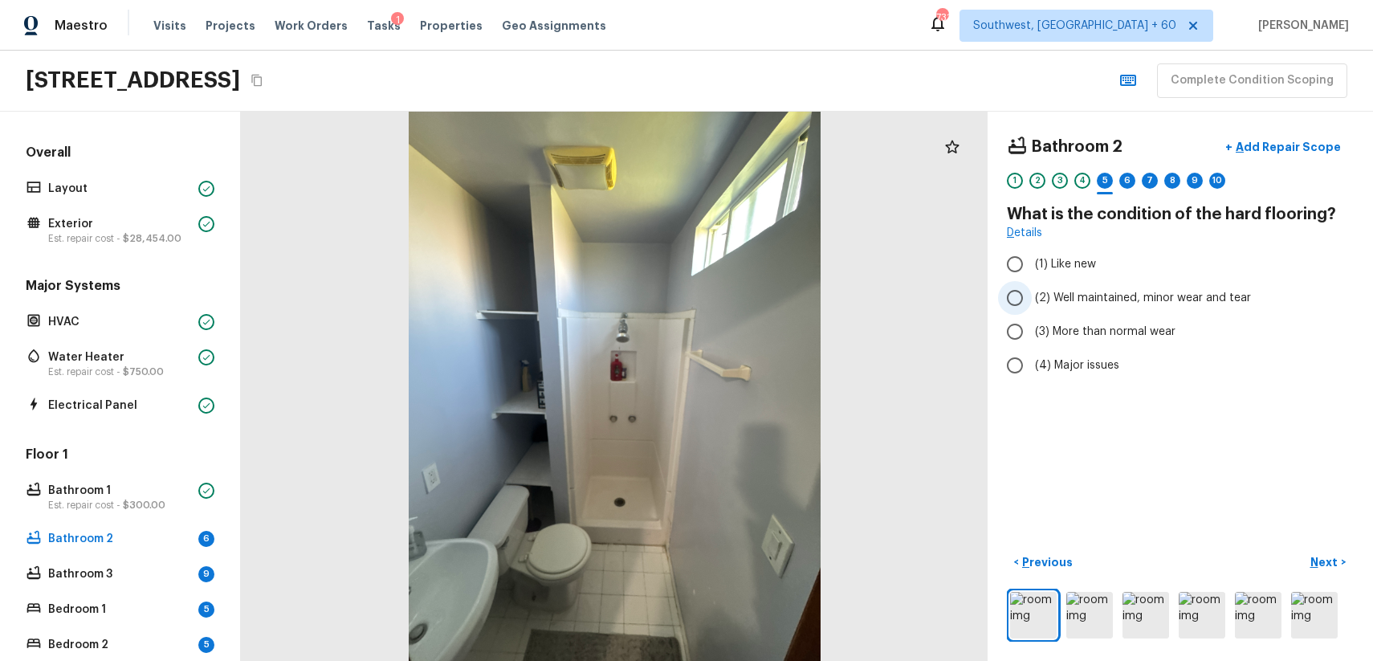
click at [1151, 294] on span "(2) Well maintained, minor wear and tear" at bounding box center [1143, 298] width 216 height 16
click at [1032, 294] on input "(2) Well maintained, minor wear and tear" at bounding box center [1015, 298] width 34 height 34
radio input "true"
click at [1322, 561] on p "Next" at bounding box center [1325, 562] width 31 height 16
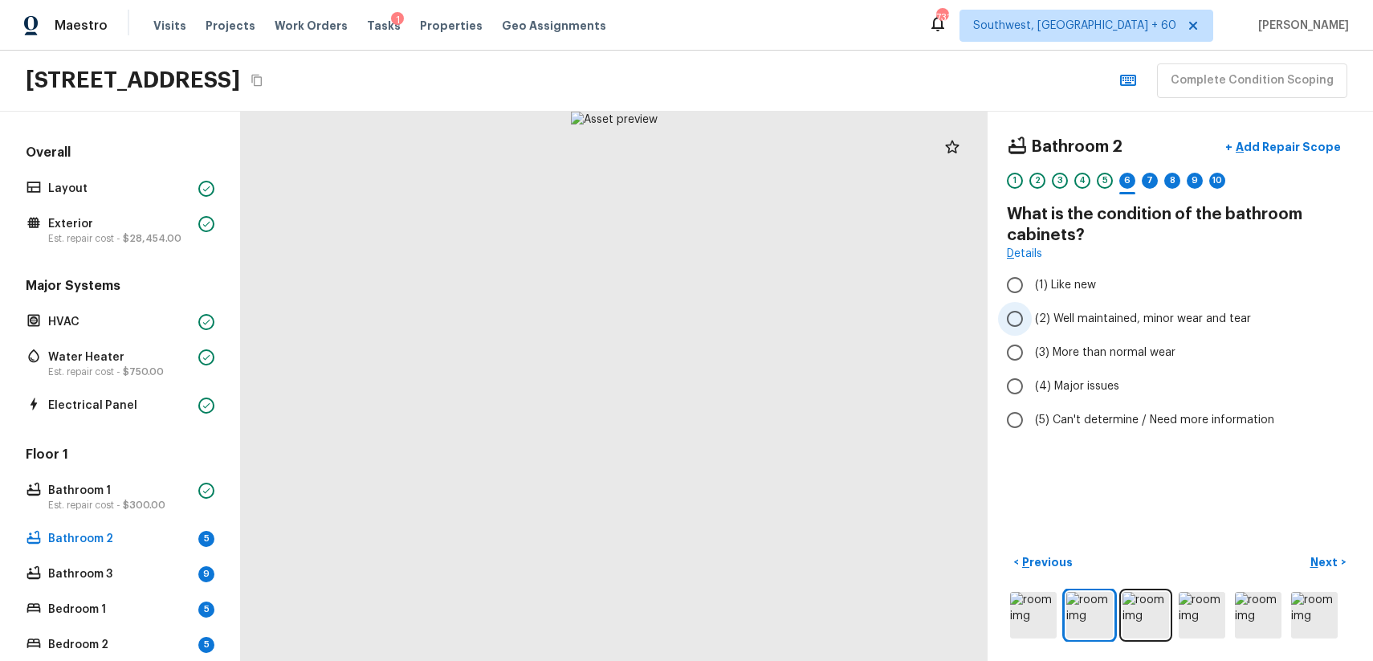
click at [1189, 317] on span "(2) Well maintained, minor wear and tear" at bounding box center [1143, 319] width 216 height 16
click at [1032, 317] on input "(2) Well maintained, minor wear and tear" at bounding box center [1015, 319] width 34 height 34
radio input "true"
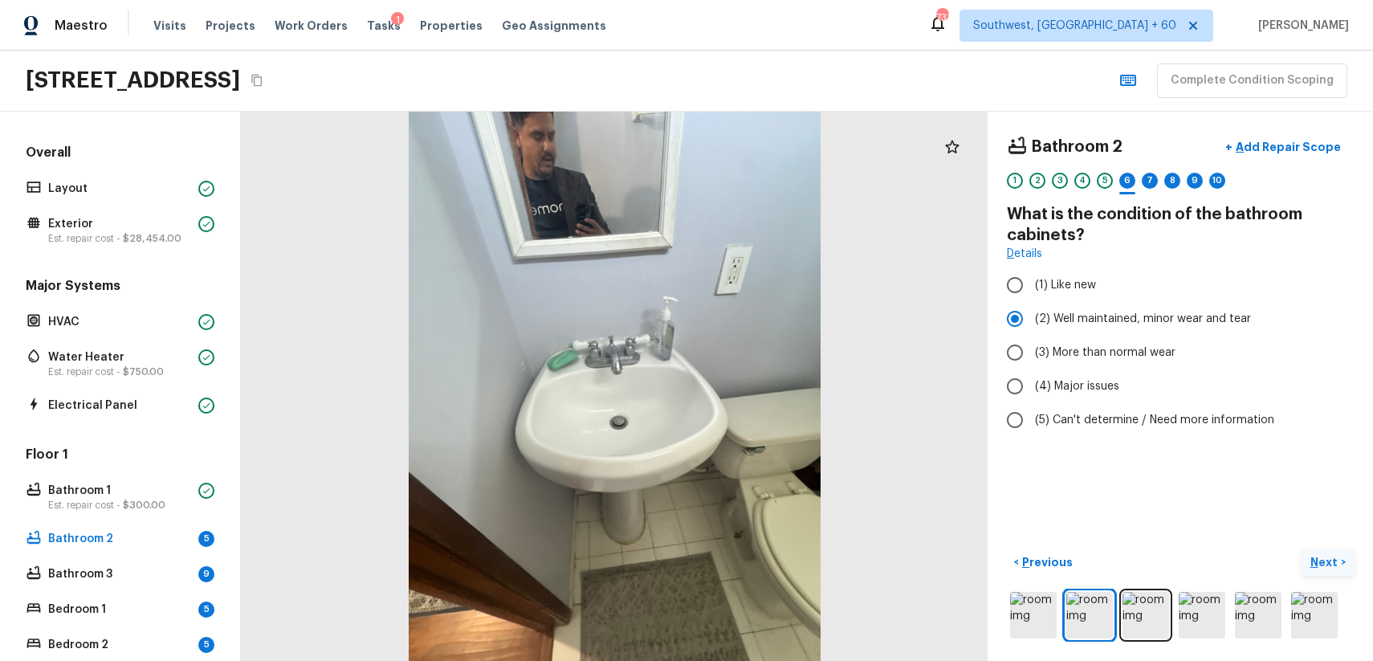
click at [1334, 571] on button "Next >" at bounding box center [1327, 562] width 51 height 26
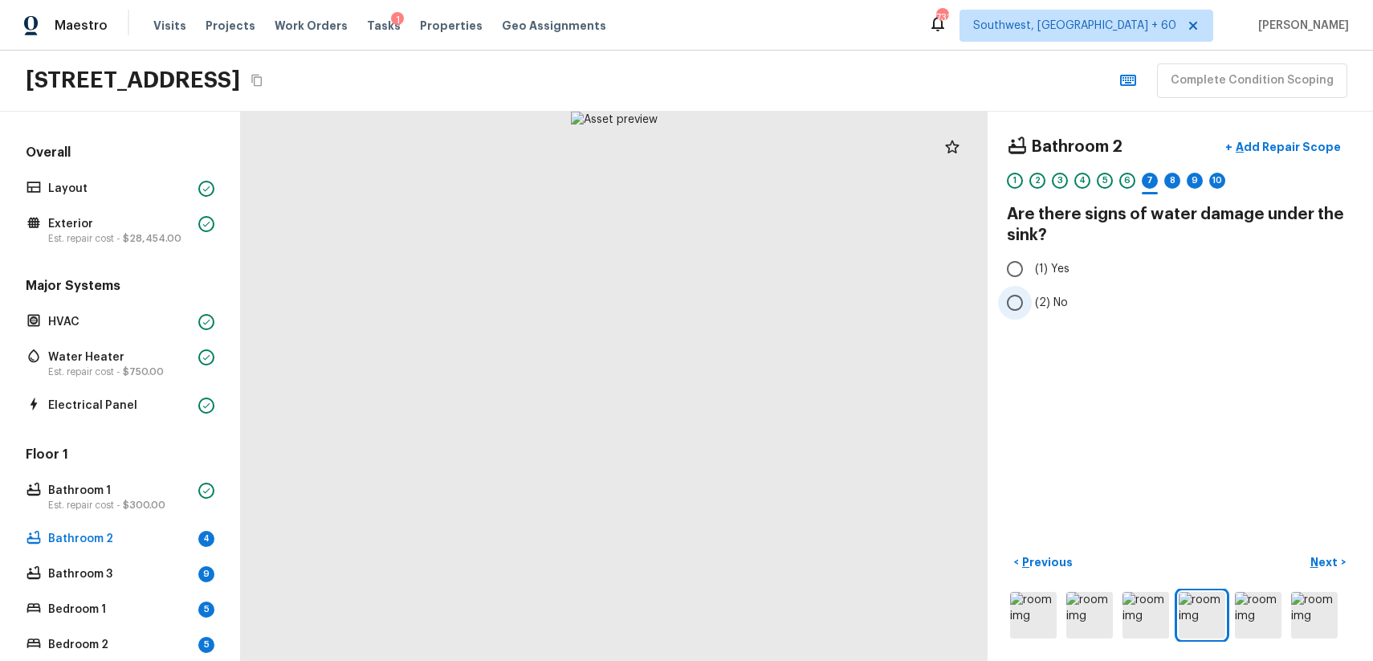
click at [1012, 307] on input "(2) No" at bounding box center [1015, 303] width 34 height 34
radio input "true"
click at [1326, 567] on p "Next" at bounding box center [1325, 562] width 31 height 16
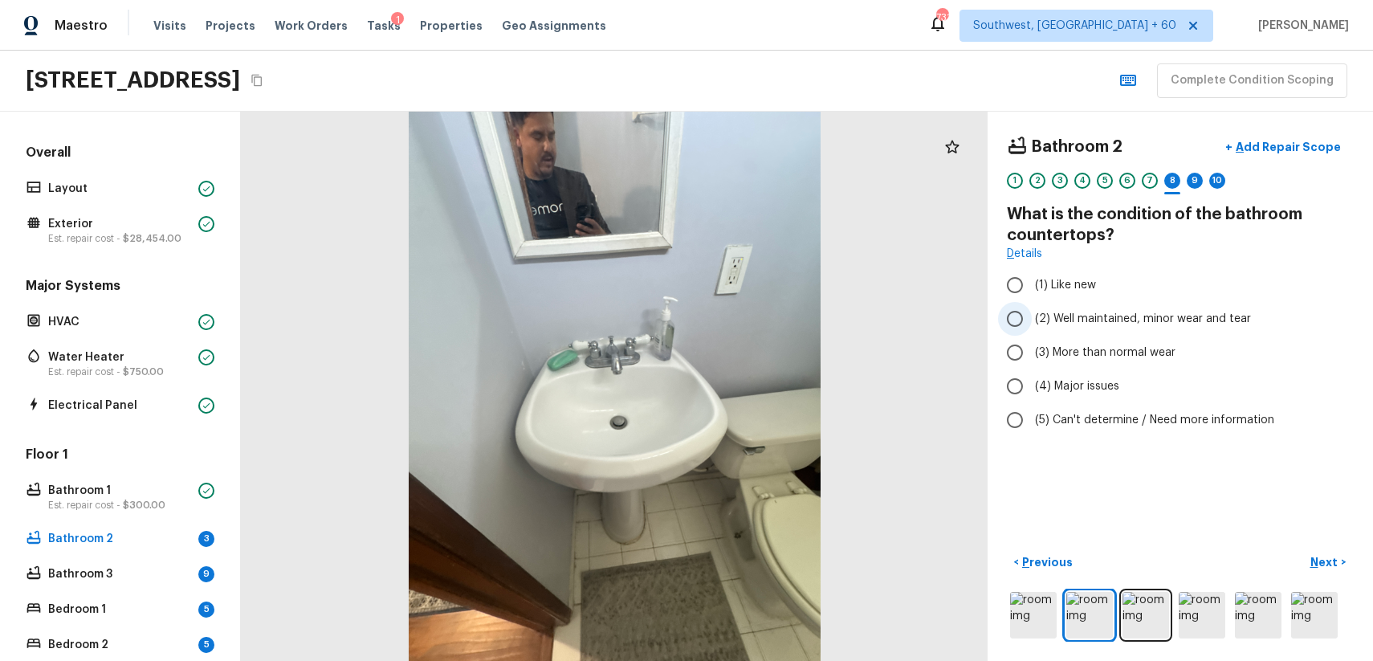
click at [1195, 321] on span "(2) Well maintained, minor wear and tear" at bounding box center [1143, 319] width 216 height 16
click at [1032, 321] on input "(2) Well maintained, minor wear and tear" at bounding box center [1015, 319] width 34 height 34
radio input "true"
click at [1341, 562] on button "Next >" at bounding box center [1327, 562] width 51 height 26
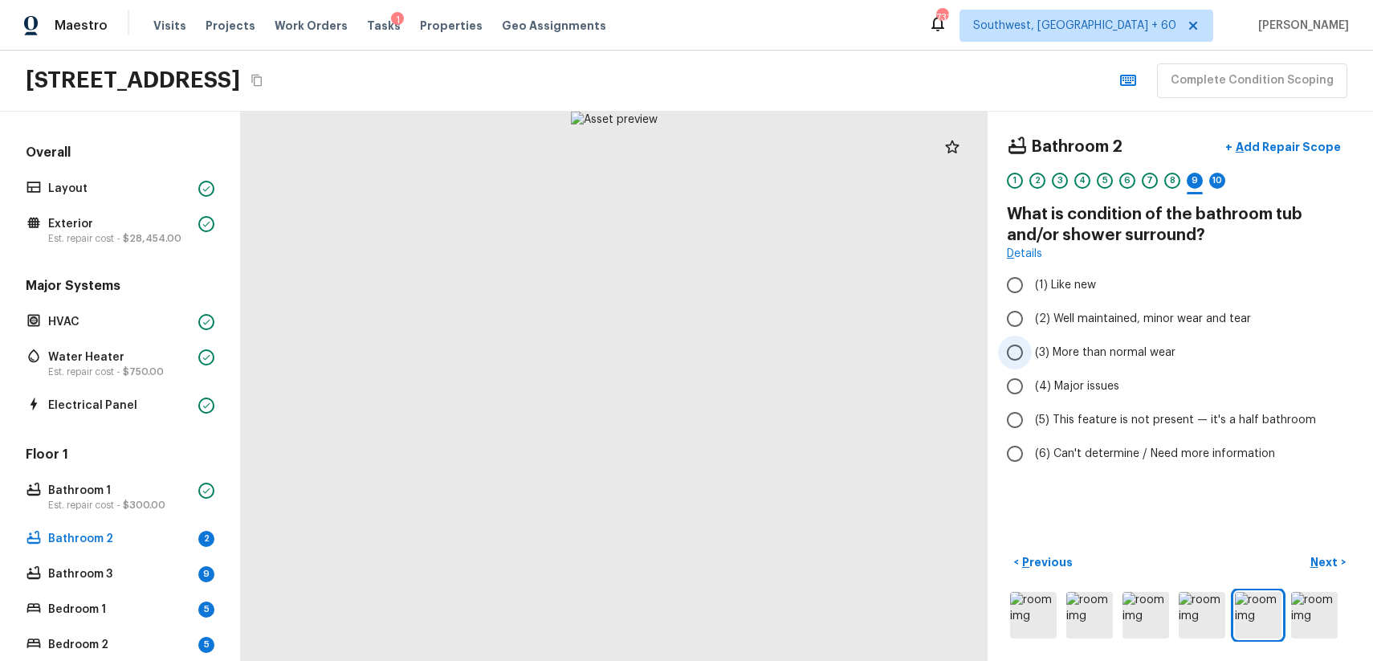
click at [1095, 344] on label "(3) More than normal wear" at bounding box center [1169, 353] width 343 height 34
click at [1032, 344] on input "(3) More than normal wear" at bounding box center [1015, 353] width 34 height 34
radio input "true"
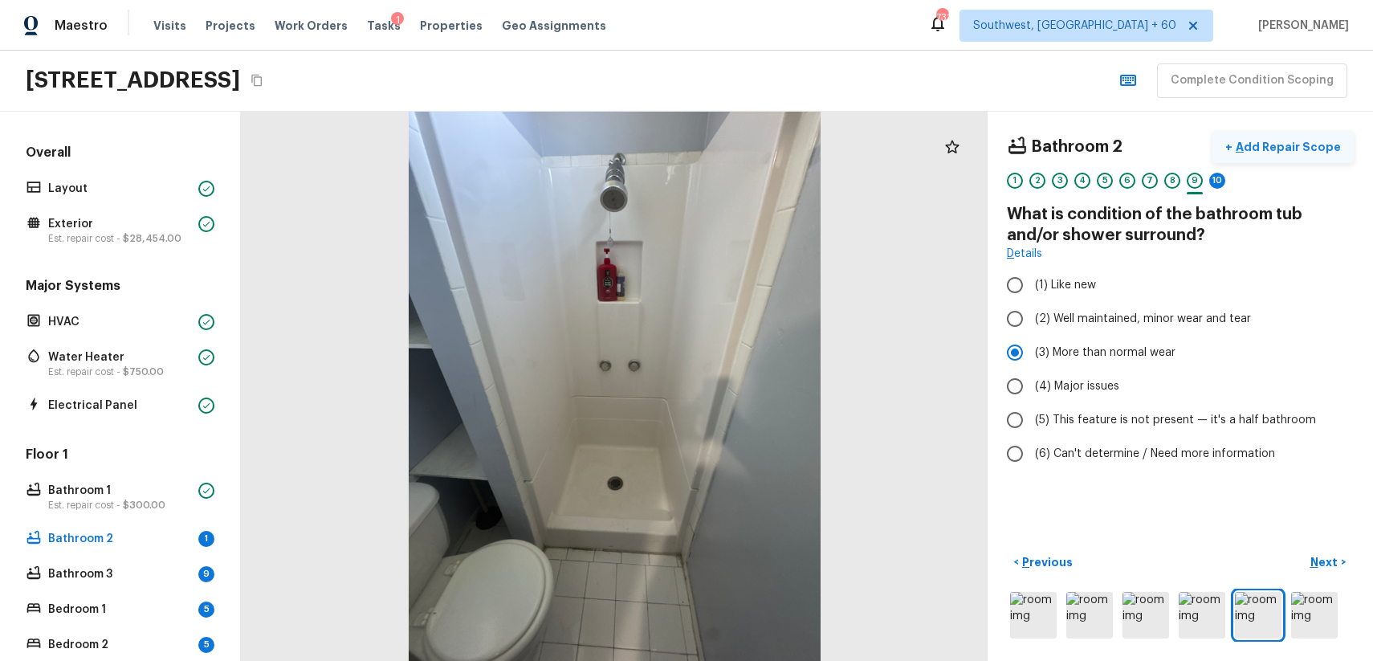
click at [1301, 143] on p "Add Repair Scope" at bounding box center [1286, 147] width 108 height 16
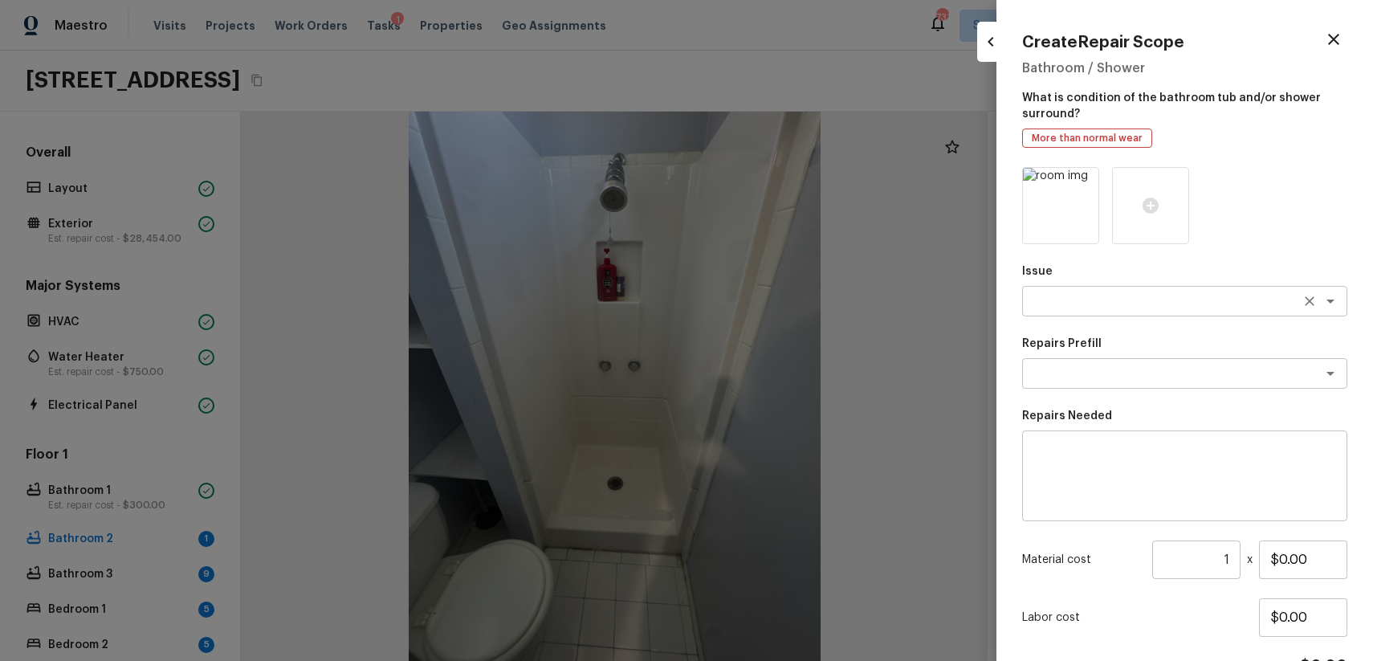
click at [1085, 291] on div "x ​" at bounding box center [1184, 301] width 325 height 31
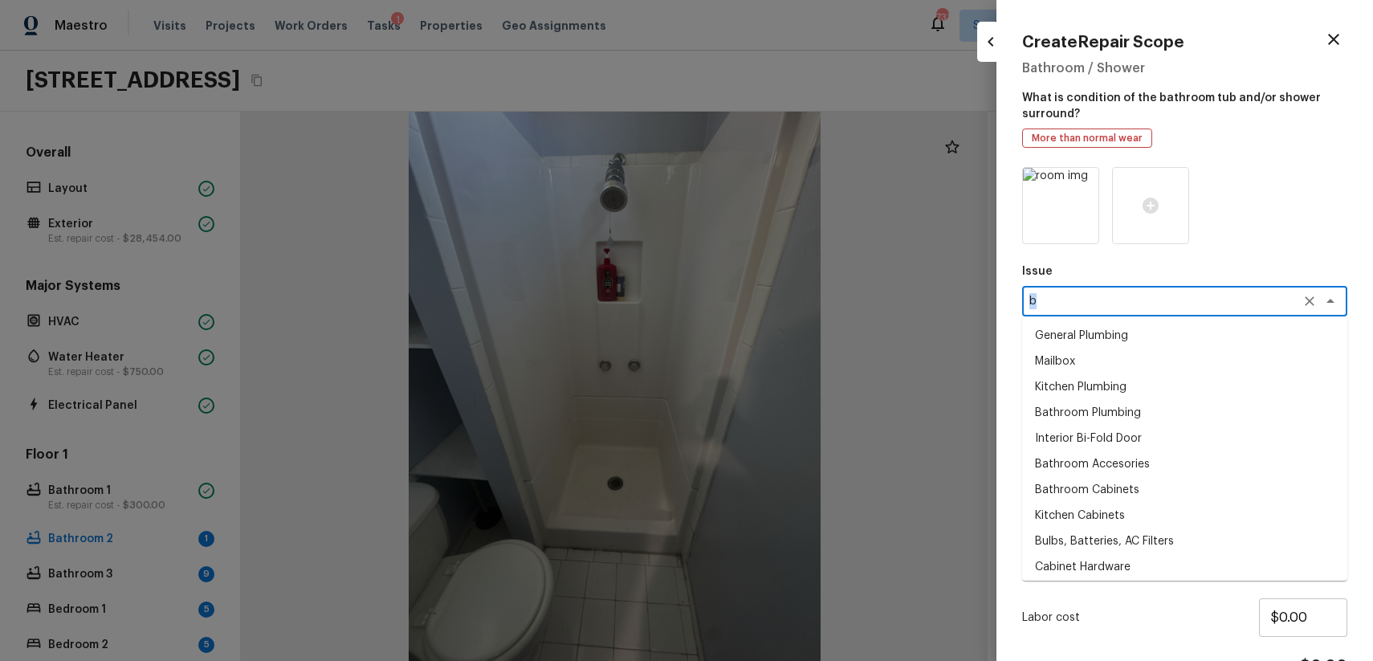
click at [1185, 314] on div "b x ​" at bounding box center [1184, 301] width 325 height 31
click at [1232, 298] on textarea "b" at bounding box center [1162, 301] width 266 height 16
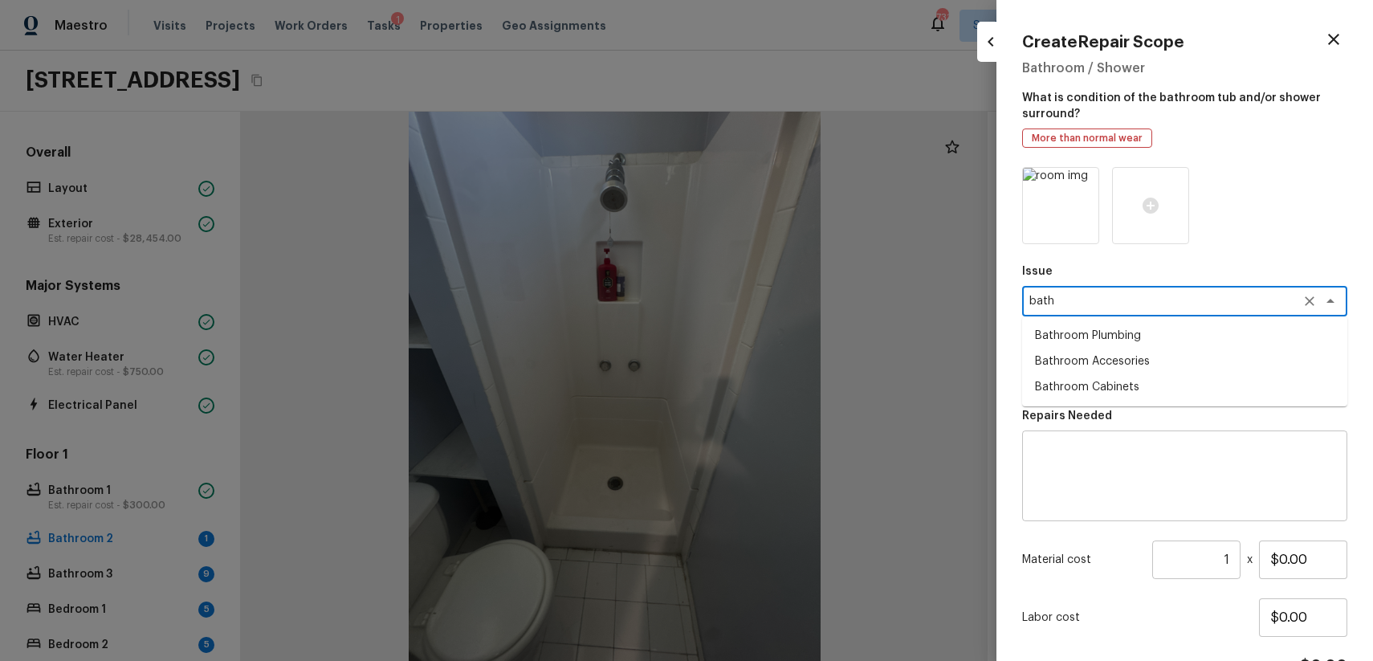
click at [1161, 334] on li "Bathroom Plumbing" at bounding box center [1184, 336] width 325 height 26
type textarea "Bathroom Plumbing"
click at [1184, 370] on textarea at bounding box center [1162, 373] width 266 height 16
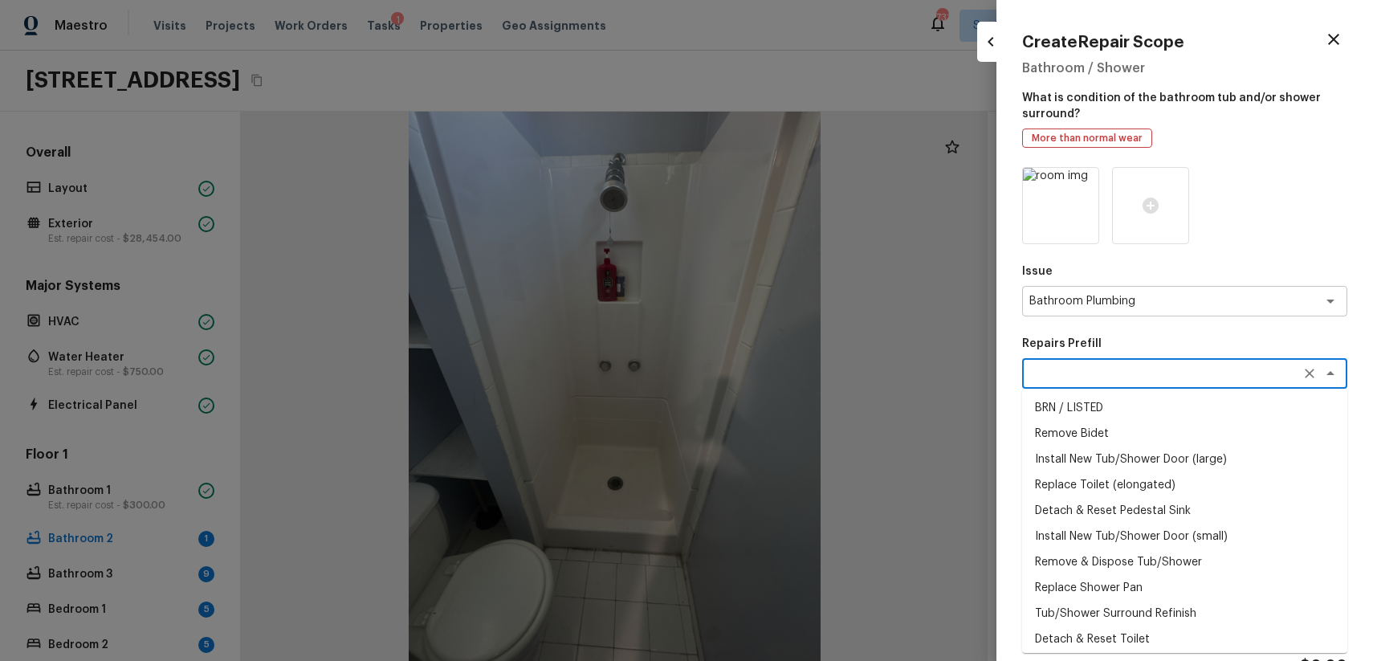
click at [1121, 377] on textarea at bounding box center [1162, 373] width 266 height 16
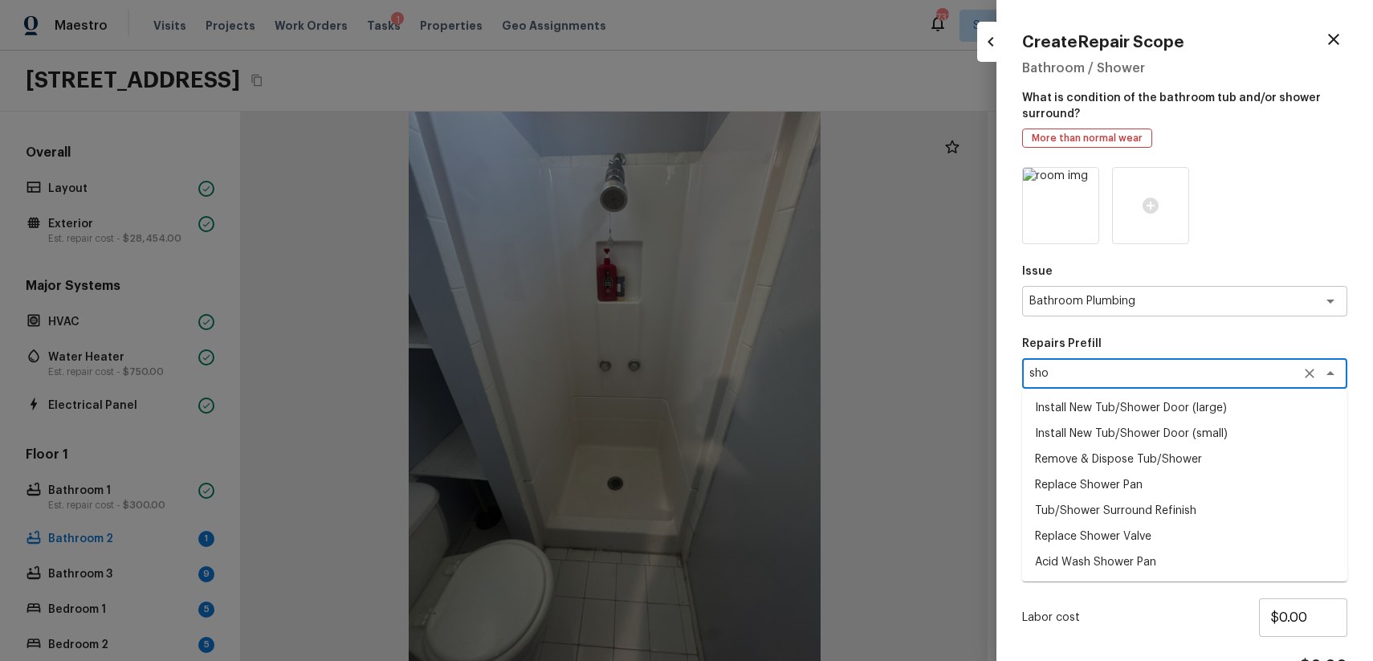
click at [1177, 432] on li "Install New Tub/Shower Door (small)" at bounding box center [1184, 434] width 325 height 26
type textarea "Install New Tub/Shower Door (small)"
type textarea "Prep the tub/shower surround and install a new 32''-36'' tempered shower door. …"
type input "$512.09"
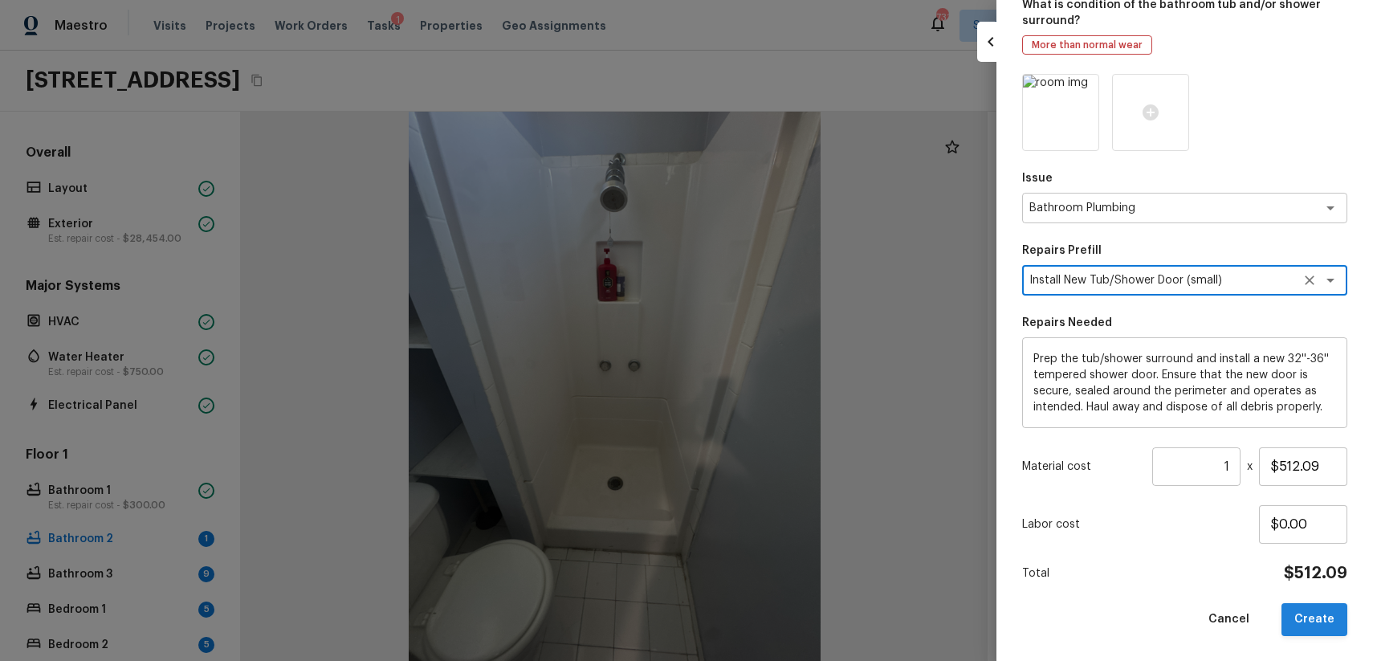
type textarea "Install New Tub/Shower Door (small)"
click at [1326, 625] on button "Create" at bounding box center [1314, 619] width 66 height 33
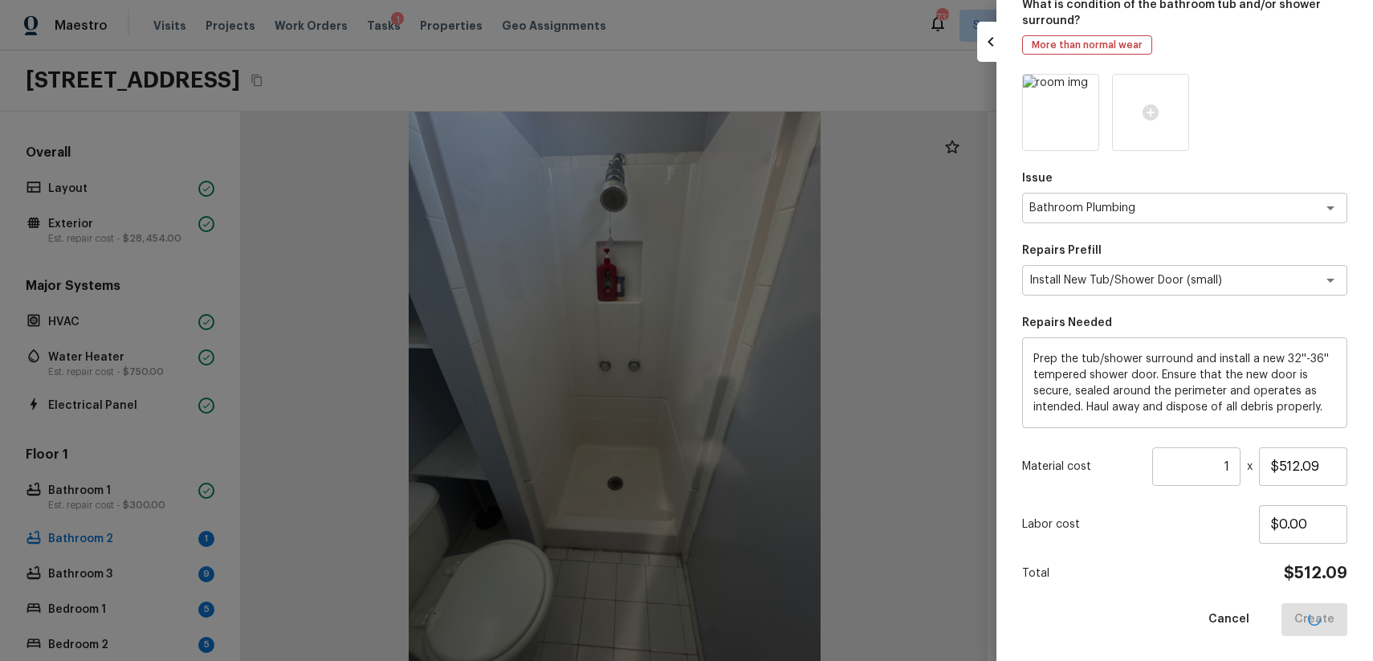
type input "$0.00"
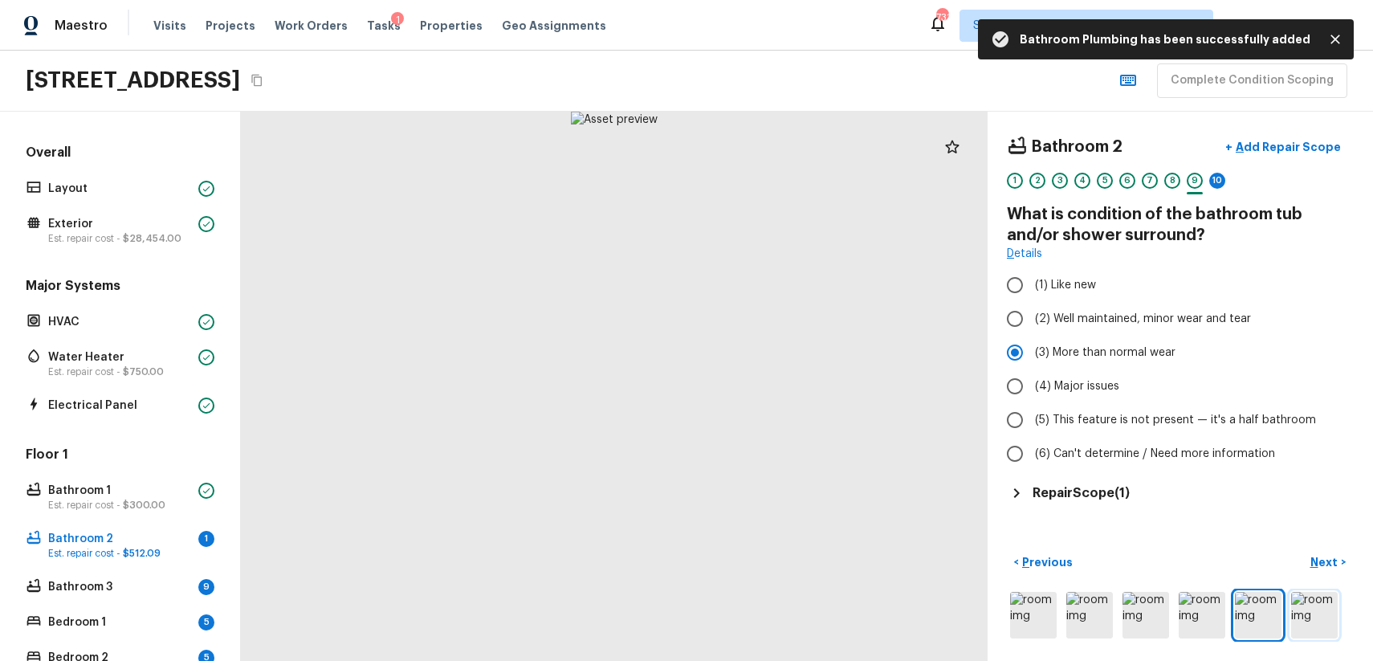
click at [1296, 619] on img at bounding box center [1314, 615] width 47 height 47
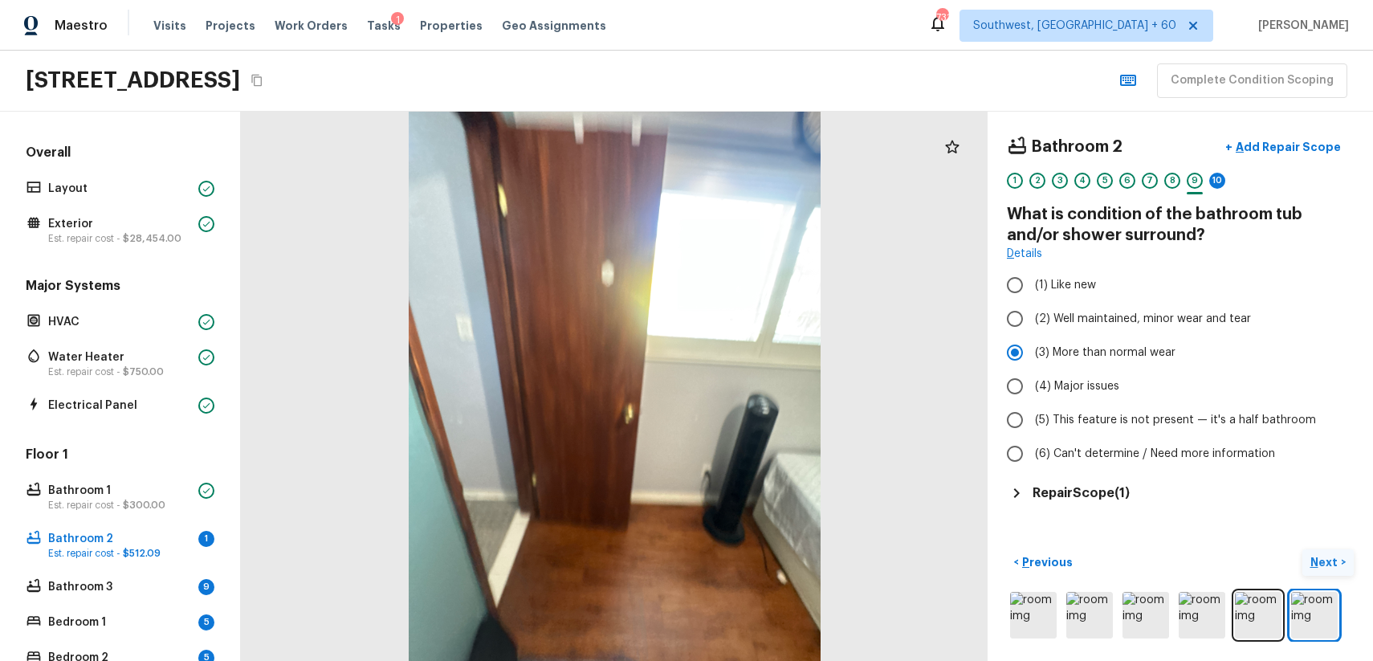
click at [1321, 562] on p "Next" at bounding box center [1325, 562] width 31 height 16
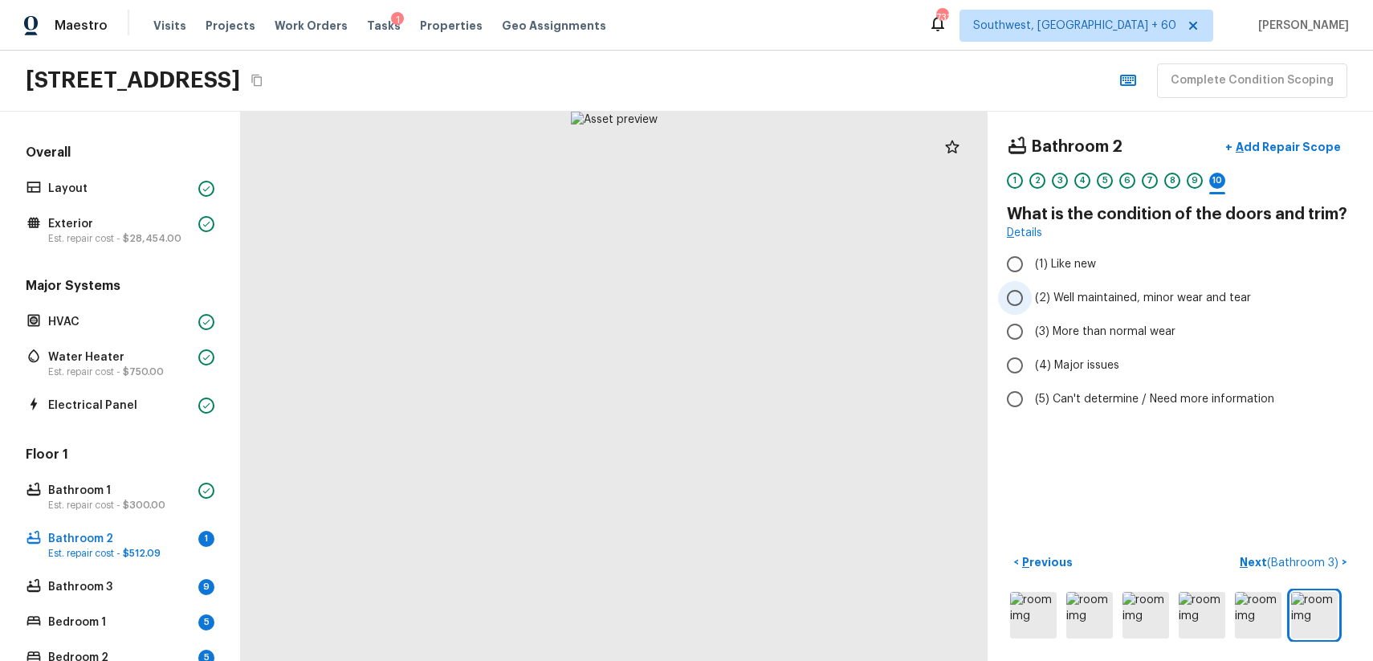
click at [1150, 307] on label "(2) Well maintained, minor wear and tear" at bounding box center [1169, 298] width 343 height 34
click at [1032, 307] on input "(2) Well maintained, minor wear and tear" at bounding box center [1015, 298] width 34 height 34
radio input "true"
click at [1291, 565] on span "( Bathroom 3 )" at bounding box center [1302, 562] width 71 height 11
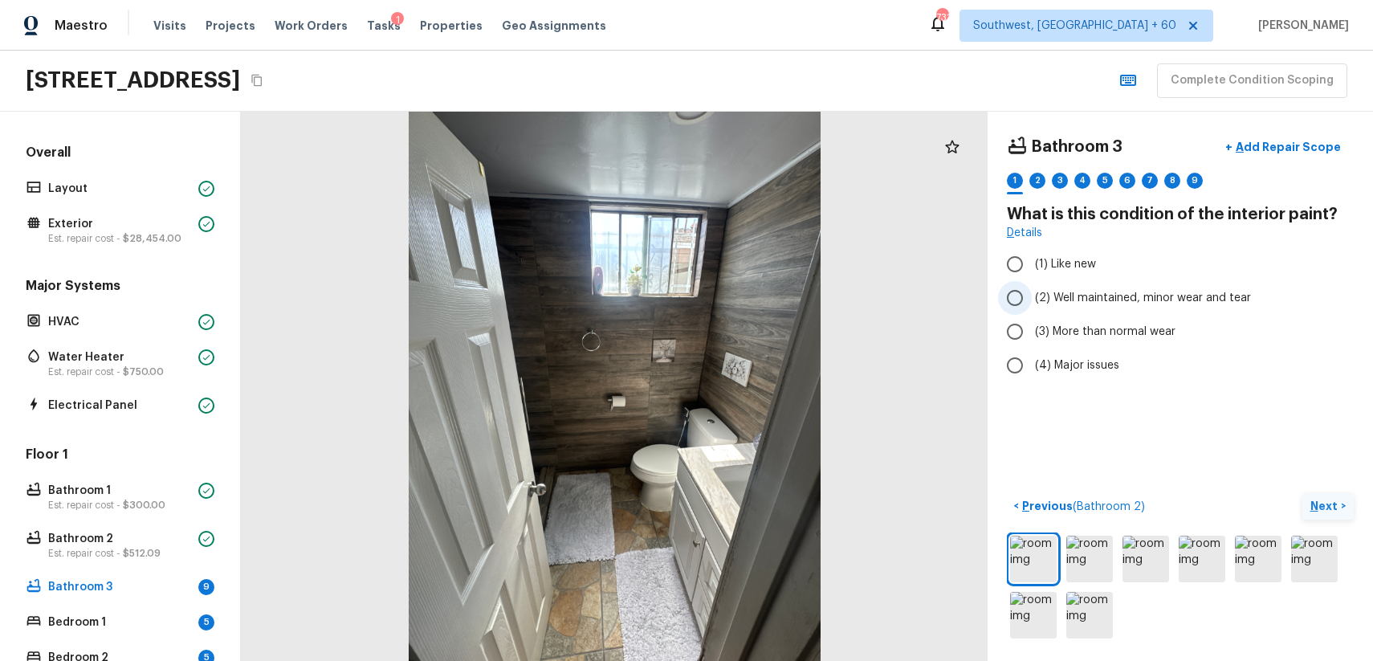
click at [1089, 290] on span "(2) Well maintained, minor wear and tear" at bounding box center [1143, 298] width 216 height 16
click at [1032, 290] on input "(2) Well maintained, minor wear and tear" at bounding box center [1015, 298] width 34 height 34
radio input "true"
click at [1044, 552] on img at bounding box center [1033, 559] width 47 height 47
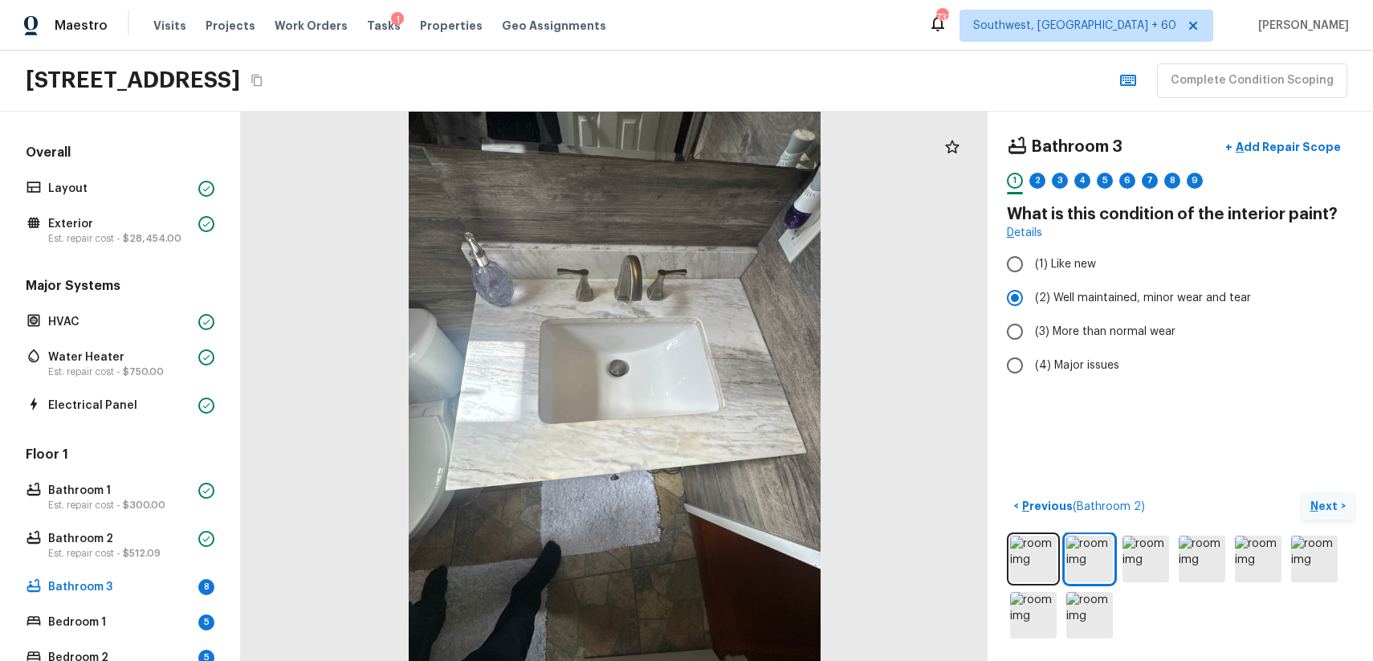
click at [1340, 493] on button "Next >" at bounding box center [1327, 506] width 51 height 26
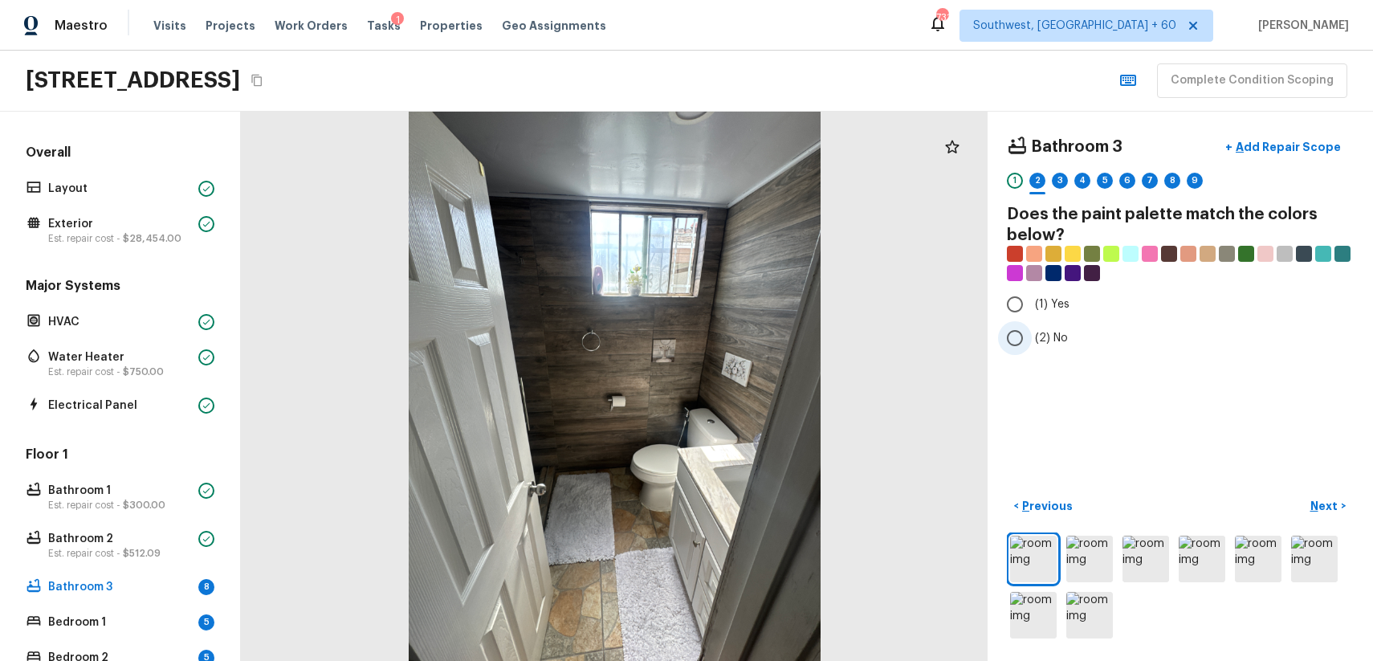
click at [1058, 325] on label "(2) No" at bounding box center [1169, 338] width 343 height 34
click at [1032, 325] on input "(2) No" at bounding box center [1015, 338] width 34 height 34
radio input "true"
click at [1330, 503] on p "Next" at bounding box center [1325, 506] width 31 height 16
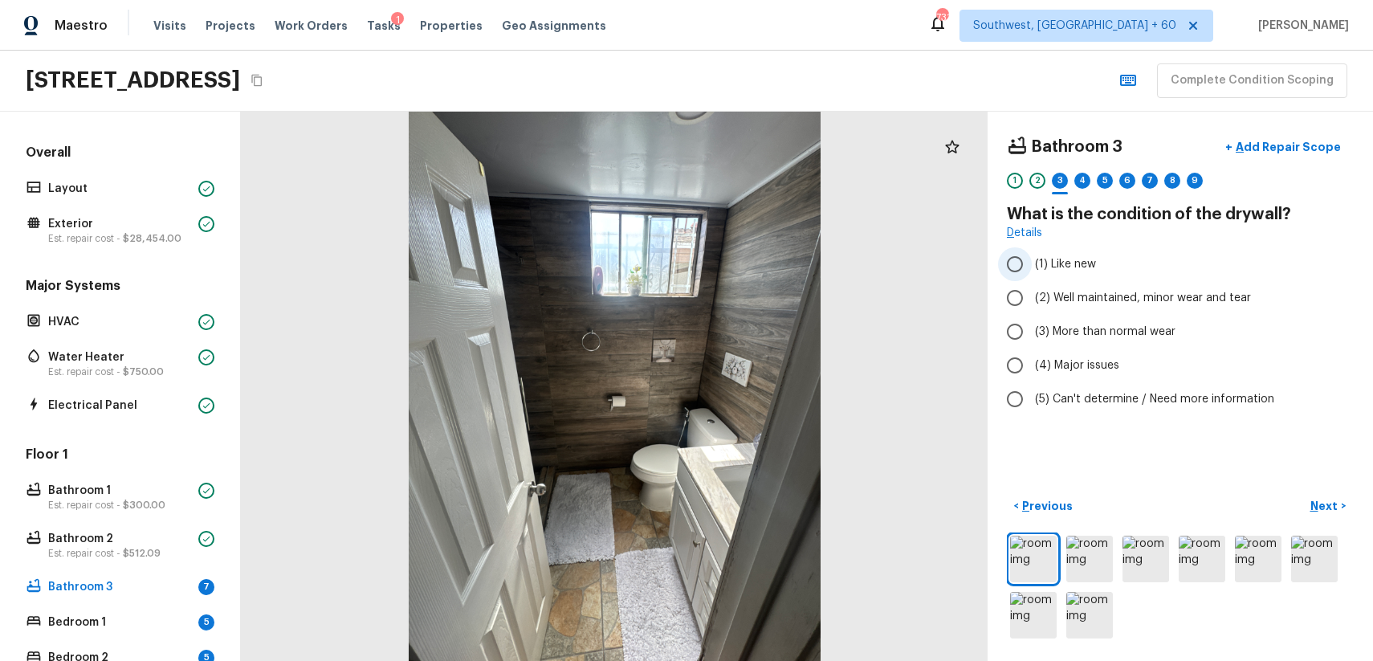
click at [1087, 279] on label "(1) Like new" at bounding box center [1169, 264] width 343 height 34
click at [1032, 279] on input "(1) Like new" at bounding box center [1015, 264] width 34 height 34
radio input "true"
click at [1106, 295] on span "(2) Well maintained, minor wear and tear" at bounding box center [1143, 298] width 216 height 16
click at [1032, 295] on input "(2) Well maintained, minor wear and tear" at bounding box center [1015, 298] width 34 height 34
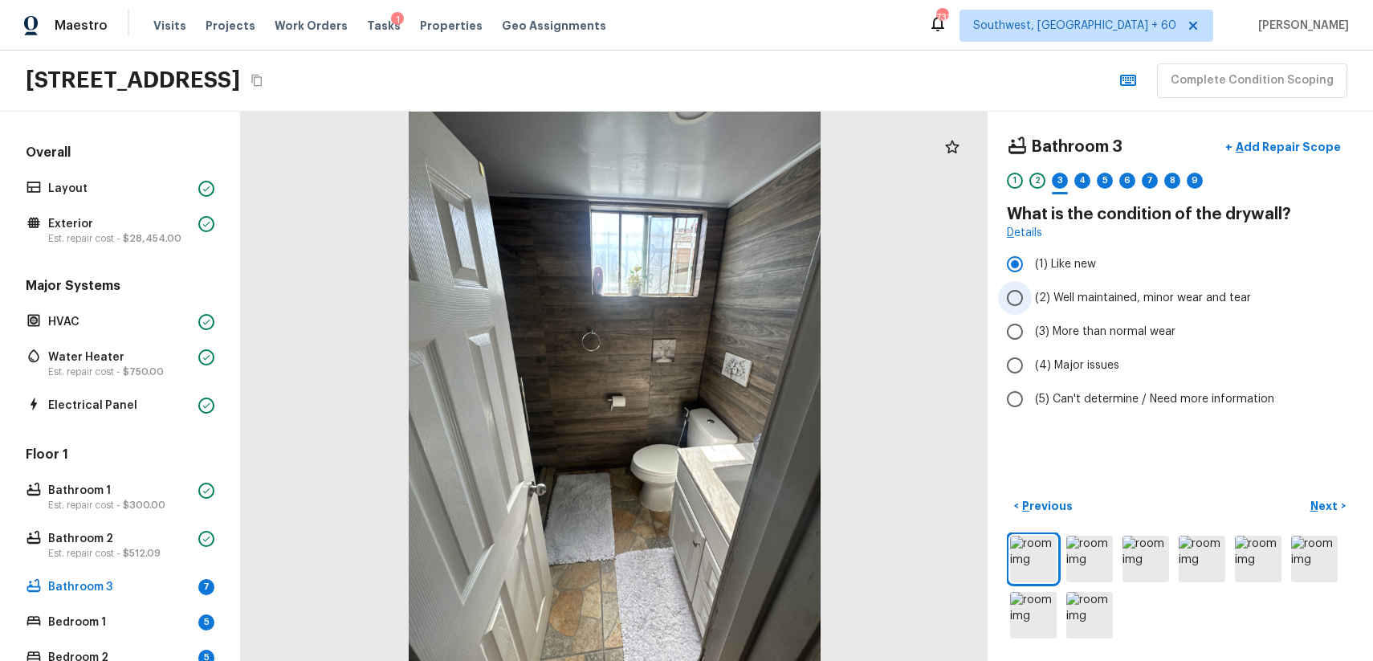
radio input "true"
click at [1328, 491] on div "Bathroom 3 + Add Repair Scope 1 2 3 4 5 6 7 8 9 What is the condition of the dr…" at bounding box center [1180, 386] width 385 height 549
click at [1317, 513] on p "Next" at bounding box center [1325, 506] width 31 height 16
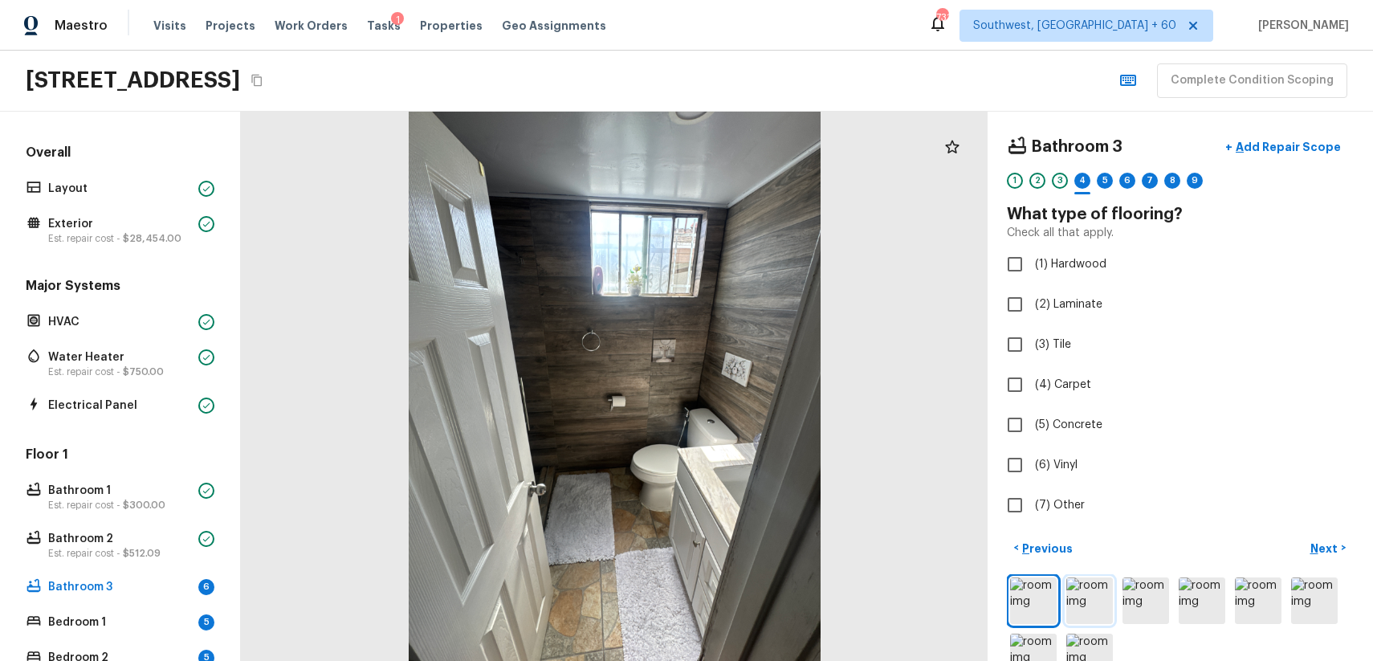
click at [1100, 609] on img at bounding box center [1089, 600] width 47 height 47
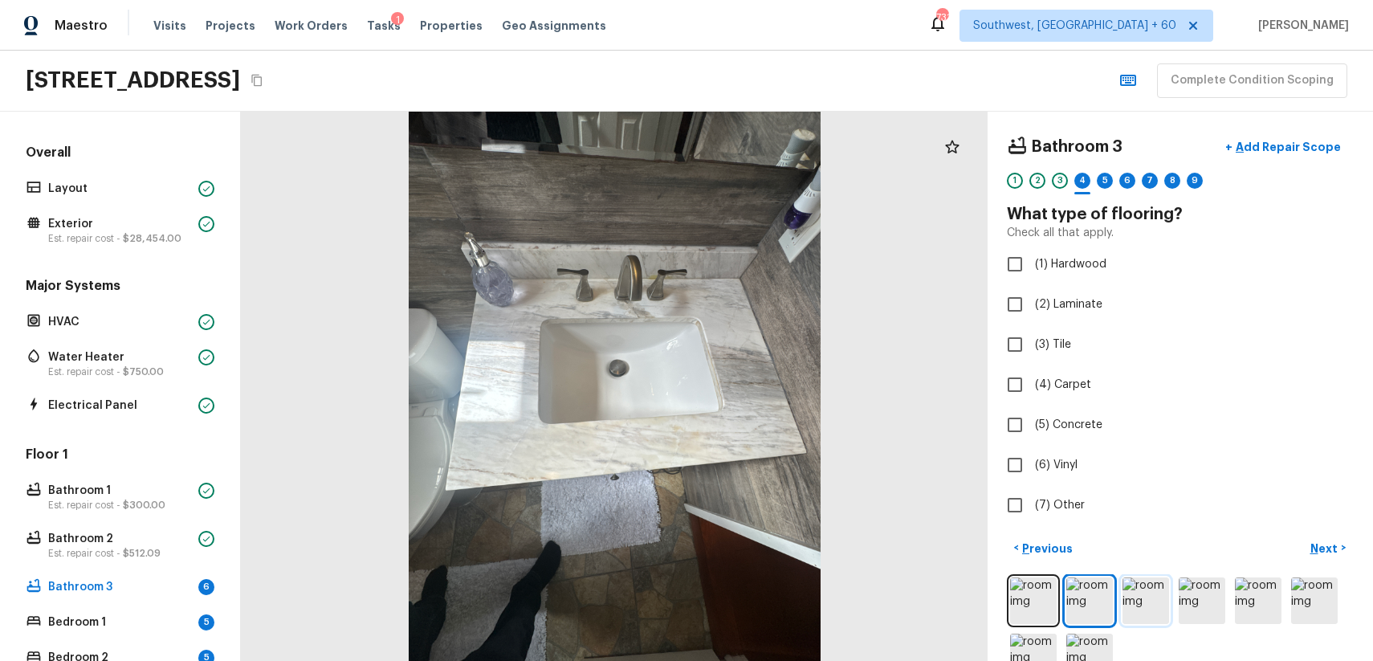
click at [1127, 609] on img at bounding box center [1145, 600] width 47 height 47
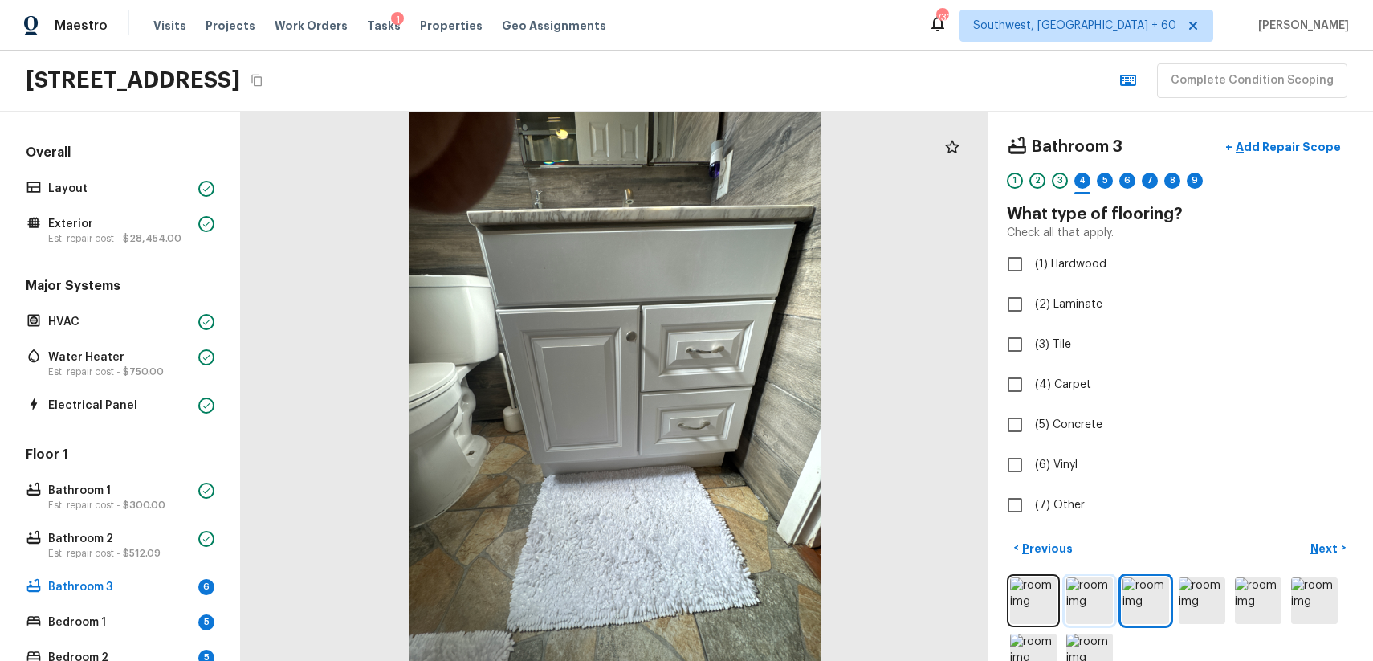
click at [1087, 605] on img at bounding box center [1089, 600] width 47 height 47
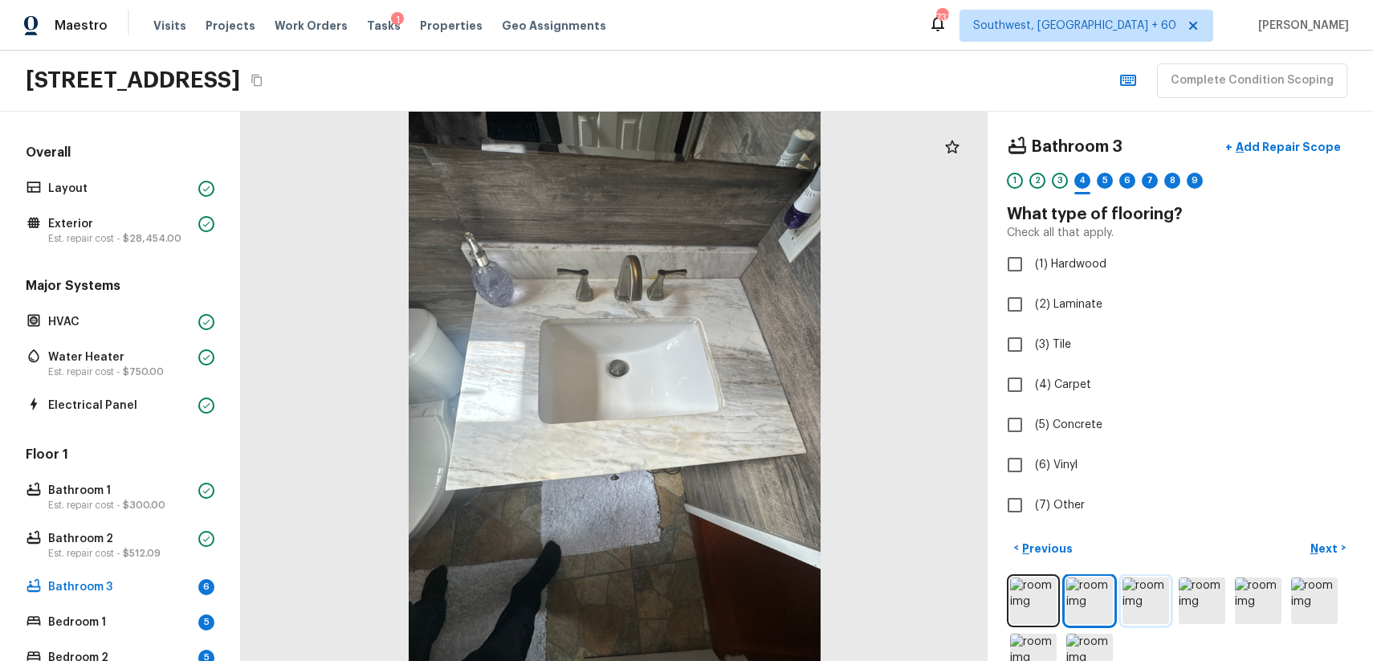
click at [1146, 602] on img at bounding box center [1145, 600] width 47 height 47
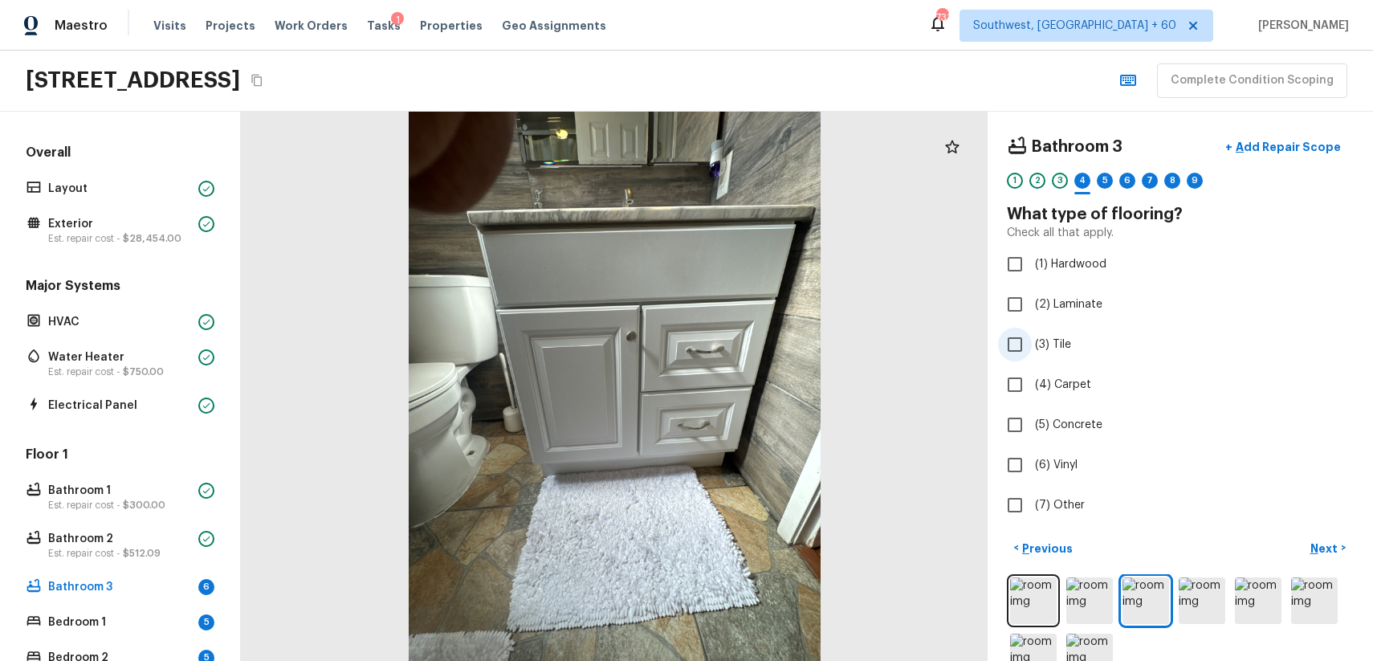
click at [1045, 334] on label "(3) Tile" at bounding box center [1169, 345] width 343 height 34
click at [1032, 334] on input "(3) Tile" at bounding box center [1015, 345] width 34 height 34
checkbox input "true"
click at [1315, 531] on div "Bathroom 3 + Add Repair Scope 1 2 3 4 5 6 7 8 9 What type of flooring? Check al…" at bounding box center [1180, 386] width 385 height 549
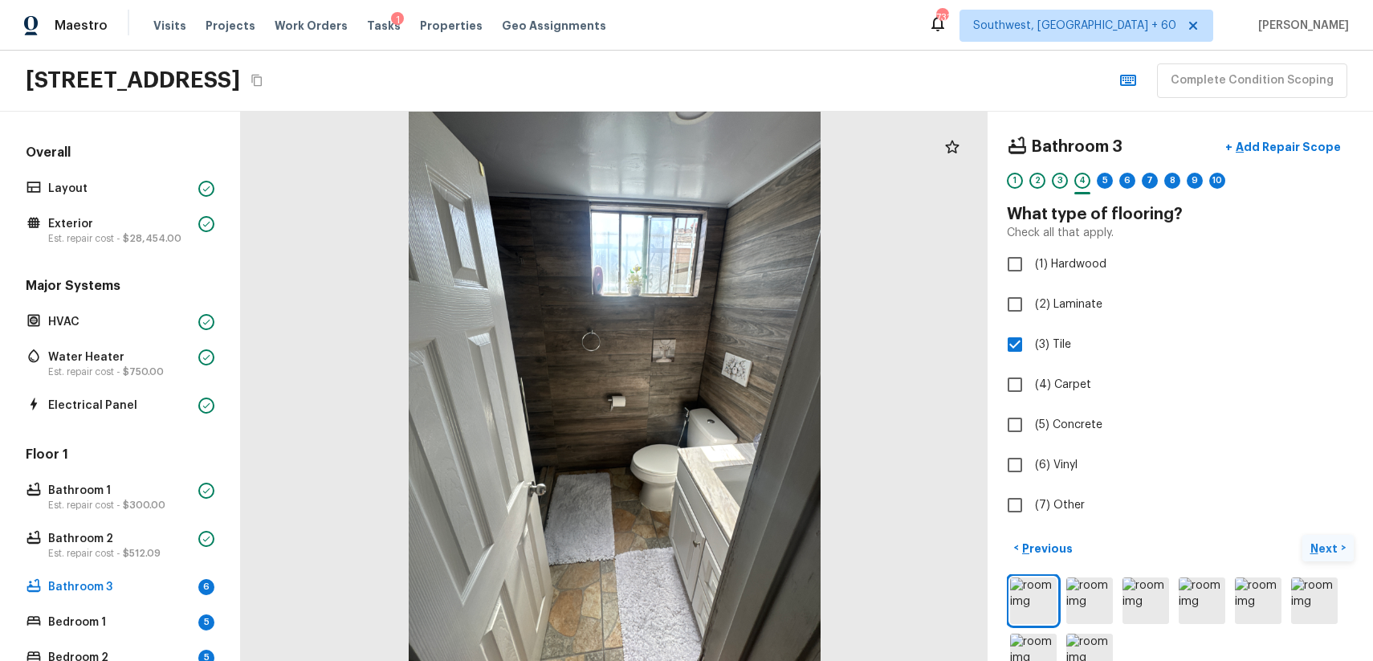
click at [1326, 553] on p "Next" at bounding box center [1325, 548] width 31 height 16
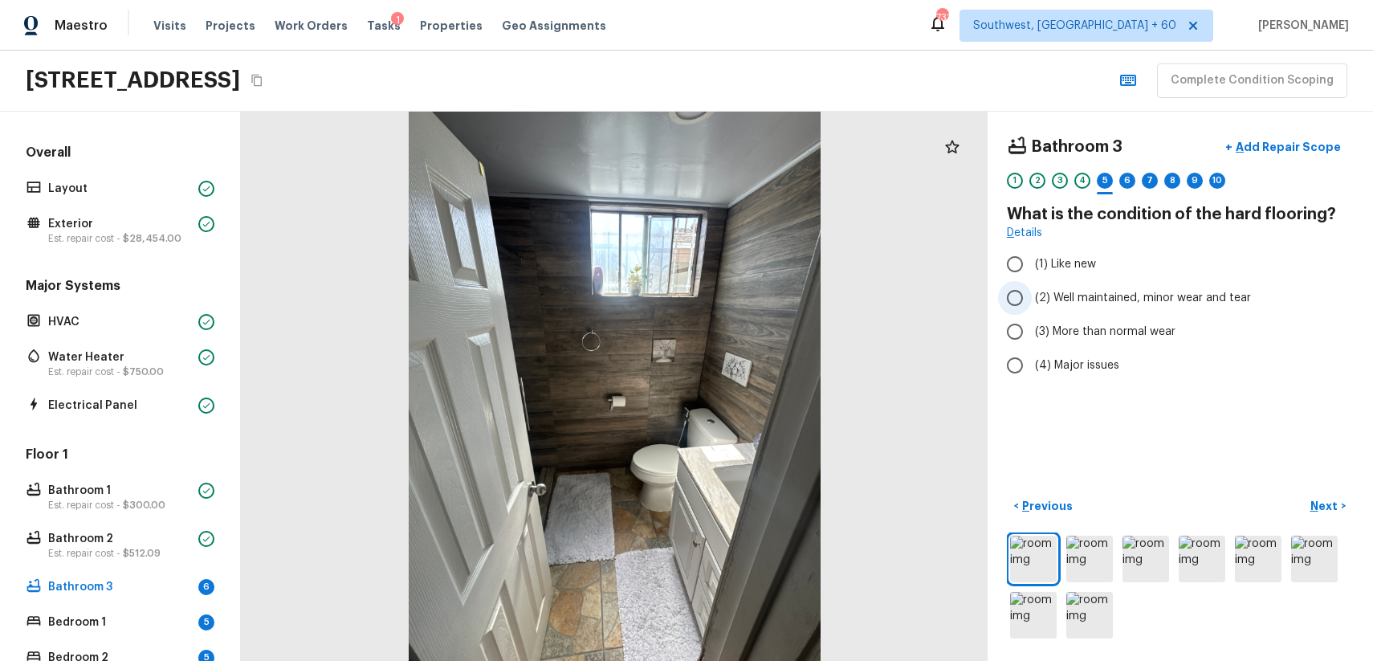
click at [1126, 312] on label "(2) Well maintained, minor wear and tear" at bounding box center [1169, 298] width 343 height 34
click at [1032, 312] on input "(2) Well maintained, minor wear and tear" at bounding box center [1015, 298] width 34 height 34
radio input "true"
click at [1337, 503] on p "Next" at bounding box center [1325, 506] width 31 height 16
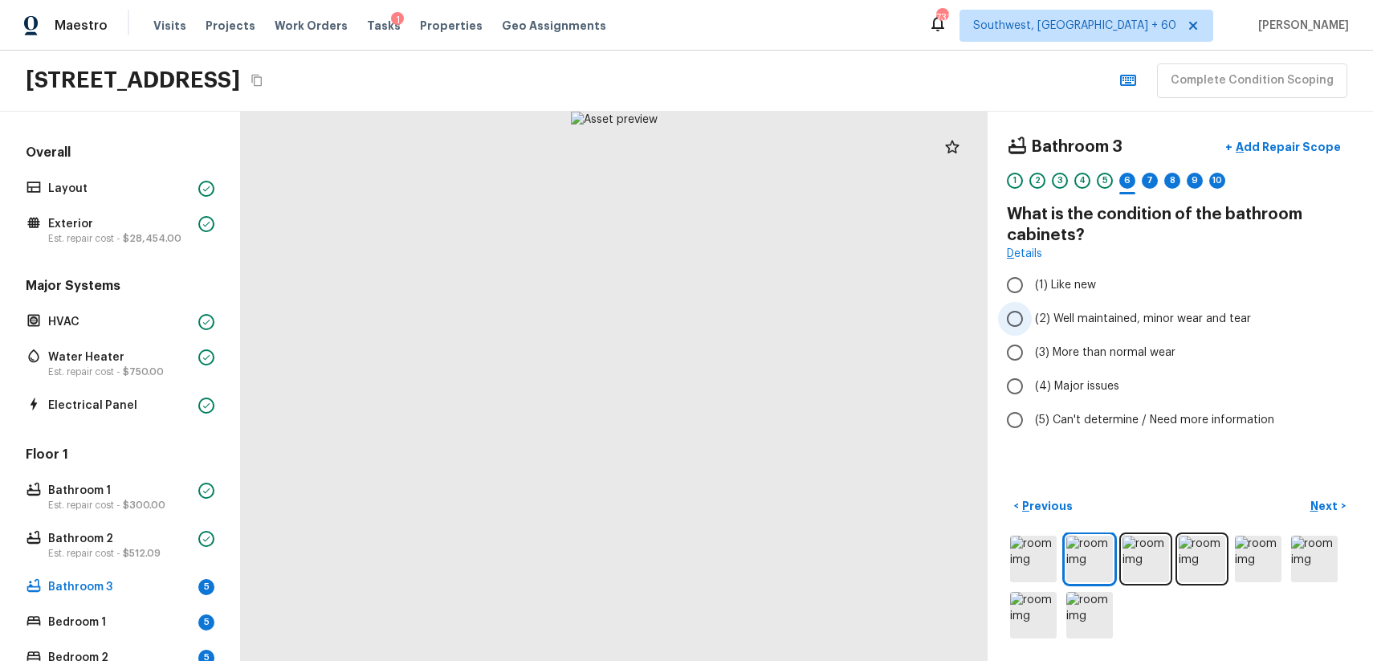
click at [1168, 306] on label "(2) Well maintained, minor wear and tear" at bounding box center [1169, 319] width 343 height 34
click at [1032, 306] on input "(2) Well maintained, minor wear and tear" at bounding box center [1015, 319] width 34 height 34
radio input "true"
click at [1335, 513] on p "Next" at bounding box center [1325, 506] width 31 height 16
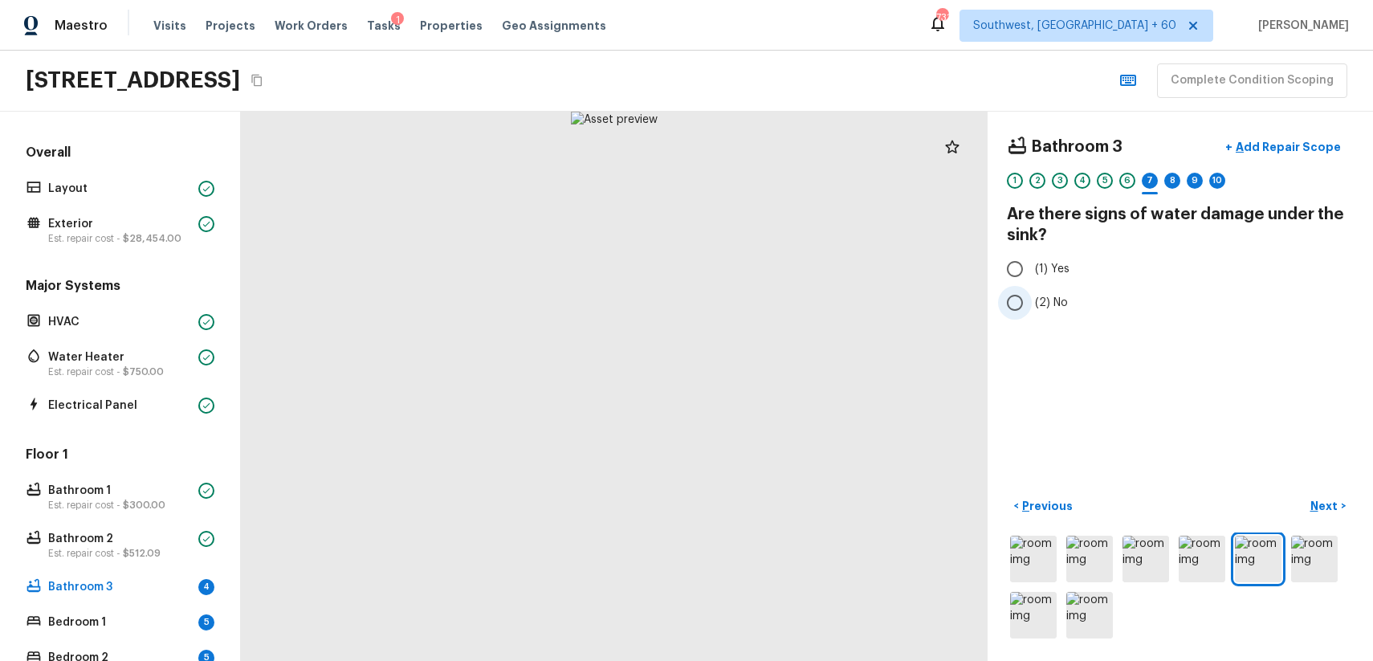
click at [1046, 303] on span "(2) No" at bounding box center [1051, 303] width 33 height 16
click at [1032, 303] on input "(2) No" at bounding box center [1015, 303] width 34 height 34
radio input "true"
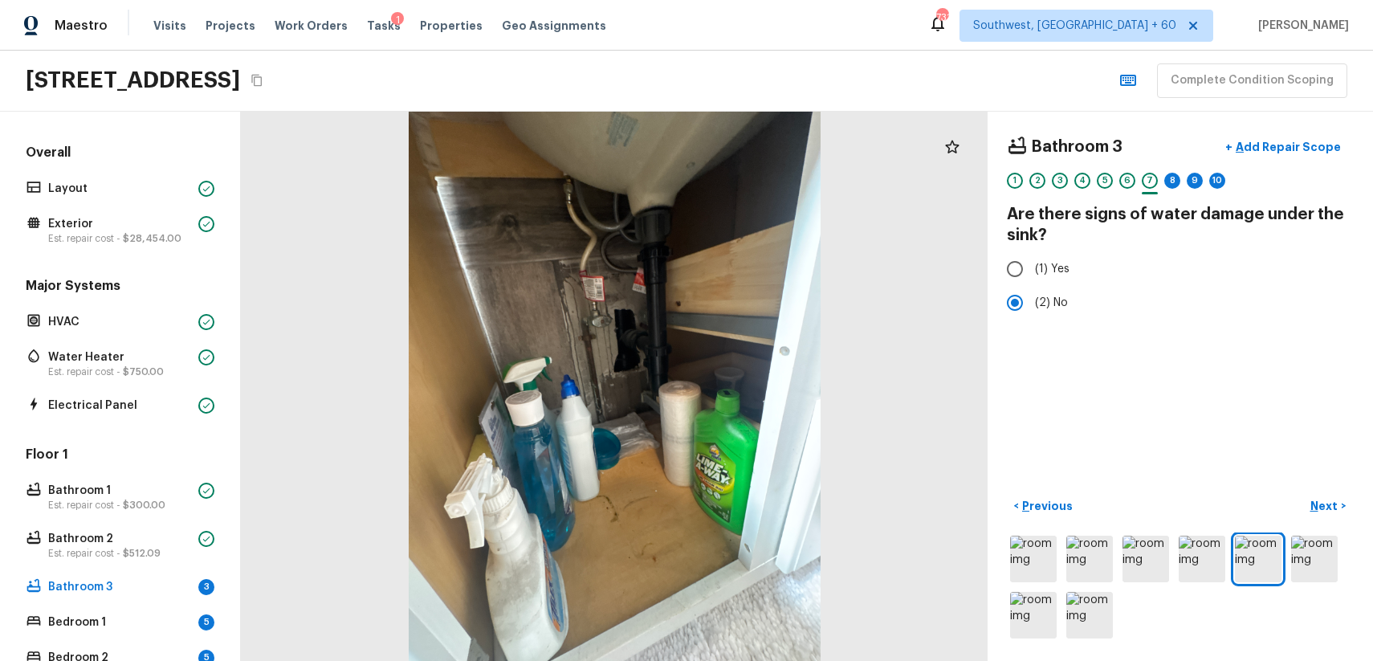
click at [1175, 189] on div "8" at bounding box center [1172, 185] width 16 height 25
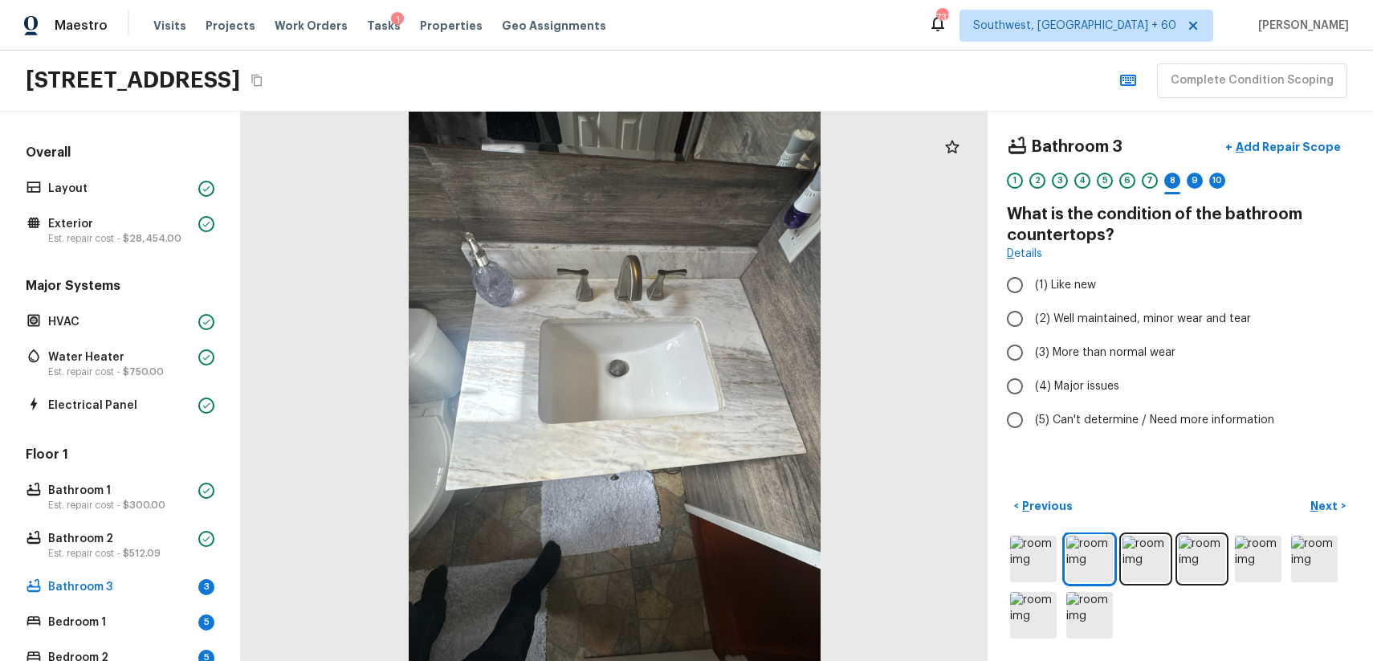
click at [1175, 189] on div "8" at bounding box center [1172, 185] width 16 height 25
click at [1157, 332] on label "(2) Well maintained, minor wear and tear" at bounding box center [1169, 319] width 343 height 34
click at [1032, 332] on input "(2) Well maintained, minor wear and tear" at bounding box center [1015, 319] width 34 height 34
radio input "true"
click at [1193, 187] on div "9" at bounding box center [1195, 181] width 16 height 16
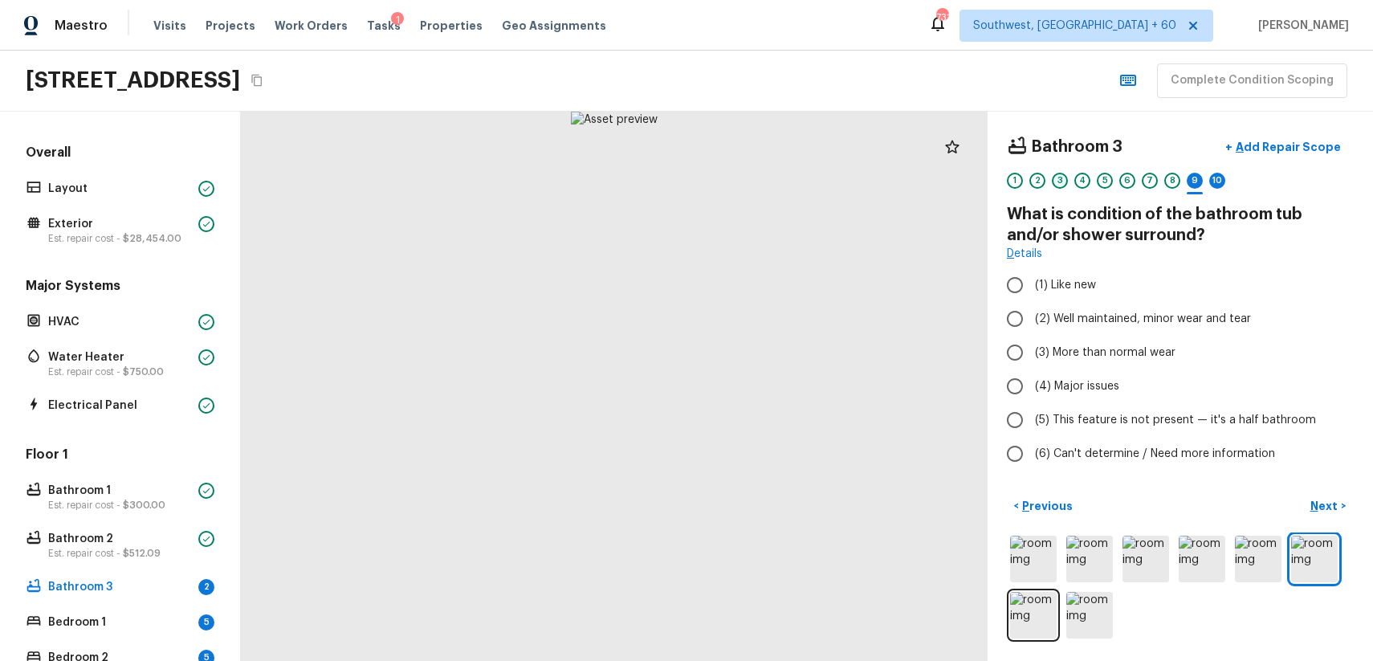
click at [1057, 180] on div "3" at bounding box center [1060, 181] width 16 height 16
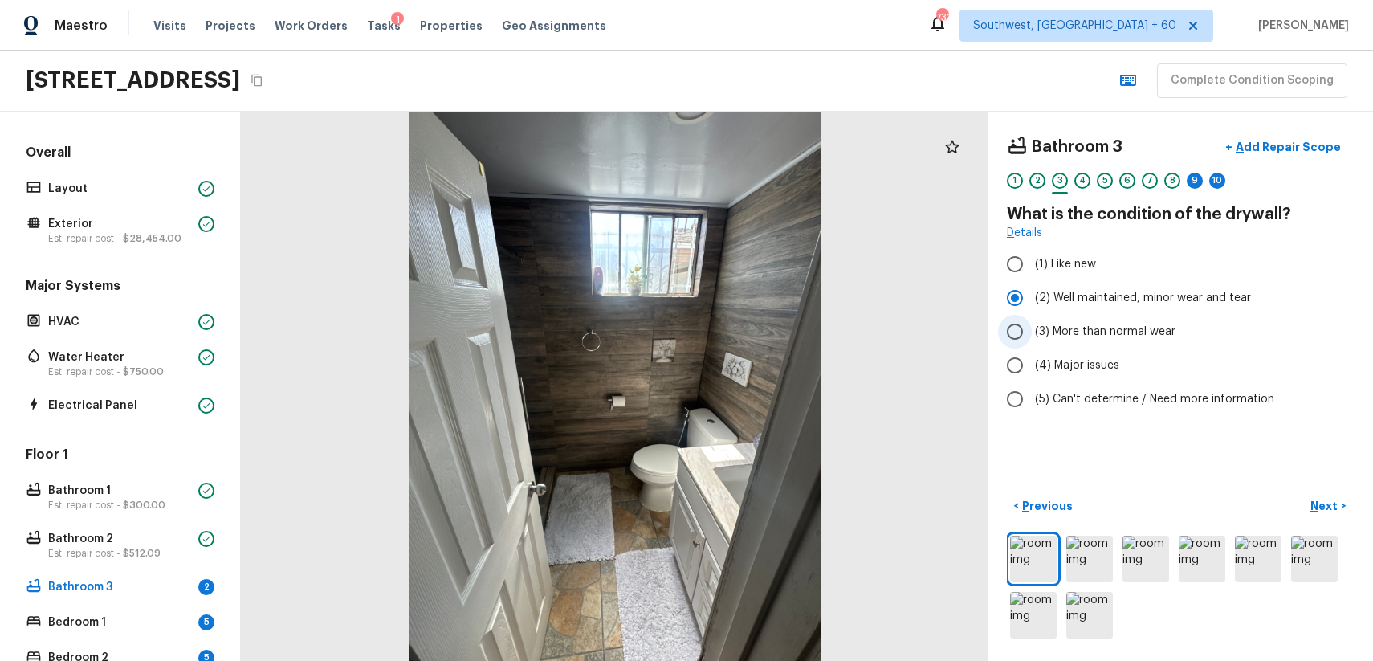
click at [1132, 338] on span "(3) More than normal wear" at bounding box center [1105, 332] width 140 height 16
click at [1032, 338] on input "(3) More than normal wear" at bounding box center [1015, 332] width 34 height 34
radio input "true"
click at [1206, 571] on img at bounding box center [1202, 559] width 47 height 47
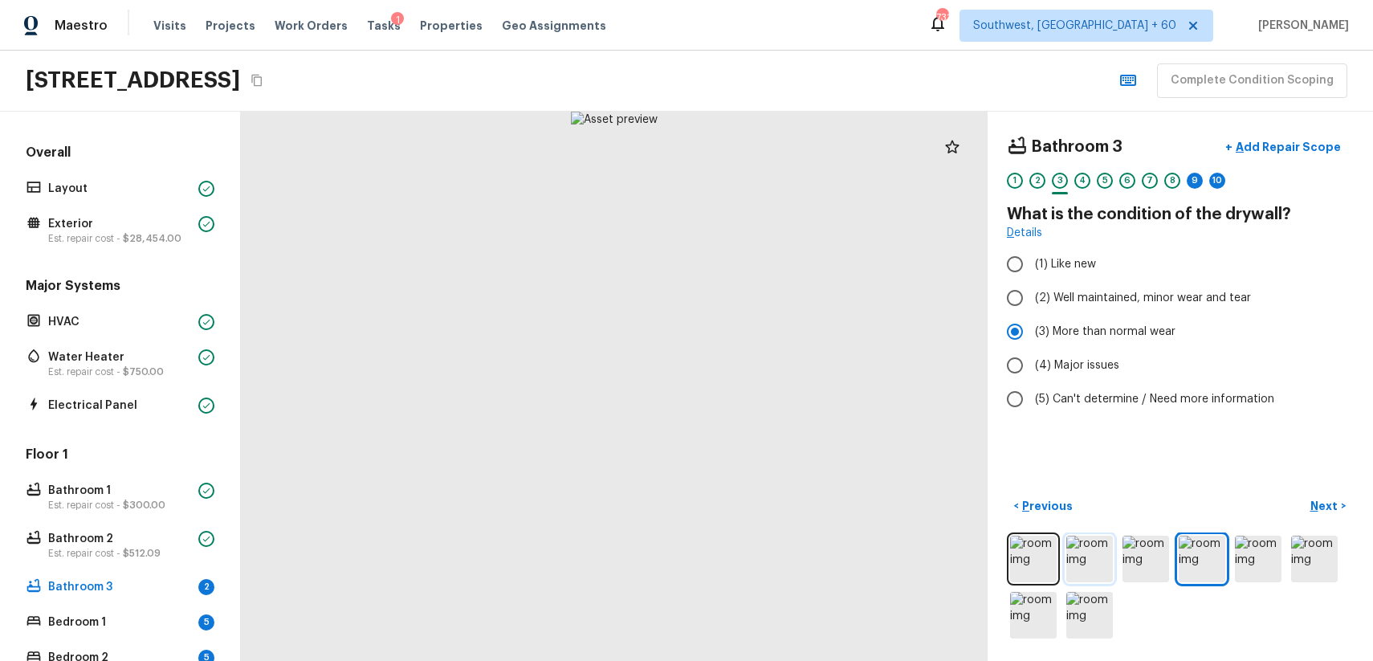
click at [1079, 568] on img at bounding box center [1089, 559] width 47 height 47
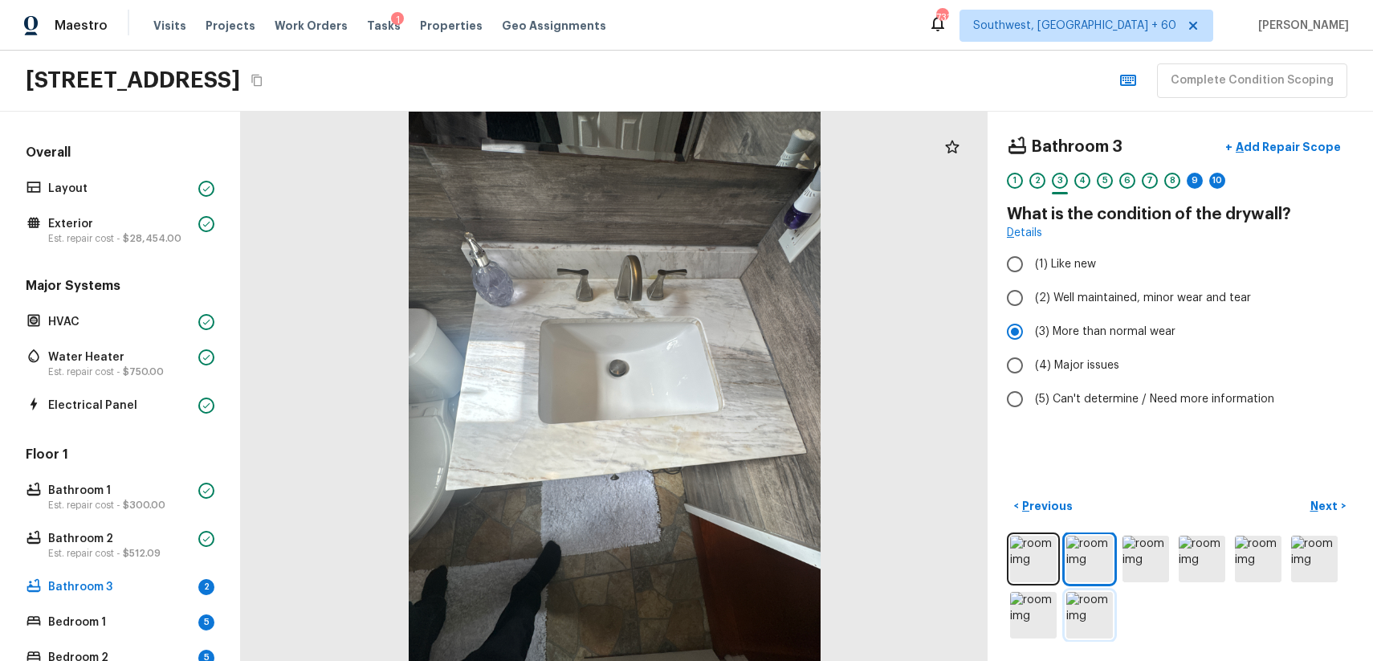
click at [1085, 624] on img at bounding box center [1089, 615] width 47 height 47
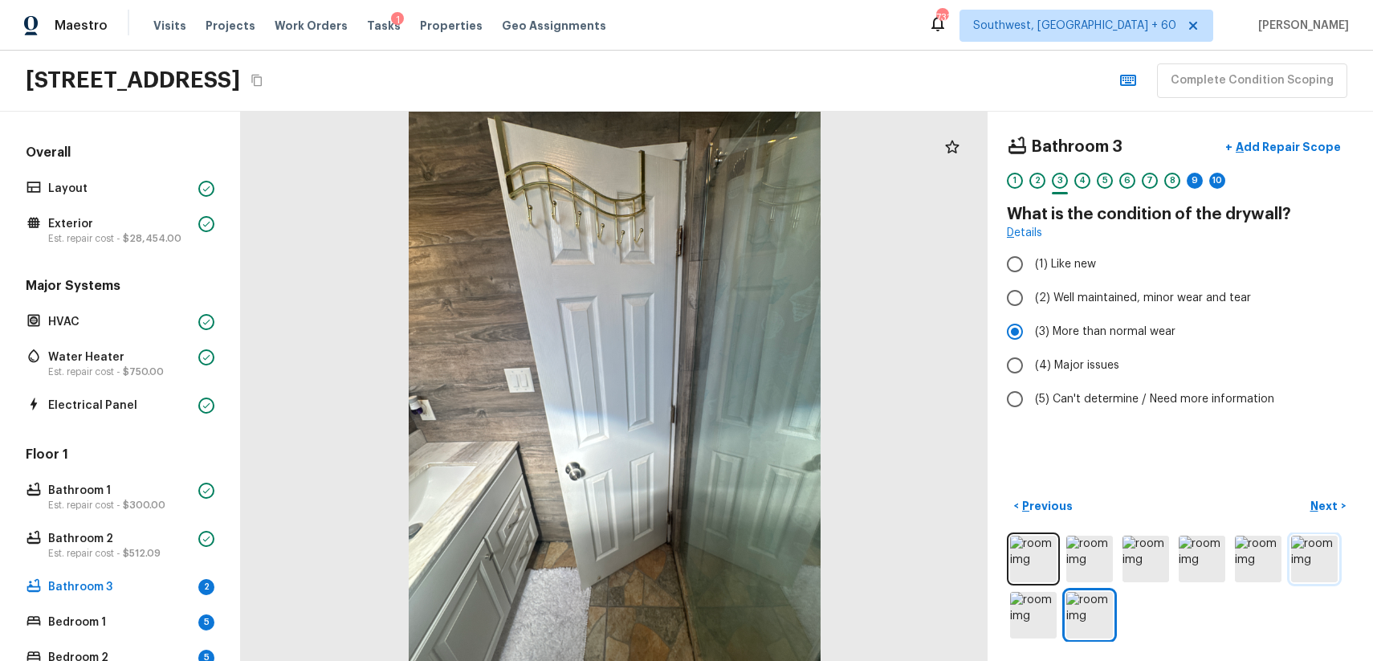
click at [1324, 567] on img at bounding box center [1314, 559] width 47 height 47
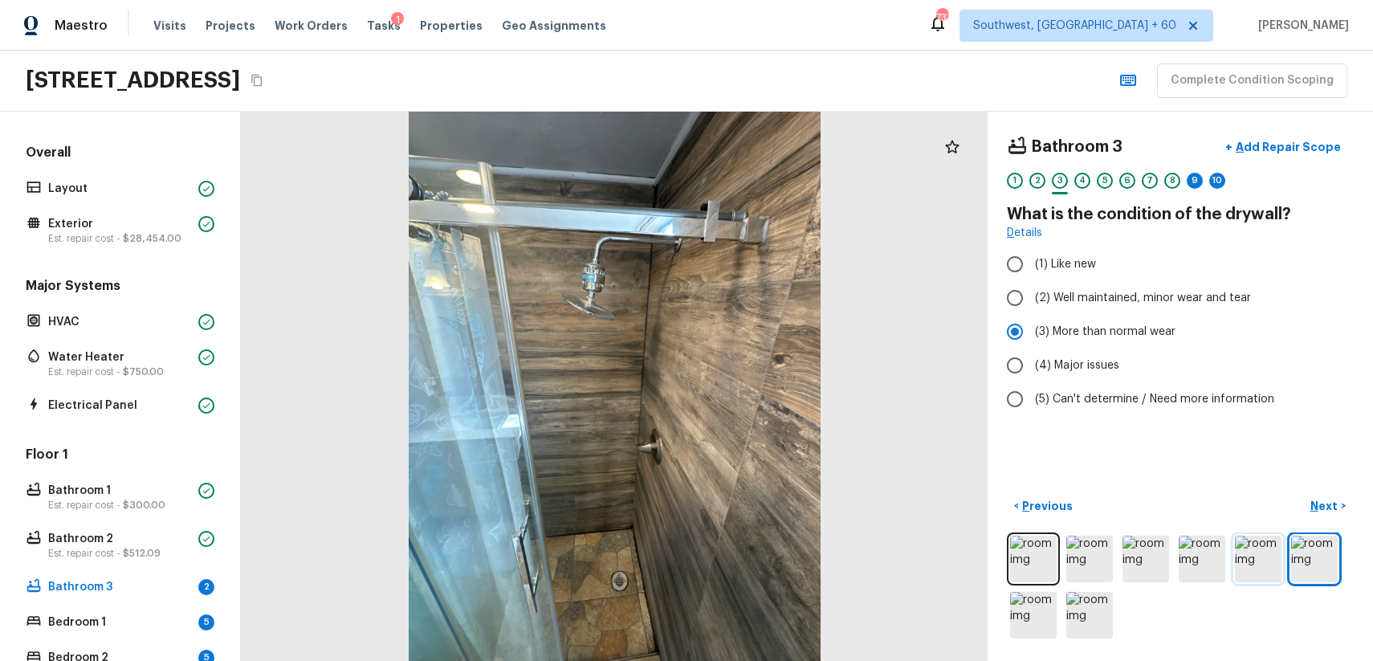
click at [1269, 551] on img at bounding box center [1258, 559] width 47 height 47
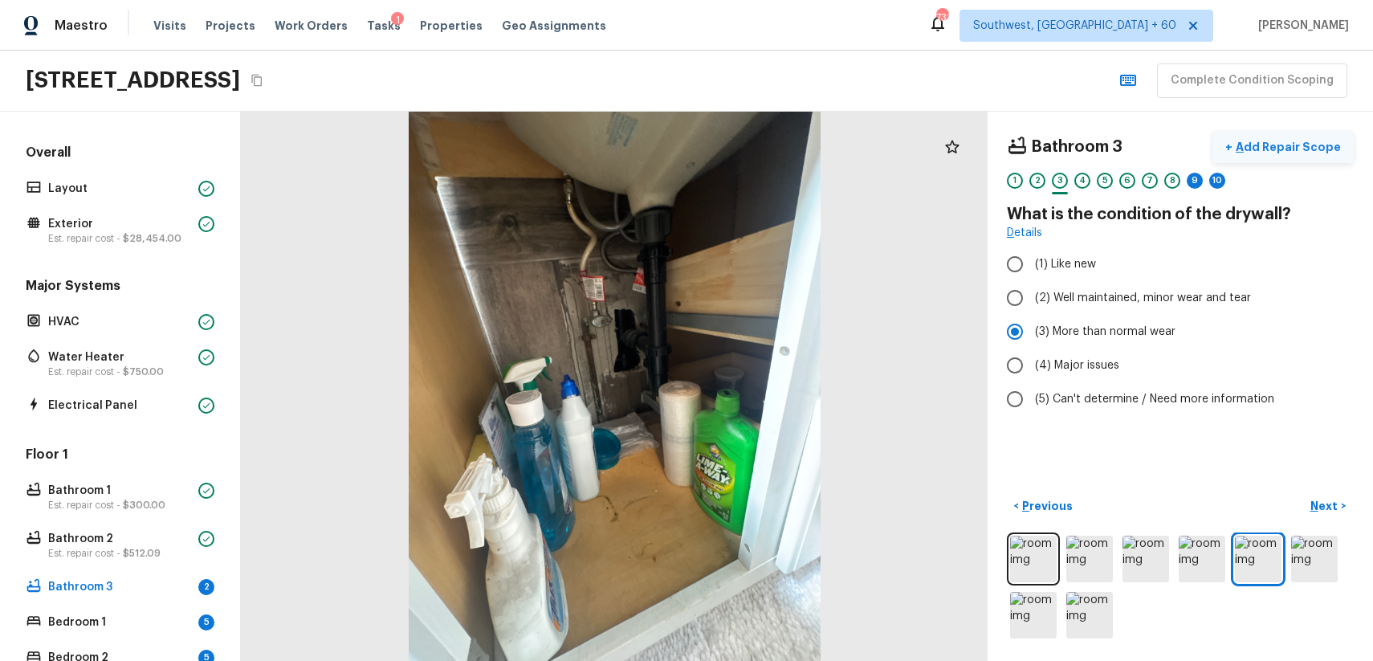
click at [1286, 145] on p "Add Repair Scope" at bounding box center [1286, 147] width 108 height 16
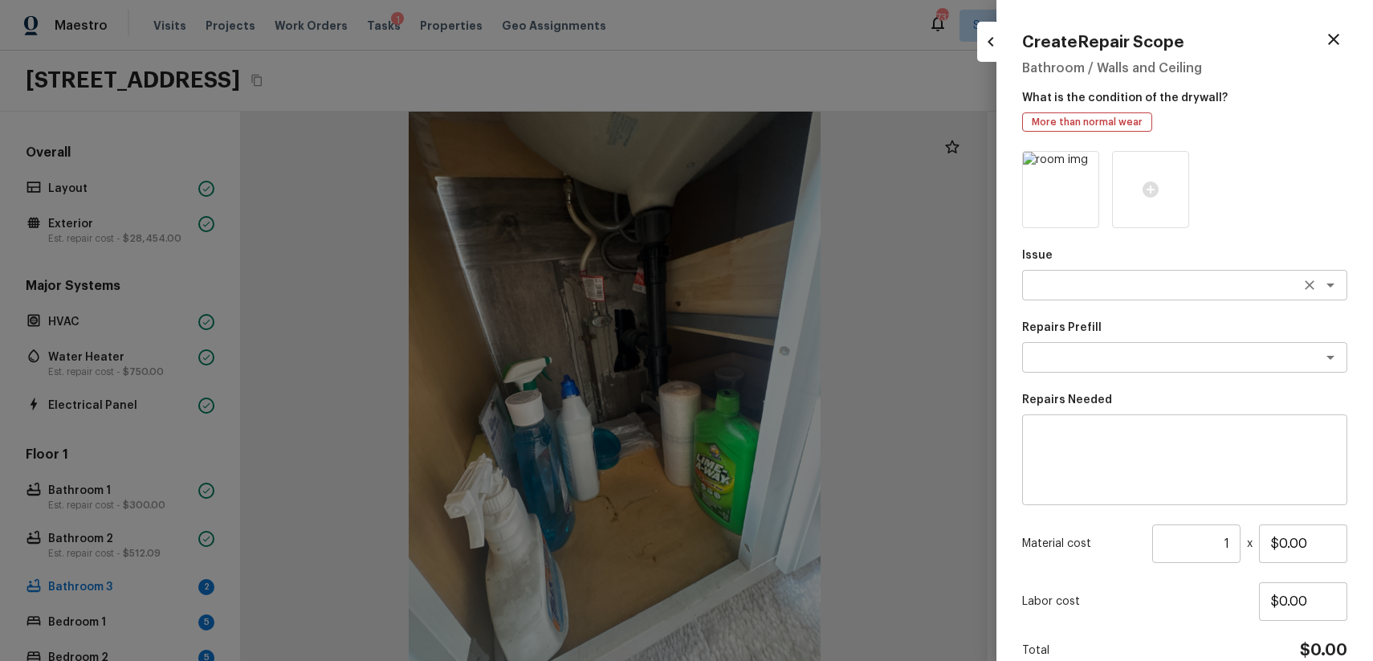
click at [1116, 281] on textarea at bounding box center [1162, 285] width 266 height 16
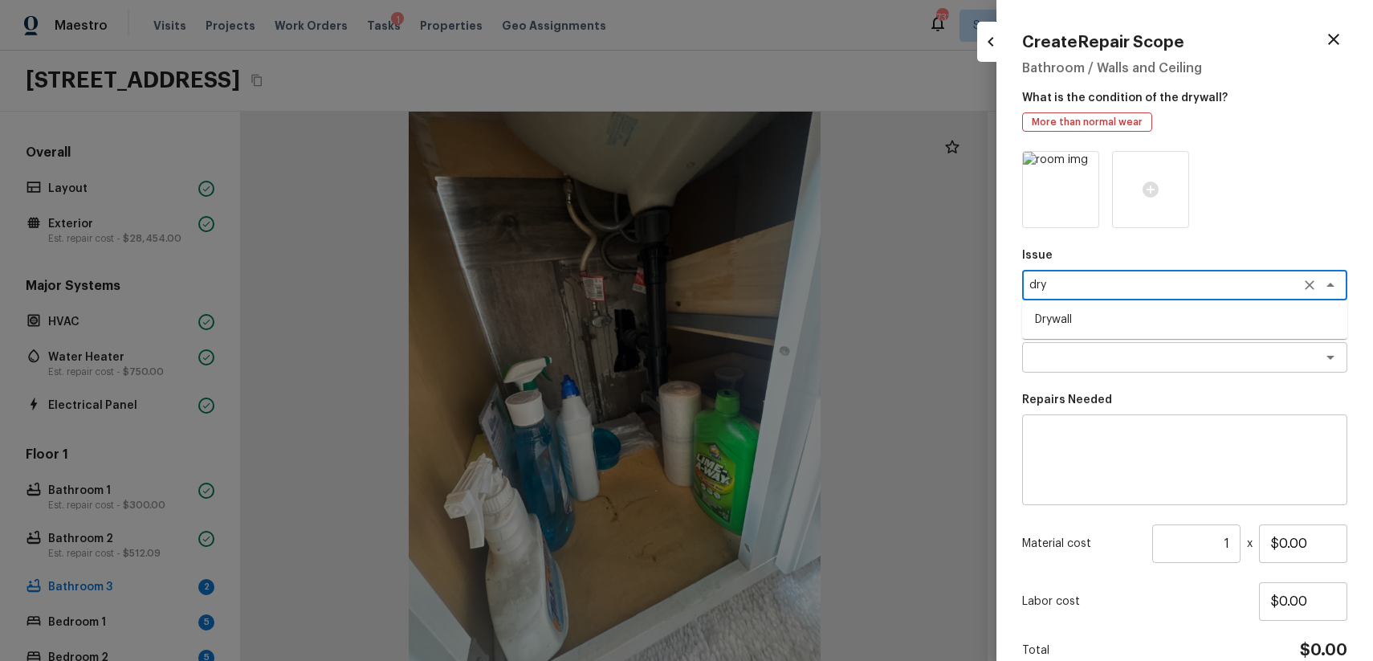
click at [1084, 316] on li "Drywall" at bounding box center [1184, 320] width 325 height 26
type textarea "Drywall"
click at [1084, 360] on textarea at bounding box center [1162, 357] width 266 height 16
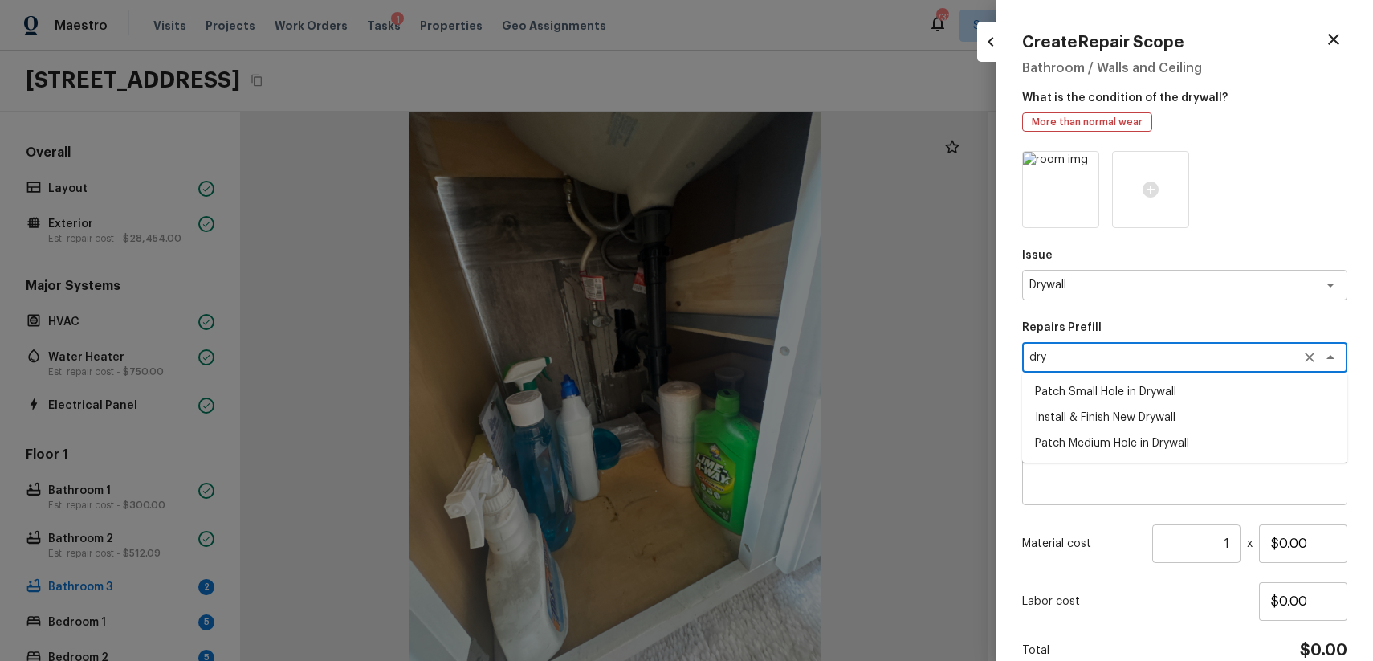
click at [1155, 417] on li "Install & Finish New Drywall" at bounding box center [1184, 418] width 325 height 26
type textarea "Install & Finish New Drywall"
type textarea "Remove the existing damaged drywall and replace with new. Ensure that the new d…"
type input "$100.00"
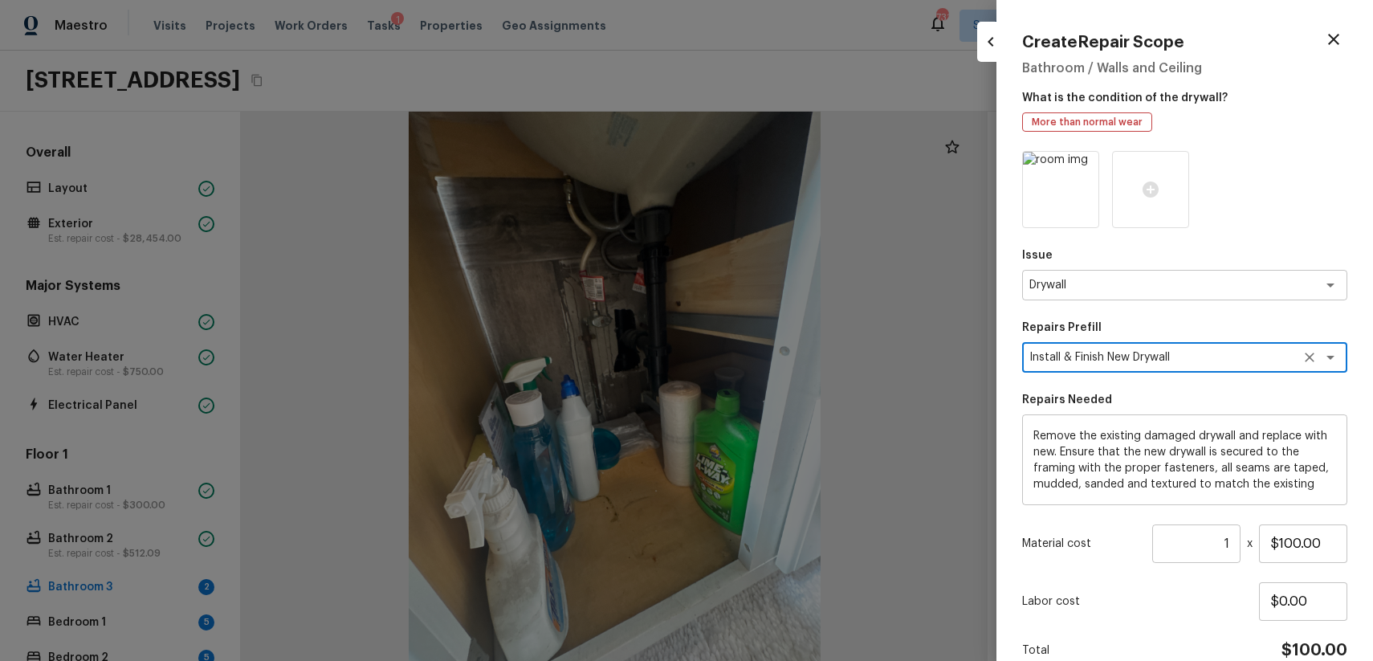
scroll to position [77, 0]
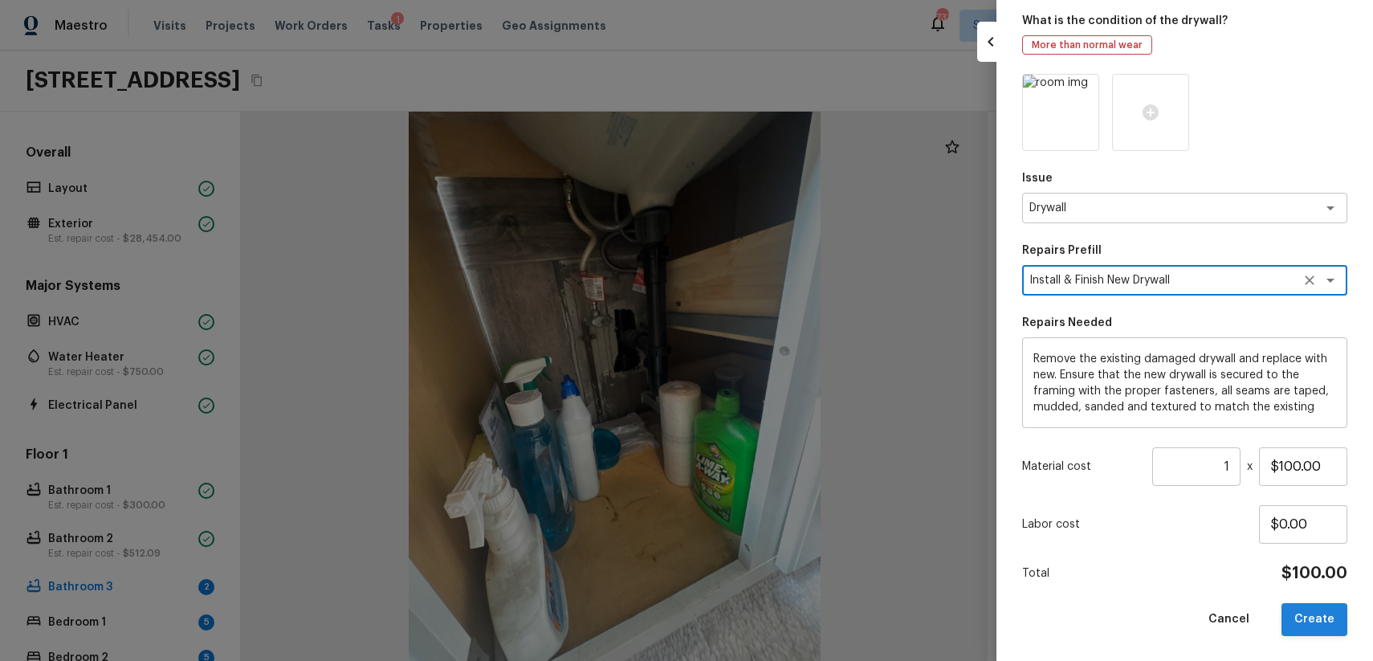
type textarea "Install & Finish New Drywall"
click at [1293, 621] on button "Create" at bounding box center [1314, 619] width 66 height 33
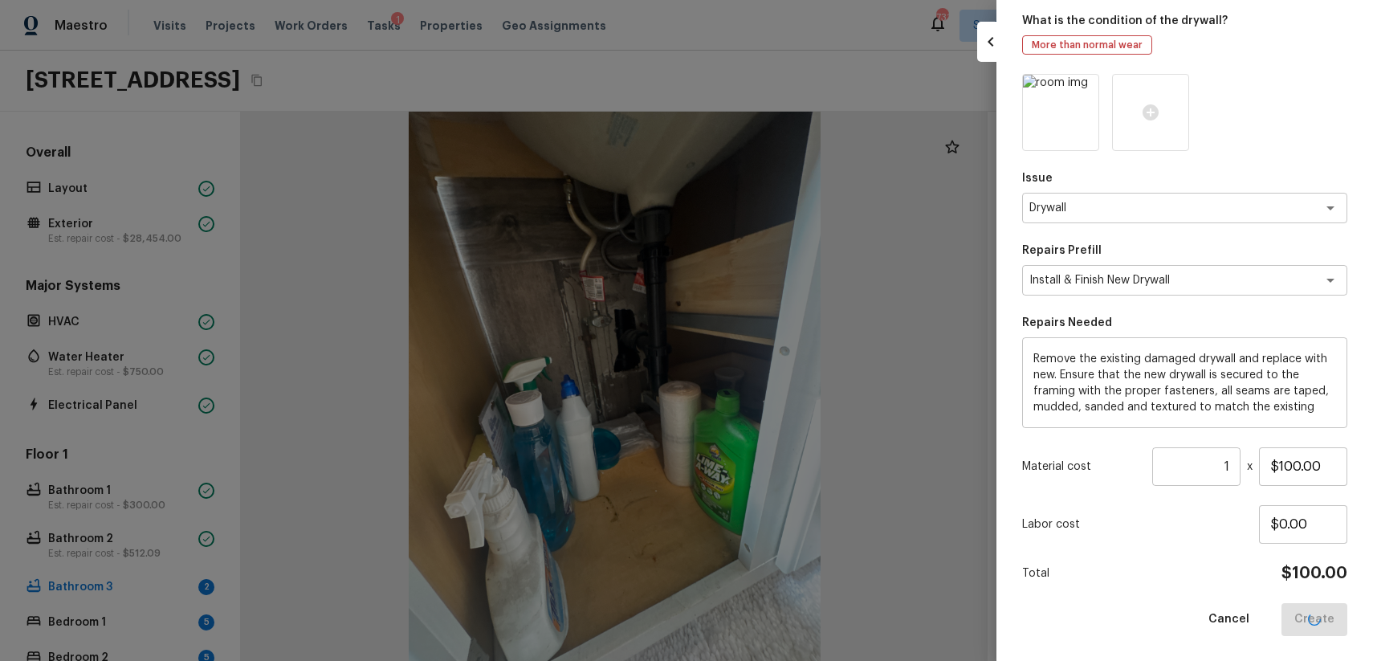
type input "$0.00"
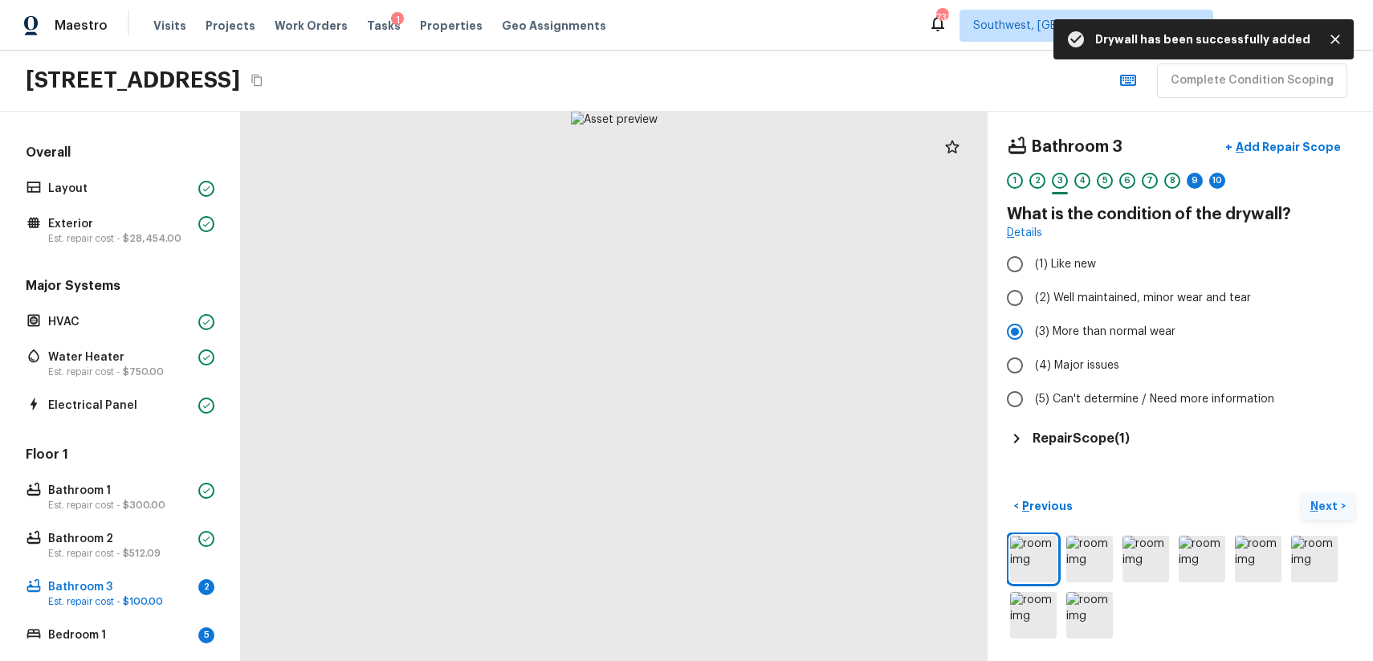
click at [1338, 502] on p "Next" at bounding box center [1325, 506] width 31 height 16
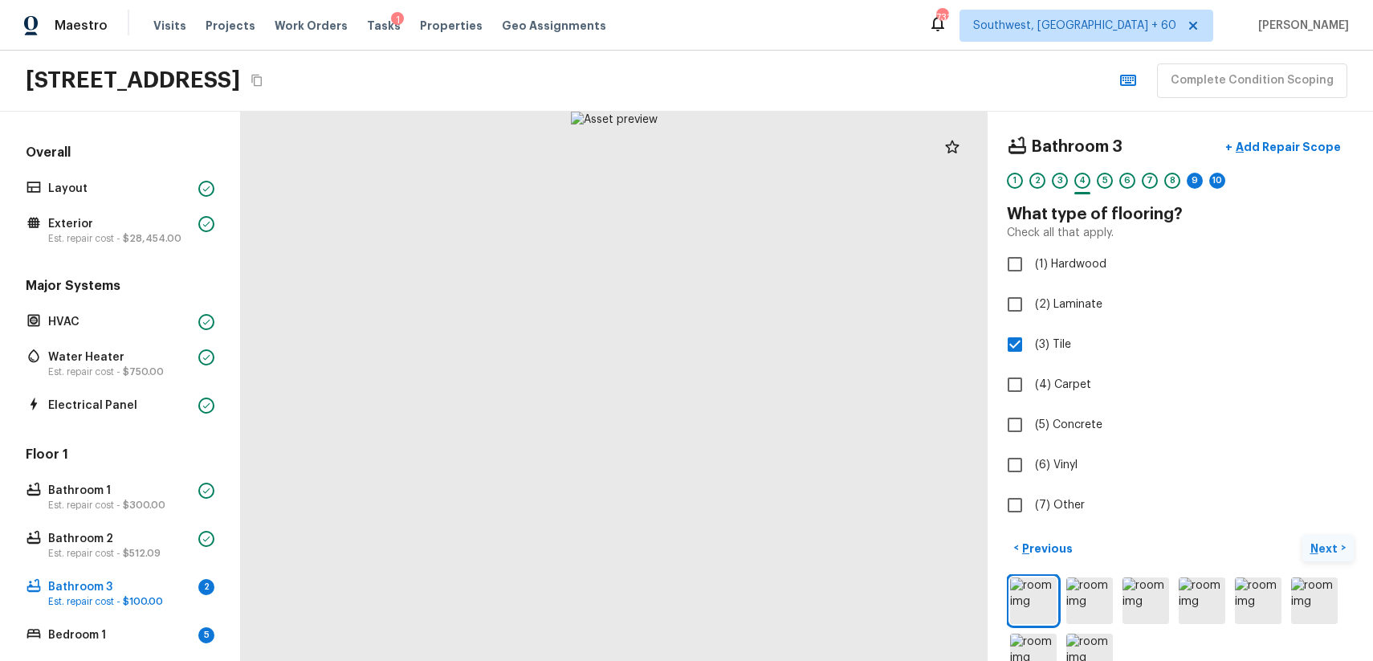
click at [1338, 502] on label "(7) Other" at bounding box center [1169, 505] width 343 height 34
click at [1032, 502] on input "(7) Other" at bounding box center [1015, 505] width 34 height 34
click at [1338, 502] on label "(7) Other" at bounding box center [1169, 505] width 343 height 34
click at [1032, 502] on input "(7) Other" at bounding box center [1015, 505] width 34 height 34
checkbox input "false"
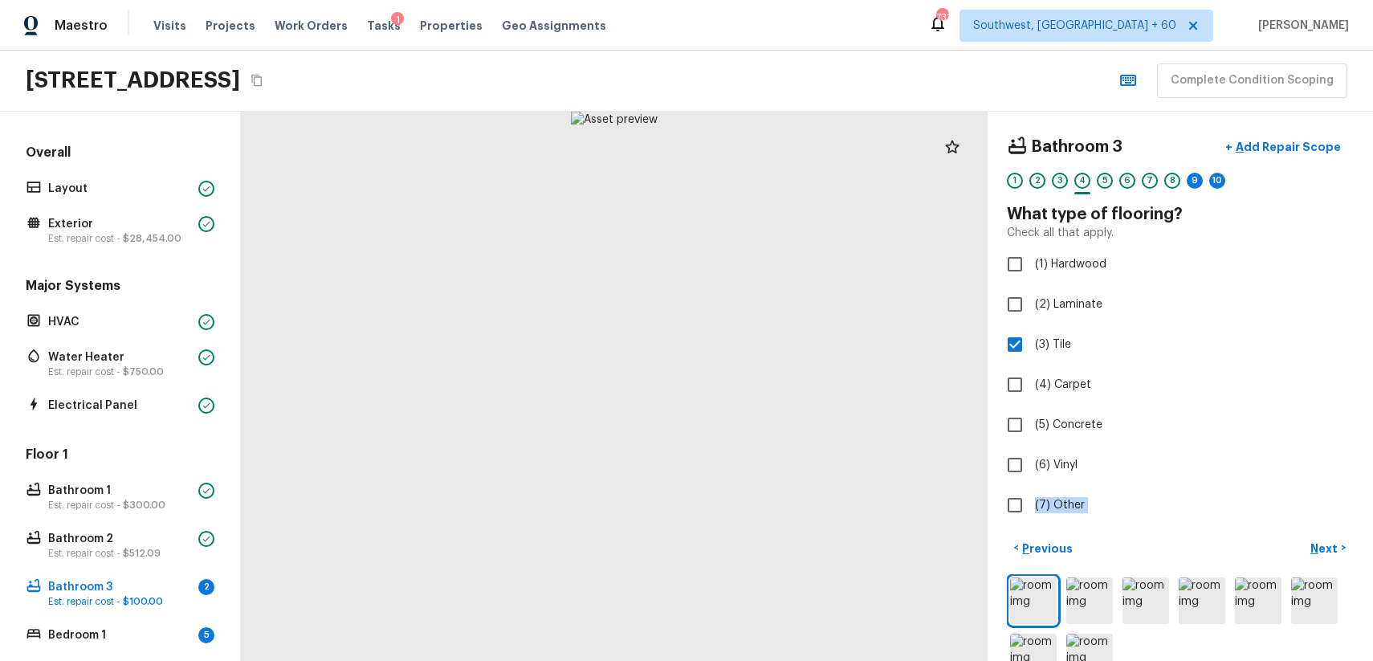
click at [1330, 531] on div "Bathroom 3 + Add Repair Scope 1 2 3 4 5 6 7 8 9 10 What type of flooring? Check…" at bounding box center [1180, 386] width 385 height 549
click at [1330, 554] on p "Next" at bounding box center [1325, 548] width 31 height 16
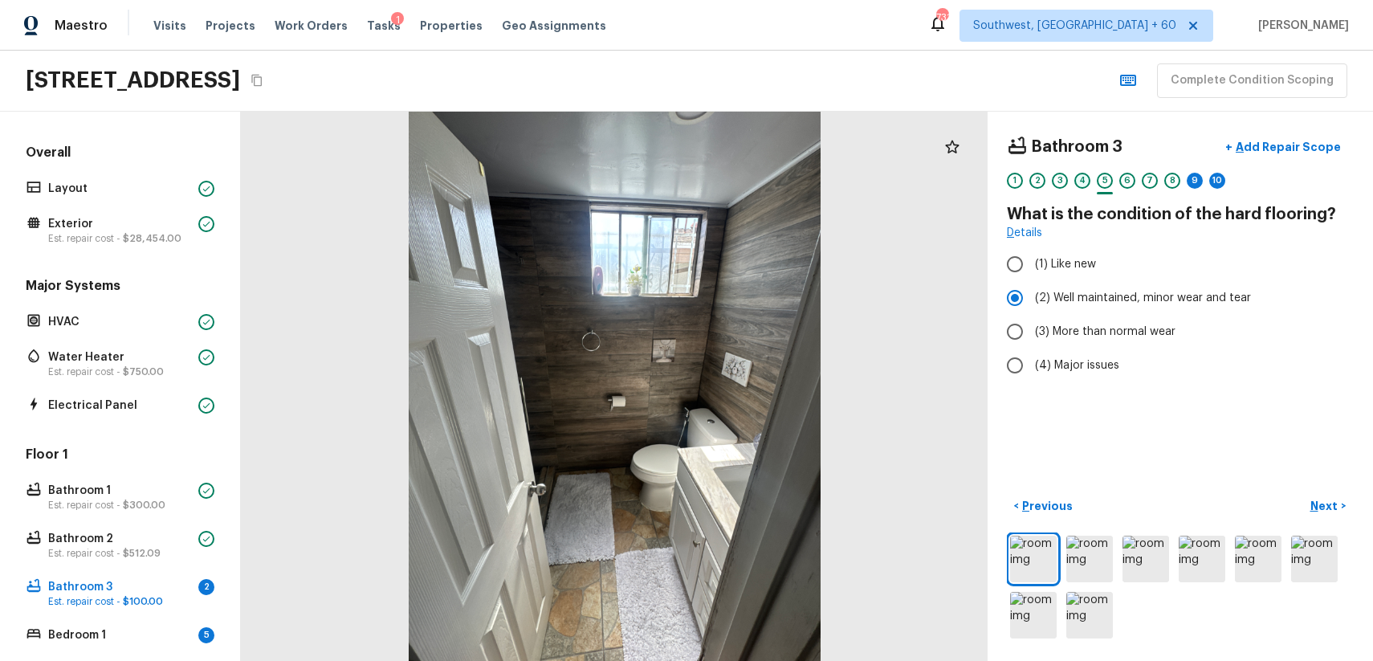
click at [1085, 186] on div "4" at bounding box center [1082, 181] width 16 height 16
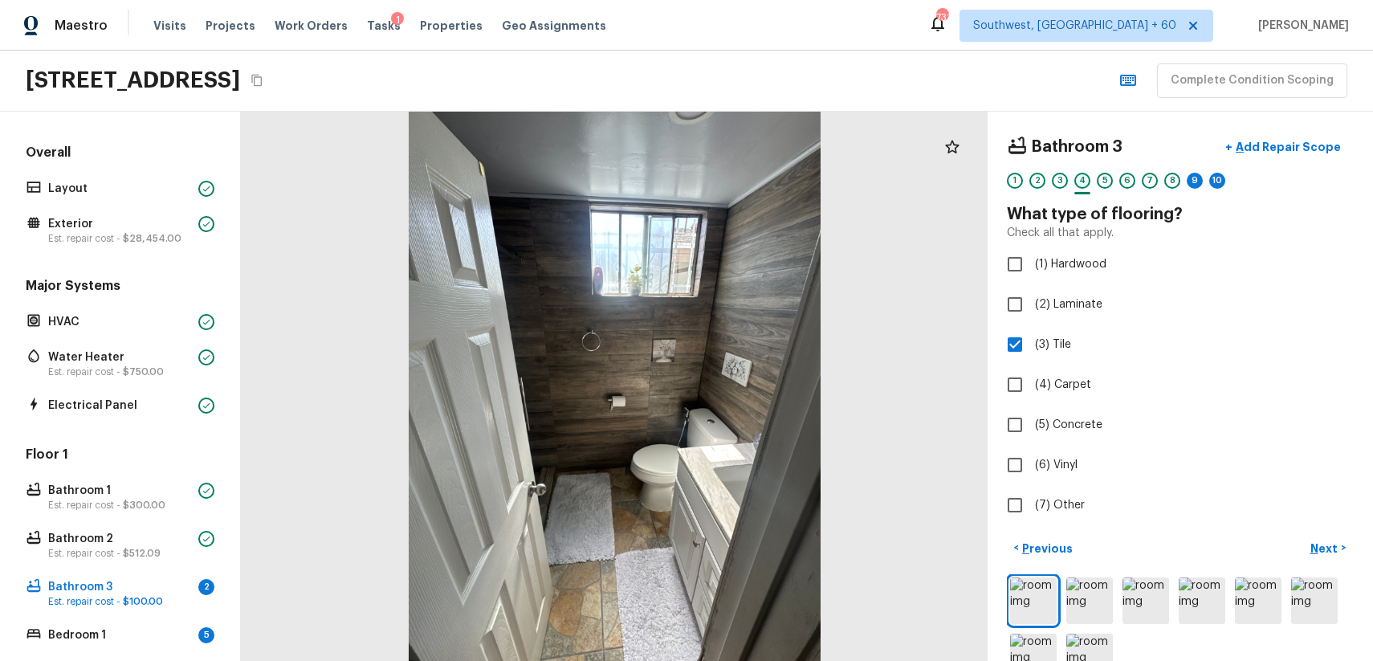
click at [1085, 186] on div "4" at bounding box center [1082, 181] width 16 height 16
click at [1189, 181] on div "9" at bounding box center [1195, 181] width 16 height 16
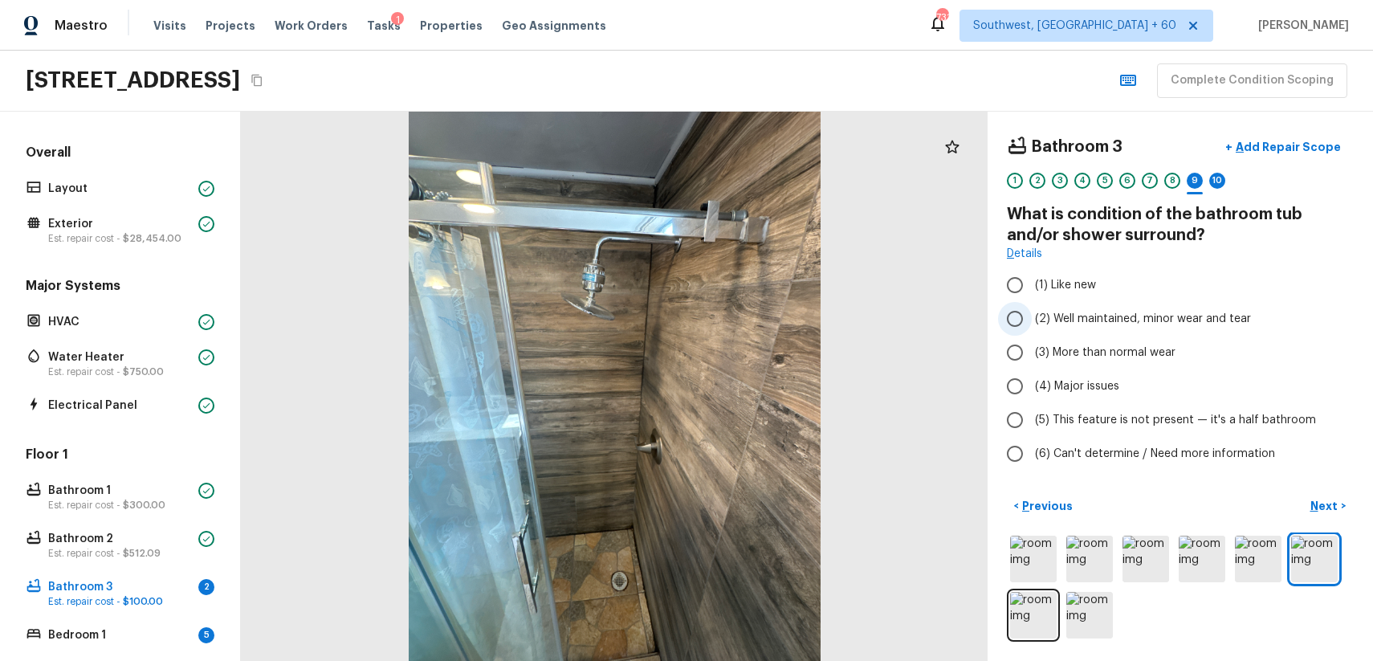
click at [1198, 314] on span "(2) Well maintained, minor wear and tear" at bounding box center [1143, 319] width 216 height 16
click at [1032, 314] on input "(2) Well maintained, minor wear and tear" at bounding box center [1015, 319] width 34 height 34
radio input "true"
click at [1325, 497] on button "Next >" at bounding box center [1327, 506] width 51 height 26
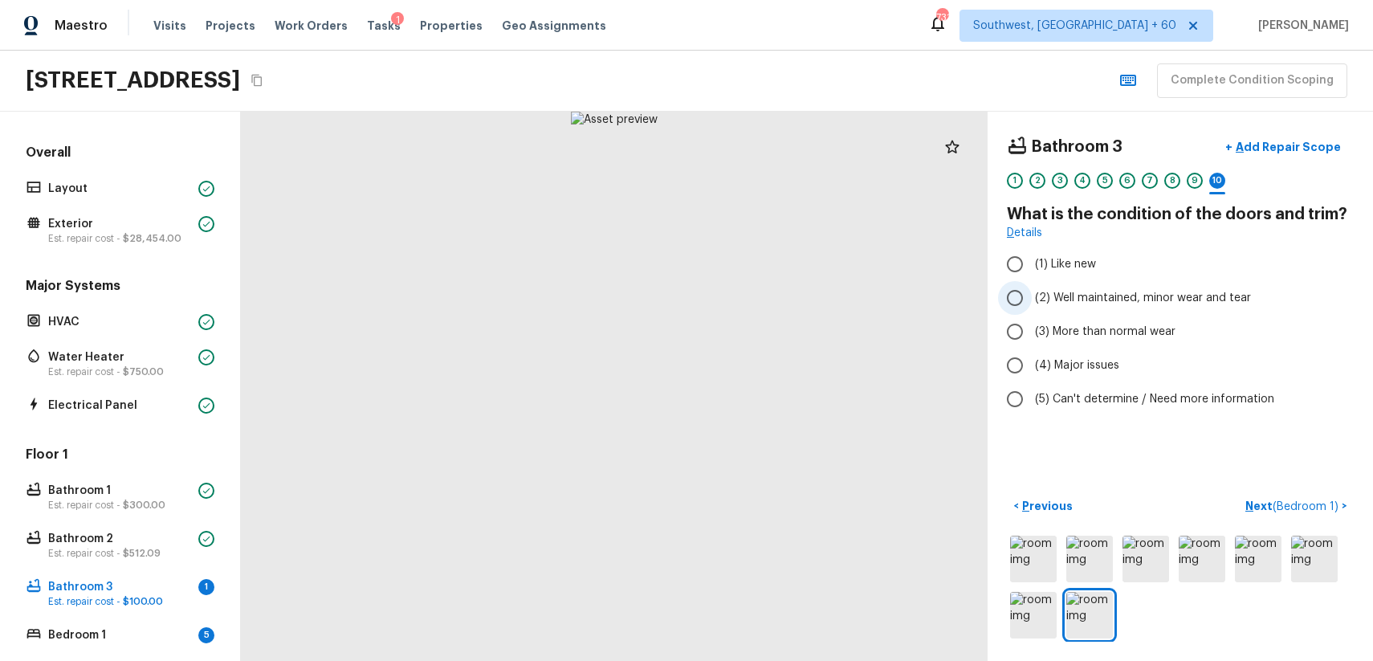
click at [1105, 287] on label "(2) Well maintained, minor wear and tear" at bounding box center [1169, 298] width 343 height 34
click at [1032, 287] on input "(2) Well maintained, minor wear and tear" at bounding box center [1015, 298] width 34 height 34
radio input "true"
click at [1315, 501] on span "( Bedroom 1 )" at bounding box center [1306, 506] width 66 height 11
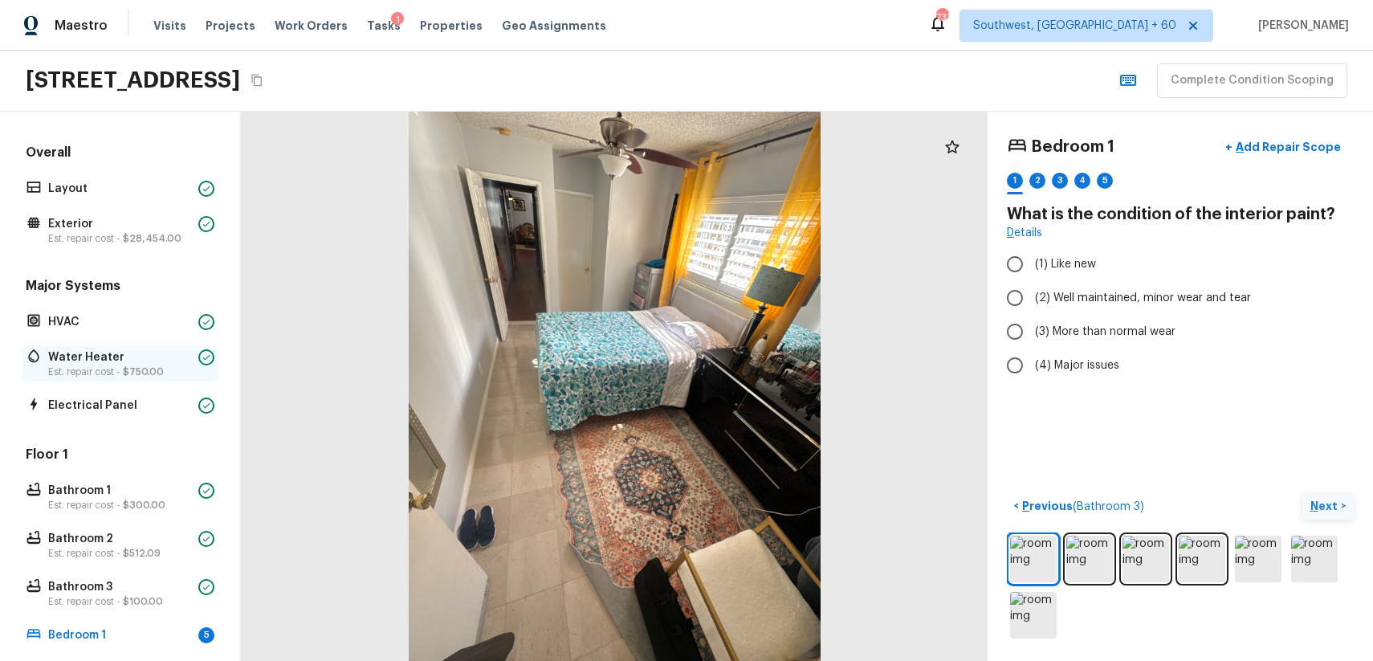
scroll to position [374, 0]
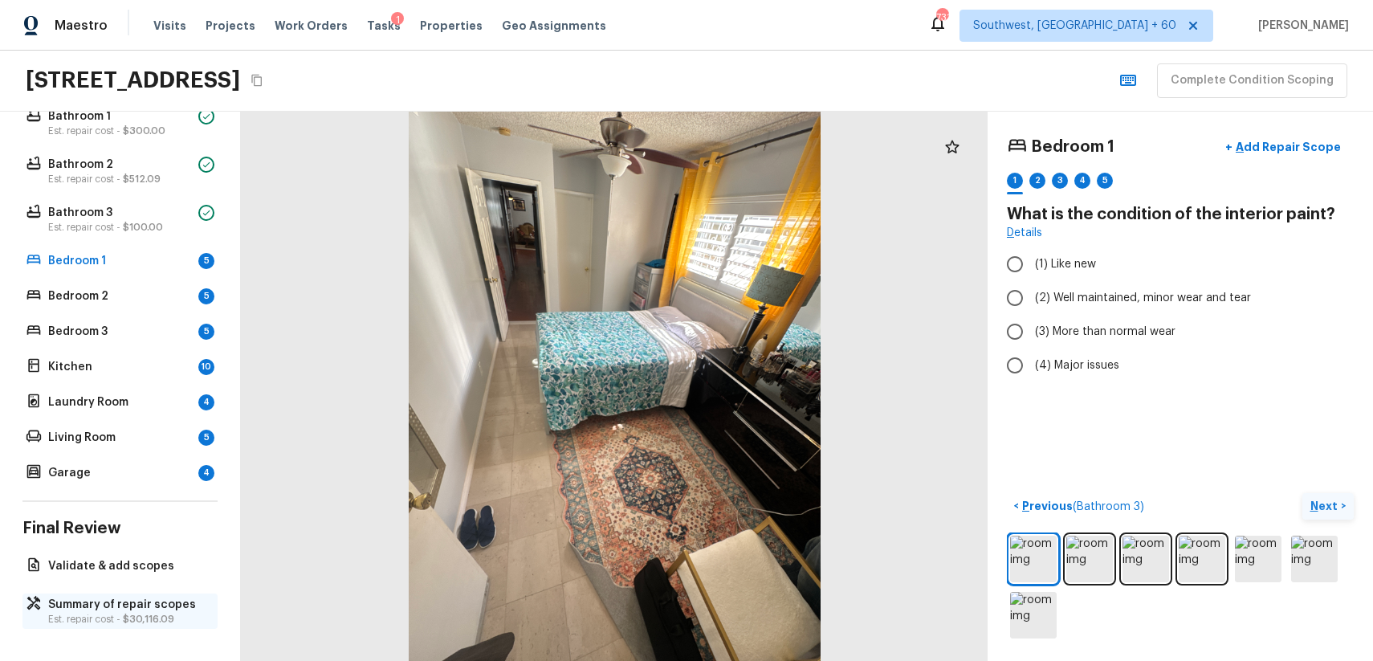
click at [159, 597] on p "Summary of repair scopes" at bounding box center [128, 605] width 160 height 16
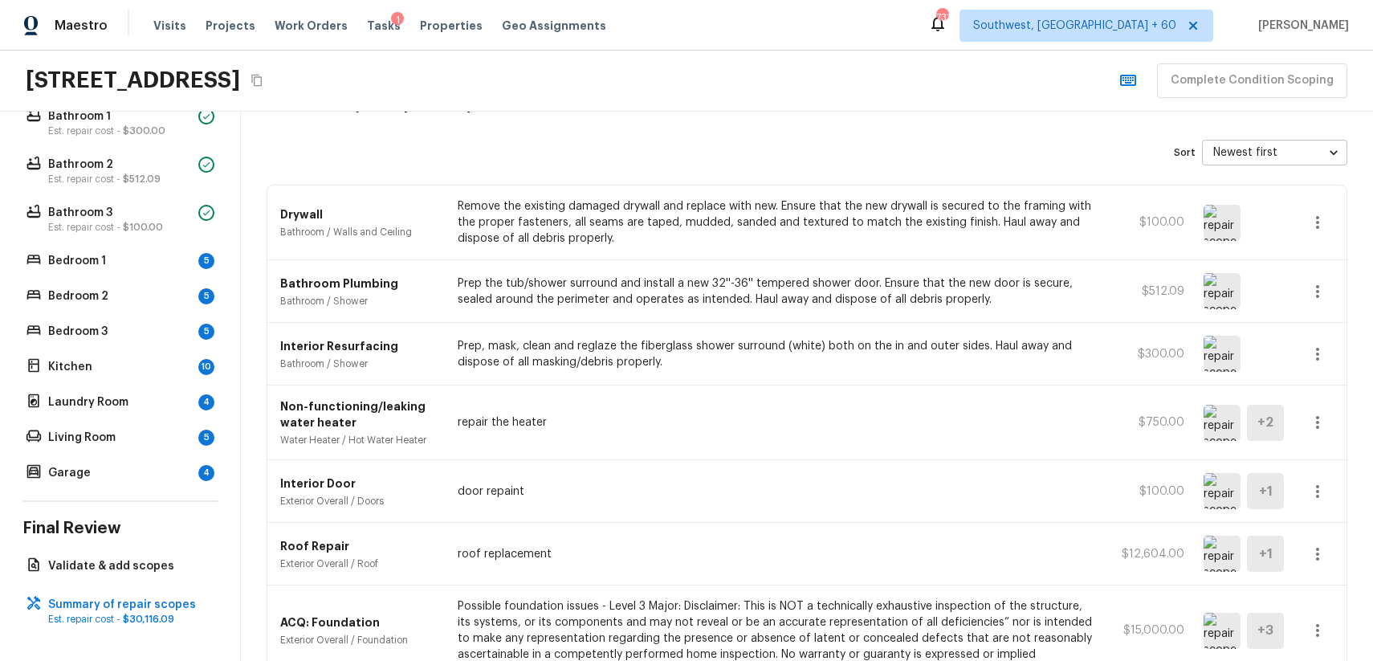
scroll to position [58, 0]
click at [1317, 279] on icon "button" at bounding box center [1317, 288] width 19 height 19
click at [1329, 329] on li "Edit" at bounding box center [1322, 336] width 75 height 48
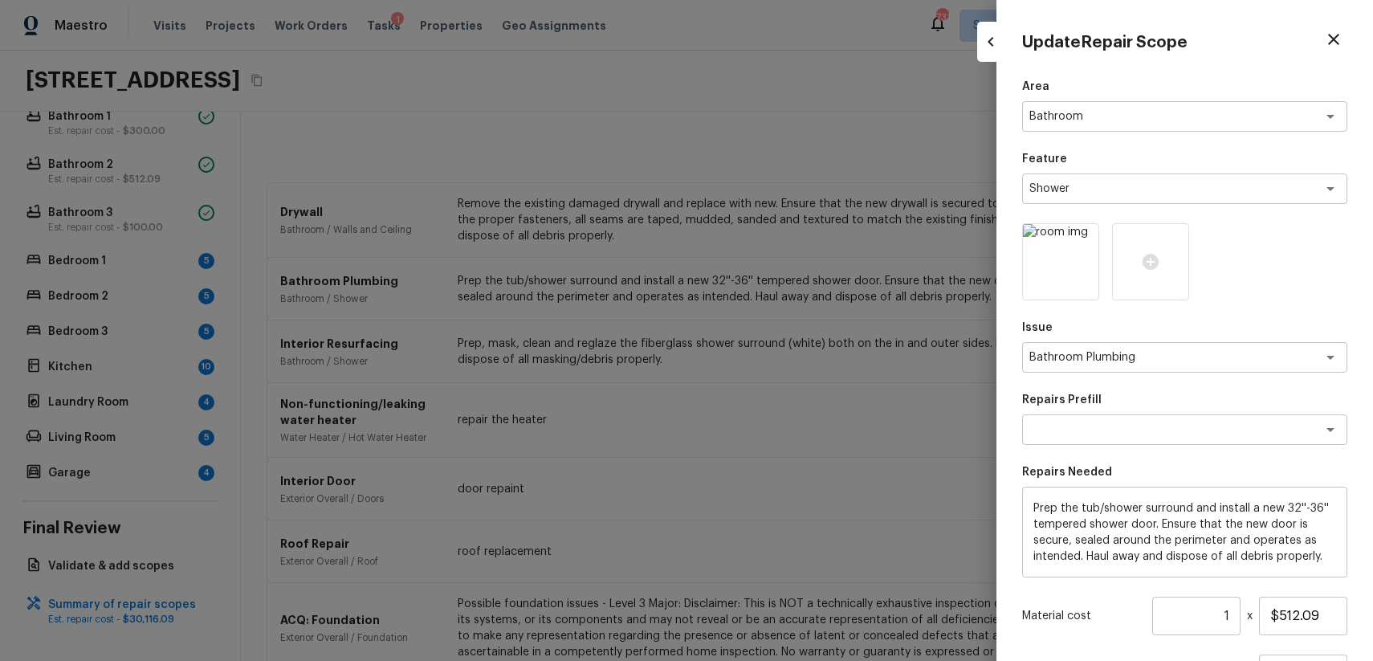
click at [921, 337] on div at bounding box center [686, 330] width 1373 height 661
type input "$0.00"
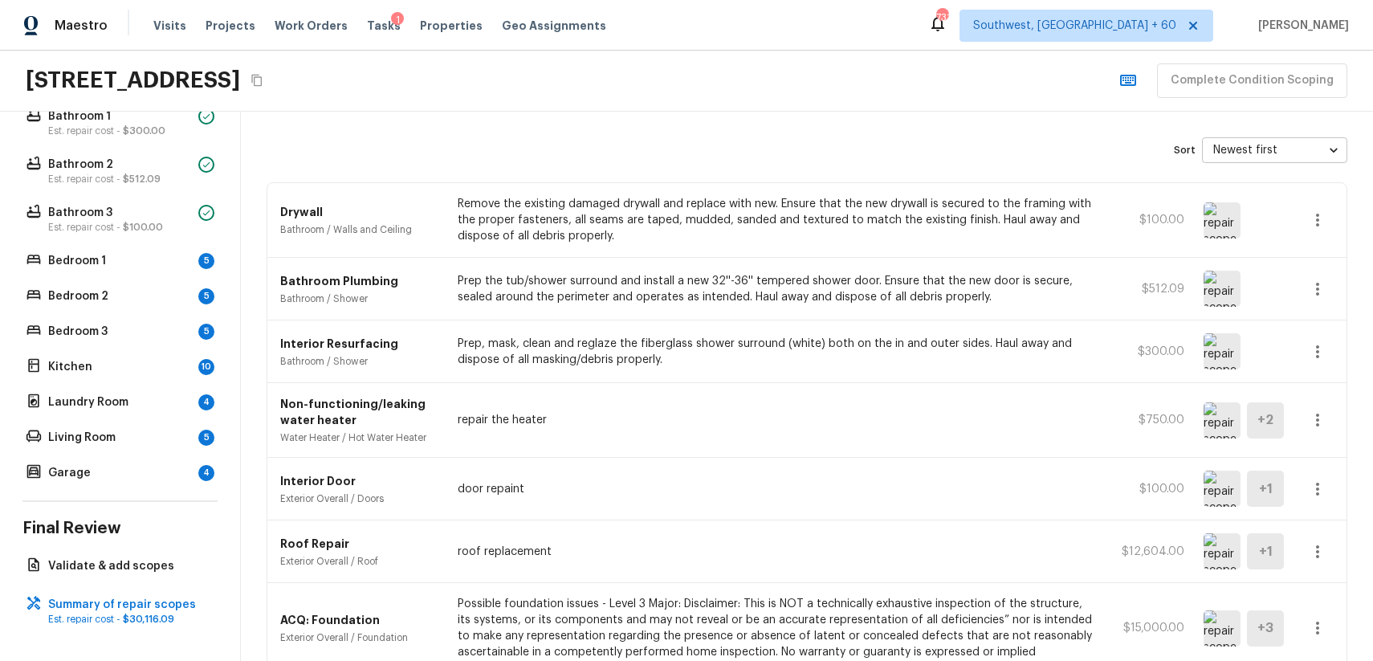
click at [1316, 349] on icon "button" at bounding box center [1317, 351] width 19 height 19
click at [1320, 416] on li "Edit" at bounding box center [1322, 398] width 75 height 48
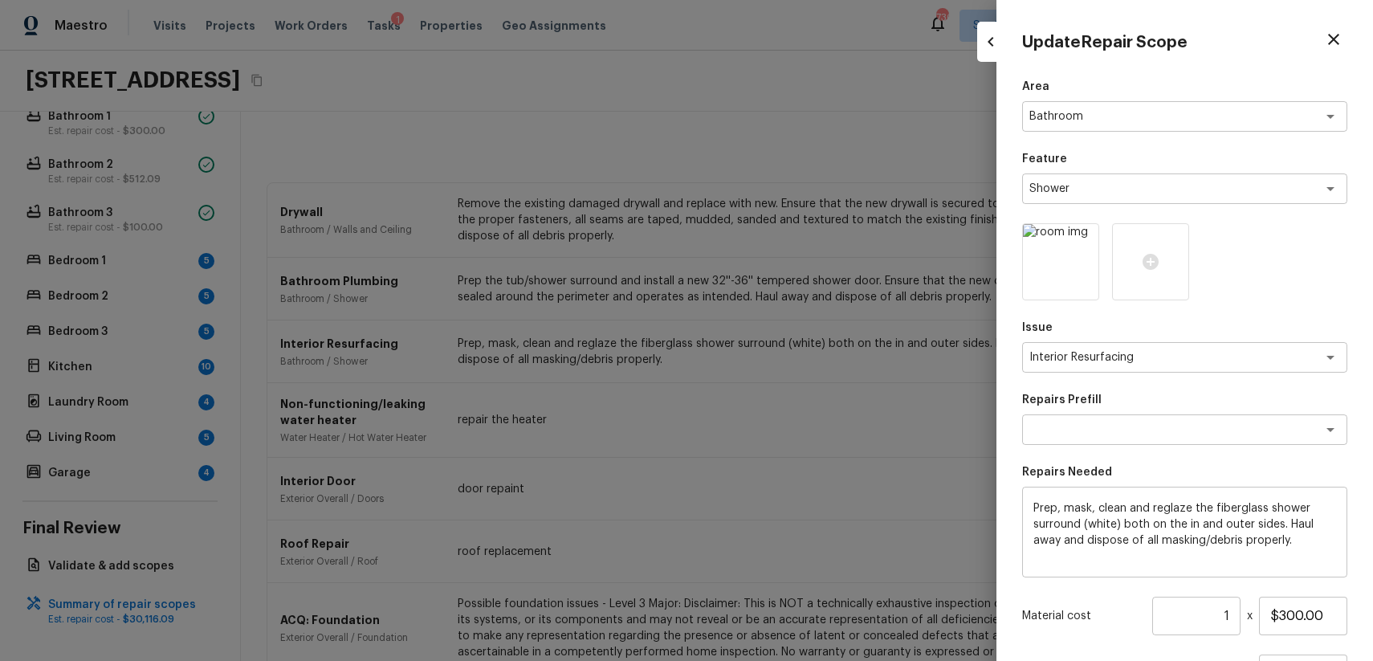
click at [1225, 614] on input "1" at bounding box center [1196, 616] width 88 height 39
type input "2"
click at [1141, 266] on icon at bounding box center [1150, 261] width 19 height 19
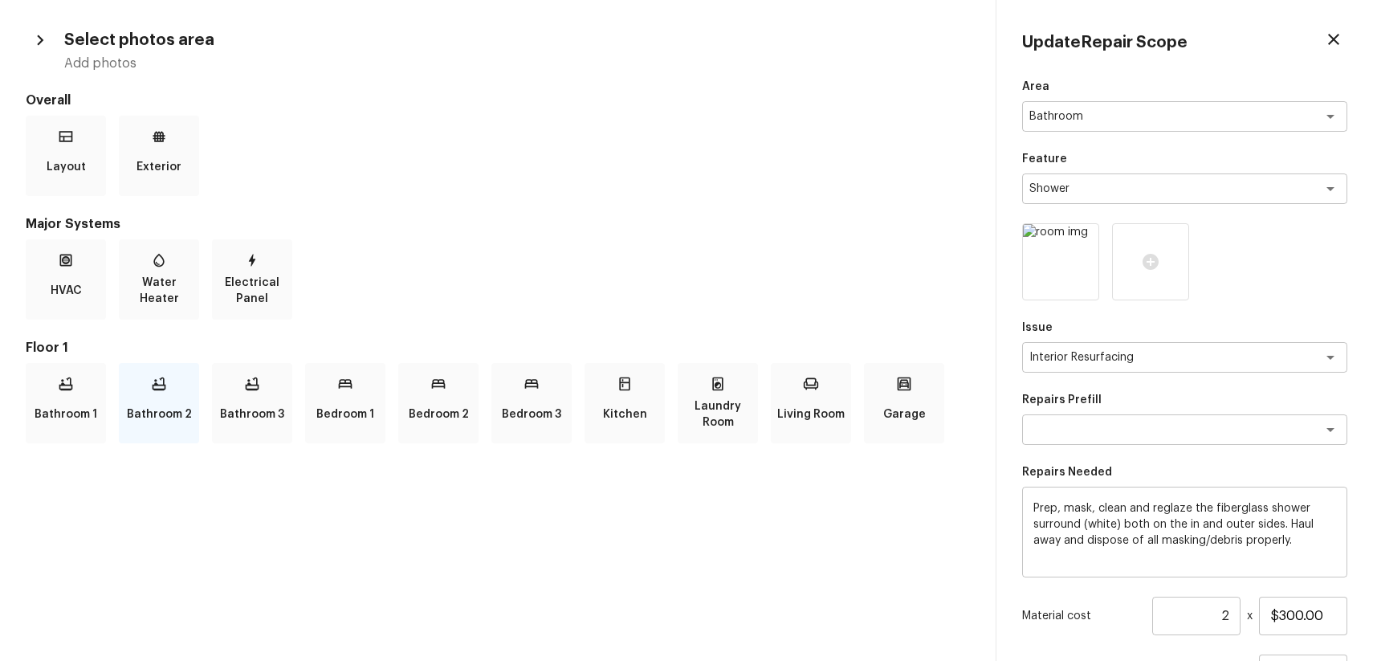
click at [167, 396] on div "Bathroom 2" at bounding box center [159, 403] width 80 height 80
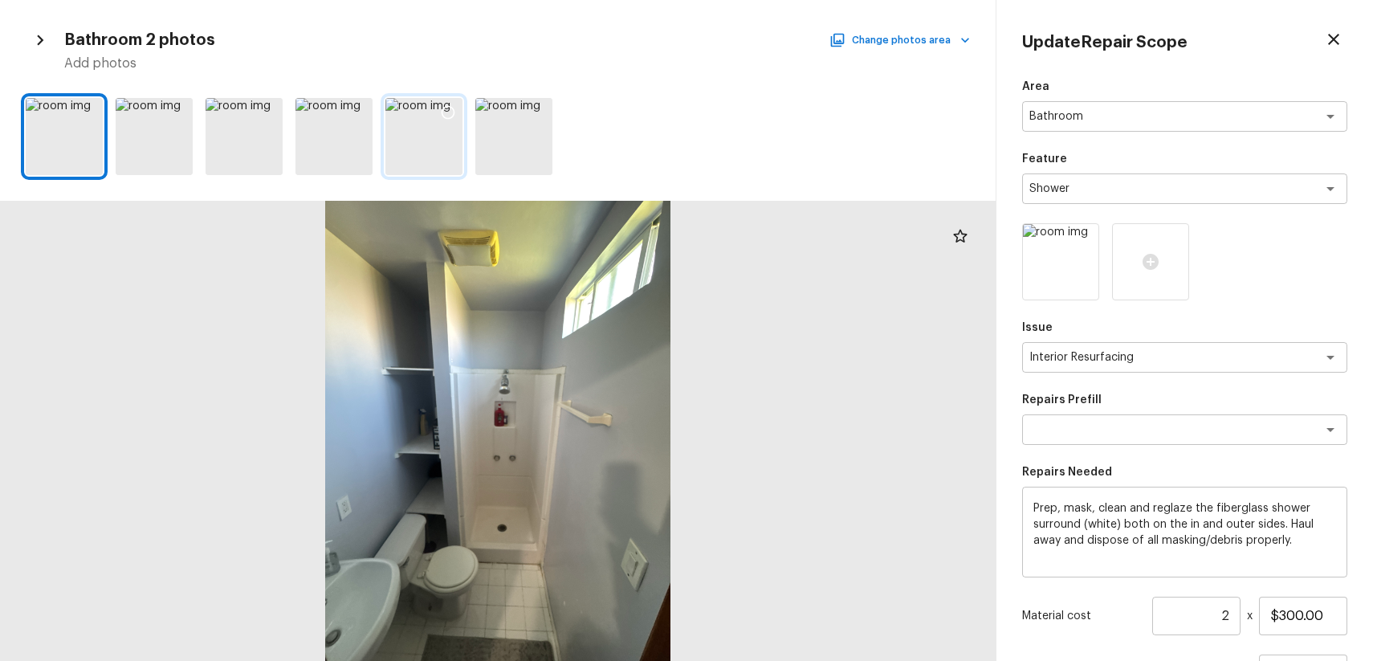
click at [416, 141] on div at bounding box center [423, 136] width 77 height 77
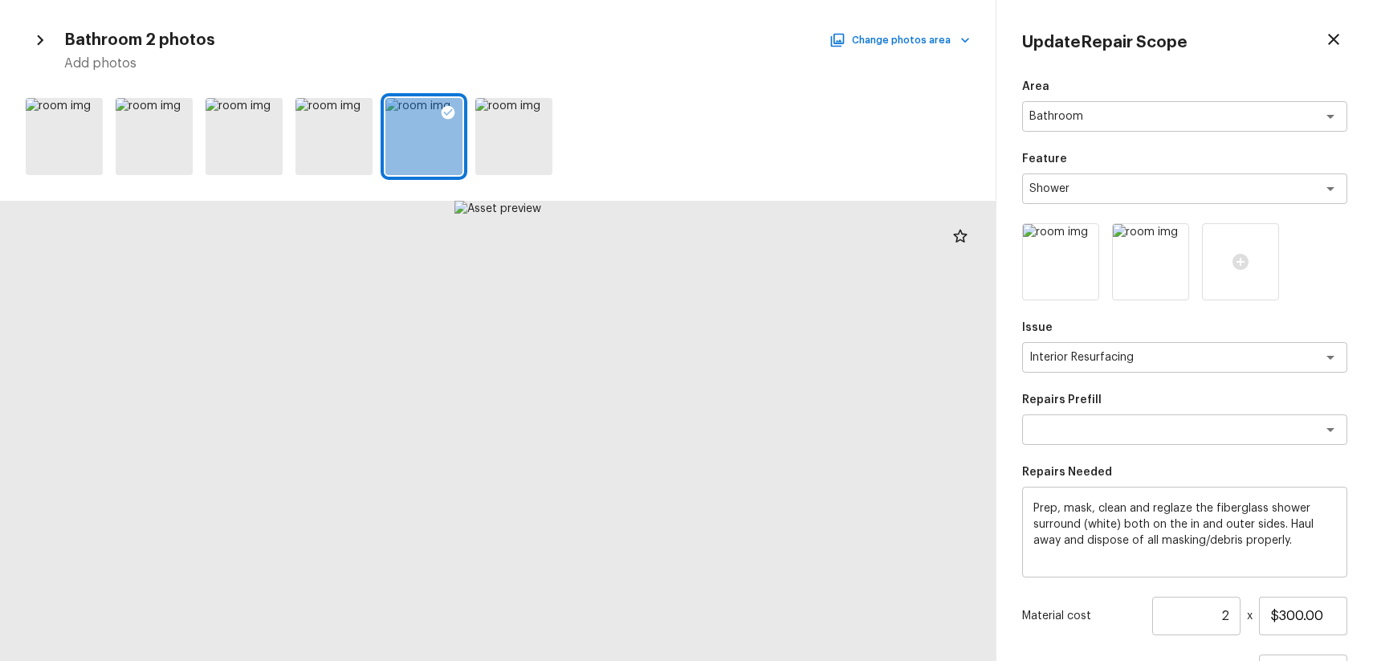
scroll to position [149, 0]
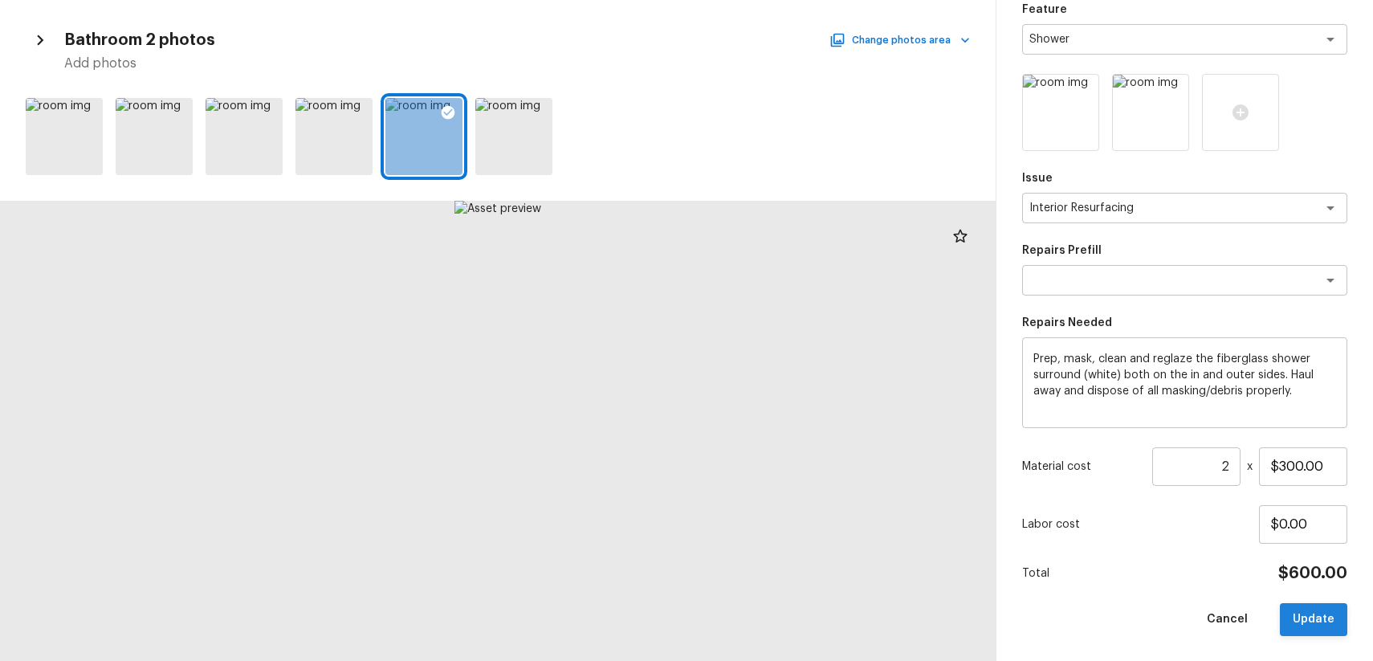
click at [1305, 604] on button "Update" at bounding box center [1313, 619] width 67 height 33
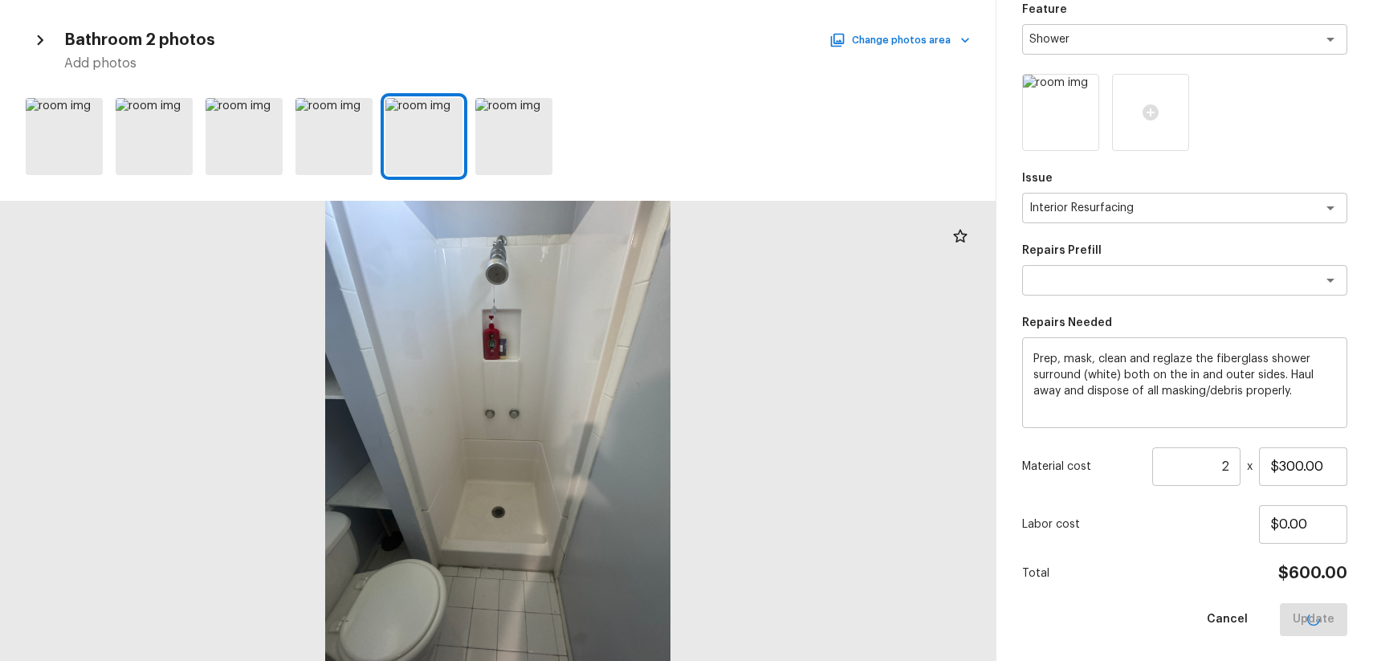
type input "1"
type input "$0.00"
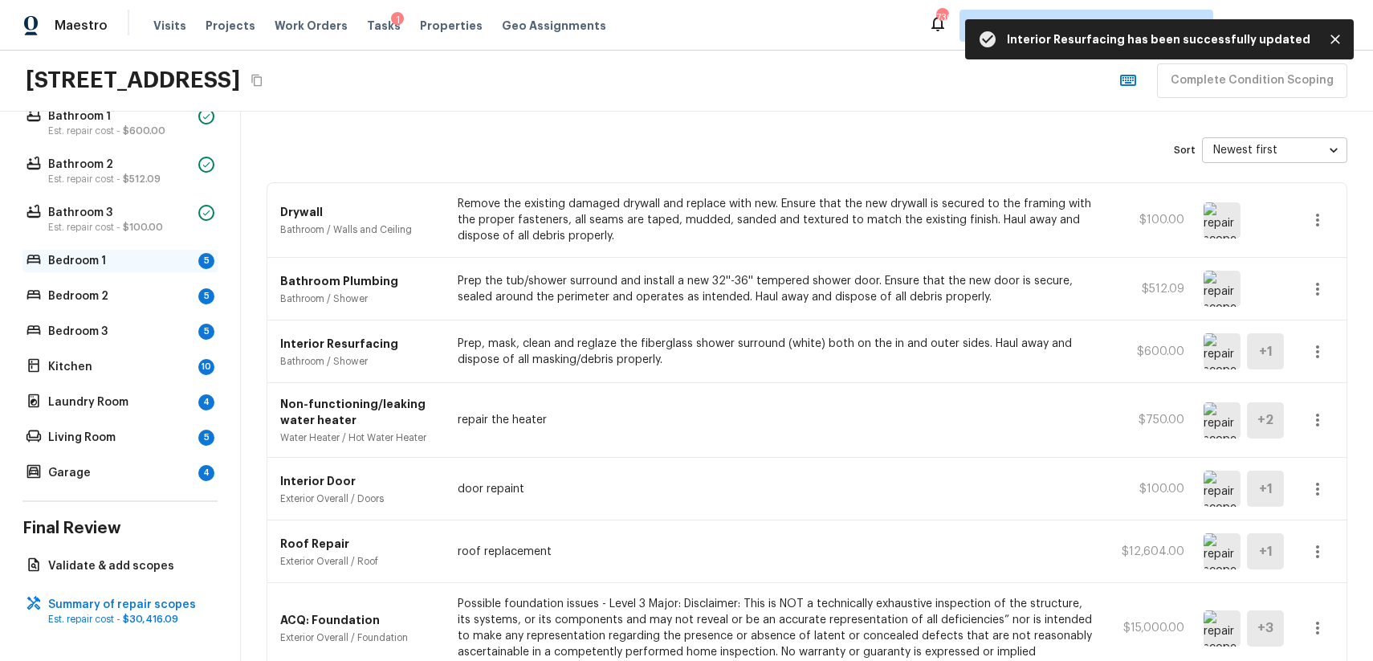
click at [157, 255] on p "Bedroom 1" at bounding box center [120, 261] width 144 height 16
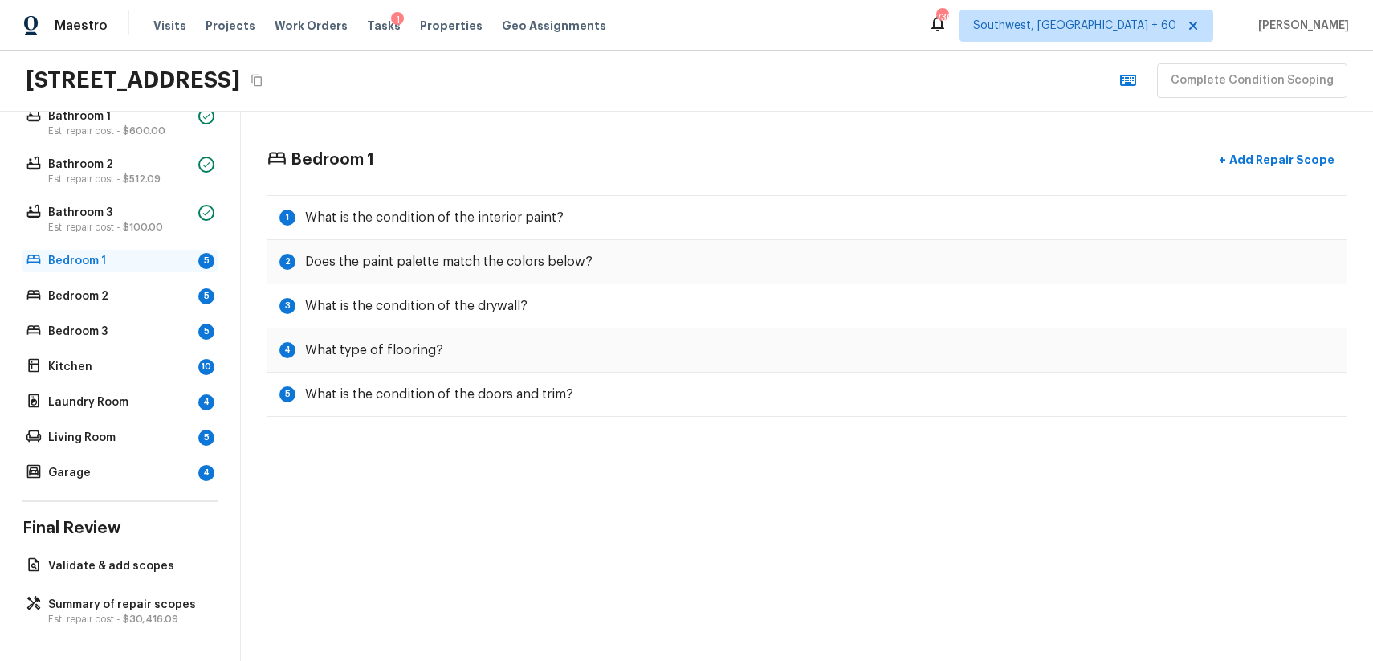
scroll to position [0, 0]
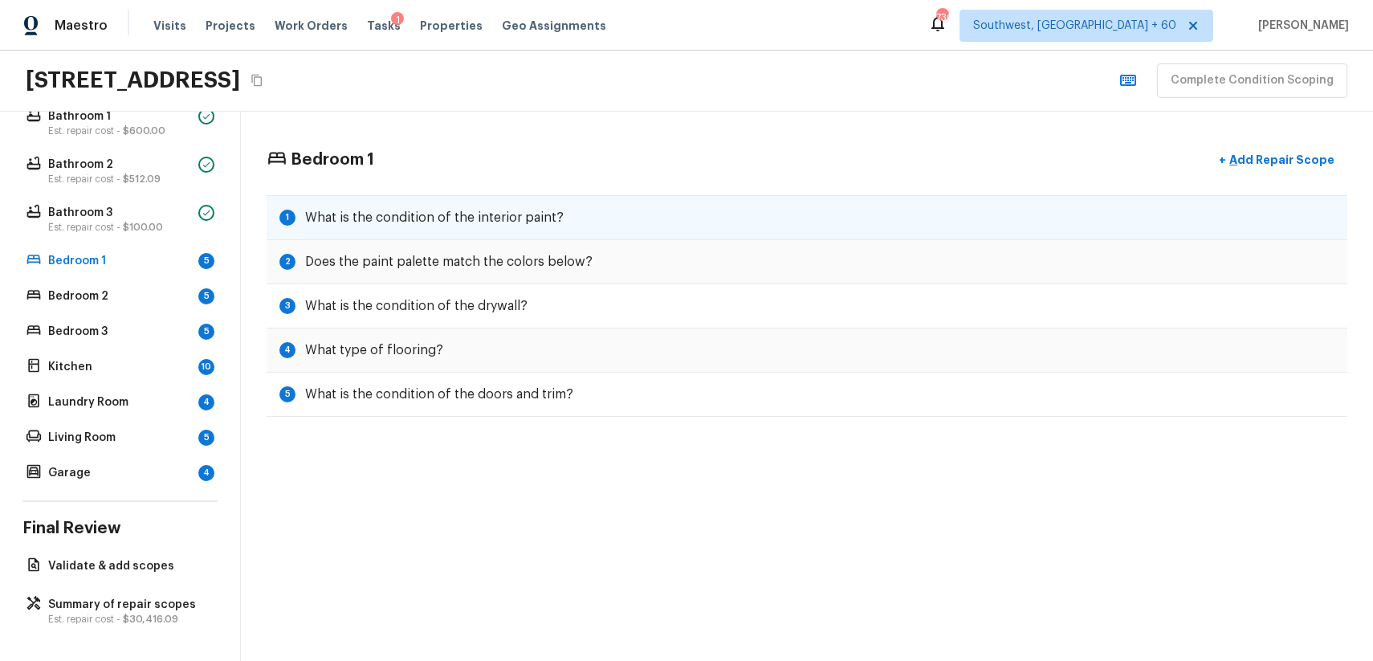
click at [593, 216] on div "1 What is the condition of the interior paint?" at bounding box center [807, 217] width 1081 height 45
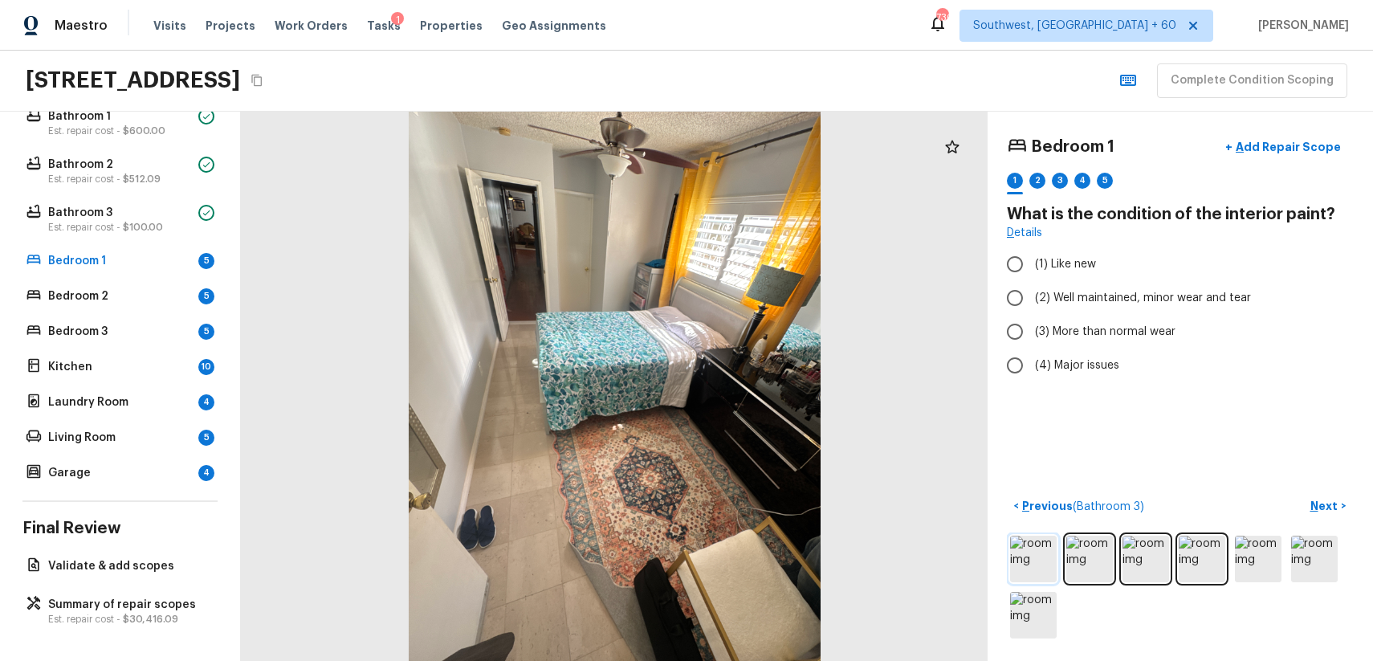
click at [1052, 563] on img at bounding box center [1033, 559] width 47 height 47
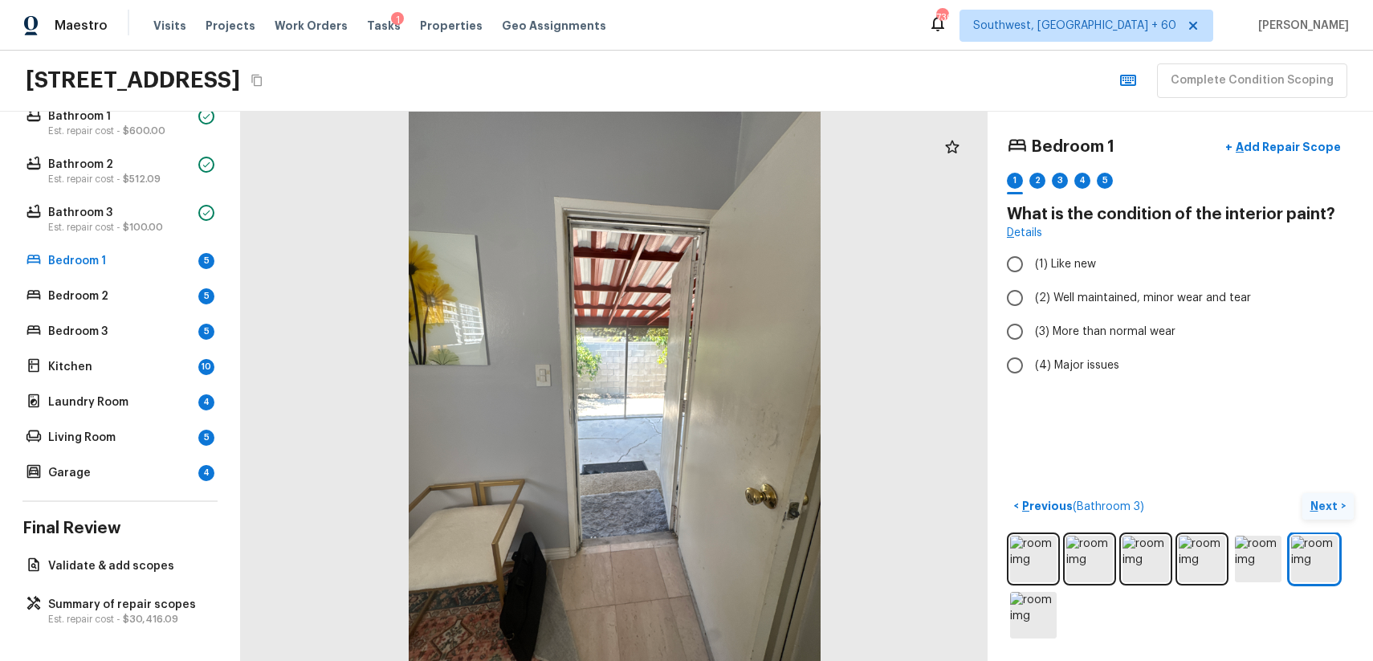
click at [1326, 500] on p "Next" at bounding box center [1325, 506] width 31 height 16
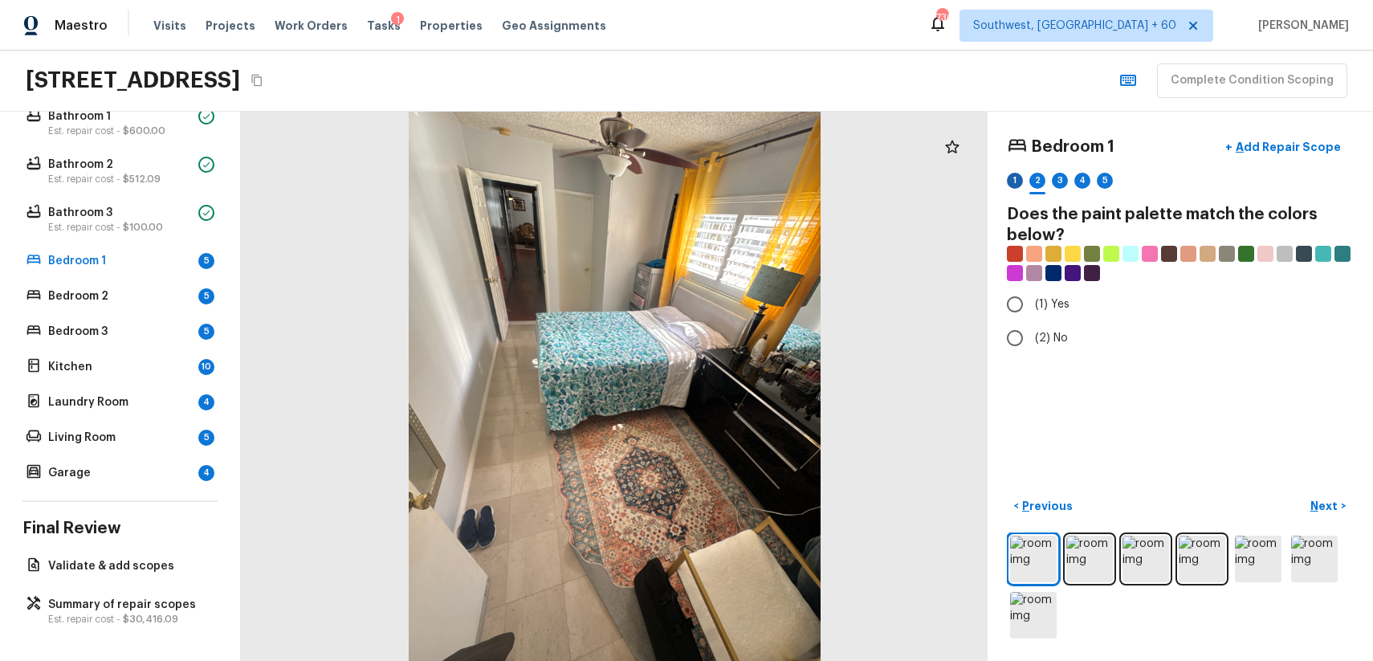
click at [1013, 185] on div "1" at bounding box center [1015, 181] width 16 height 16
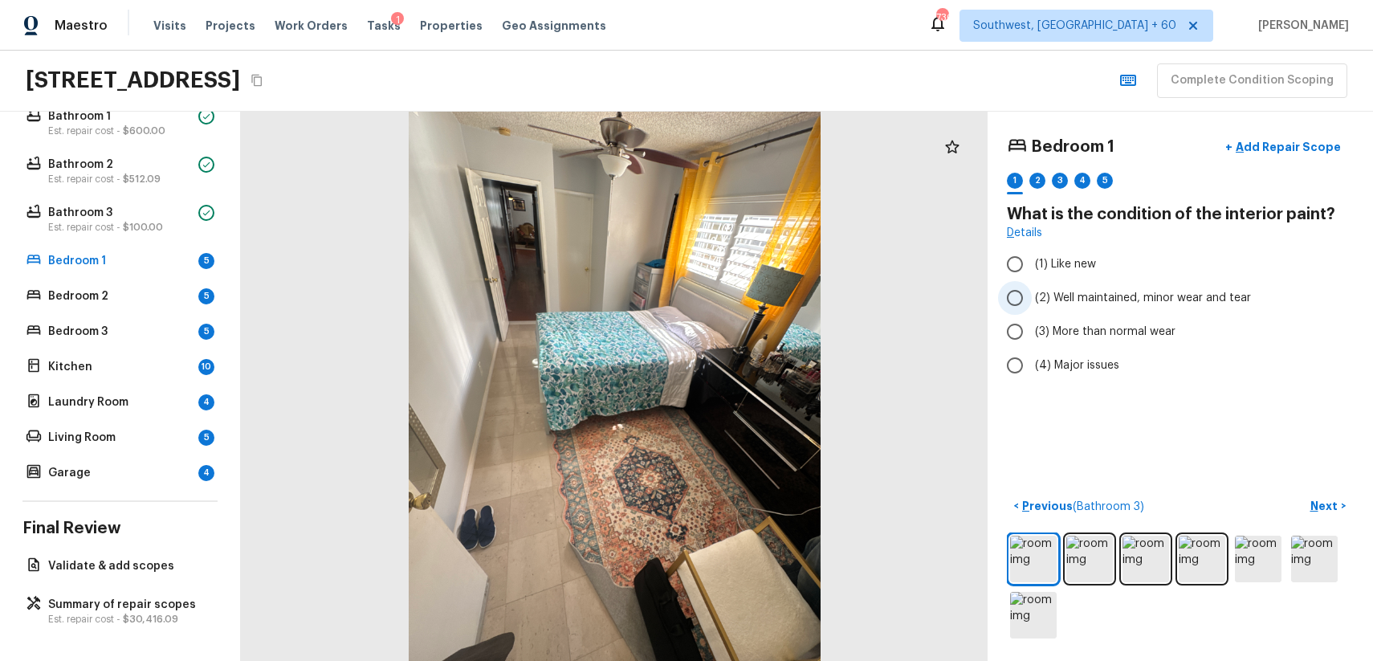
click at [1079, 292] on span "(2) Well maintained, minor wear and tear" at bounding box center [1143, 298] width 216 height 16
click at [1032, 292] on input "(2) Well maintained, minor wear and tear" at bounding box center [1015, 298] width 34 height 34
radio input "true"
click at [1322, 503] on p "Next" at bounding box center [1325, 506] width 31 height 16
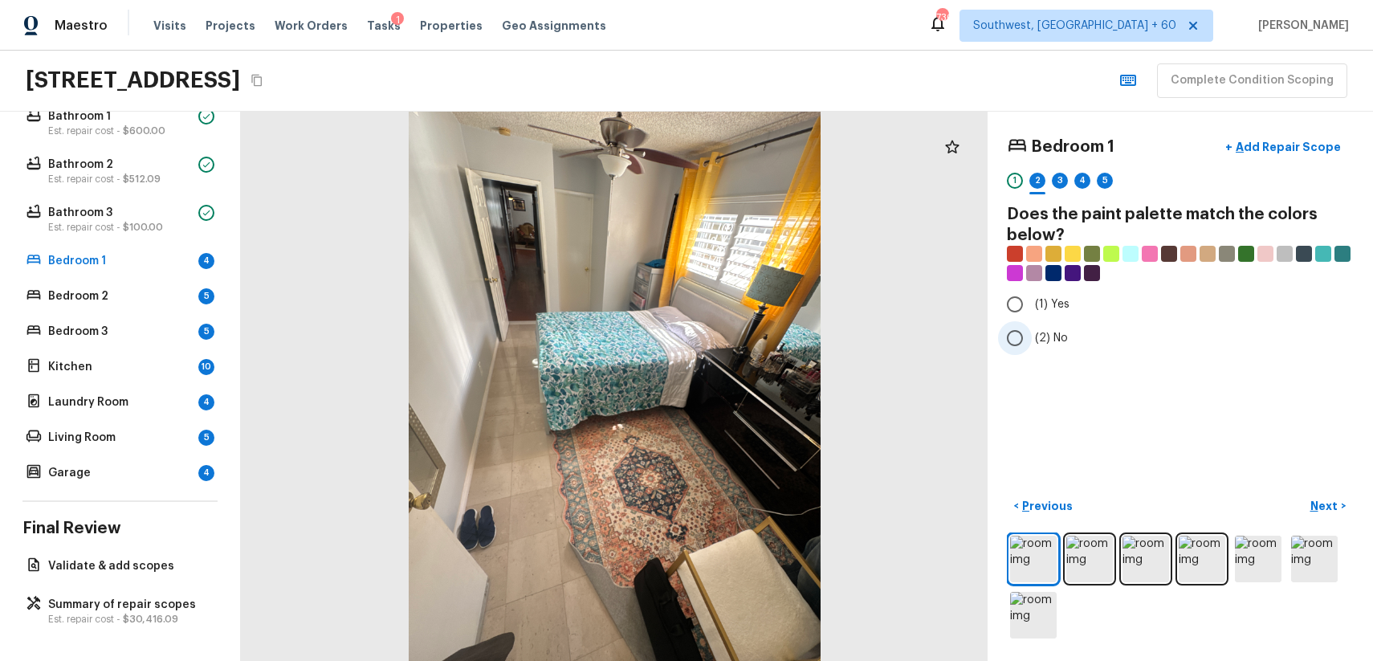
click at [1039, 328] on label "(2) No" at bounding box center [1169, 338] width 343 height 34
click at [1032, 328] on input "(2) No" at bounding box center [1015, 338] width 34 height 34
radio input "true"
click at [1047, 302] on span "(1) Yes" at bounding box center [1052, 304] width 35 height 16
click at [1032, 302] on input "(1) Yes" at bounding box center [1015, 304] width 34 height 34
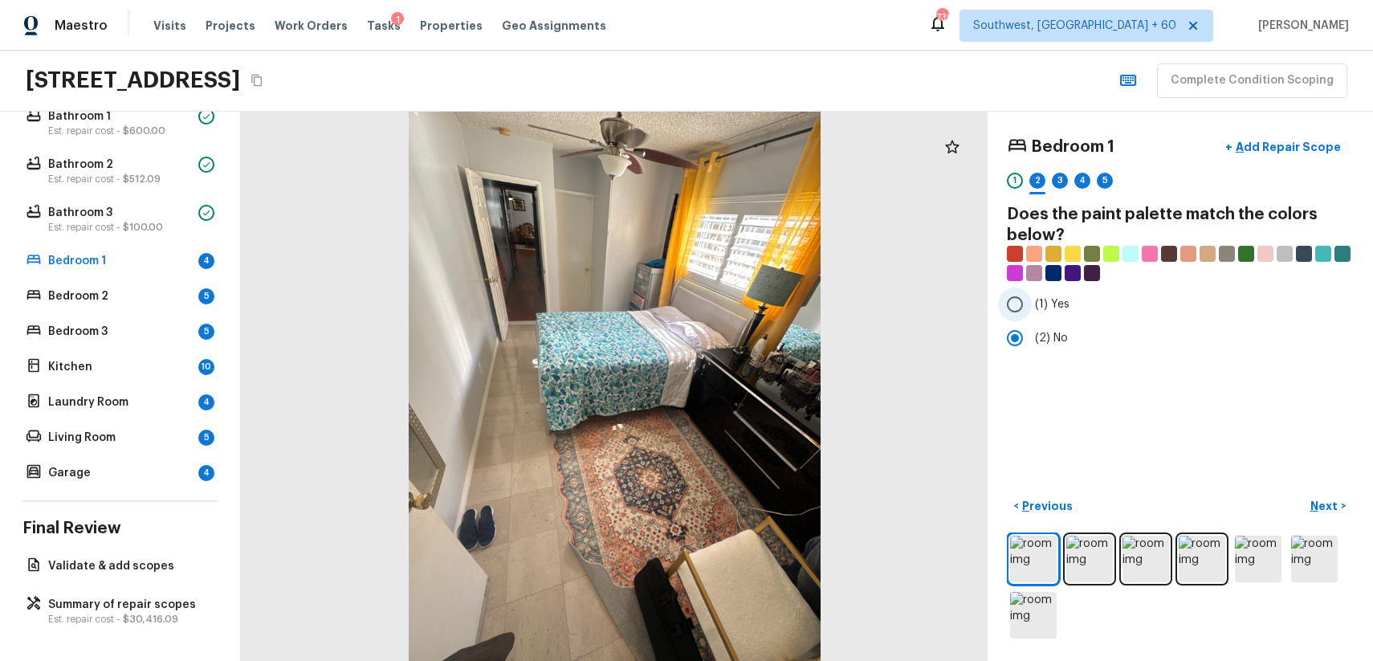
radio input "true"
click at [1326, 508] on p "Next" at bounding box center [1325, 506] width 31 height 16
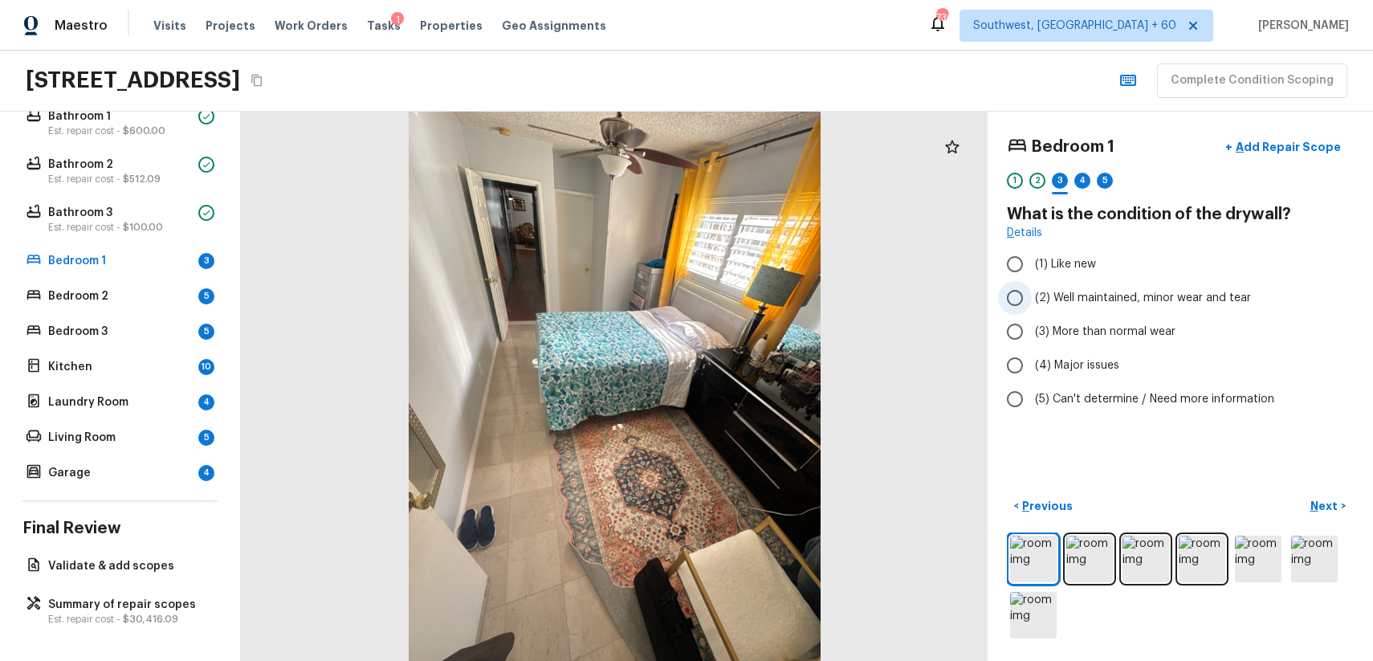
click at [1117, 299] on span "(2) Well maintained, minor wear and tear" at bounding box center [1143, 298] width 216 height 16
click at [1032, 299] on input "(2) Well maintained, minor wear and tear" at bounding box center [1015, 298] width 34 height 34
radio input "true"
click at [1327, 505] on p "Next" at bounding box center [1325, 506] width 31 height 16
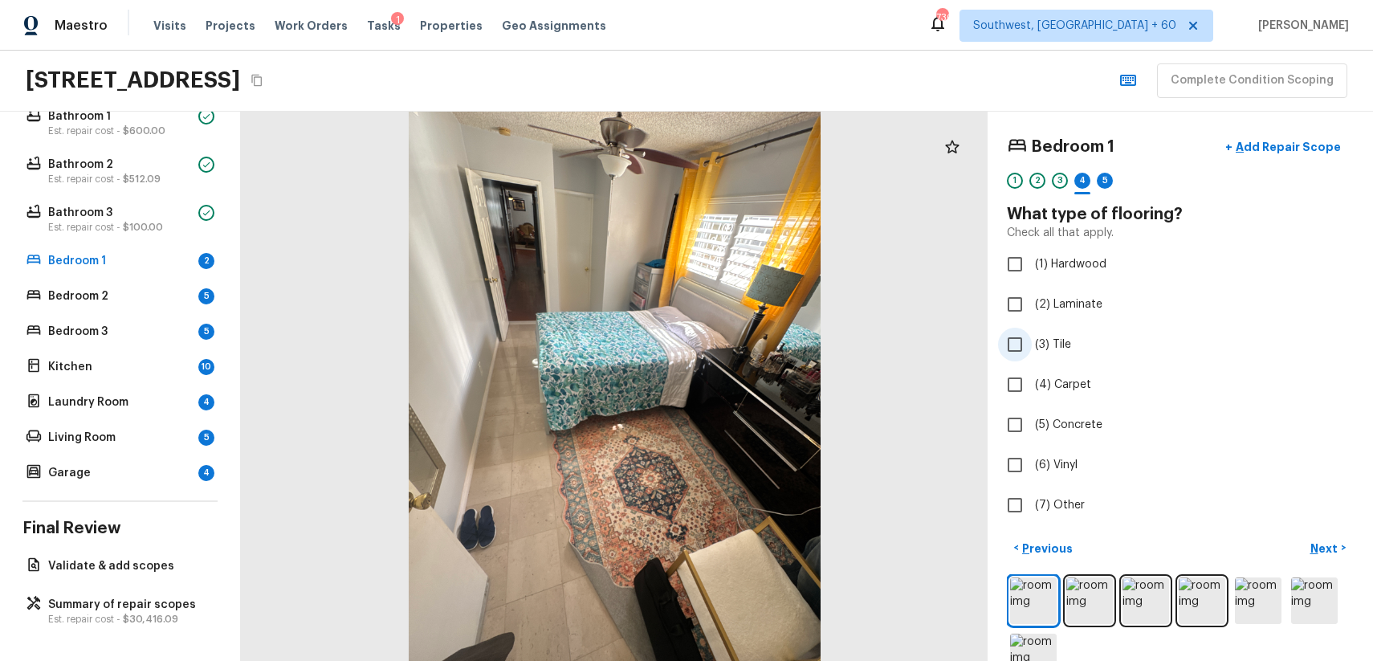
click at [1052, 343] on span "(3) Tile" at bounding box center [1053, 344] width 36 height 16
click at [1032, 343] on input "(3) Tile" at bounding box center [1015, 345] width 34 height 34
checkbox input "true"
click at [1330, 551] on p "Next" at bounding box center [1325, 548] width 31 height 16
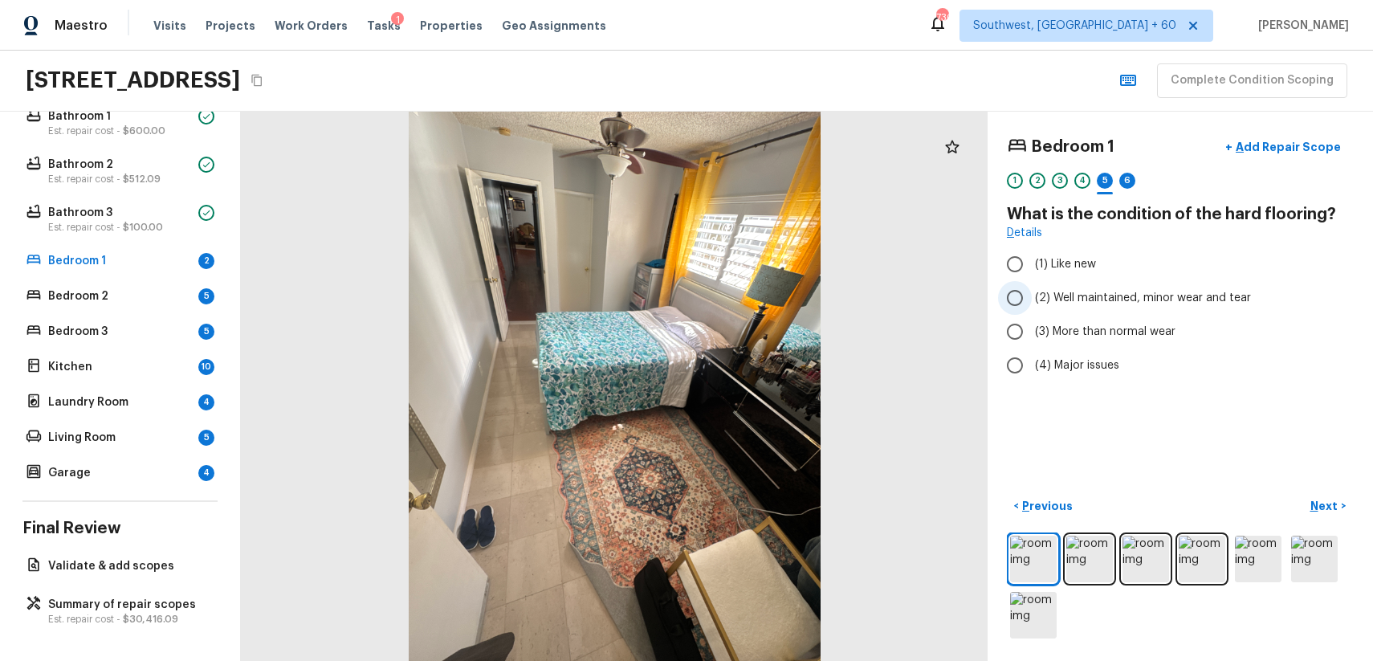
click at [1146, 303] on span "(2) Well maintained, minor wear and tear" at bounding box center [1143, 298] width 216 height 16
click at [1032, 303] on input "(2) Well maintained, minor wear and tear" at bounding box center [1015, 298] width 34 height 34
radio input "true"
click at [1345, 497] on button "Next >" at bounding box center [1327, 506] width 51 height 26
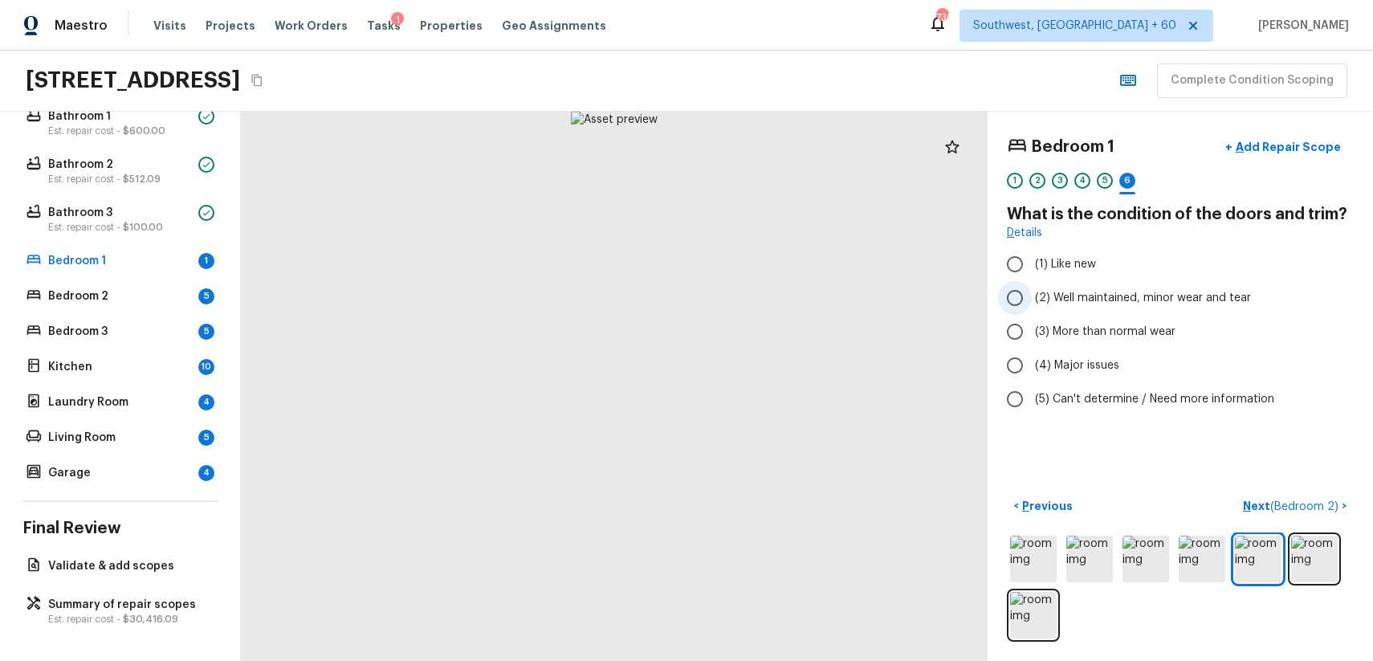
click at [1136, 312] on label "(2) Well maintained, minor wear and tear" at bounding box center [1169, 298] width 343 height 34
click at [1032, 312] on input "(2) Well maintained, minor wear and tear" at bounding box center [1015, 298] width 34 height 34
radio input "true"
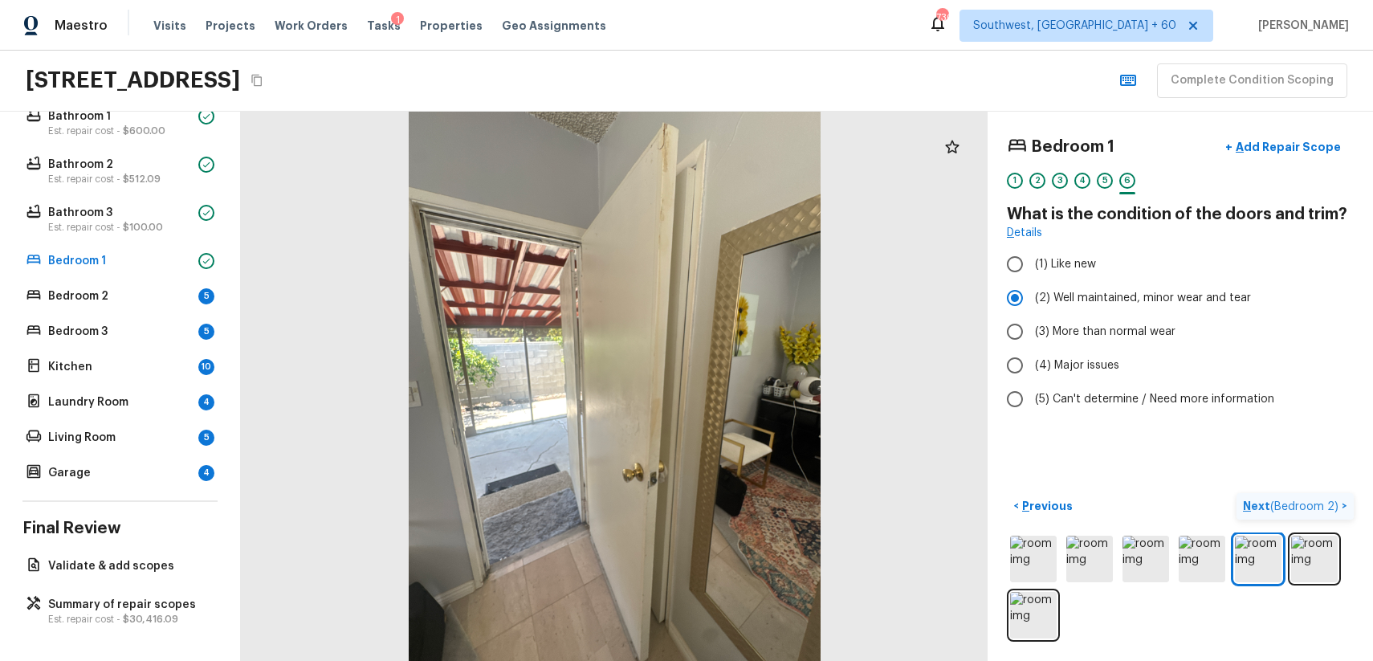
click at [1319, 515] on button "Next ( Bedroom 2 ) >" at bounding box center [1294, 506] width 117 height 26
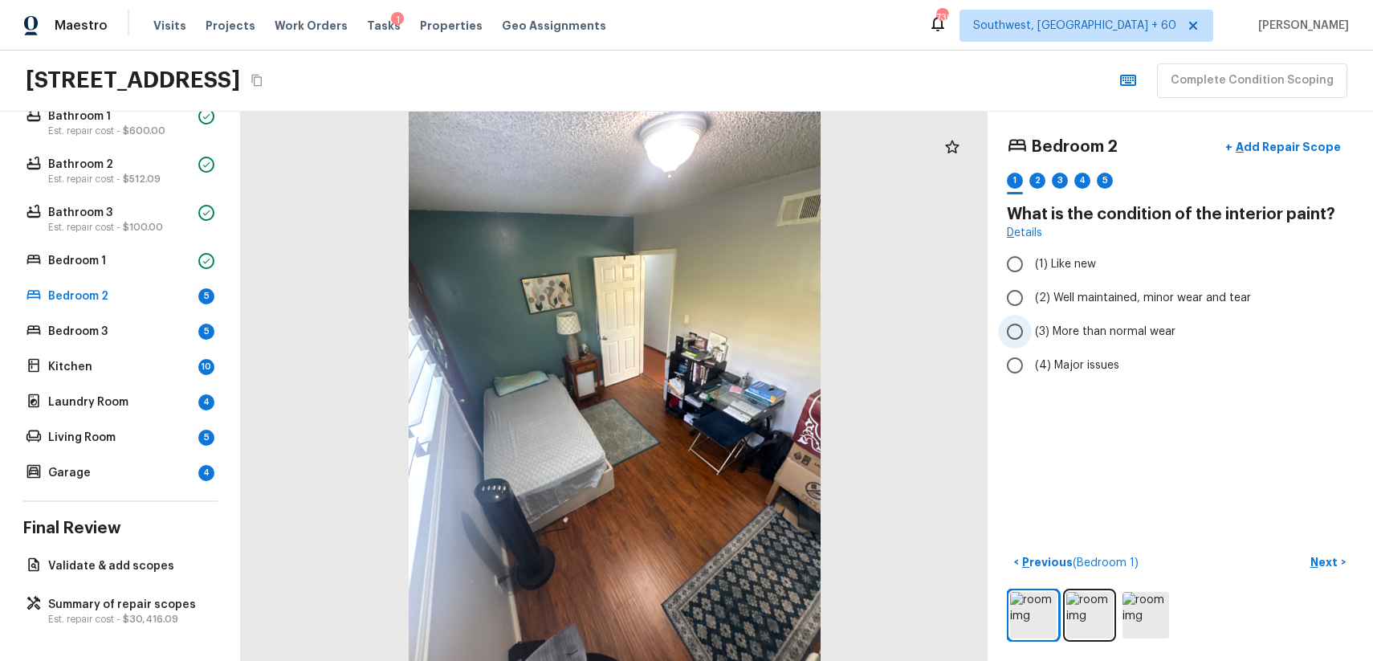
click at [1164, 345] on label "(3) More than normal wear" at bounding box center [1169, 332] width 343 height 34
click at [1032, 345] on input "(3) More than normal wear" at bounding box center [1015, 332] width 34 height 34
radio input "true"
click at [1327, 562] on p "Next" at bounding box center [1325, 562] width 31 height 16
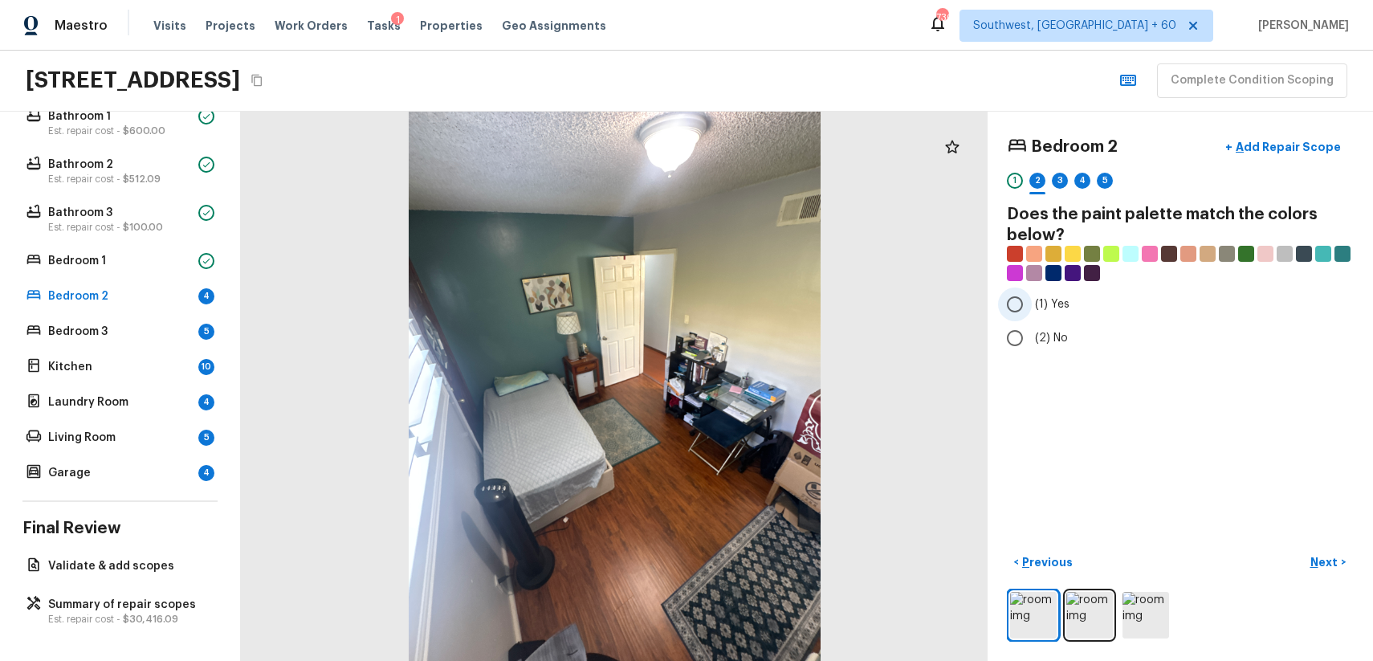
click at [1040, 299] on span "(1) Yes" at bounding box center [1052, 304] width 35 height 16
click at [1032, 299] on input "(1) Yes" at bounding box center [1015, 304] width 34 height 34
radio input "true"
click at [1323, 551] on button "Next >" at bounding box center [1327, 562] width 51 height 26
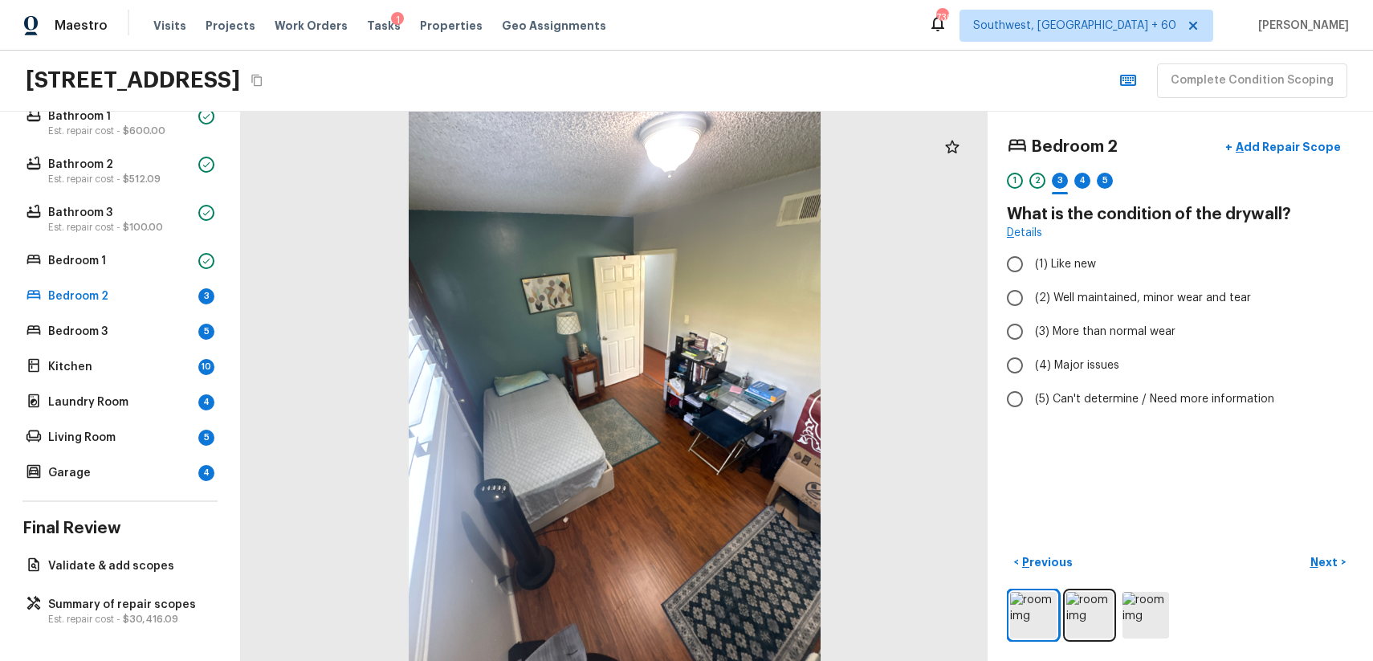
click at [1063, 633] on div at bounding box center [1180, 614] width 347 height 53
click at [1084, 623] on img at bounding box center [1089, 615] width 47 height 47
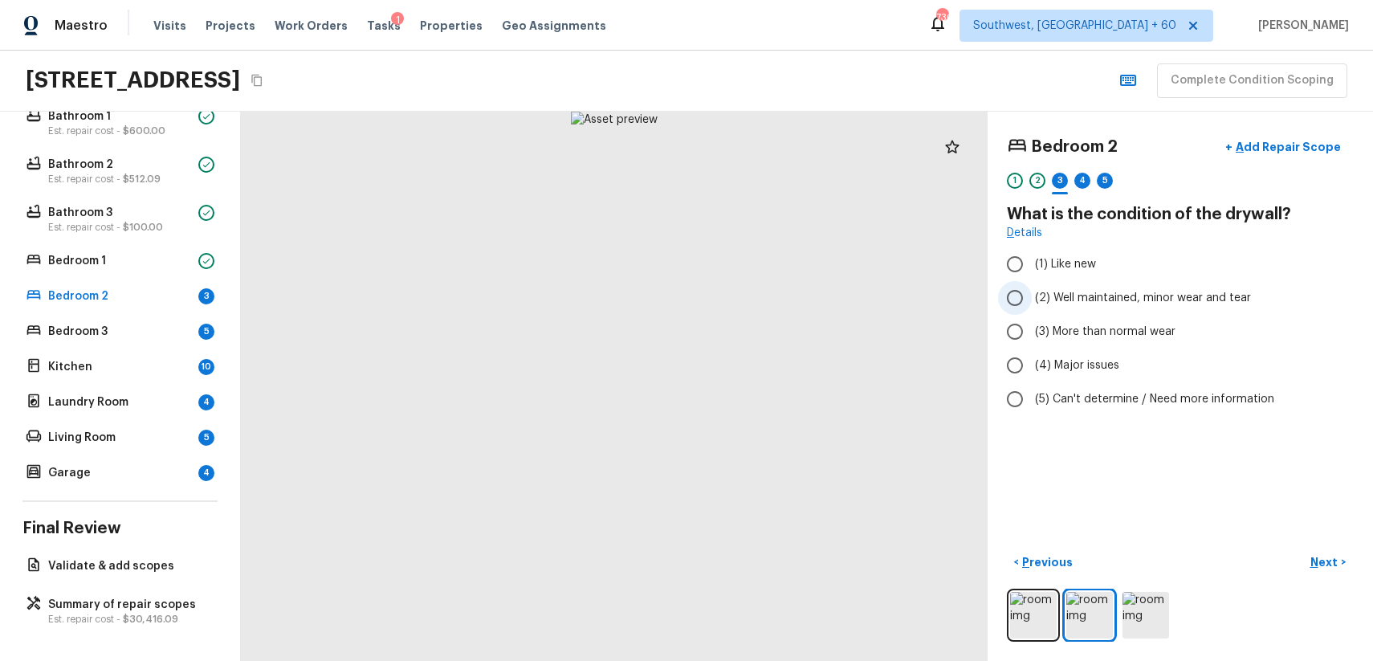
click at [1154, 301] on span "(2) Well maintained, minor wear and tear" at bounding box center [1143, 298] width 216 height 16
click at [1032, 301] on input "(2) Well maintained, minor wear and tear" at bounding box center [1015, 298] width 34 height 34
radio input "true"
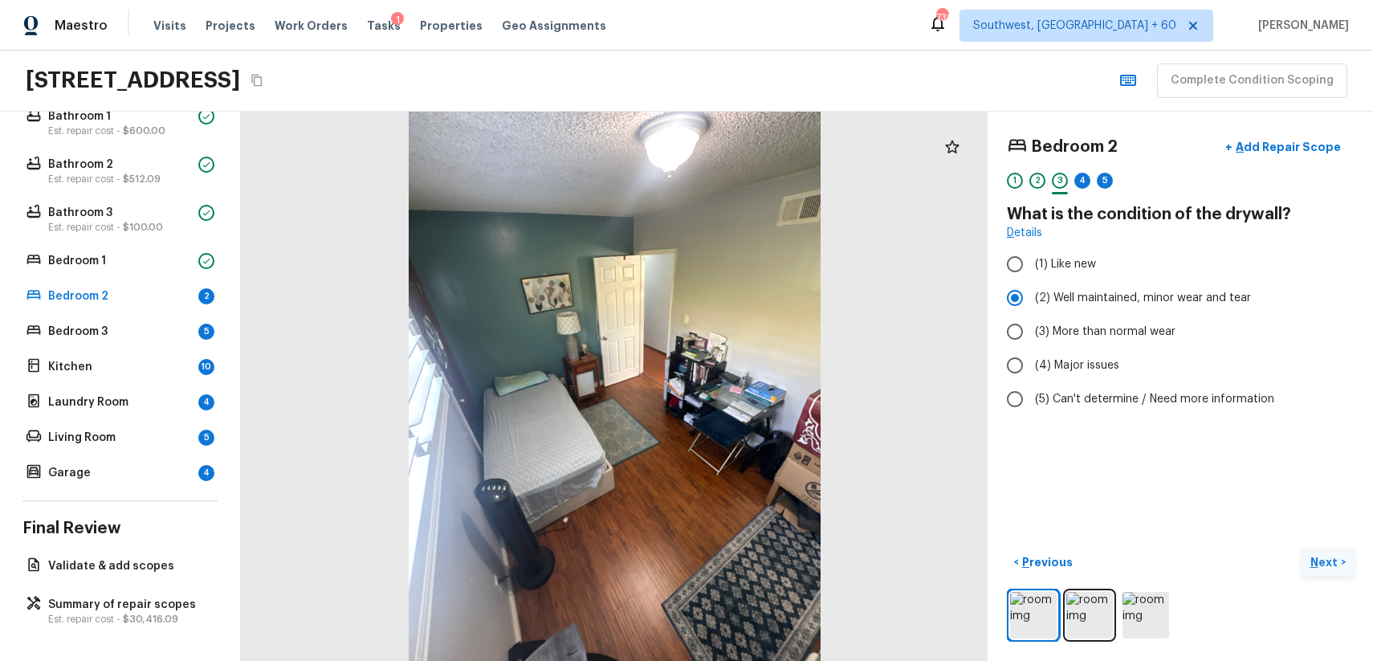
click at [1334, 561] on p "Next" at bounding box center [1325, 562] width 31 height 16
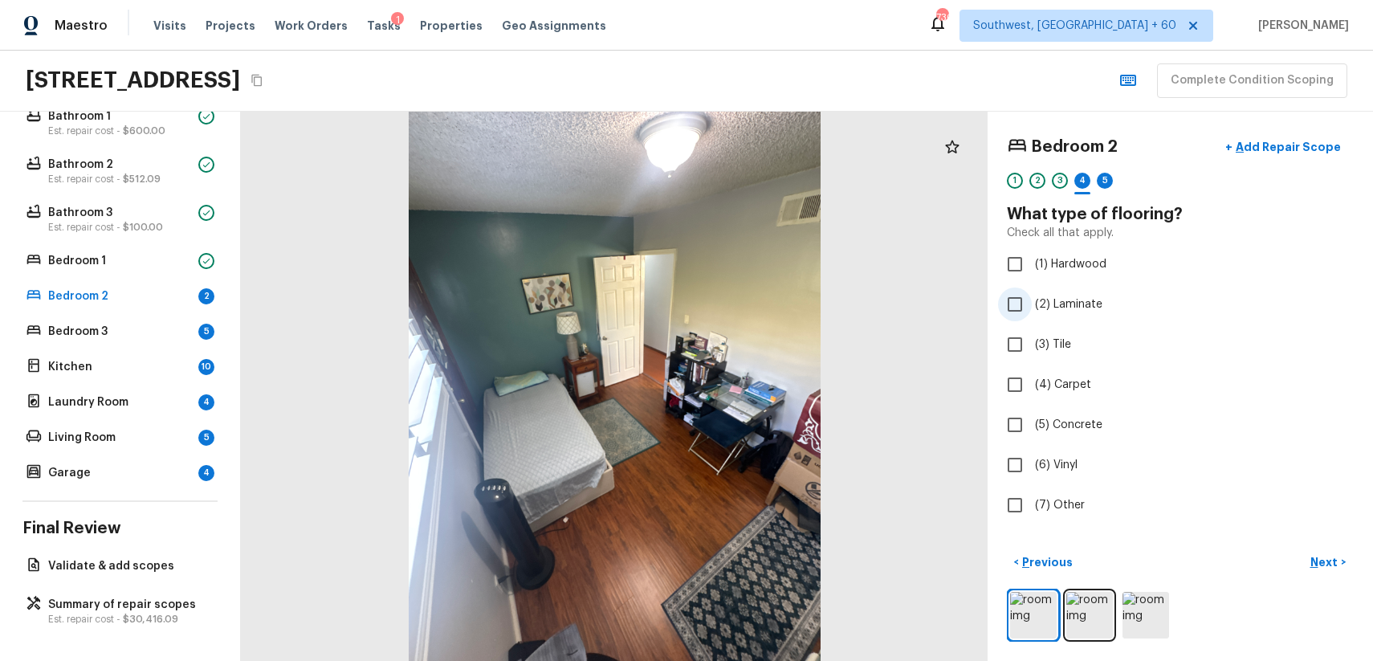
click at [1066, 304] on span "(2) Laminate" at bounding box center [1068, 304] width 67 height 16
click at [1032, 304] on input "(2) Laminate" at bounding box center [1015, 304] width 34 height 34
checkbox input "true"
click at [1329, 557] on p "Next" at bounding box center [1325, 562] width 31 height 16
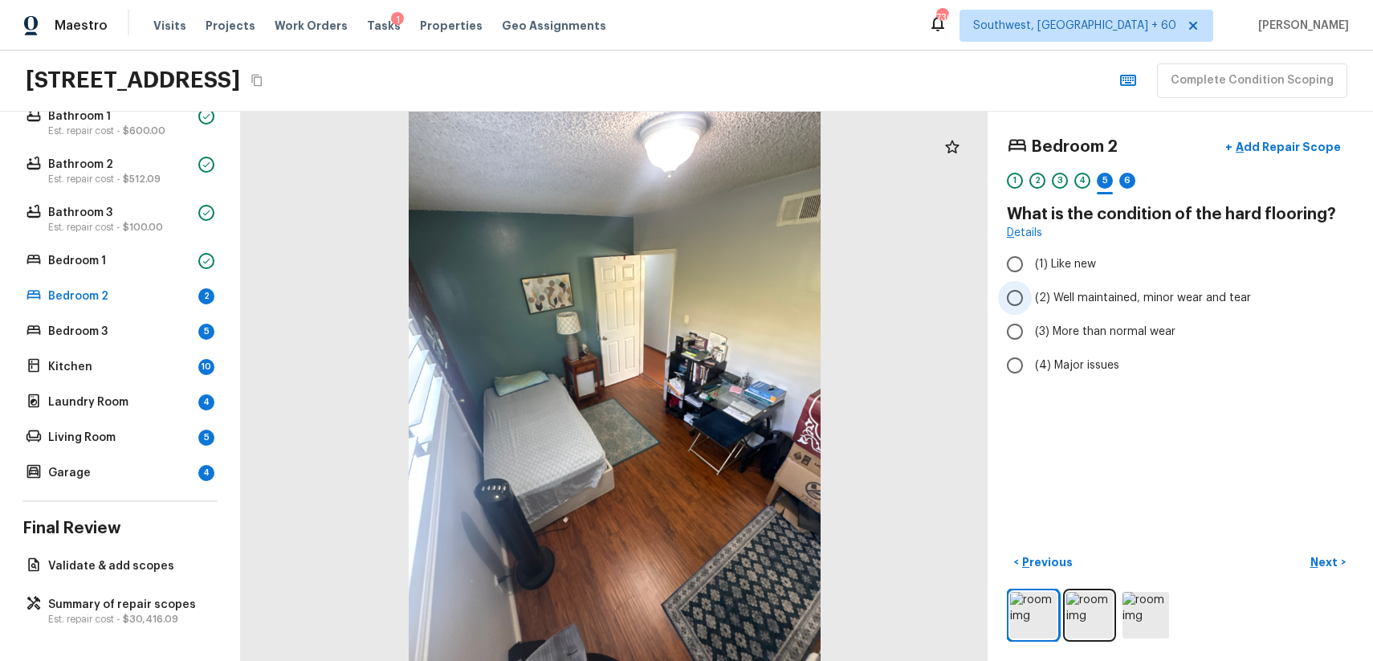
click at [1110, 303] on span "(2) Well maintained, minor wear and tear" at bounding box center [1143, 298] width 216 height 16
click at [1032, 303] on input "(2) Well maintained, minor wear and tear" at bounding box center [1015, 298] width 34 height 34
radio input "true"
click at [1323, 557] on p "Next" at bounding box center [1325, 562] width 31 height 16
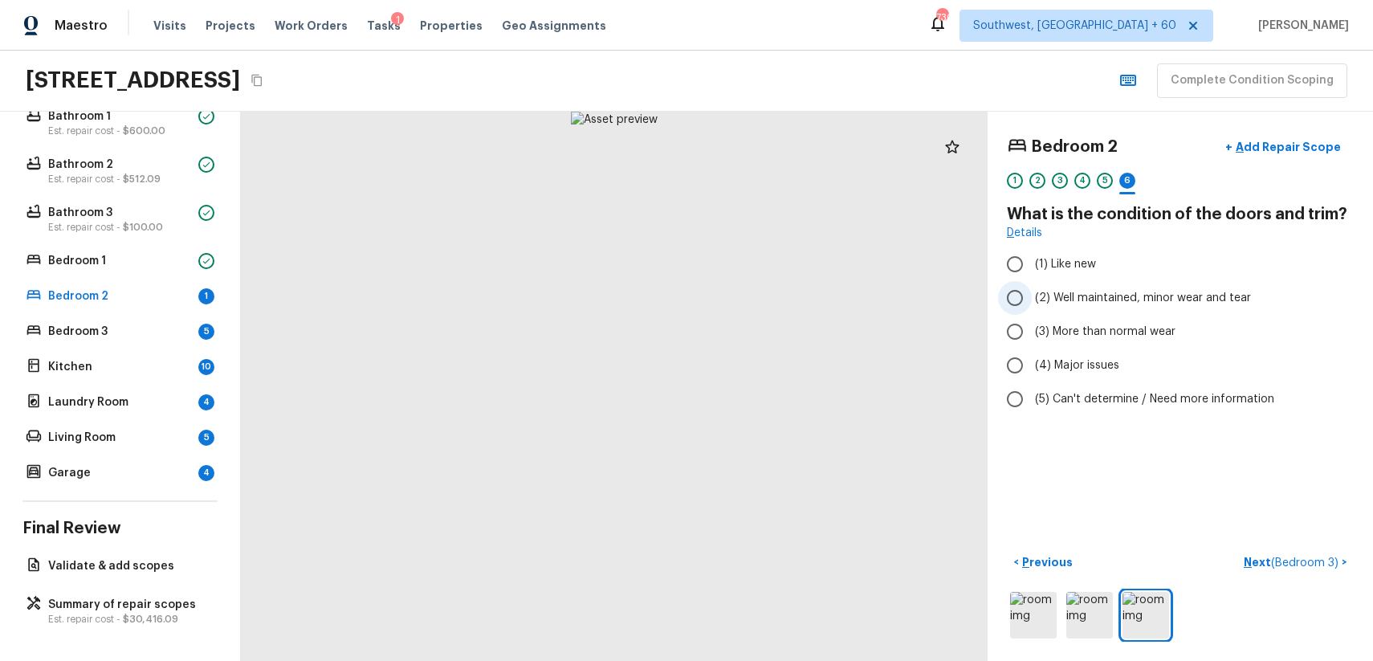
click at [1127, 285] on label "(2) Well maintained, minor wear and tear" at bounding box center [1169, 298] width 343 height 34
click at [1032, 285] on input "(2) Well maintained, minor wear and tear" at bounding box center [1015, 298] width 34 height 34
radio input "true"
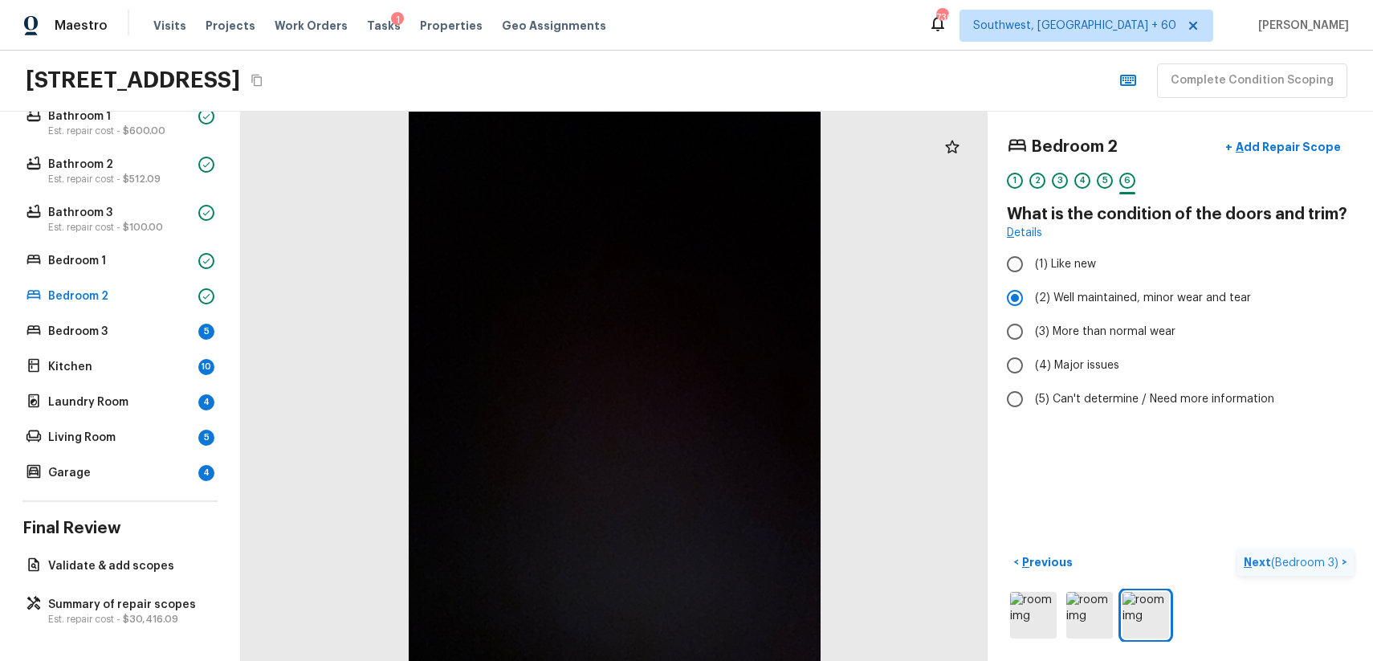
click at [1280, 560] on span "( Bedroom 3 )" at bounding box center [1304, 562] width 67 height 11
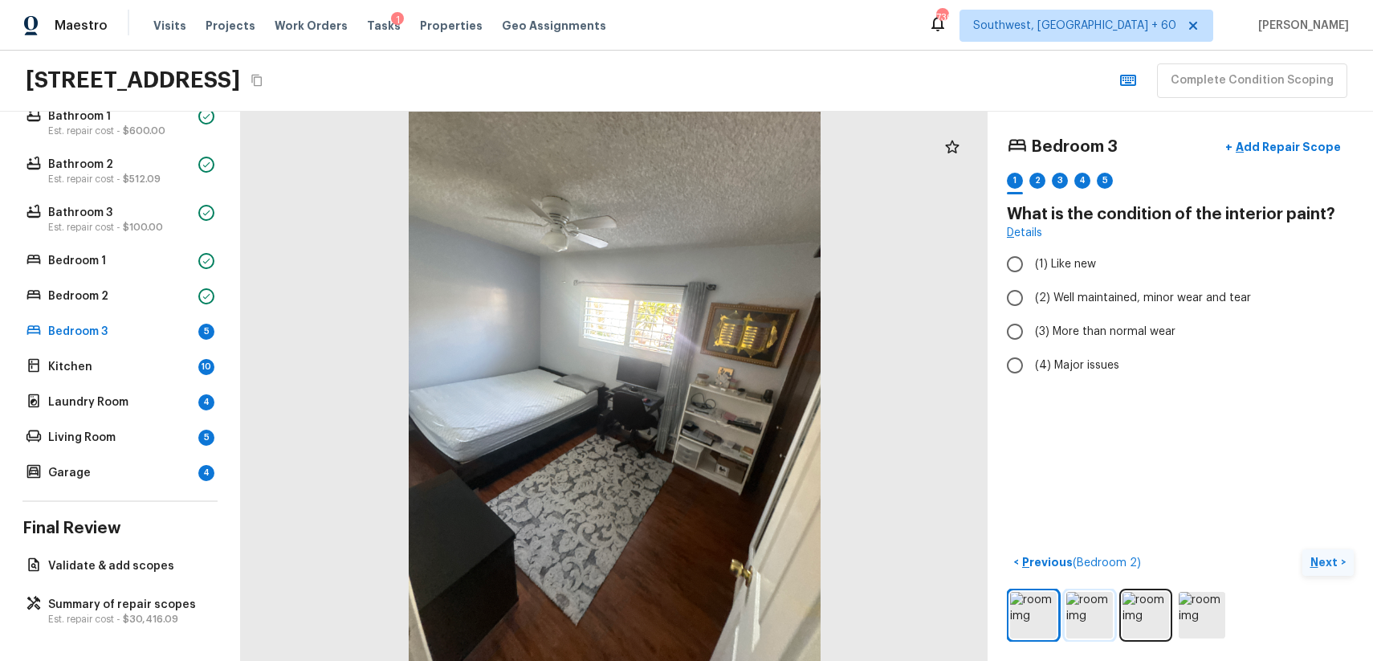
click at [1091, 605] on img at bounding box center [1089, 615] width 47 height 47
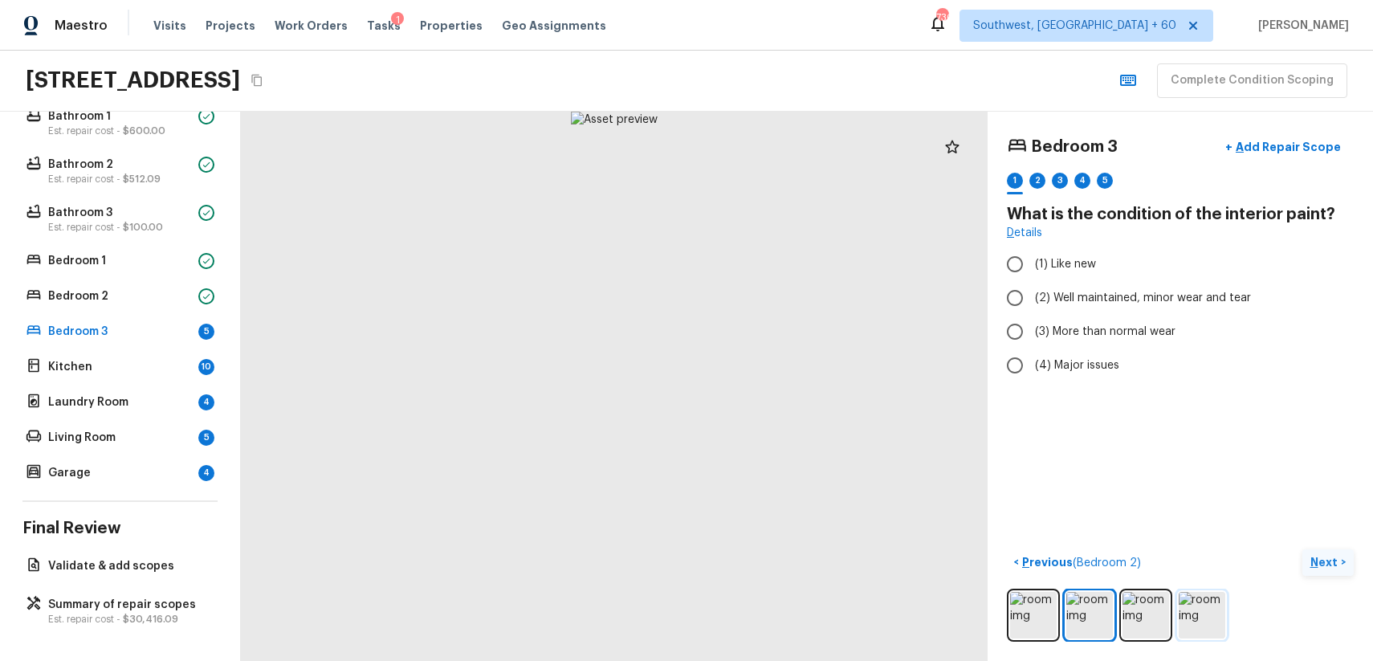
click at [1211, 616] on img at bounding box center [1202, 615] width 47 height 47
click at [1048, 612] on img at bounding box center [1033, 615] width 47 height 47
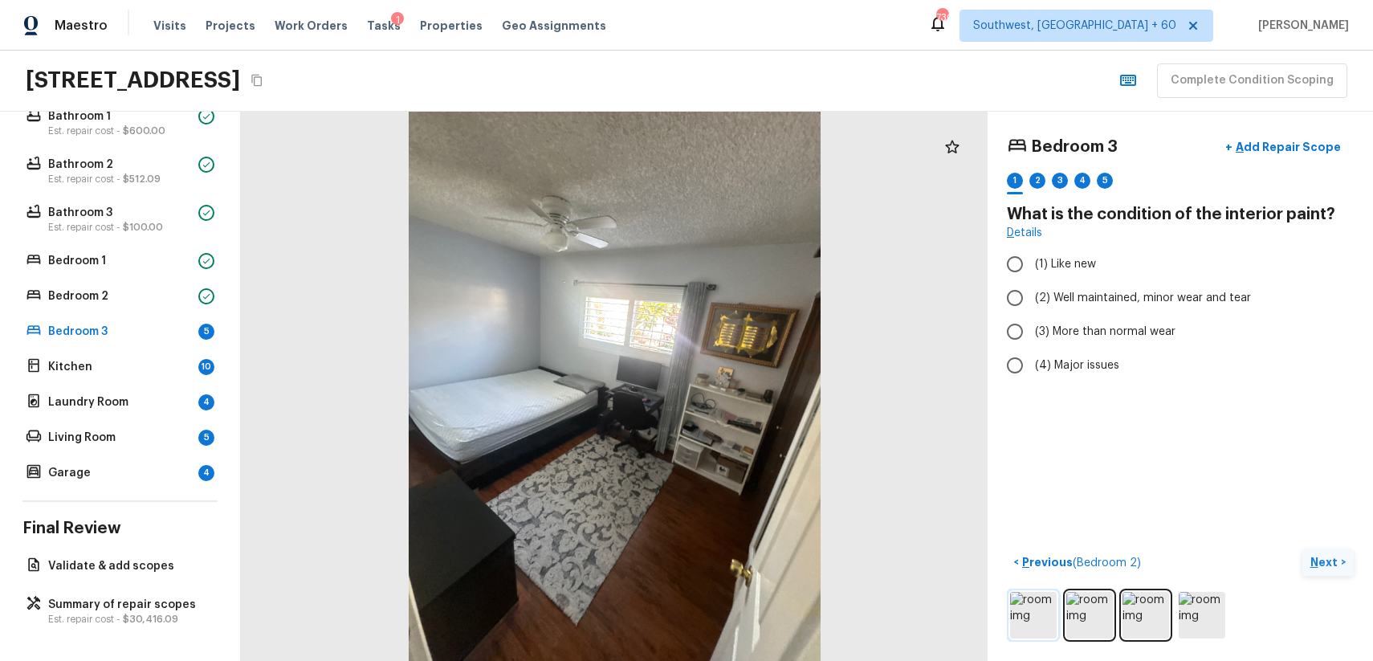
click at [1040, 600] on img at bounding box center [1033, 615] width 47 height 47
click at [1146, 295] on span "(2) Well maintained, minor wear and tear" at bounding box center [1143, 298] width 216 height 16
click at [1032, 295] on input "(2) Well maintained, minor wear and tear" at bounding box center [1015, 298] width 34 height 34
radio input "true"
click at [1317, 569] on p "Next" at bounding box center [1325, 562] width 31 height 16
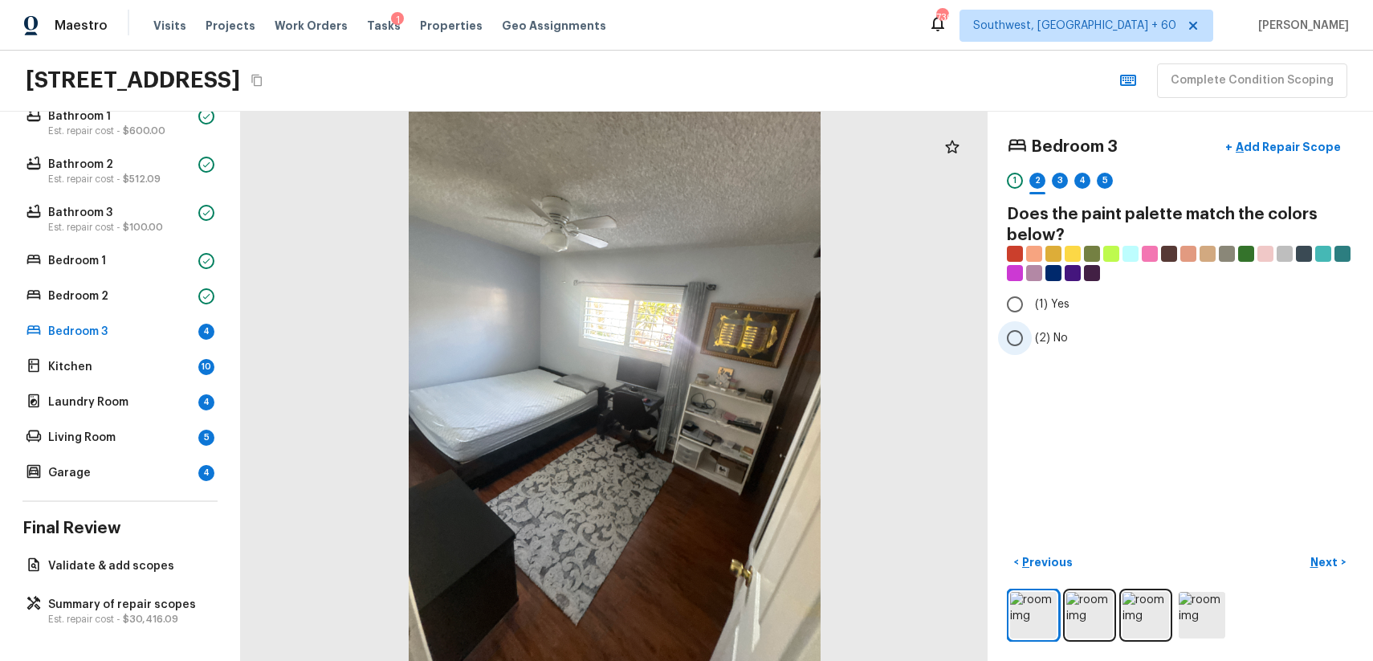
click at [1042, 326] on label "(2) No" at bounding box center [1169, 338] width 343 height 34
click at [1032, 326] on input "(2) No" at bounding box center [1015, 338] width 34 height 34
radio input "true"
click at [1328, 566] on p "Next" at bounding box center [1325, 562] width 31 height 16
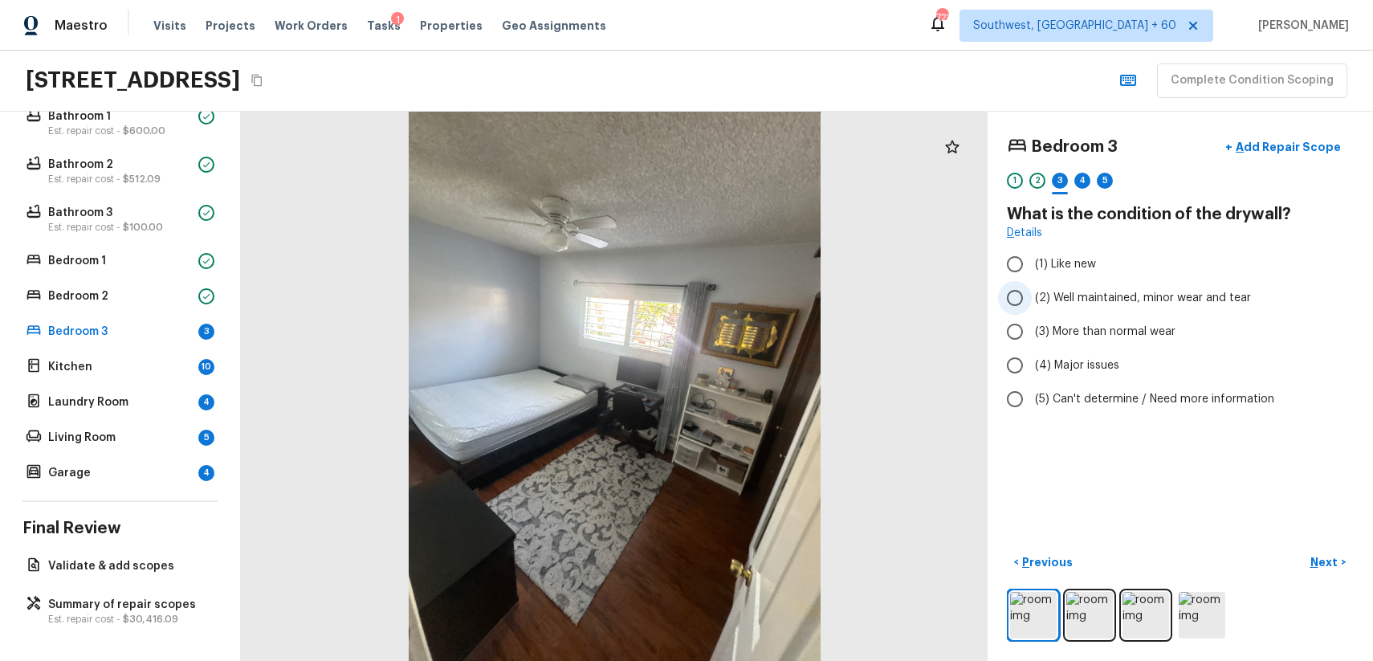
click at [1144, 295] on span "(2) Well maintained, minor wear and tear" at bounding box center [1143, 298] width 216 height 16
click at [1032, 295] on input "(2) Well maintained, minor wear and tear" at bounding box center [1015, 298] width 34 height 34
radio input "true"
click at [1321, 562] on p "Next" at bounding box center [1325, 562] width 31 height 16
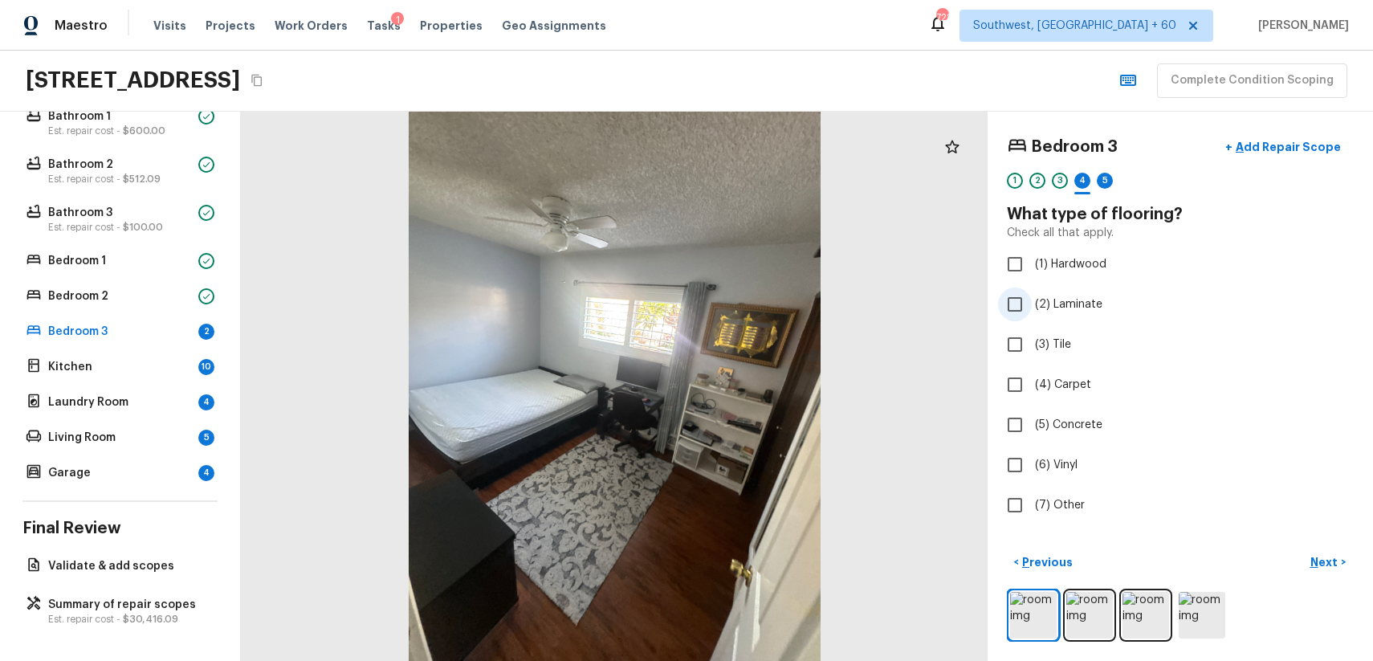
click at [1037, 307] on span "(2) Laminate" at bounding box center [1068, 304] width 67 height 16
click at [1032, 307] on input "(2) Laminate" at bounding box center [1015, 304] width 34 height 34
checkbox input "true"
click at [1330, 560] on p "Next" at bounding box center [1325, 562] width 31 height 16
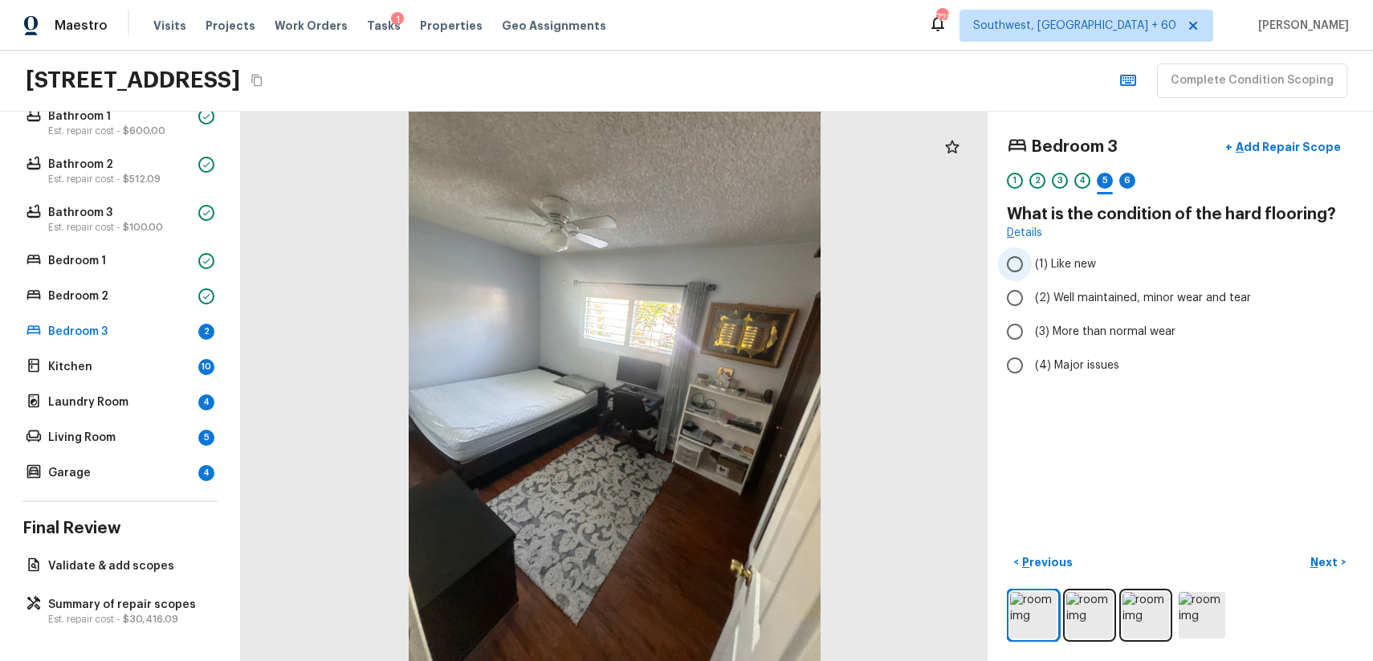
click at [1224, 279] on label "(1) Like new" at bounding box center [1169, 264] width 343 height 34
click at [1032, 279] on input "(1) Like new" at bounding box center [1015, 264] width 34 height 34
radio input "true"
click at [1224, 297] on span "(2) Well maintained, minor wear and tear" at bounding box center [1143, 298] width 216 height 16
click at [1032, 297] on input "(2) Well maintained, minor wear and tear" at bounding box center [1015, 298] width 34 height 34
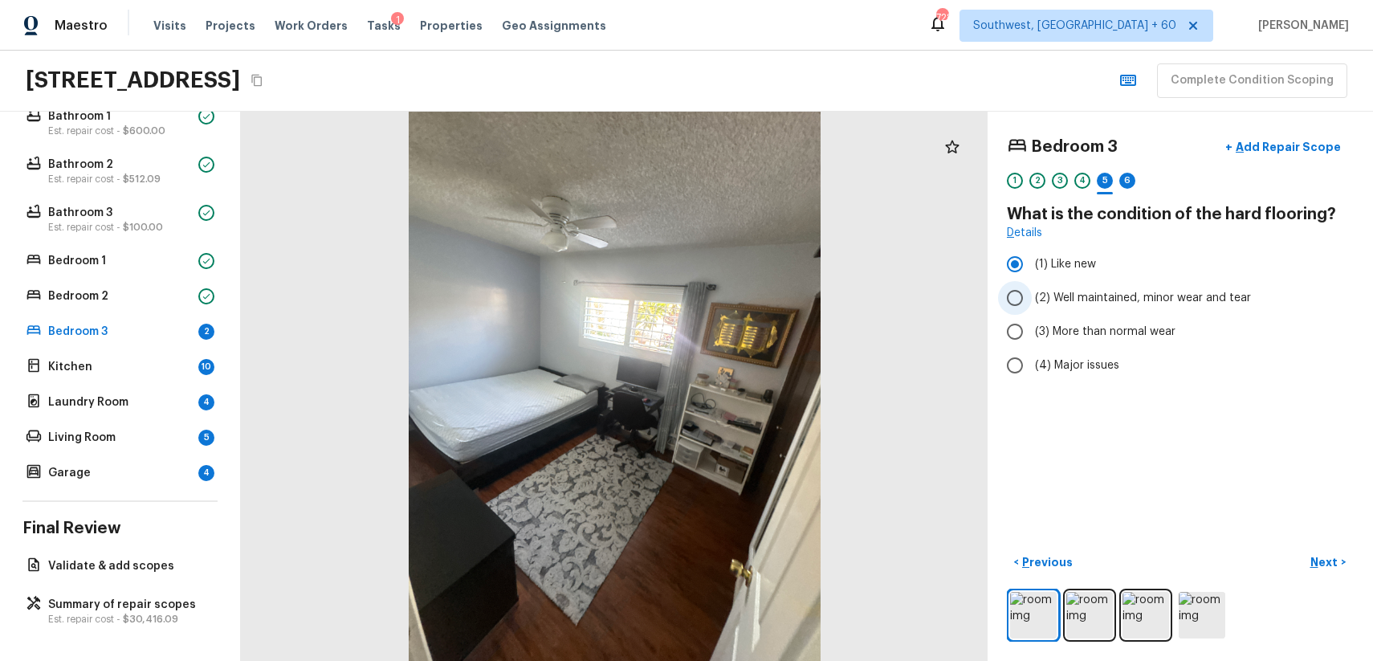
radio input "true"
click at [1312, 572] on button "Next >" at bounding box center [1327, 562] width 51 height 26
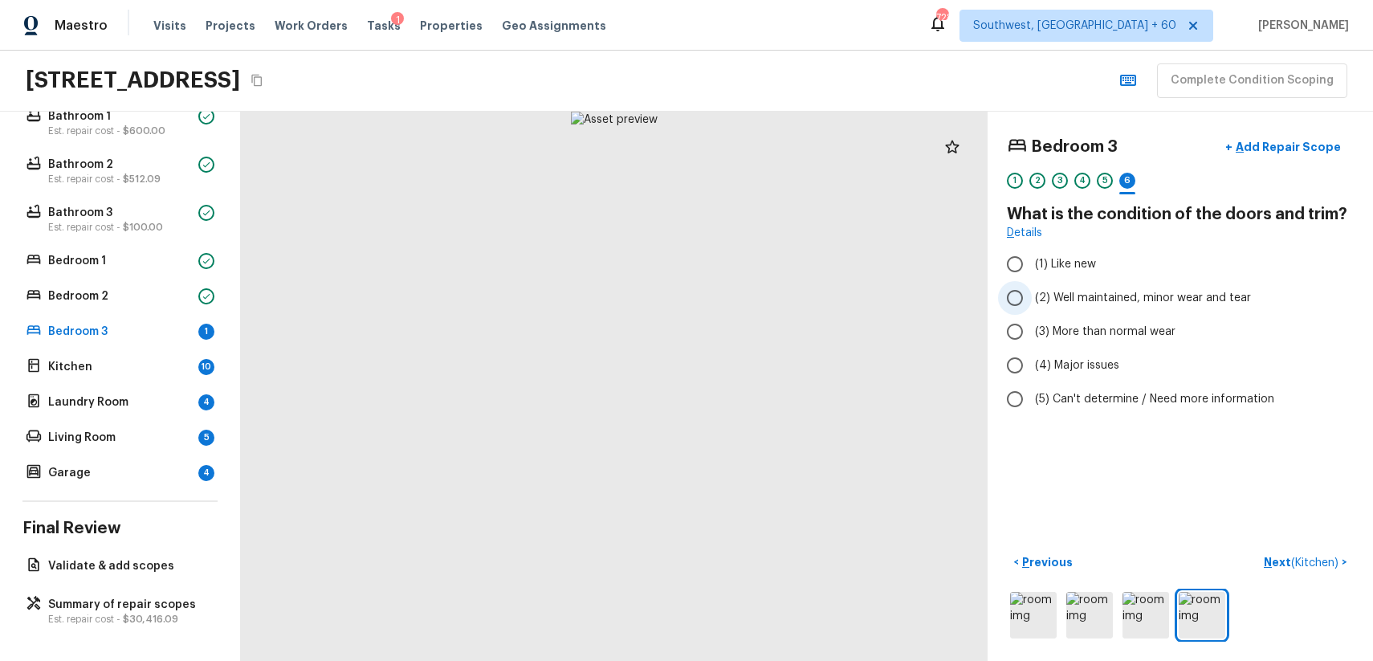
click at [1278, 307] on label "(2) Well maintained, minor wear and tear" at bounding box center [1169, 298] width 343 height 34
click at [1032, 307] on input "(2) Well maintained, minor wear and tear" at bounding box center [1015, 298] width 34 height 34
radio input "true"
click at [1340, 560] on p "Next ( Kitchen )" at bounding box center [1303, 562] width 78 height 17
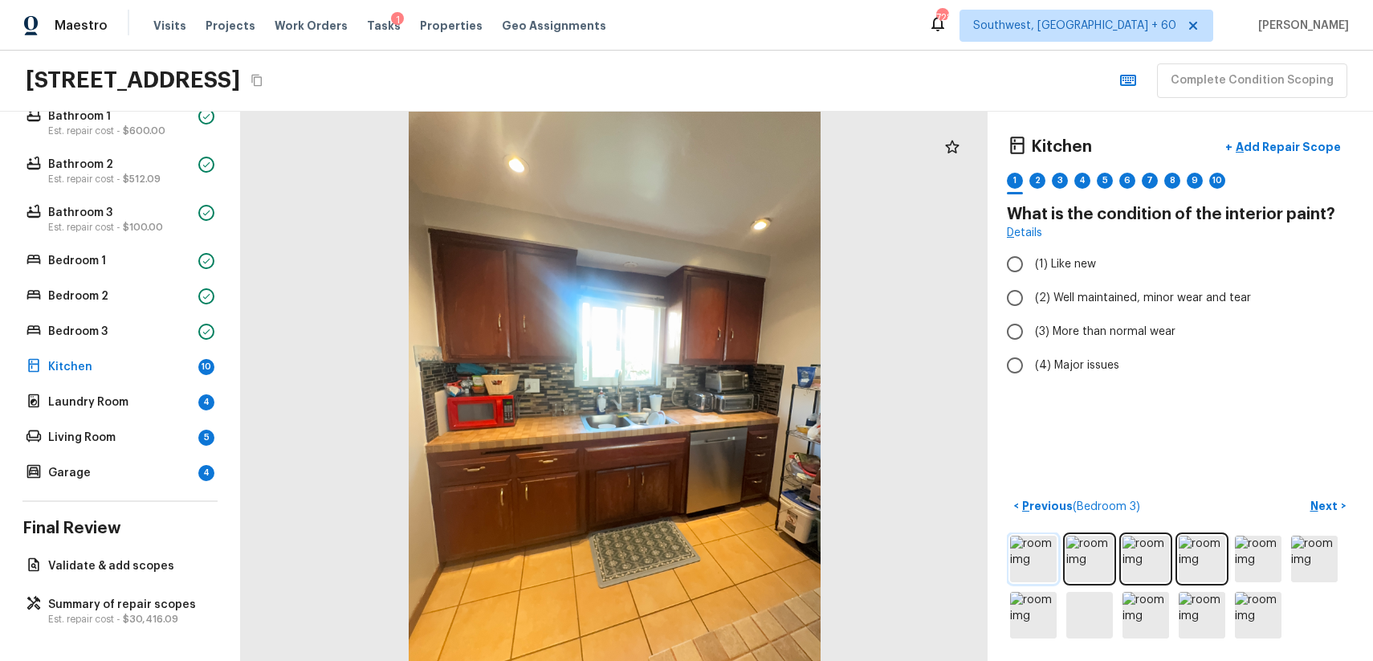
click at [1023, 576] on img at bounding box center [1033, 559] width 47 height 47
click at [1050, 552] on img at bounding box center [1033, 559] width 47 height 47
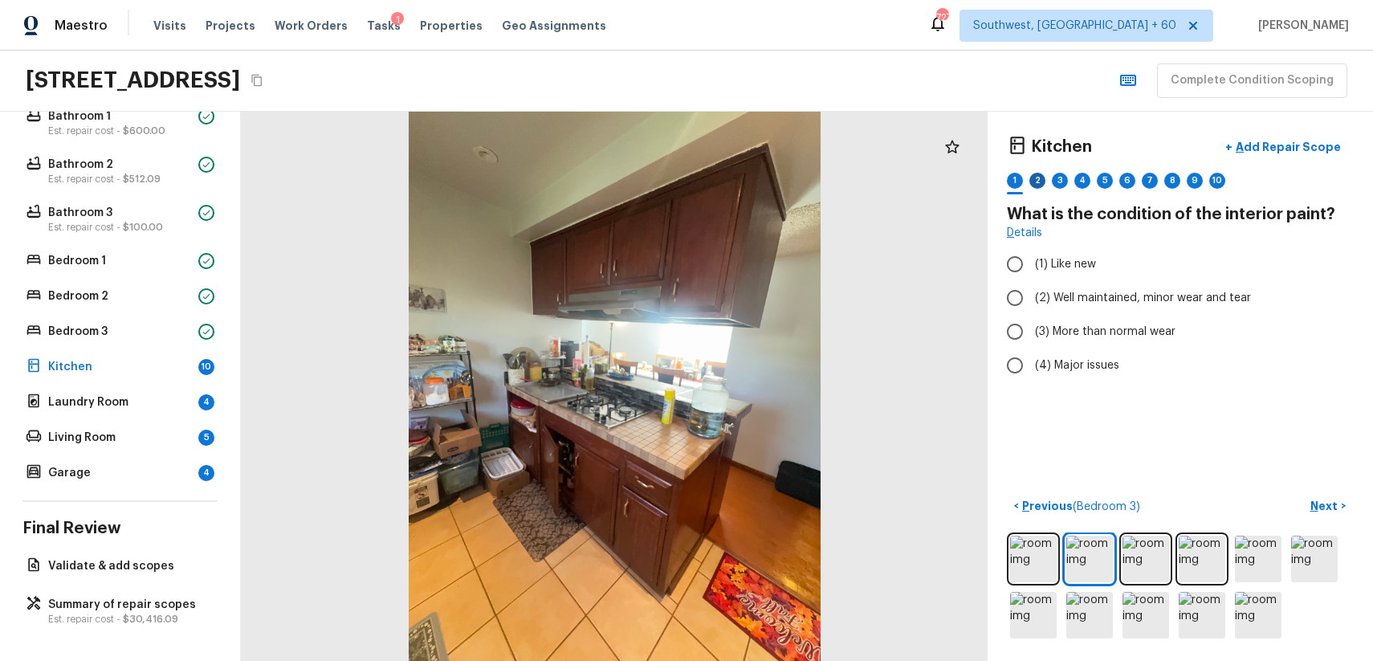
click at [1033, 180] on div "2" at bounding box center [1037, 181] width 16 height 16
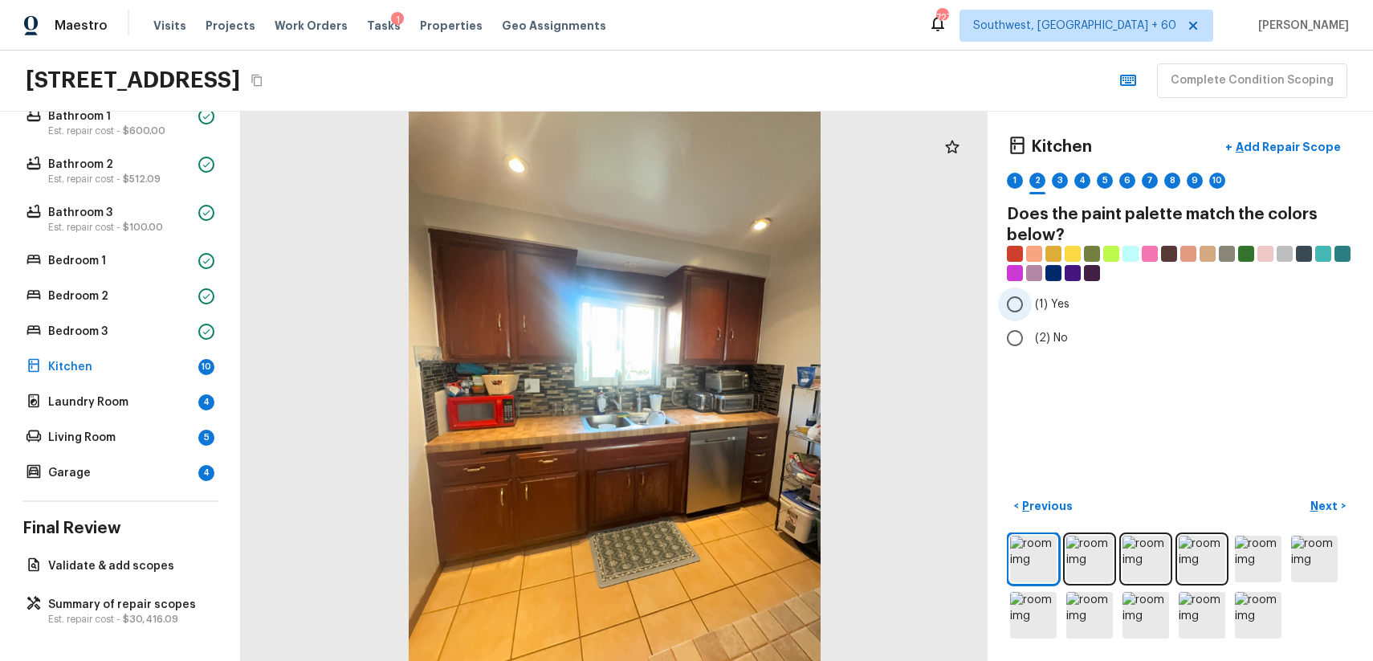
click at [1032, 310] on label "(1) Yes" at bounding box center [1169, 304] width 343 height 34
click at [1032, 310] on input "(1) Yes" at bounding box center [1015, 304] width 34 height 34
radio input "true"
click at [1302, 506] on button "Next >" at bounding box center [1327, 506] width 51 height 26
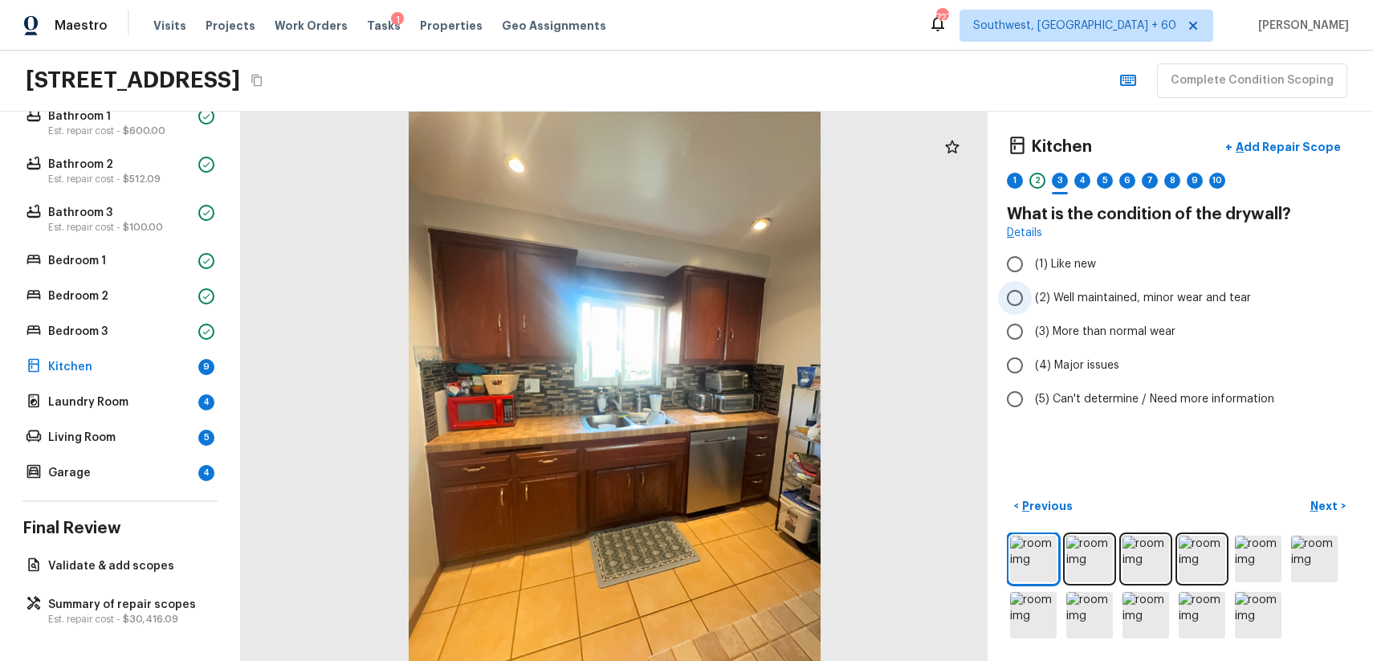
click at [1100, 295] on span "(2) Well maintained, minor wear and tear" at bounding box center [1143, 298] width 216 height 16
click at [1032, 295] on input "(2) Well maintained, minor wear and tear" at bounding box center [1015, 298] width 34 height 34
radio input "true"
click at [1315, 508] on p "Next" at bounding box center [1325, 506] width 31 height 16
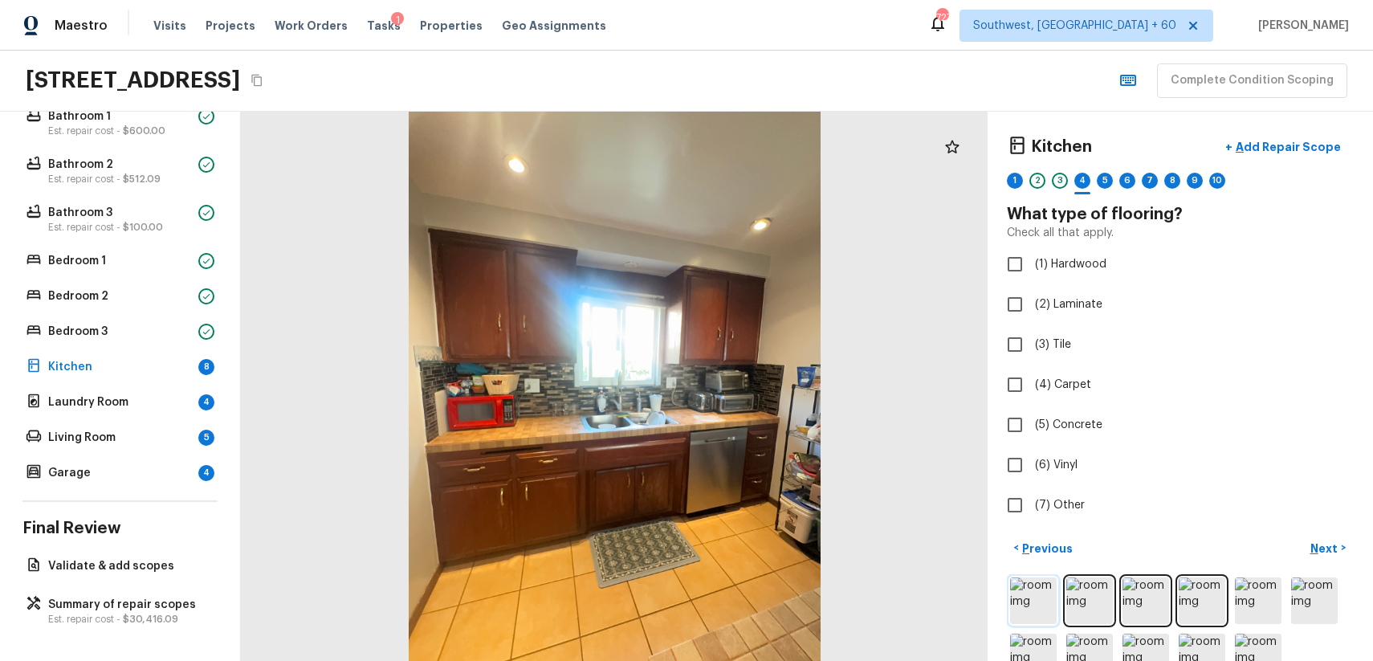
click at [1020, 593] on img at bounding box center [1033, 600] width 47 height 47
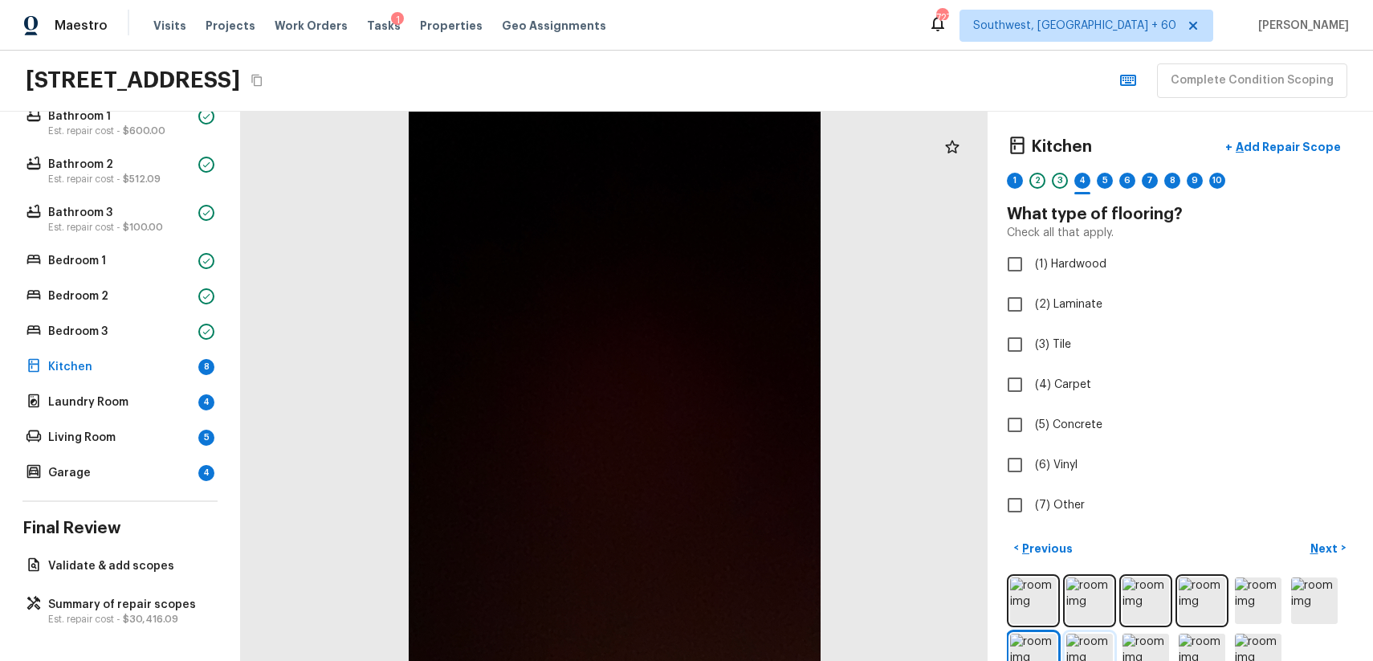
scroll to position [19, 0]
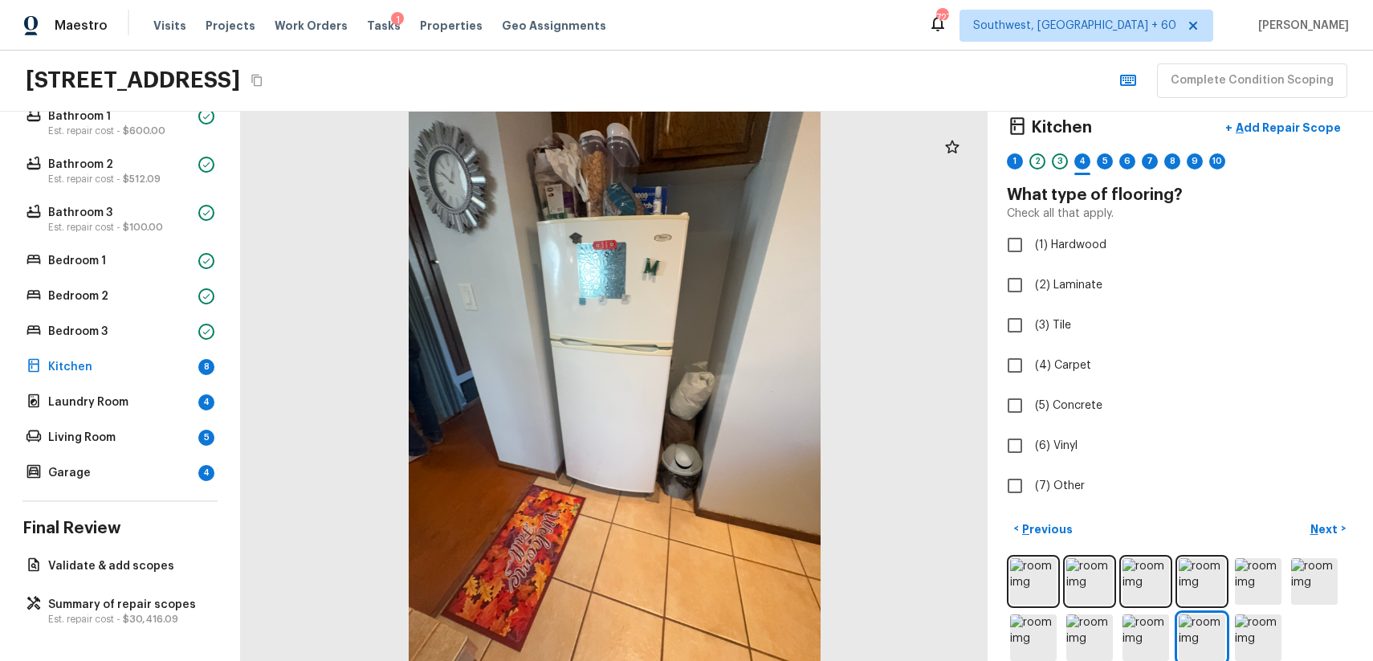
click at [1022, 151] on div "Kitchen + Add Repair Scope 1 2 3 4 5 6 7 8 9 10" at bounding box center [1180, 145] width 347 height 67
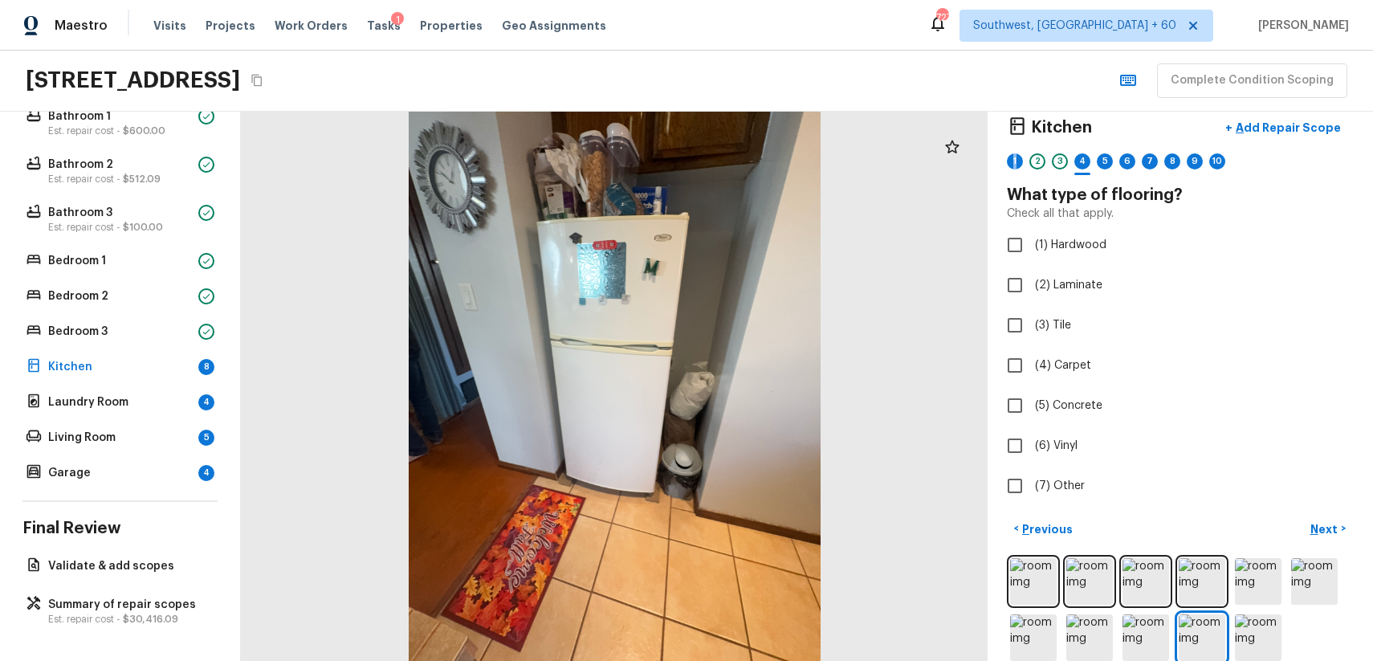
click at [1022, 151] on div "Kitchen + Add Repair Scope 1 2 3 4 5 6 7 8 9 10" at bounding box center [1180, 145] width 347 height 67
click at [1013, 162] on div "1" at bounding box center [1015, 161] width 16 height 16
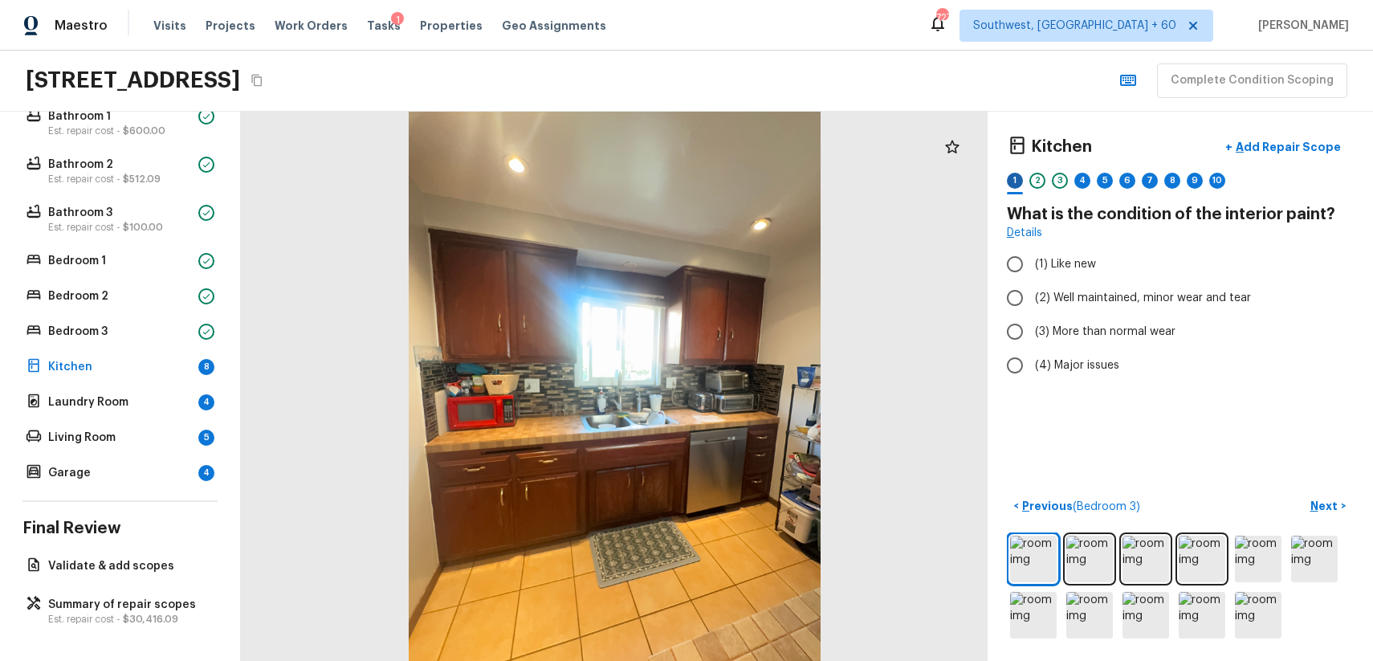
scroll to position [0, 0]
click at [1093, 295] on span "(2) Well maintained, minor wear and tear" at bounding box center [1143, 298] width 216 height 16
click at [1032, 295] on input "(2) Well maintained, minor wear and tear" at bounding box center [1015, 298] width 34 height 34
radio input "true"
click at [1073, 173] on div "1 2 3 4 5 6 7 8 9 10" at bounding box center [1180, 185] width 347 height 25
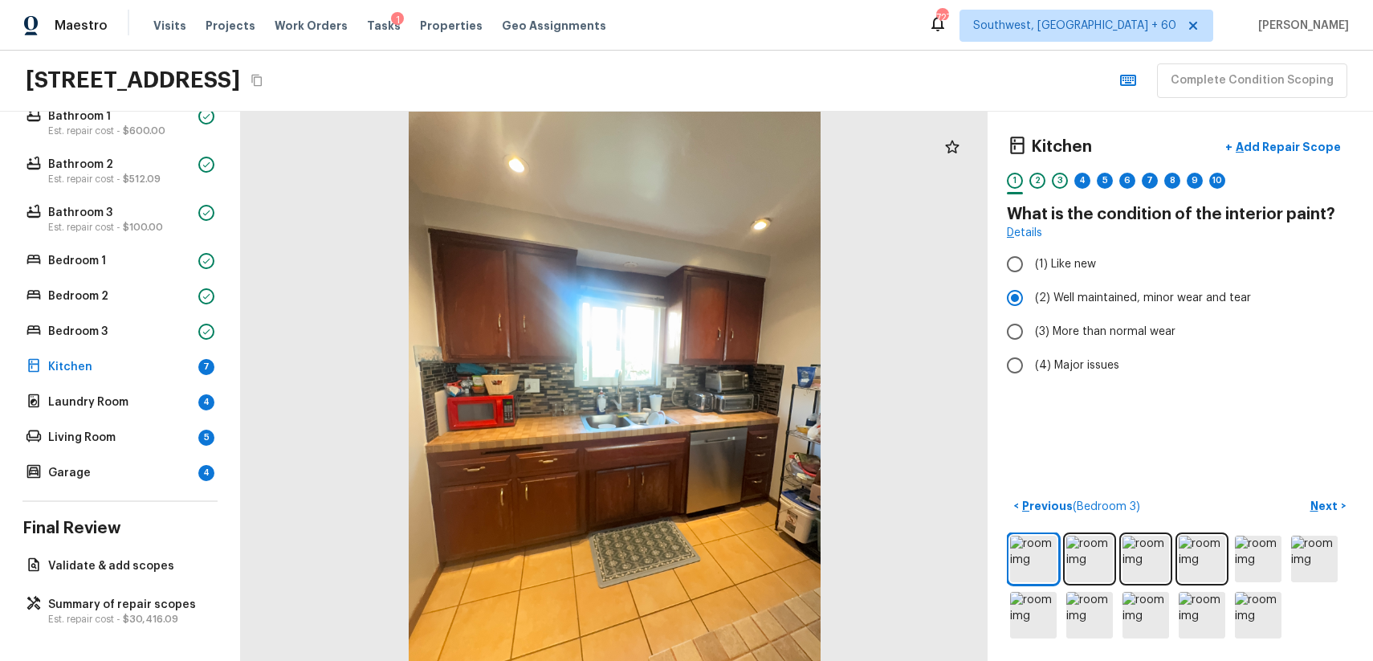
click at [1073, 173] on div "1 2 3 4 5 6 7 8 9 10" at bounding box center [1180, 185] width 347 height 25
click at [1082, 181] on div "4" at bounding box center [1082, 181] width 16 height 16
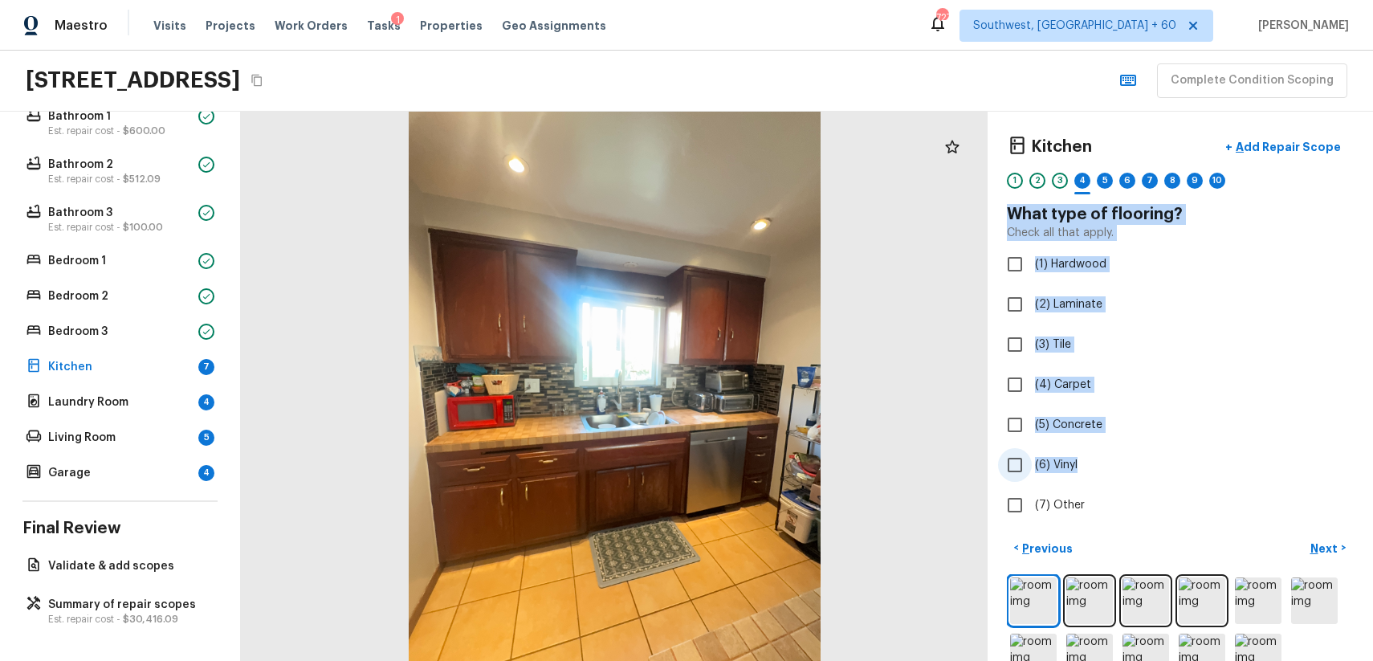
drag, startPoint x: 1005, startPoint y: 214, endPoint x: 1081, endPoint y: 471, distance: 268.5
click at [1081, 471] on div "Kitchen + Add Repair Scope 1 2 3 4 5 6 7 8 9 10 What type of flooring? Check al…" at bounding box center [1180, 386] width 385 height 549
copy div "What type of flooring? Check all that apply. (1) Hardwood (2) Laminate (3) Tile…"
click at [1108, 181] on div "5" at bounding box center [1105, 181] width 16 height 16
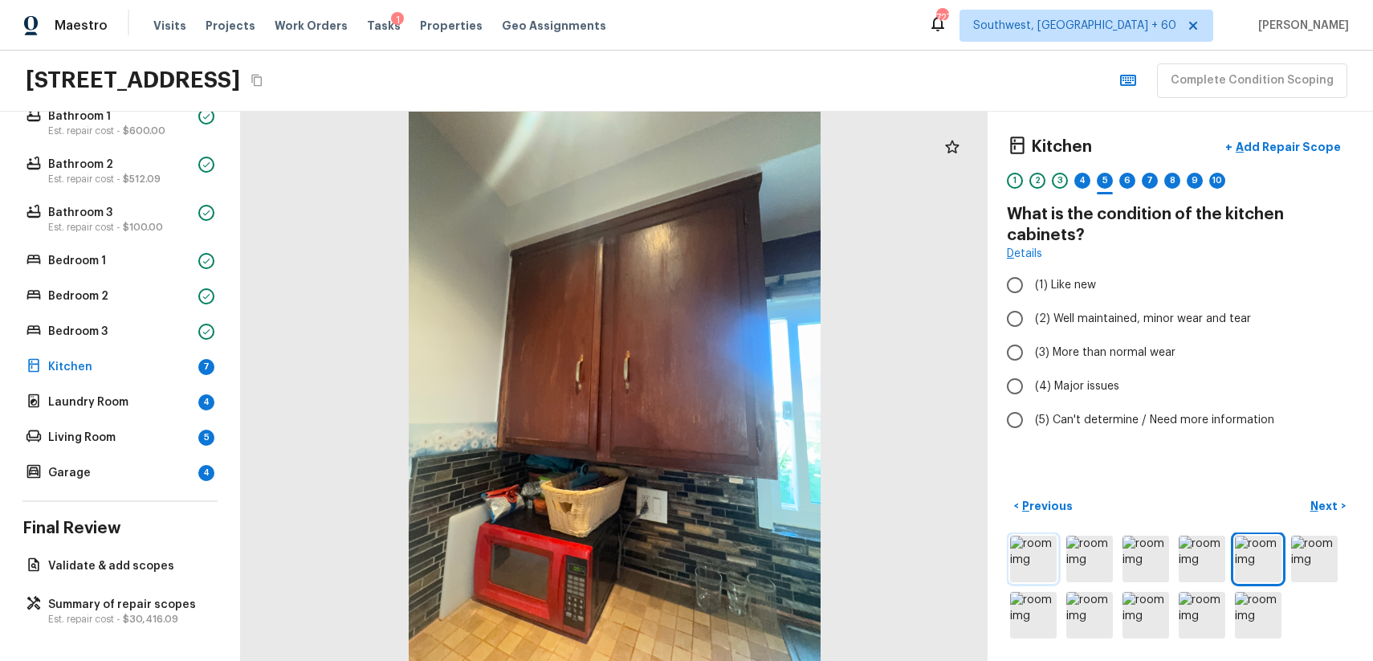
click at [1024, 552] on img at bounding box center [1033, 559] width 47 height 47
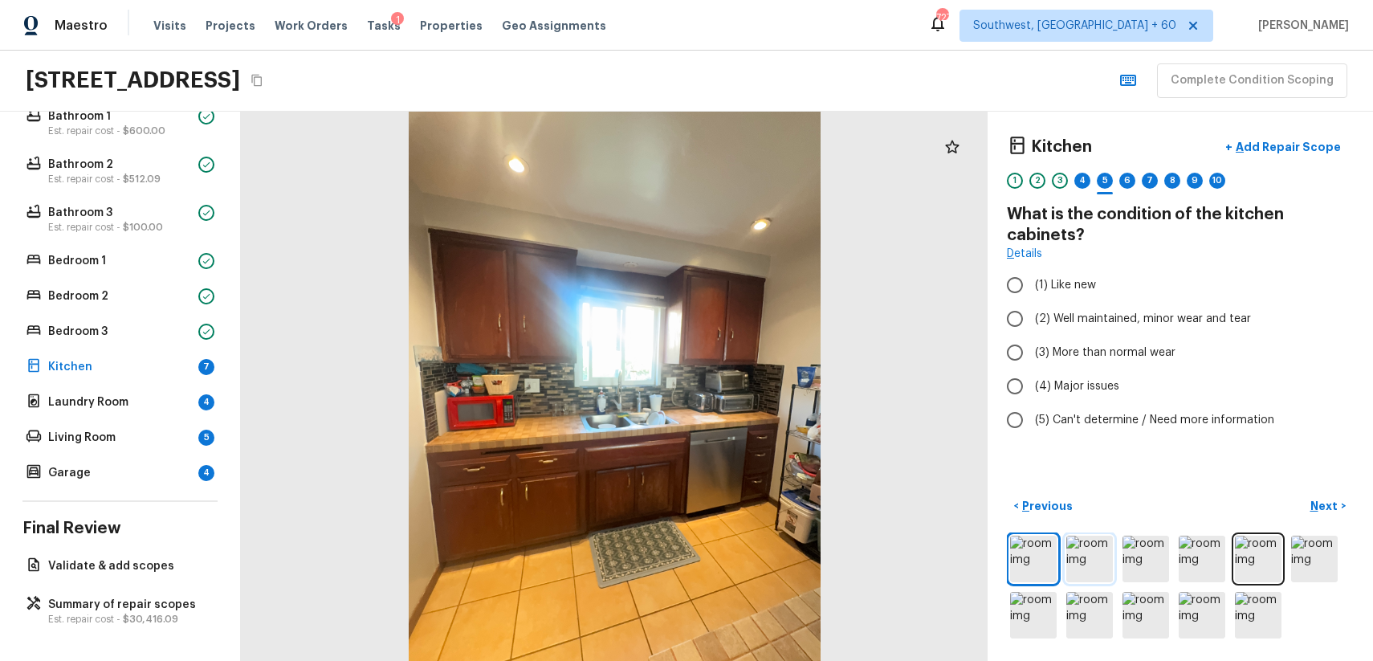
click at [1093, 570] on img at bounding box center [1089, 559] width 47 height 47
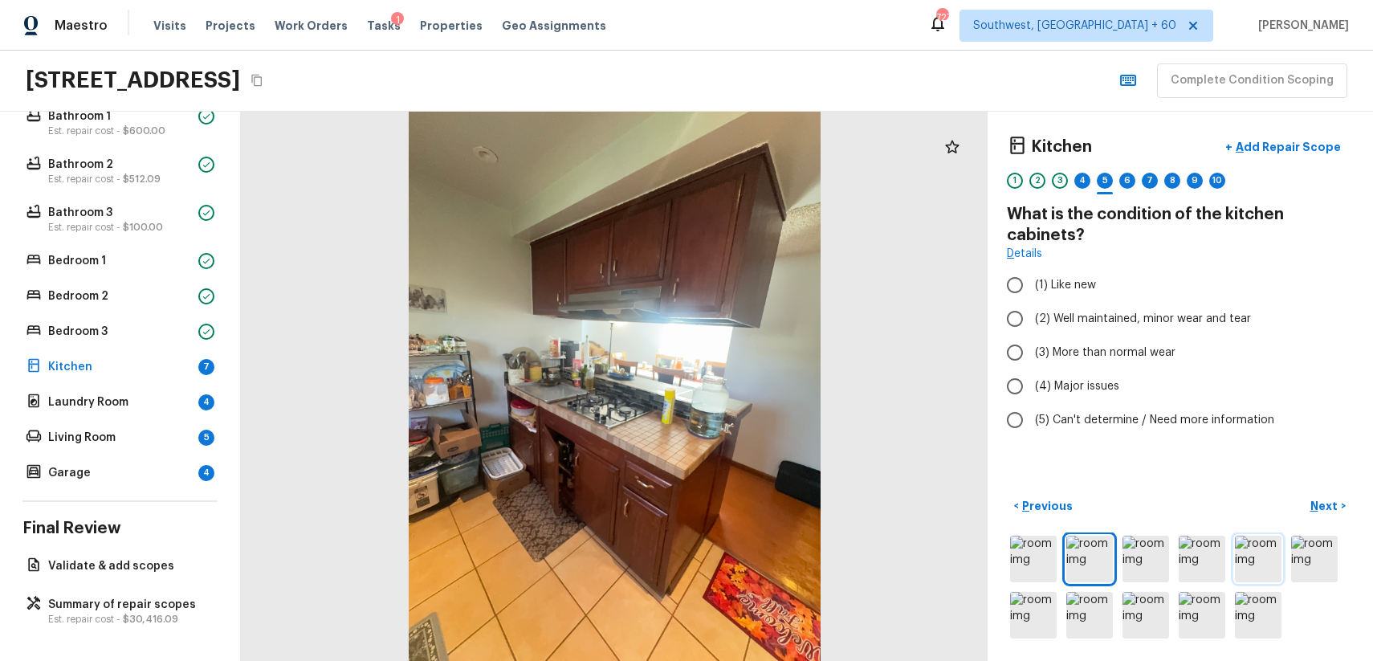
click at [1254, 556] on img at bounding box center [1258, 559] width 47 height 47
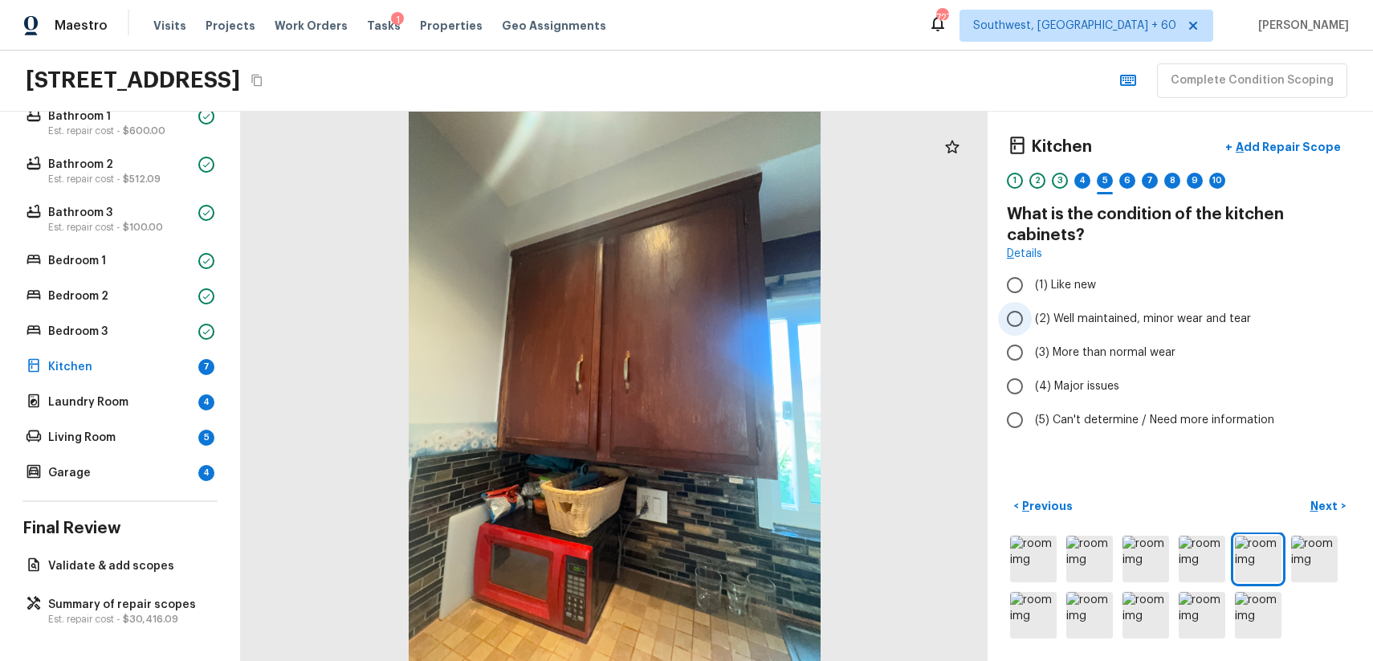
click at [1102, 316] on span "(2) Well maintained, minor wear and tear" at bounding box center [1143, 319] width 216 height 16
click at [1032, 316] on input "(2) Well maintained, minor wear and tear" at bounding box center [1015, 319] width 34 height 34
radio input "true"
click at [1003, 564] on div "Kitchen + Add Repair Scope 1 2 3 4 5 6 7 8 9 10 What is the condition of the ki…" at bounding box center [1180, 386] width 385 height 549
click at [1045, 560] on img at bounding box center [1033, 559] width 47 height 47
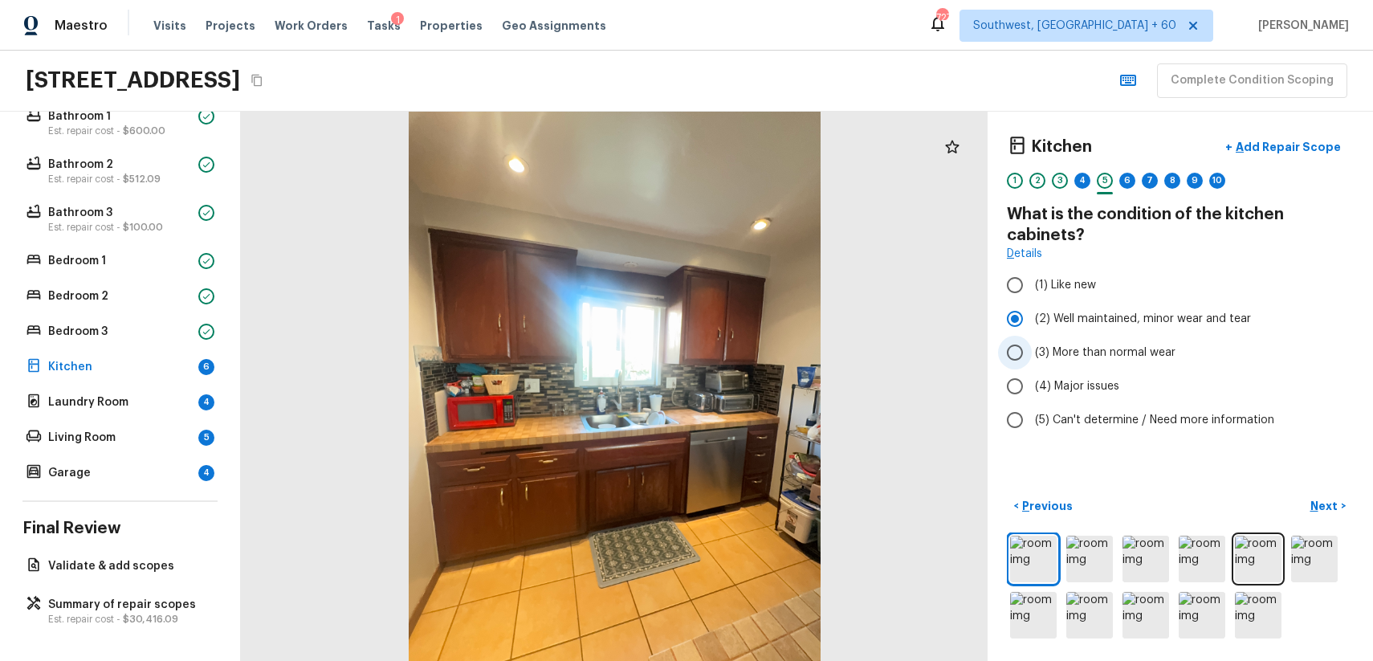
click at [1102, 348] on span "(3) More than normal wear" at bounding box center [1105, 352] width 140 height 16
click at [1032, 348] on input "(3) More than normal wear" at bounding box center [1015, 353] width 34 height 34
radio input "true"
click at [1262, 142] on p "Add Repair Scope" at bounding box center [1286, 147] width 108 height 16
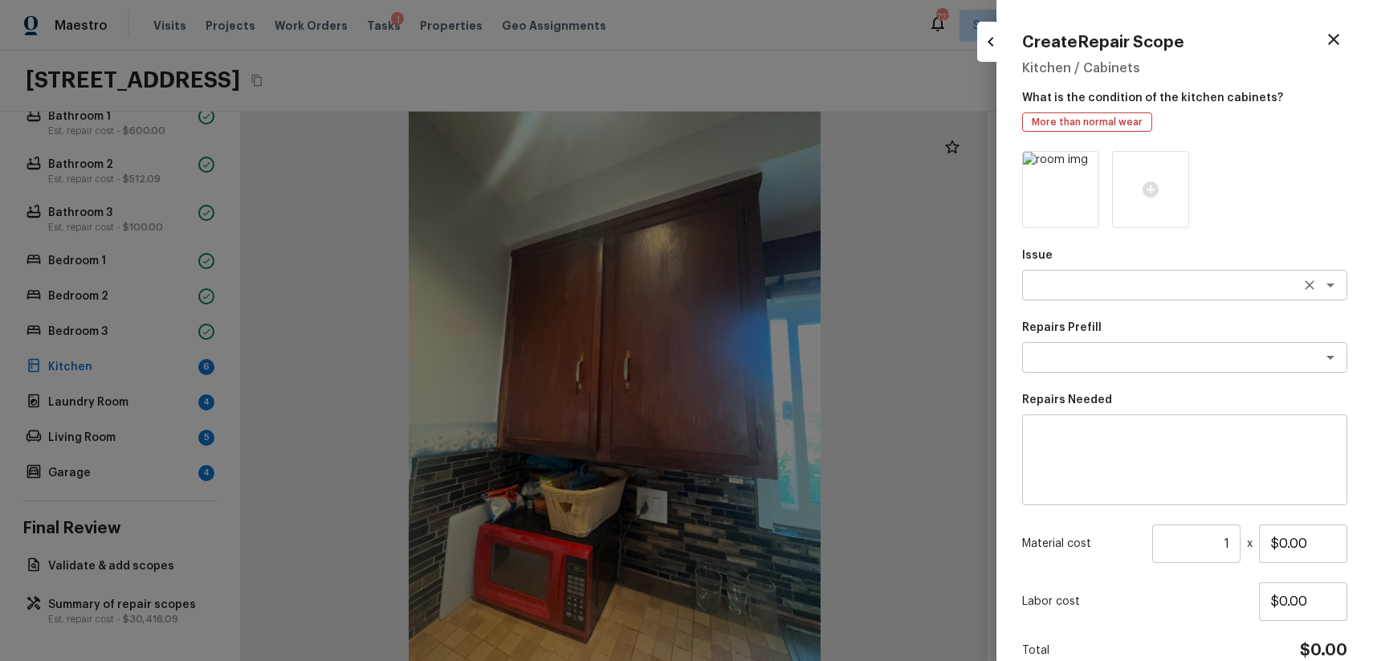
click at [1092, 279] on textarea at bounding box center [1162, 285] width 266 height 16
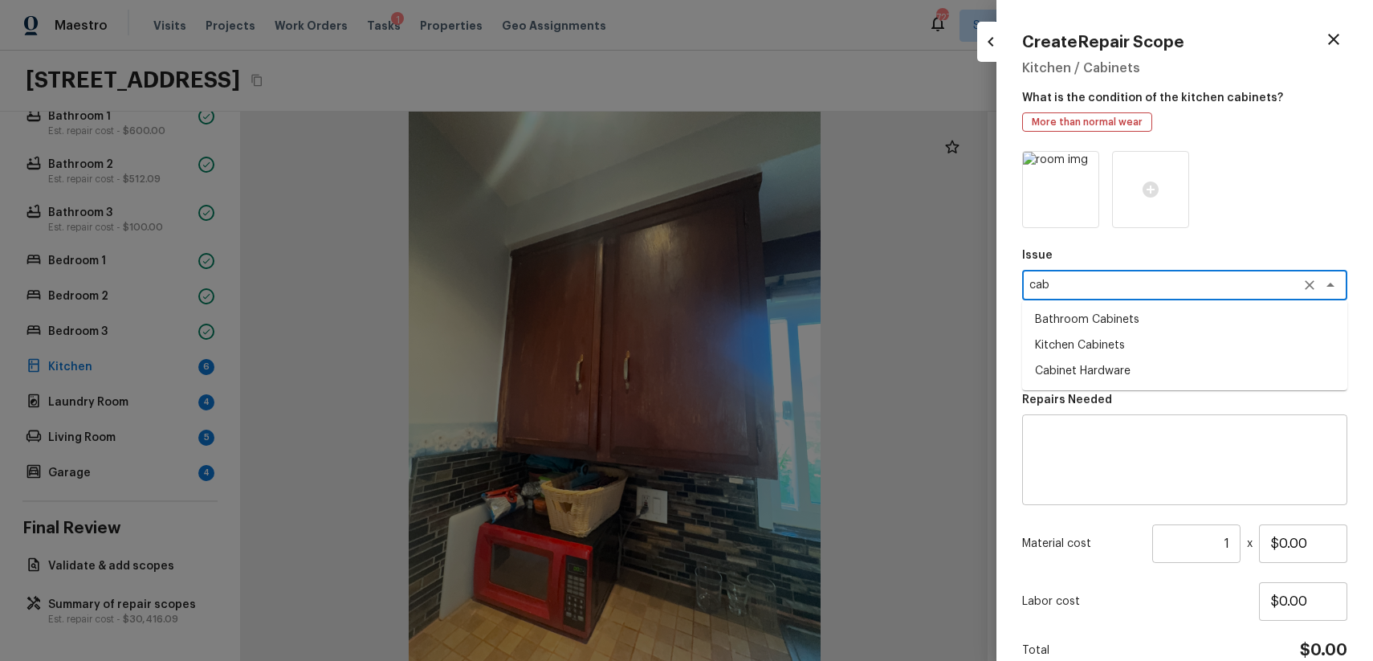
click at [1171, 348] on li "Kitchen Cabinets" at bounding box center [1184, 345] width 325 height 26
type textarea "Kitchen Cabinets"
click at [1154, 428] on textarea at bounding box center [1184, 460] width 303 height 64
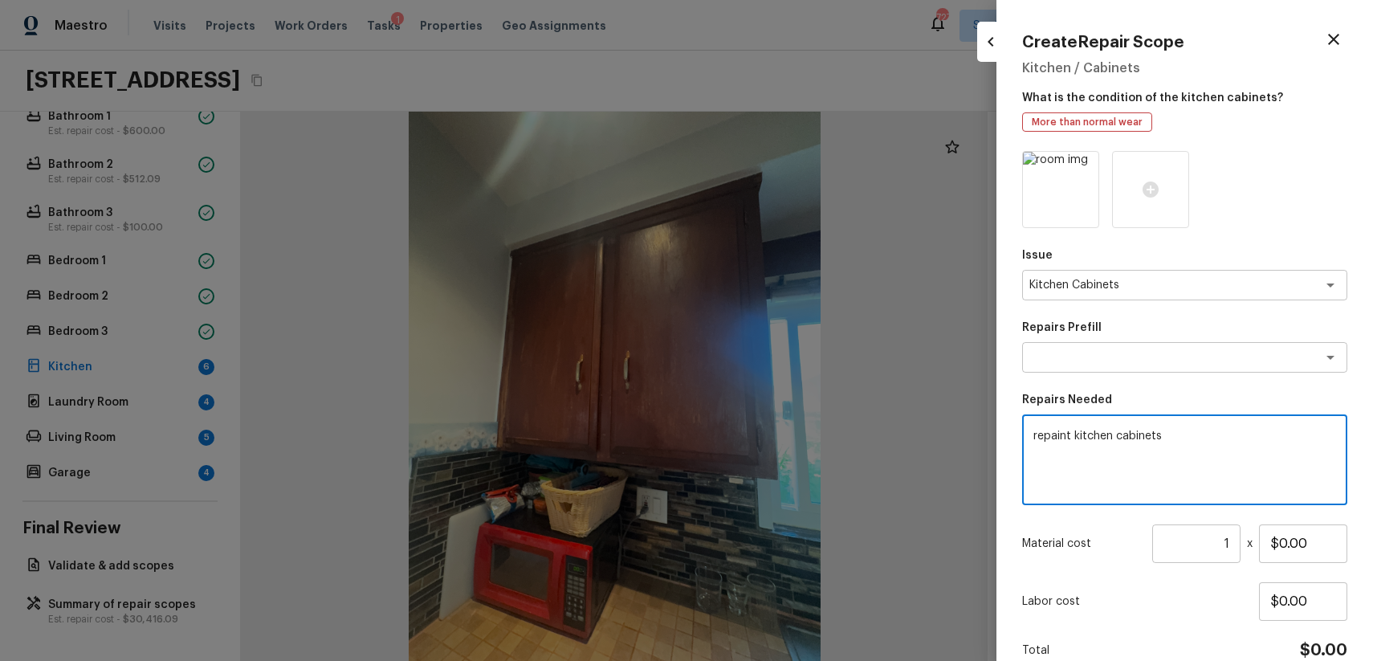
type textarea "repaint kitchen cabinets"
click at [1236, 544] on input "1" at bounding box center [1196, 543] width 88 height 39
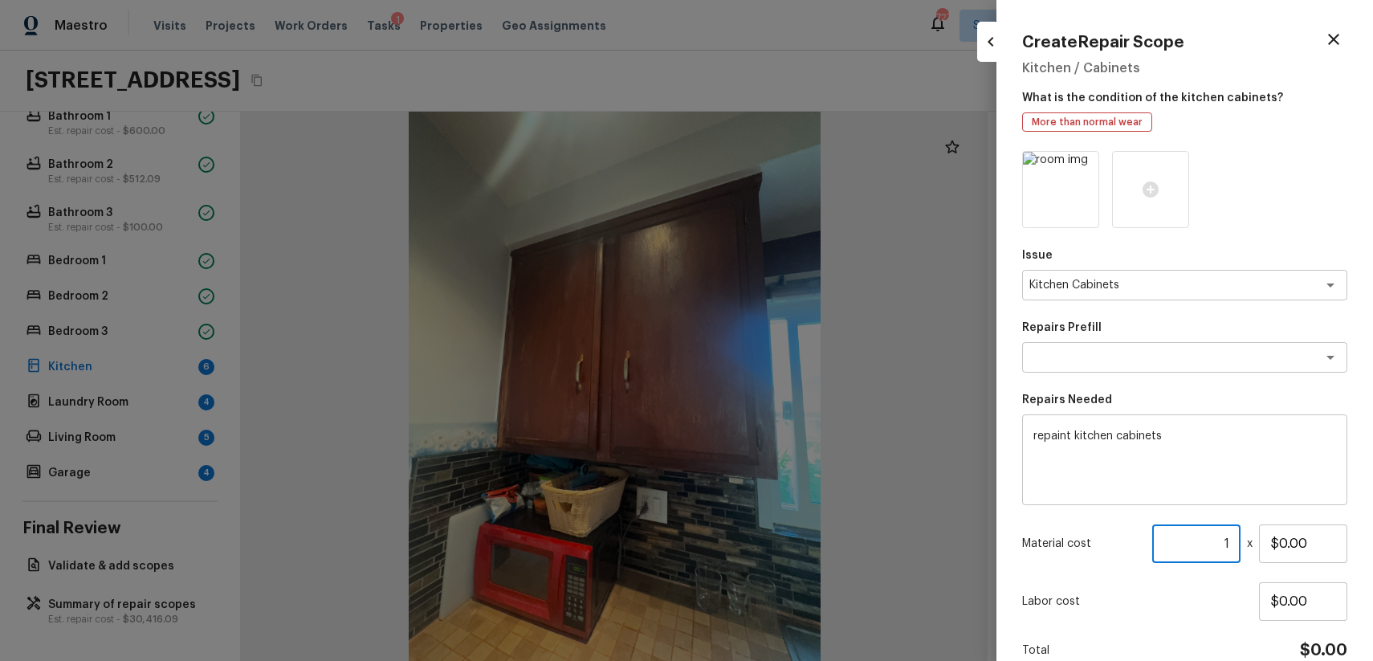
click at [1223, 521] on div "Issue Kitchen Cabinets x ​ Repairs Prefill x ​ Repairs Needed repaint kitchen c…" at bounding box center [1184, 432] width 325 height 562
click at [1232, 539] on input "1" at bounding box center [1196, 543] width 88 height 39
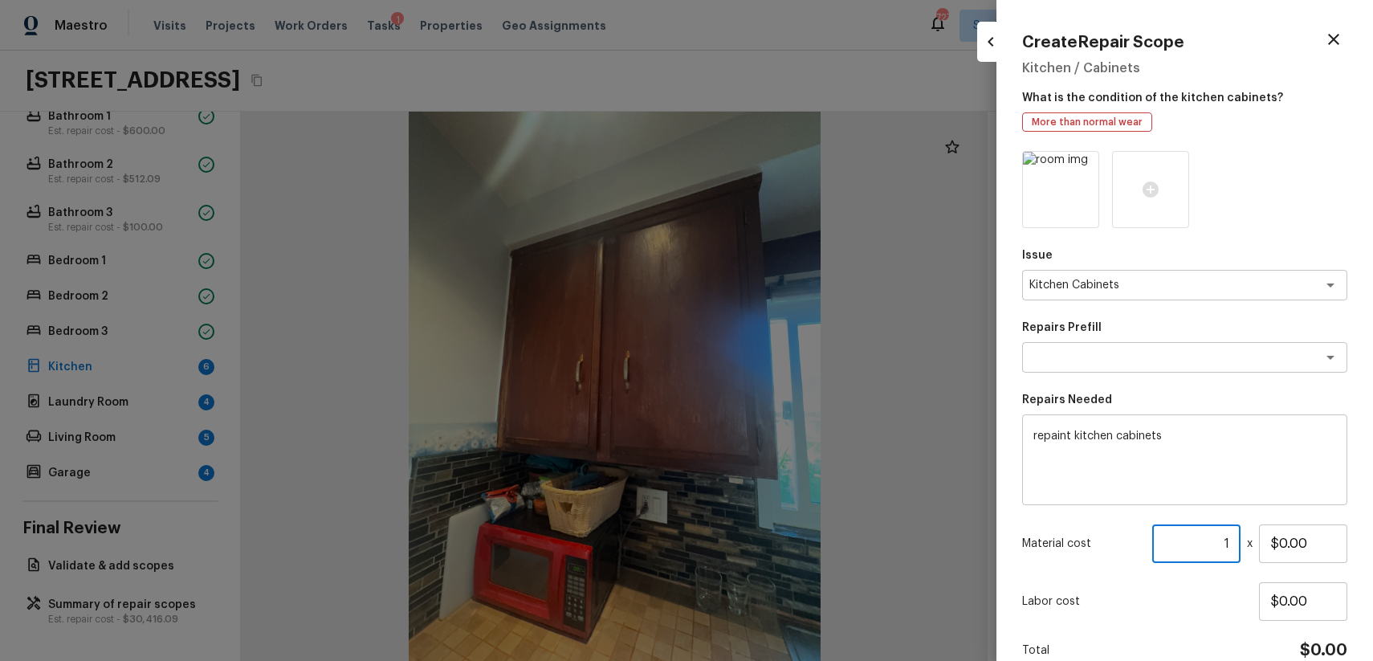
click at [1234, 547] on input "1" at bounding box center [1196, 543] width 88 height 39
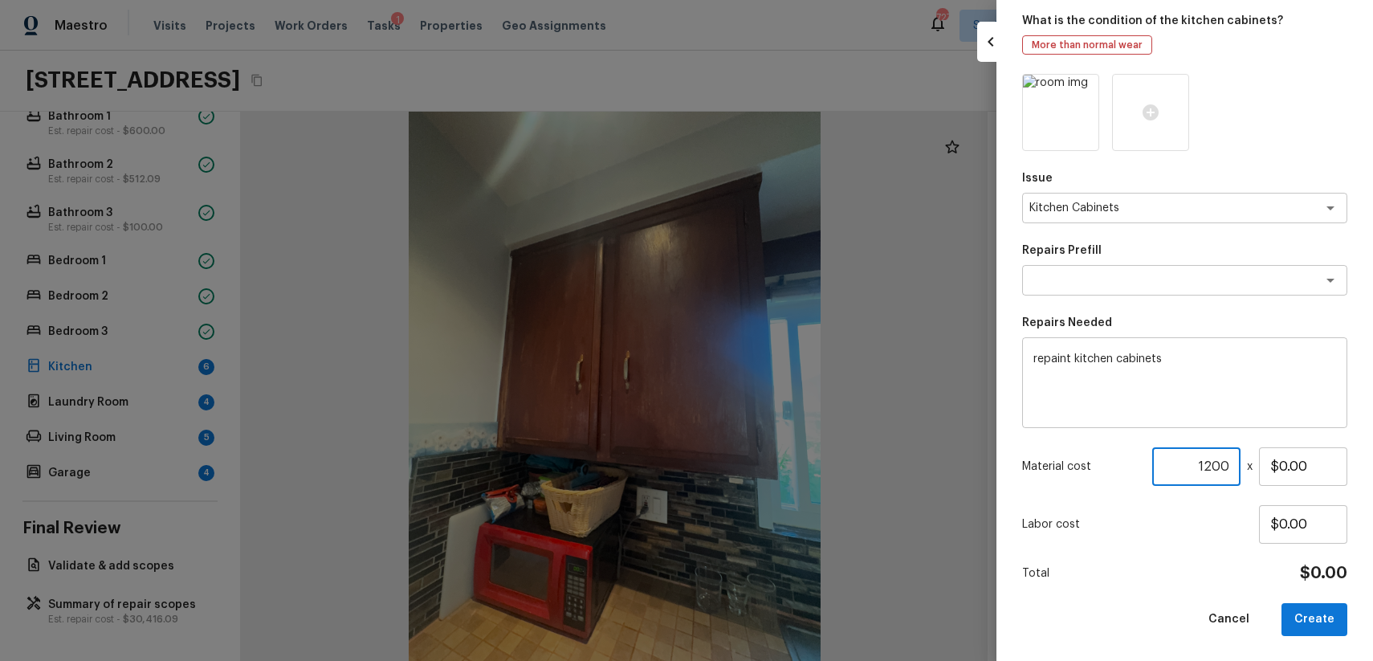
click at [1289, 568] on div "Total $0.00" at bounding box center [1184, 573] width 325 height 21
click at [1281, 466] on input "$0.00" at bounding box center [1303, 466] width 88 height 39
click at [1221, 468] on input "1200" at bounding box center [1196, 466] width 88 height 39
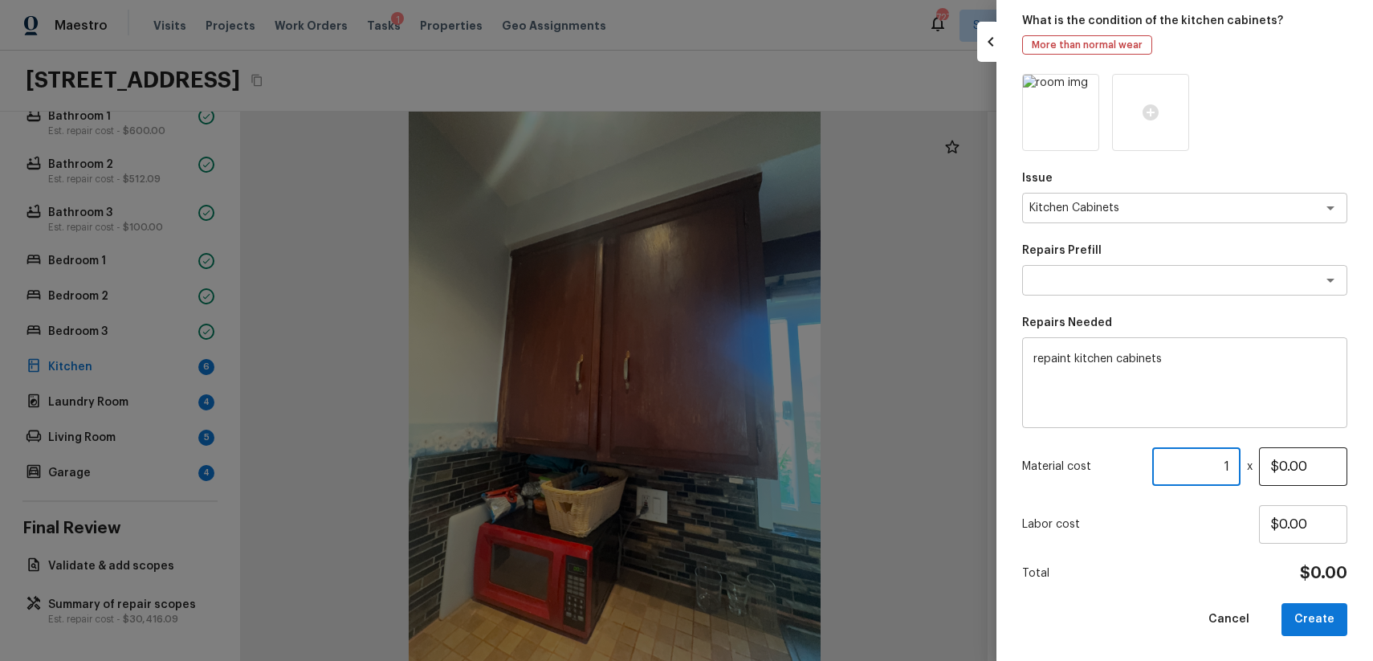
type input "1"
click at [1282, 467] on input "$0.00" at bounding box center [1303, 466] width 88 height 39
type input "$1,200.00"
click at [1313, 603] on button "Create" at bounding box center [1314, 619] width 66 height 33
type input "$0.00"
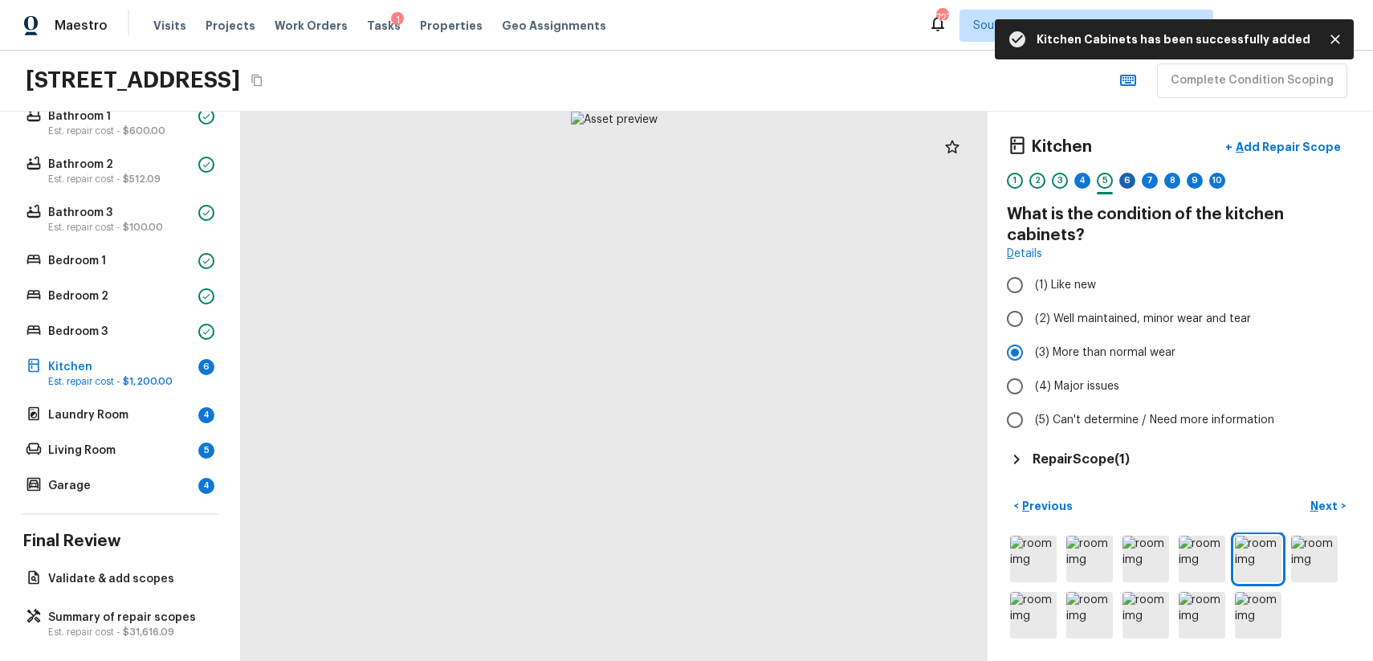
click at [1132, 174] on div "6" at bounding box center [1127, 181] width 16 height 16
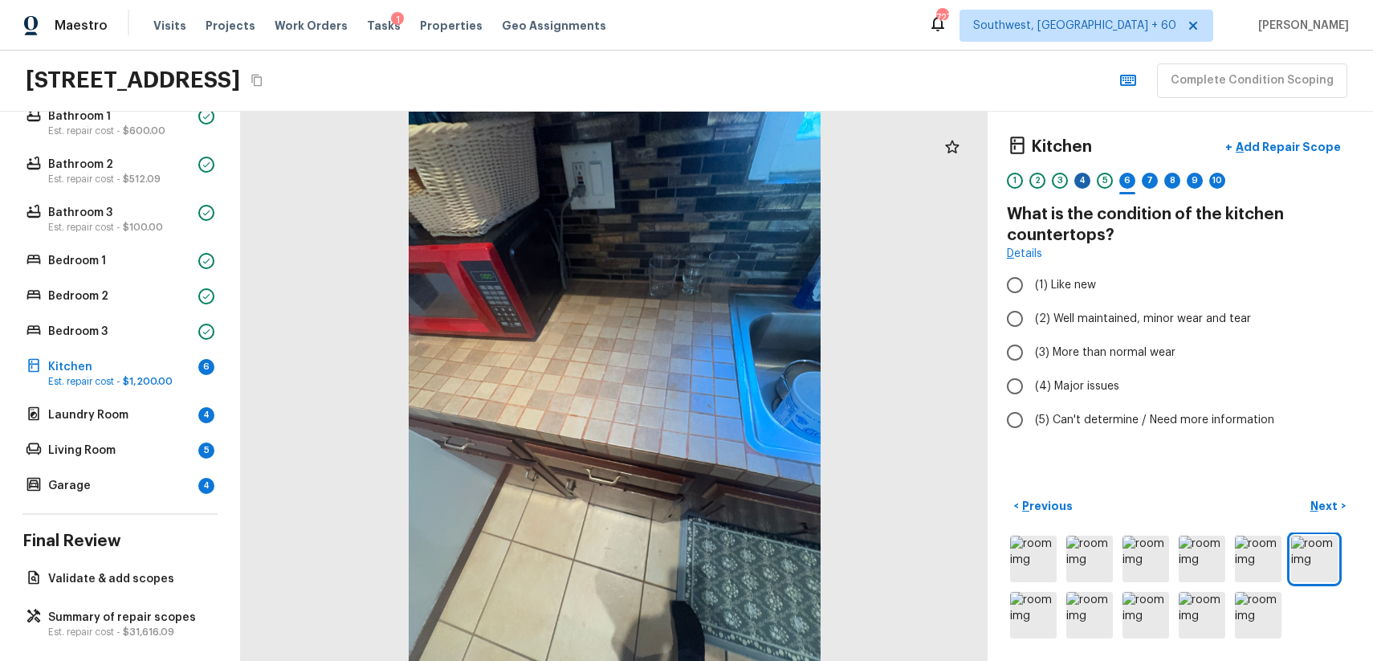
click at [1077, 187] on div "4" at bounding box center [1082, 181] width 16 height 16
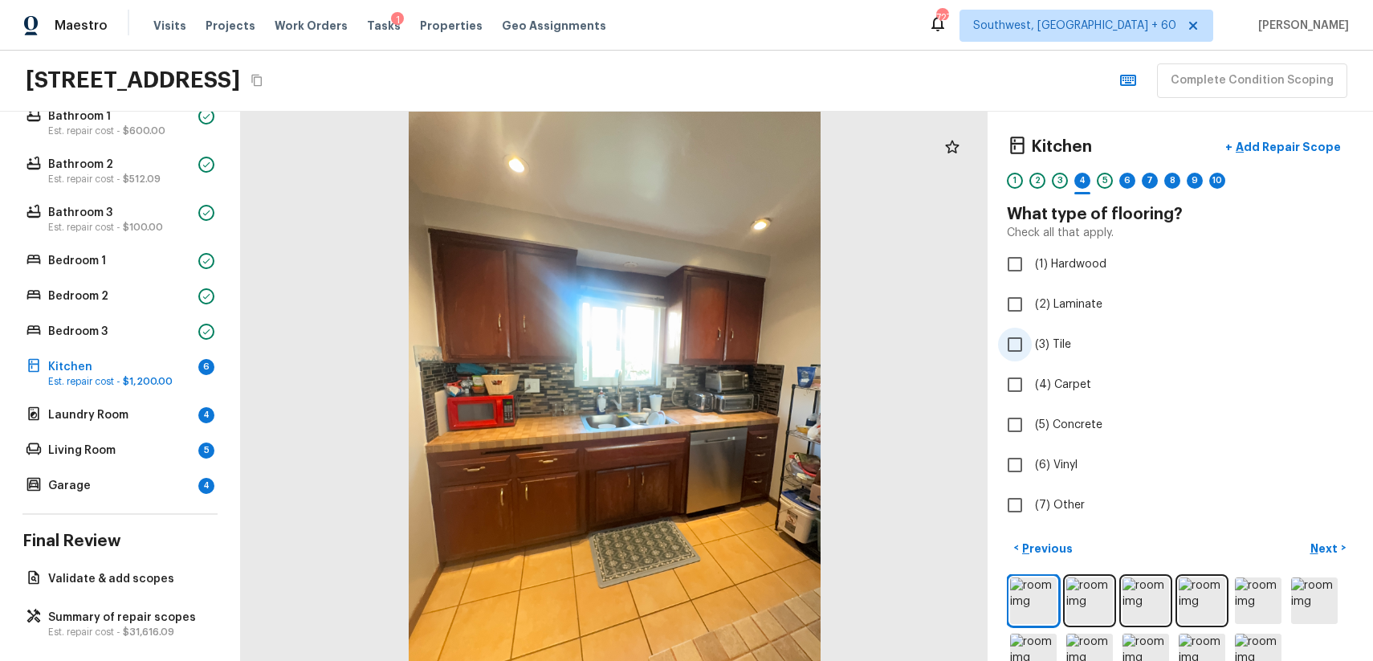
click at [1035, 344] on span "(3) Tile" at bounding box center [1053, 344] width 36 height 16
click at [1032, 344] on input "(3) Tile" at bounding box center [1015, 345] width 34 height 34
checkbox input "true"
click at [1106, 182] on div "5" at bounding box center [1105, 181] width 16 height 16
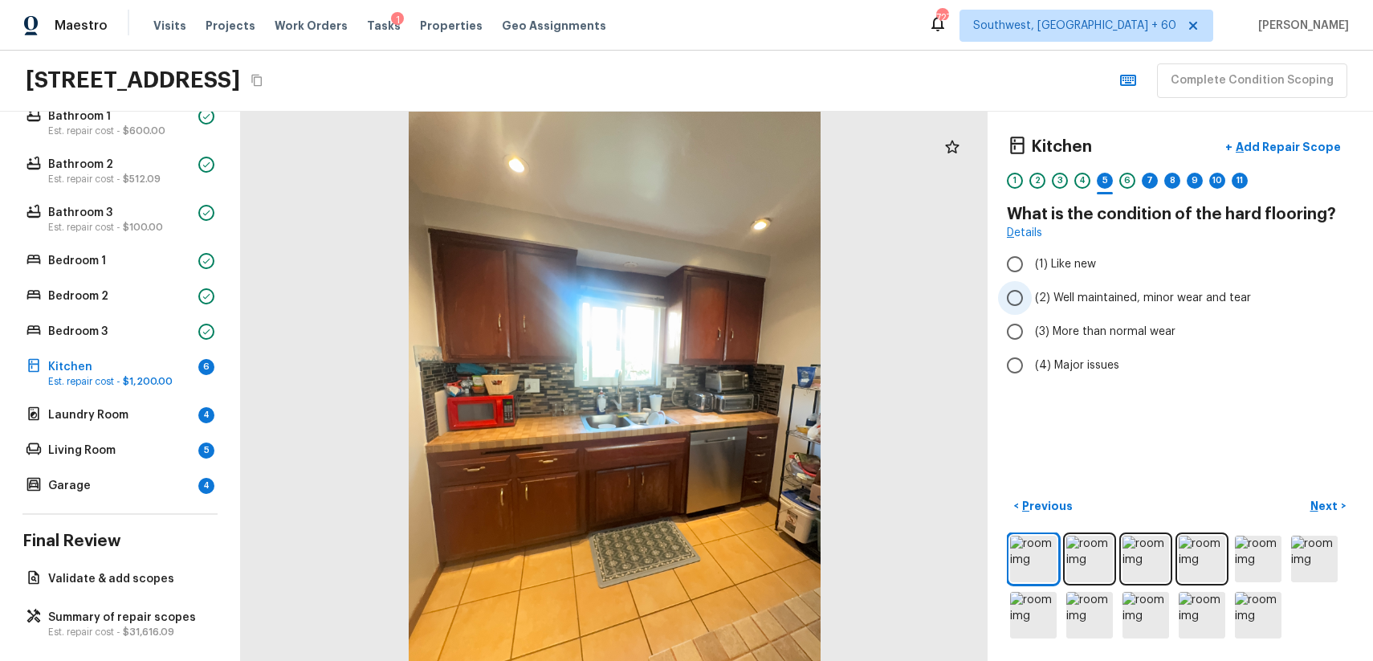
click at [1196, 303] on span "(2) Well maintained, minor wear and tear" at bounding box center [1143, 298] width 216 height 16
click at [1032, 303] on input "(2) Well maintained, minor wear and tear" at bounding box center [1015, 298] width 34 height 34
radio input "true"
click at [1146, 183] on div "7" at bounding box center [1150, 181] width 16 height 16
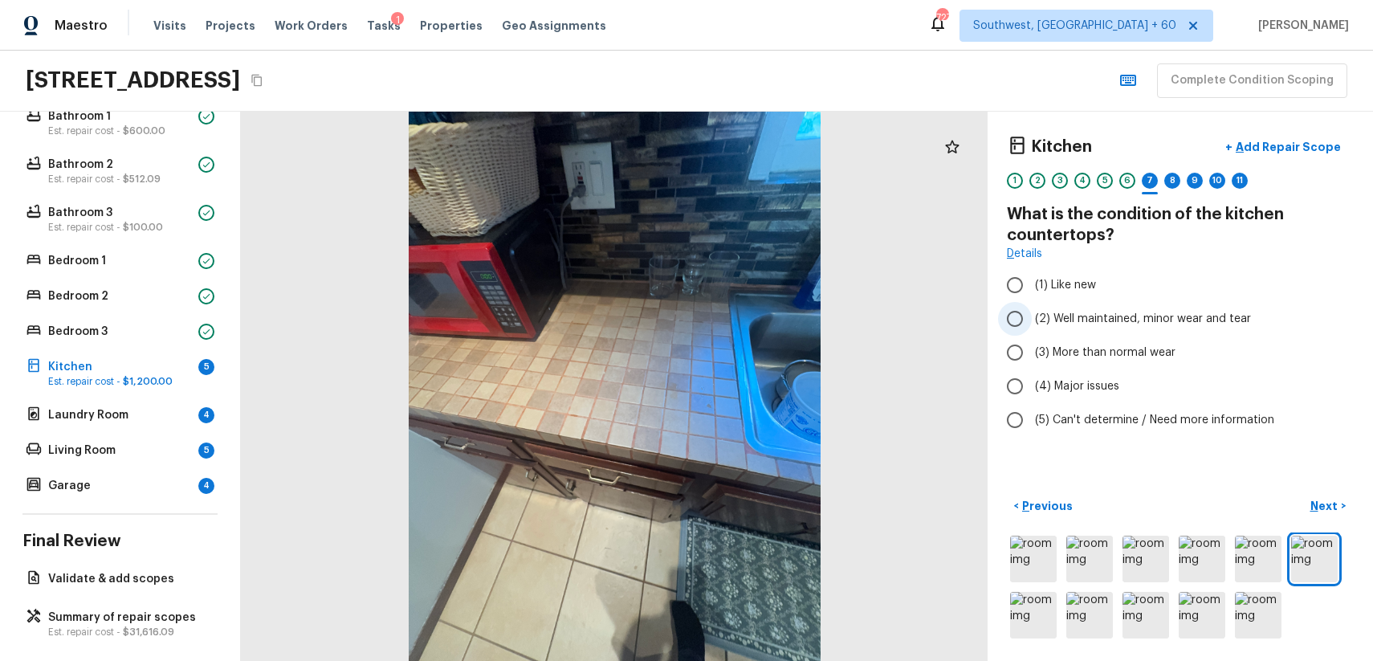
click at [1183, 324] on span "(2) Well maintained, minor wear and tear" at bounding box center [1143, 319] width 216 height 16
click at [1032, 324] on input "(2) Well maintained, minor wear and tear" at bounding box center [1015, 319] width 34 height 34
radio input "true"
click at [1169, 178] on div "8" at bounding box center [1172, 181] width 16 height 16
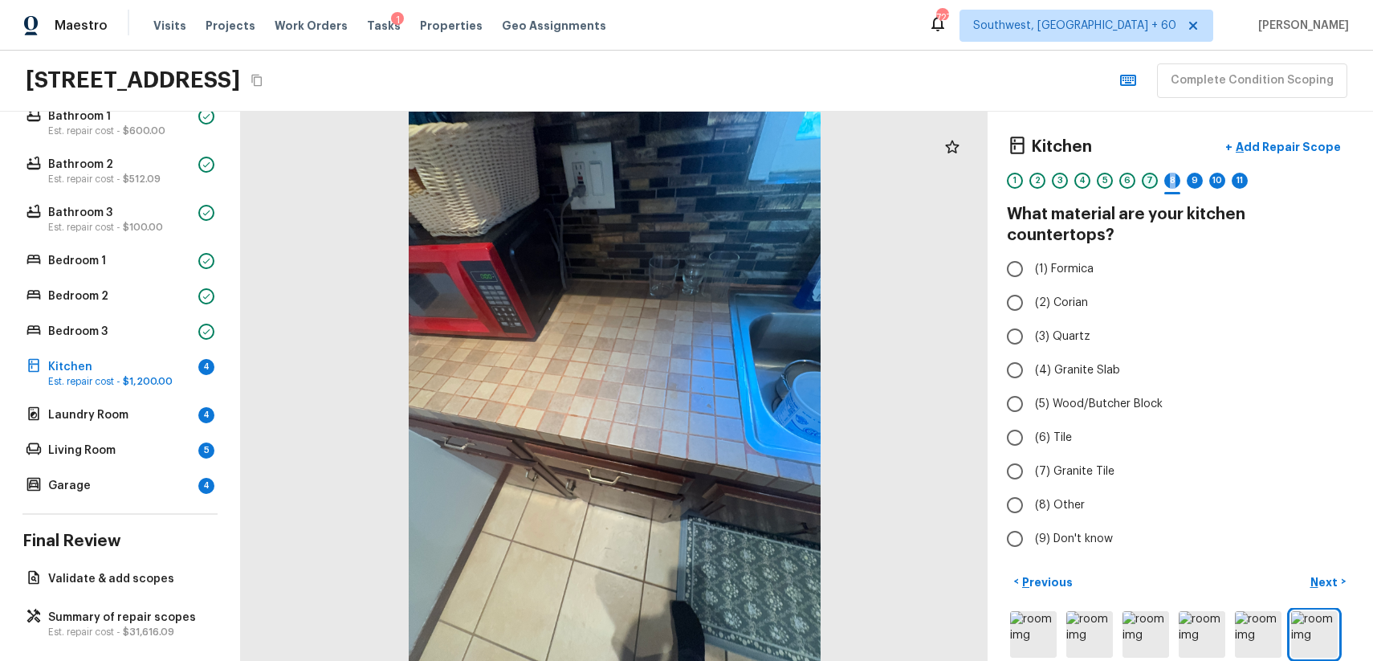
click at [1151, 186] on div "7" at bounding box center [1150, 181] width 16 height 16
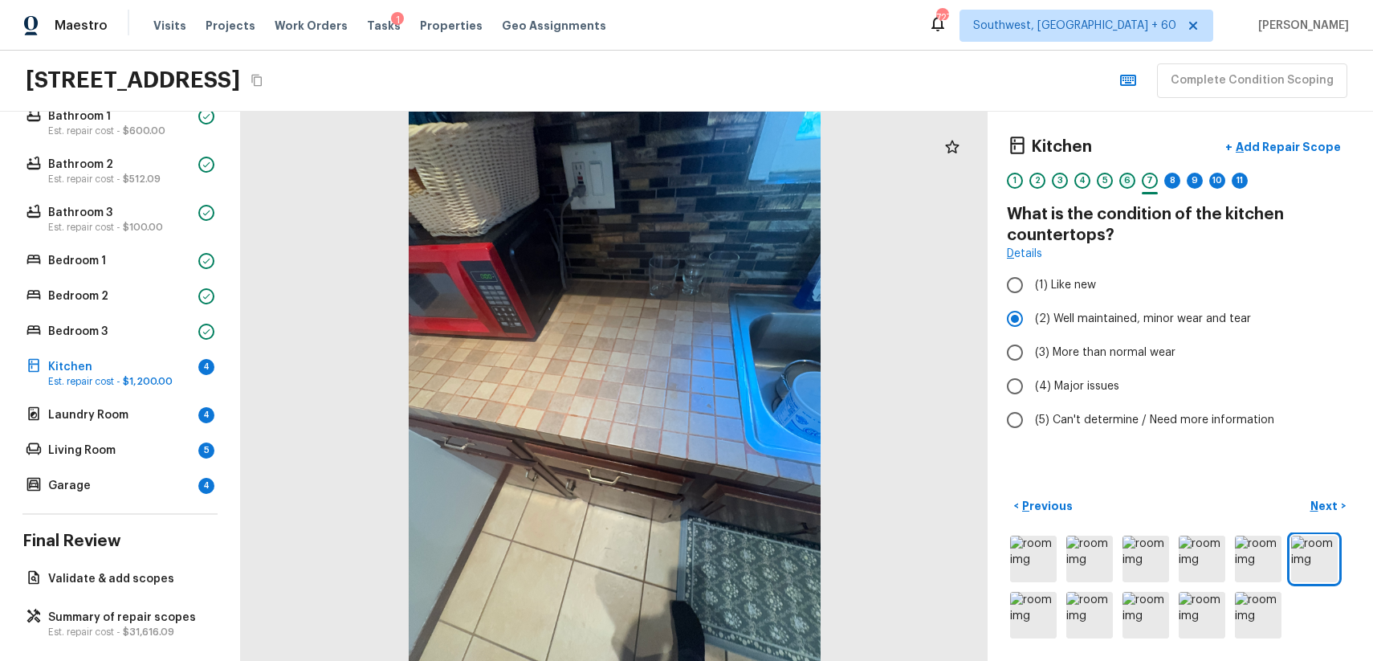
click at [1122, 178] on div "6" at bounding box center [1127, 181] width 16 height 16
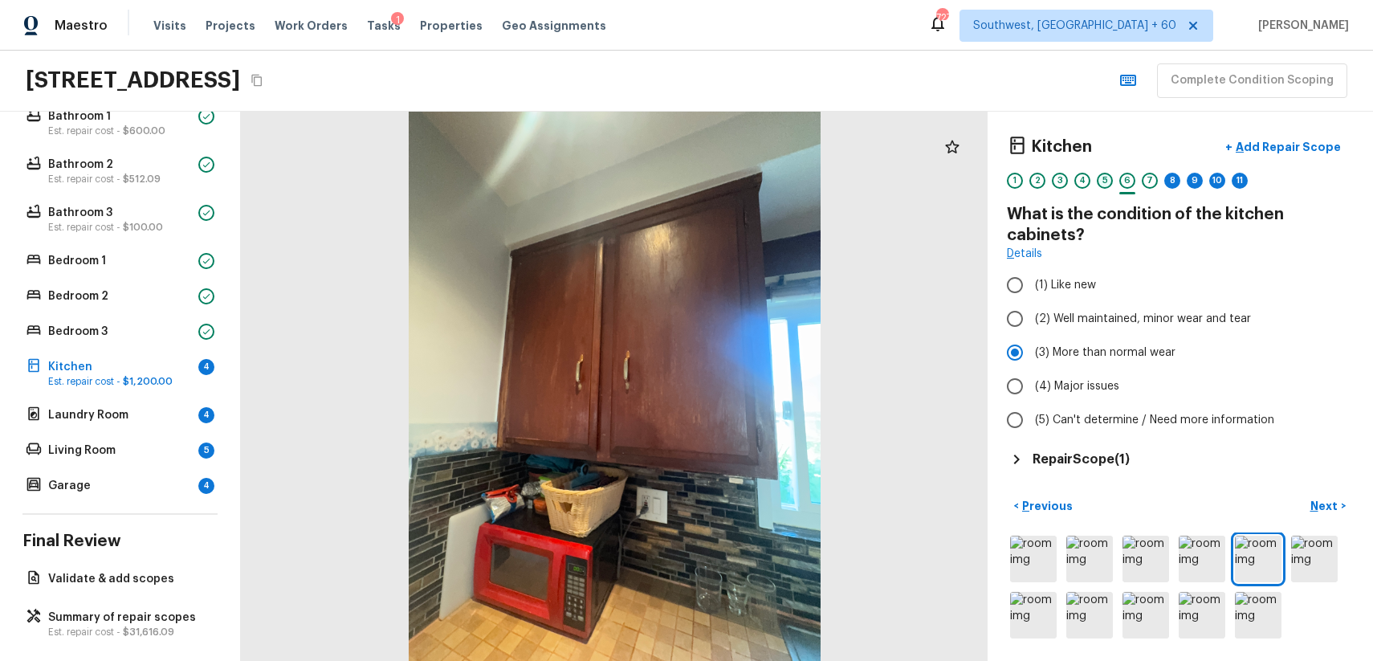
click at [1102, 183] on div "5" at bounding box center [1105, 181] width 16 height 16
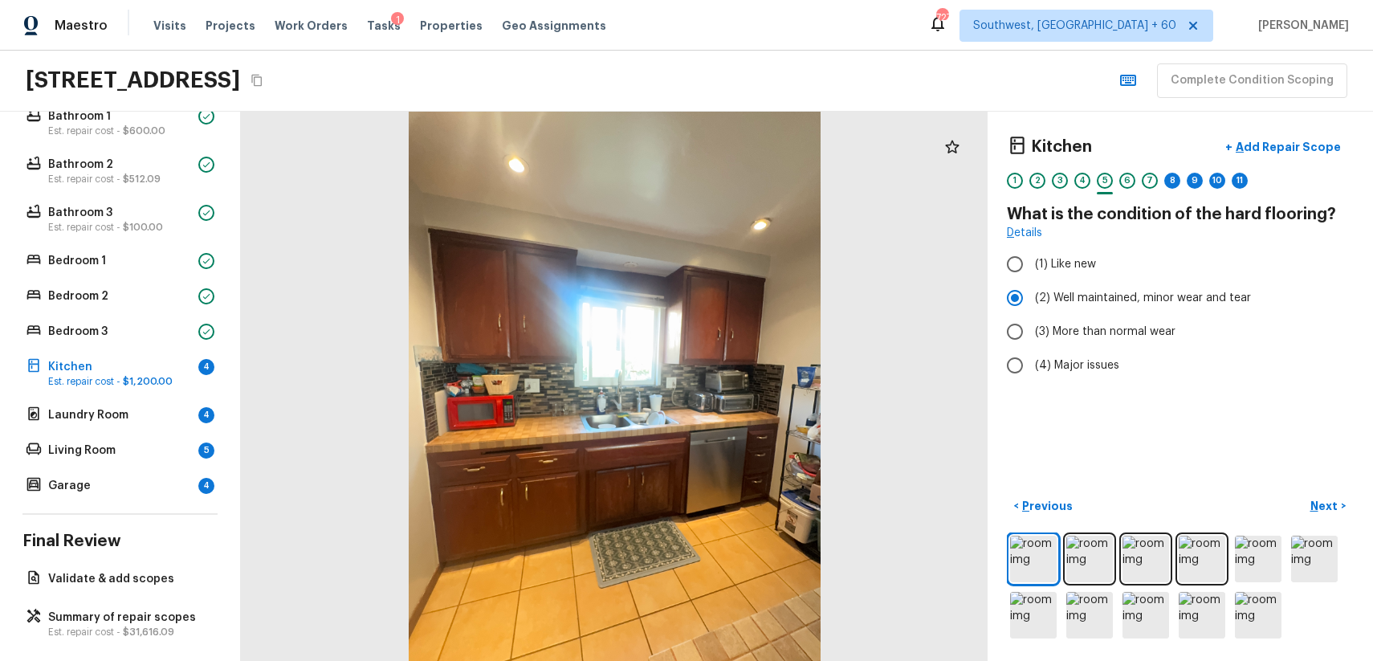
click at [1069, 180] on div "1 2 3 4 5 6 7 8 9 10 11" at bounding box center [1180, 185] width 347 height 25
click at [1084, 178] on div "4" at bounding box center [1082, 181] width 16 height 16
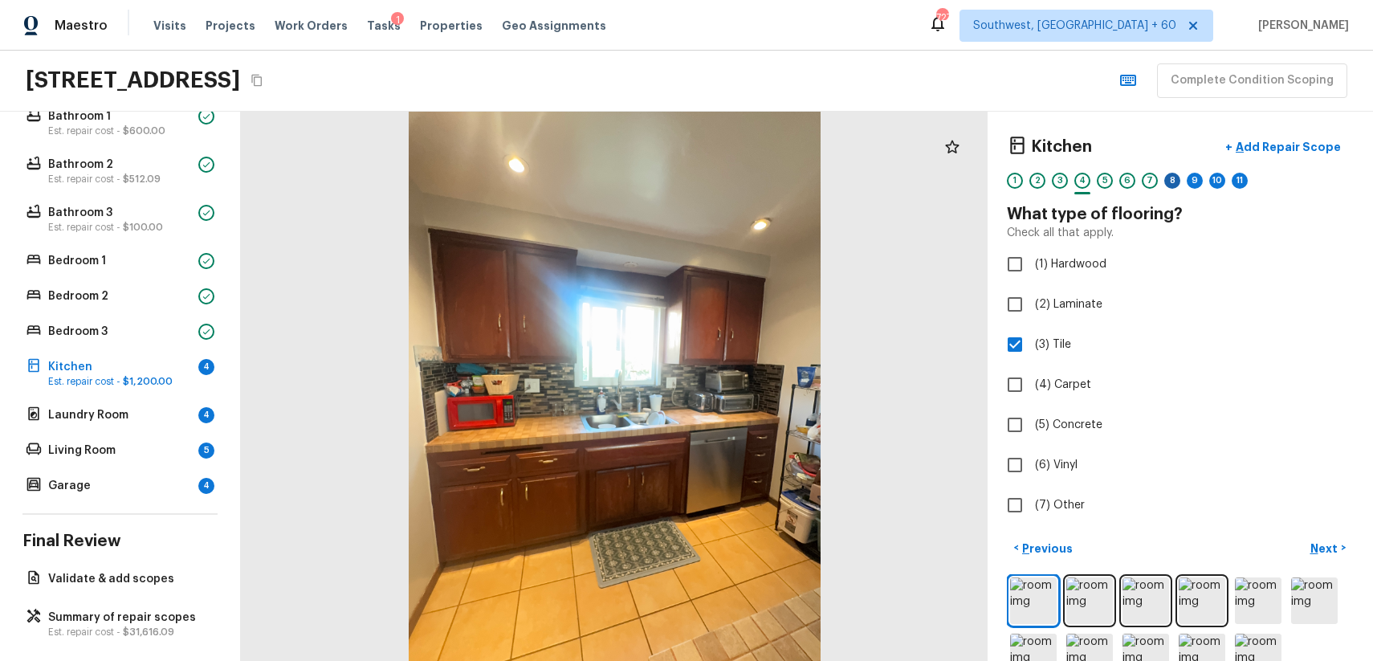
click at [1173, 178] on div "8" at bounding box center [1172, 181] width 16 height 16
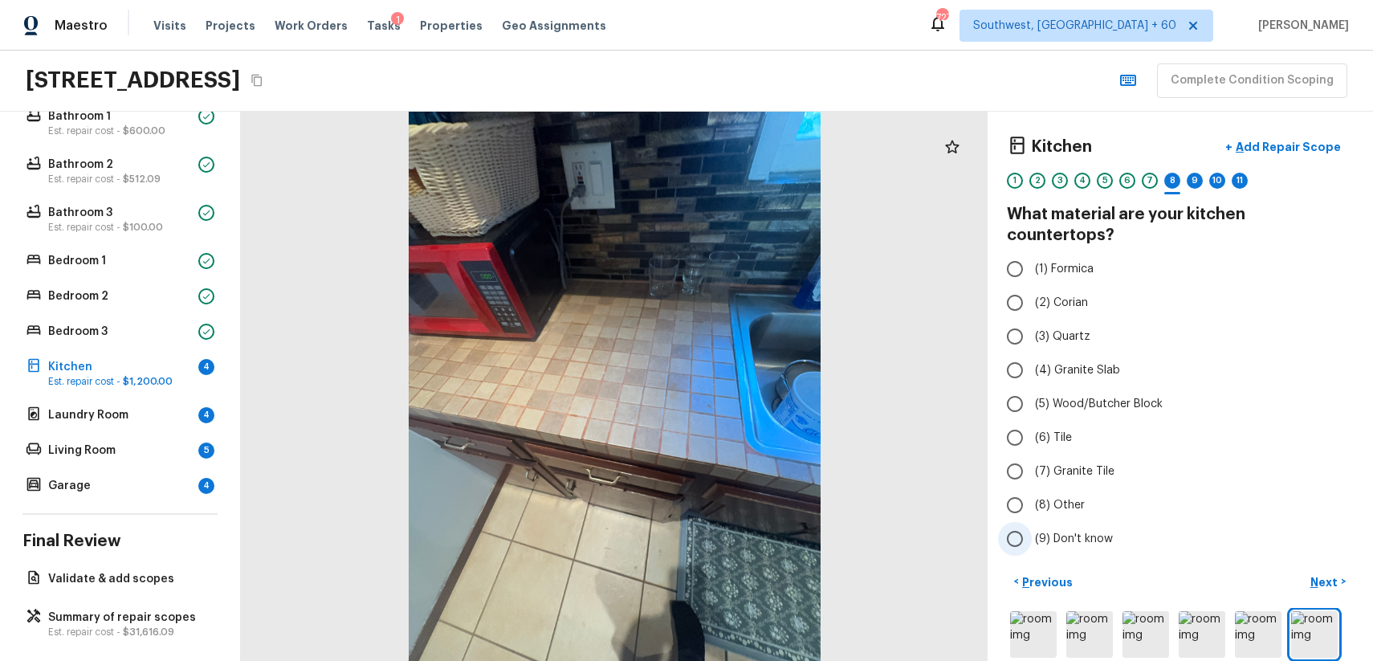
drag, startPoint x: 999, startPoint y: 241, endPoint x: 1163, endPoint y: 506, distance: 311.5
click at [1163, 506] on div "(1) Formica (2) Corian (3) Quartz (4) Granite Slab (5) Wood/Butcher Block (6) T…" at bounding box center [1180, 403] width 347 height 303
drag, startPoint x: 993, startPoint y: 240, endPoint x: 1057, endPoint y: 279, distance: 75.3
click at [1057, 279] on div "Kitchen + Add Repair Scope 1 2 3 4 5 6 7 8 9 10 11 What material are your kitch…" at bounding box center [1180, 386] width 385 height 549
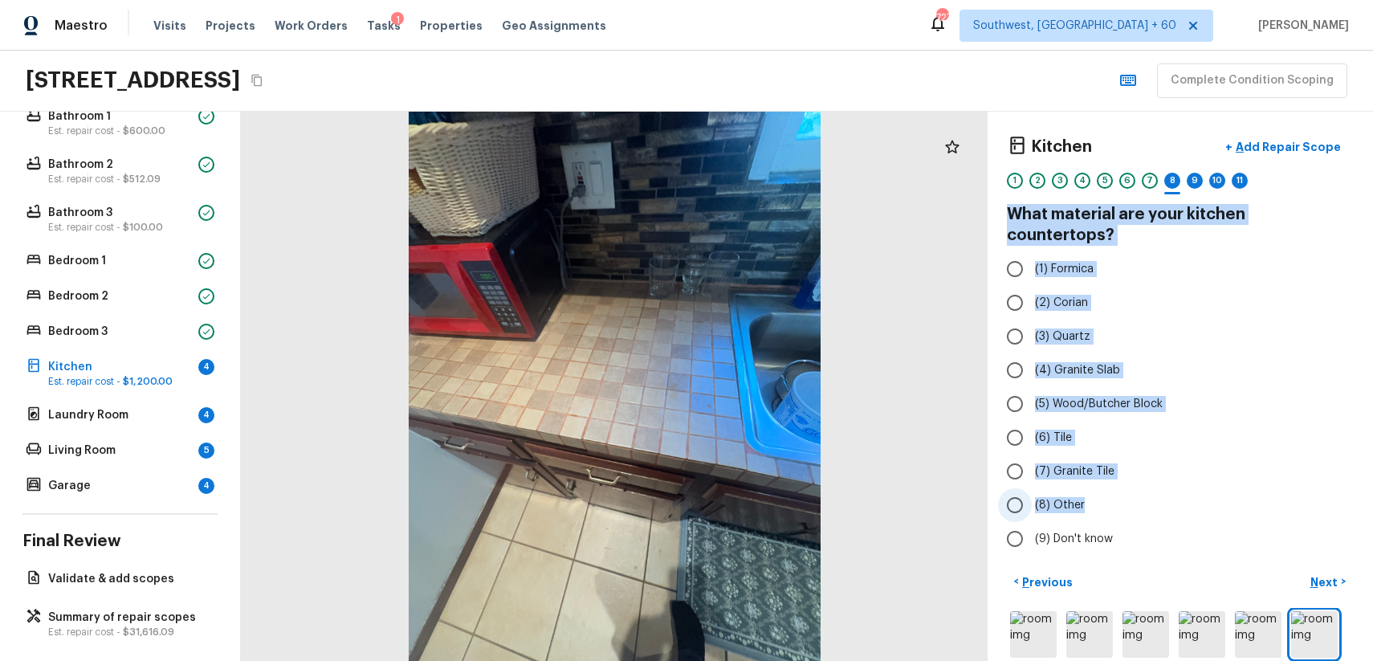
drag, startPoint x: 1004, startPoint y: 215, endPoint x: 1106, endPoint y: 494, distance: 296.4
click at [1106, 494] on div "Kitchen + Add Repair Scope 1 2 3 4 5 6 7 8 9 10 11 What material are your kitch…" at bounding box center [1180, 386] width 385 height 549
copy div "What material are your kitchen countertops? (1) Formica (2) Corian (3) Quartz (…"
click at [1196, 421] on label "(6) Tile" at bounding box center [1169, 438] width 343 height 34
click at [1032, 421] on input "(6) Tile" at bounding box center [1015, 438] width 34 height 34
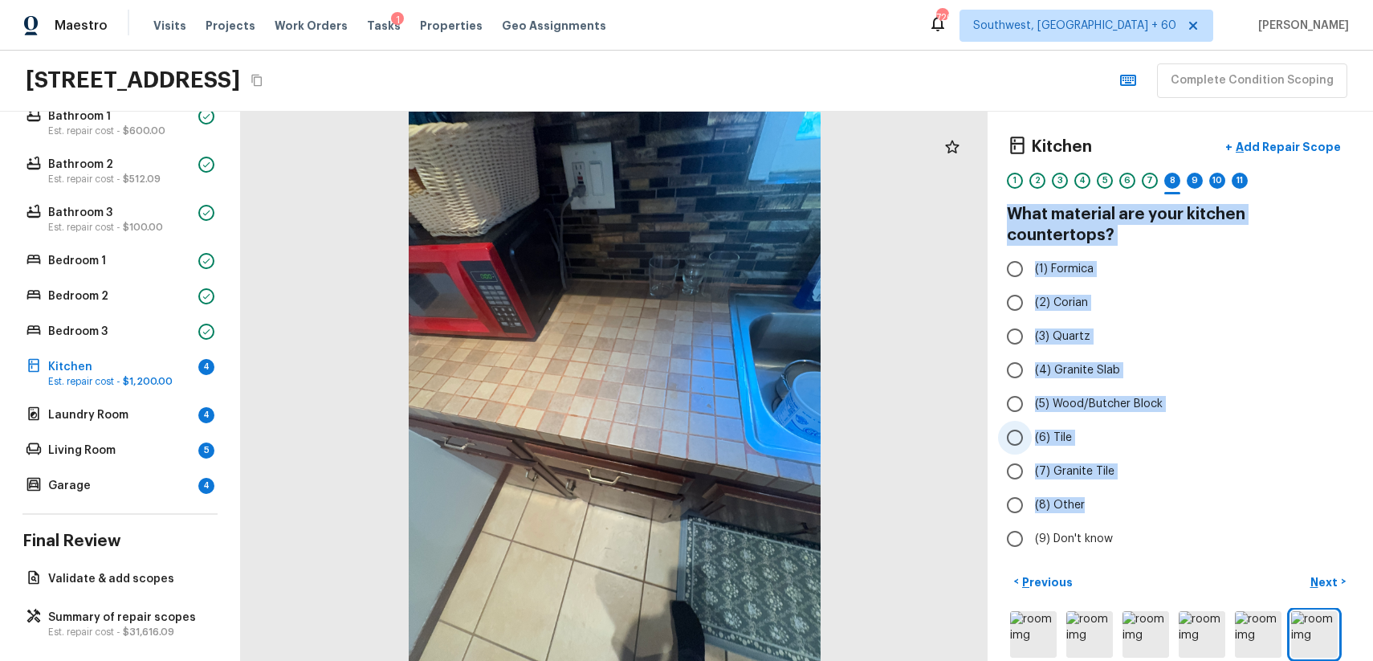
radio input "true"
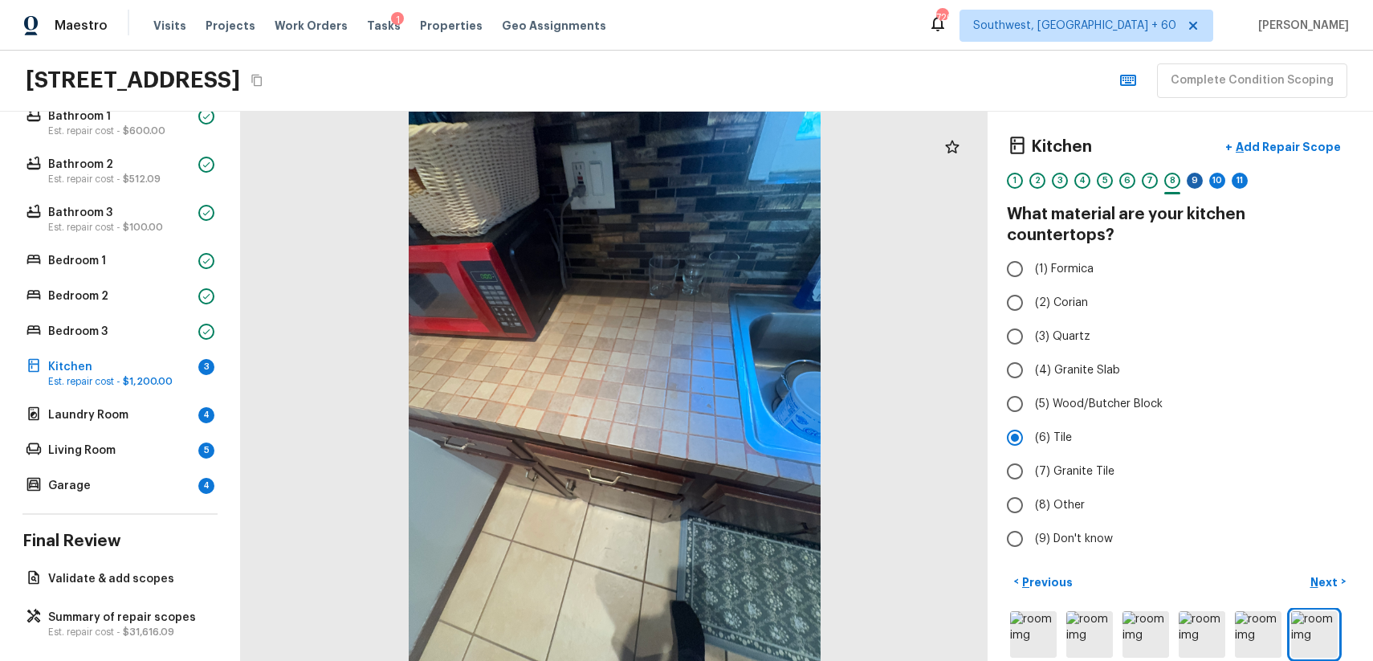
click at [1195, 177] on div "9" at bounding box center [1195, 181] width 16 height 16
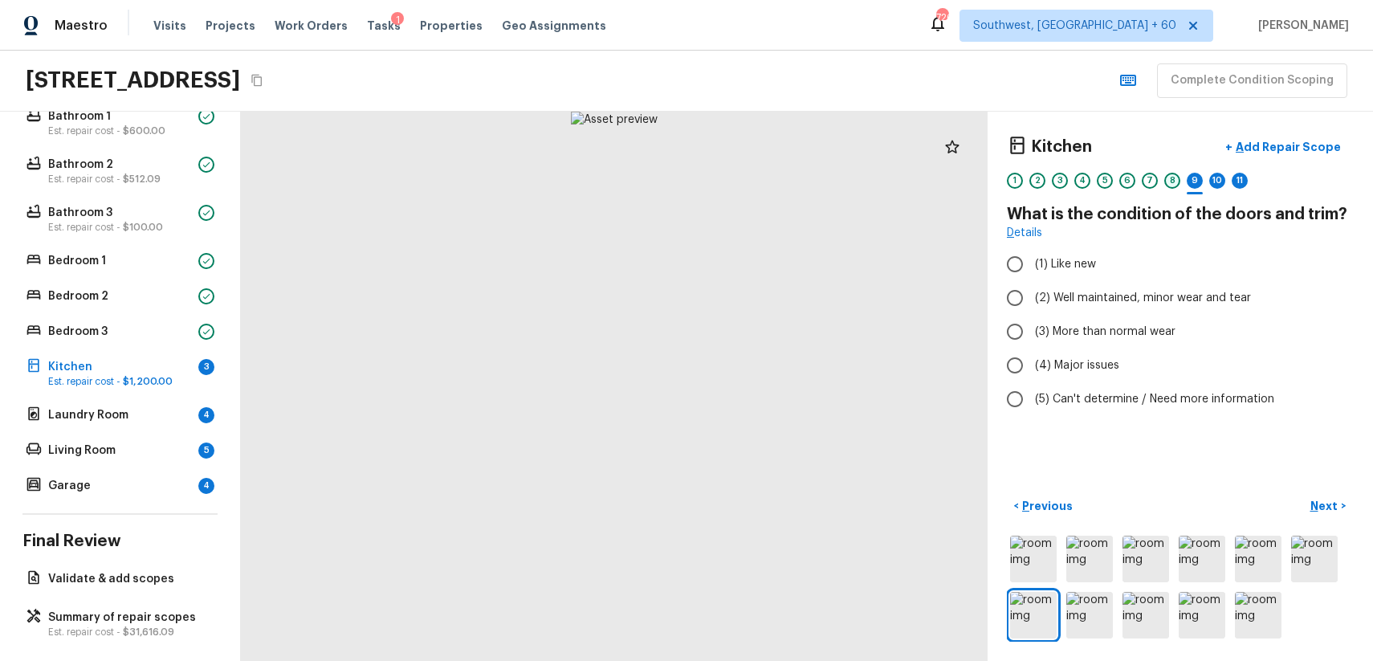
click at [1167, 184] on div "8" at bounding box center [1172, 181] width 16 height 16
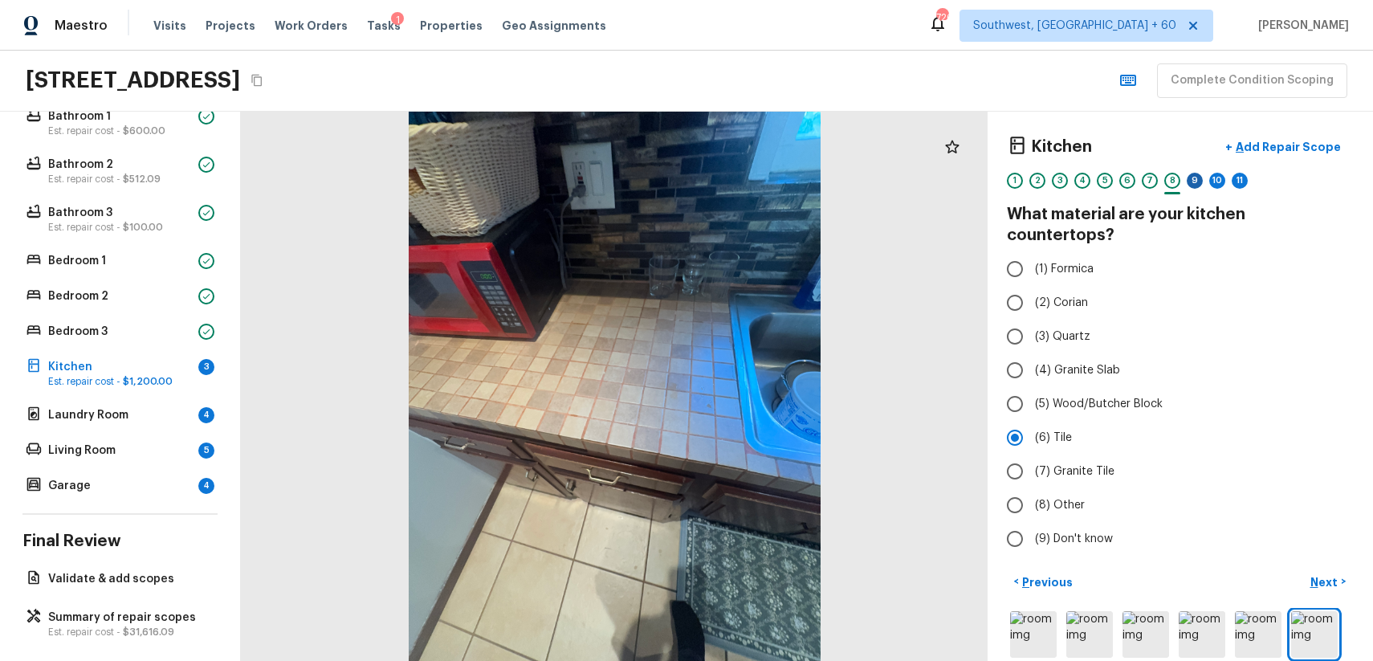
click at [1190, 184] on div "9" at bounding box center [1195, 181] width 16 height 16
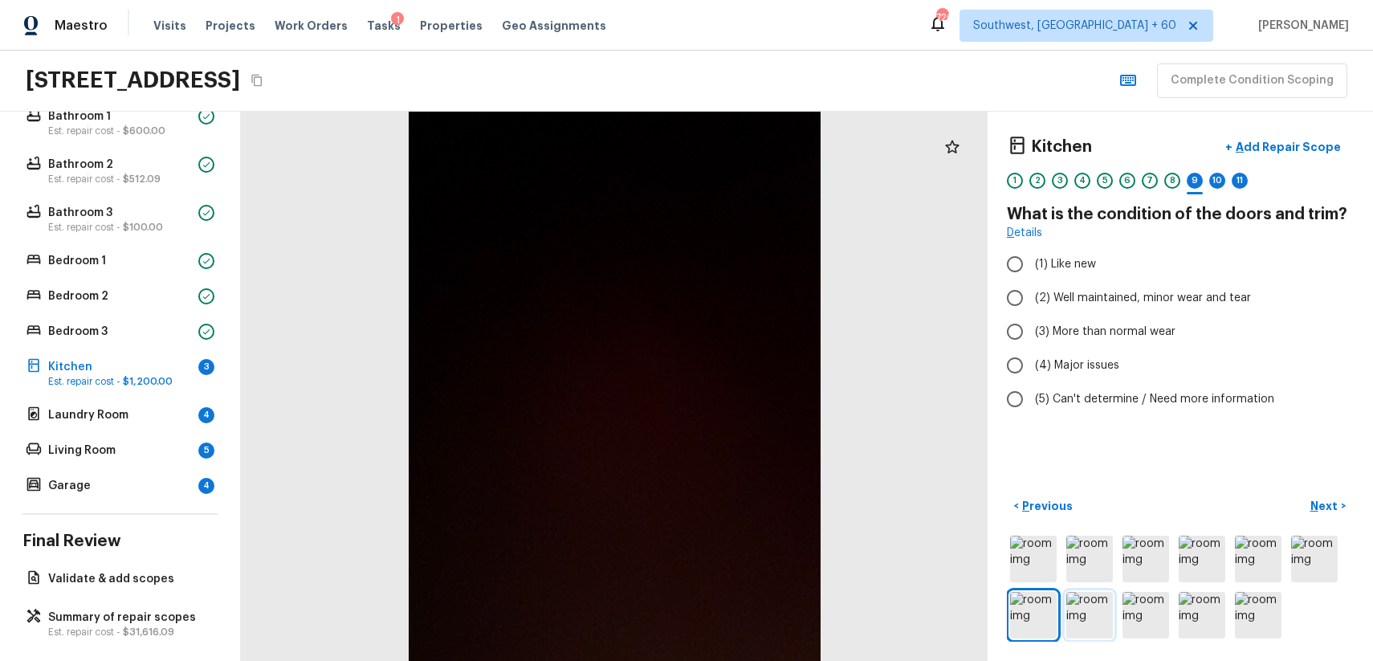
click at [1081, 612] on img at bounding box center [1089, 615] width 47 height 47
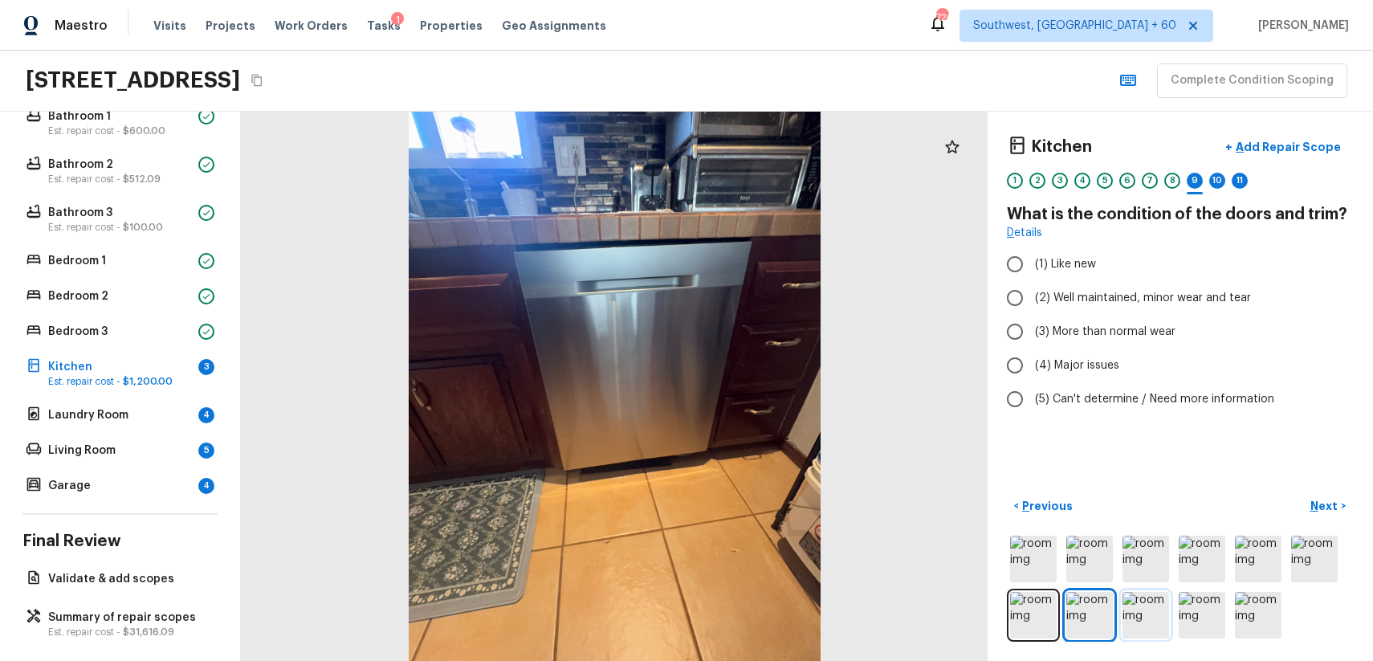
click at [1163, 612] on img at bounding box center [1145, 615] width 47 height 47
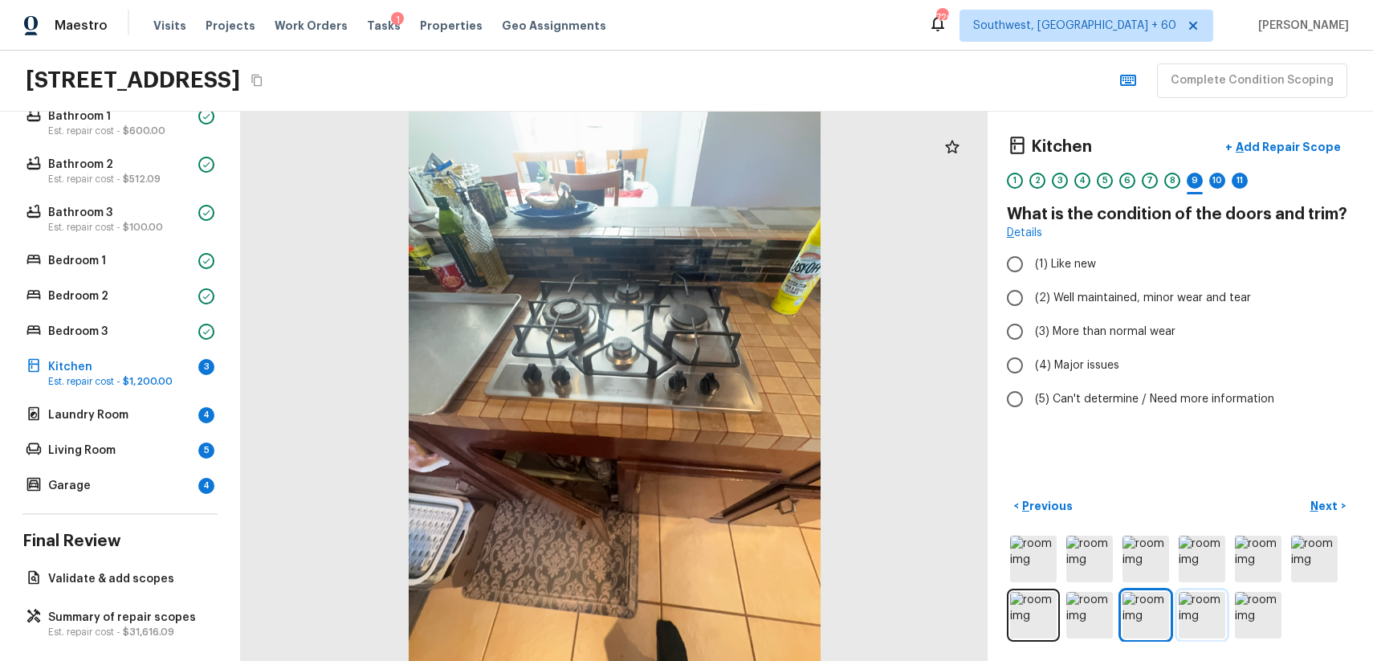
click at [1187, 612] on img at bounding box center [1202, 615] width 47 height 47
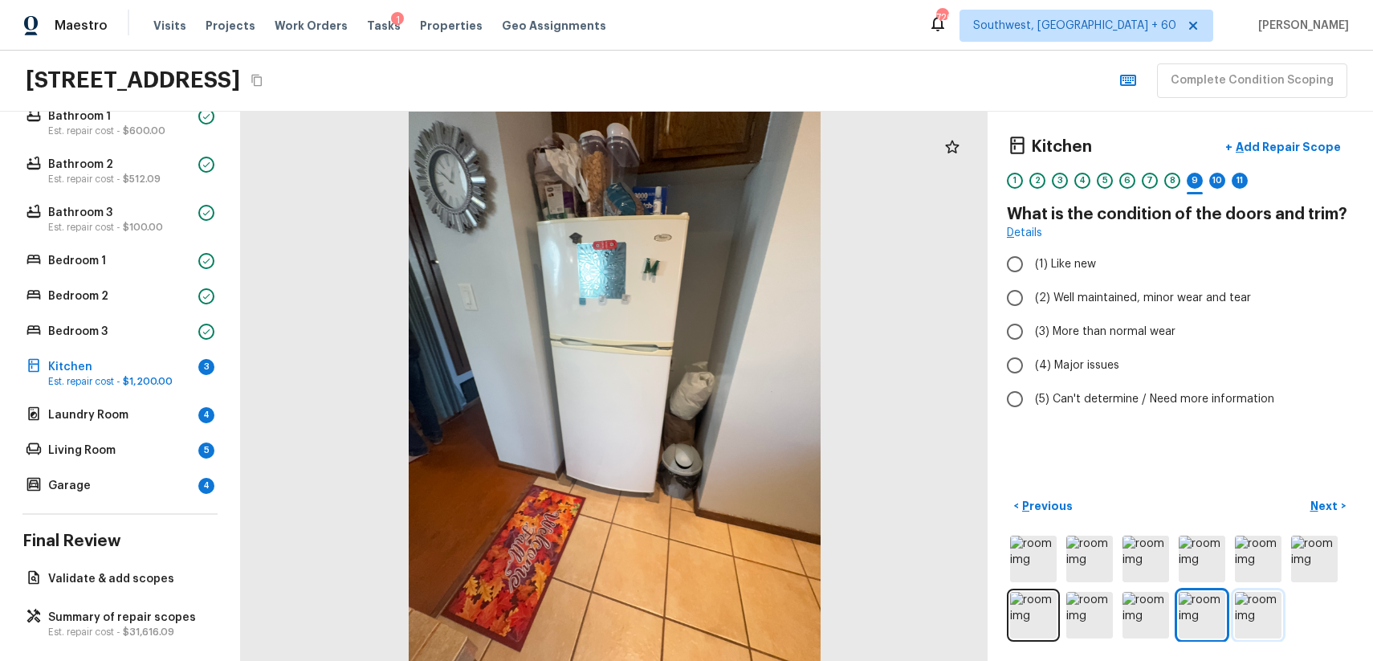
click at [1241, 621] on img at bounding box center [1258, 615] width 47 height 47
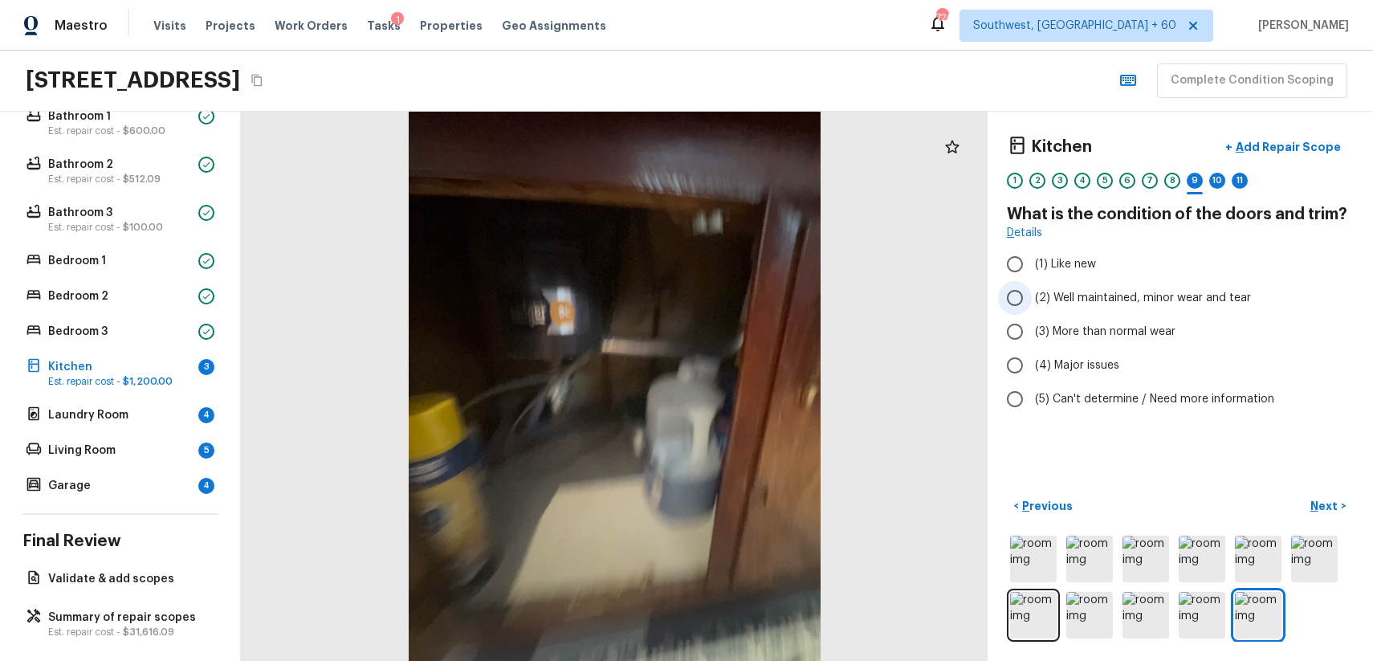
click at [1118, 310] on label "(2) Well maintained, minor wear and tear" at bounding box center [1169, 298] width 343 height 34
click at [1032, 310] on input "(2) Well maintained, minor wear and tear" at bounding box center [1015, 298] width 34 height 34
radio input "true"
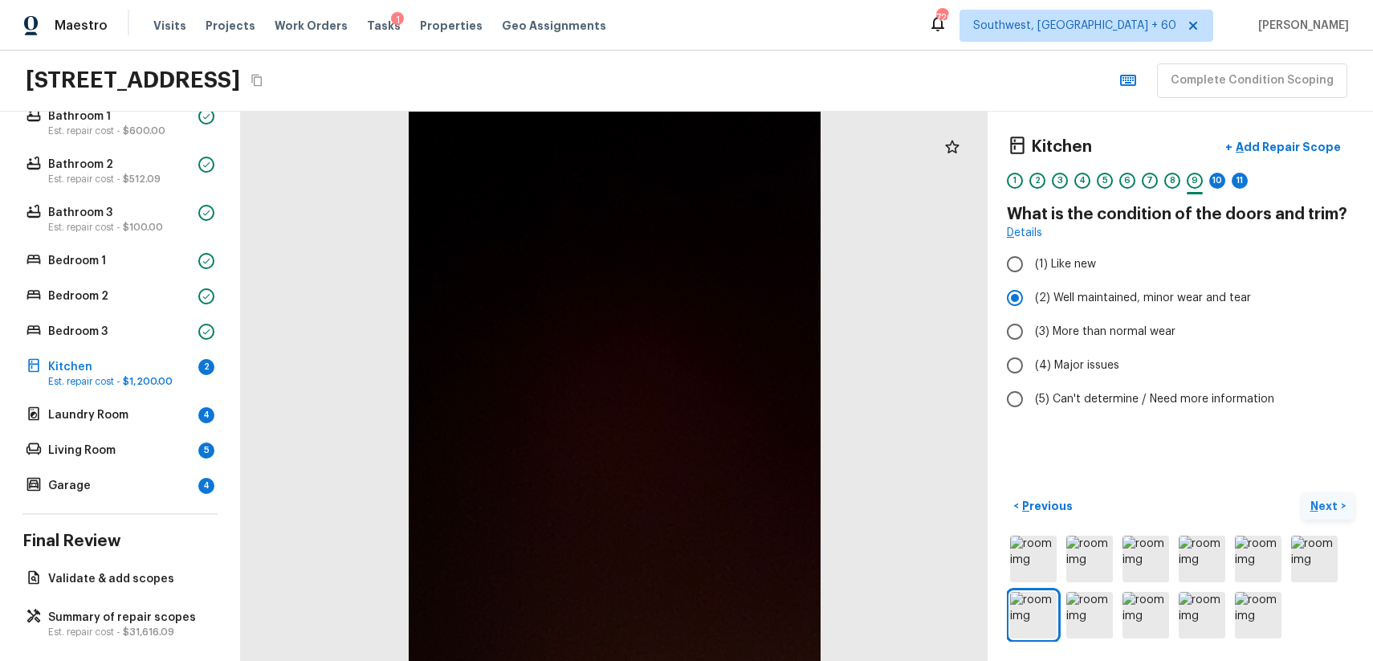
click at [1335, 502] on p "Next" at bounding box center [1325, 506] width 31 height 16
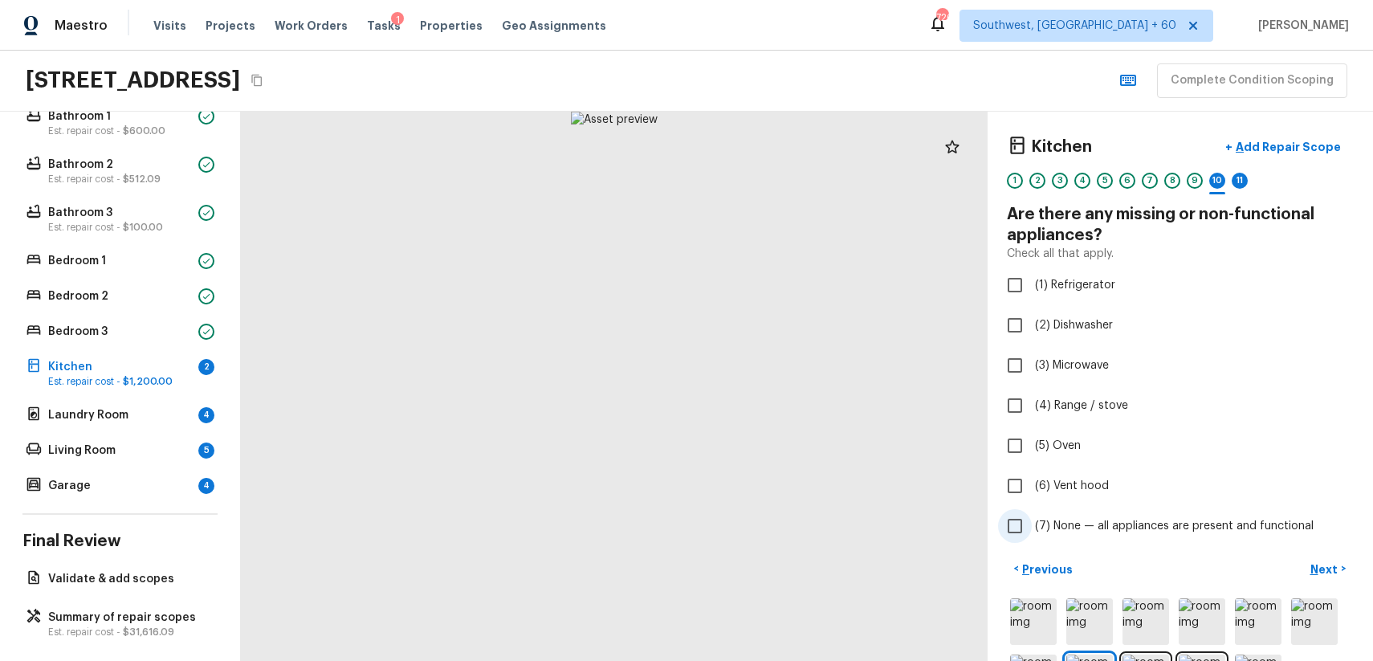
click at [1154, 522] on span "(7) None — all appliances are present and functional" at bounding box center [1174, 526] width 279 height 16
click at [1032, 522] on input "(7) None — all appliances are present and functional" at bounding box center [1015, 526] width 34 height 34
checkbox input "true"
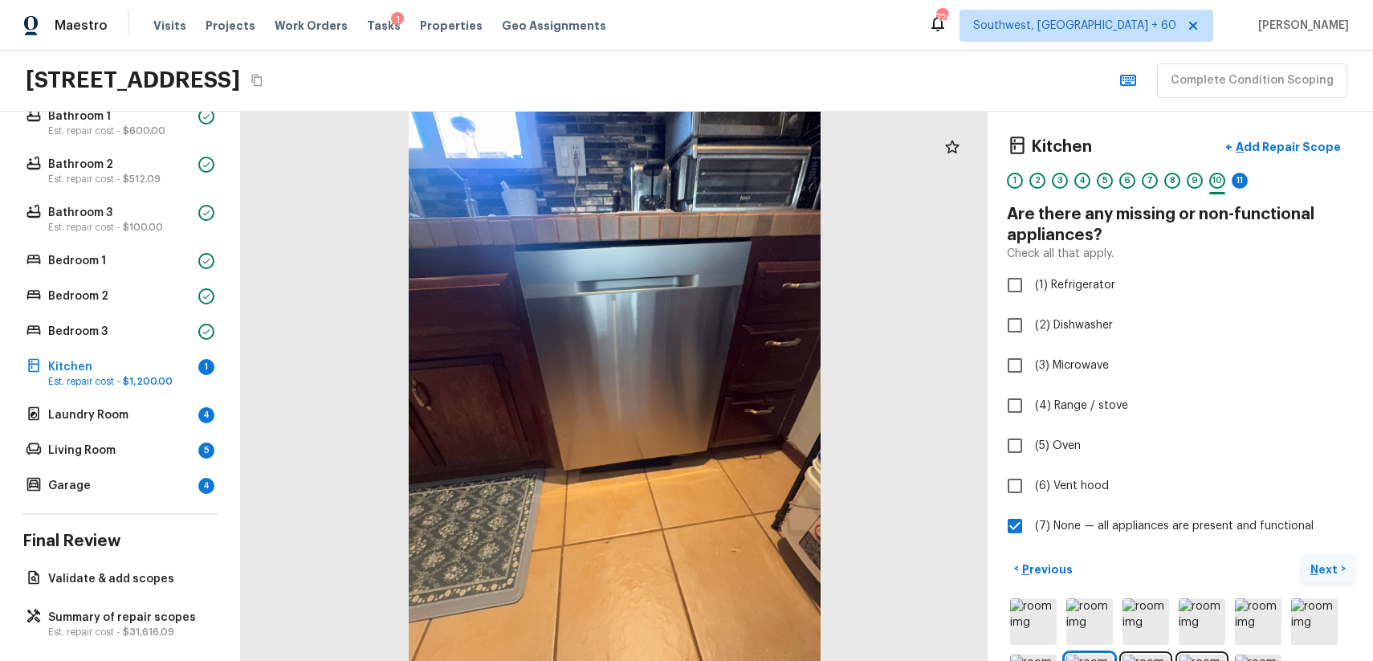
click at [1326, 565] on p "Next" at bounding box center [1325, 569] width 31 height 16
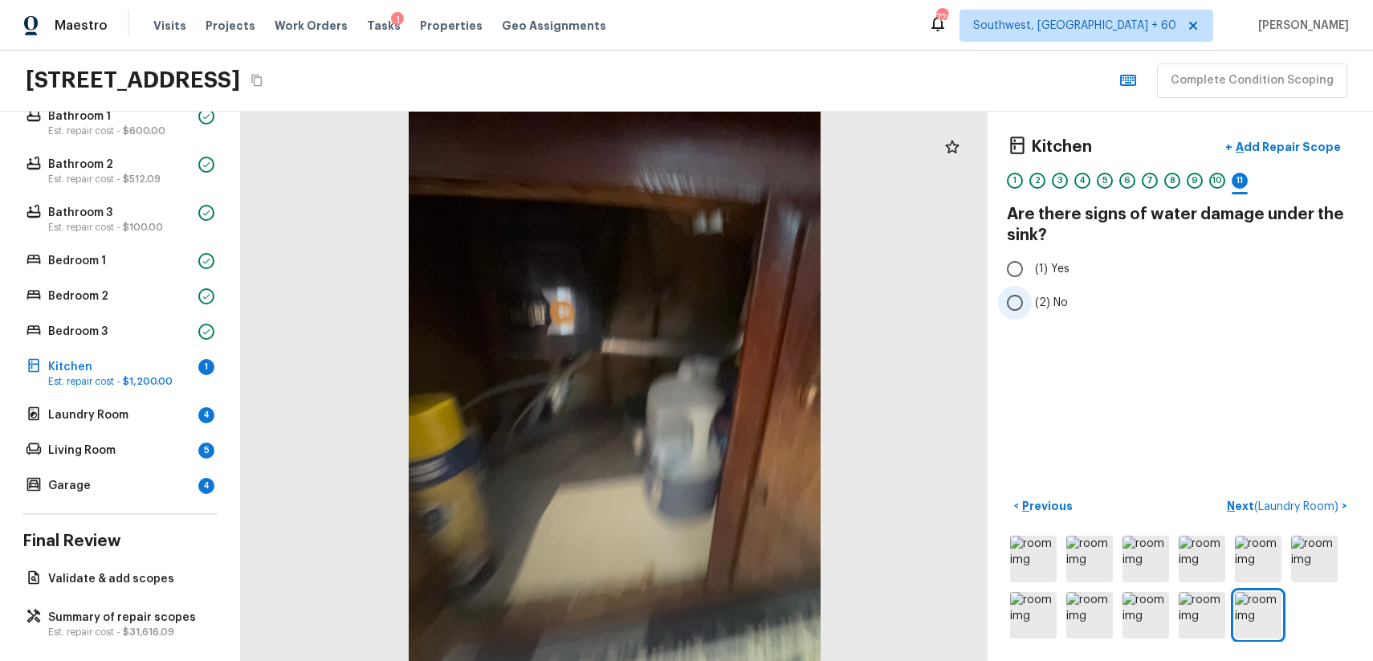
click at [1056, 296] on span "(2) No" at bounding box center [1051, 303] width 33 height 16
click at [1032, 296] on input "(2) No" at bounding box center [1015, 303] width 34 height 34
radio input "true"
click at [1289, 499] on p "Next ( Laundry Room )" at bounding box center [1284, 506] width 115 height 17
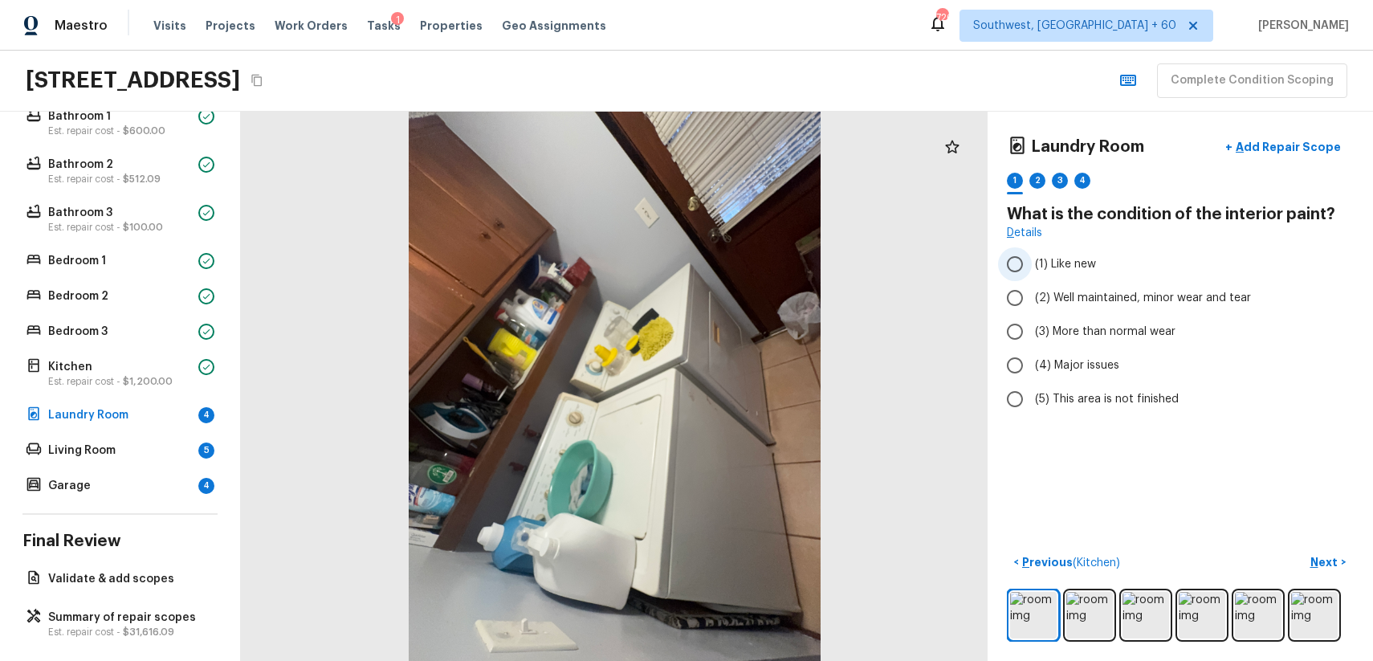
click at [1176, 278] on label "(1) Like new" at bounding box center [1169, 264] width 343 height 34
click at [1032, 278] on input "(1) Like new" at bounding box center [1015, 264] width 34 height 34
radio input "true"
click at [1146, 289] on label "(2) Well maintained, minor wear and tear" at bounding box center [1169, 298] width 343 height 34
click at [1032, 289] on input "(2) Well maintained, minor wear and tear" at bounding box center [1015, 298] width 34 height 34
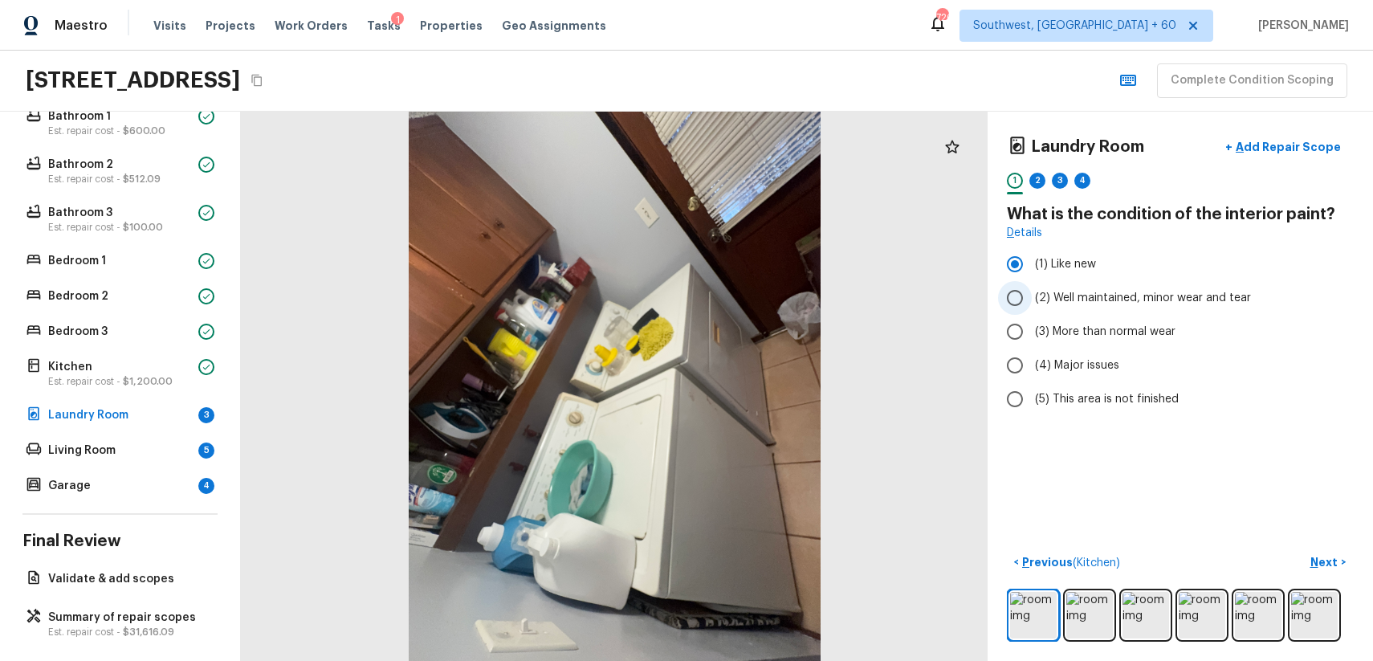
radio input "true"
click at [1320, 558] on p "Next" at bounding box center [1325, 562] width 31 height 16
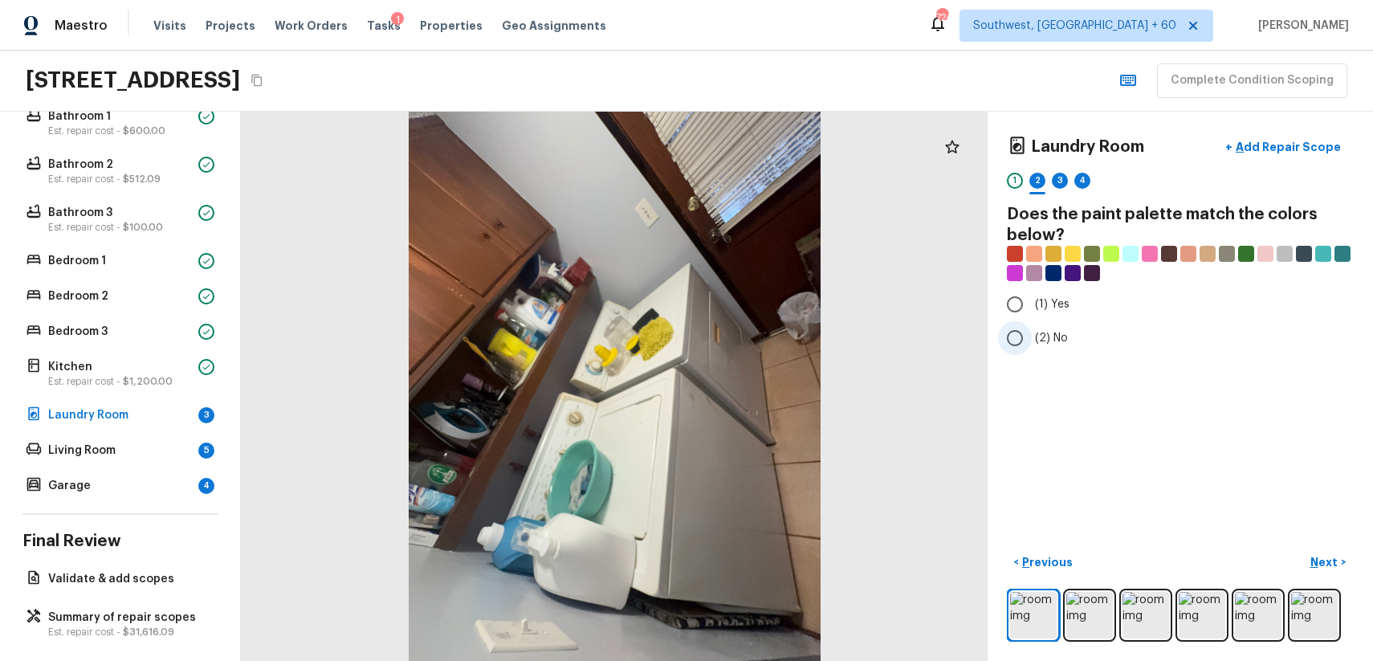
click at [1030, 352] on input "(2) No" at bounding box center [1015, 338] width 34 height 34
radio input "true"
click at [1327, 559] on p "Next" at bounding box center [1325, 562] width 31 height 16
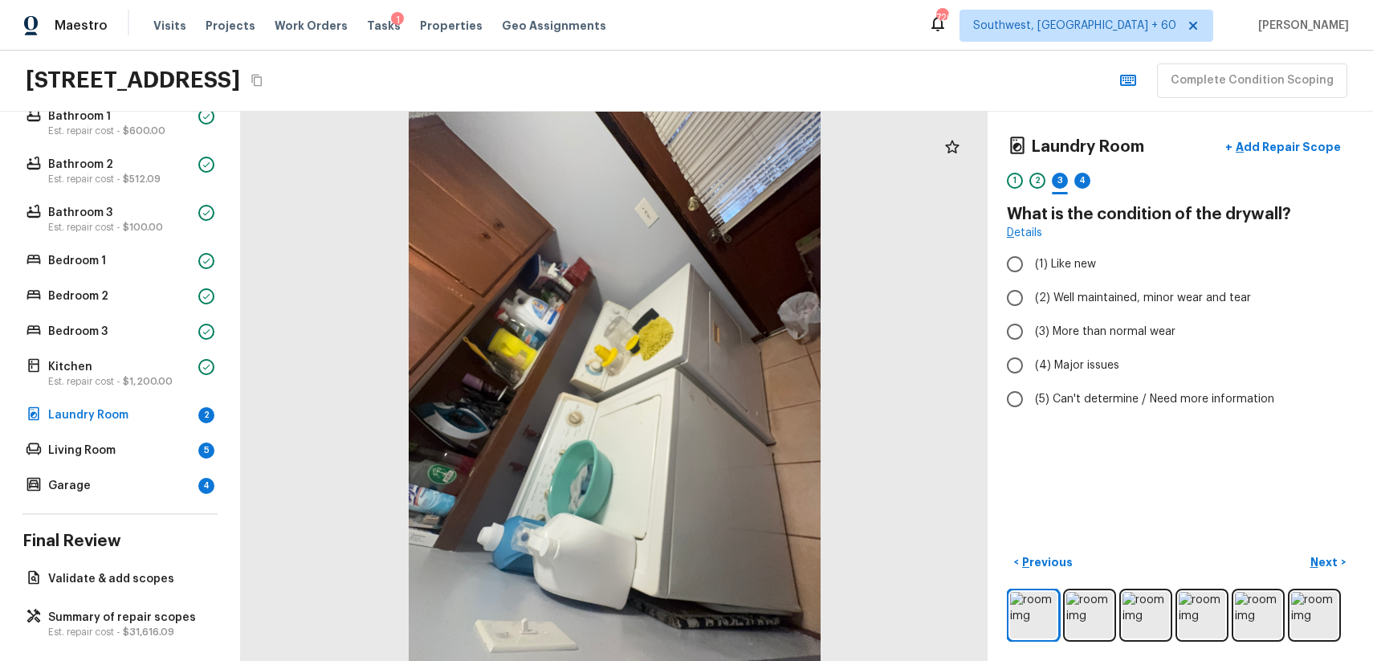
click at [1080, 584] on div "< Previous Next >" at bounding box center [1180, 595] width 347 height 92
click at [1057, 609] on div at bounding box center [1180, 614] width 347 height 53
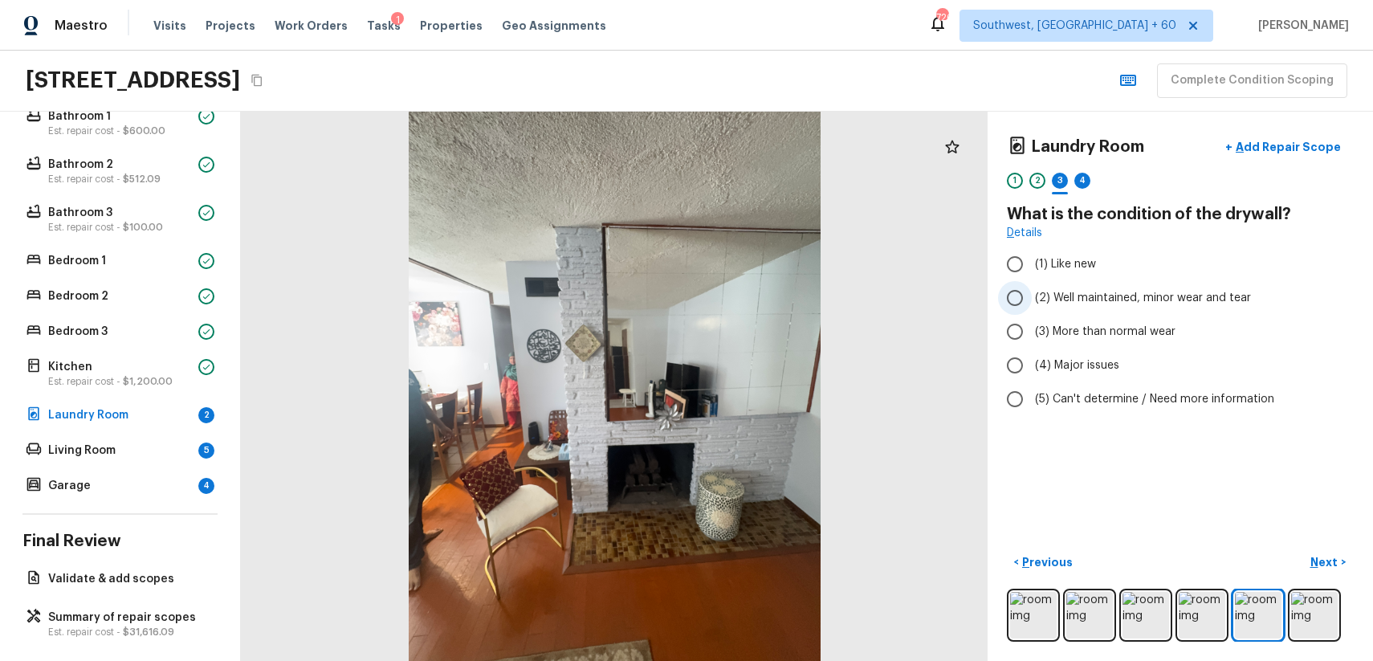
click at [1136, 297] on span "(2) Well maintained, minor wear and tear" at bounding box center [1143, 298] width 216 height 16
click at [1032, 297] on input "(2) Well maintained, minor wear and tear" at bounding box center [1015, 298] width 34 height 34
radio input "true"
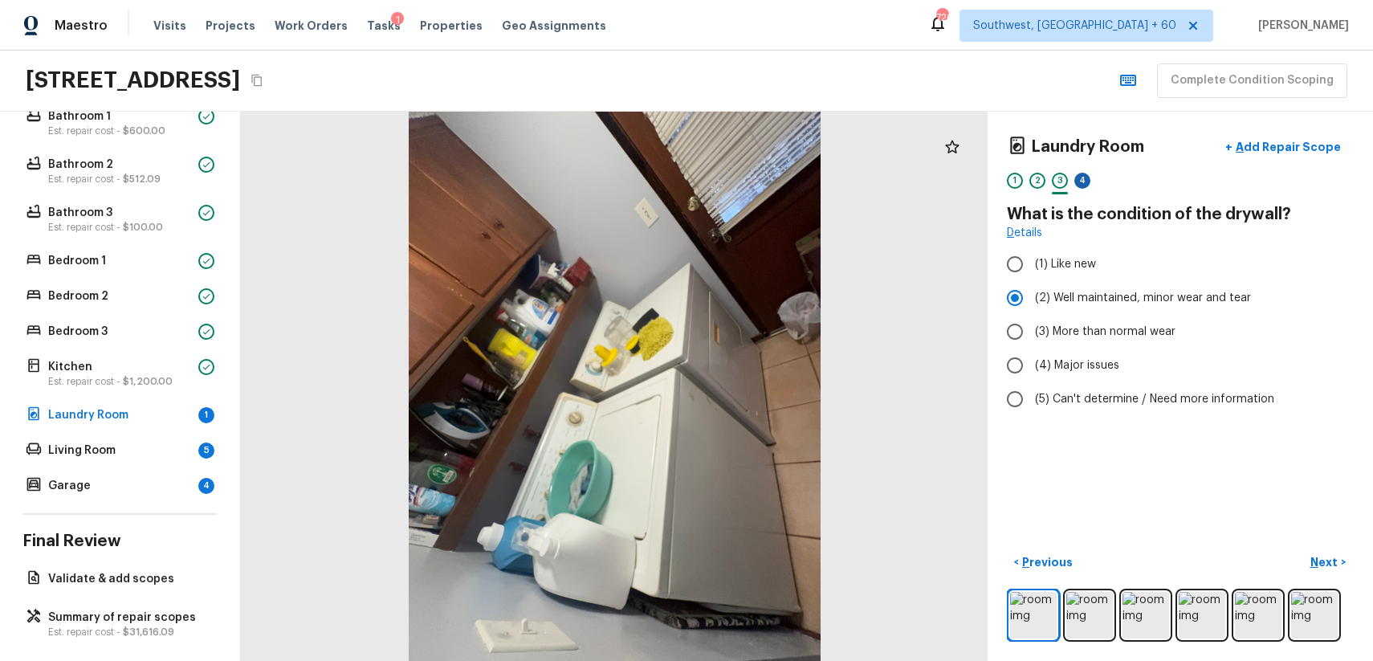
click at [1086, 179] on div "4" at bounding box center [1082, 181] width 16 height 16
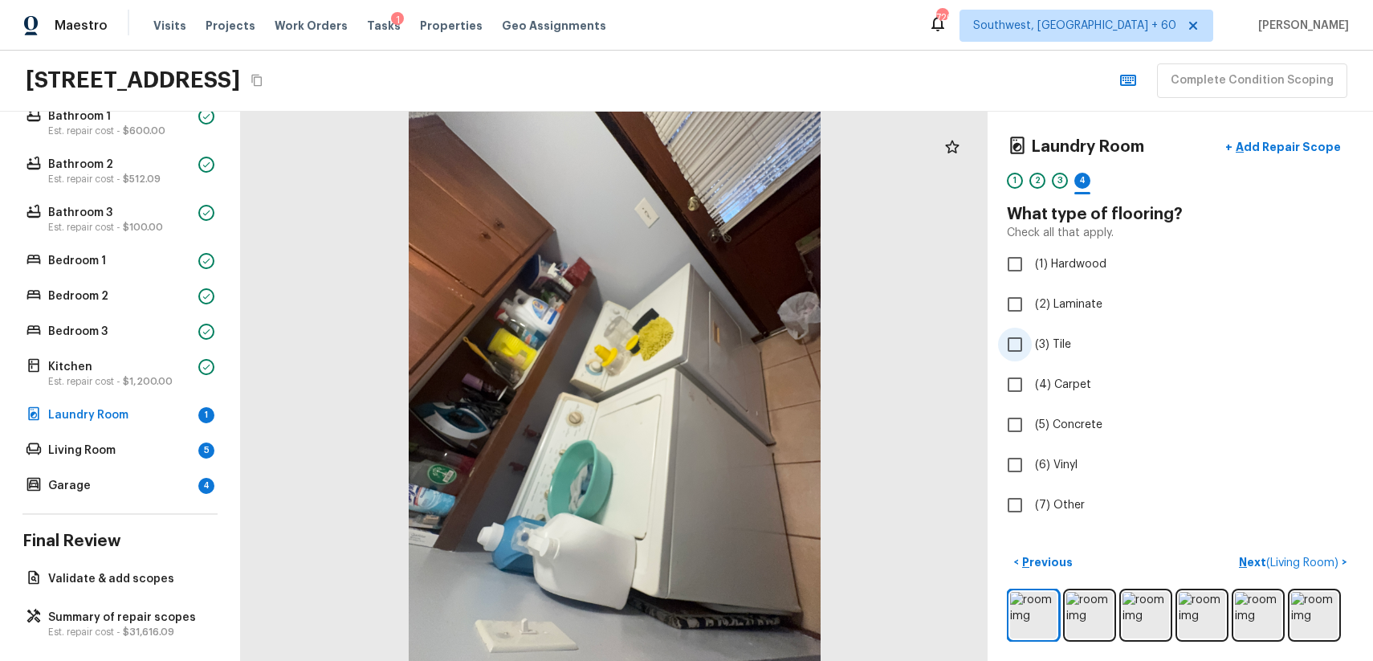
click at [1059, 332] on label "(3) Tile" at bounding box center [1169, 345] width 343 height 34
click at [1032, 332] on input "(3) Tile" at bounding box center [1015, 345] width 34 height 34
checkbox input "true"
click at [179, 441] on div "Living Room 5" at bounding box center [119, 450] width 195 height 22
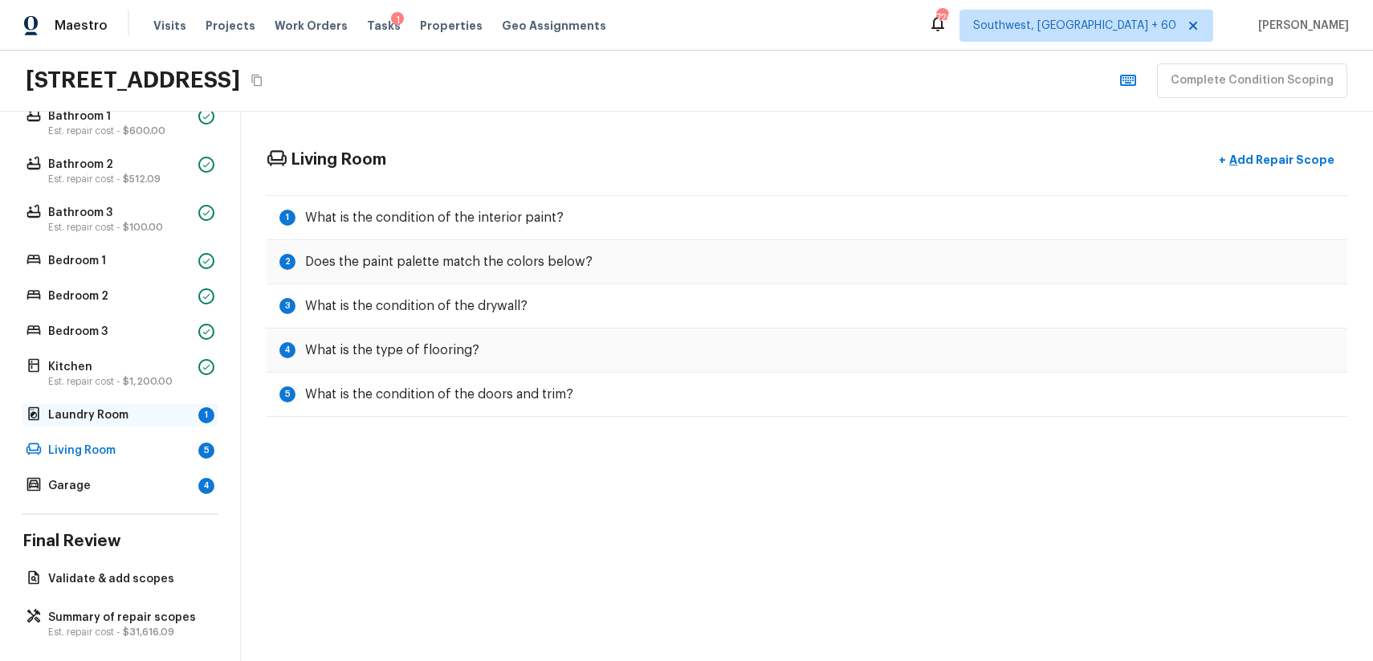
click at [156, 407] on p "Laundry Room" at bounding box center [120, 415] width 144 height 16
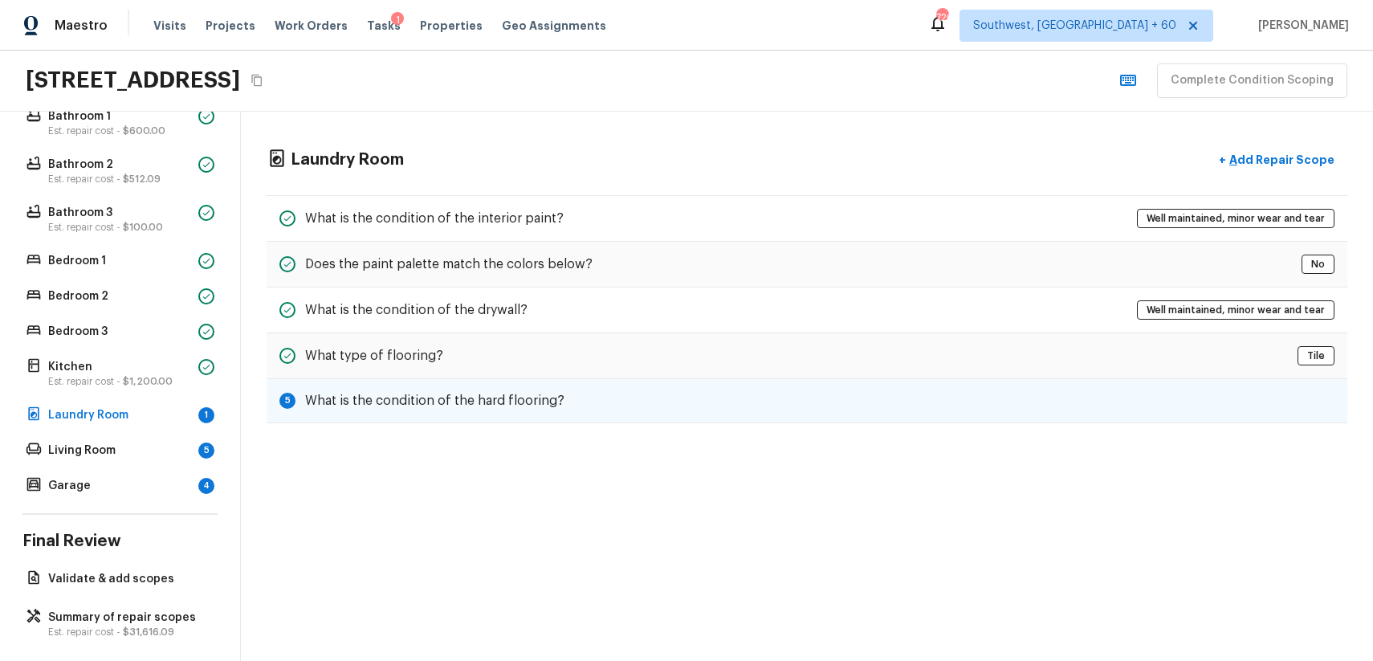
click at [578, 381] on div "5 What is the condition of the hard flooring?" at bounding box center [807, 401] width 1081 height 44
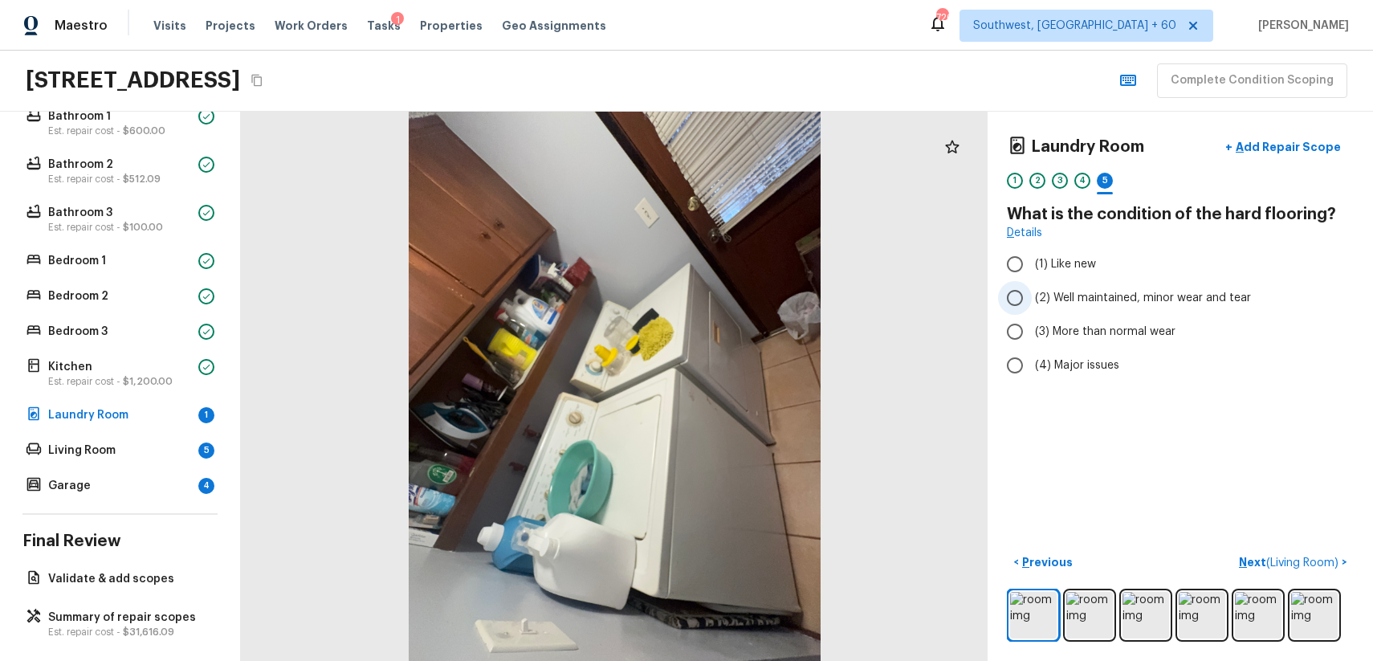
click at [1165, 301] on span "(2) Well maintained, minor wear and tear" at bounding box center [1143, 298] width 216 height 16
click at [1032, 301] on input "(2) Well maintained, minor wear and tear" at bounding box center [1015, 298] width 34 height 34
radio input "true"
click at [148, 351] on div "Floor 1 Bathroom 1 Est. repair cost - $600.00 Bathroom 2 Est. repair cost - $51…" at bounding box center [119, 284] width 195 height 426
click at [173, 376] on p "Est. repair cost - $1,200.00" at bounding box center [120, 381] width 144 height 13
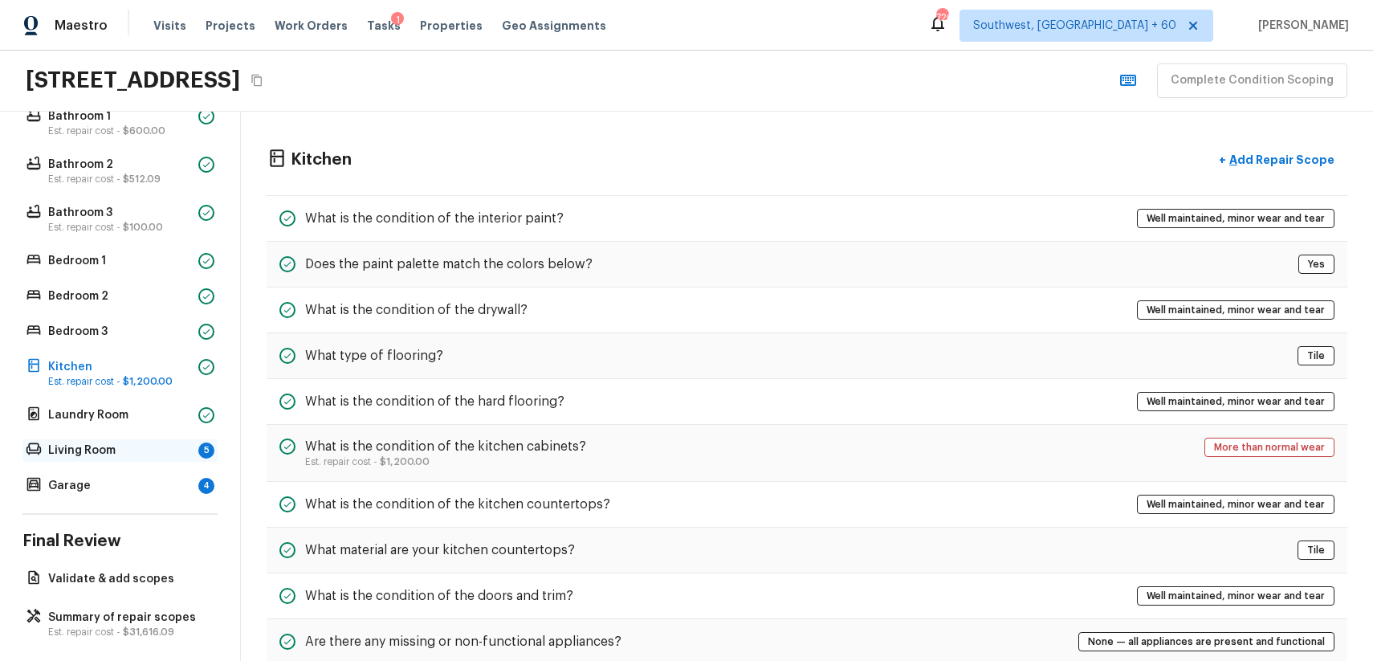
click at [127, 440] on div "Living Room 5" at bounding box center [119, 450] width 195 height 22
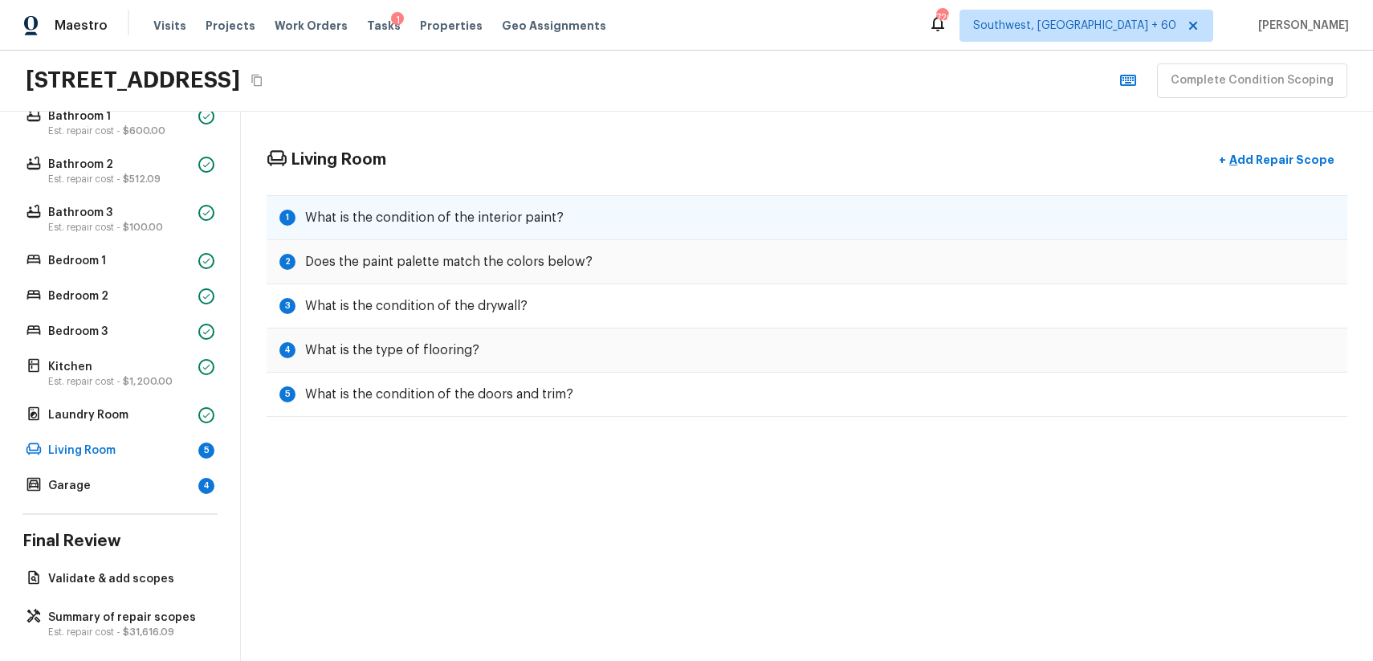
click at [562, 209] on div "1 What is the condition of the interior paint?" at bounding box center [807, 217] width 1081 height 45
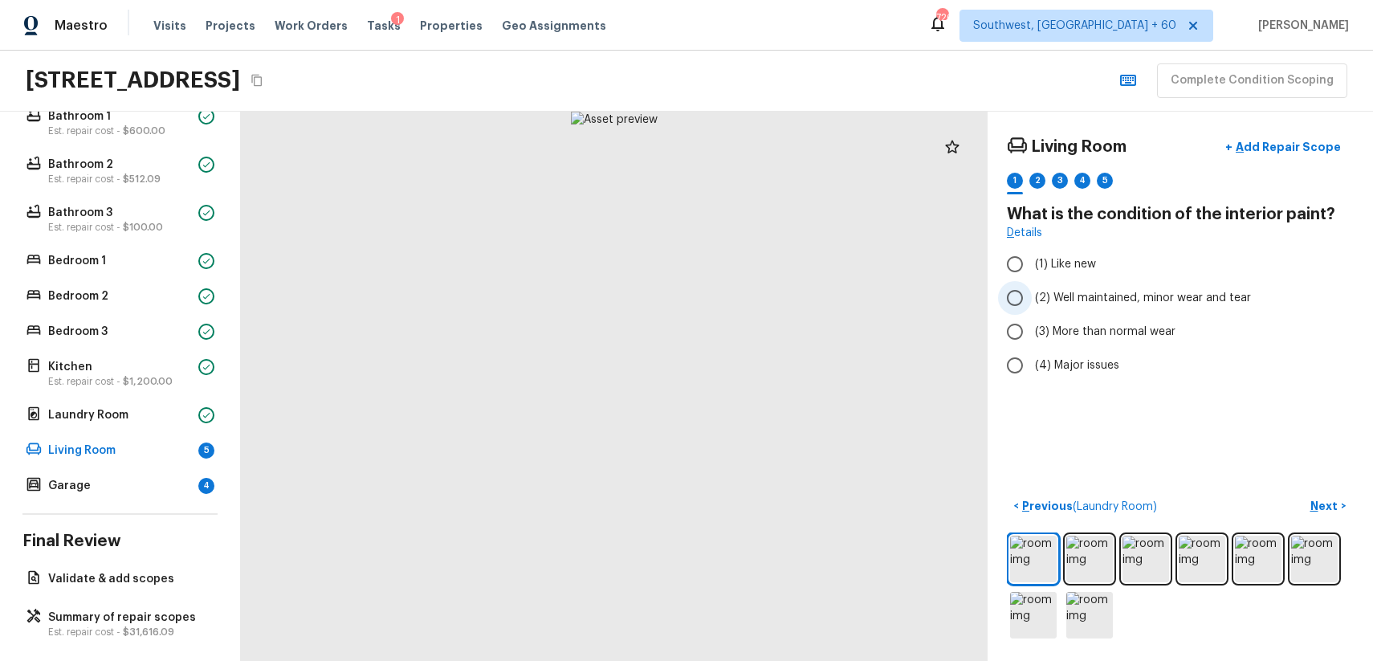
click at [1105, 295] on span "(2) Well maintained, minor wear and tear" at bounding box center [1143, 298] width 216 height 16
click at [1032, 295] on input "(2) Well maintained, minor wear and tear" at bounding box center [1015, 298] width 34 height 34
radio input "true"
click at [1081, 563] on img at bounding box center [1089, 559] width 47 height 47
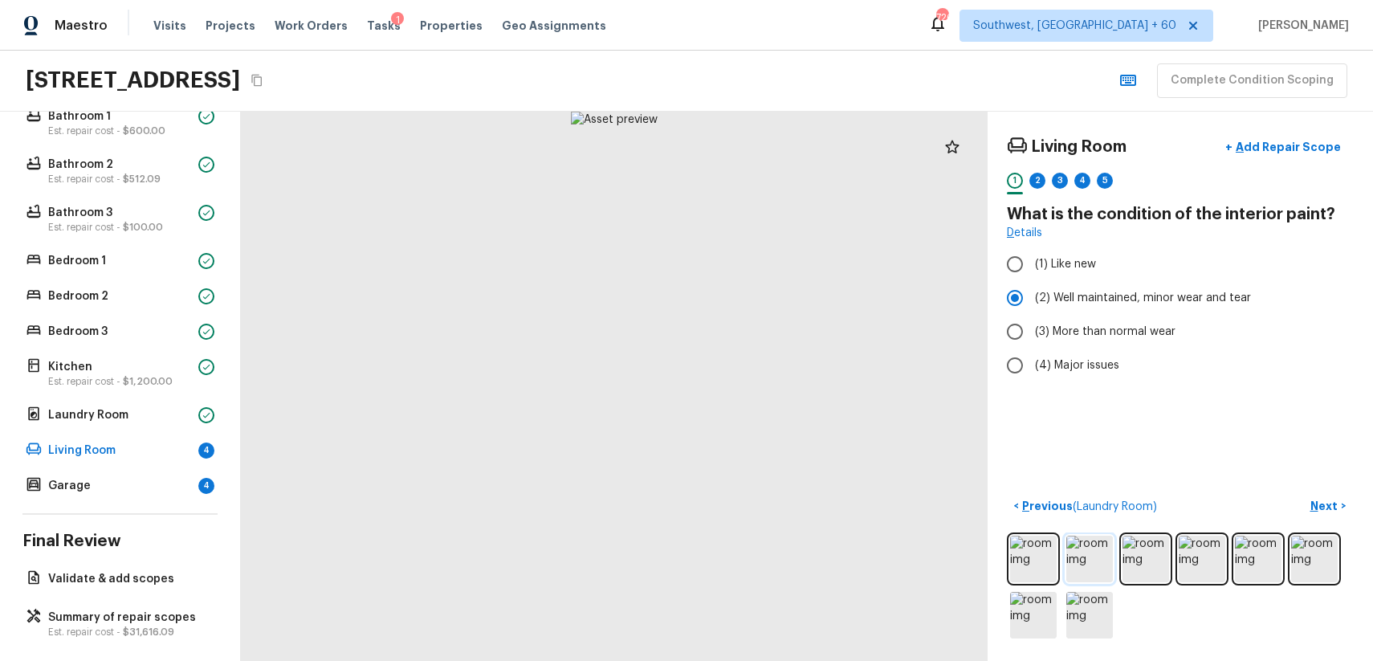
click at [1093, 563] on img at bounding box center [1089, 559] width 47 height 47
click at [1129, 563] on img at bounding box center [1145, 559] width 47 height 47
click at [1191, 561] on img at bounding box center [1202, 559] width 47 height 47
click at [1232, 561] on div at bounding box center [1180, 586] width 347 height 109
click at [1275, 553] on img at bounding box center [1258, 559] width 47 height 47
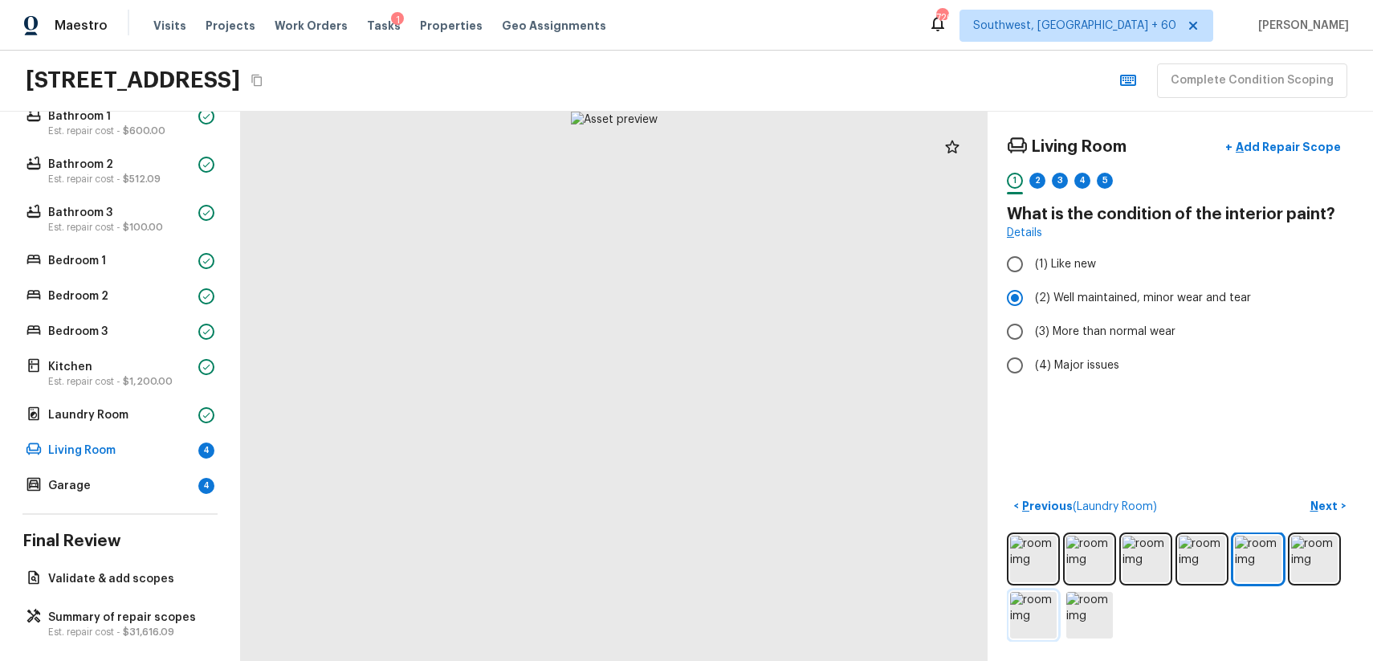
click at [1048, 609] on img at bounding box center [1033, 615] width 47 height 47
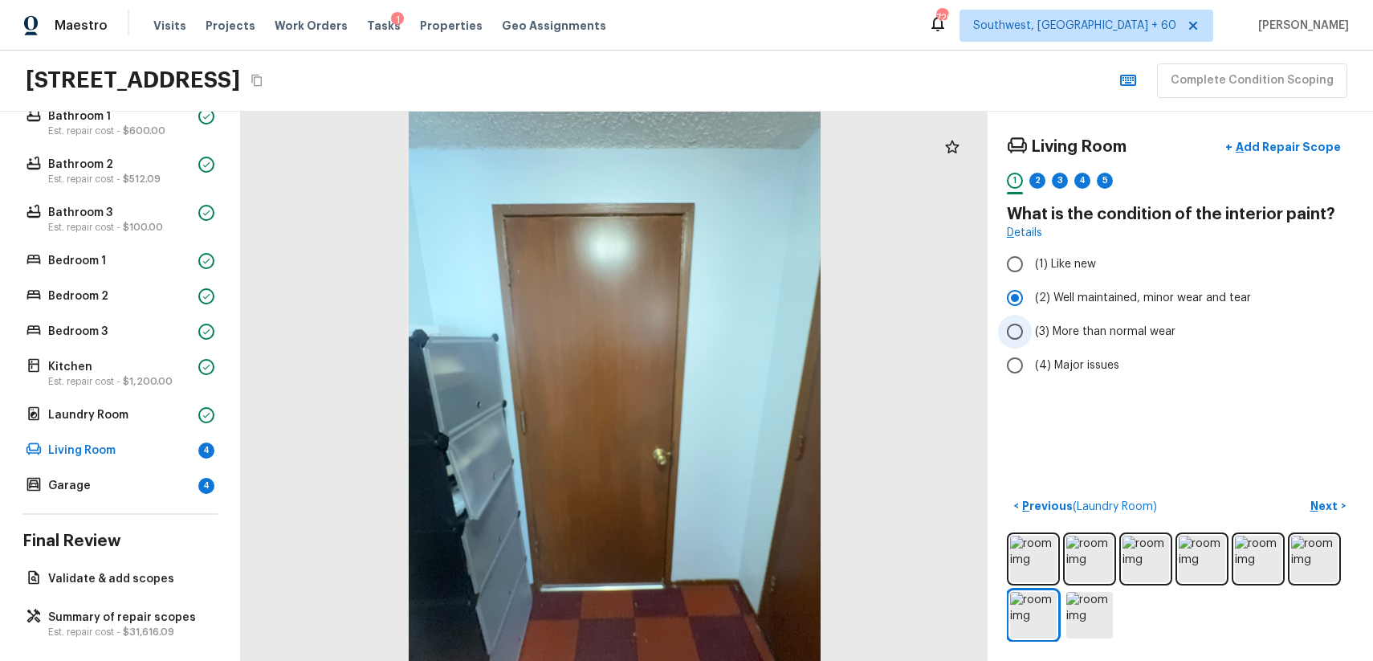
click at [1057, 325] on span "(3) More than normal wear" at bounding box center [1105, 332] width 140 height 16
click at [1032, 325] on input "(3) More than normal wear" at bounding box center [1015, 332] width 34 height 34
radio input "true"
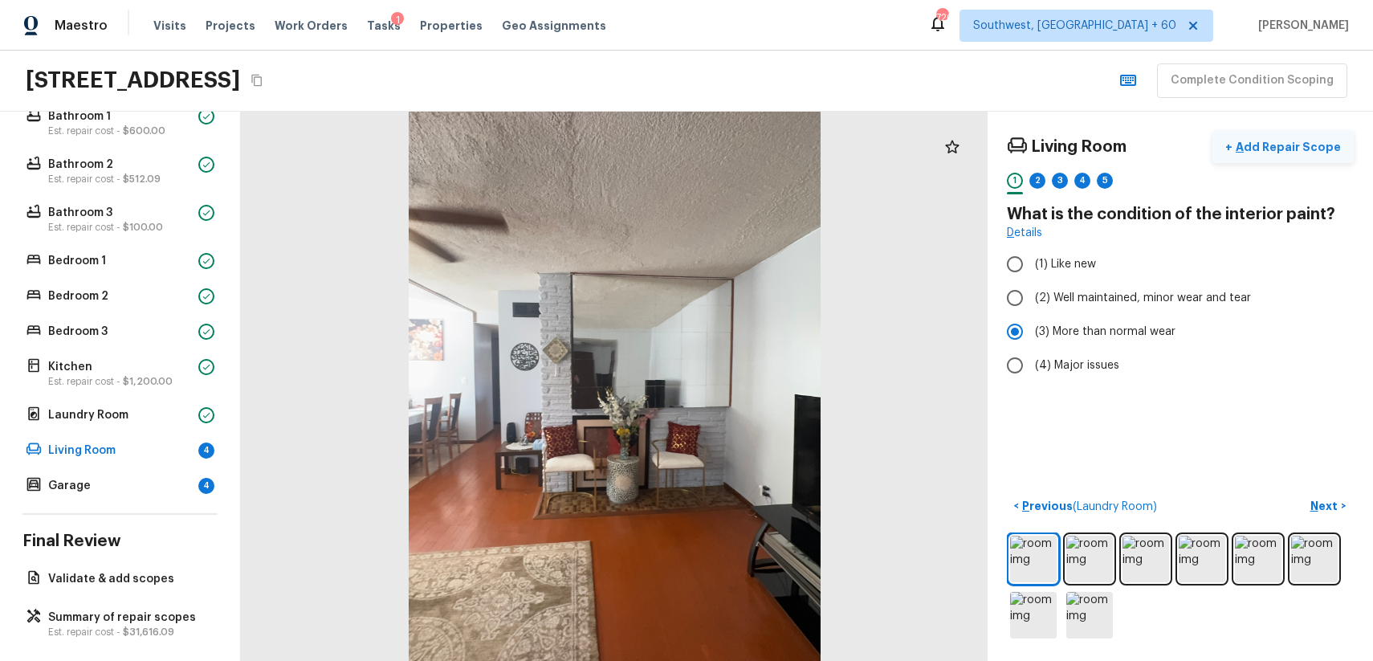
click at [1261, 150] on p "Add Repair Scope" at bounding box center [1286, 147] width 108 height 16
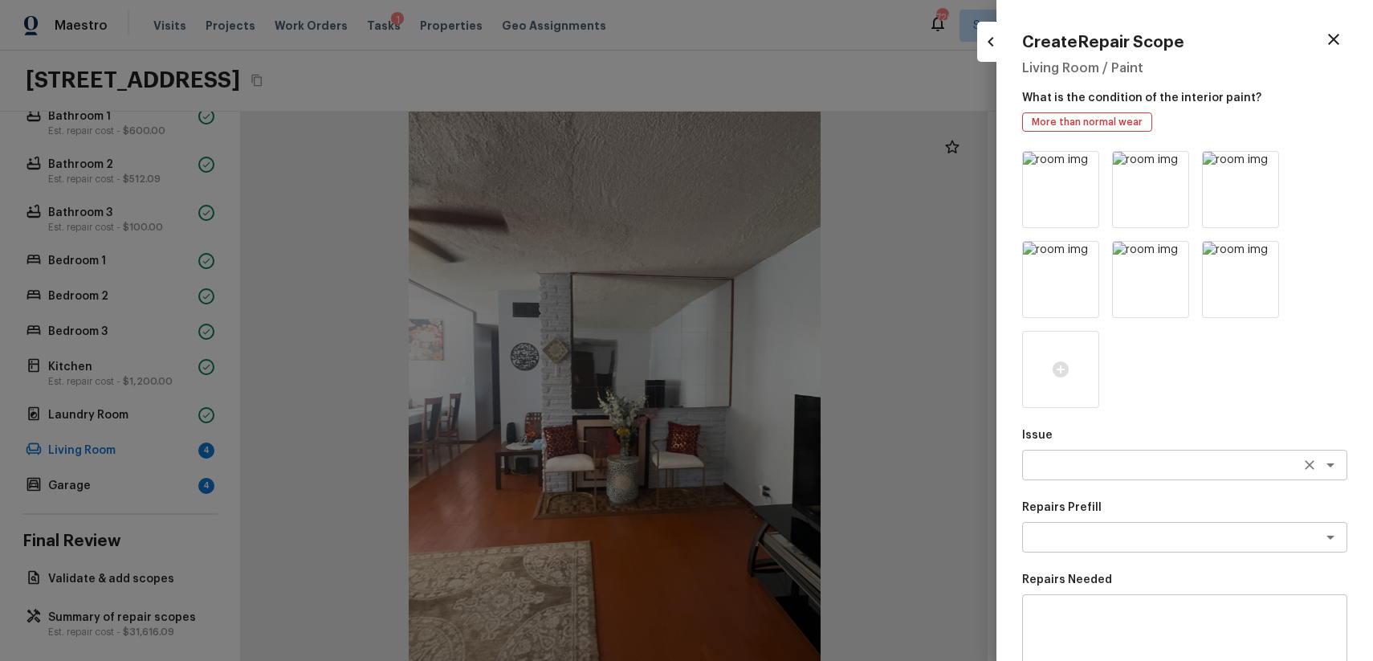
click at [1106, 477] on div "x ​" at bounding box center [1184, 465] width 325 height 31
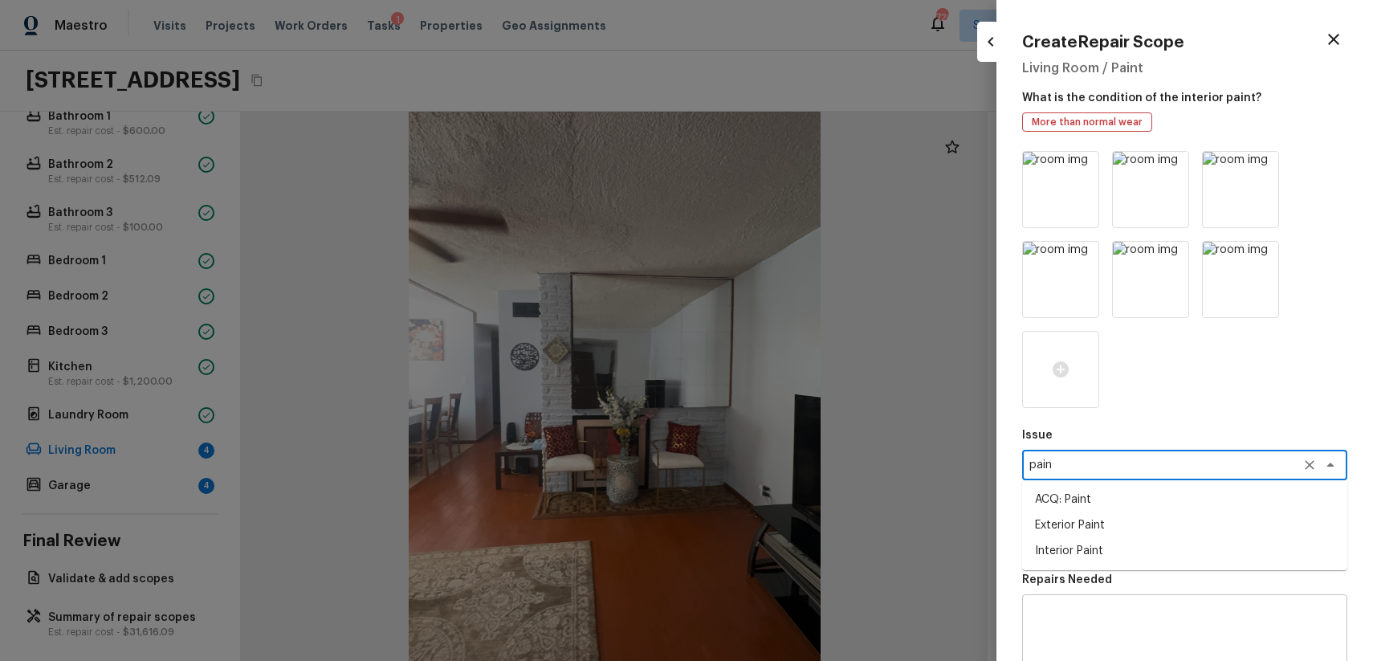
click at [1117, 488] on li "ACQ: Paint" at bounding box center [1184, 500] width 325 height 26
type textarea "ACQ: Paint"
click at [1138, 509] on p "Repairs Prefill" at bounding box center [1184, 507] width 325 height 16
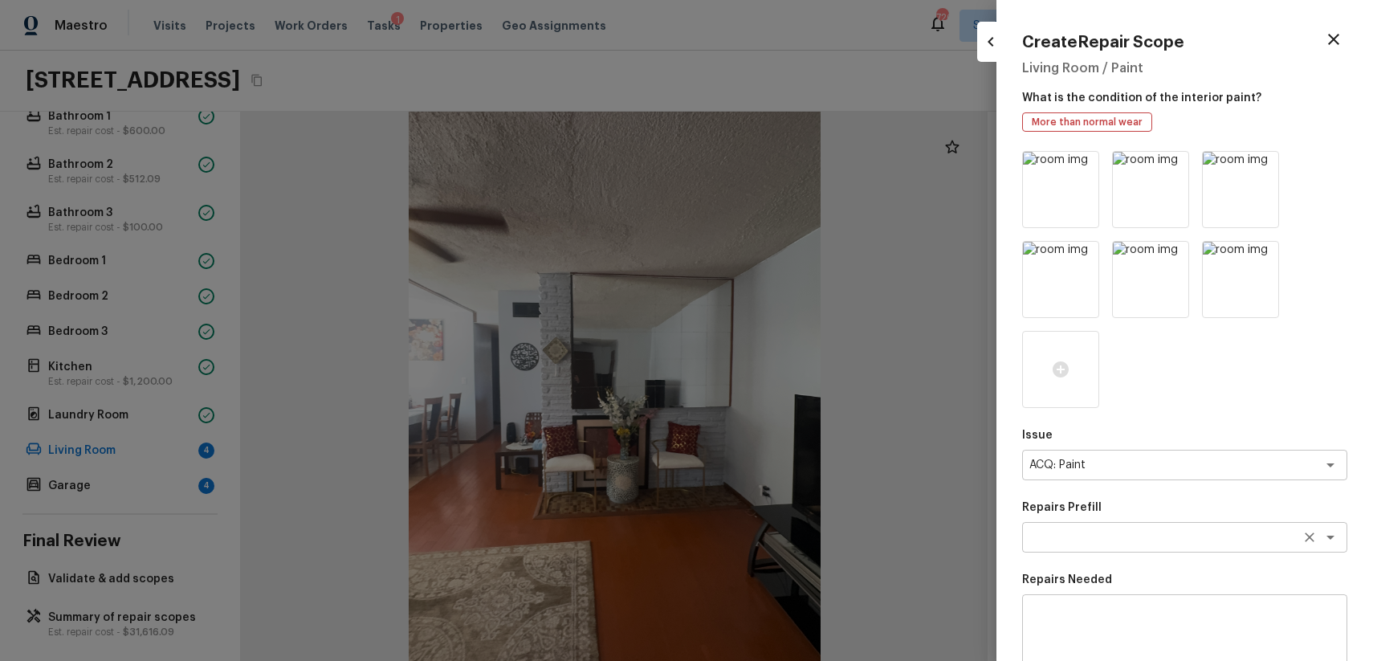
click at [1158, 536] on textarea at bounding box center [1162, 537] width 266 height 16
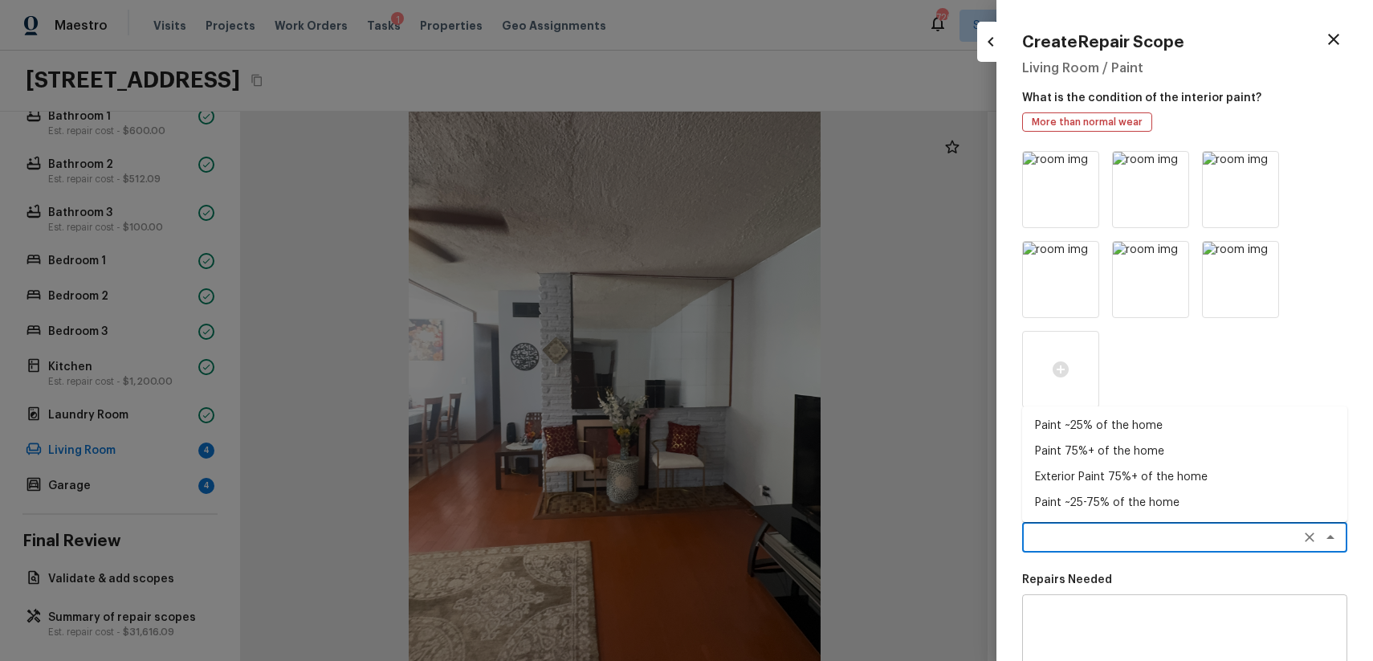
click at [1178, 495] on li "Paint ~25-75% of the home" at bounding box center [1184, 503] width 325 height 26
type textarea "Paint ~25-75% of the home"
type textarea "Acquisition Scope: ~25 - 75% of the home needs interior paint"
type input "$0.93"
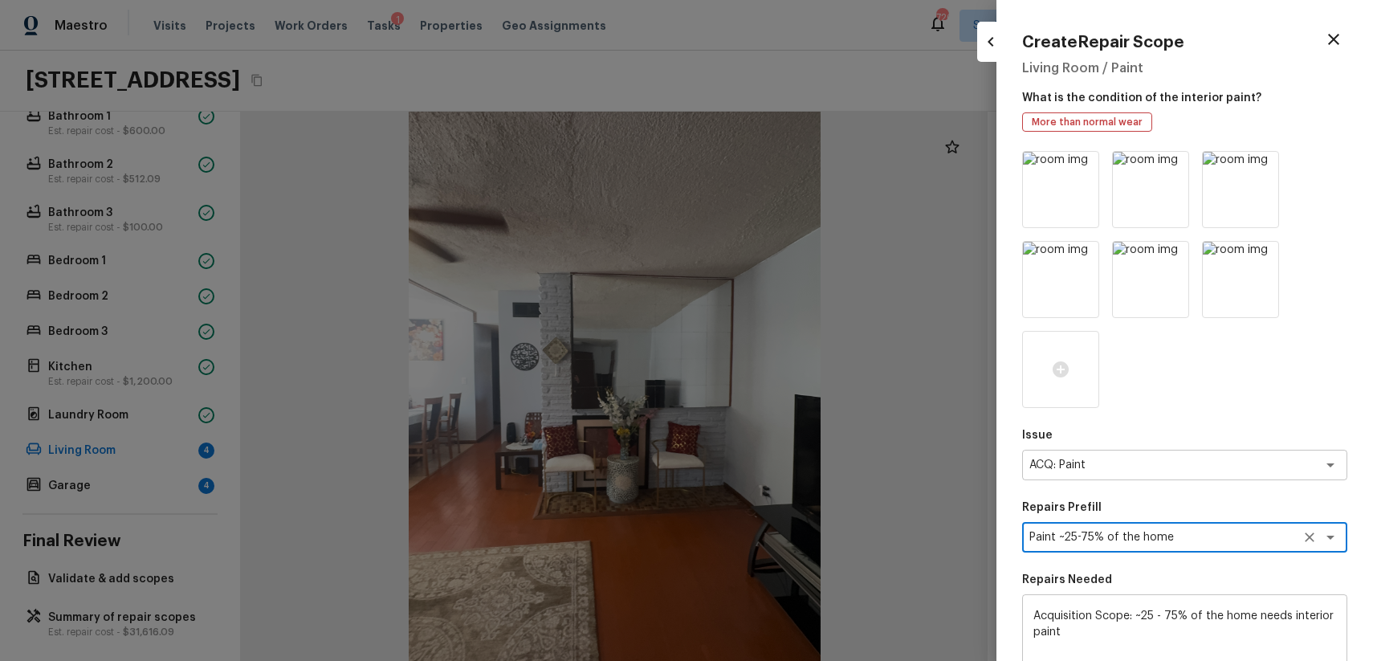
click at [1171, 536] on textarea "Paint ~25-75% of the home" at bounding box center [1162, 537] width 266 height 16
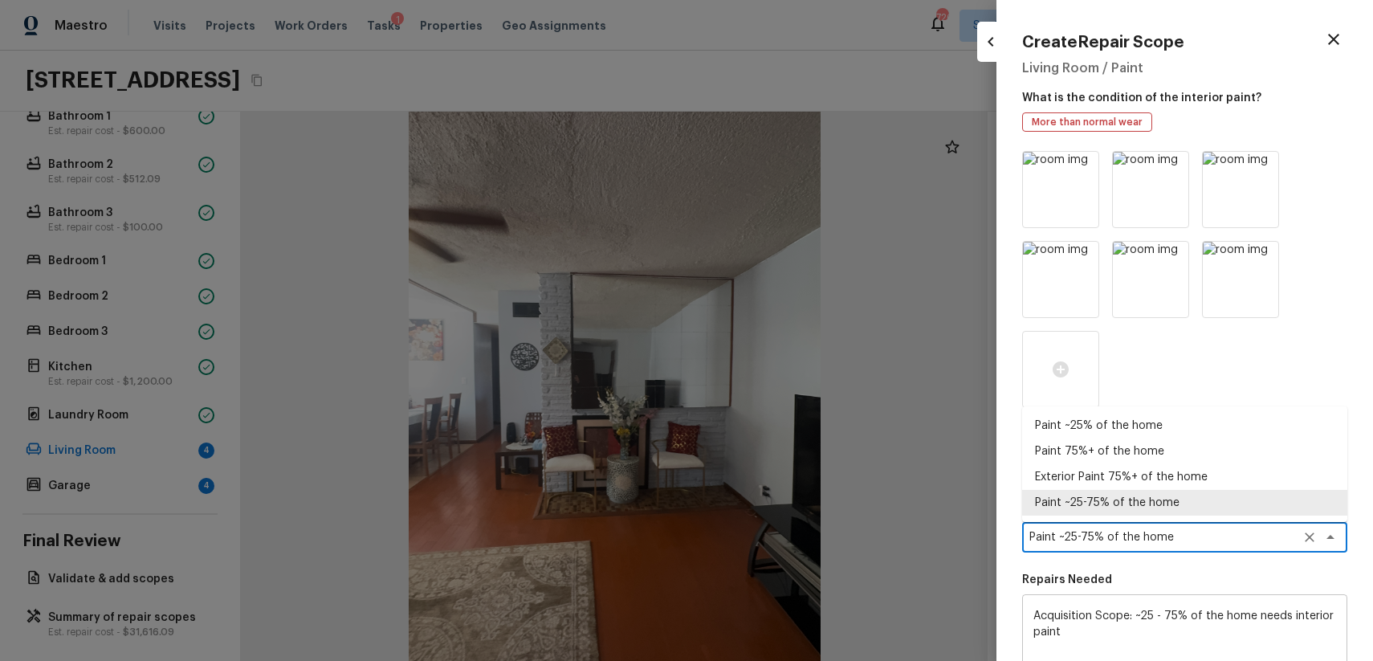
click at [1305, 534] on icon "Clear" at bounding box center [1309, 537] width 16 height 16
click at [1209, 552] on div "x ​" at bounding box center [1184, 537] width 325 height 31
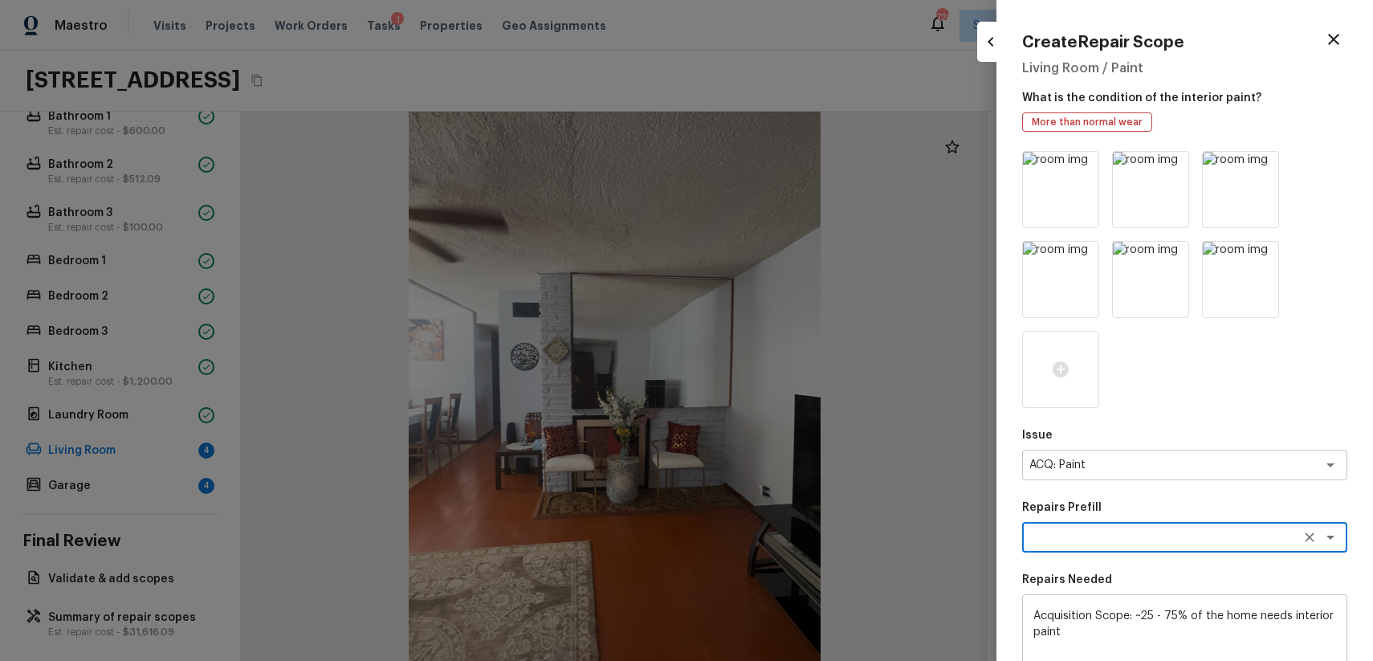
click at [1195, 532] on textarea at bounding box center [1162, 537] width 266 height 16
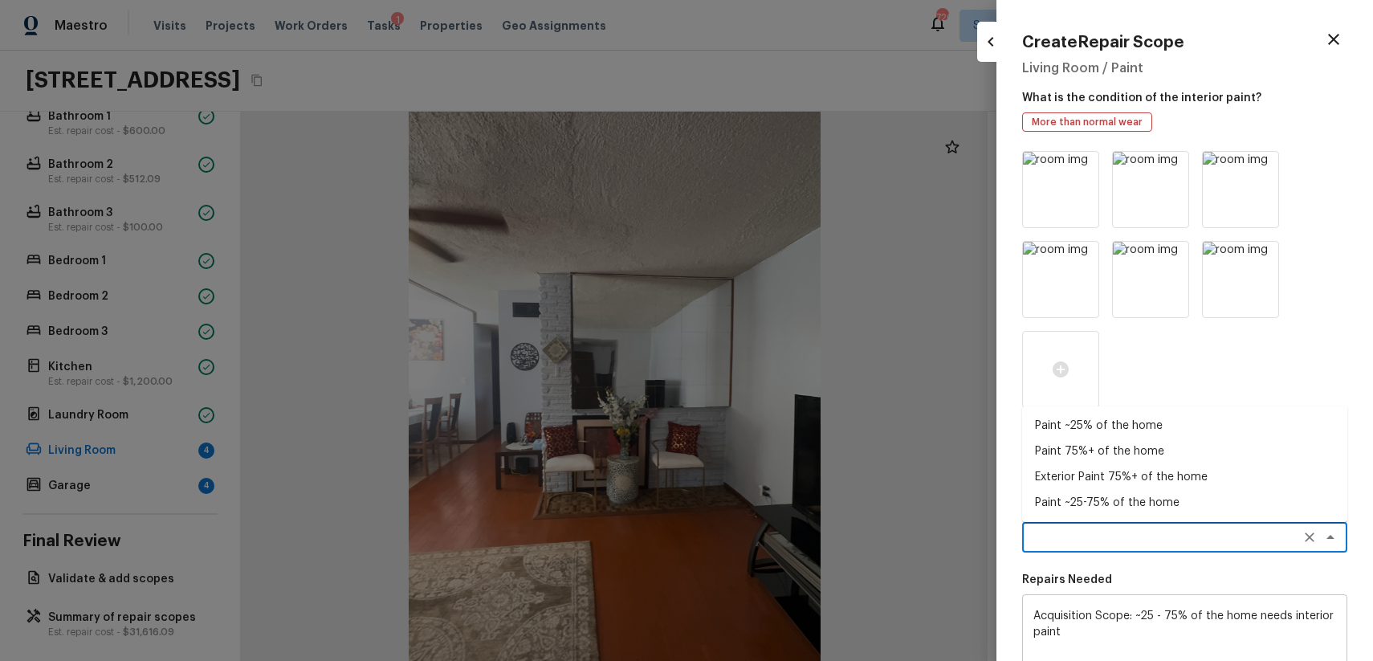
click at [1146, 453] on li "Paint 75%+ of the home" at bounding box center [1184, 451] width 325 height 26
type textarea "Paint 75%+ of the home"
type textarea "Acquisition Scope: 75%+ of the home will likely require interior paint"
type input "$1.85"
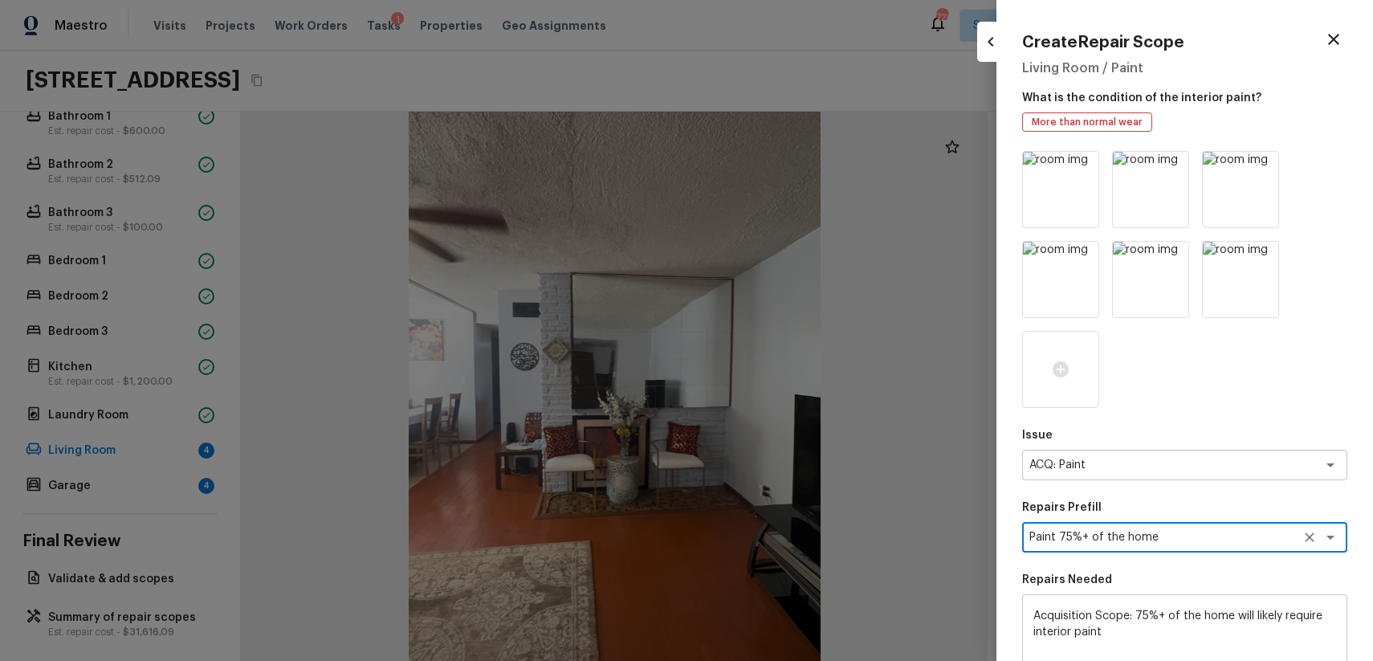
scroll to position [257, 0]
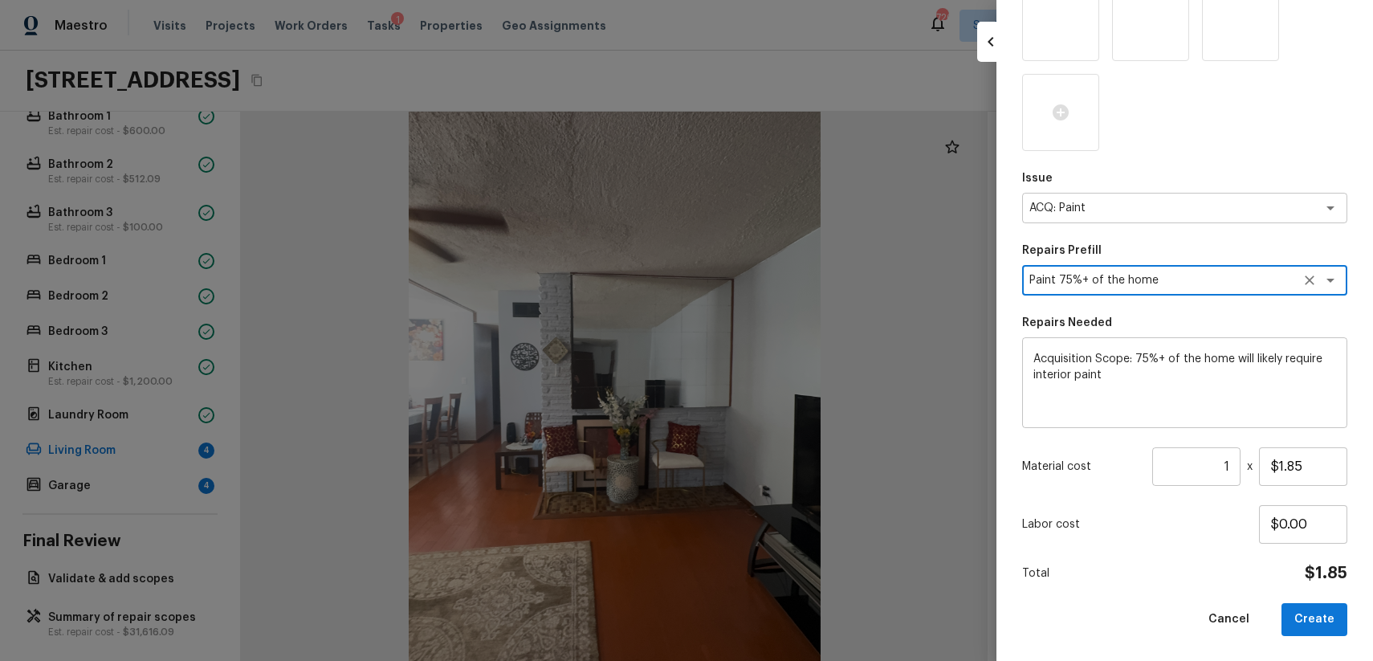
click at [1236, 469] on input "1" at bounding box center [1196, 466] width 88 height 39
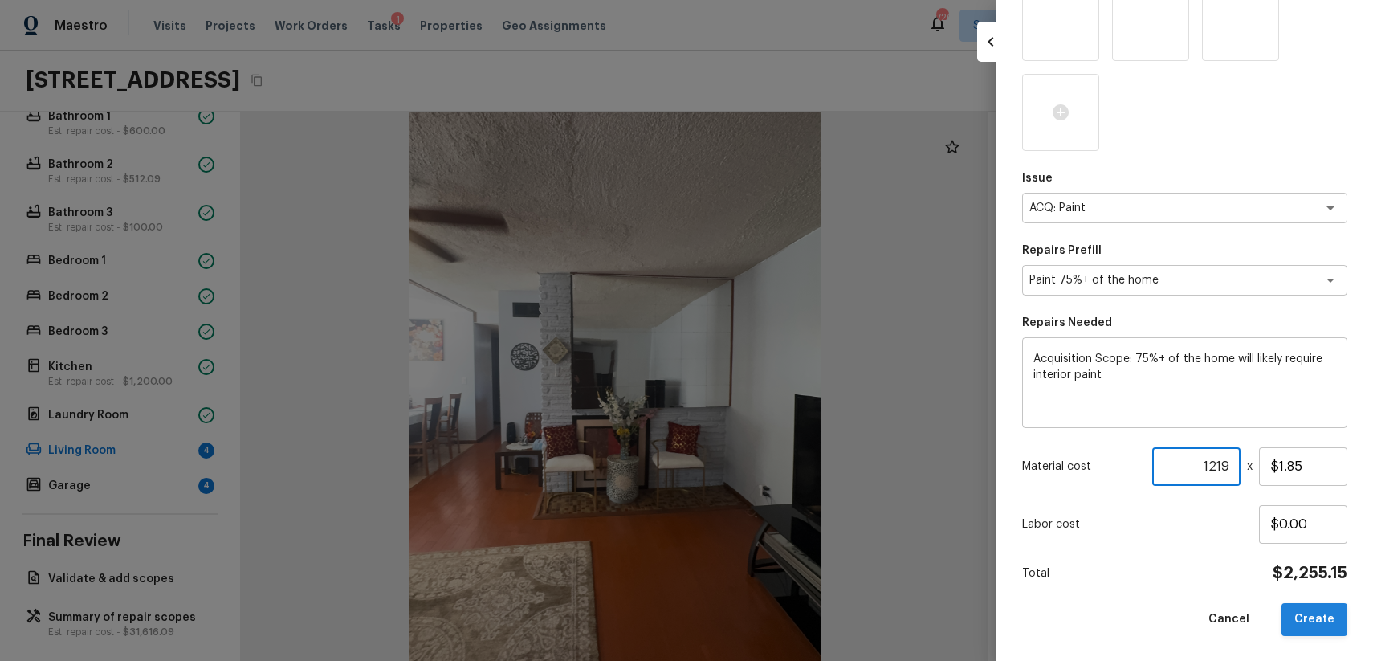
type input "1219"
click at [1330, 606] on button "Create" at bounding box center [1314, 619] width 66 height 33
type input "1"
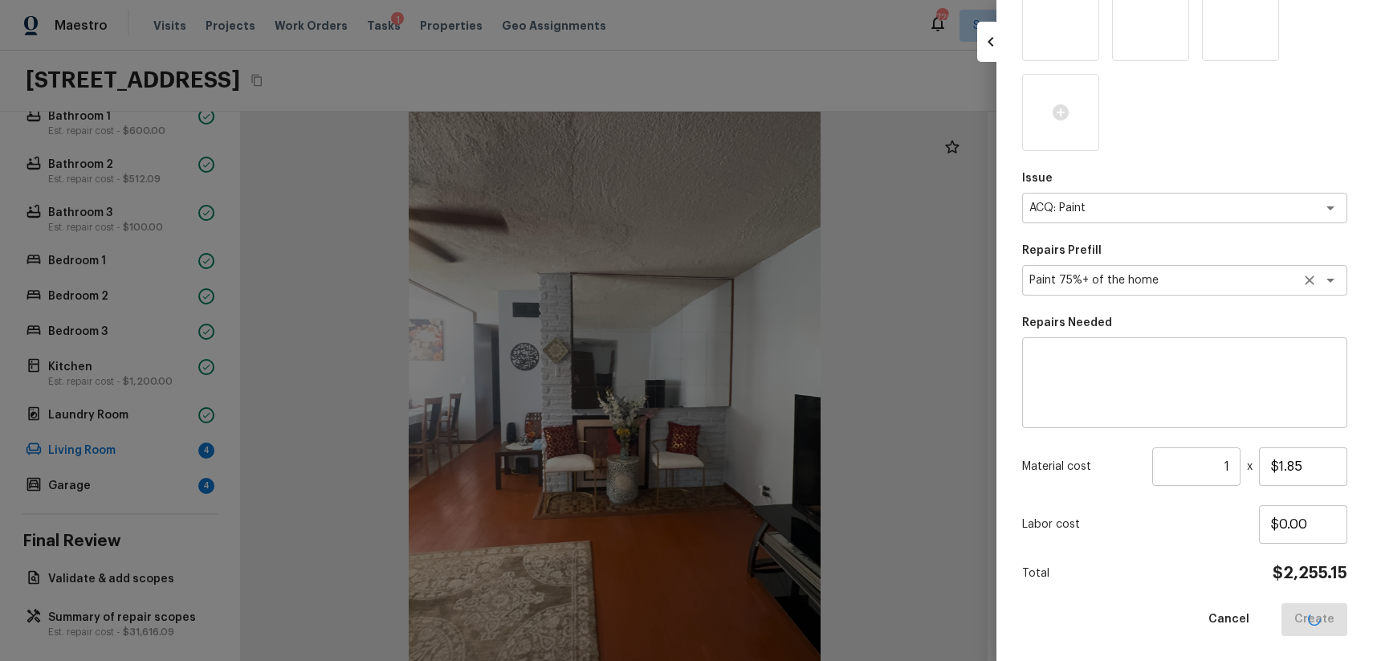
type input "$0.00"
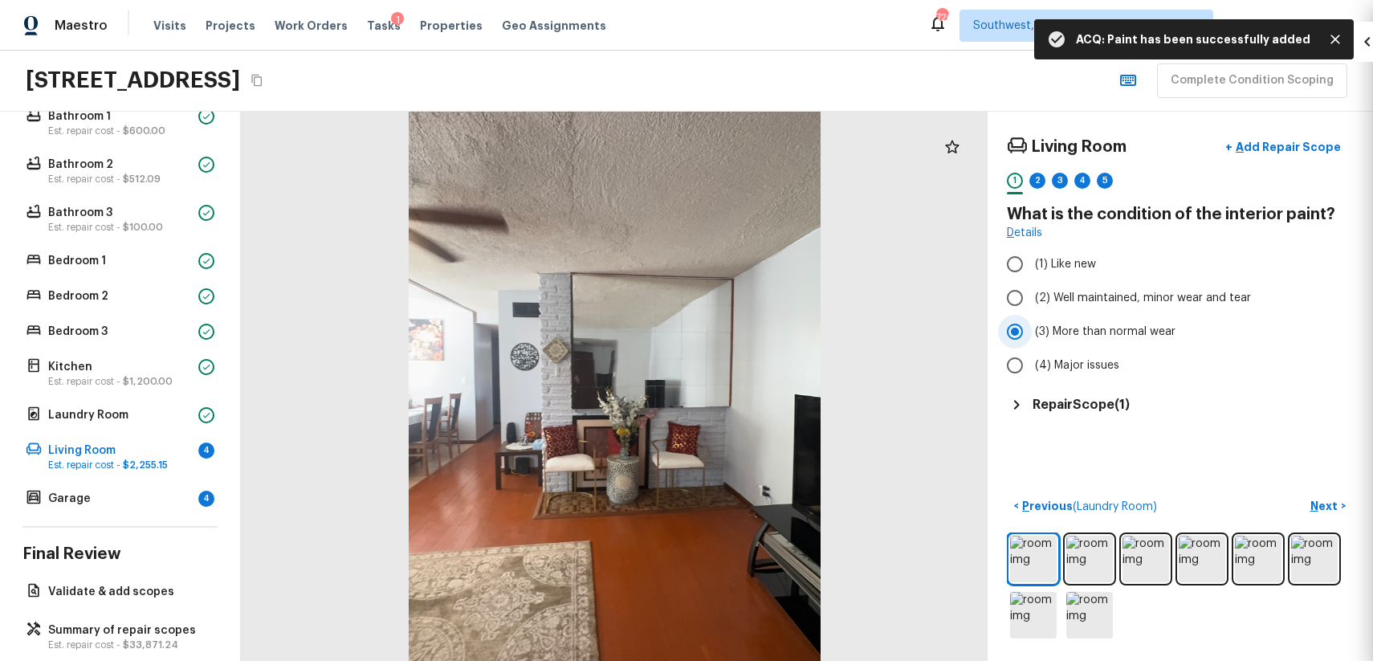
scroll to position [77, 0]
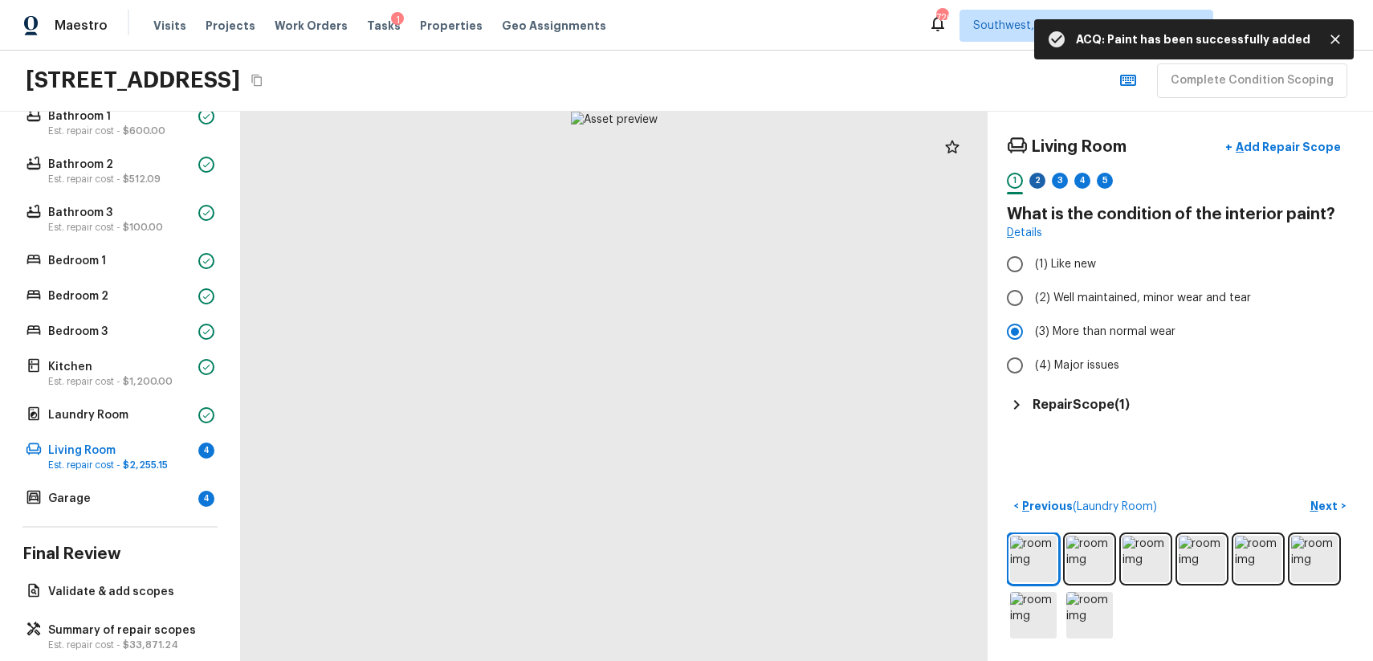
click at [1039, 174] on div "2" at bounding box center [1037, 181] width 16 height 16
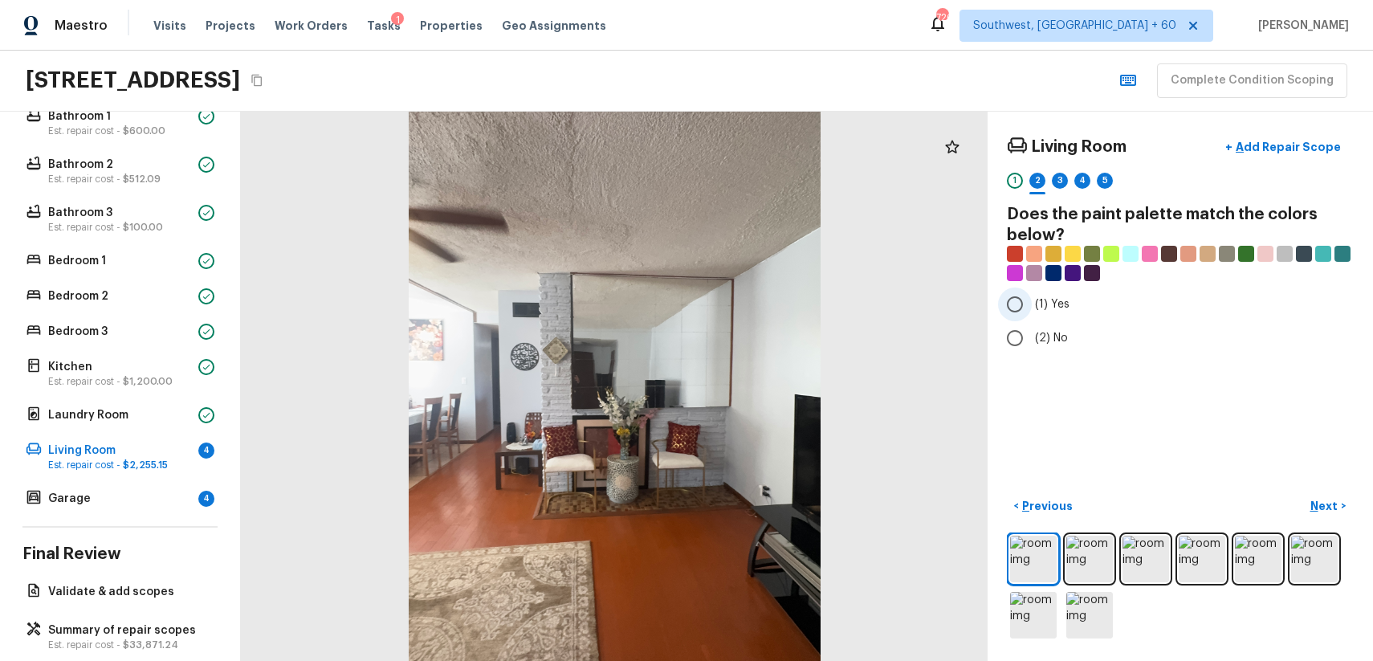
click at [1059, 308] on span "(1) Yes" at bounding box center [1052, 304] width 35 height 16
click at [1032, 308] on input "(1) Yes" at bounding box center [1015, 304] width 34 height 34
radio input "true"
click at [1049, 328] on label "(2) No" at bounding box center [1169, 338] width 343 height 34
click at [1032, 328] on input "(2) No" at bounding box center [1015, 338] width 34 height 34
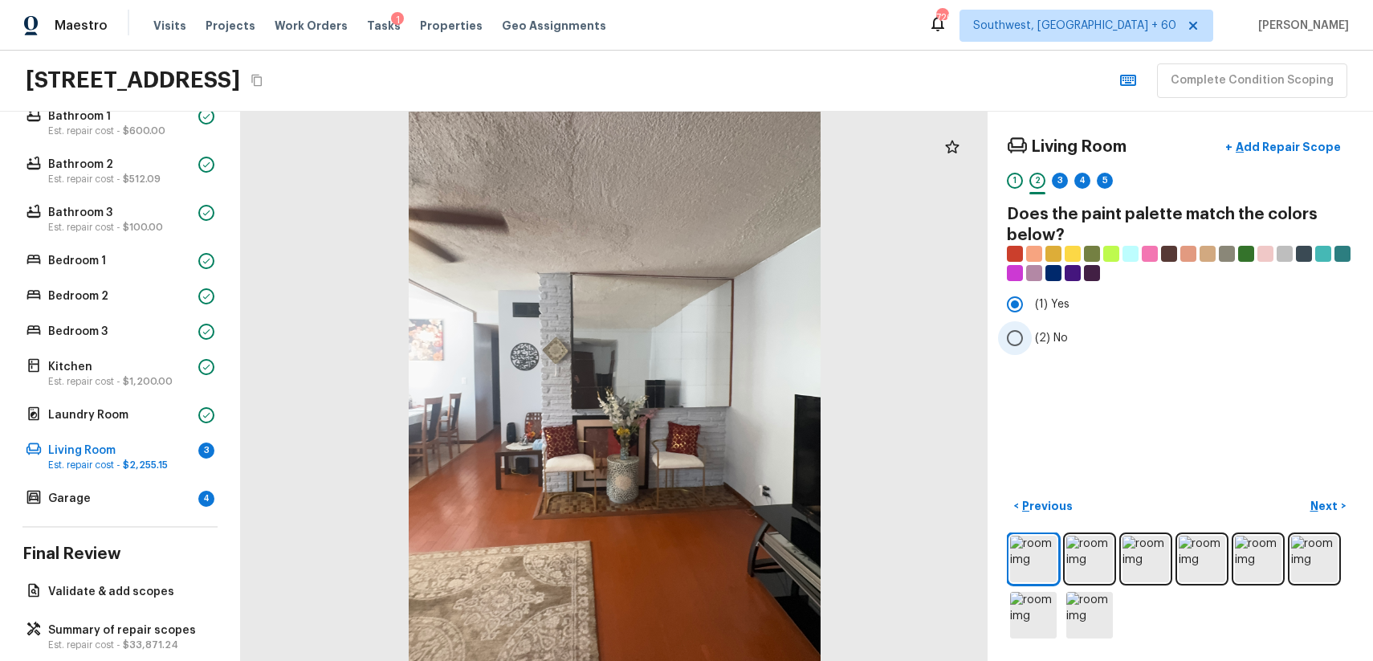
radio input "true"
click at [1057, 295] on label "(1) Yes" at bounding box center [1169, 304] width 343 height 34
click at [1032, 295] on input "(1) Yes" at bounding box center [1015, 304] width 34 height 34
radio input "true"
click at [1028, 627] on img at bounding box center [1033, 615] width 47 height 47
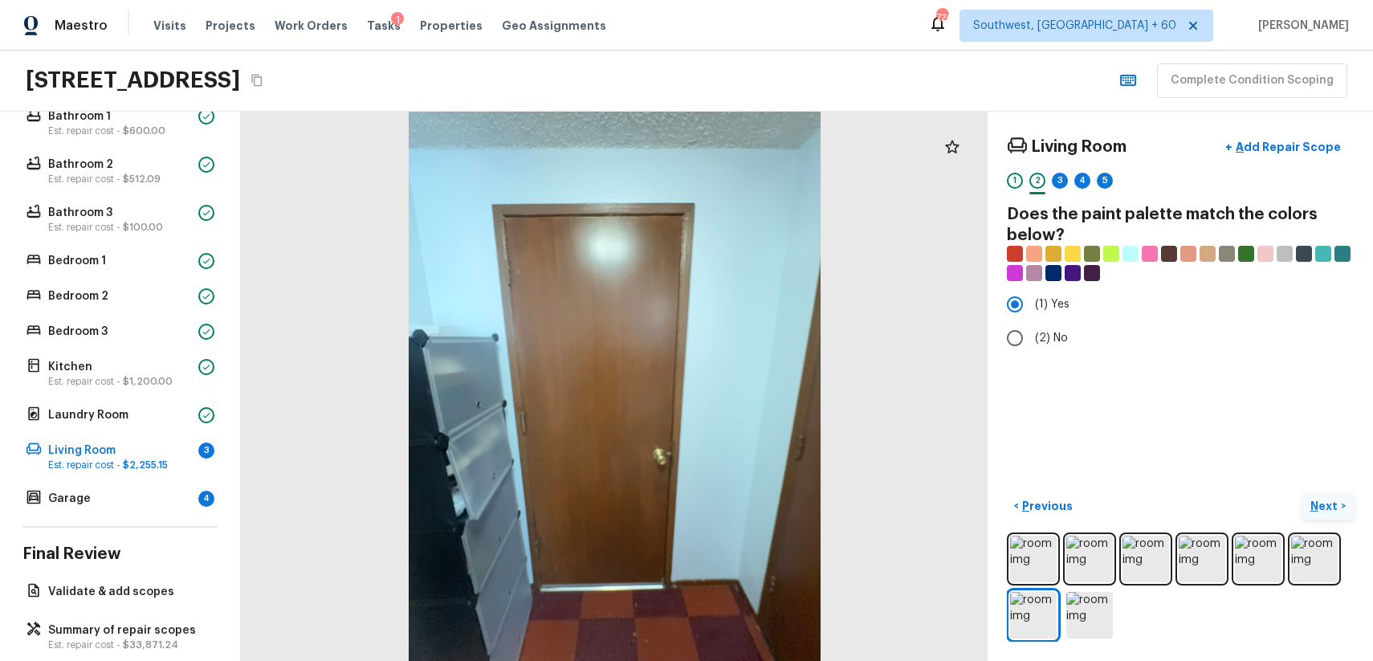
click at [1320, 511] on p "Next" at bounding box center [1325, 506] width 31 height 16
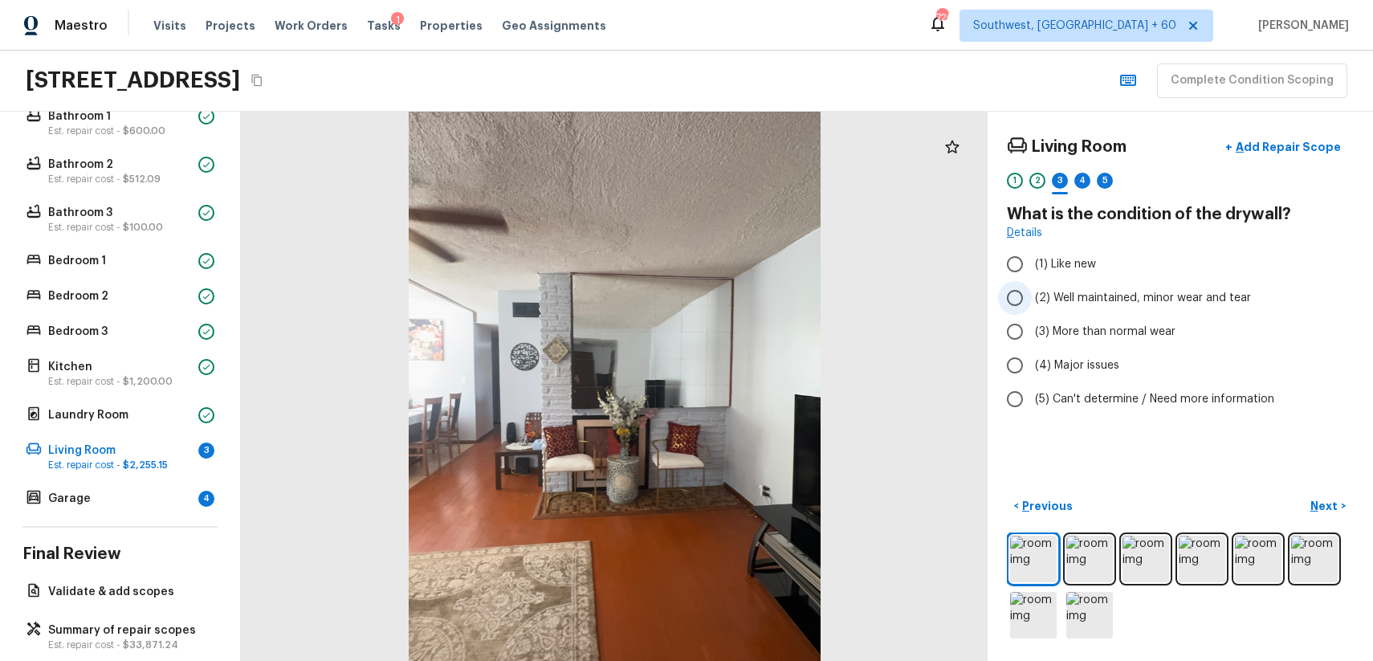
click at [1197, 298] on span "(2) Well maintained, minor wear and tear" at bounding box center [1143, 298] width 216 height 16
click at [1032, 298] on input "(2) Well maintained, minor wear and tear" at bounding box center [1015, 298] width 34 height 34
radio input "true"
click at [1336, 503] on p "Next" at bounding box center [1325, 506] width 31 height 16
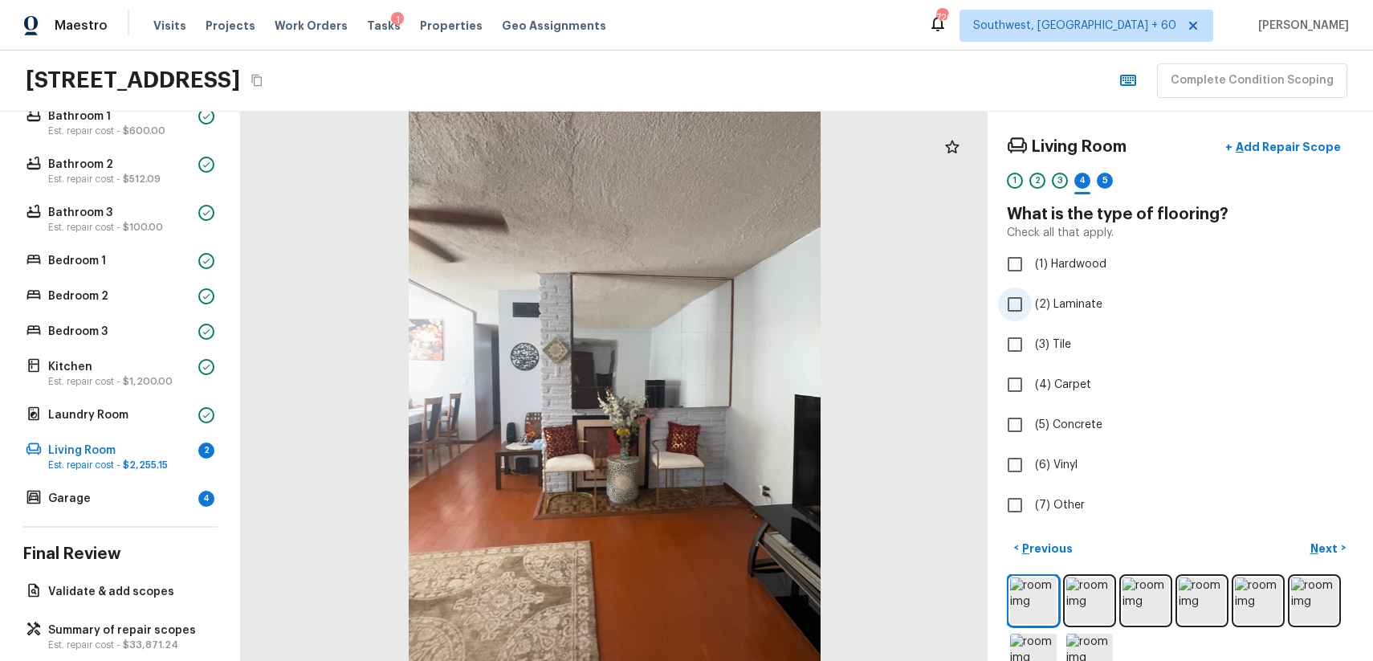
click at [1047, 313] on label "(2) Laminate" at bounding box center [1169, 304] width 343 height 34
click at [1032, 313] on input "(2) Laminate" at bounding box center [1015, 304] width 34 height 34
checkbox input "true"
click at [1331, 548] on p "Next" at bounding box center [1325, 548] width 31 height 16
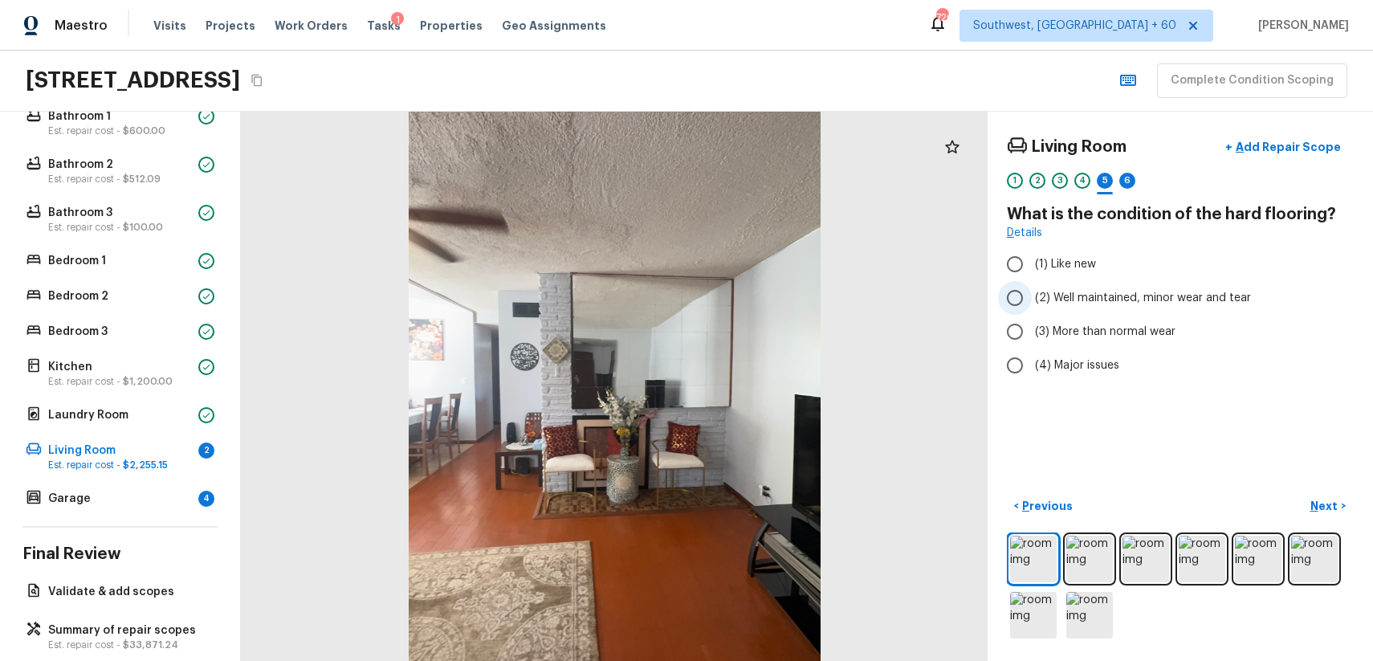
click at [1075, 307] on label "(2) Well maintained, minor wear and tear" at bounding box center [1169, 298] width 343 height 34
click at [1032, 307] on input "(2) Well maintained, minor wear and tear" at bounding box center [1015, 298] width 34 height 34
radio input "true"
click at [1334, 504] on p "Next" at bounding box center [1325, 506] width 31 height 16
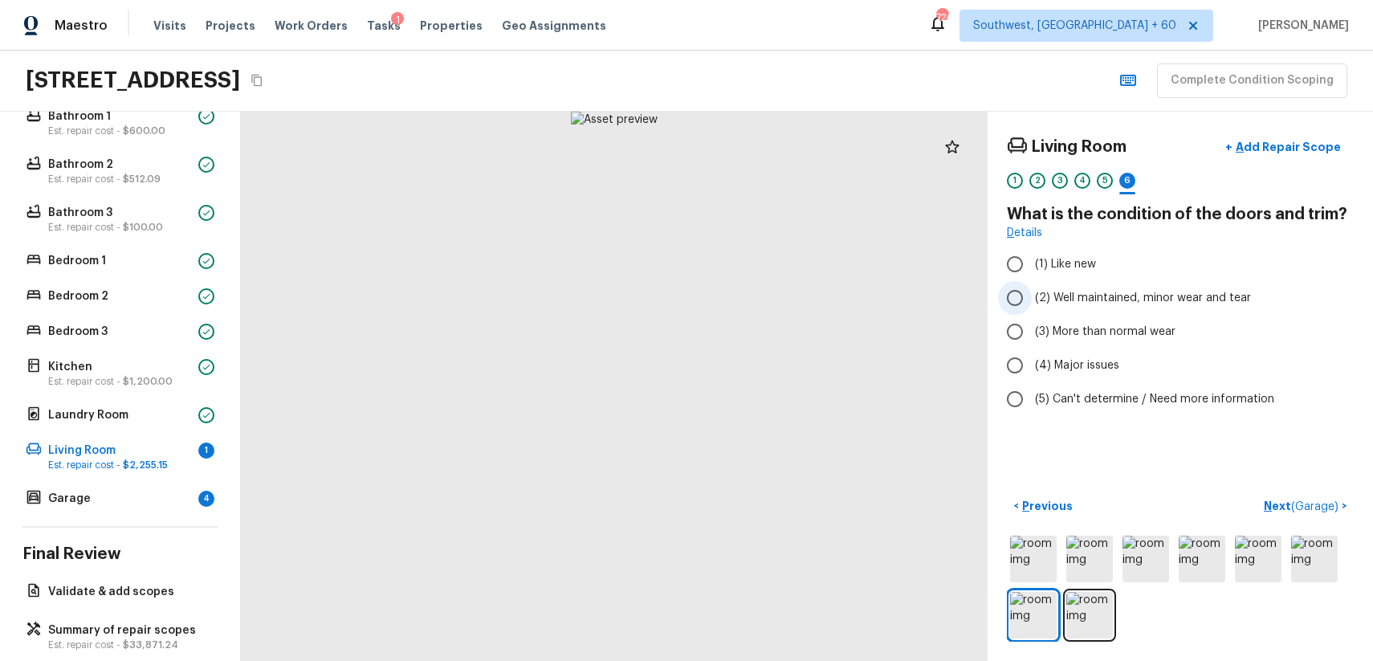
click at [1193, 296] on span "(2) Well maintained, minor wear and tear" at bounding box center [1143, 298] width 216 height 16
click at [1032, 296] on input "(2) Well maintained, minor wear and tear" at bounding box center [1015, 298] width 34 height 34
radio input "true"
click at [1305, 515] on button "Next ( Garage ) >" at bounding box center [1305, 506] width 96 height 26
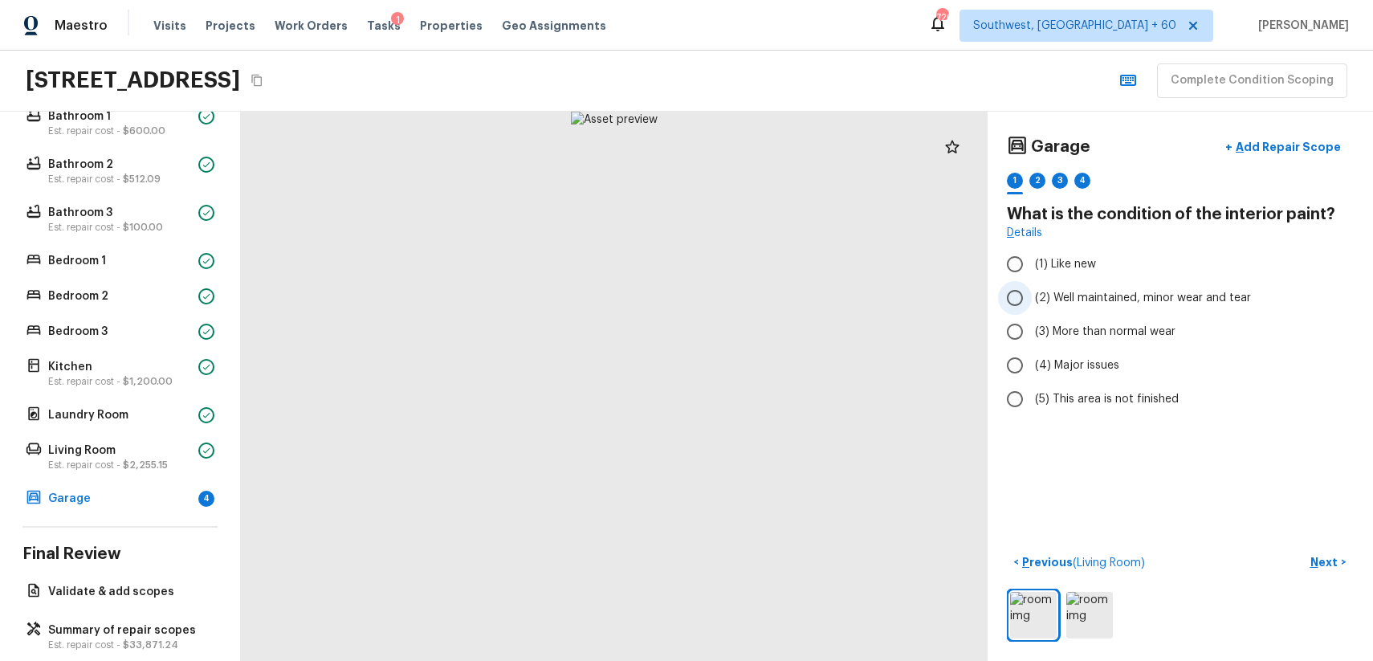
click at [1220, 294] on span "(2) Well maintained, minor wear and tear" at bounding box center [1143, 298] width 216 height 16
click at [1032, 294] on input "(2) Well maintained, minor wear and tear" at bounding box center [1015, 298] width 34 height 34
radio input "true"
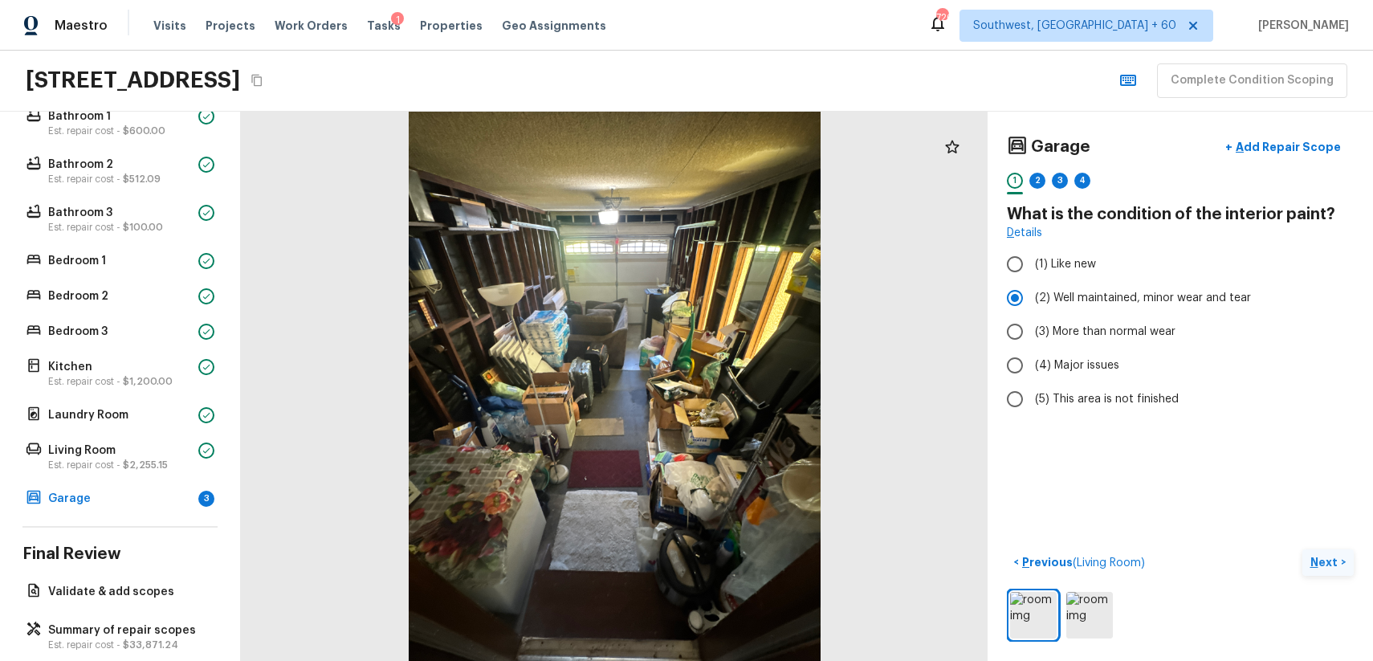
click at [1338, 556] on p "Next" at bounding box center [1325, 562] width 31 height 16
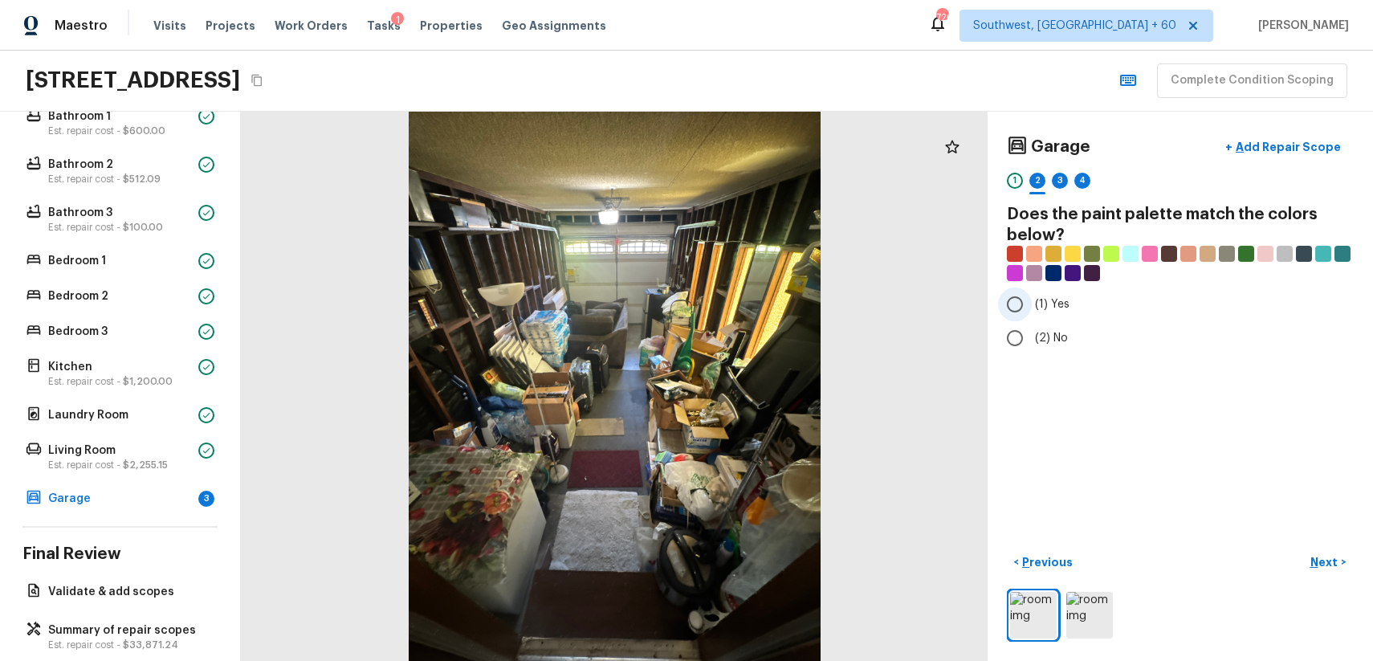
click at [1040, 311] on span "(1) Yes" at bounding box center [1052, 304] width 35 height 16
click at [1032, 311] on input "(1) Yes" at bounding box center [1015, 304] width 34 height 34
radio input "true"
click at [1054, 356] on div "Garage + Add Repair Scope 1 2 3 4 Does the paint palette match the colors below…" at bounding box center [1180, 386] width 385 height 549
click at [1040, 340] on span "(2) No" at bounding box center [1051, 338] width 33 height 16
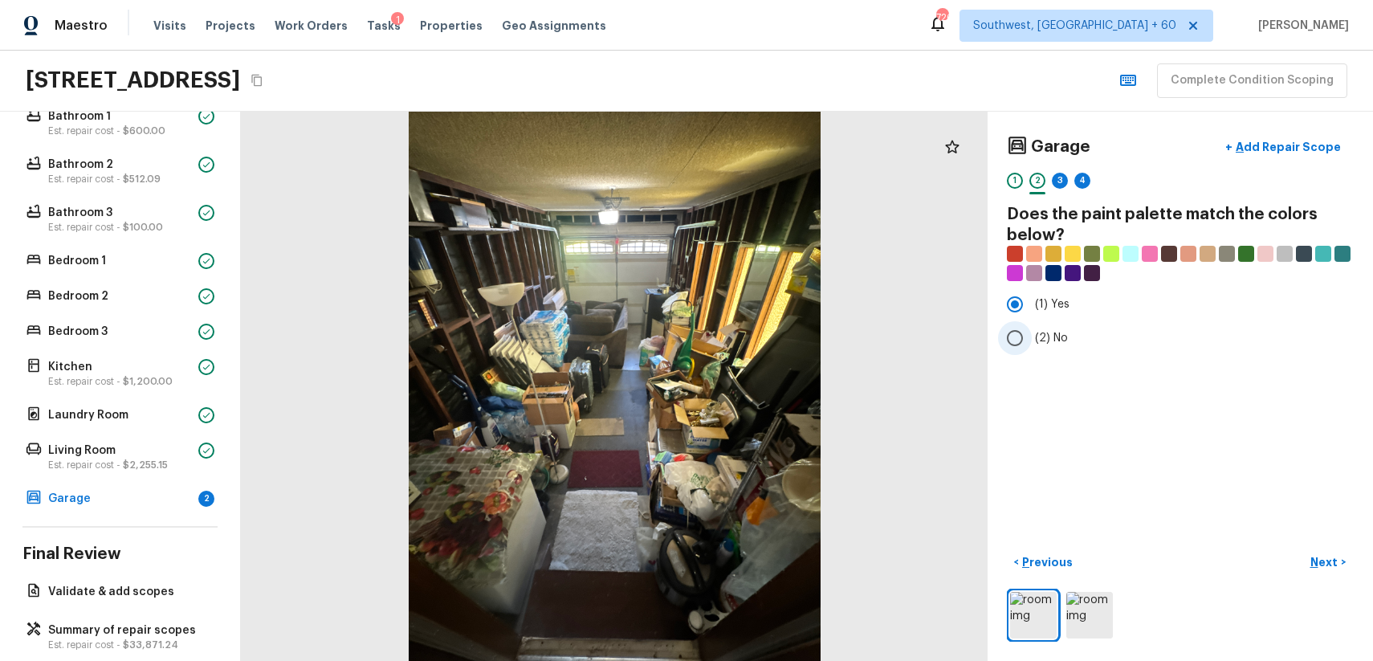
click at [1032, 340] on input "(2) No" at bounding box center [1015, 338] width 34 height 34
radio input "true"
click at [1338, 554] on p "Next" at bounding box center [1325, 562] width 31 height 16
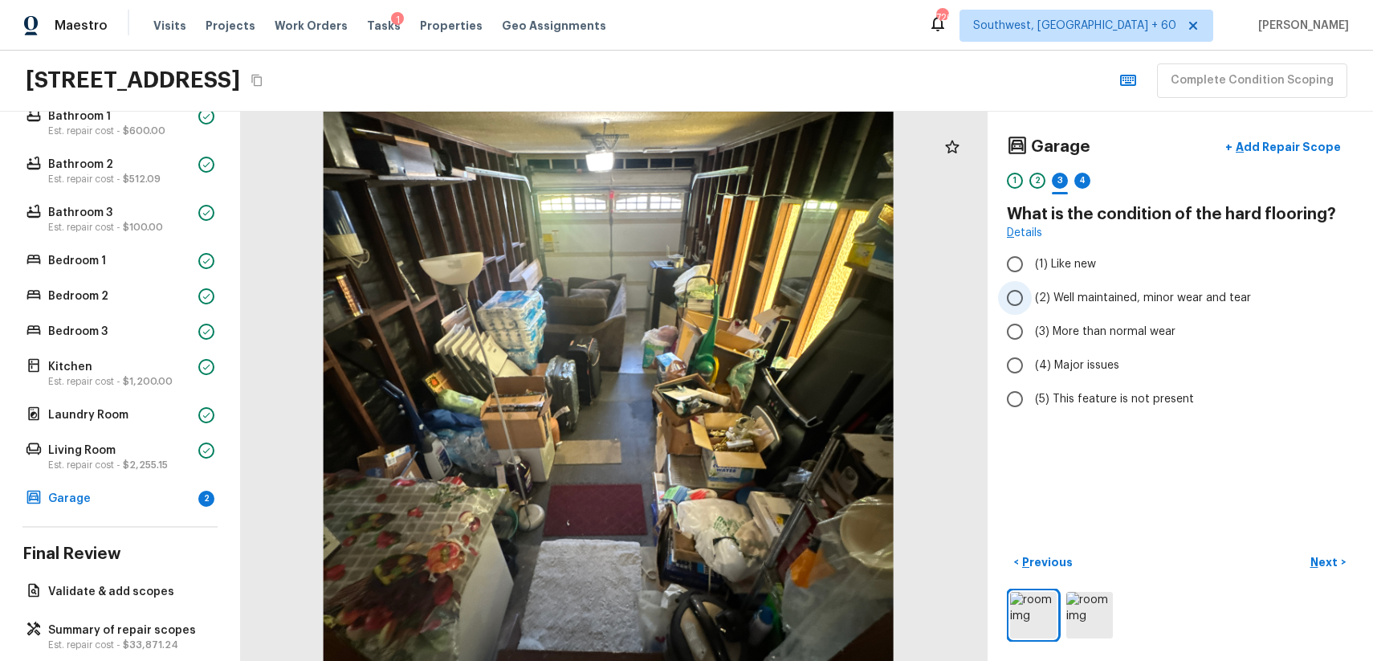
click at [1209, 295] on span "(2) Well maintained, minor wear and tear" at bounding box center [1143, 298] width 216 height 16
click at [1032, 295] on input "(2) Well maintained, minor wear and tear" at bounding box center [1015, 298] width 34 height 34
radio input "true"
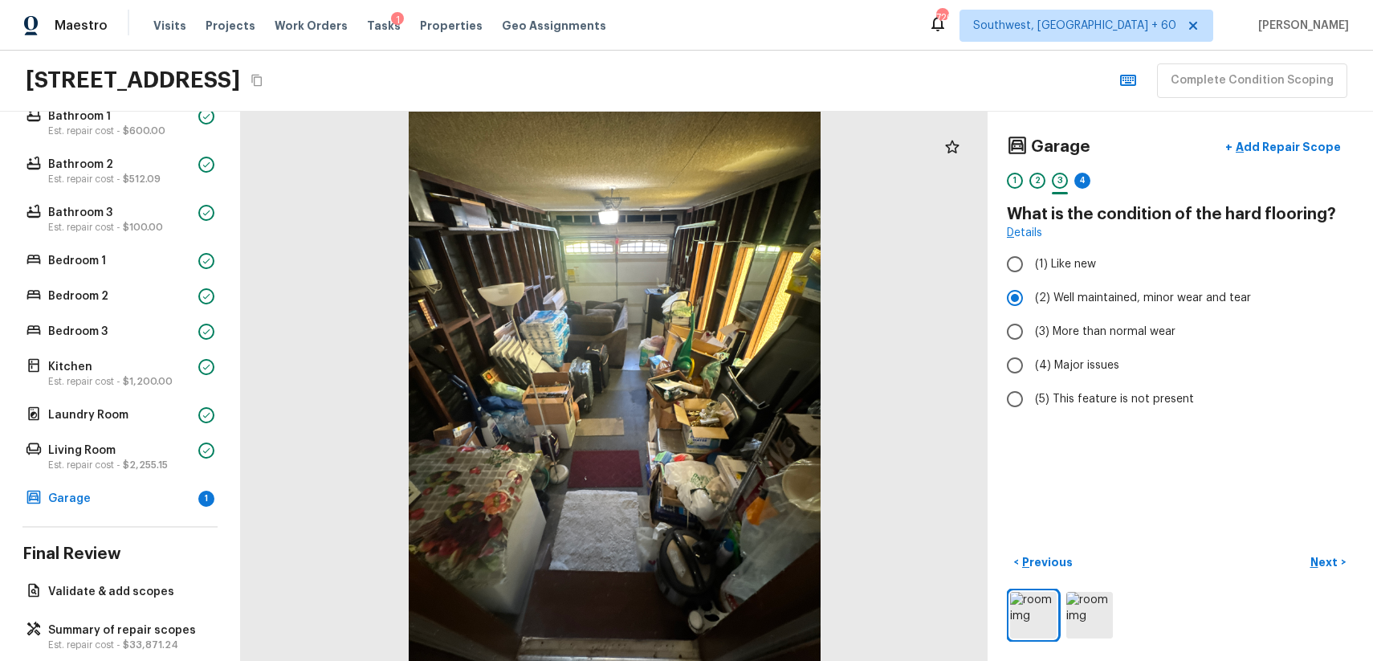
click at [1045, 184] on div "2" at bounding box center [1037, 185] width 16 height 25
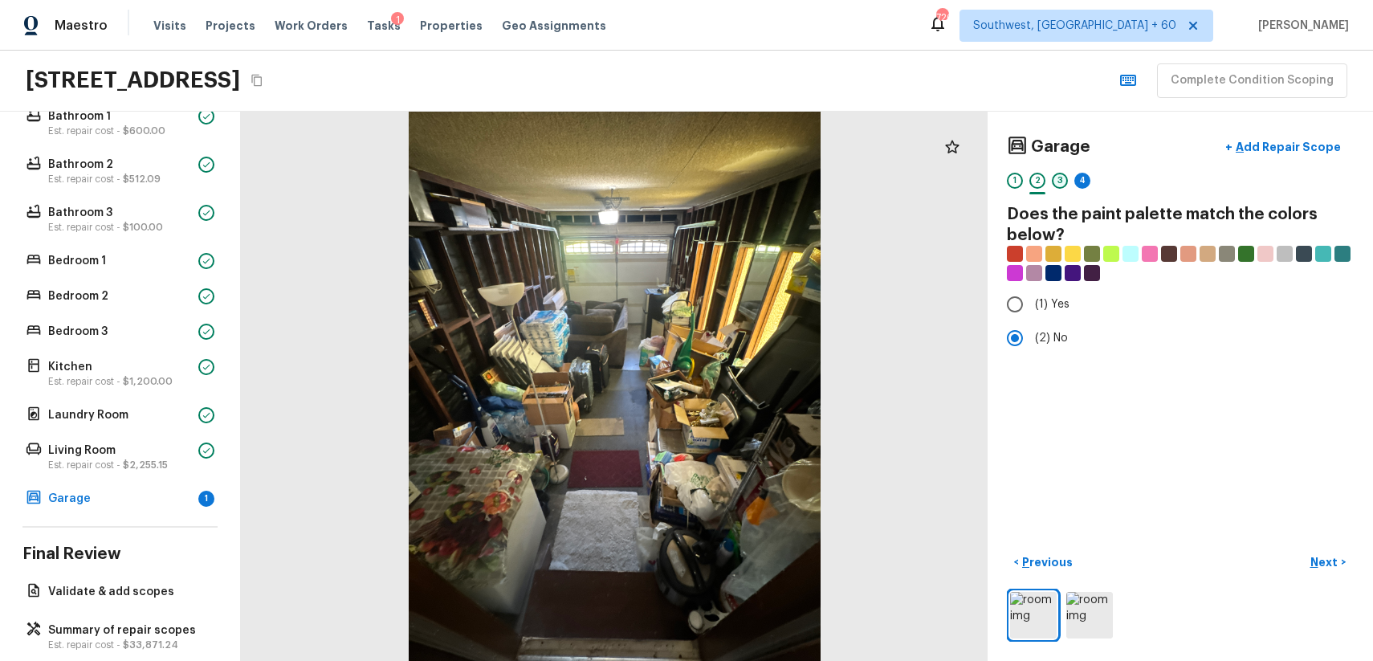
click at [1064, 177] on div "3" at bounding box center [1060, 181] width 16 height 16
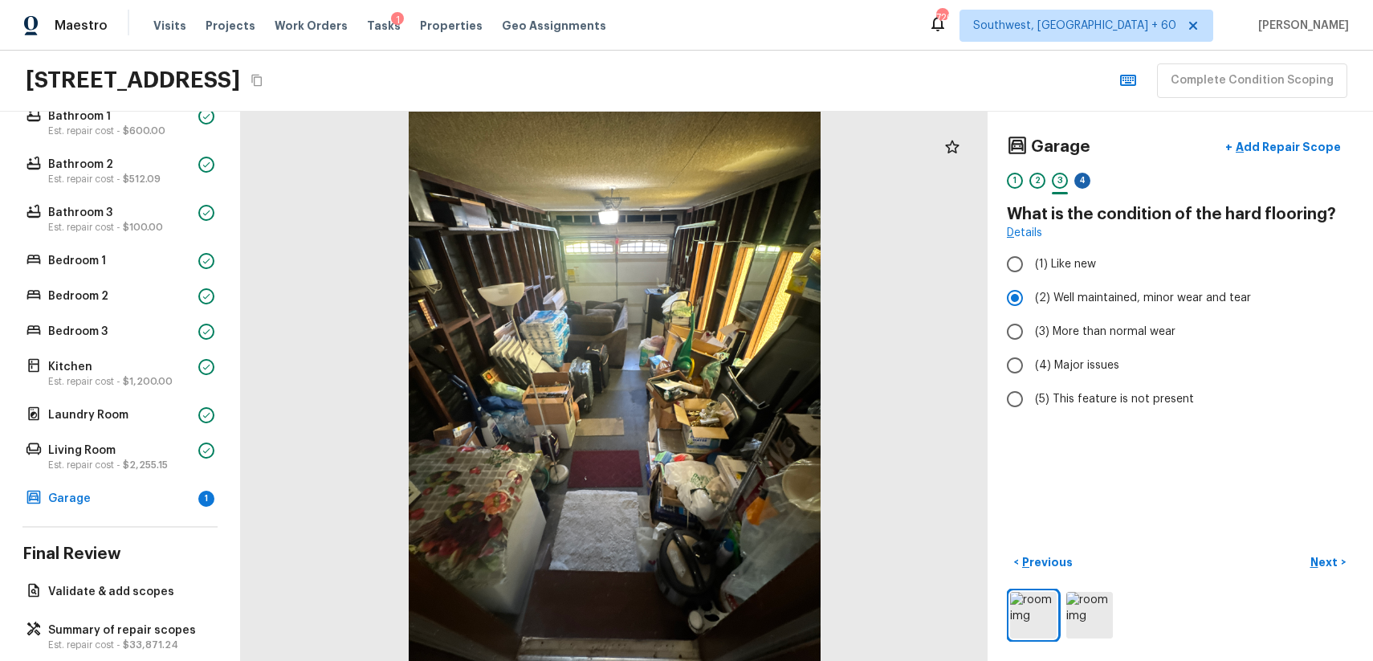
click at [1079, 184] on div "4" at bounding box center [1082, 181] width 16 height 16
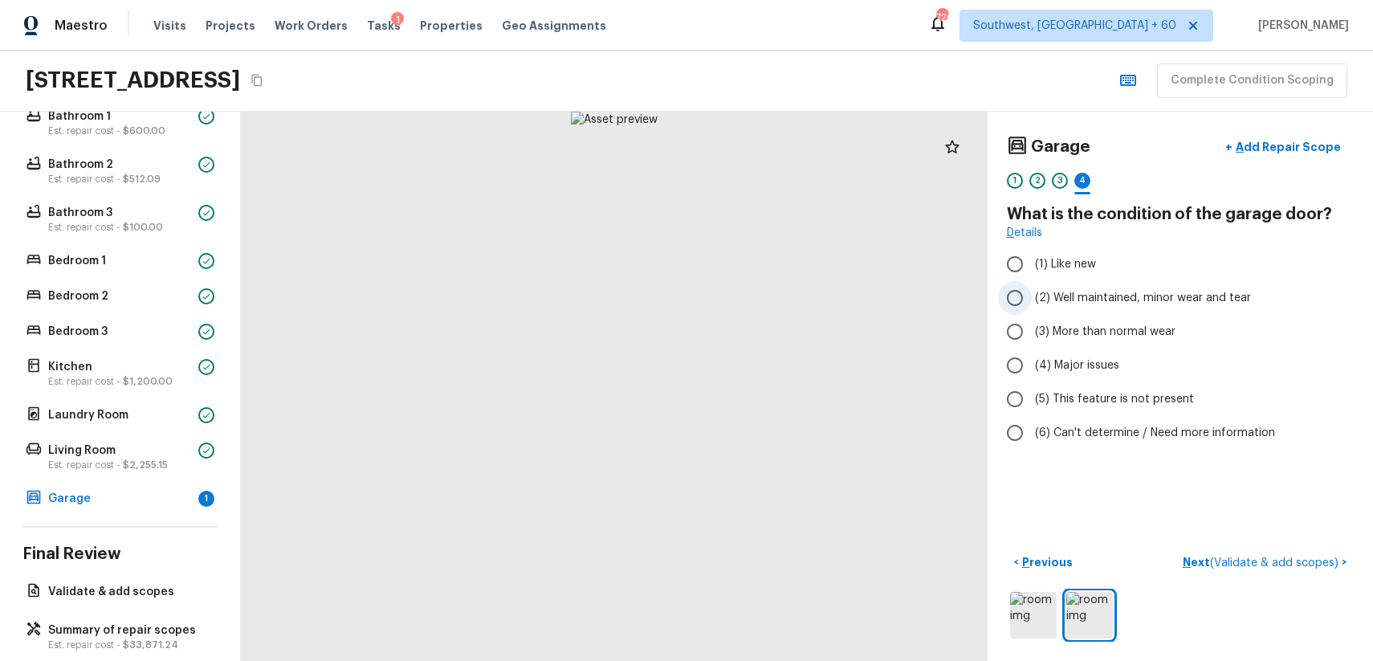
click at [1189, 299] on span "(2) Well maintained, minor wear and tear" at bounding box center [1143, 298] width 216 height 16
click at [1032, 299] on input "(2) Well maintained, minor wear and tear" at bounding box center [1015, 298] width 34 height 34
radio input "true"
click at [1301, 573] on button "Next ( Validate & add scopes ) >" at bounding box center [1264, 562] width 177 height 26
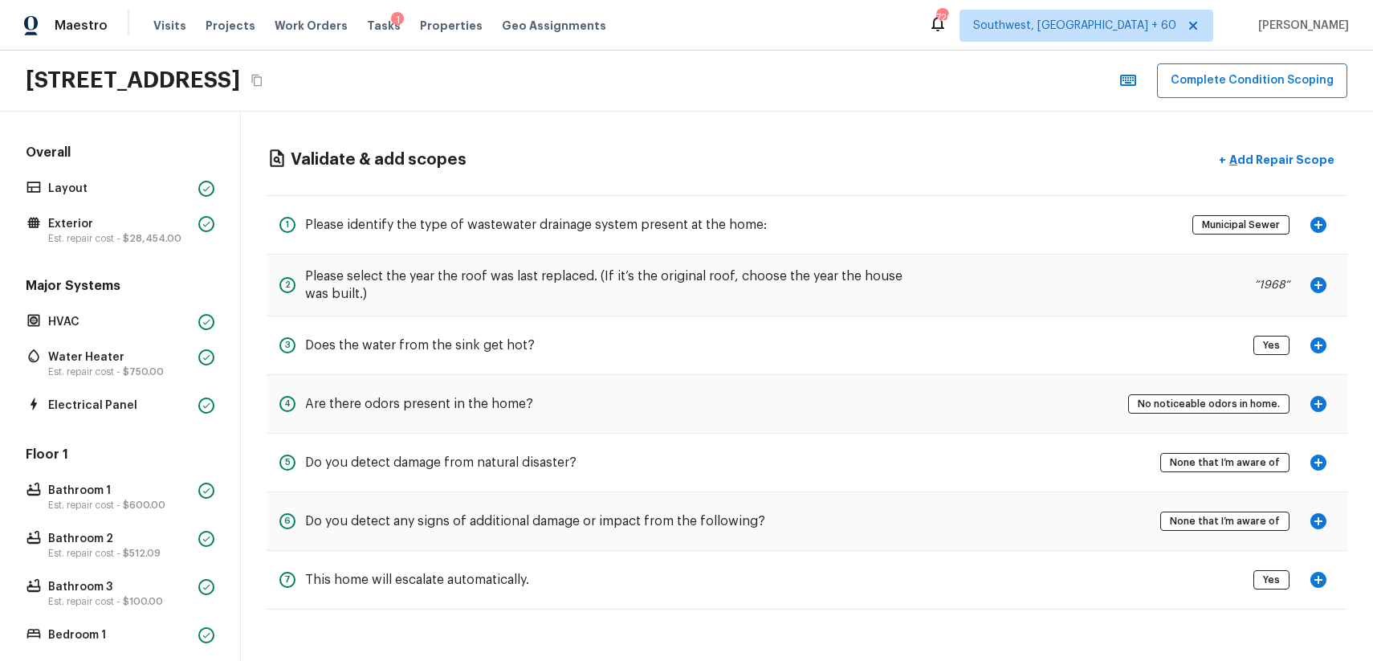
scroll to position [400, 0]
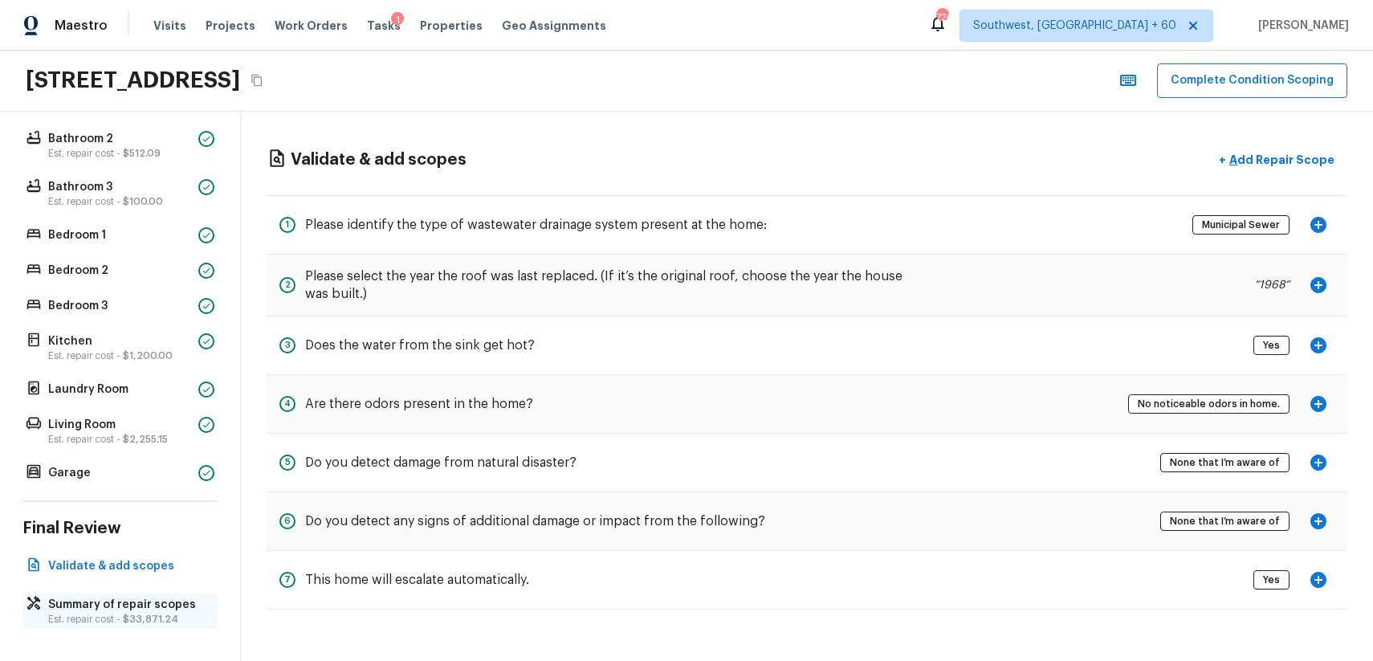
click at [135, 601] on p "Summary of repair scopes" at bounding box center [128, 605] width 160 height 16
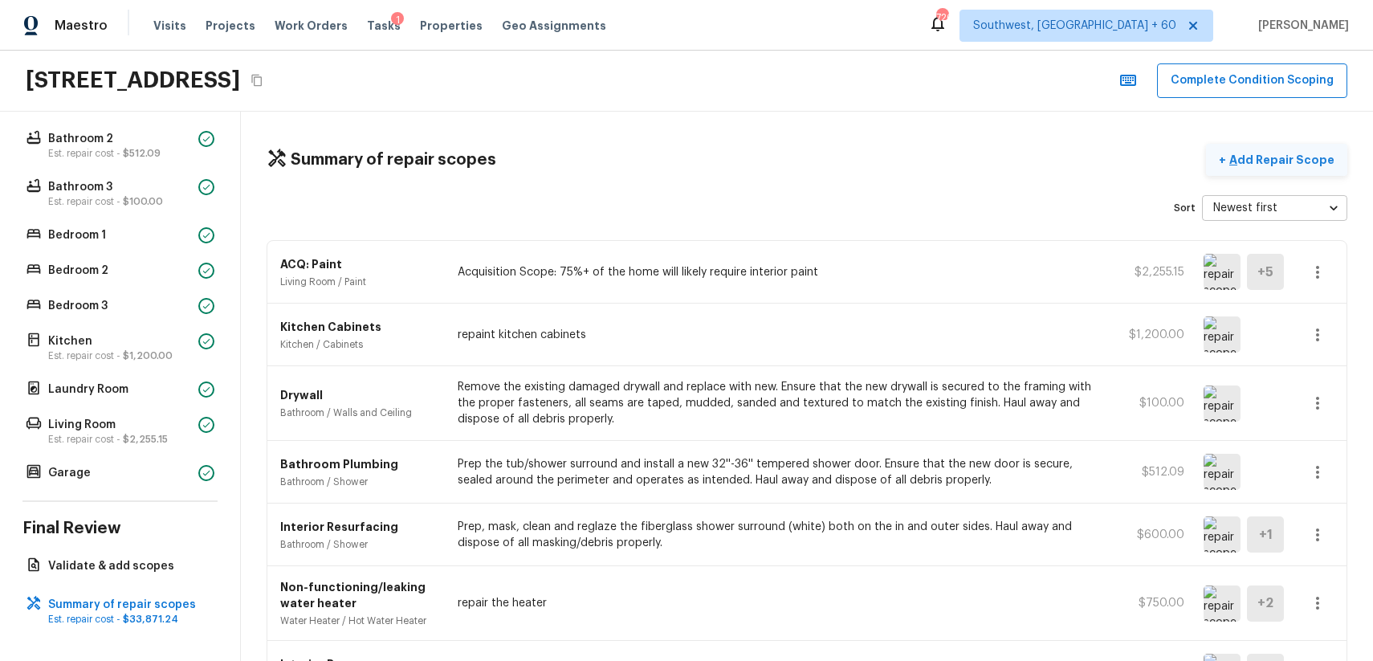
click at [1338, 157] on button "+ Add Repair Scope" at bounding box center [1276, 160] width 141 height 33
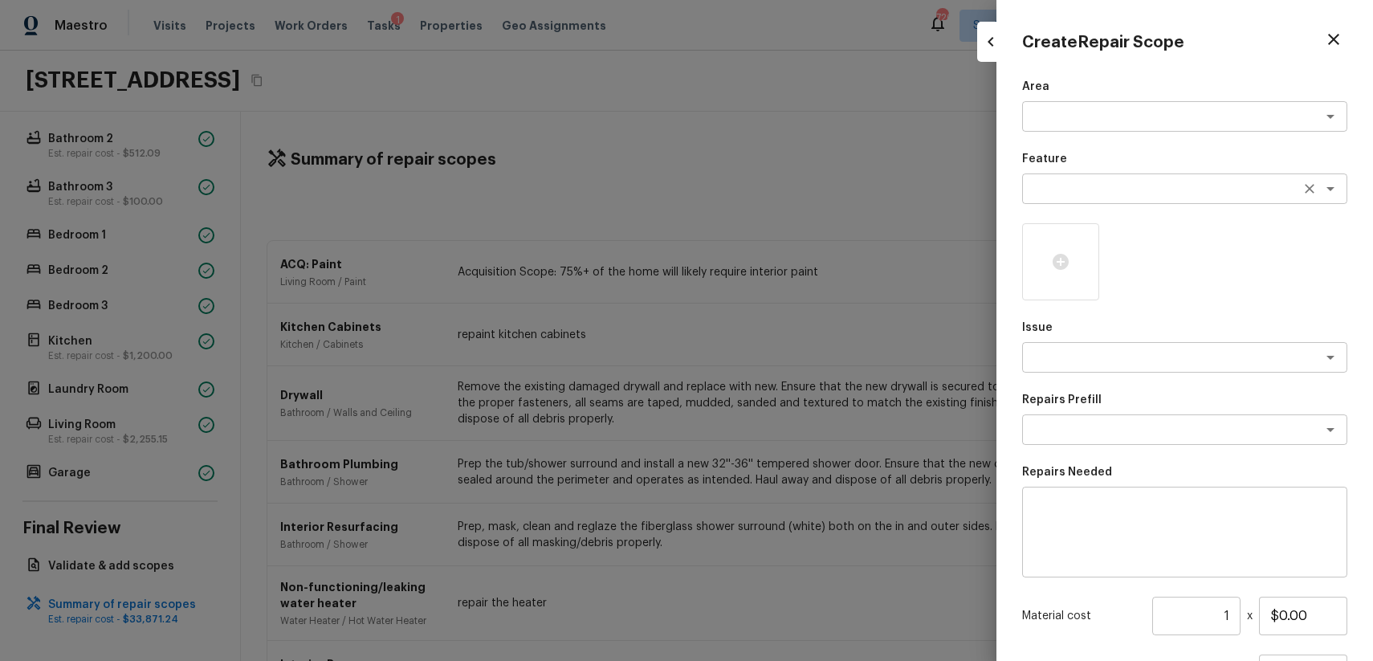
click at [1080, 201] on div "x ​" at bounding box center [1184, 188] width 325 height 31
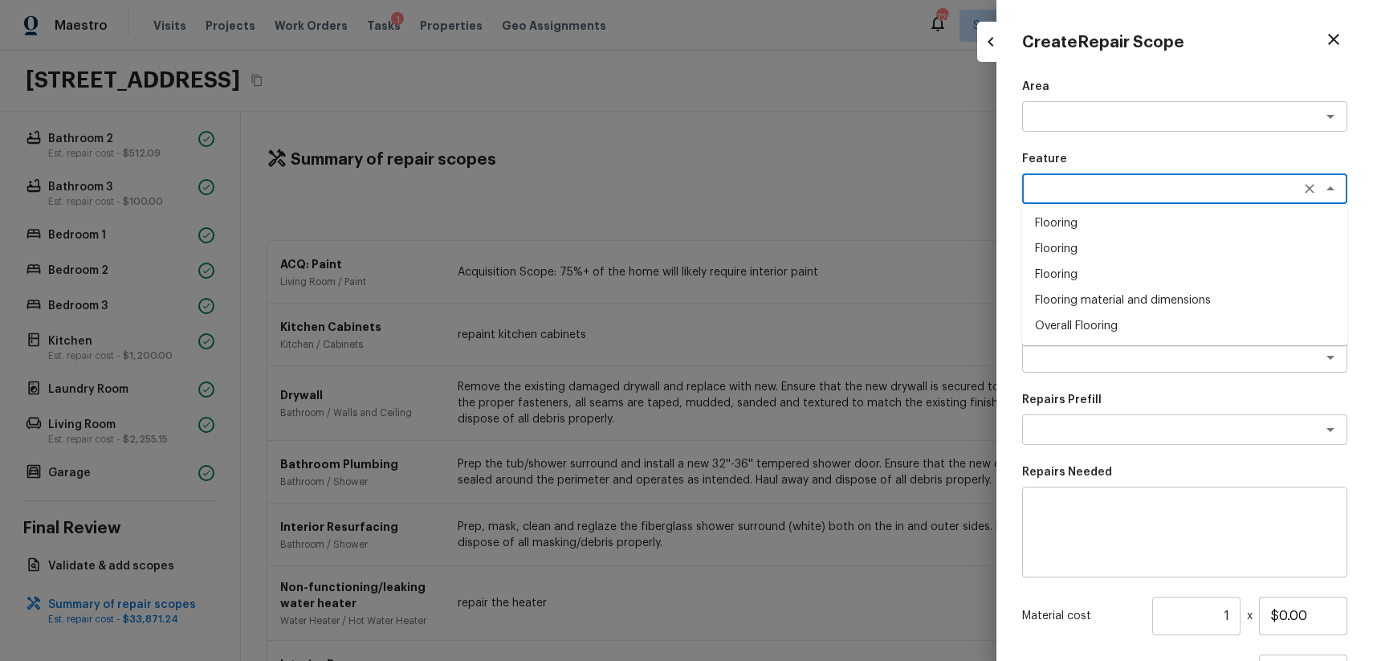
click at [1338, 36] on icon "button" at bounding box center [1333, 39] width 19 height 19
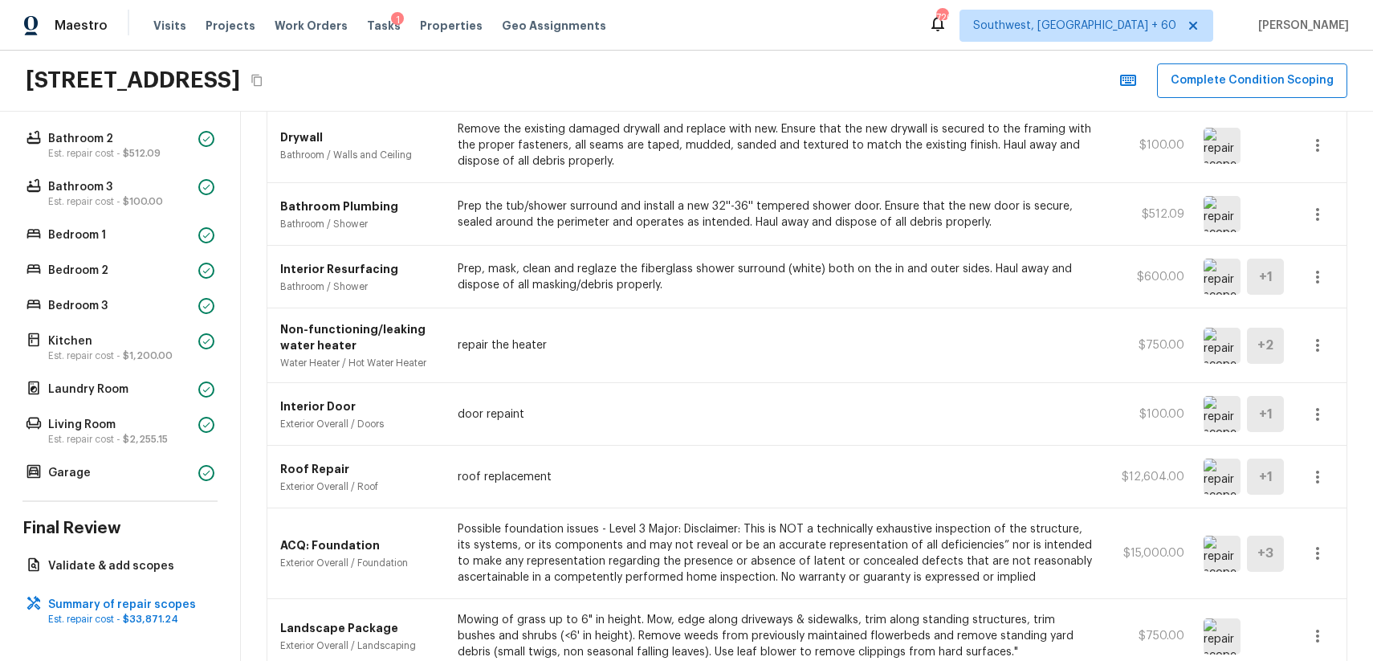
scroll to position [343, 0]
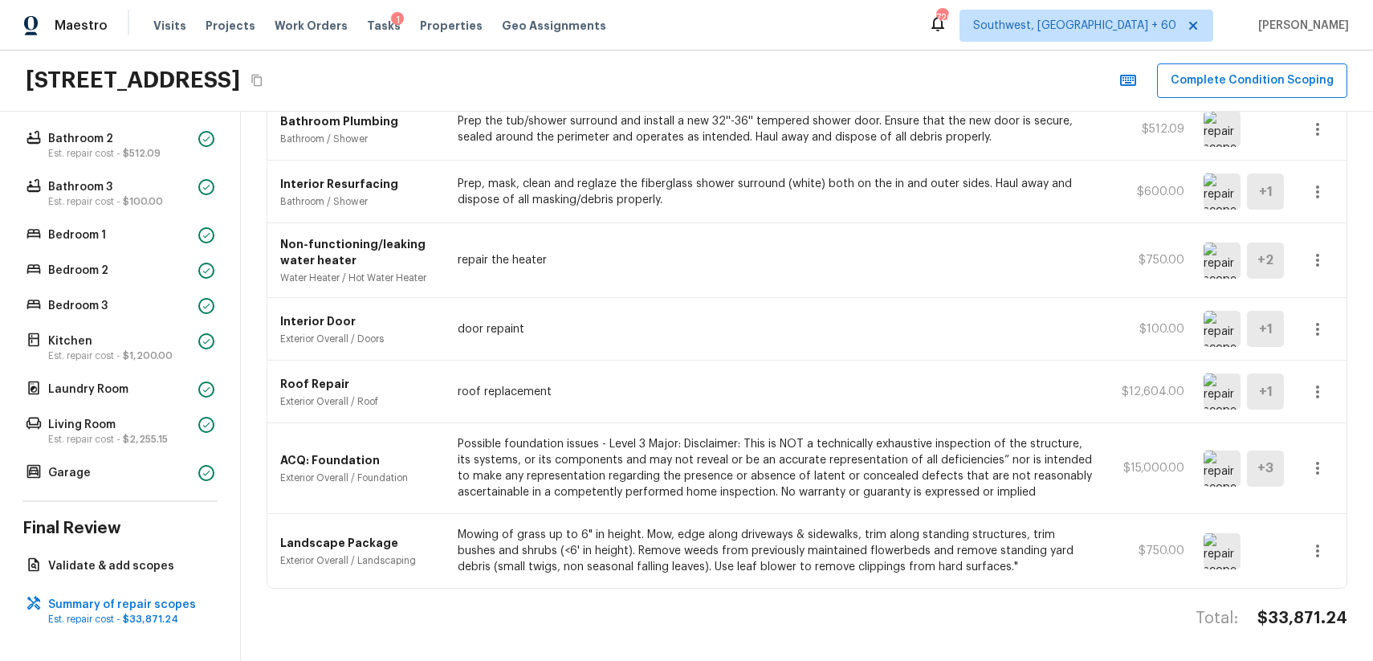
click at [163, 218] on div "Floor 1 Bathroom 1 Est. repair cost - $600.00 Bathroom 2 Est. repair cost - $51…" at bounding box center [119, 265] width 195 height 438
click at [164, 234] on p "Bedroom 1" at bounding box center [120, 235] width 144 height 16
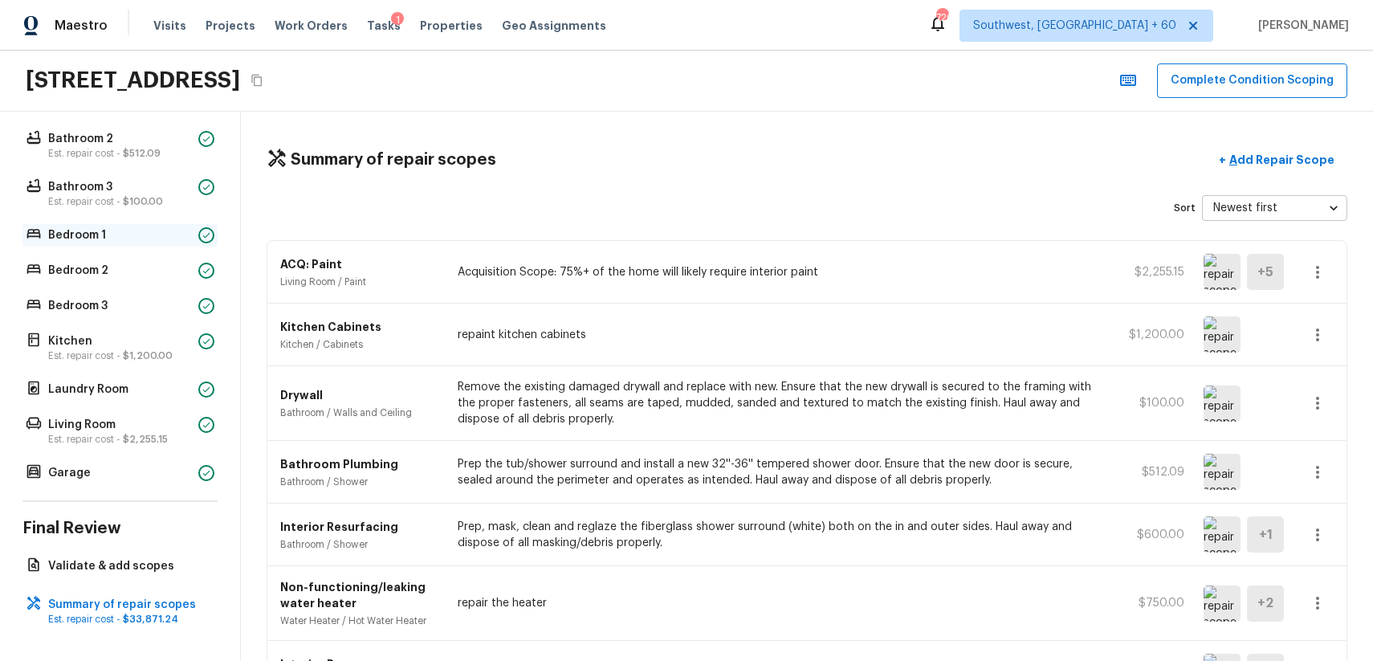
click at [164, 234] on p "Bedroom 1" at bounding box center [120, 235] width 144 height 16
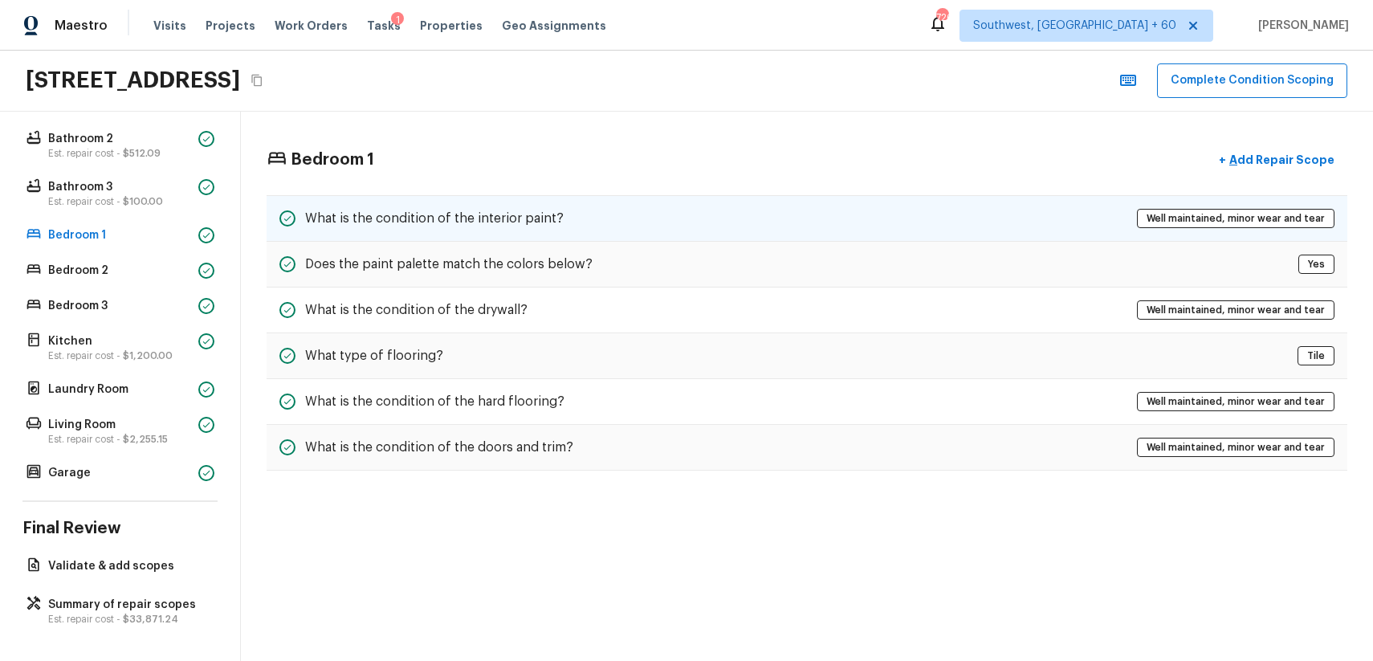
click at [473, 221] on h5 "What is the condition of the interior paint?" at bounding box center [434, 219] width 259 height 18
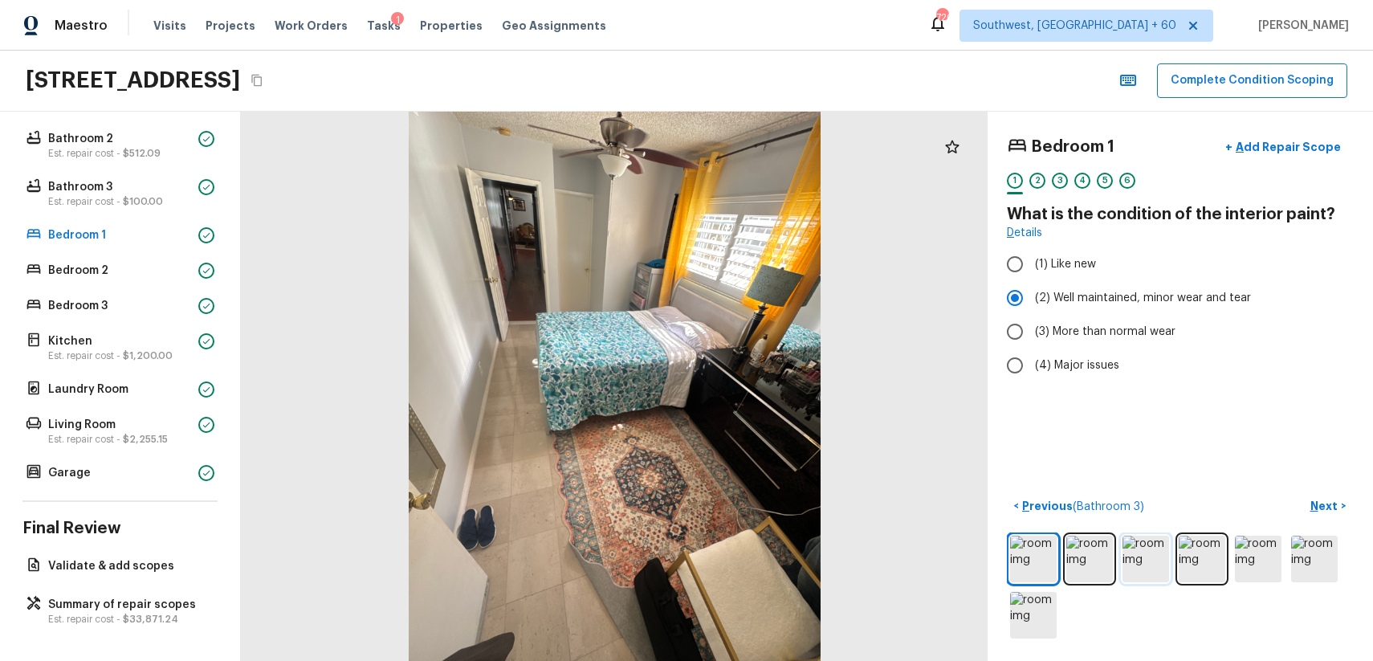
click at [1154, 572] on img at bounding box center [1145, 559] width 47 height 47
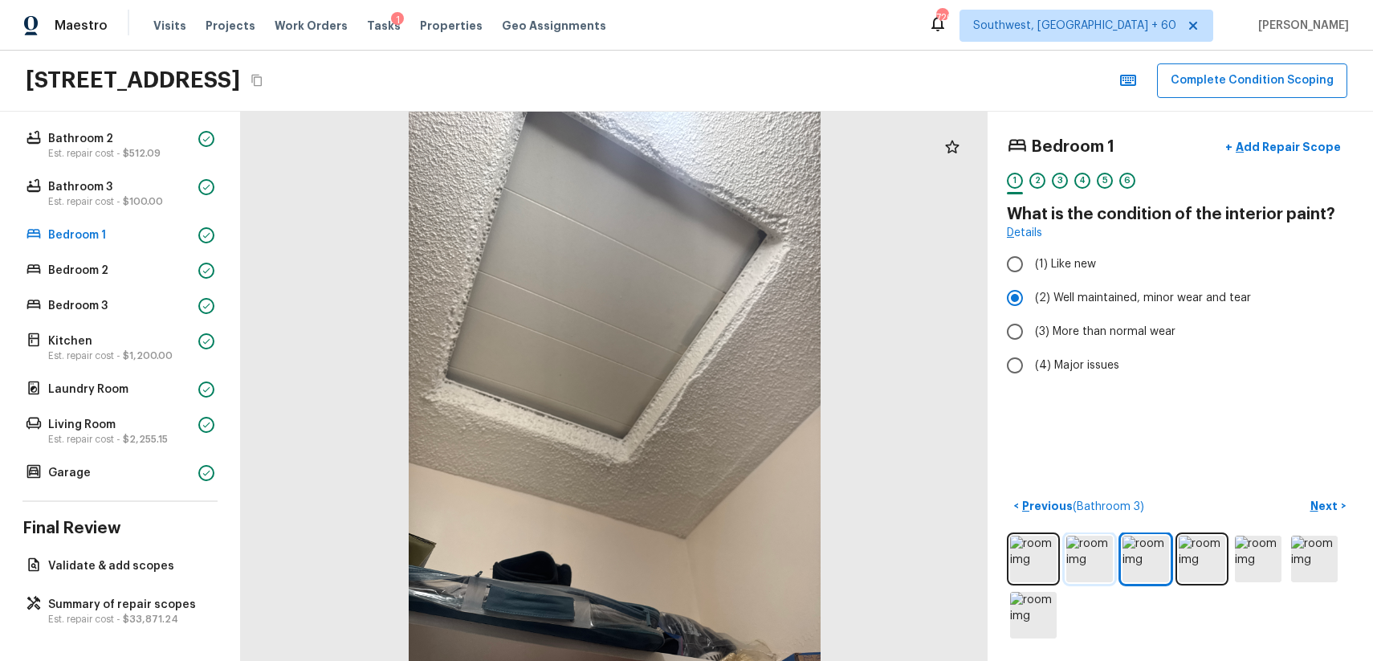
click at [1100, 564] on img at bounding box center [1089, 559] width 47 height 47
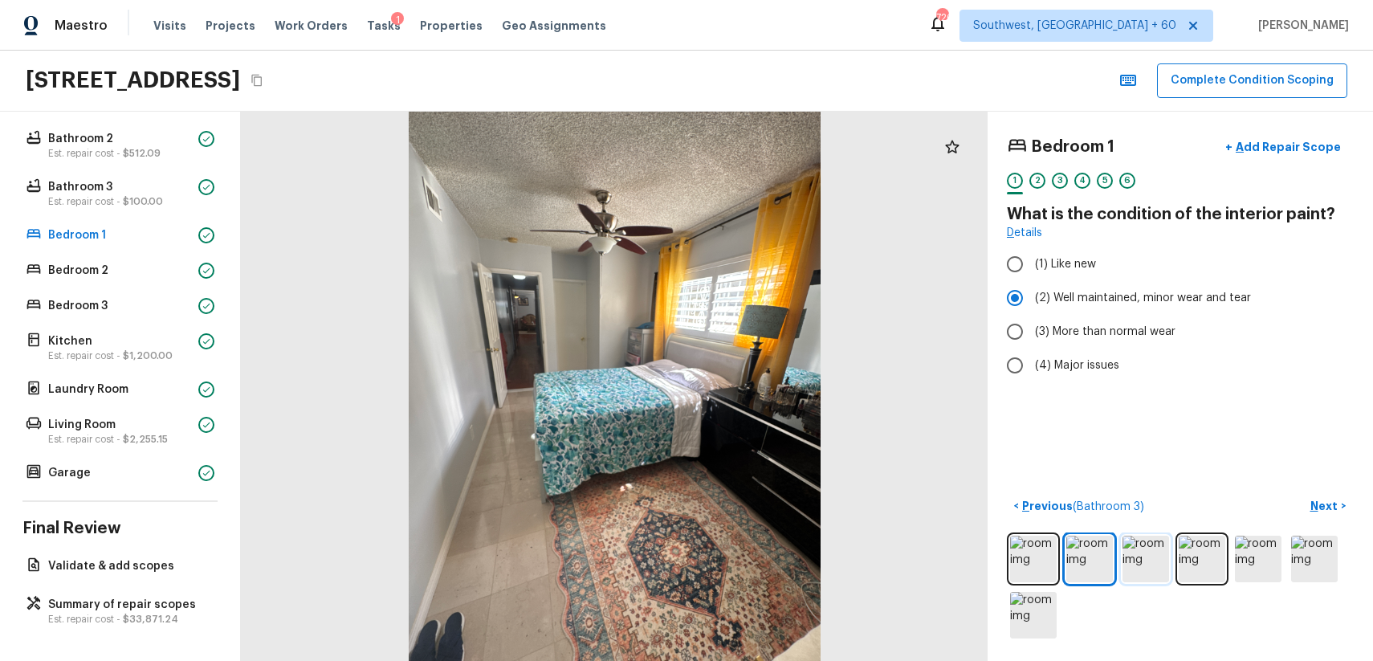
click at [1167, 556] on img at bounding box center [1145, 559] width 47 height 47
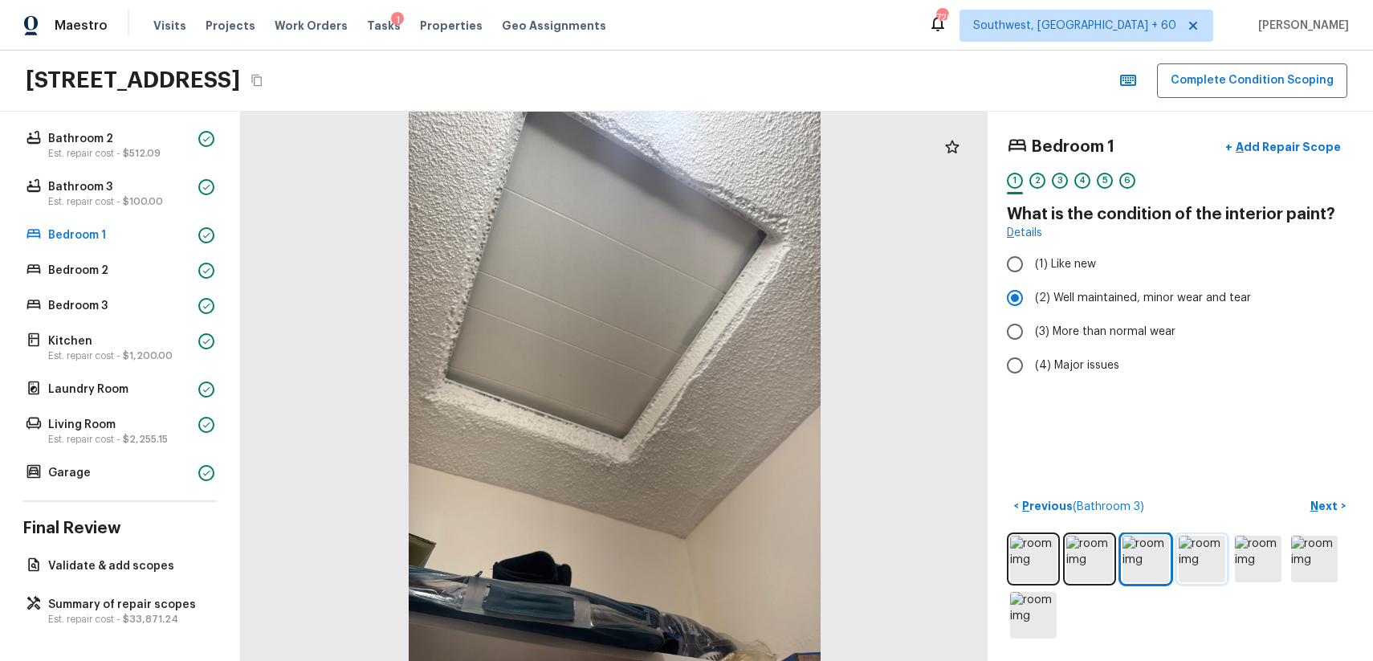
click at [1221, 556] on img at bounding box center [1202, 559] width 47 height 47
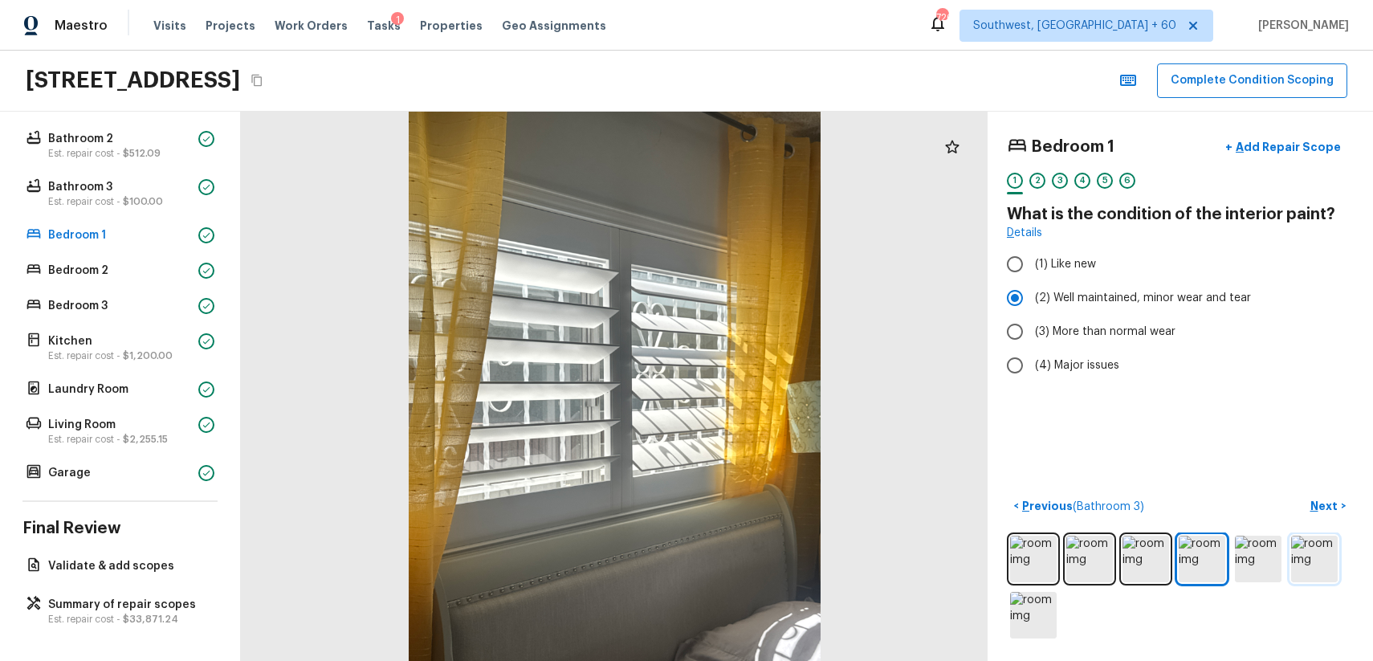
click at [1319, 561] on img at bounding box center [1314, 559] width 47 height 47
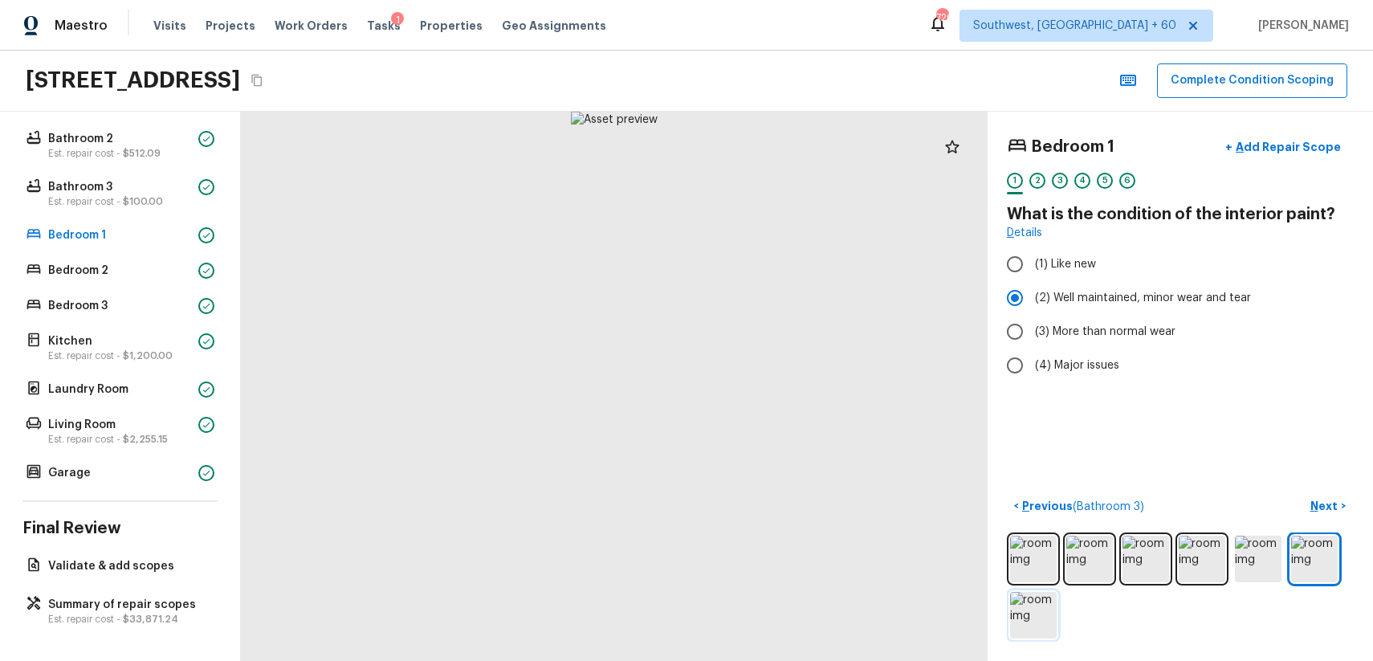
click at [1036, 613] on img at bounding box center [1033, 615] width 47 height 47
click at [142, 293] on div "Floor 1 Bathroom 1 Est. repair cost - $600.00 Bathroom 2 Est. repair cost - $51…" at bounding box center [119, 265] width 195 height 438
click at [173, 279] on div "Bedroom 2" at bounding box center [119, 270] width 195 height 22
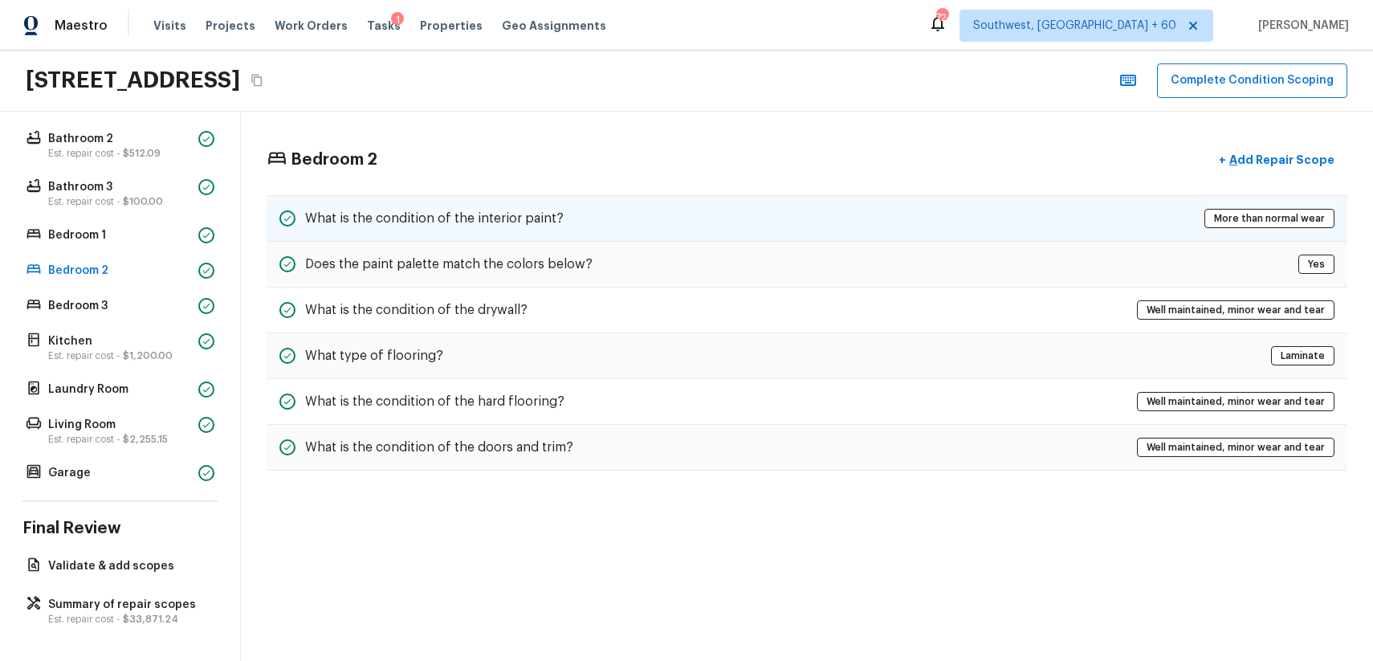
click at [689, 210] on div "What is the condition of the interior paint? More than normal wear" at bounding box center [807, 218] width 1081 height 47
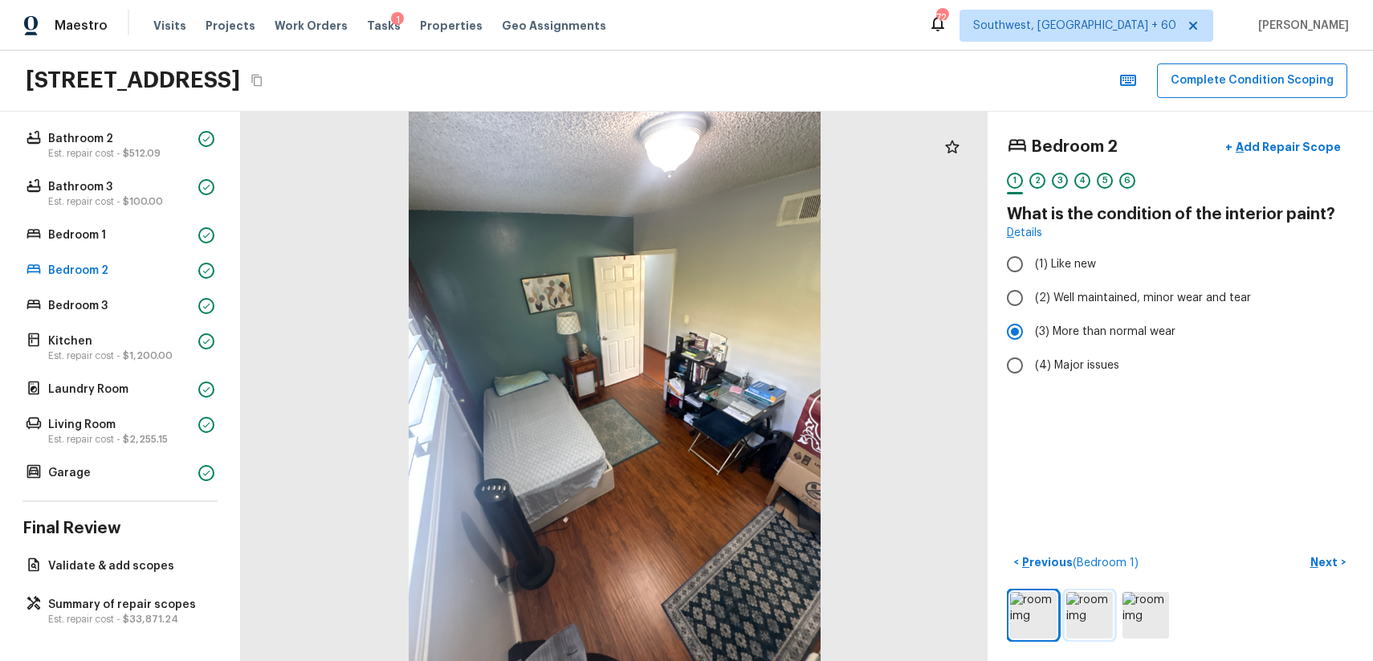
click at [1081, 627] on img at bounding box center [1089, 615] width 47 height 47
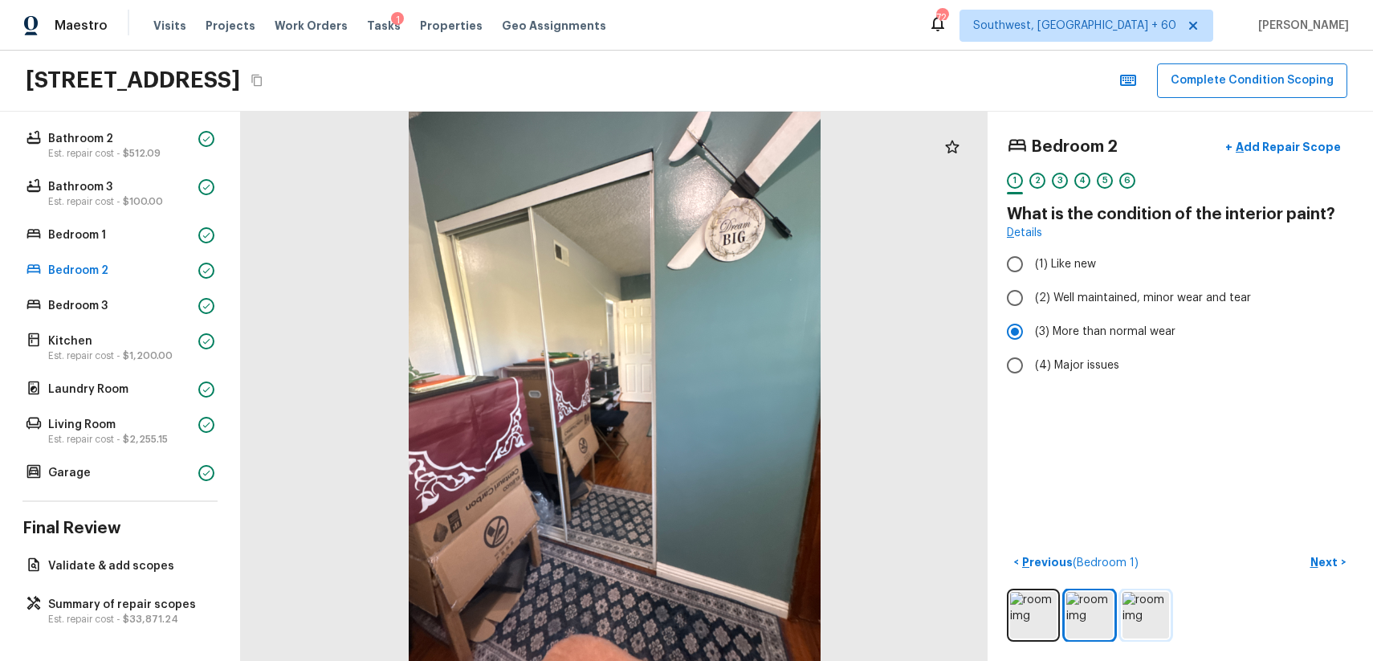
click at [1142, 619] on img at bounding box center [1145, 615] width 47 height 47
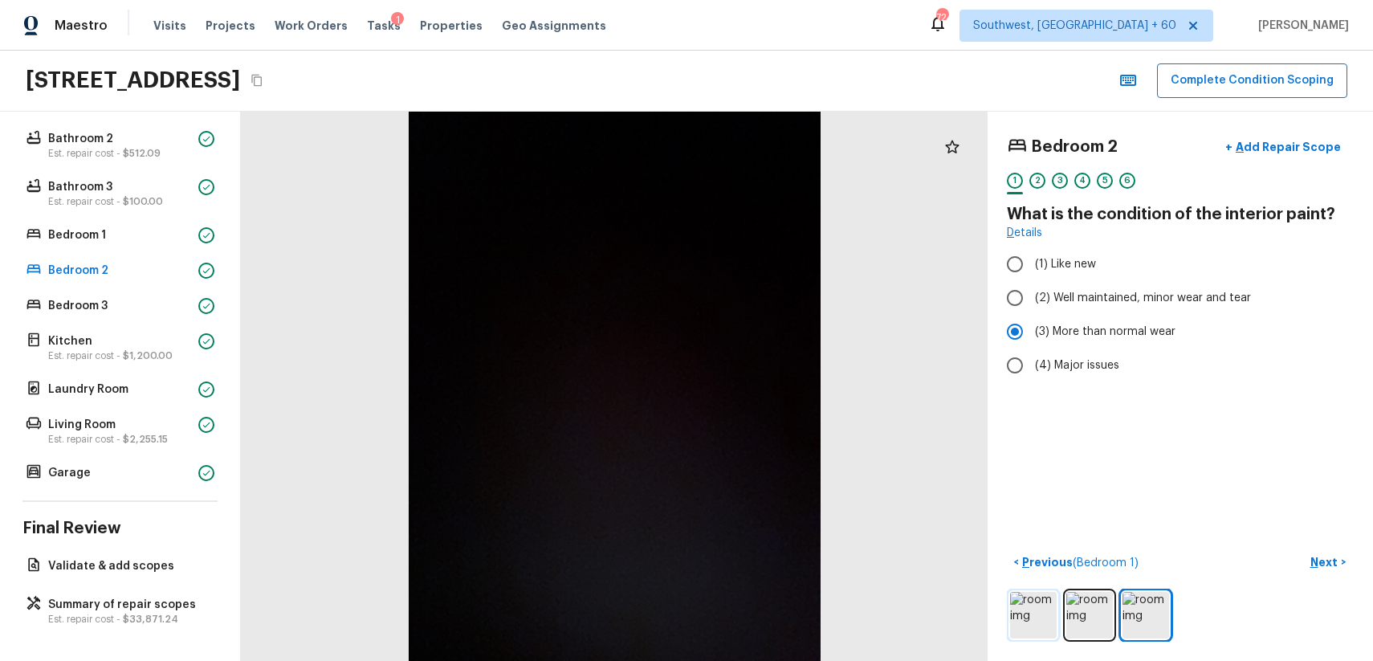
click at [1045, 598] on img at bounding box center [1033, 615] width 47 height 47
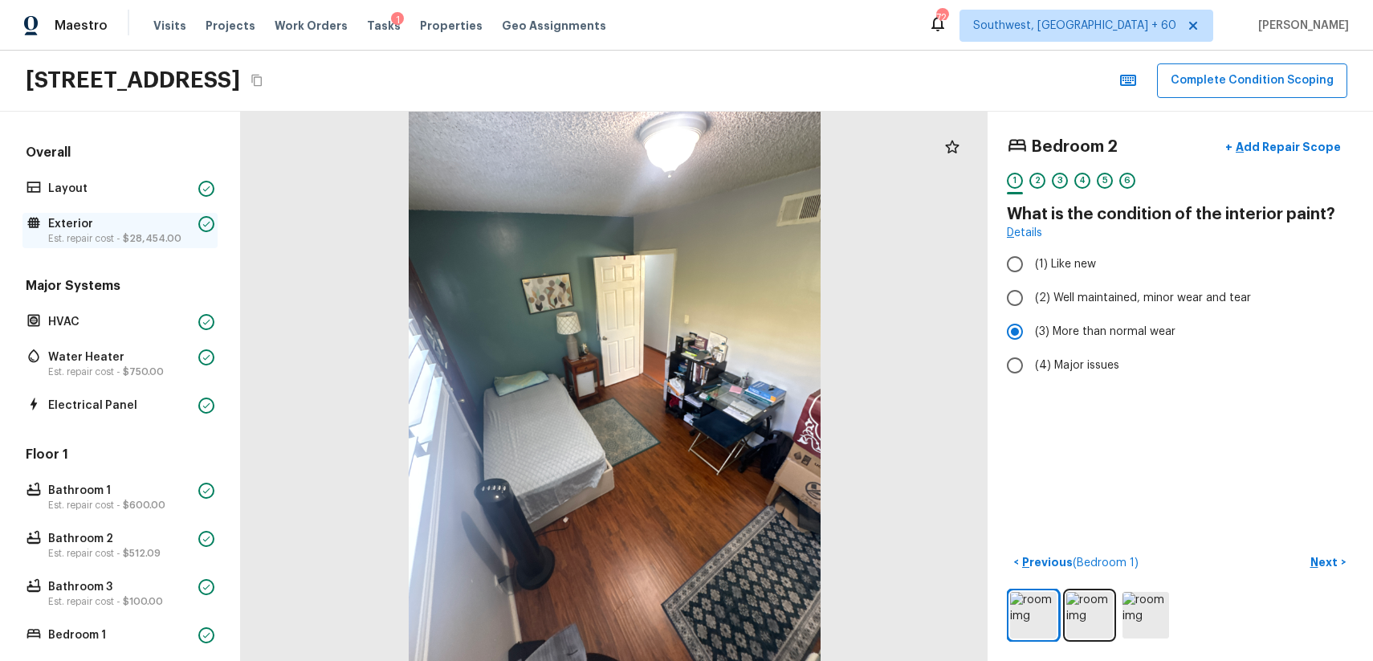
click at [120, 233] on p "Est. repair cost - $28,454.00" at bounding box center [120, 238] width 144 height 13
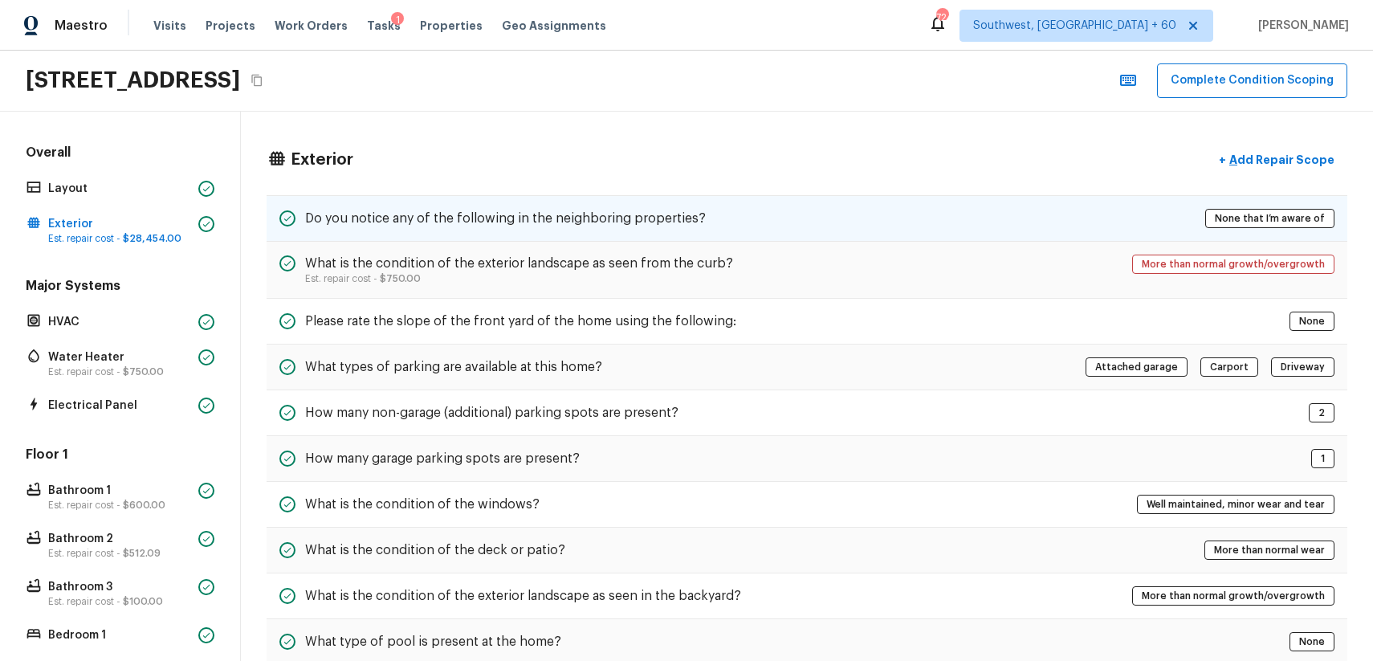
click at [482, 218] on h5 "Do you notice any of the following in the neighboring properties?" at bounding box center [505, 219] width 401 height 18
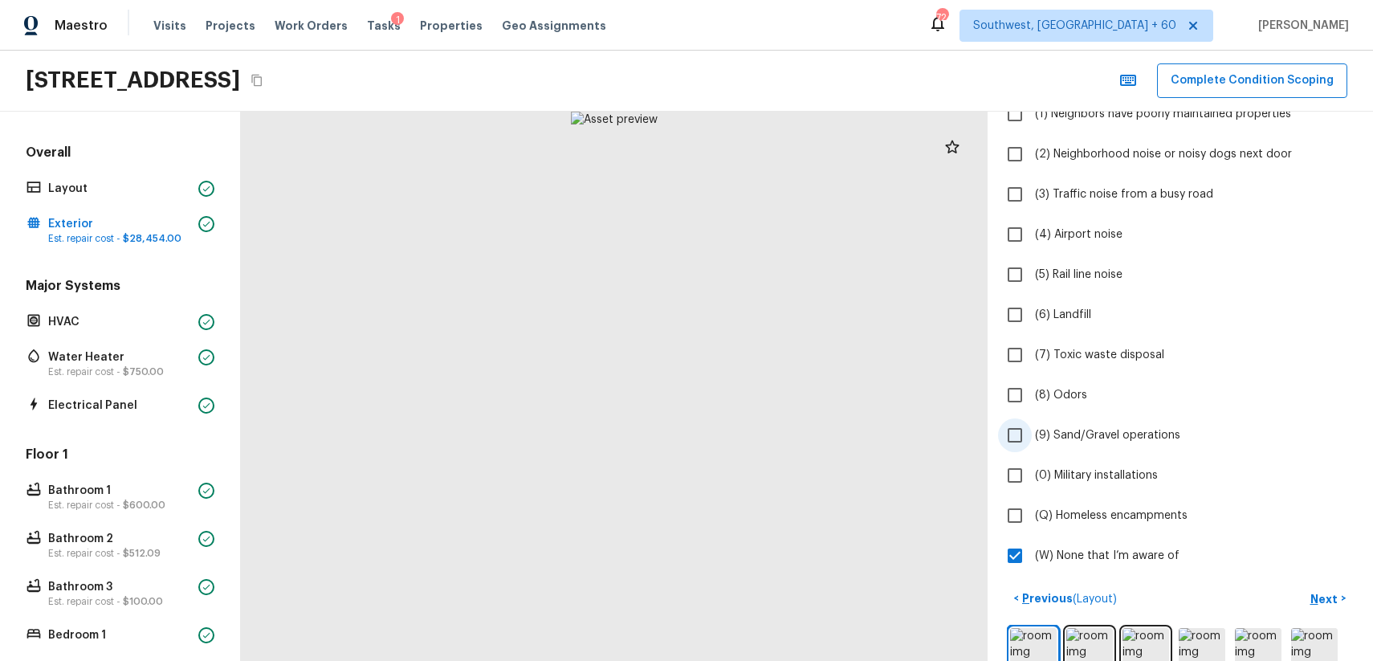
scroll to position [385, 0]
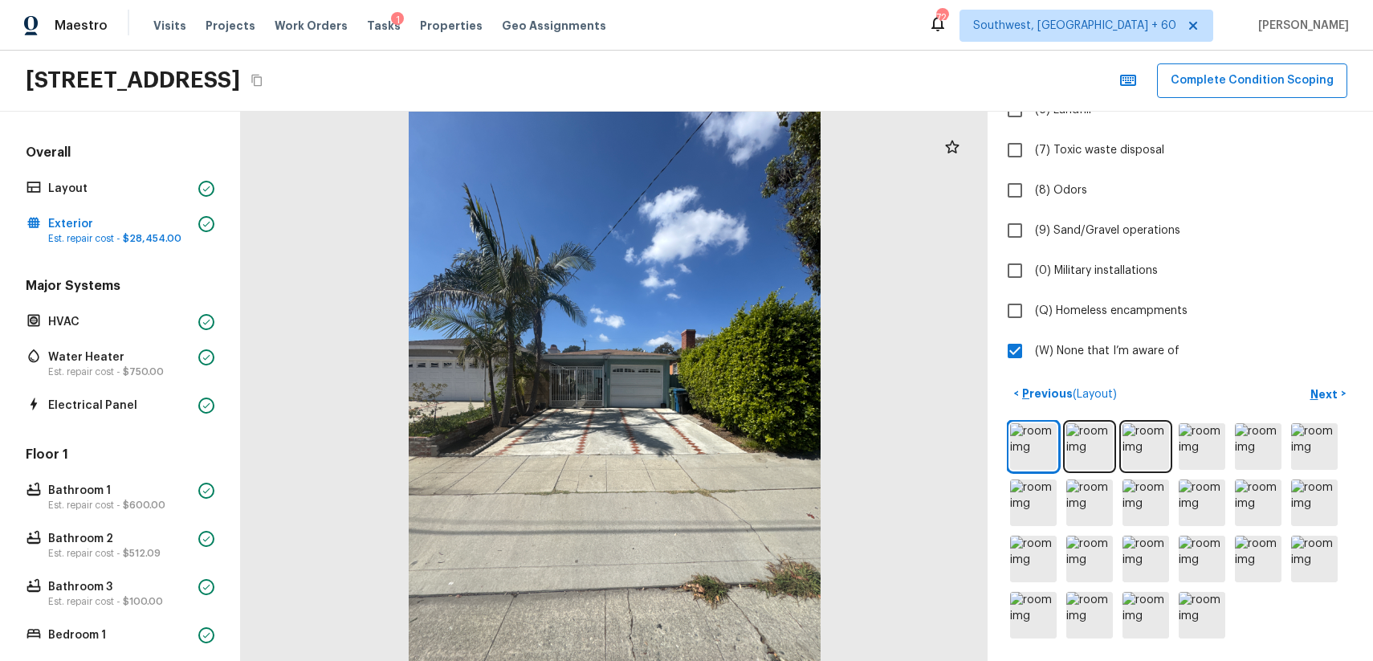
click at [125, 208] on div "Overall Layout Exterior Est. repair cost - $28,454.00" at bounding box center [119, 196] width 195 height 104
click at [167, 173] on div "Overall Layout Exterior Est. repair cost - $28,454.00" at bounding box center [119, 196] width 195 height 104
click at [183, 190] on p "Layout" at bounding box center [120, 189] width 144 height 16
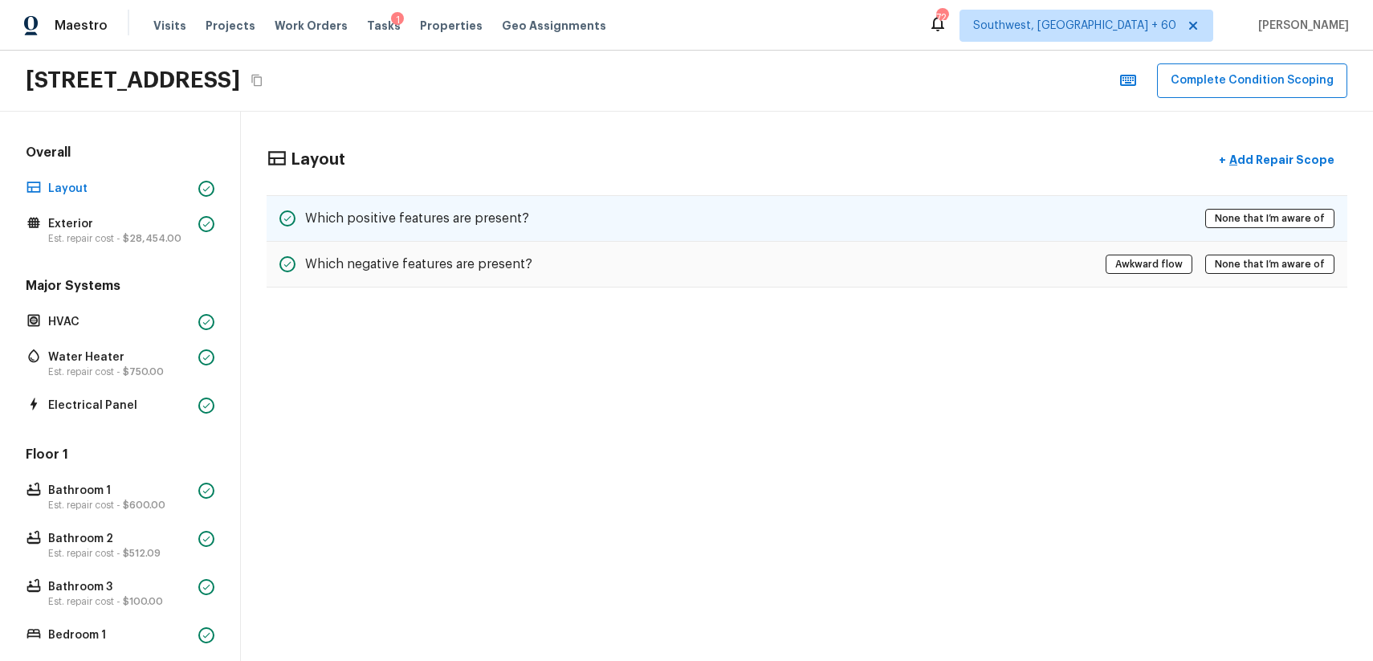
click at [426, 231] on div "Which positive features are present? None that I’m aware of" at bounding box center [807, 218] width 1081 height 47
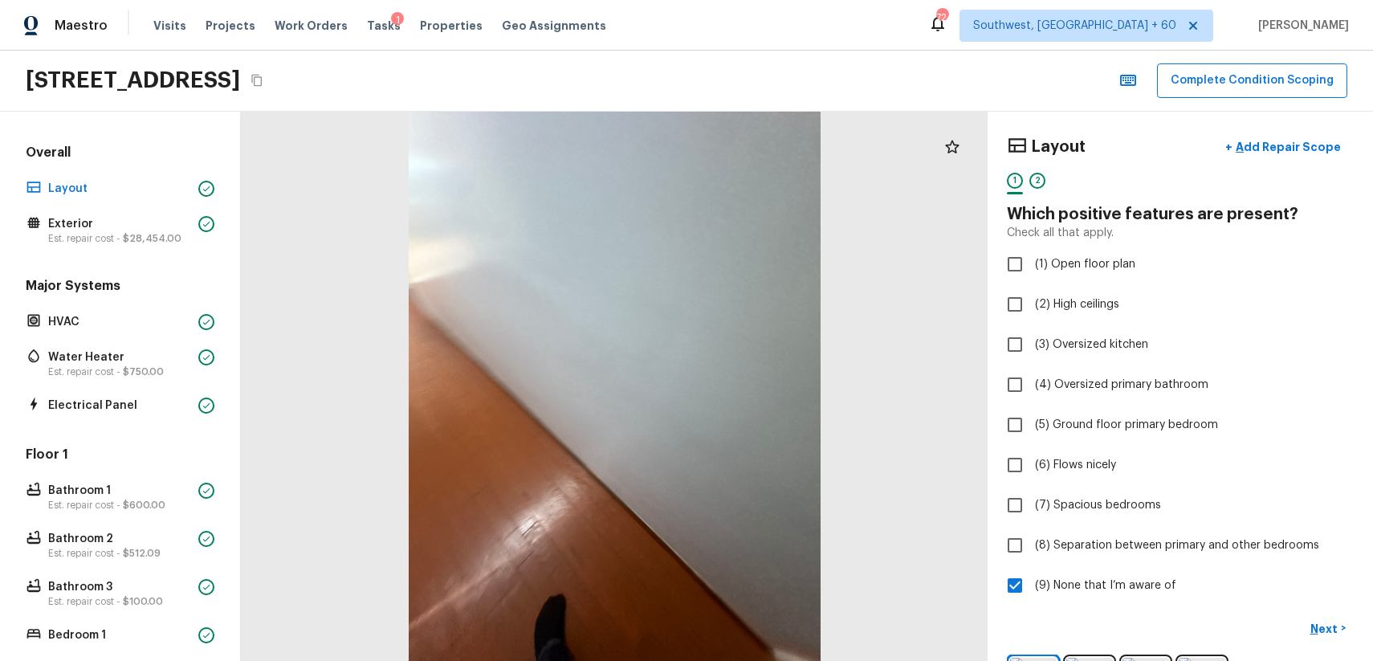
scroll to position [66, 0]
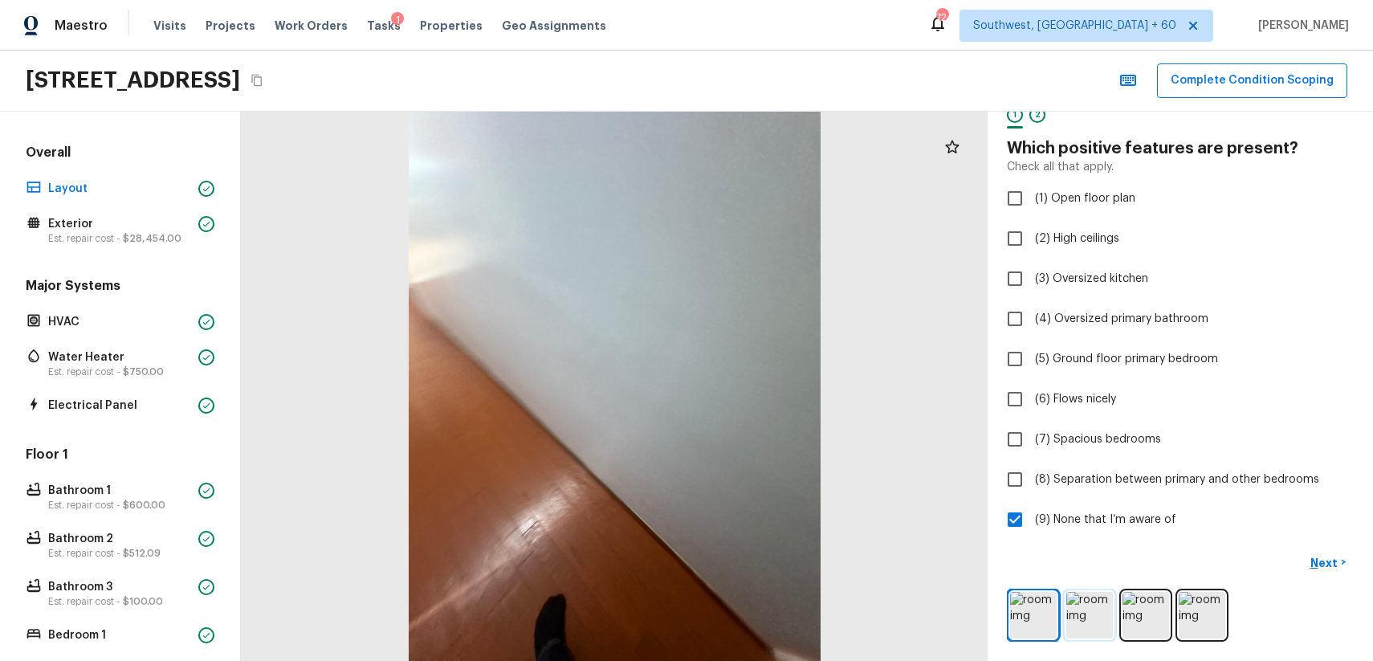
click at [1100, 617] on img at bounding box center [1089, 615] width 47 height 47
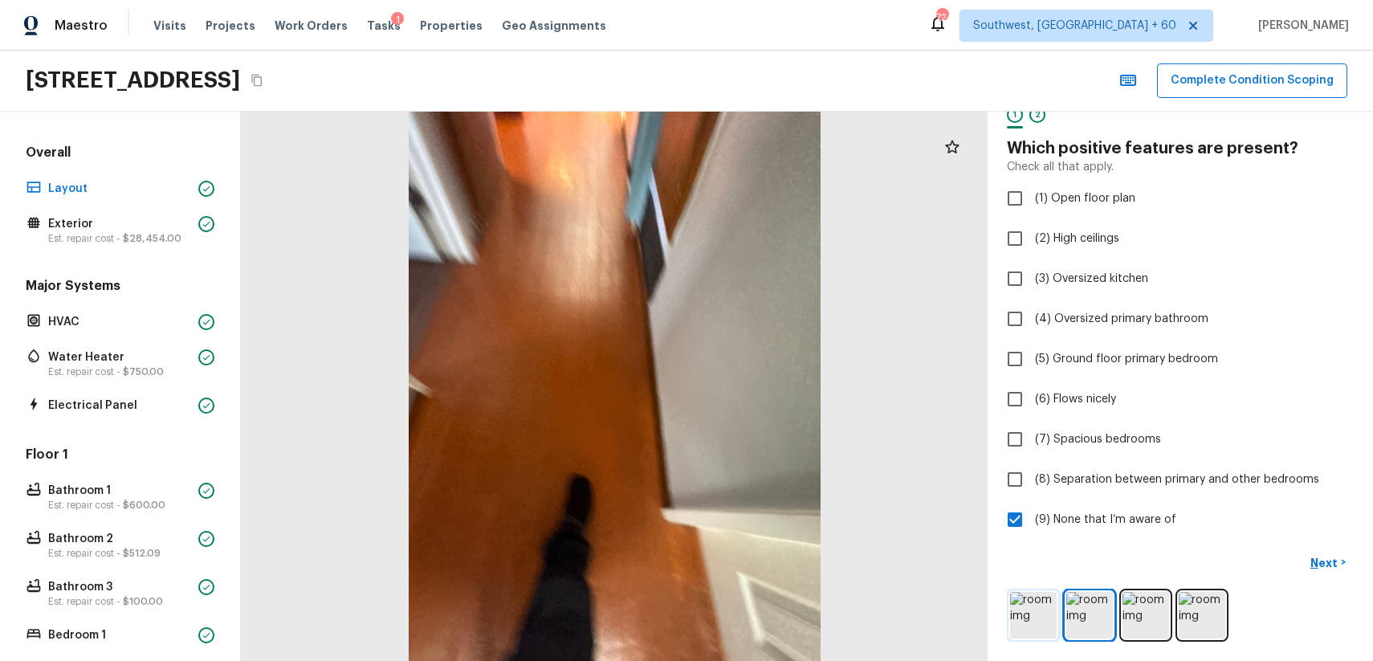
click at [1043, 618] on img at bounding box center [1033, 615] width 47 height 47
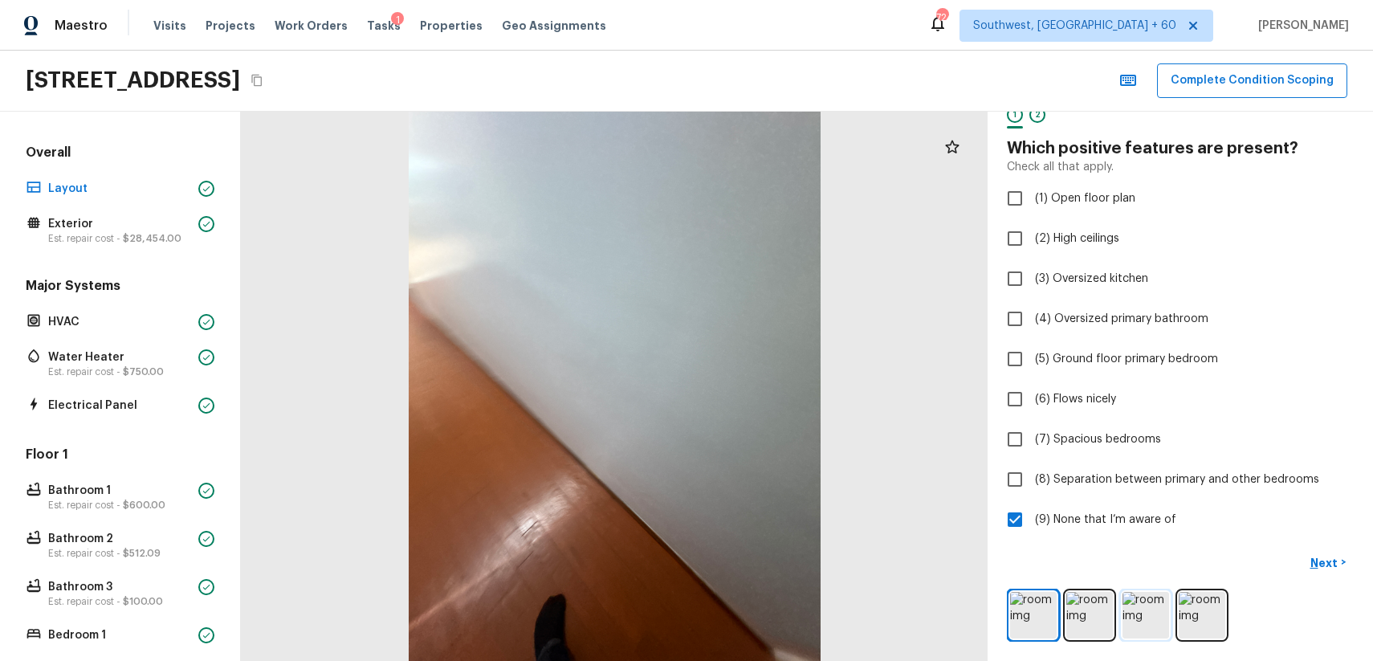
click at [1123, 621] on img at bounding box center [1145, 615] width 47 height 47
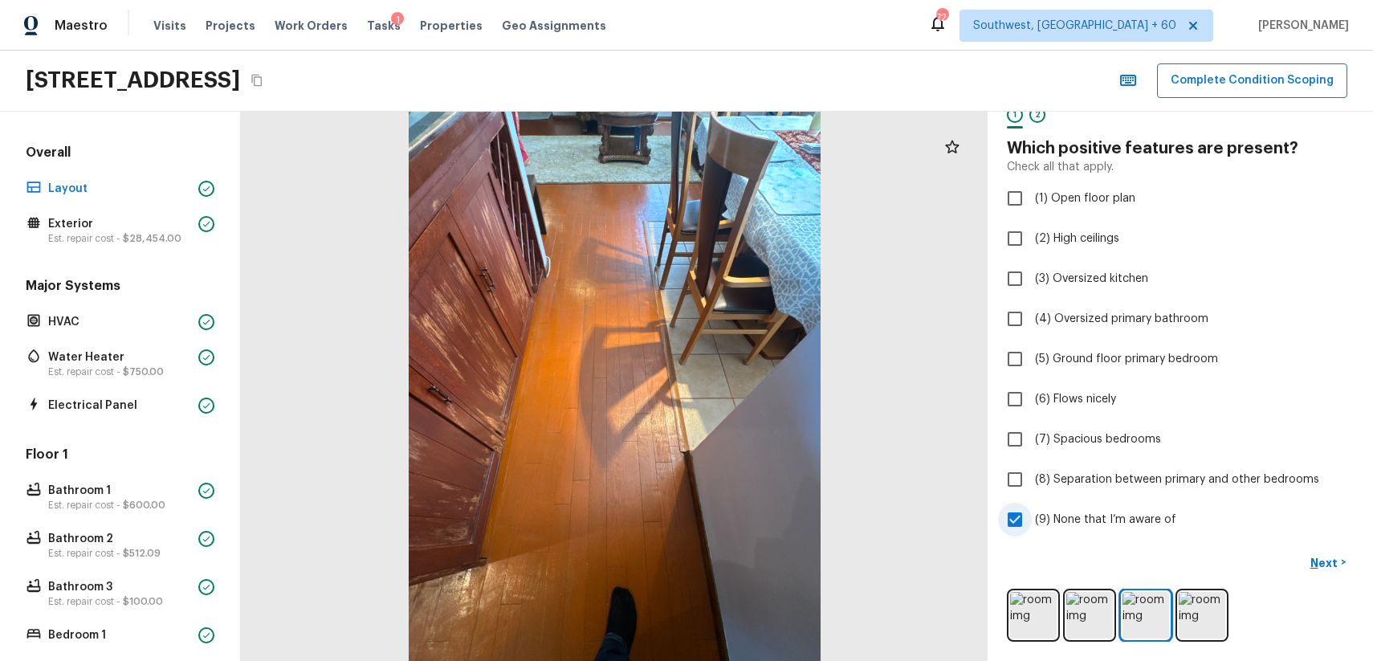
scroll to position [0, 0]
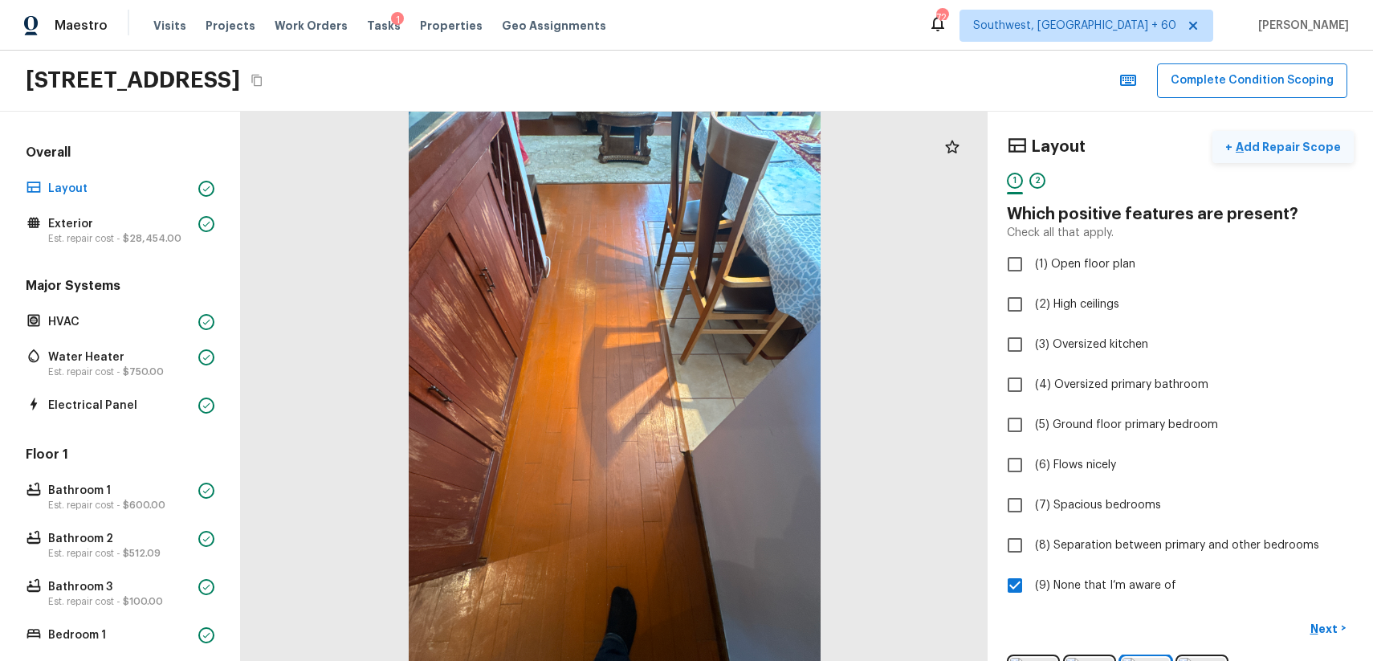
click at [1303, 146] on p "Add Repair Scope" at bounding box center [1286, 147] width 108 height 16
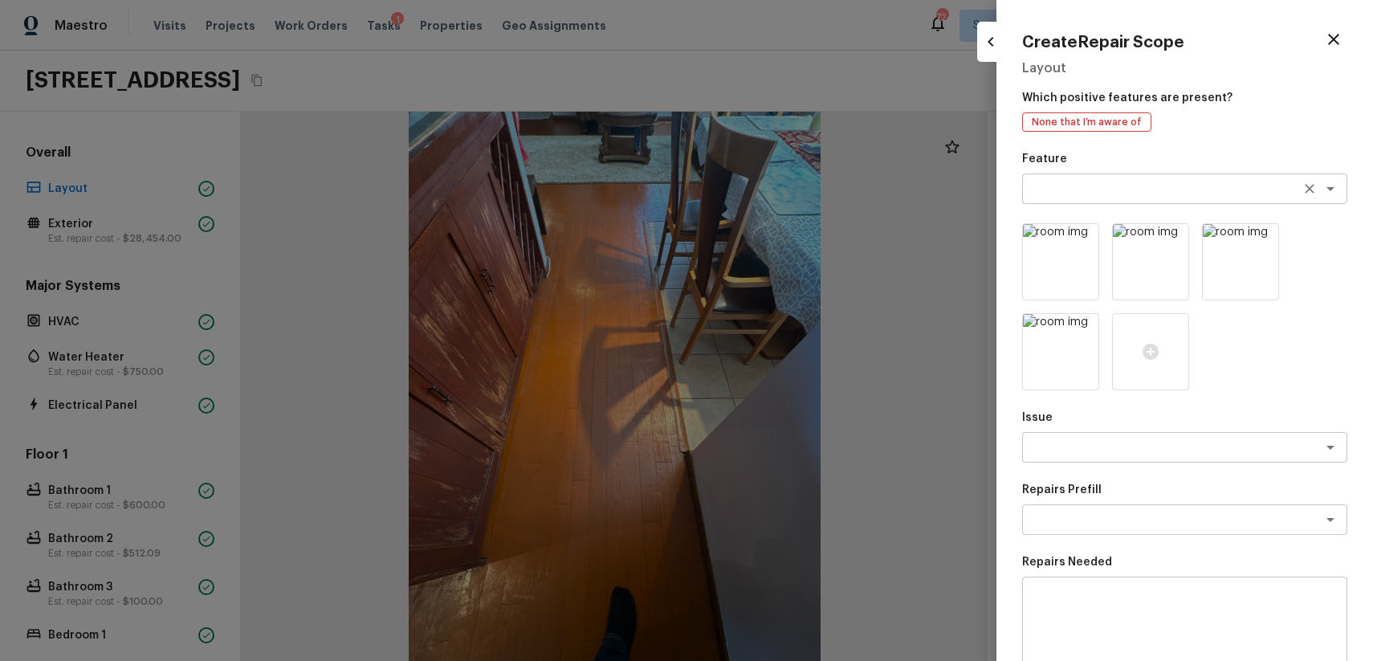
click at [1114, 178] on div "x ​" at bounding box center [1184, 188] width 325 height 31
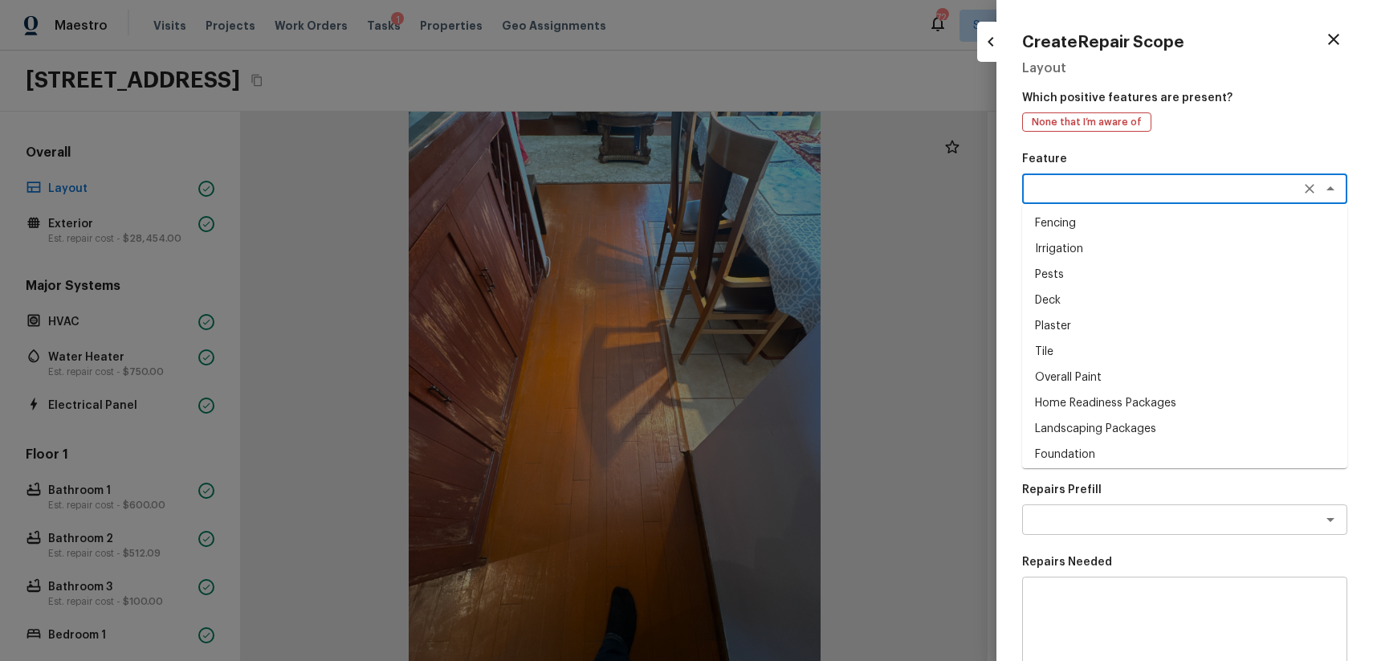
click at [1114, 214] on li "Fencing" at bounding box center [1184, 223] width 325 height 26
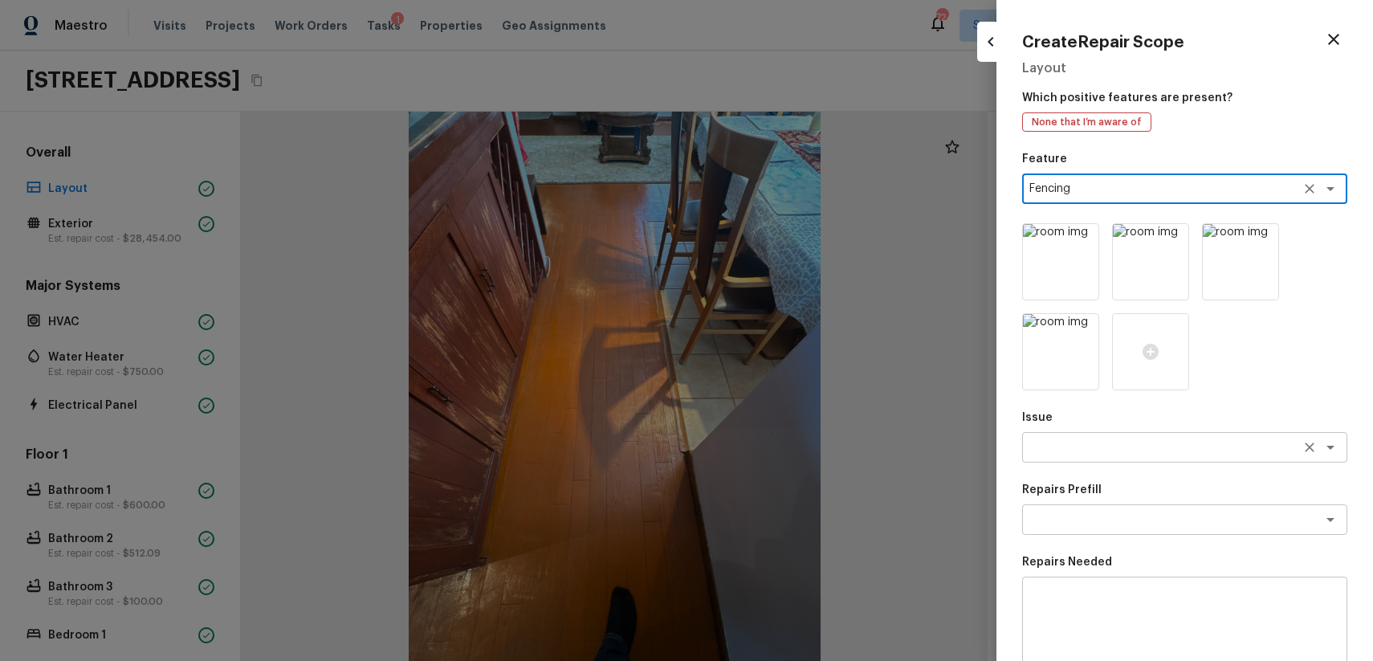
click at [1062, 453] on textarea at bounding box center [1162, 447] width 266 height 16
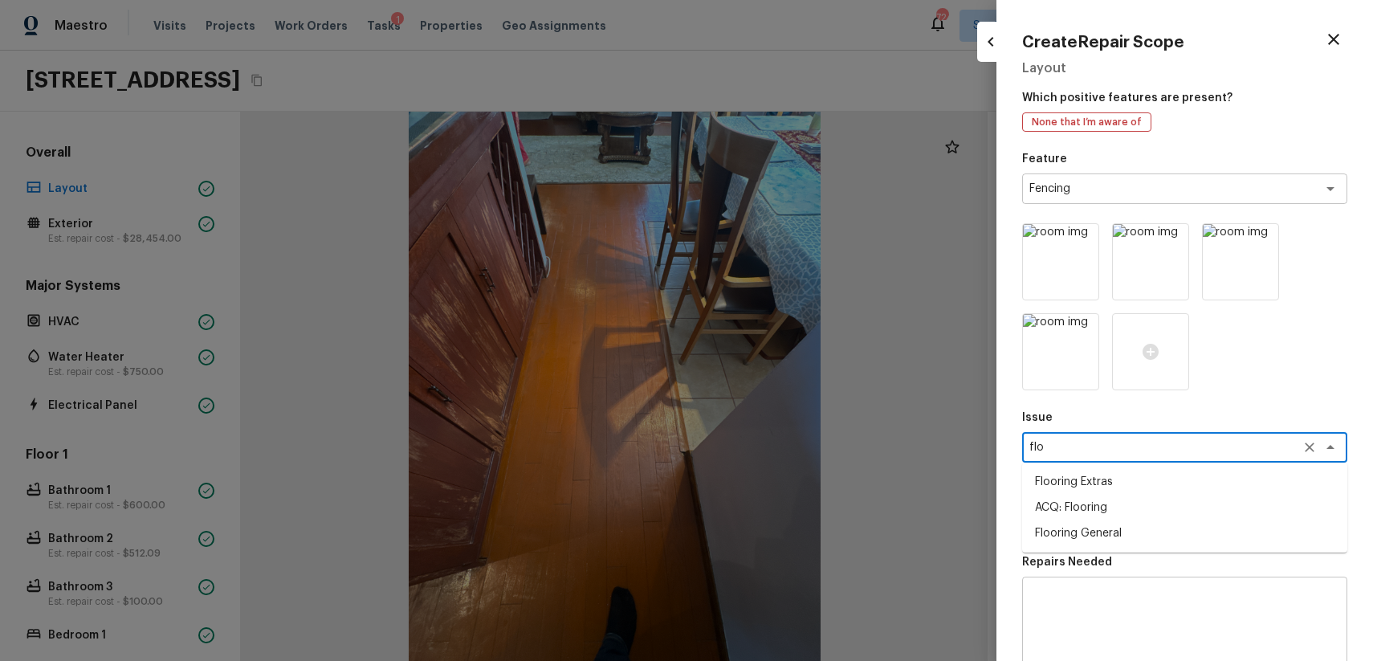
click at [1134, 485] on li "Flooring Extras" at bounding box center [1184, 482] width 325 height 26
click at [1116, 527] on div "x ​" at bounding box center [1184, 519] width 325 height 31
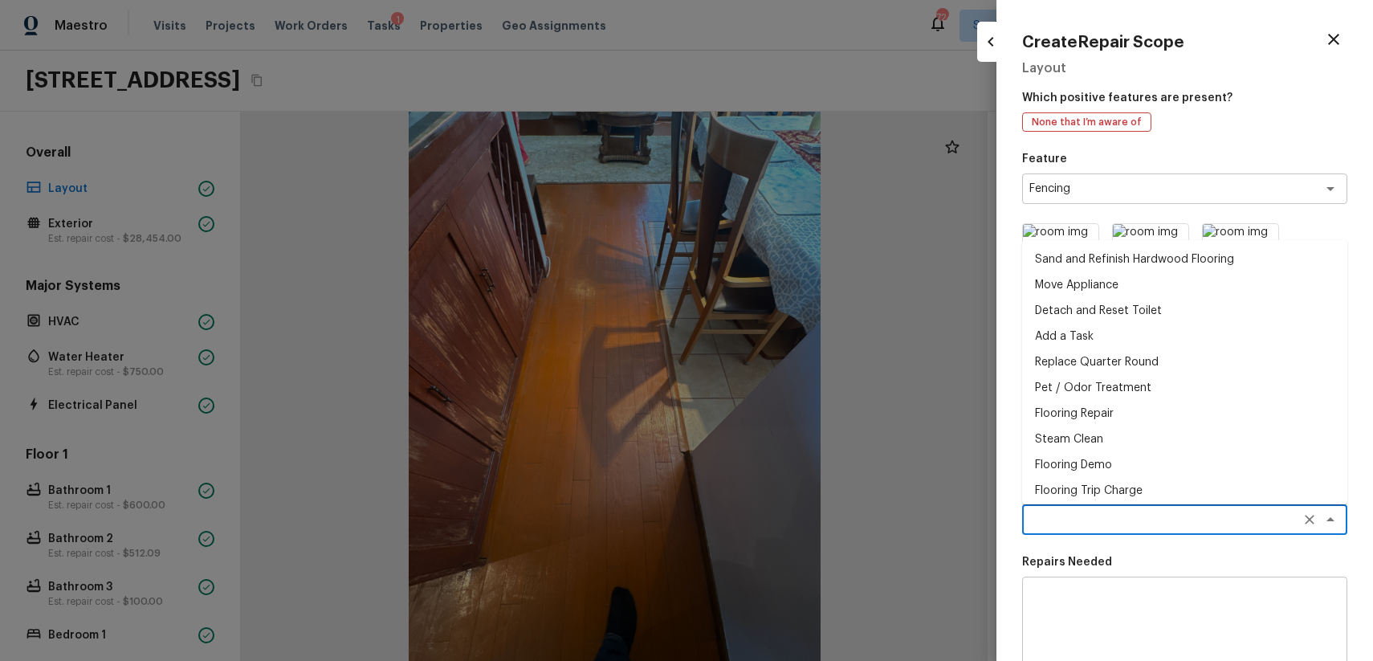
click at [1182, 256] on li "Sand and Refinish Hardwood Flooring" at bounding box center [1184, 259] width 325 height 26
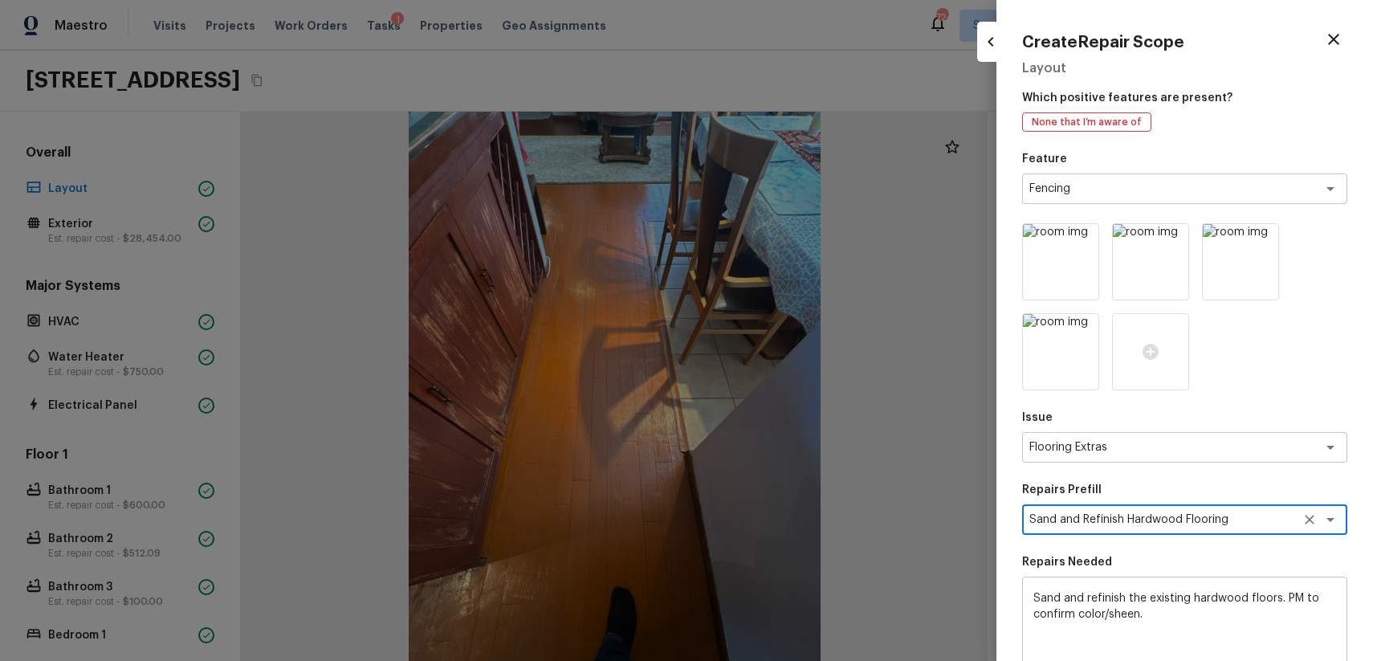
scroll to position [239, 0]
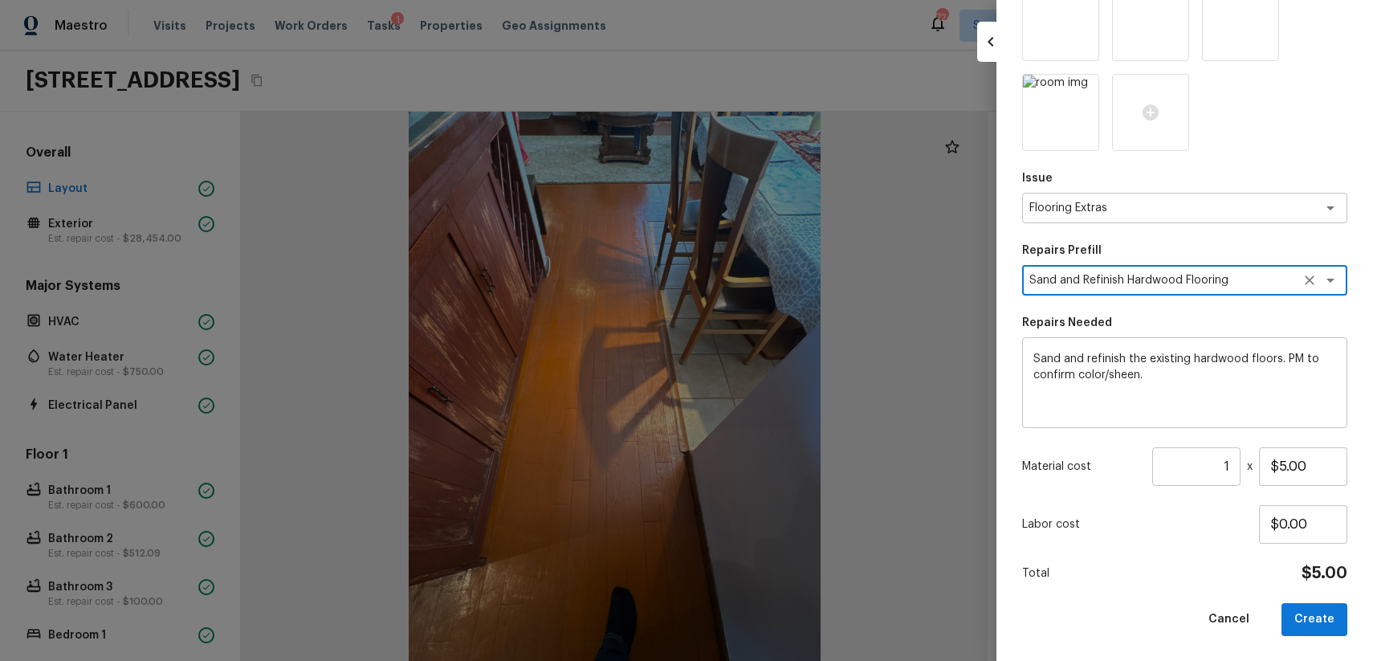
click at [1228, 470] on input "1" at bounding box center [1196, 466] width 88 height 39
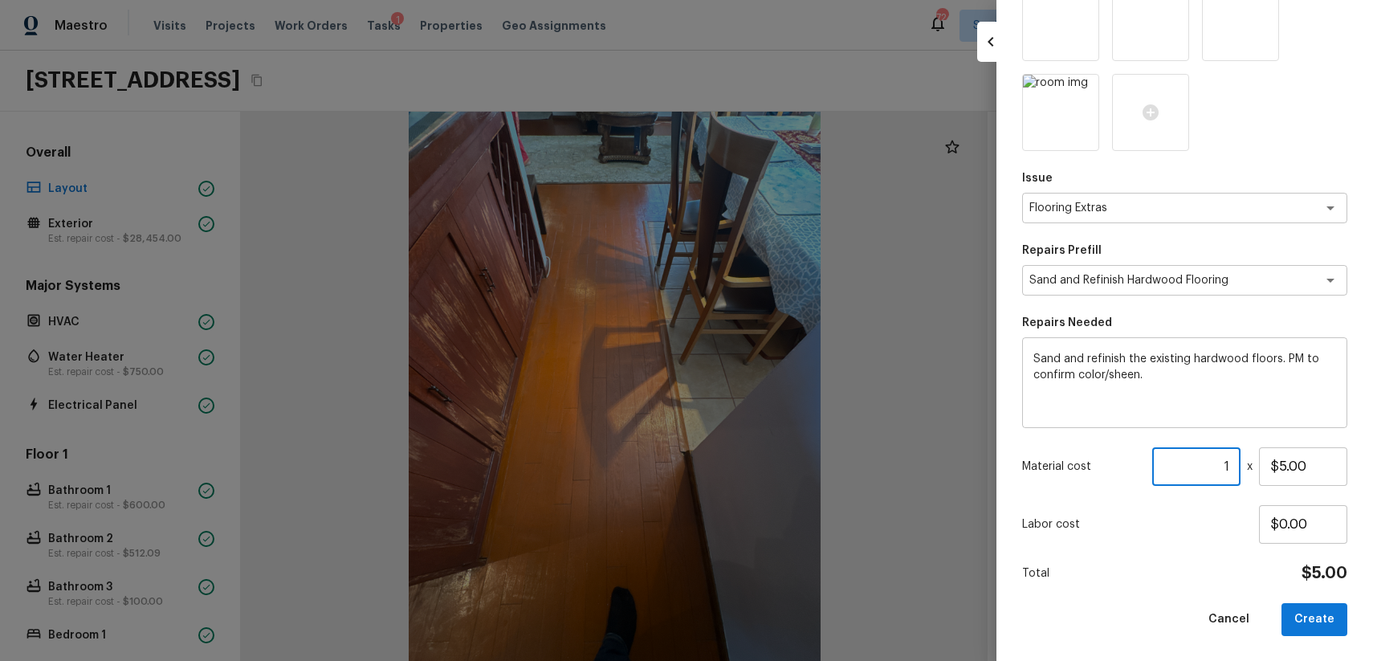
click at [1228, 470] on input "1" at bounding box center [1196, 466] width 88 height 39
click at [1326, 612] on button "Create" at bounding box center [1314, 619] width 66 height 33
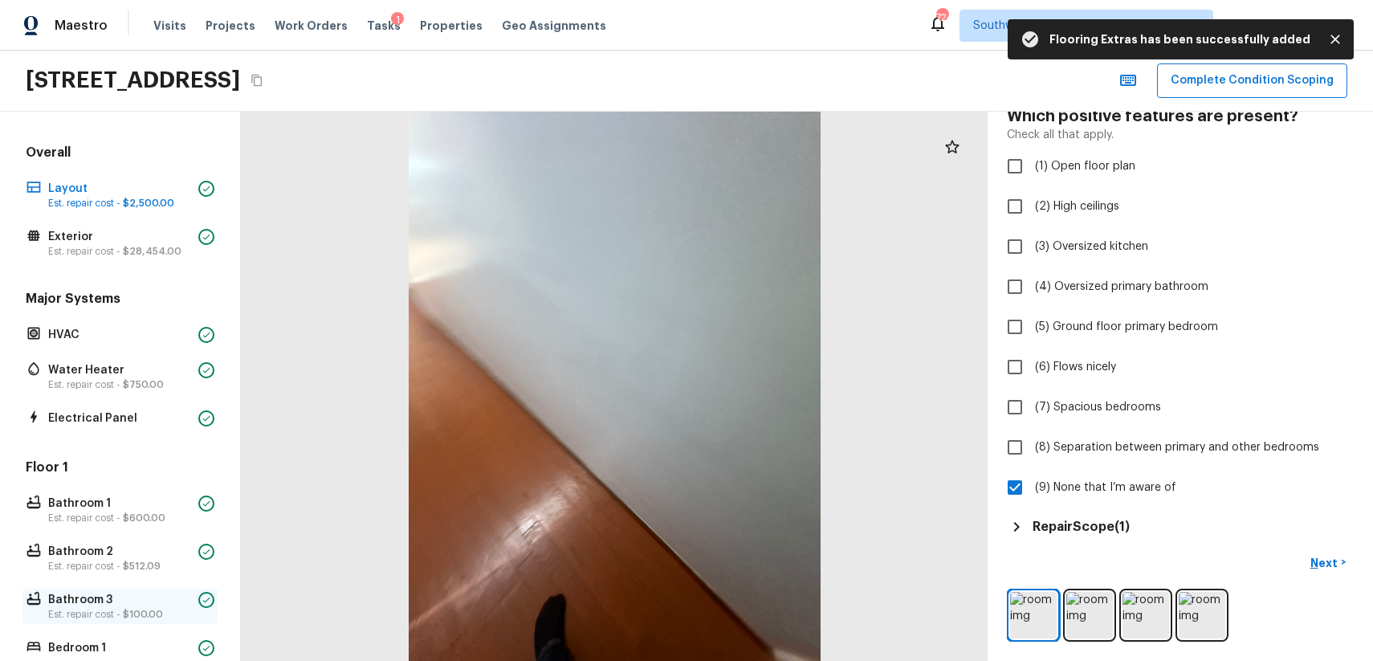
scroll to position [413, 0]
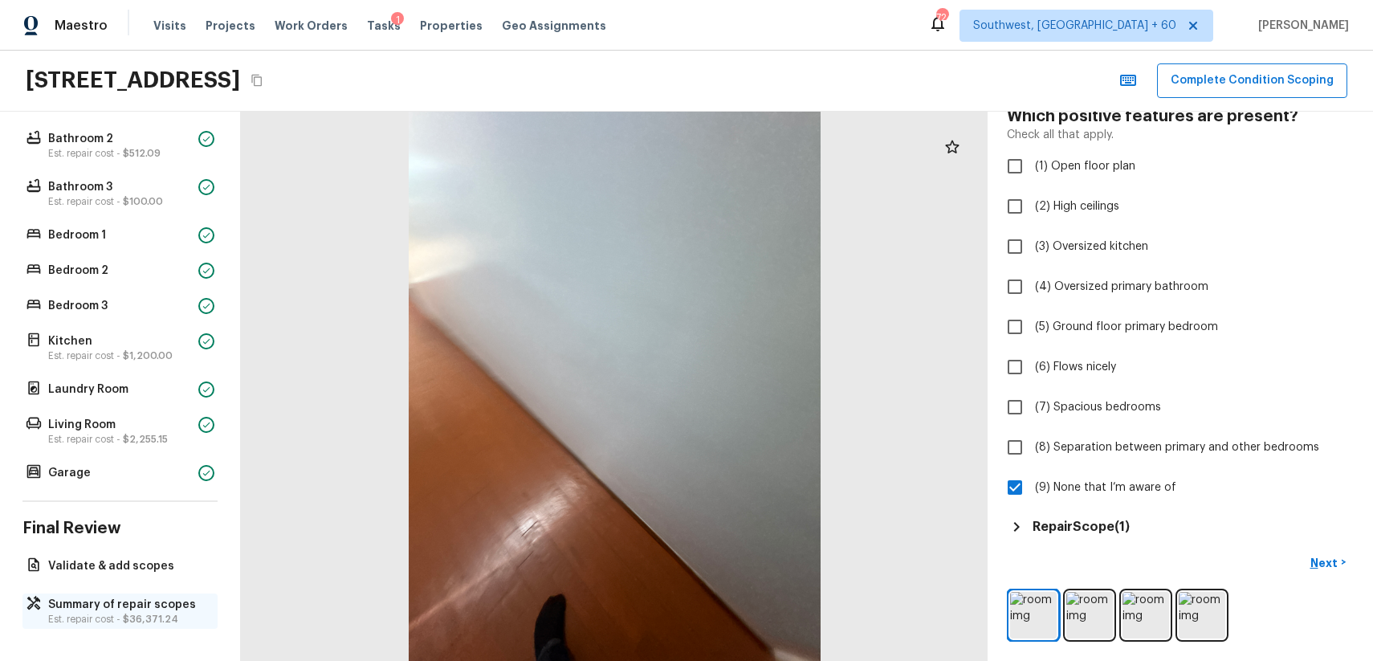
click at [132, 611] on p "Summary of repair scopes" at bounding box center [128, 605] width 160 height 16
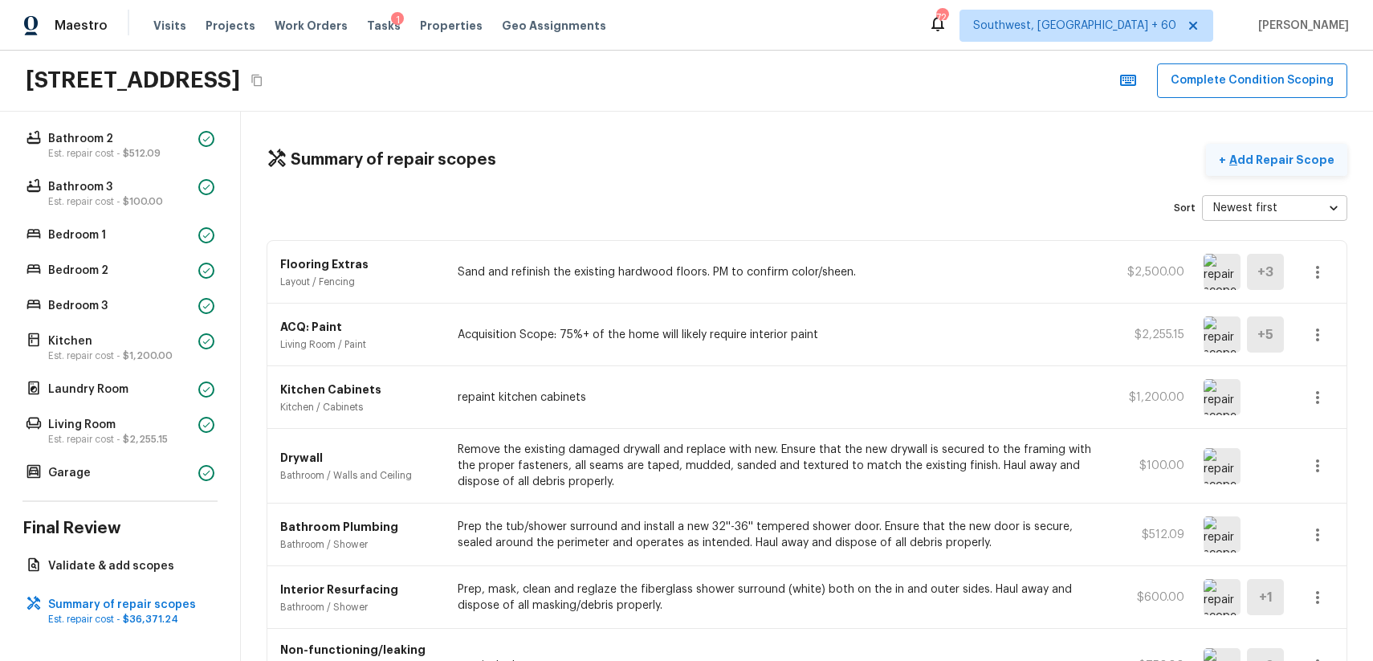
click at [1305, 157] on p "Add Repair Scope" at bounding box center [1280, 160] width 108 height 16
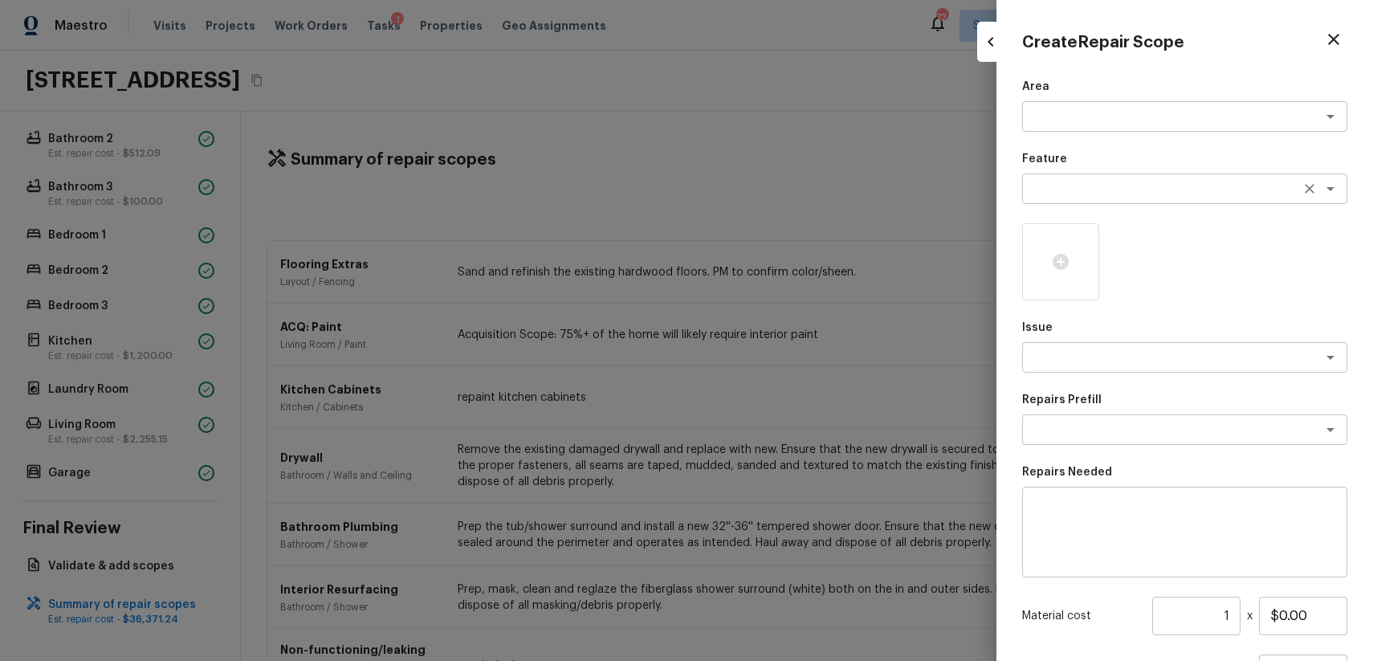
click at [1086, 181] on textarea at bounding box center [1162, 189] width 266 height 16
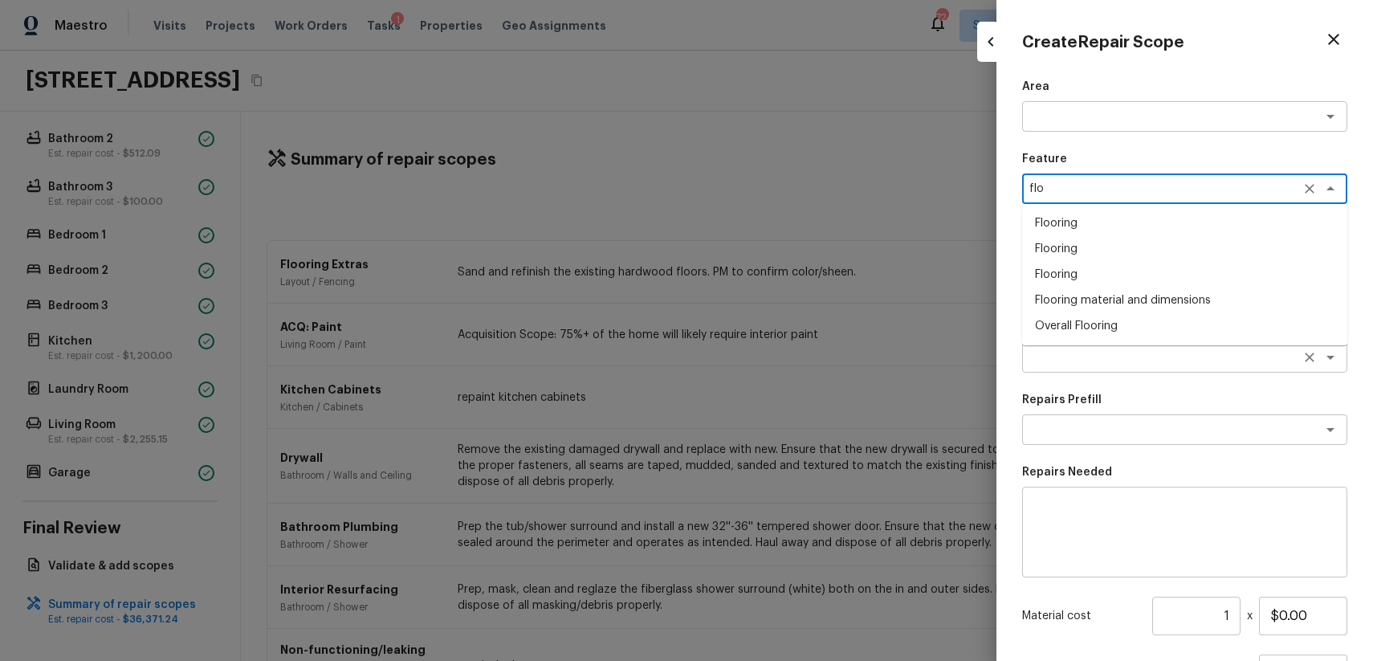
click at [1130, 350] on textarea at bounding box center [1162, 357] width 266 height 16
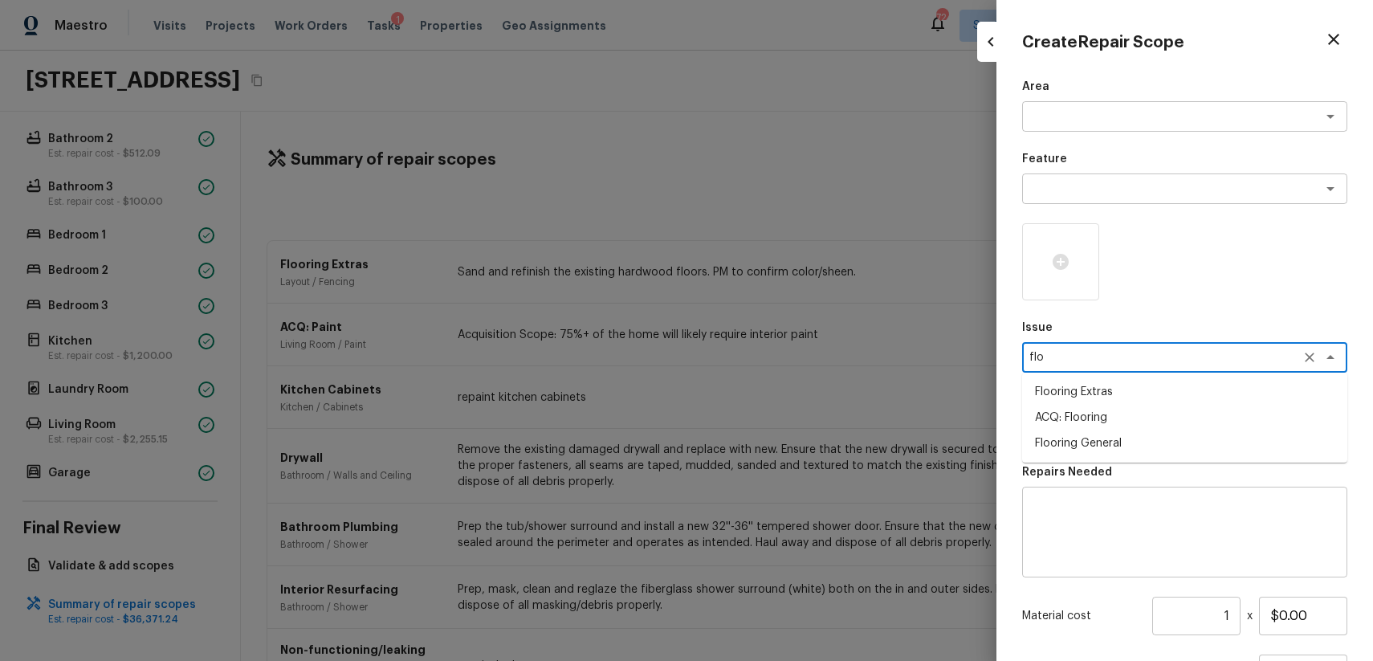
click at [1167, 390] on li "Flooring Extras" at bounding box center [1184, 392] width 325 height 26
click at [1163, 423] on textarea at bounding box center [1162, 429] width 266 height 16
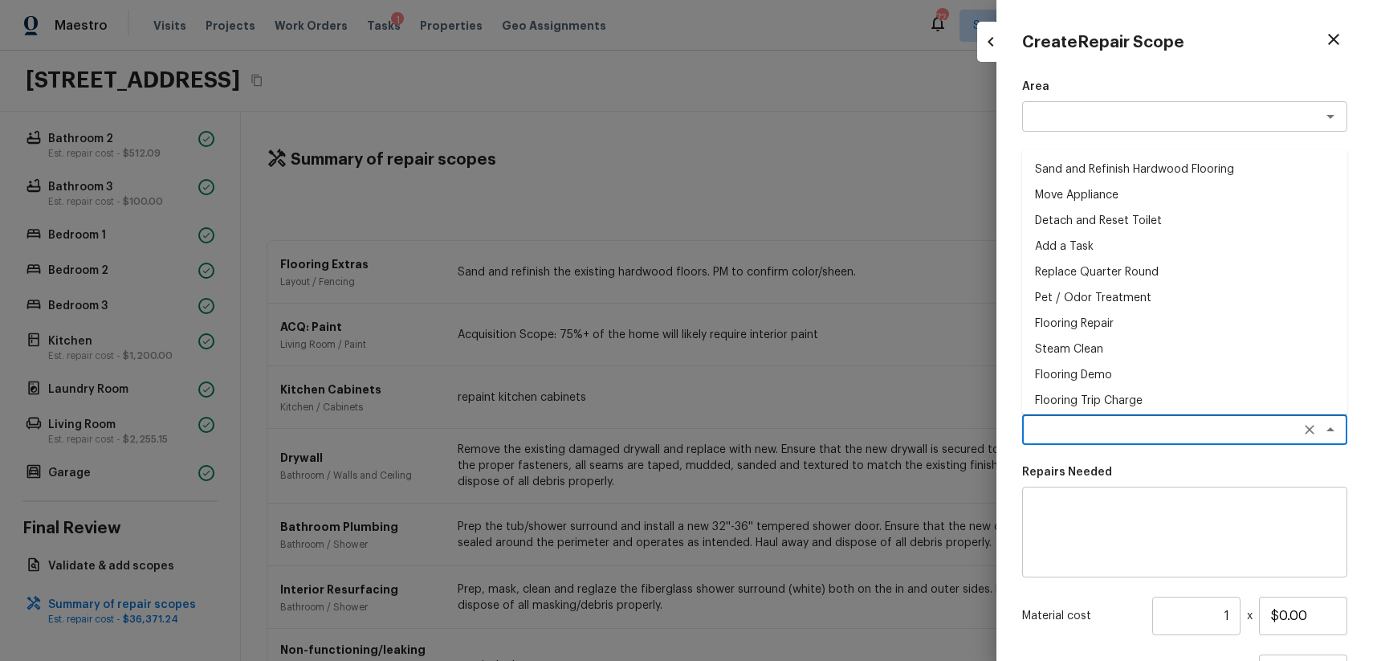
click at [1158, 473] on p "Repairs Needed" at bounding box center [1184, 472] width 325 height 16
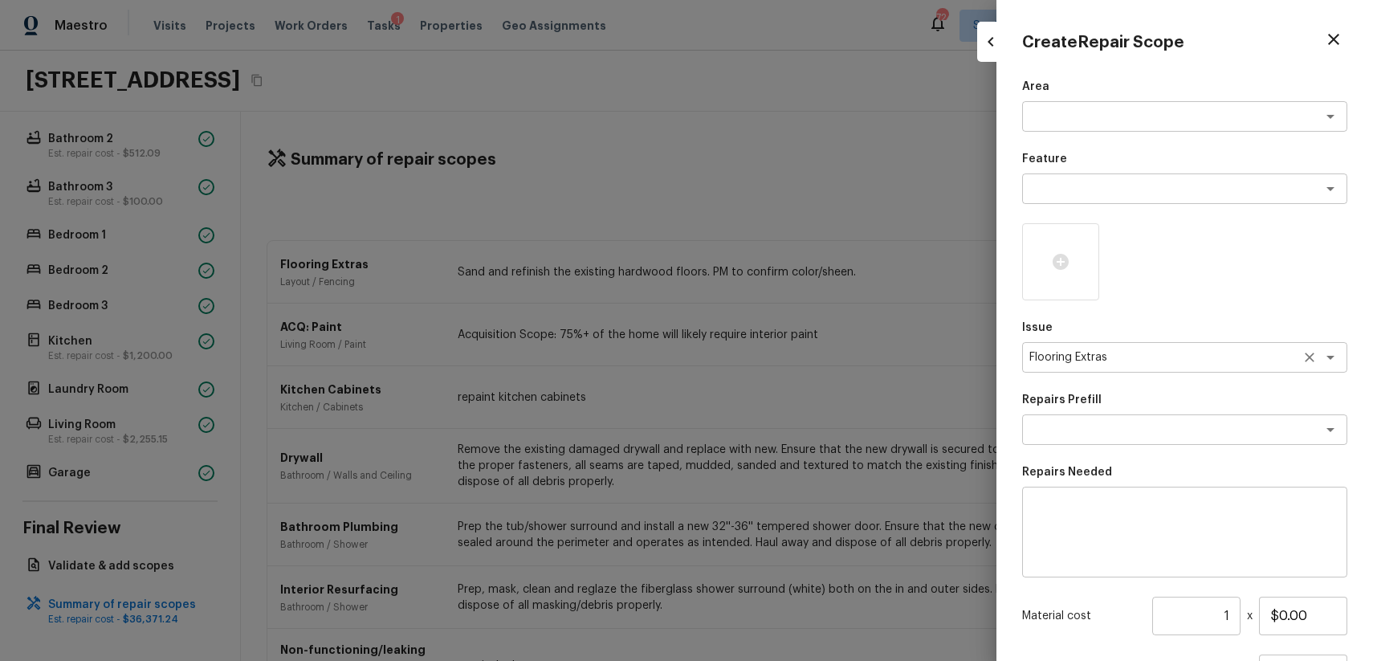
click at [1150, 363] on textarea "Flooring Extras" at bounding box center [1162, 357] width 266 height 16
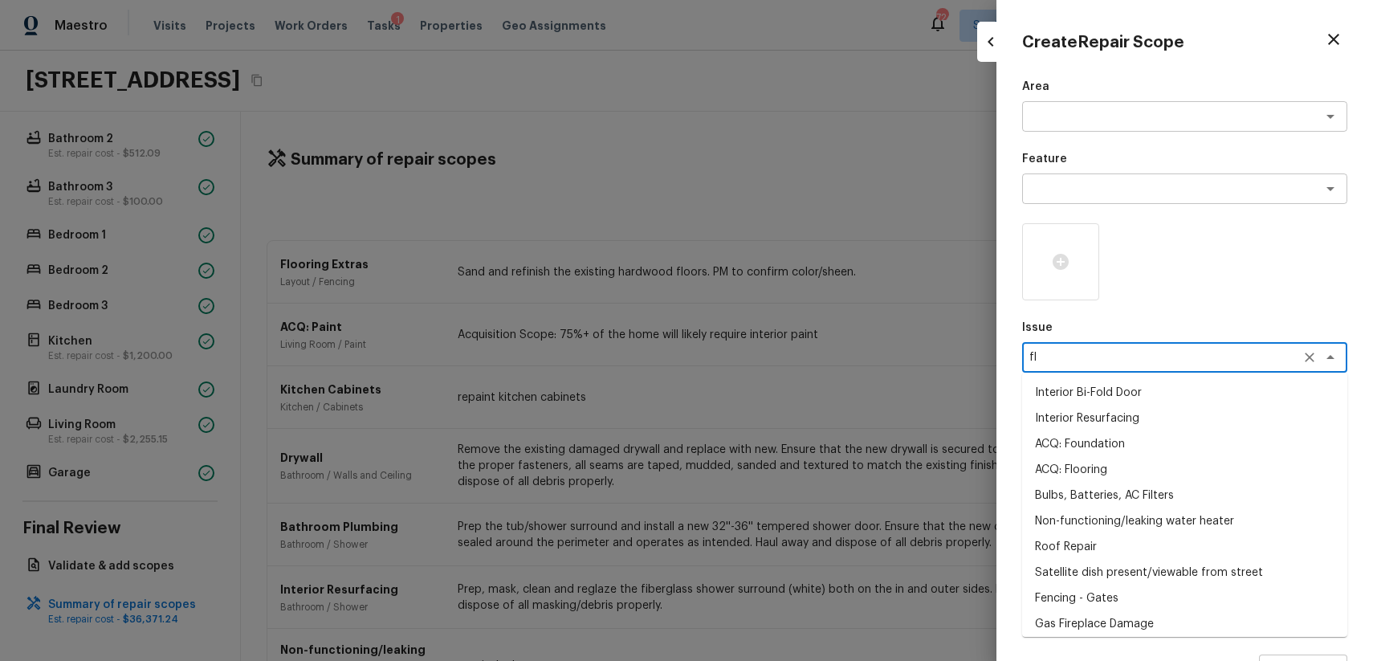
scroll to position [0, 0]
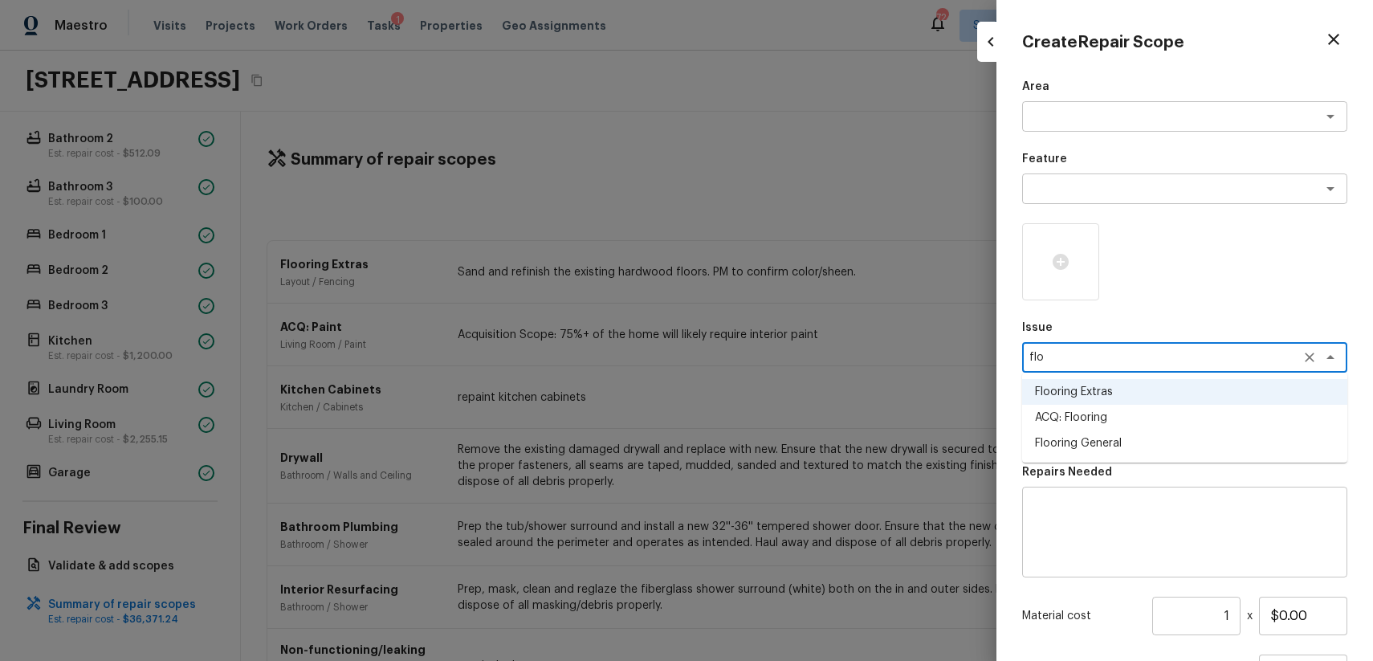
click at [1117, 429] on li "ACQ: Flooring" at bounding box center [1184, 418] width 325 height 26
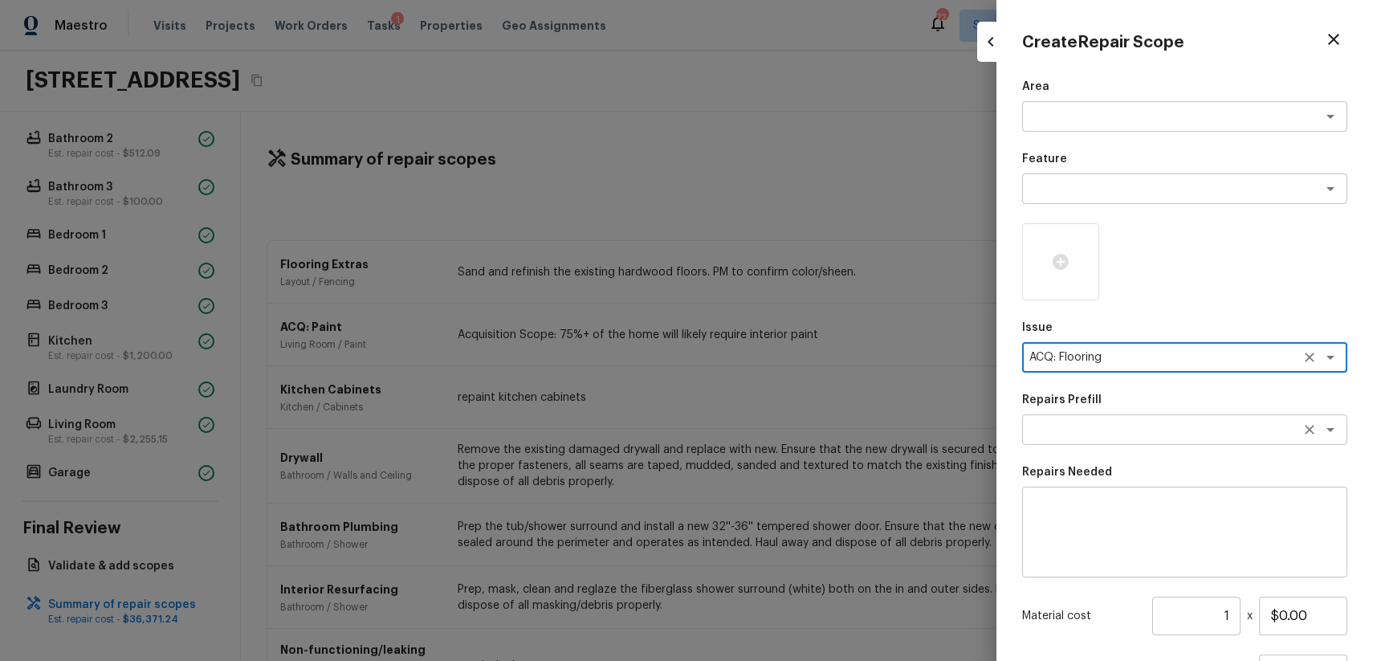
click at [1143, 434] on textarea at bounding box center [1162, 429] width 266 height 16
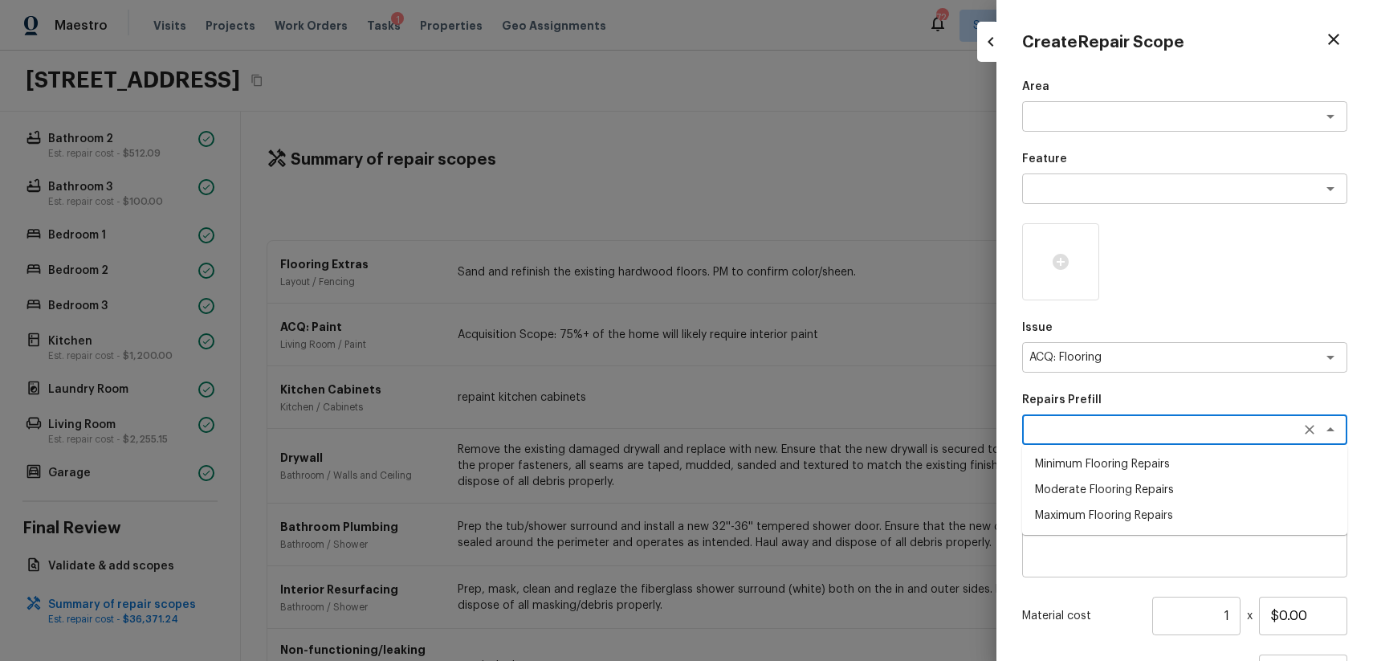
click at [1214, 466] on li "Minimum Flooring Repairs" at bounding box center [1184, 464] width 325 height 26
click at [1230, 617] on input "1" at bounding box center [1196, 616] width 88 height 39
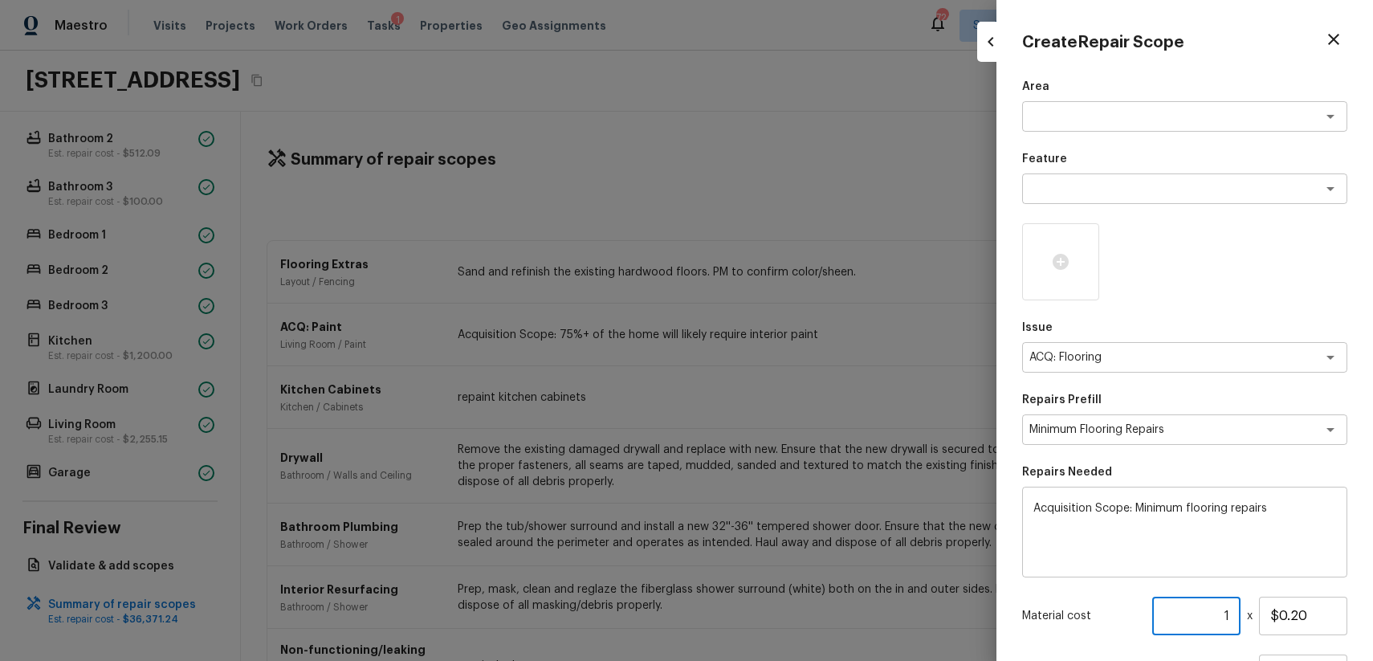
click at [1230, 617] on input "1" at bounding box center [1196, 616] width 88 height 39
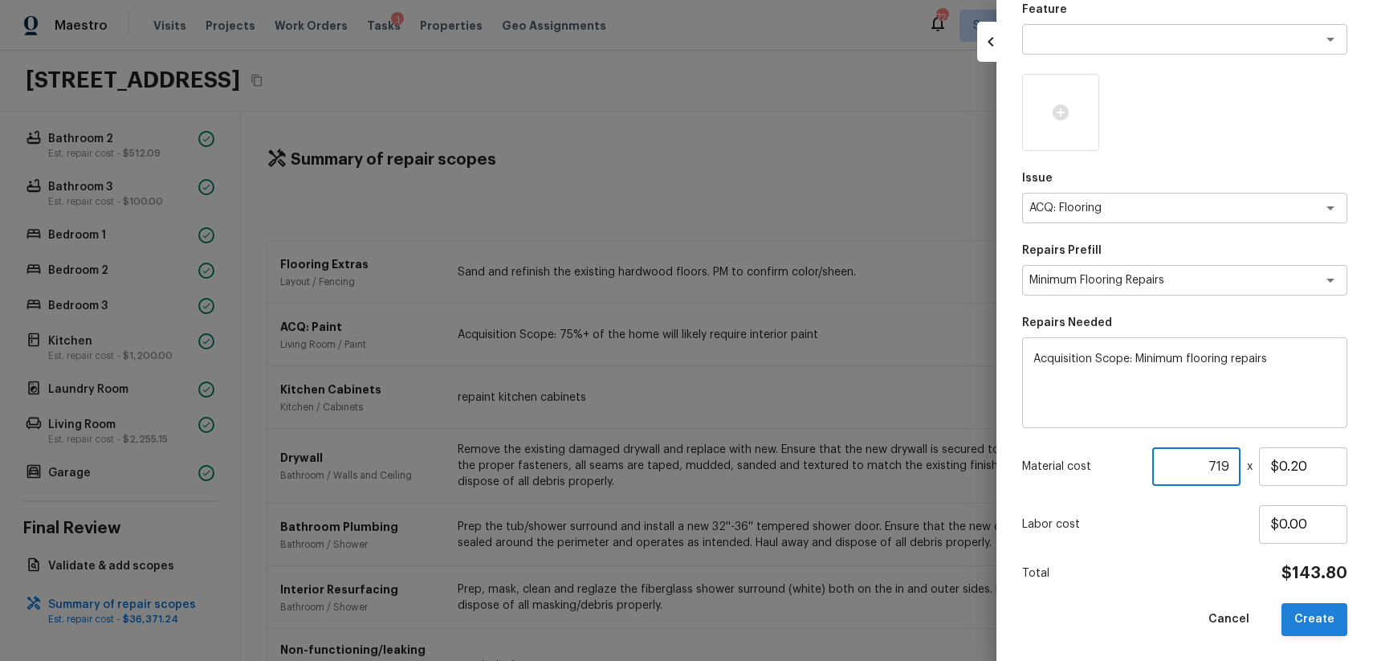
click at [1308, 607] on button "Create" at bounding box center [1314, 619] width 66 height 33
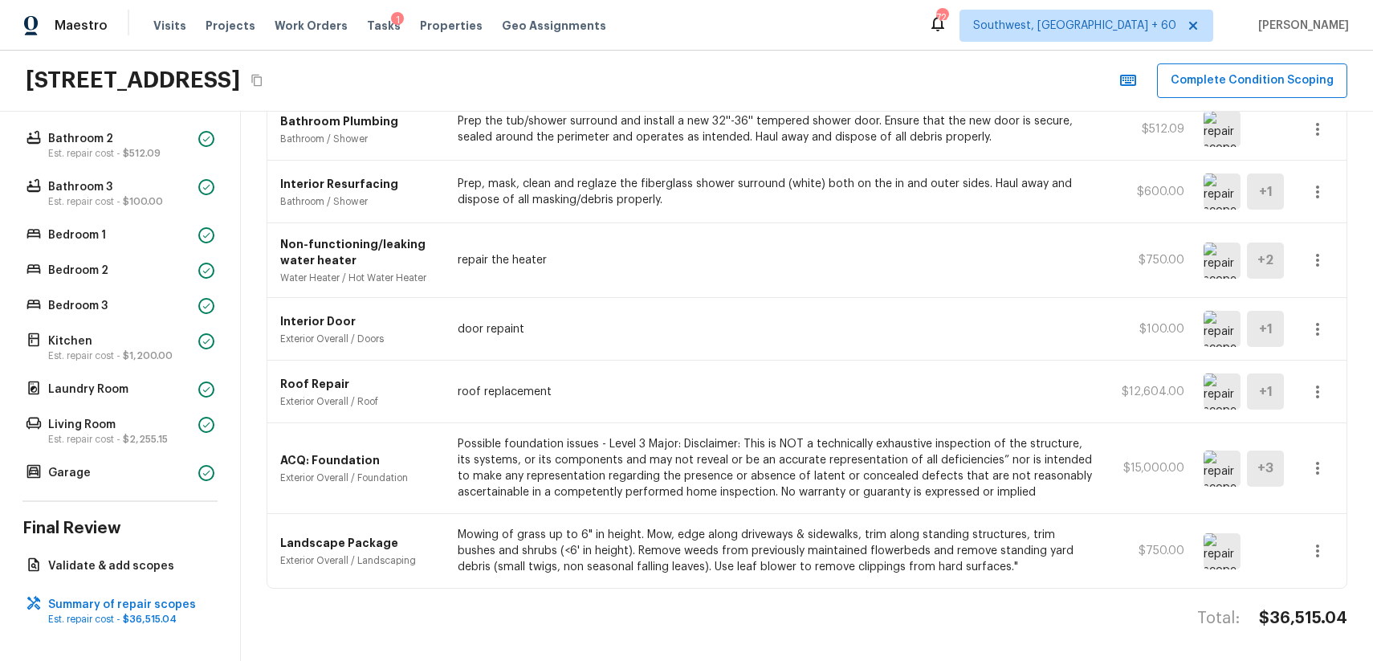
scroll to position [0, 0]
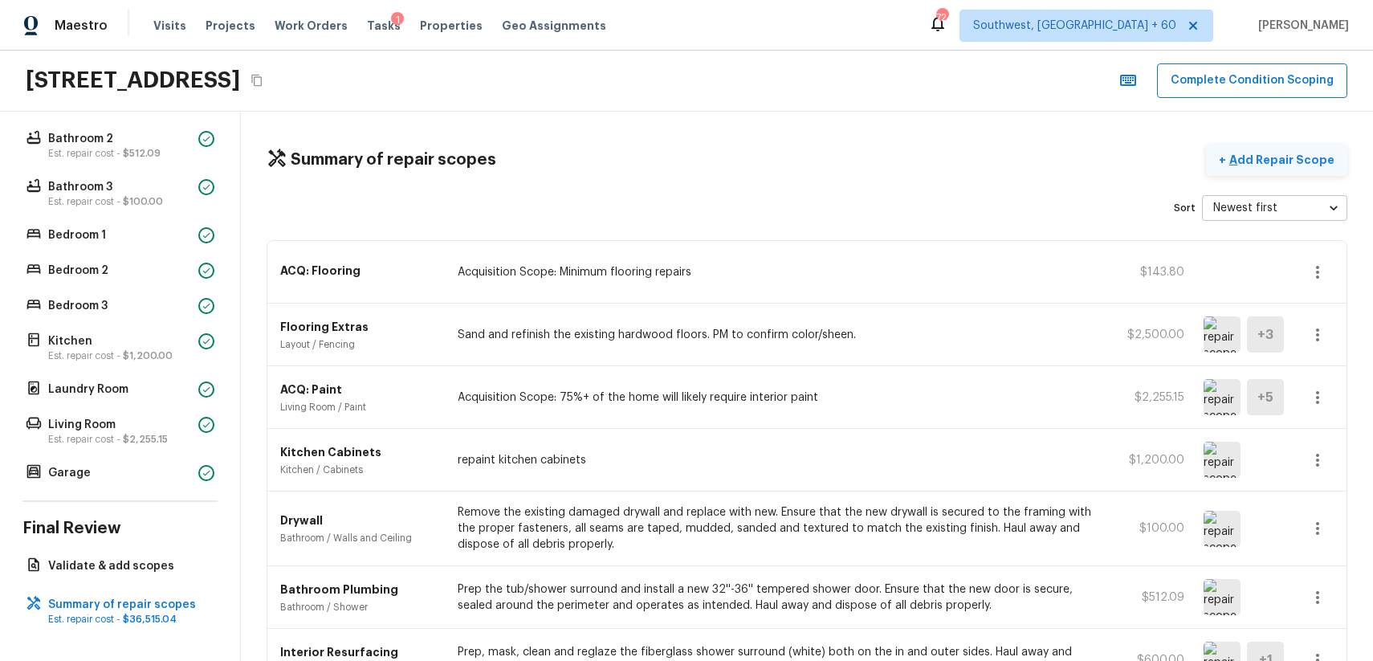
click at [1278, 171] on button "+ Add Repair Scope" at bounding box center [1276, 160] width 141 height 33
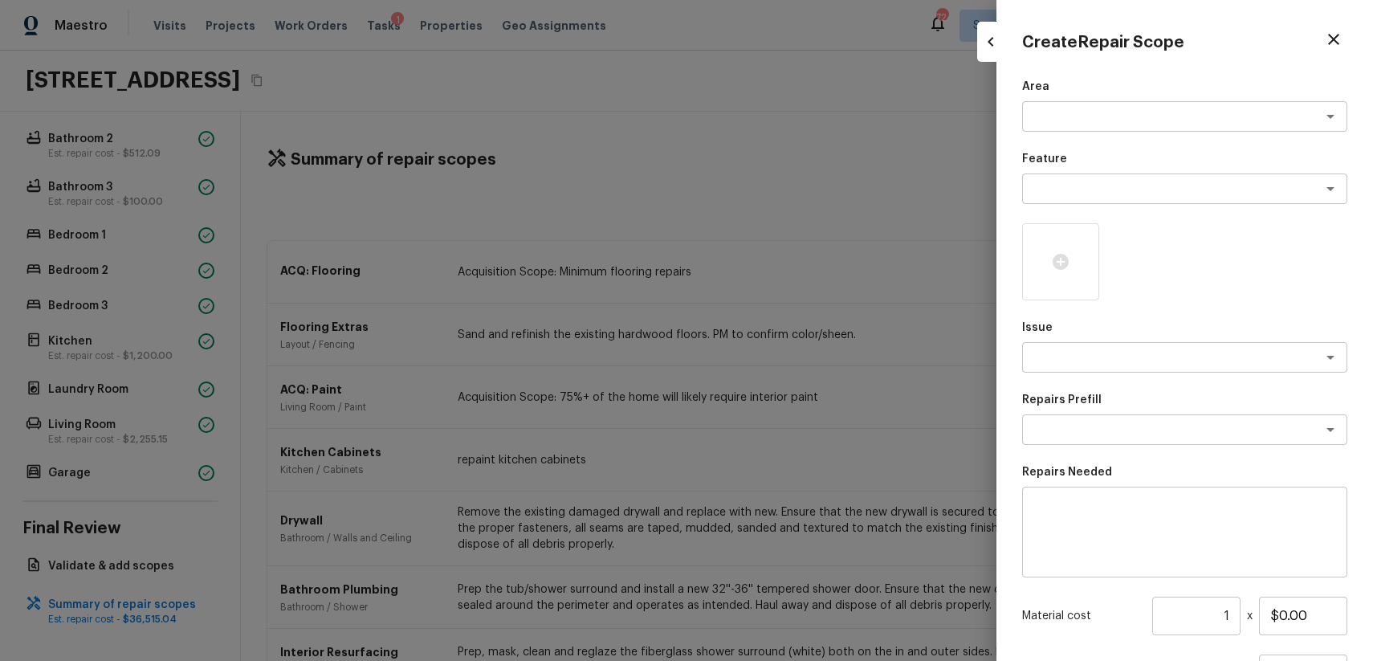
click at [1121, 173] on div "Feature x ​" at bounding box center [1184, 177] width 325 height 53
click at [1117, 206] on div "Area x ​ Feature x ​ Issue x ​ Repairs Prefill x ​ Repairs Needed x ​ Material …" at bounding box center [1184, 432] width 325 height 707
click at [1172, 201] on div "x ​" at bounding box center [1184, 188] width 325 height 31
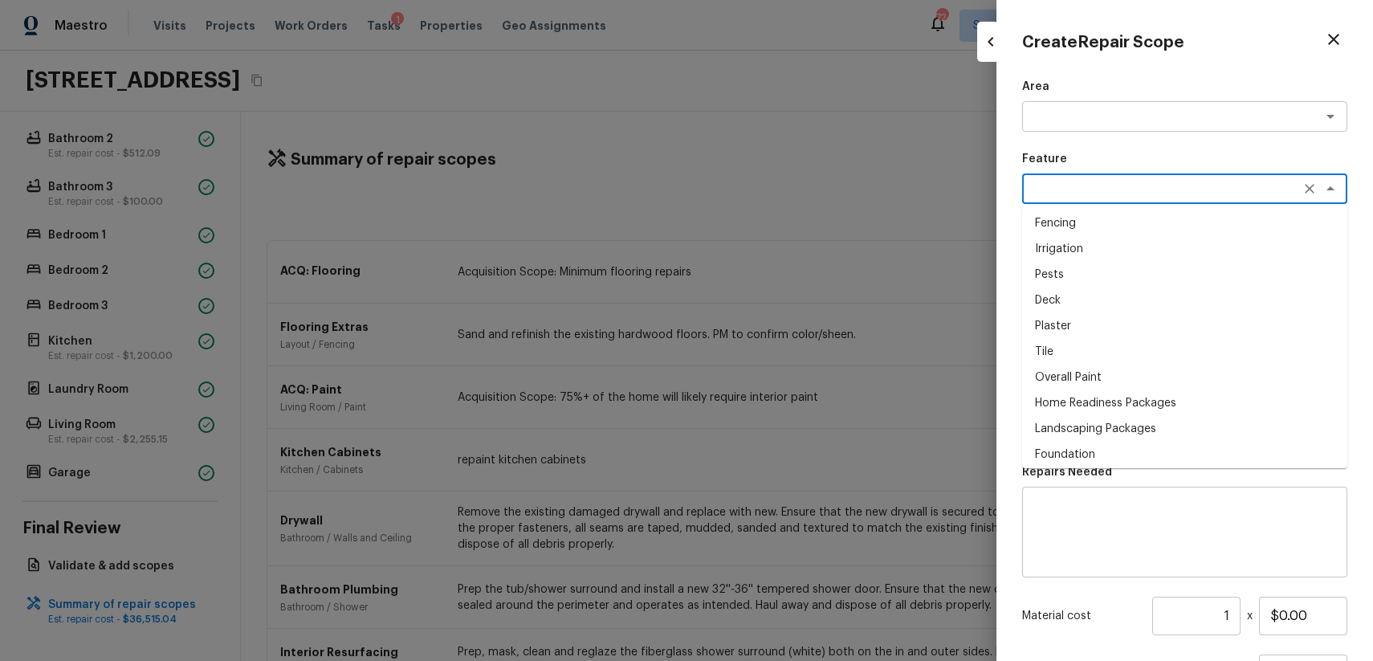
click at [1204, 515] on textarea at bounding box center [1184, 532] width 303 height 64
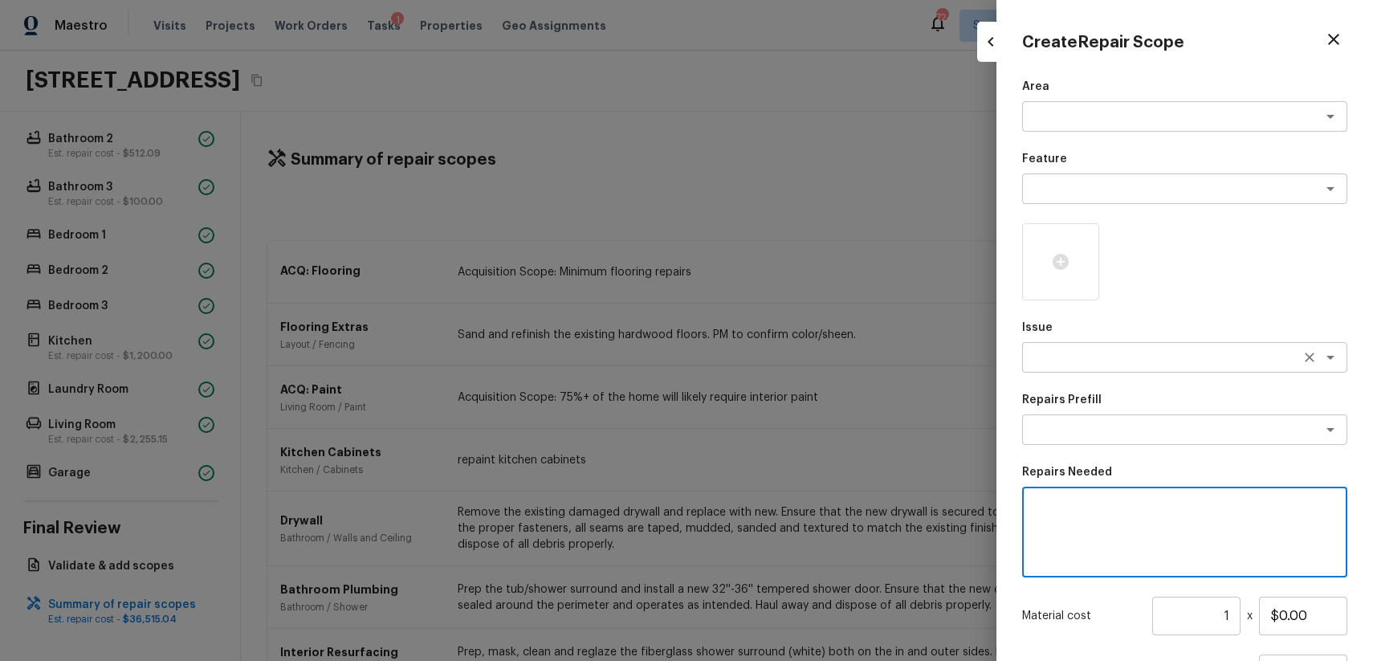
click at [1159, 356] on textarea at bounding box center [1162, 357] width 266 height 16
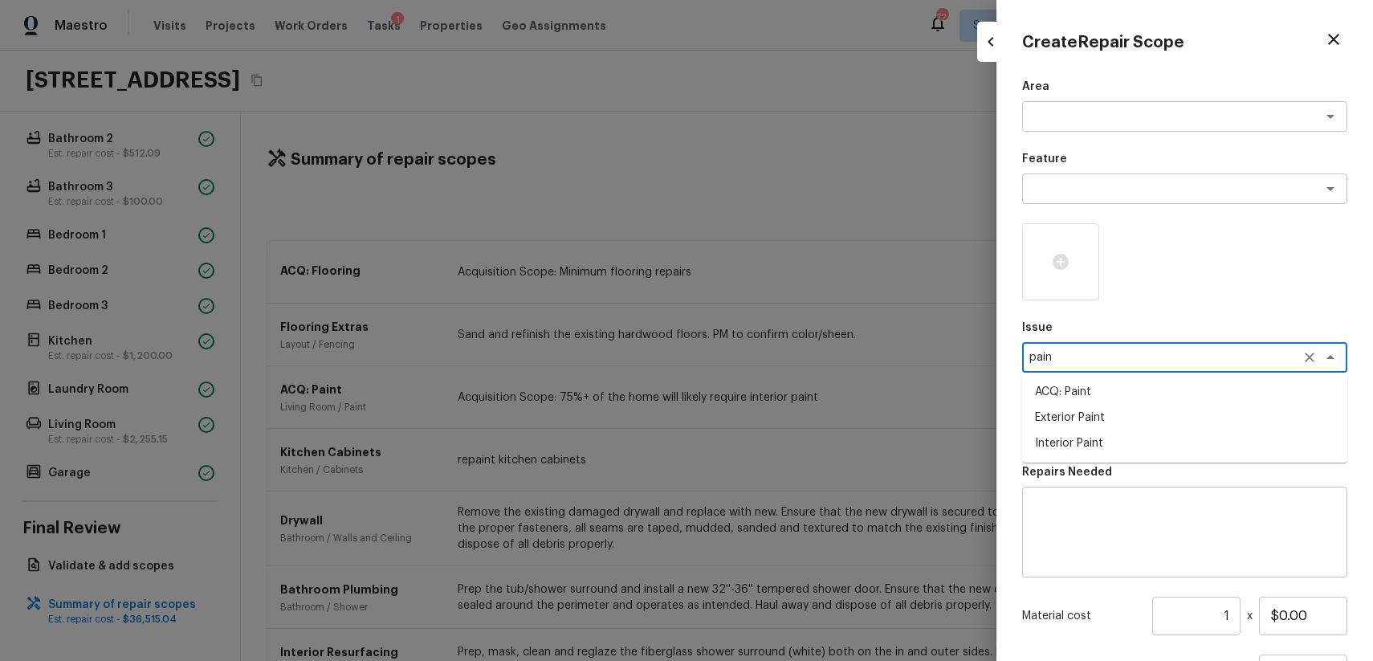
click at [1118, 449] on li "Interior Paint" at bounding box center [1184, 443] width 325 height 26
click at [1053, 275] on div at bounding box center [1060, 261] width 77 height 77
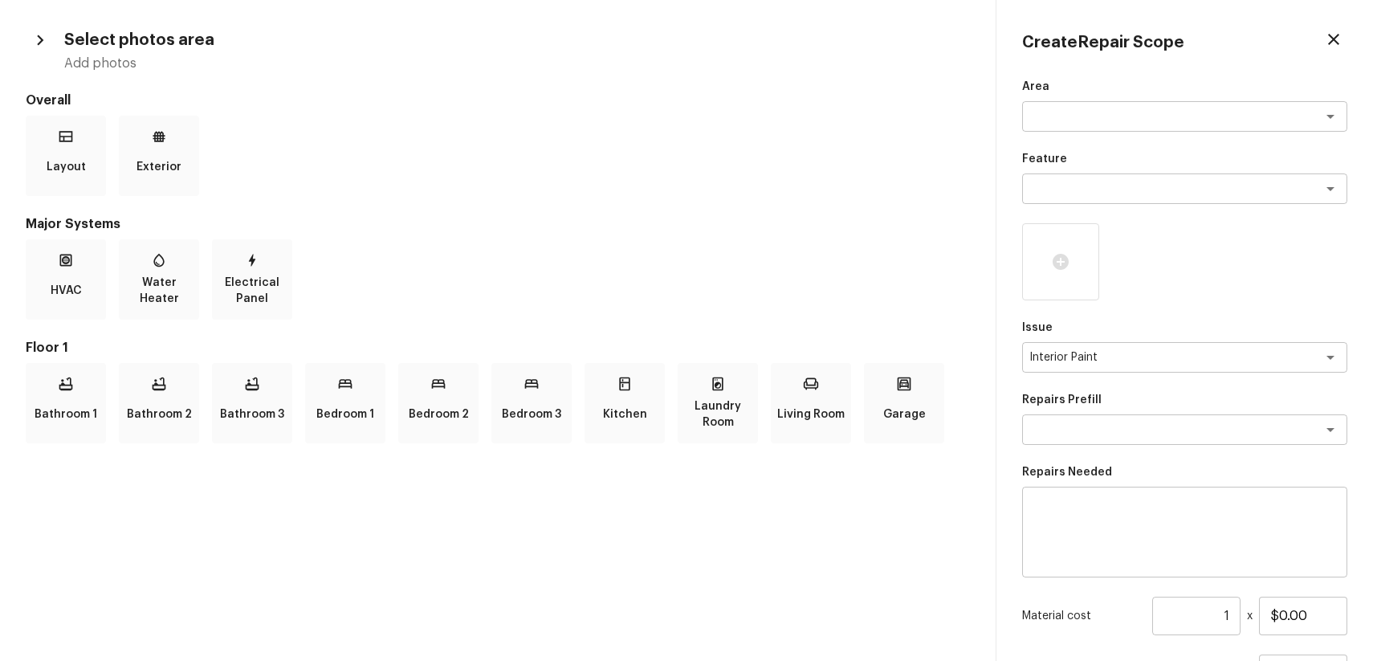
click at [1097, 313] on div "Area x ​ Feature x ​ Issue Interior Paint x ​ Repairs Prefill x ​ Repairs Neede…" at bounding box center [1184, 432] width 325 height 707
click at [365, 401] on p "Bedroom 1" at bounding box center [345, 414] width 58 height 32
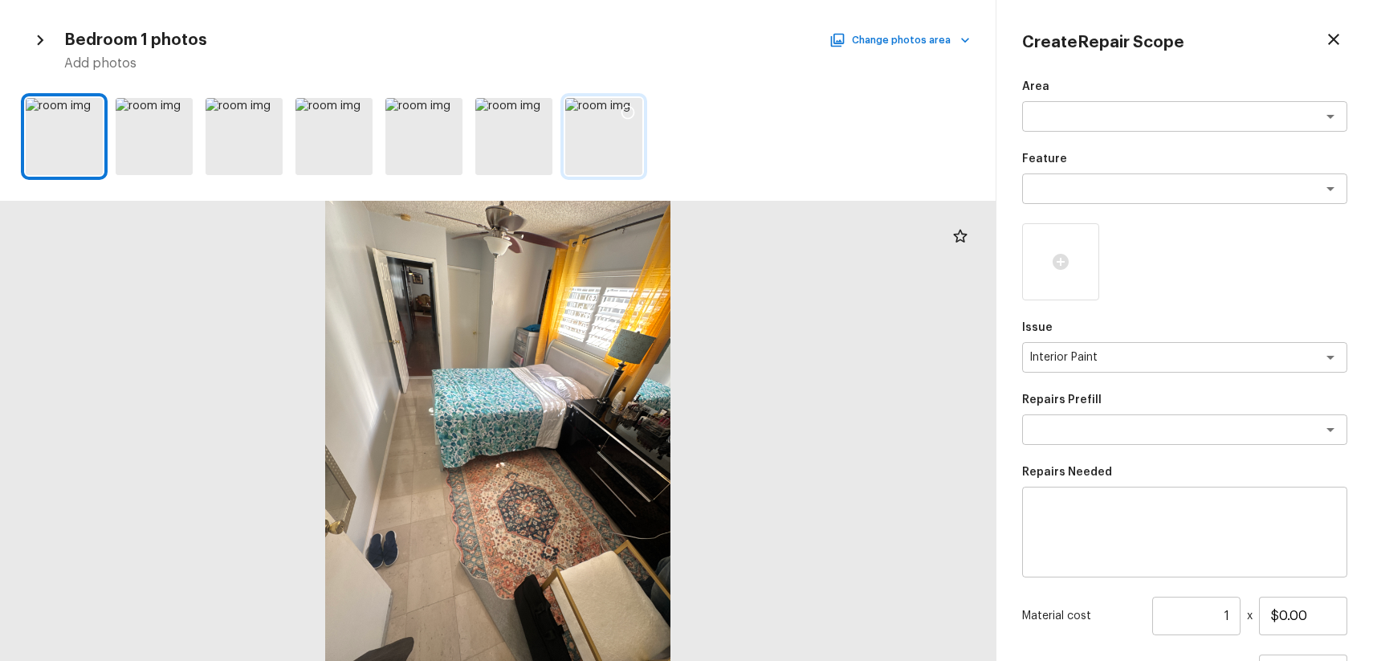
click at [629, 108] on icon at bounding box center [628, 112] width 16 height 16
click at [541, 100] on div at bounding box center [537, 115] width 29 height 34
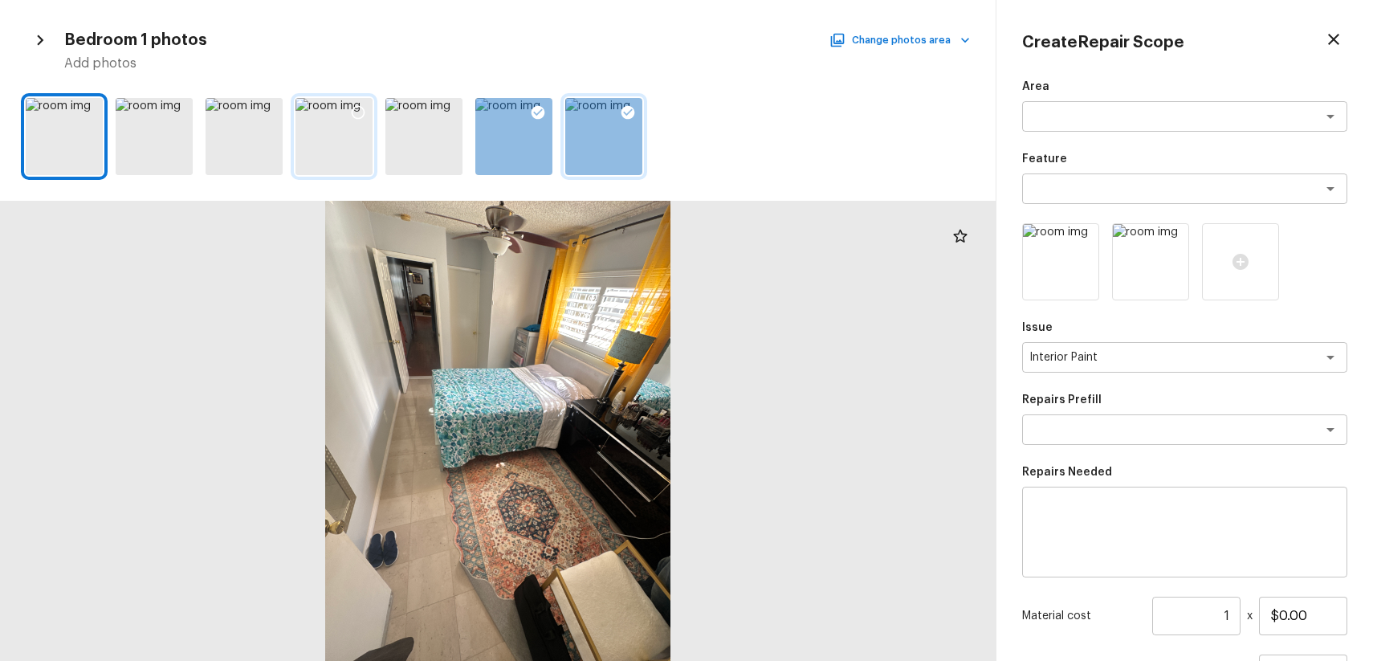
click at [359, 109] on icon at bounding box center [358, 112] width 16 height 16
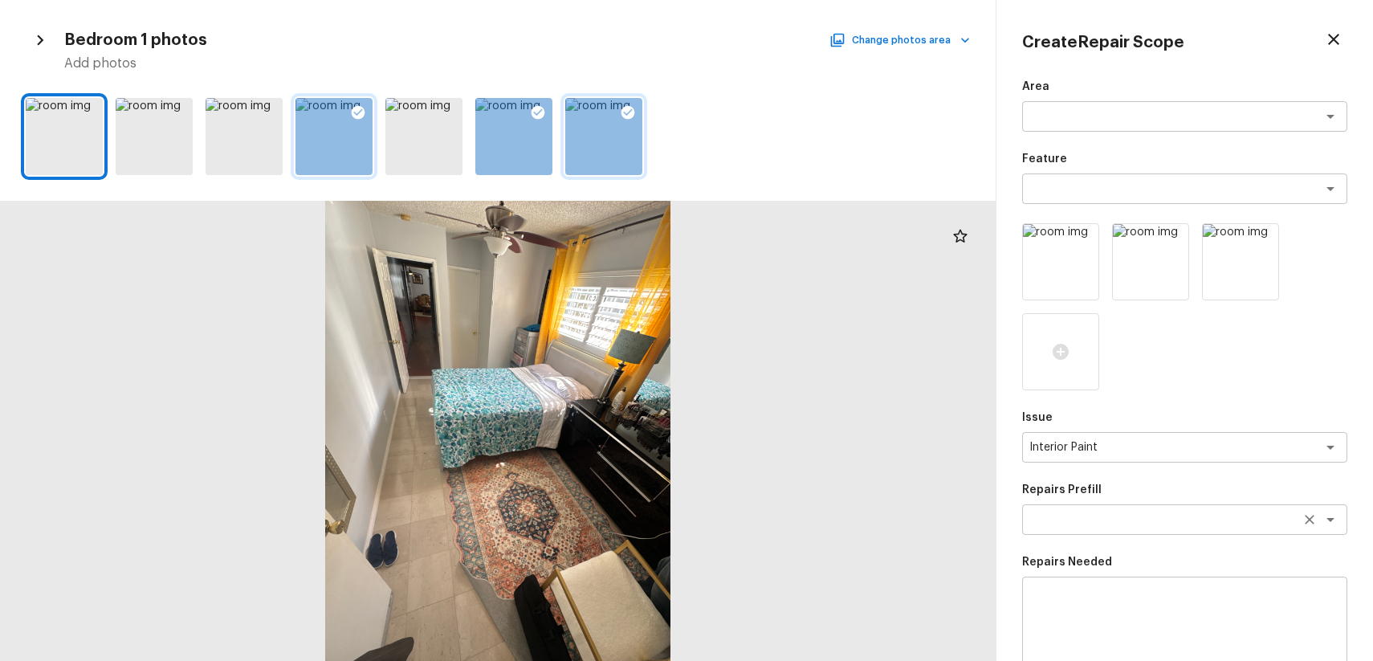
click at [1134, 515] on textarea at bounding box center [1162, 519] width 266 height 16
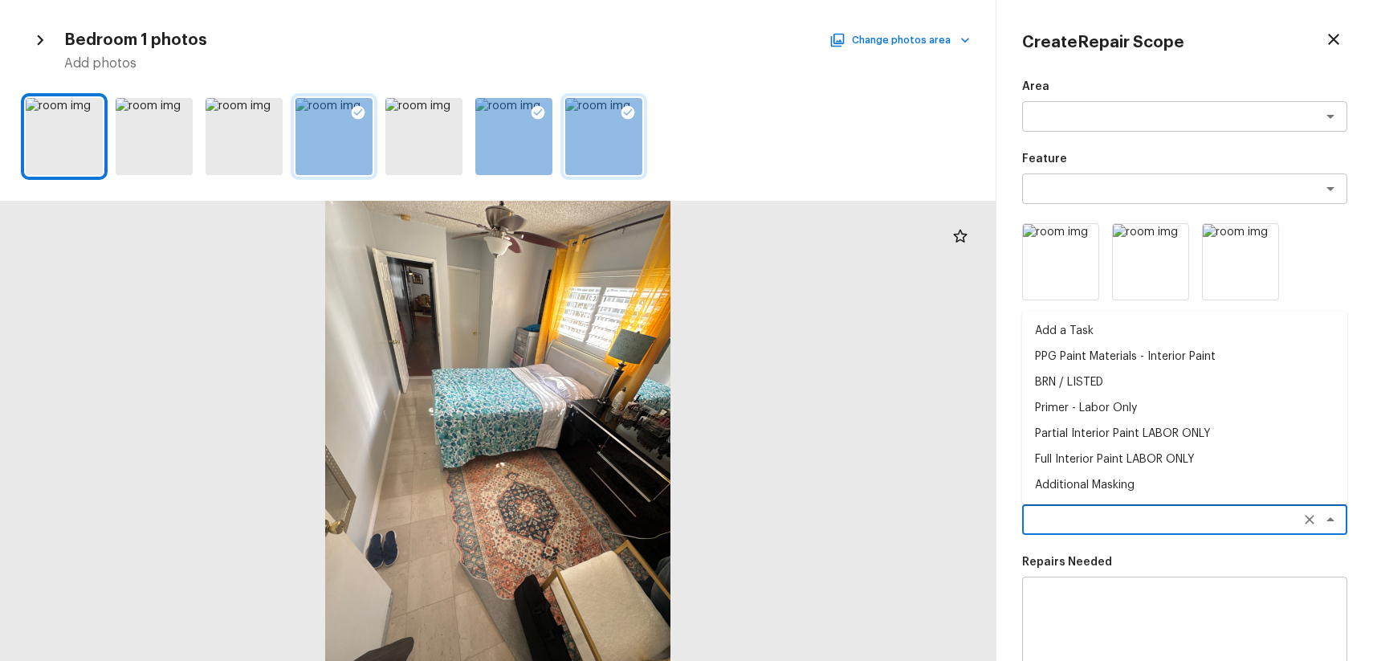
click at [1236, 578] on div "x ​" at bounding box center [1184, 621] width 325 height 91
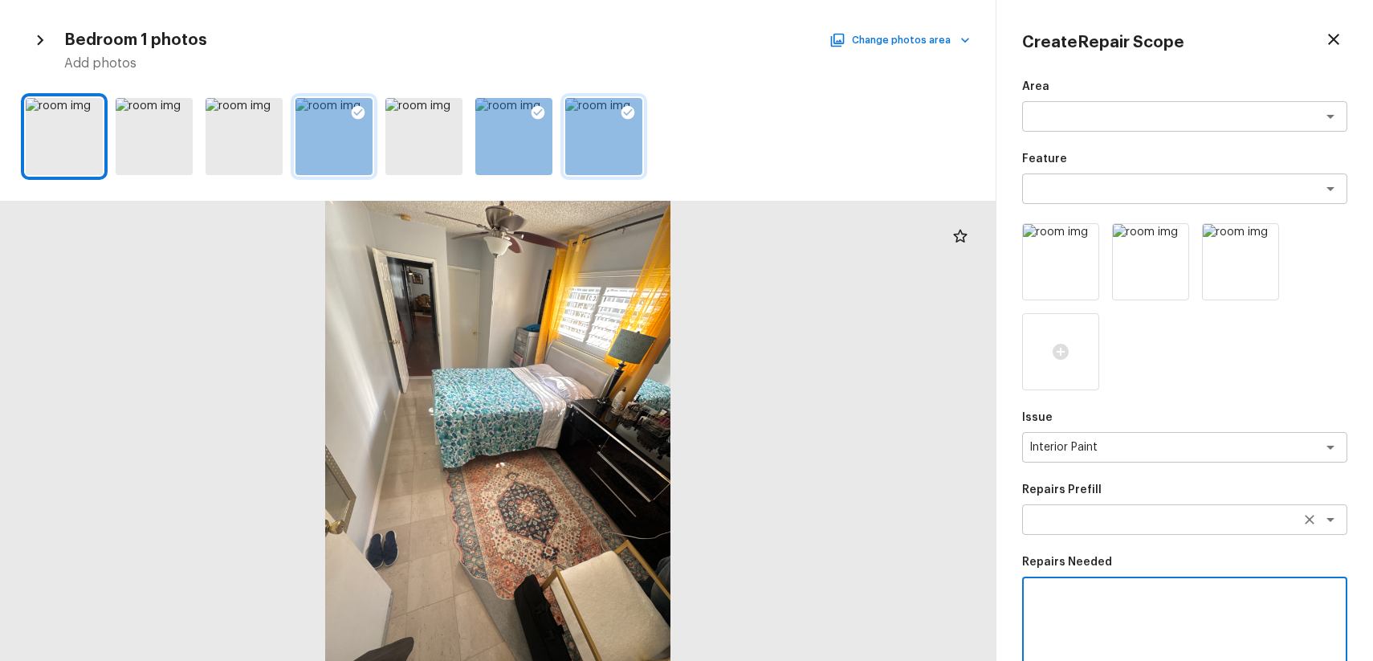
click at [1163, 511] on textarea at bounding box center [1162, 519] width 266 height 16
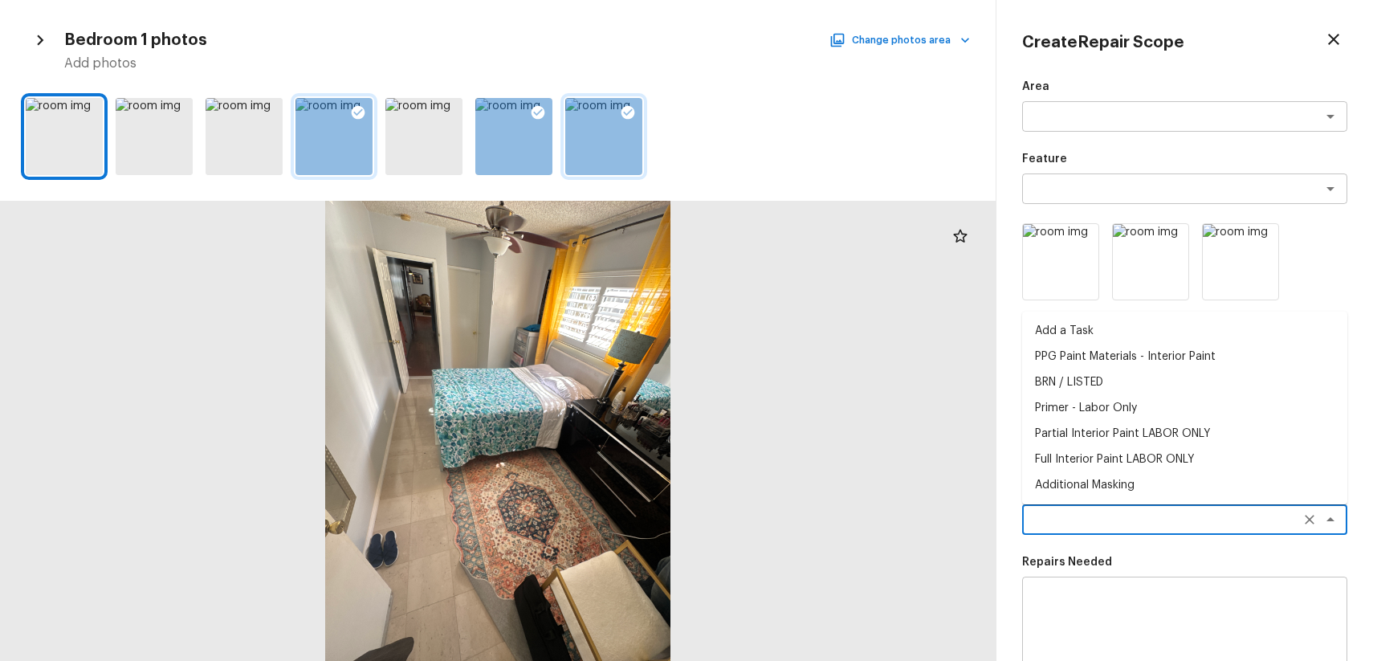
click at [1163, 511] on textarea at bounding box center [1162, 519] width 266 height 16
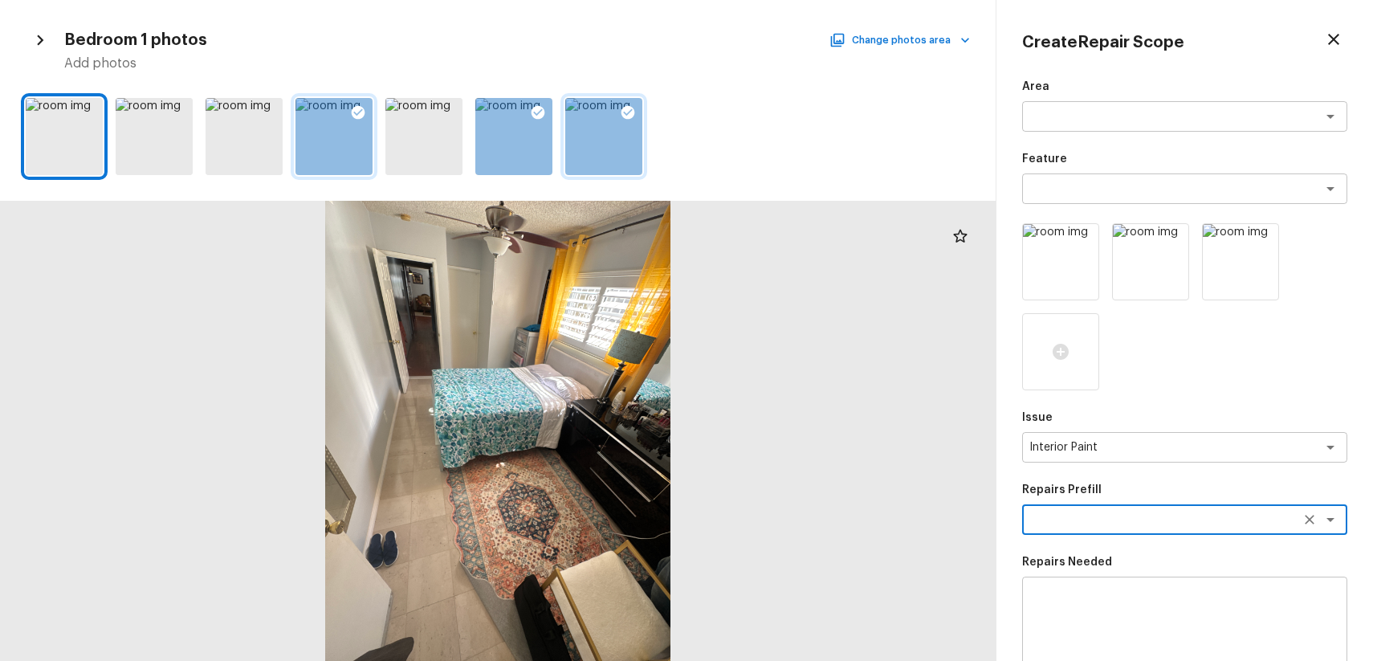
click at [1174, 521] on textarea at bounding box center [1162, 519] width 266 height 16
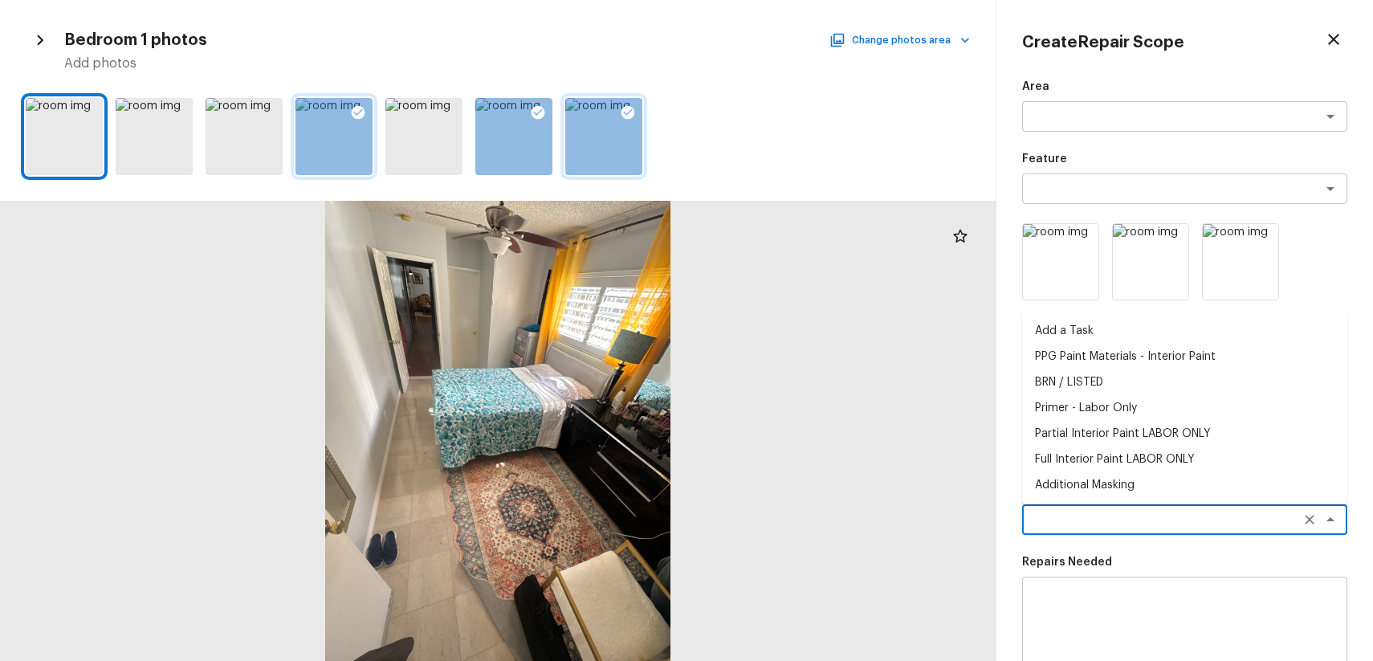
click at [1174, 521] on textarea at bounding box center [1162, 519] width 266 height 16
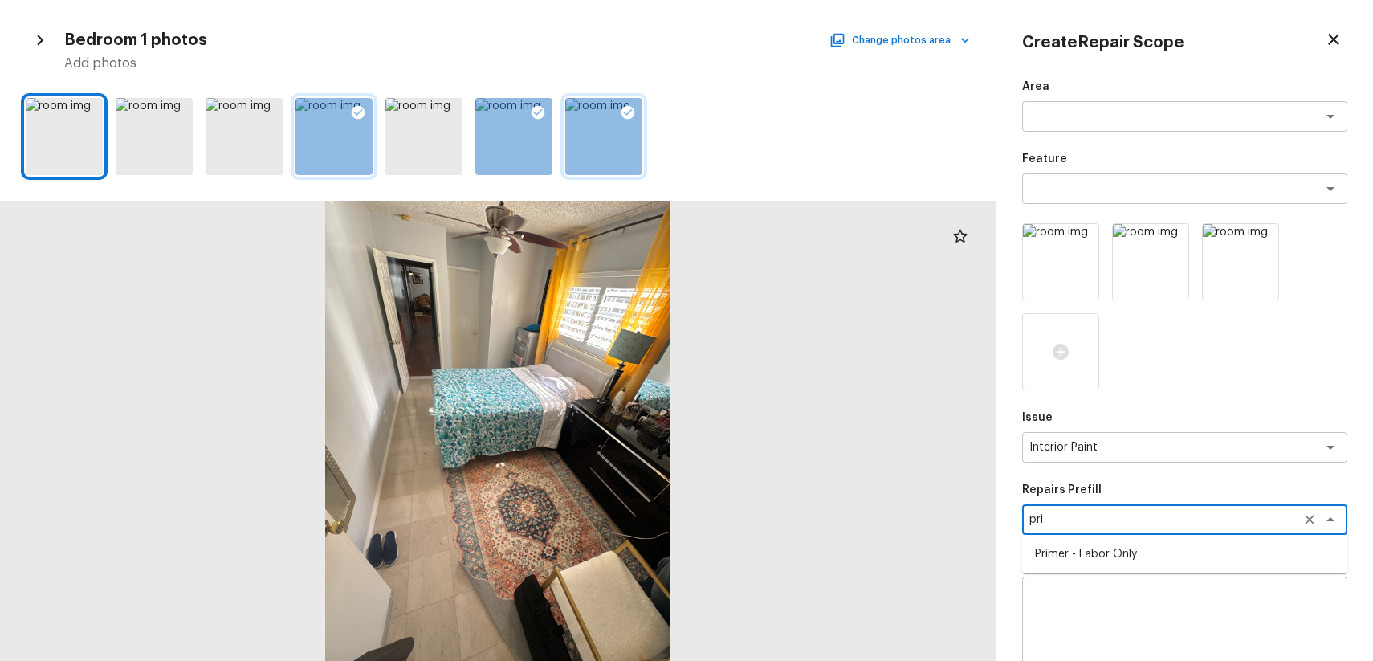
click at [1116, 545] on li "Primer - Labor Only" at bounding box center [1184, 554] width 325 height 26
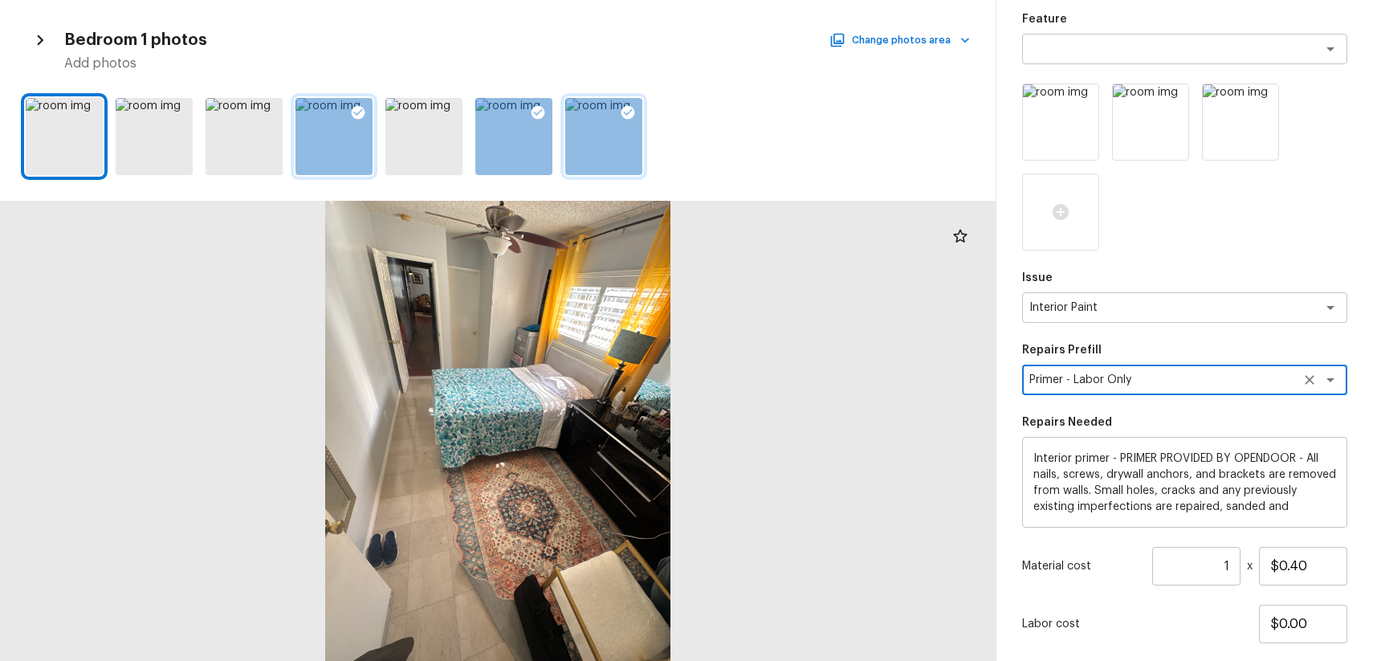
scroll to position [239, 0]
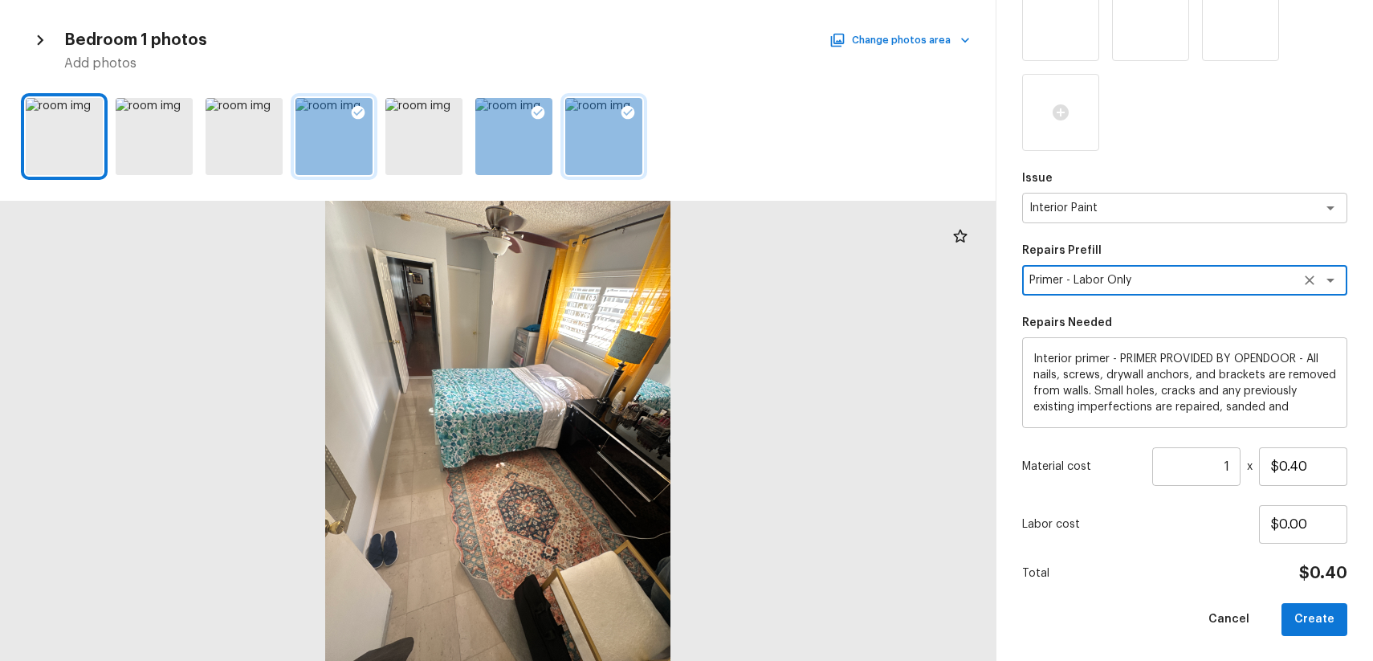
click at [1220, 470] on input "1" at bounding box center [1196, 466] width 88 height 39
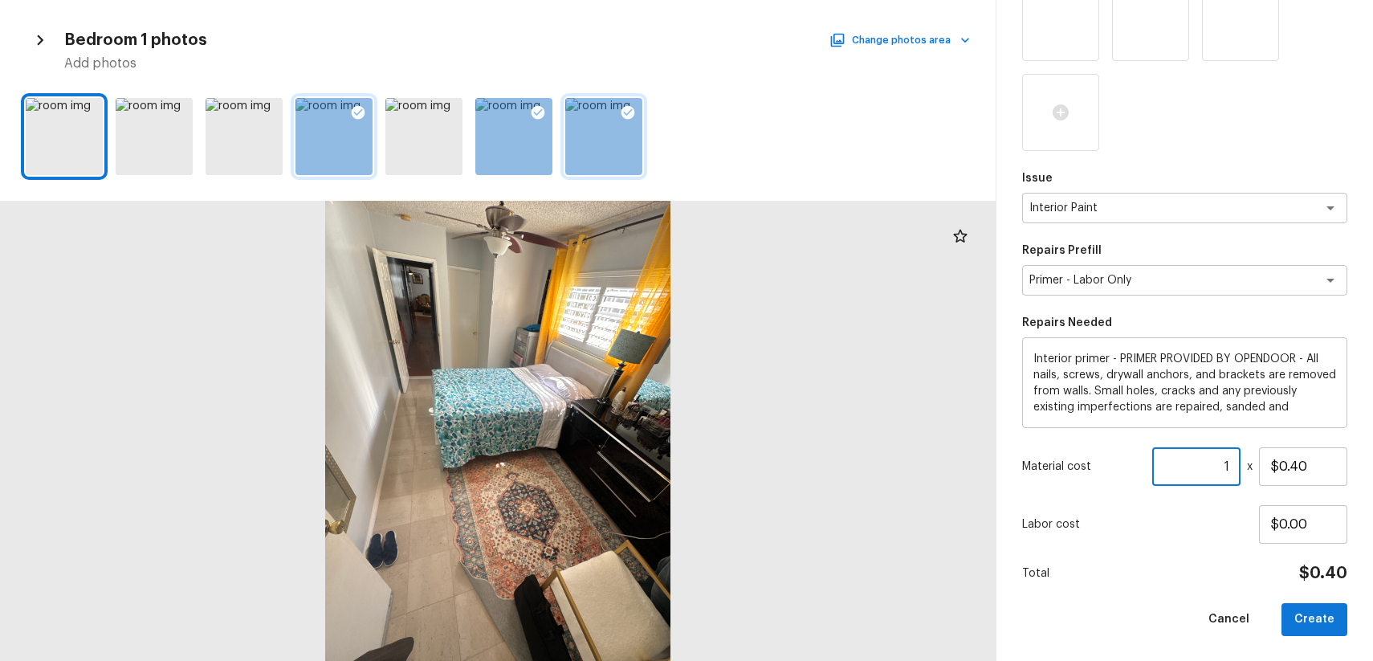
click at [1220, 470] on input "1" at bounding box center [1196, 466] width 88 height 39
click at [1216, 485] on input "1" at bounding box center [1196, 466] width 88 height 39
click at [1295, 474] on input "$0.40" at bounding box center [1303, 466] width 88 height 39
click at [1320, 632] on button "Create" at bounding box center [1314, 619] width 66 height 33
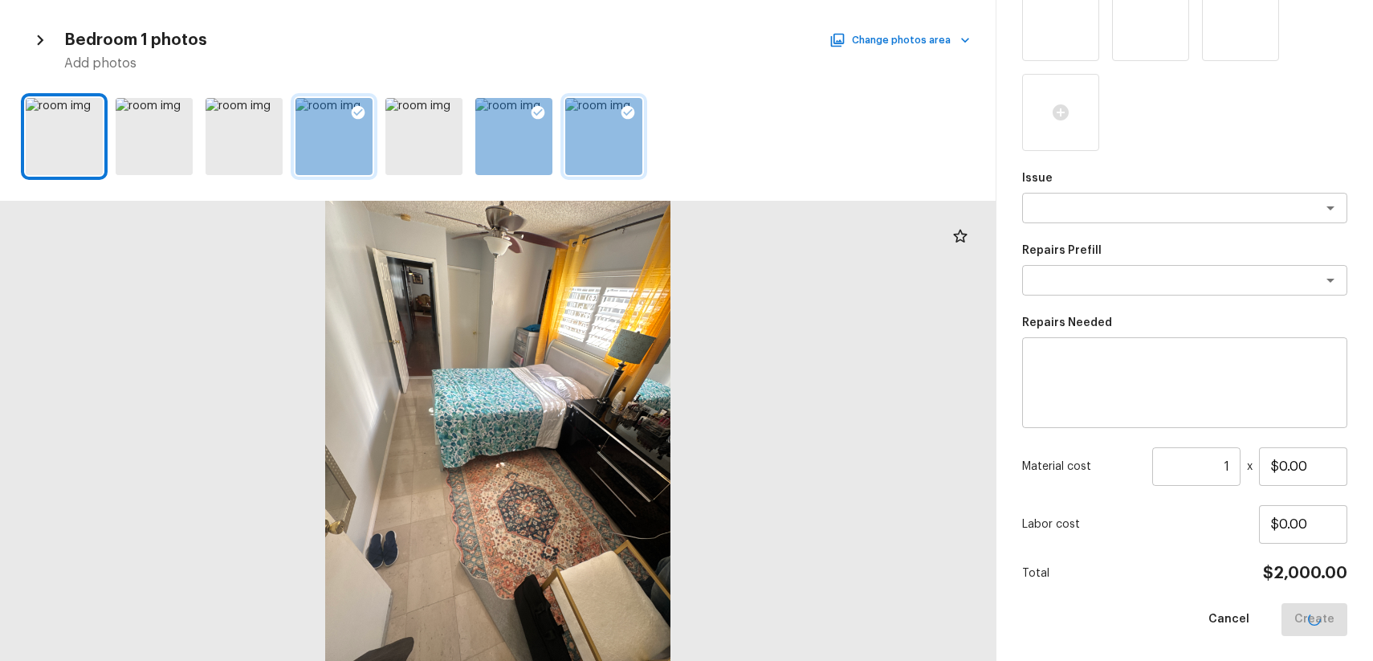
scroll to position [149, 0]
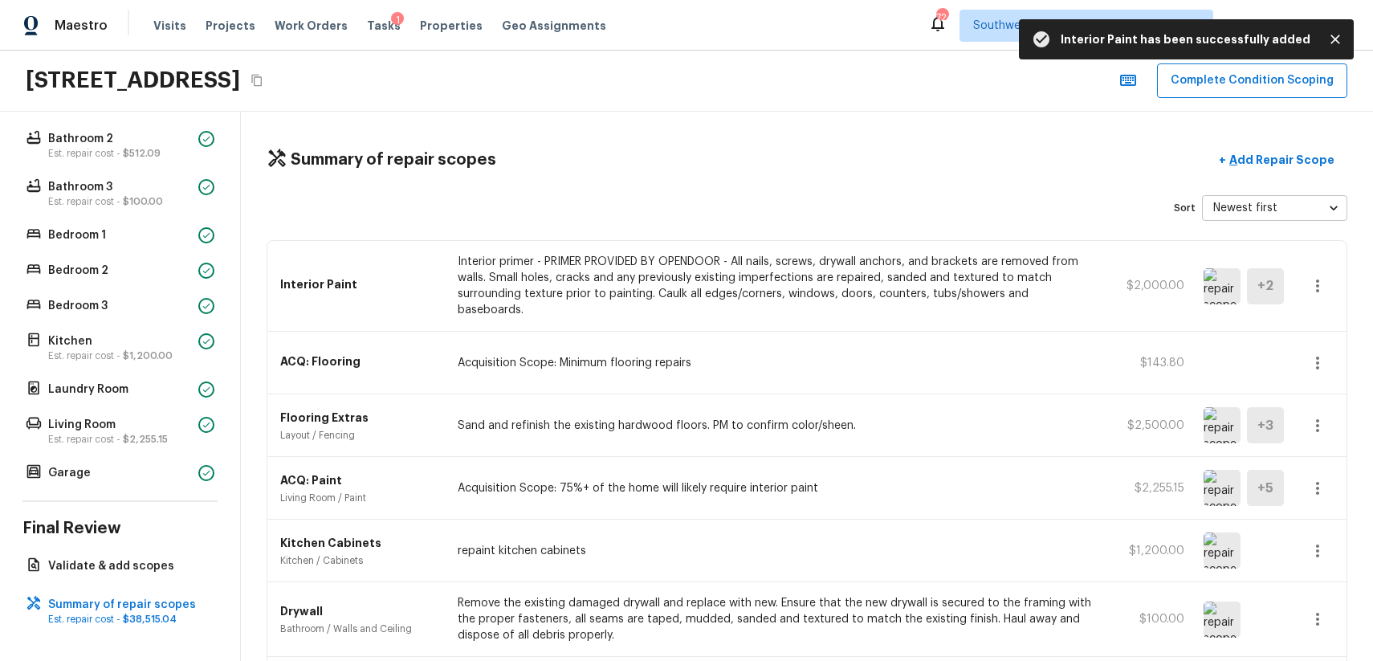
click at [1314, 283] on icon "button" at bounding box center [1317, 285] width 19 height 19
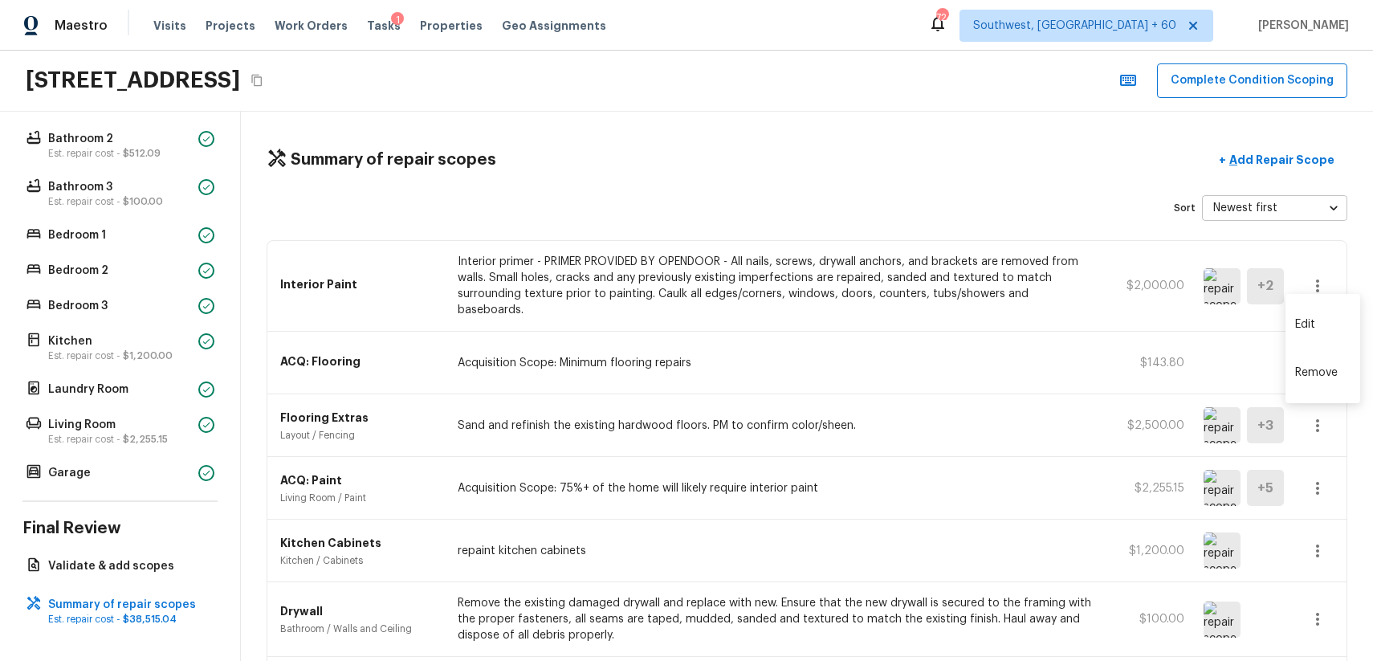
click at [1323, 316] on li "Edit" at bounding box center [1322, 324] width 75 height 48
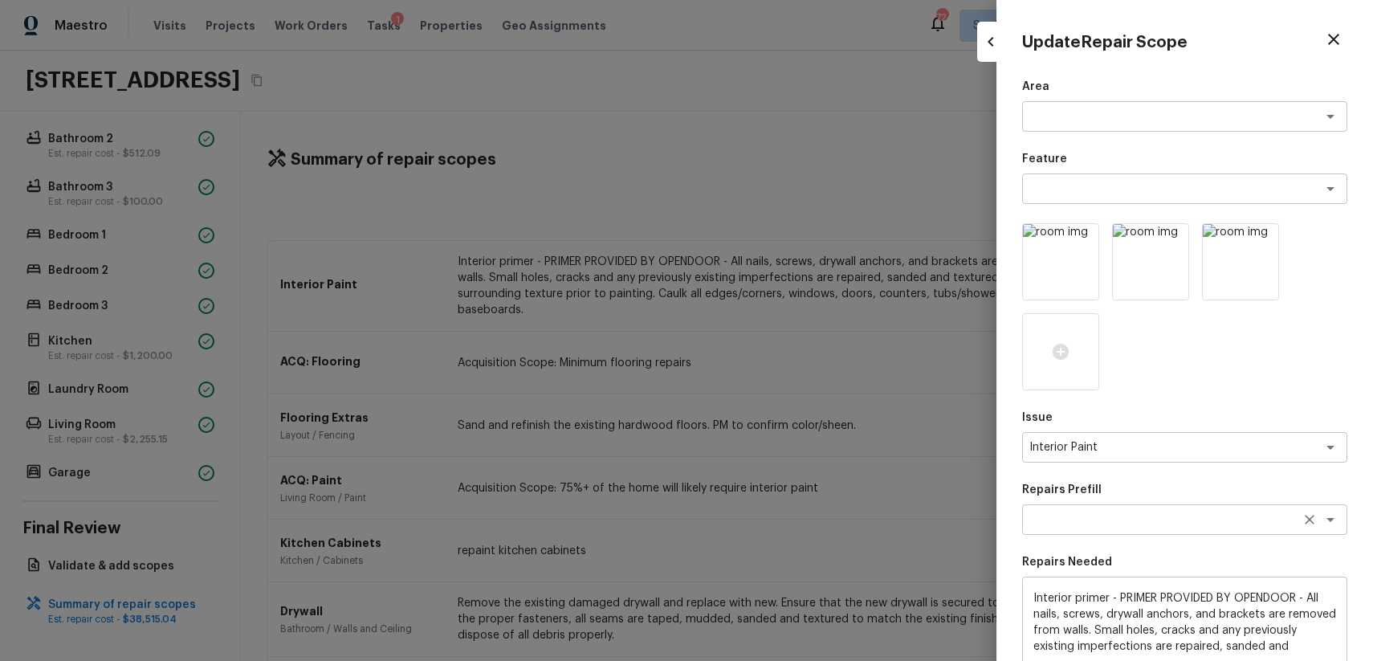
scroll to position [239, 0]
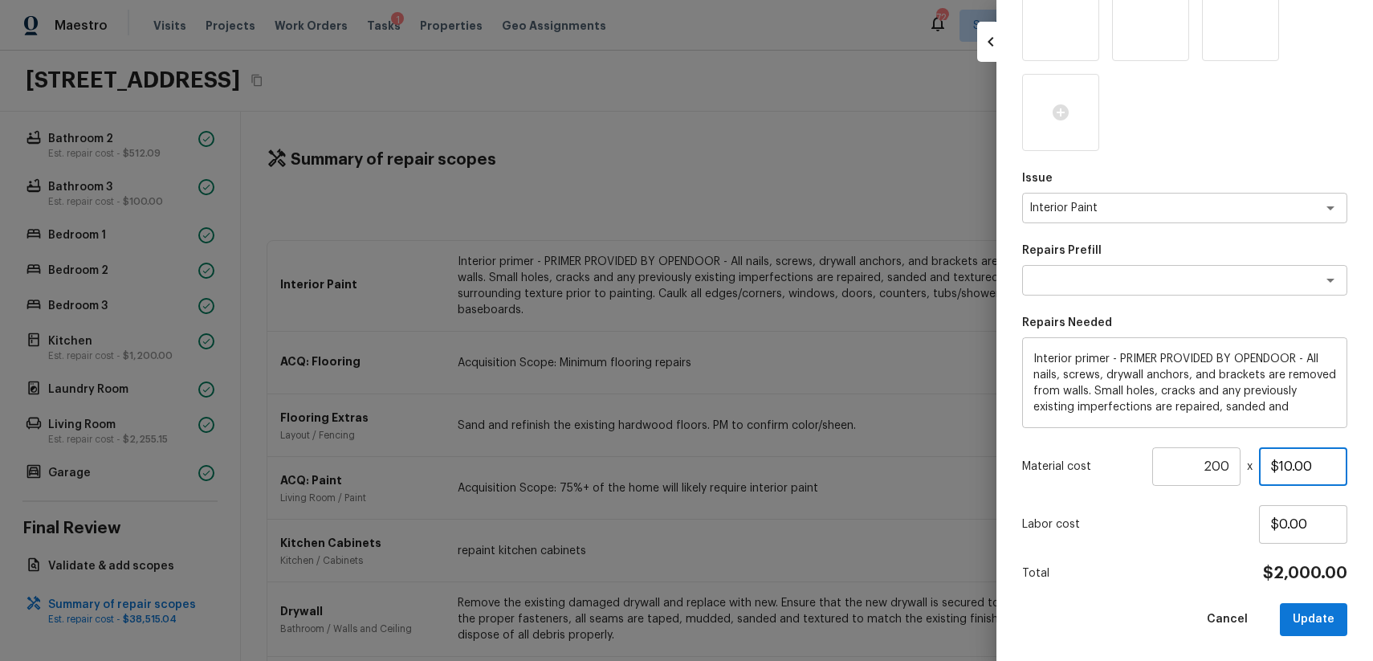
click at [1292, 458] on input "$10.00" at bounding box center [1303, 466] width 88 height 39
click at [1325, 614] on button "Update" at bounding box center [1313, 619] width 67 height 33
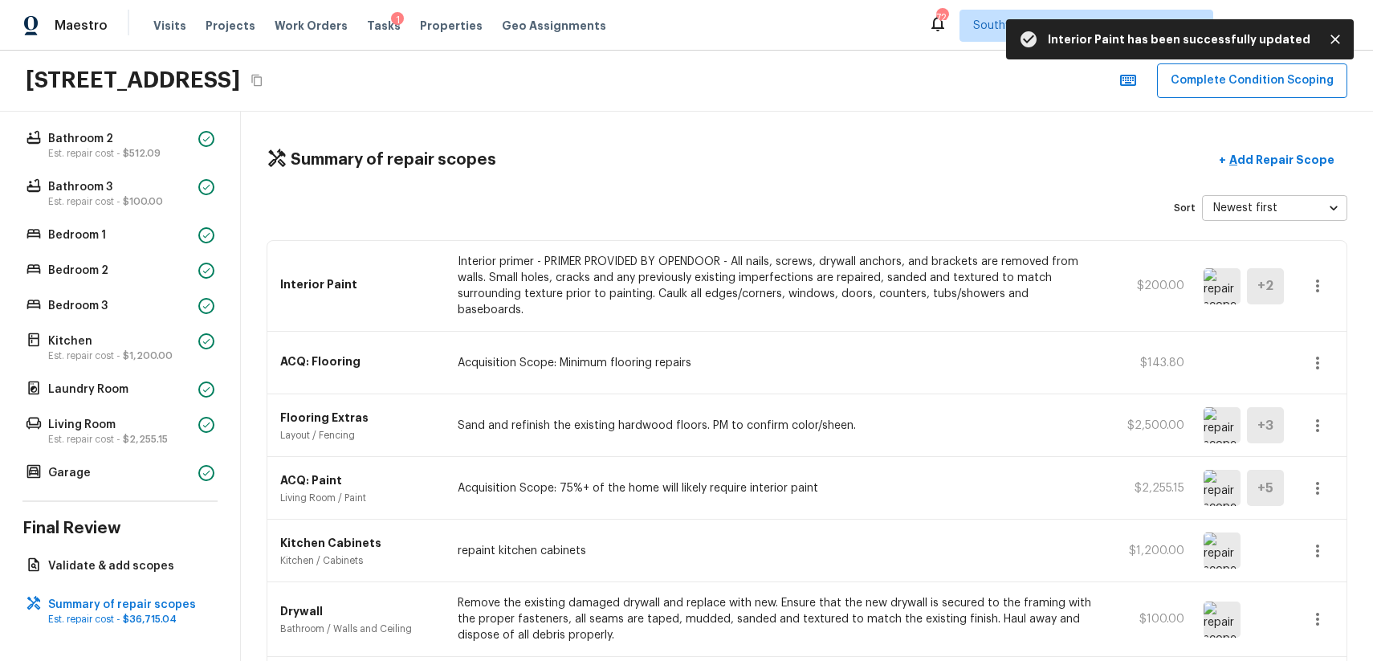
scroll to position [543, 0]
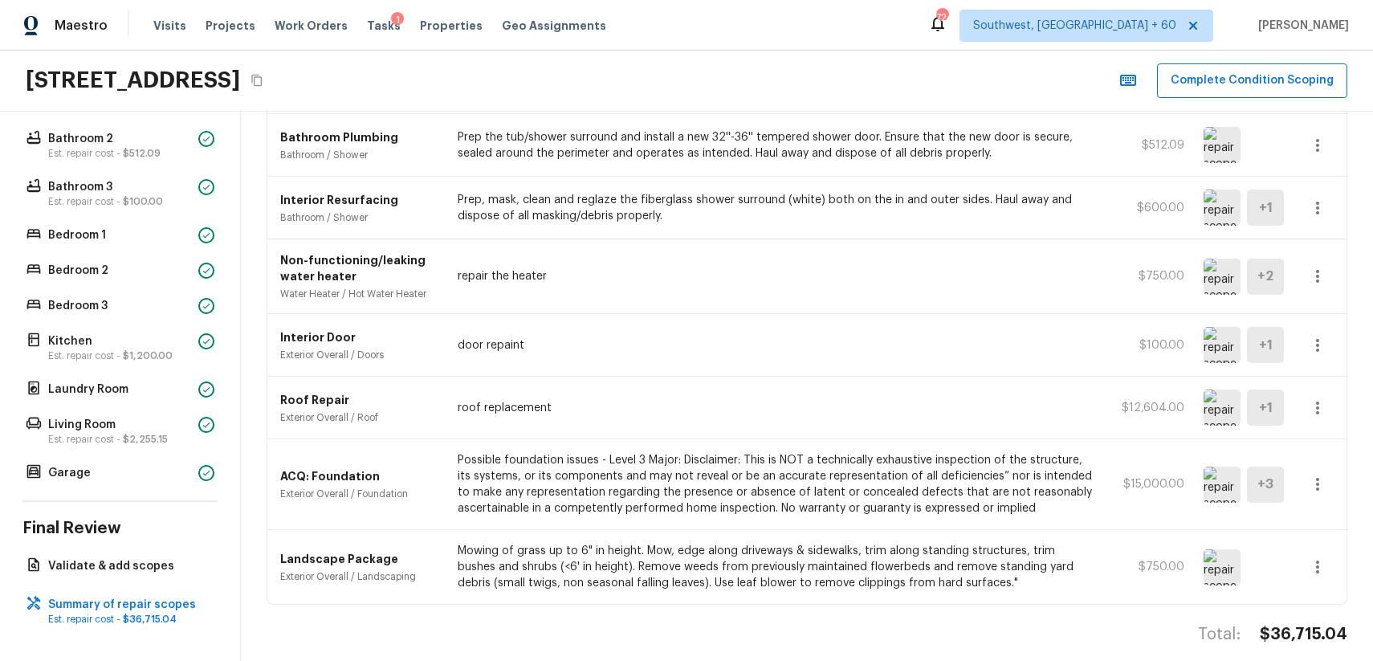
click at [1312, 624] on h4 "$36,715.04" at bounding box center [1304, 634] width 88 height 21
click at [1289, 624] on h4 "$36,715.04" at bounding box center [1304, 634] width 88 height 21
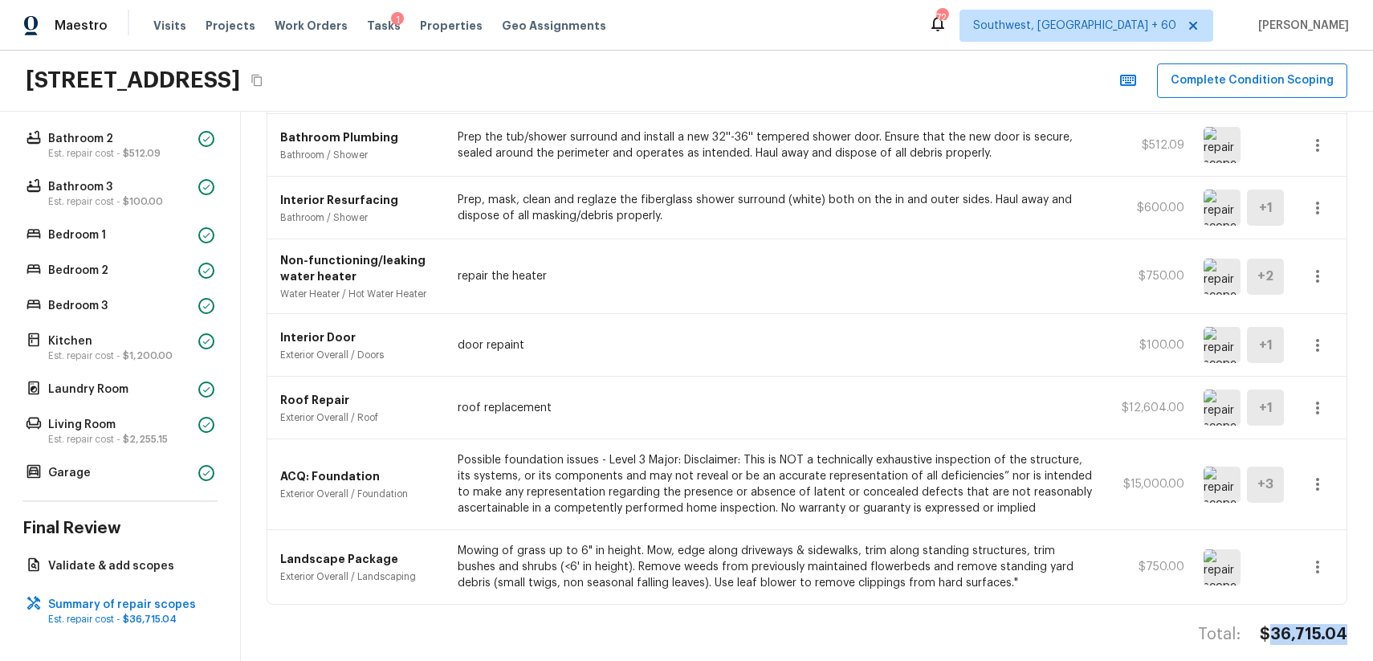
click at [1289, 624] on h4 "$36,715.04" at bounding box center [1304, 634] width 88 height 21
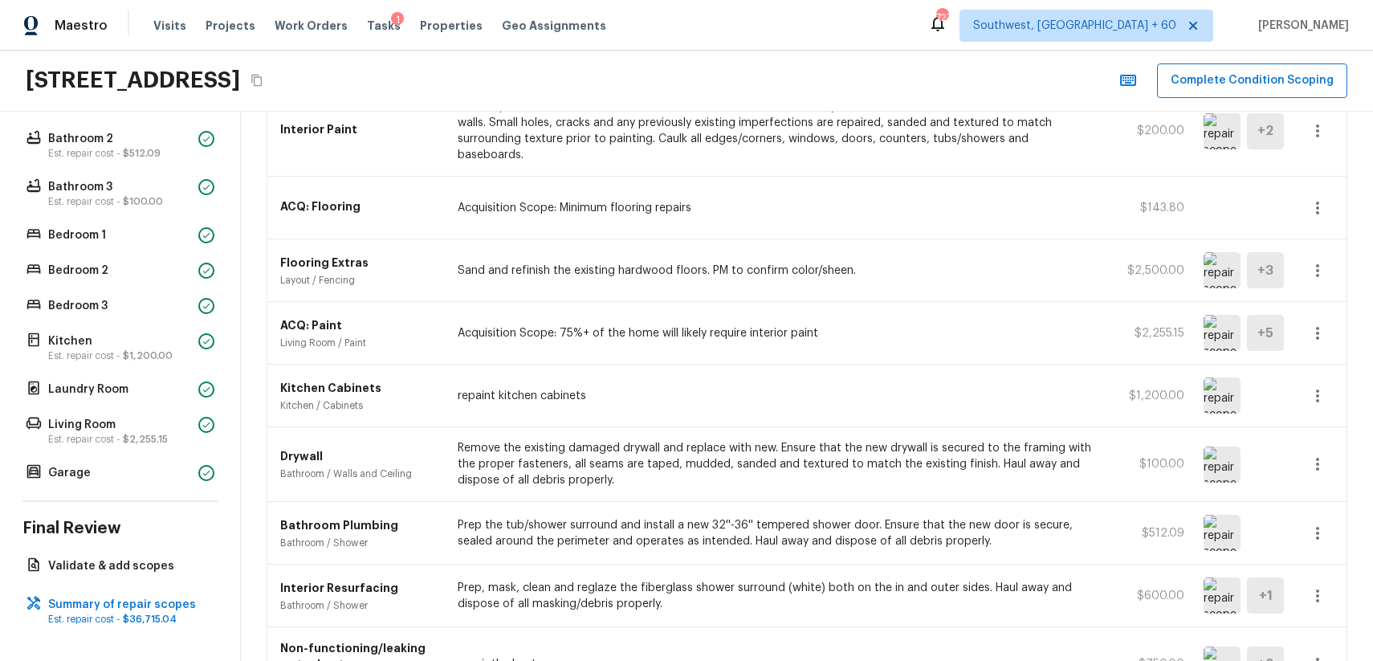
scroll to position [0, 0]
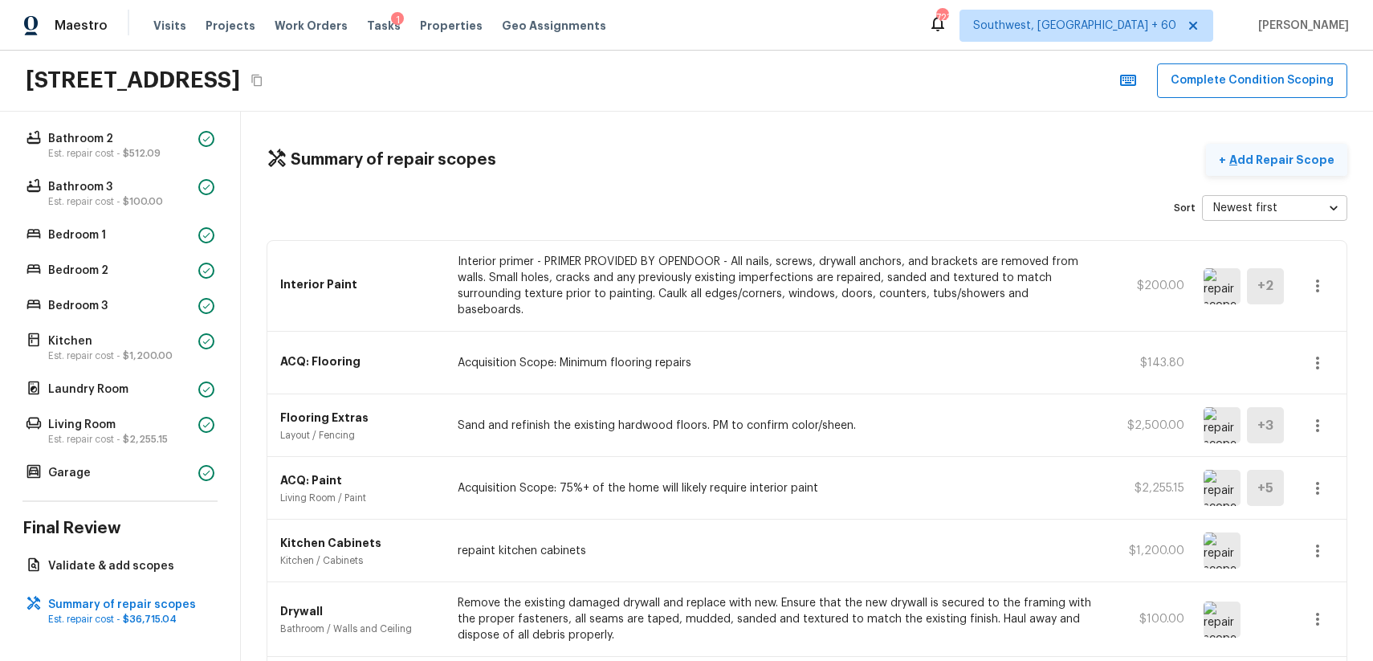
click at [1325, 152] on p "Add Repair Scope" at bounding box center [1280, 160] width 108 height 16
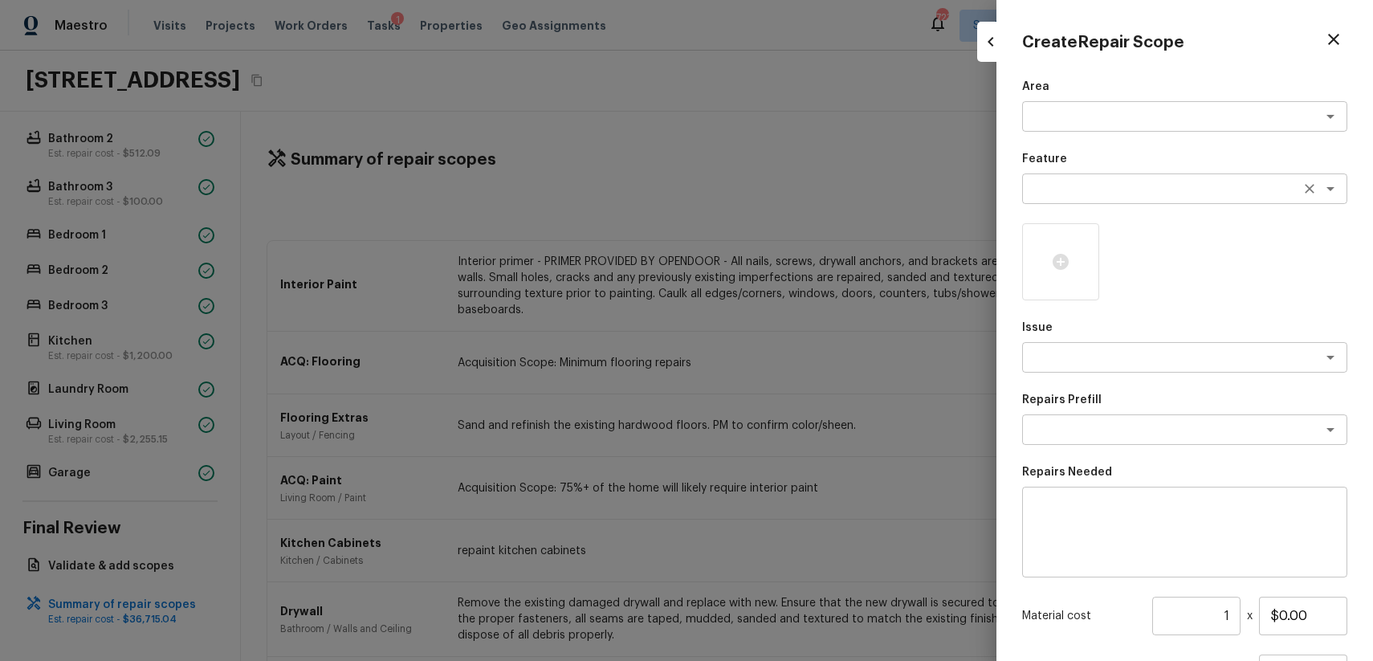
click at [1029, 197] on div "x ​" at bounding box center [1184, 188] width 325 height 31
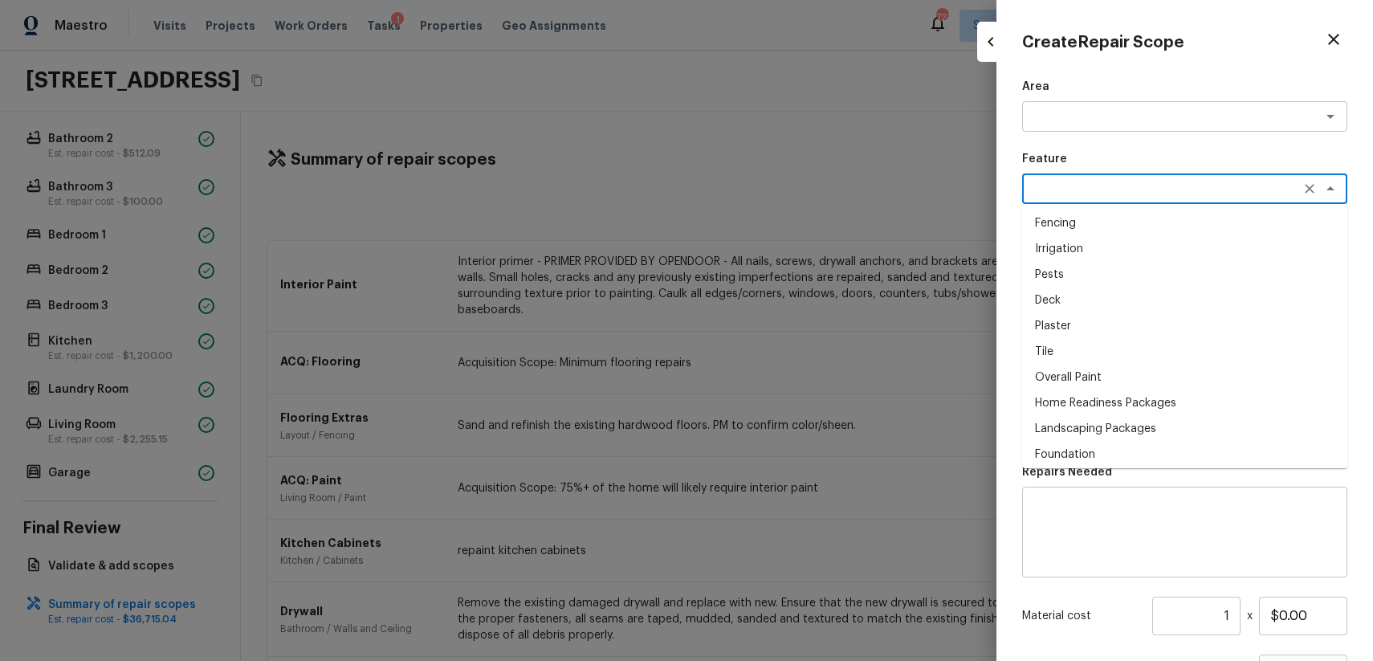
click at [1141, 518] on textarea at bounding box center [1184, 532] width 303 height 64
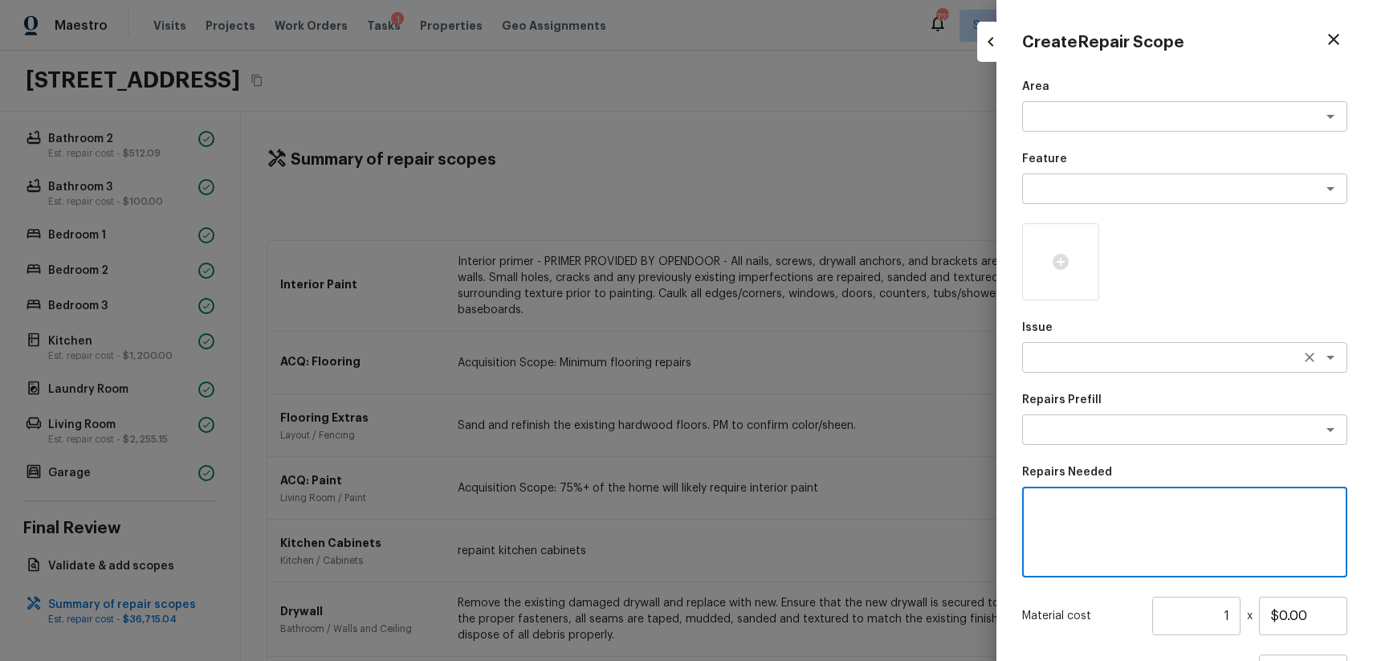
click at [1136, 348] on div "x ​" at bounding box center [1184, 357] width 325 height 31
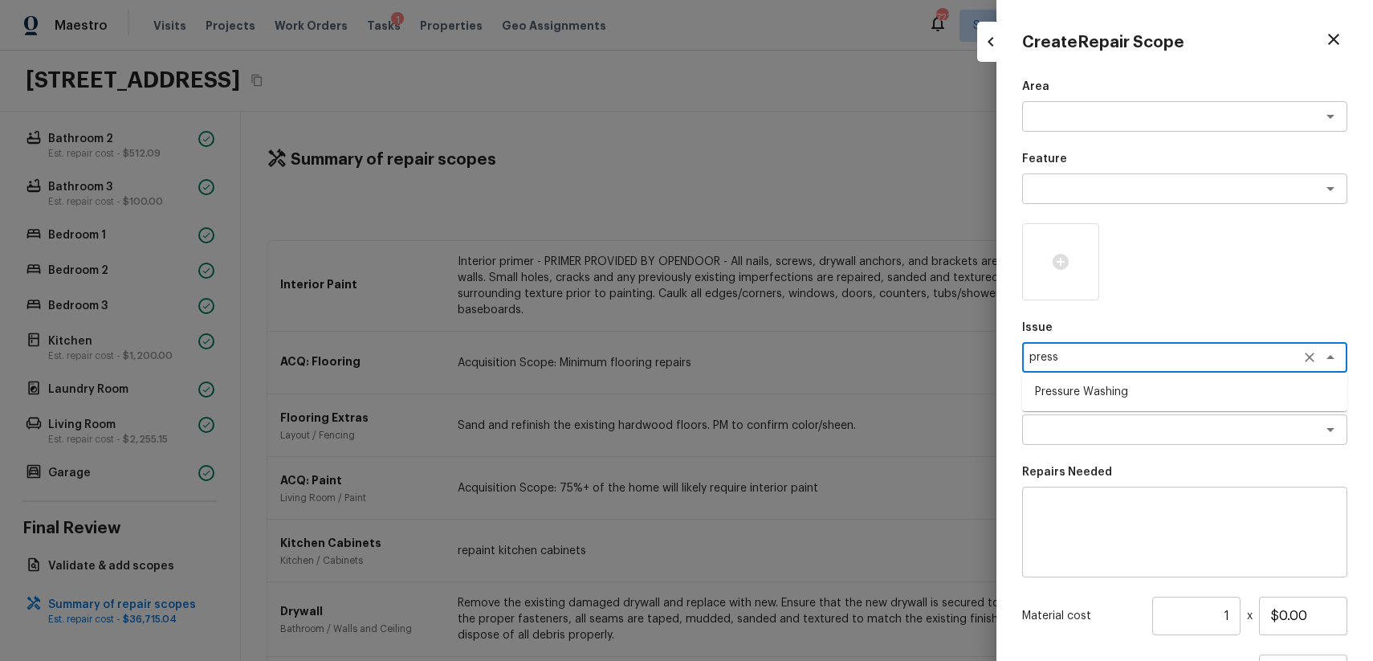
click at [1083, 388] on li "Pressure Washing" at bounding box center [1184, 392] width 325 height 26
click at [1130, 403] on p "Repairs Prefill" at bounding box center [1184, 400] width 325 height 16
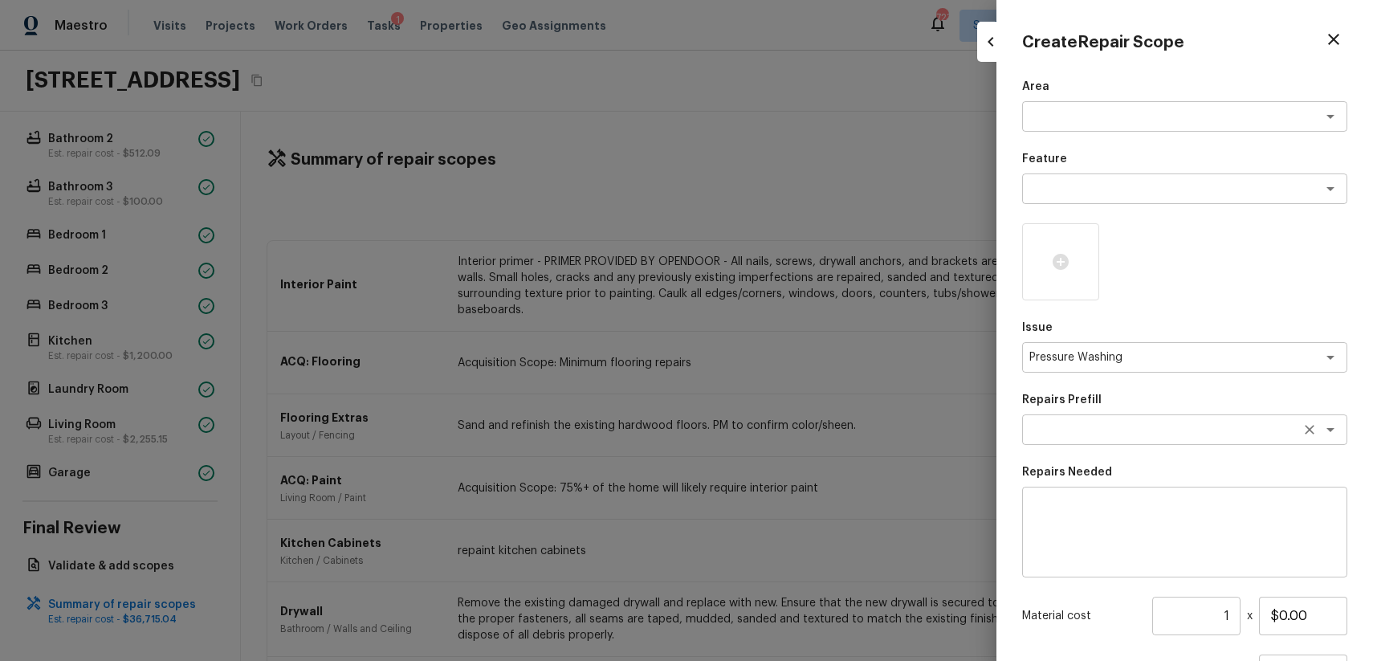
click at [1138, 414] on div "x ​" at bounding box center [1184, 429] width 325 height 31
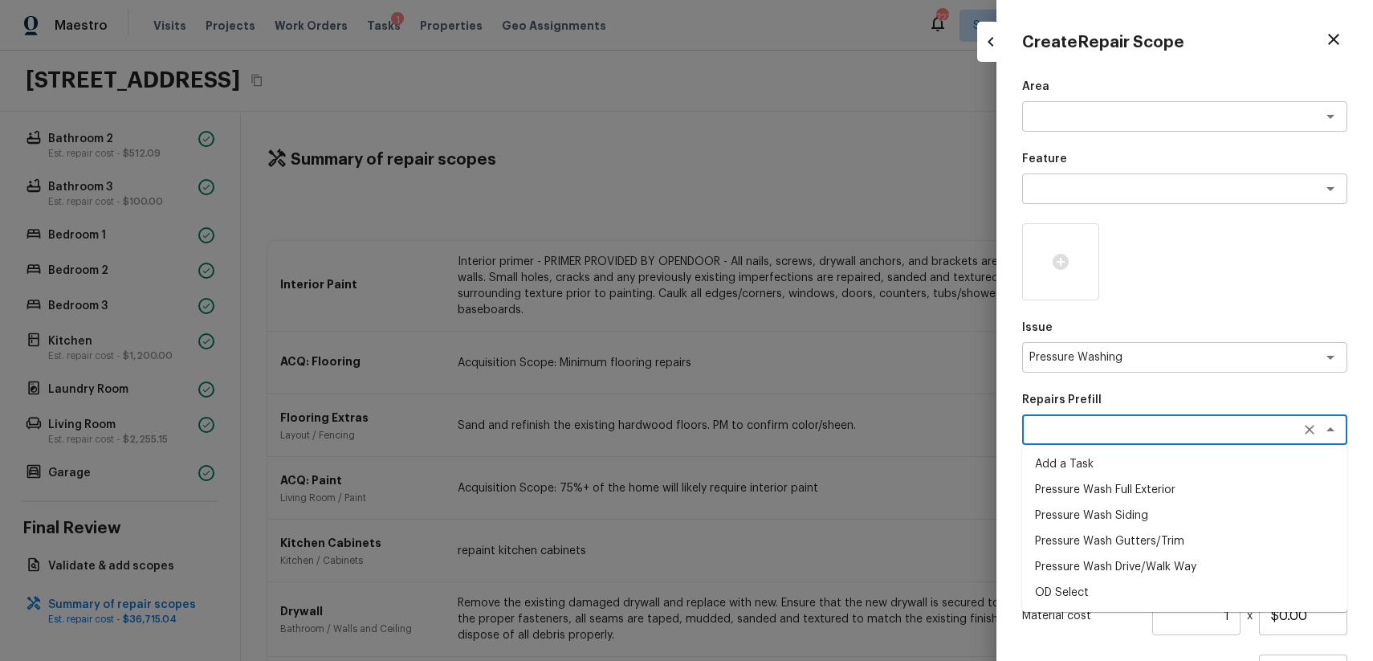
click at [1186, 493] on li "Pressure Wash Full Exterior" at bounding box center [1184, 490] width 325 height 26
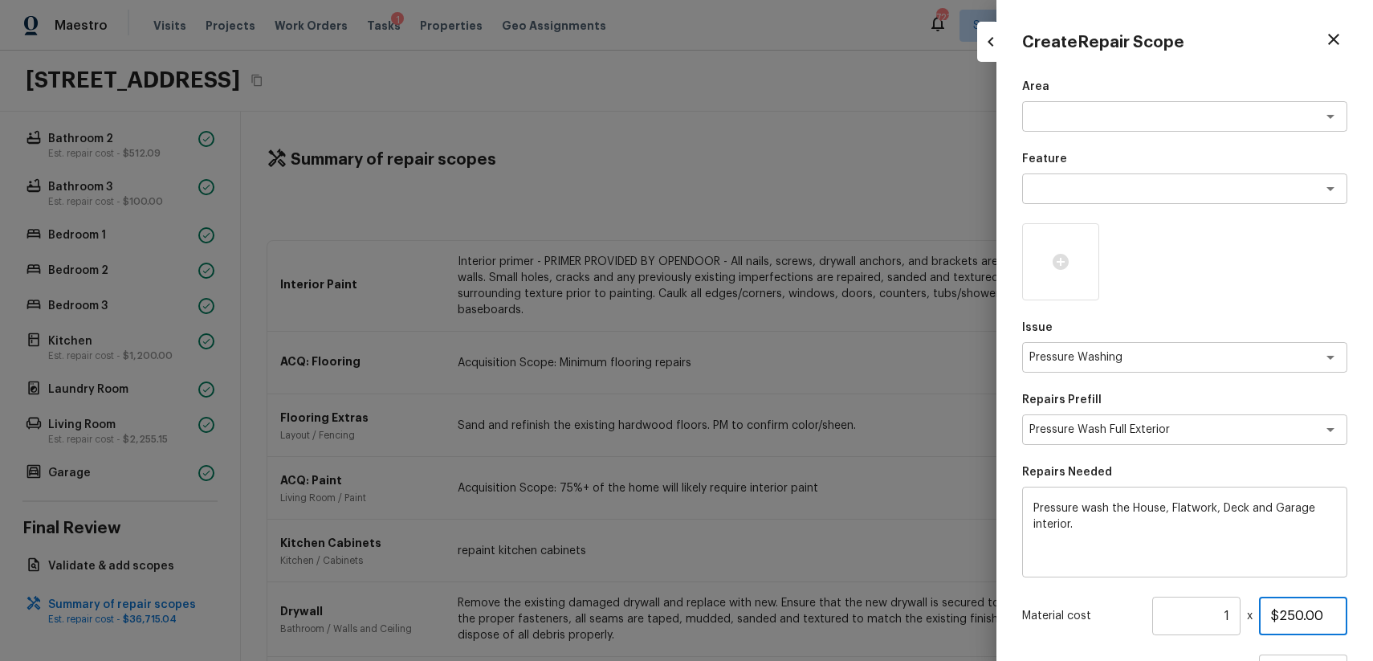
drag, startPoint x: 1278, startPoint y: 613, endPoint x: 1372, endPoint y: 626, distance: 94.8
click at [1372, 626] on div "Create Repair Scope Area x ​ Feature x ​ Issue Pressure Washing x ​ Repairs Pre…" at bounding box center [1184, 330] width 377 height 661
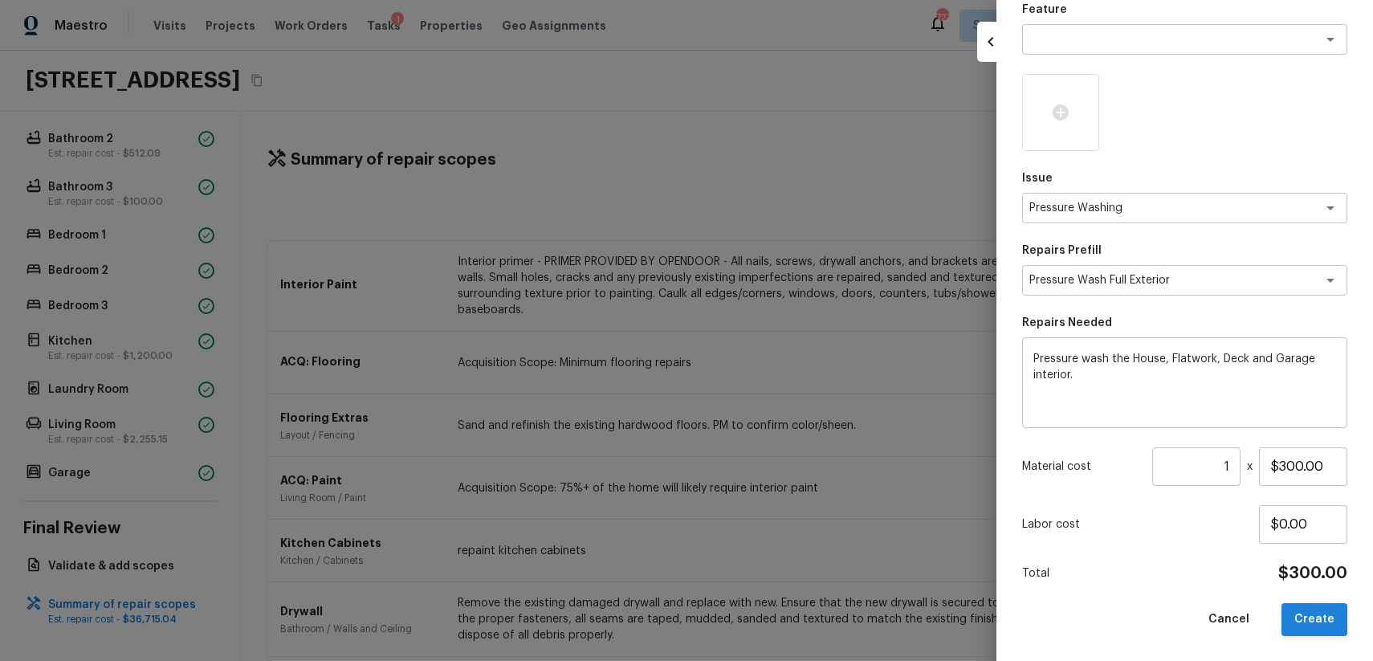
click at [1334, 625] on button "Create" at bounding box center [1314, 619] width 66 height 33
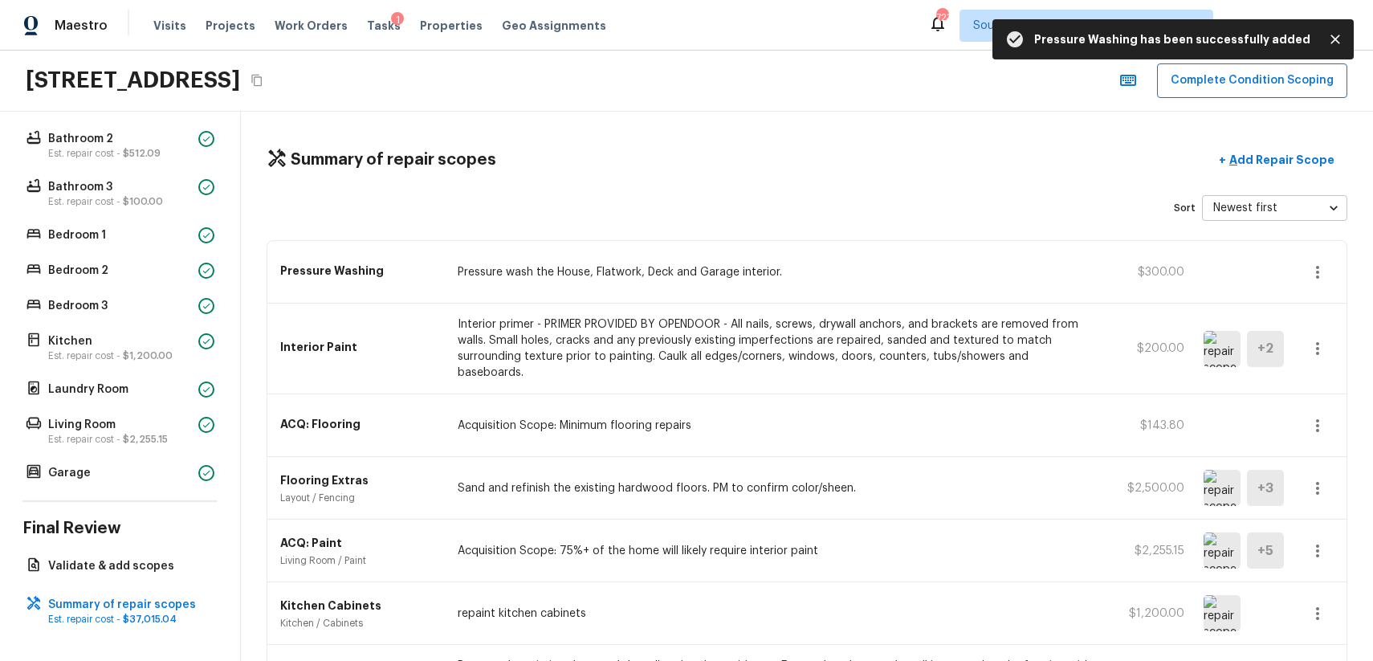
scroll to position [605, 0]
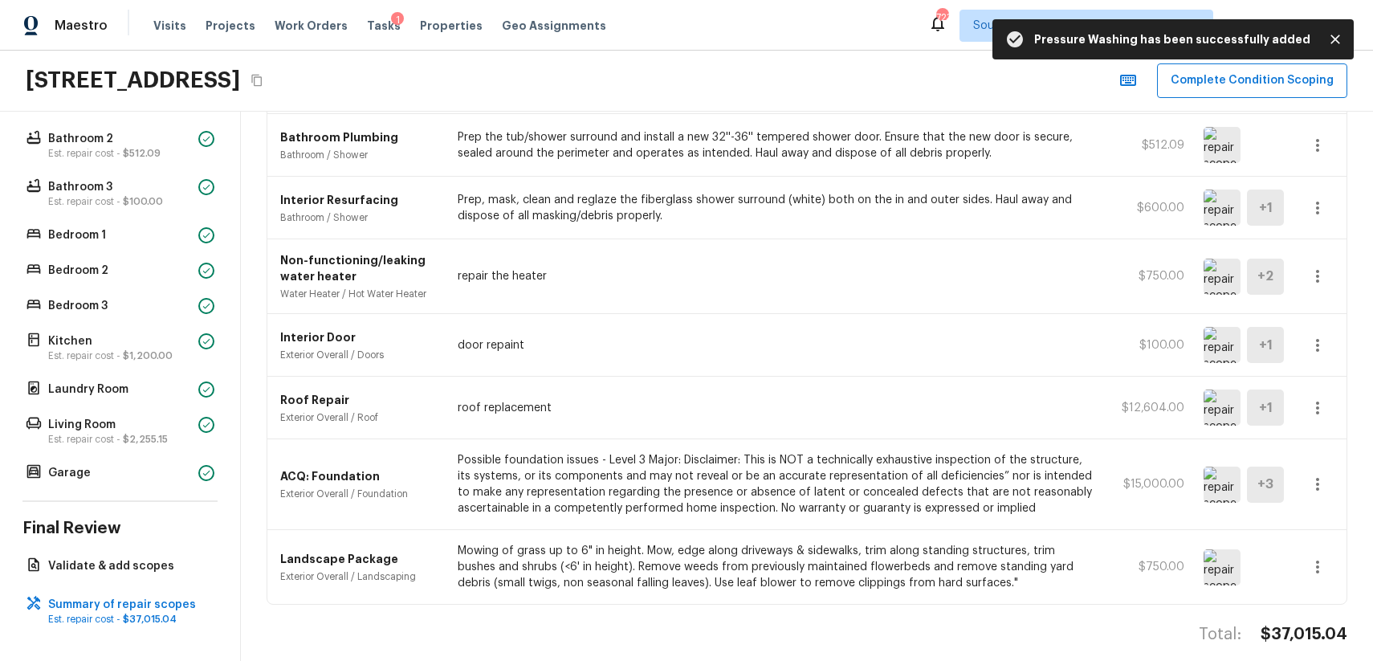
click at [1254, 604] on div "Summary of repair scopes + Add Repair Scope Sort Newest first newestFirst ​ Pre…" at bounding box center [807, 386] width 1132 height 549
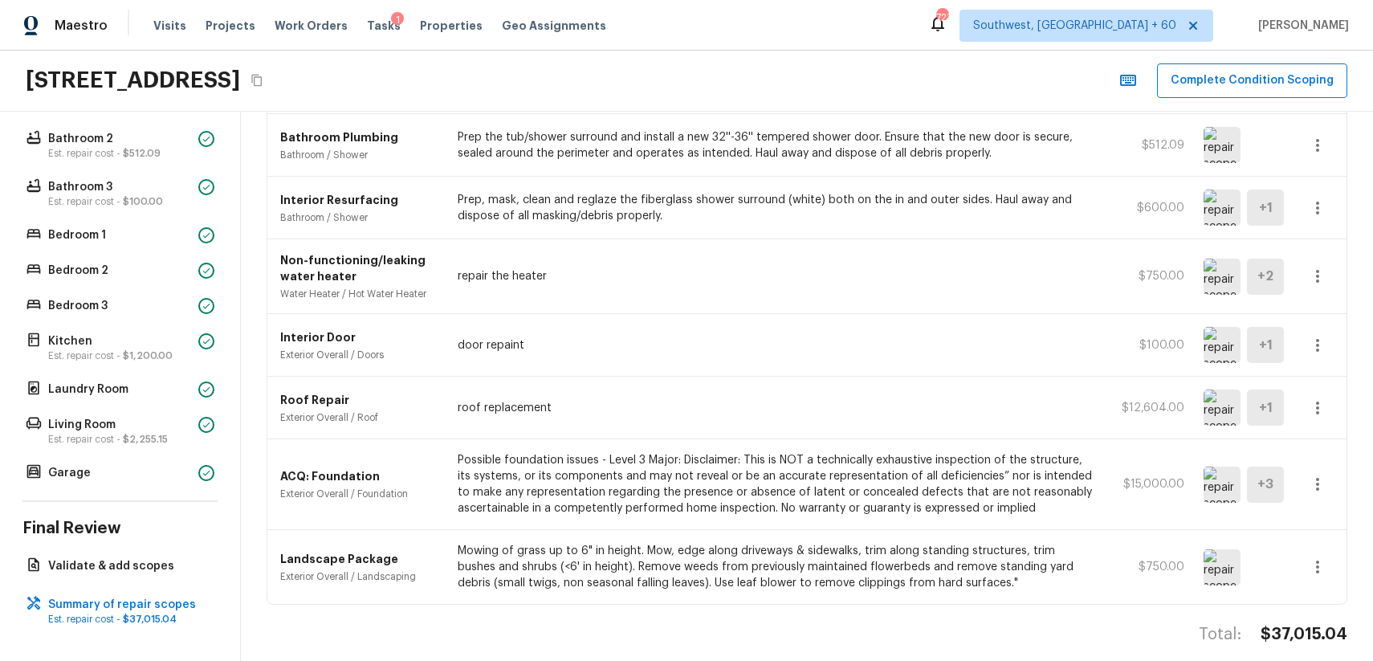
click at [1254, 604] on div "Summary of repair scopes + Add Repair Scope Sort Newest first newestFirst ​ Pre…" at bounding box center [807, 386] width 1132 height 549
click at [1299, 624] on h4 "$37,015.04" at bounding box center [1303, 634] width 87 height 21
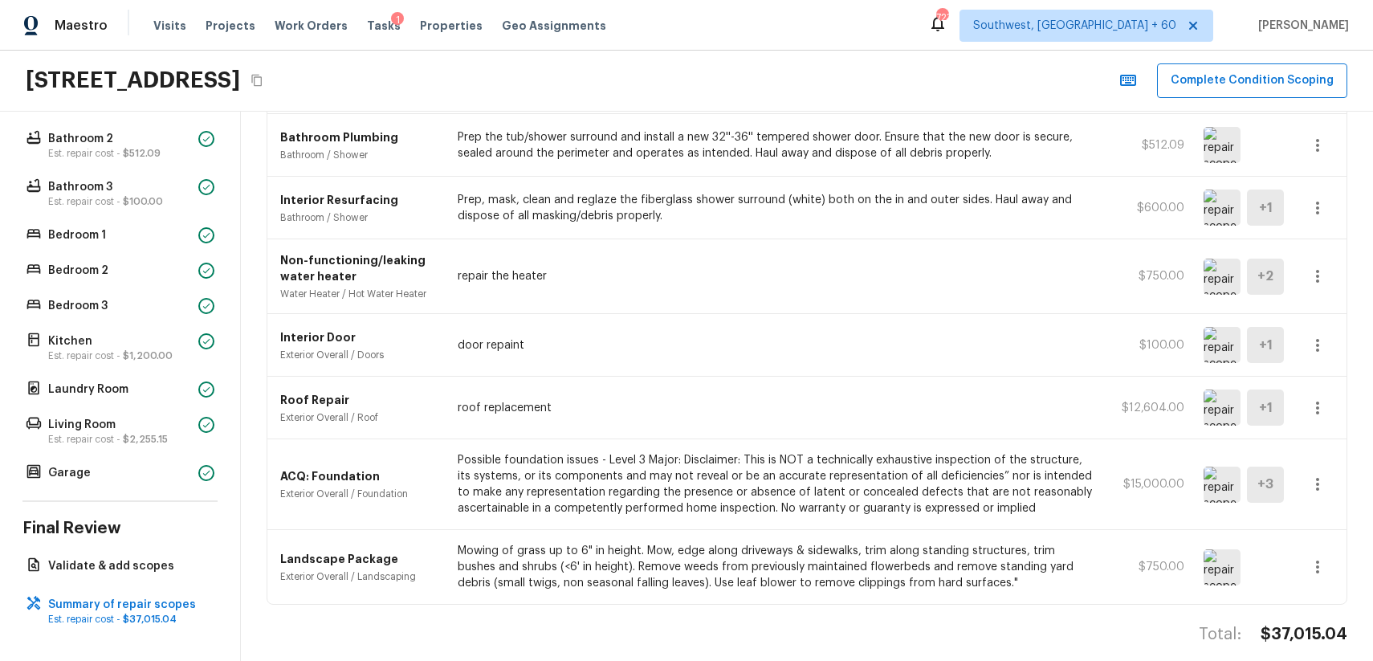
click at [1344, 624] on h4 "$37,015.04" at bounding box center [1303, 634] width 87 height 21
copy h4 "$37,015.04"
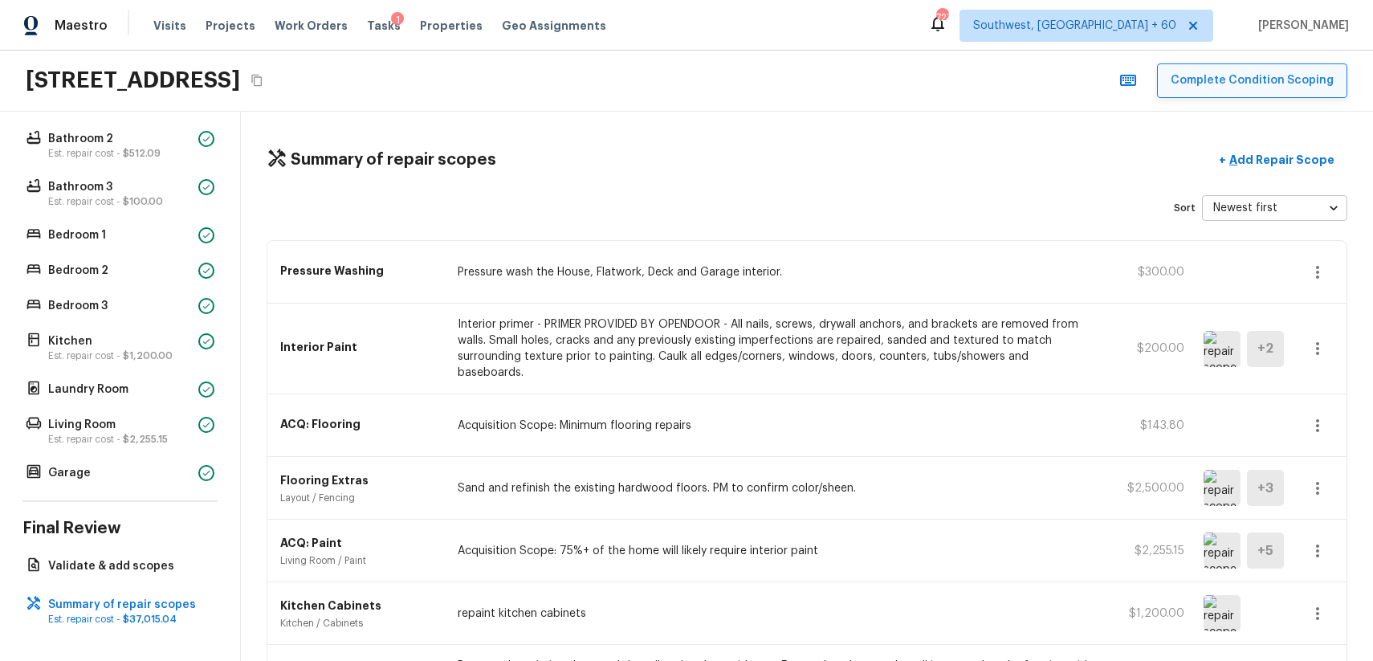
click at [1210, 82] on button "Complete Condition Scoping" at bounding box center [1252, 80] width 190 height 35
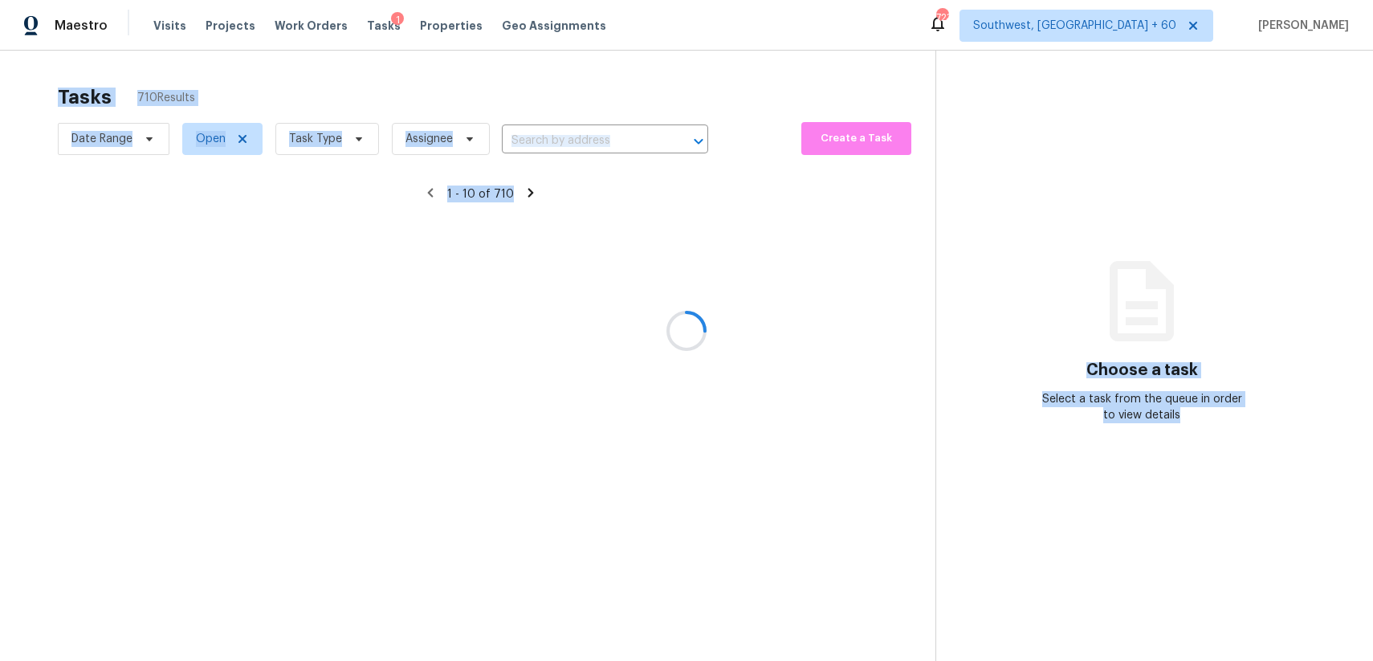
click at [464, 113] on div at bounding box center [686, 330] width 1373 height 661
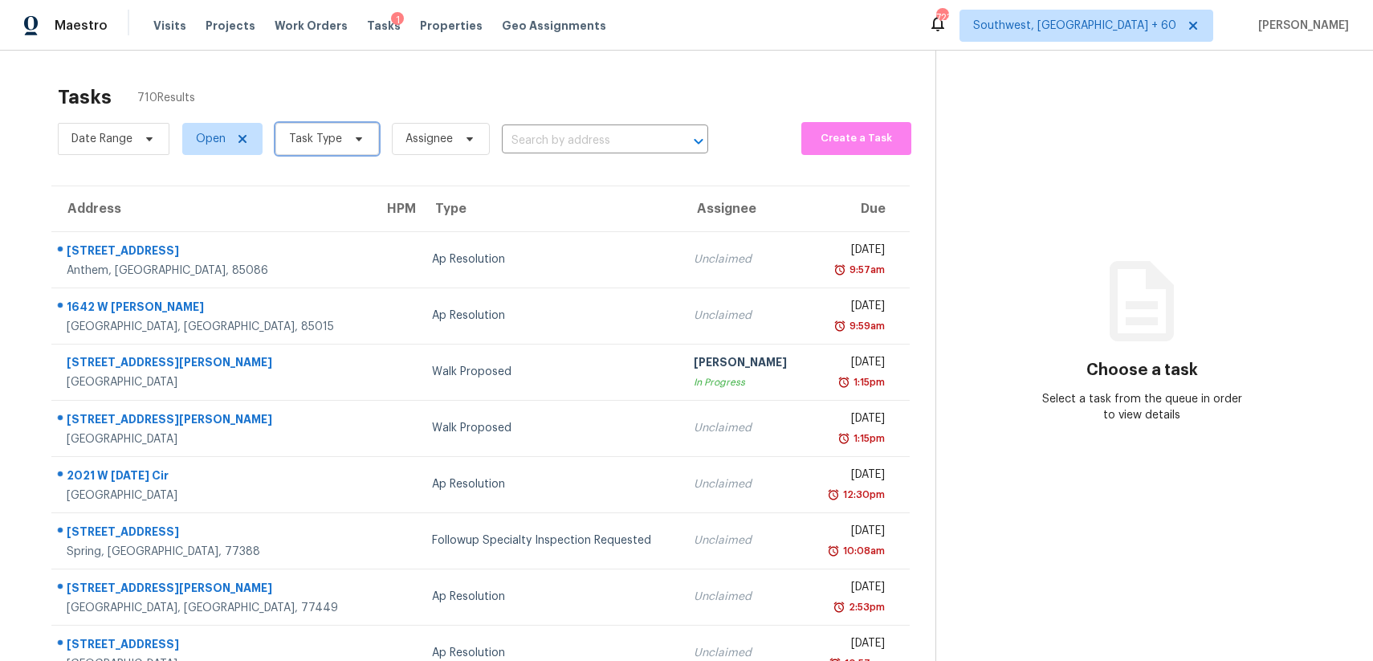
click at [352, 135] on icon at bounding box center [358, 138] width 13 height 13
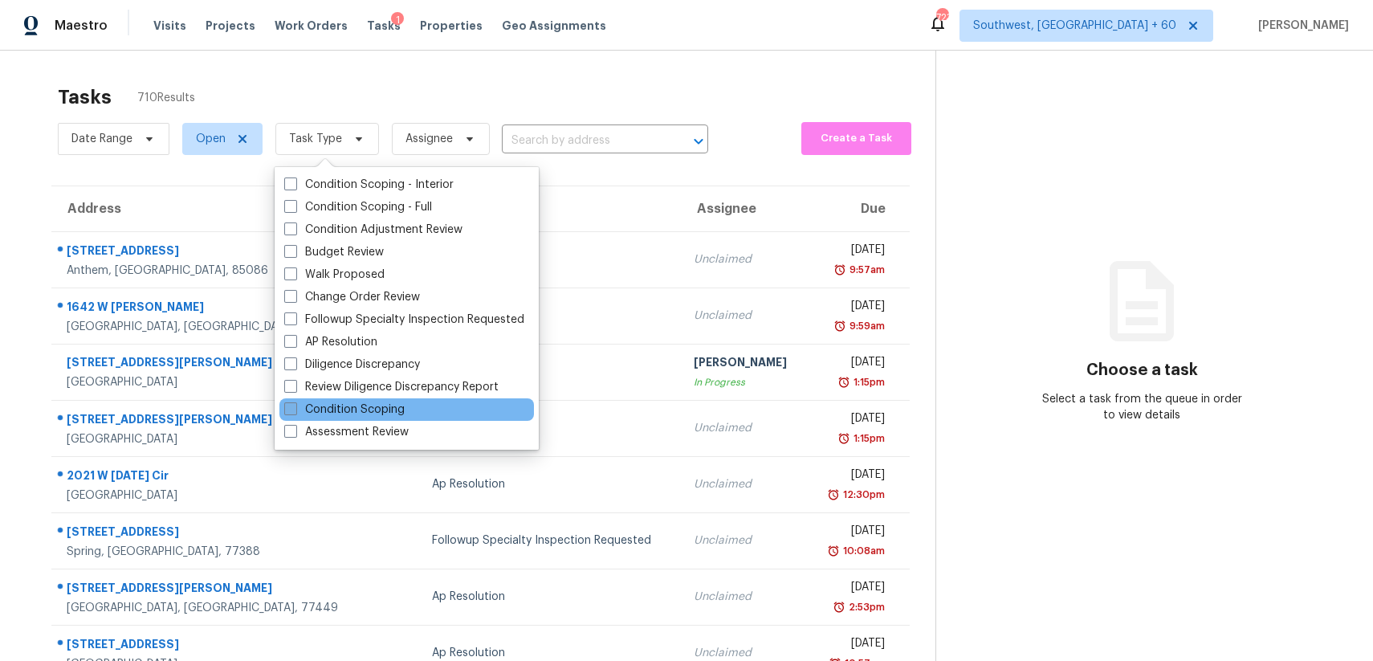
click at [362, 409] on label "Condition Scoping" at bounding box center [344, 409] width 120 height 16
click at [295, 409] on input "Condition Scoping" at bounding box center [289, 406] width 10 height 10
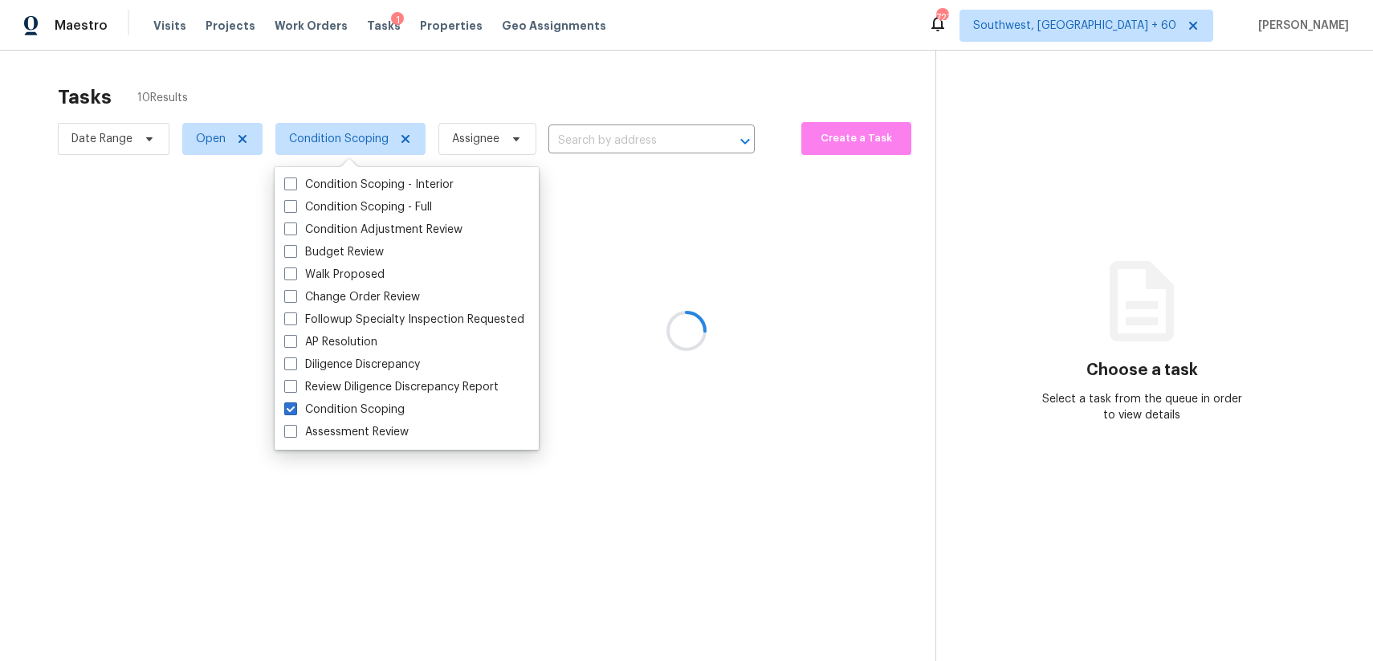
click at [1074, 174] on div at bounding box center [686, 330] width 1373 height 661
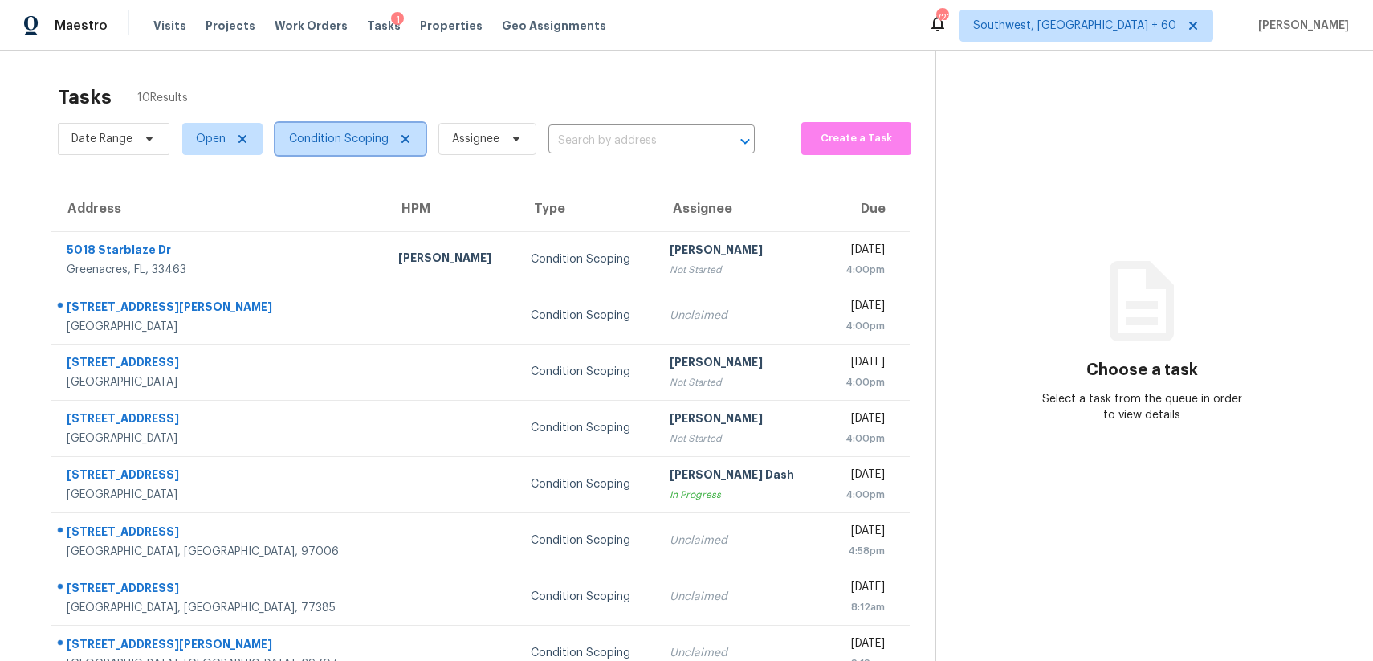
click at [344, 141] on span "Condition Scoping" at bounding box center [339, 139] width 100 height 16
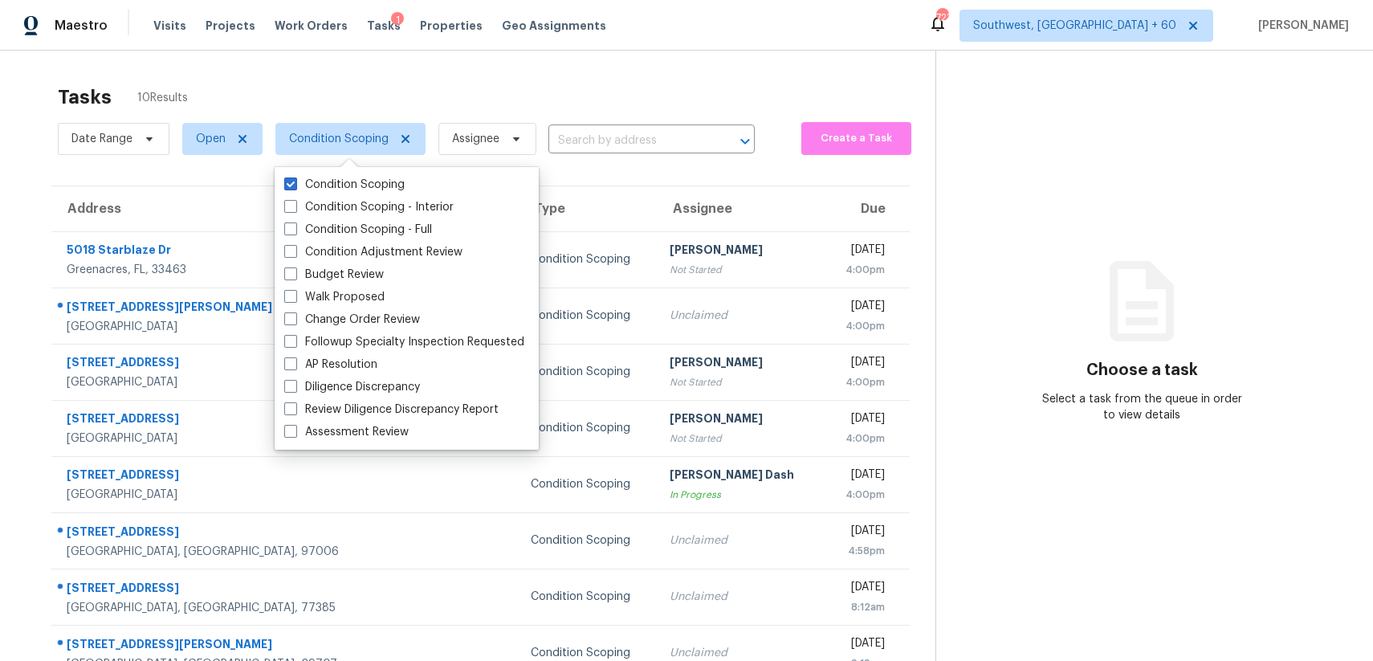
click at [419, 100] on div "Tasks 10 Results" at bounding box center [497, 97] width 878 height 42
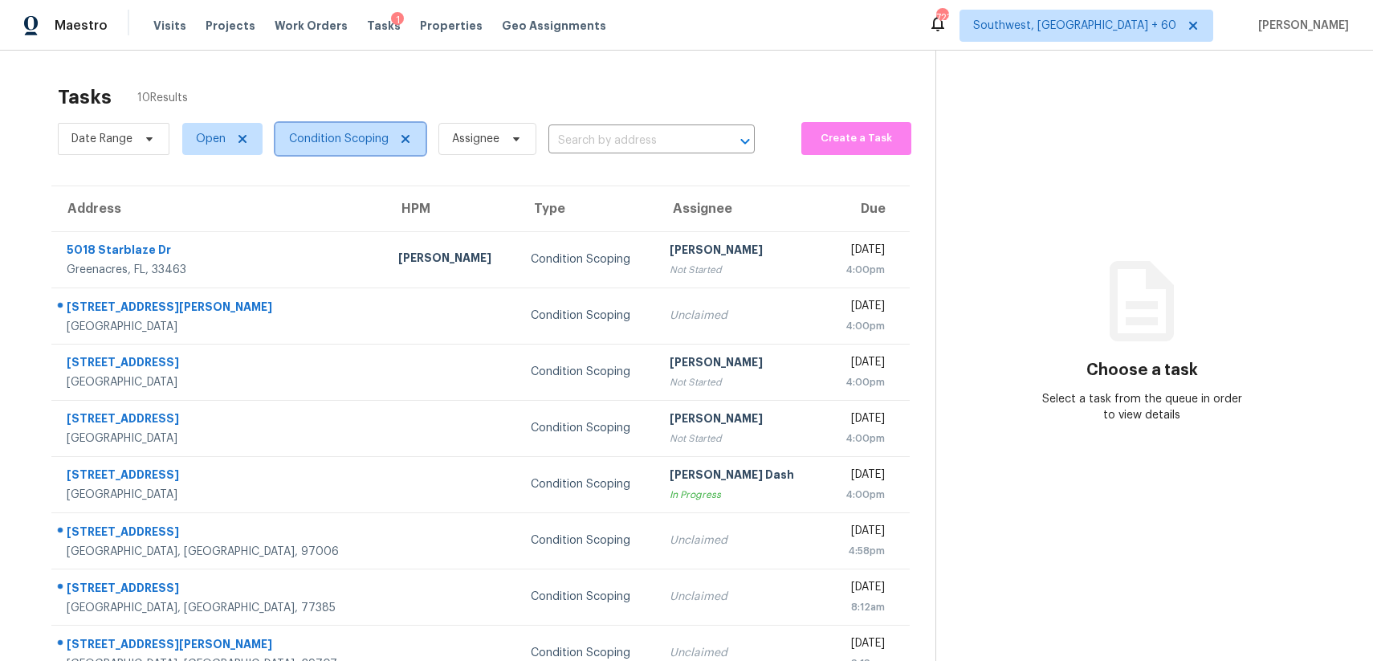
click at [313, 147] on span "Condition Scoping" at bounding box center [350, 139] width 150 height 32
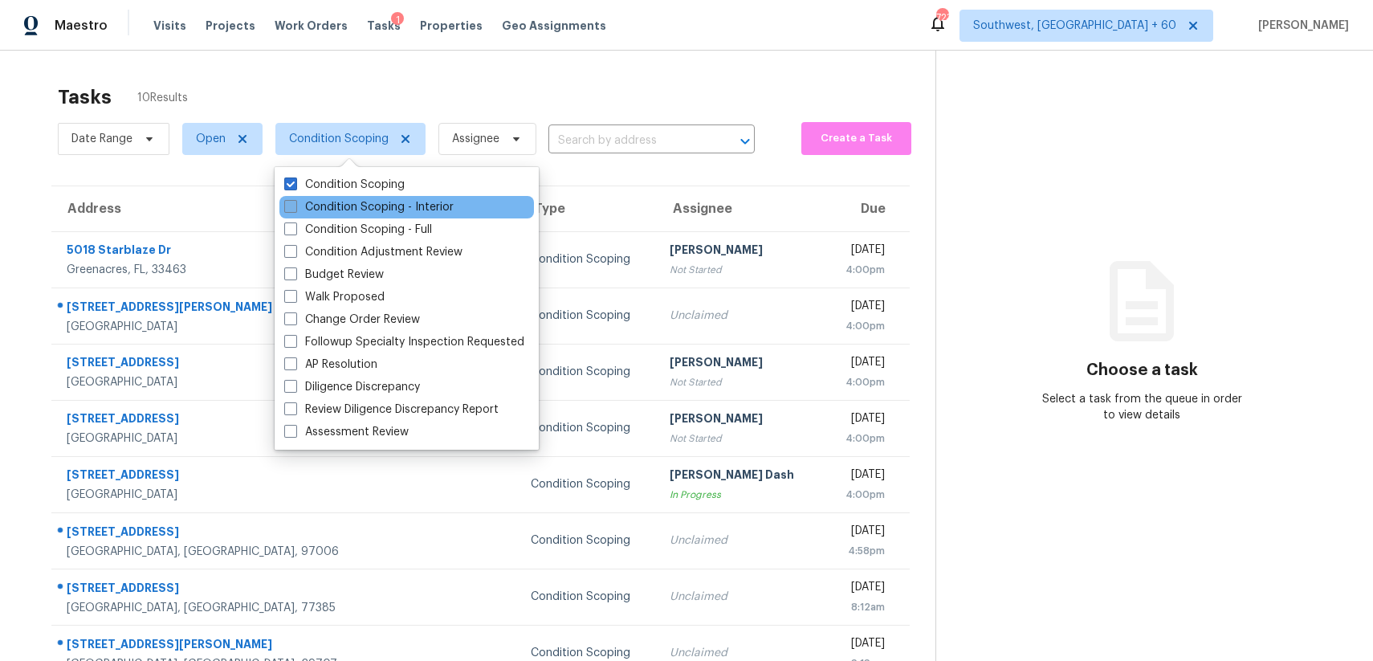
click at [343, 211] on label "Condition Scoping - Interior" at bounding box center [368, 207] width 169 height 16
click at [295, 210] on input "Condition Scoping - Interior" at bounding box center [289, 204] width 10 height 10
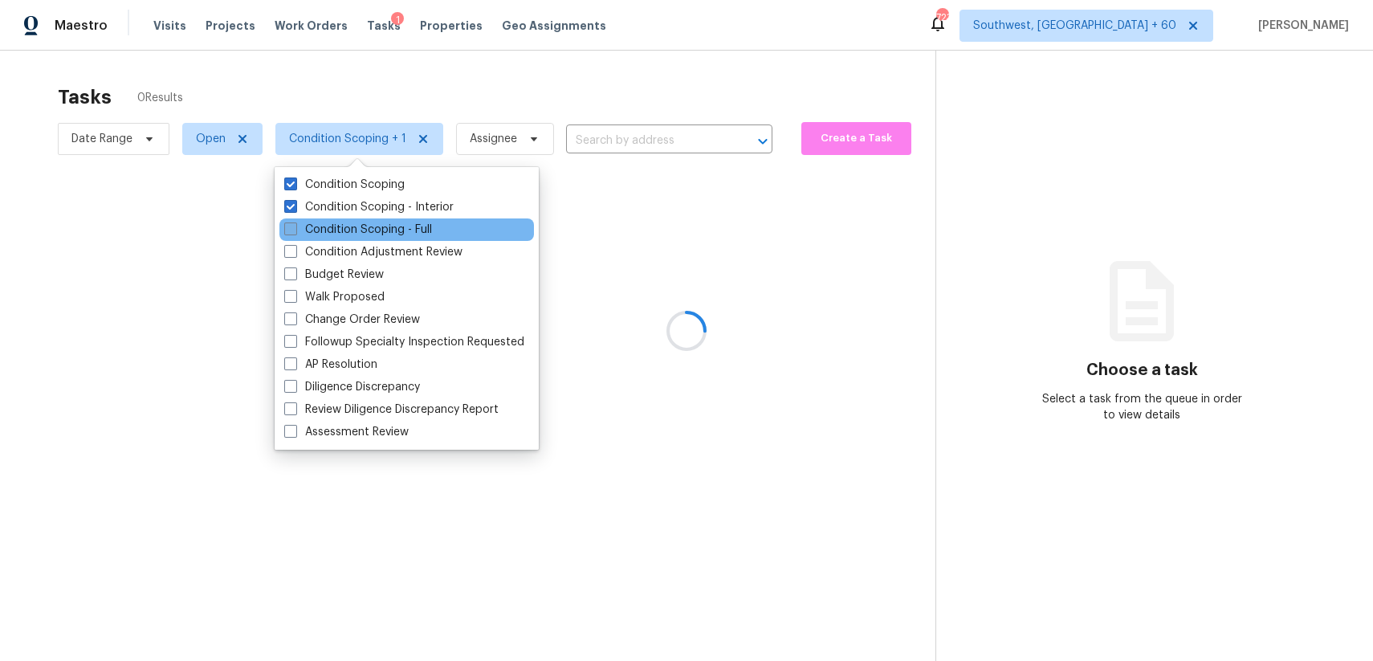
click at [367, 232] on label "Condition Scoping - Full" at bounding box center [358, 230] width 148 height 16
click at [295, 232] on input "Condition Scoping - Full" at bounding box center [289, 227] width 10 height 10
click at [356, 221] on div "Condition Scoping - Full" at bounding box center [406, 229] width 255 height 22
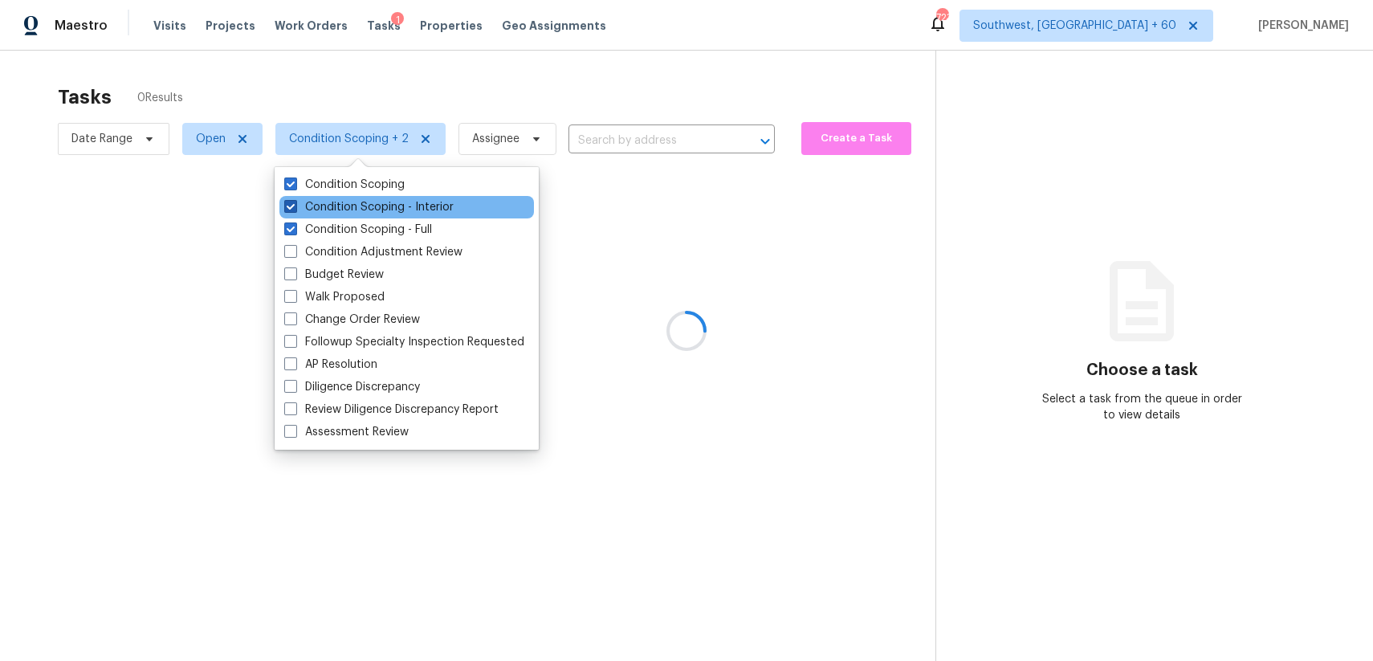
click at [355, 211] on label "Condition Scoping - Interior" at bounding box center [368, 207] width 169 height 16
click at [295, 210] on input "Condition Scoping - Interior" at bounding box center [289, 204] width 10 height 10
click at [349, 198] on div "Condition Scoping - Interior" at bounding box center [406, 207] width 255 height 22
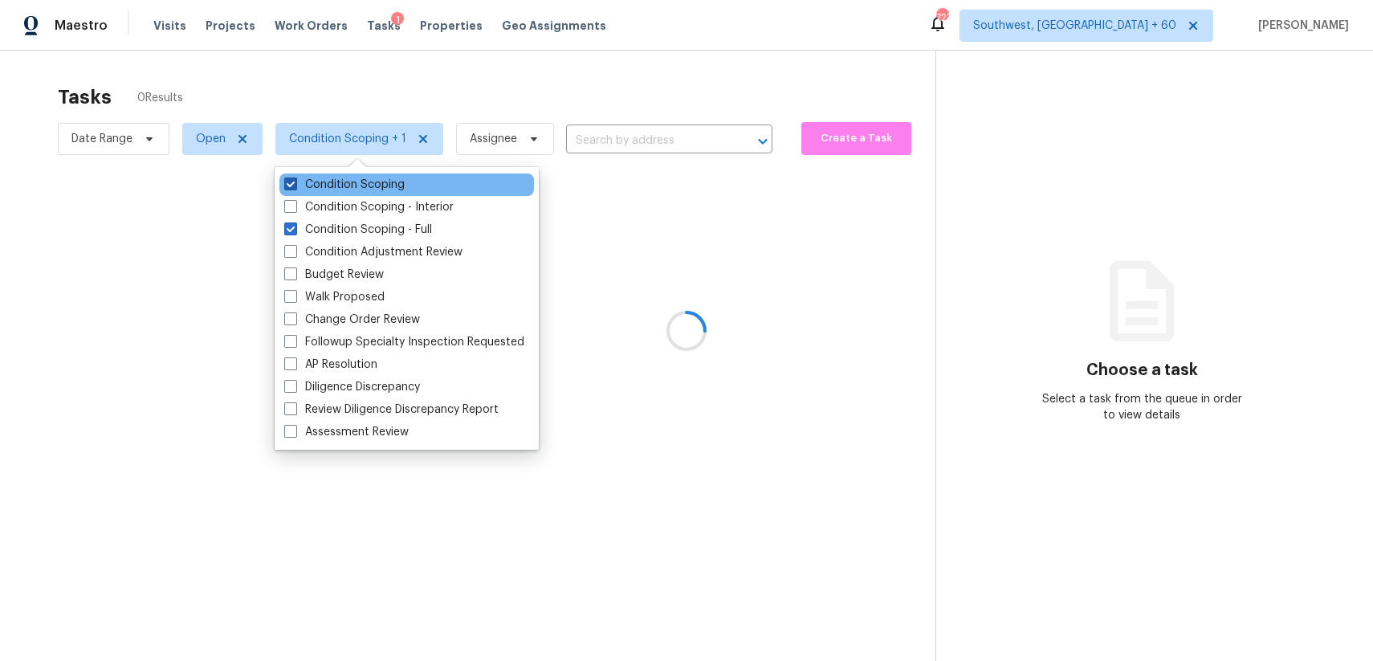
click at [352, 185] on label "Condition Scoping" at bounding box center [344, 185] width 120 height 16
click at [295, 185] on input "Condition Scoping" at bounding box center [289, 182] width 10 height 10
click at [484, 71] on div at bounding box center [686, 330] width 1373 height 661
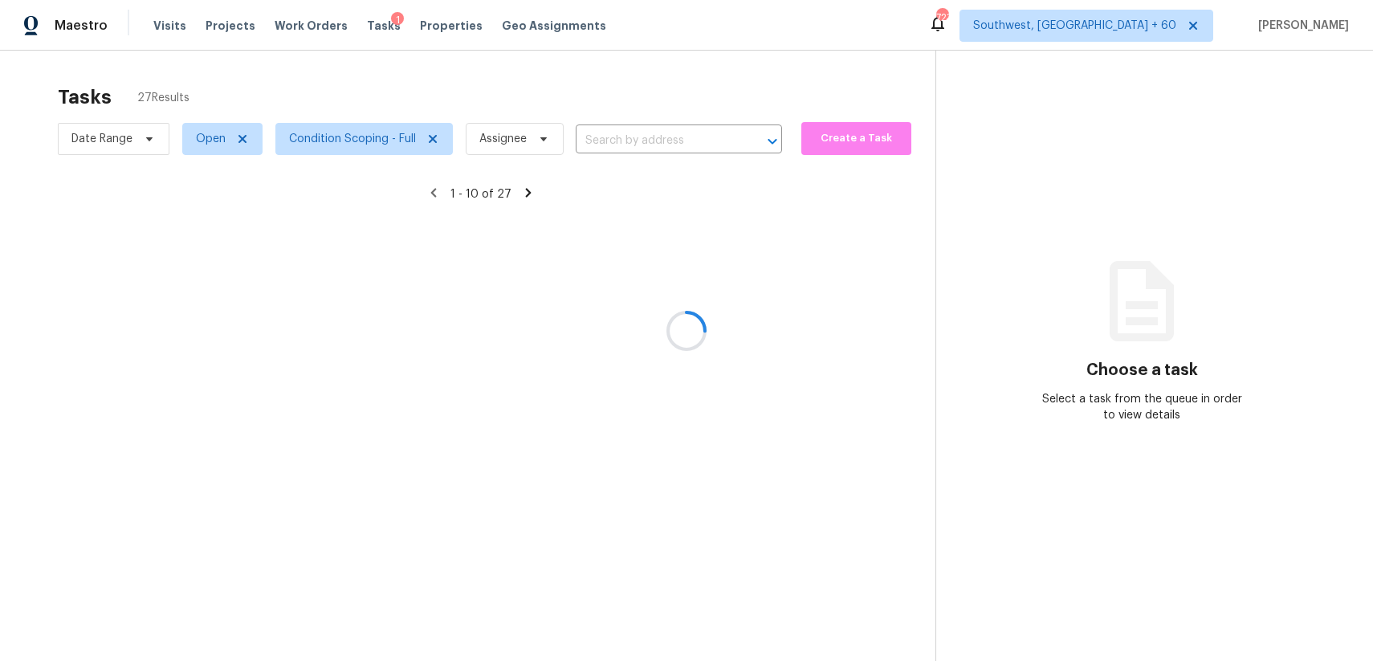
click at [334, 130] on div at bounding box center [686, 330] width 1373 height 661
click at [349, 147] on div at bounding box center [686, 330] width 1373 height 661
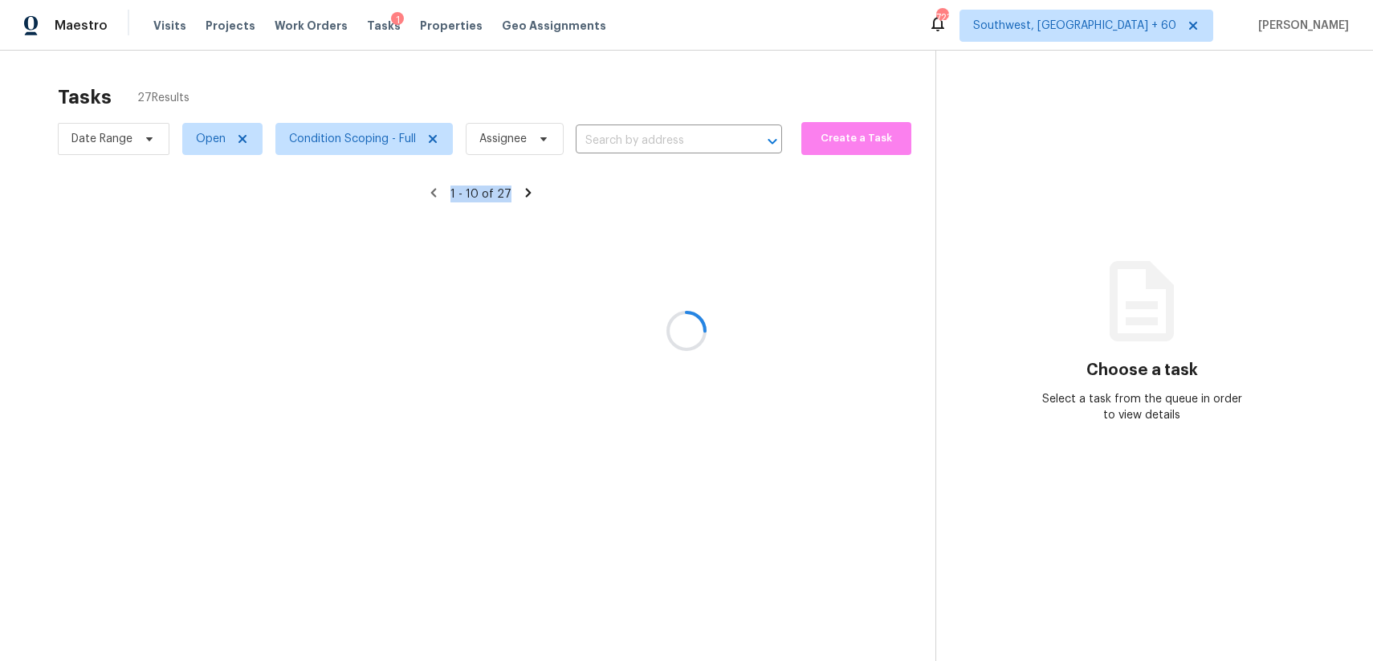
click at [349, 147] on div at bounding box center [686, 330] width 1373 height 661
click at [352, 141] on div at bounding box center [686, 330] width 1373 height 661
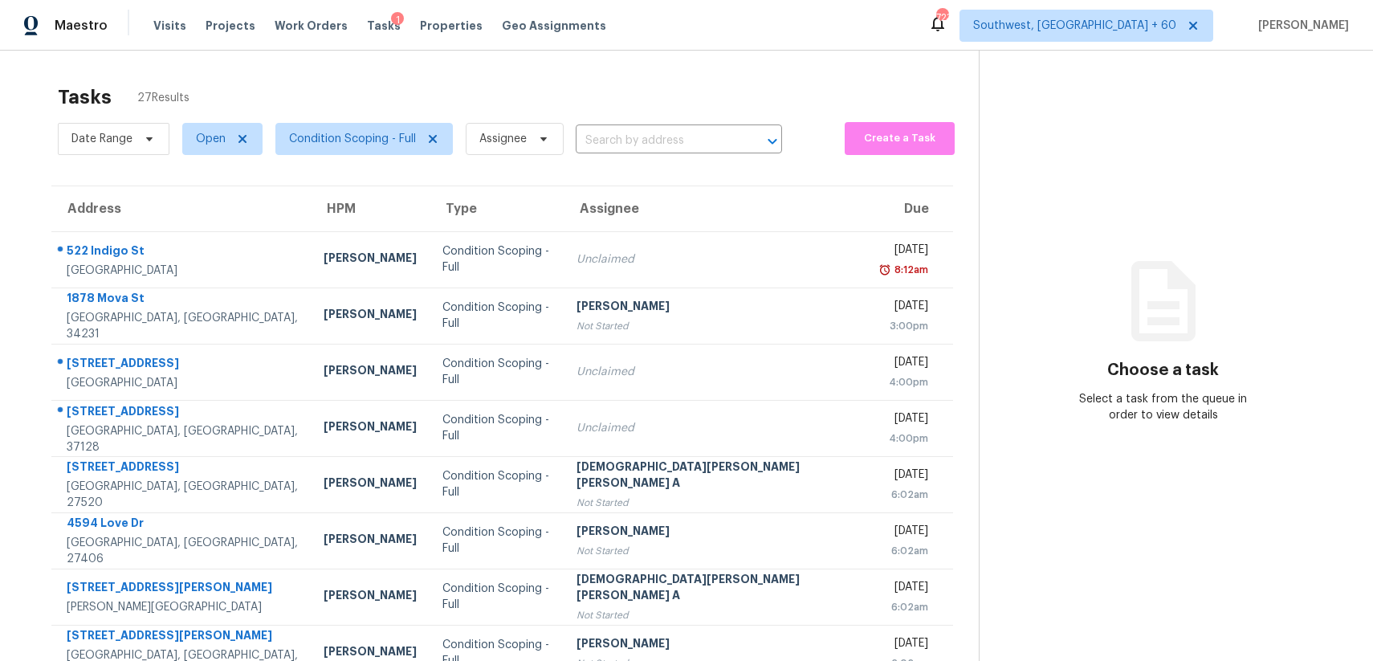
click at [461, 79] on div "Tasks 27 Results" at bounding box center [518, 97] width 921 height 42
click at [360, 152] on span "Condition Scoping - Full" at bounding box center [363, 139] width 177 height 32
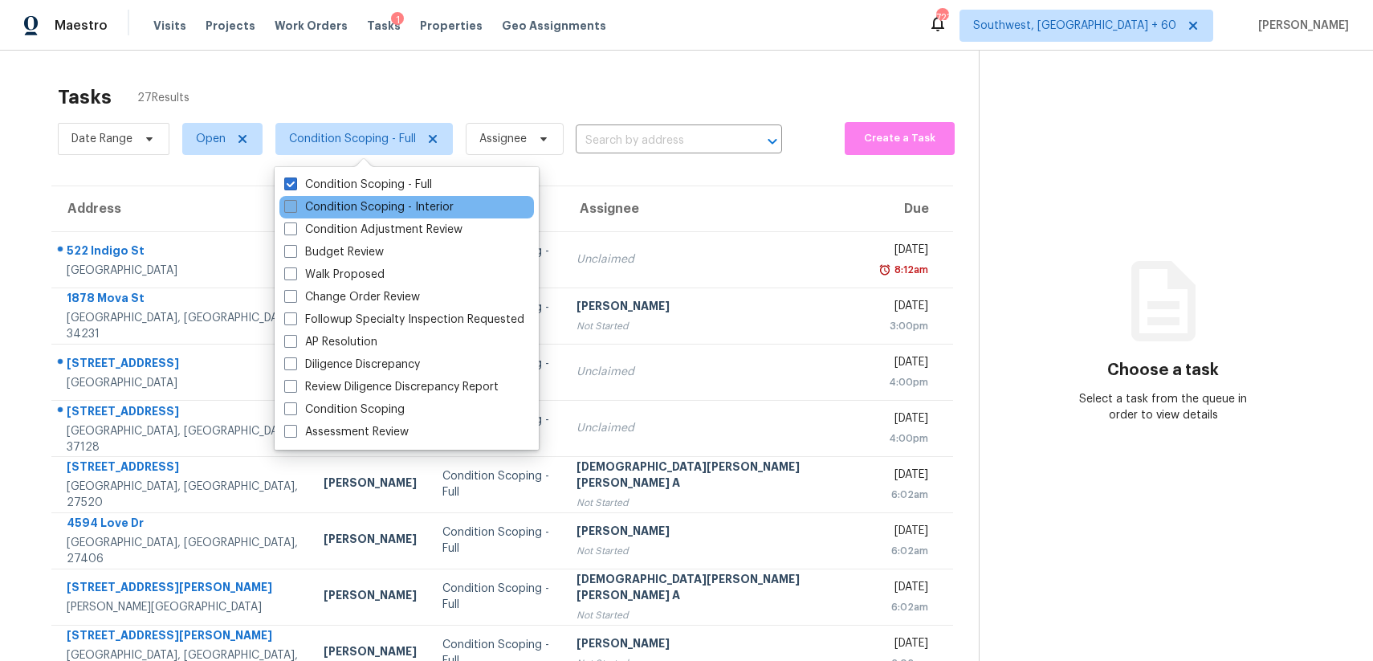
click at [407, 204] on label "Condition Scoping - Interior" at bounding box center [368, 207] width 169 height 16
click at [295, 204] on input "Condition Scoping - Interior" at bounding box center [289, 204] width 10 height 10
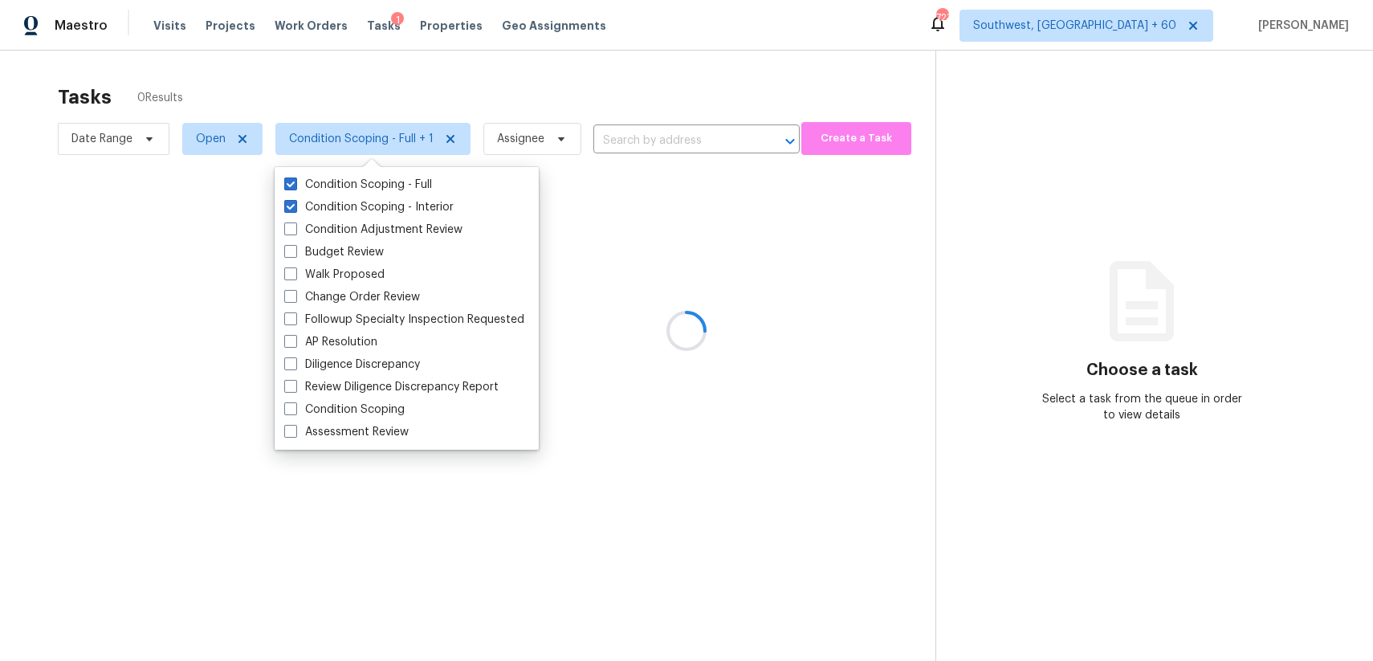
click at [138, 126] on div at bounding box center [686, 330] width 1373 height 661
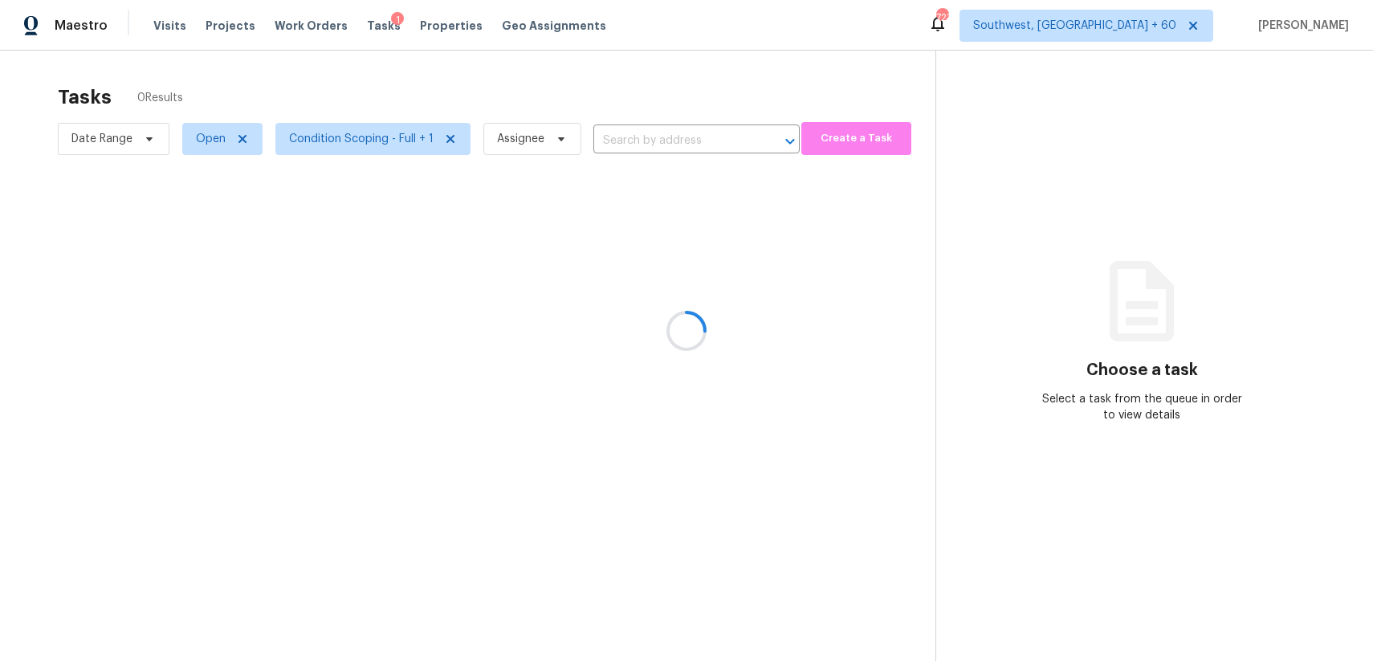
click at [138, 126] on div at bounding box center [686, 330] width 1373 height 661
click at [143, 136] on div at bounding box center [686, 330] width 1373 height 661
click at [121, 135] on div at bounding box center [686, 330] width 1373 height 661
click at [121, 135] on span "Date Range" at bounding box center [101, 139] width 61 height 16
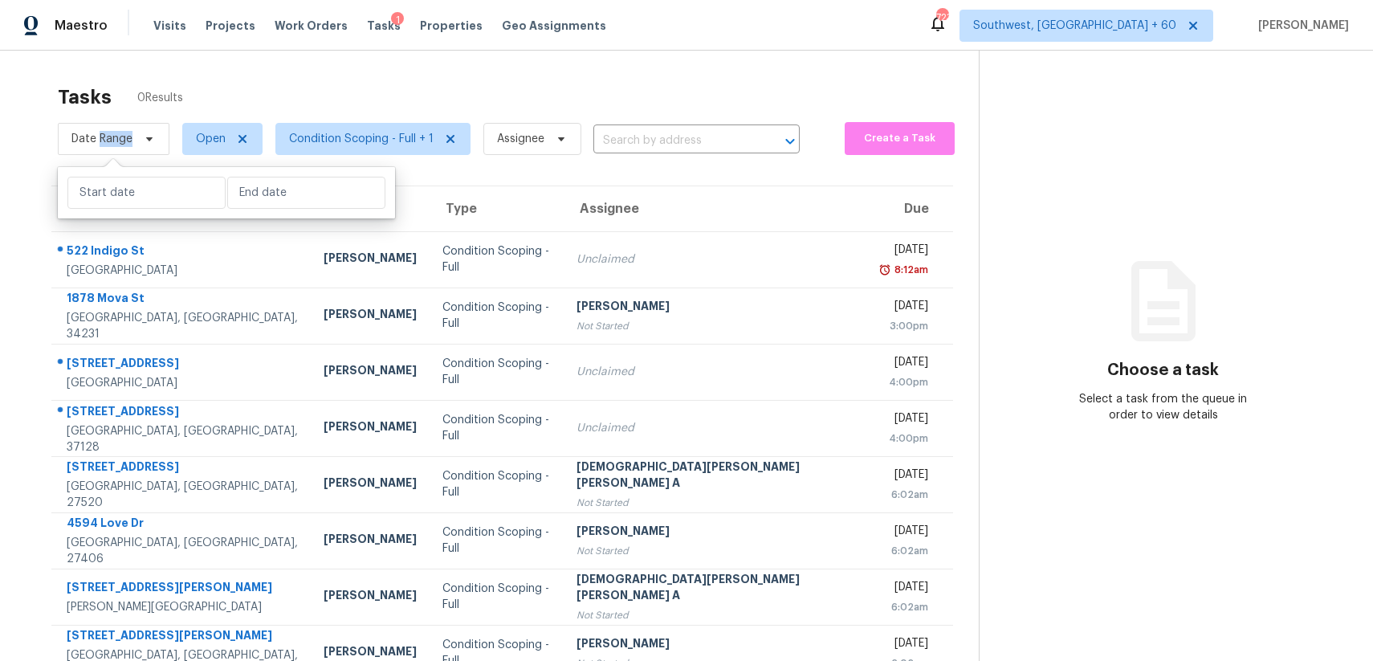
click at [121, 135] on span "Date Range" at bounding box center [101, 139] width 61 height 16
click at [132, 141] on span "Date Range" at bounding box center [114, 139] width 112 height 32
click at [171, 182] on input "text" at bounding box center [146, 193] width 158 height 32
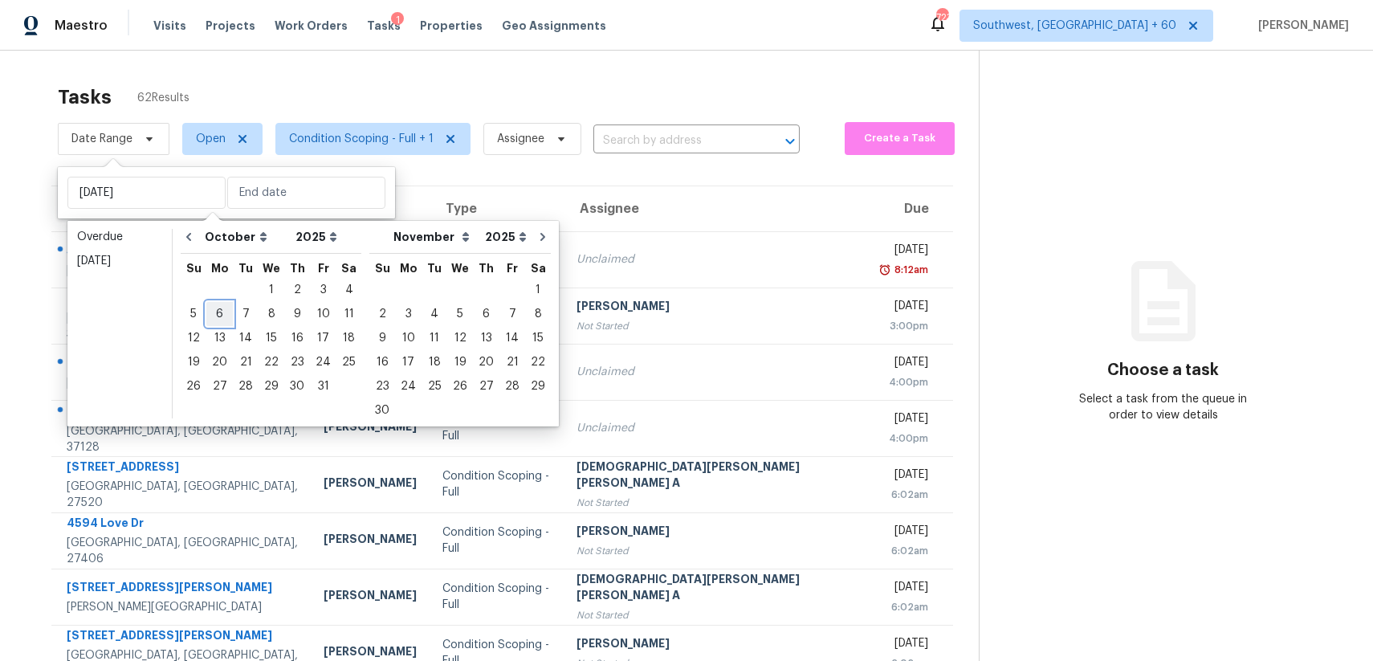
click at [213, 311] on div "6" at bounding box center [219, 314] width 26 height 22
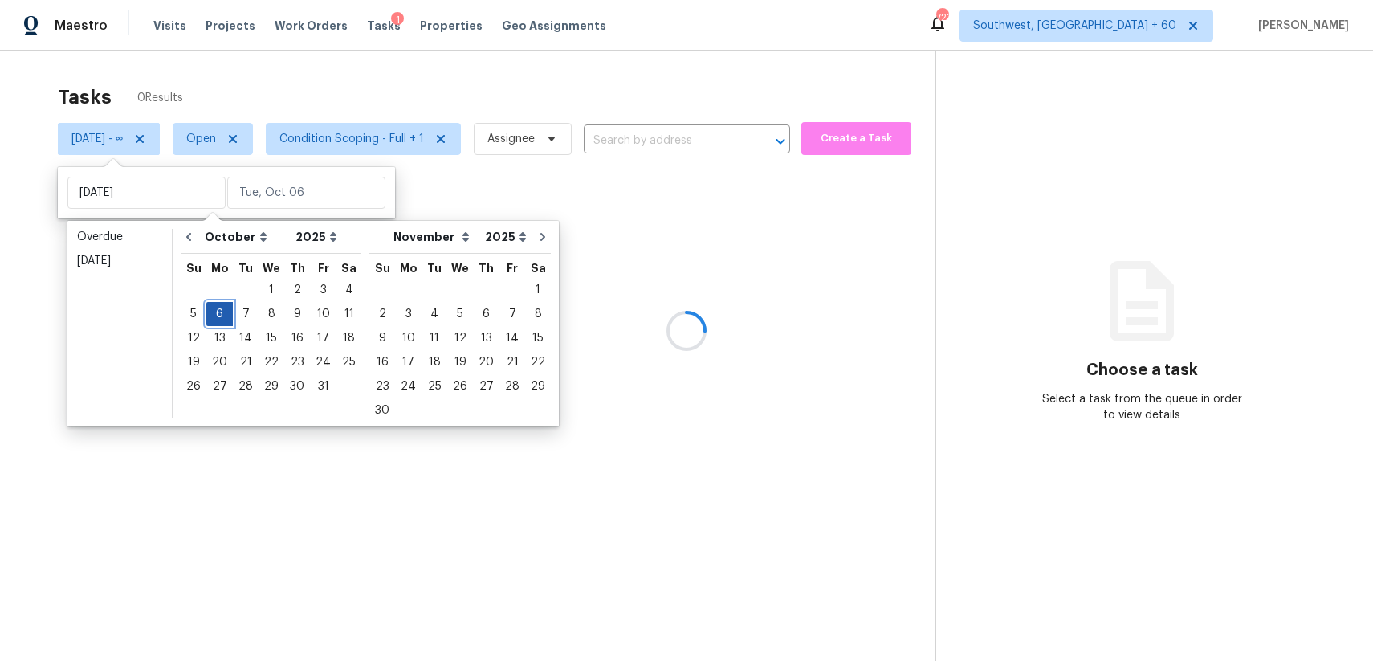
click at [213, 311] on div "6" at bounding box center [219, 314] width 26 height 22
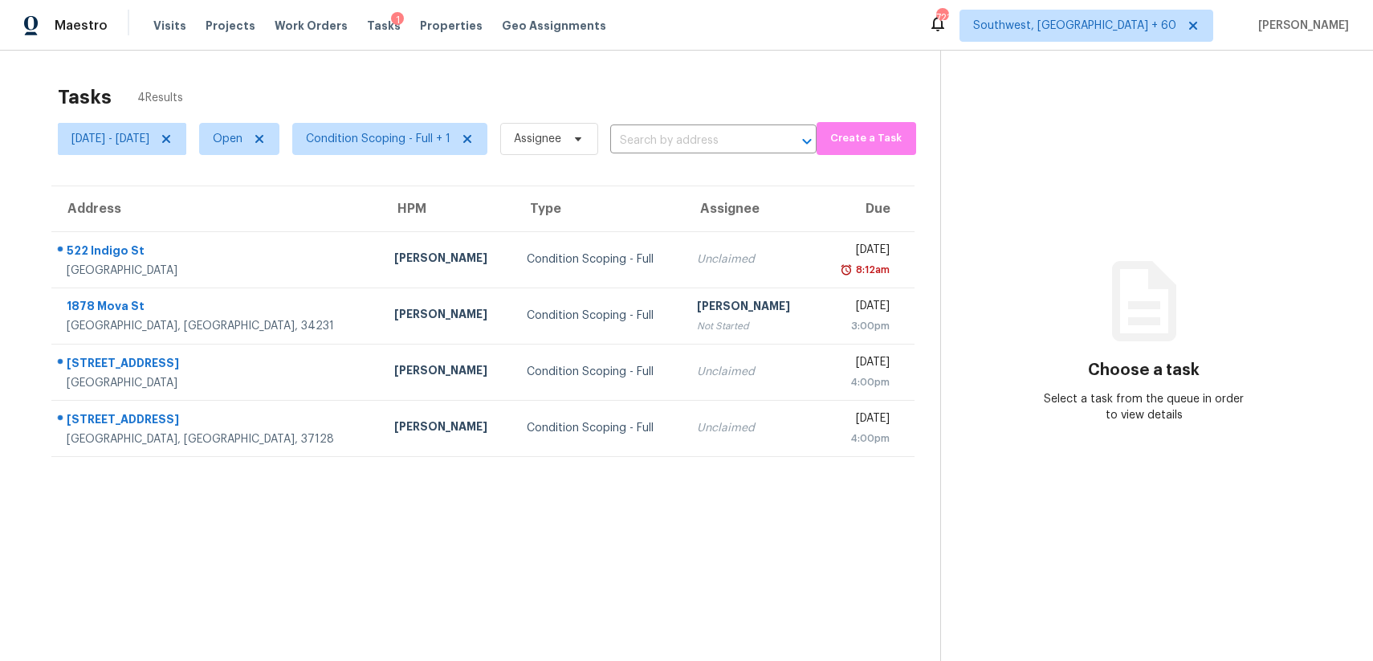
click at [544, 77] on div "Tasks 4 Results" at bounding box center [499, 97] width 882 height 42
click at [788, 463] on section "Tasks 4 Results Mon, Oct 06 - Mon, Oct 06 Open Condition Scoping - Full + 1 Ass…" at bounding box center [483, 393] width 914 height 635
click at [738, 126] on div "Mon, Oct 06 - Mon, Oct 06 Open Condition Scoping - Full + 1 Assignee ​" at bounding box center [437, 139] width 759 height 42
click at [753, 135] on input "text" at bounding box center [690, 140] width 161 height 25
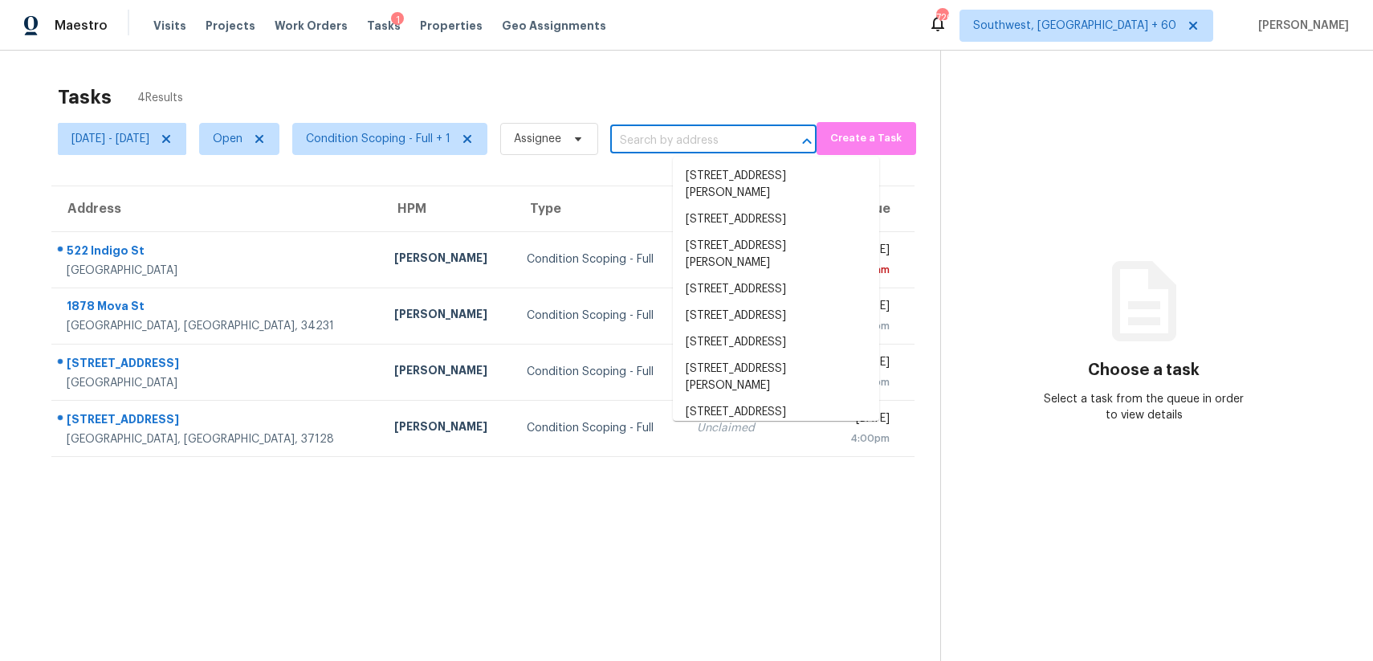
paste input "349 SE Thornhill Dr Port Saint Lucie, FL, 34983"
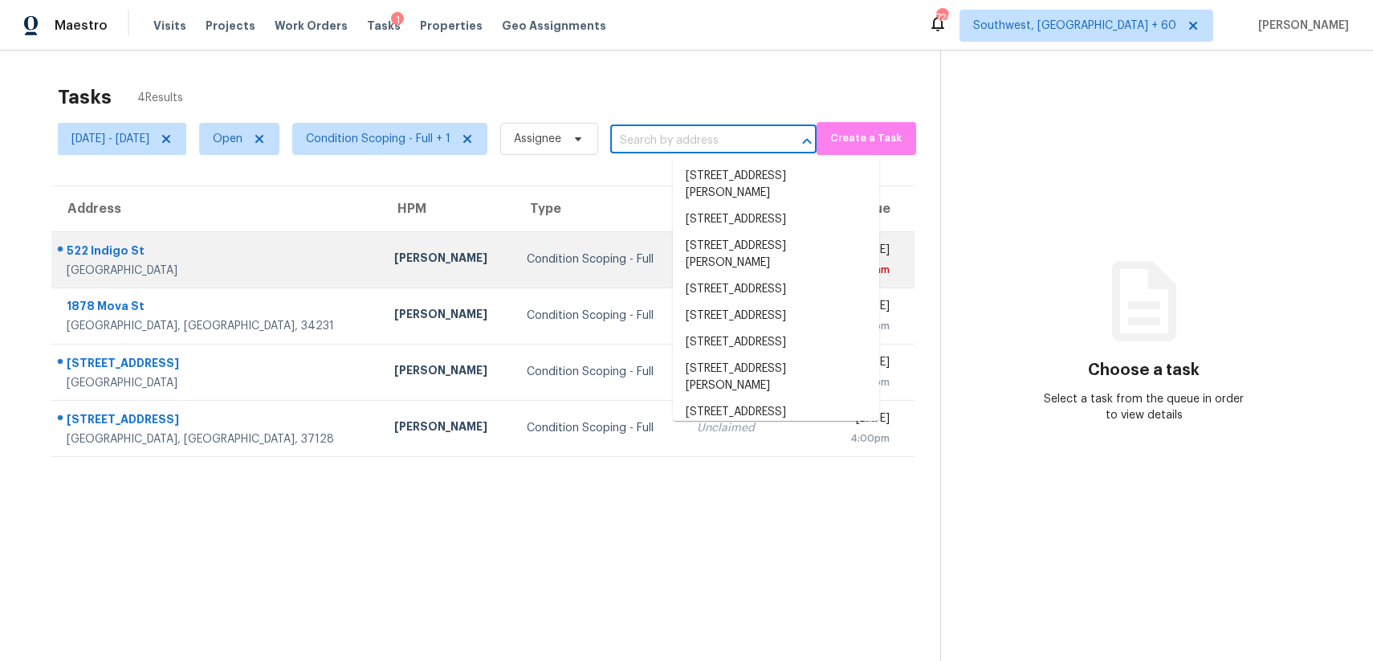
click at [527, 258] on div "Condition Scoping - Full" at bounding box center [599, 259] width 145 height 16
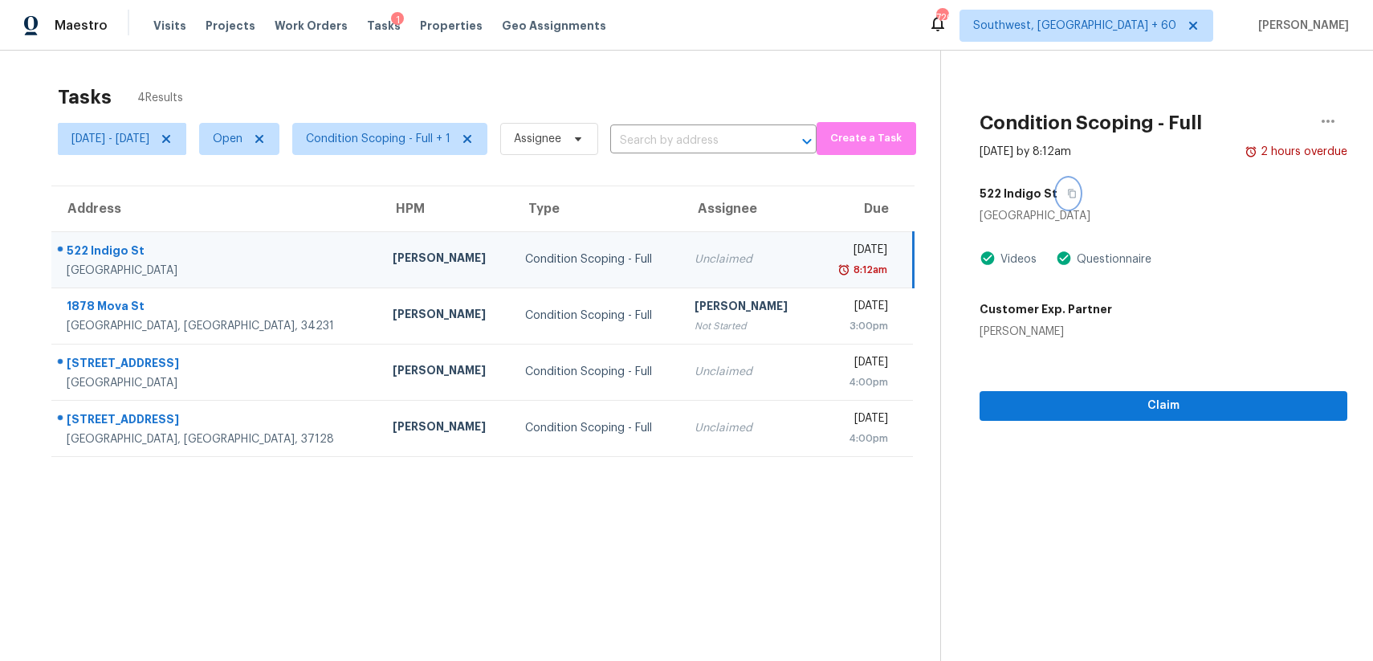
click at [1079, 193] on button "button" at bounding box center [1068, 193] width 22 height 29
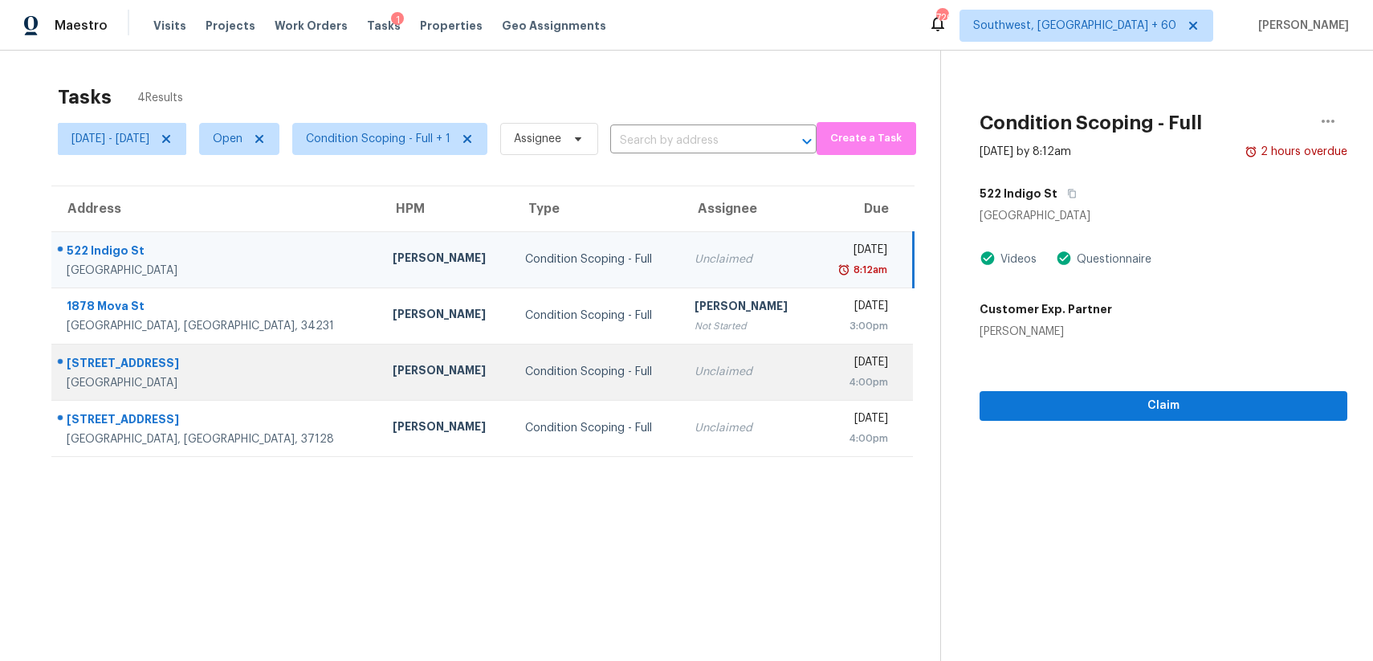
click at [682, 365] on td "Unclaimed" at bounding box center [748, 372] width 132 height 56
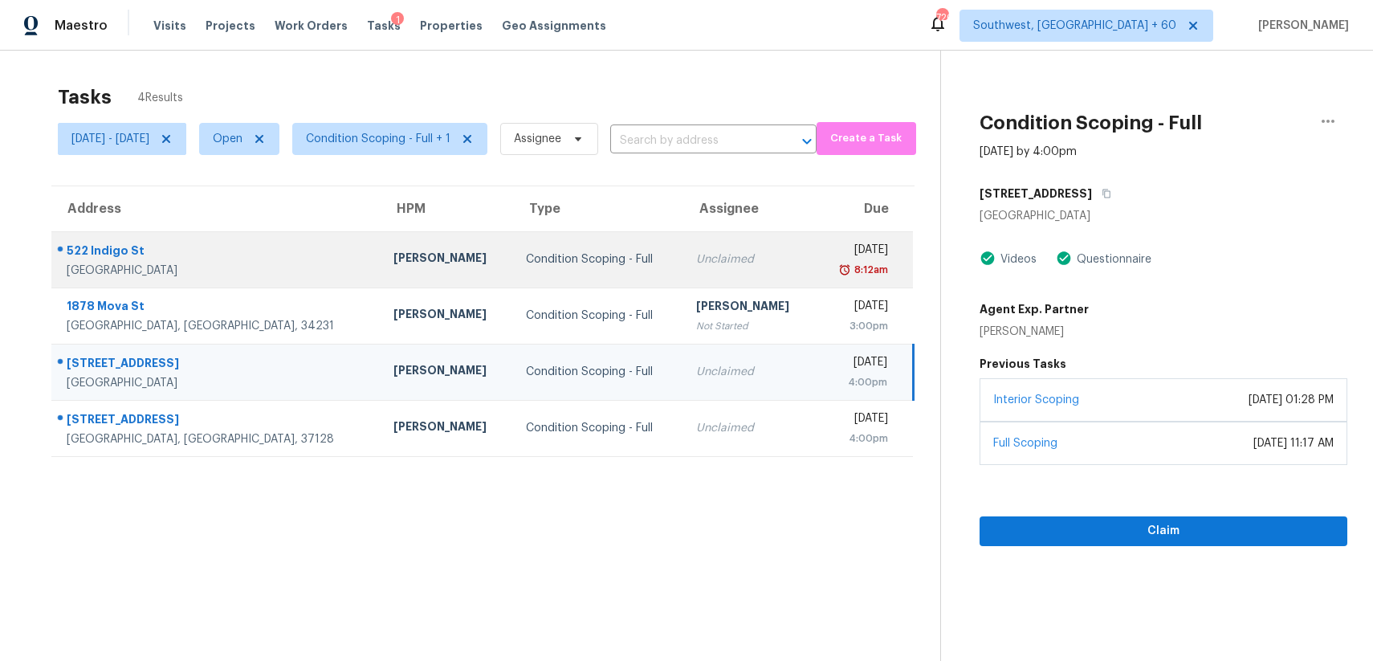
click at [683, 237] on td "Unclaimed" at bounding box center [749, 259] width 132 height 56
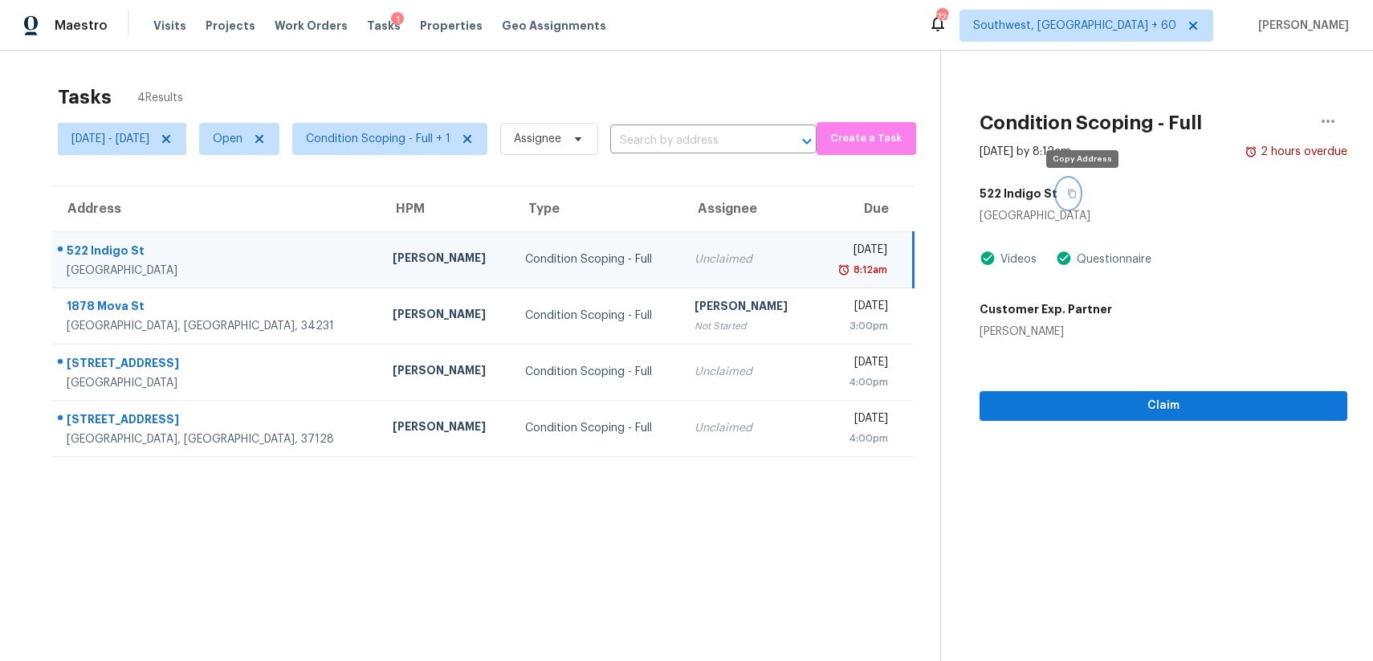
click at [1079, 180] on button "button" at bounding box center [1068, 193] width 22 height 29
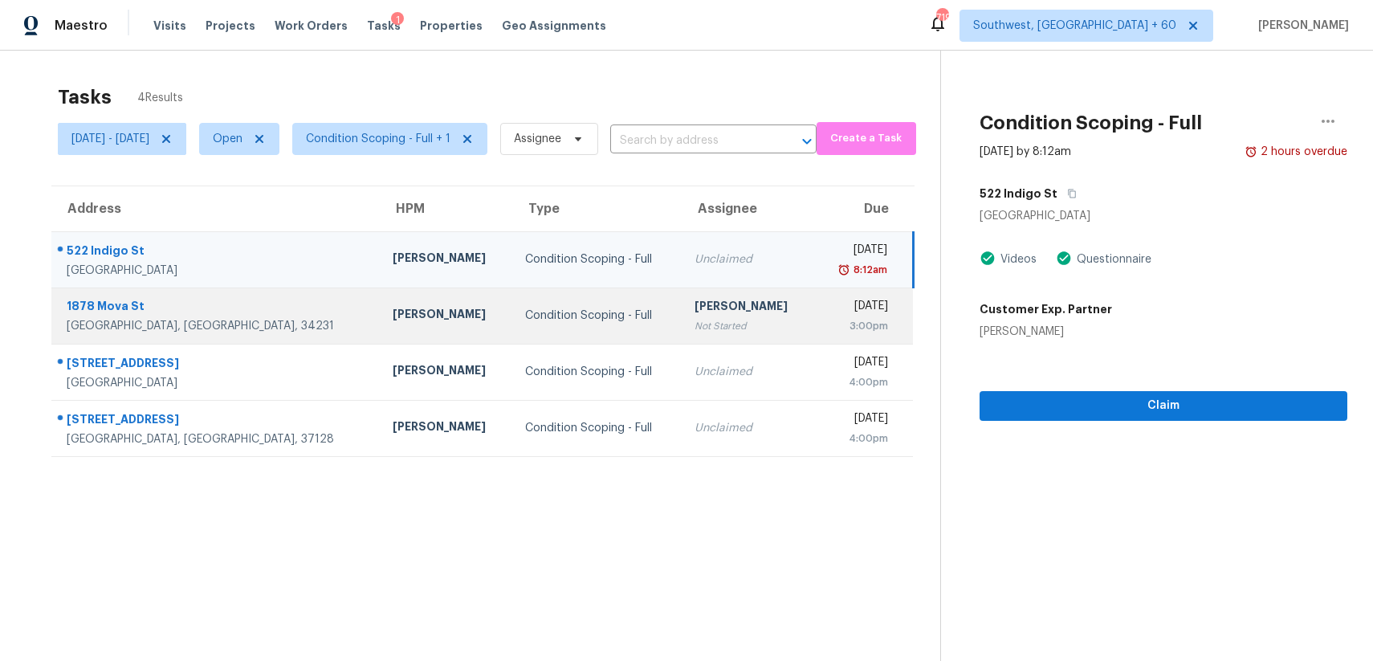
click at [512, 342] on td "Condition Scoping - Full" at bounding box center [596, 315] width 169 height 56
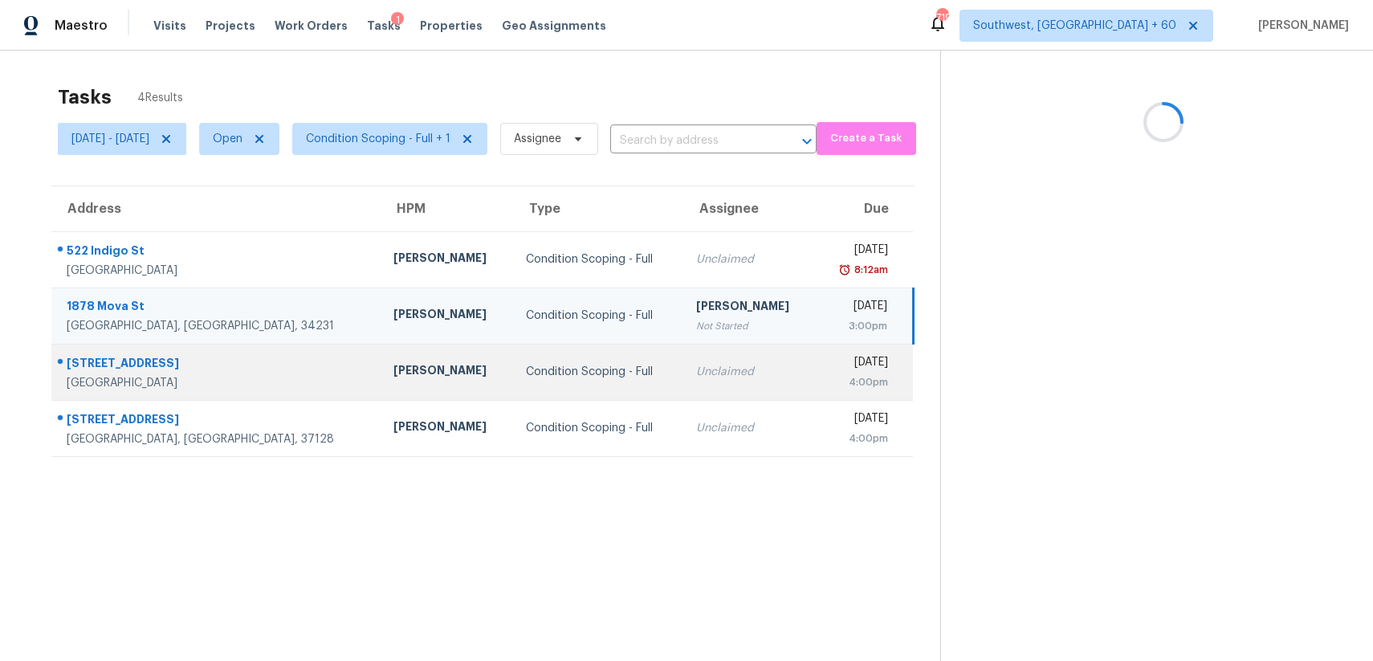
click at [526, 373] on div "Condition Scoping - Full" at bounding box center [598, 372] width 145 height 16
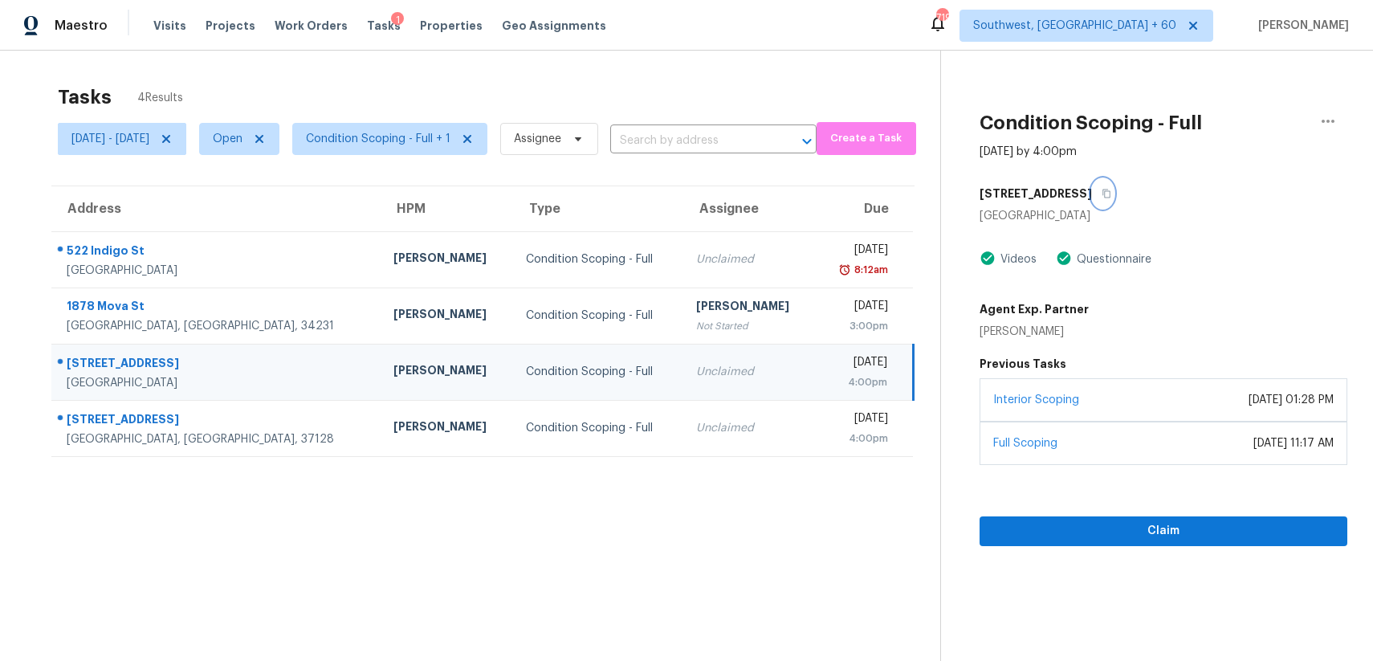
click at [1111, 193] on icon "button" at bounding box center [1107, 194] width 10 height 10
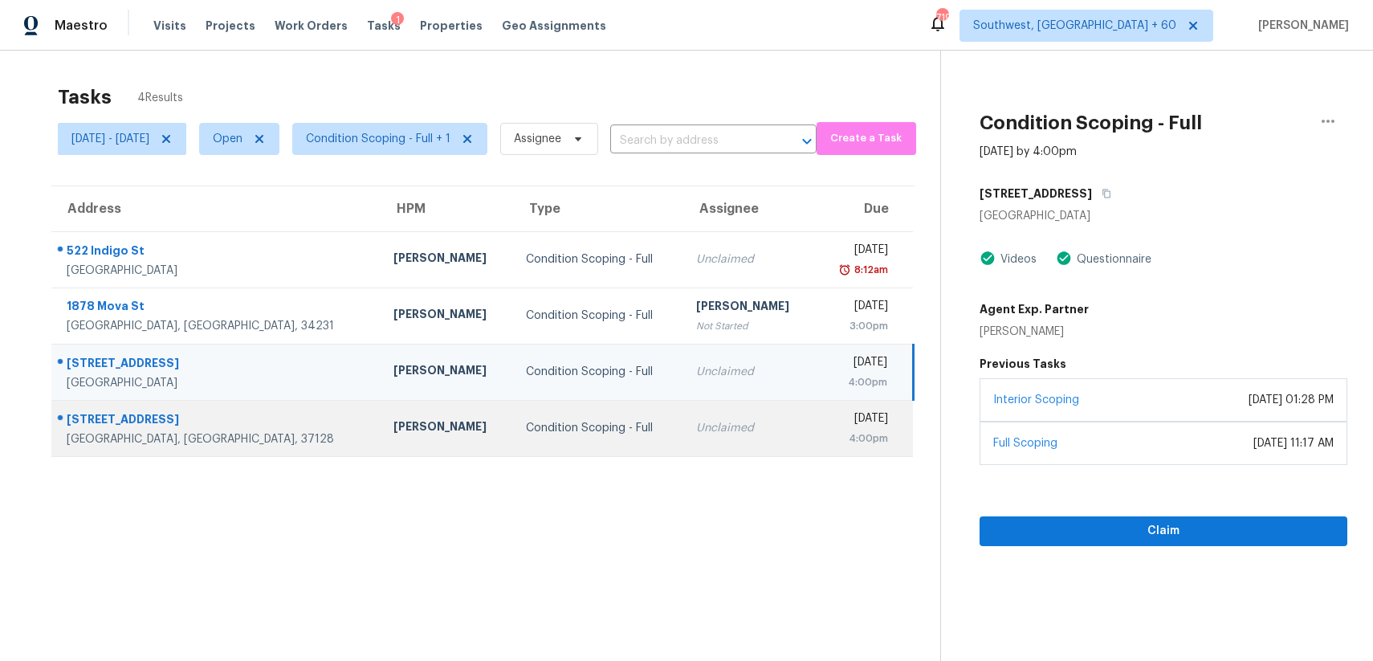
click at [574, 436] on td "Condition Scoping - Full" at bounding box center [598, 428] width 170 height 56
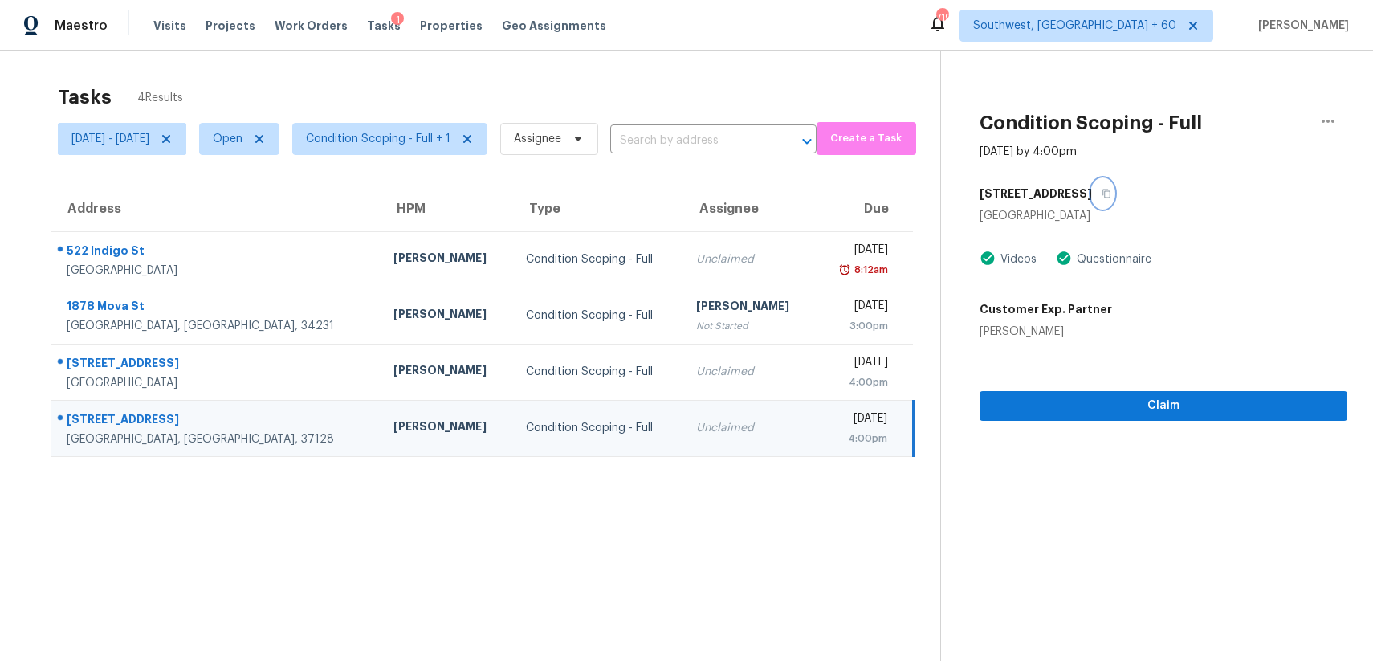
click at [1111, 191] on icon "button" at bounding box center [1107, 194] width 10 height 10
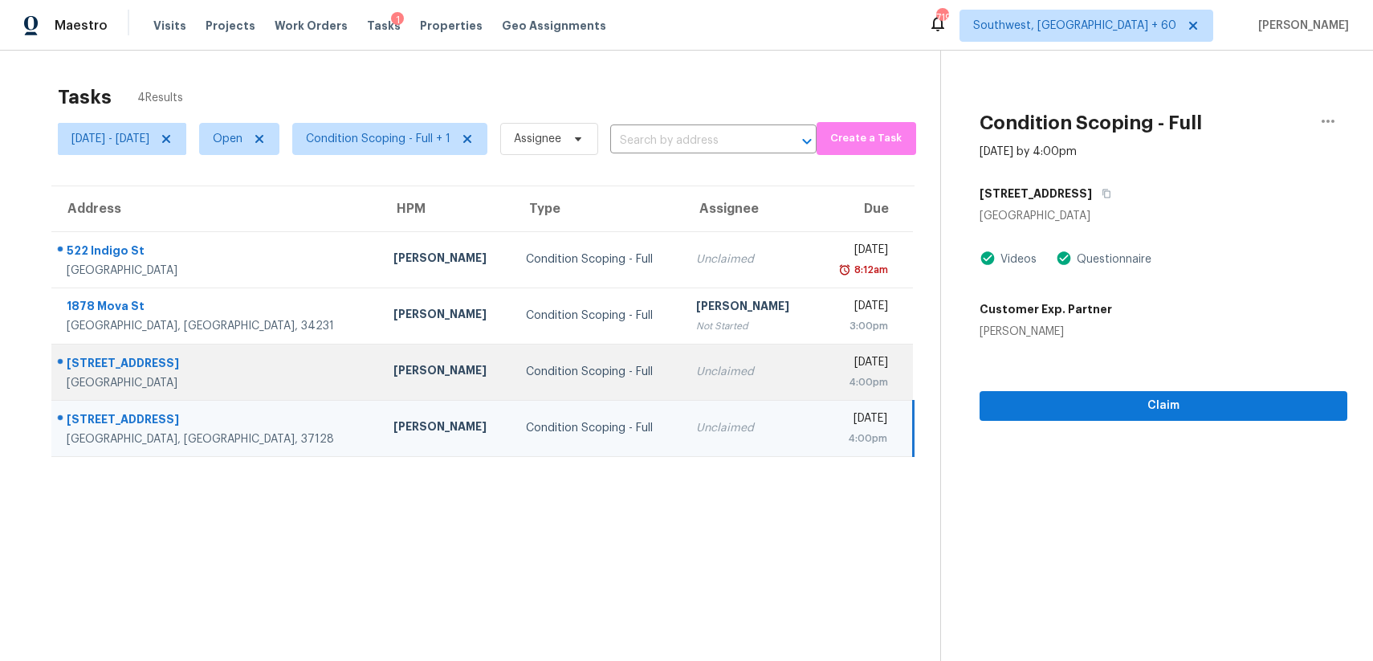
click at [683, 348] on td "Unclaimed" at bounding box center [749, 372] width 132 height 56
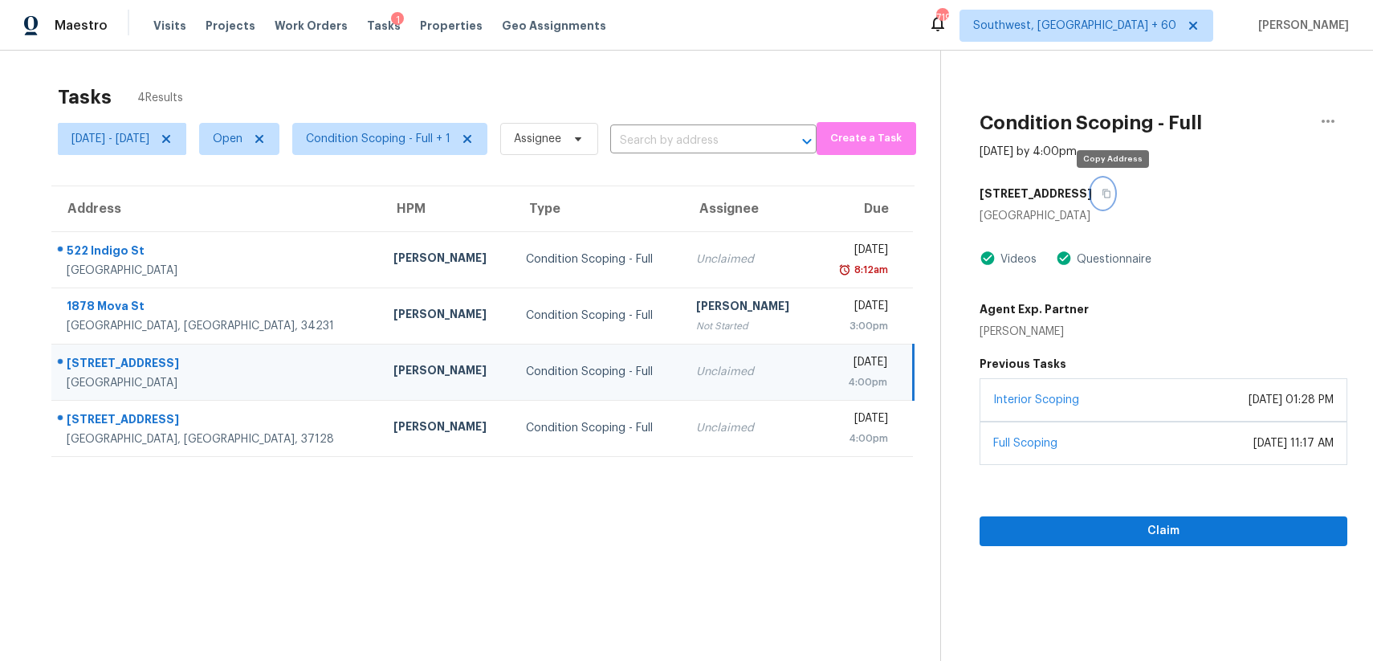
click at [1110, 192] on icon "button" at bounding box center [1106, 193] width 8 height 9
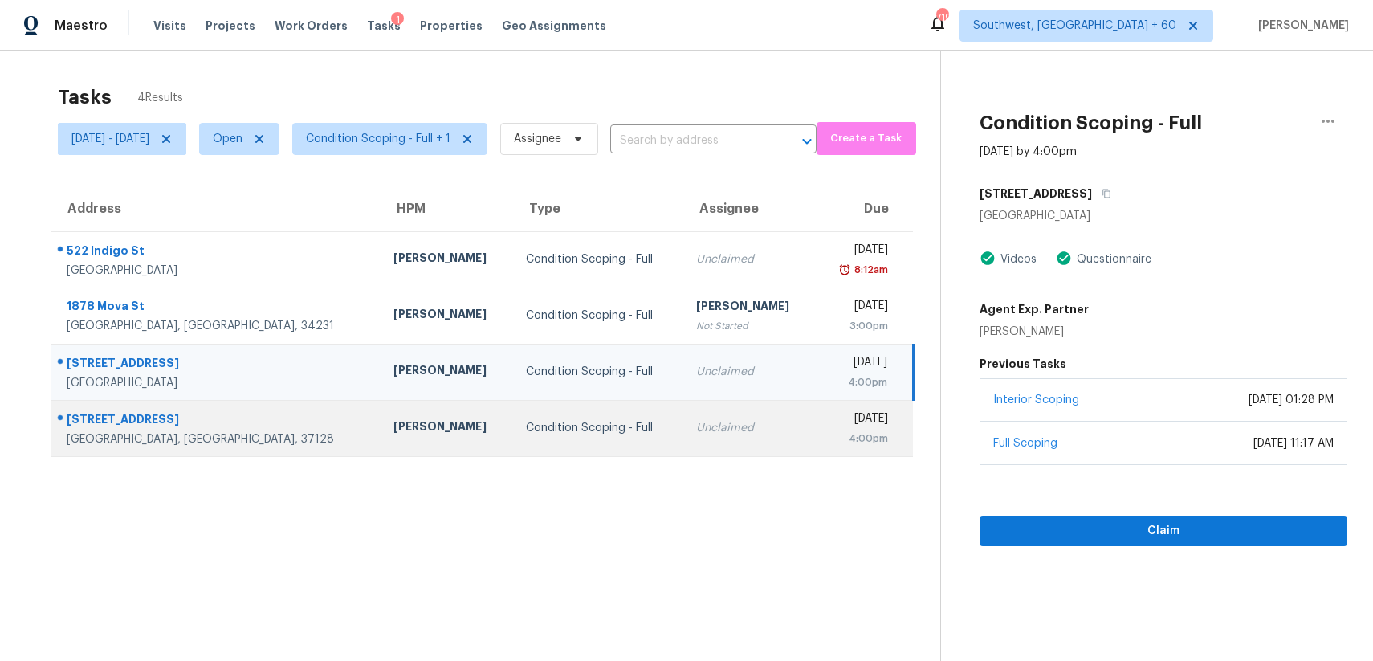
click at [516, 414] on td "Condition Scoping - Full" at bounding box center [598, 428] width 170 height 56
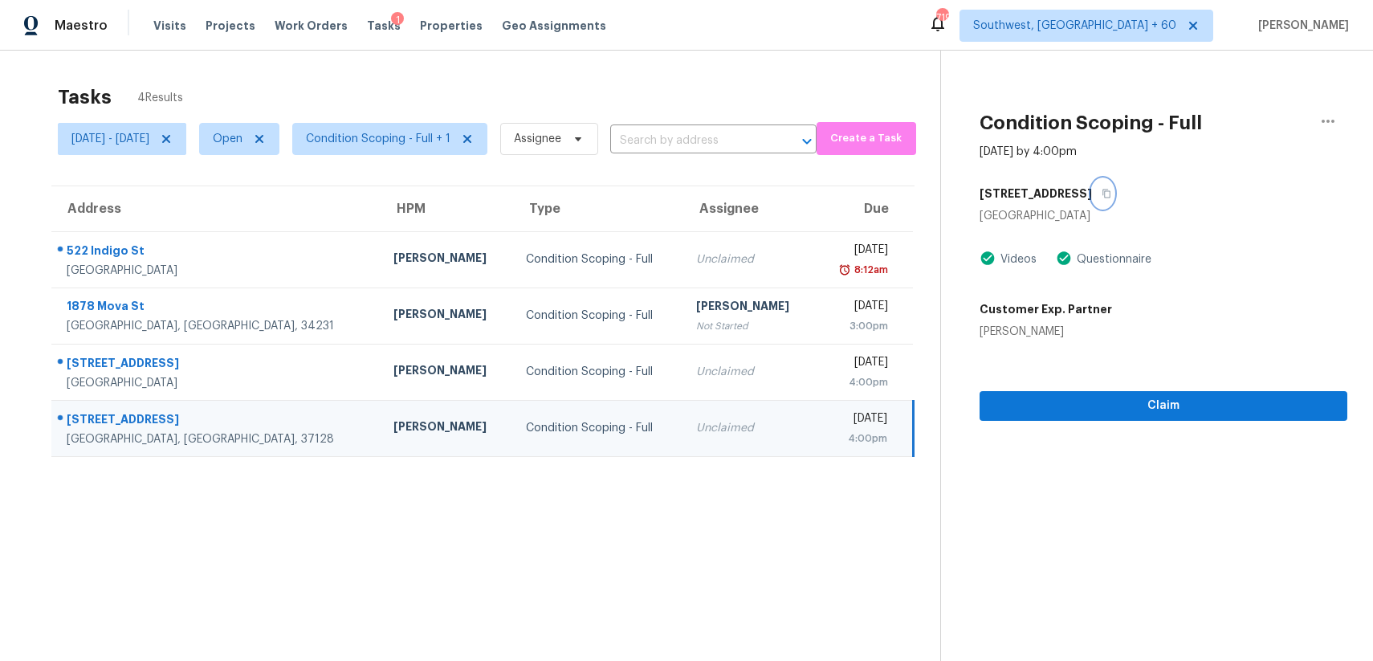
click at [1110, 192] on icon "button" at bounding box center [1106, 193] width 8 height 9
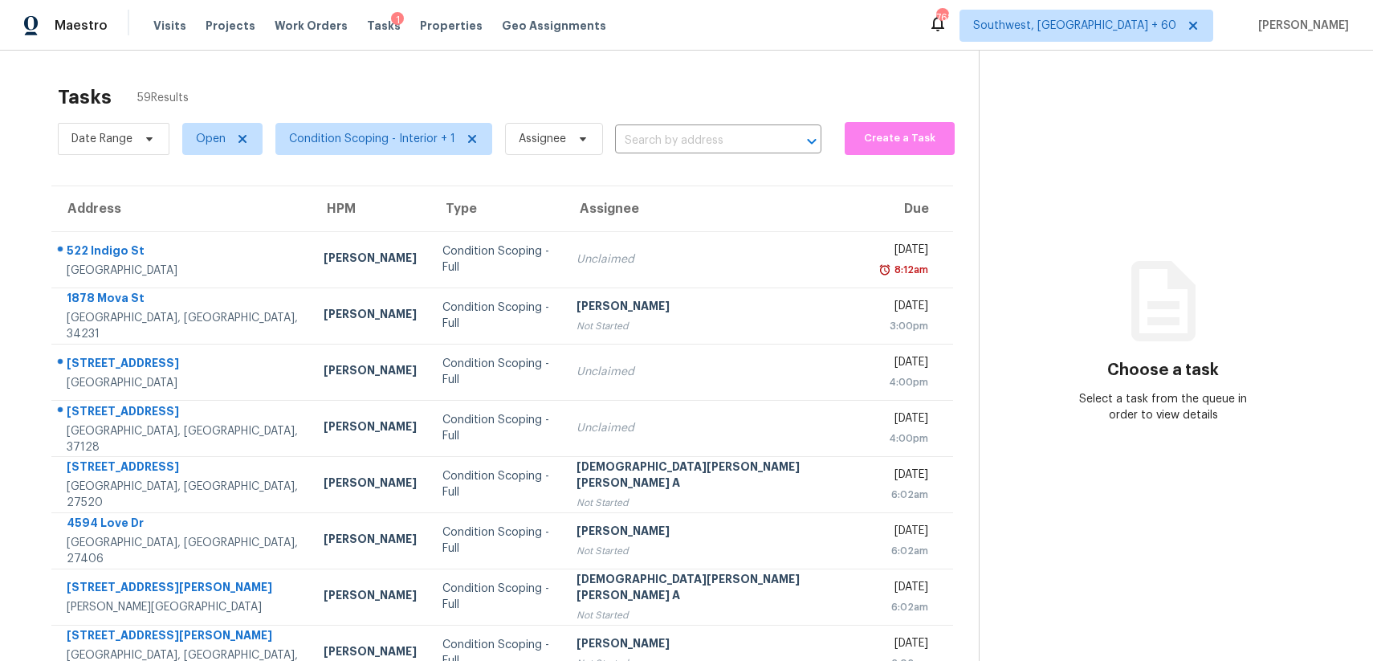
click at [852, 94] on div "Tasks 59 Results" at bounding box center [518, 97] width 921 height 42
click at [552, 151] on span "Assignee" at bounding box center [554, 139] width 98 height 32
click at [519, 91] on div "Tasks 59 Results" at bounding box center [518, 97] width 921 height 42
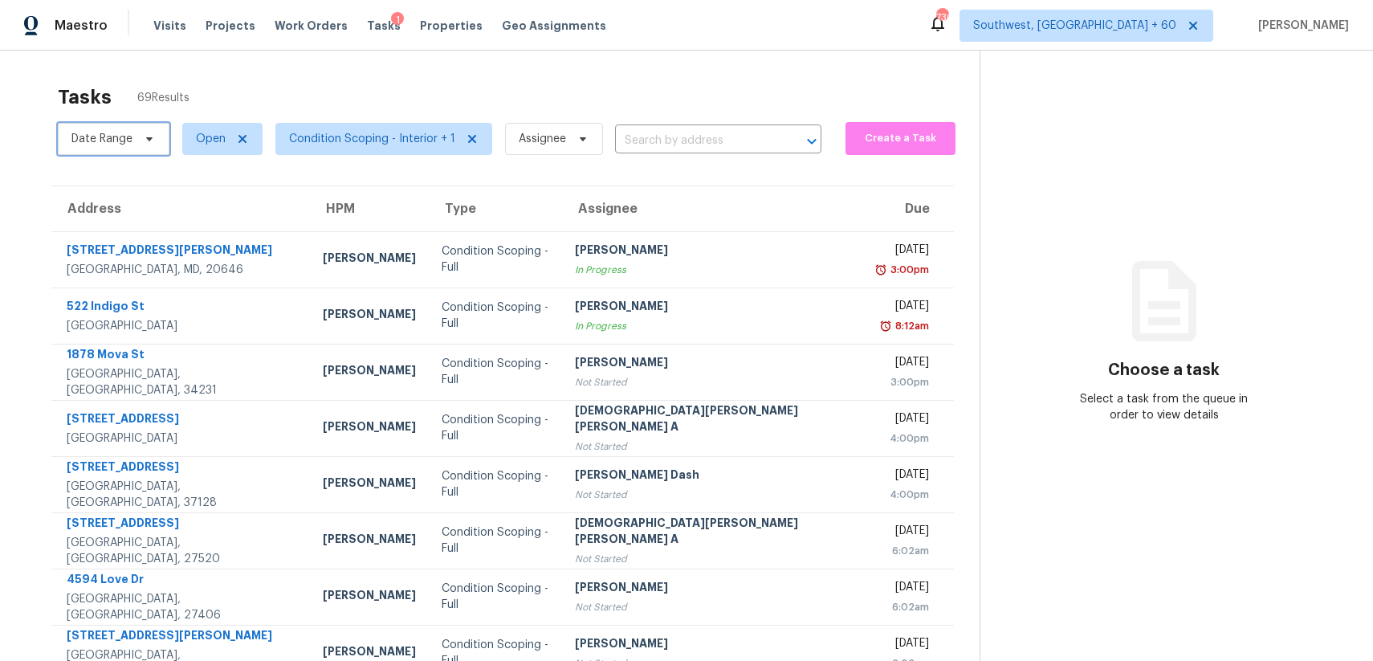
click at [139, 143] on span at bounding box center [147, 138] width 18 height 13
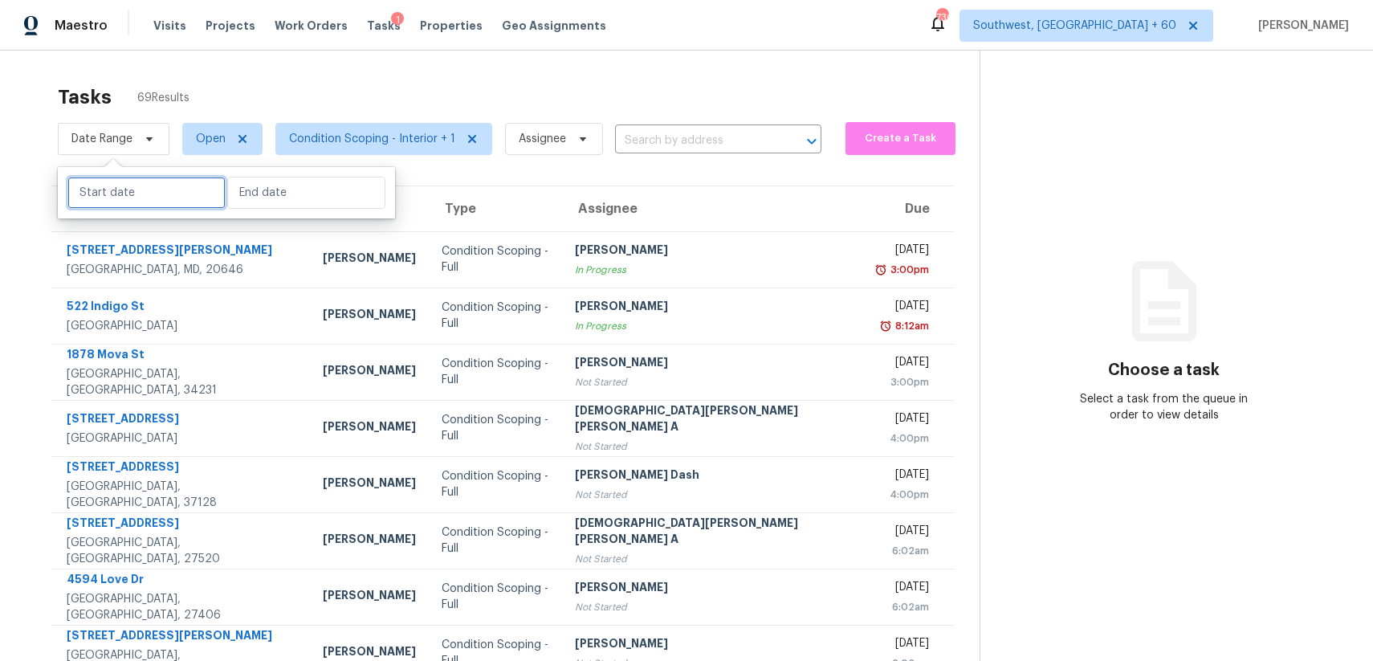
click at [163, 190] on input "text" at bounding box center [146, 193] width 158 height 32
select select "9"
select select "2025"
select select "10"
select select "2025"
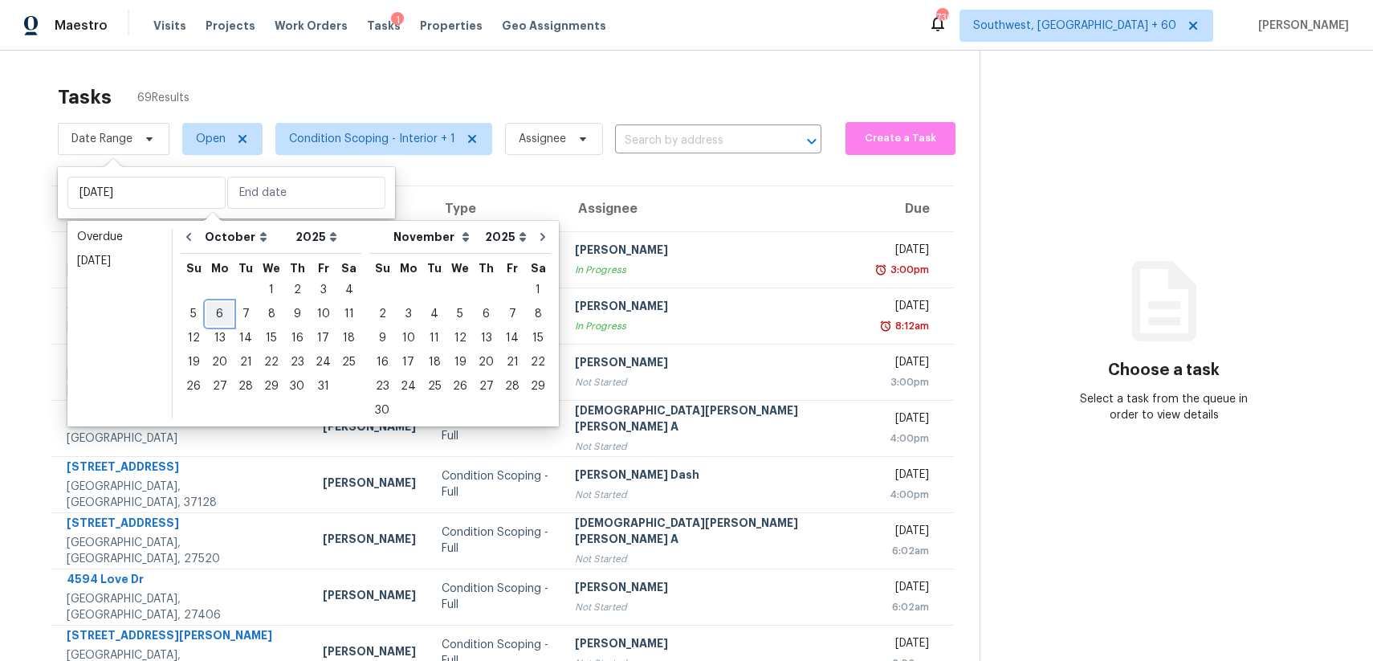
click at [215, 315] on div "6" at bounding box center [219, 314] width 26 height 22
type input "[DATE]"
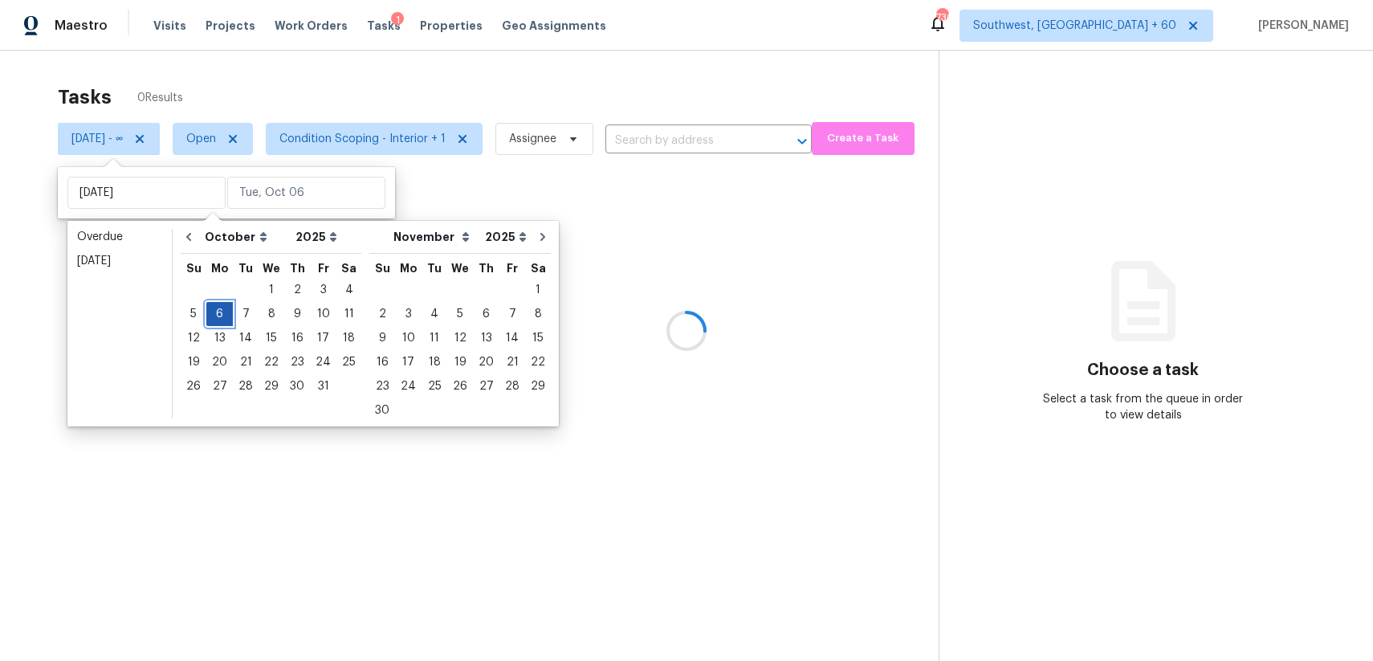
click at [215, 315] on div "6" at bounding box center [219, 314] width 26 height 22
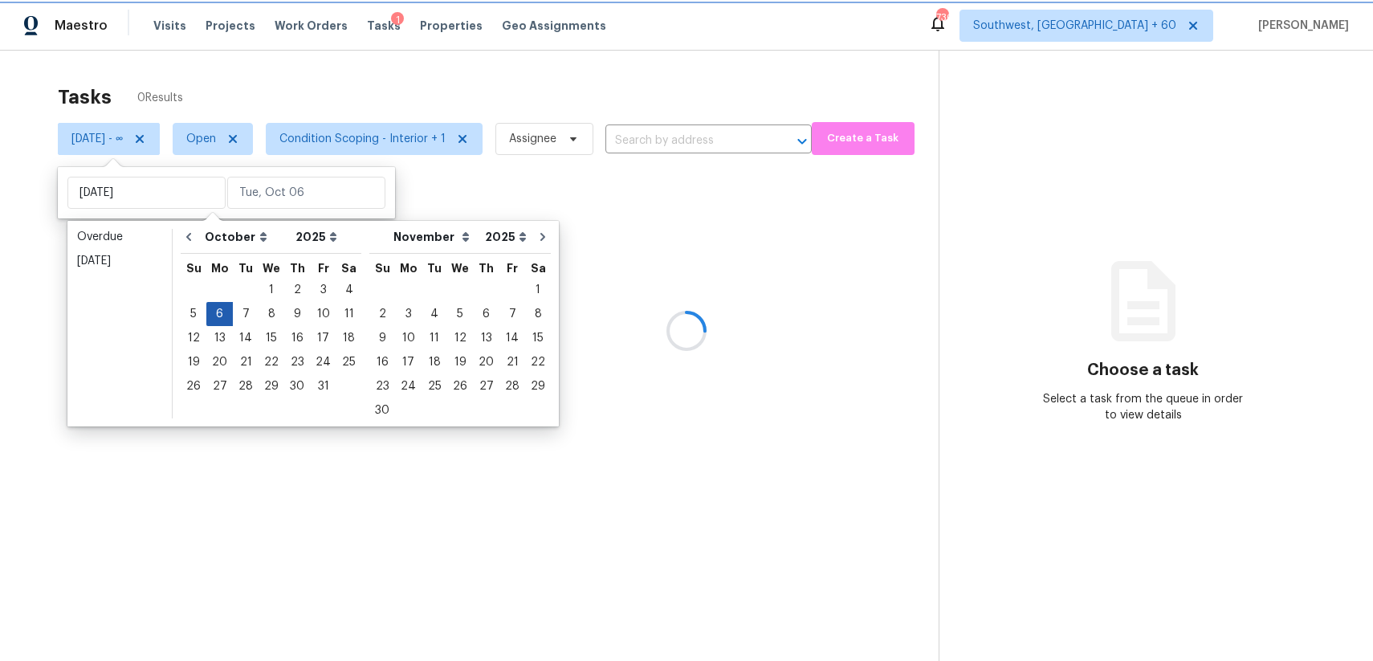
type input "[DATE]"
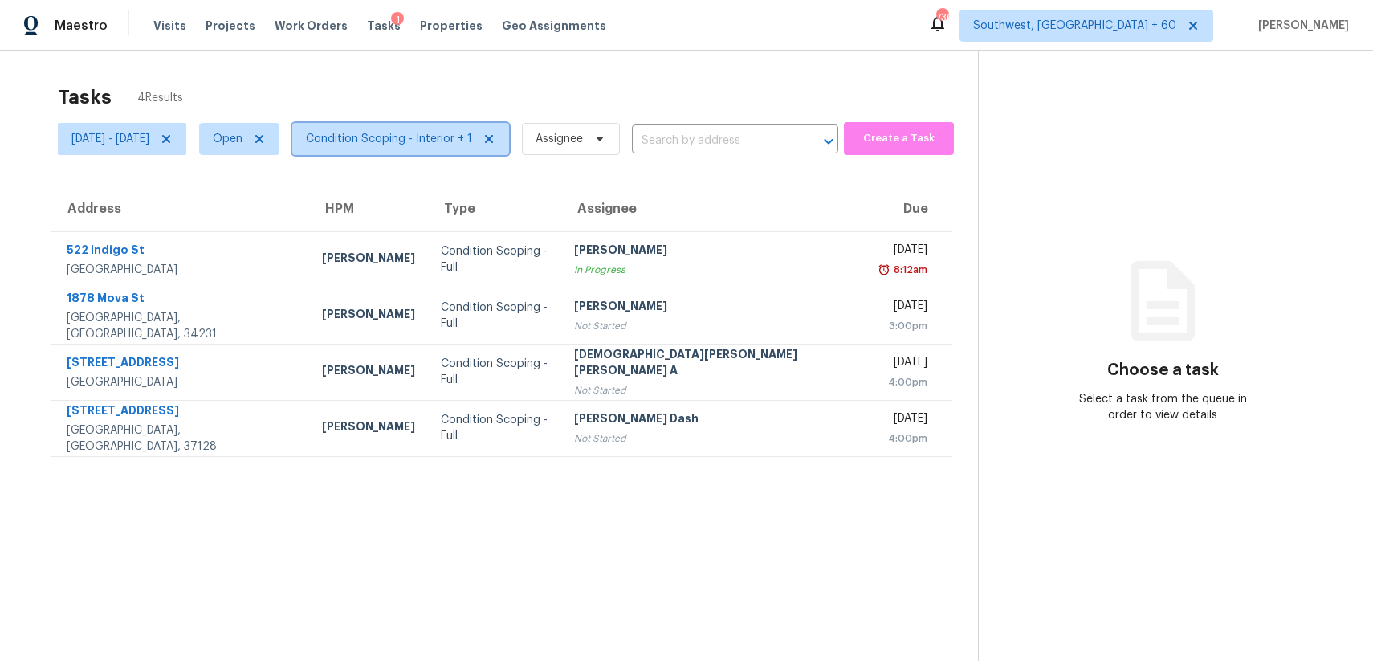
click at [439, 124] on span "Condition Scoping - Interior + 1" at bounding box center [400, 139] width 217 height 32
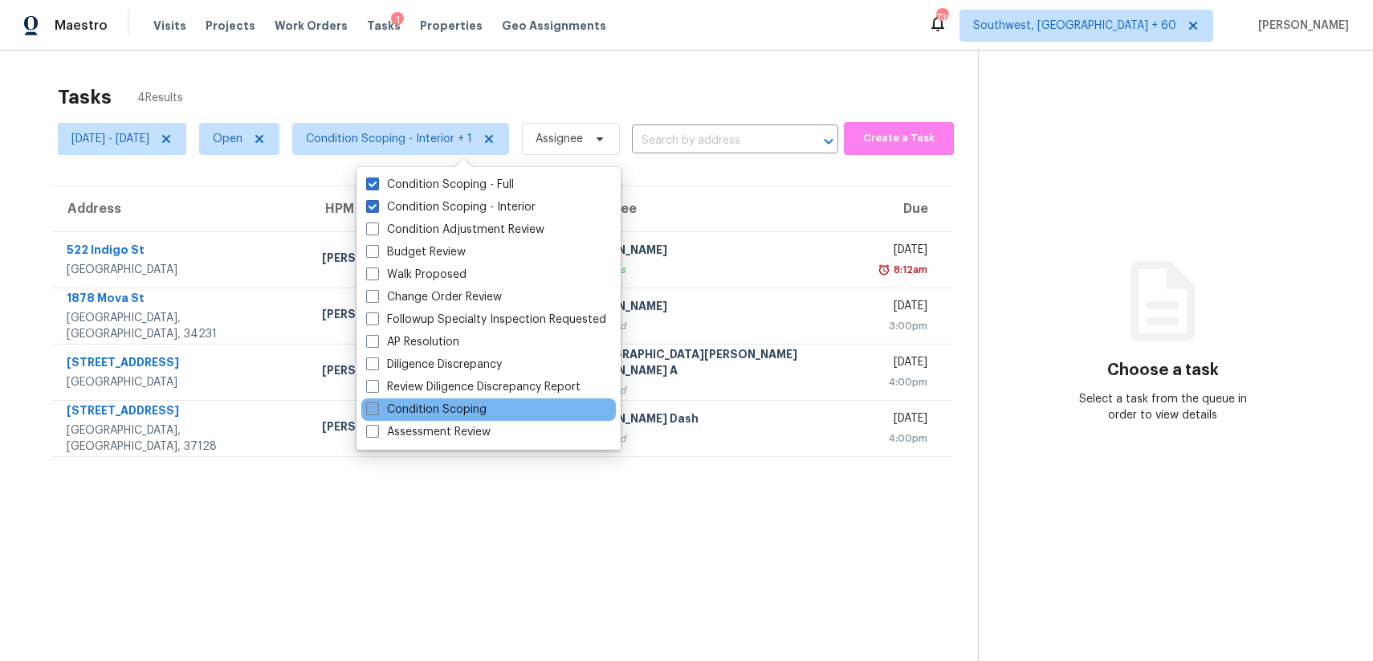
click at [467, 405] on label "Condition Scoping" at bounding box center [426, 409] width 120 height 16
click at [377, 405] on input "Condition Scoping" at bounding box center [371, 406] width 10 height 10
checkbox input "true"
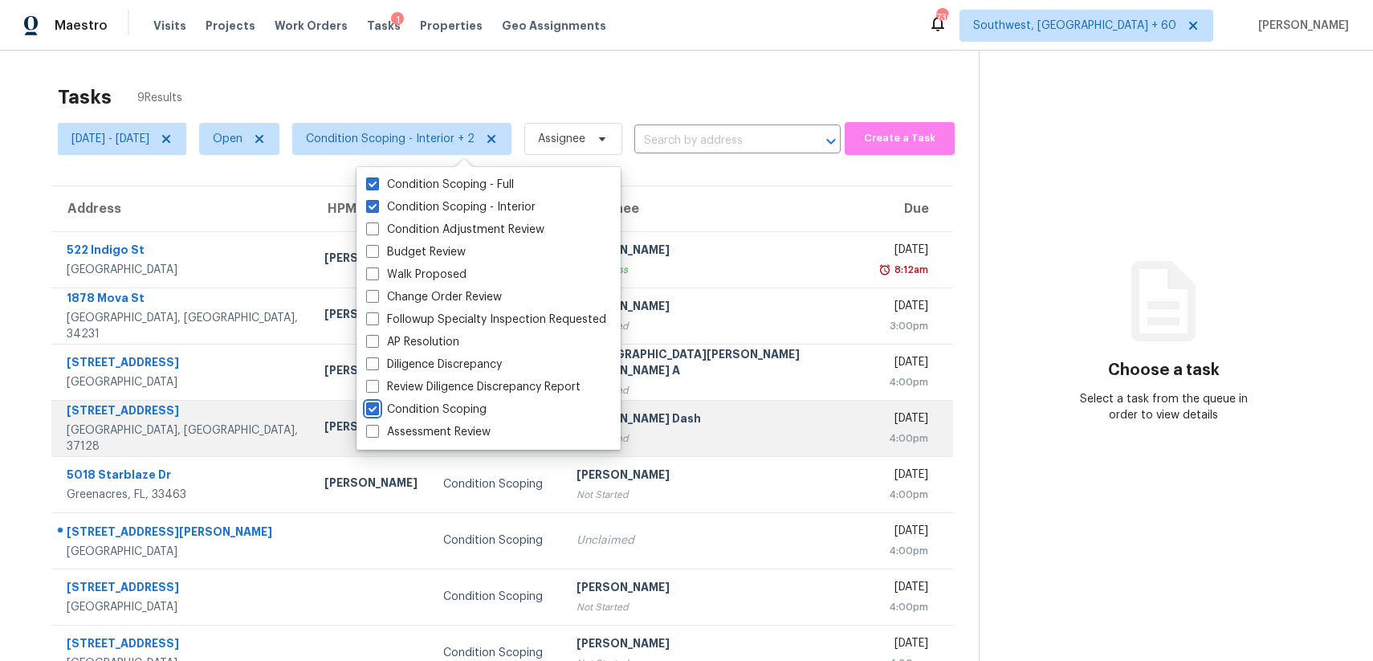
scroll to position [89, 0]
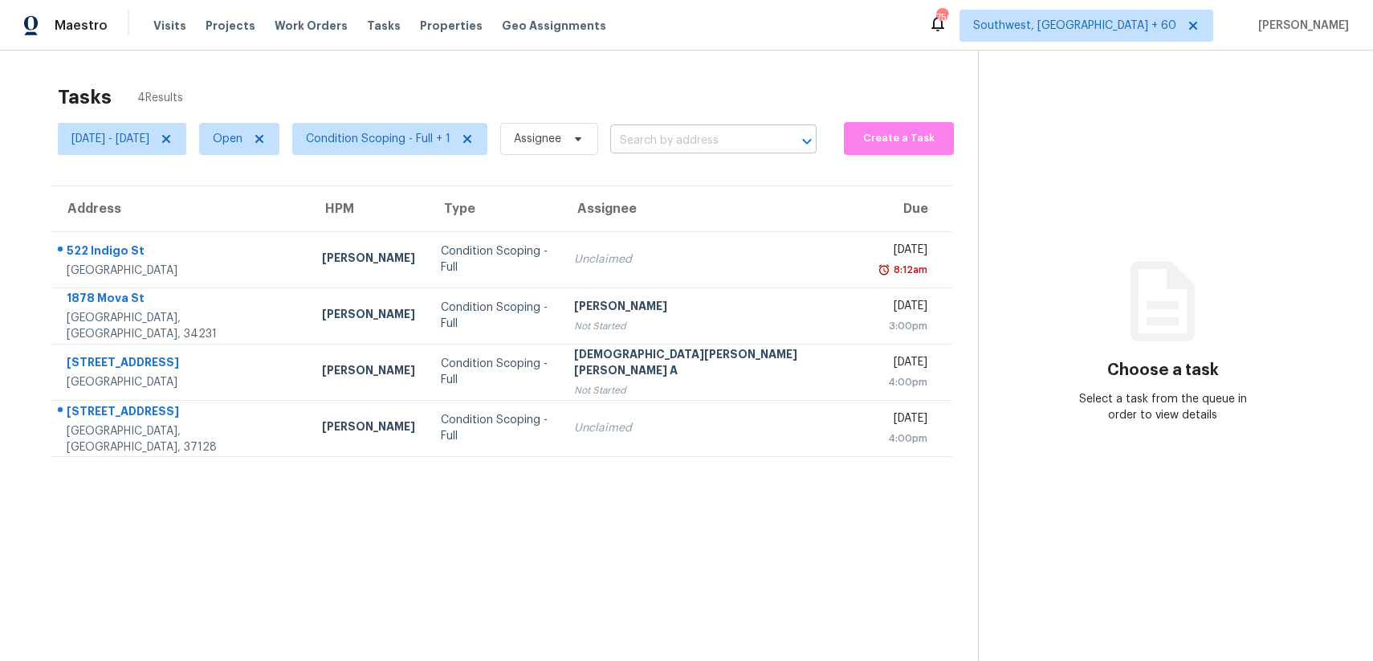
click at [731, 146] on input "text" at bounding box center [690, 140] width 161 height 25
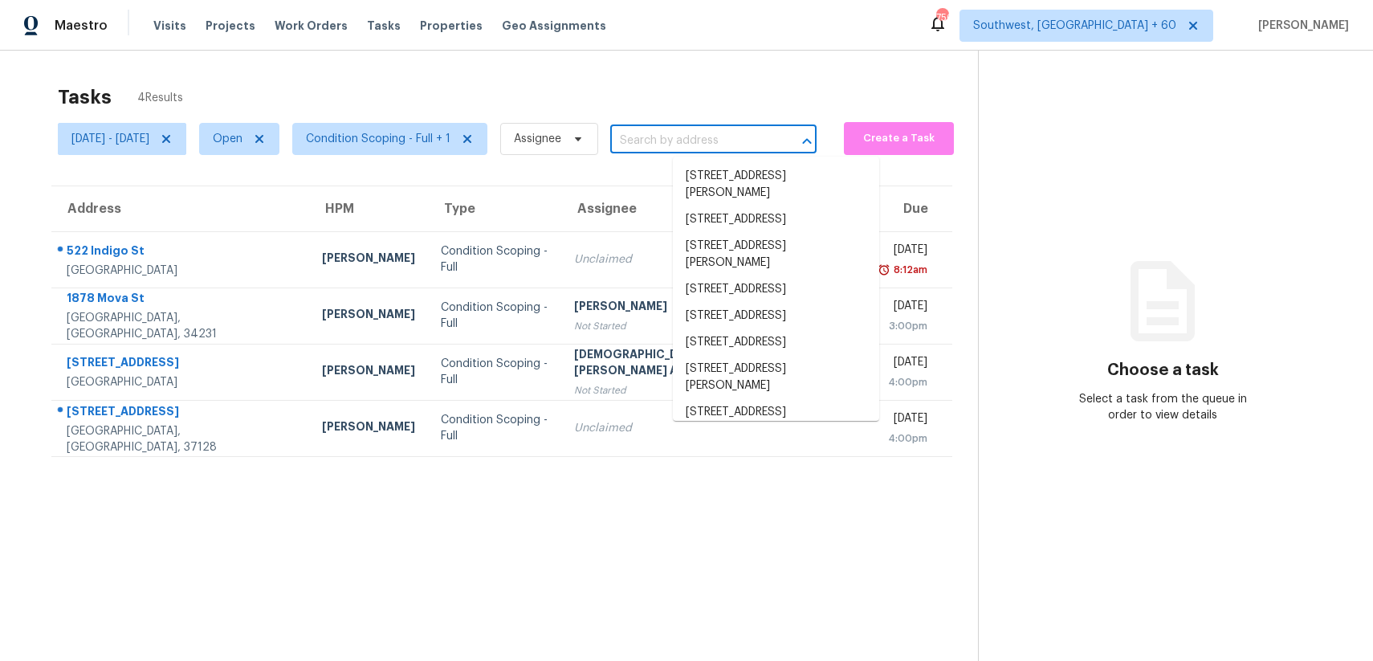
click at [731, 146] on input "text" at bounding box center [690, 140] width 161 height 25
paste input "[STREET_ADDRESS]"
type input "[STREET_ADDRESS]"
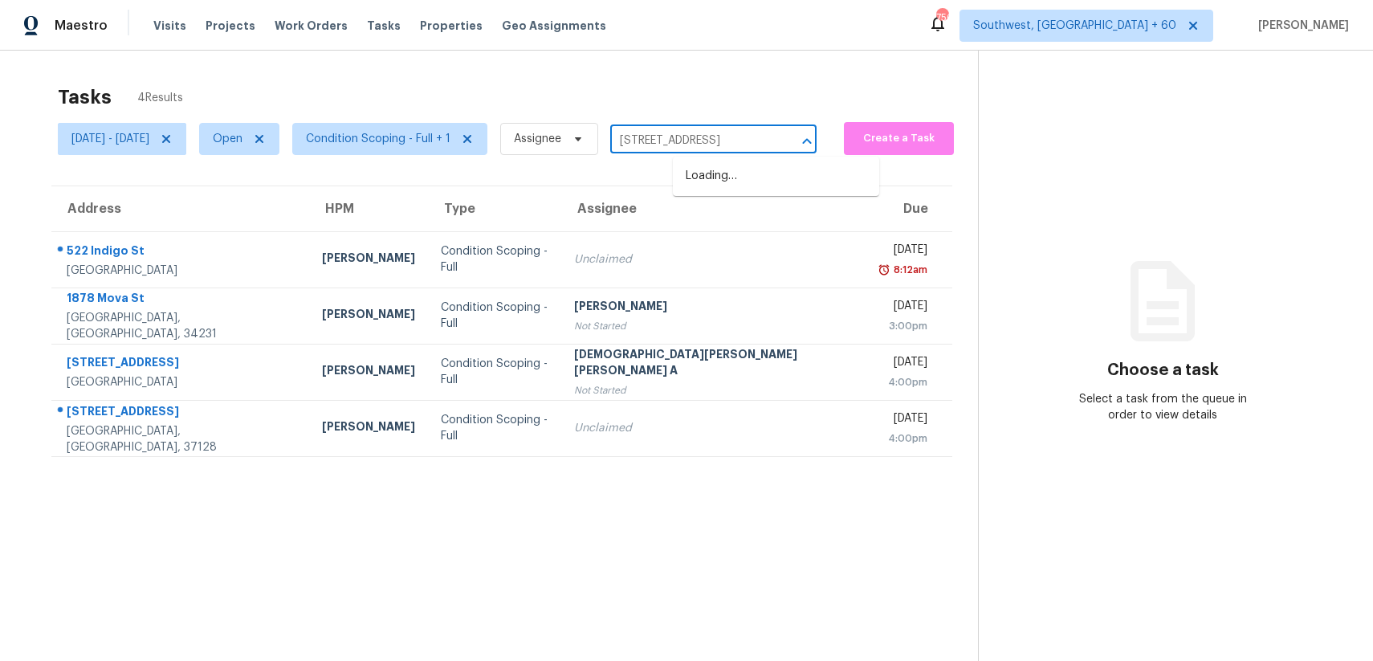
scroll to position [0, 41]
click at [755, 189] on li "[STREET_ADDRESS]" at bounding box center [776, 176] width 206 height 26
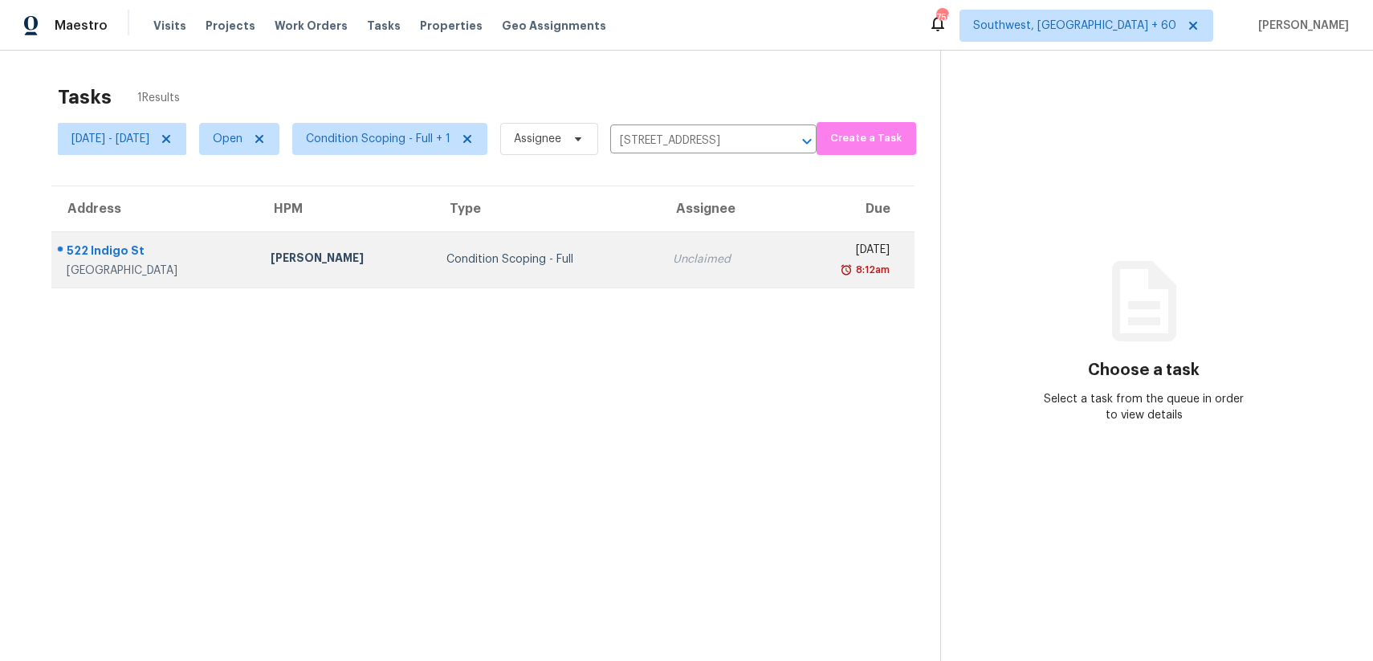
click at [568, 255] on div "Condition Scoping - Full" at bounding box center [546, 259] width 201 height 16
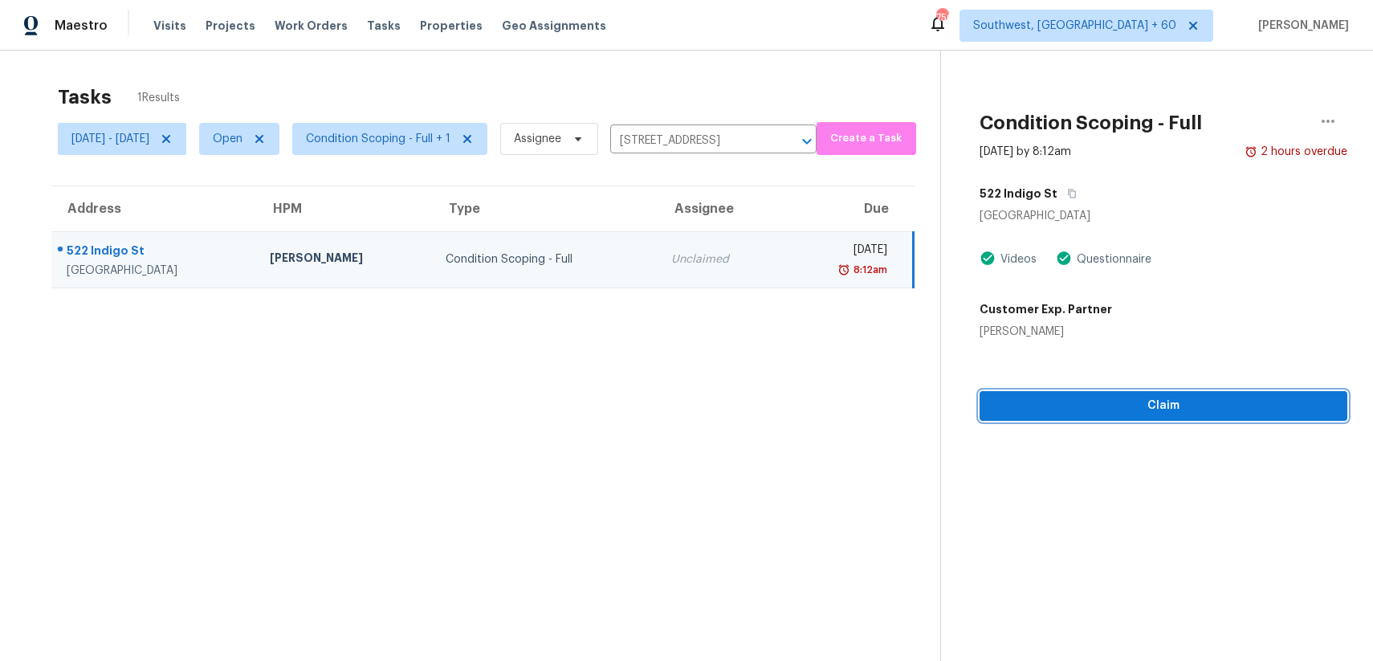
click at [1160, 416] on button "Claim" at bounding box center [1163, 406] width 368 height 30
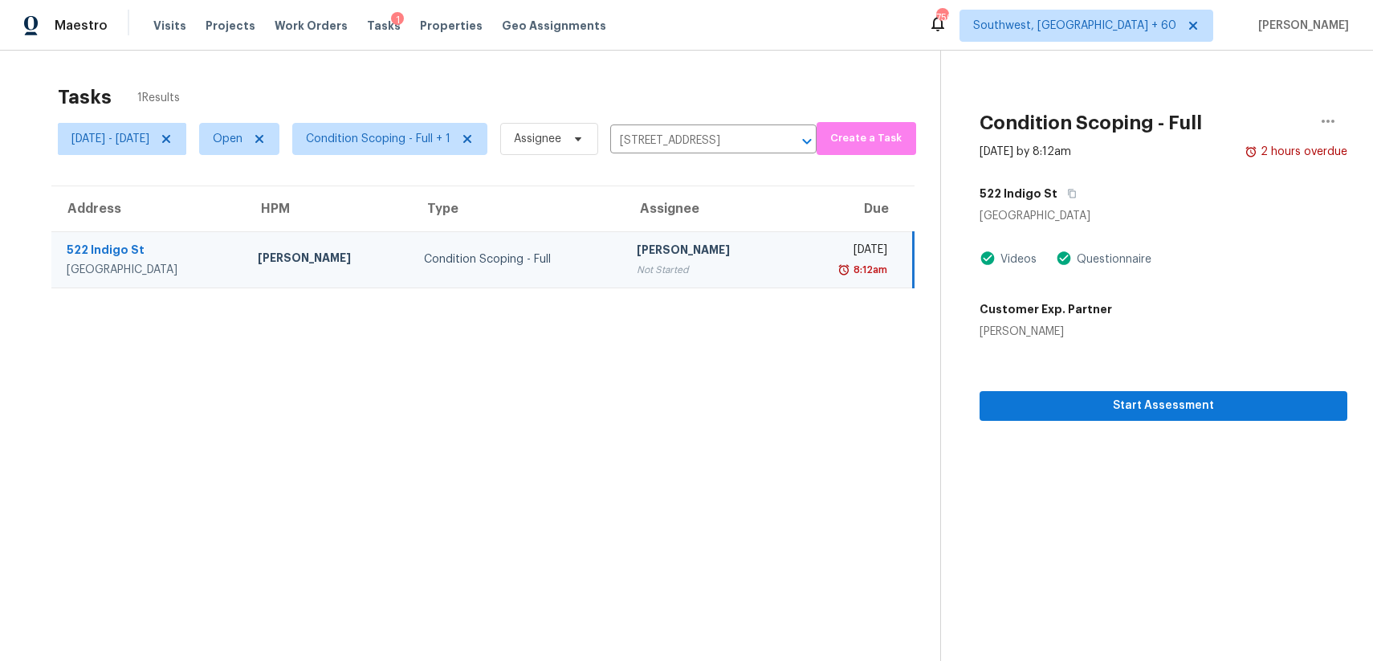
click at [1164, 381] on div "Start Assessment" at bounding box center [1163, 380] width 368 height 81
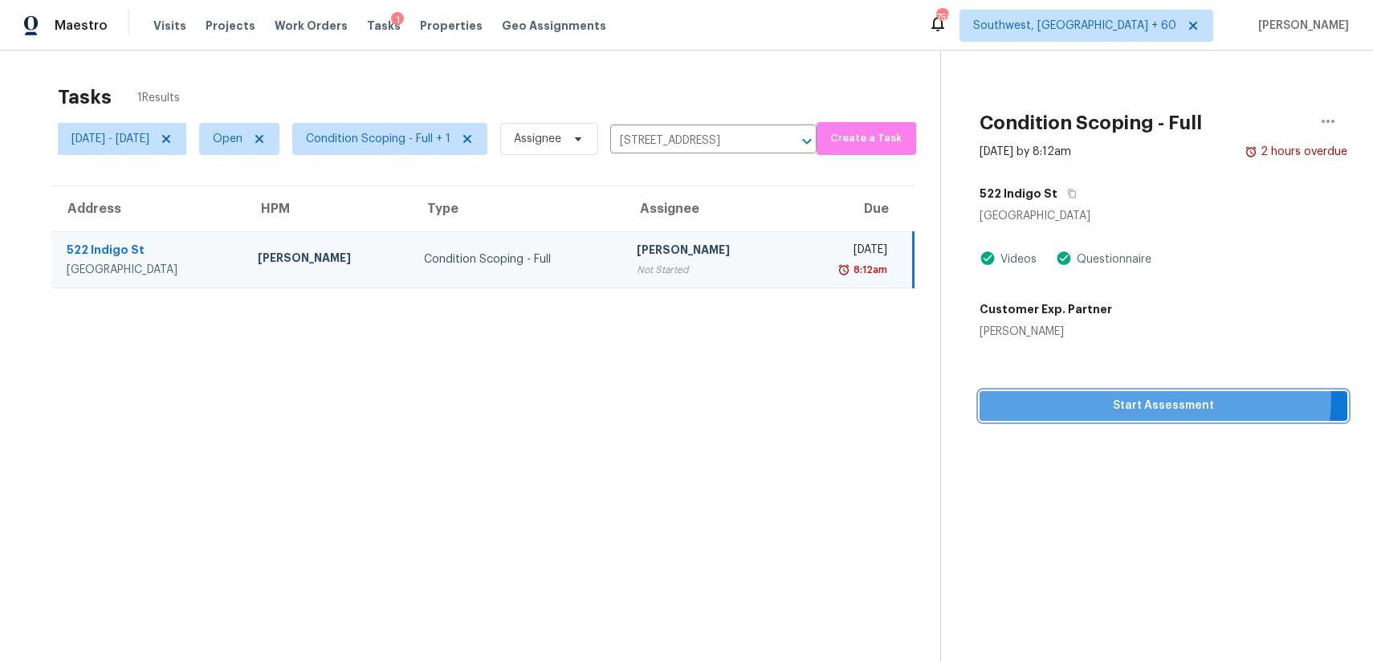
click at [1169, 397] on span "Start Assessment" at bounding box center [1163, 406] width 342 height 20
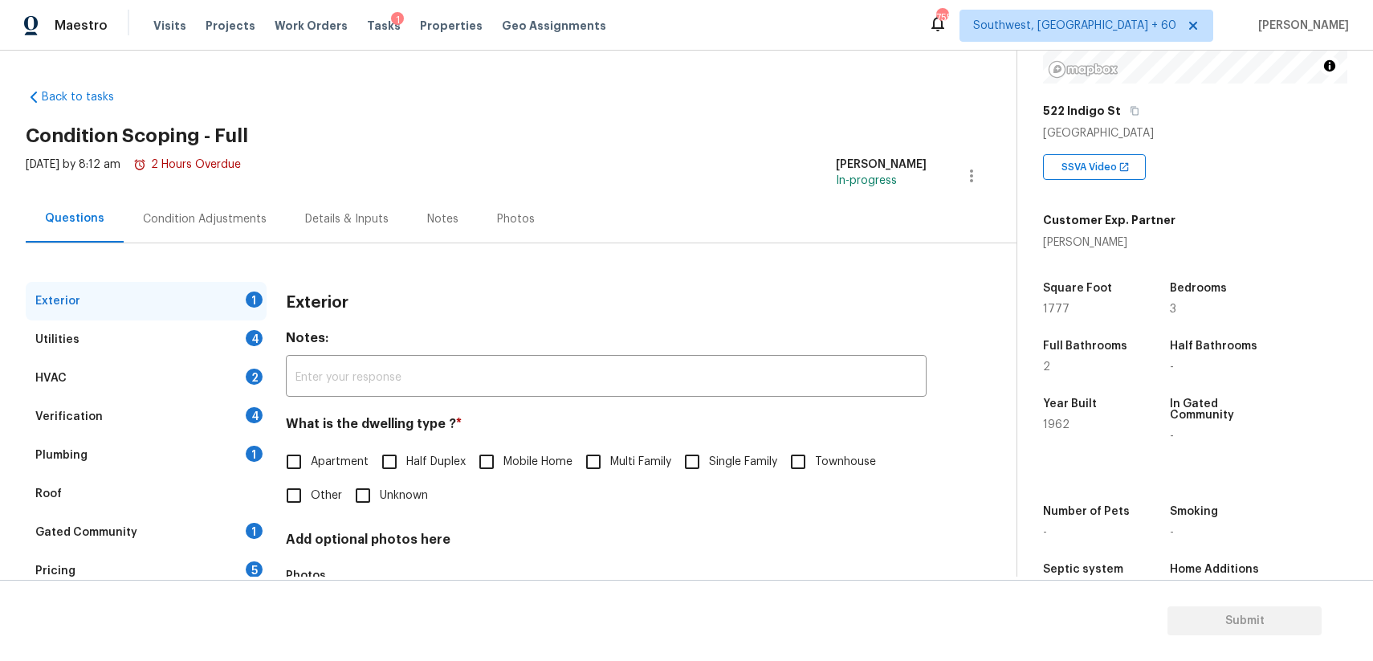
scroll to position [112, 0]
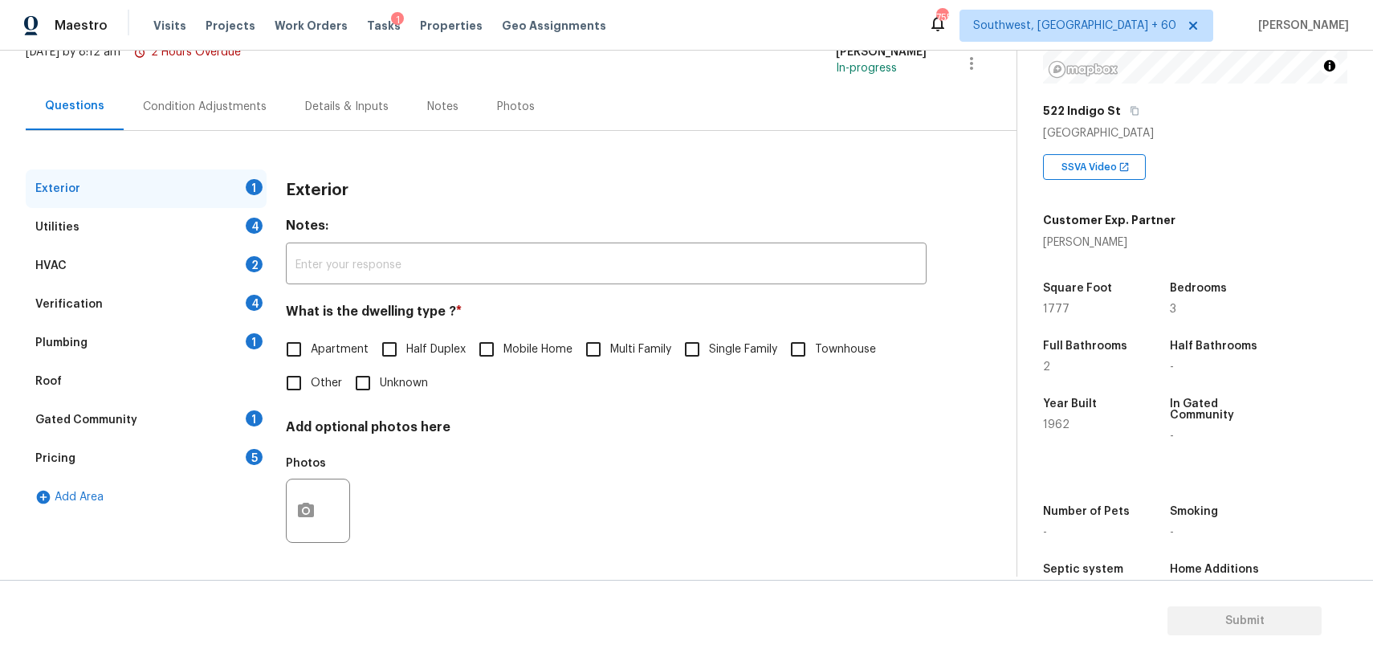
click at [414, 210] on div "Exterior Notes: ​ What is the dwelling type ? * Apartment Half Duplex Mobile Ho…" at bounding box center [606, 370] width 641 height 402
click at [753, 348] on span "Single Family" at bounding box center [743, 349] width 68 height 17
click at [709, 348] on input "Single Family" at bounding box center [692, 349] width 34 height 34
checkbox input "true"
click at [185, 208] on div "Utilities 4" at bounding box center [146, 227] width 241 height 39
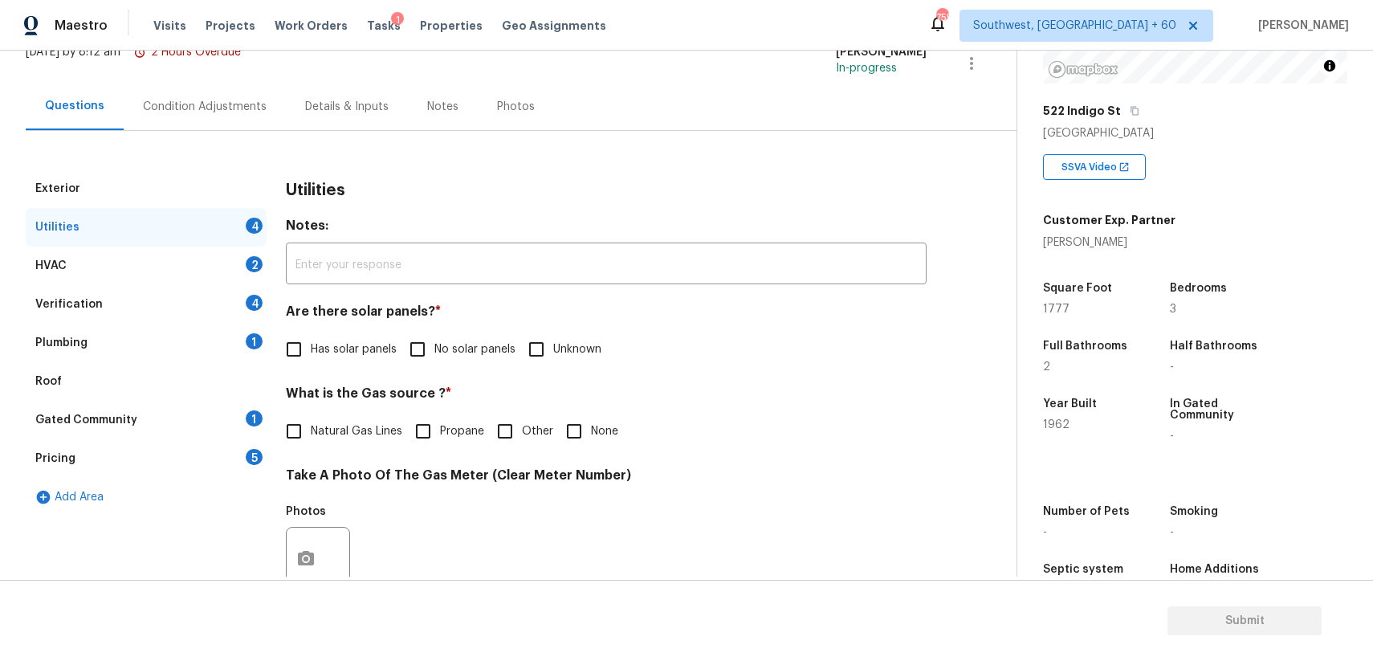
click at [214, 227] on div "Utilities 4" at bounding box center [146, 227] width 241 height 39
click at [397, 344] on div "Has solar panels No solar panels Unknown" at bounding box center [606, 349] width 641 height 34
click at [446, 364] on label "No solar panels" at bounding box center [458, 349] width 115 height 34
click at [434, 364] on input "No solar panels" at bounding box center [418, 349] width 34 height 34
checkbox input "true"
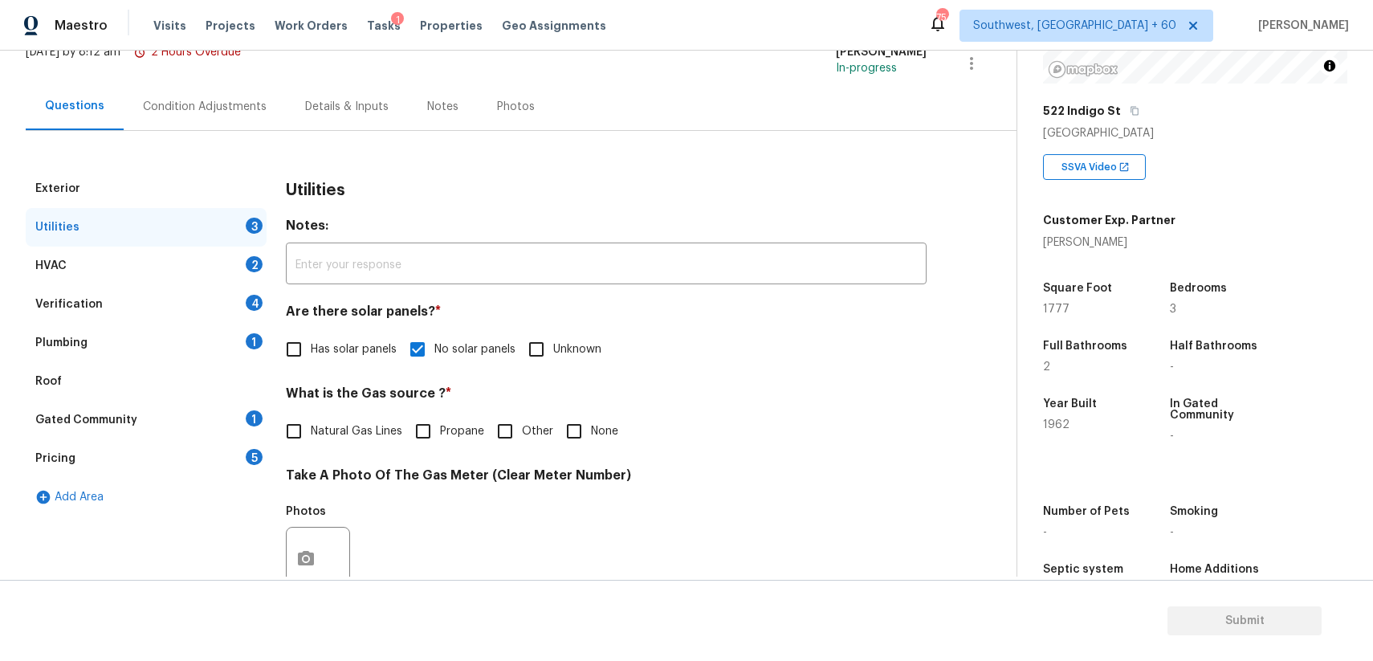
click at [611, 459] on div "Utilities Notes: ​ Are there solar panels? * Has solar panels No solar panels U…" at bounding box center [606, 587] width 641 height 837
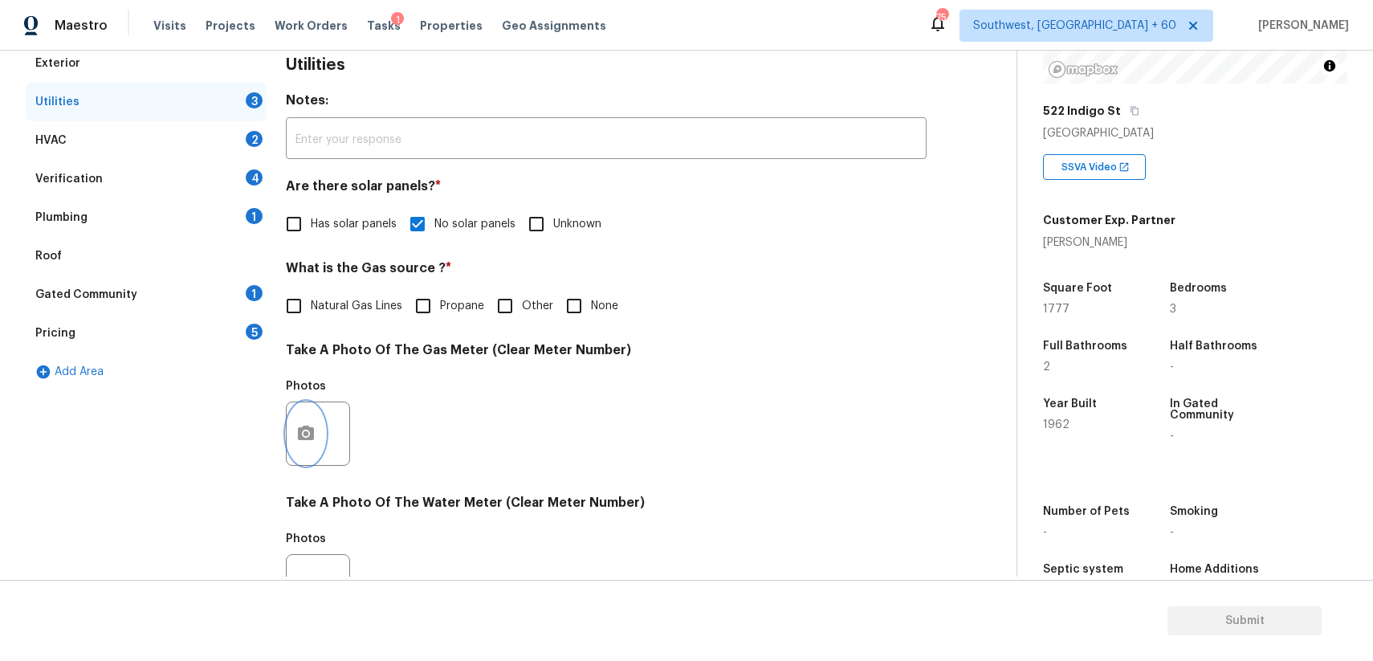
click at [300, 434] on icon "button" at bounding box center [306, 433] width 16 height 14
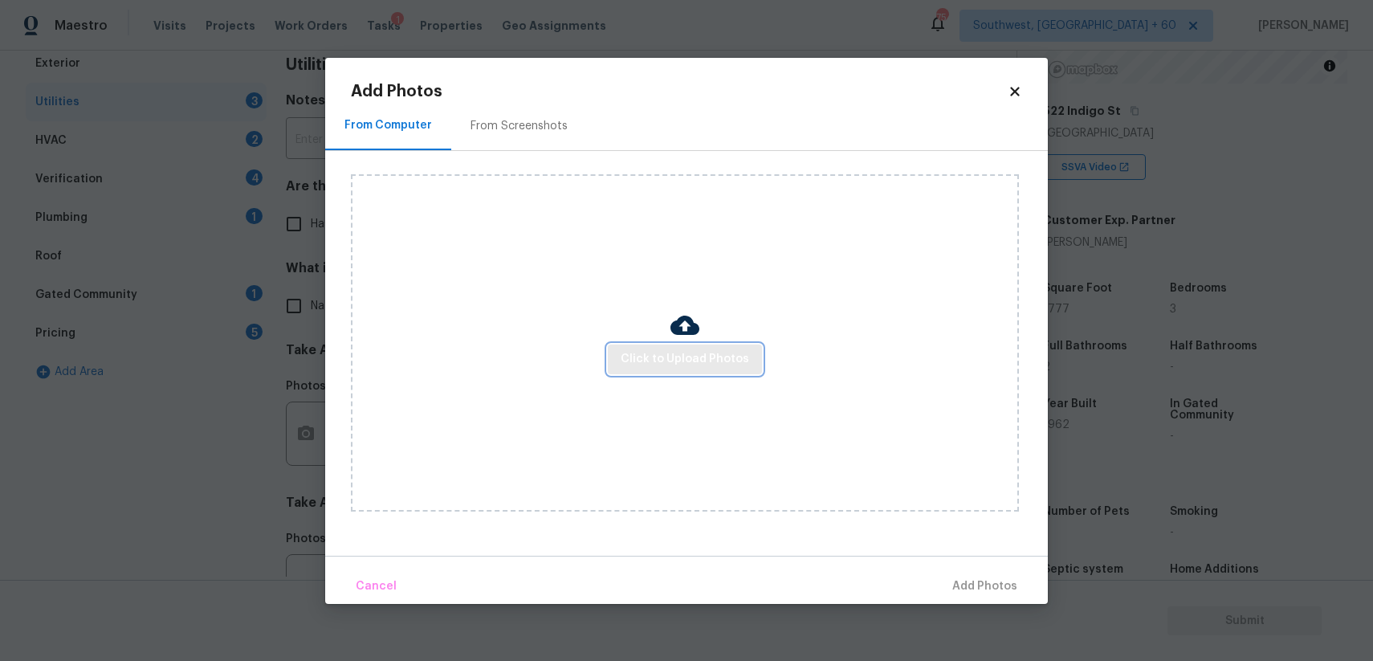
click at [611, 364] on button "Click to Upload Photos" at bounding box center [685, 359] width 154 height 30
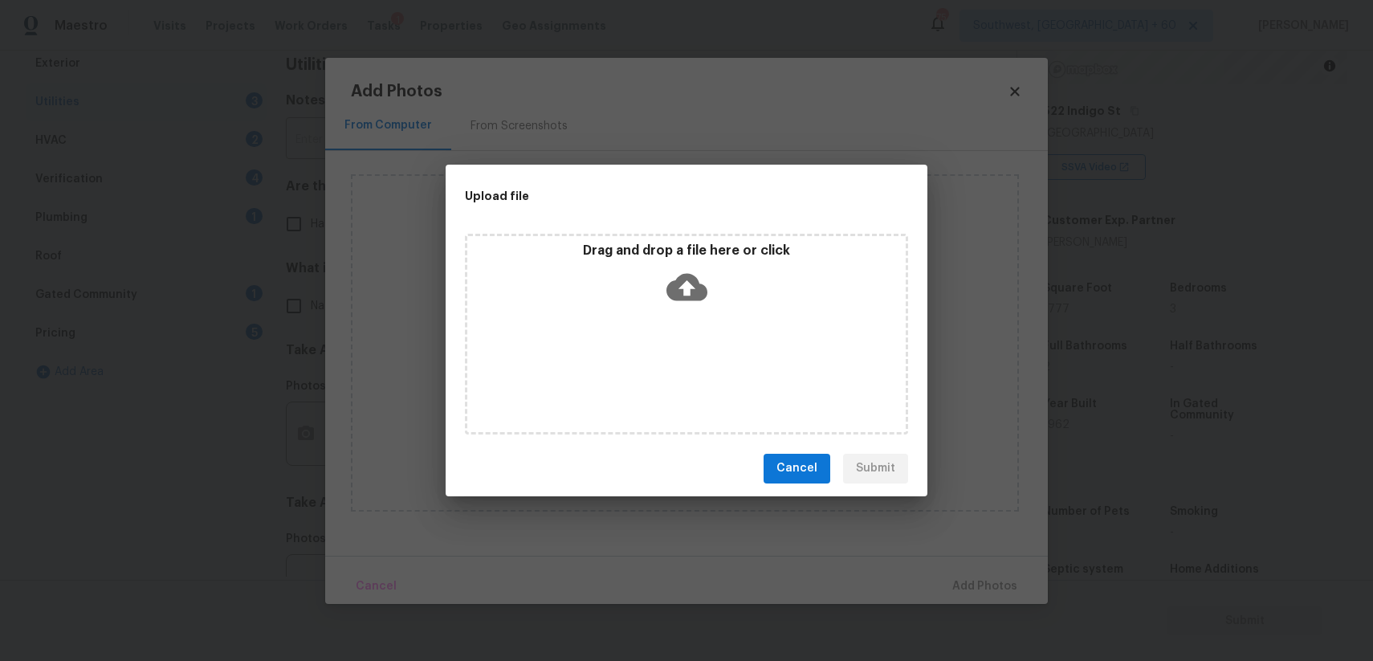
click at [611, 364] on div "Drag and drop a file here or click" at bounding box center [686, 334] width 443 height 201
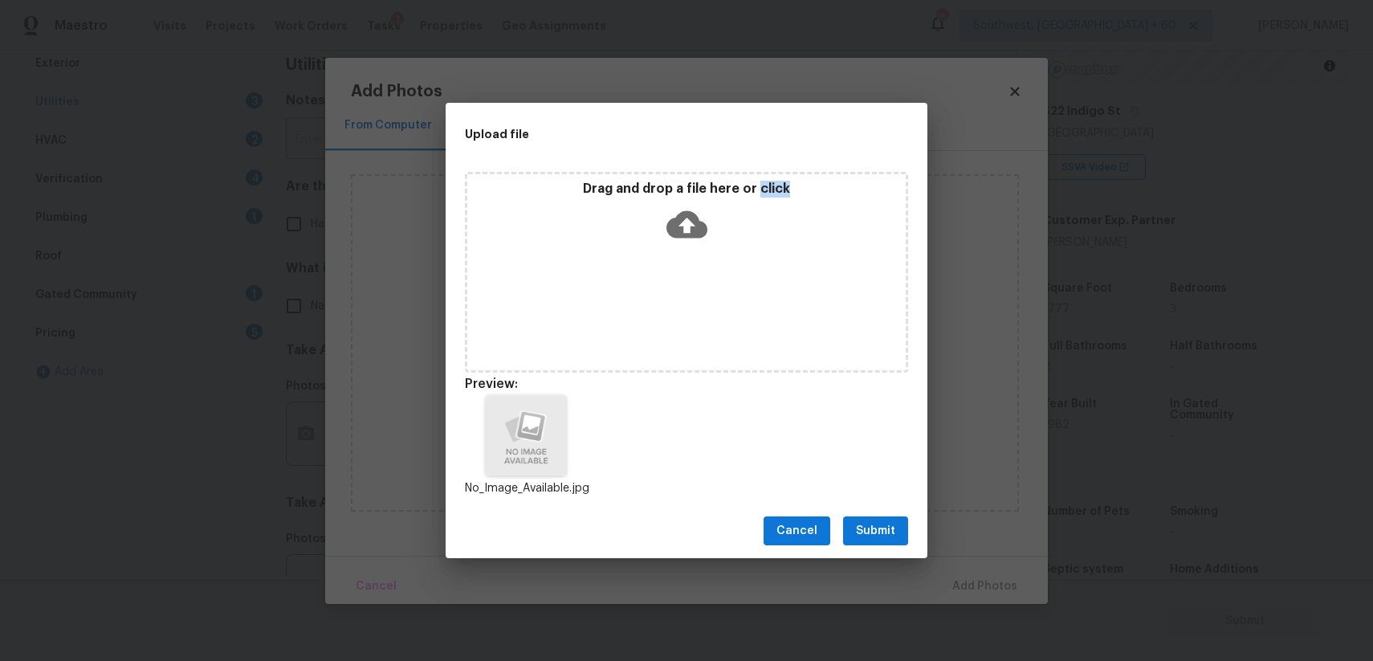
click at [858, 507] on div "Cancel Submit" at bounding box center [687, 530] width 482 height 55
click at [888, 527] on span "Submit" at bounding box center [875, 531] width 39 height 20
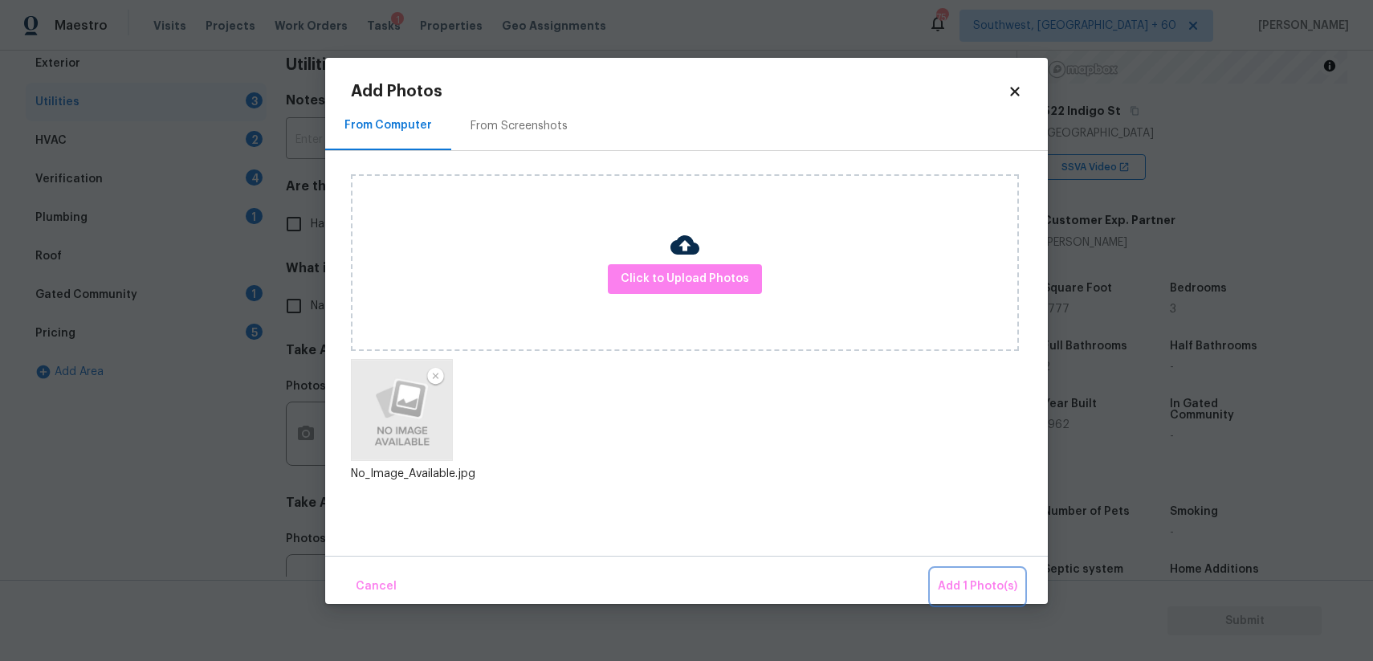
click at [985, 572] on button "Add 1 Photo(s)" at bounding box center [977, 586] width 92 height 35
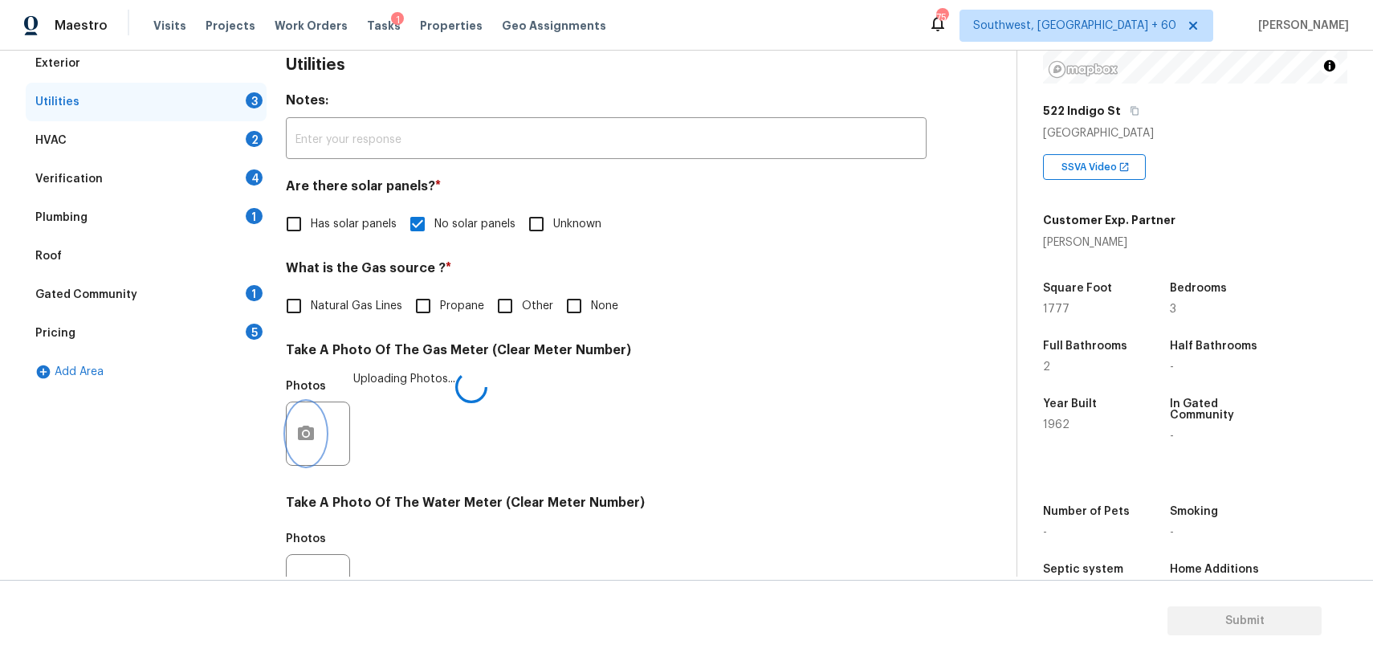
scroll to position [548, 0]
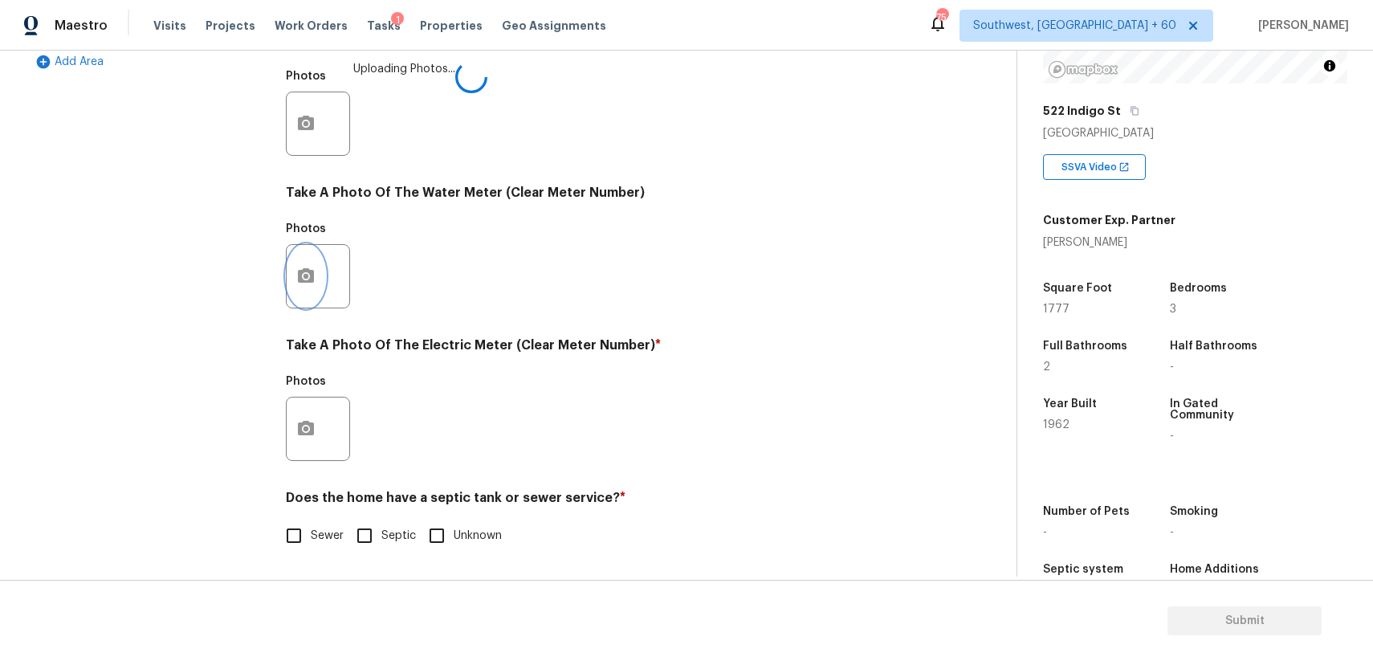
click at [300, 292] on button "button" at bounding box center [306, 276] width 39 height 63
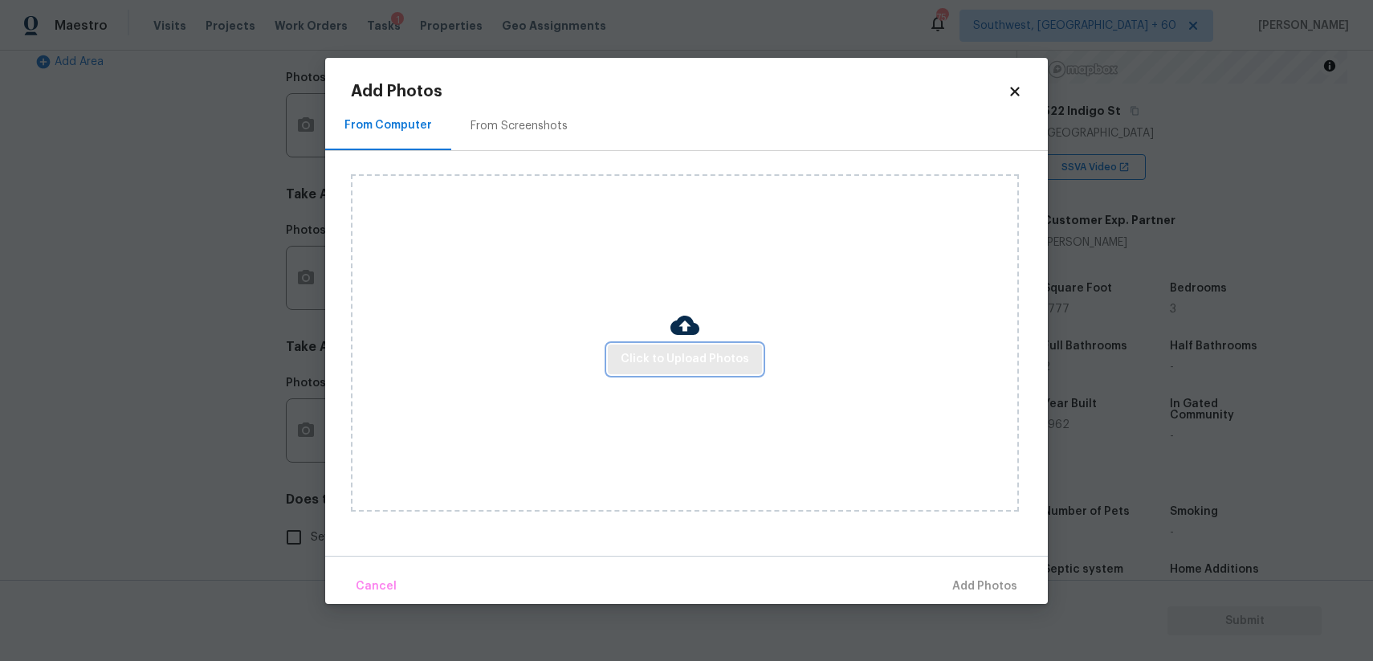
click at [682, 354] on span "Click to Upload Photos" at bounding box center [685, 359] width 128 height 20
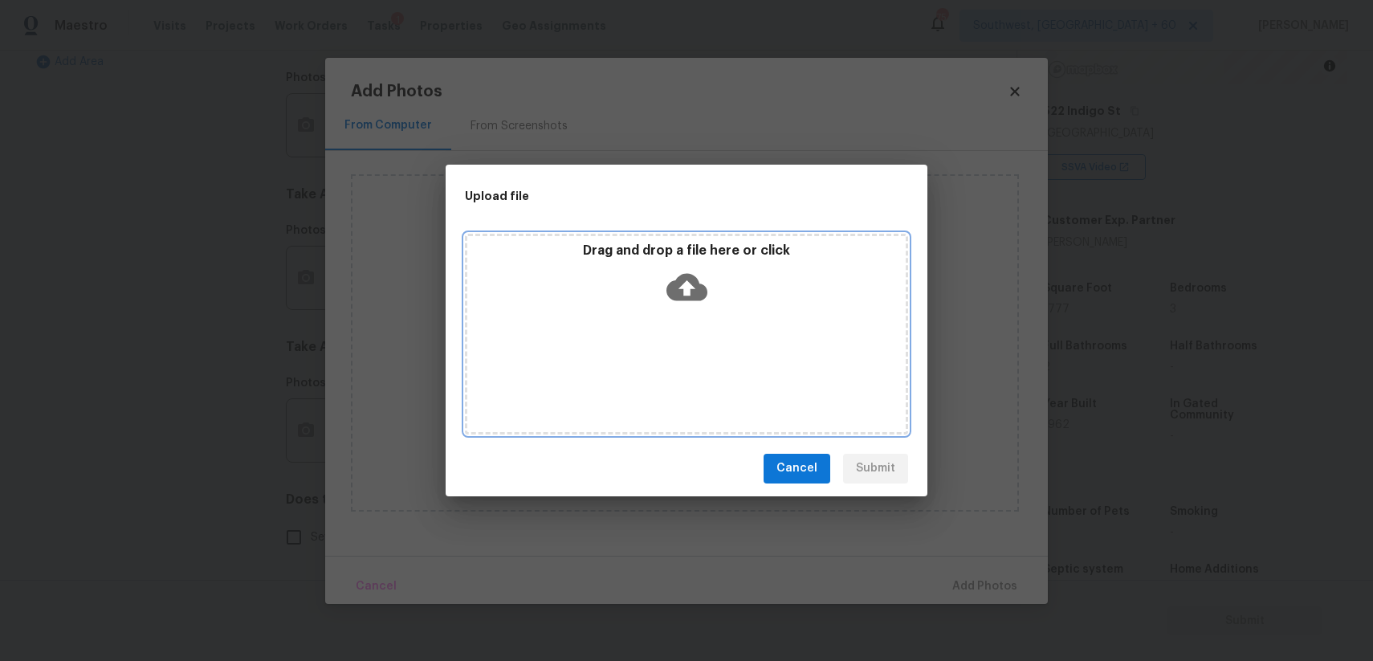
click at [682, 354] on div "Drag and drop a file here or click" at bounding box center [686, 334] width 443 height 201
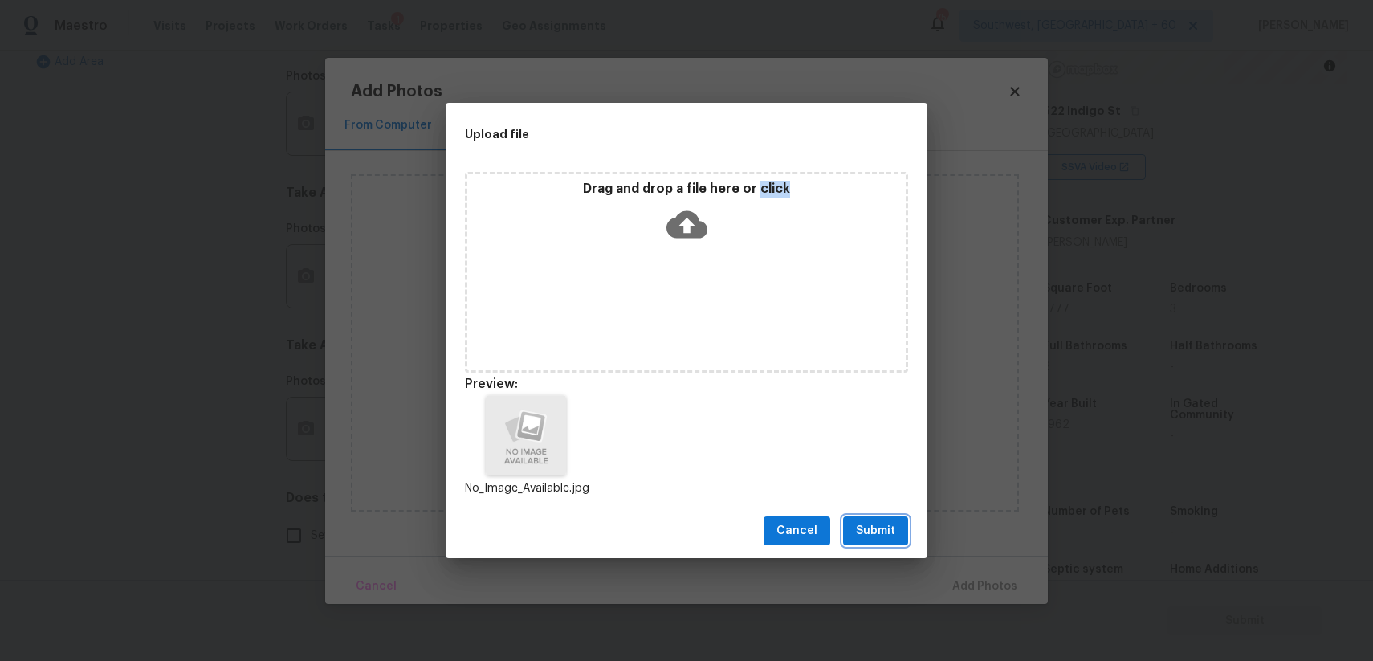
click at [890, 533] on span "Submit" at bounding box center [875, 531] width 39 height 20
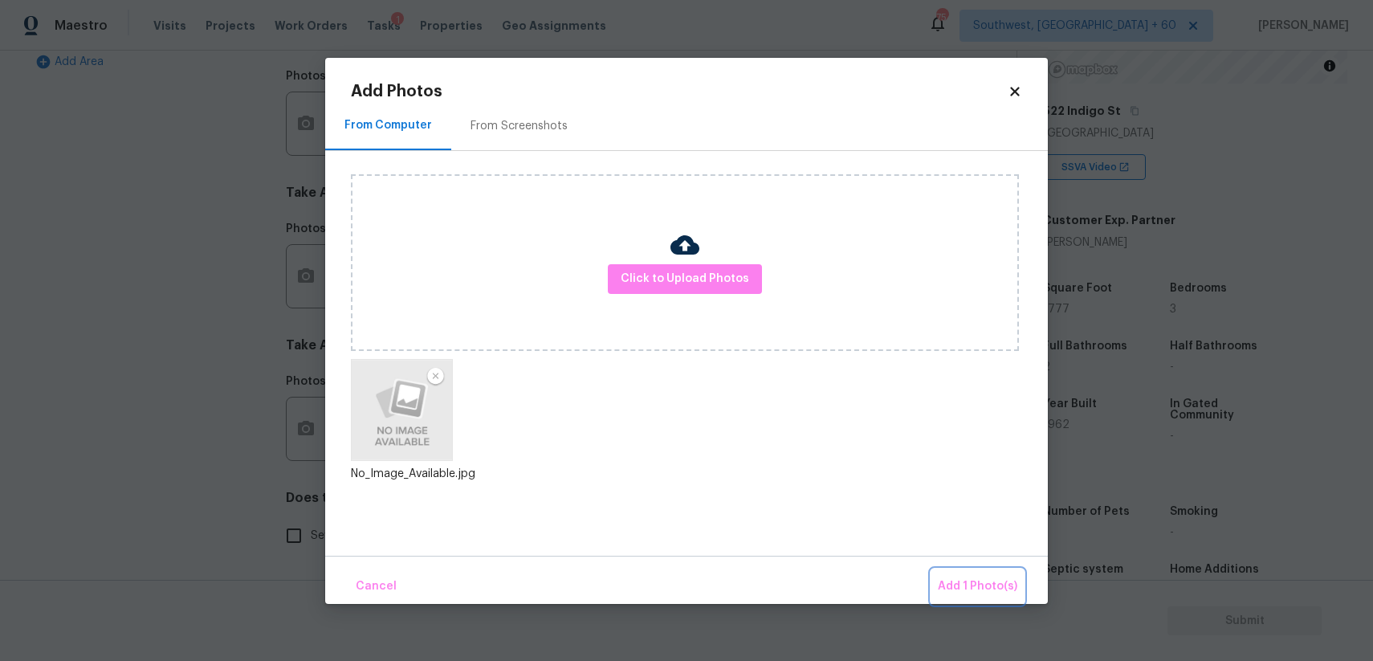
click at [958, 580] on span "Add 1 Photo(s)" at bounding box center [977, 586] width 79 height 20
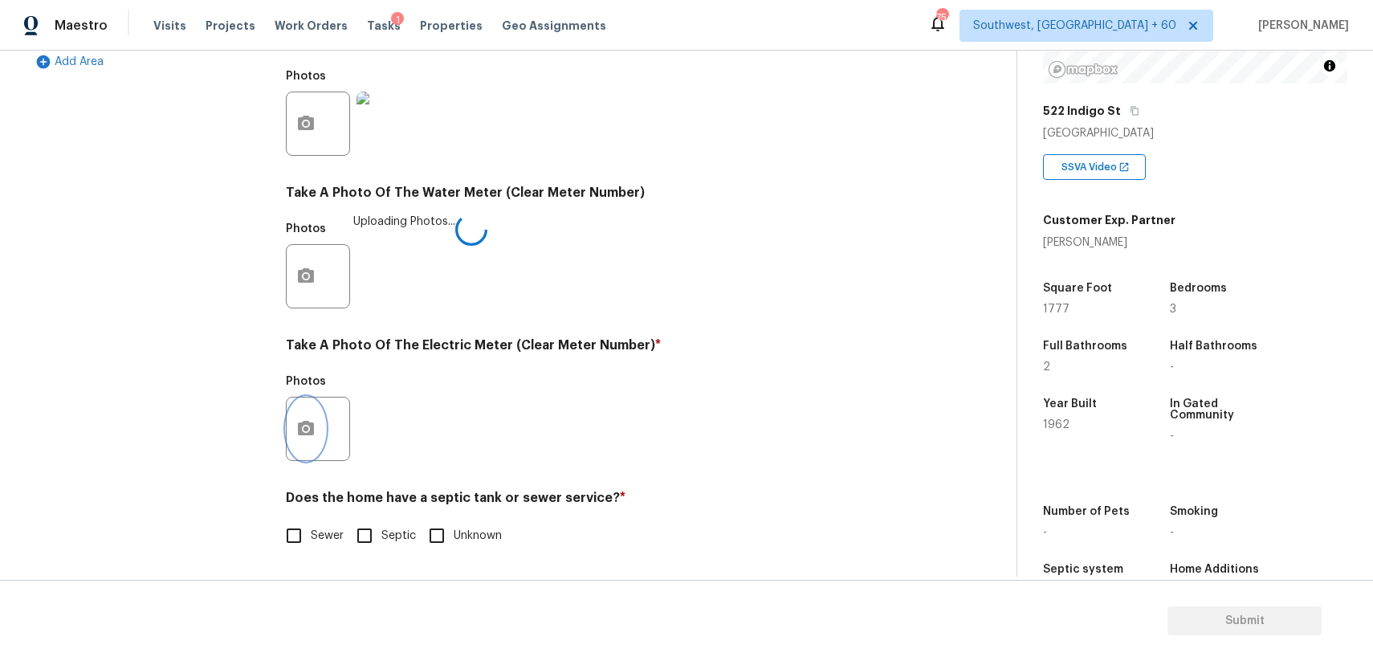
click at [313, 431] on icon "button" at bounding box center [306, 428] width 16 height 14
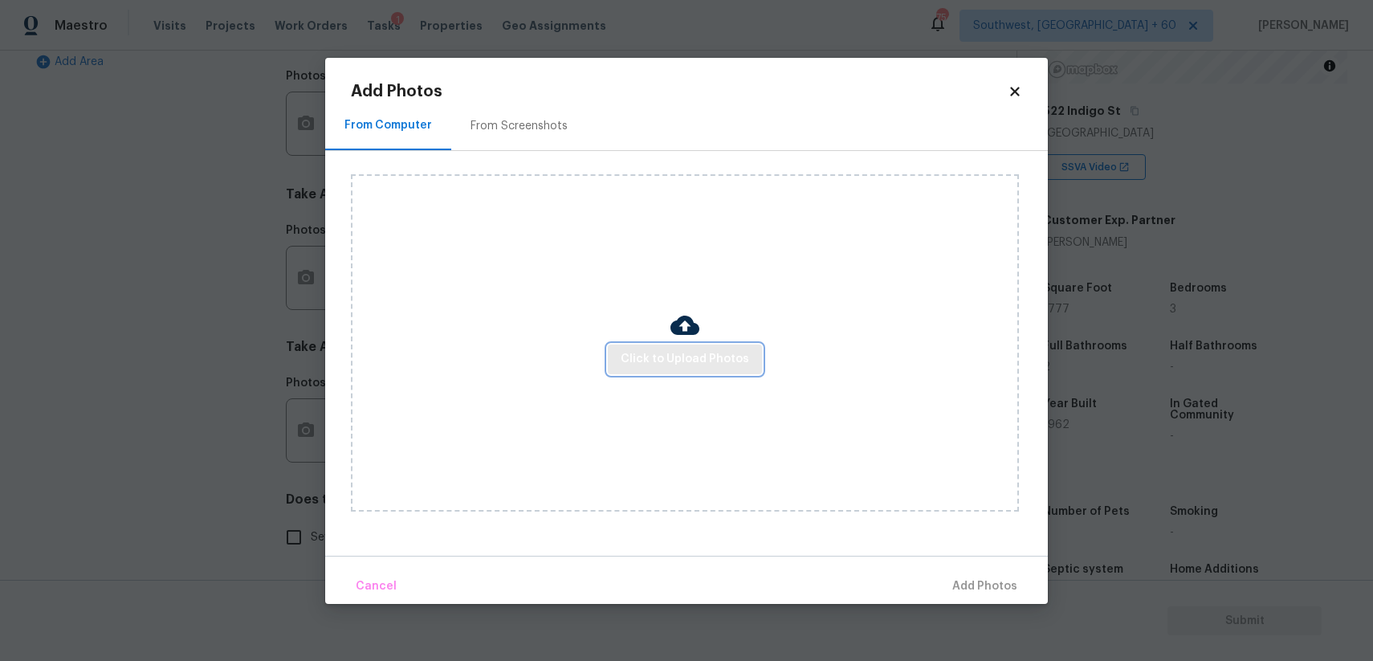
click at [757, 364] on button "Click to Upload Photos" at bounding box center [685, 359] width 154 height 30
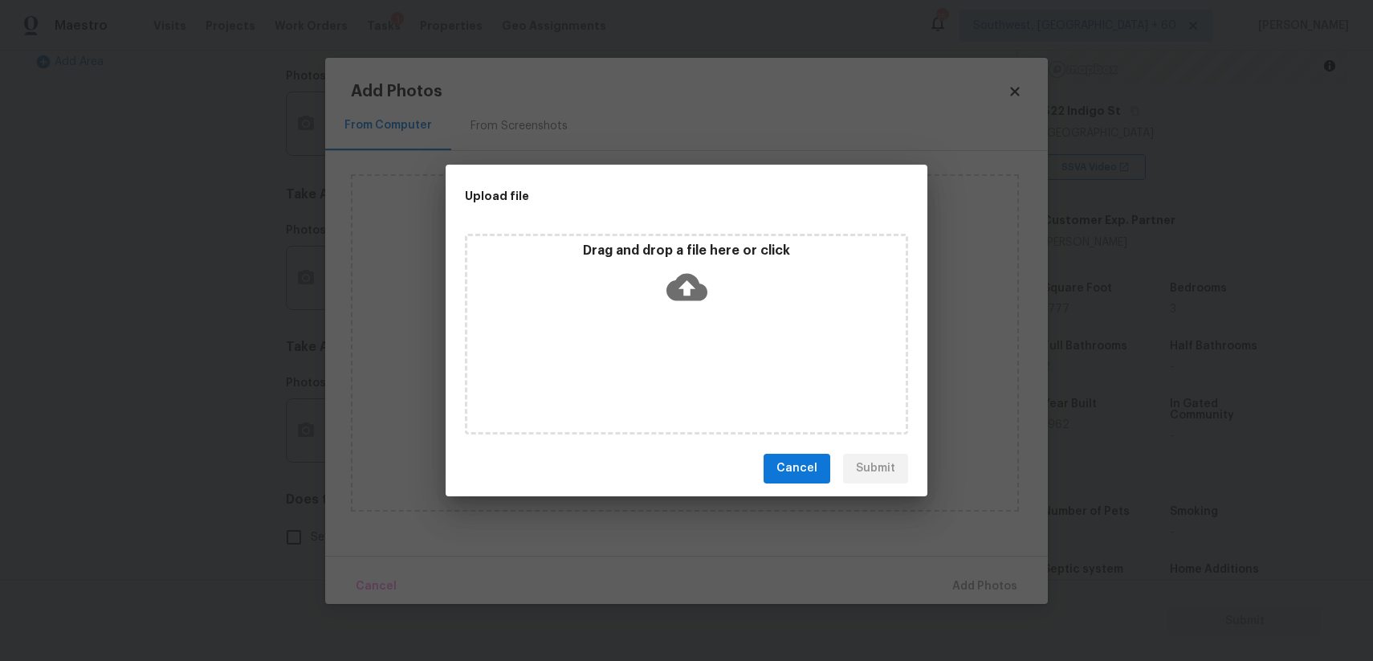
click at [757, 364] on div "Drag and drop a file here or click" at bounding box center [686, 334] width 443 height 201
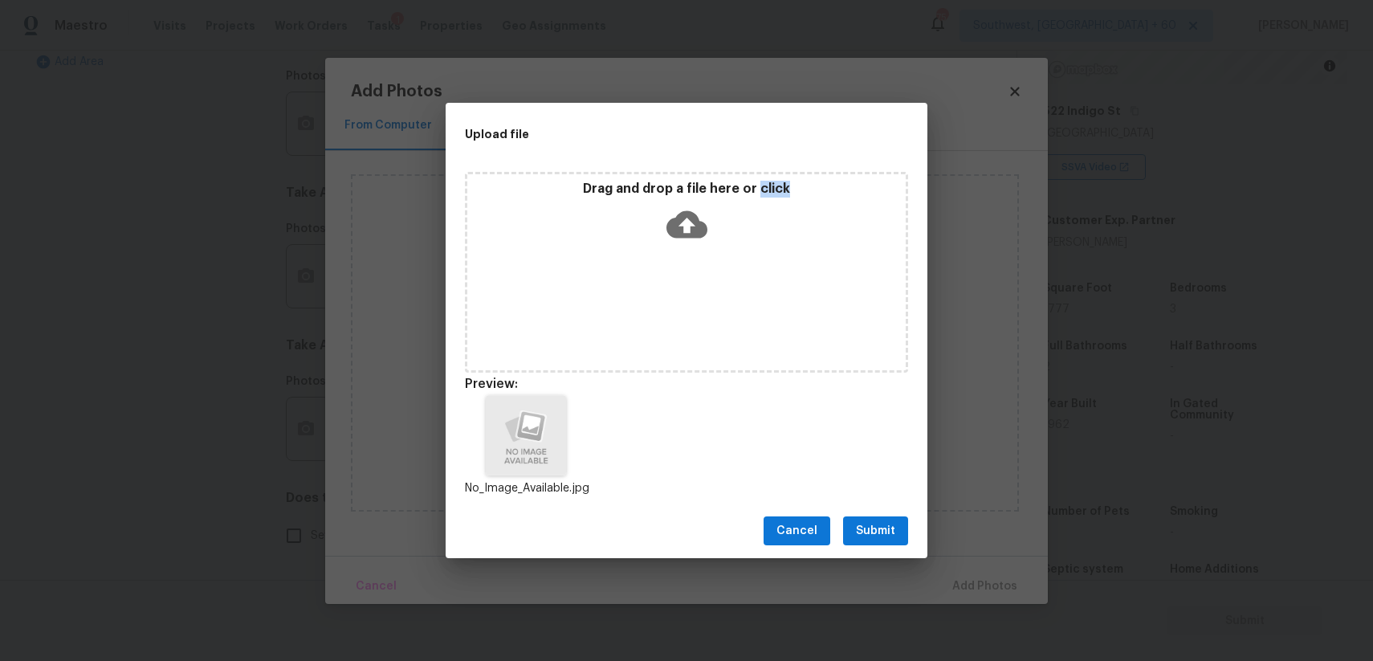
click at [867, 538] on span "Submit" at bounding box center [875, 531] width 39 height 20
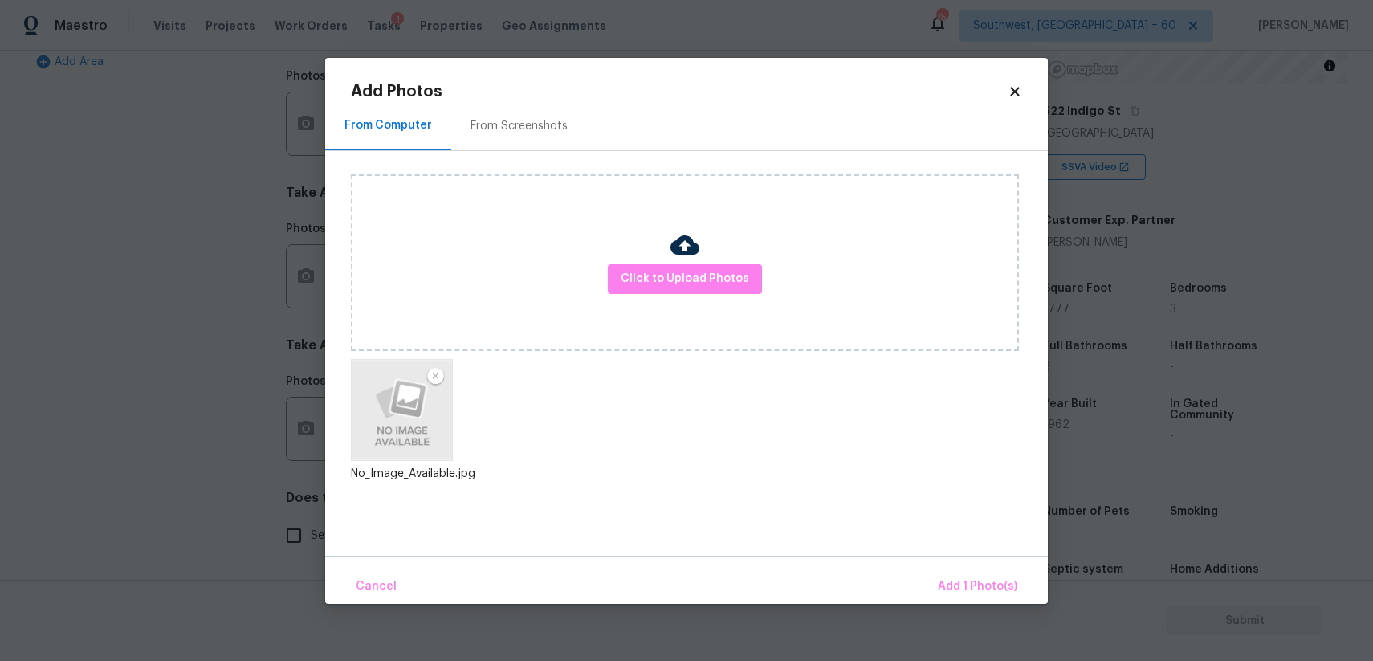
click at [918, 577] on div "Cancel Add 1 Photo(s)" at bounding box center [686, 580] width 723 height 48
click at [943, 584] on span "Add 1 Photo(s)" at bounding box center [977, 586] width 79 height 20
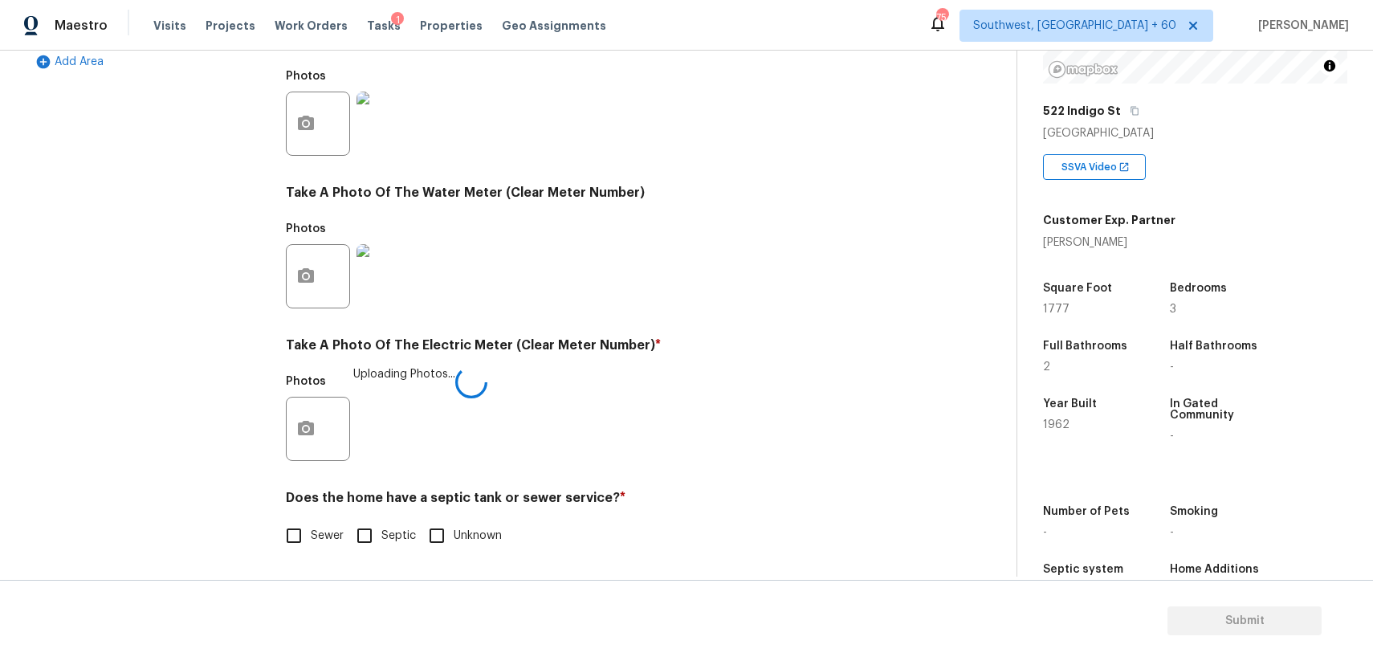
click at [325, 556] on div "Utilities Notes: ​ Are there solar panels? * Has solar panels No solar panels U…" at bounding box center [606, 152] width 641 height 837
click at [324, 543] on span "Sewer" at bounding box center [327, 537] width 33 height 17
click at [311, 543] on input "Sewer" at bounding box center [294, 537] width 34 height 34
checkbox input "true"
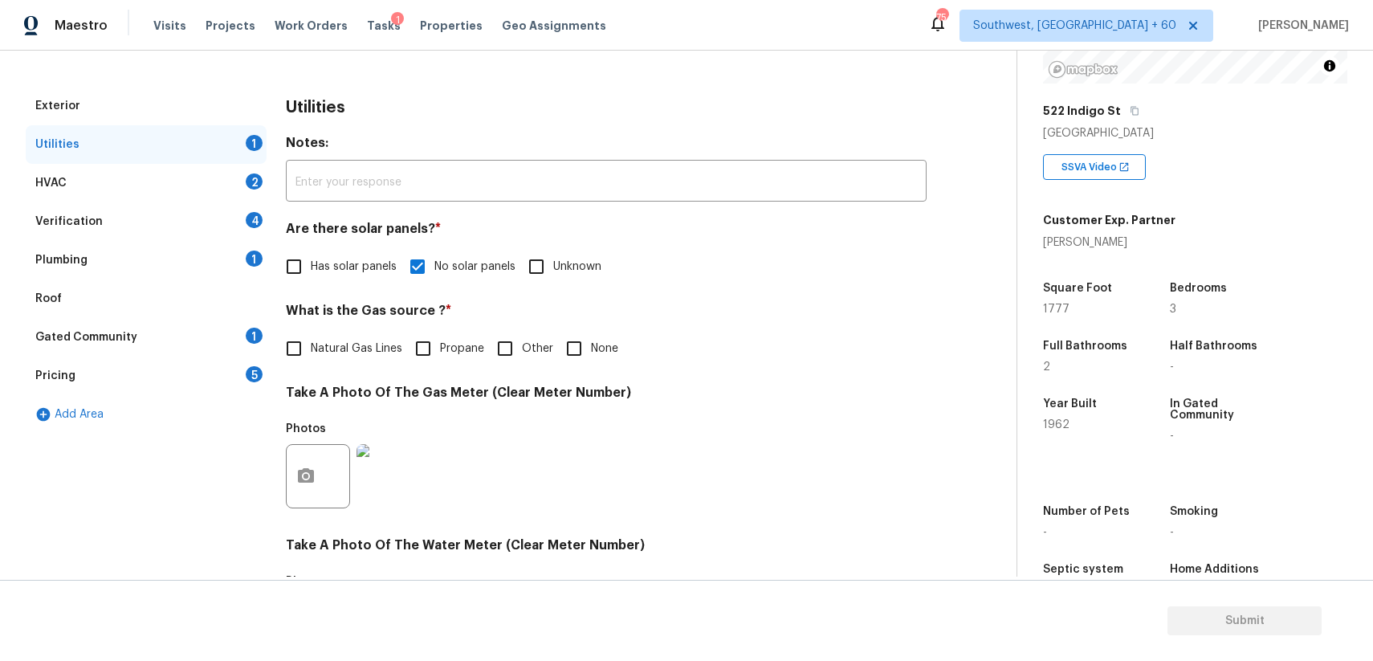
scroll to position [0, 0]
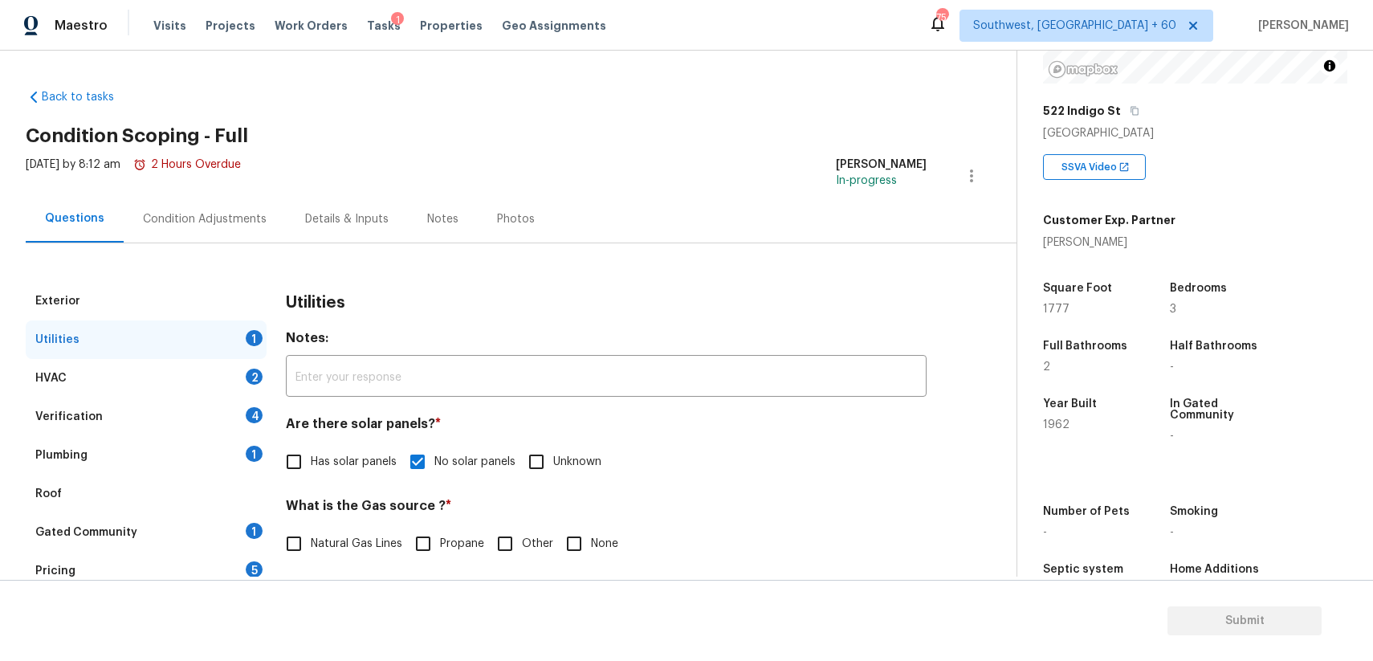
click at [200, 361] on div "HVAC 2" at bounding box center [146, 378] width 241 height 39
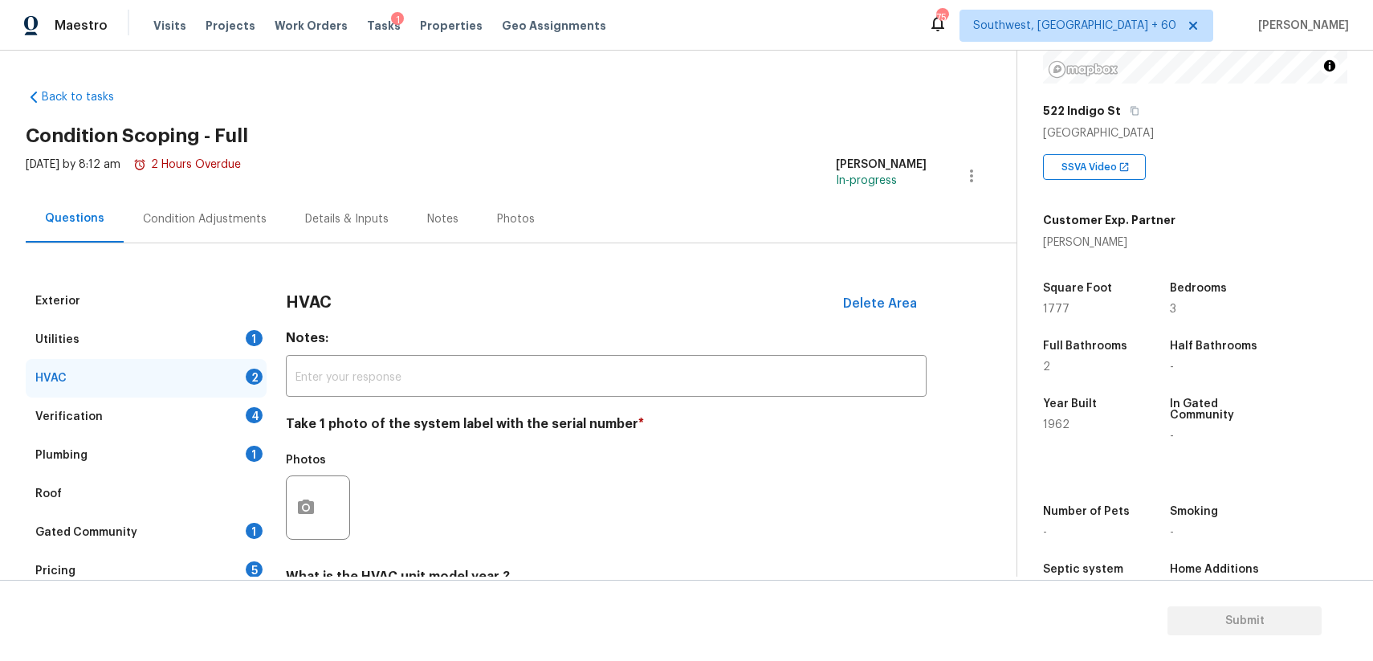
click at [218, 388] on div "HVAC 2" at bounding box center [146, 378] width 241 height 39
click at [312, 510] on icon "button" at bounding box center [306, 506] width 16 height 14
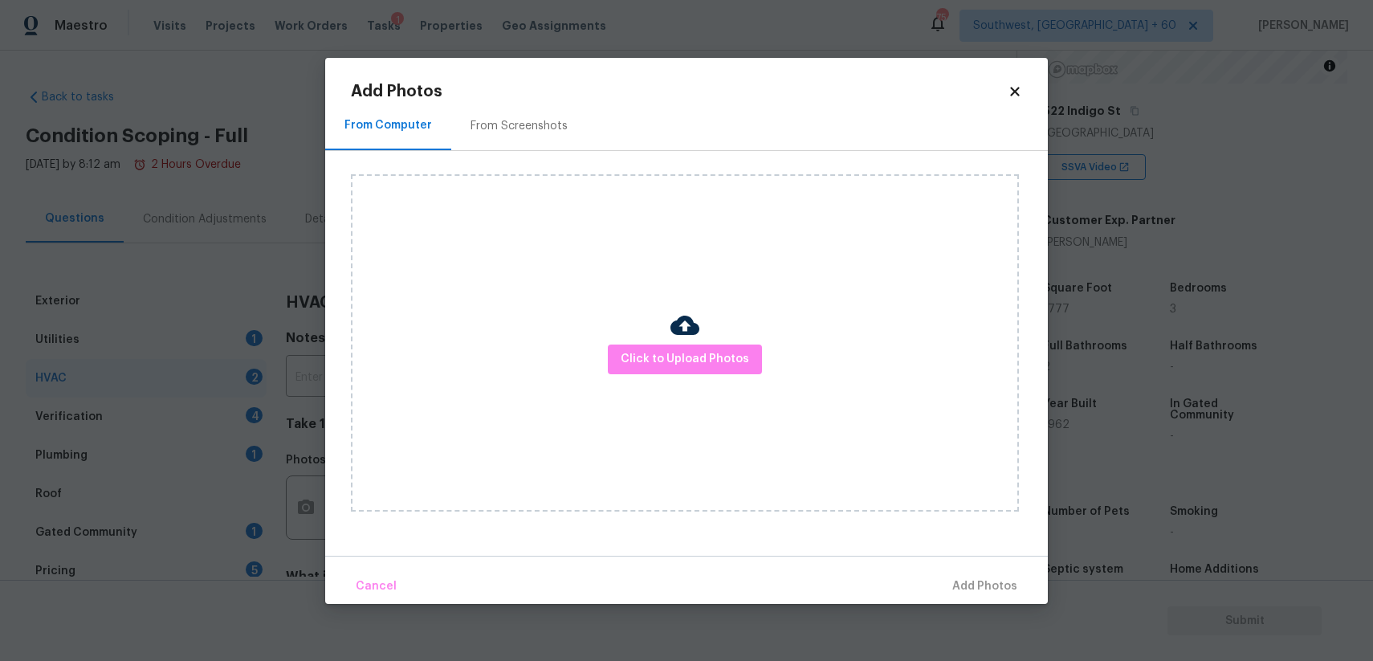
click at [639, 380] on div "Click to Upload Photos" at bounding box center [685, 342] width 668 height 337
click at [654, 369] on button "Click to Upload Photos" at bounding box center [685, 359] width 154 height 30
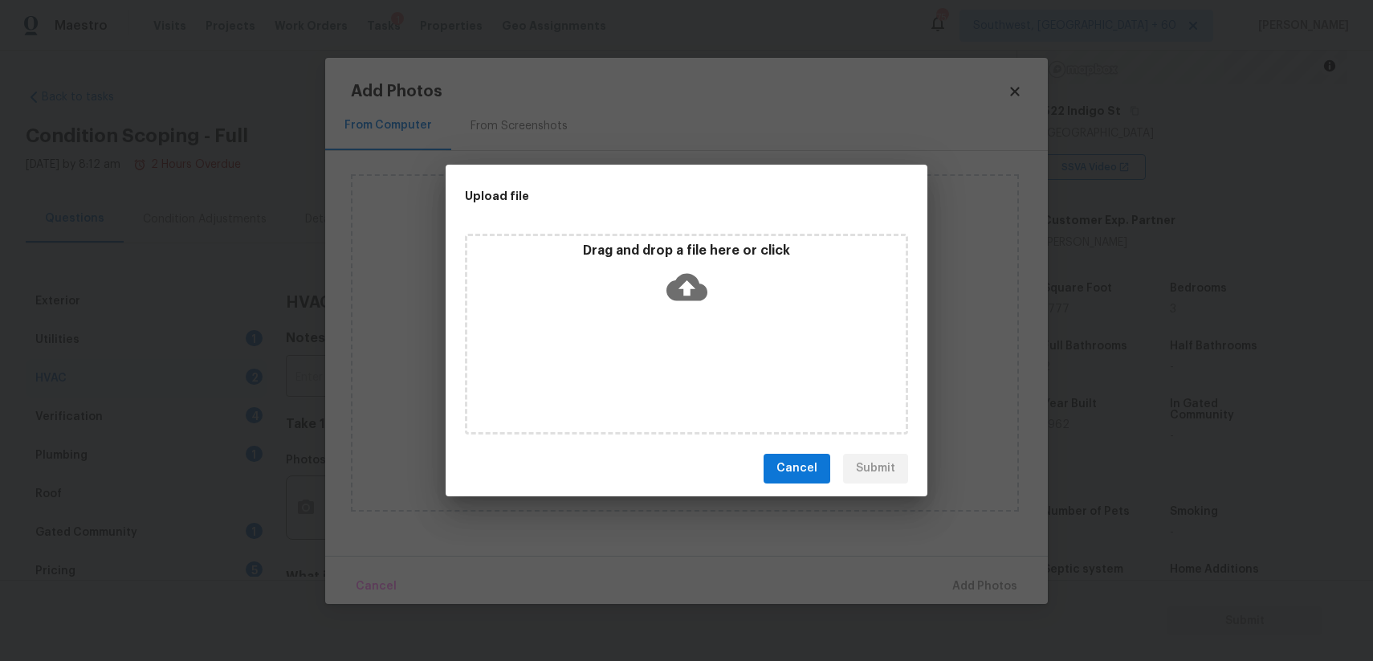
click at [654, 369] on div "Drag and drop a file here or click" at bounding box center [686, 334] width 443 height 201
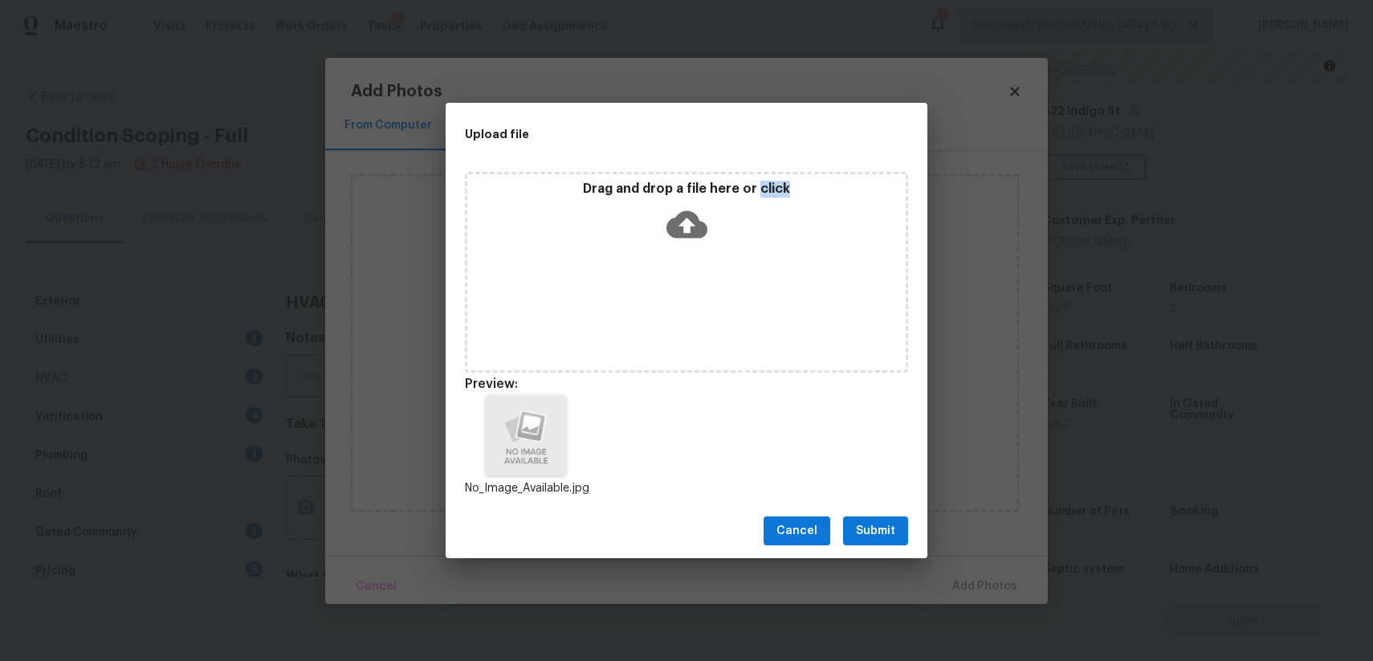
click at [864, 513] on div "Cancel Submit" at bounding box center [687, 530] width 482 height 55
click at [889, 531] on span "Submit" at bounding box center [875, 531] width 39 height 20
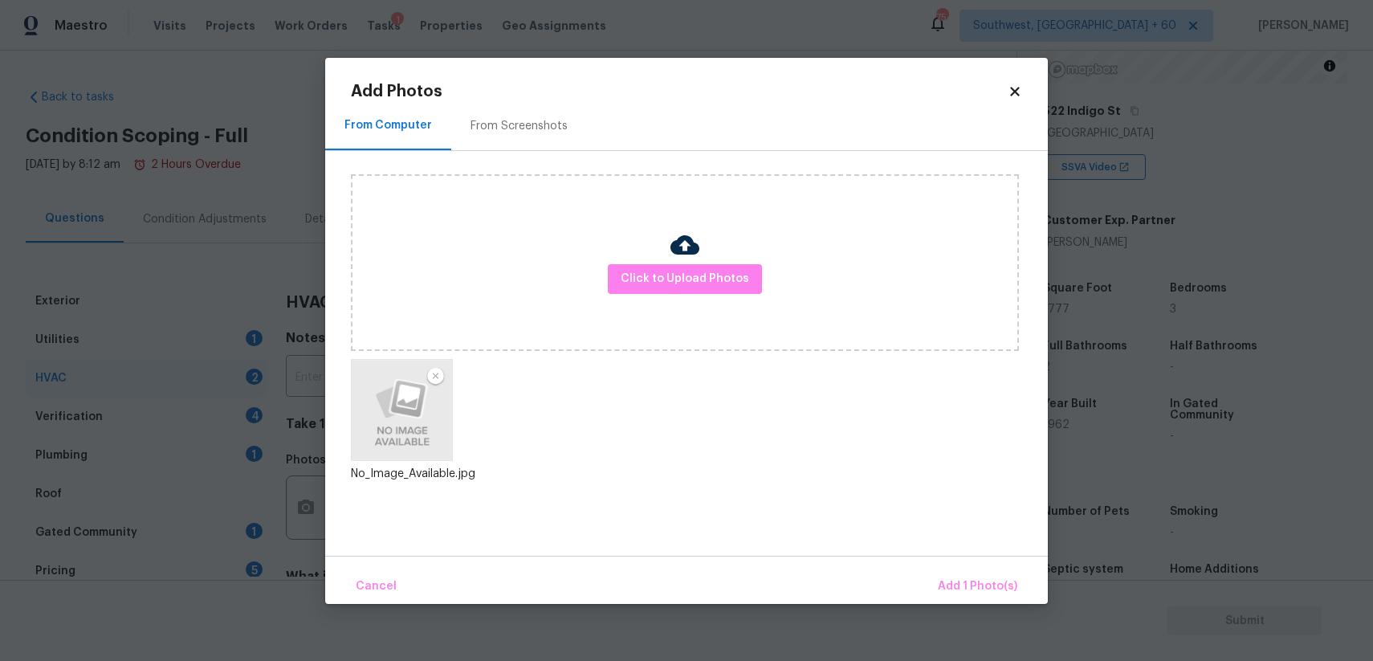
click at [988, 566] on div "Cancel Add 1 Photo(s)" at bounding box center [686, 580] width 723 height 48
click at [988, 577] on span "Add 1 Photo(s)" at bounding box center [977, 586] width 79 height 20
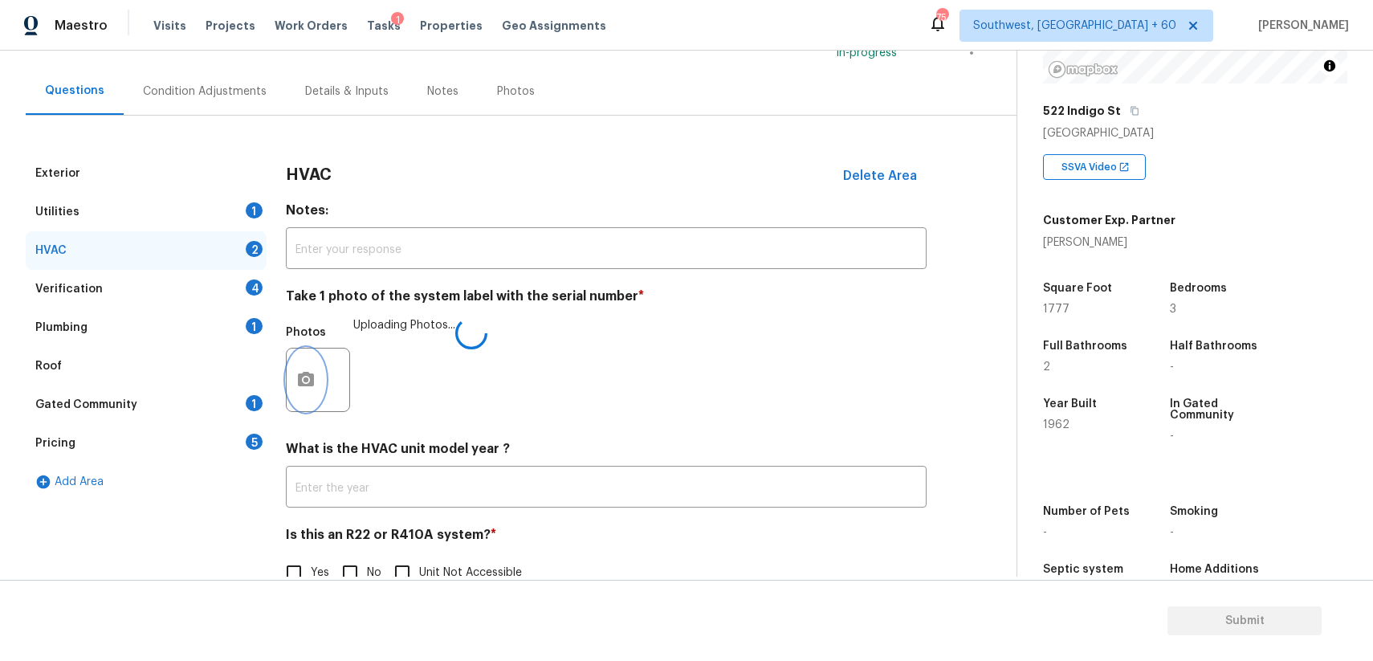
scroll to position [165, 0]
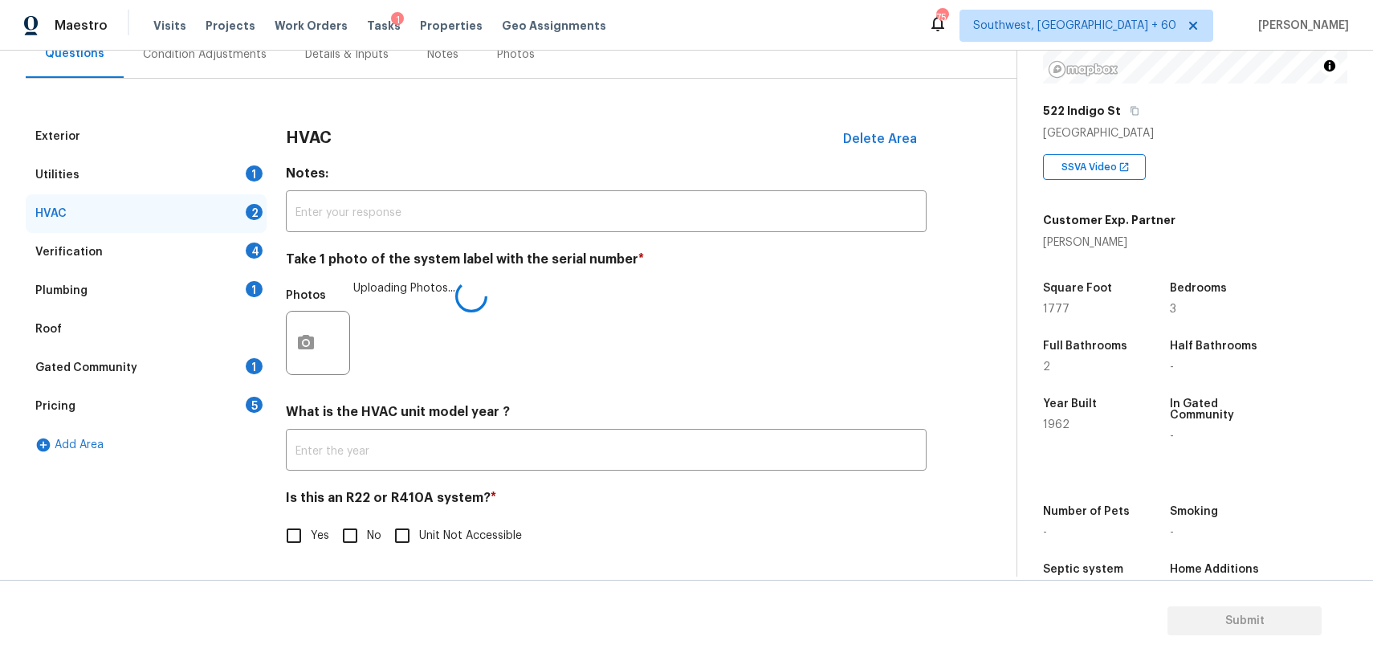
click at [348, 534] on input "No" at bounding box center [350, 536] width 34 height 34
checkbox input "true"
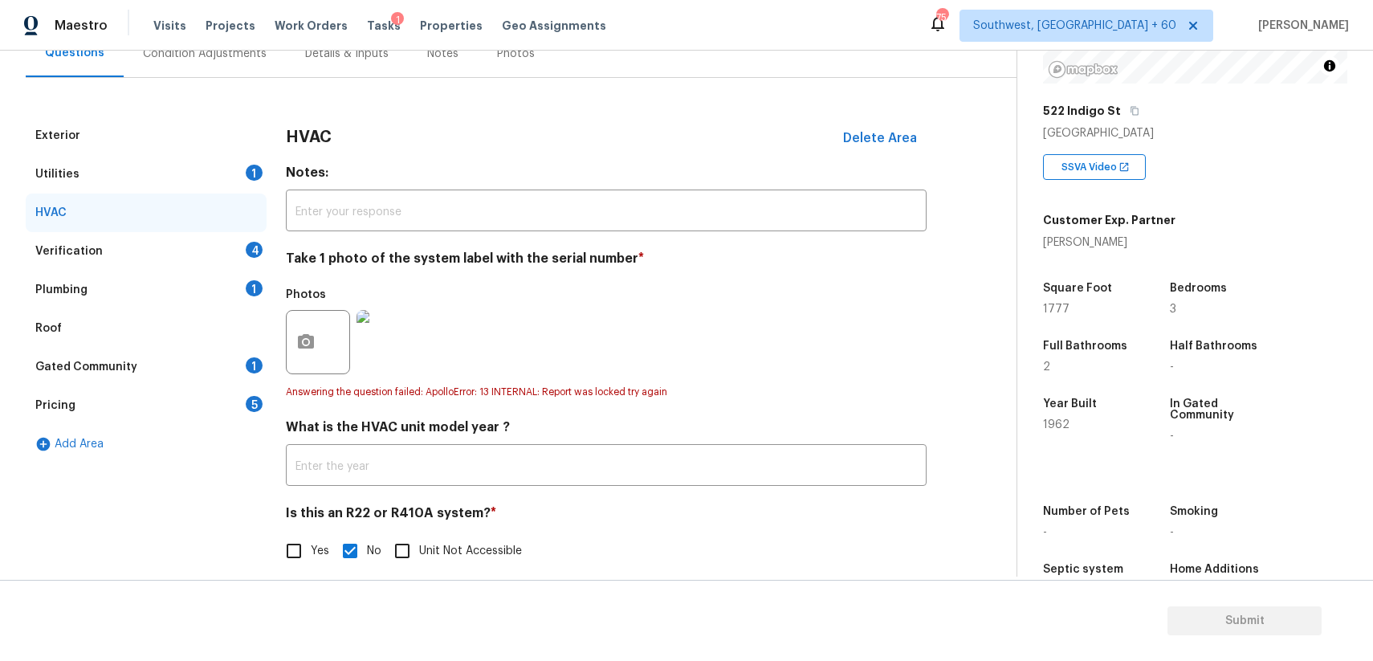
click at [454, 441] on h4 "What is the HVAC unit model year ?" at bounding box center [606, 430] width 641 height 22
click at [411, 473] on input "text" at bounding box center [606, 467] width 641 height 38
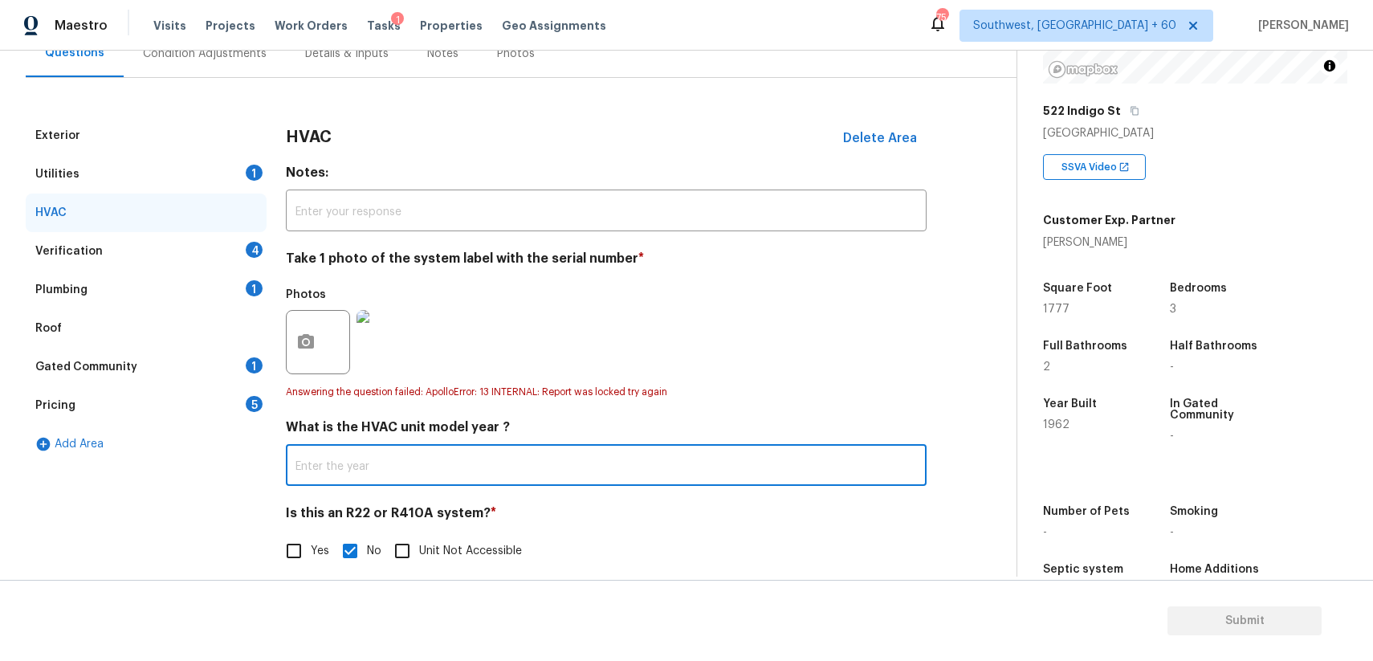
click at [222, 267] on div "Verification 4" at bounding box center [146, 251] width 241 height 39
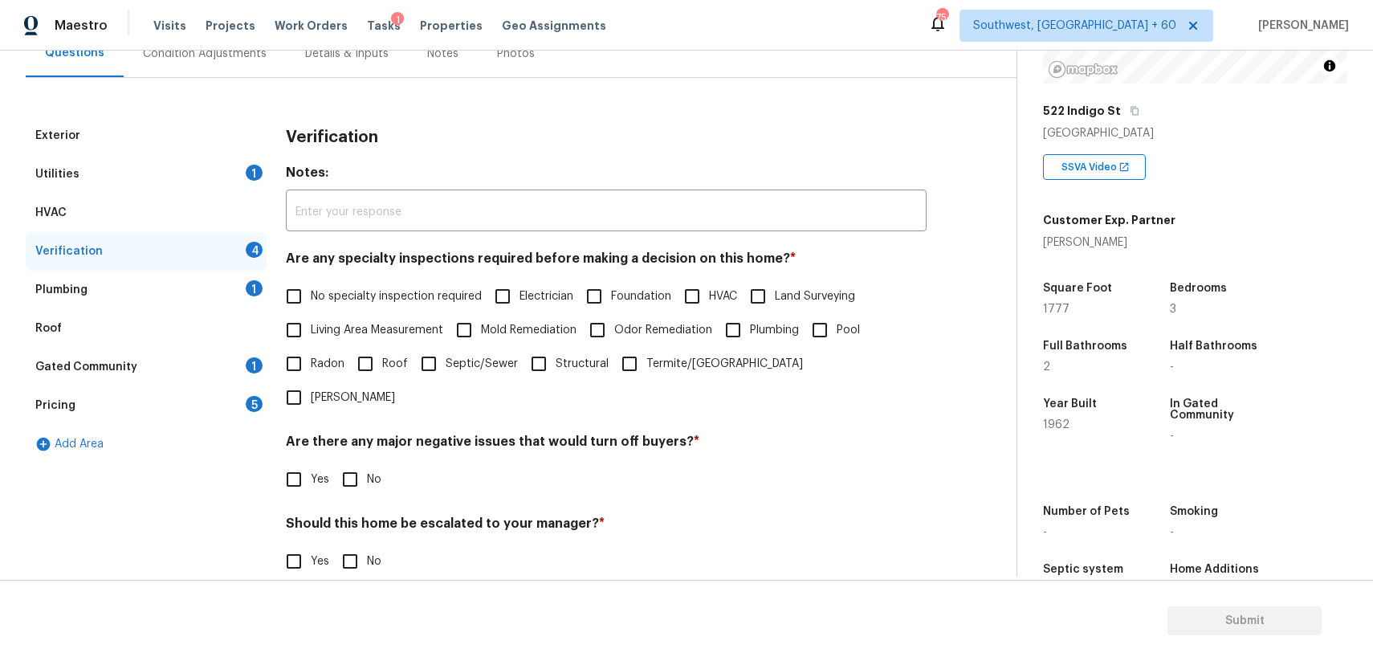
click at [387, 326] on span "Living Area Measurement" at bounding box center [377, 330] width 132 height 17
click at [311, 326] on input "Living Area Measurement" at bounding box center [294, 330] width 34 height 34
checkbox input "true"
click at [417, 307] on label "No specialty inspection required" at bounding box center [379, 298] width 205 height 34
click at [311, 307] on input "No specialty inspection required" at bounding box center [294, 298] width 34 height 34
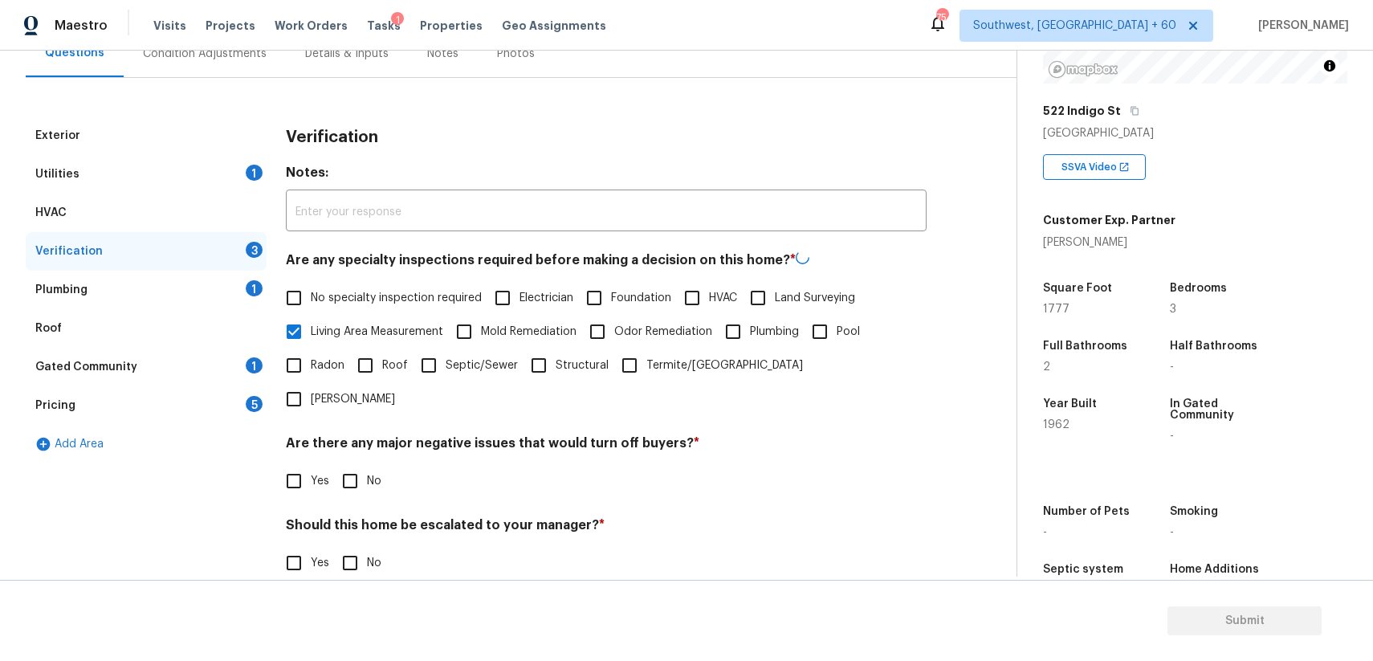
checkbox input "true"
click at [424, 337] on span "Living Area Measurement" at bounding box center [377, 330] width 132 height 17
click at [311, 337] on input "Living Area Measurement" at bounding box center [294, 330] width 34 height 34
checkbox input "false"
click at [335, 465] on div "Verification Notes: ​ Are any specialty inspections required before making a de…" at bounding box center [606, 406] width 641 height 580
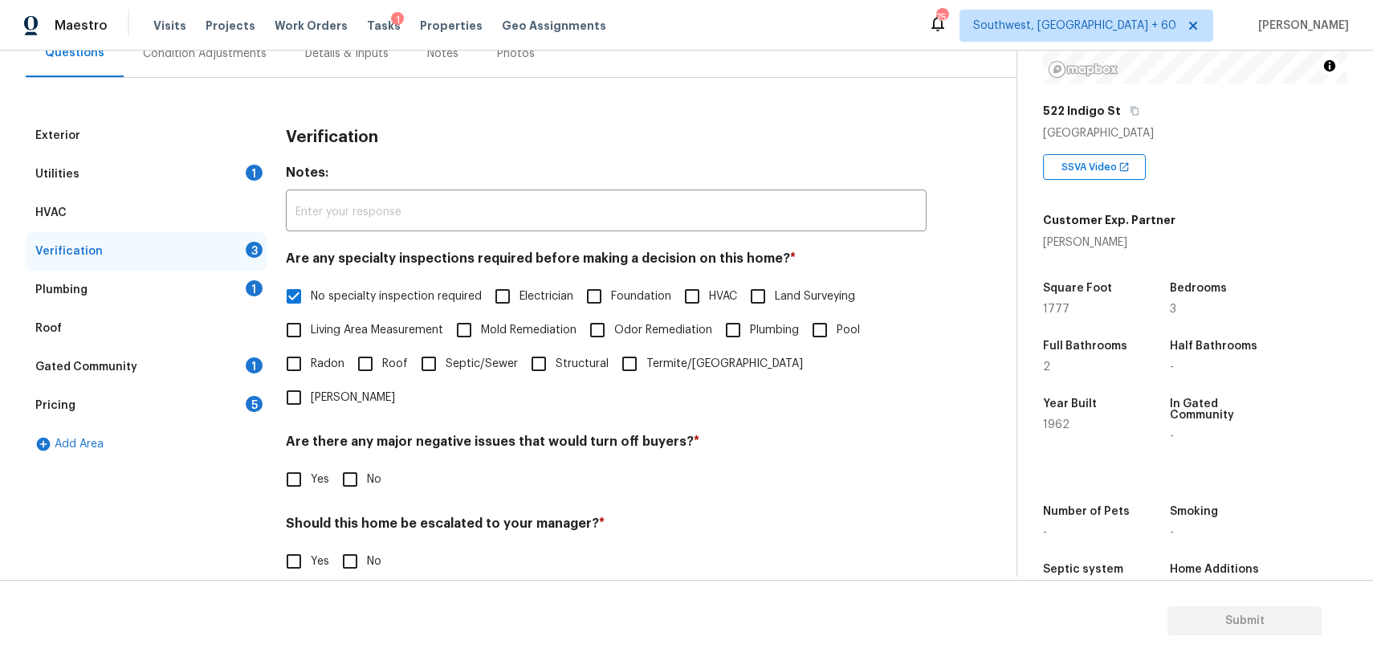
click at [344, 462] on input "No" at bounding box center [350, 479] width 34 height 34
checkbox input "true"
click at [332, 544] on div "Yes No" at bounding box center [606, 561] width 641 height 34
click at [361, 544] on input "No" at bounding box center [350, 561] width 34 height 34
checkbox input "true"
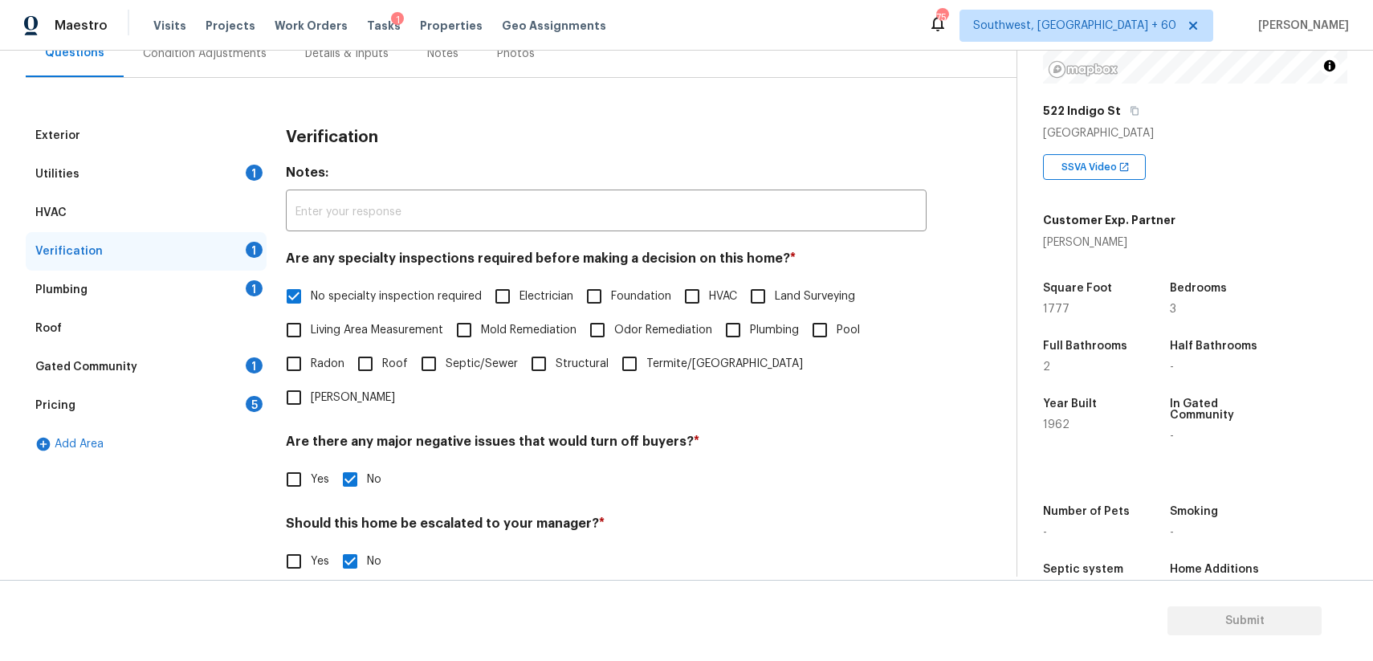
scroll to position [255, 0]
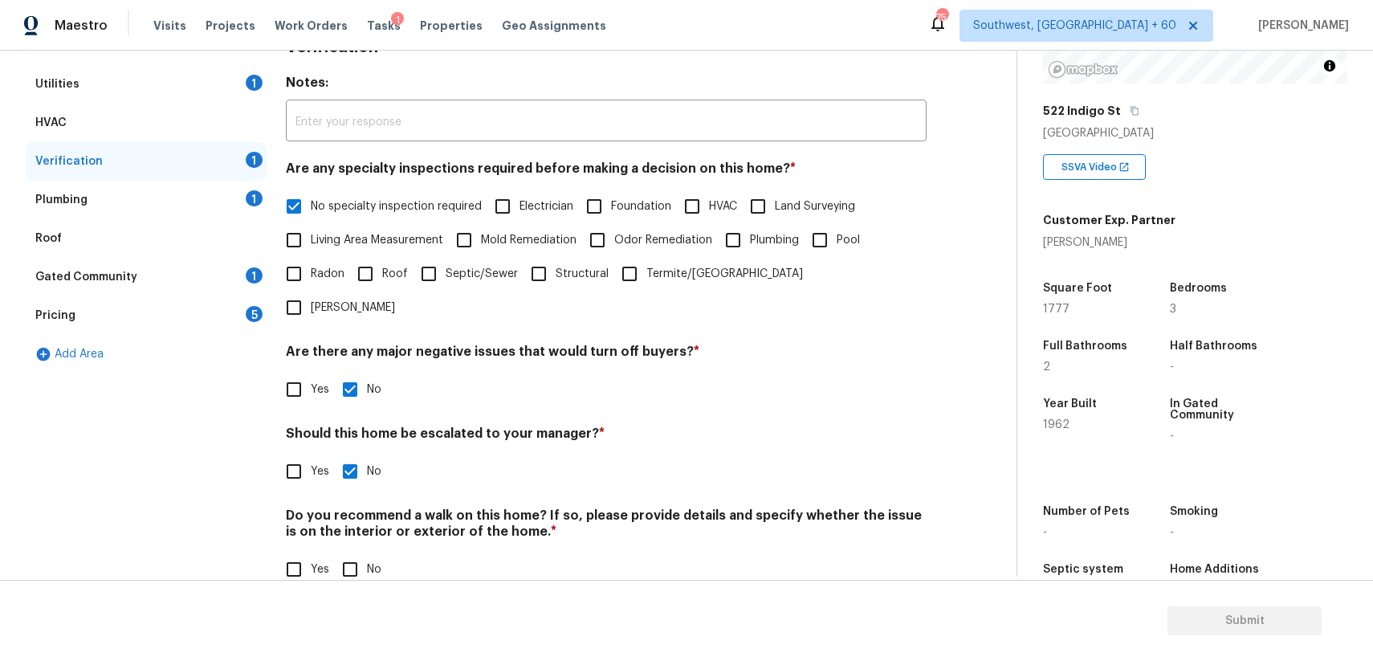
click at [358, 515] on div "Do you recommend a walk on this home? If so, please provide details and specify…" at bounding box center [606, 546] width 641 height 79
click at [358, 561] on div "Verification Notes: ​ Are any specialty inspections required before making a de…" at bounding box center [606, 315] width 641 height 579
click at [371, 552] on label "No" at bounding box center [357, 569] width 48 height 34
click at [367, 552] on input "No" at bounding box center [350, 569] width 34 height 34
checkbox input "true"
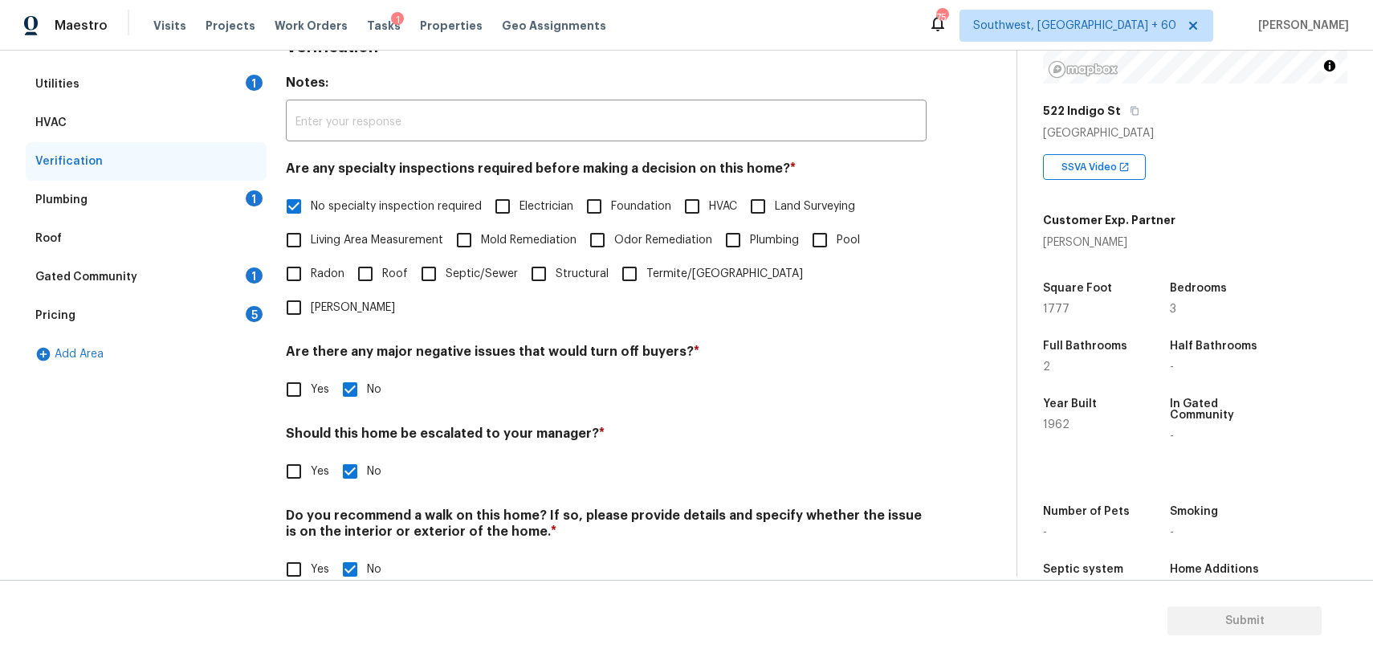
click at [220, 199] on div "Plumbing 1" at bounding box center [146, 200] width 241 height 39
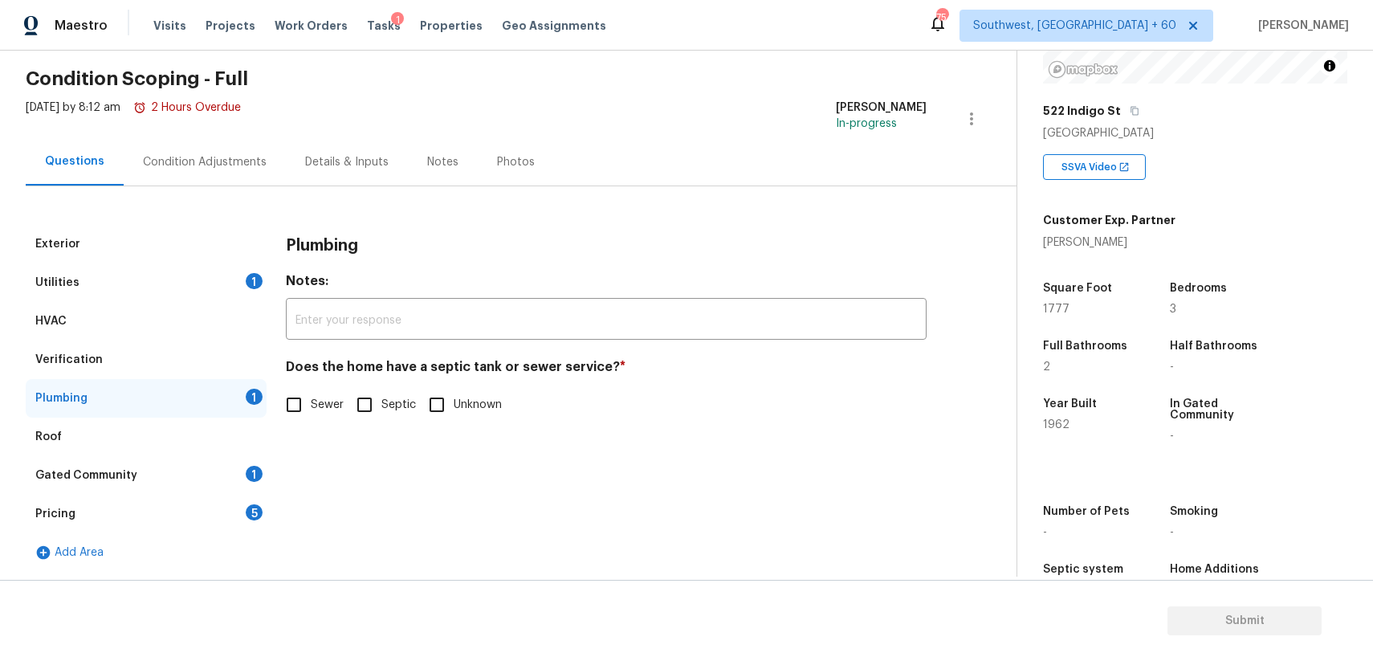
click at [291, 401] on input "Sewer" at bounding box center [294, 405] width 34 height 34
checkbox input "true"
click at [219, 470] on div "Gated Community 1" at bounding box center [146, 475] width 241 height 39
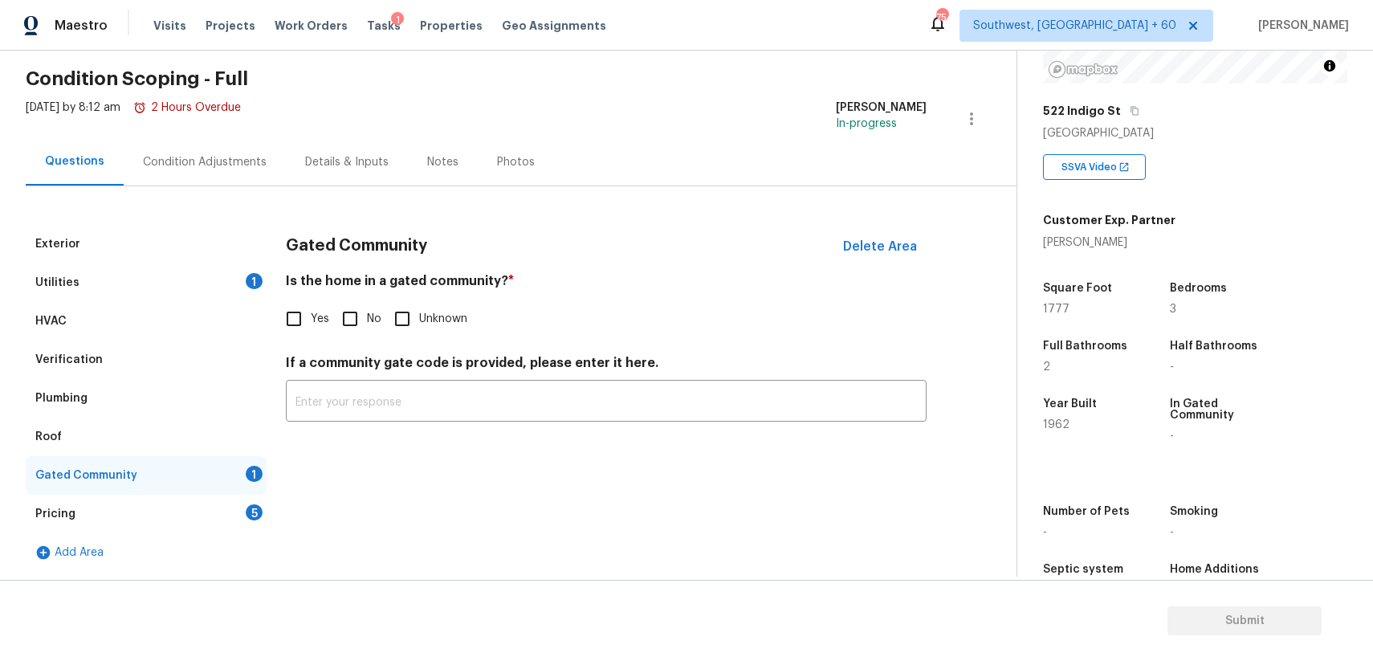
click at [358, 312] on input "No" at bounding box center [350, 319] width 34 height 34
checkbox input "true"
click at [223, 521] on div "Pricing 5" at bounding box center [146, 514] width 241 height 39
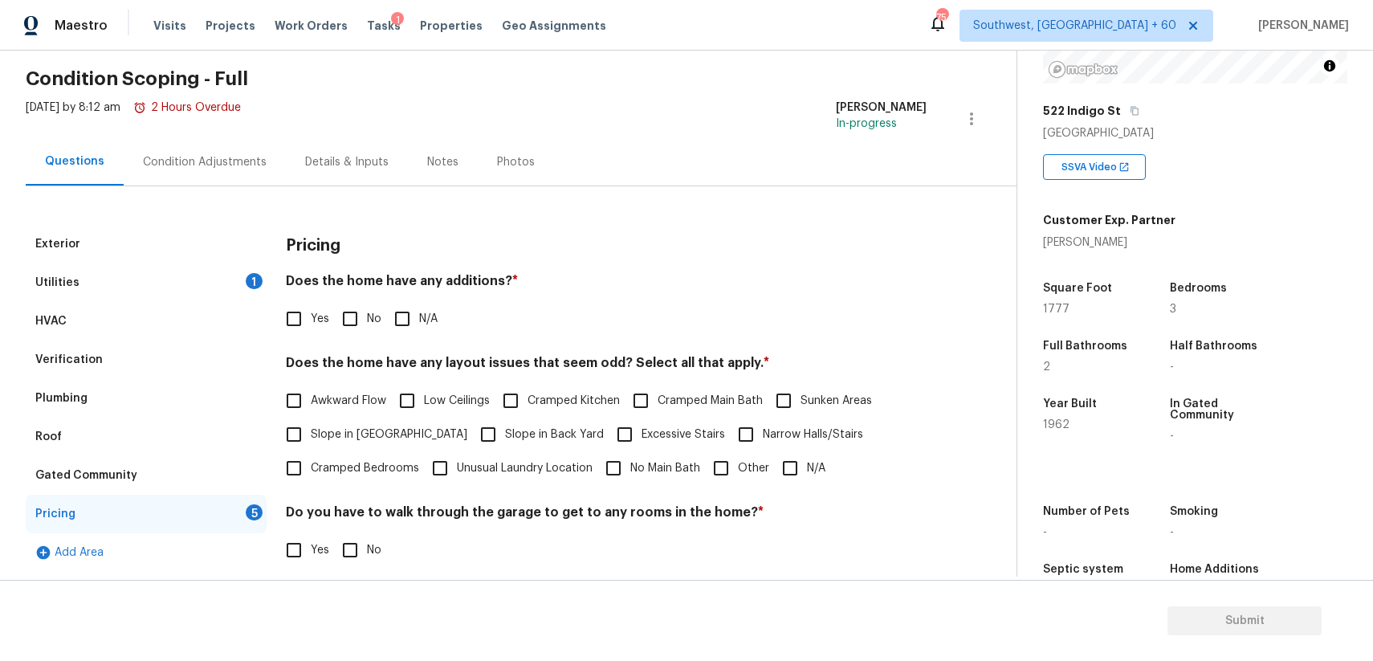
click at [401, 313] on input "N/A" at bounding box center [402, 319] width 34 height 34
checkbox input "true"
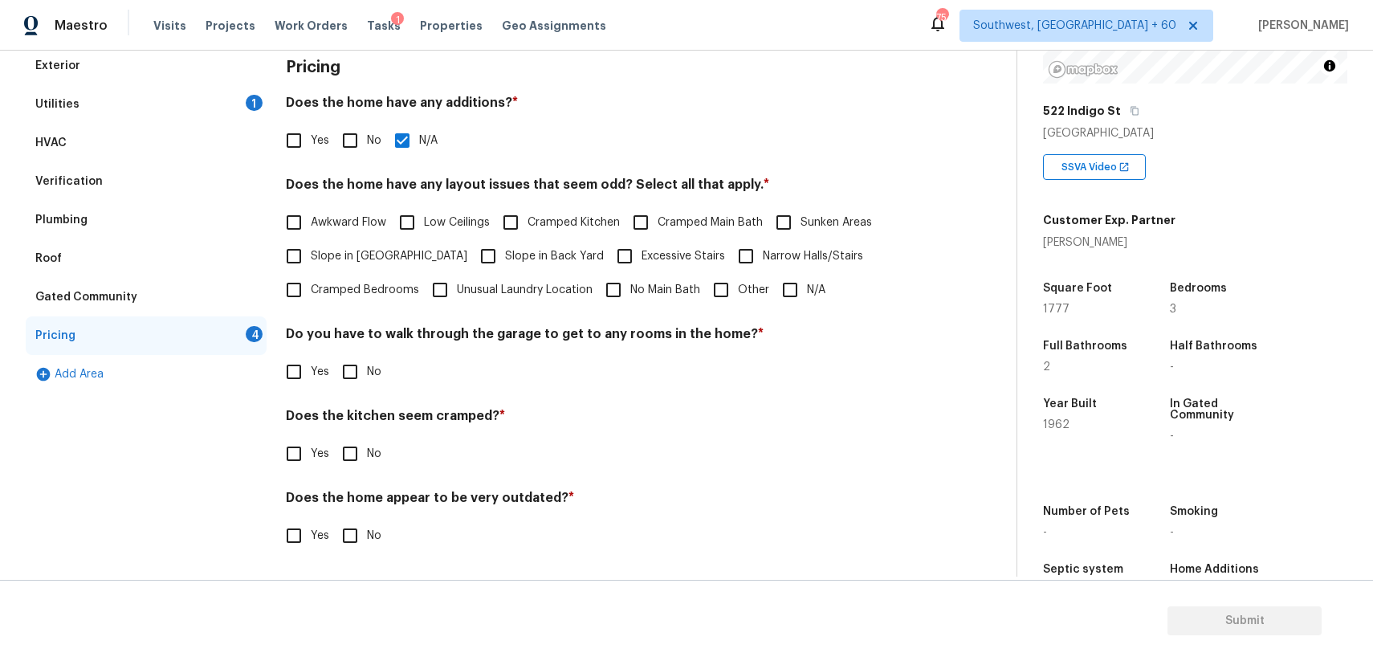
click at [790, 312] on div "Pricing Does the home have any additions? * Yes No N/A Does the home have any l…" at bounding box center [606, 309] width 641 height 525
click at [782, 280] on input "N/A" at bounding box center [790, 290] width 34 height 34
checkbox input "true"
click at [368, 364] on span "No" at bounding box center [374, 372] width 14 height 17
click at [367, 363] on input "No" at bounding box center [350, 372] width 34 height 34
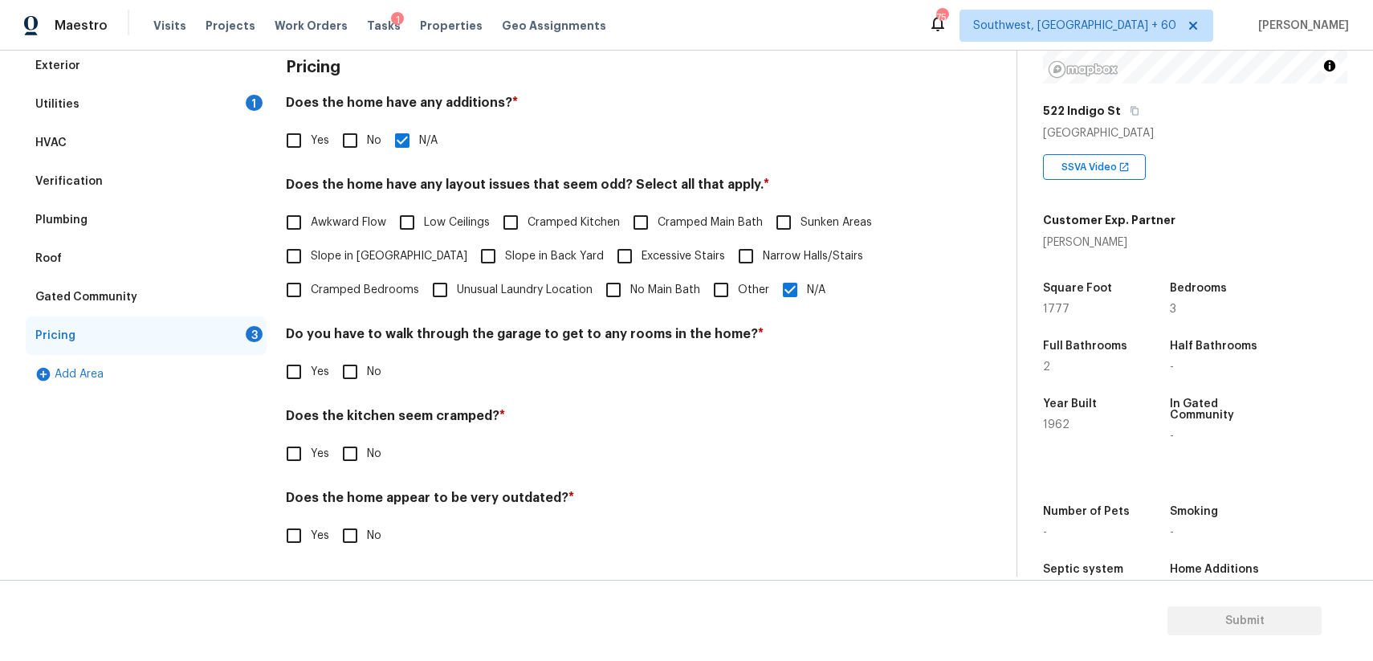
checkbox input "true"
click at [356, 474] on div "Pricing Does the home have any additions? * Yes No N/A Does the home have any l…" at bounding box center [606, 309] width 641 height 525
click at [353, 446] on input "No" at bounding box center [350, 454] width 34 height 34
checkbox input "true"
click at [346, 541] on input "No" at bounding box center [350, 537] width 34 height 34
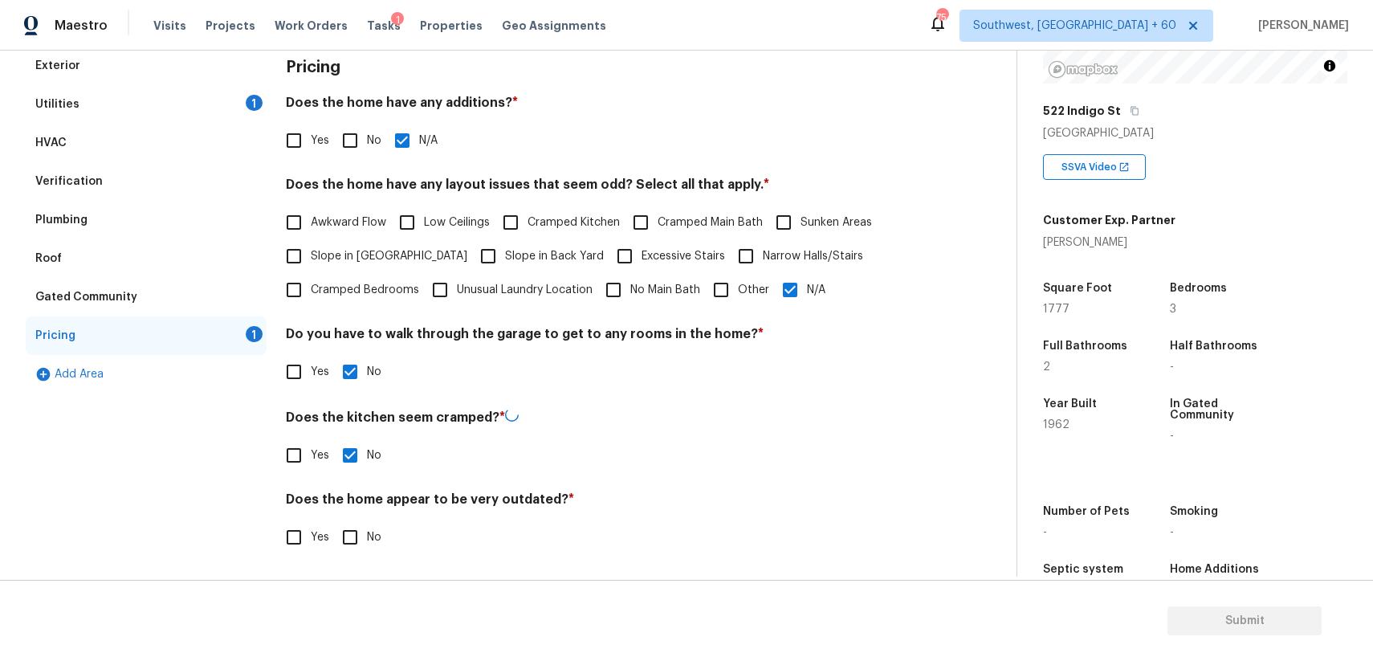
checkbox input "true"
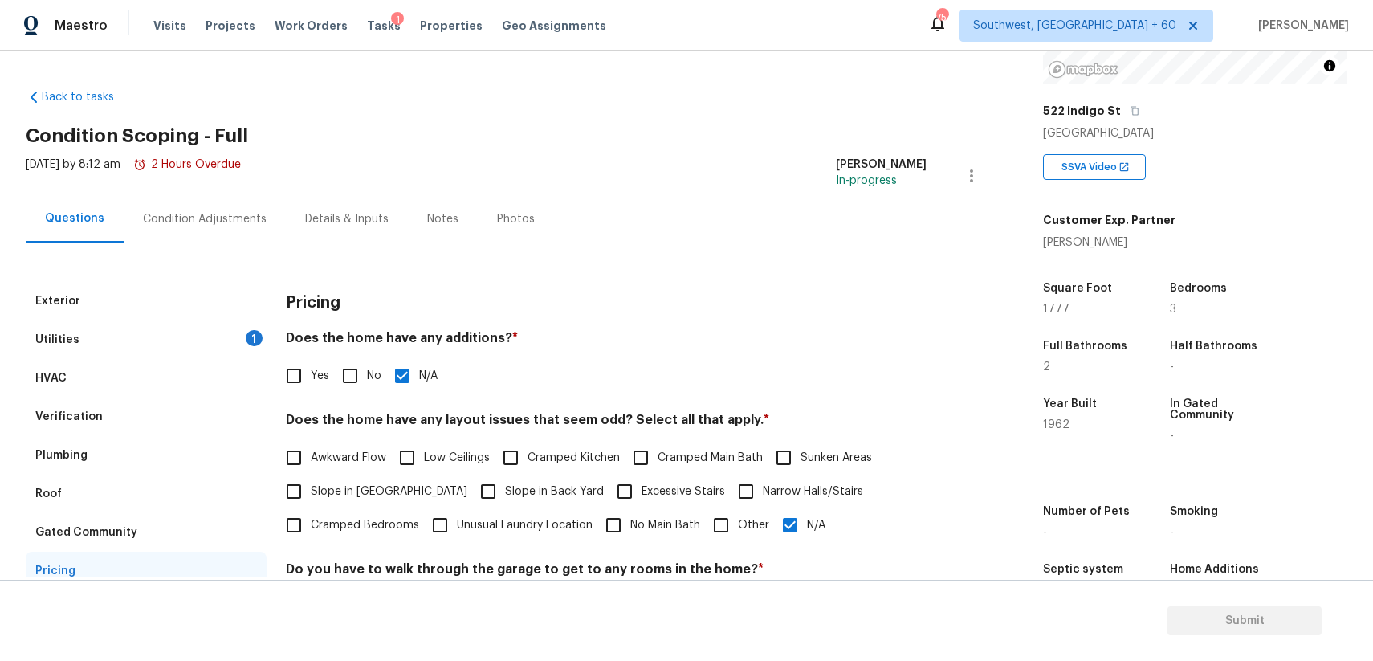
click at [205, 357] on div "Utilities 1" at bounding box center [146, 339] width 241 height 39
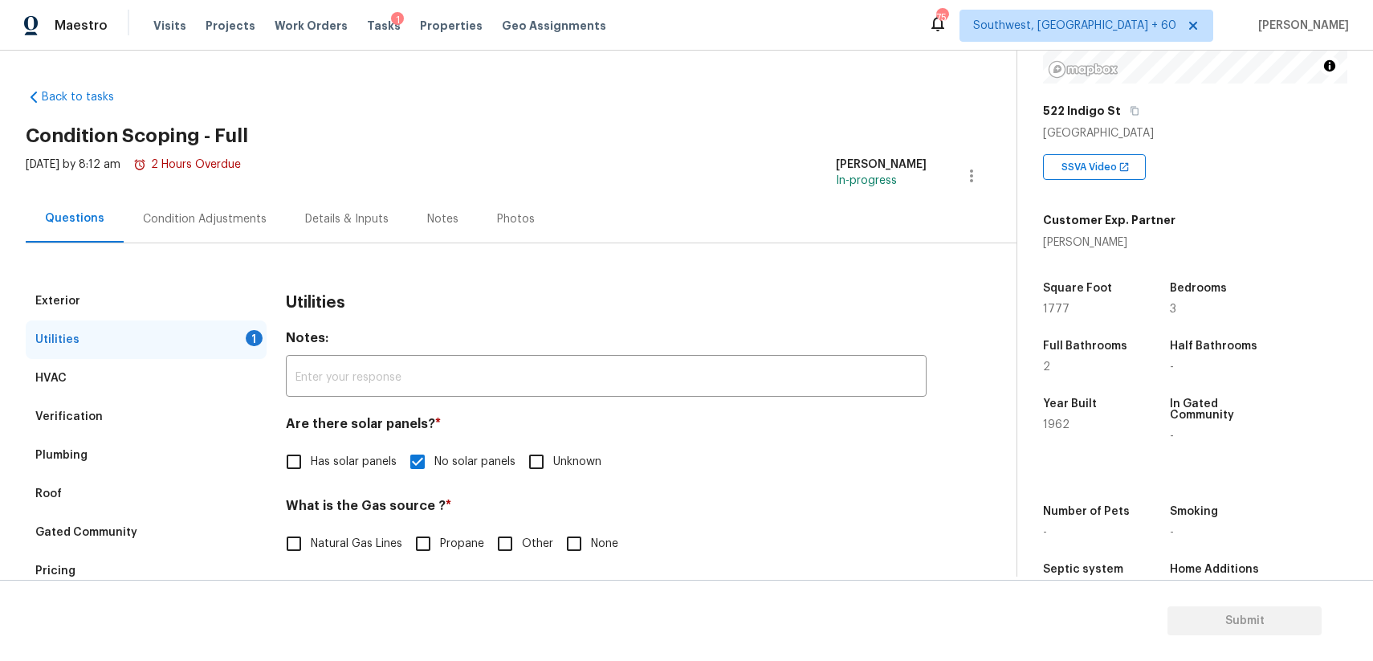
click at [238, 218] on div "Condition Adjustments" at bounding box center [205, 219] width 124 height 16
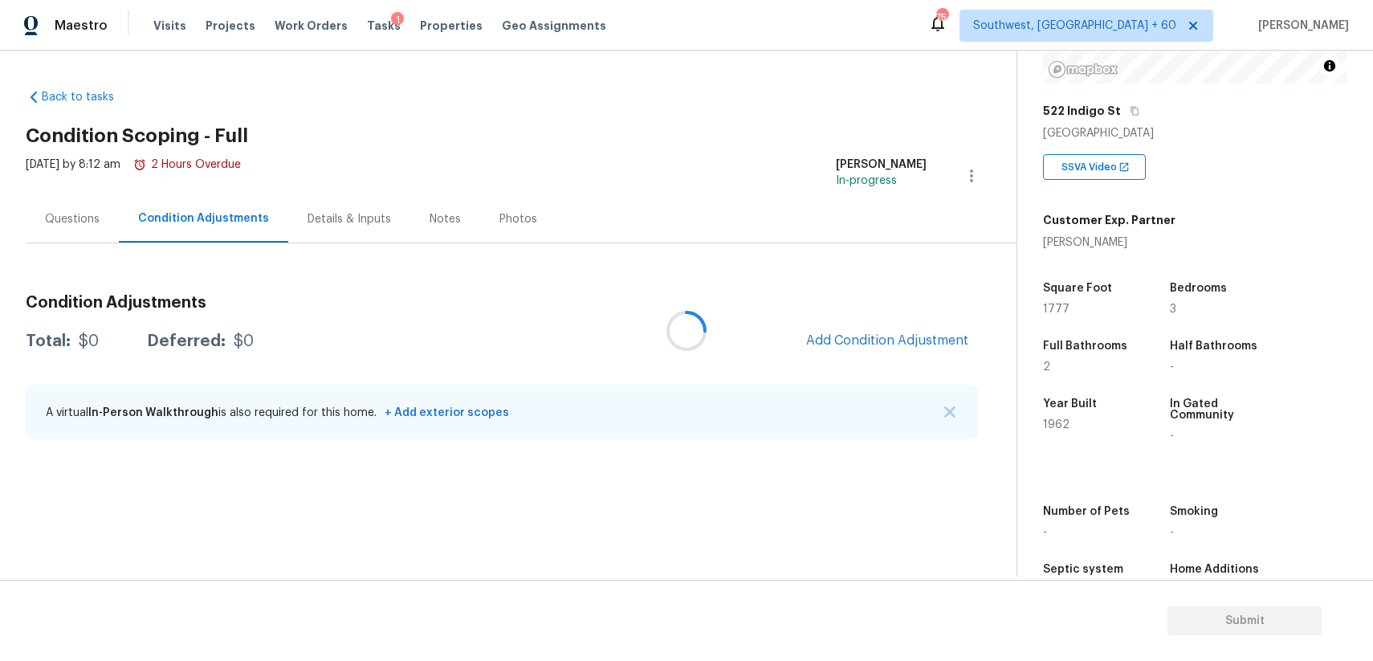
scroll to position [272, 0]
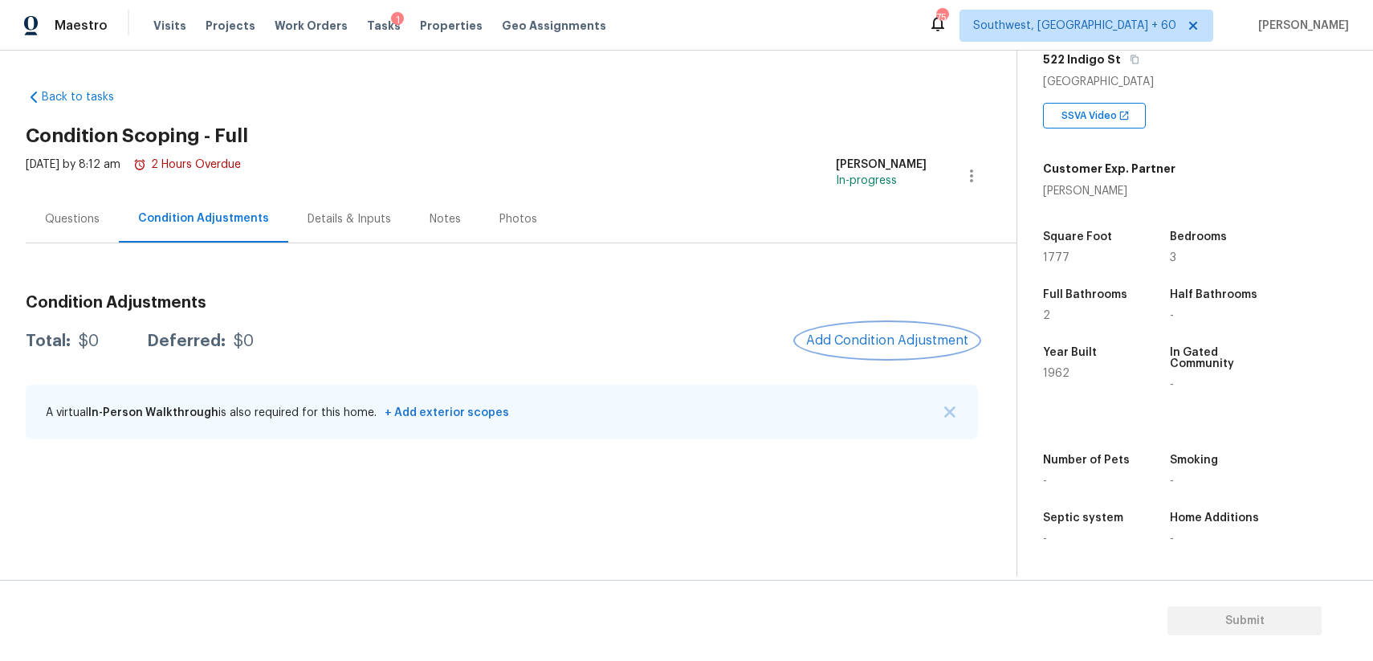
click at [939, 341] on span "Add Condition Adjustment" at bounding box center [887, 340] width 162 height 14
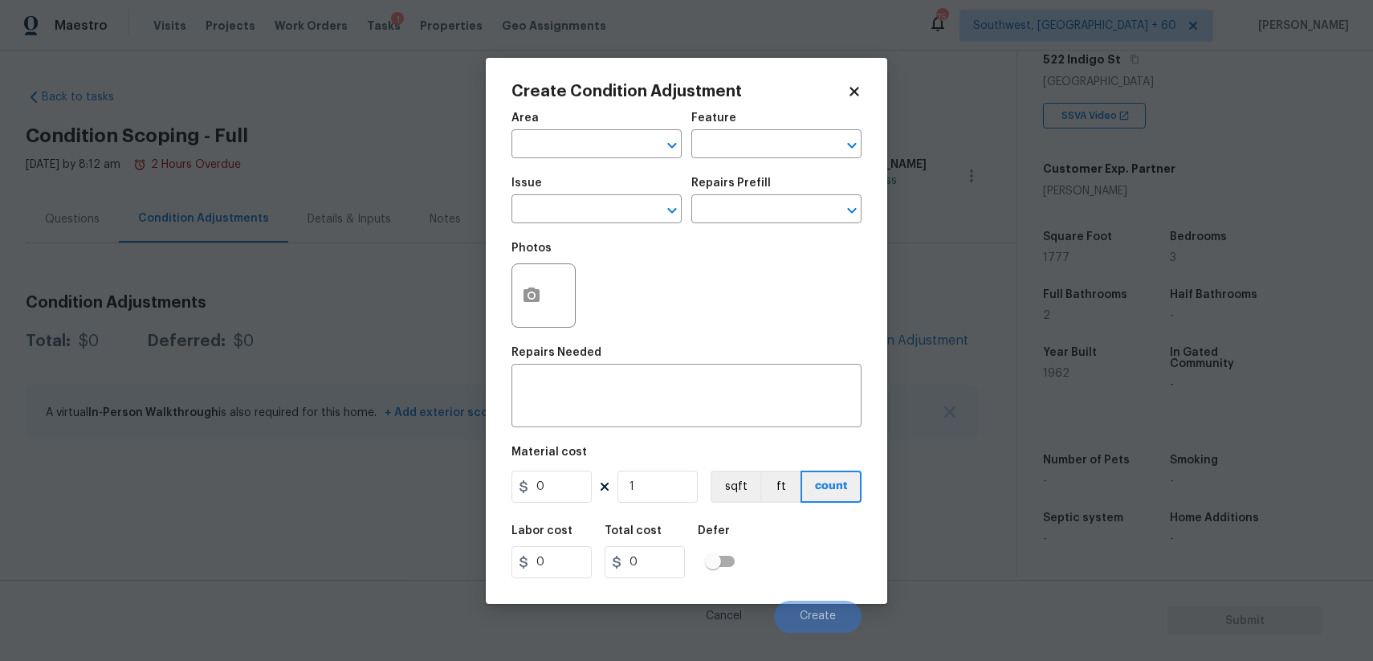
click at [547, 196] on div "Issue" at bounding box center [596, 187] width 170 height 21
click at [558, 218] on input "text" at bounding box center [573, 210] width 125 height 25
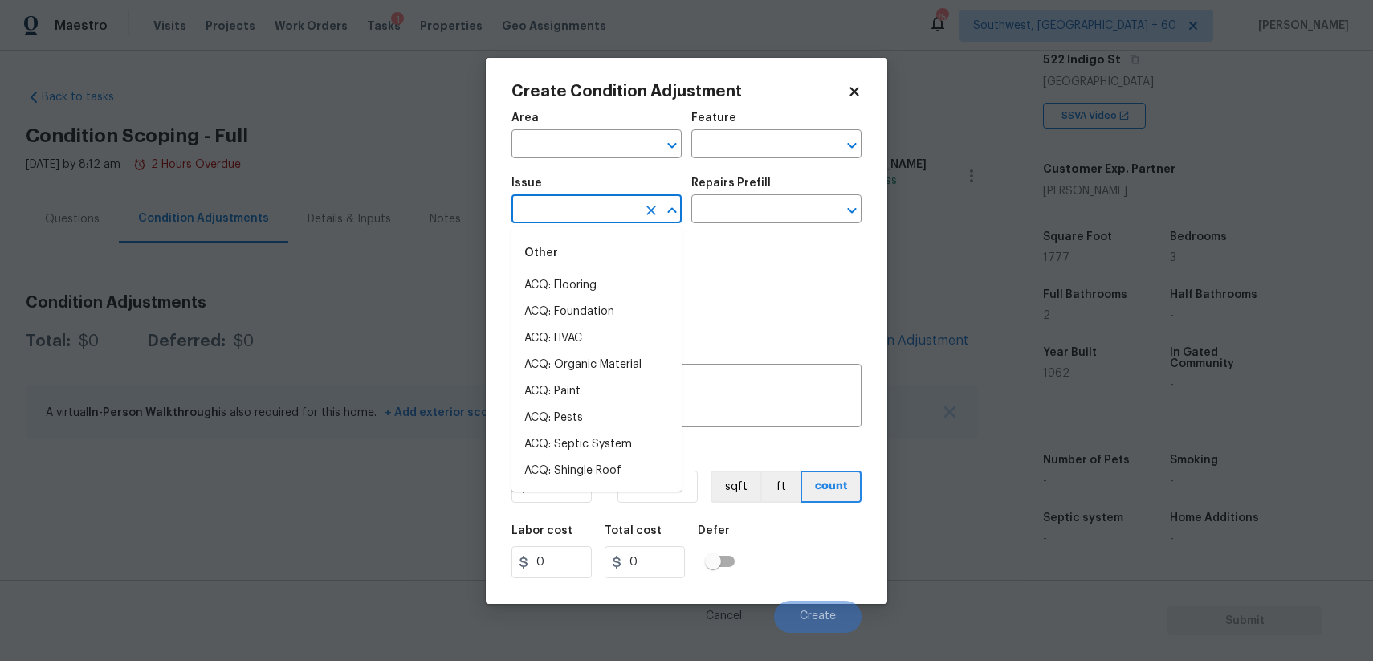
click at [558, 218] on input "text" at bounding box center [573, 210] width 125 height 25
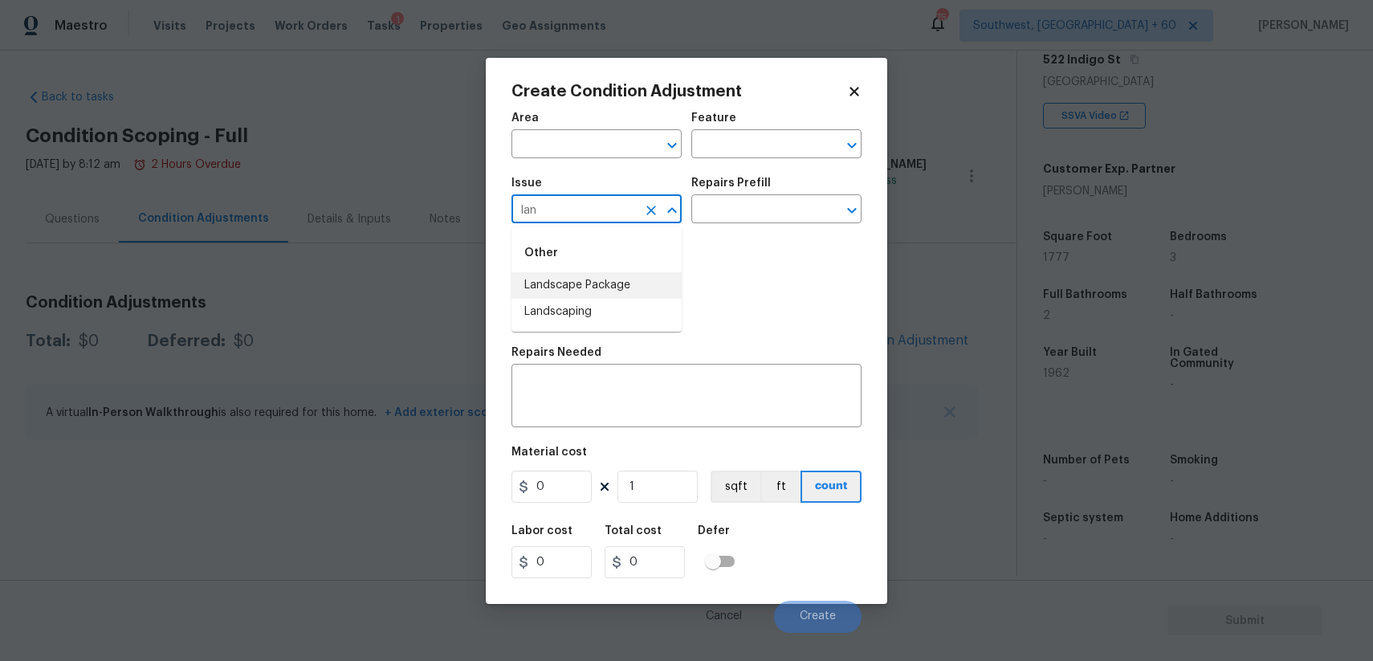
click at [593, 275] on li "Landscape Package" at bounding box center [596, 285] width 170 height 26
type input "Landscape Package"
click at [702, 217] on input "text" at bounding box center [753, 210] width 125 height 25
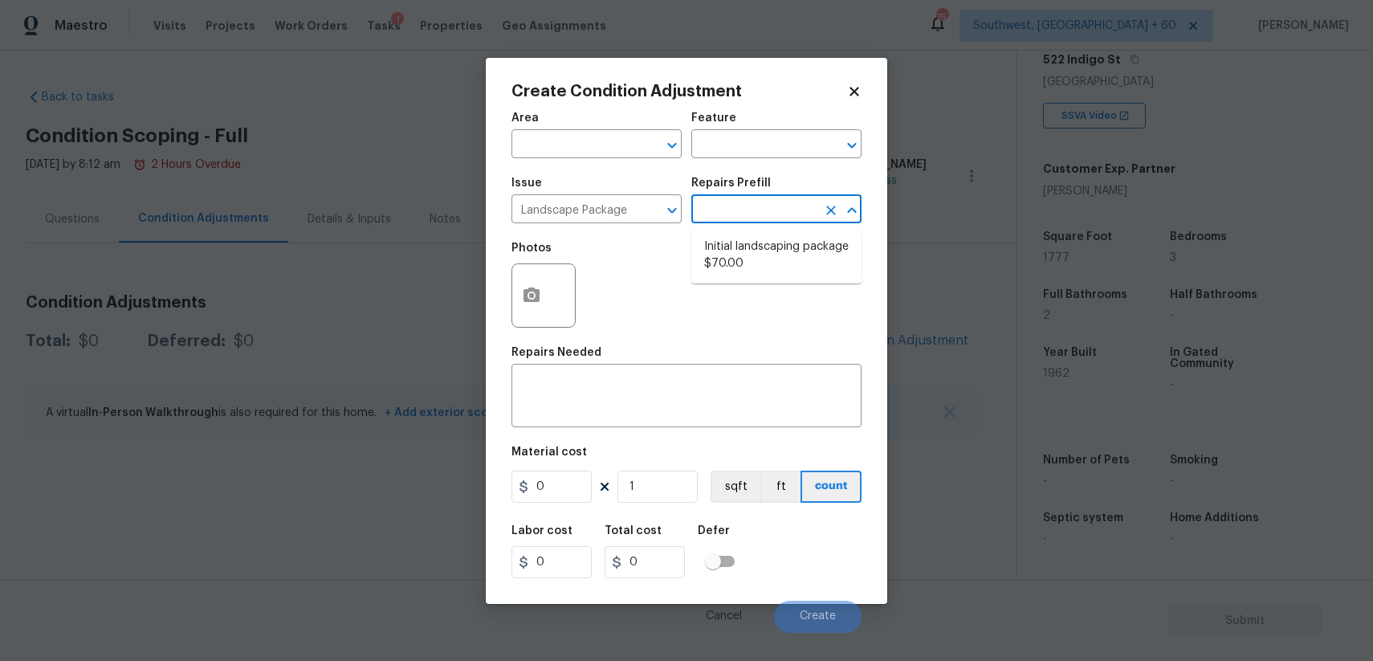
click at [753, 206] on input "text" at bounding box center [753, 210] width 125 height 25
click at [760, 215] on input "text" at bounding box center [753, 210] width 125 height 25
click at [760, 234] on li "Initial landscaping package $70.00" at bounding box center [776, 255] width 170 height 43
type input "Home Readiness Packages"
type textarea "Mowing of grass up to 6" in height. Mow, edge along driveways & sidewalks, trim…"
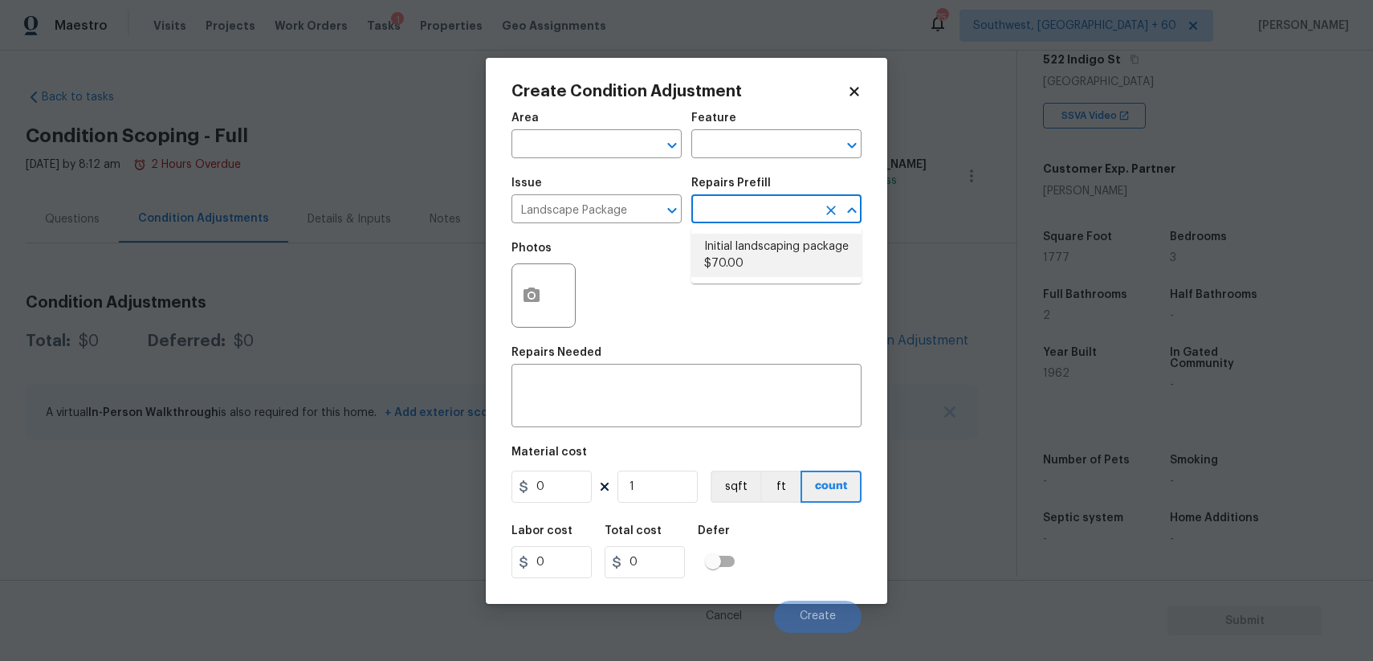
type input "70"
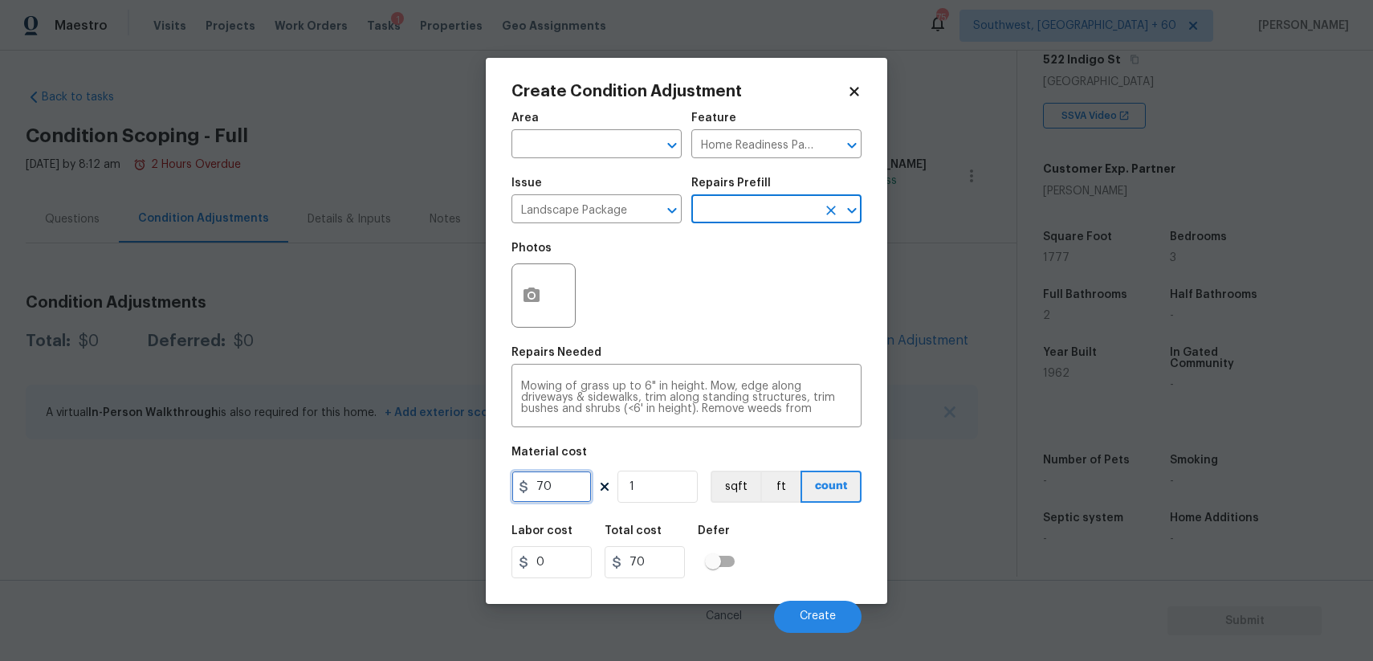
click at [581, 481] on input "70" at bounding box center [551, 486] width 80 height 32
type input "1000"
click at [783, 639] on body "Maestro Visits Projects Work Orders Tasks 1 Properties Geo Assignments 754 Sout…" at bounding box center [686, 330] width 1373 height 661
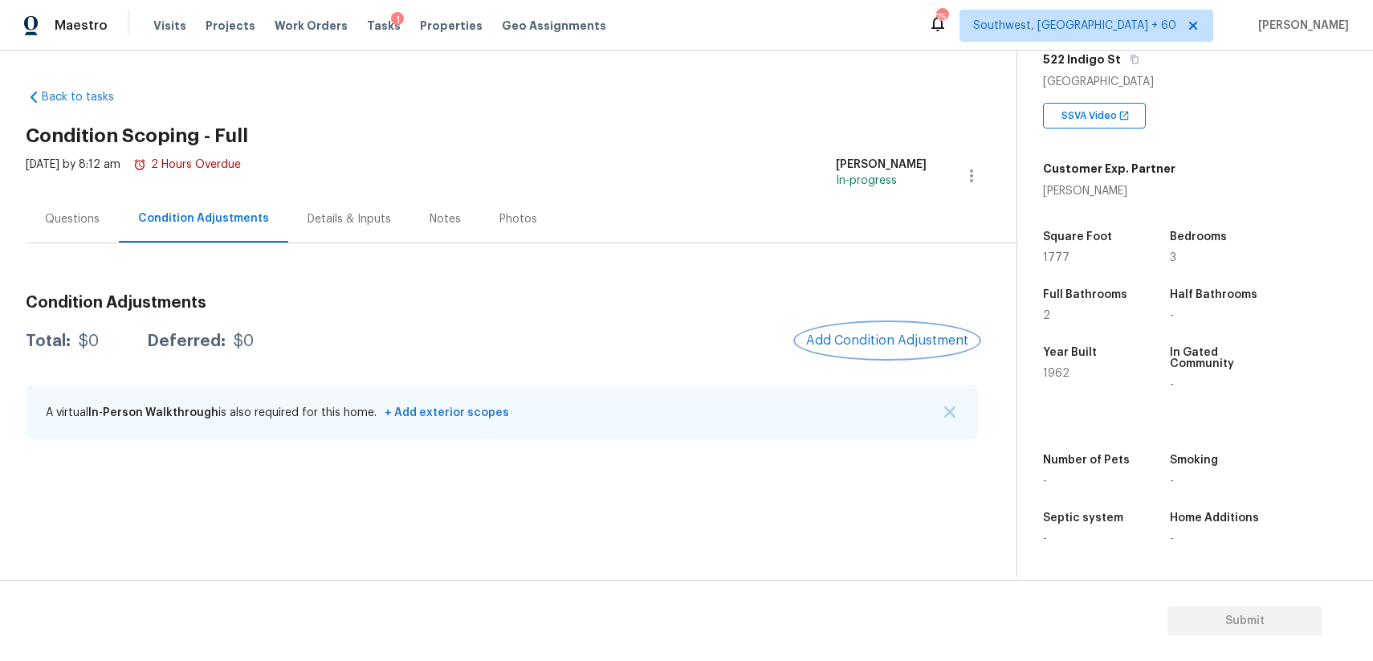
click at [849, 338] on span "Add Condition Adjustment" at bounding box center [887, 340] width 162 height 14
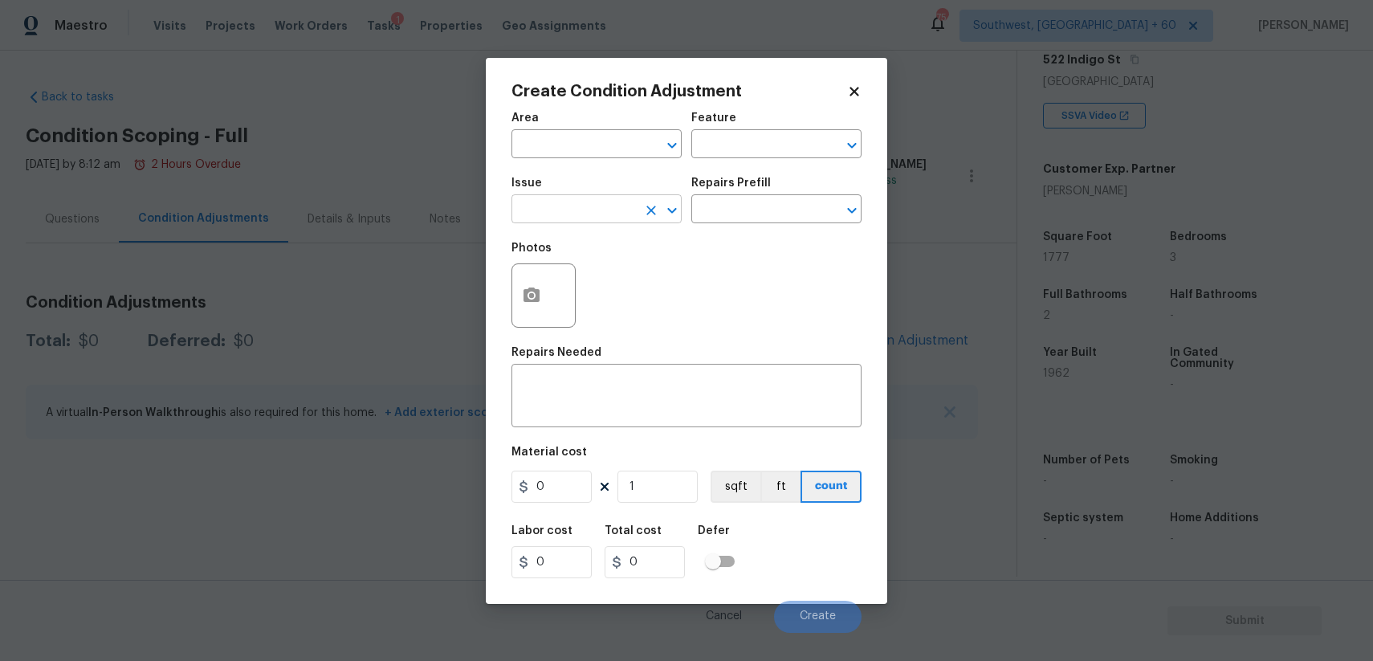
click at [572, 200] on input "text" at bounding box center [573, 210] width 125 height 25
click at [594, 290] on li "Landscape Package" at bounding box center [596, 285] width 170 height 26
type input "Landscape Package"
click at [794, 200] on input "text" at bounding box center [753, 210] width 125 height 25
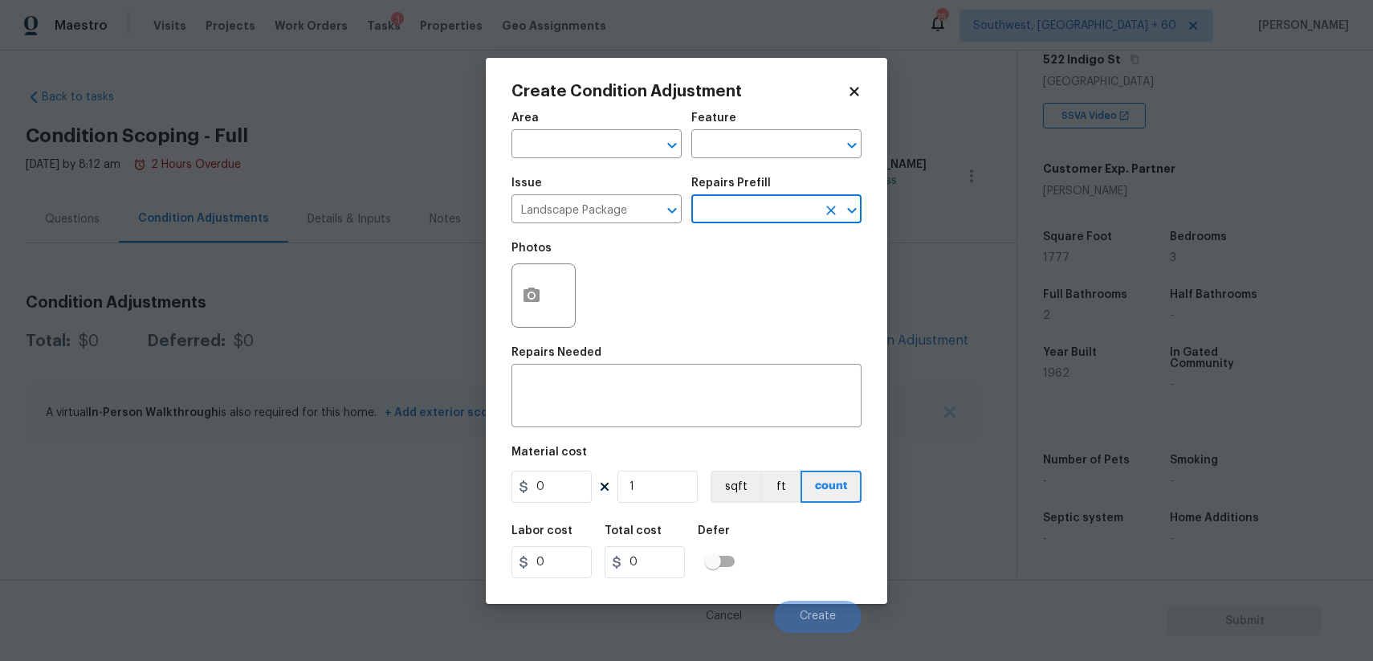
click at [725, 210] on input "text" at bounding box center [753, 210] width 125 height 25
click at [788, 276] on li "Initial landscaping package $70.00" at bounding box center [776, 255] width 170 height 43
type input "Home Readiness Packages"
type textarea "Mowing of grass up to 6" in height. Mow, edge along driveways & sidewalks, trim…"
type input "70"
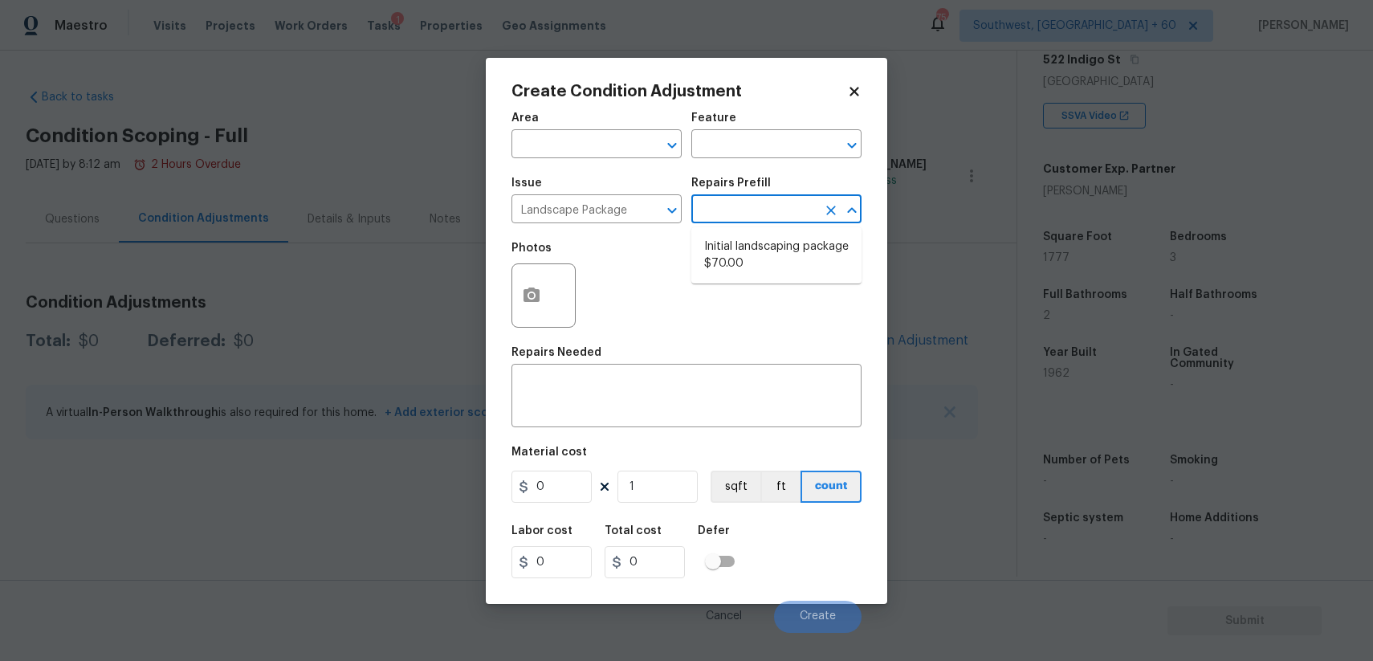
type input "70"
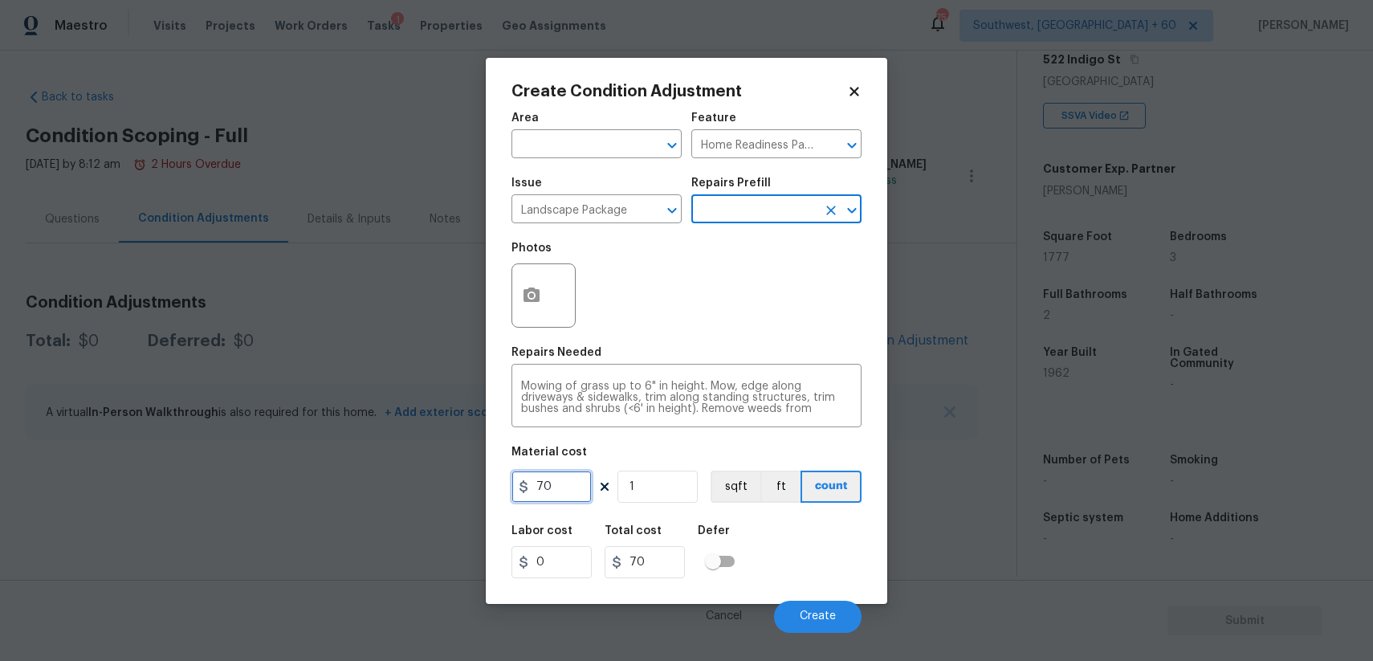
click at [572, 496] on input "70" at bounding box center [551, 486] width 80 height 32
type input "1000"
click at [529, 305] on button "button" at bounding box center [531, 295] width 39 height 63
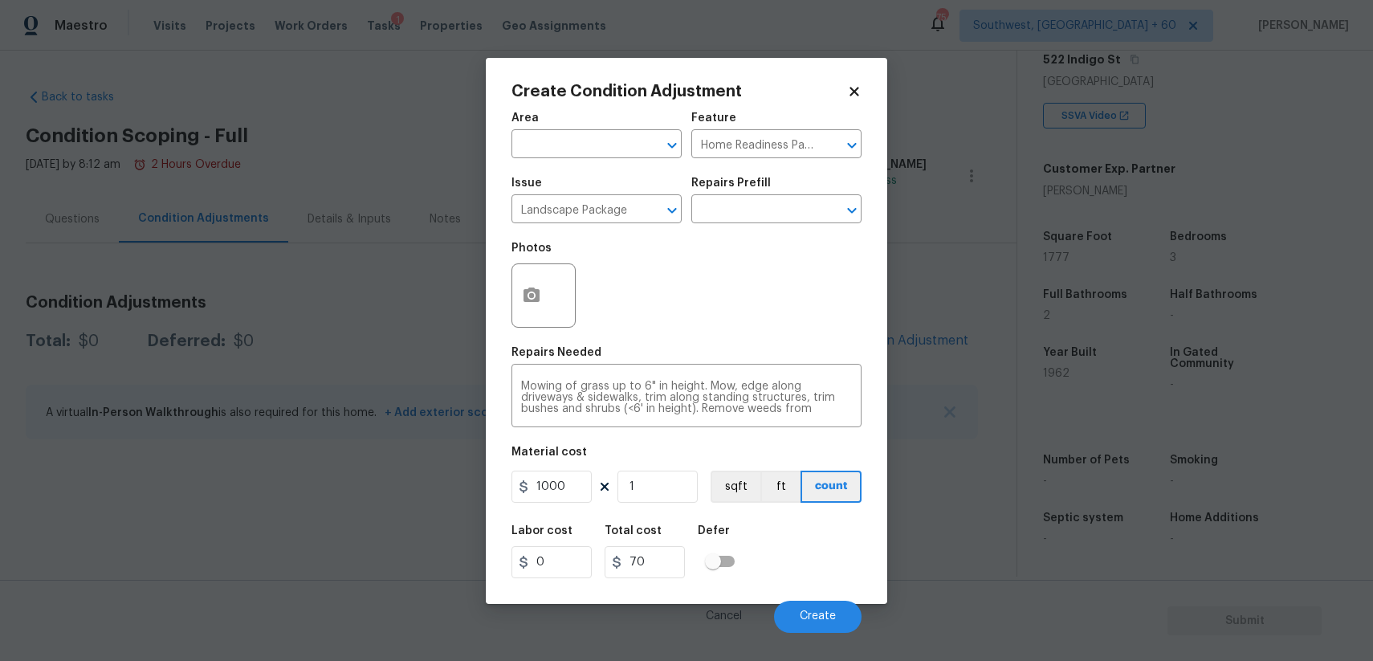
type input "1000"
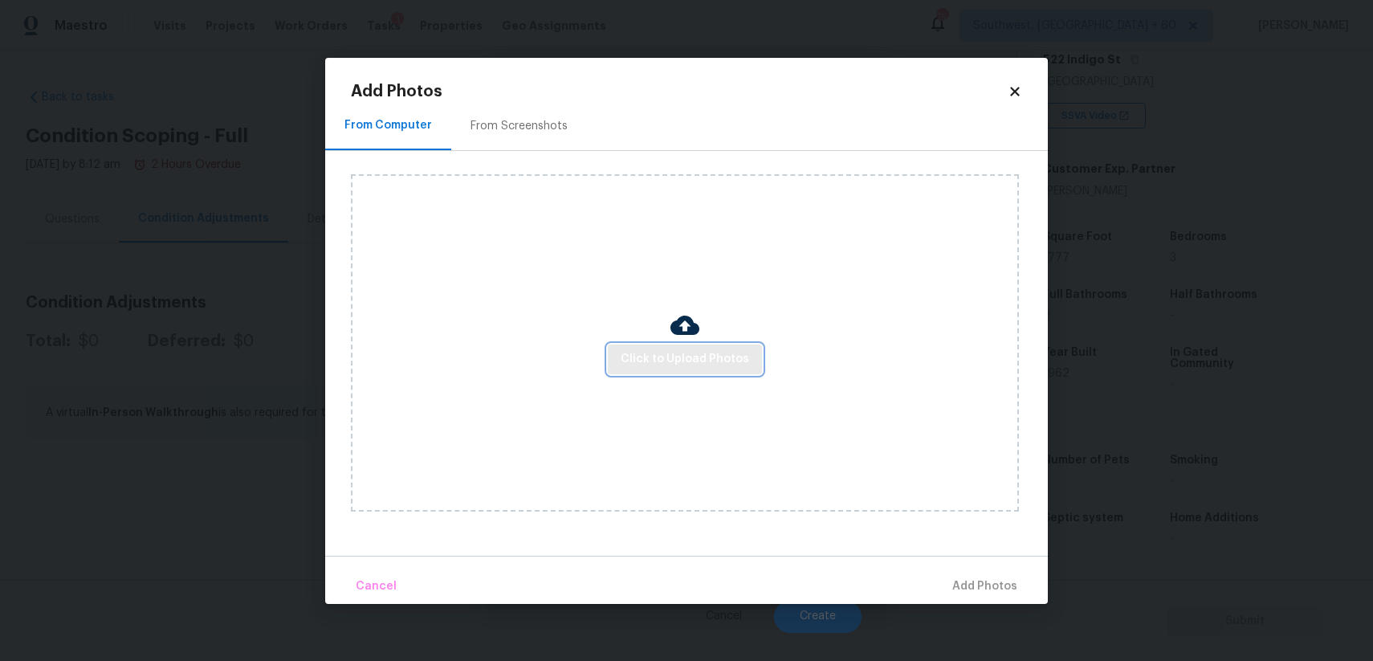
click at [717, 352] on span "Click to Upload Photos" at bounding box center [685, 359] width 128 height 20
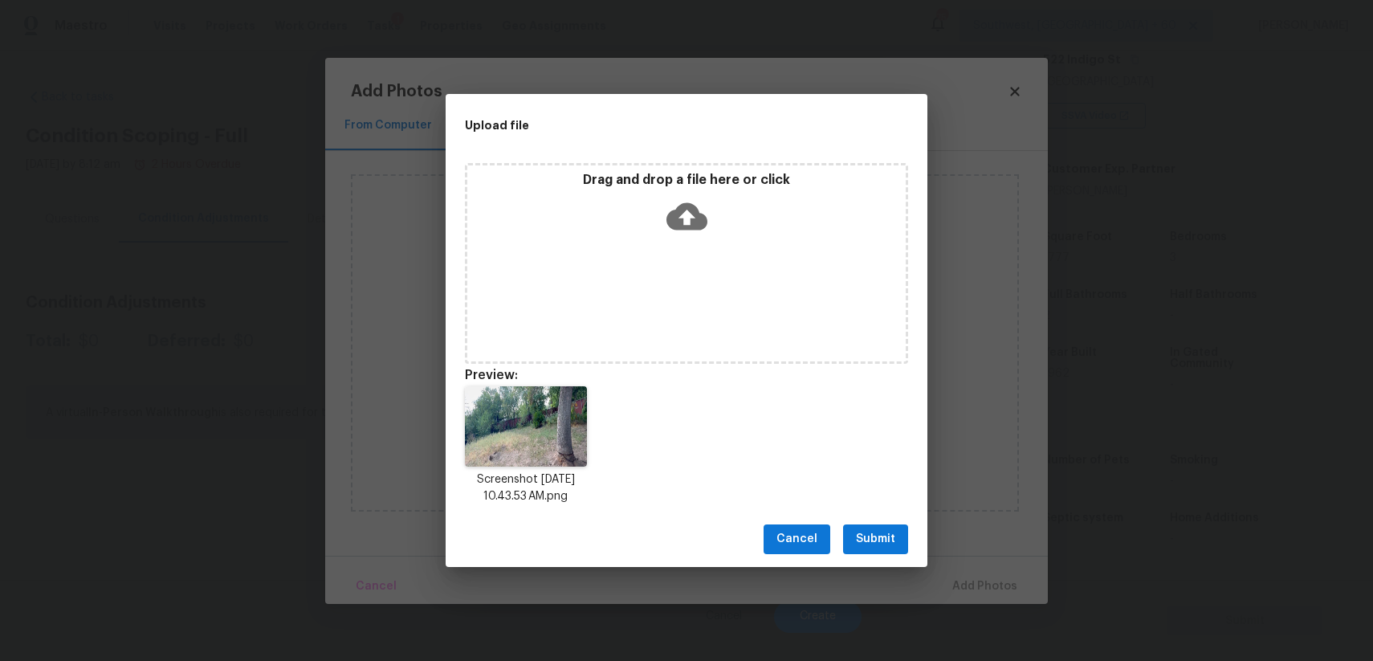
click at [871, 558] on div "Cancel Submit" at bounding box center [687, 538] width 482 height 55
click at [882, 540] on span "Submit" at bounding box center [875, 539] width 39 height 20
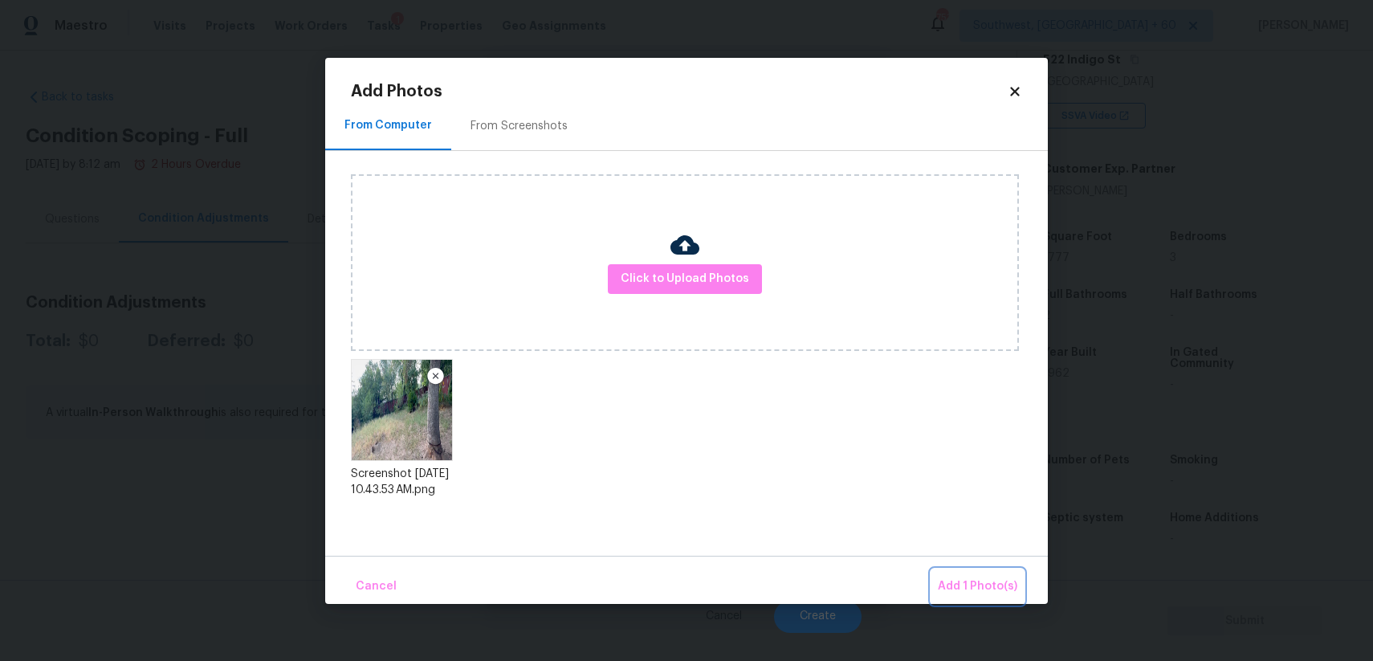
click at [953, 573] on button "Add 1 Photo(s)" at bounding box center [977, 586] width 92 height 35
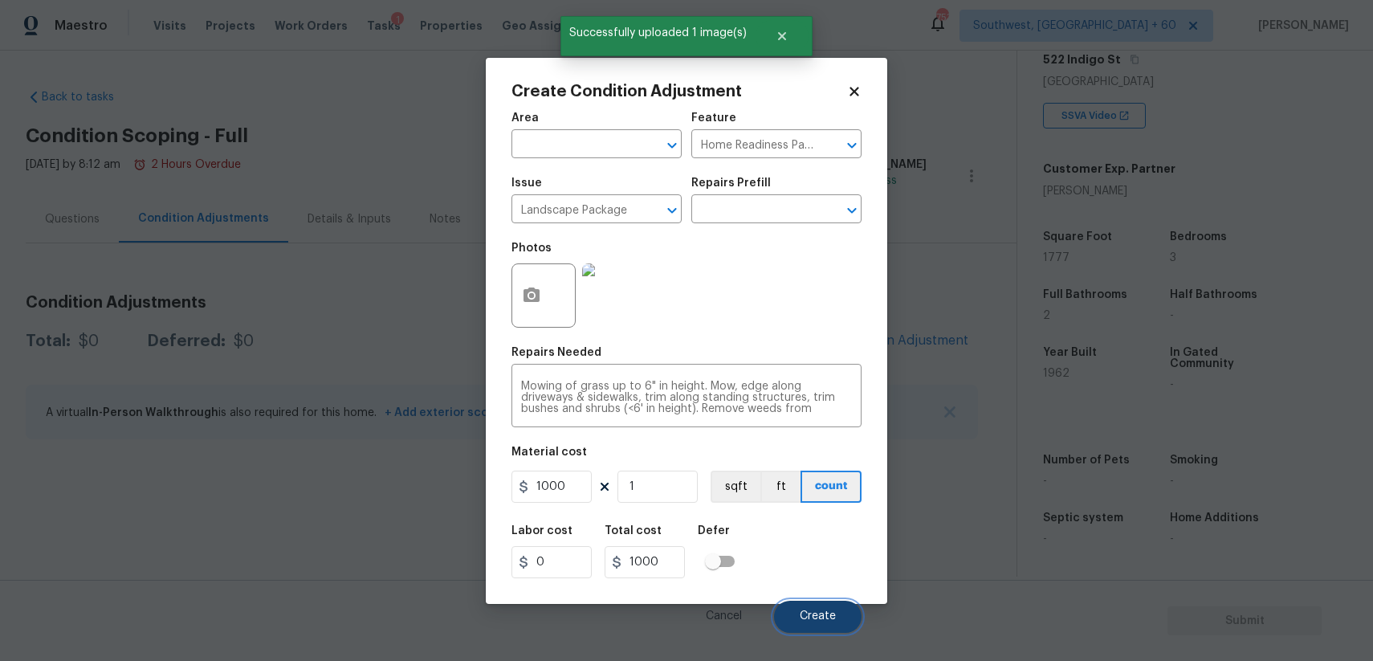
click at [845, 602] on button "Create" at bounding box center [818, 617] width 88 height 32
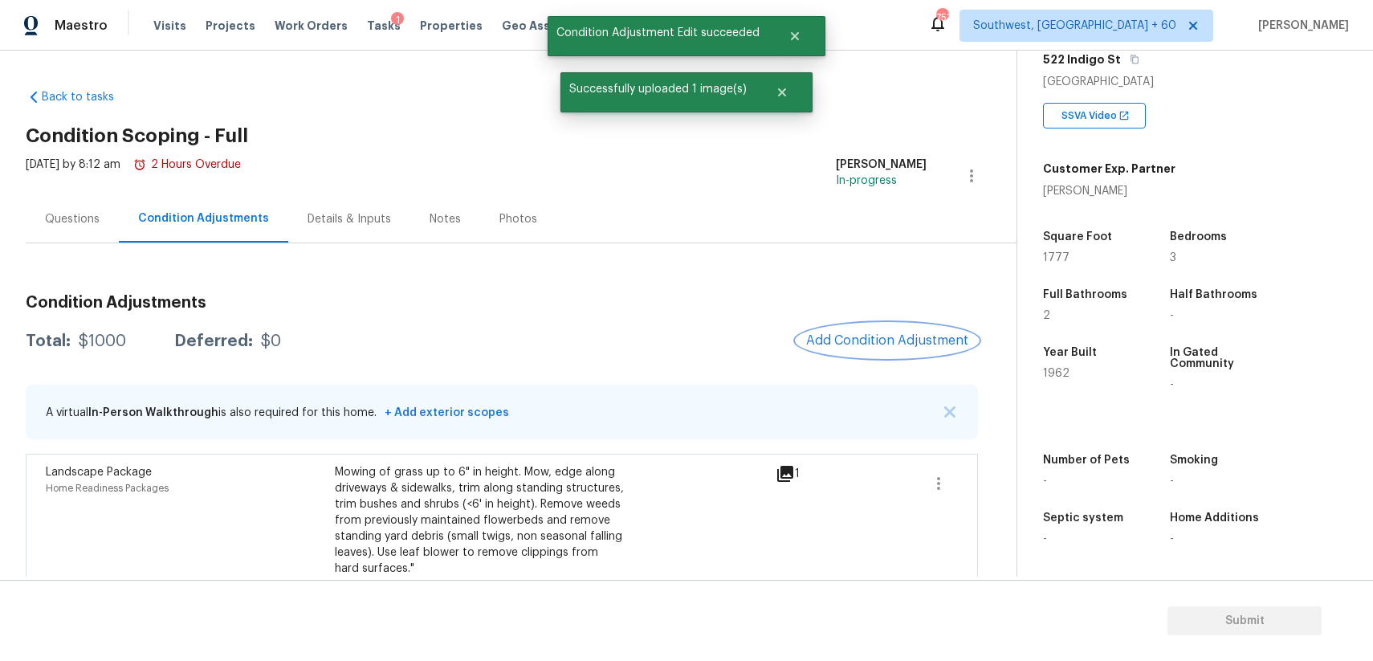
scroll to position [31, 0]
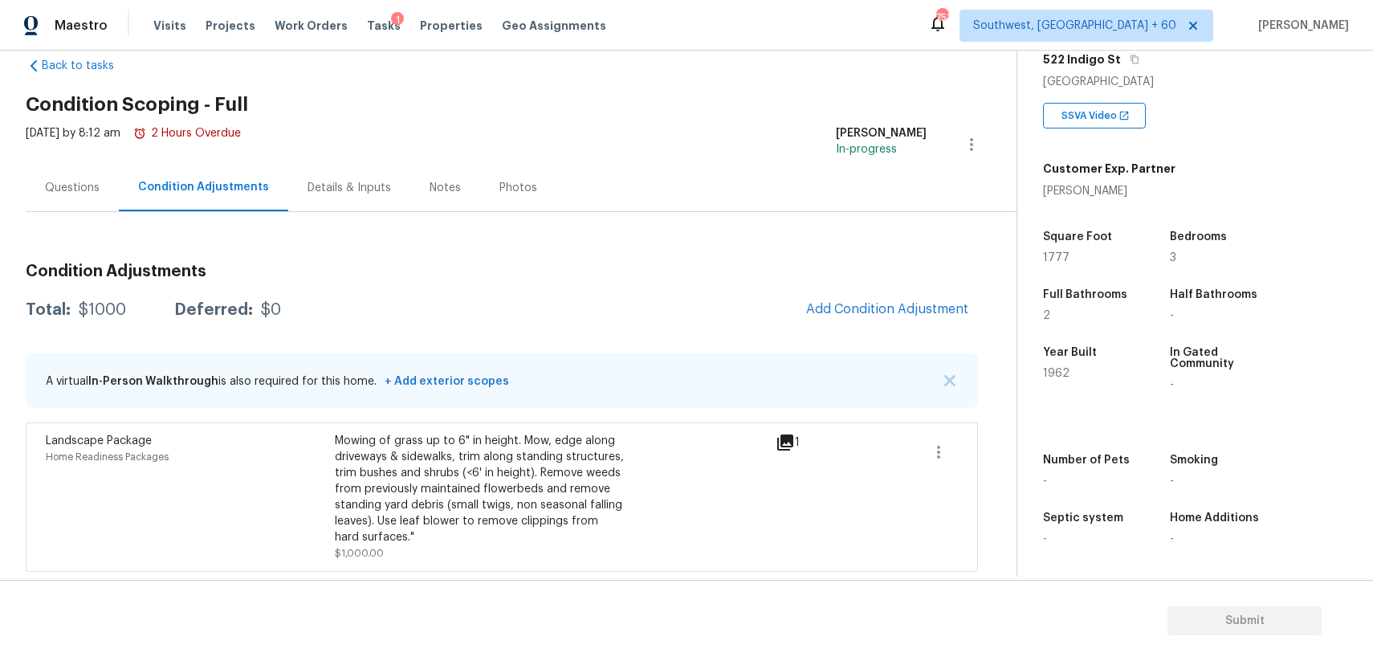
click at [869, 284] on div "Condition Adjustments Total: $1000 Deferred: $0 Add Condition Adjustment A virt…" at bounding box center [502, 410] width 952 height 321
click at [894, 310] on span "Add Condition Adjustment" at bounding box center [887, 309] width 162 height 14
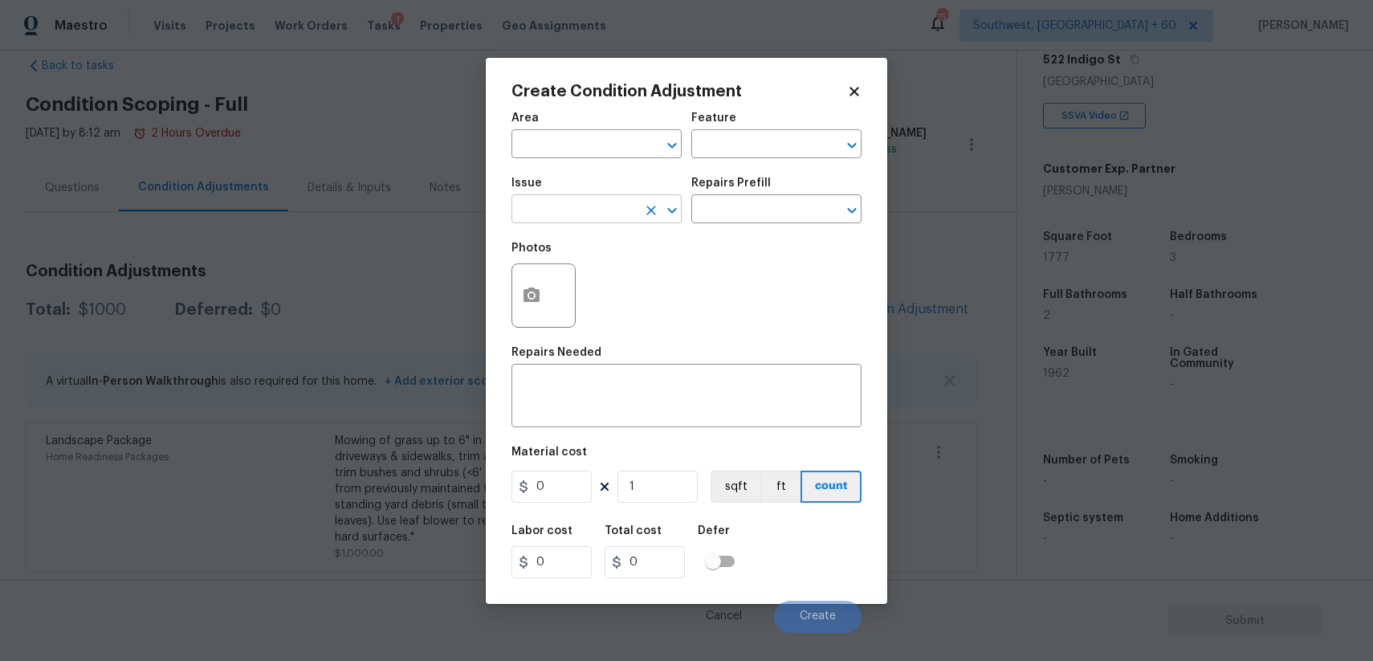
click at [552, 217] on input "text" at bounding box center [573, 210] width 125 height 25
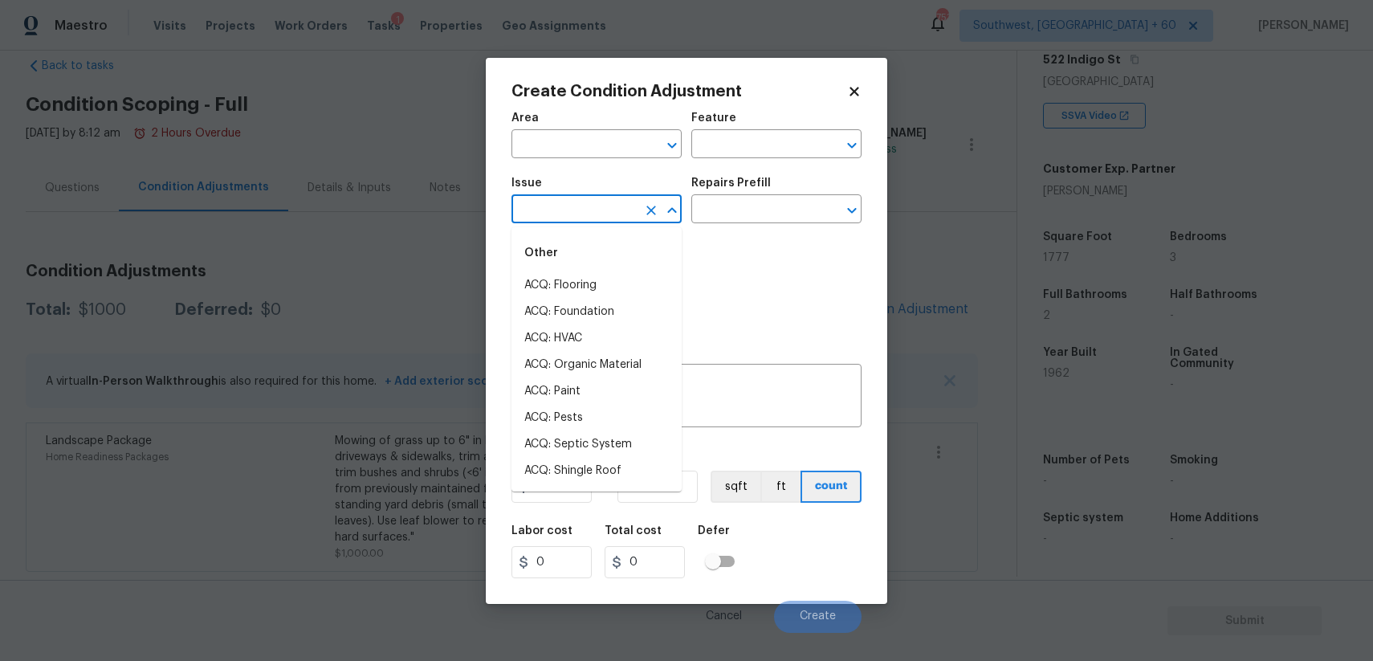
click at [552, 217] on input "text" at bounding box center [573, 210] width 125 height 25
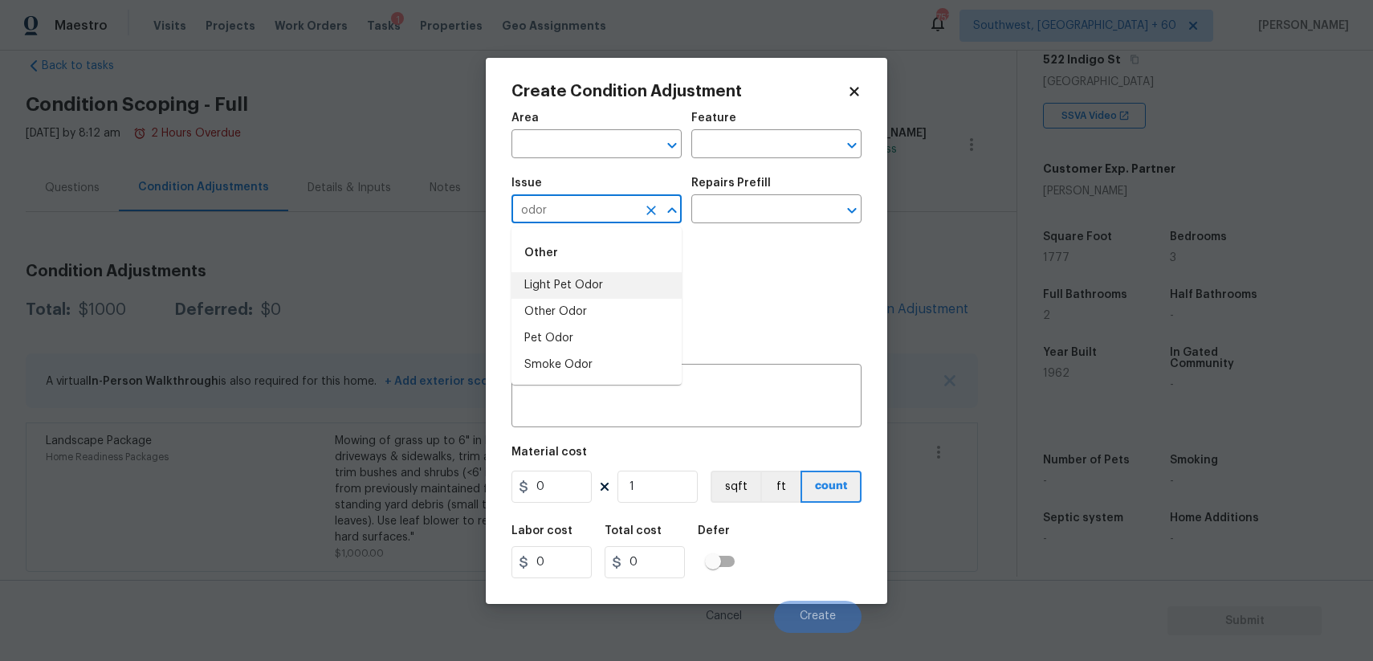
click at [608, 259] on div "Other" at bounding box center [596, 253] width 170 height 39
click at [603, 278] on li "Light Pet Odor" at bounding box center [596, 285] width 170 height 26
type input "Light Pet Odor"
click at [780, 202] on input "text" at bounding box center [753, 210] width 125 height 25
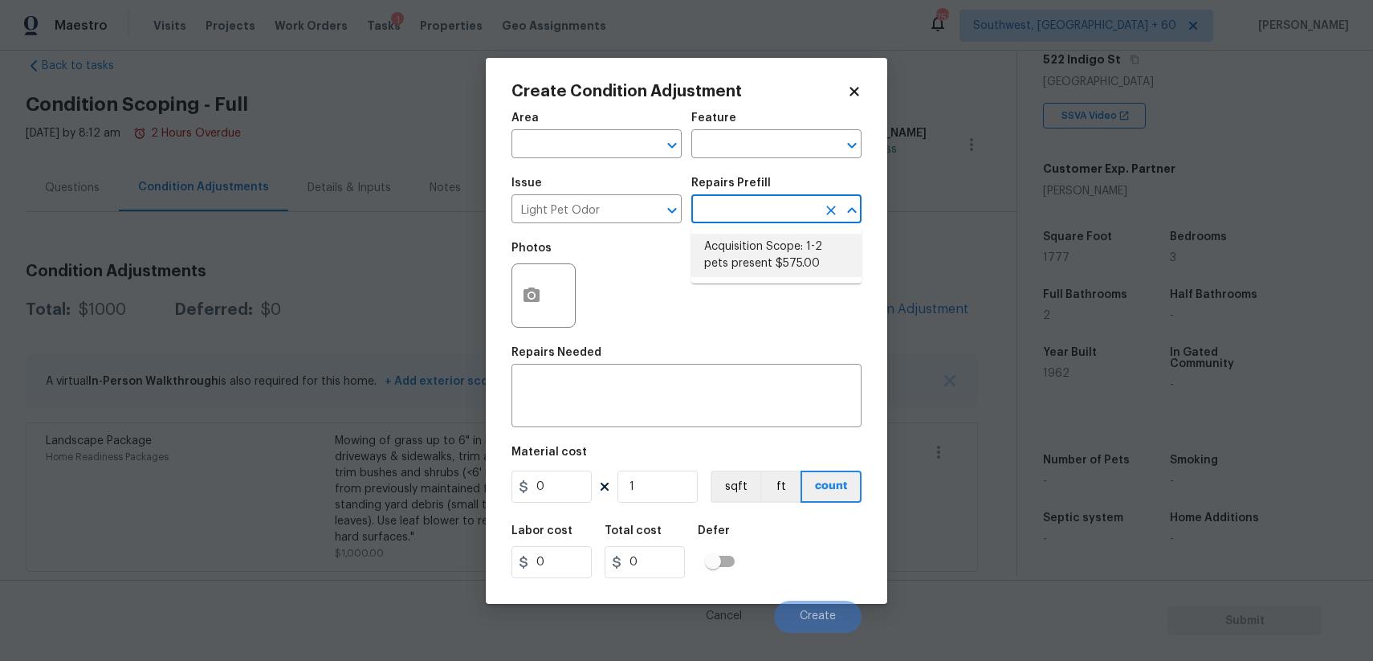
click at [752, 262] on li "Acquisition Scope: 1-2 pets present $575.00" at bounding box center [776, 255] width 170 height 43
type textarea "Acquisition Scope: 1-2 pets present"
type input "575"
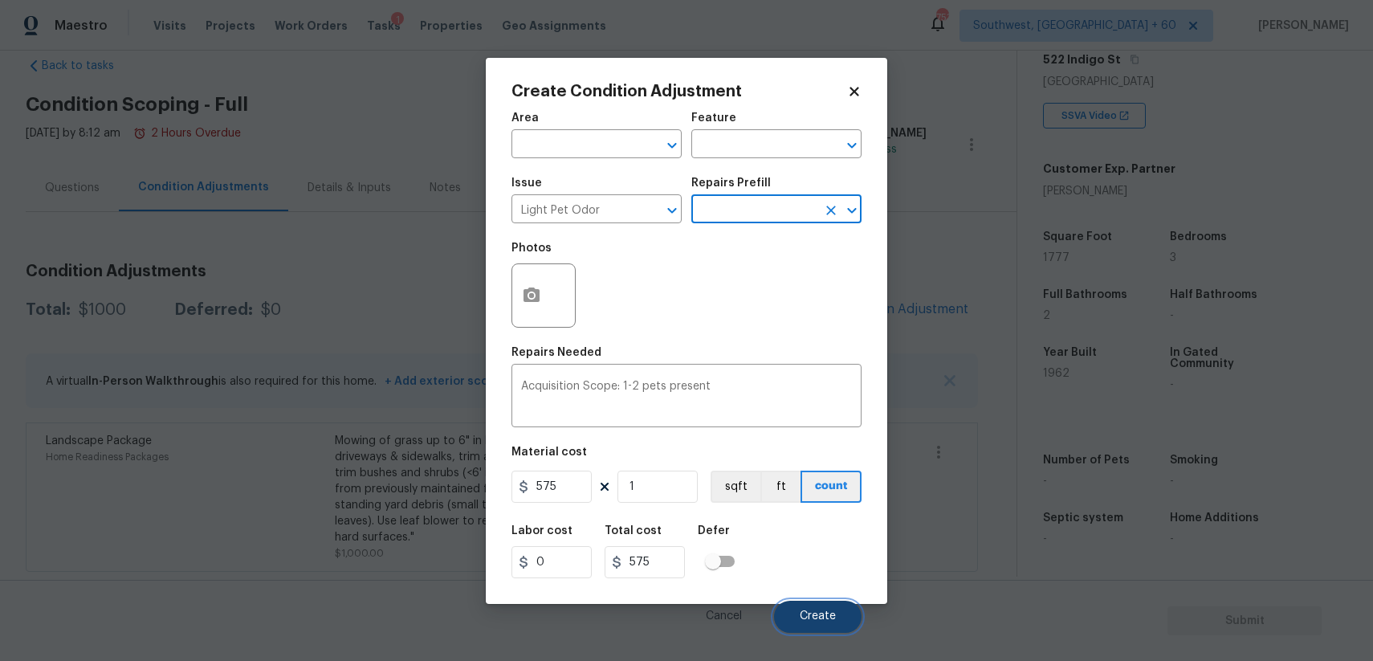
click at [828, 608] on button "Create" at bounding box center [818, 617] width 88 height 32
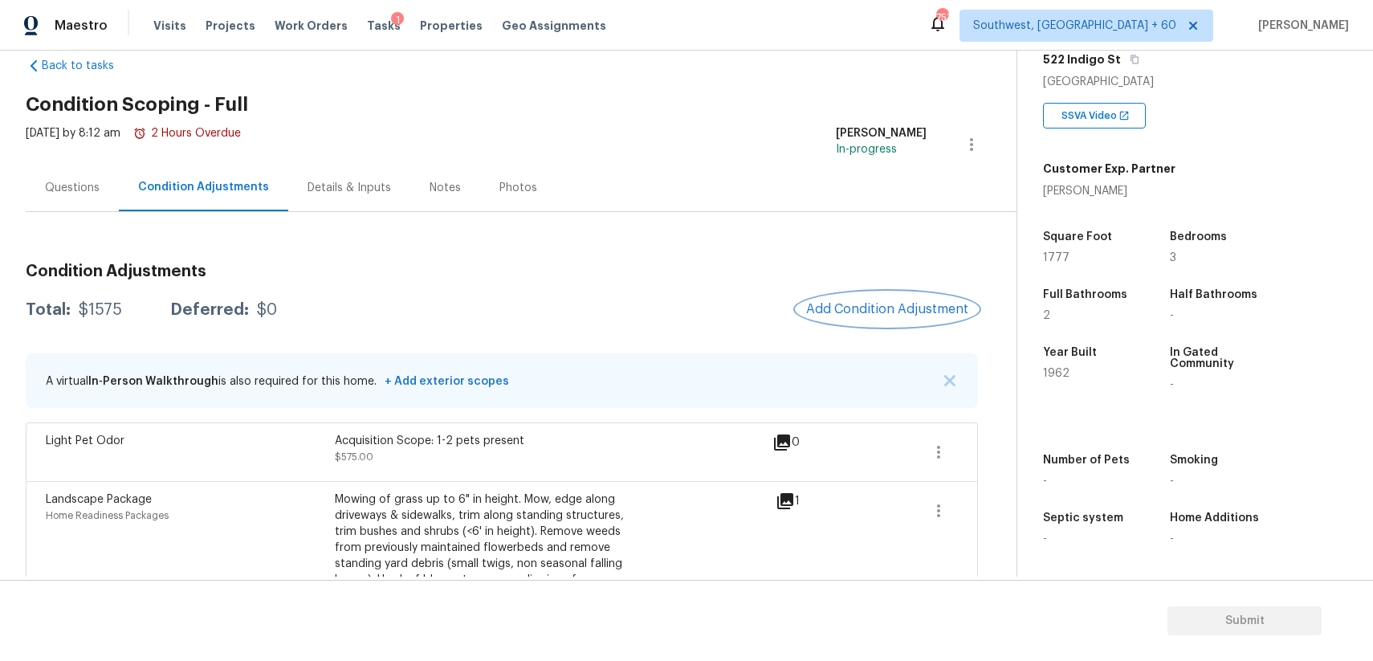
click at [910, 313] on span "Add Condition Adjustment" at bounding box center [887, 309] width 162 height 14
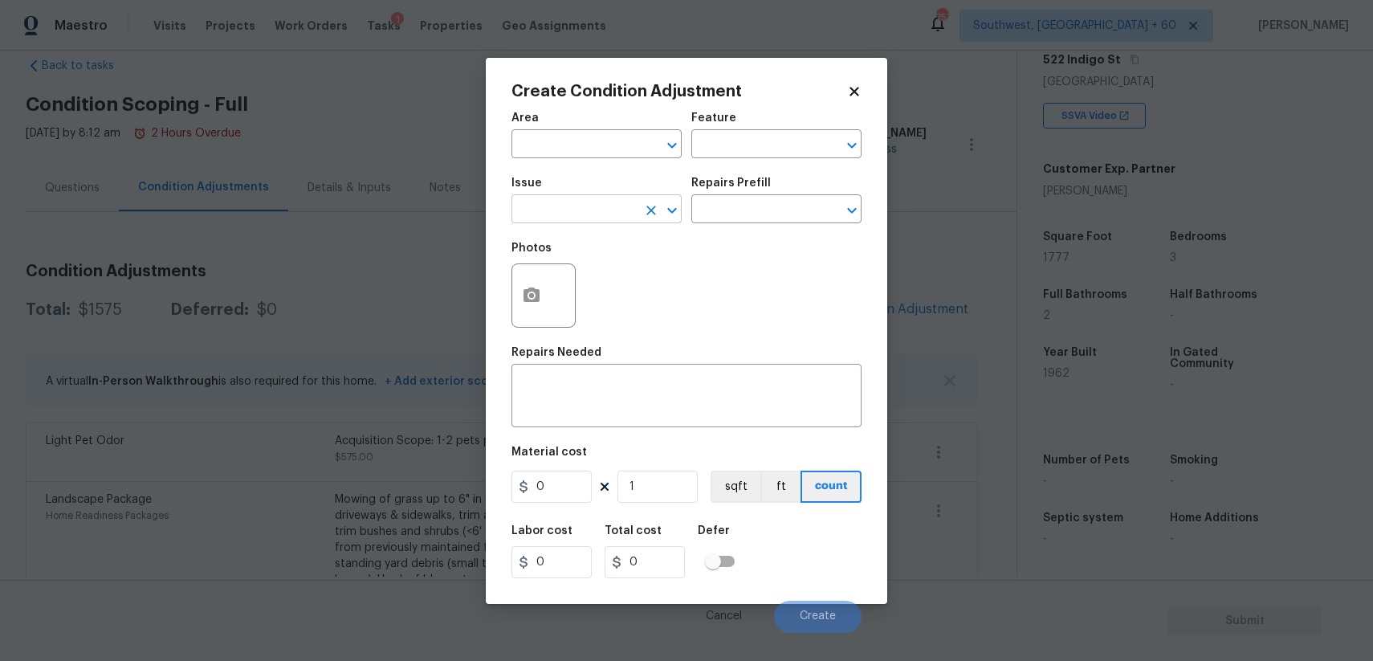
click at [546, 206] on input "text" at bounding box center [573, 210] width 125 height 25
click at [583, 266] on div "Other" at bounding box center [596, 253] width 170 height 39
click at [593, 287] on li "Debris/garbage on site" at bounding box center [596, 285] width 170 height 26
type input "Debris/garbage on site"
click at [738, 210] on input "text" at bounding box center [753, 210] width 125 height 25
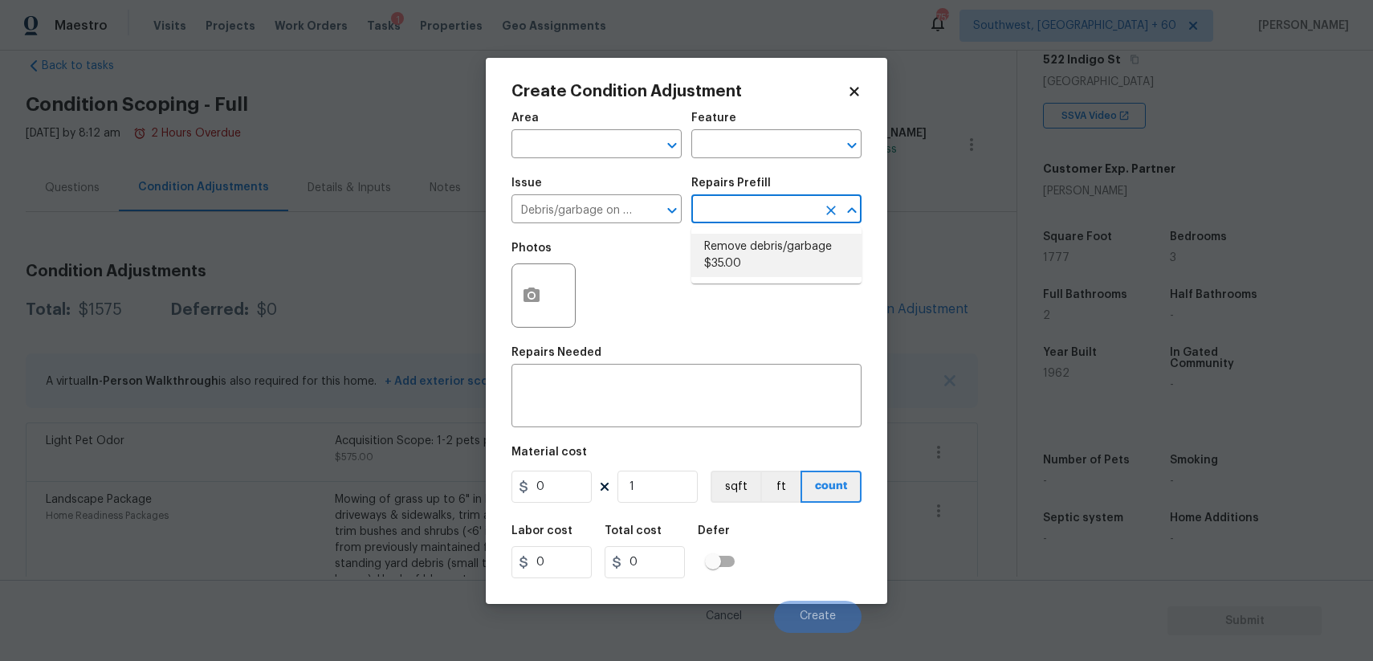
click at [763, 277] on ul "Remove debris/garbage $35.00" at bounding box center [776, 255] width 170 height 56
click at [752, 263] on li "Remove debris/garbage $35.00" at bounding box center [776, 255] width 170 height 43
type textarea "Remove, haul off, and properly dispose of any debris left by seller to offsite …"
type input "35"
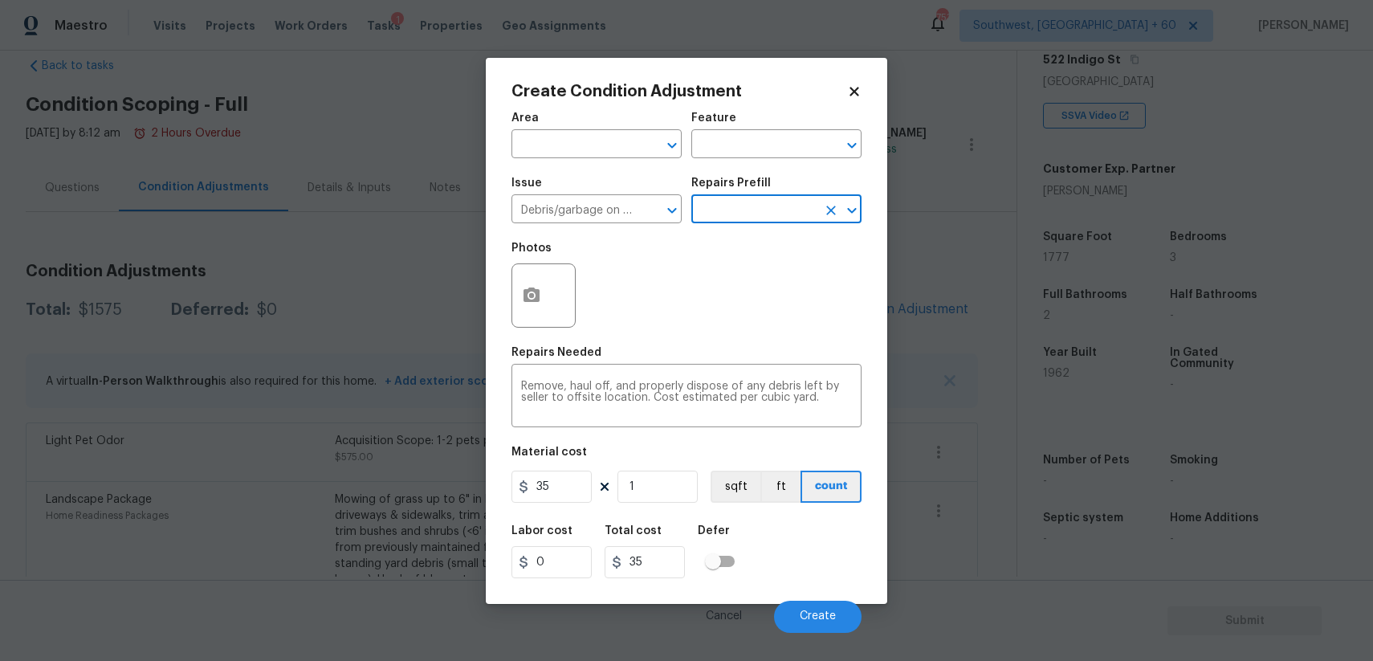
click at [497, 503] on div "Create Condition Adjustment Area ​ Feature ​ Issue Debris/garbage on site ​ Rep…" at bounding box center [686, 331] width 401 height 546
click at [544, 495] on input "35" at bounding box center [551, 486] width 80 height 32
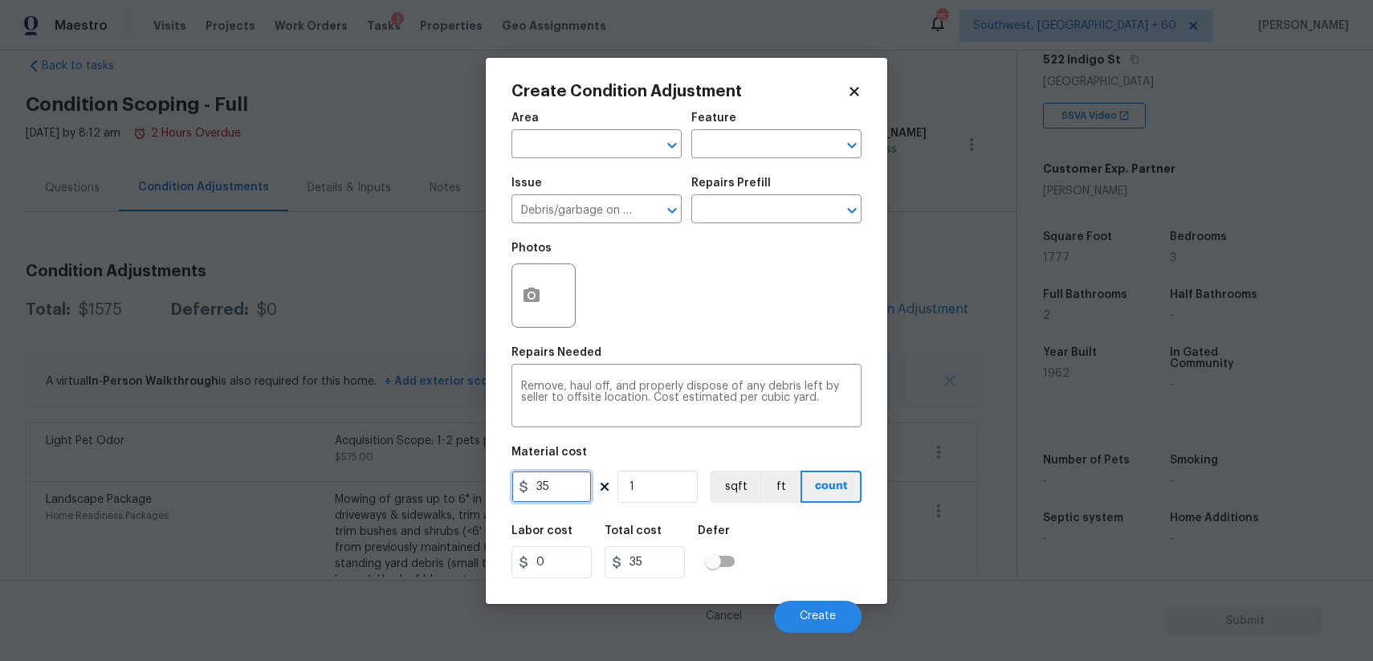
click at [544, 495] on input "35" at bounding box center [551, 486] width 80 height 32
type input "200"
click at [548, 301] on button "button" at bounding box center [531, 295] width 39 height 63
type input "200"
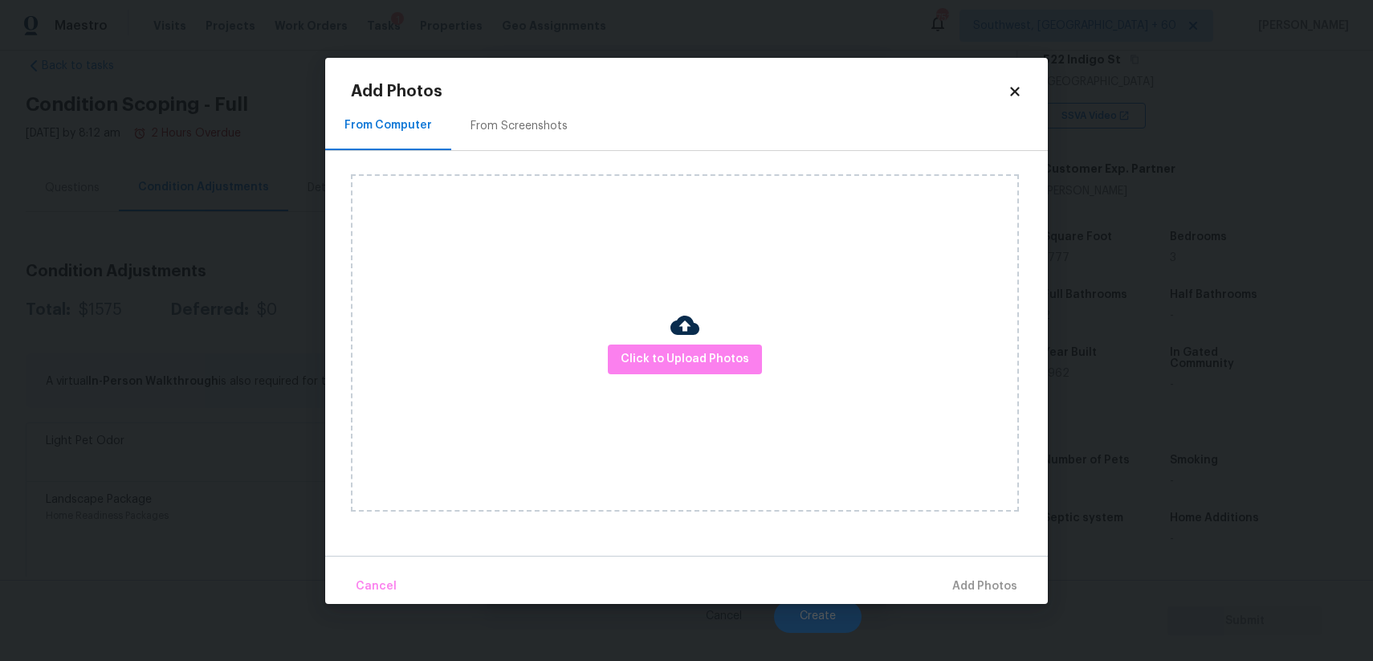
click at [678, 375] on div "Click to Upload Photos" at bounding box center [685, 342] width 668 height 337
click at [693, 366] on span "Click to Upload Photos" at bounding box center [685, 359] width 128 height 20
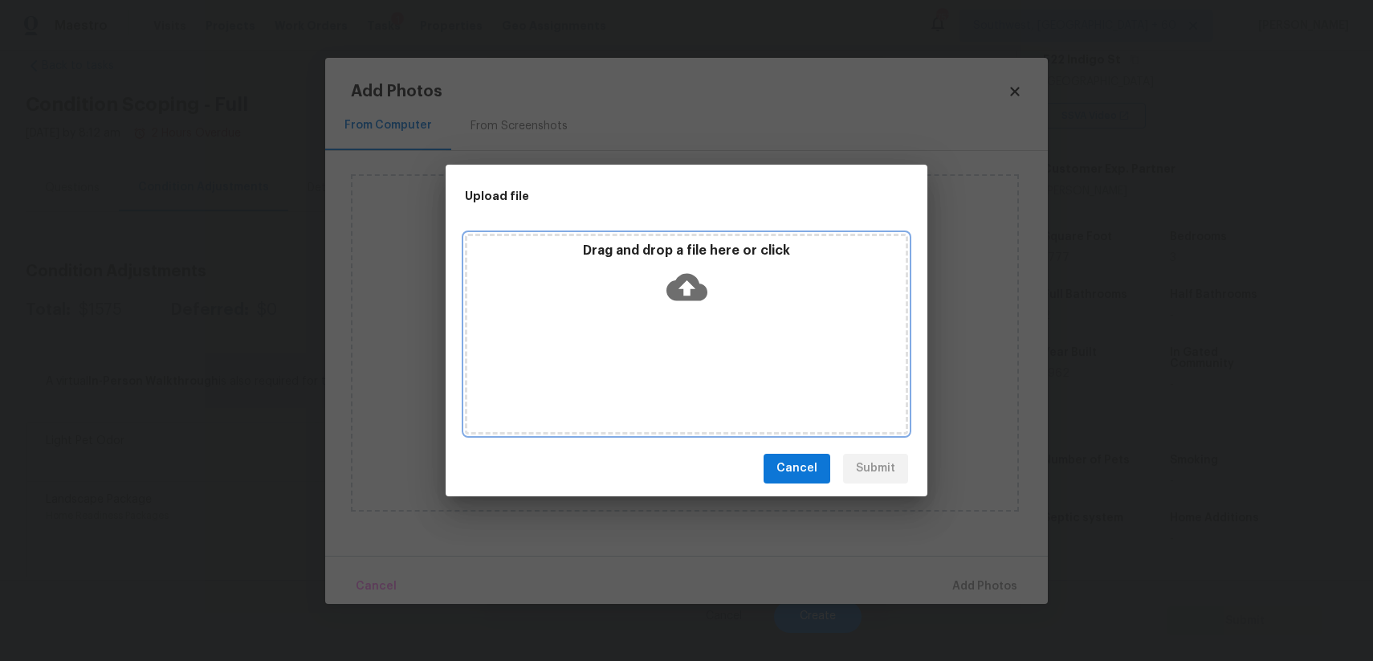
click at [693, 366] on div "Drag and drop a file here or click" at bounding box center [686, 334] width 443 height 201
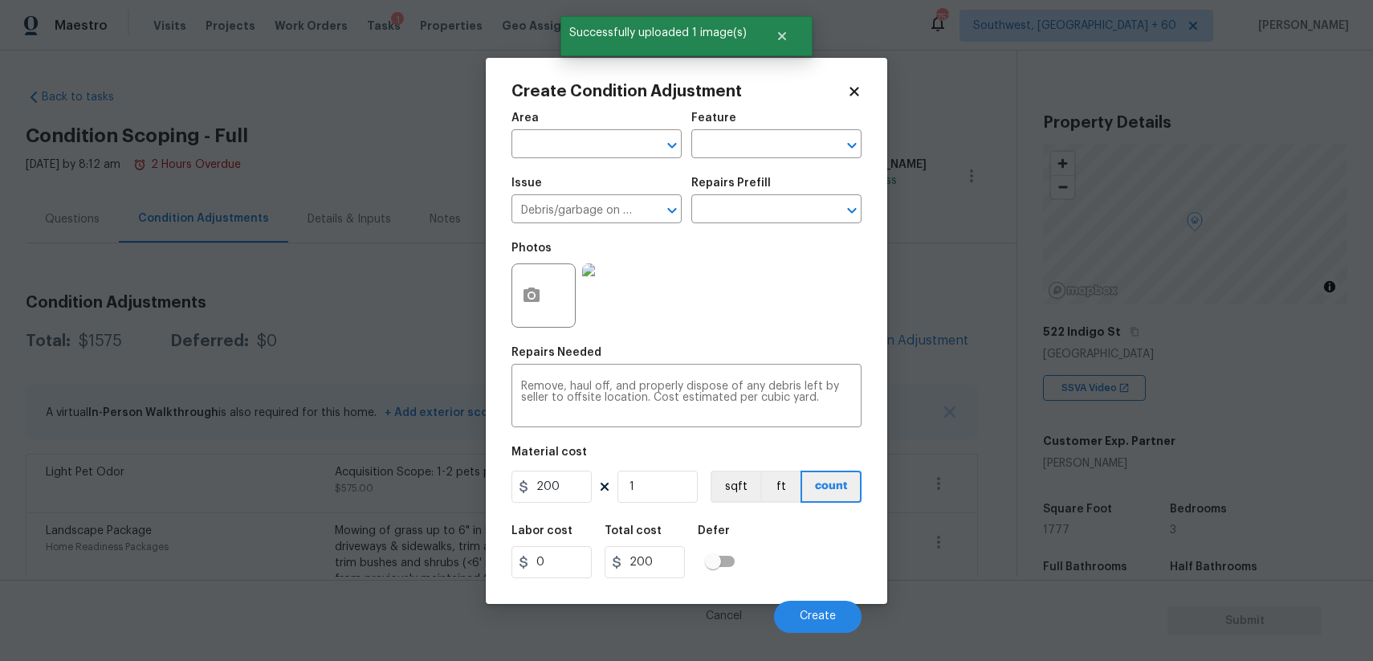
scroll to position [272, 0]
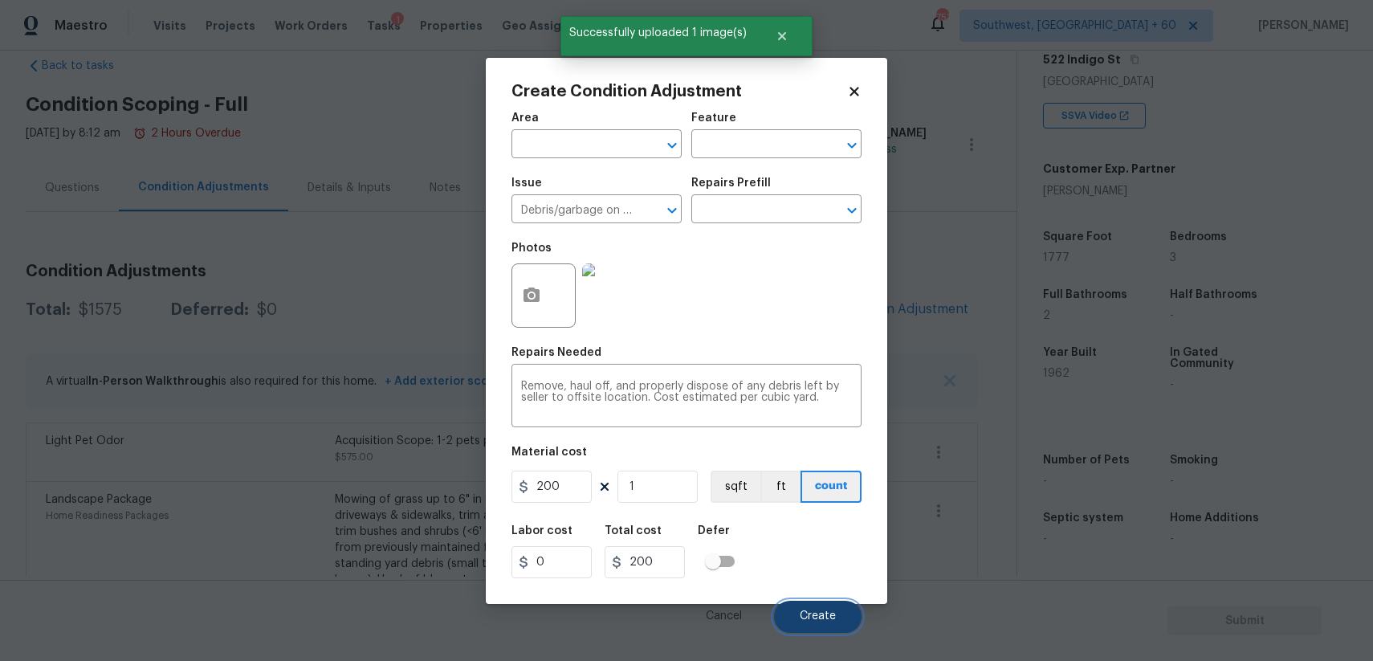
click at [826, 609] on button "Create" at bounding box center [818, 617] width 88 height 32
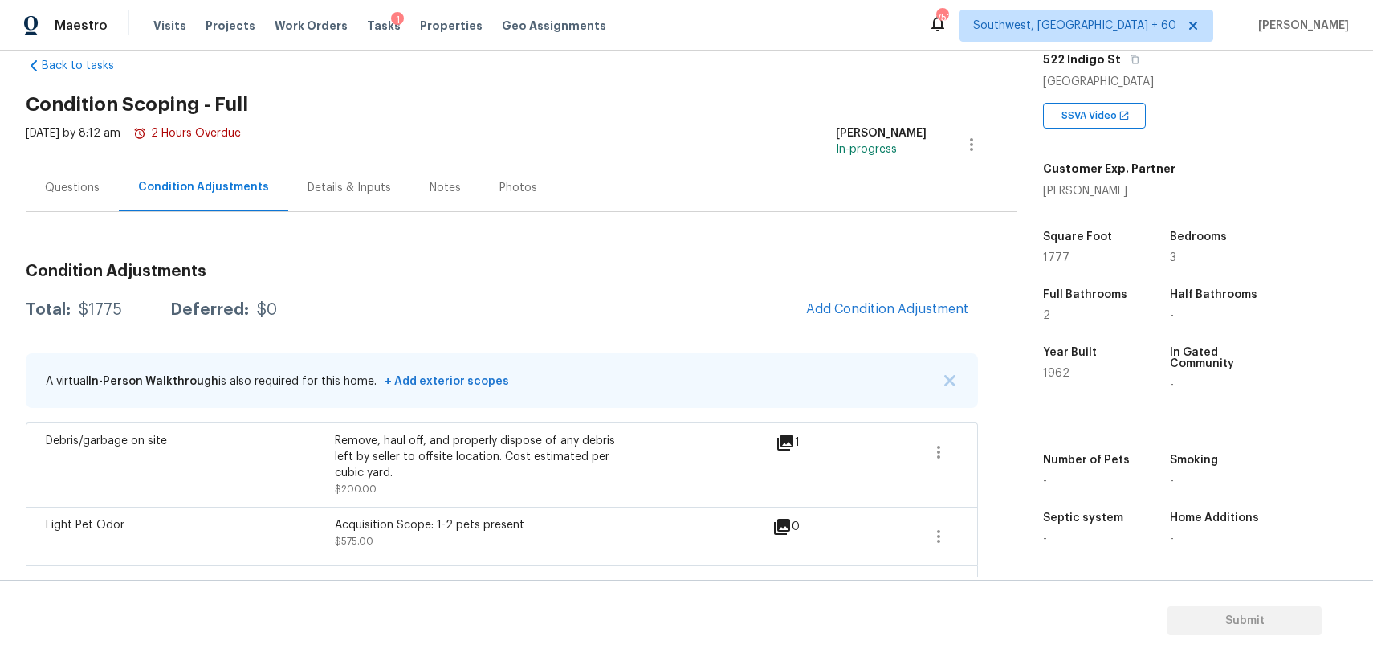
scroll to position [147, 0]
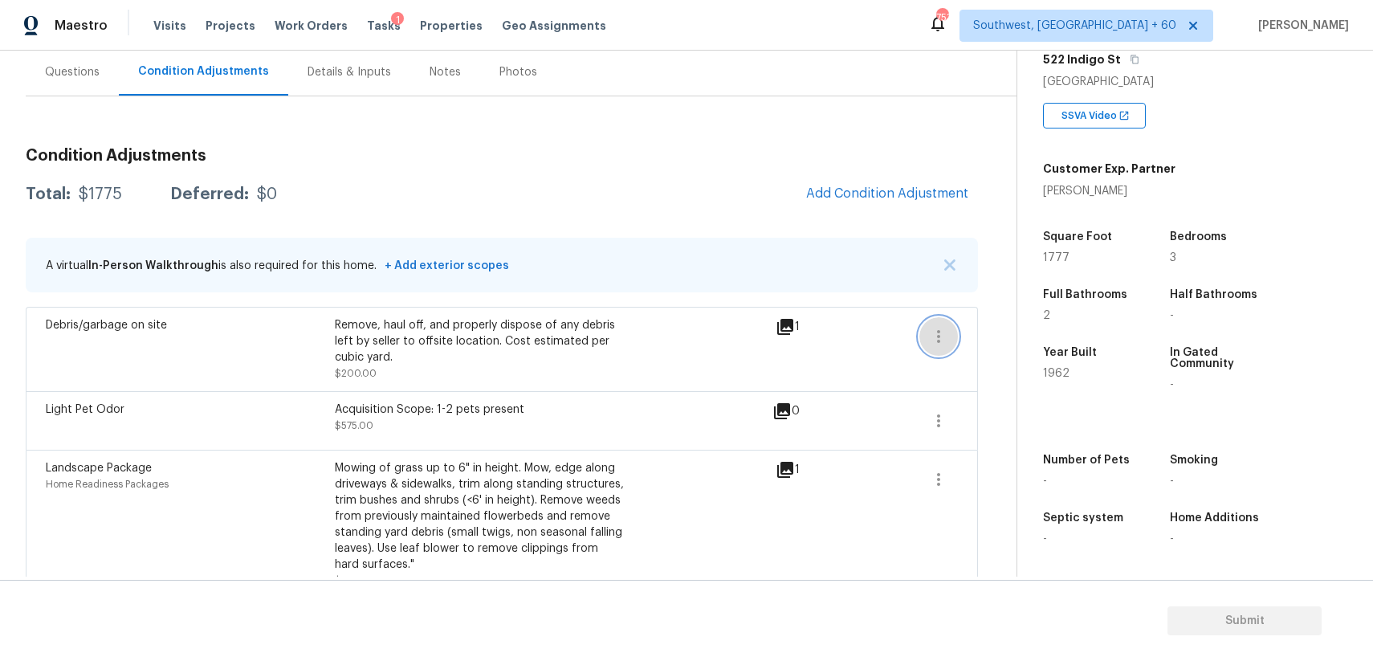
click at [942, 332] on icon "button" at bounding box center [938, 336] width 19 height 19
click at [1019, 334] on div "Edit" at bounding box center [1029, 333] width 125 height 16
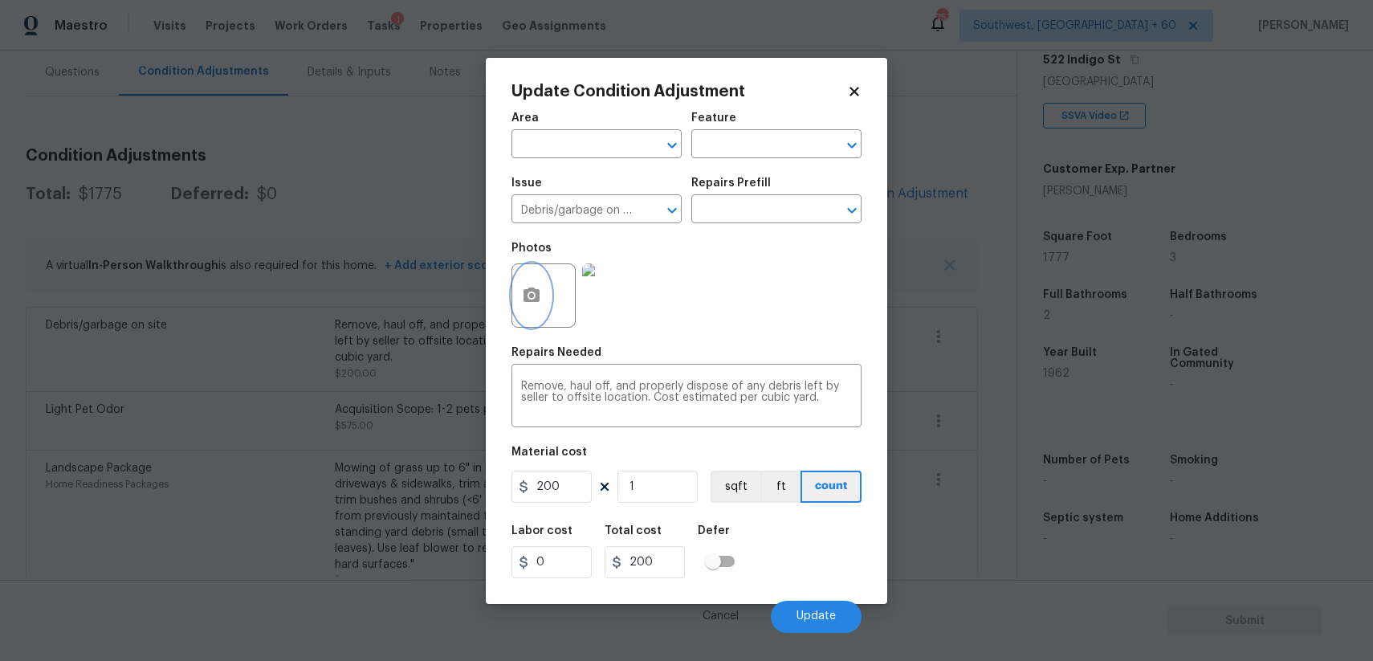
click at [533, 299] on icon "button" at bounding box center [531, 294] width 16 height 14
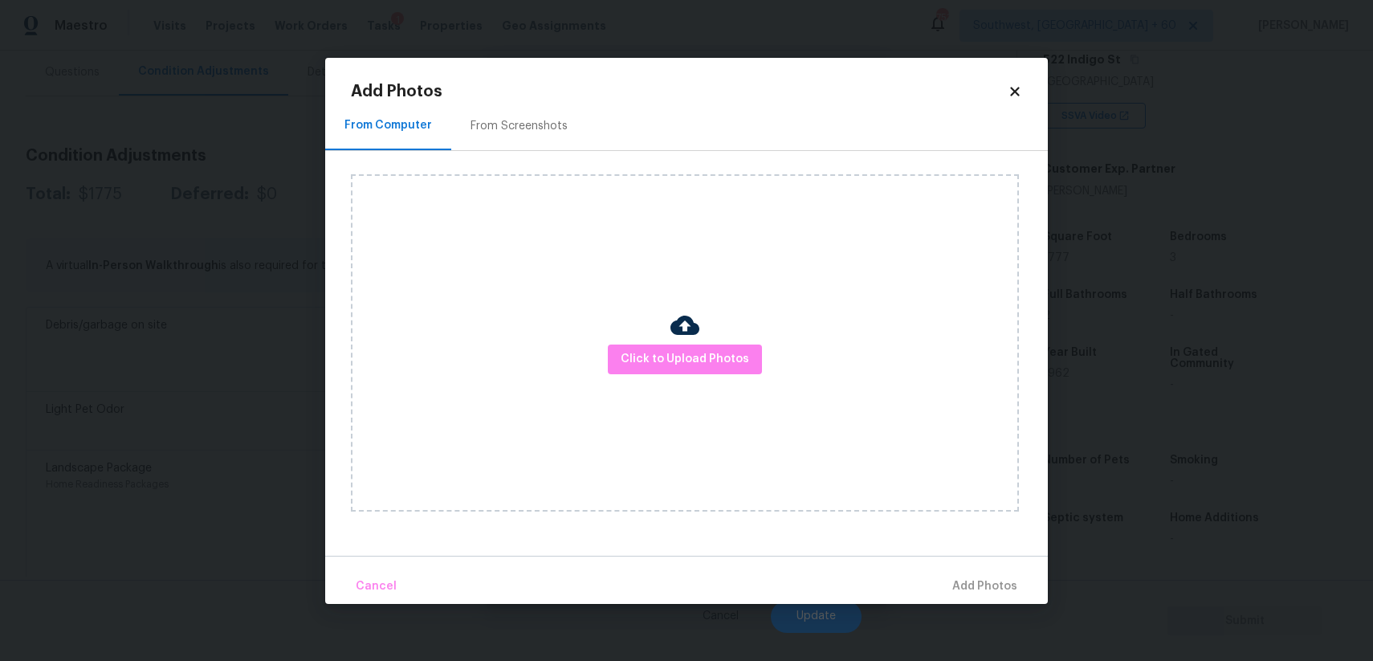
click at [688, 375] on div "Click to Upload Photos" at bounding box center [685, 342] width 668 height 337
click at [729, 347] on button "Click to Upload Photos" at bounding box center [685, 359] width 154 height 30
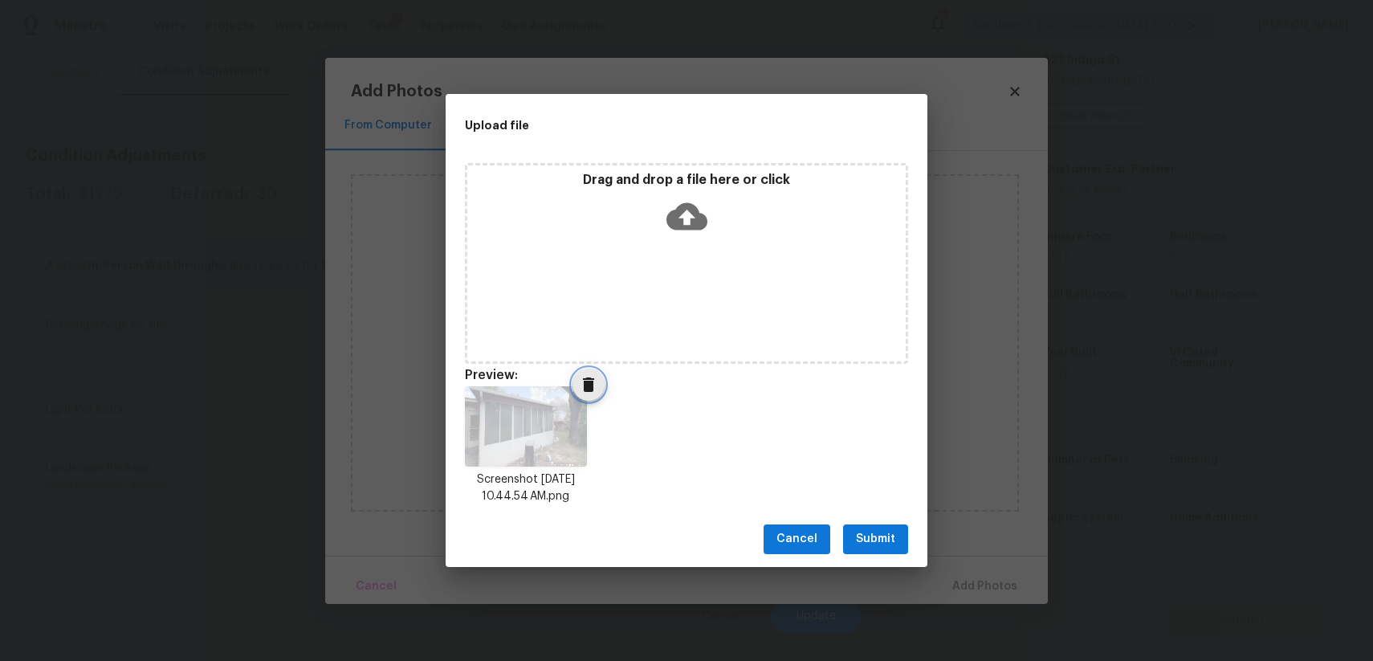
click at [597, 377] on icon "Delete" at bounding box center [588, 384] width 19 height 19
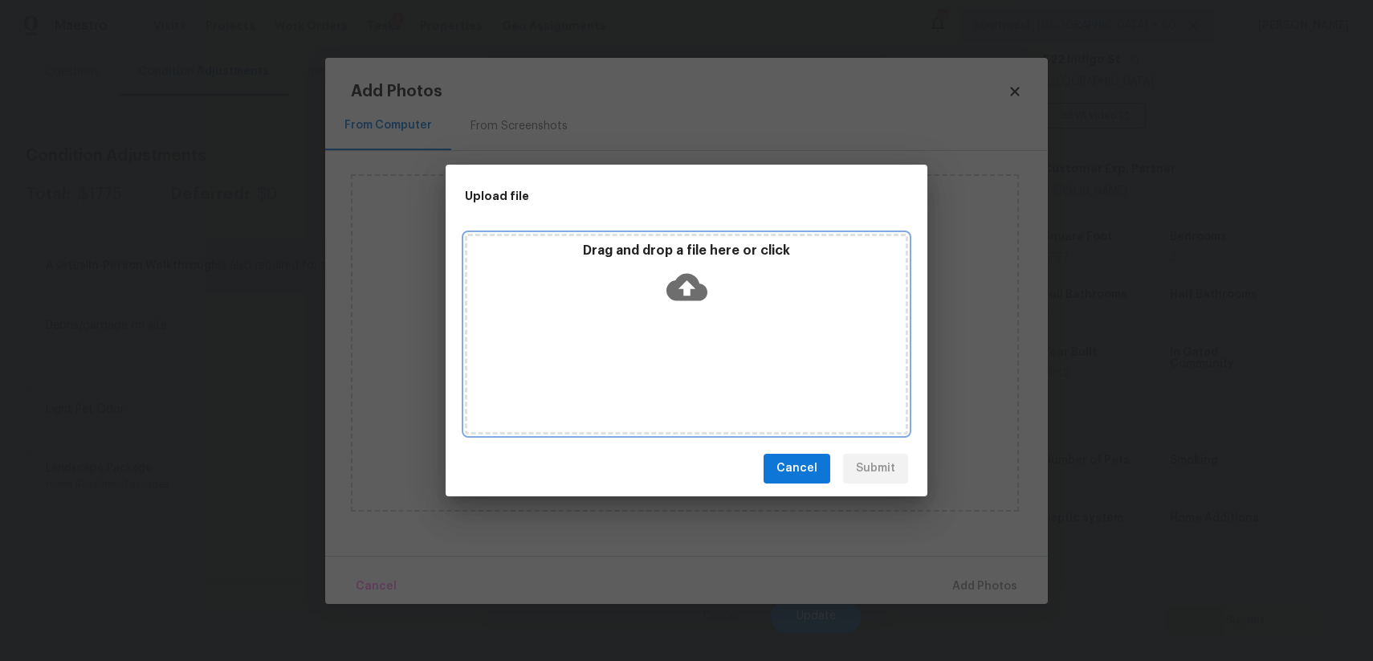
click at [666, 322] on div "Drag and drop a file here or click" at bounding box center [686, 334] width 443 height 201
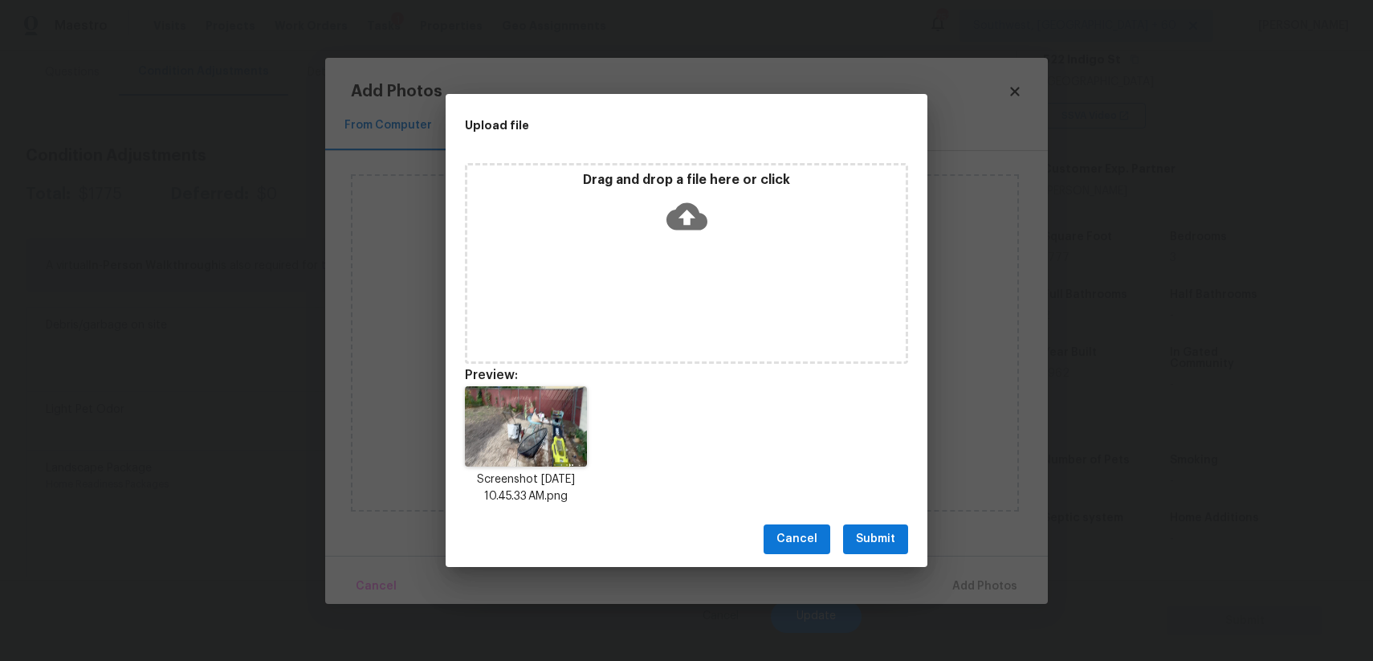
click at [895, 522] on div "Cancel Submit" at bounding box center [687, 538] width 482 height 55
click at [900, 538] on button "Submit" at bounding box center [875, 539] width 65 height 30
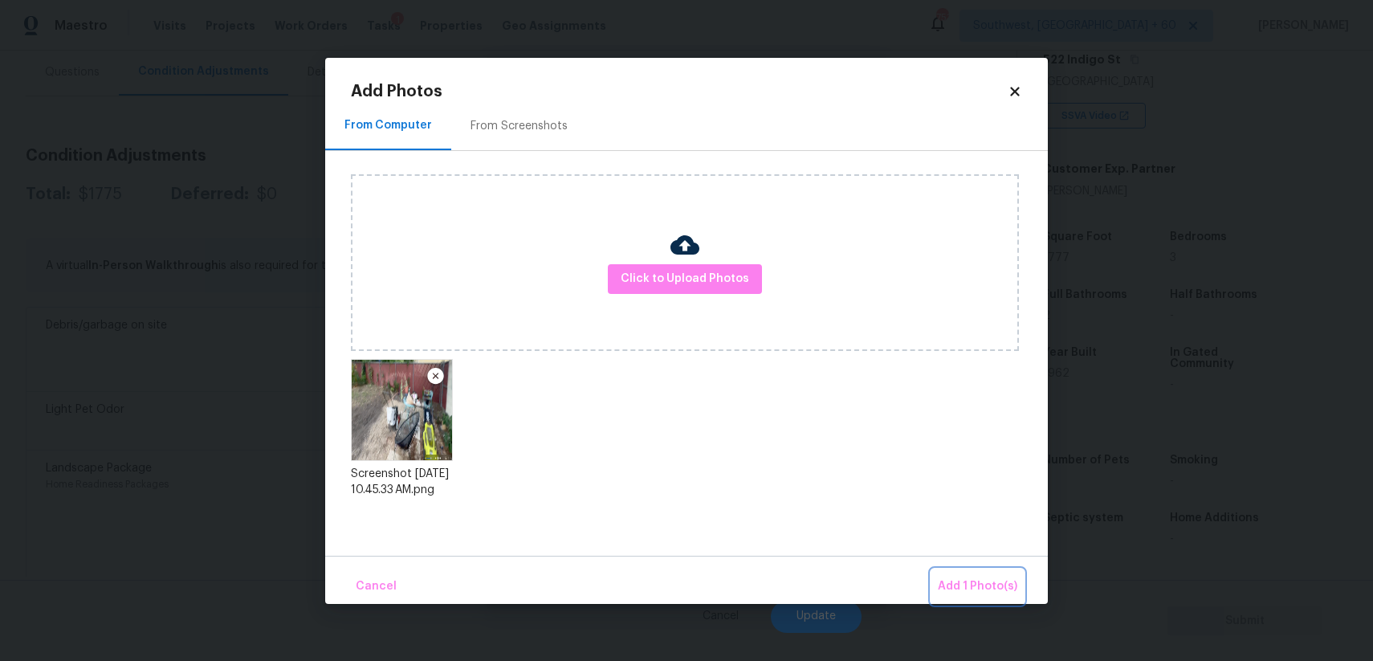
click at [979, 569] on button "Add 1 Photo(s)" at bounding box center [977, 586] width 92 height 35
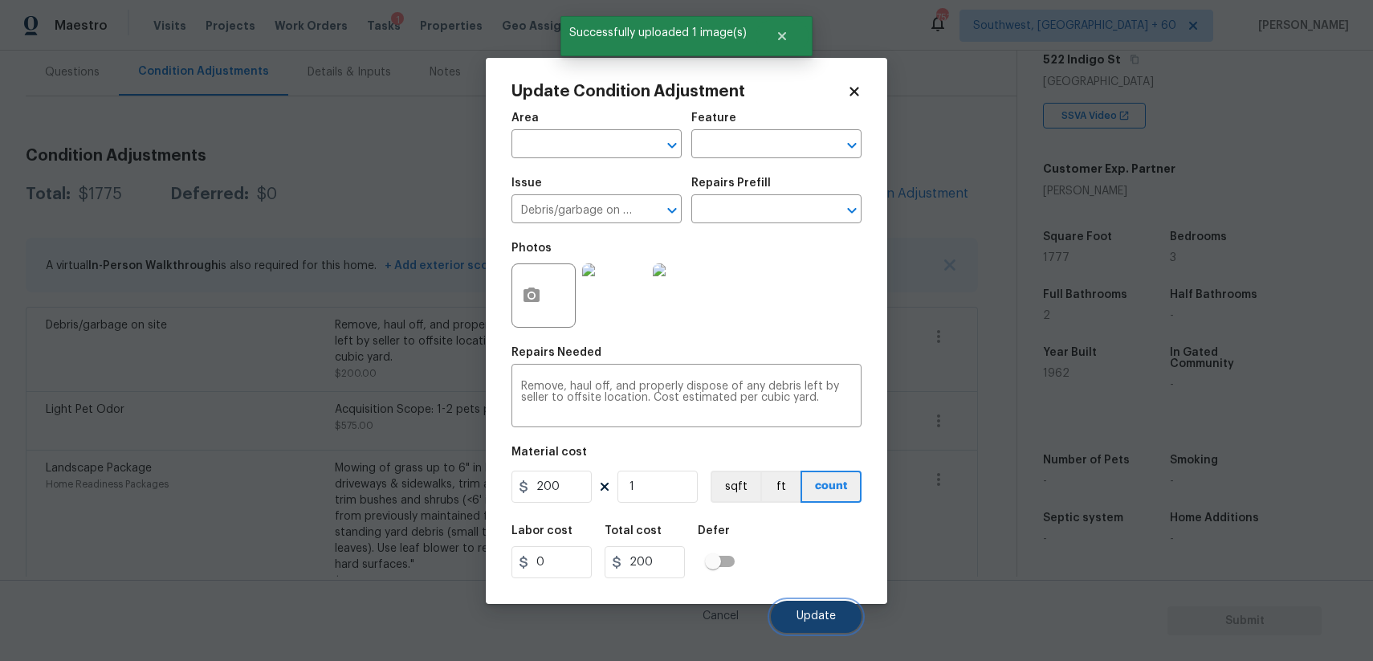
click at [829, 614] on span "Update" at bounding box center [815, 616] width 39 height 12
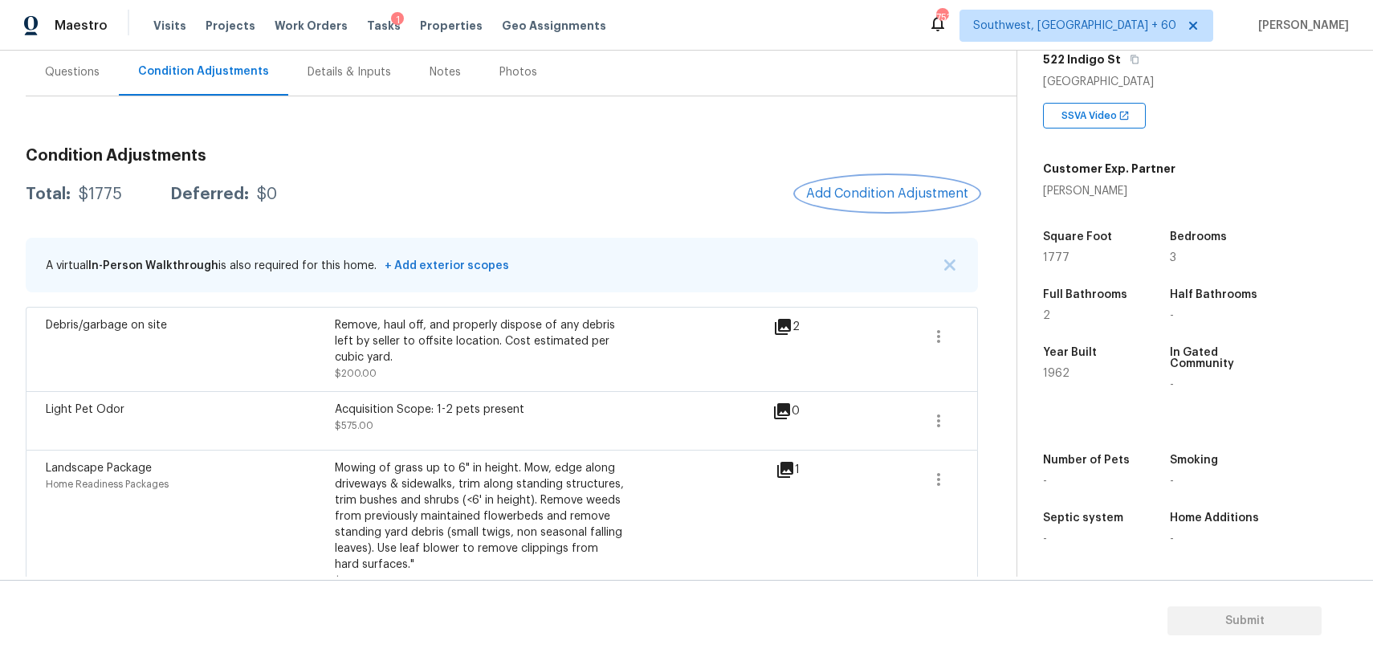
click at [893, 189] on span "Add Condition Adjustment" at bounding box center [887, 193] width 162 height 14
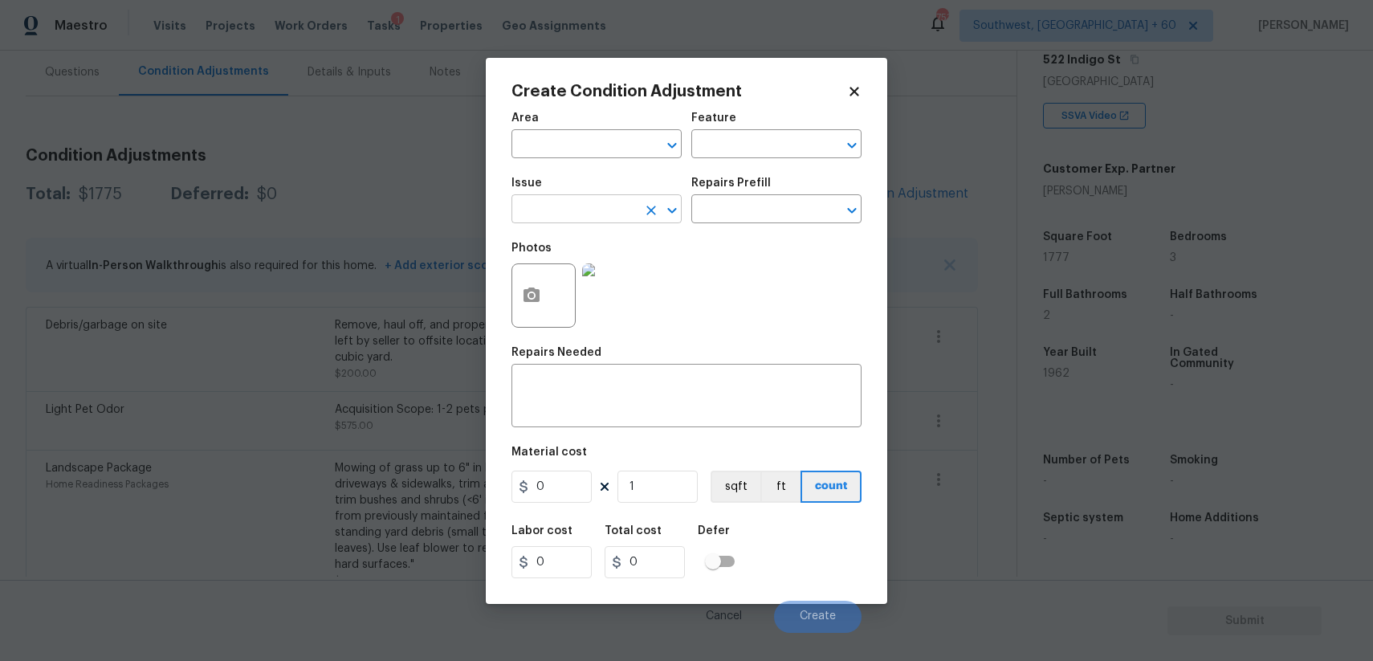
click at [569, 216] on input "text" at bounding box center [573, 210] width 125 height 25
click at [597, 280] on li "Siding" at bounding box center [596, 285] width 170 height 26
type input "Siding"
click at [698, 207] on input "text" at bounding box center [753, 210] width 125 height 25
click at [647, 387] on textarea at bounding box center [686, 398] width 331 height 34
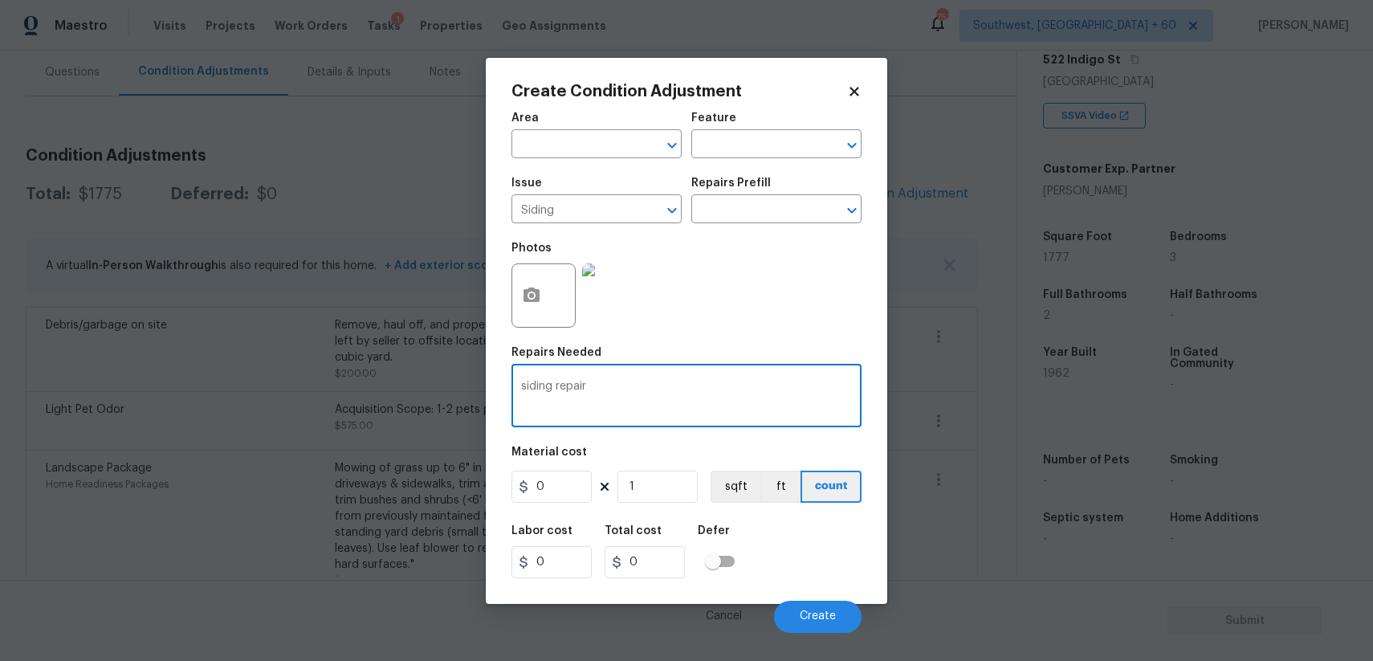
type textarea "siding repair"
click at [554, 507] on div "Area ​ Feature ​ Issue Siding ​ Repairs Prefill ​ Photos Repairs Needed siding …" at bounding box center [686, 368] width 350 height 530
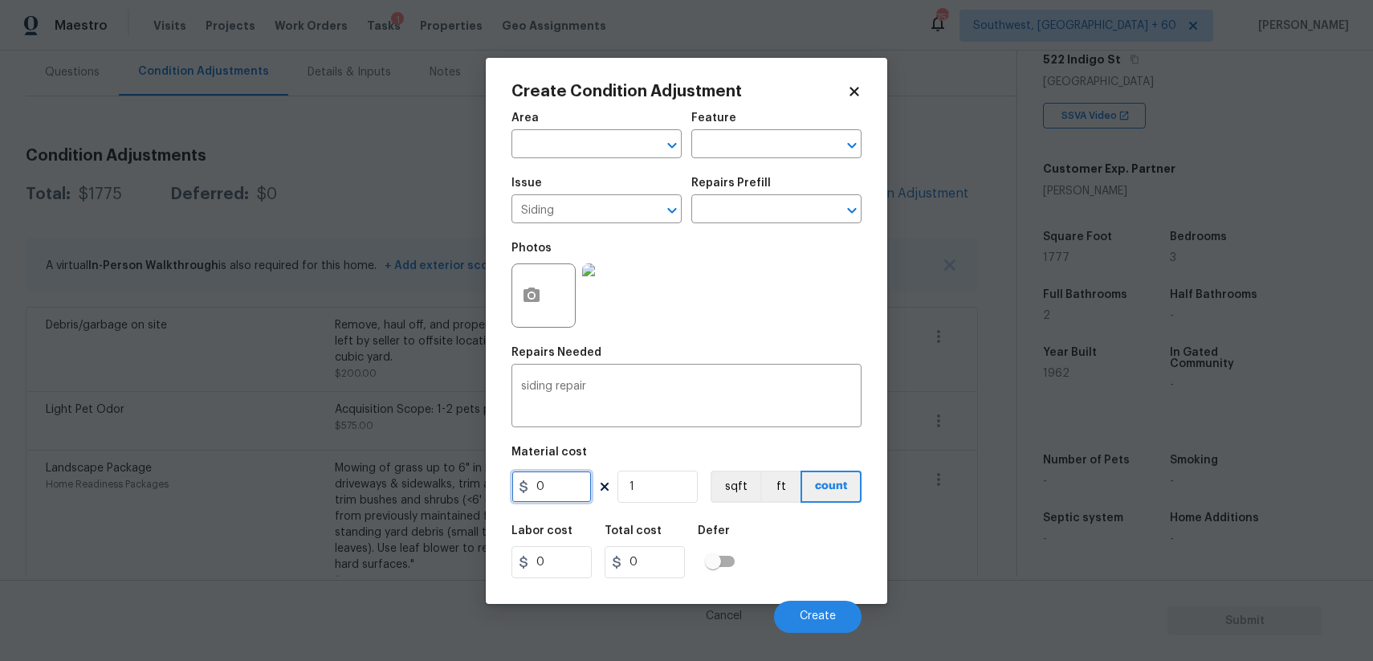
click at [562, 496] on input "0" at bounding box center [551, 486] width 80 height 32
type input "2000"
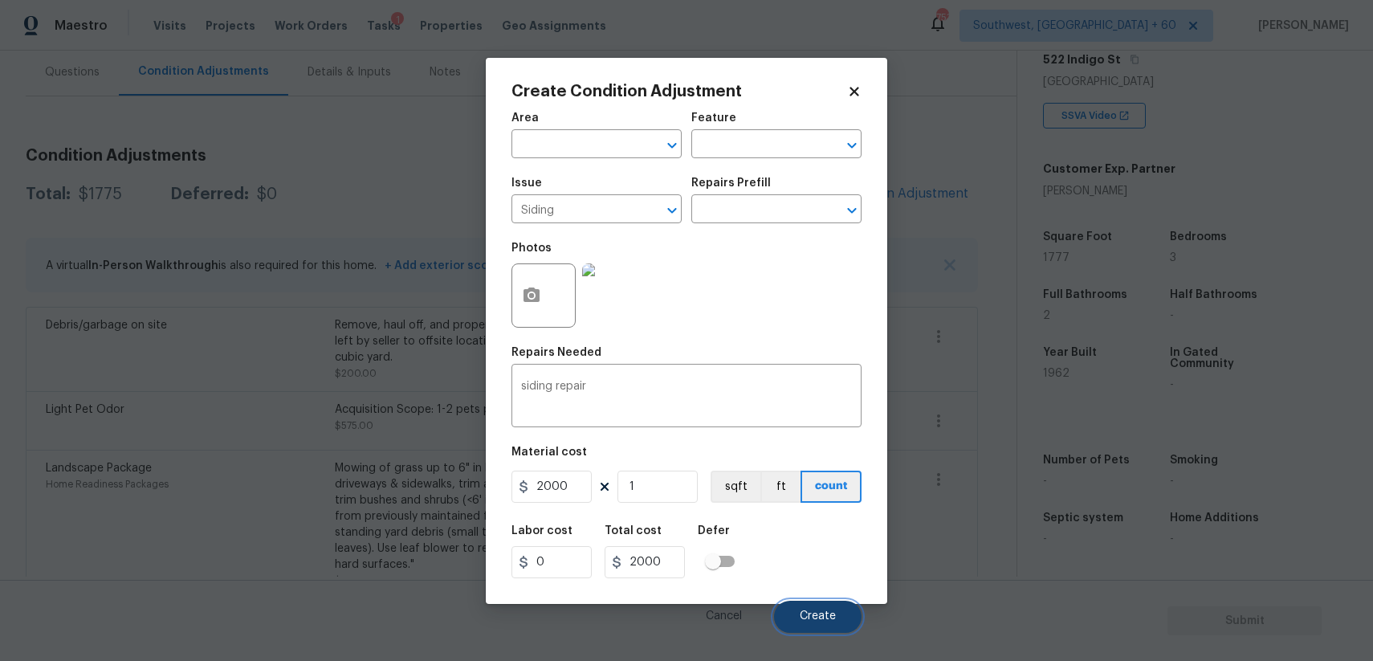
click at [832, 609] on button "Create" at bounding box center [818, 617] width 88 height 32
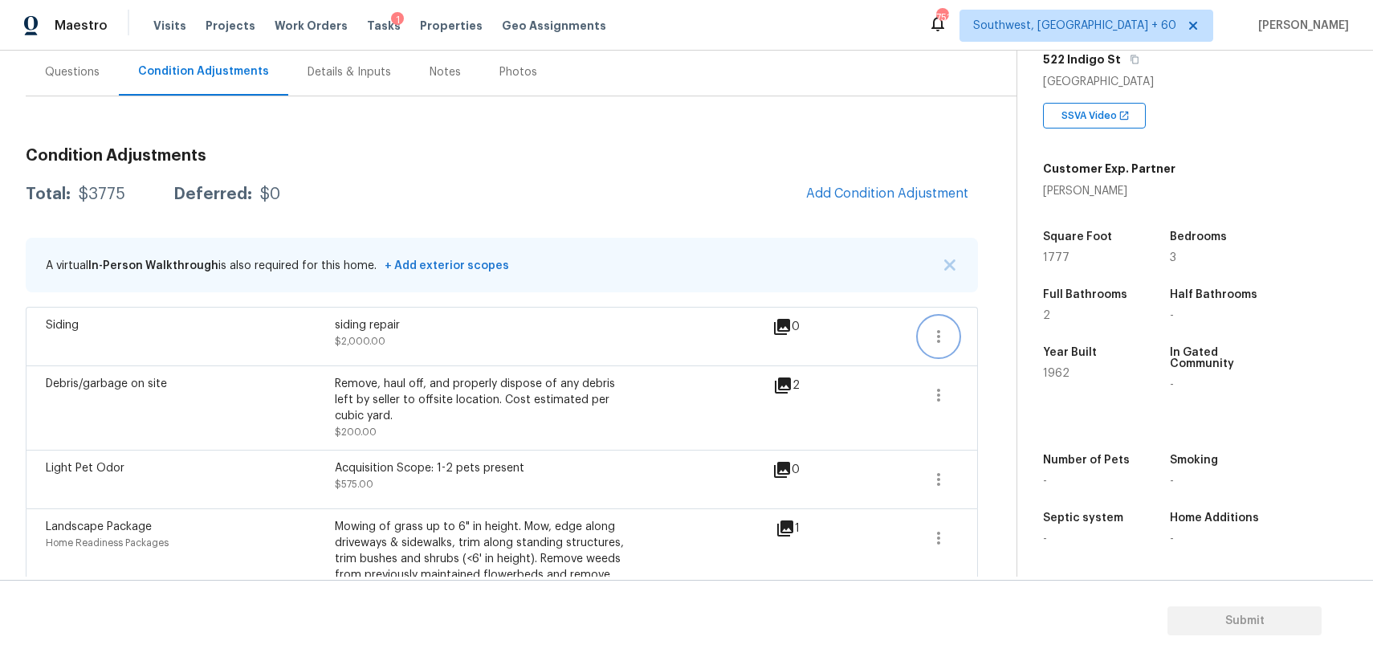
click at [952, 329] on button "button" at bounding box center [938, 336] width 39 height 39
click at [1047, 325] on div "Edit" at bounding box center [1029, 333] width 125 height 16
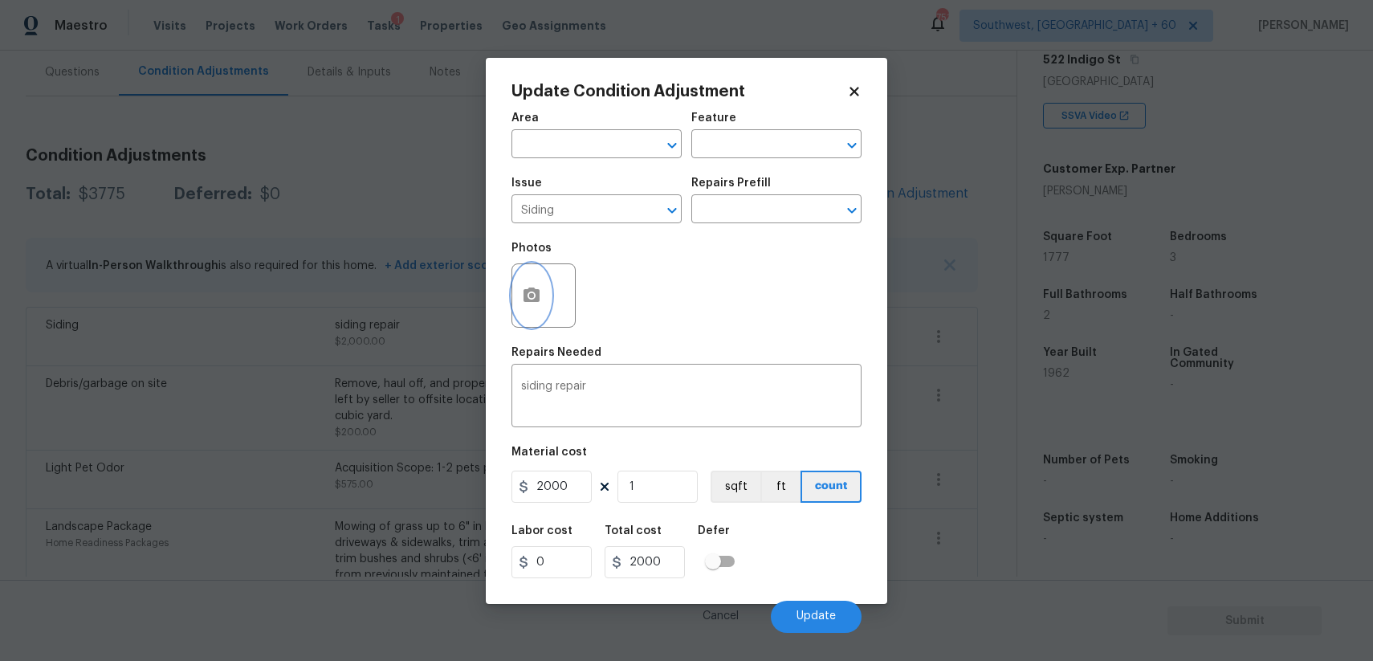
click at [549, 293] on button "button" at bounding box center [531, 295] width 39 height 63
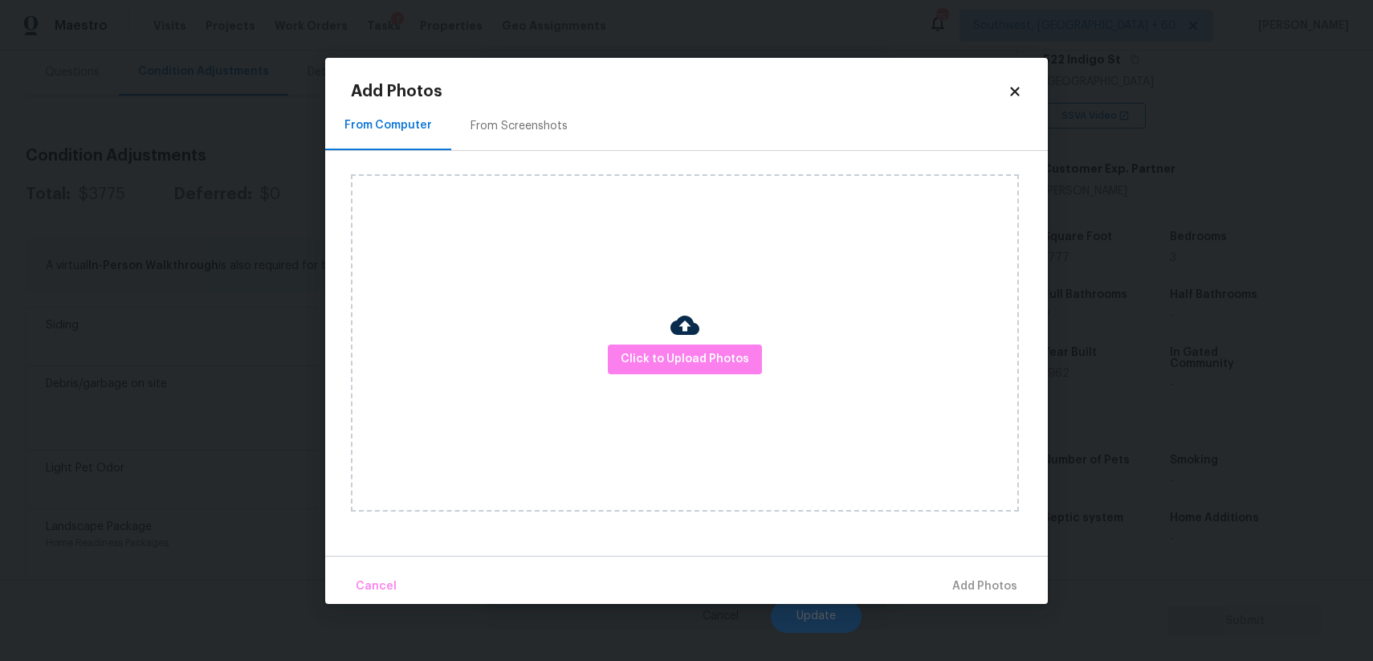
click at [741, 378] on div "Click to Upload Photos" at bounding box center [685, 342] width 668 height 337
click at [740, 377] on div "Click to Upload Photos" at bounding box center [685, 342] width 668 height 337
click at [733, 364] on span "Click to Upload Photos" at bounding box center [685, 359] width 128 height 20
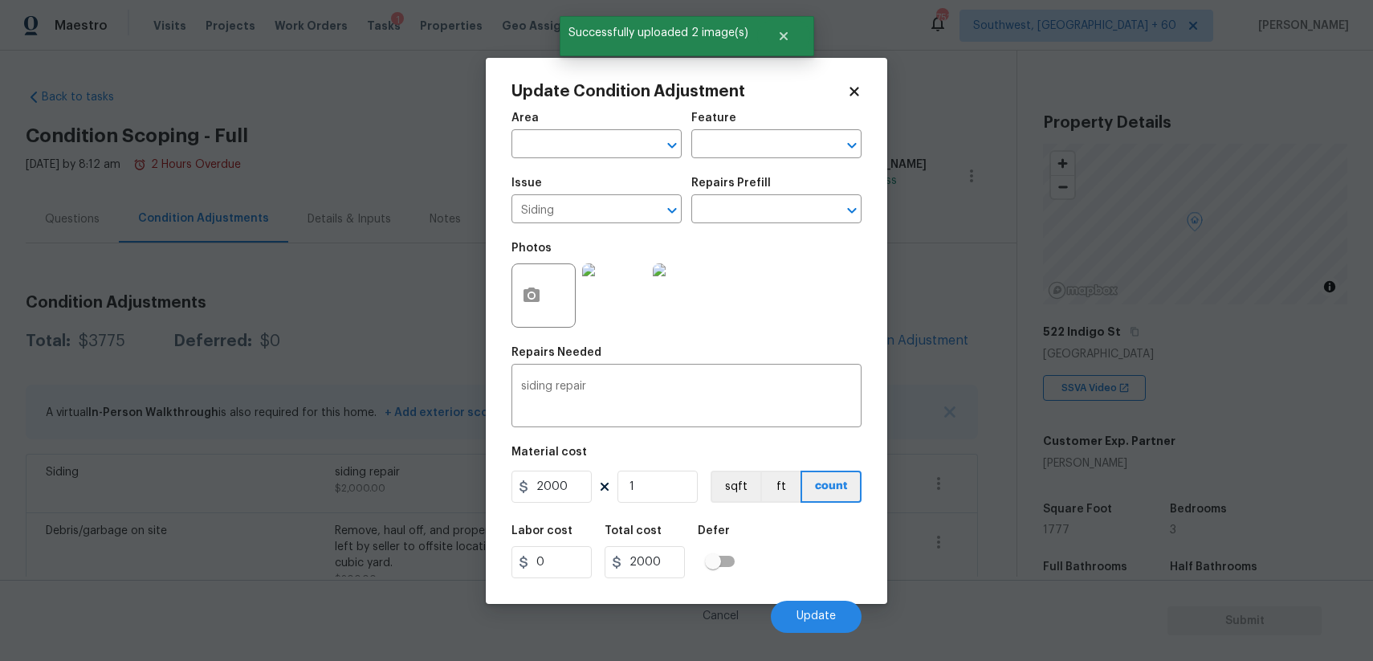
scroll to position [272, 0]
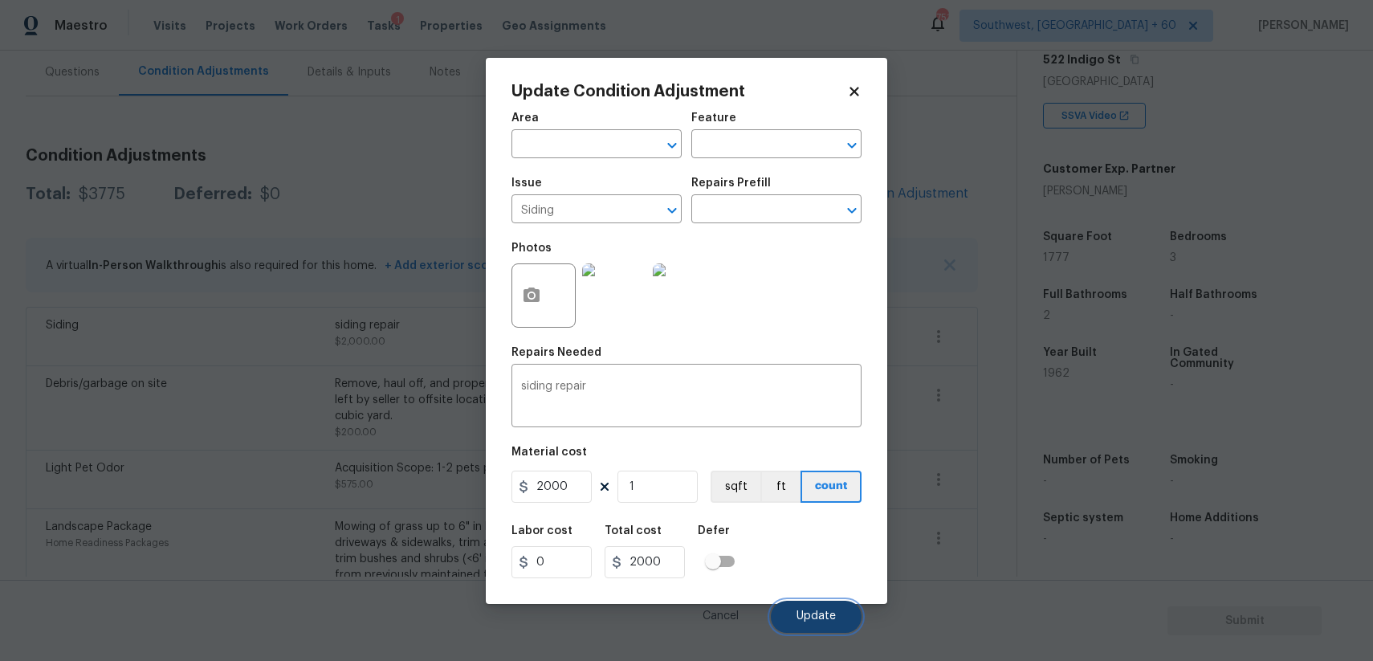
click at [840, 628] on button "Update" at bounding box center [816, 617] width 91 height 32
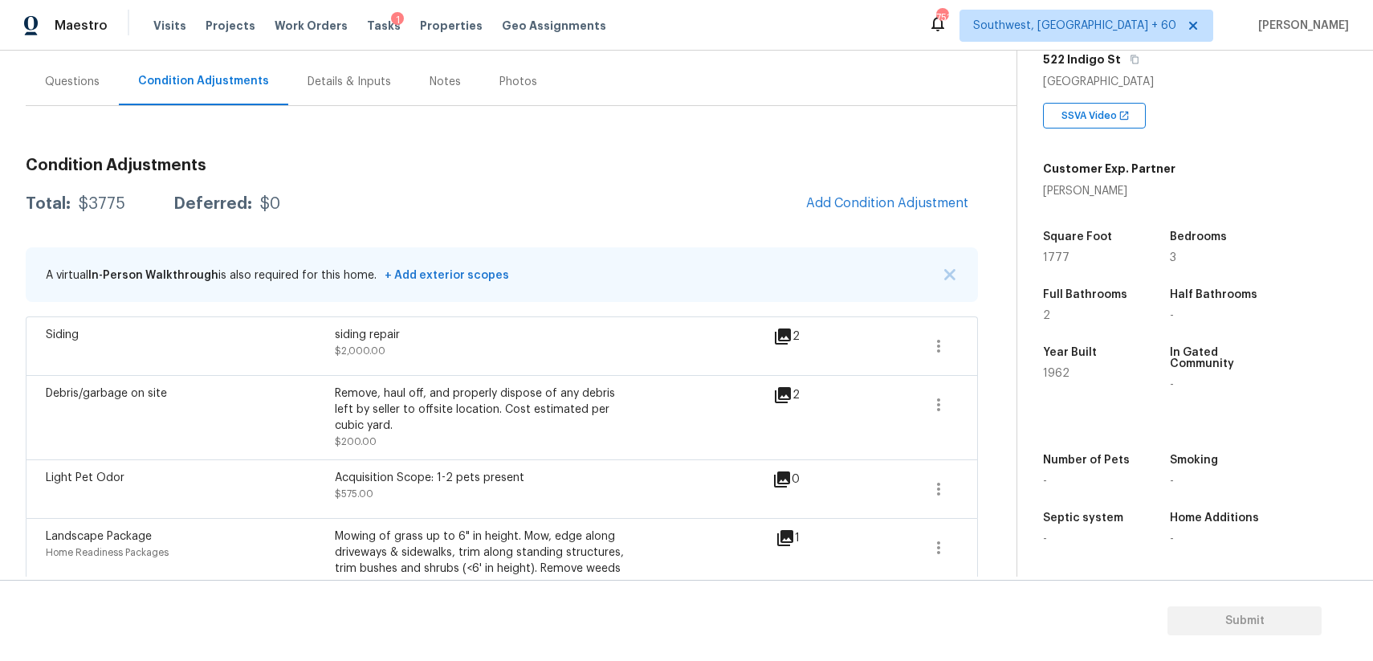
scroll to position [103, 0]
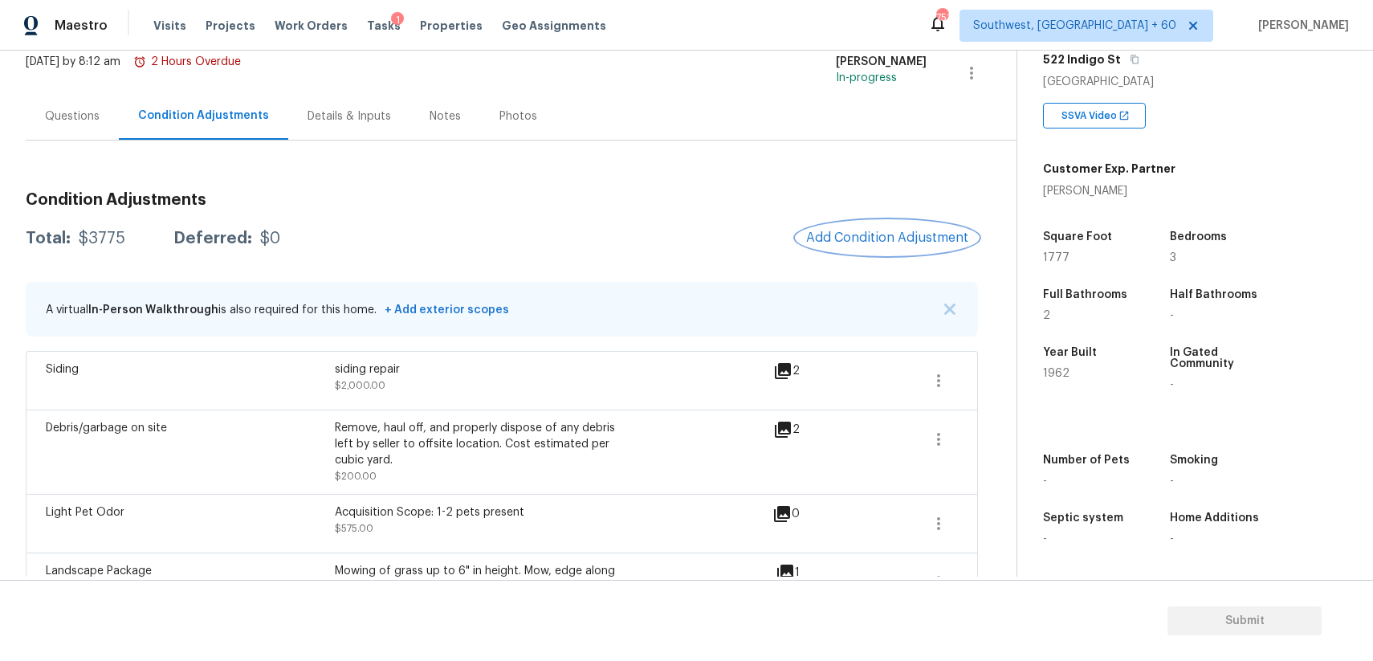
click at [878, 238] on span "Add Condition Adjustment" at bounding box center [887, 237] width 162 height 14
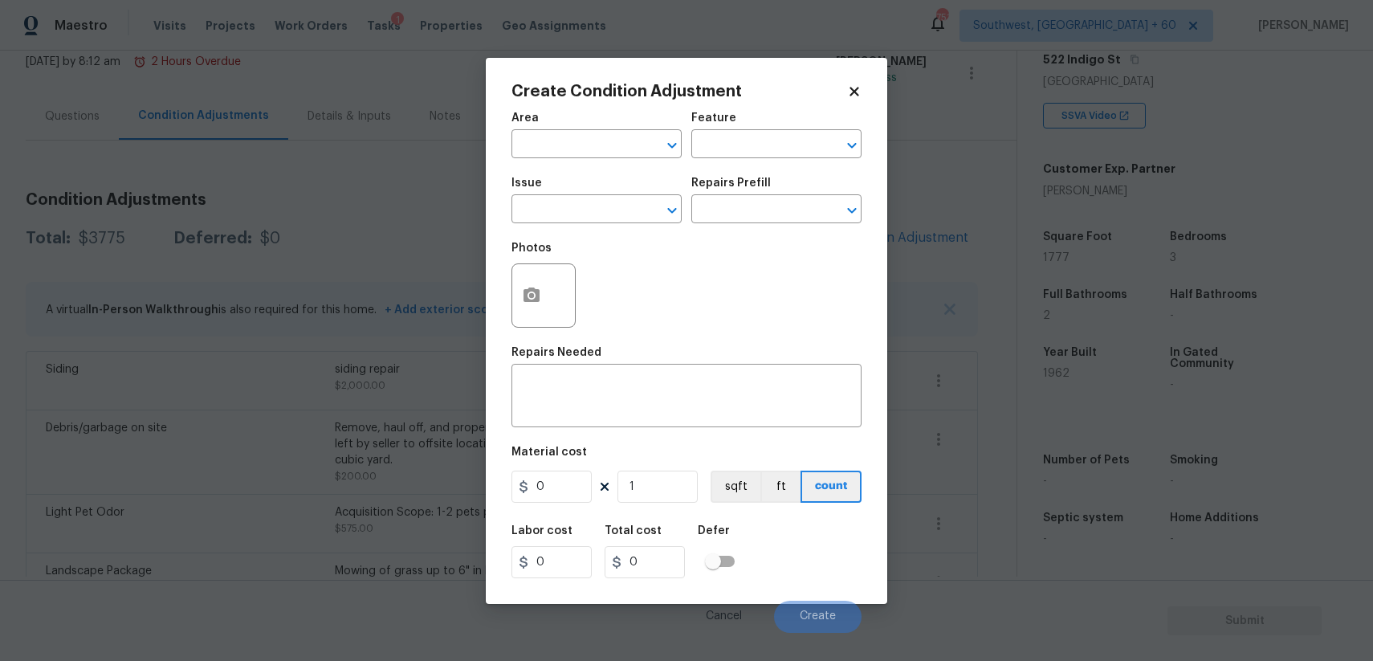
click at [413, 218] on body "Maestro Visits Projects Work Orders Tasks 1 Properties Geo Assignments [STREET_…" at bounding box center [686, 330] width 1373 height 661
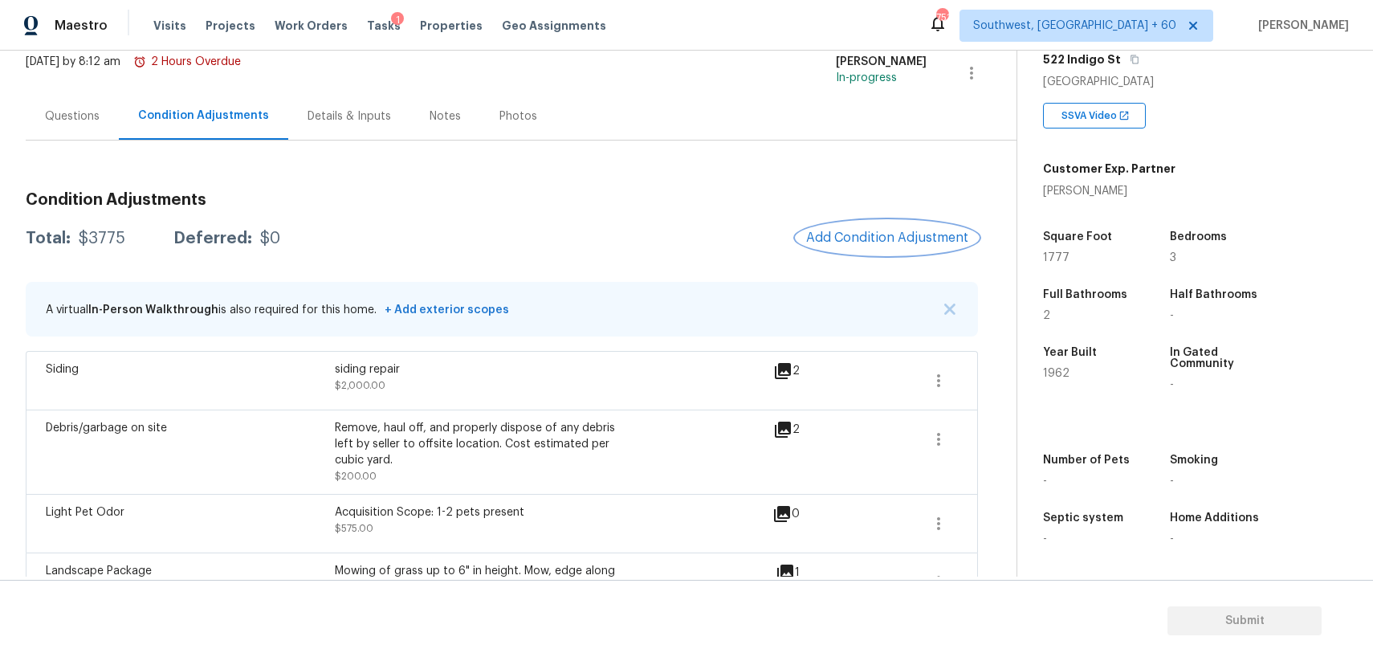
scroll to position [234, 0]
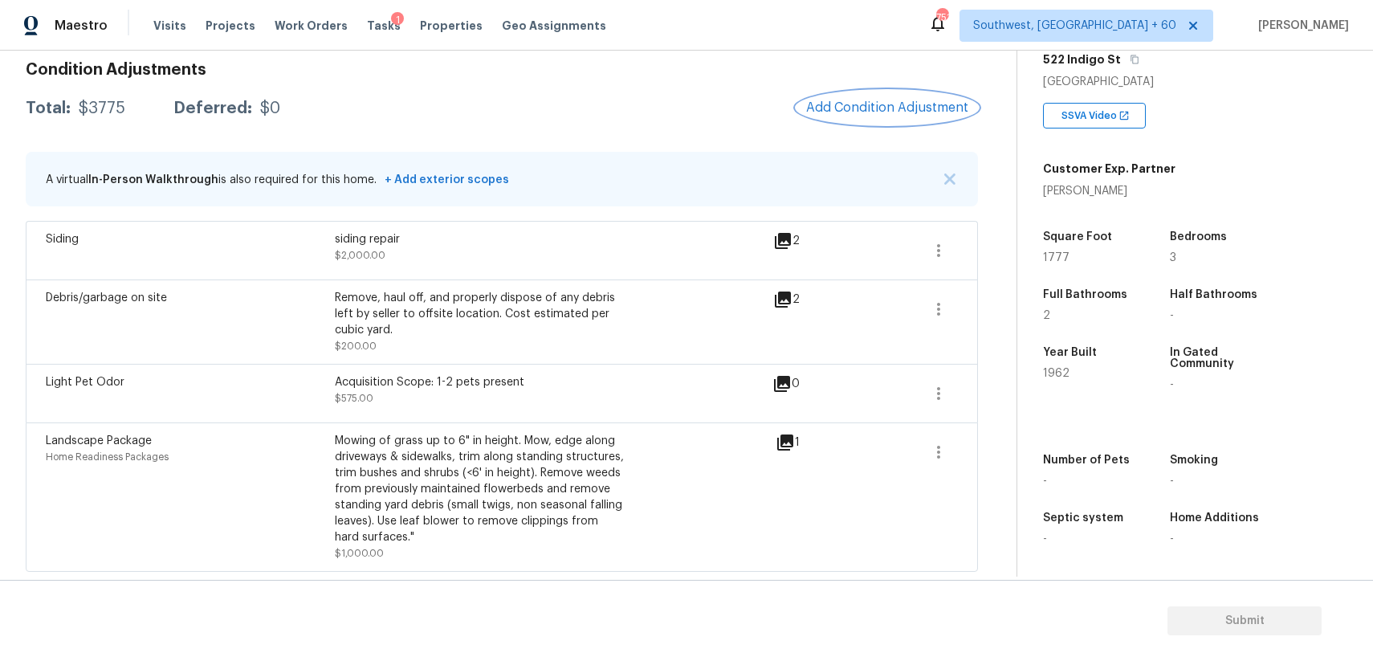
click at [882, 100] on span "Add Condition Adjustment" at bounding box center [887, 107] width 162 height 14
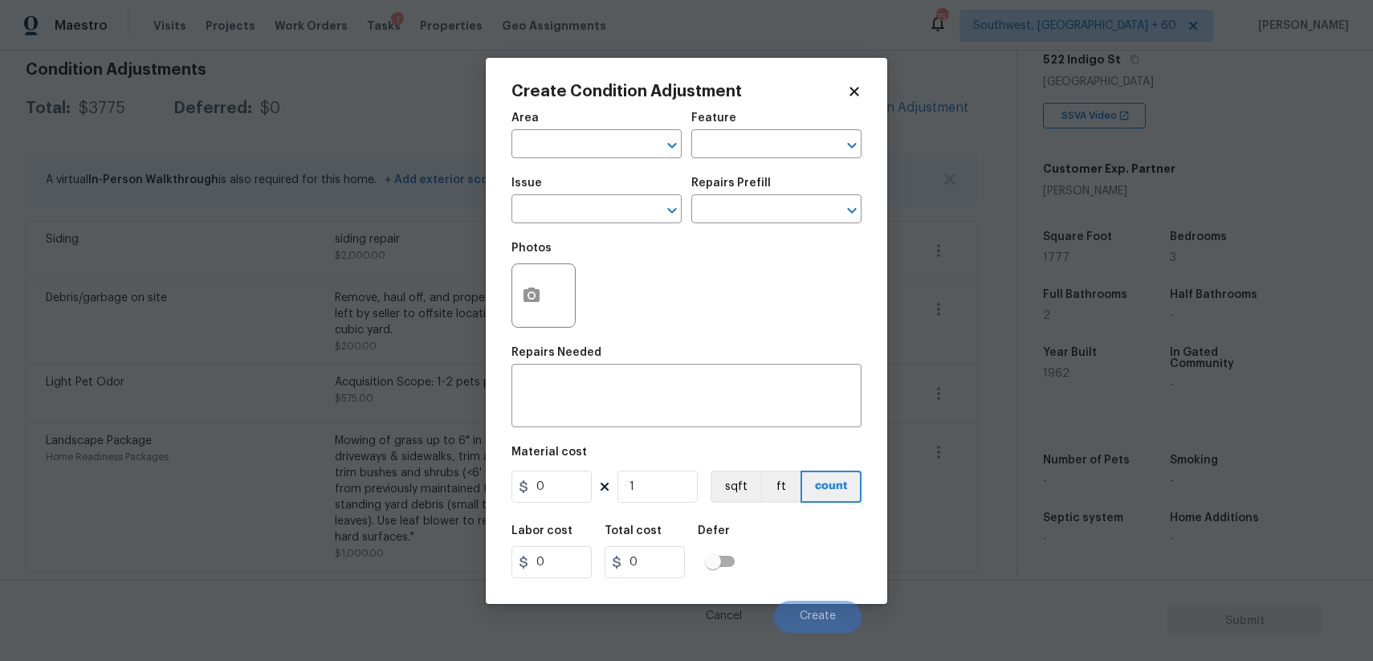
click at [458, 278] on body "Maestro Visits Projects Work Orders Tasks 1 Properties Geo Assignments [STREET_…" at bounding box center [686, 330] width 1373 height 661
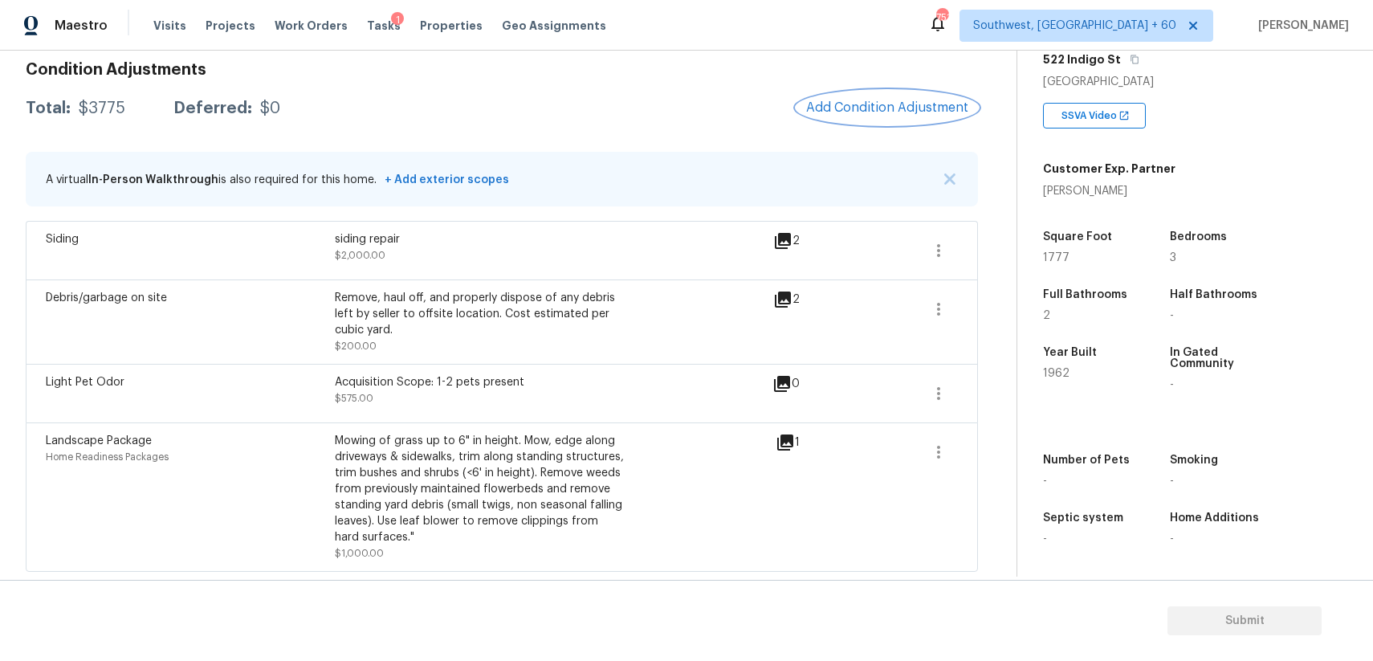
click at [894, 114] on span "Add Condition Adjustment" at bounding box center [887, 107] width 162 height 14
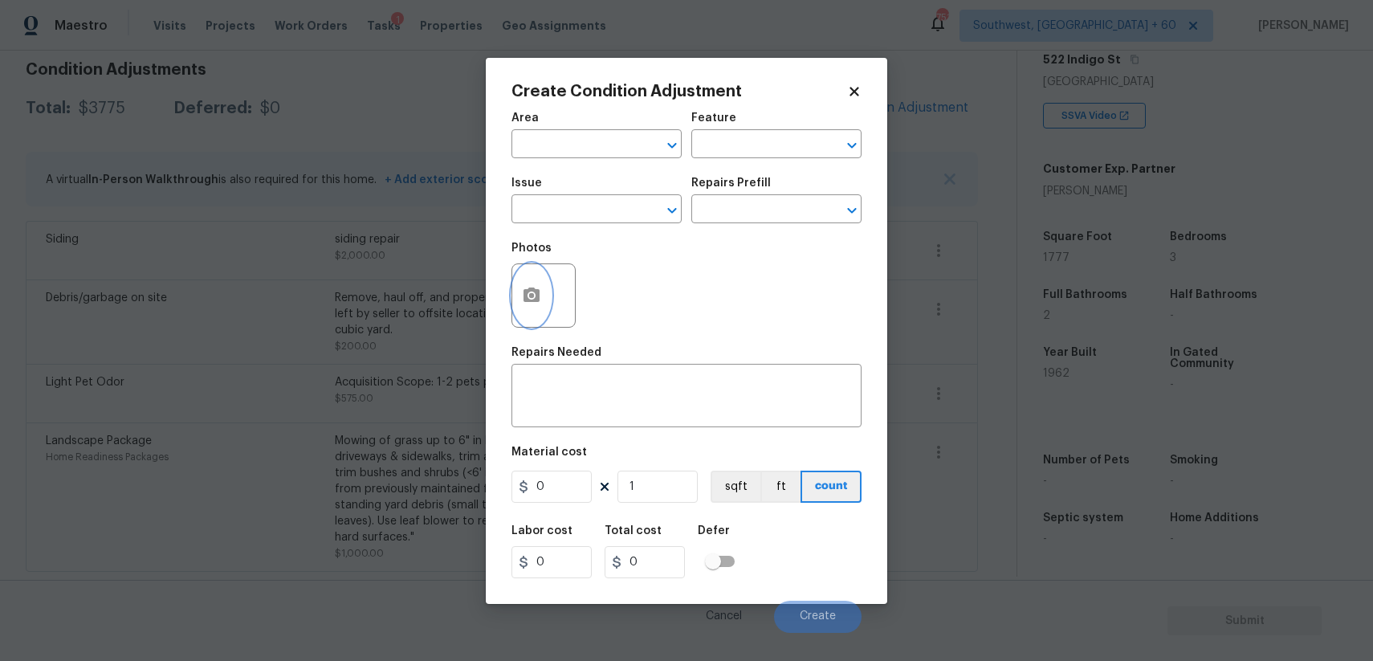
click at [528, 280] on button "button" at bounding box center [531, 295] width 39 height 63
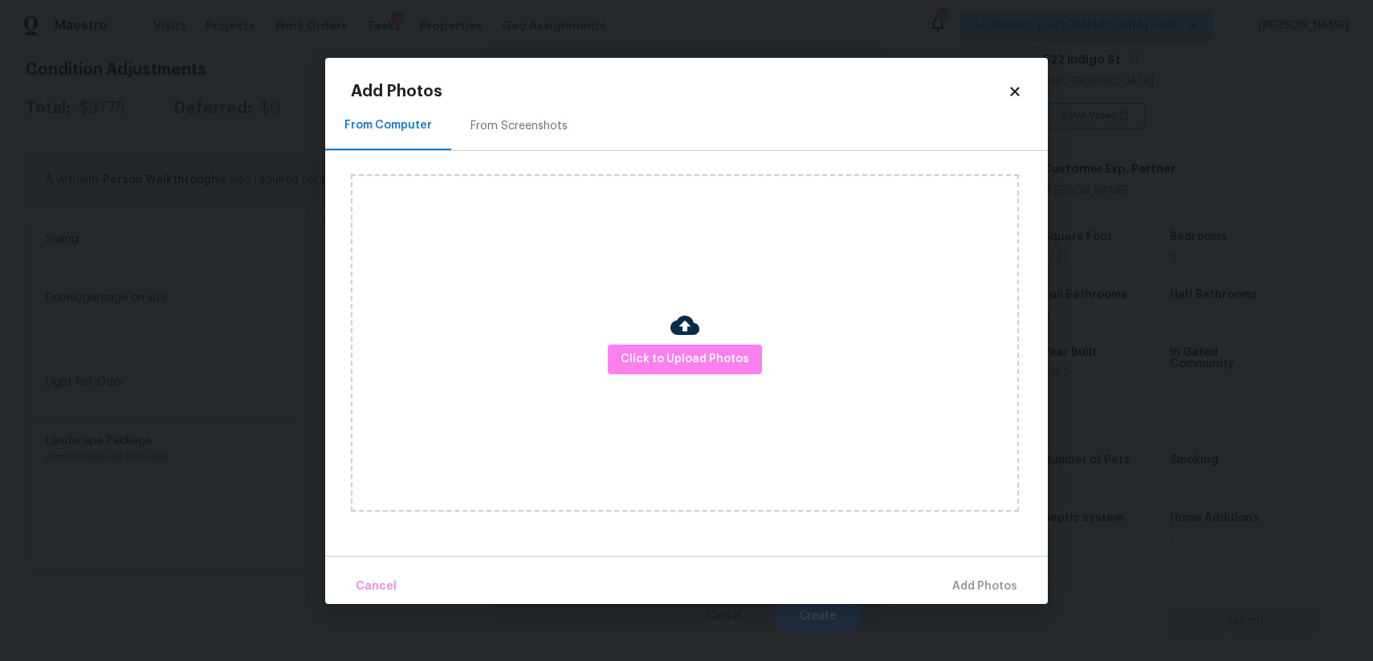
click at [640, 343] on div "Click to Upload Photos" at bounding box center [685, 342] width 668 height 337
click at [648, 349] on span "Click to Upload Photos" at bounding box center [685, 359] width 128 height 20
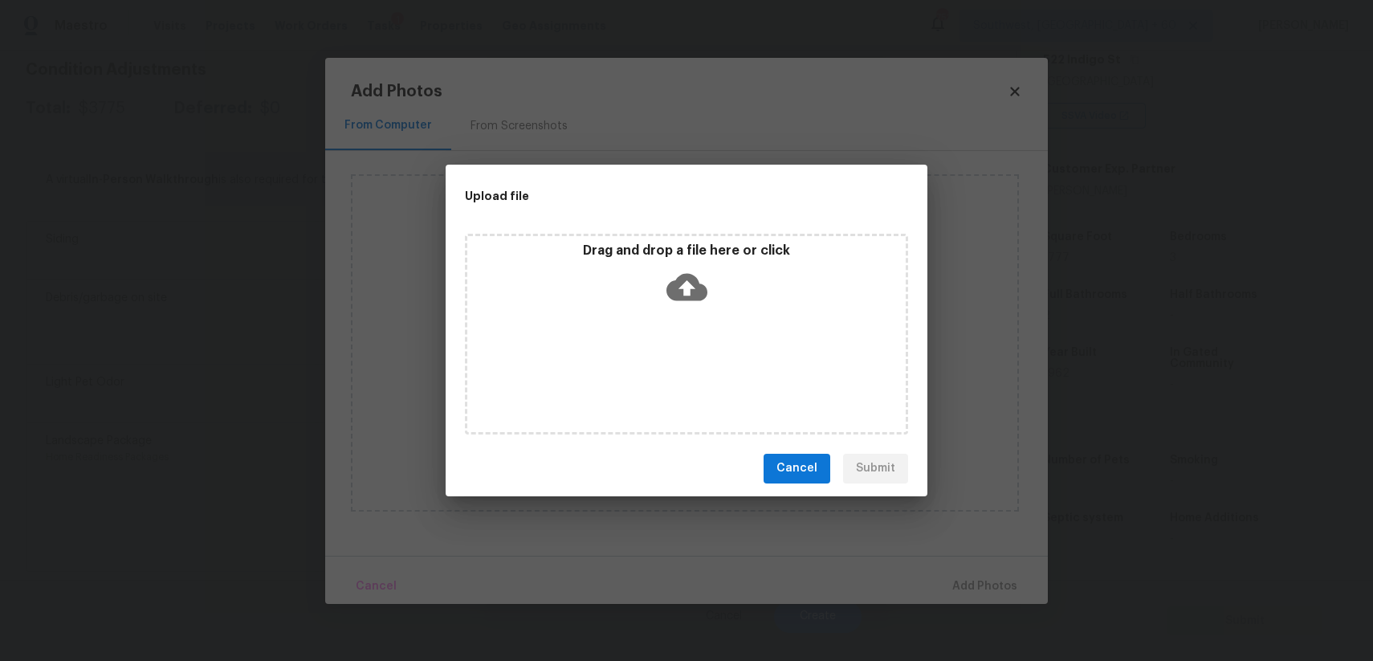
click at [1101, 523] on div "Upload file Drag and drop a file here or click Cancel Submit" at bounding box center [686, 330] width 1373 height 661
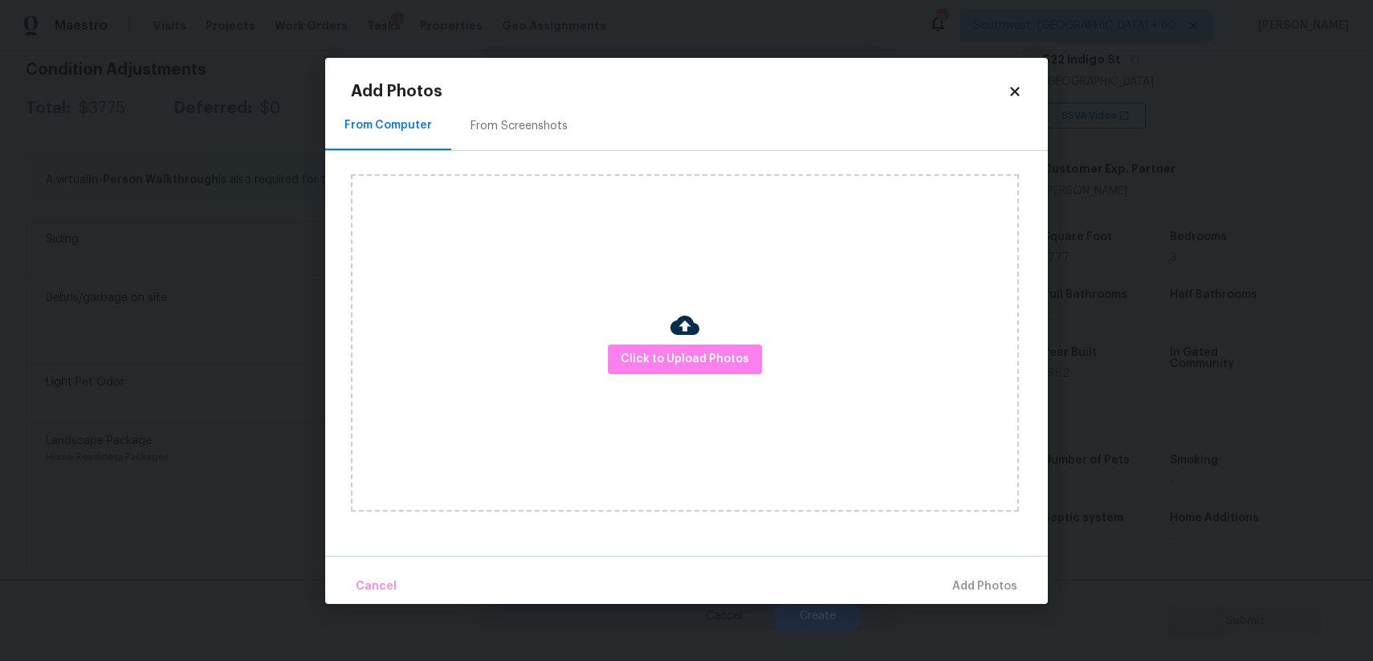
click at [1101, 523] on div "Upload file Drag and drop a file here or click Cancel Submit" at bounding box center [686, 330] width 1373 height 661
click at [1101, 523] on body "Maestro Visits Projects Work Orders Tasks 1 Properties Geo Assignments [STREET_…" at bounding box center [686, 330] width 1373 height 661
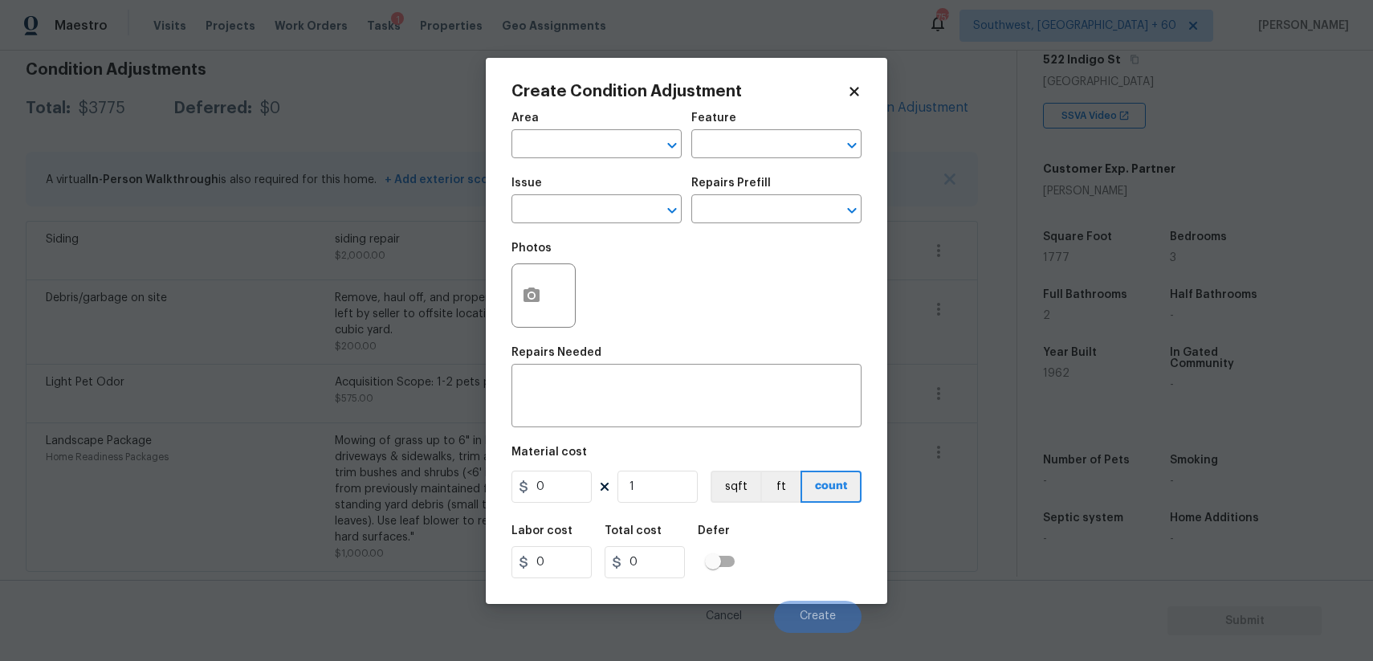
click at [1101, 523] on body "Maestro Visits Projects Work Orders Tasks 1 Properties Geo Assignments [STREET_…" at bounding box center [686, 330] width 1373 height 661
click at [1101, 523] on div "Septic system" at bounding box center [1091, 522] width 96 height 21
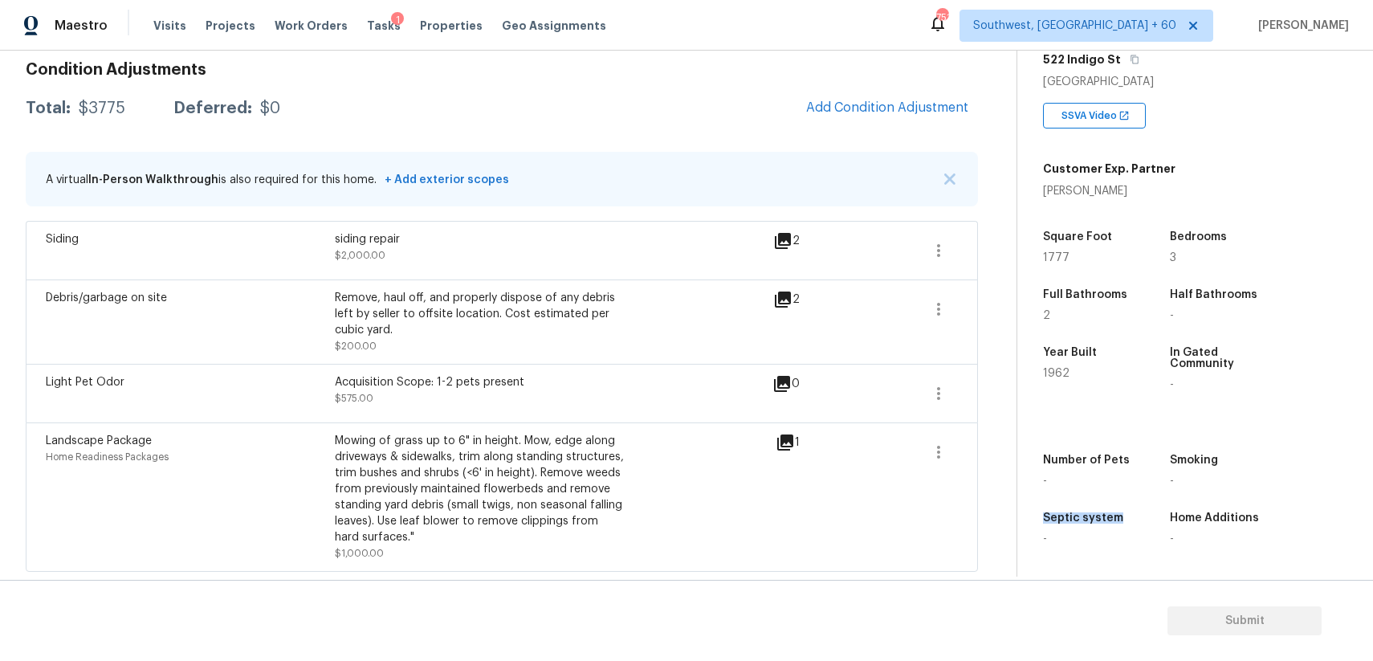
click at [819, 464] on div "1" at bounding box center [813, 497] width 75 height 128
click at [949, 307] on button "button" at bounding box center [938, 309] width 39 height 39
click at [999, 307] on div "Edit" at bounding box center [1029, 305] width 125 height 16
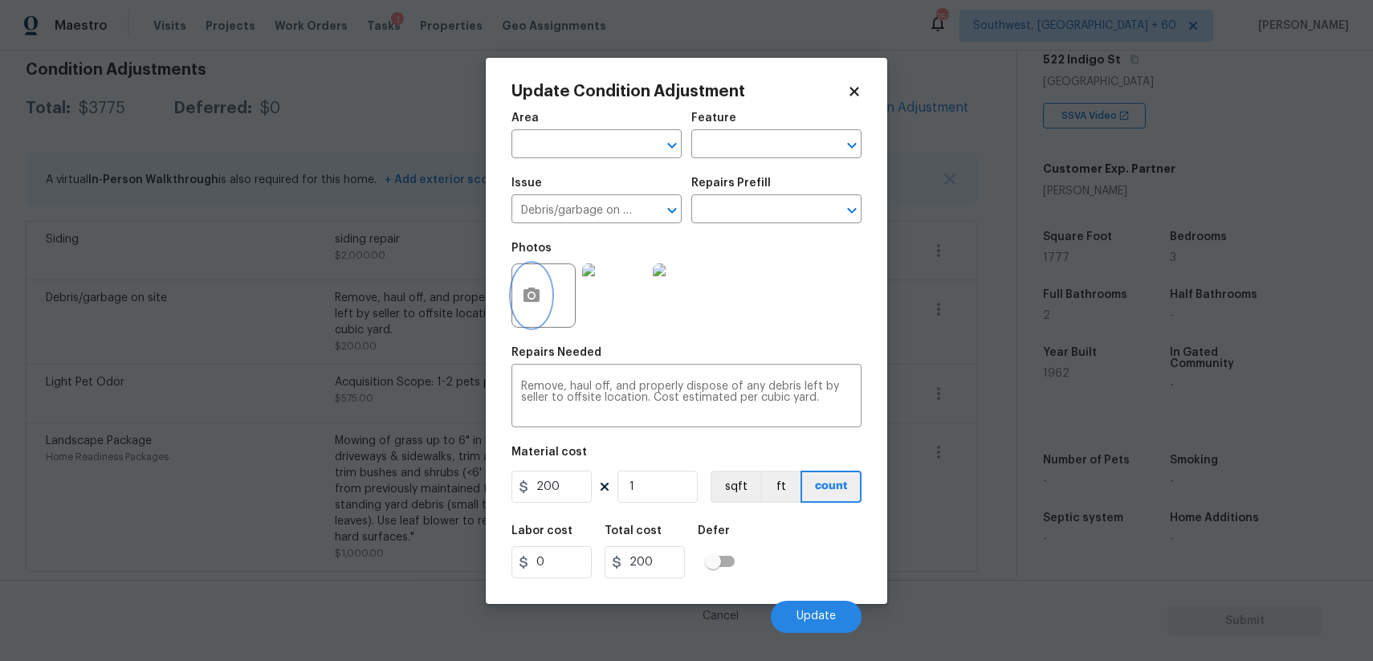
click at [517, 295] on button "button" at bounding box center [531, 295] width 39 height 63
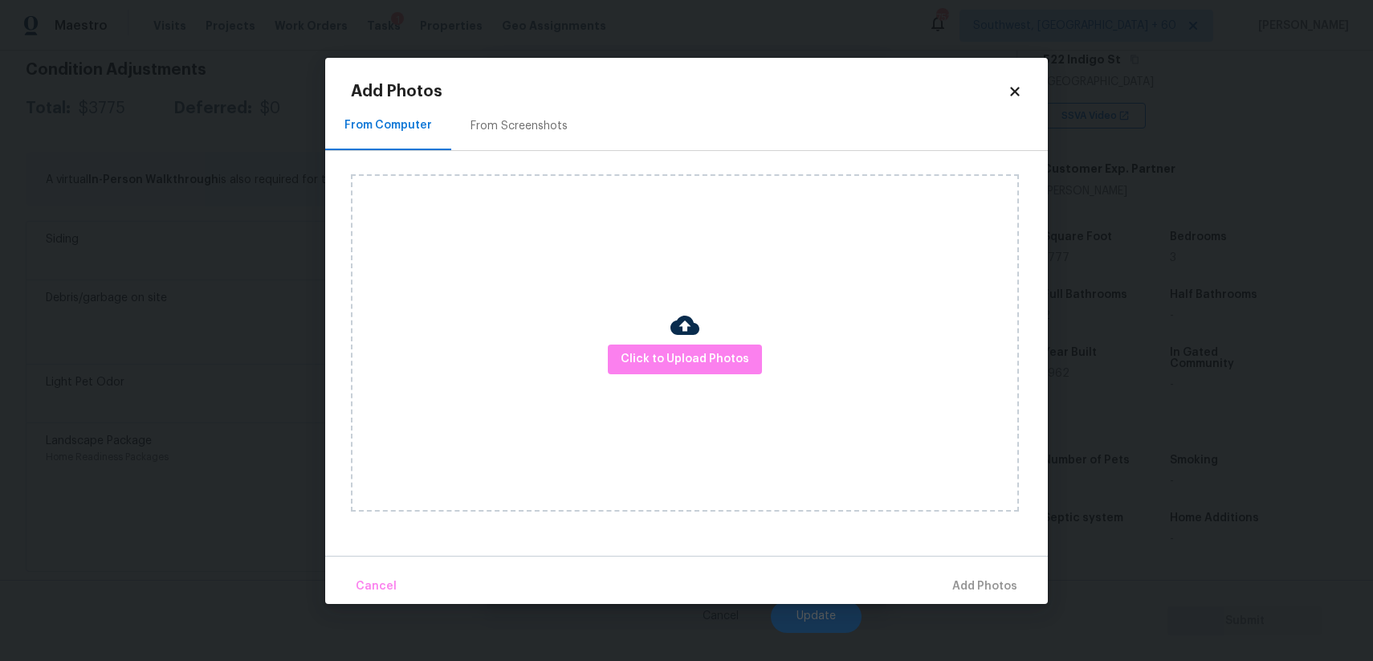
click at [740, 375] on div "Click to Upload Photos" at bounding box center [685, 342] width 668 height 337
click at [727, 368] on span "Click to Upload Photos" at bounding box center [685, 359] width 128 height 20
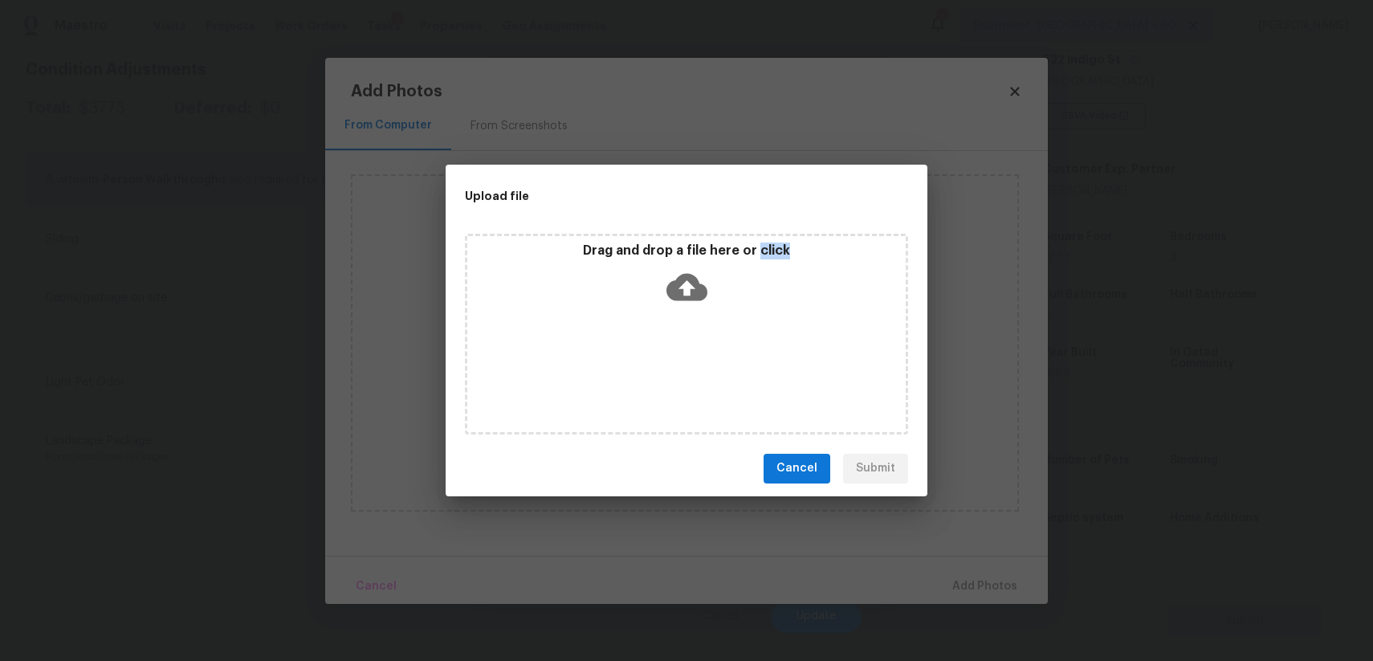
click at [727, 368] on div "Drag and drop a file here or click" at bounding box center [686, 334] width 443 height 201
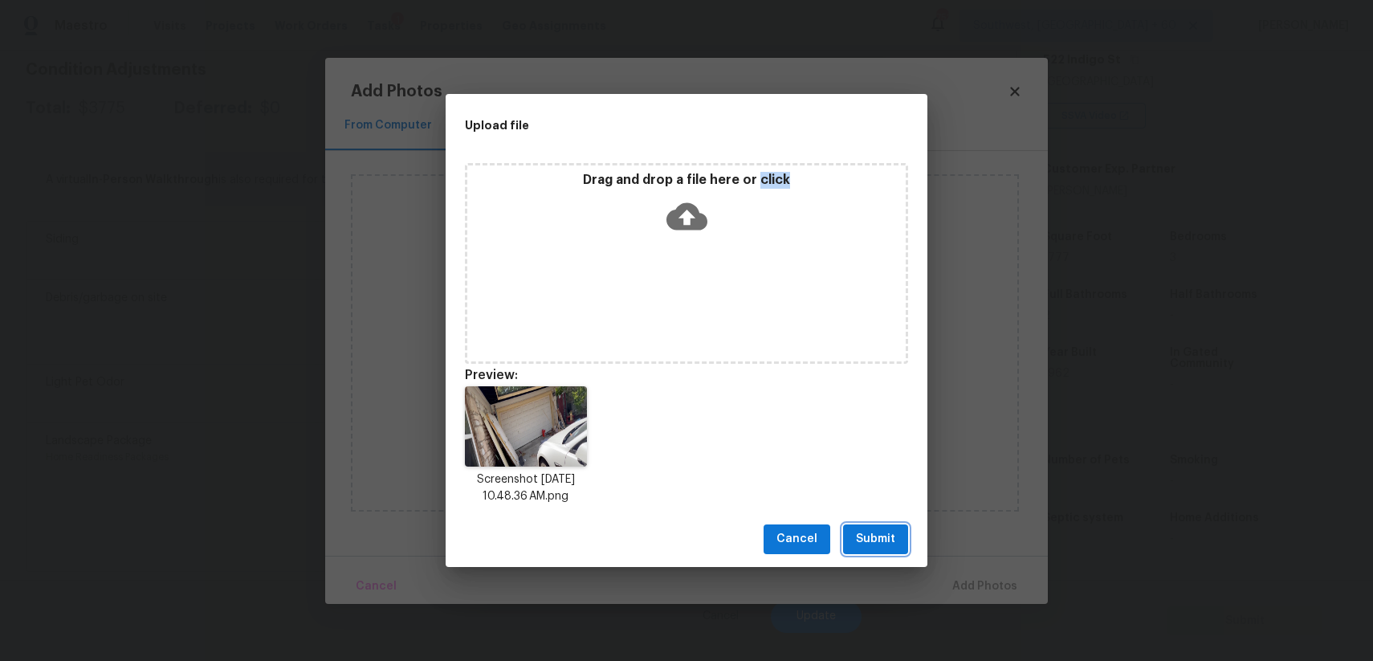
click at [872, 527] on button "Submit" at bounding box center [875, 539] width 65 height 30
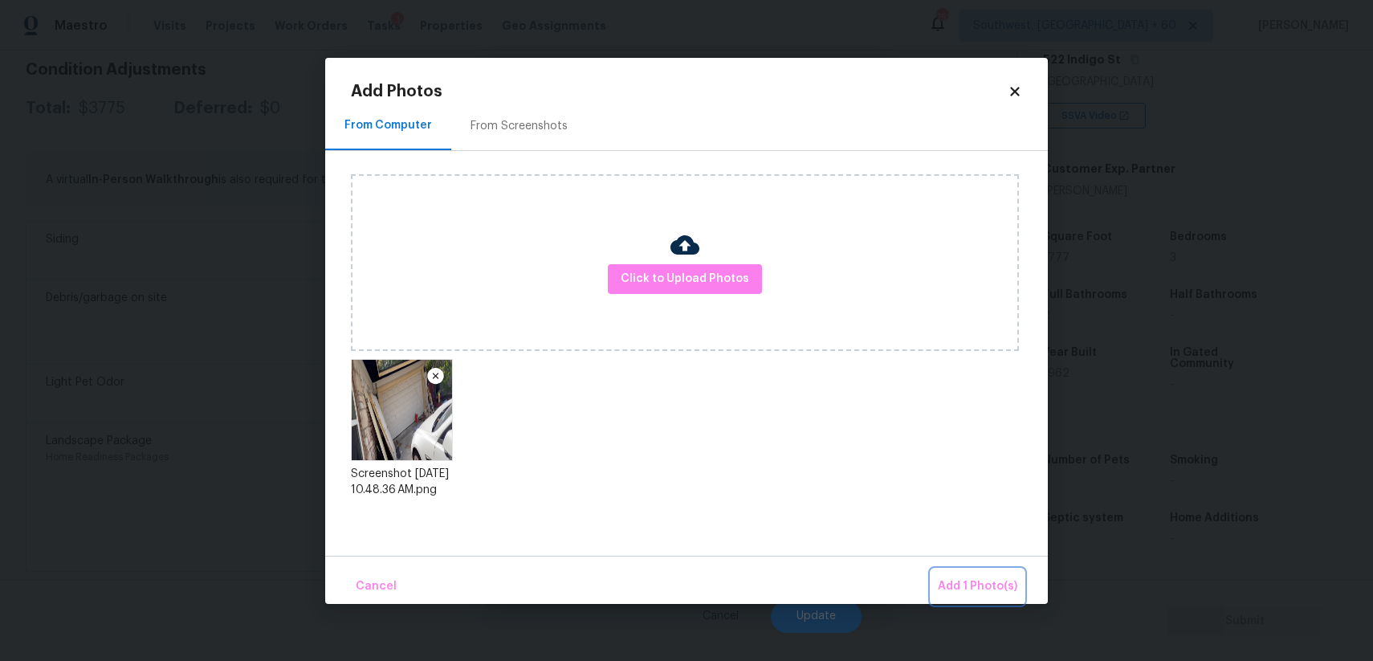
click at [963, 569] on button "Add 1 Photo(s)" at bounding box center [977, 586] width 92 height 35
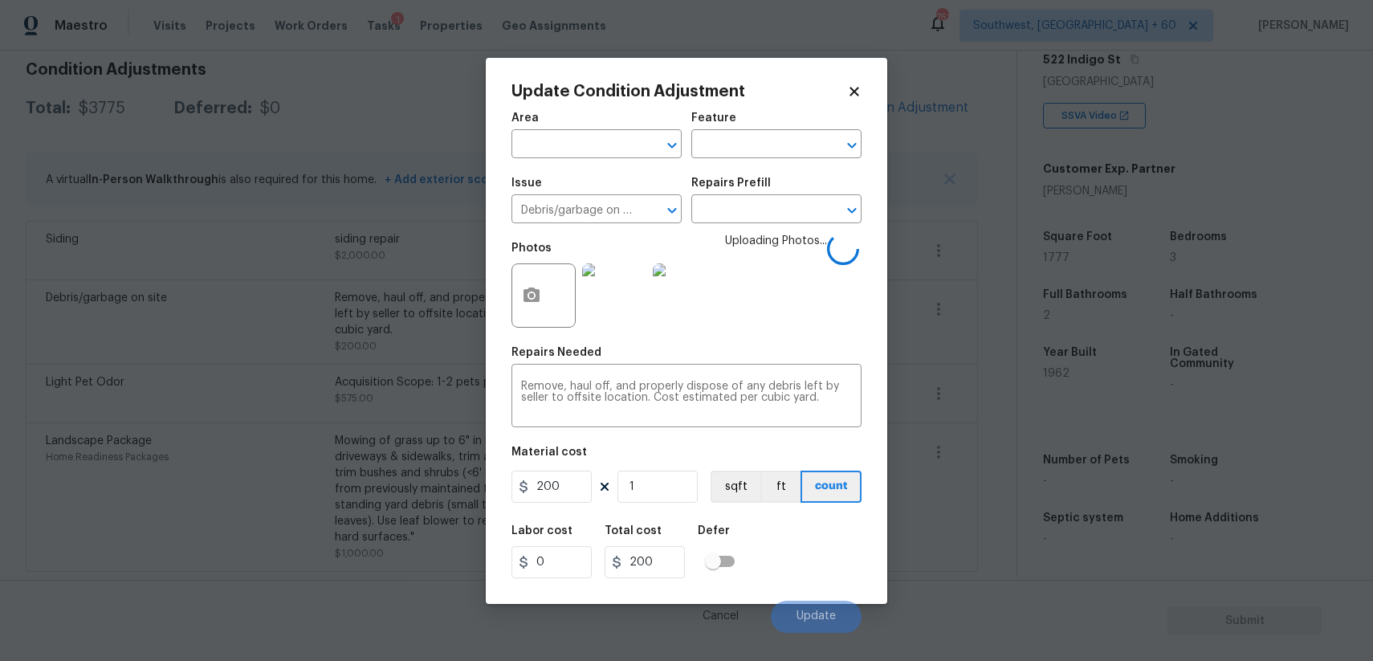
click at [523, 506] on figure "Material cost 200 1 sqft ft count" at bounding box center [686, 475] width 350 height 59
click at [540, 496] on input "200" at bounding box center [551, 486] width 80 height 32
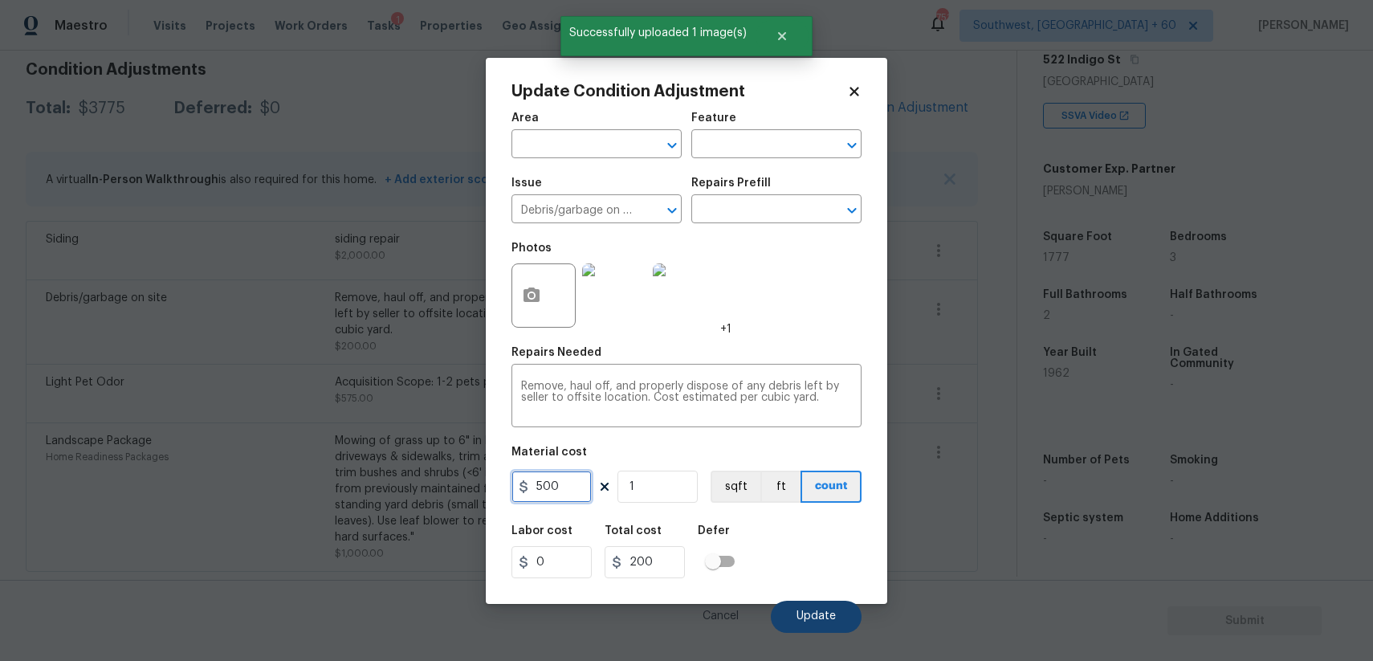
type input "500"
click at [847, 616] on button "Update" at bounding box center [816, 617] width 91 height 32
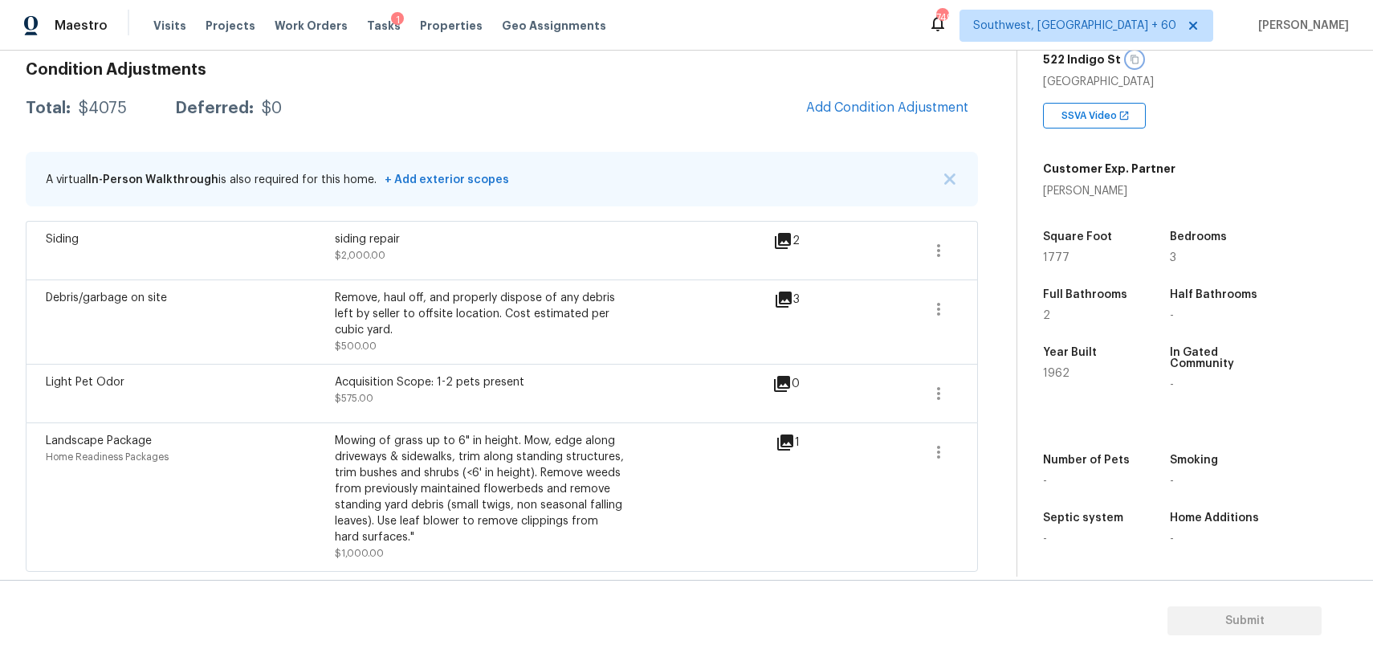
click at [1130, 60] on icon "button" at bounding box center [1135, 60] width 10 height 10
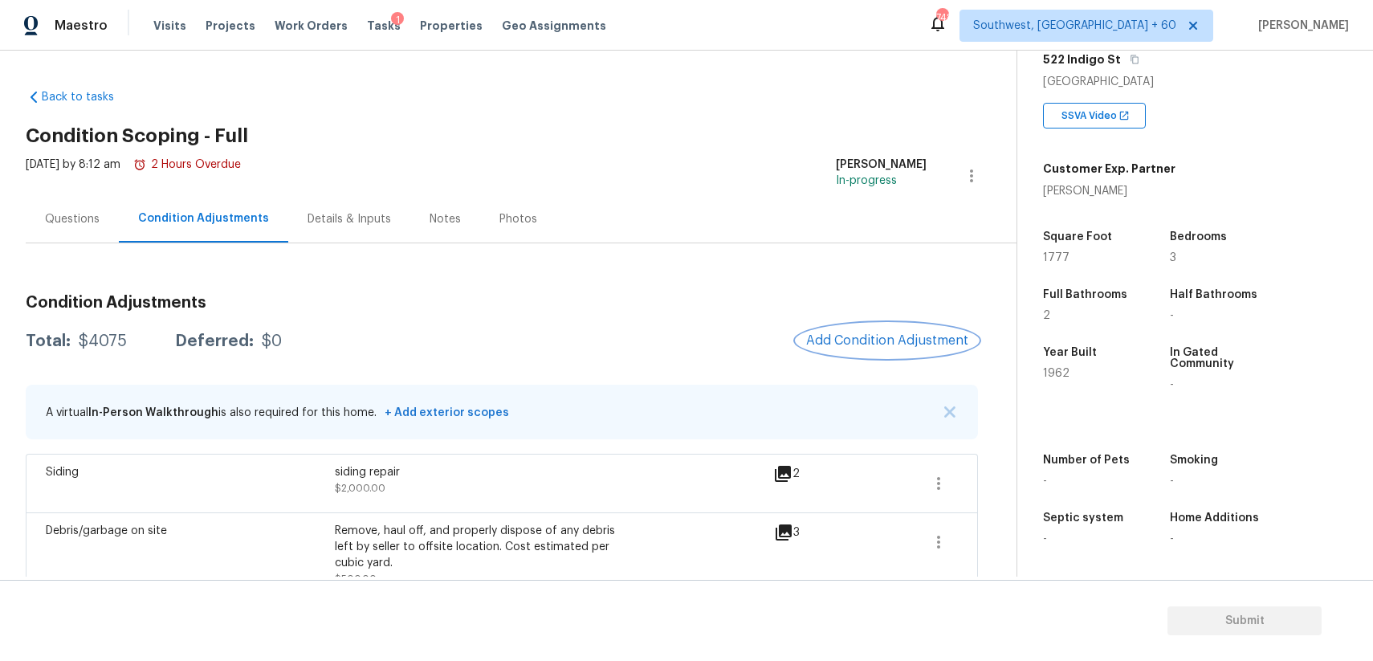
click at [884, 340] on span "Add Condition Adjustment" at bounding box center [887, 340] width 162 height 14
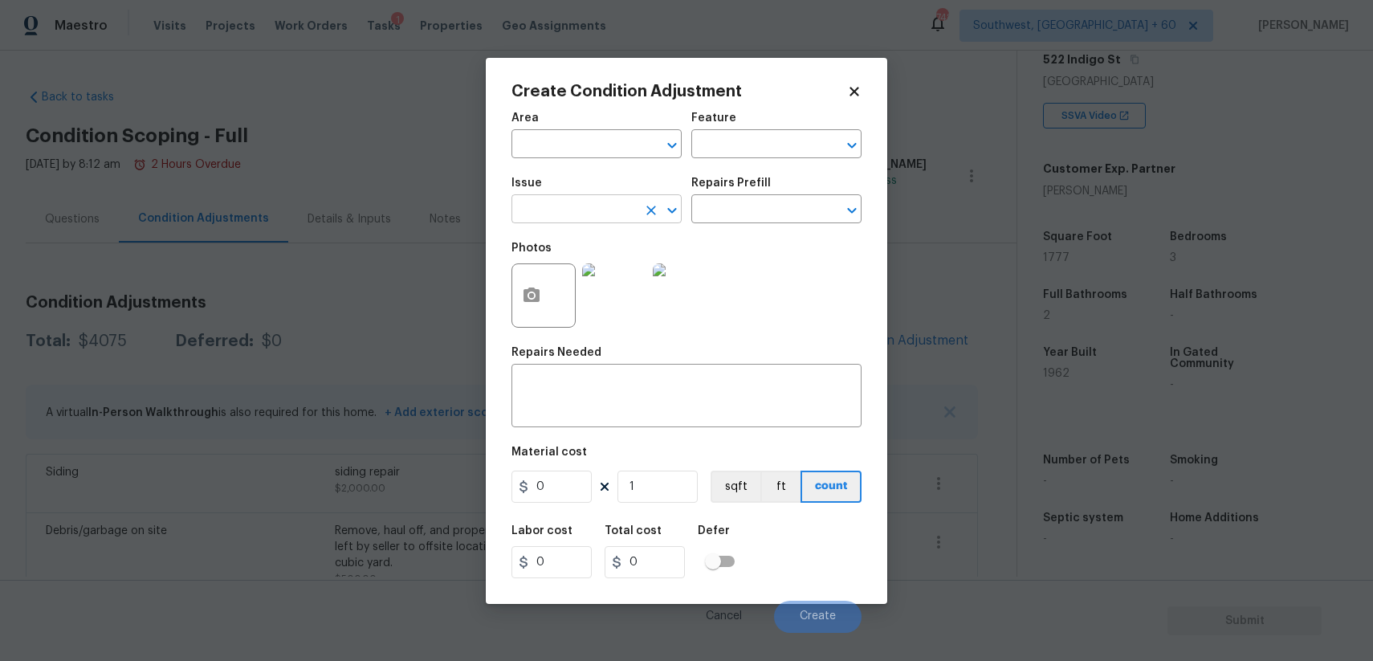
click at [590, 221] on input "text" at bounding box center [573, 210] width 125 height 25
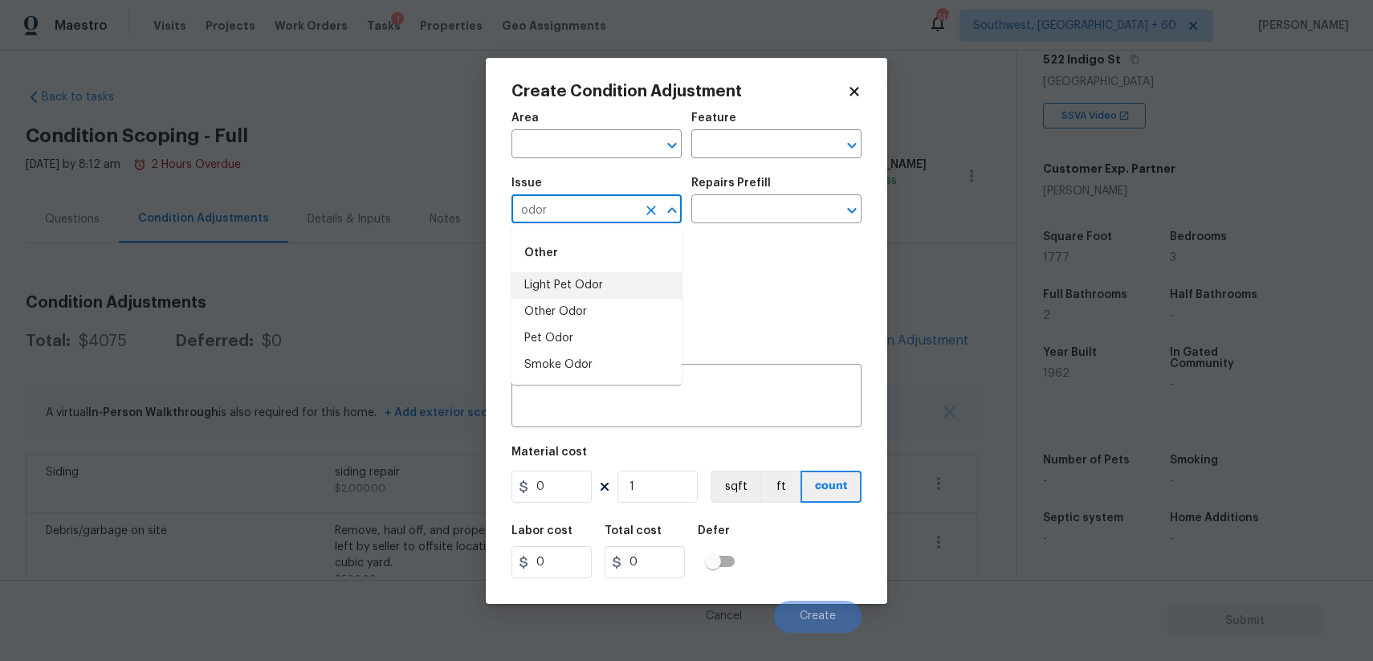
click at [629, 276] on li "Light Pet Odor" at bounding box center [596, 285] width 170 height 26
type input "Light Pet Odor"
click at [723, 226] on div "Issue Light Pet Odor ​ Repairs Prefill ​" at bounding box center [686, 200] width 350 height 65
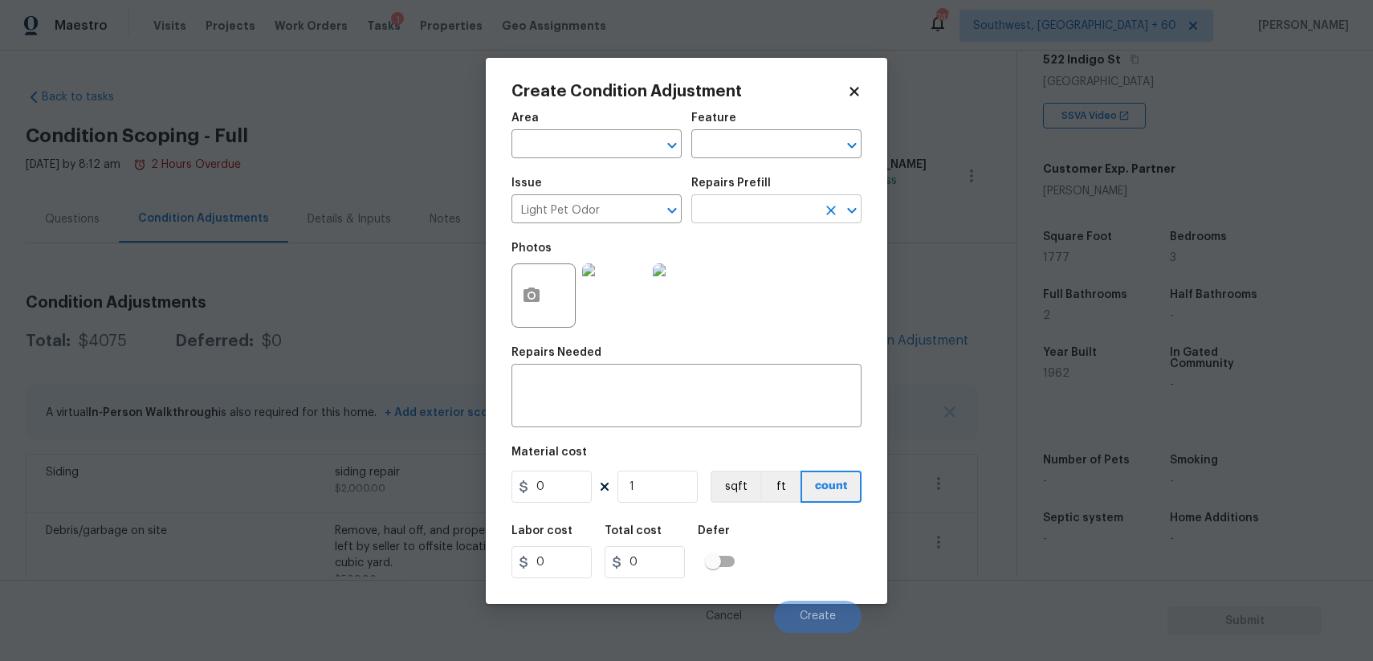
click at [749, 215] on input "text" at bounding box center [753, 210] width 125 height 25
click at [764, 251] on li "Acquisition Scope: 1-2 pets present $575.00" at bounding box center [776, 255] width 170 height 43
type textarea "Acquisition Scope: 1-2 pets present"
type input "575"
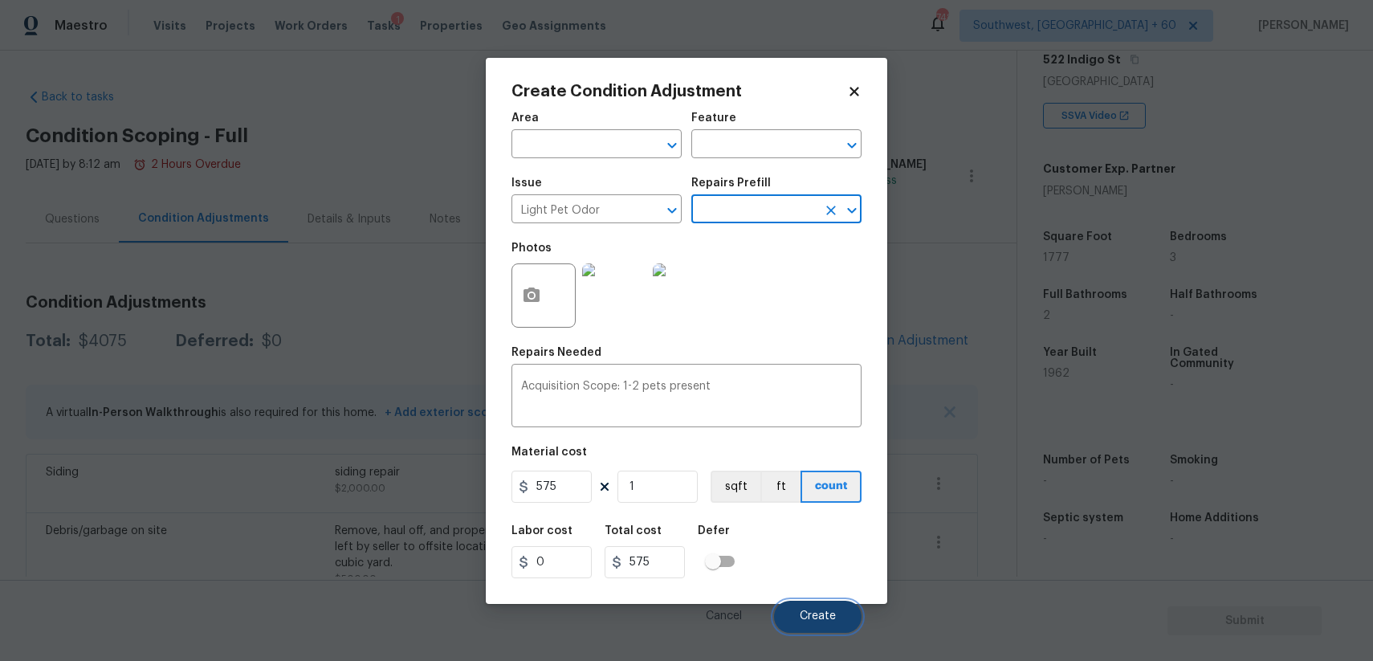
click at [821, 618] on span "Create" at bounding box center [818, 616] width 36 height 12
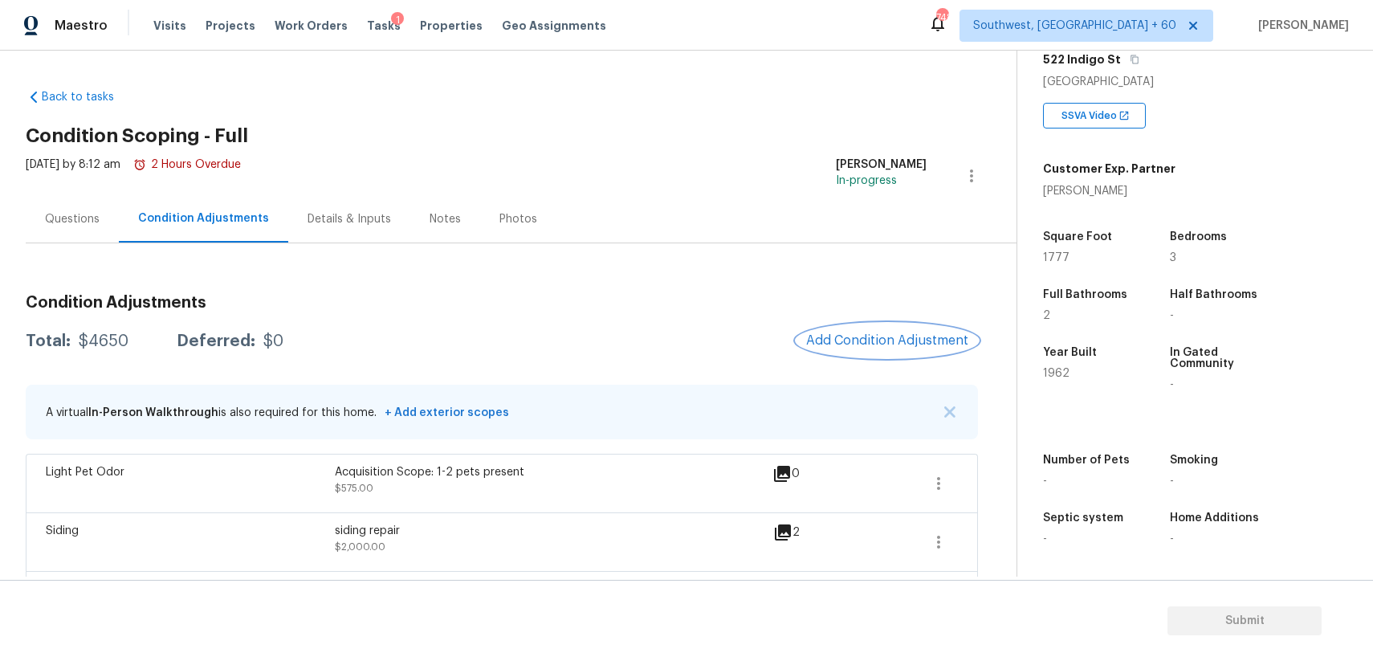
click at [926, 345] on span "Add Condition Adjustment" at bounding box center [887, 340] width 162 height 14
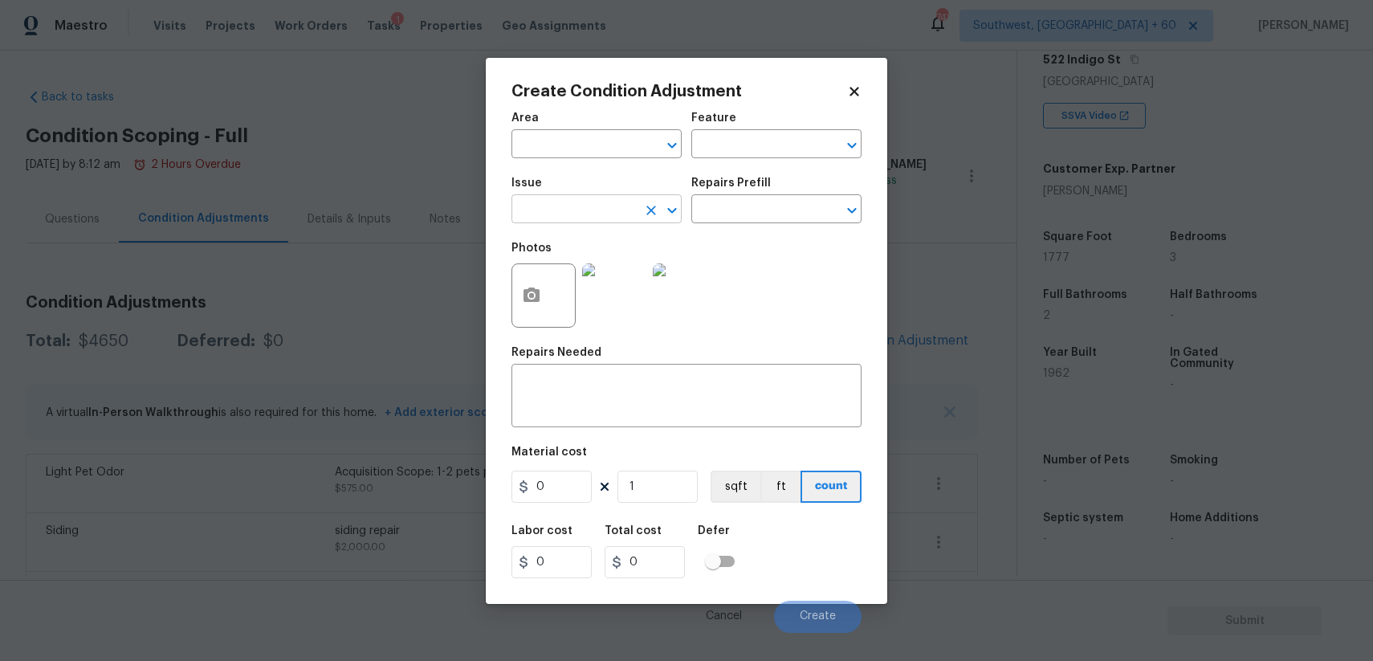
click at [561, 218] on input "text" at bounding box center [573, 210] width 125 height 25
click at [562, 287] on li "ACQ: Foundation" at bounding box center [596, 285] width 170 height 26
type input "ACQ: Foundation"
click at [726, 202] on input "text" at bounding box center [753, 210] width 125 height 25
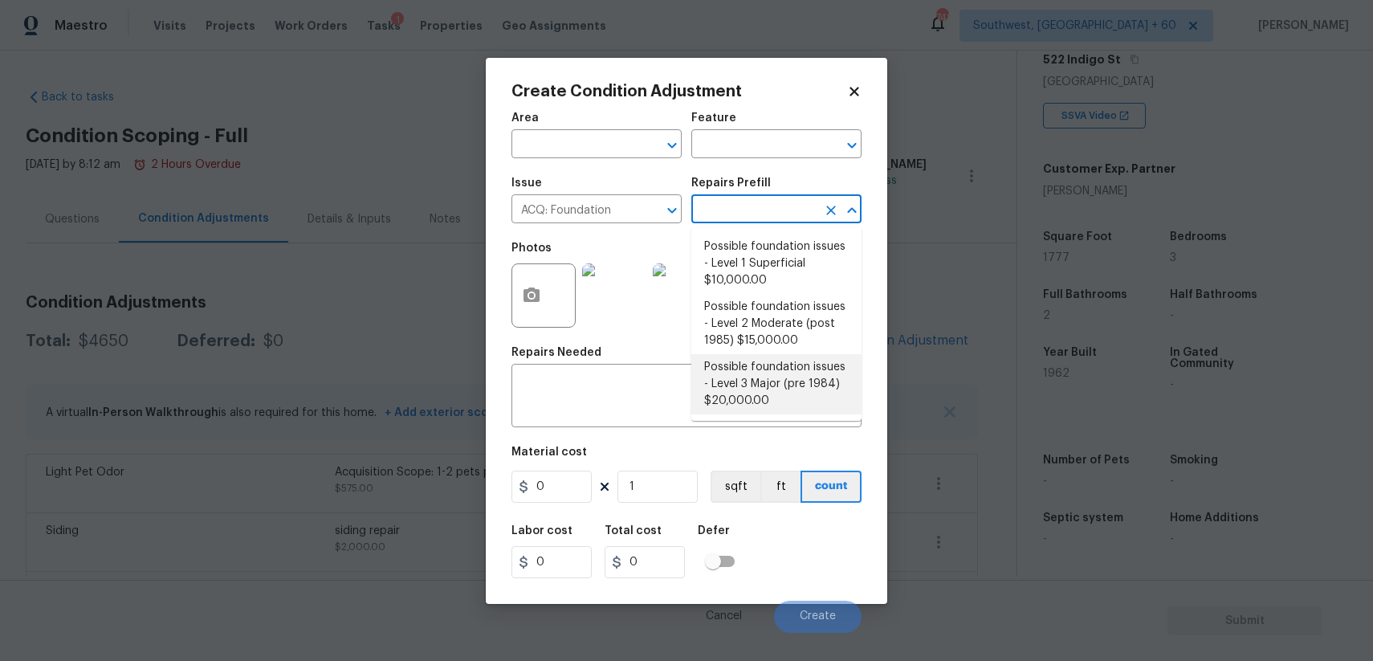
click at [788, 385] on li "Possible foundation issues - Level 3 Major (pre 1984) $20,000.00" at bounding box center [776, 384] width 170 height 60
type input "Acquisition"
type textarea "Possible foundation issues - Level 3 Major: Disclaimer: This is NOT a technical…"
type input "20000"
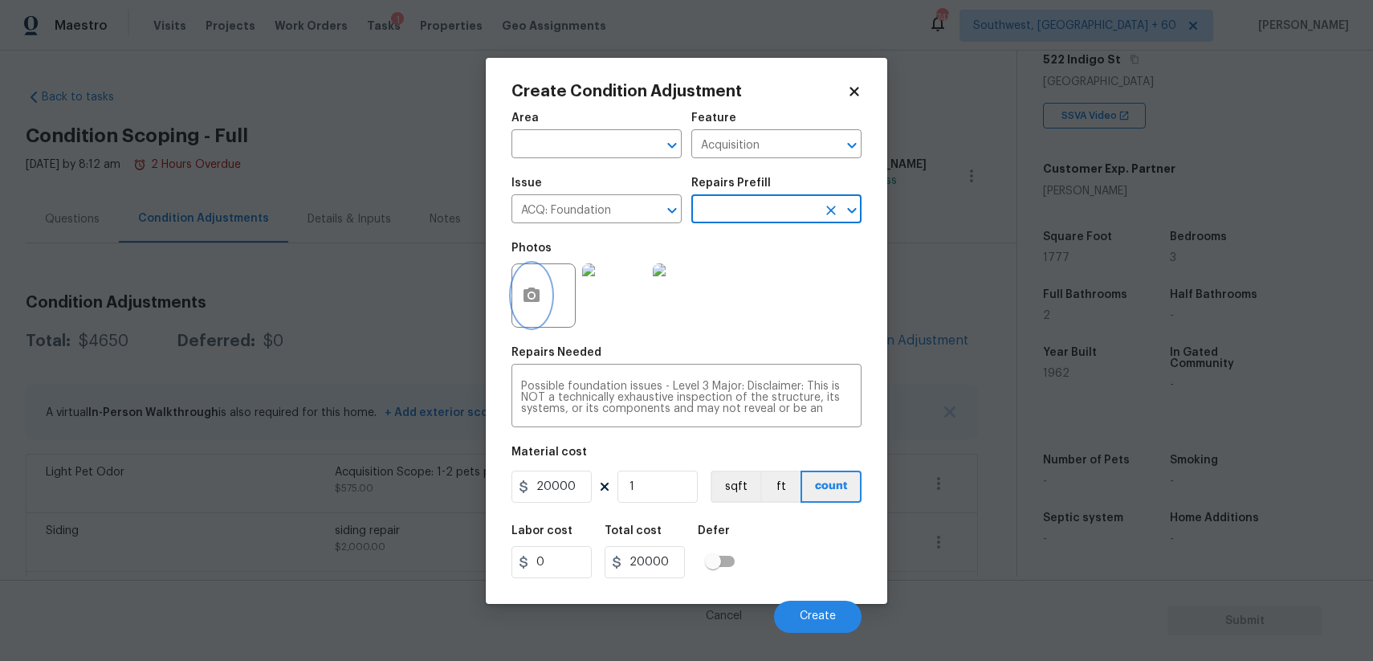
click at [539, 311] on button "button" at bounding box center [531, 295] width 39 height 63
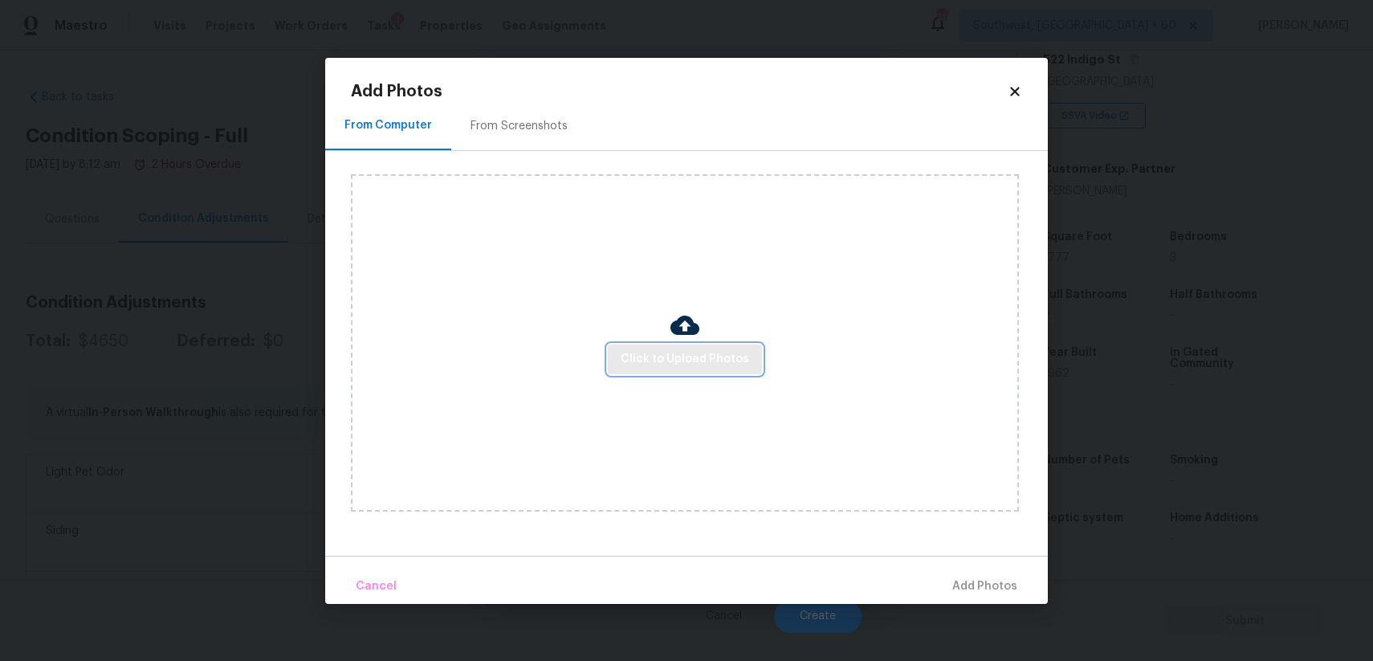
click at [678, 363] on span "Click to Upload Photos" at bounding box center [685, 359] width 128 height 20
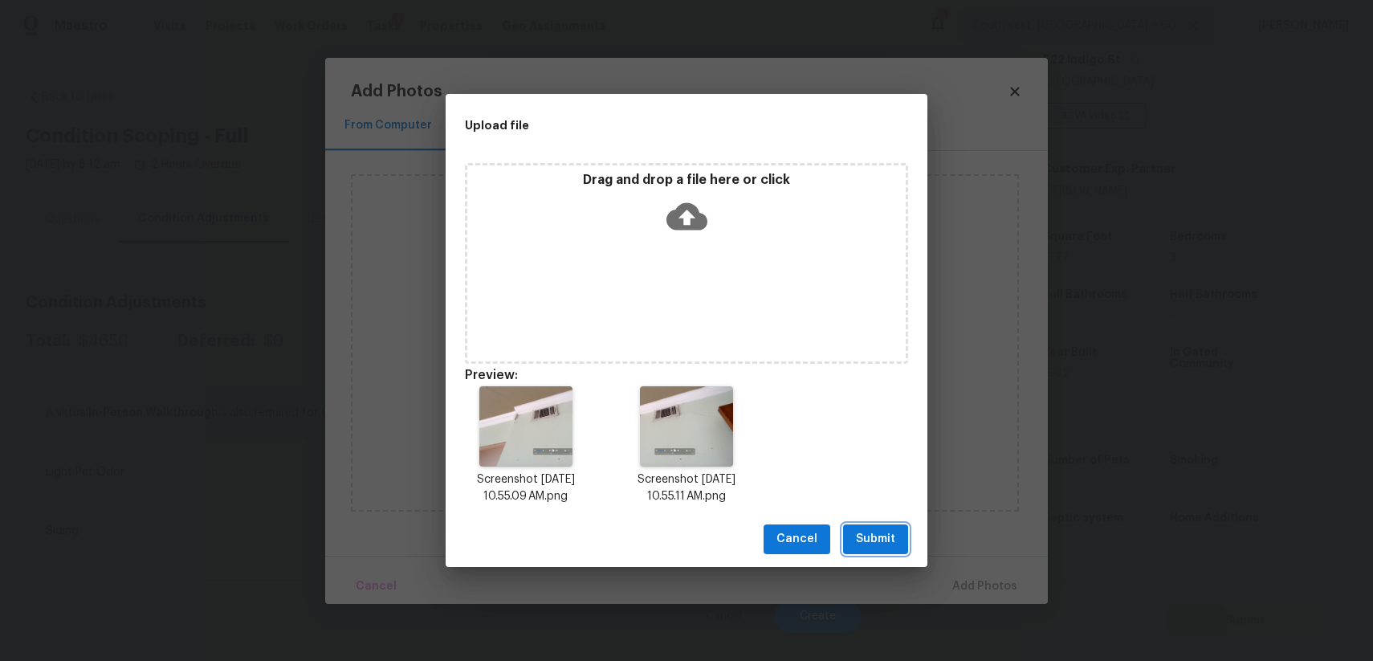
click at [890, 549] on button "Submit" at bounding box center [875, 539] width 65 height 30
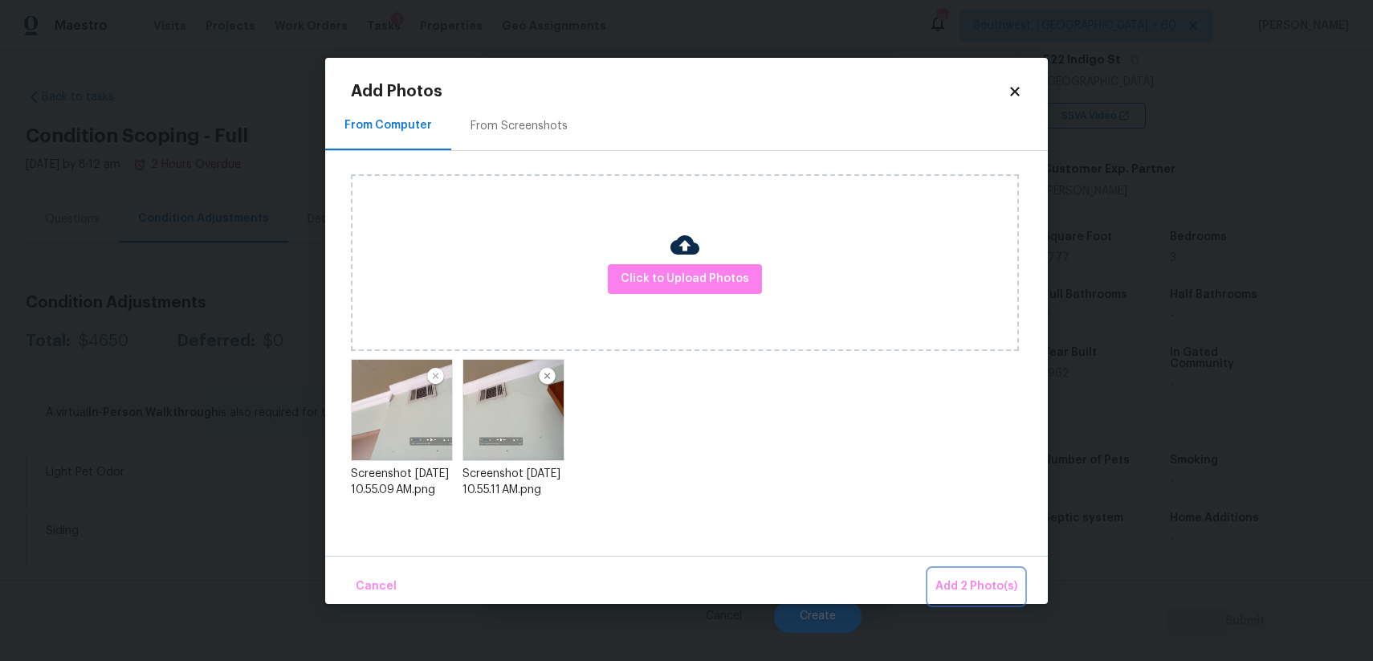
click at [979, 578] on span "Add 2 Photo(s)" at bounding box center [976, 586] width 82 height 20
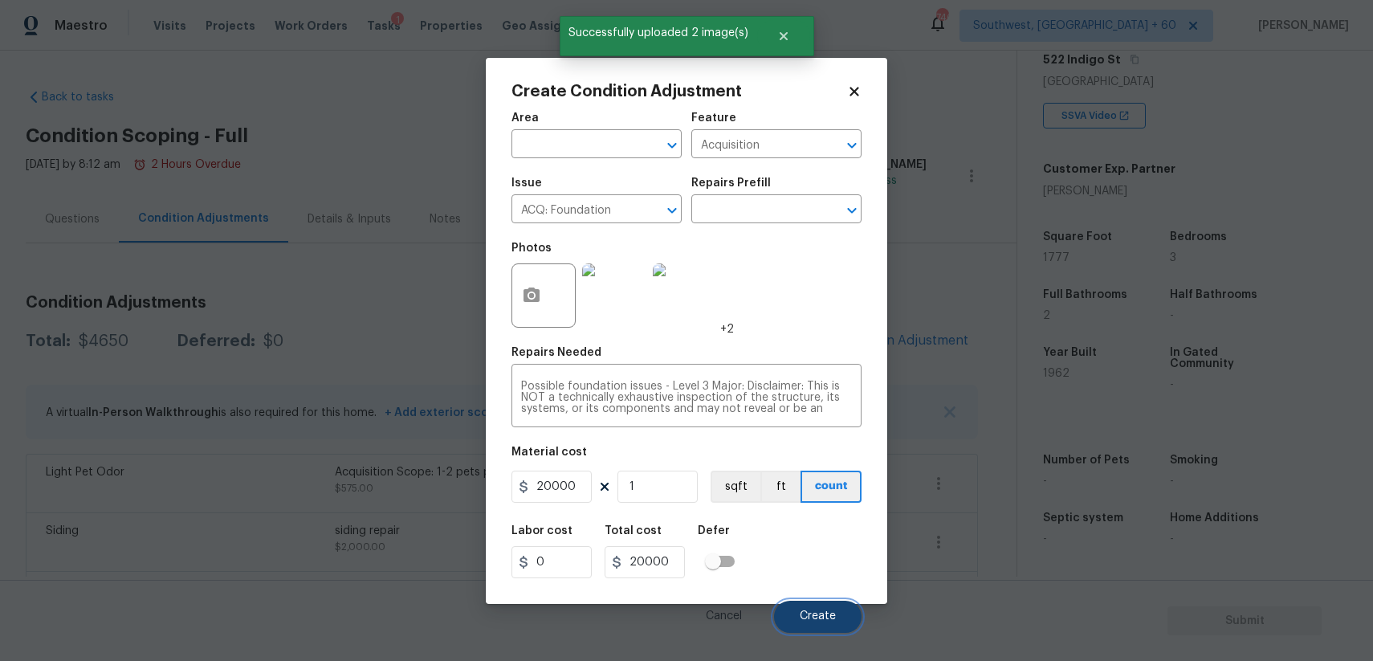
click at [814, 609] on button "Create" at bounding box center [818, 617] width 88 height 32
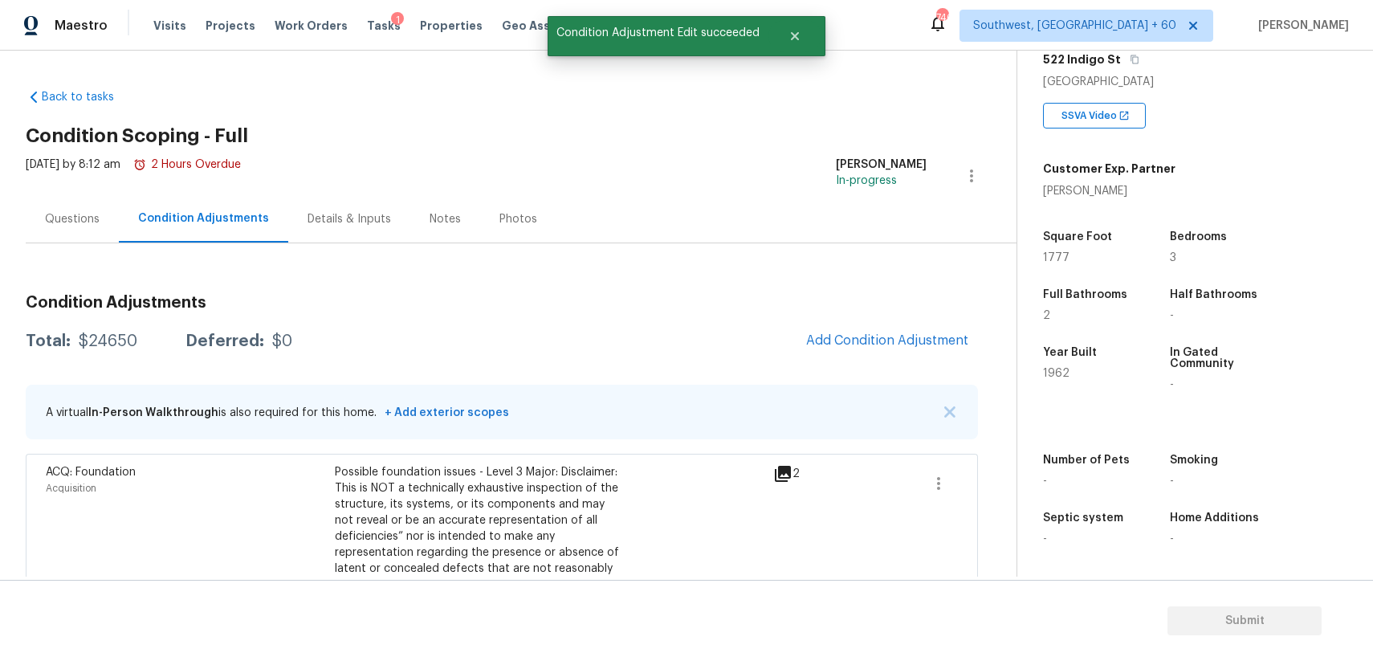
click at [82, 235] on div "Questions" at bounding box center [72, 218] width 93 height 47
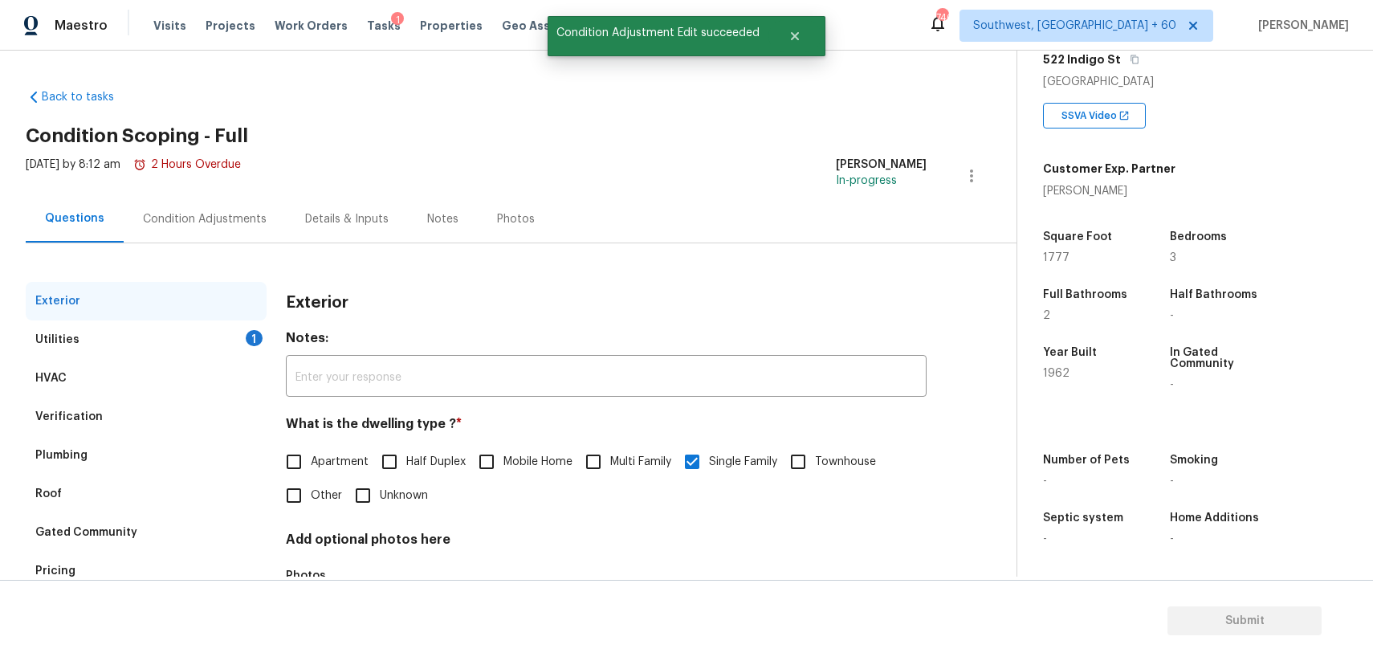
scroll to position [112, 0]
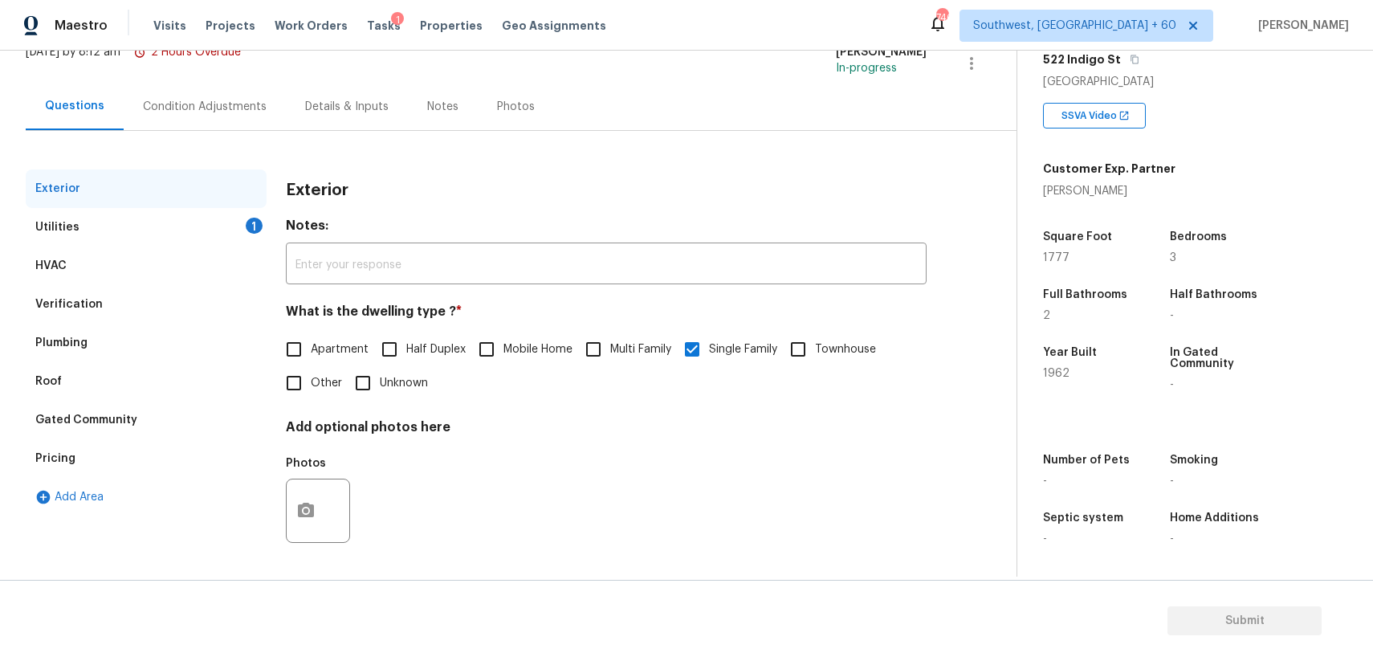
click at [195, 219] on div "Utilities 1" at bounding box center [146, 227] width 241 height 39
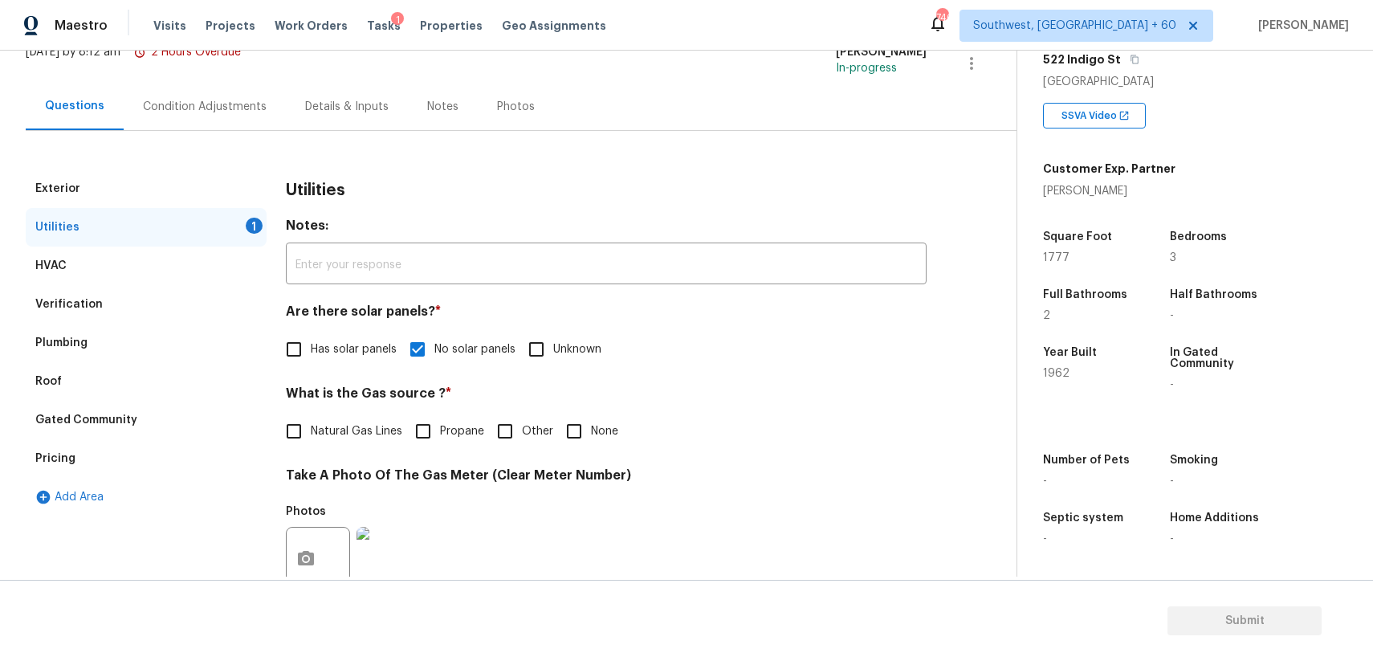
click at [309, 438] on input "Natural Gas Lines" at bounding box center [294, 431] width 34 height 34
checkbox input "true"
click at [145, 302] on div "Verification" at bounding box center [146, 304] width 241 height 39
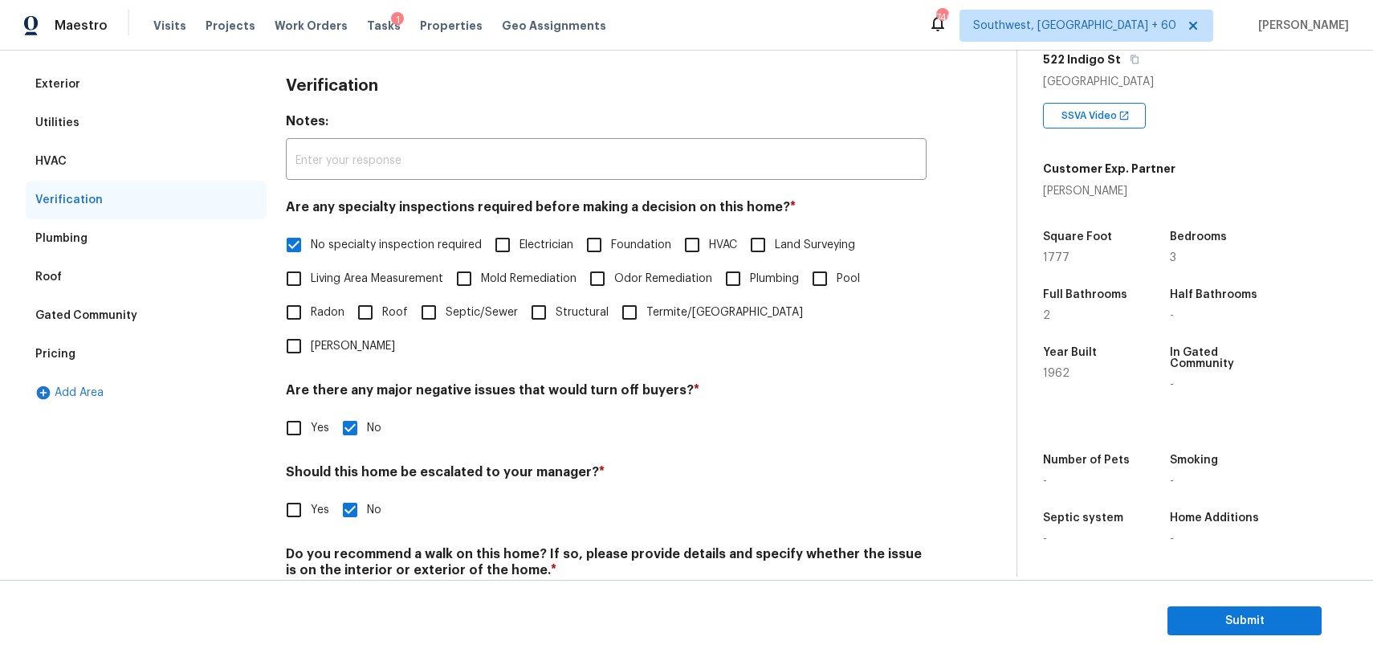
scroll to position [255, 0]
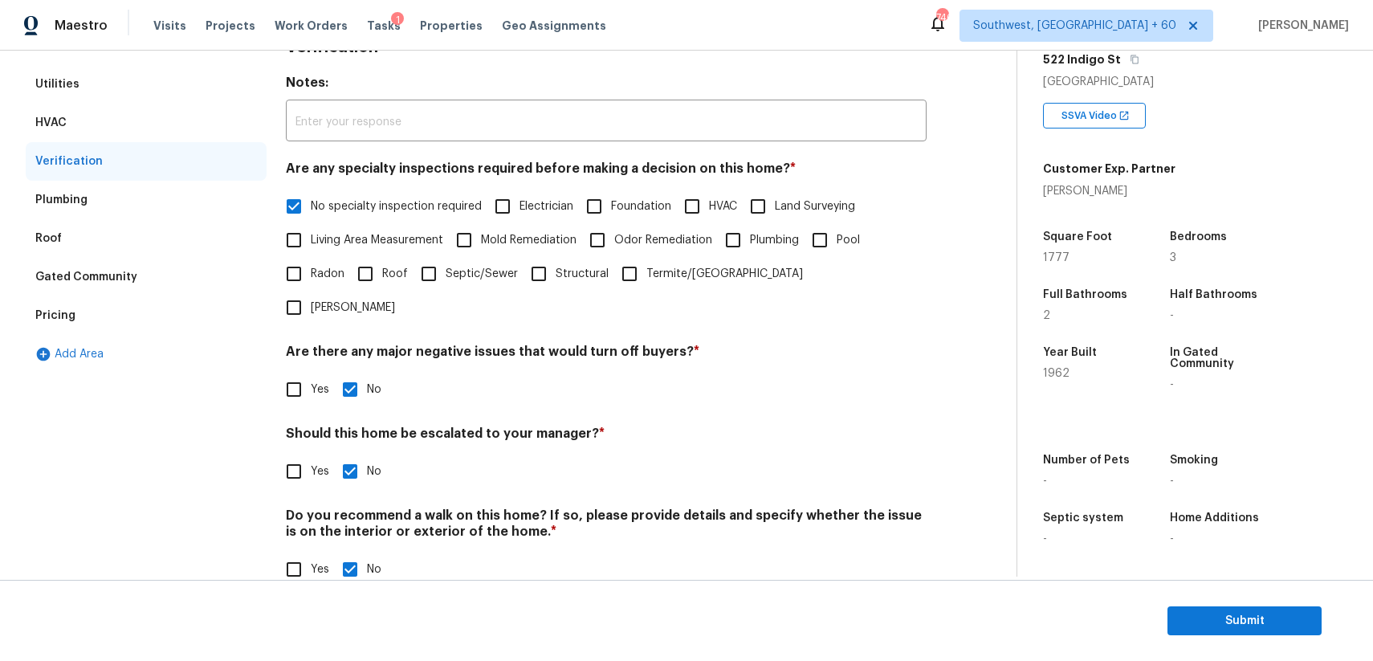
click at [311, 463] on span "Yes" at bounding box center [320, 471] width 18 height 17
click at [311, 454] on input "Yes" at bounding box center [294, 471] width 34 height 34
checkbox input "true"
checkbox input "false"
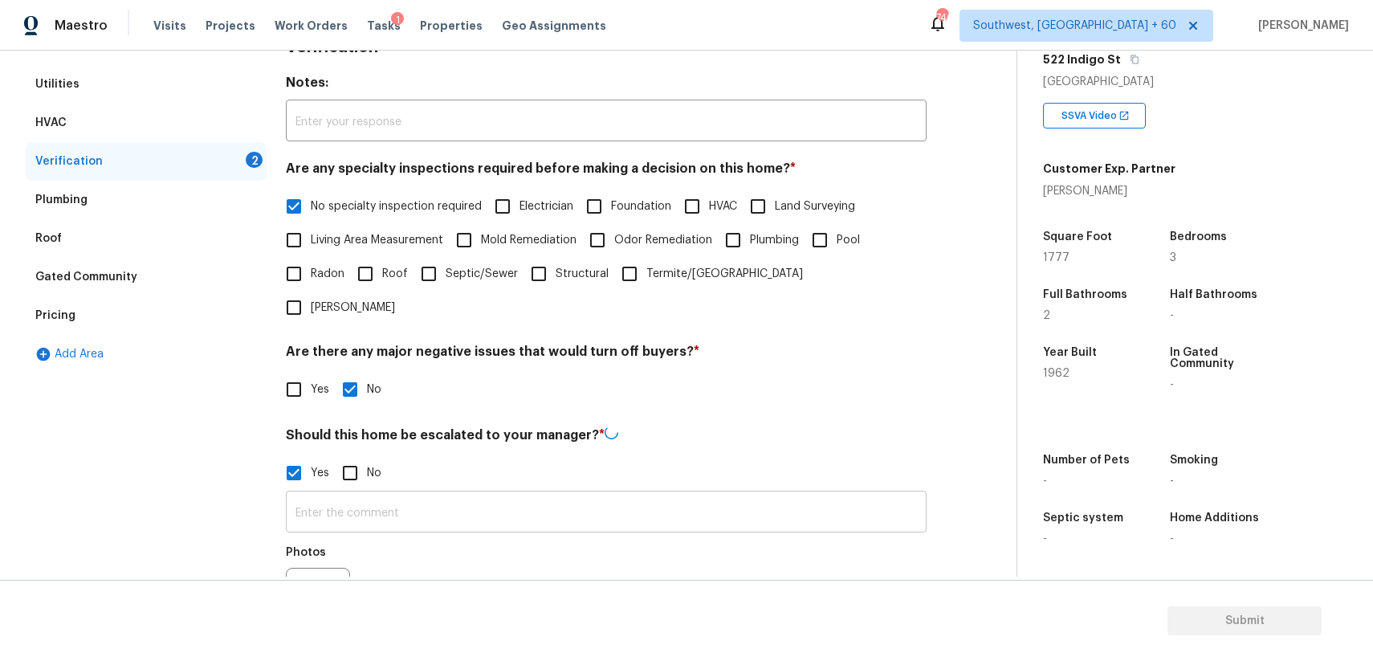
click at [442, 495] on input "text" at bounding box center [606, 514] width 641 height 38
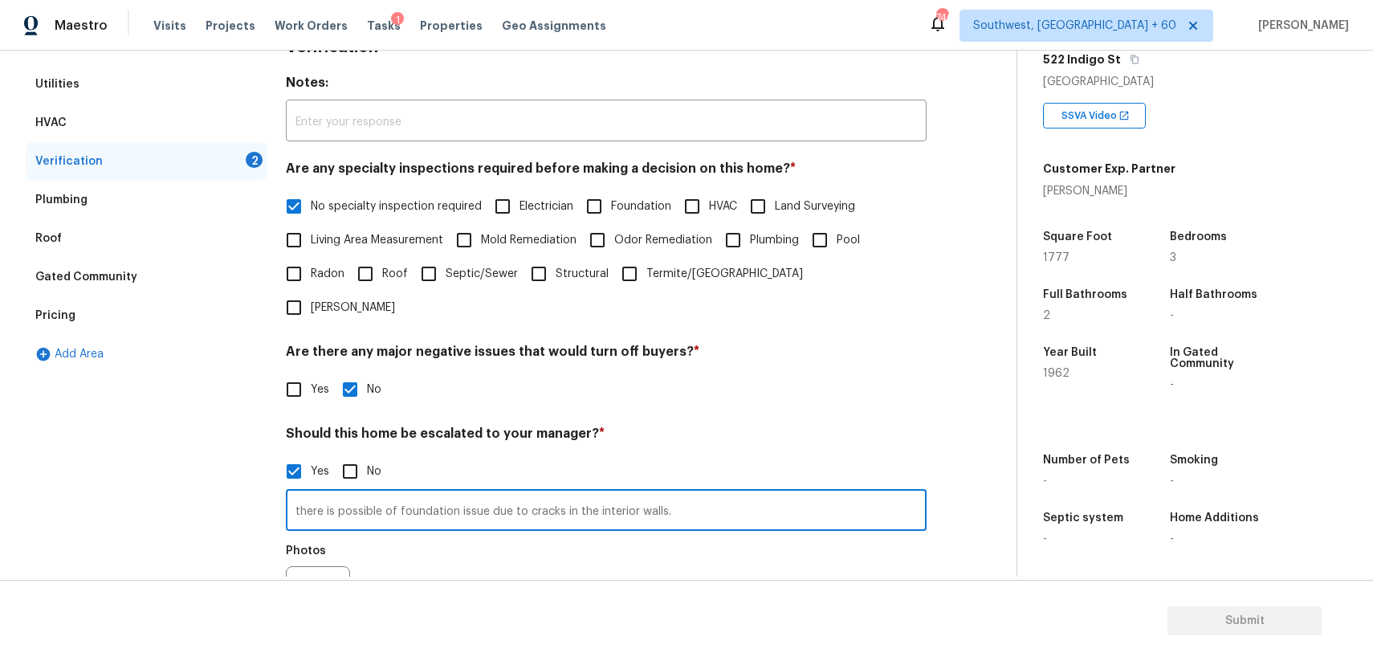
scroll to position [408, 0]
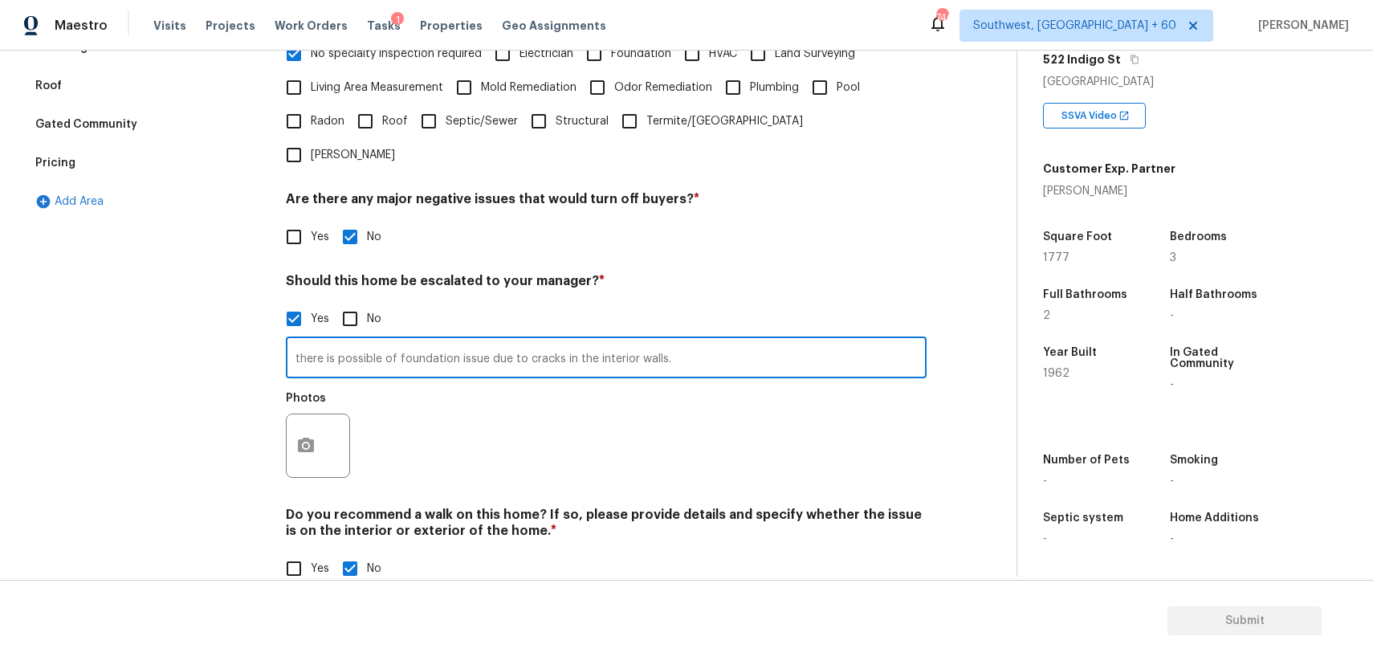
type input "there is possible of foundation issue due to cracks in the interior walls."
click at [304, 438] on icon "button" at bounding box center [306, 445] width 16 height 14
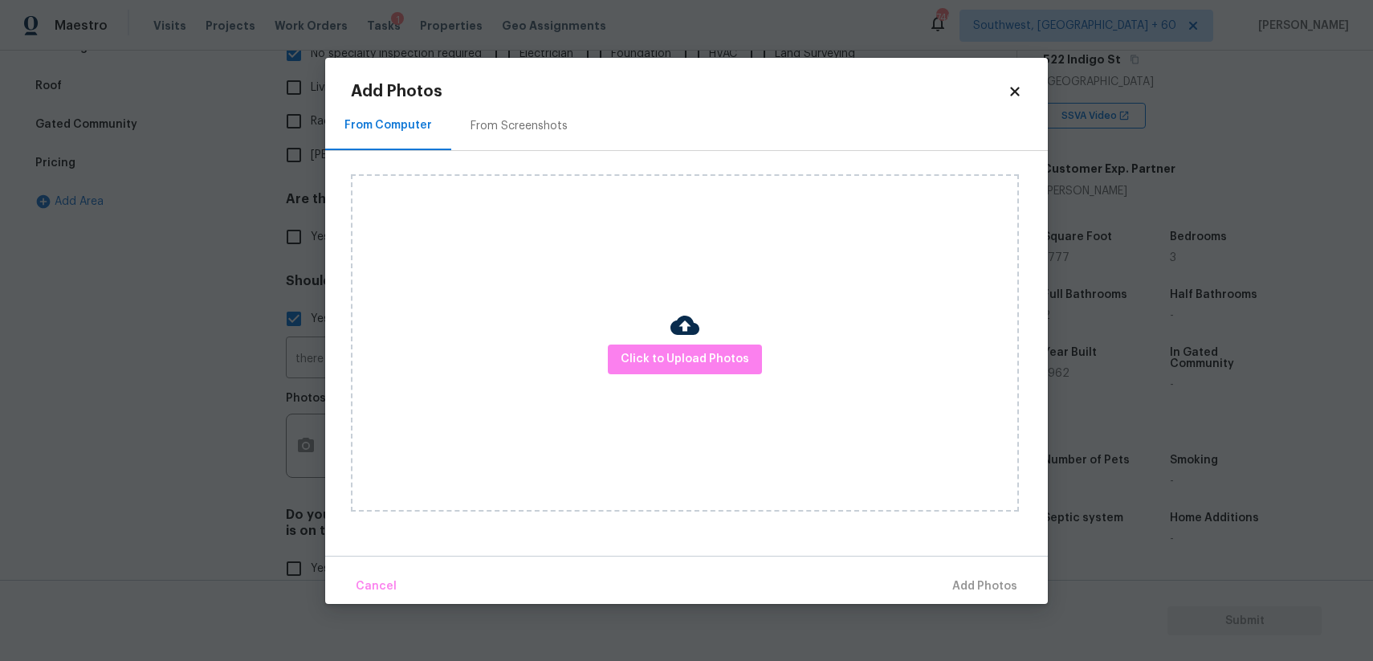
click at [661, 375] on div "Click to Upload Photos" at bounding box center [685, 342] width 668 height 337
click at [696, 351] on span "Click to Upload Photos" at bounding box center [685, 359] width 128 height 20
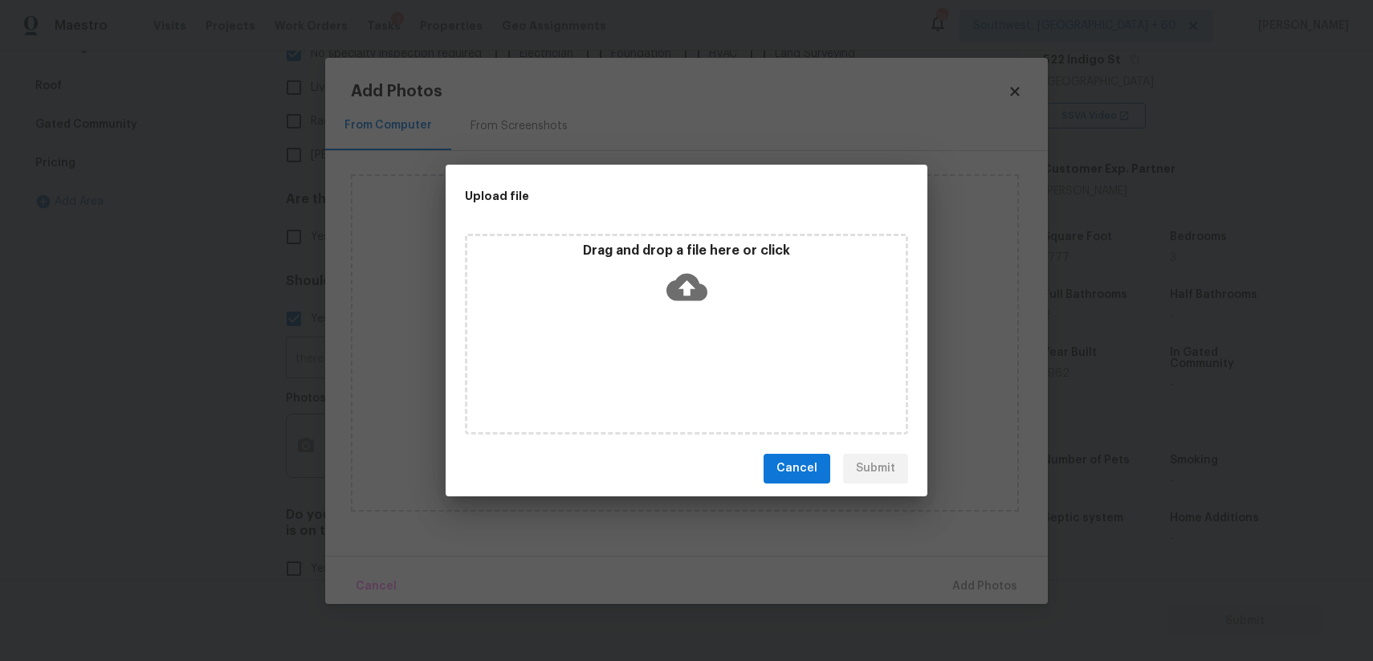
click at [696, 351] on div "Drag and drop a file here or click" at bounding box center [686, 334] width 443 height 201
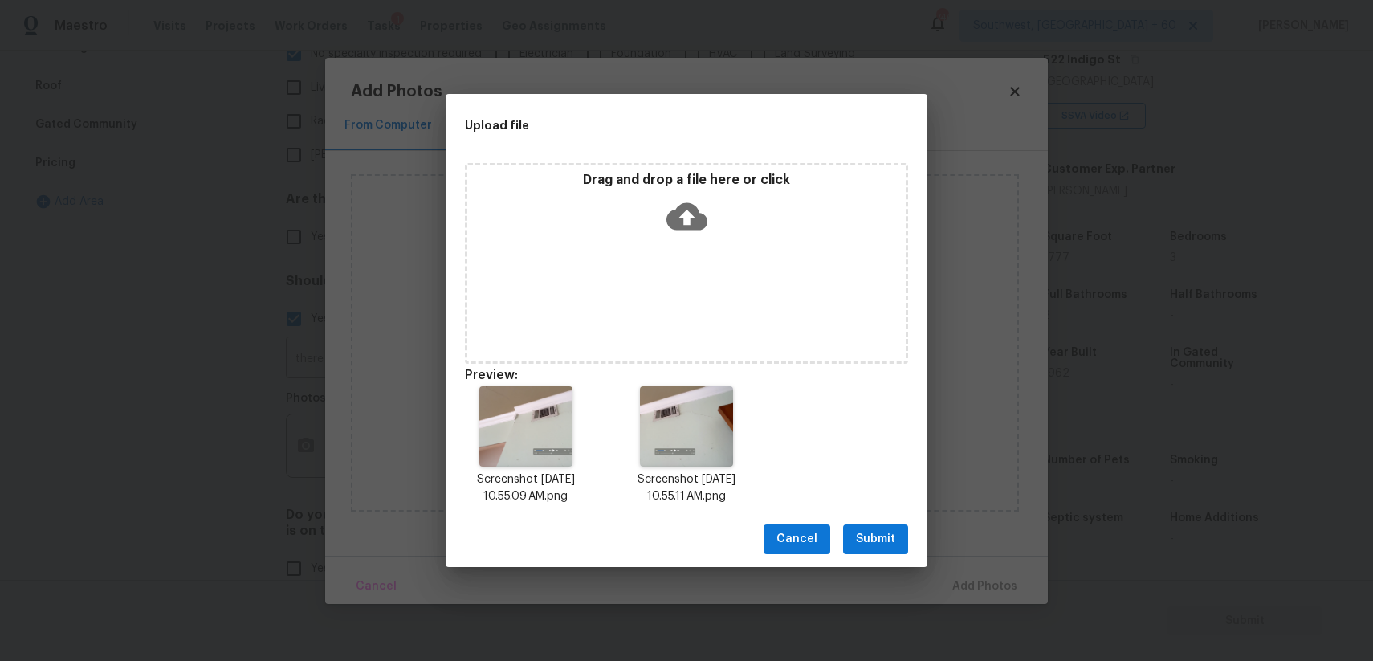
click at [870, 536] on span "Submit" at bounding box center [875, 539] width 39 height 20
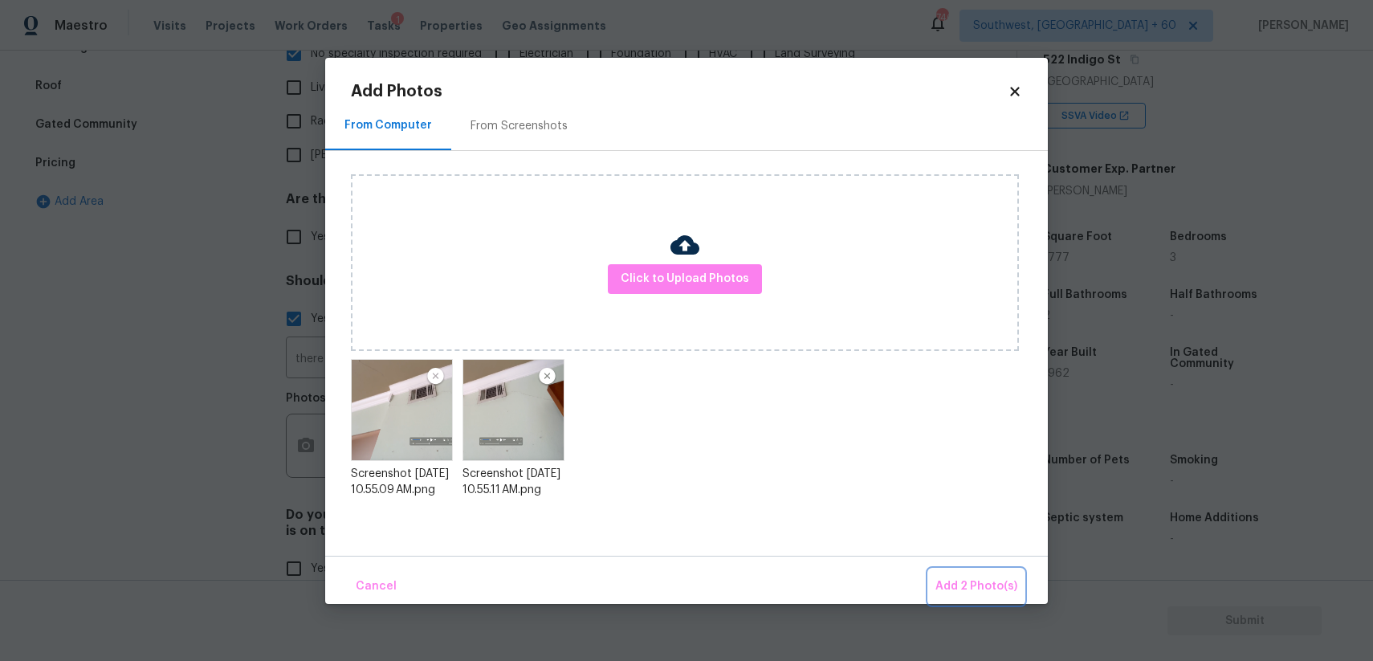
click at [979, 580] on span "Add 2 Photo(s)" at bounding box center [976, 586] width 82 height 20
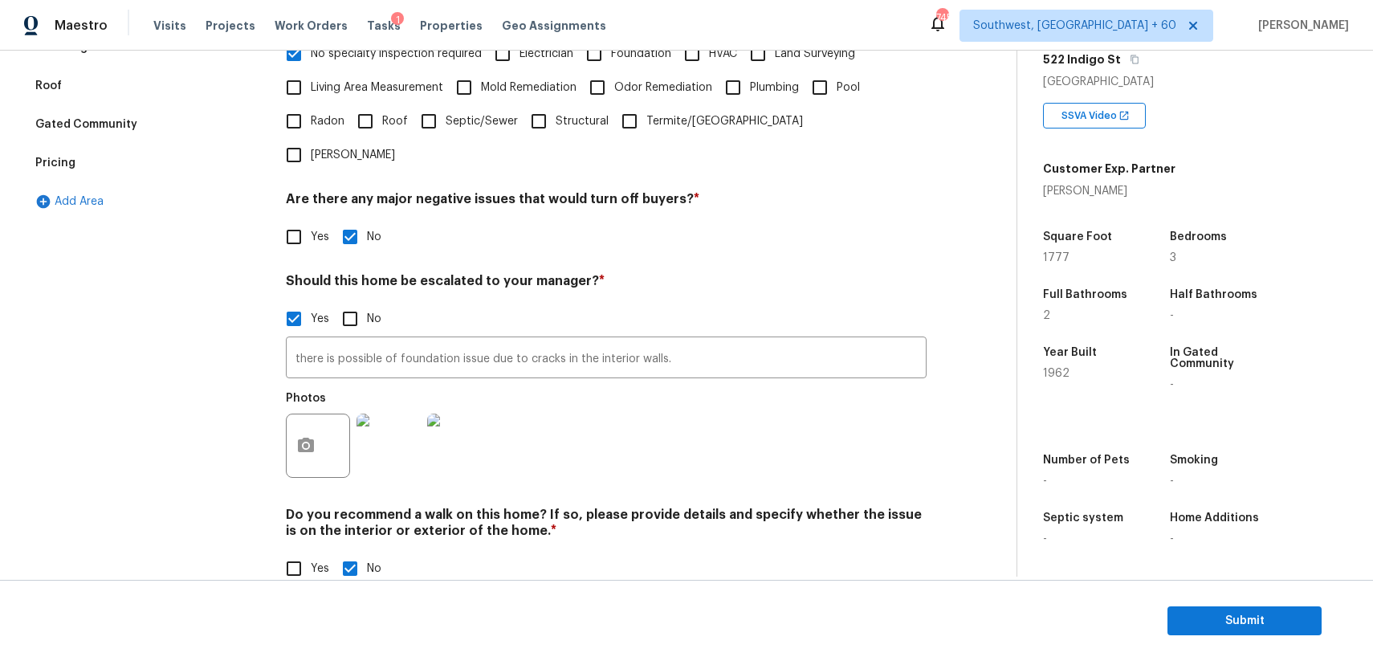
scroll to position [0, 0]
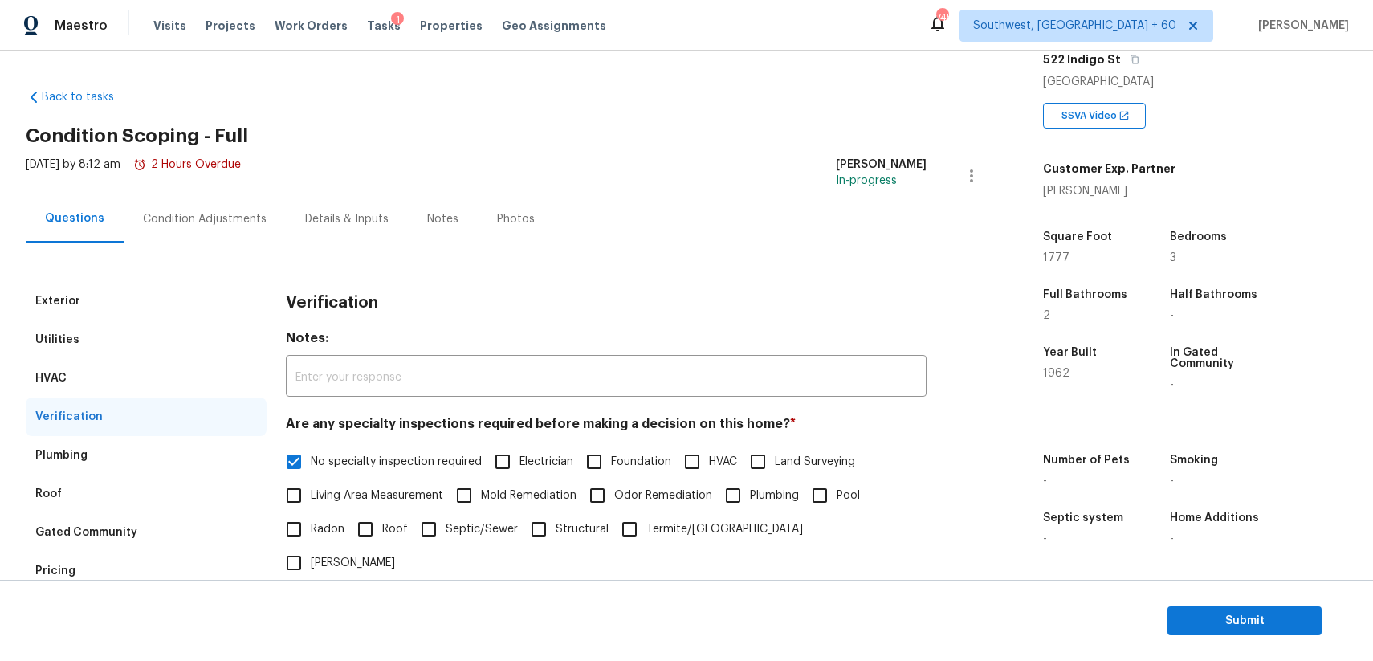
click at [245, 235] on div "Condition Adjustments" at bounding box center [205, 218] width 162 height 47
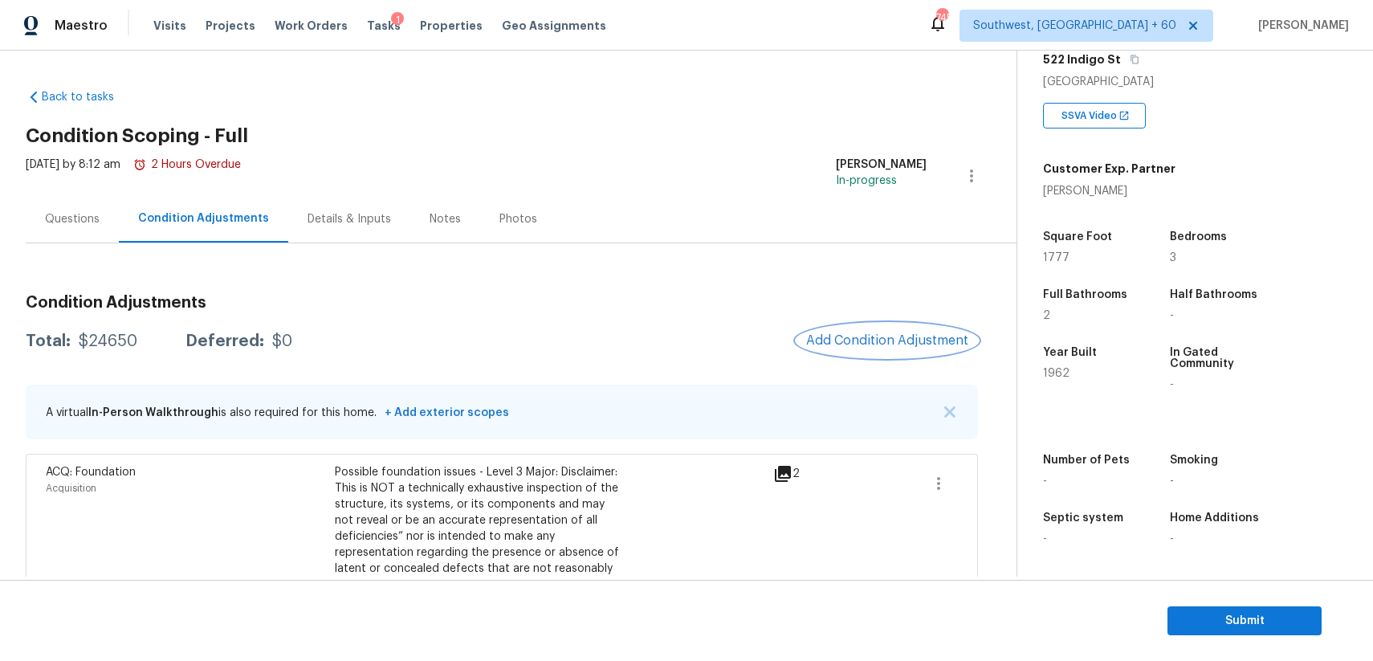
click at [926, 339] on span "Add Condition Adjustment" at bounding box center [887, 340] width 162 height 14
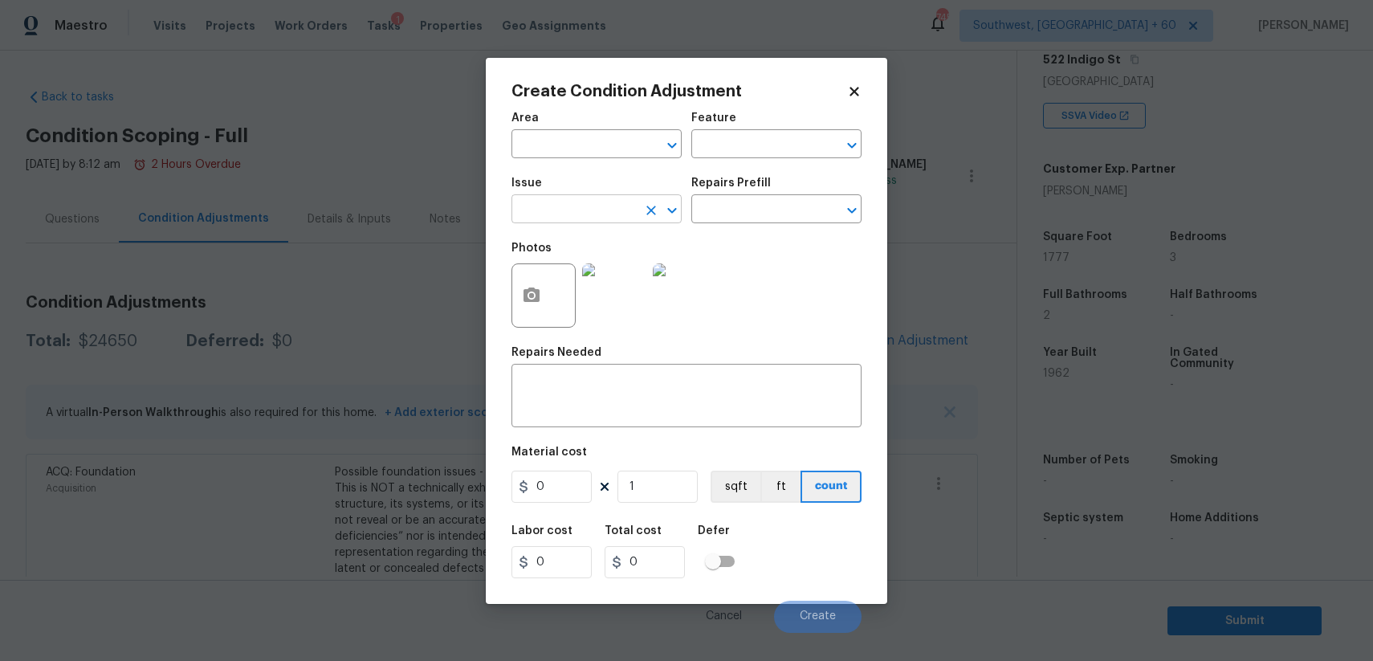
click at [617, 217] on input "text" at bounding box center [573, 210] width 125 height 25
click at [606, 285] on li "Interior Closet Door" at bounding box center [596, 285] width 170 height 26
type input "Interior Closet Door"
click at [623, 389] on textarea at bounding box center [686, 398] width 331 height 34
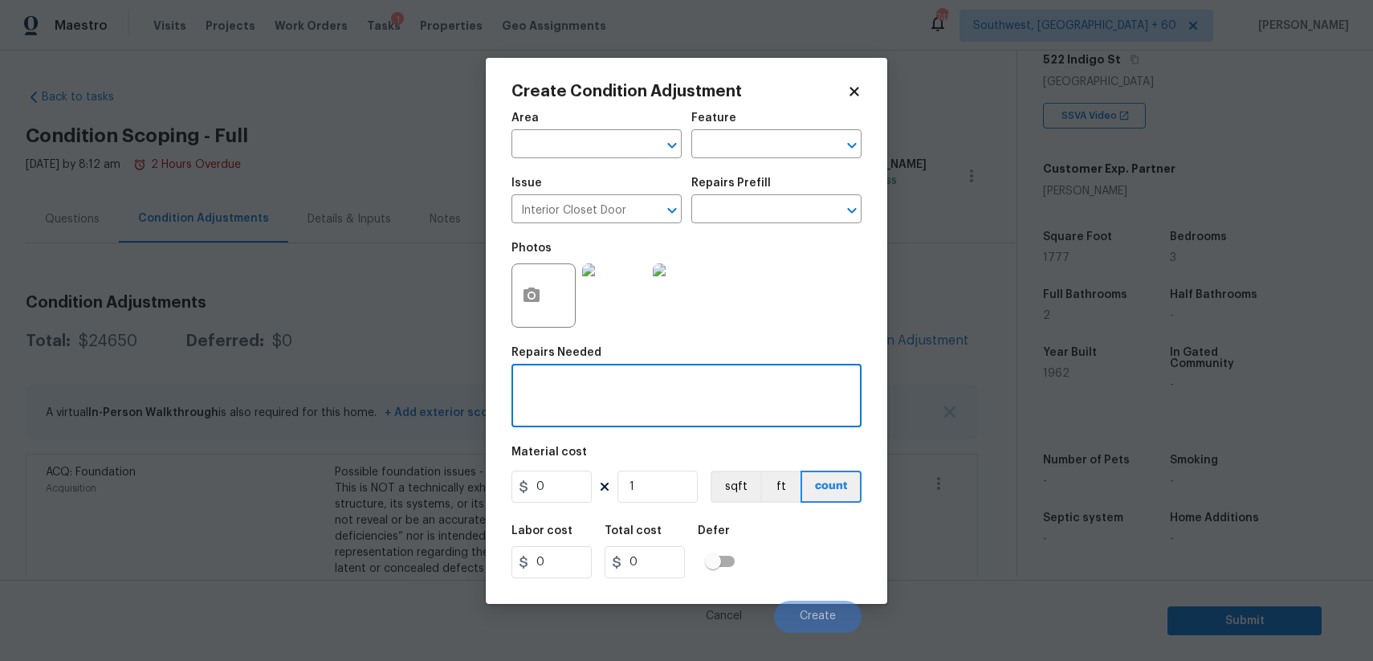
click at [713, 355] on div "Repairs Needed" at bounding box center [686, 357] width 350 height 21
click at [746, 393] on textarea at bounding box center [686, 398] width 331 height 34
type textarea "closet setup"
click at [561, 488] on input "0" at bounding box center [551, 486] width 80 height 32
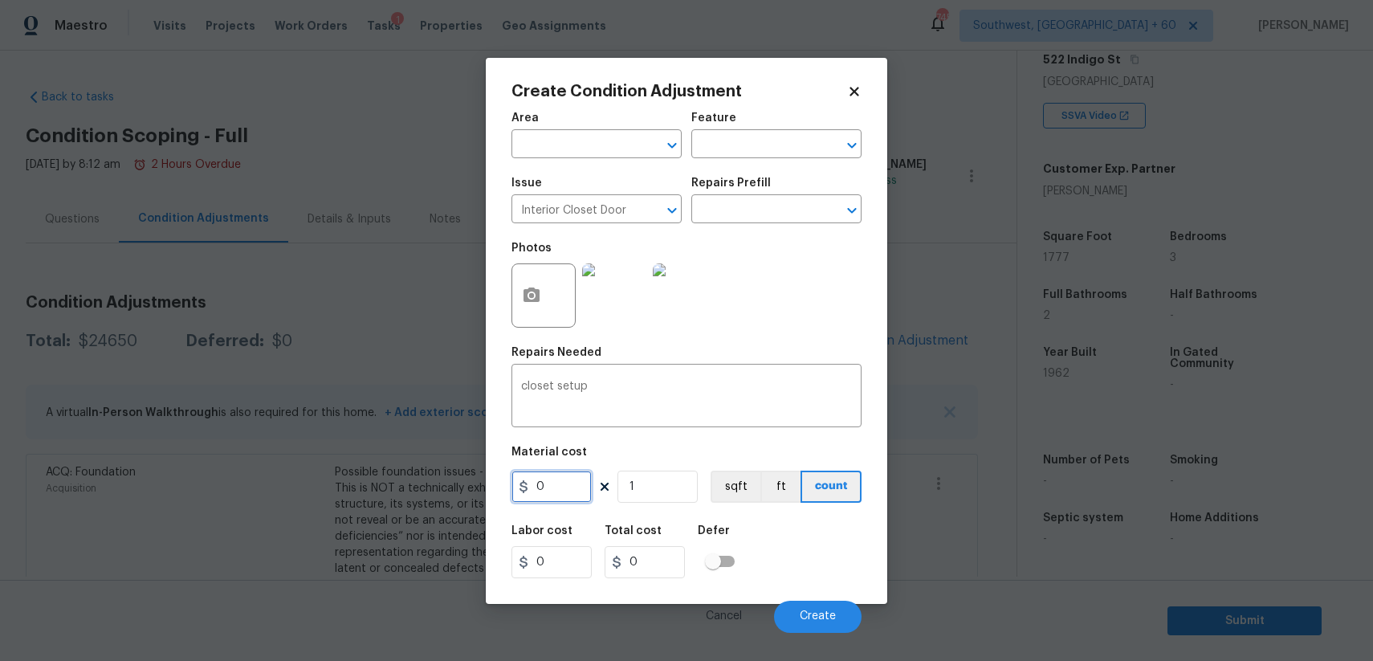
click at [561, 488] on input "0" at bounding box center [551, 486] width 80 height 32
type input "800"
click at [822, 614] on span "Create" at bounding box center [818, 616] width 36 height 12
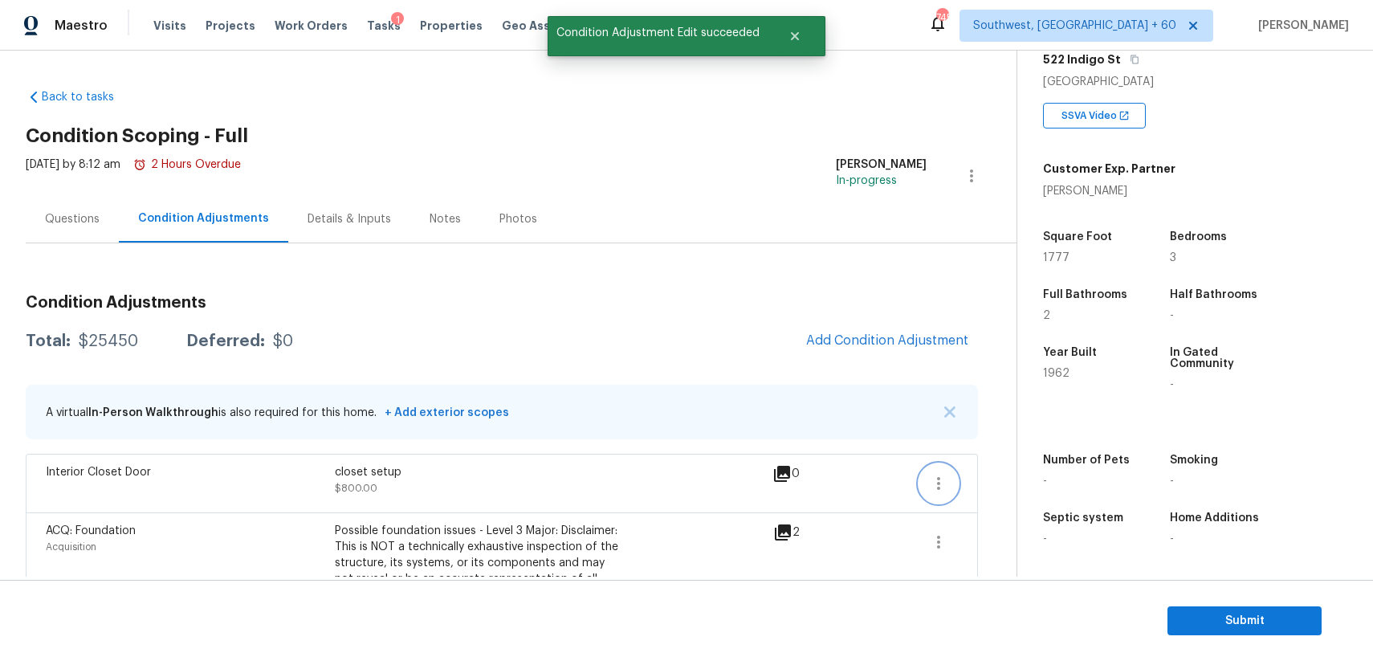
click at [947, 483] on icon "button" at bounding box center [938, 483] width 19 height 19
click at [1071, 478] on div "Edit" at bounding box center [1029, 480] width 125 height 16
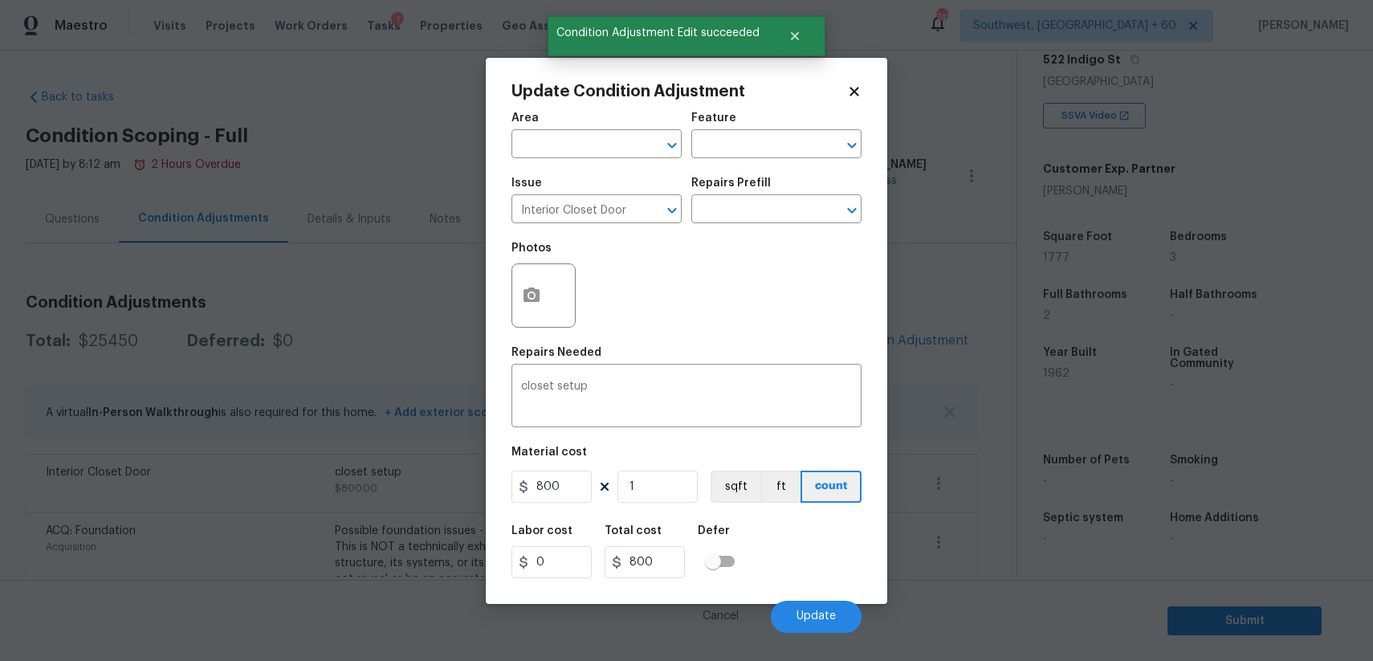
click at [555, 296] on div at bounding box center [543, 295] width 64 height 64
click at [532, 293] on circle "button" at bounding box center [531, 294] width 5 height 5
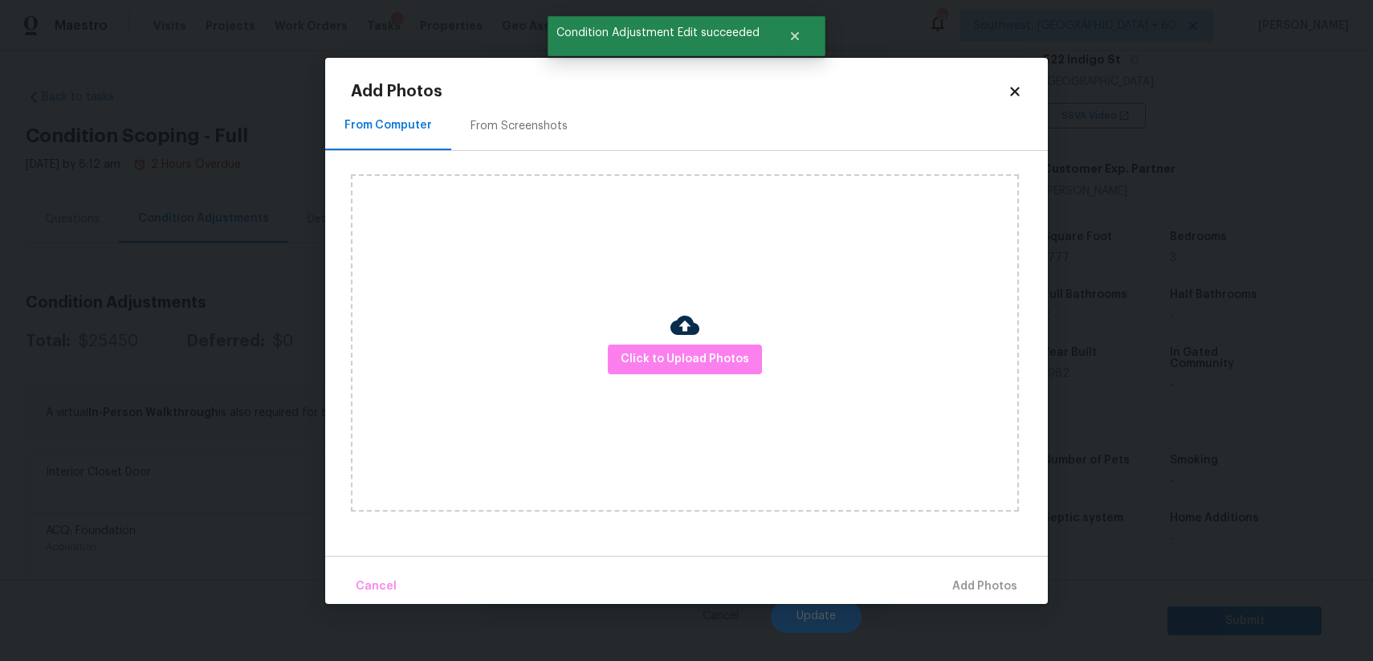
click at [658, 336] on div "Click to Upload Photos" at bounding box center [685, 342] width 668 height 337
click at [674, 349] on span "Click to Upload Photos" at bounding box center [685, 359] width 128 height 20
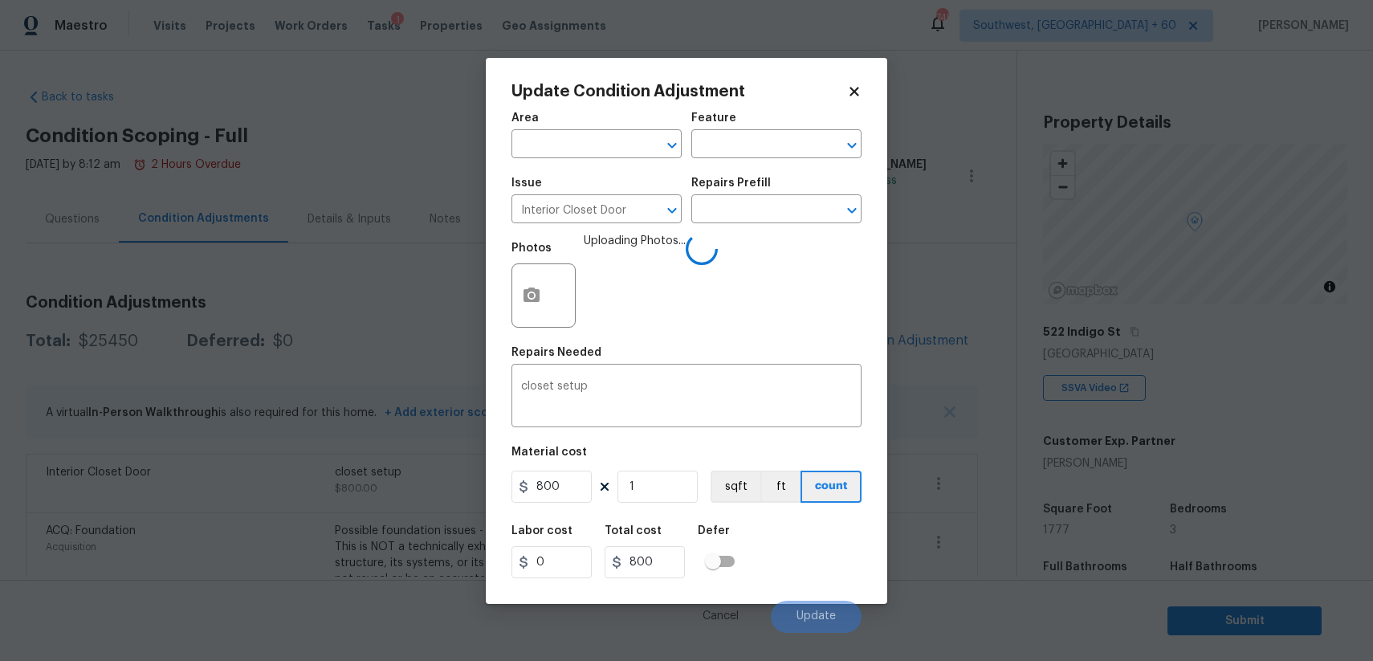
scroll to position [272, 0]
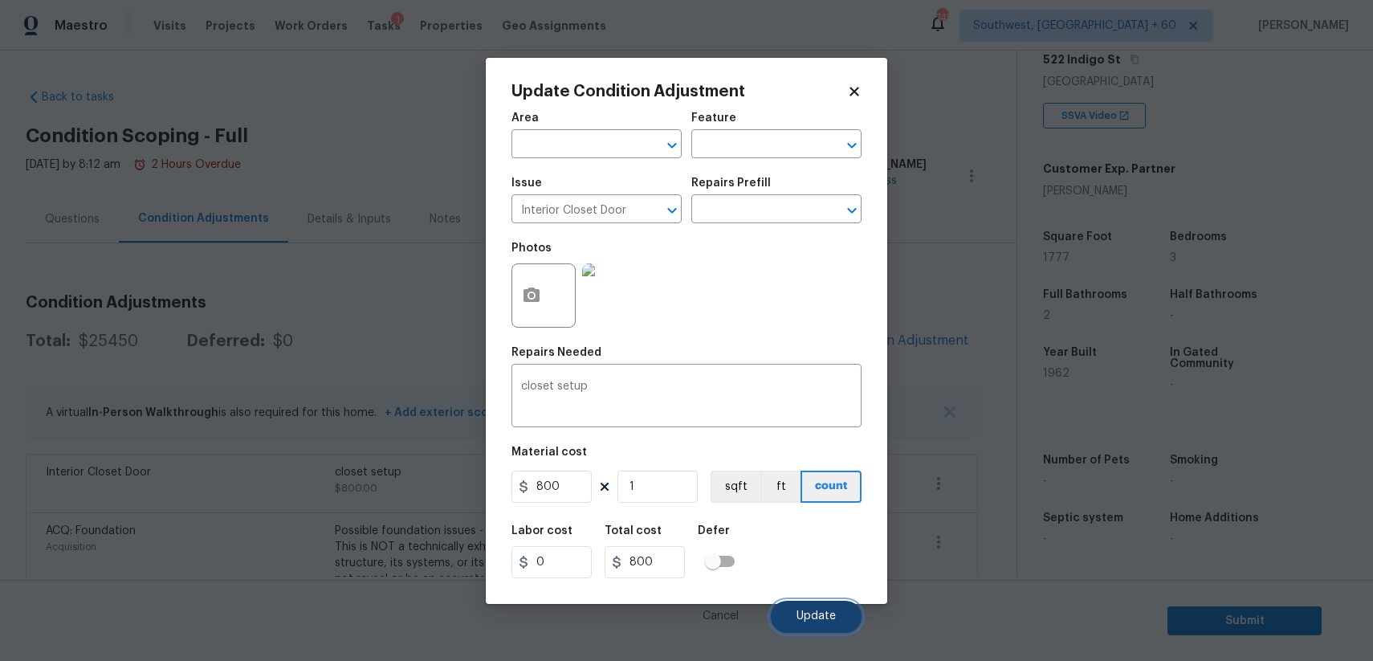
click at [842, 614] on button "Update" at bounding box center [816, 617] width 91 height 32
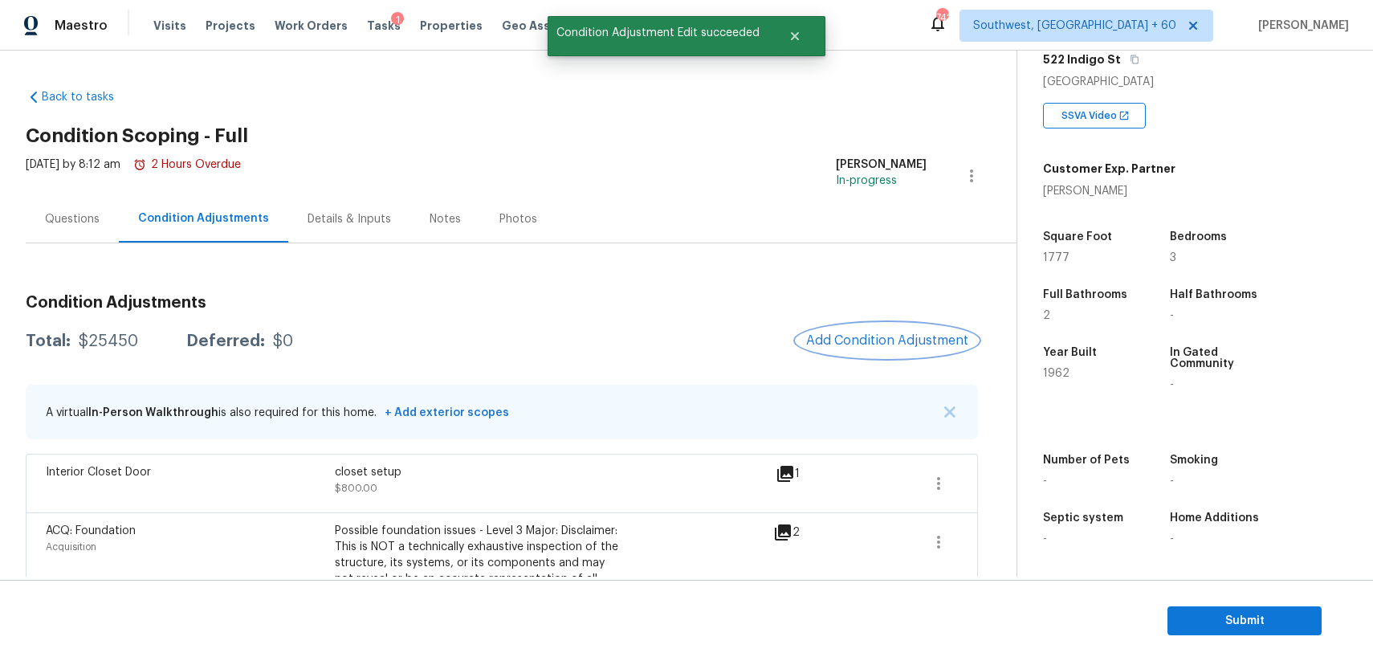
click at [902, 350] on button "Add Condition Adjustment" at bounding box center [886, 341] width 181 height 34
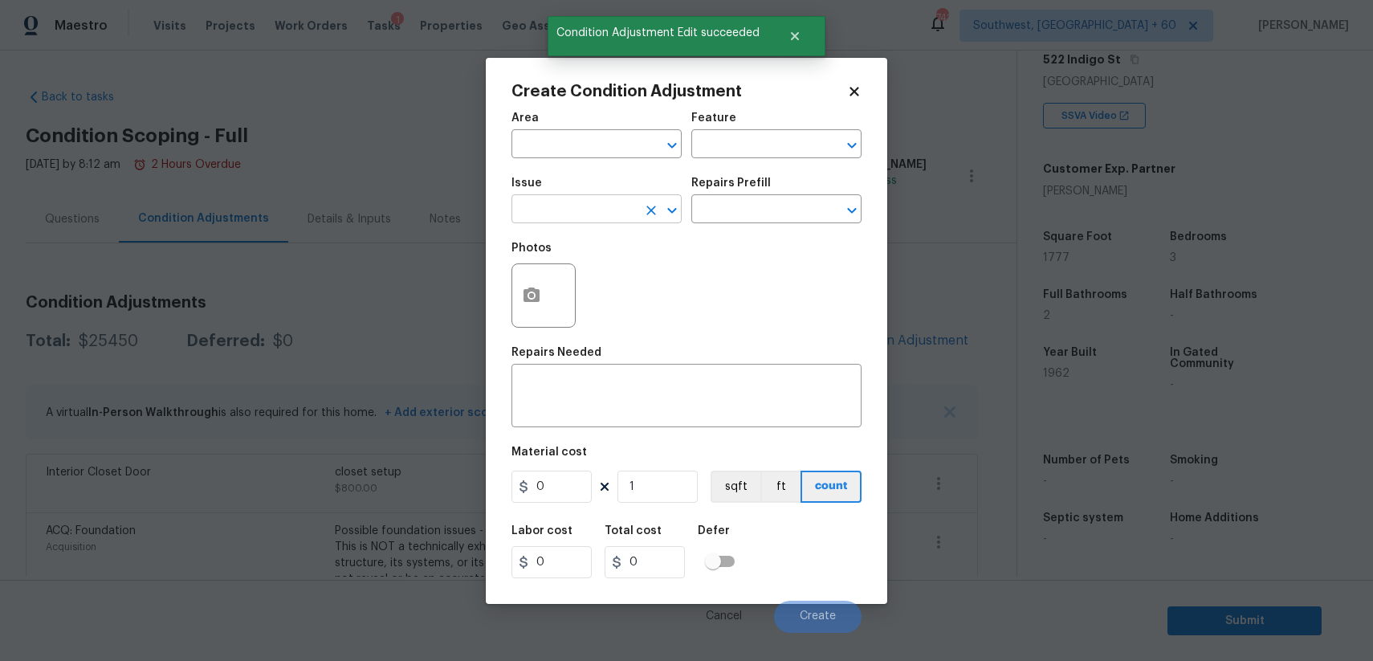
click at [621, 212] on input "text" at bounding box center [573, 210] width 125 height 25
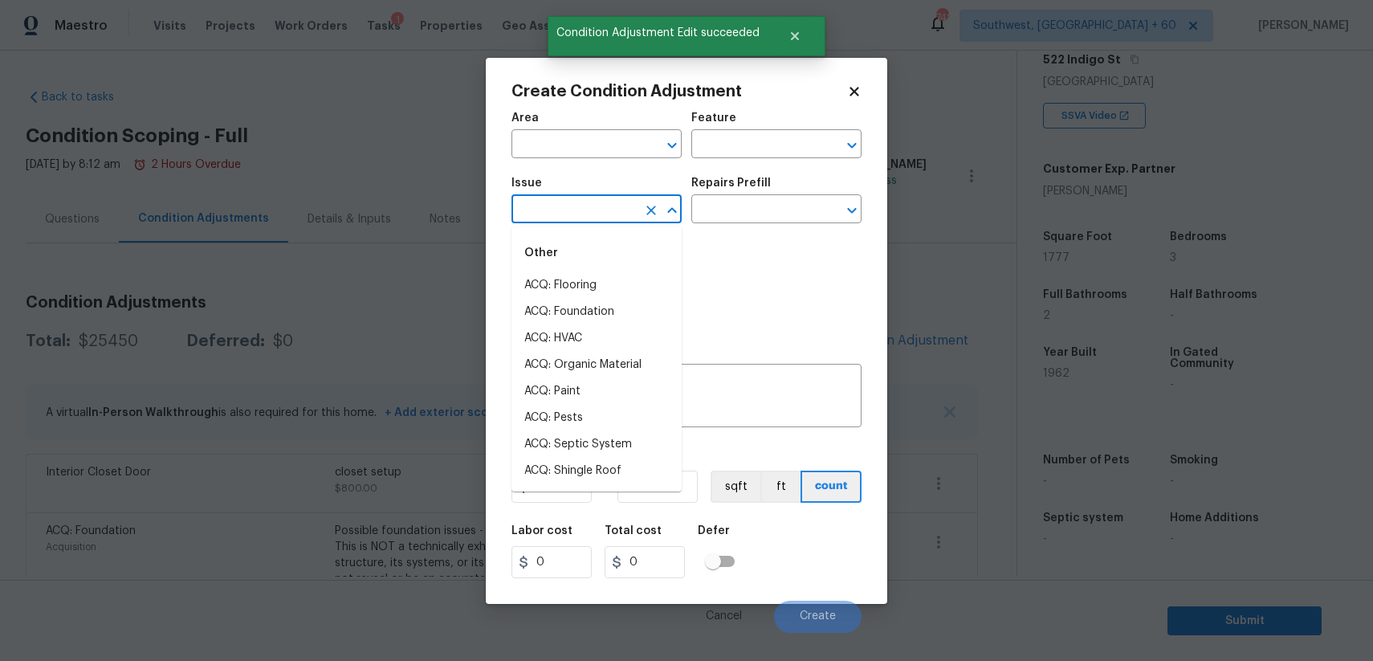
click at [666, 269] on div "Other" at bounding box center [596, 253] width 170 height 39
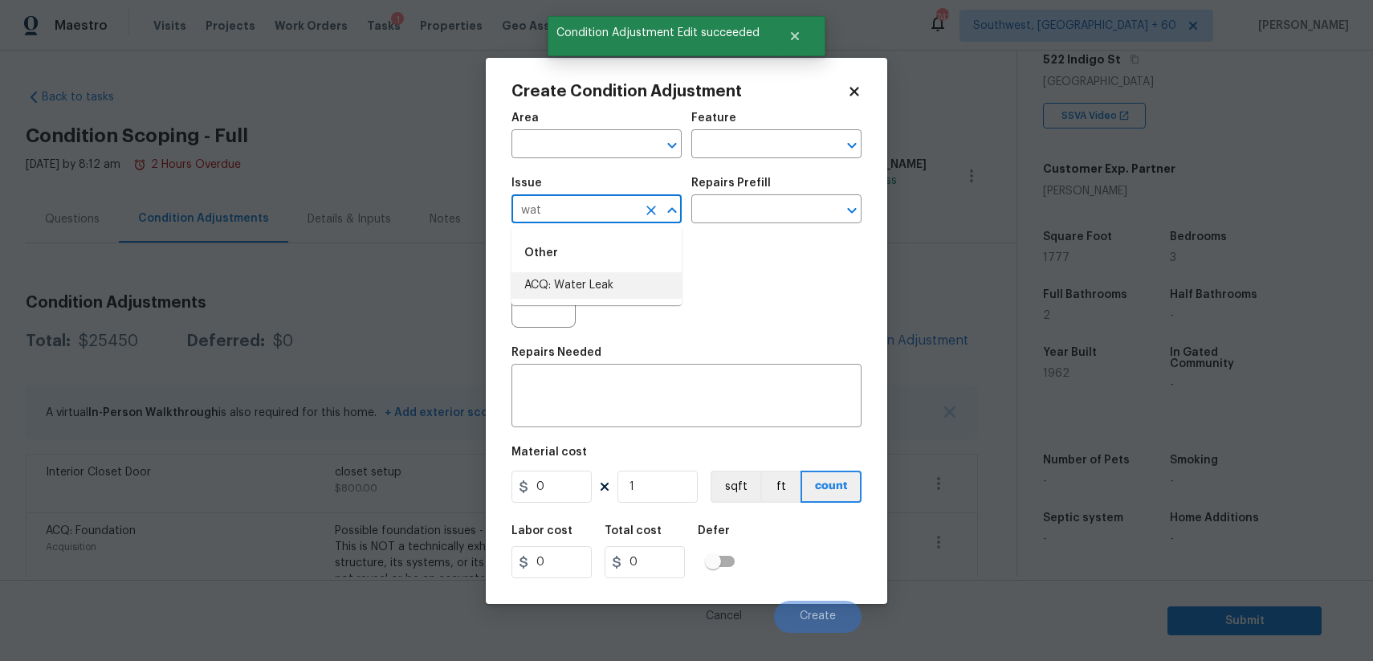
click at [599, 296] on li "ACQ: Water Leak" at bounding box center [596, 285] width 170 height 26
type input "ACQ: Water Leak"
click at [770, 221] on input "text" at bounding box center [753, 210] width 125 height 25
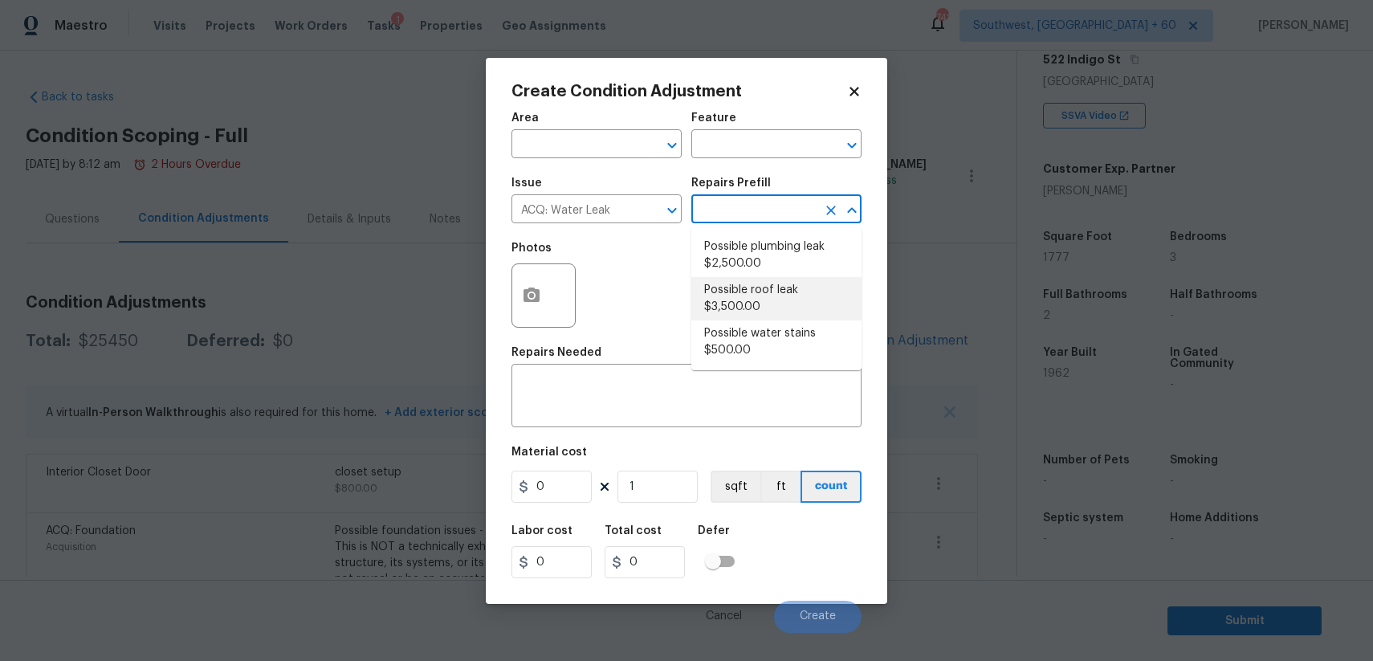
click at [808, 291] on li "Possible roof leak $3,500.00" at bounding box center [776, 298] width 170 height 43
type input "Acquisition"
type textarea "Acquisition Scope: Possible roof leak"
type input "3500"
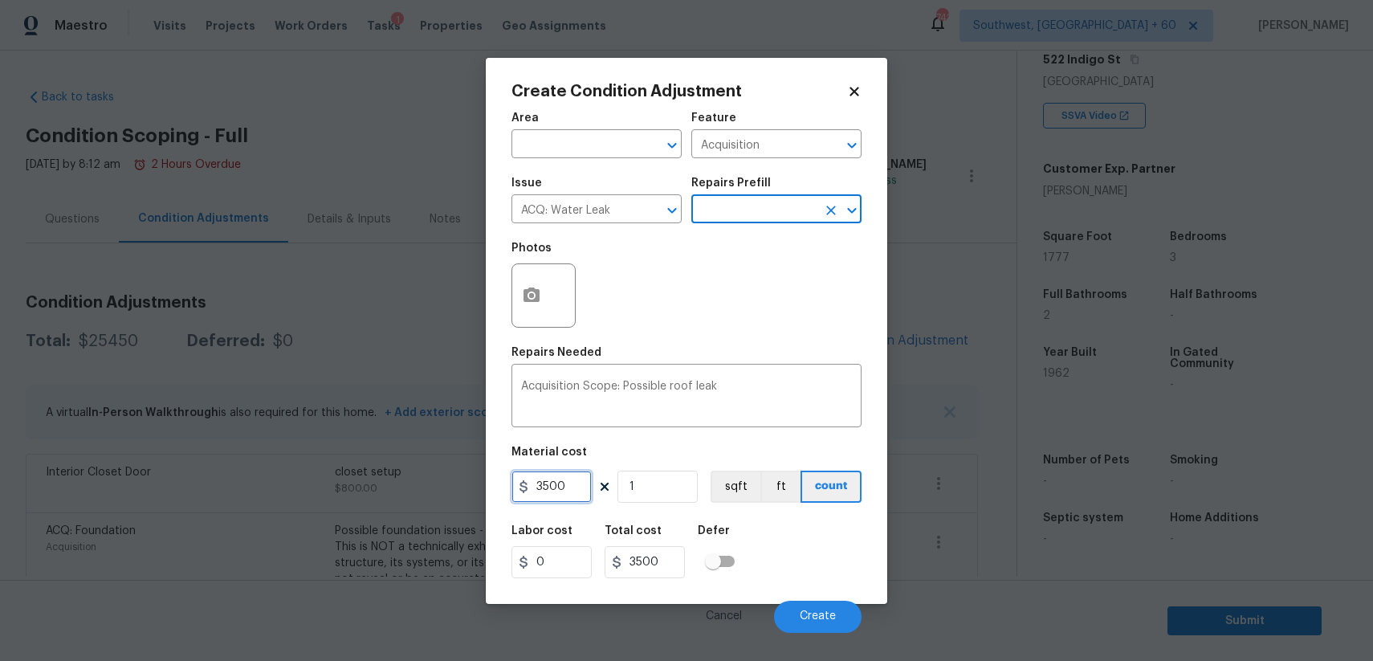
click at [547, 478] on input "3500" at bounding box center [551, 486] width 80 height 32
type input "2500"
click at [525, 286] on icon "button" at bounding box center [531, 295] width 19 height 19
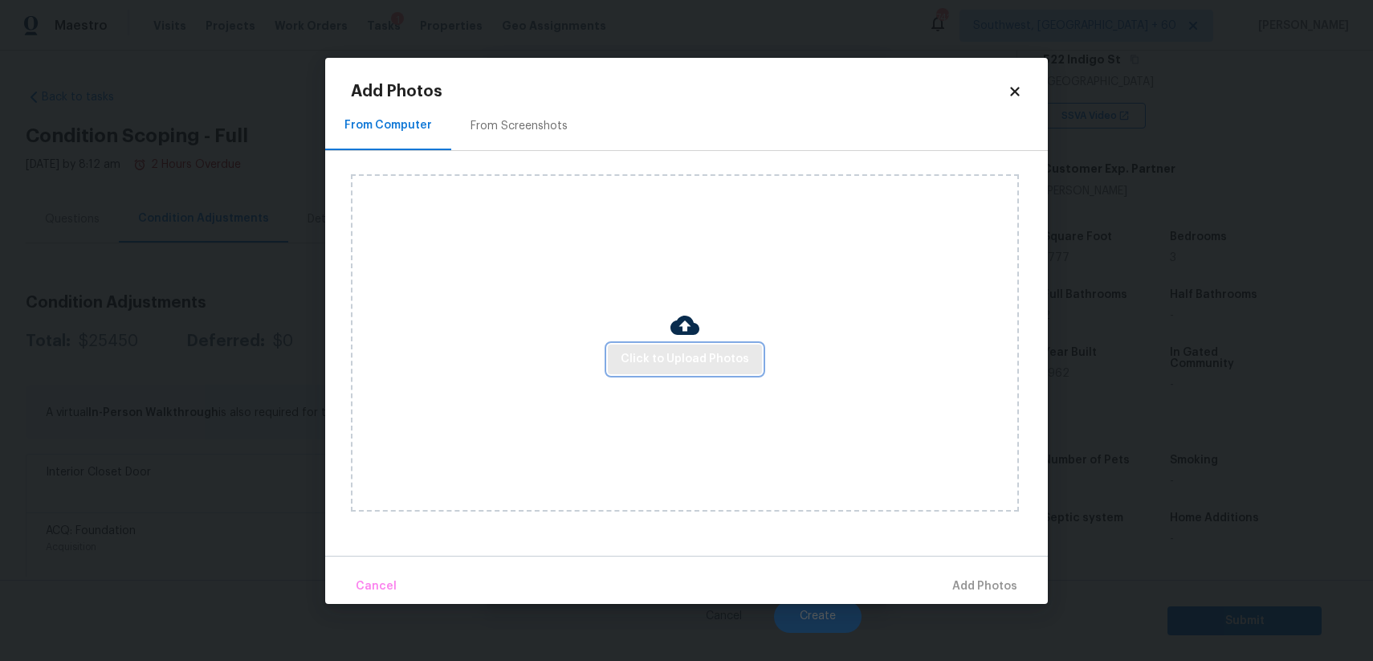
click at [674, 345] on button "Click to Upload Photos" at bounding box center [685, 359] width 154 height 30
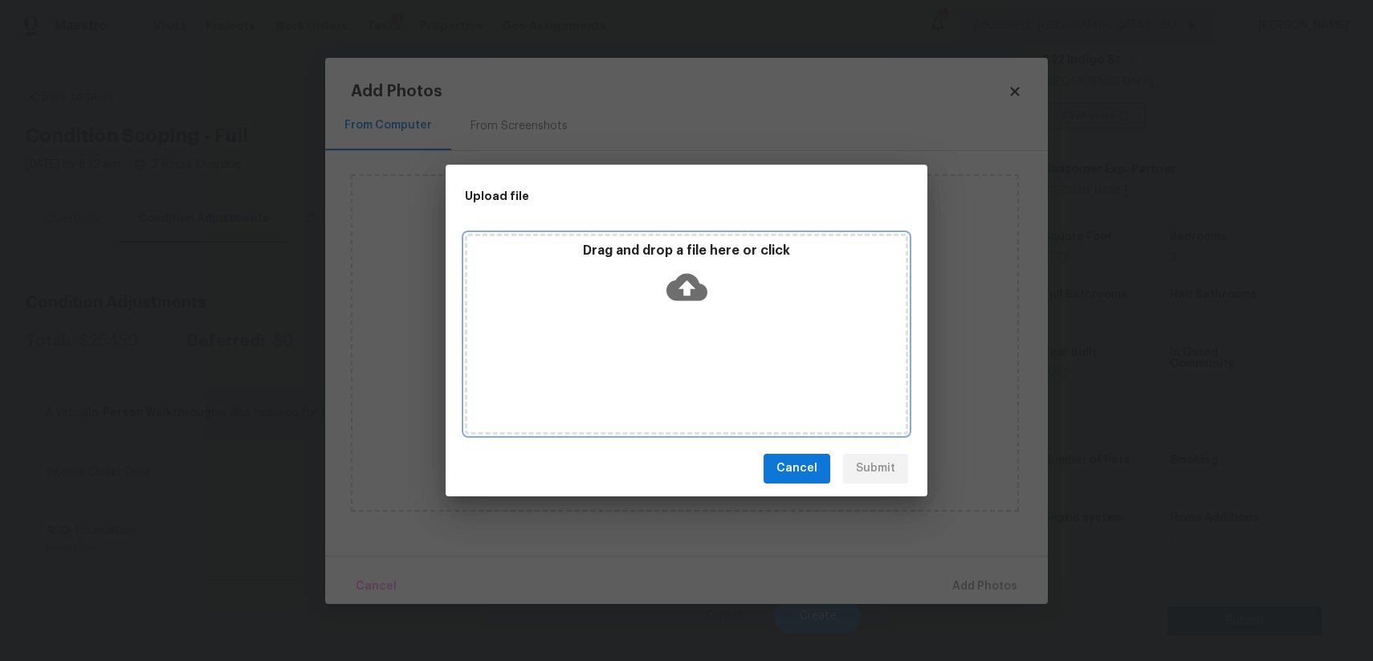
click at [674, 345] on div "Drag and drop a file here or click" at bounding box center [686, 334] width 443 height 201
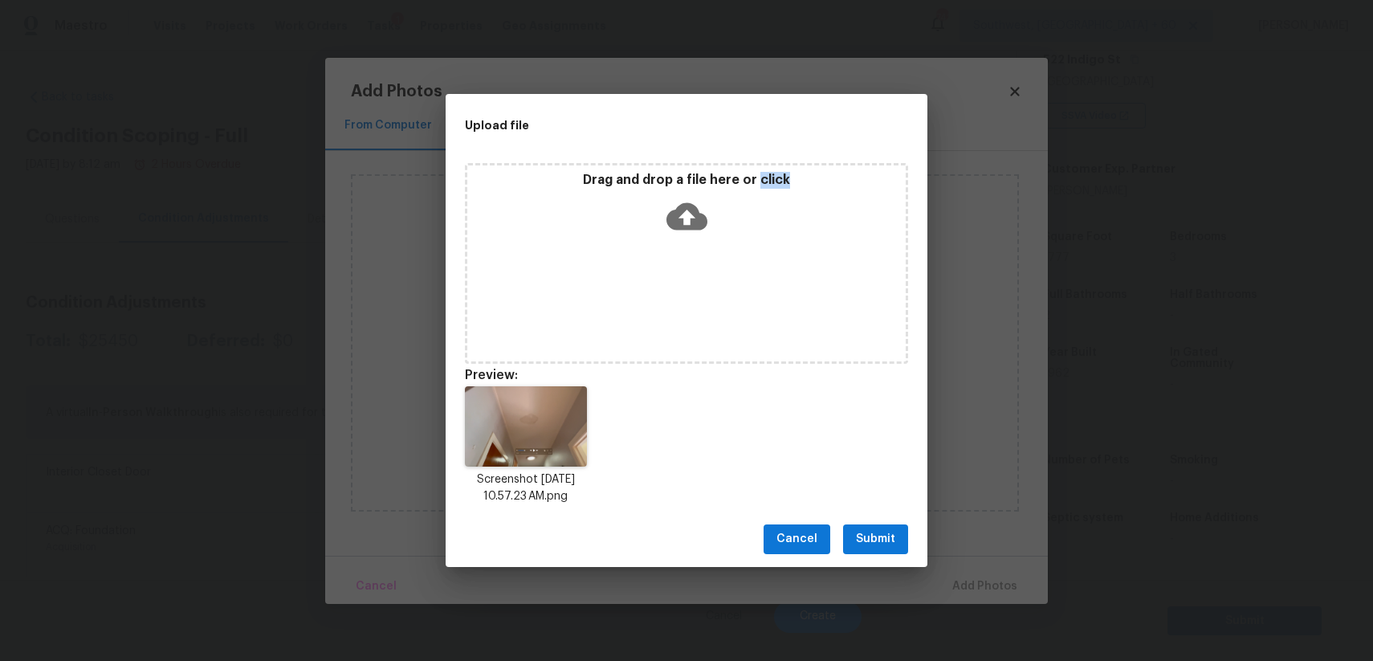
click at [890, 540] on span "Submit" at bounding box center [875, 539] width 39 height 20
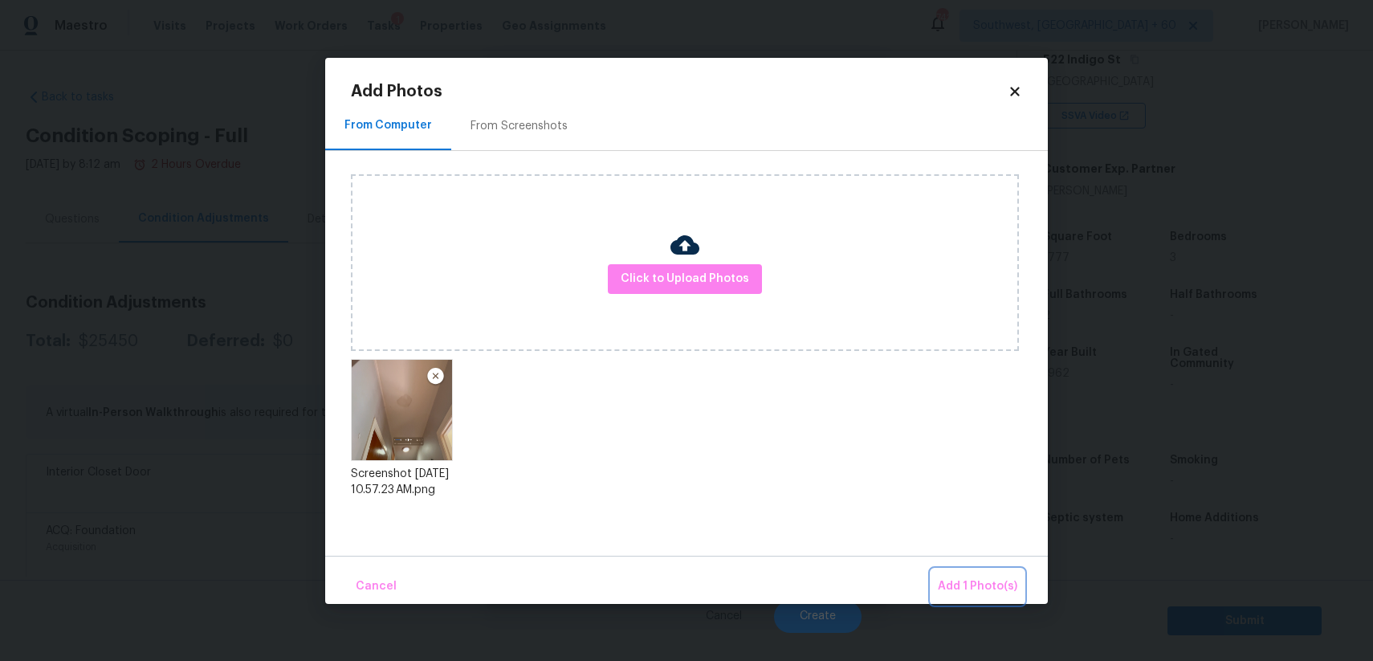
click at [967, 570] on button "Add 1 Photo(s)" at bounding box center [977, 586] width 92 height 35
click at [967, 570] on body "Maestro Visits Projects Work Orders Tasks 1 Properties Geo Assignments 742 Sout…" at bounding box center [686, 330] width 1373 height 661
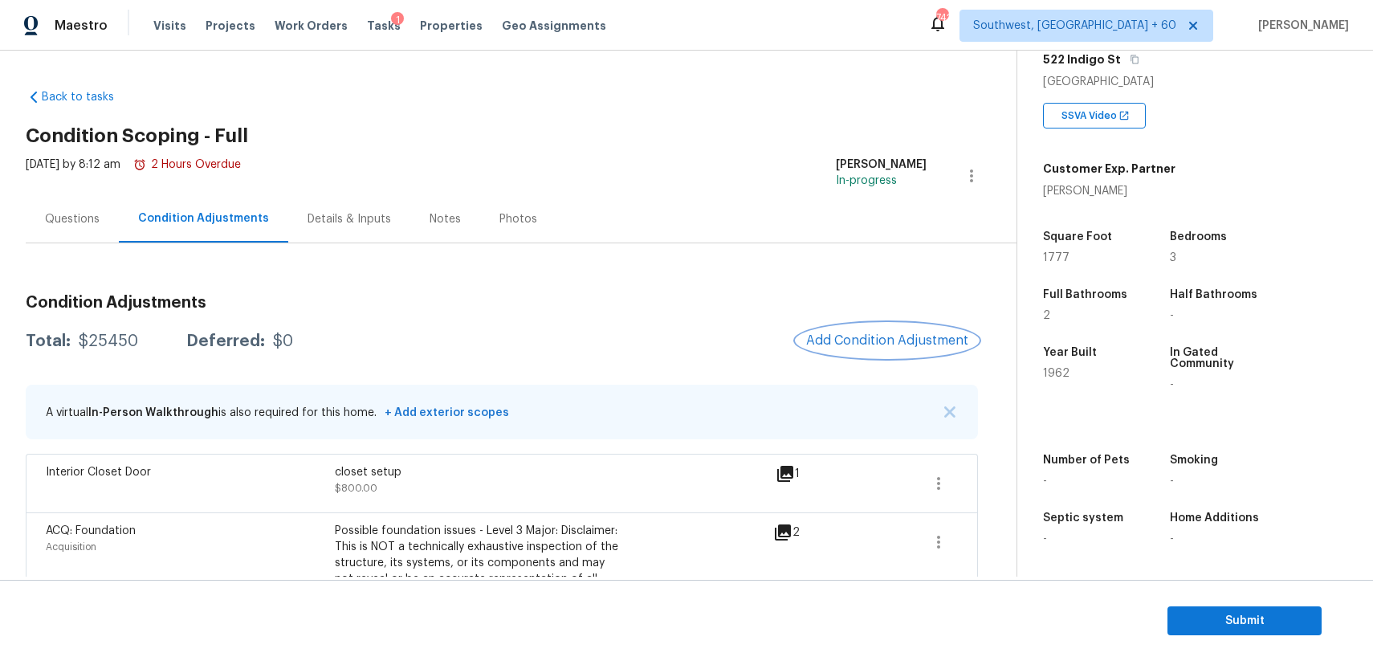
click at [877, 328] on button "Add Condition Adjustment" at bounding box center [886, 341] width 181 height 34
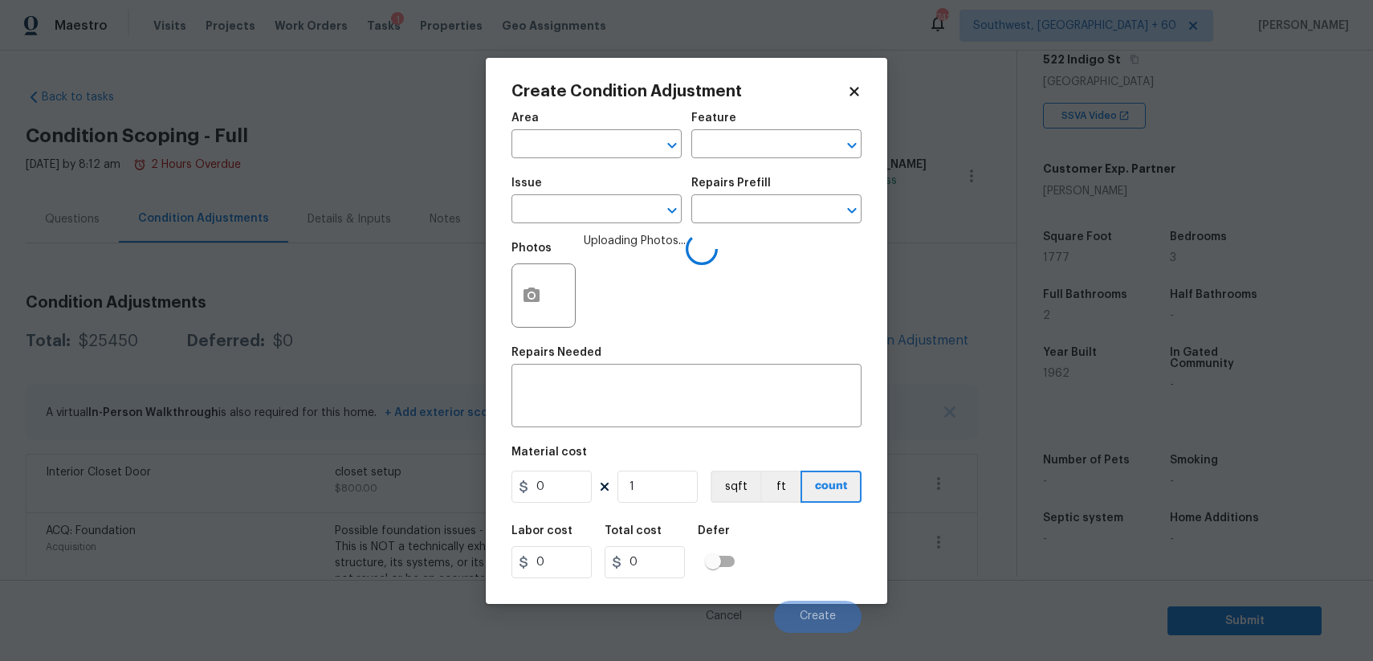
click at [685, 218] on div "Issue ​ Repairs Prefill ​" at bounding box center [686, 200] width 350 height 65
click at [620, 204] on input "text" at bounding box center [573, 210] width 125 height 25
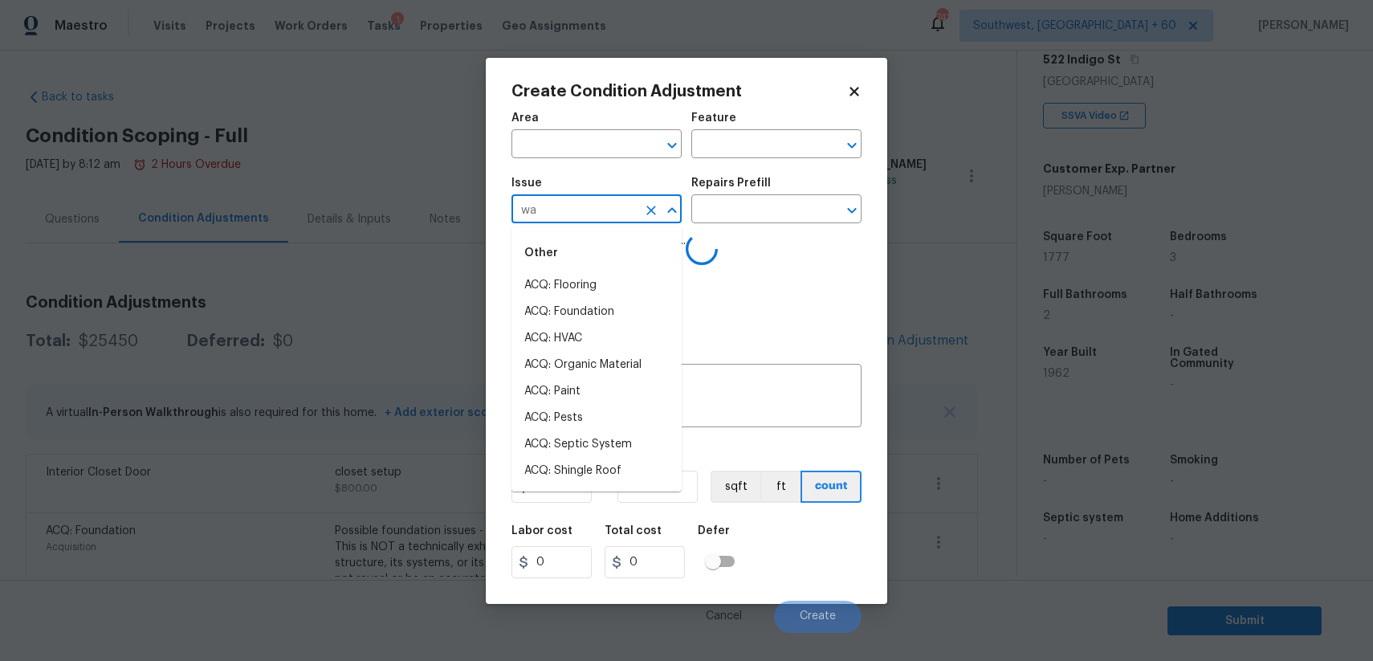
type input "wat"
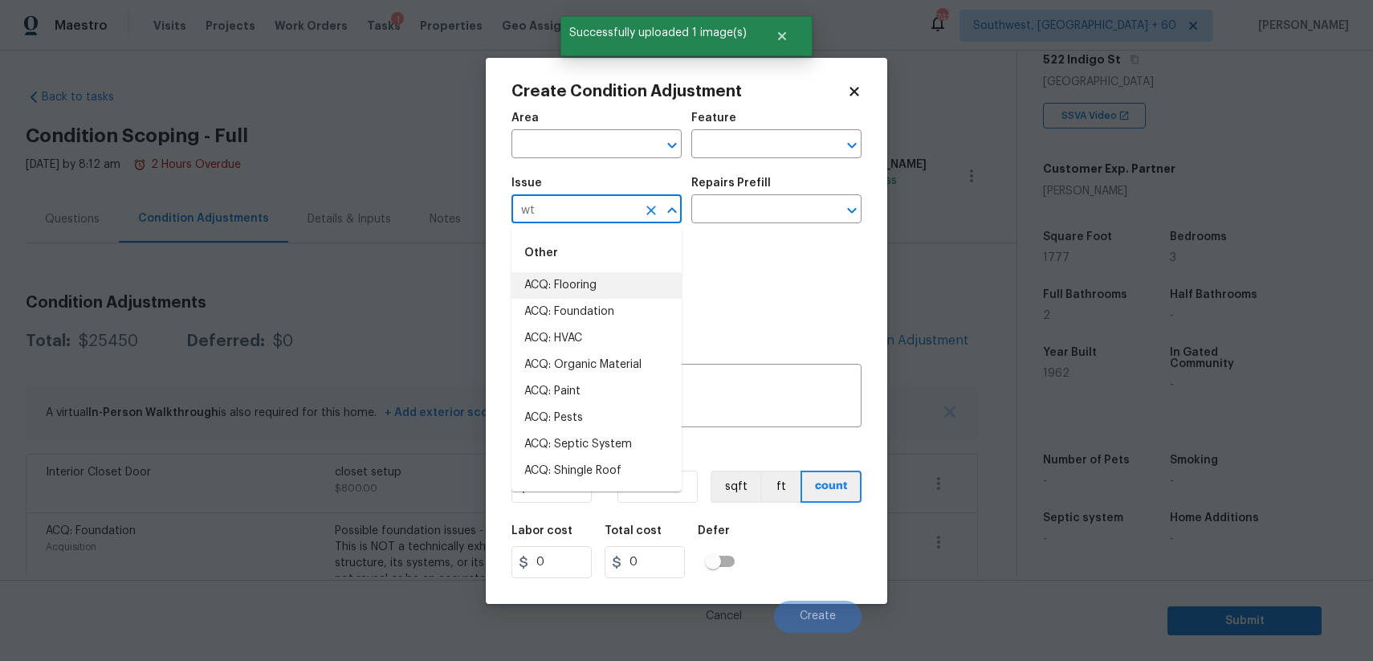
type input "wta"
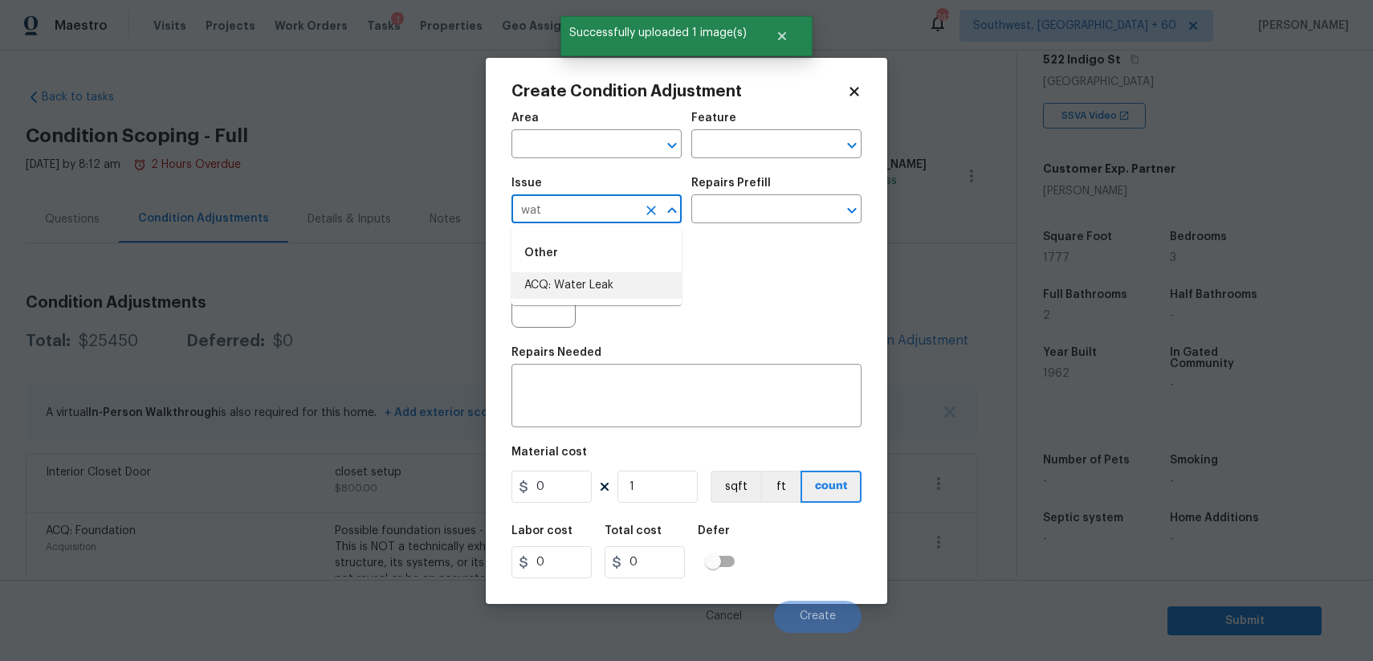
click at [629, 297] on li "ACQ: Water Leak" at bounding box center [596, 285] width 170 height 26
type input "ACQ: Water Leak"
click at [739, 224] on div "Issue ACQ: Water Leak ​ Repairs Prefill ​" at bounding box center [686, 200] width 350 height 65
click at [768, 202] on input "text" at bounding box center [753, 210] width 125 height 25
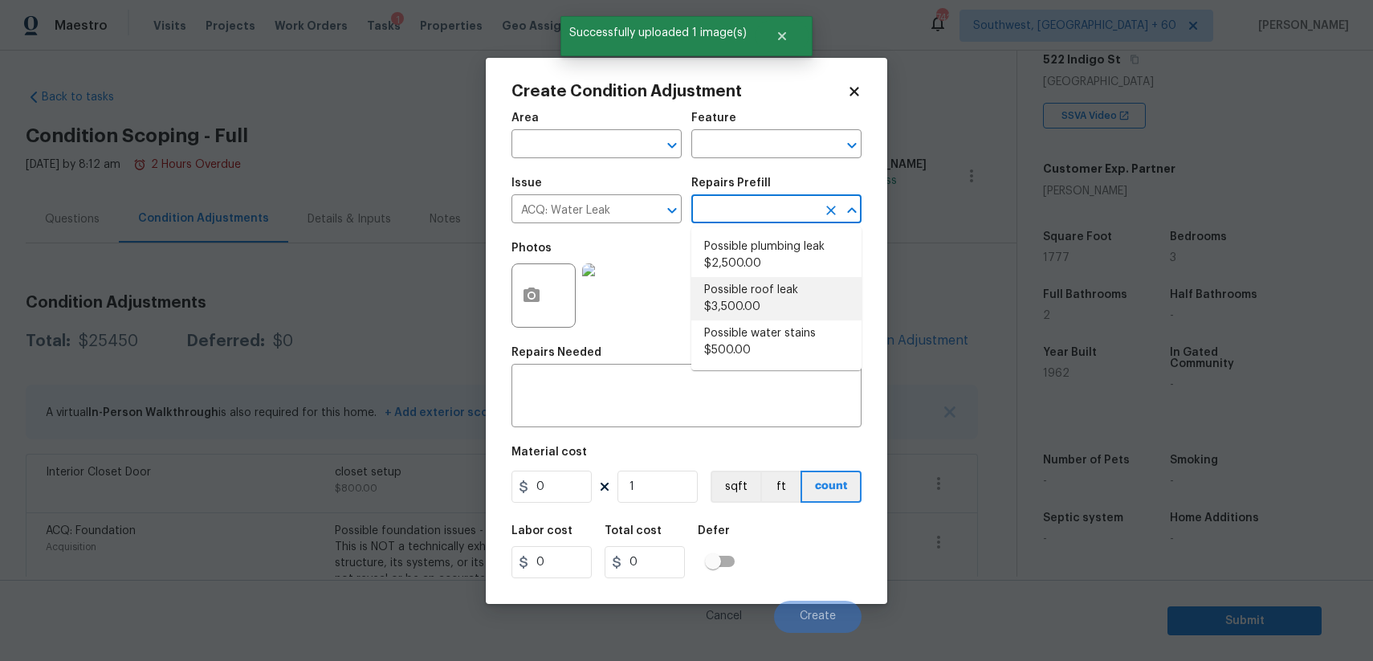
click at [783, 291] on li "Possible roof leak $3,500.00" at bounding box center [776, 298] width 170 height 43
type input "Acquisition"
type textarea "Acquisition Scope: Possible roof leak"
type input "3500"
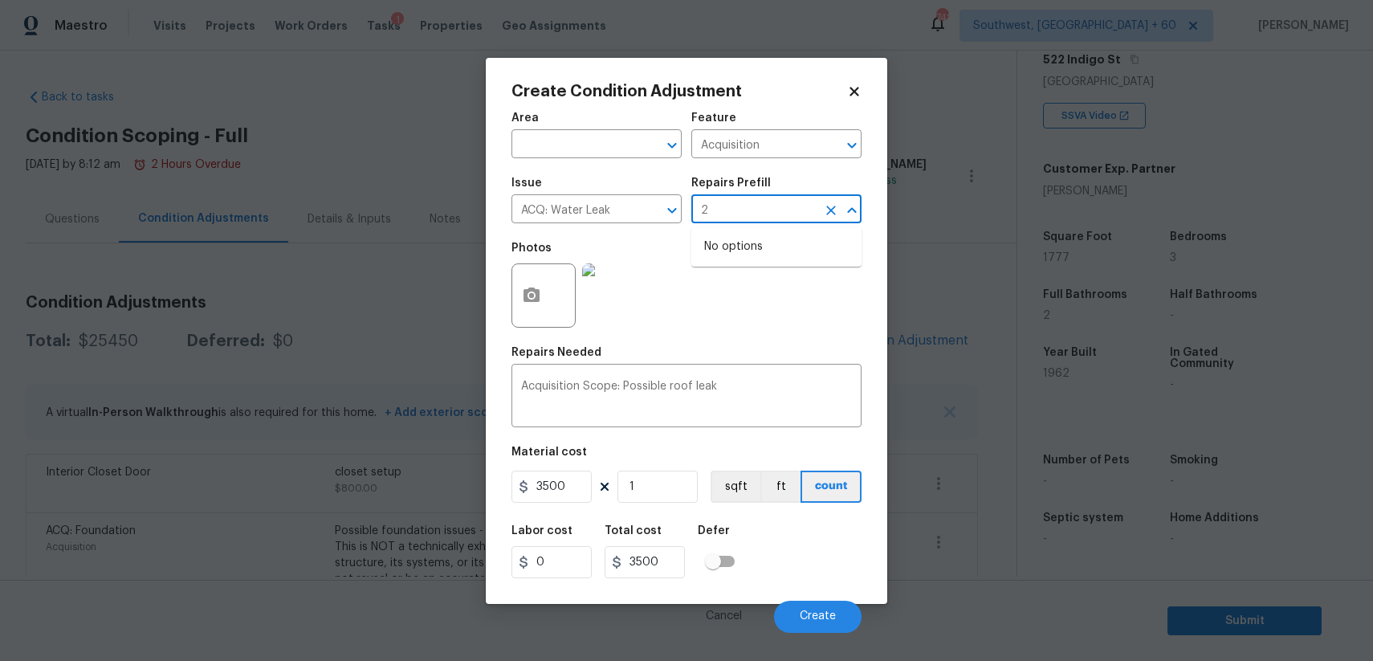
type input "2"
click at [540, 476] on input "3500" at bounding box center [551, 486] width 80 height 32
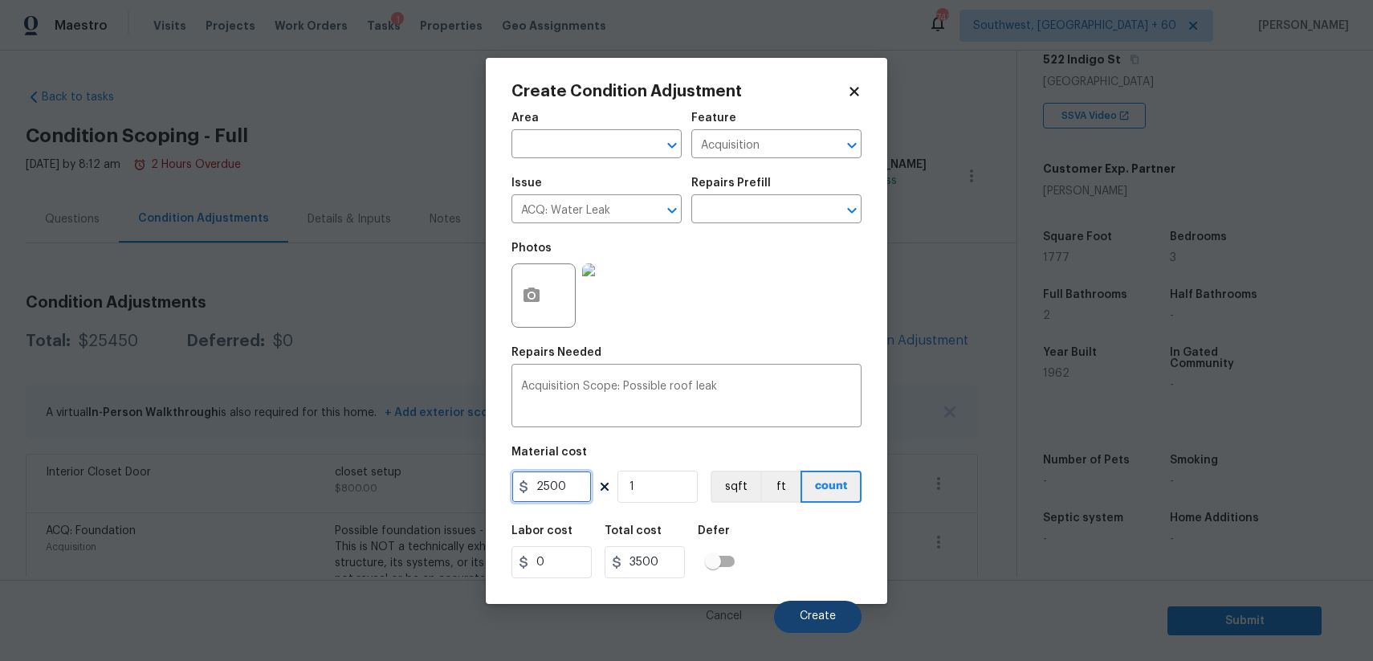
type input "2500"
click at [806, 617] on span "Create" at bounding box center [818, 616] width 36 height 12
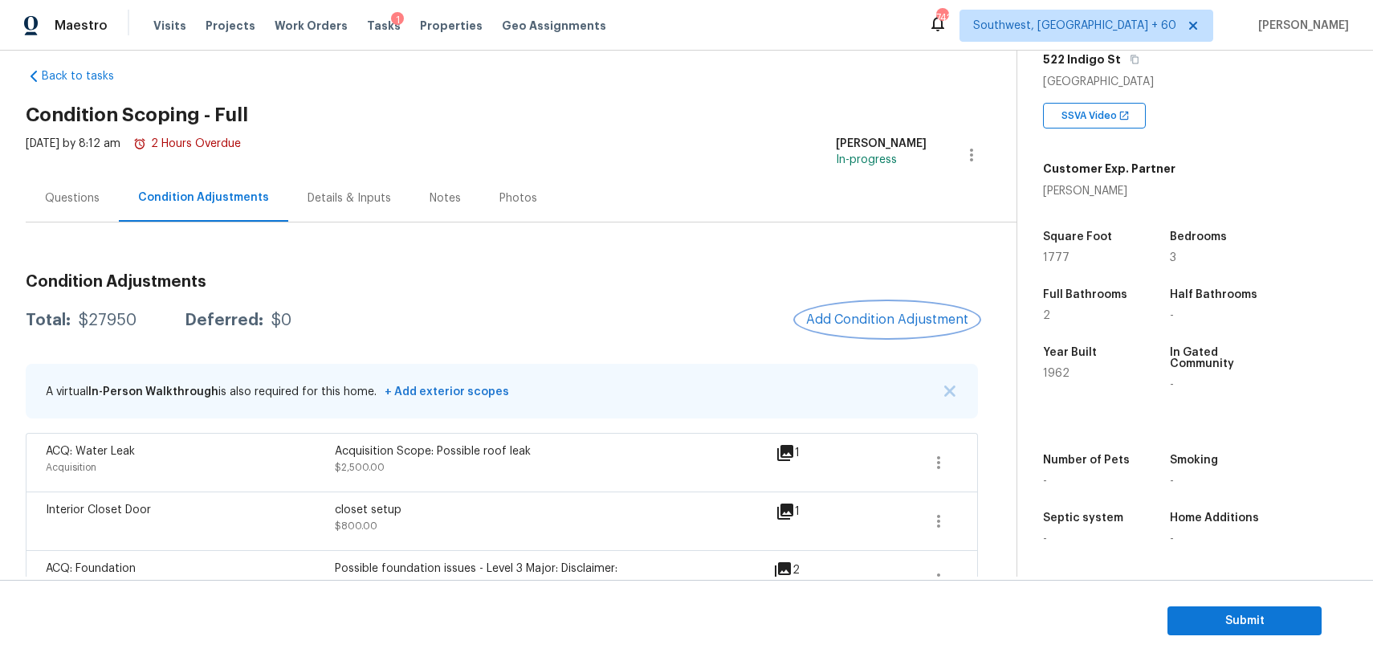
scroll to position [29, 0]
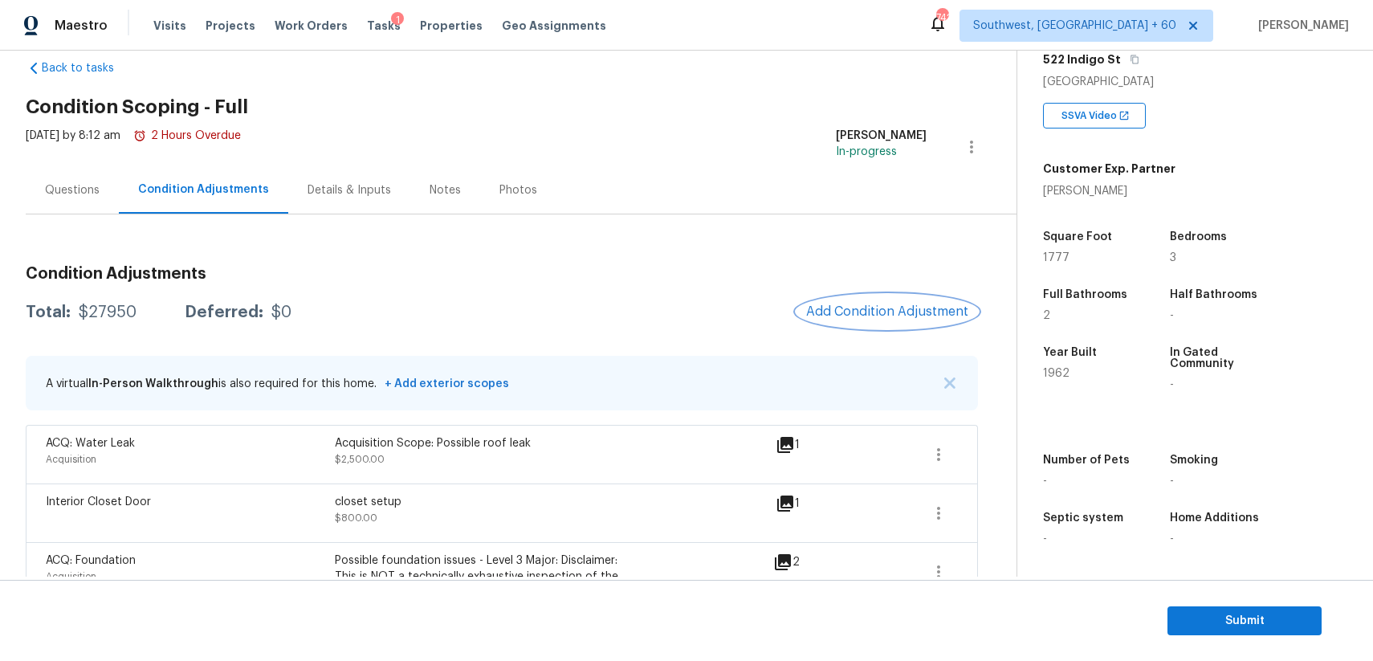
click at [913, 303] on button "Add Condition Adjustment" at bounding box center [886, 312] width 181 height 34
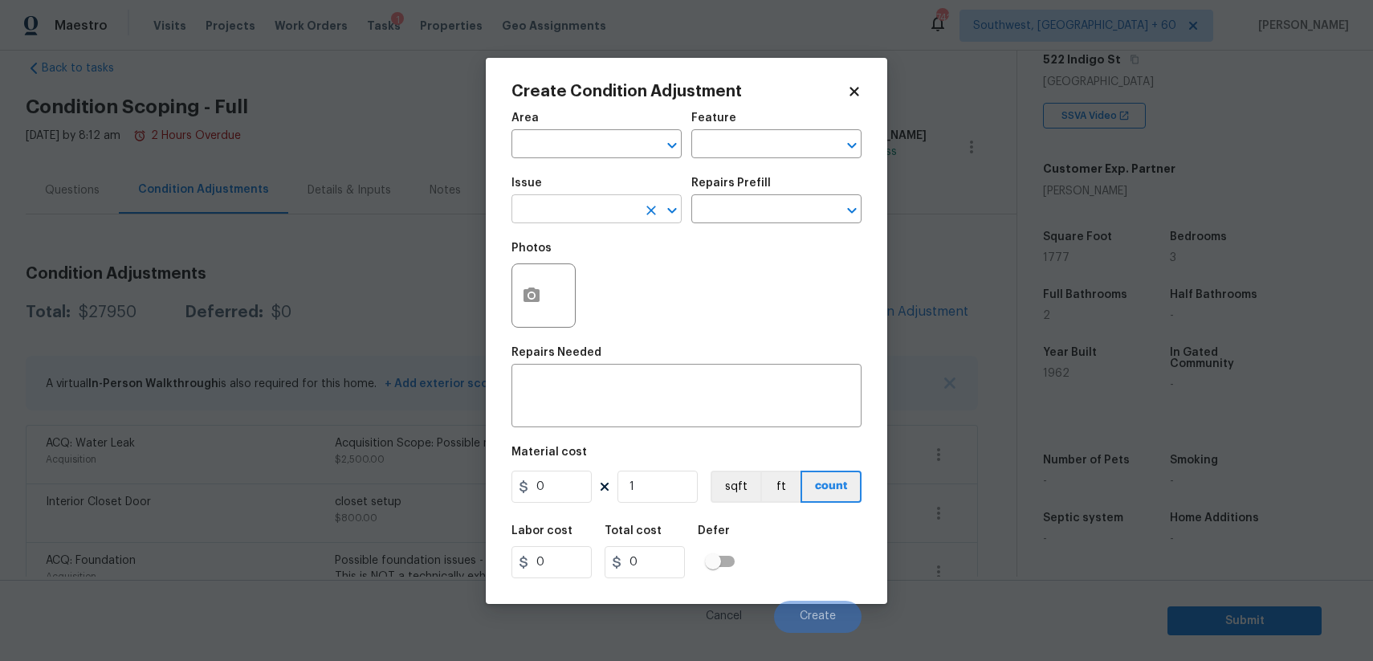
click at [577, 203] on input "text" at bounding box center [573, 210] width 125 height 25
click at [580, 266] on div "Other" at bounding box center [596, 253] width 170 height 39
click at [593, 284] on li "Interior Closet Door" at bounding box center [596, 285] width 170 height 26
type input "Interior Closet Door"
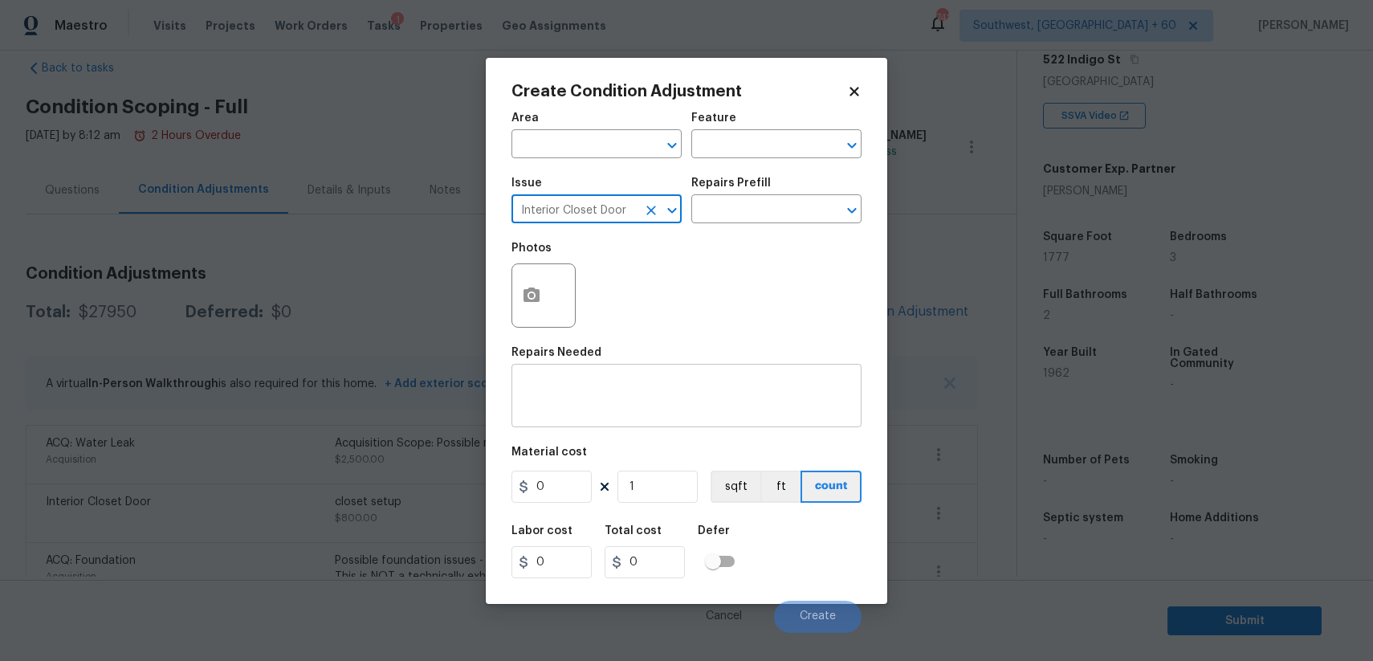
click at [619, 413] on textarea at bounding box center [686, 398] width 331 height 34
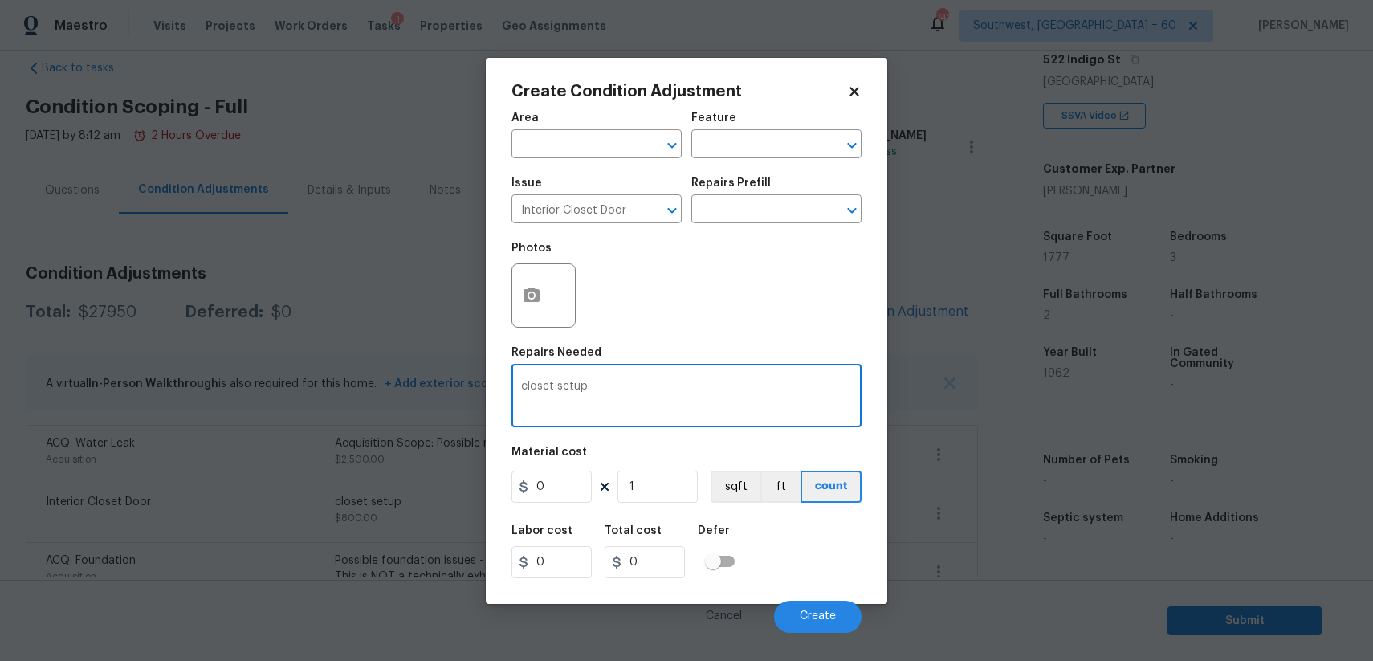
type textarea "closet setup"
click at [534, 487] on input "0" at bounding box center [551, 486] width 80 height 32
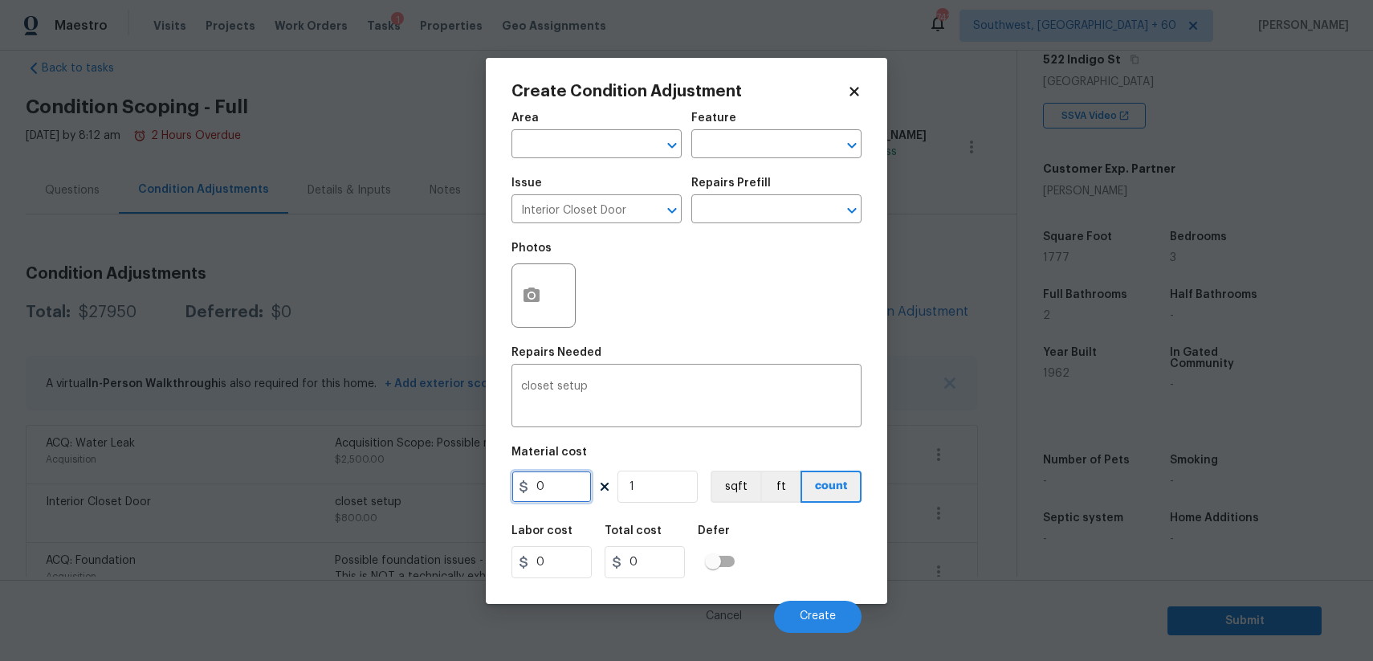
click at [534, 487] on input "0" at bounding box center [551, 486] width 80 height 32
type input "800"
click at [530, 277] on button "button" at bounding box center [531, 295] width 39 height 63
type input "800"
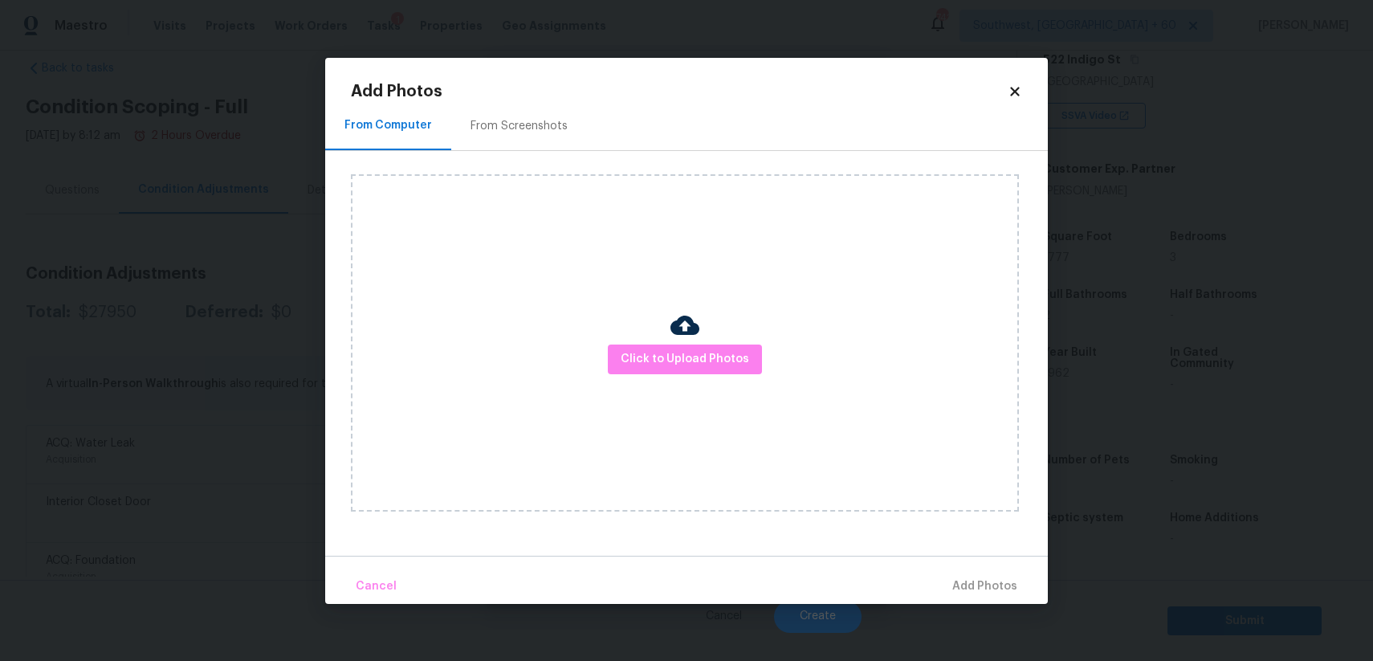
click at [645, 339] on div "Click to Upload Photos" at bounding box center [685, 342] width 668 height 337
click at [658, 355] on span "Click to Upload Photos" at bounding box center [685, 359] width 128 height 20
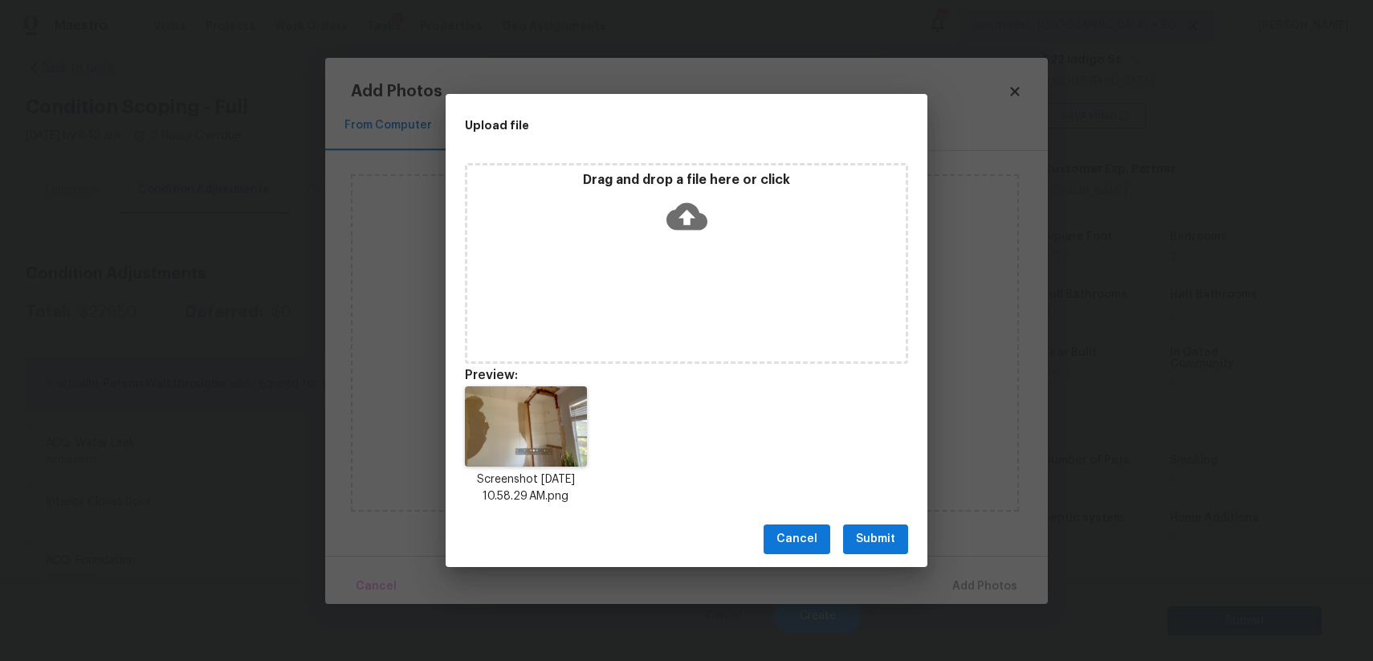
click at [875, 540] on span "Submit" at bounding box center [875, 539] width 39 height 20
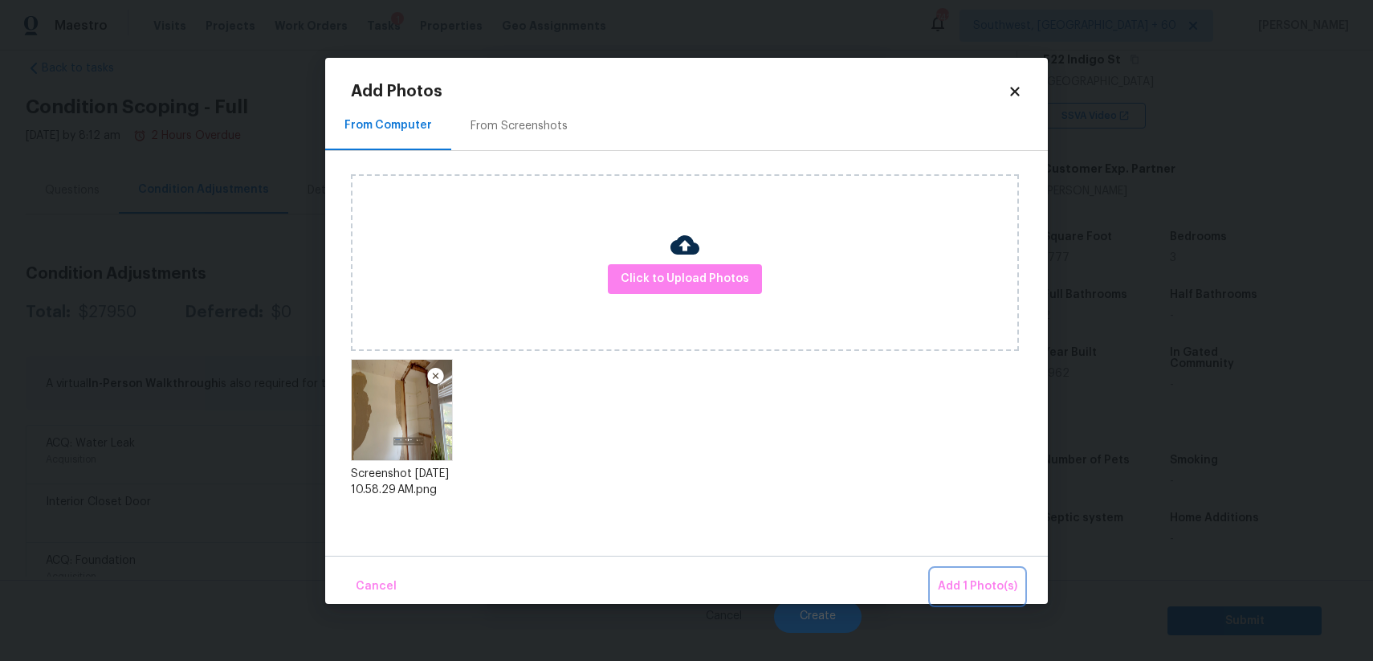
click at [983, 588] on span "Add 1 Photo(s)" at bounding box center [977, 586] width 79 height 20
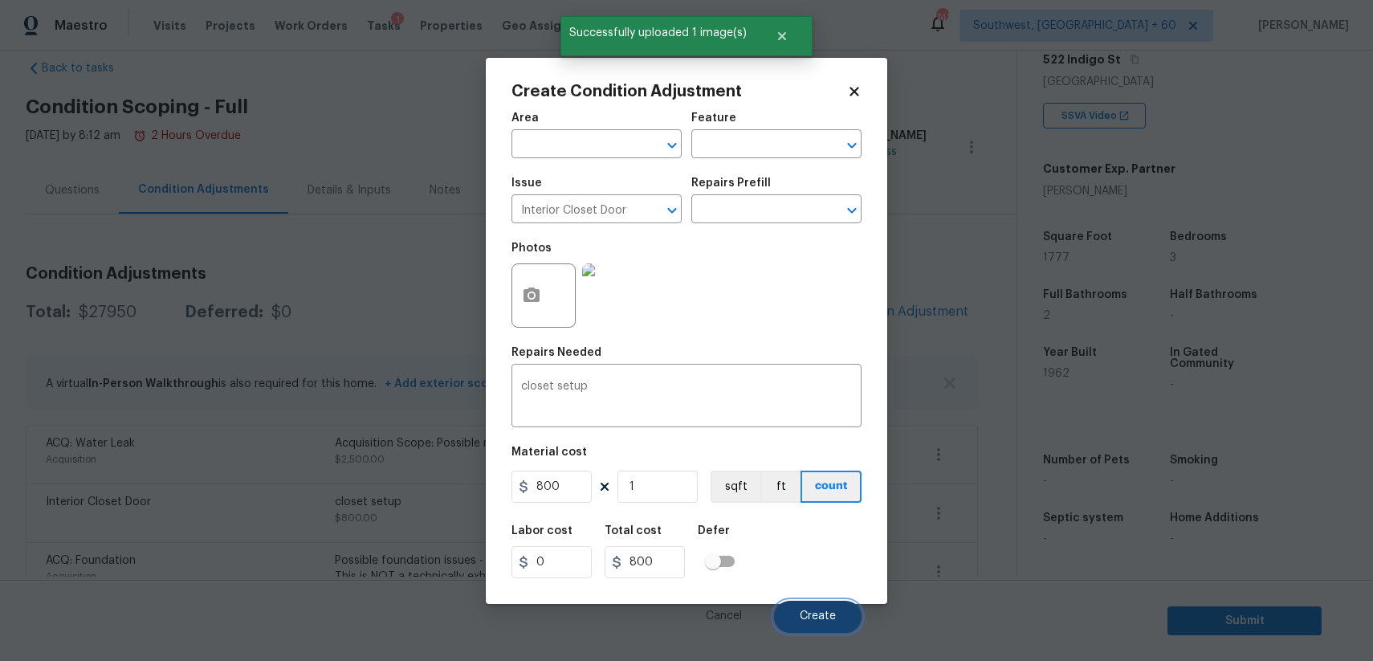
click at [815, 605] on button "Create" at bounding box center [818, 617] width 88 height 32
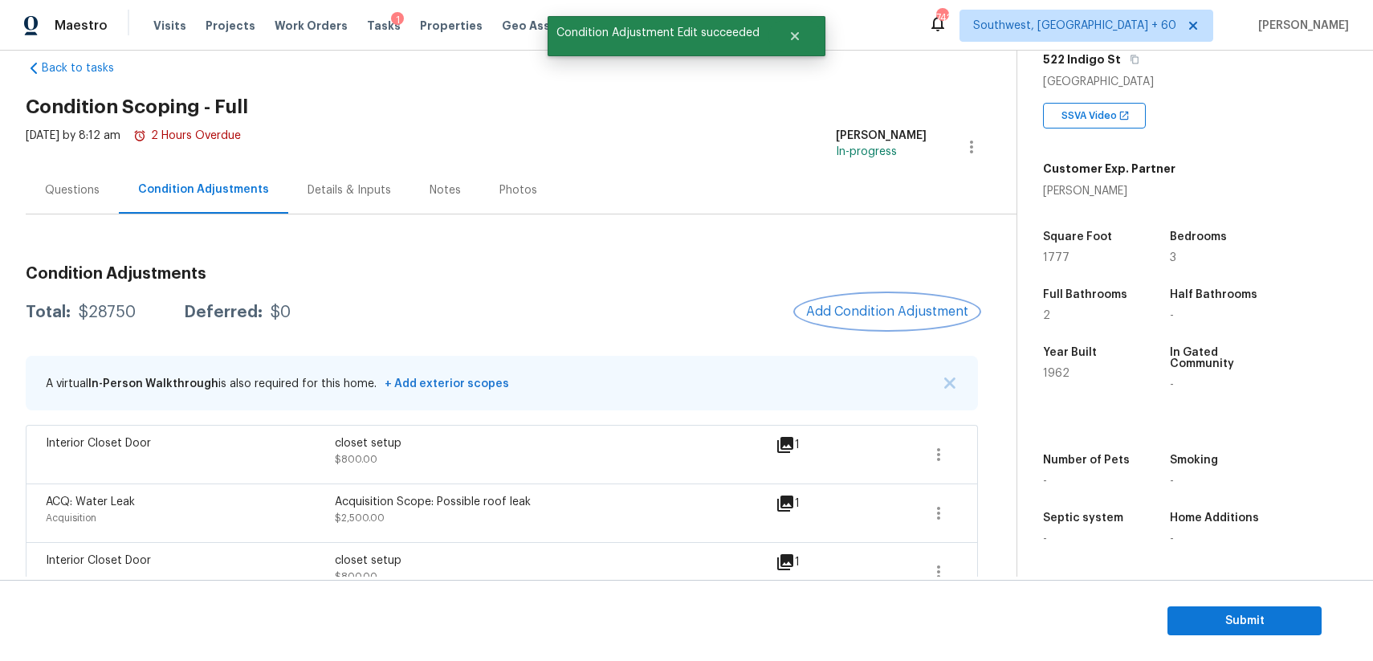
click at [868, 299] on button "Add Condition Adjustment" at bounding box center [886, 312] width 181 height 34
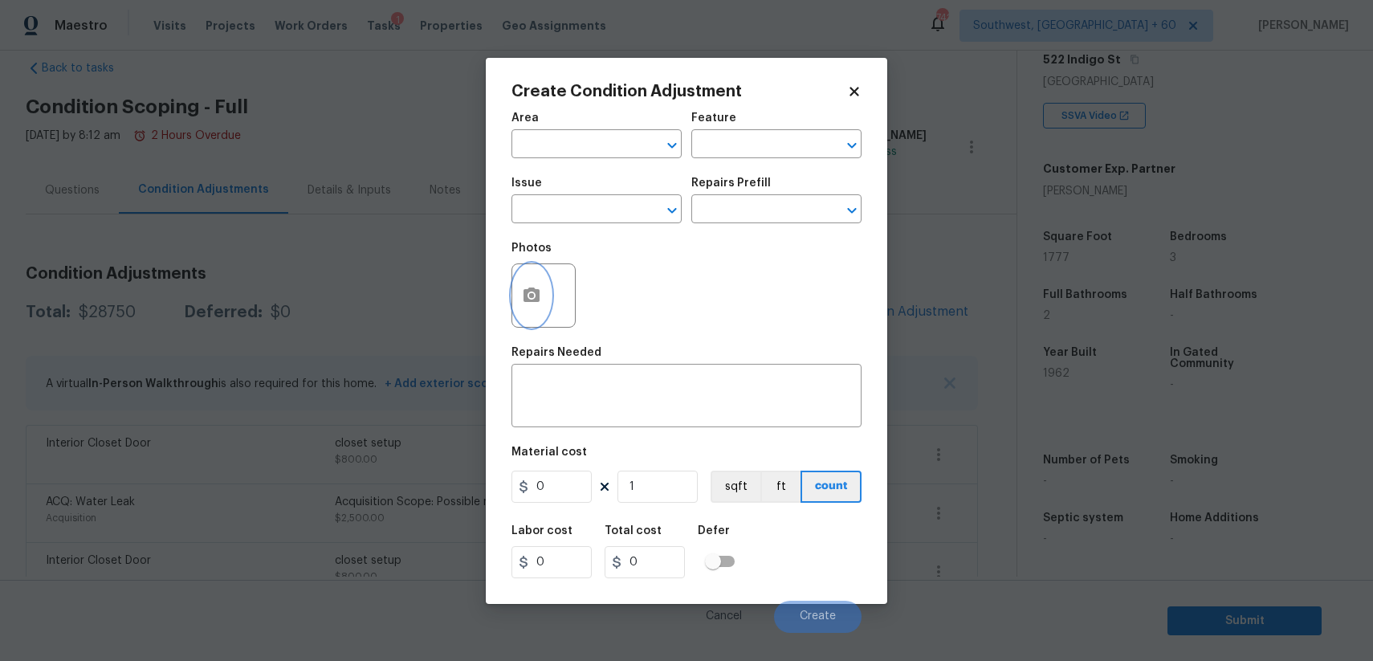
click at [530, 287] on icon "button" at bounding box center [531, 294] width 16 height 14
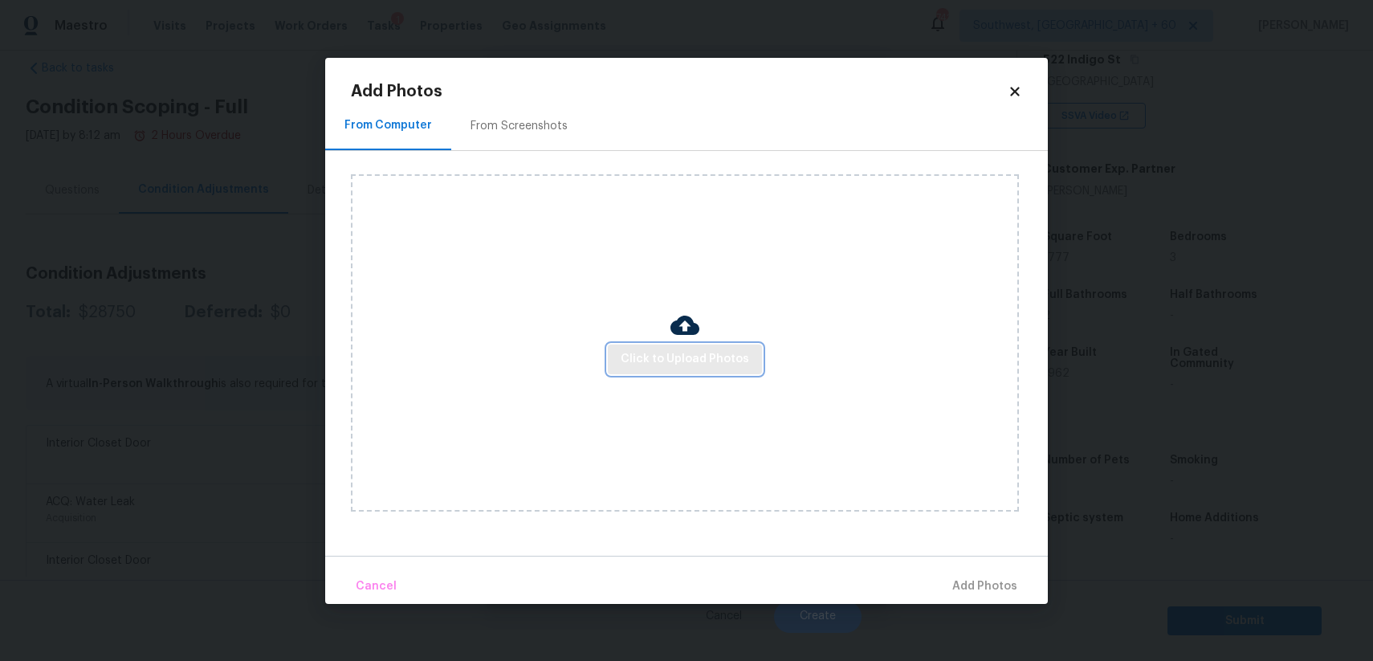
click at [679, 356] on span "Click to Upload Photos" at bounding box center [685, 359] width 128 height 20
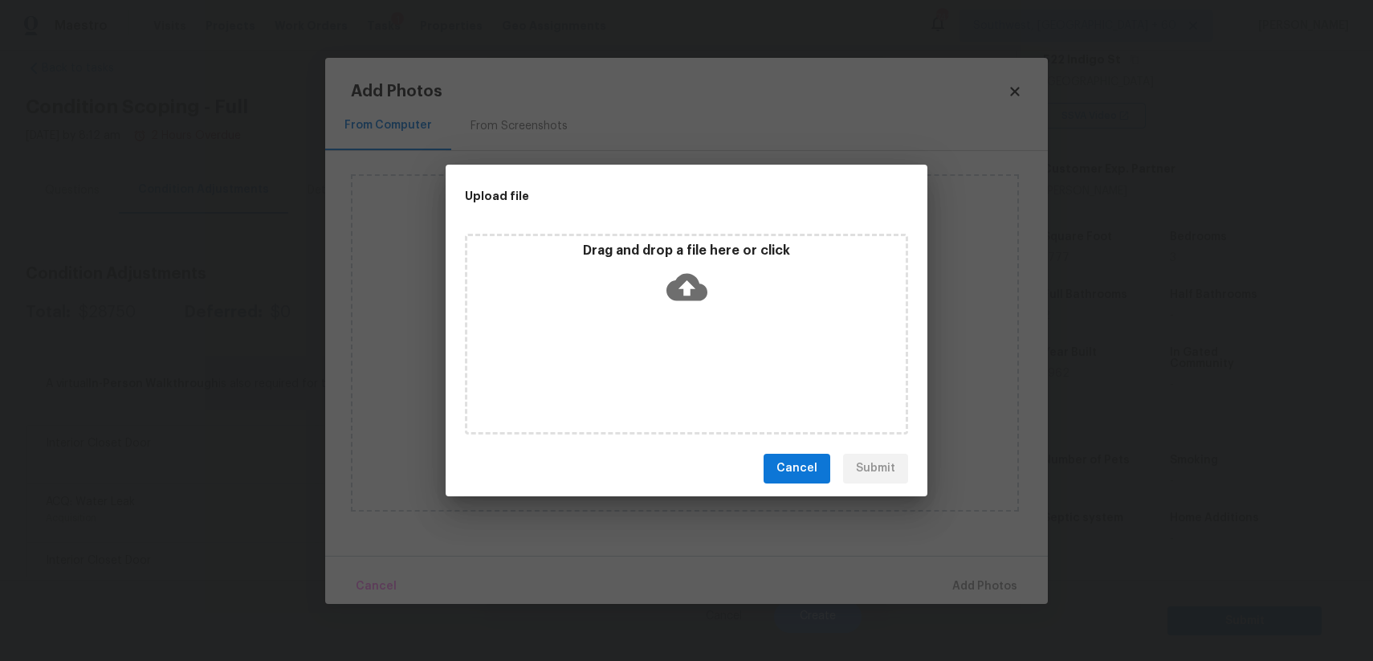
click at [1174, 541] on div "Upload file Drag and drop a file here or click Cancel Submit" at bounding box center [686, 330] width 1373 height 661
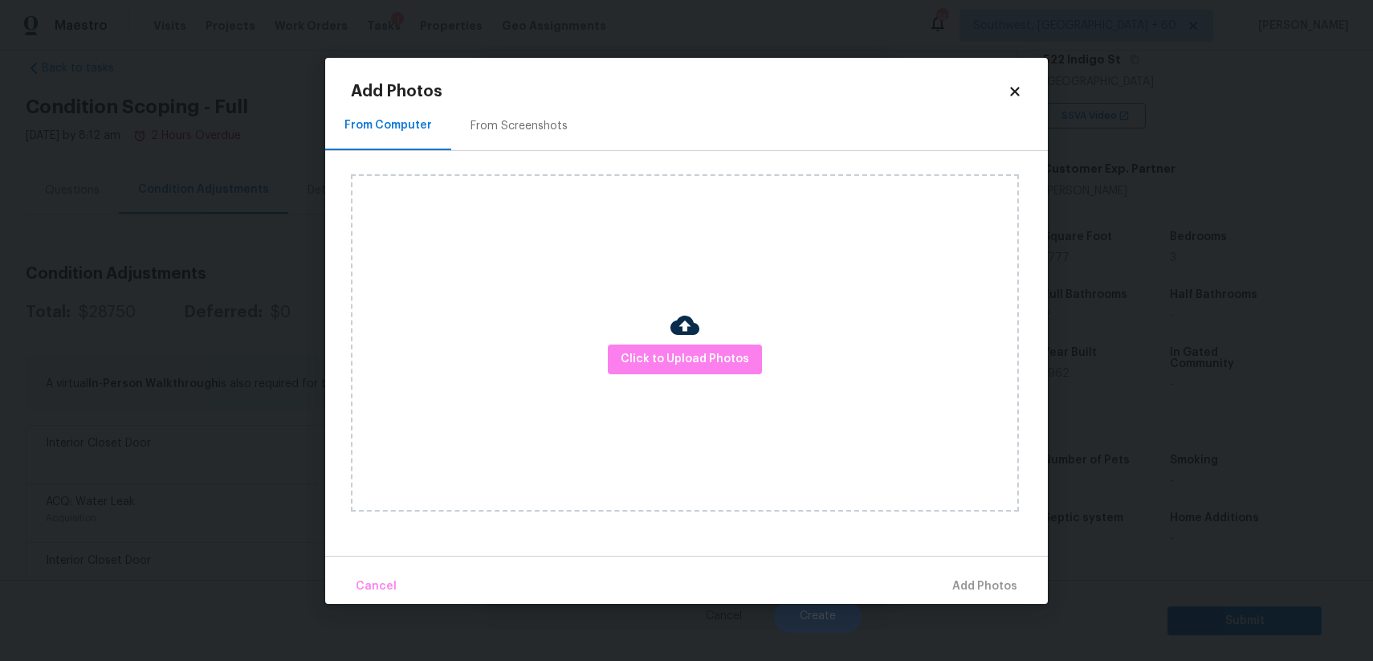
click at [1174, 541] on div "Upload file Drag and drop a file here or click Cancel Submit" at bounding box center [686, 330] width 1373 height 661
click at [1181, 559] on body "Maestro Visits Projects Work Orders Tasks 1 Properties Geo Assignments 742 Sout…" at bounding box center [686, 330] width 1373 height 661
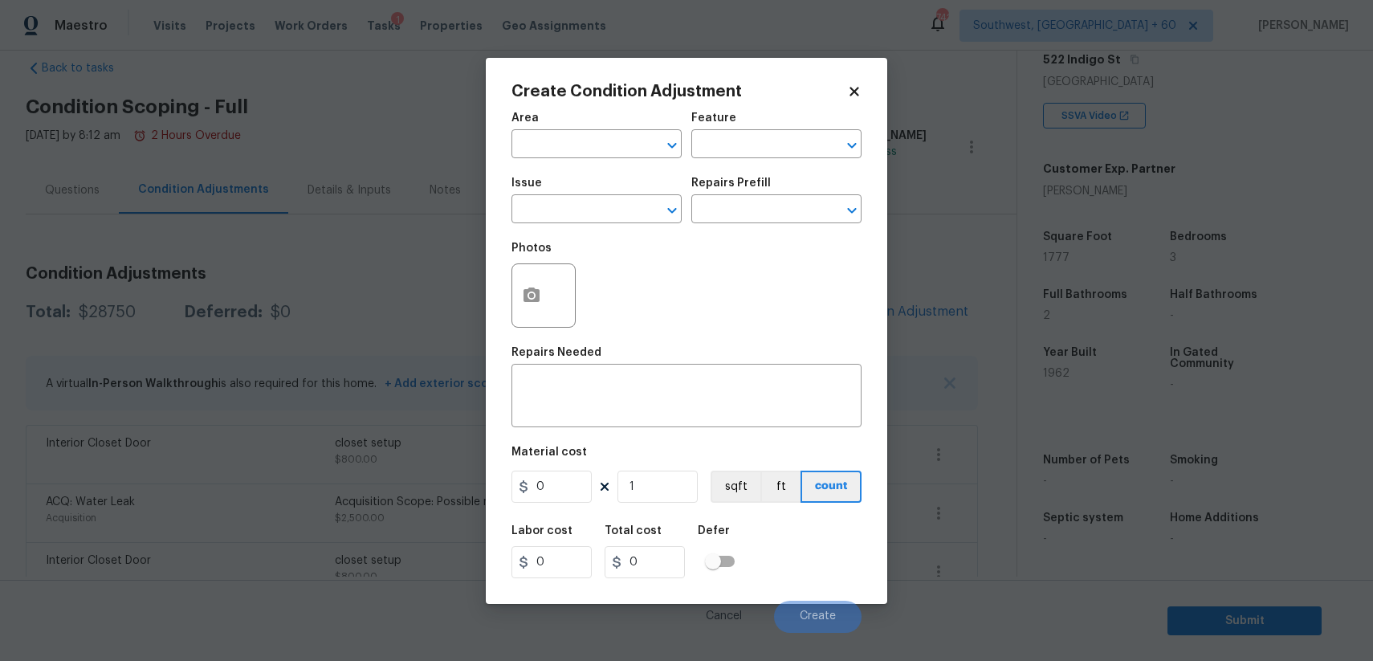
click at [851, 70] on div "Create Condition Adjustment Area ​ Feature ​ Issue ​ Repairs Prefill ​ Photos R…" at bounding box center [686, 331] width 401 height 546
click at [853, 96] on icon at bounding box center [854, 91] width 14 height 14
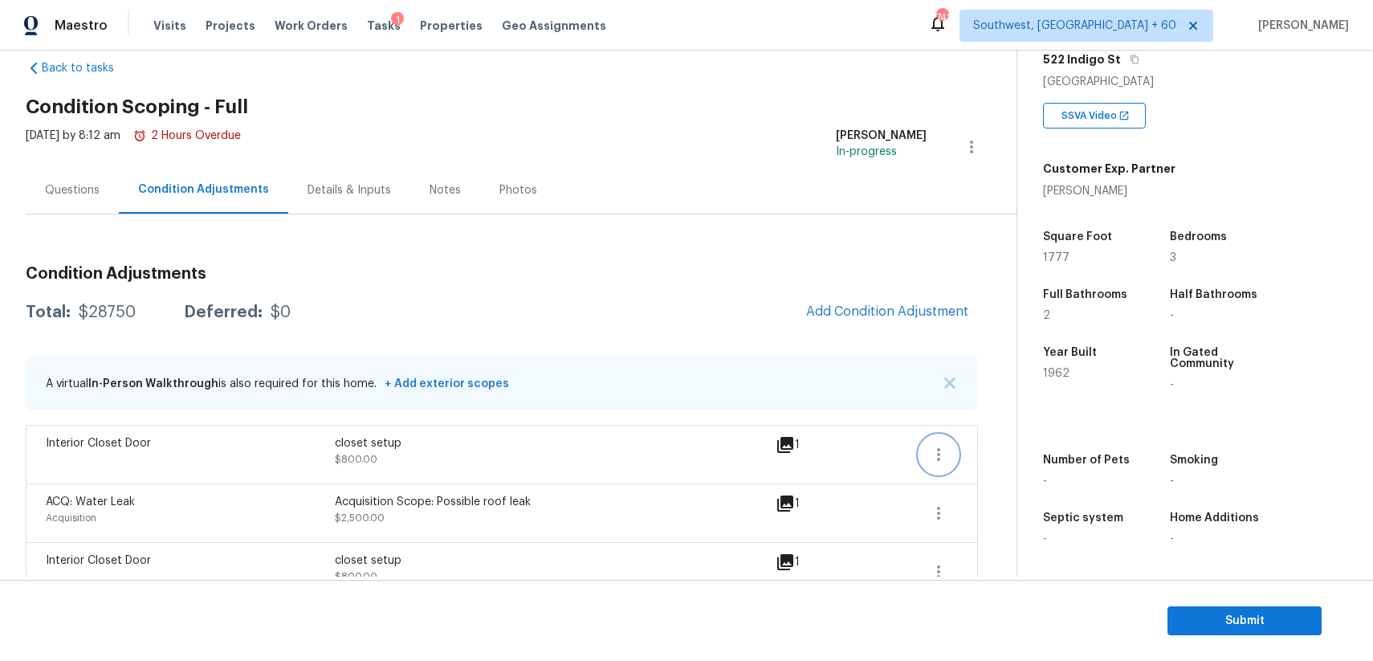
click at [925, 456] on button "button" at bounding box center [938, 454] width 39 height 39
click at [996, 448] on div "Edit" at bounding box center [1029, 451] width 125 height 16
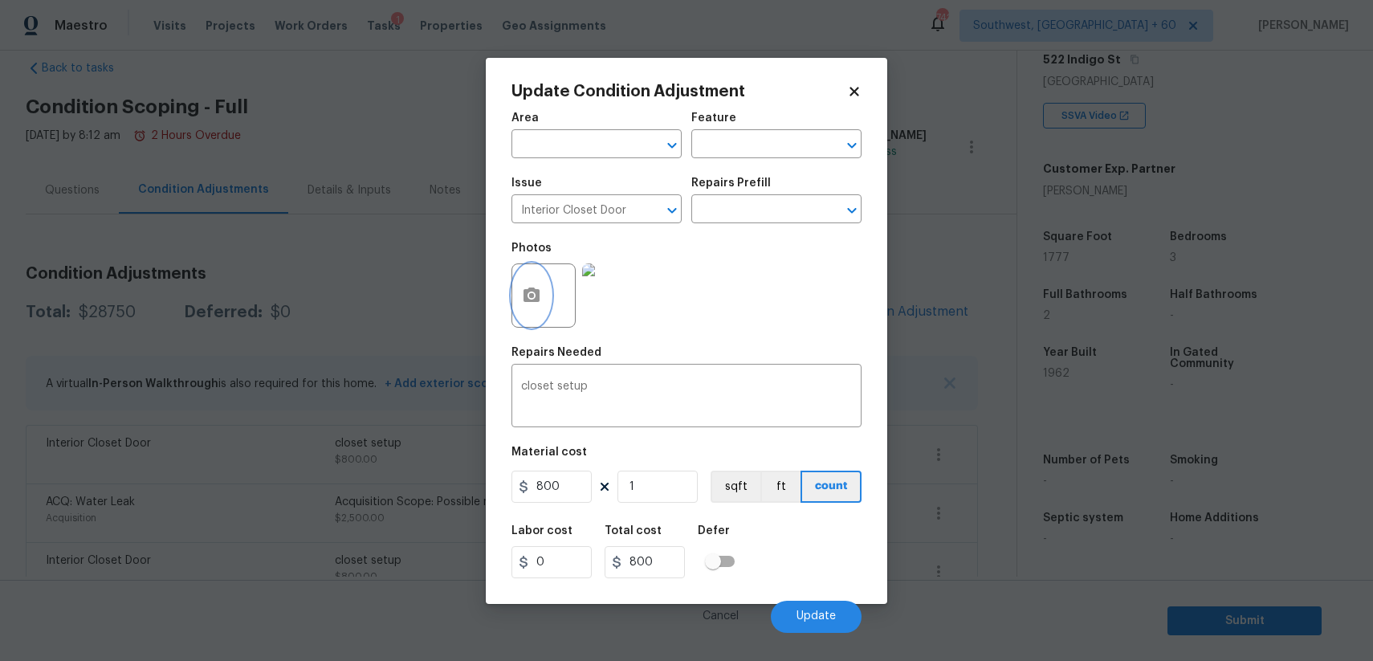
click at [539, 286] on icon "button" at bounding box center [531, 295] width 19 height 19
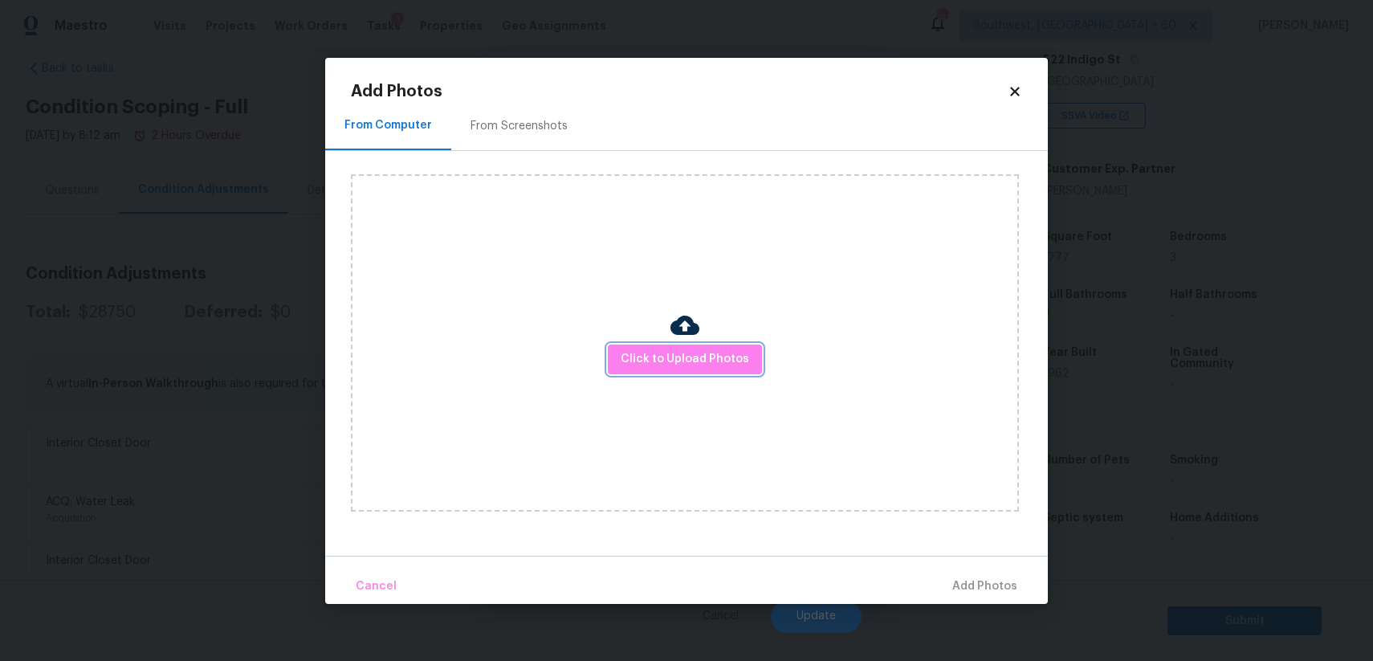
click at [704, 353] on span "Click to Upload Photos" at bounding box center [685, 359] width 128 height 20
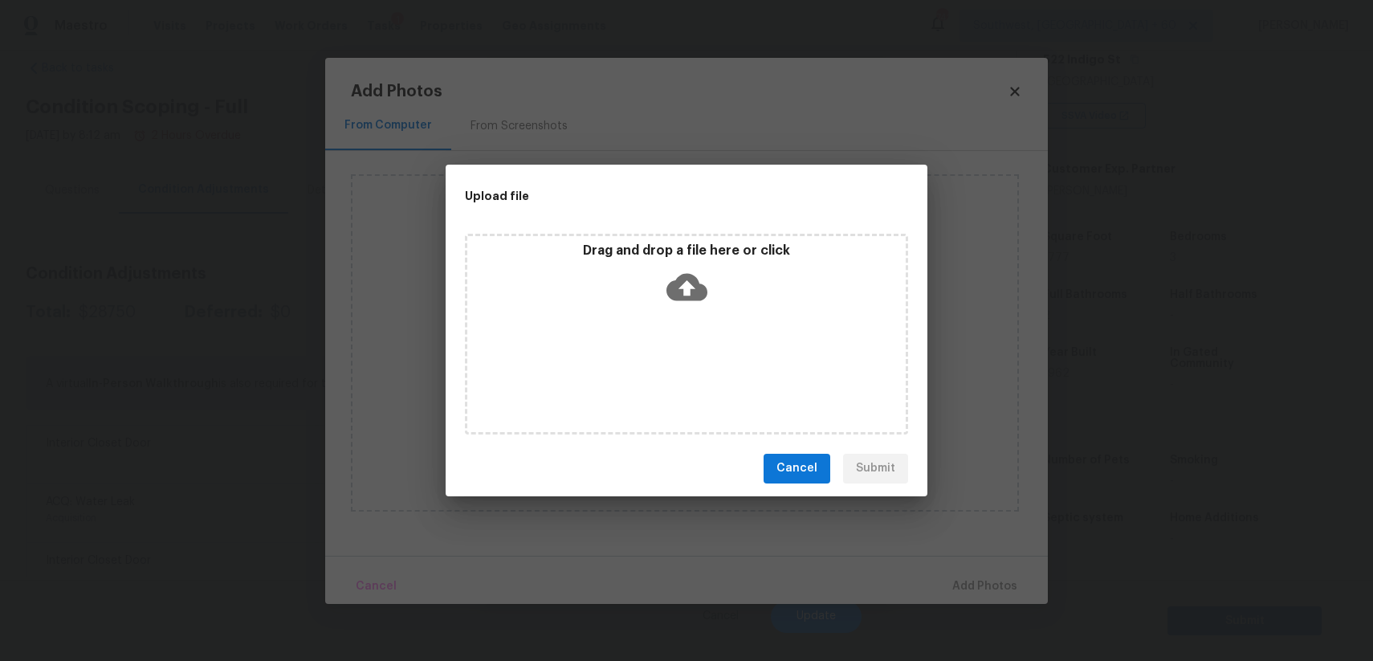
click at [704, 353] on div "Drag and drop a file here or click" at bounding box center [686, 334] width 443 height 201
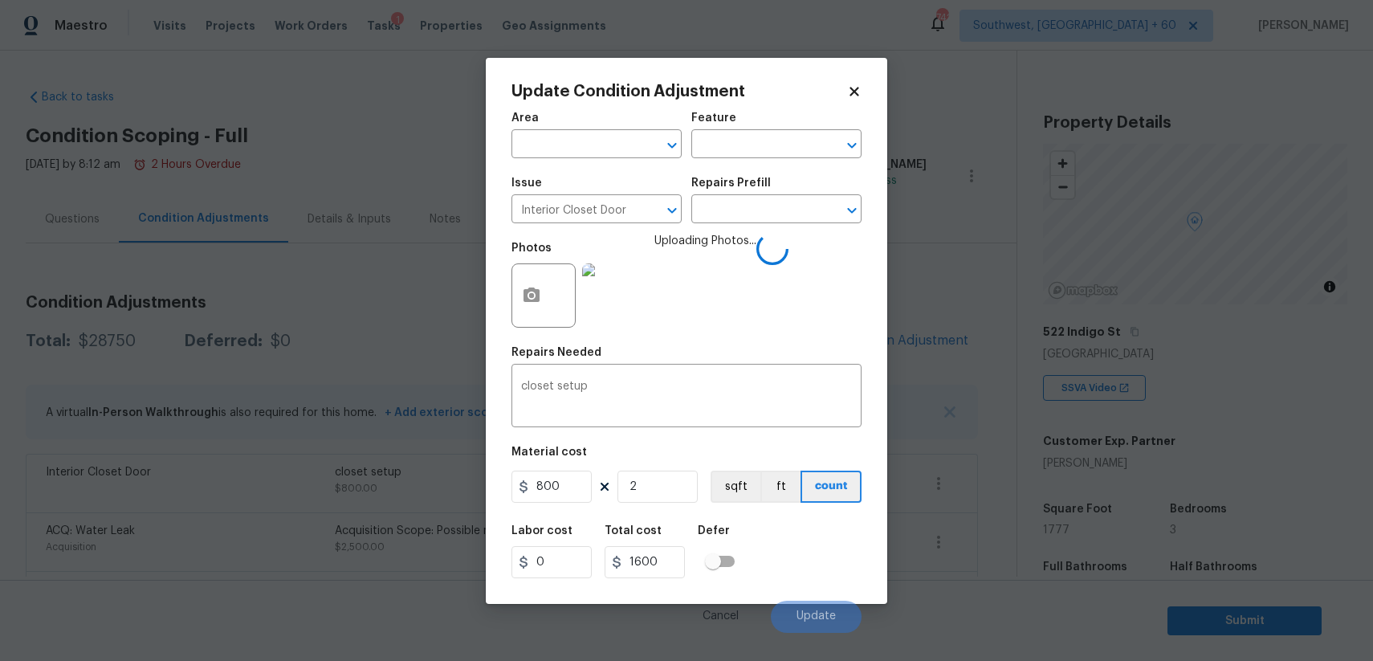
scroll to position [272, 0]
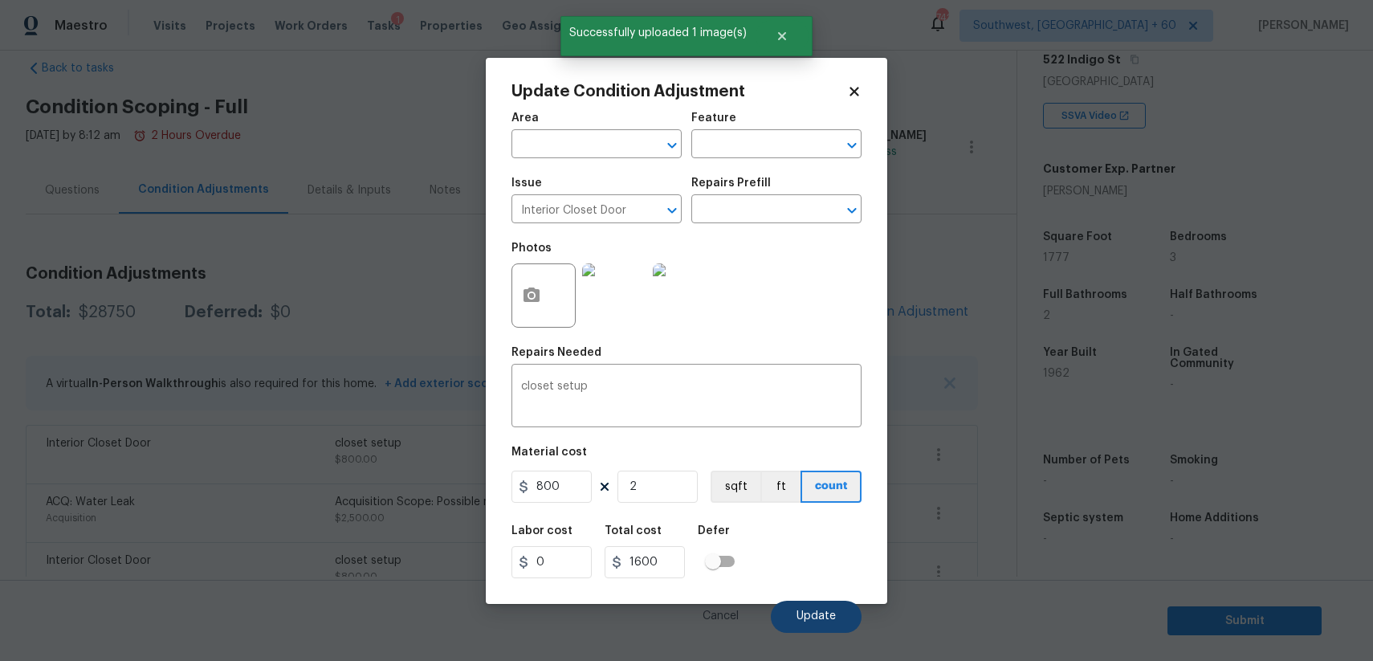
type input "2"
click at [834, 616] on span "Update" at bounding box center [815, 616] width 39 height 12
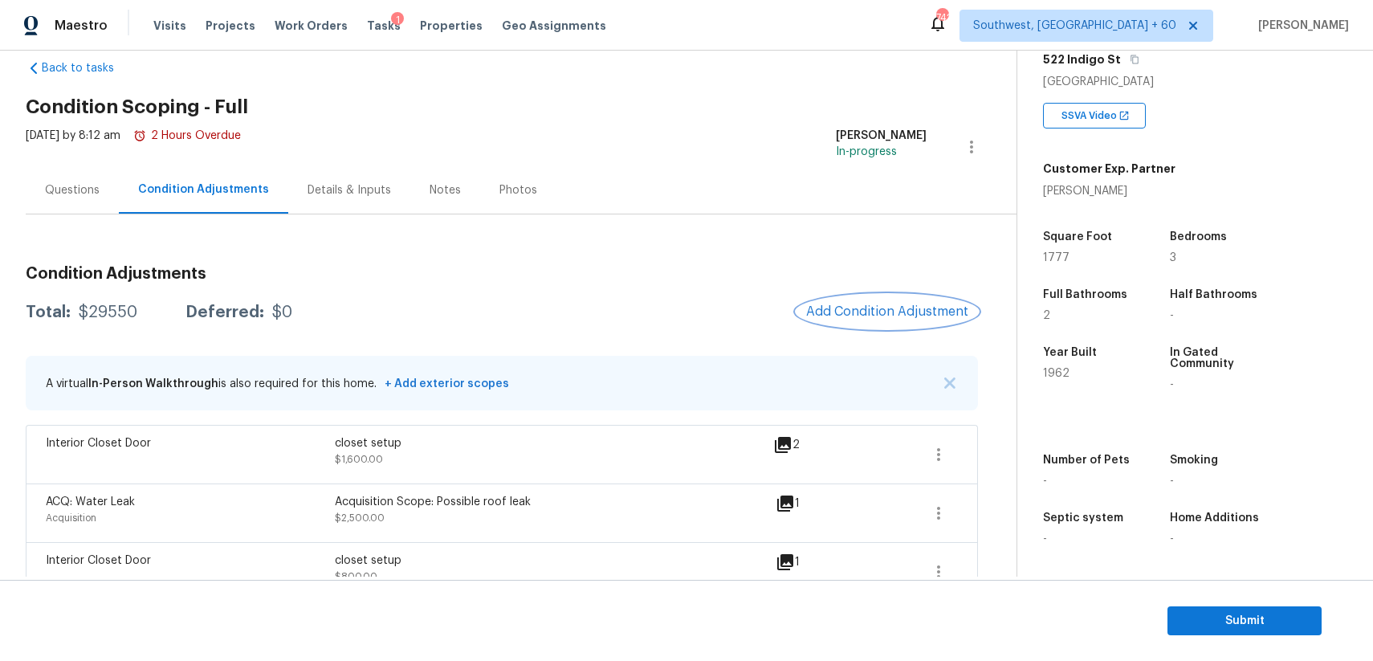
click at [910, 307] on span "Add Condition Adjustment" at bounding box center [887, 311] width 162 height 14
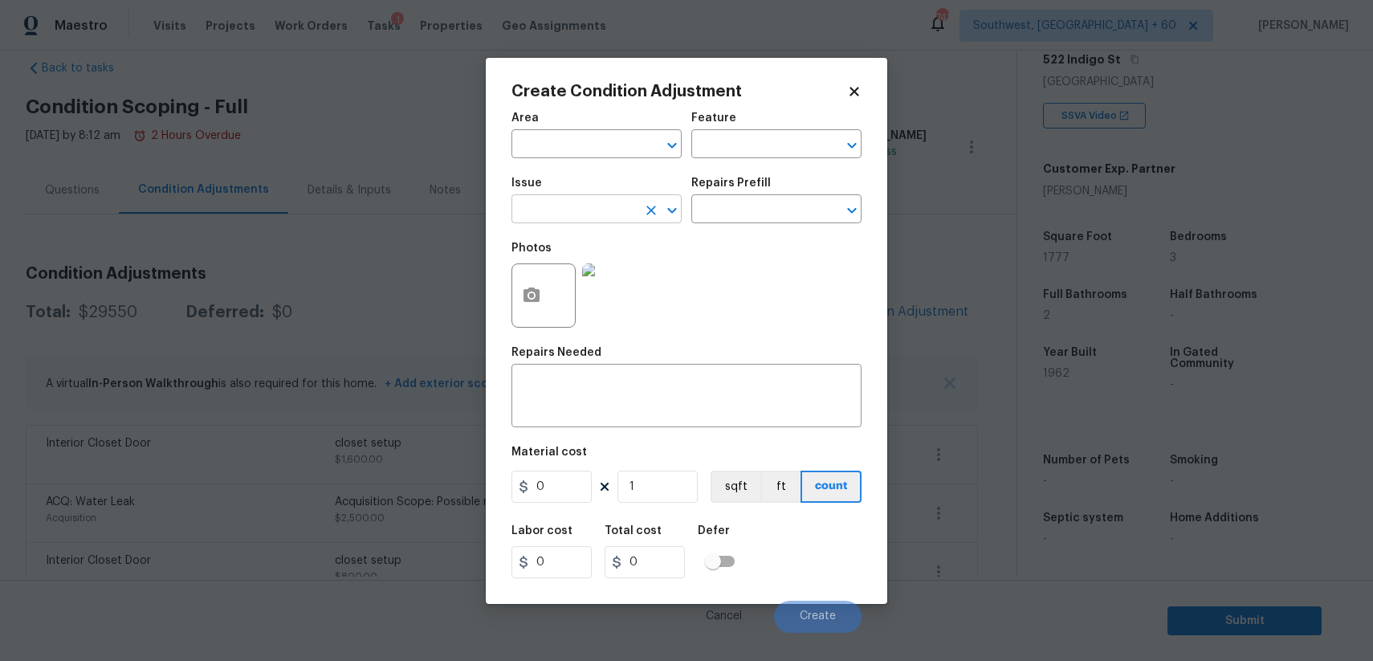
click at [592, 205] on input "text" at bounding box center [573, 210] width 125 height 25
click at [600, 289] on li "Drywall" at bounding box center [596, 285] width 170 height 26
type input "Drywall"
click at [723, 197] on div "Repairs Prefill" at bounding box center [776, 187] width 170 height 21
click at [746, 208] on input "text" at bounding box center [753, 210] width 125 height 25
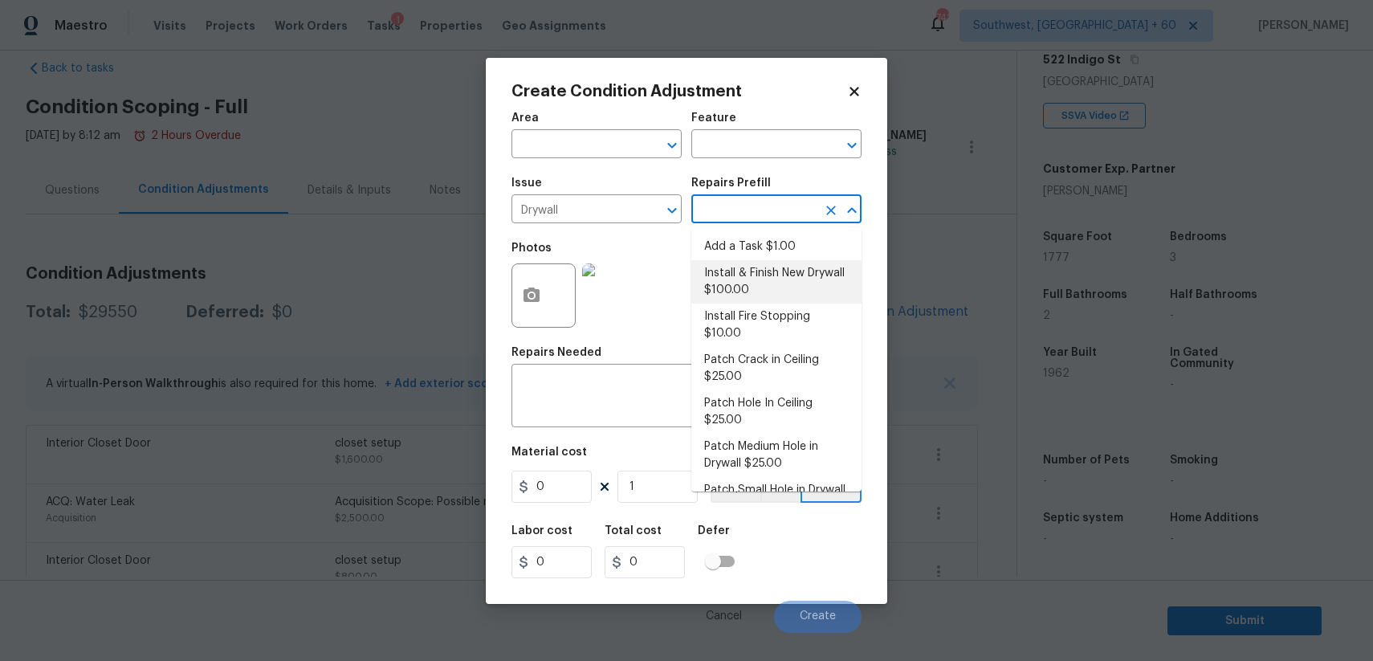
click at [764, 294] on li "Install & Finish New Drywall $100.00" at bounding box center [776, 281] width 170 height 43
type input "Walls and Ceiling"
type textarea "Remove the existing damaged drywall and replace with new. Ensure that the new d…"
type input "100"
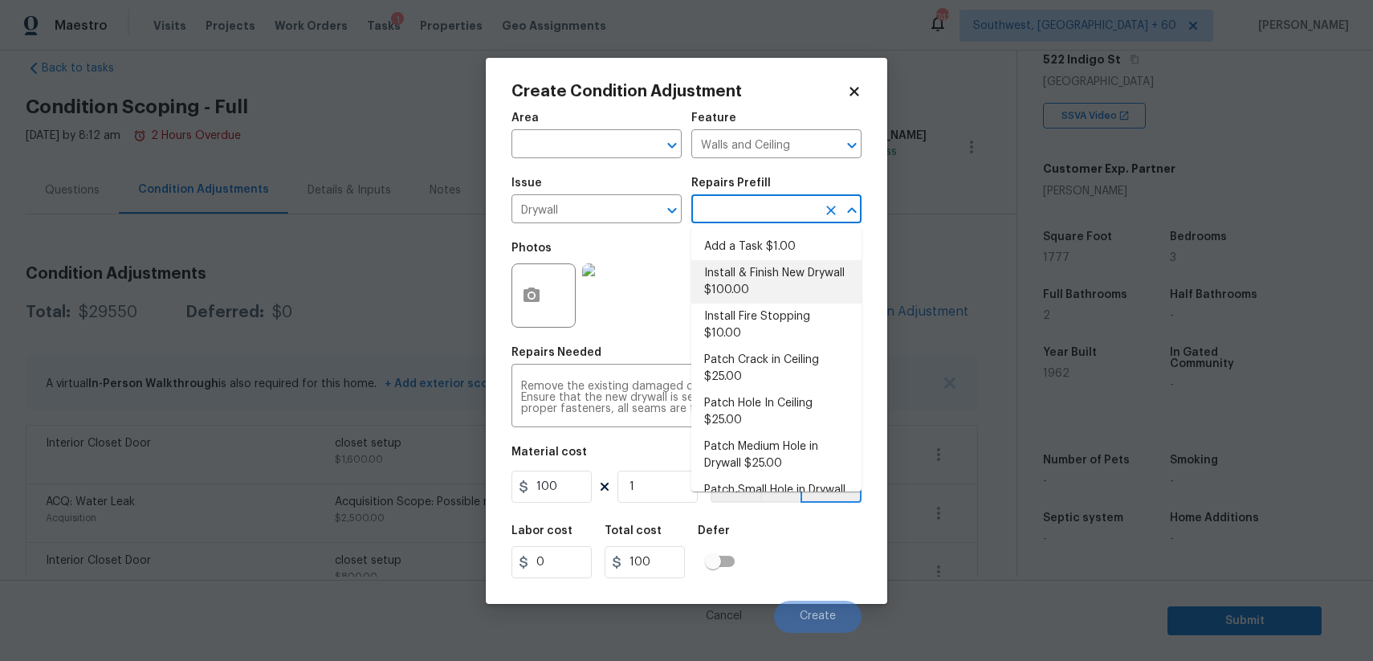
click at [764, 294] on div "Photos" at bounding box center [686, 285] width 350 height 104
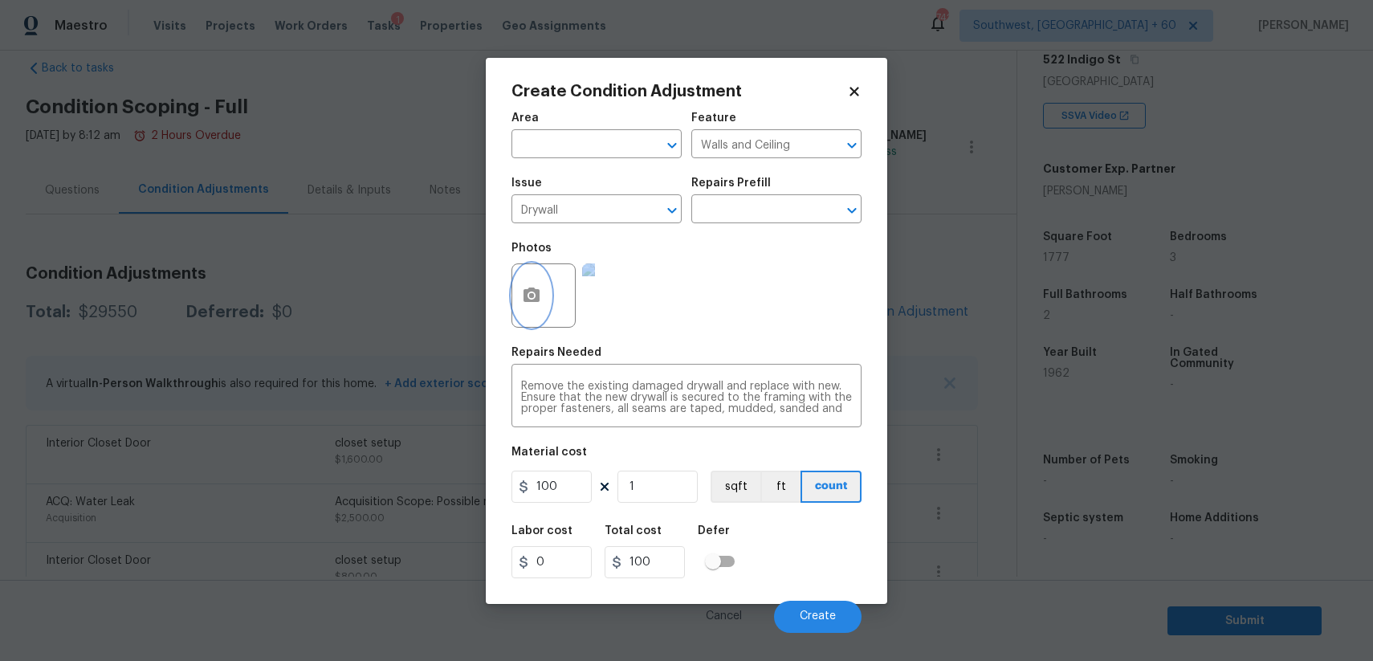
click at [541, 301] on button "button" at bounding box center [531, 295] width 39 height 63
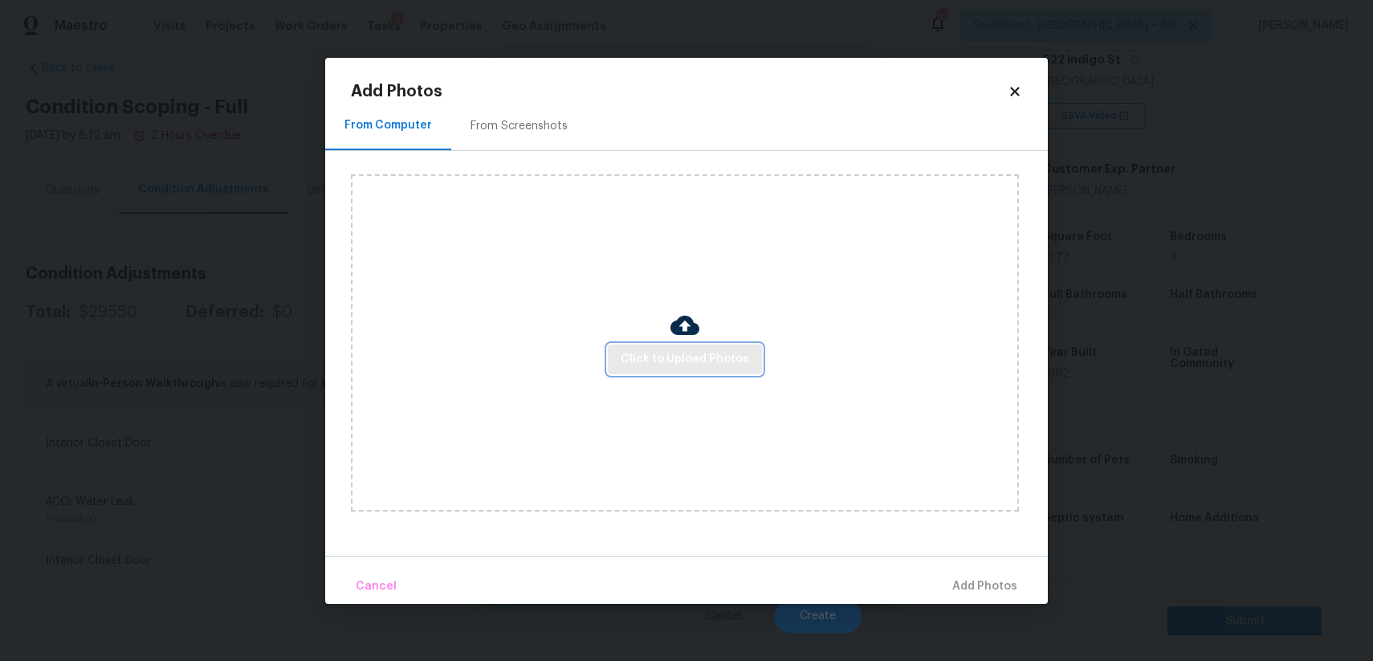
click at [714, 360] on span "Click to Upload Photos" at bounding box center [685, 359] width 128 height 20
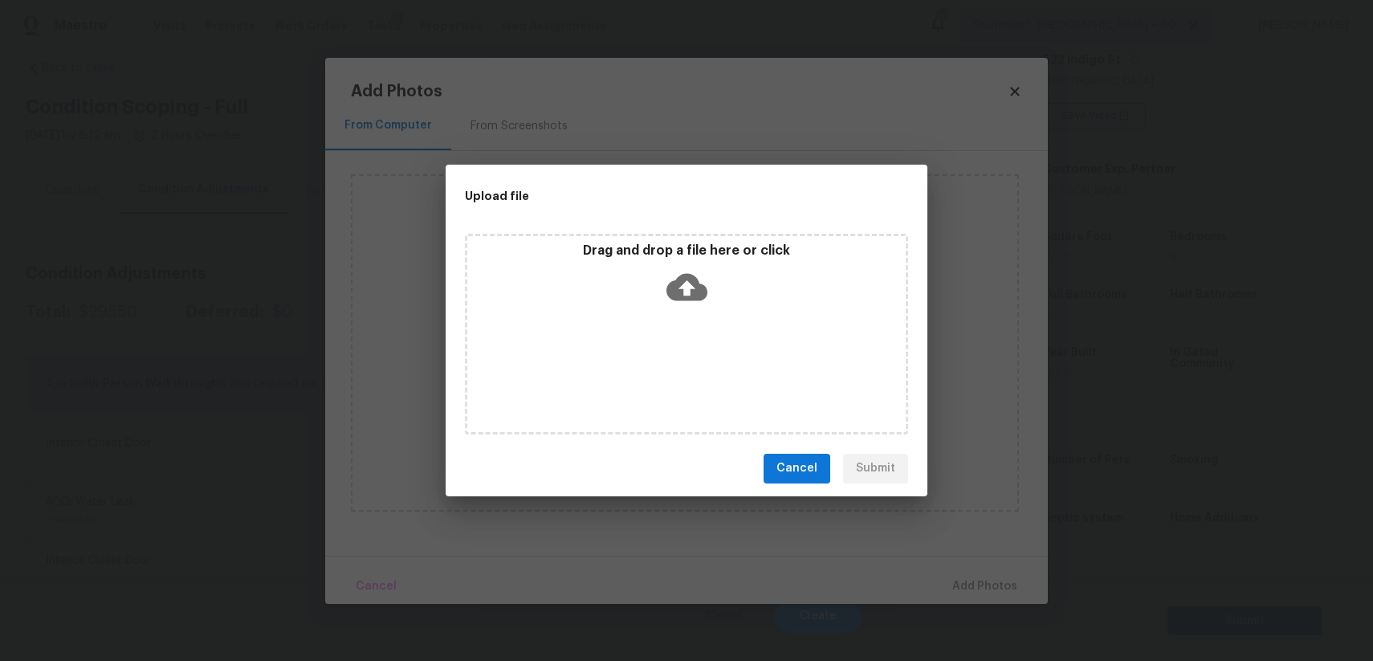
click at [714, 360] on div "Drag and drop a file here or click" at bounding box center [686, 334] width 443 height 201
